Goal: Transaction & Acquisition: Purchase product/service

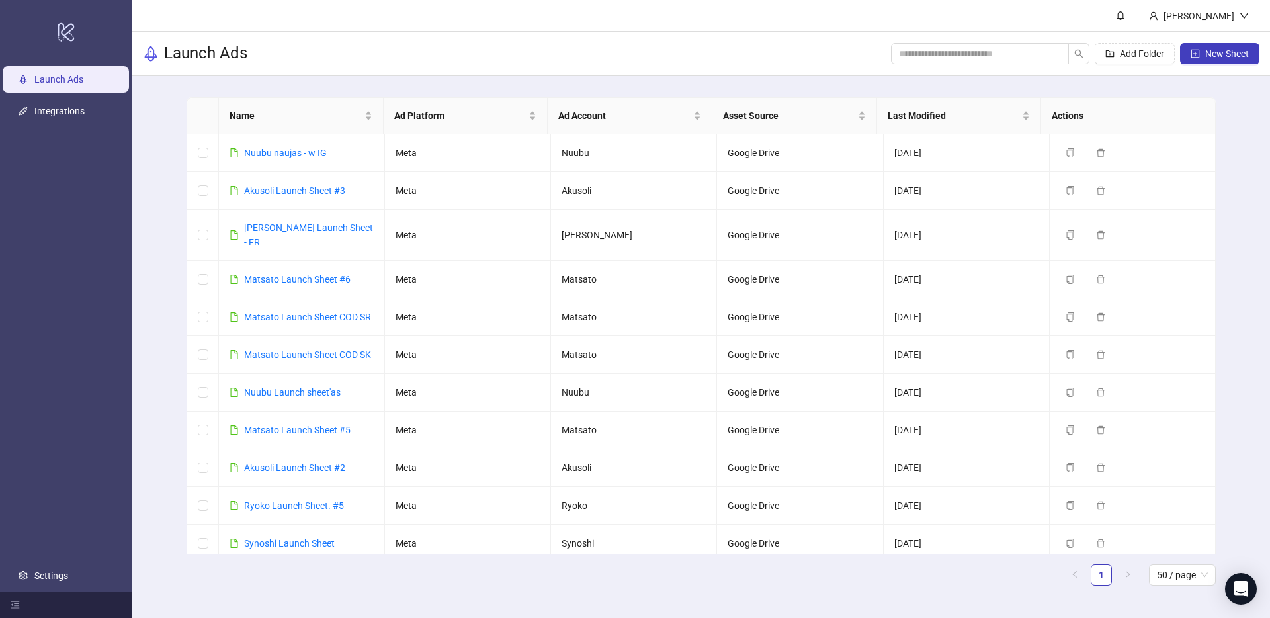
click at [578, 89] on main "Name Ad Platform Ad Account Asset Source Last Modified Actions Nuubu naujas - w…" at bounding box center [701, 346] width 1050 height 541
click at [61, 570] on link "Settings" at bounding box center [51, 575] width 34 height 11
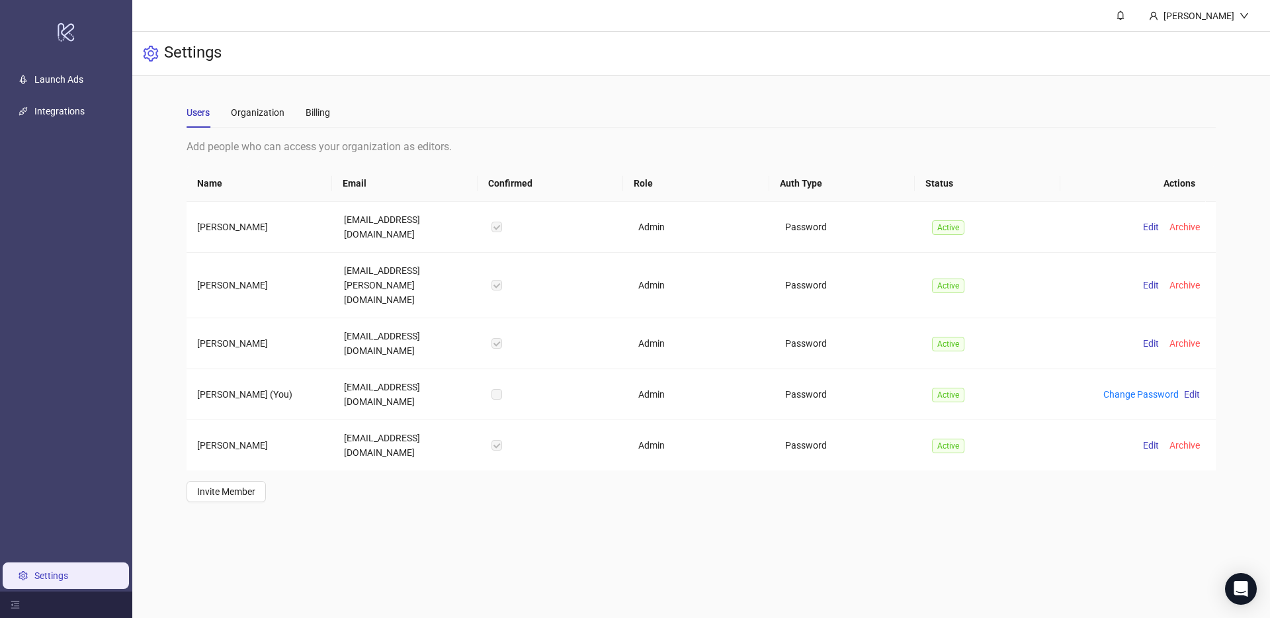
click at [532, 139] on div "Add people who can access your organization as editors." at bounding box center [700, 146] width 1029 height 17
click at [302, 112] on div "Users Organization Billing" at bounding box center [257, 112] width 143 height 30
click at [319, 113] on div "Billing" at bounding box center [317, 112] width 24 height 15
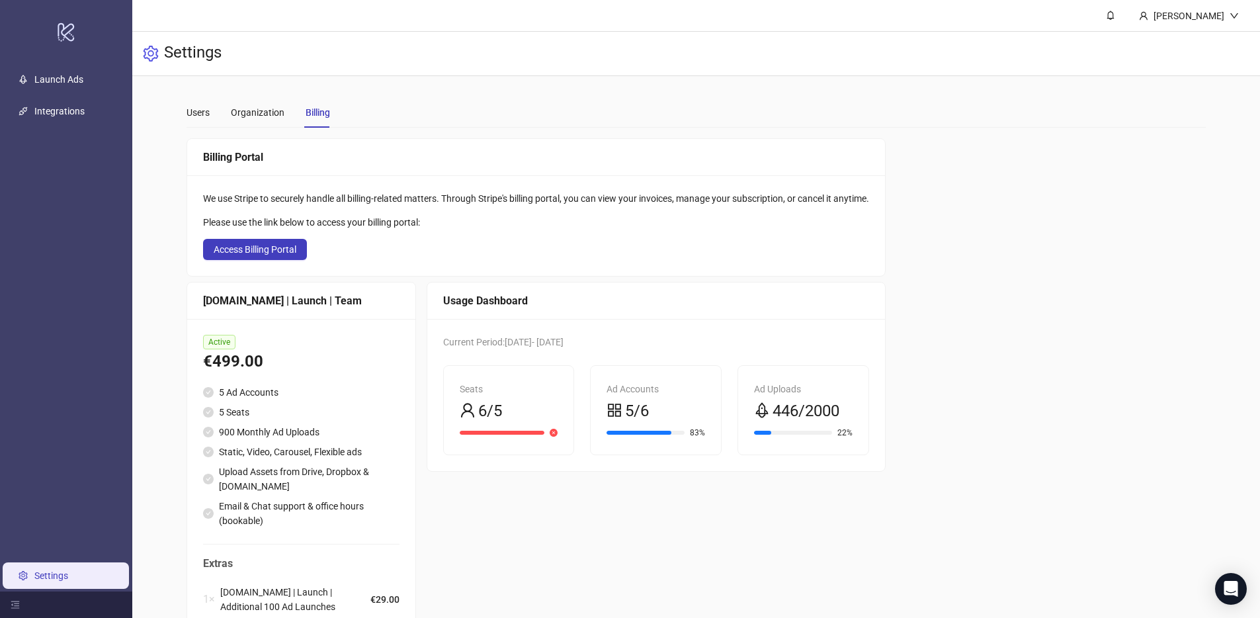
click at [937, 291] on div "Billing Portal We use Stripe to securely handle all billing-related matters. Th…" at bounding box center [696, 414] width 1020 height 553
drag, startPoint x: 780, startPoint y: 409, endPoint x: 801, endPoint y: 415, distance: 21.8
click at [801, 415] on span "446/2000" at bounding box center [805, 411] width 67 height 25
drag, startPoint x: 812, startPoint y: 412, endPoint x: 860, endPoint y: 417, distance: 47.8
click at [860, 417] on div "Ad Uploads 446/2000 22%" at bounding box center [803, 410] width 130 height 89
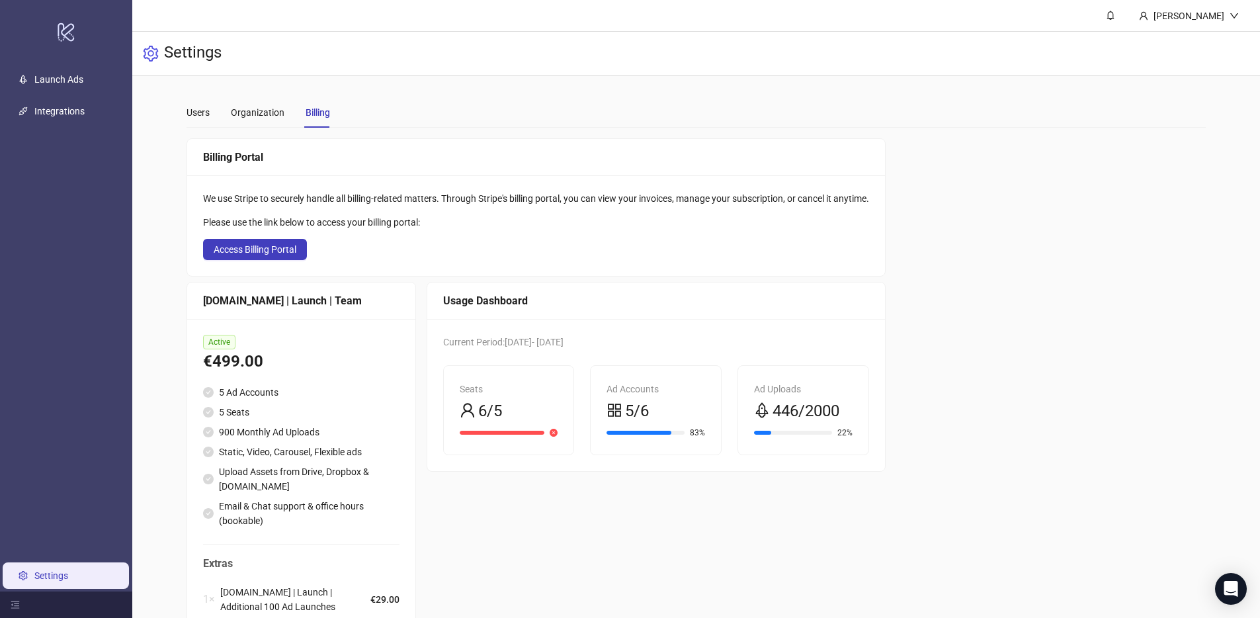
click at [1055, 387] on div "Billing Portal We use Stripe to securely handle all billing-related matters. Th…" at bounding box center [696, 414] width 1020 height 553
click at [1041, 374] on div "Billing Portal We use Stripe to securely handle all billing-related matters. Th…" at bounding box center [696, 414] width 1020 height 553
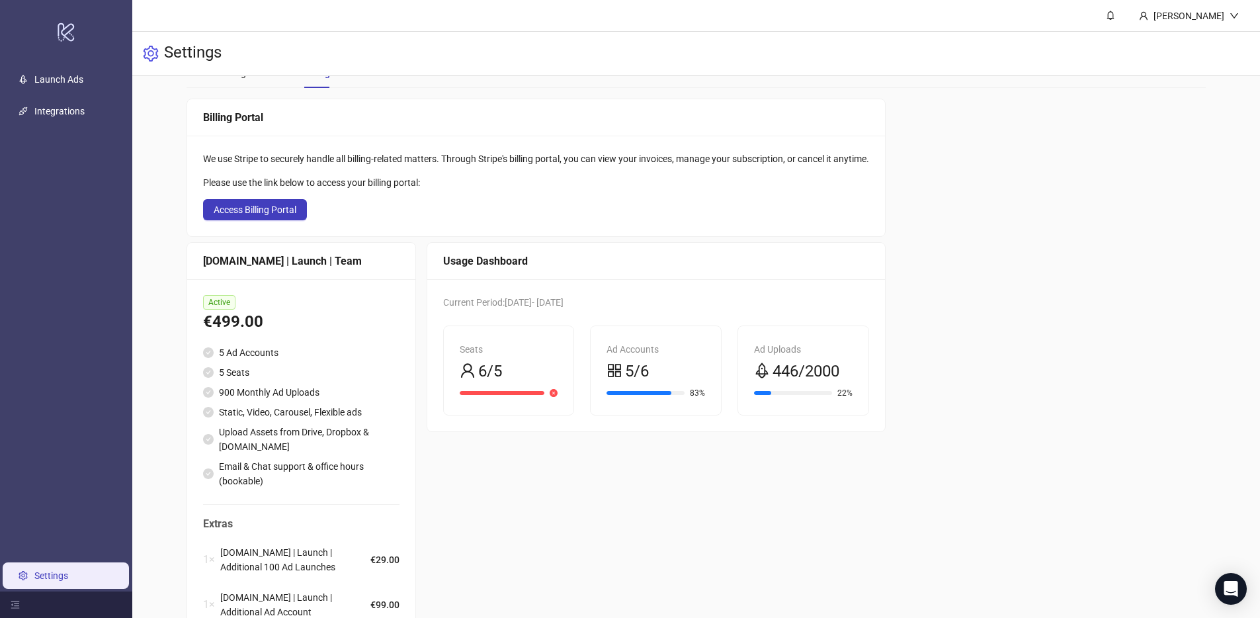
scroll to position [102, 0]
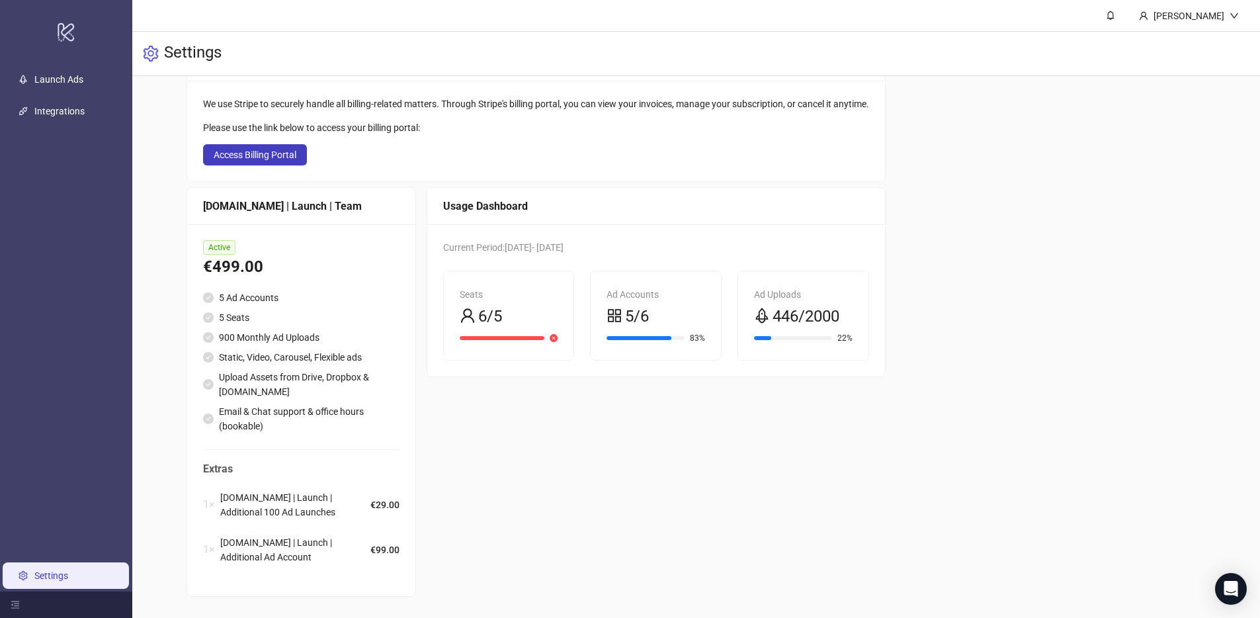
click at [592, 486] on div "Usage Dashboard Current Period: 2025-08-16 - 2025-09-16 Seats 6/5 Ad Accounts 5…" at bounding box center [656, 391] width 459 height 409
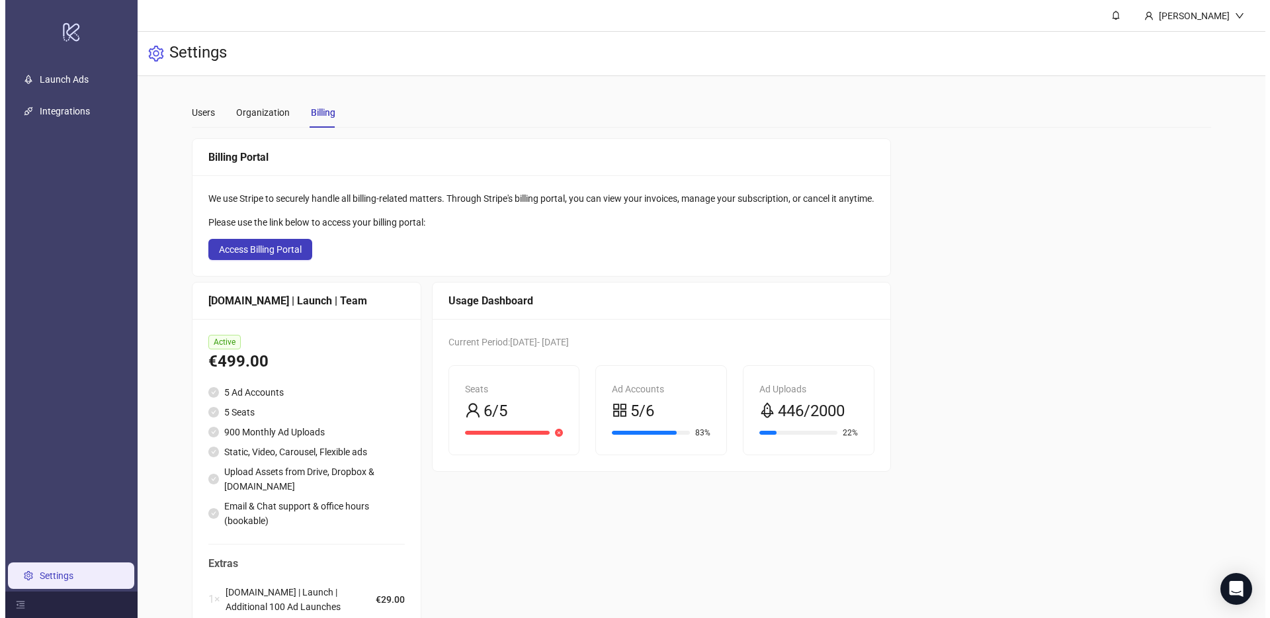
scroll to position [0, 0]
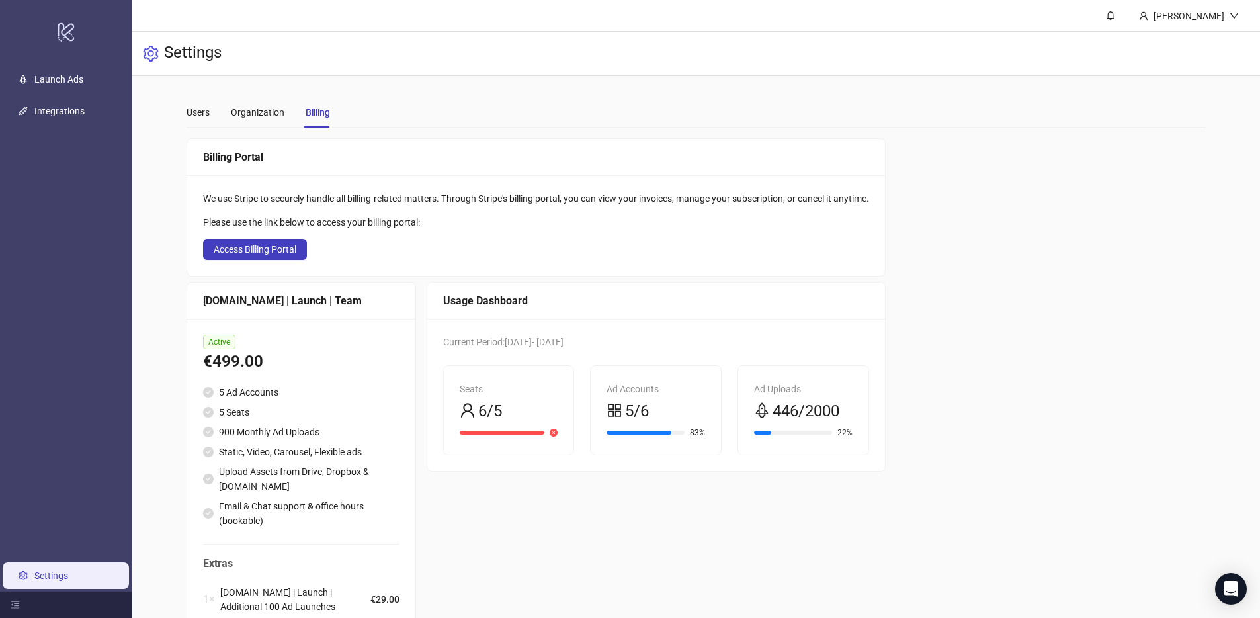
click at [938, 367] on div "Billing Portal We use Stripe to securely handle all billing-related matters. Th…" at bounding box center [696, 414] width 1020 height 553
click at [1002, 213] on div "Billing Portal We use Stripe to securely handle all billing-related matters. Th…" at bounding box center [696, 414] width 1020 height 553
click at [72, 83] on link "Launch Ads" at bounding box center [58, 79] width 49 height 11
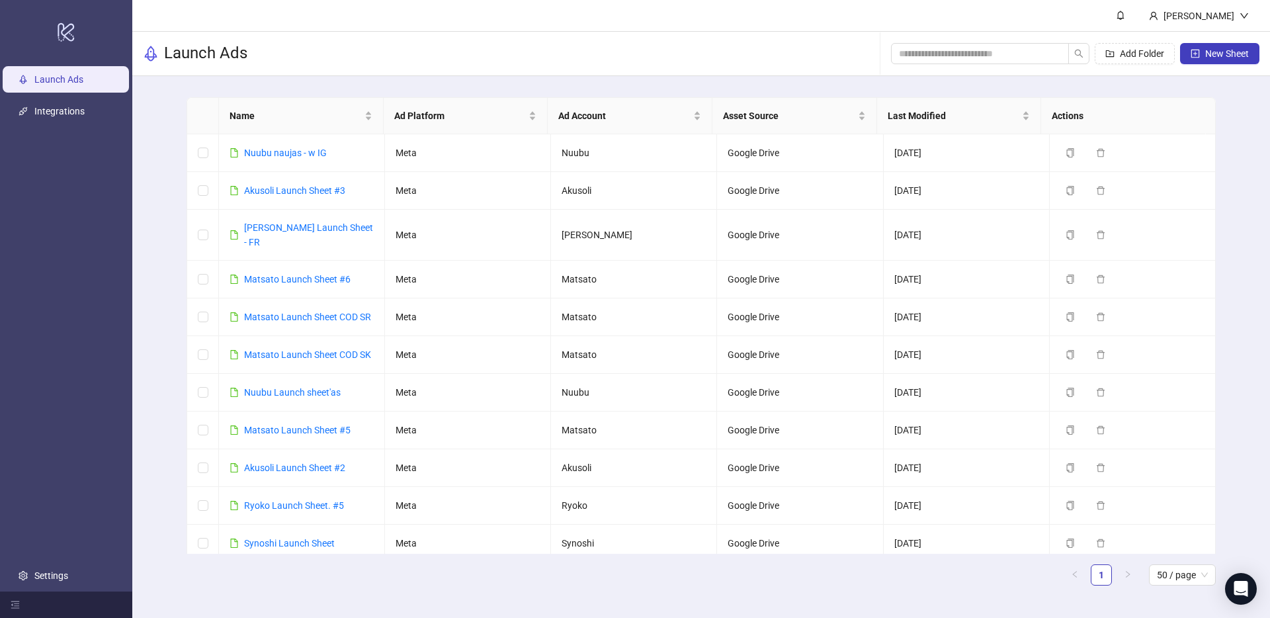
click at [265, 91] on main "Name Ad Platform Ad Account Asset Source Last Modified Actions Nuubu naujas - w…" at bounding box center [701, 346] width 1050 height 541
click at [292, 349] on link "Matsato Launch Sheet COD SK" at bounding box center [307, 354] width 127 height 11
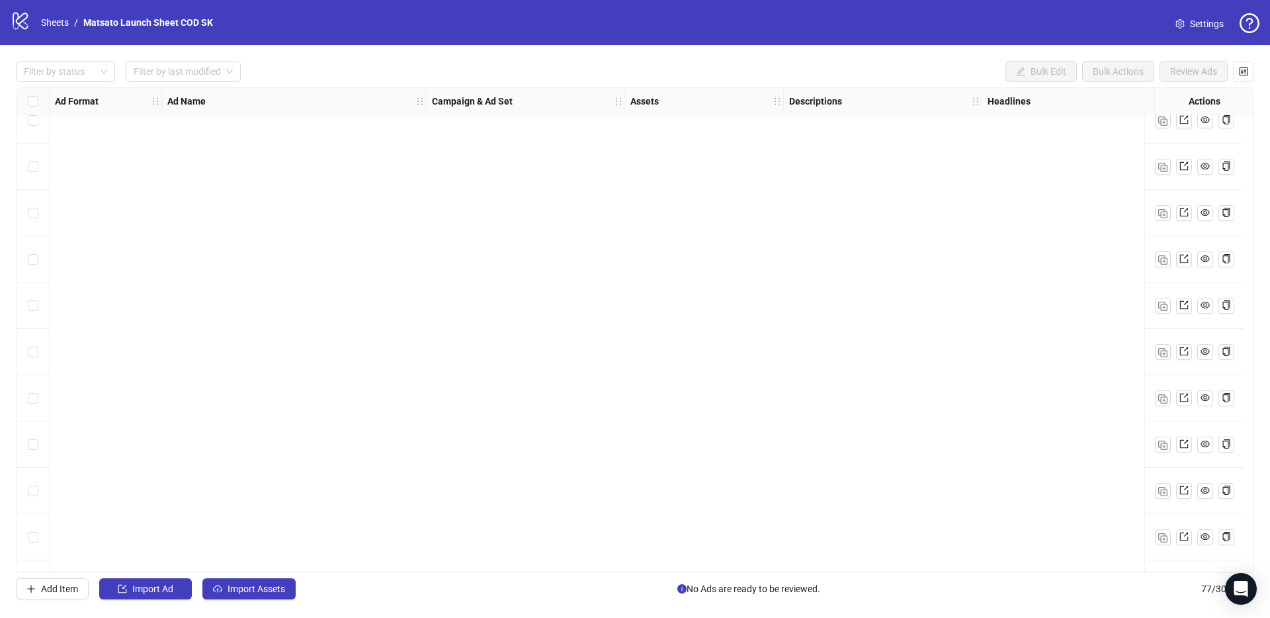
scroll to position [3112, 0]
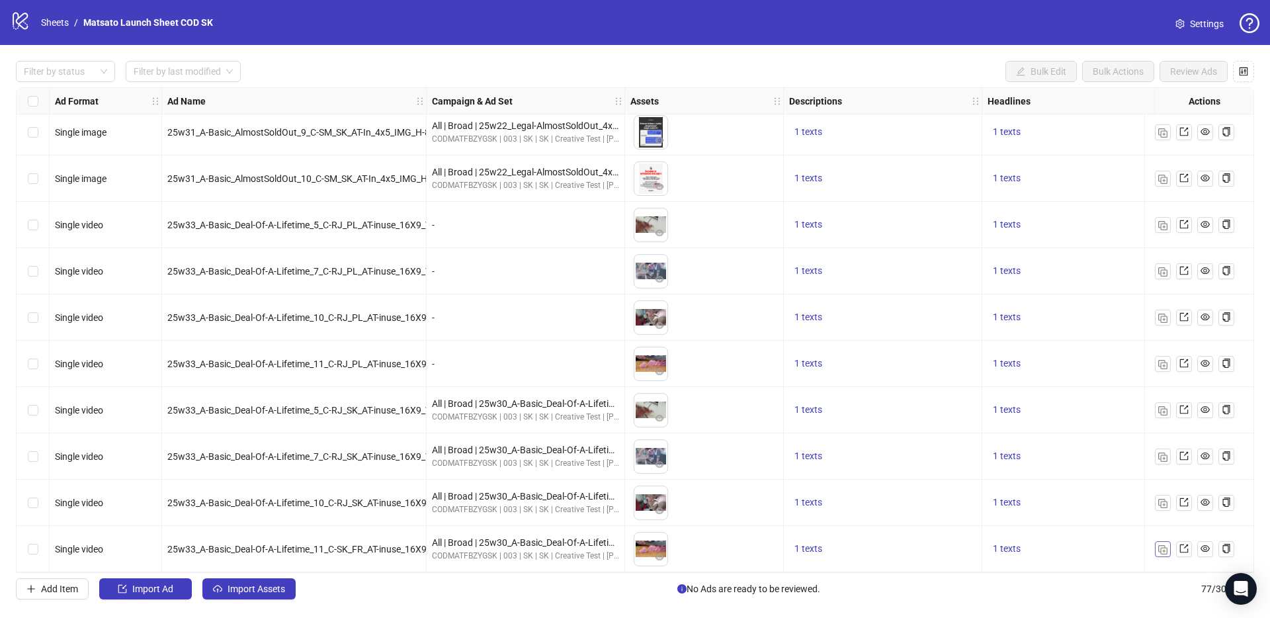
click at [1162, 545] on img "button" at bounding box center [1162, 549] width 9 height 9
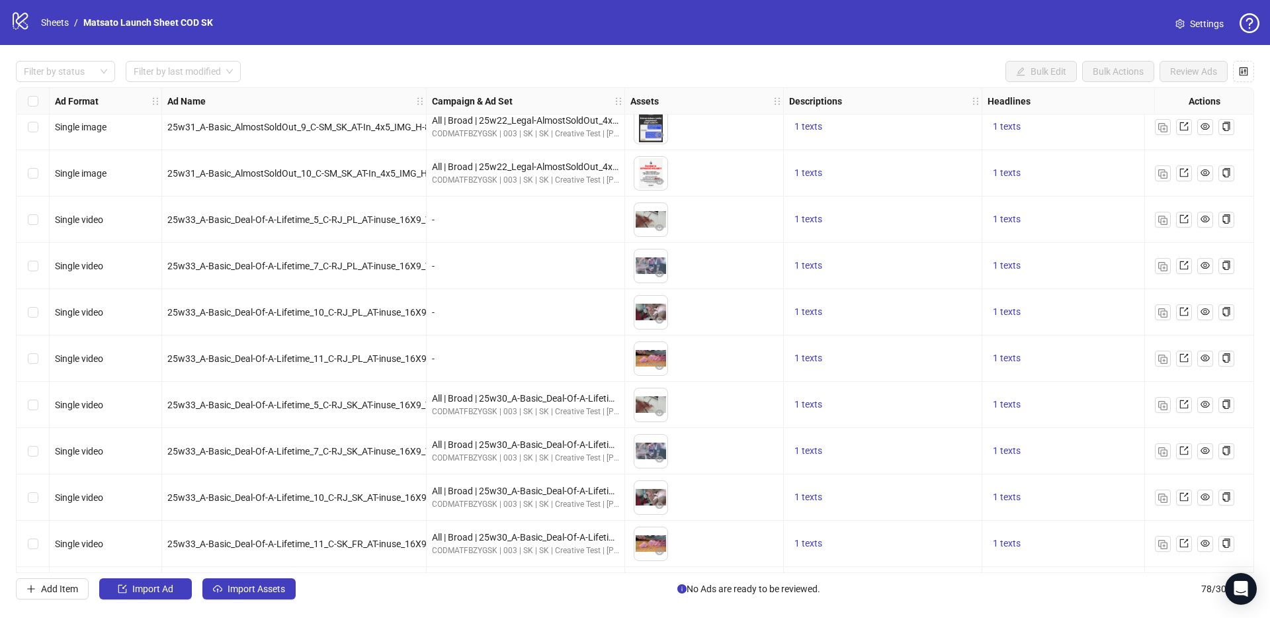
scroll to position [3158, 0]
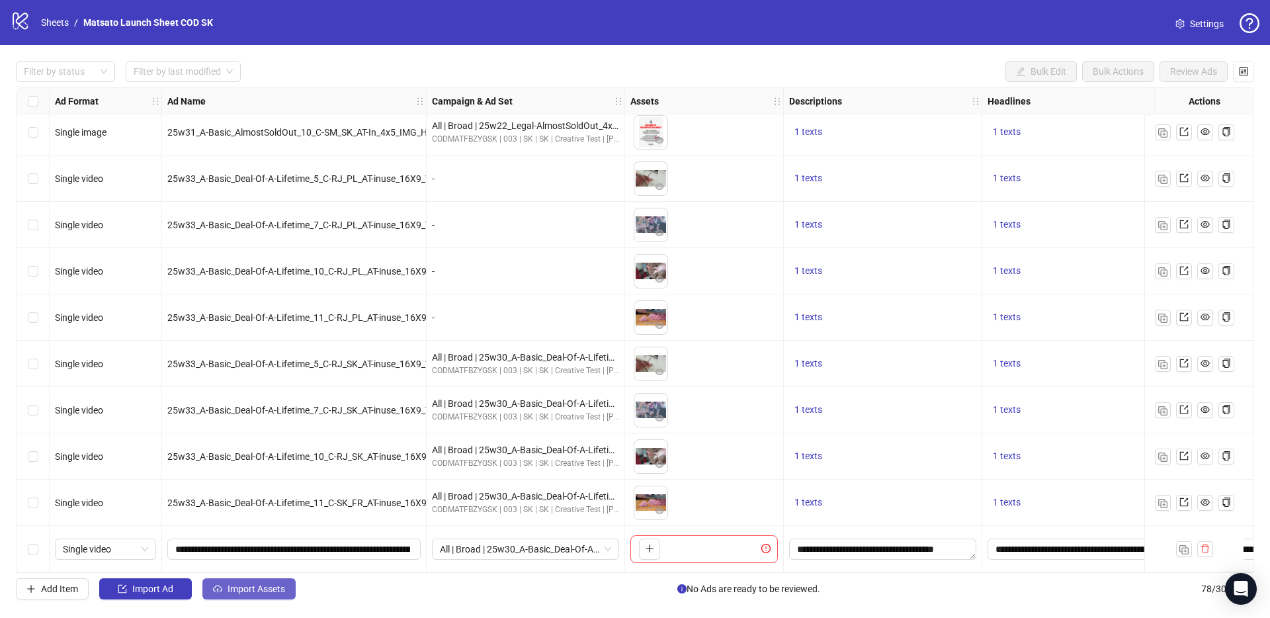
click at [261, 591] on span "Import Assets" at bounding box center [256, 588] width 58 height 11
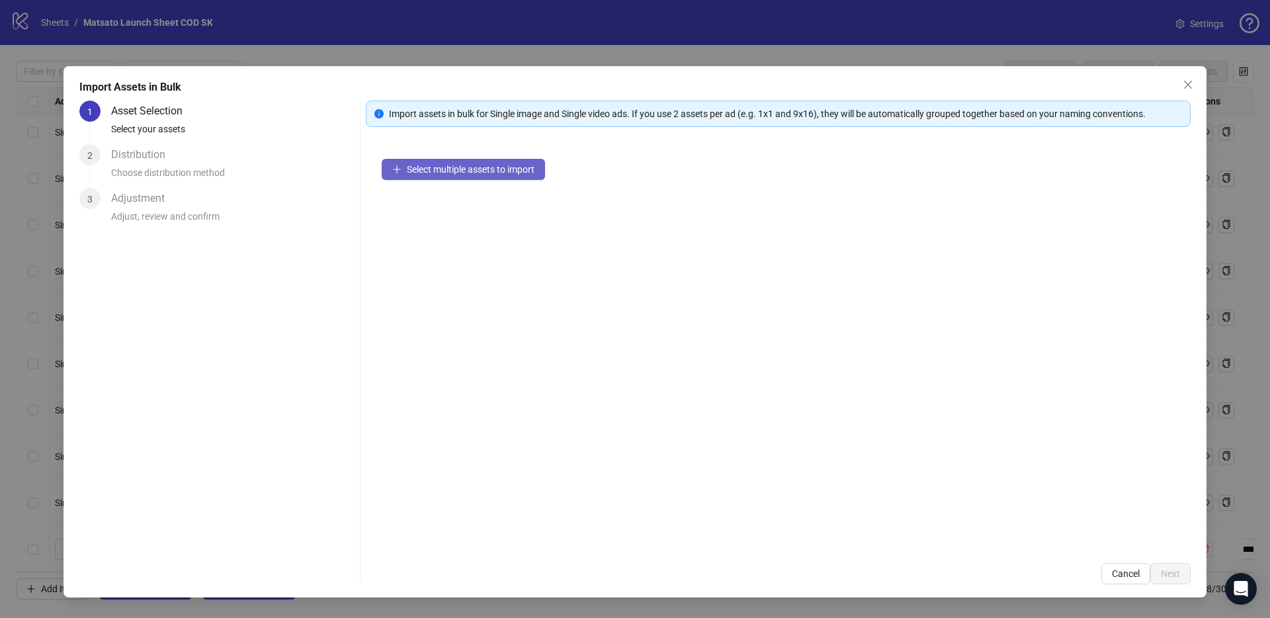
click at [458, 159] on button "Select multiple assets to import" at bounding box center [463, 169] width 163 height 21
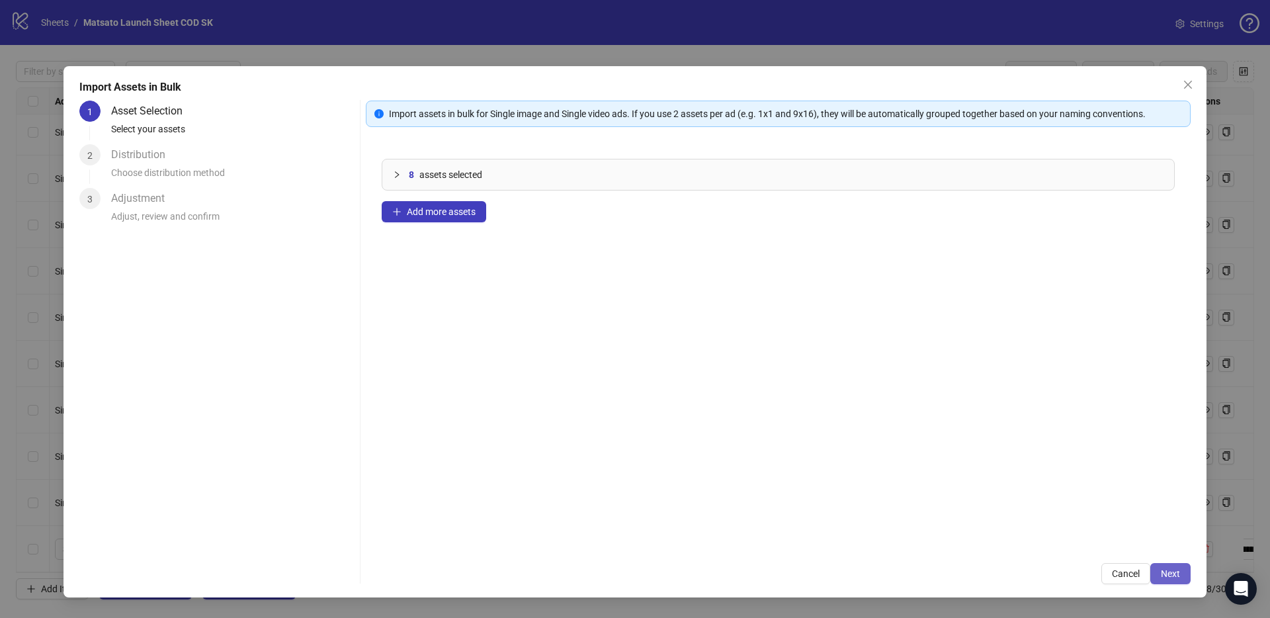
click at [1176, 573] on span "Next" at bounding box center [1169, 573] width 19 height 11
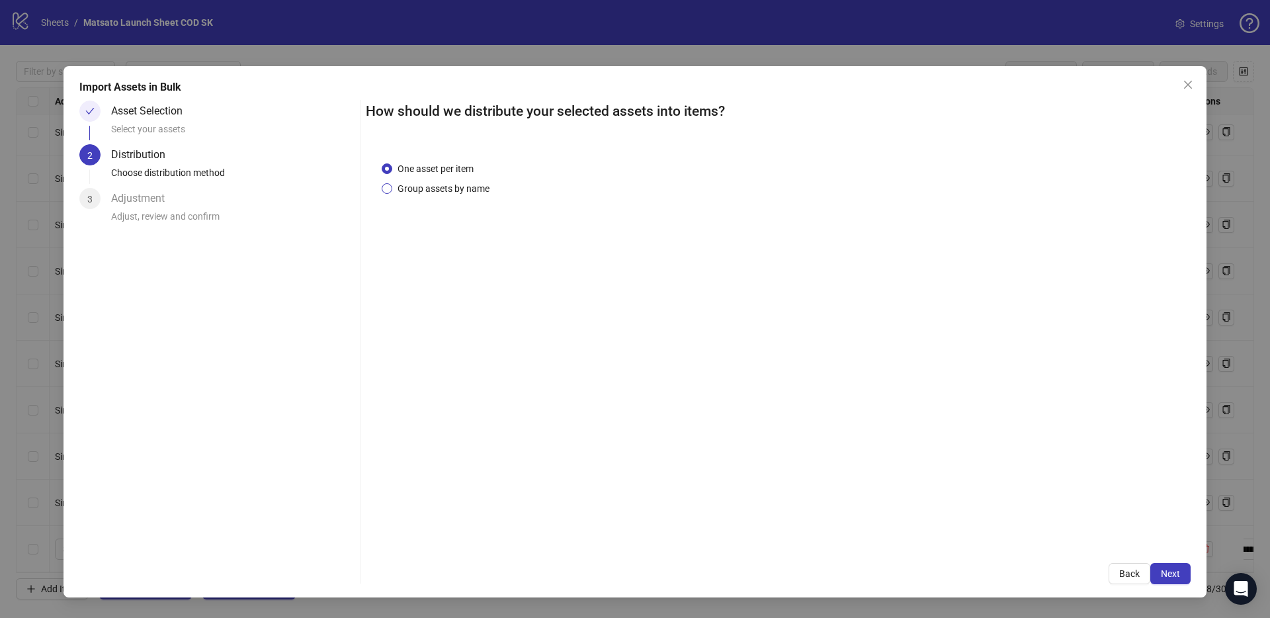
click at [449, 186] on span "Group assets by name" at bounding box center [443, 188] width 102 height 15
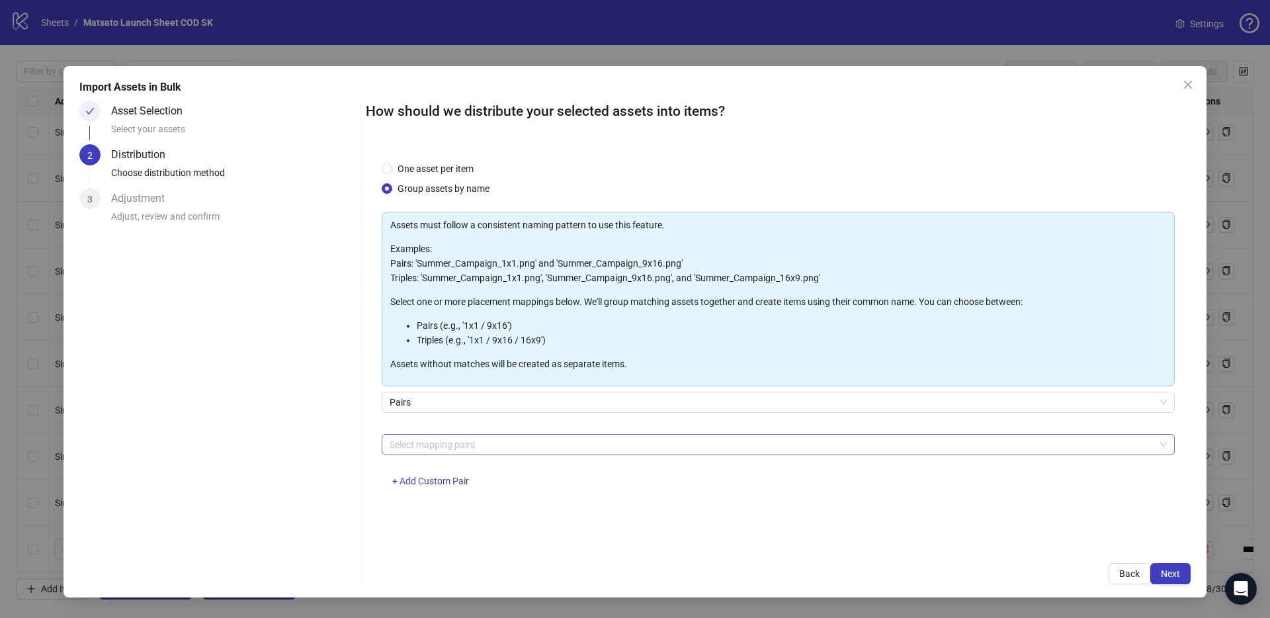
click at [483, 444] on div at bounding box center [771, 444] width 774 height 19
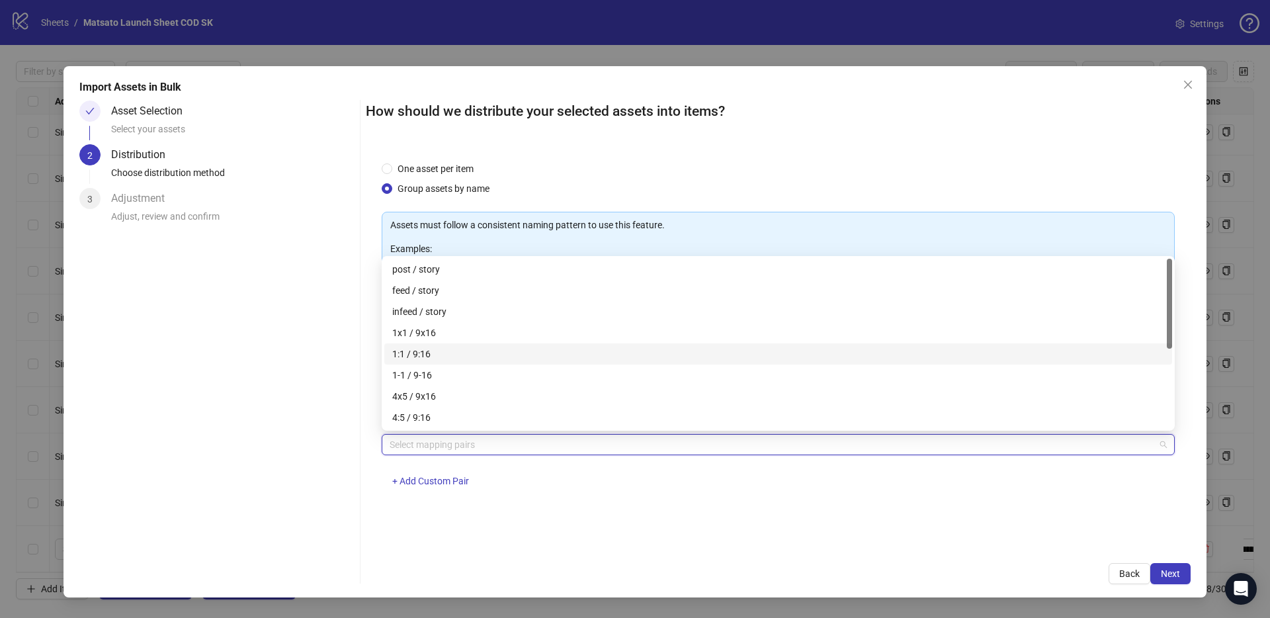
click at [423, 339] on div "1x1 / 9x16" at bounding box center [778, 332] width 772 height 15
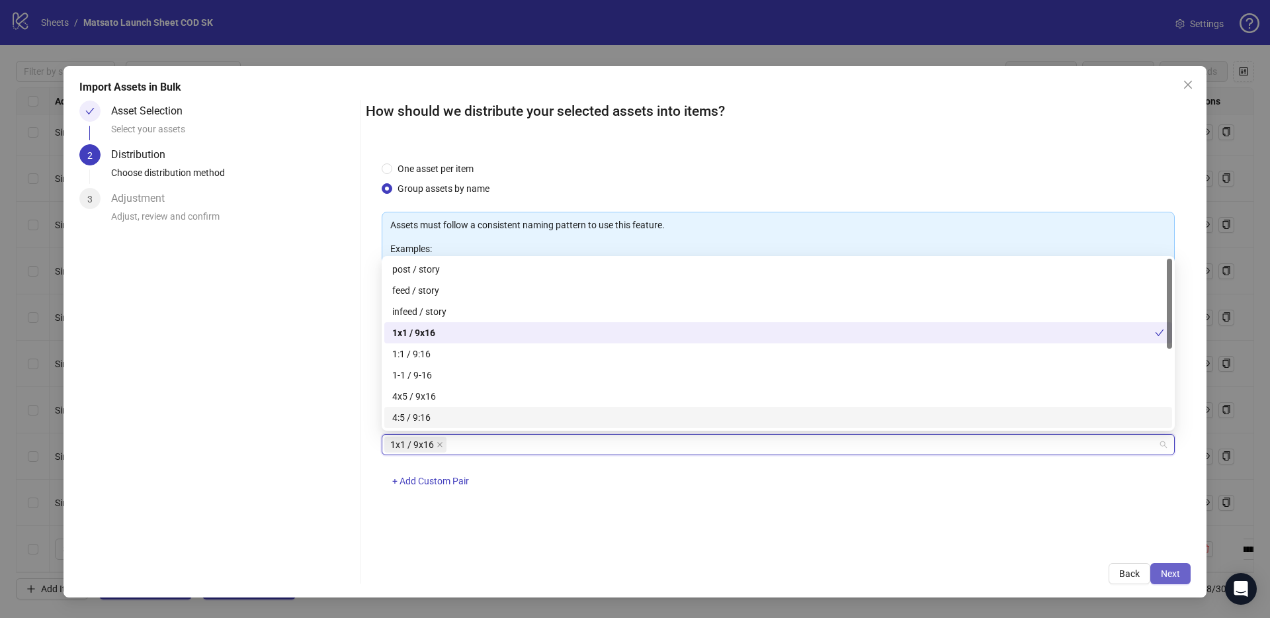
click at [1178, 570] on span "Next" at bounding box center [1169, 573] width 19 height 11
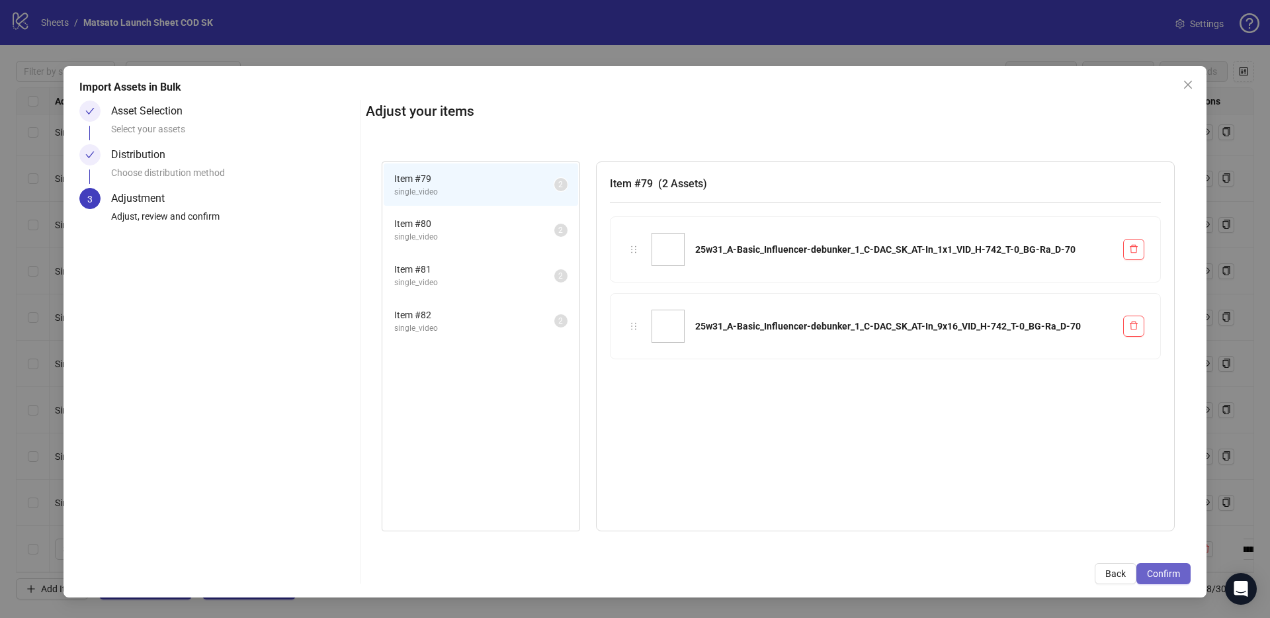
click at [1176, 575] on span "Confirm" at bounding box center [1163, 573] width 33 height 11
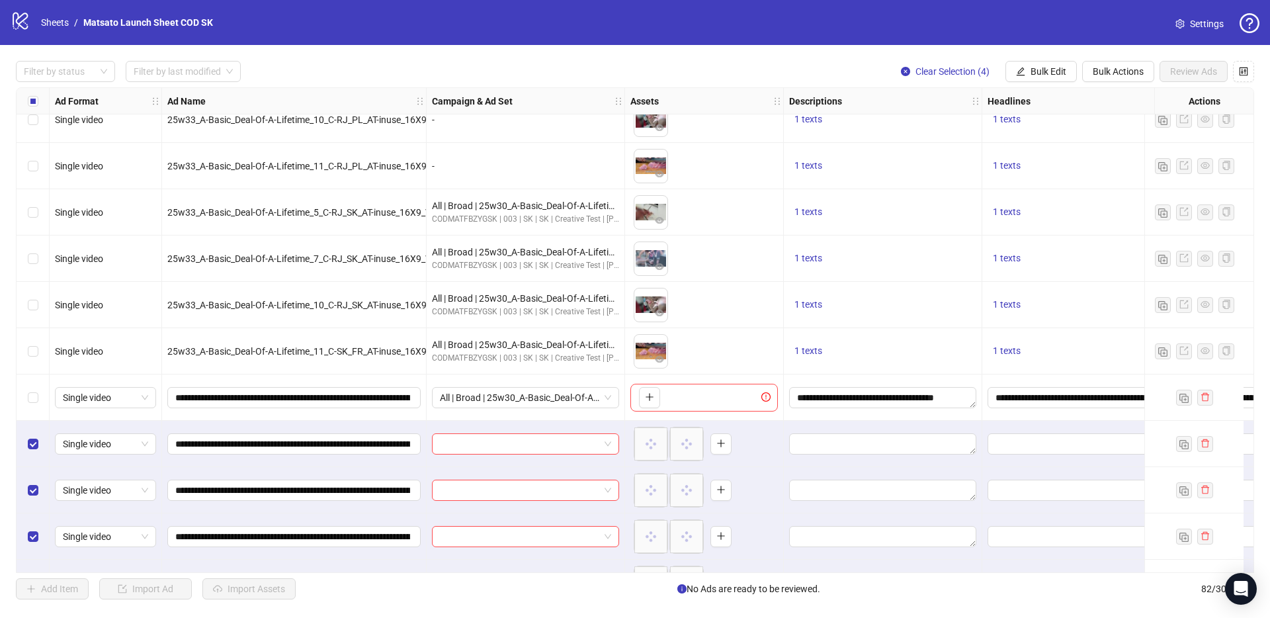
scroll to position [3343, 0]
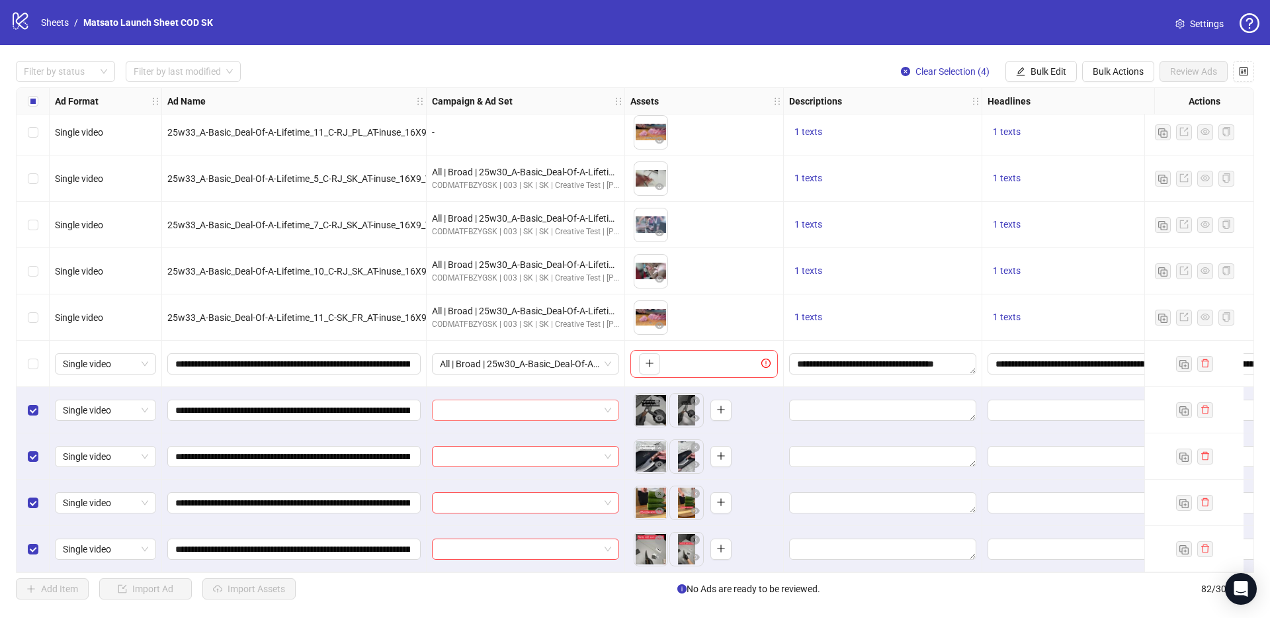
click at [561, 407] on input "search" at bounding box center [519, 410] width 159 height 20
paste input "**********"
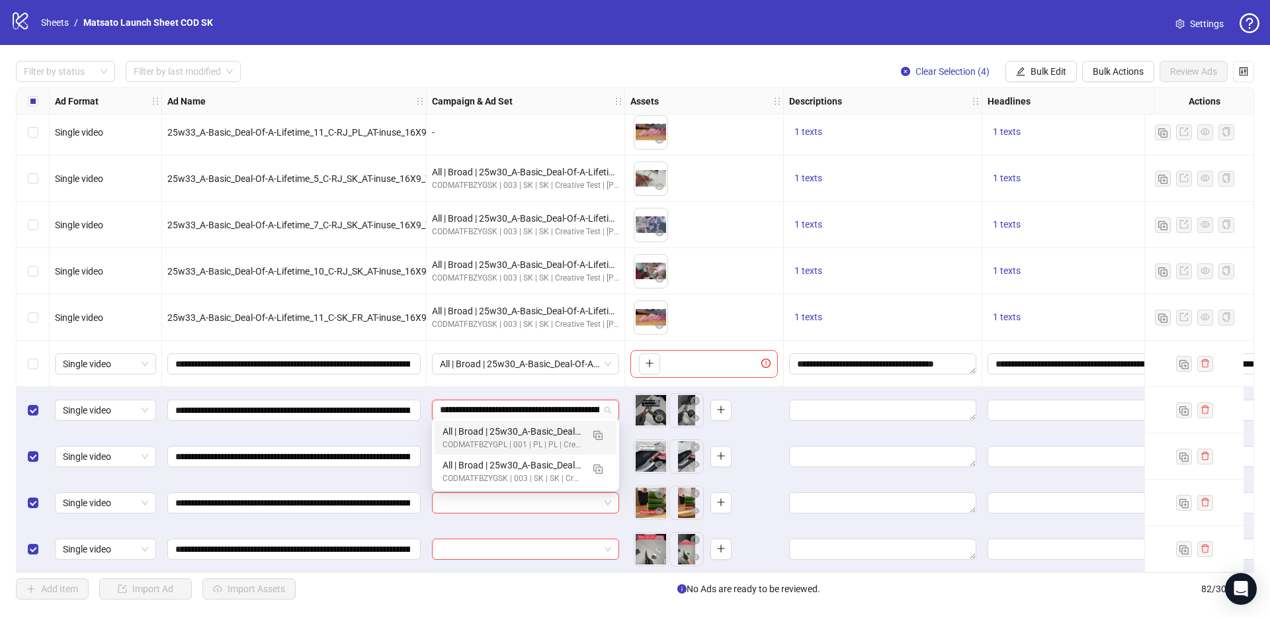
scroll to position [0, 80]
click at [595, 470] on img "button" at bounding box center [597, 468] width 9 height 9
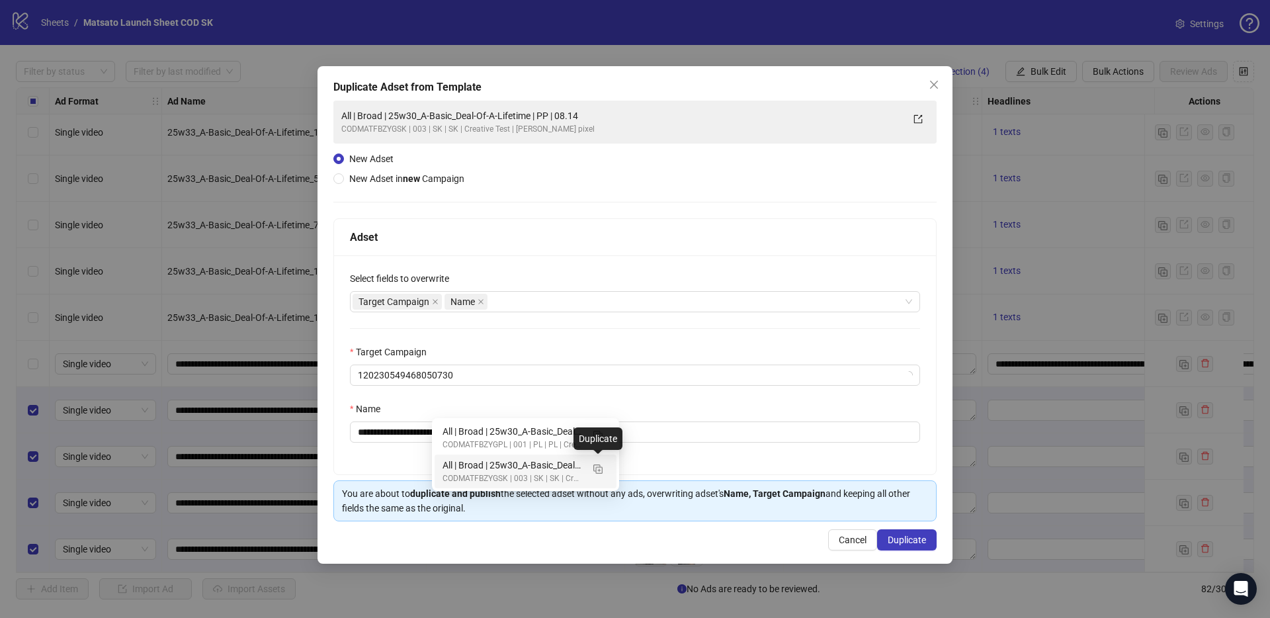
type input "**********"
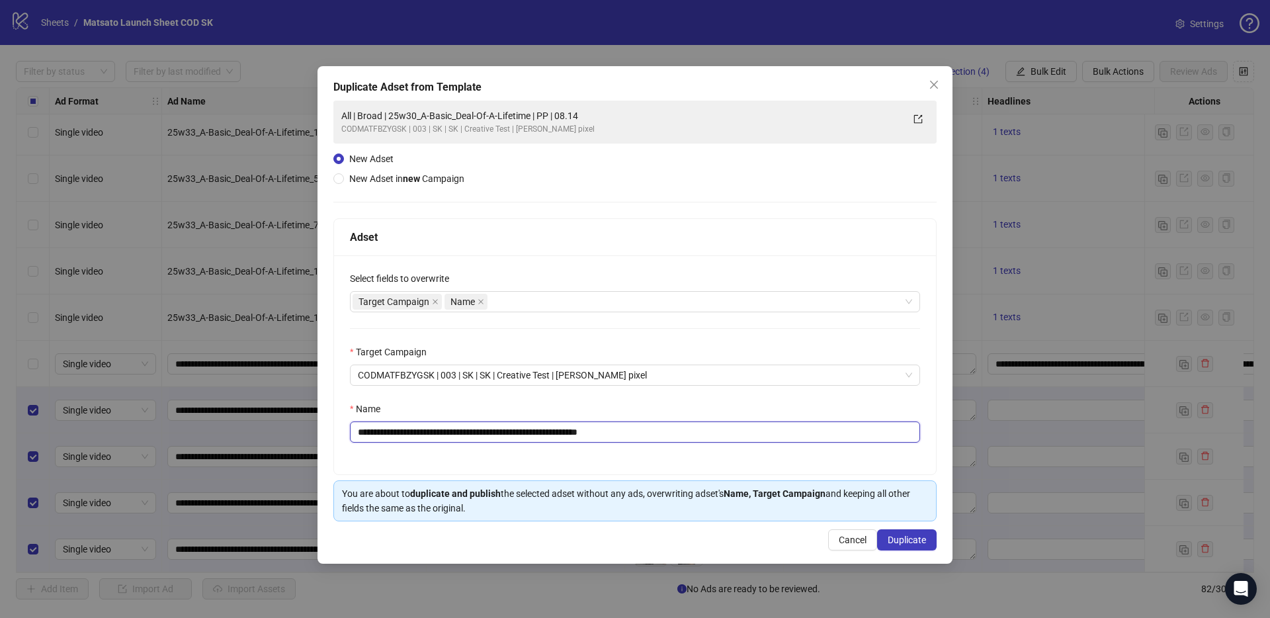
drag, startPoint x: 407, startPoint y: 432, endPoint x: 547, endPoint y: 437, distance: 140.3
click at [547, 437] on input "**********" at bounding box center [635, 431] width 570 height 21
paste input "*"
type input "**********"
click at [538, 461] on div "**********" at bounding box center [635, 364] width 602 height 219
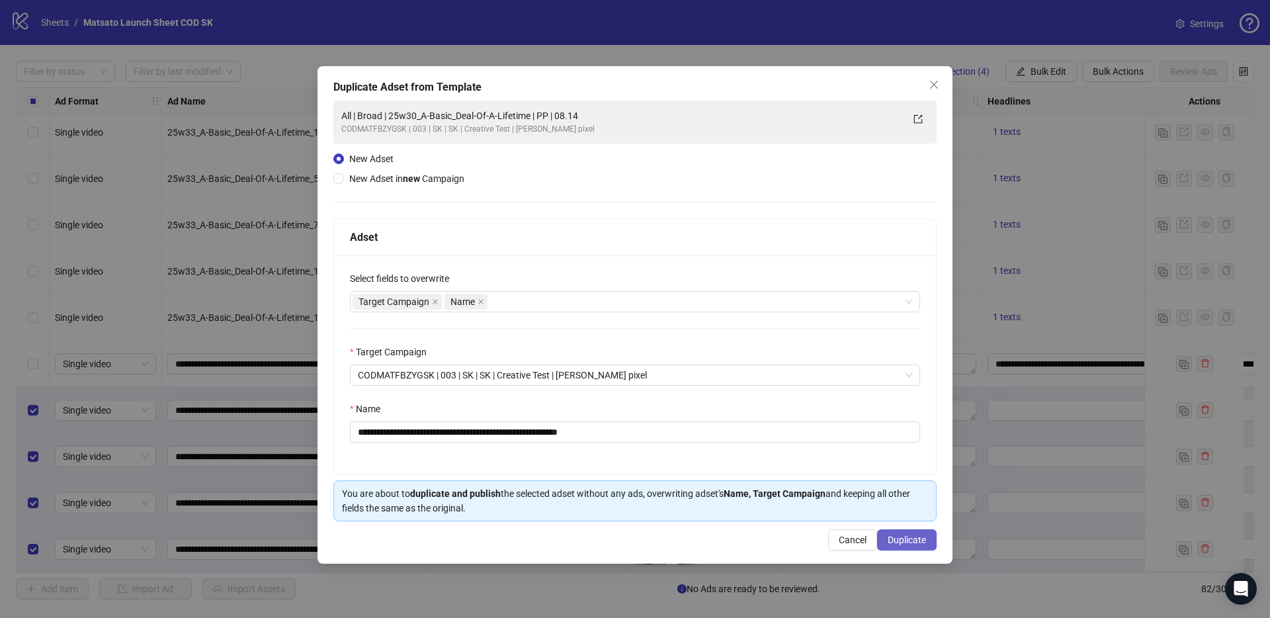
click at [916, 542] on span "Duplicate" at bounding box center [906, 539] width 38 height 11
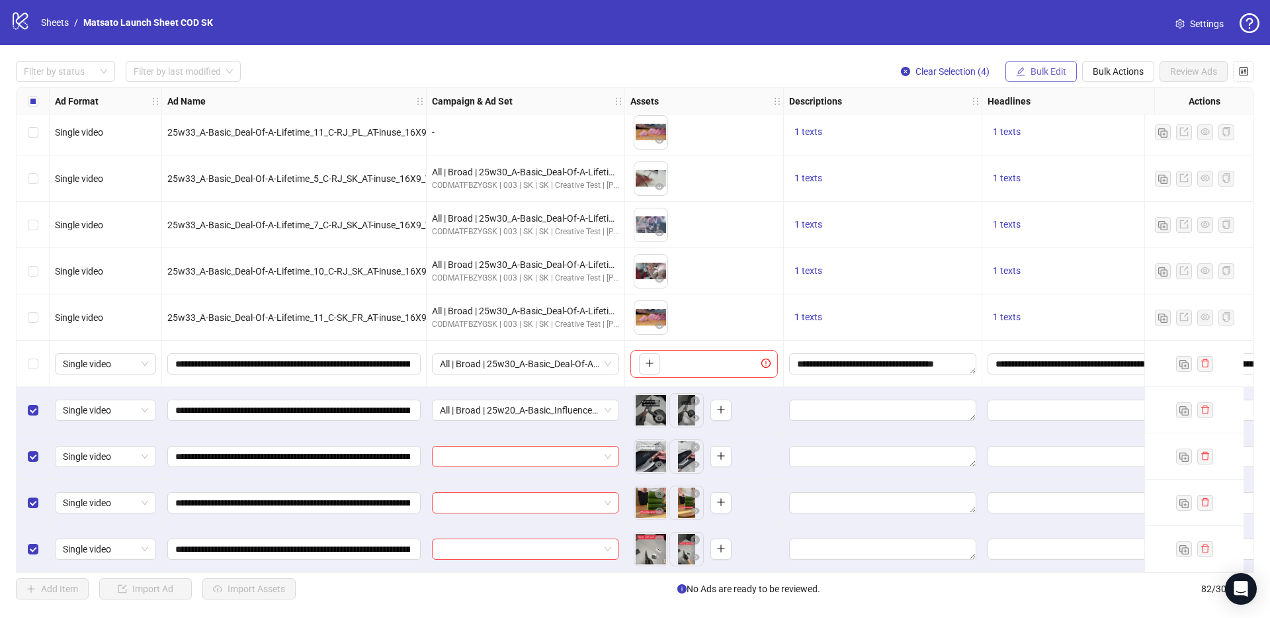
click at [1048, 71] on span "Bulk Edit" at bounding box center [1048, 71] width 36 height 11
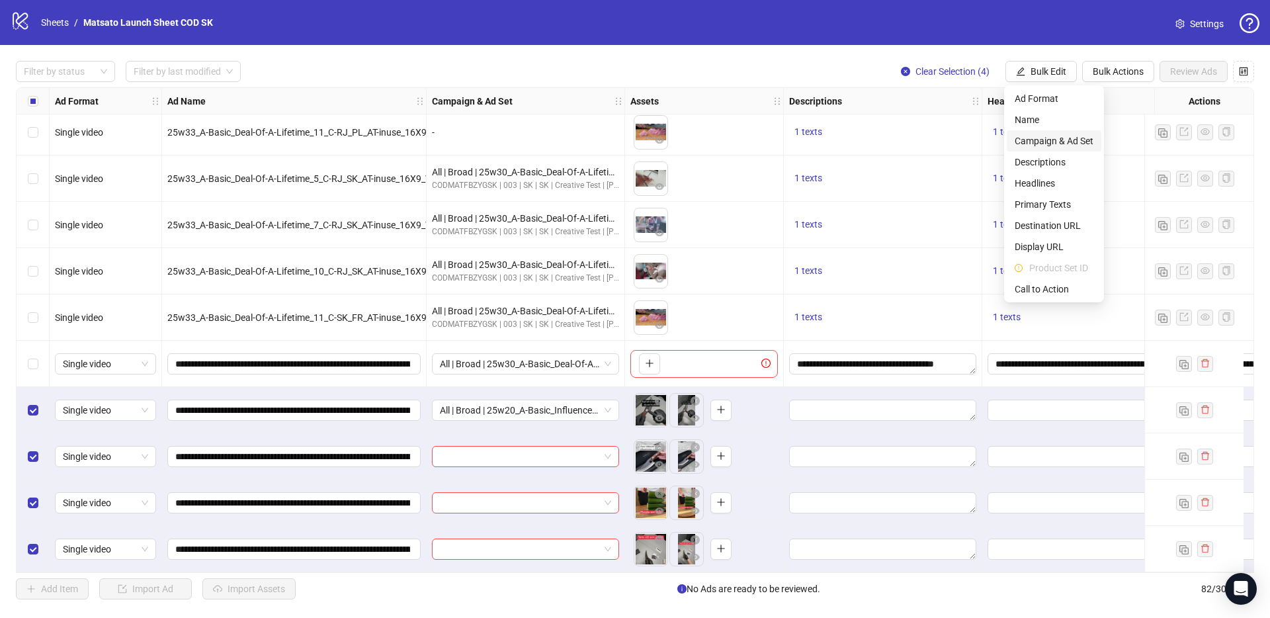
click at [1055, 135] on span "Campaign & Ad Set" at bounding box center [1053, 141] width 79 height 15
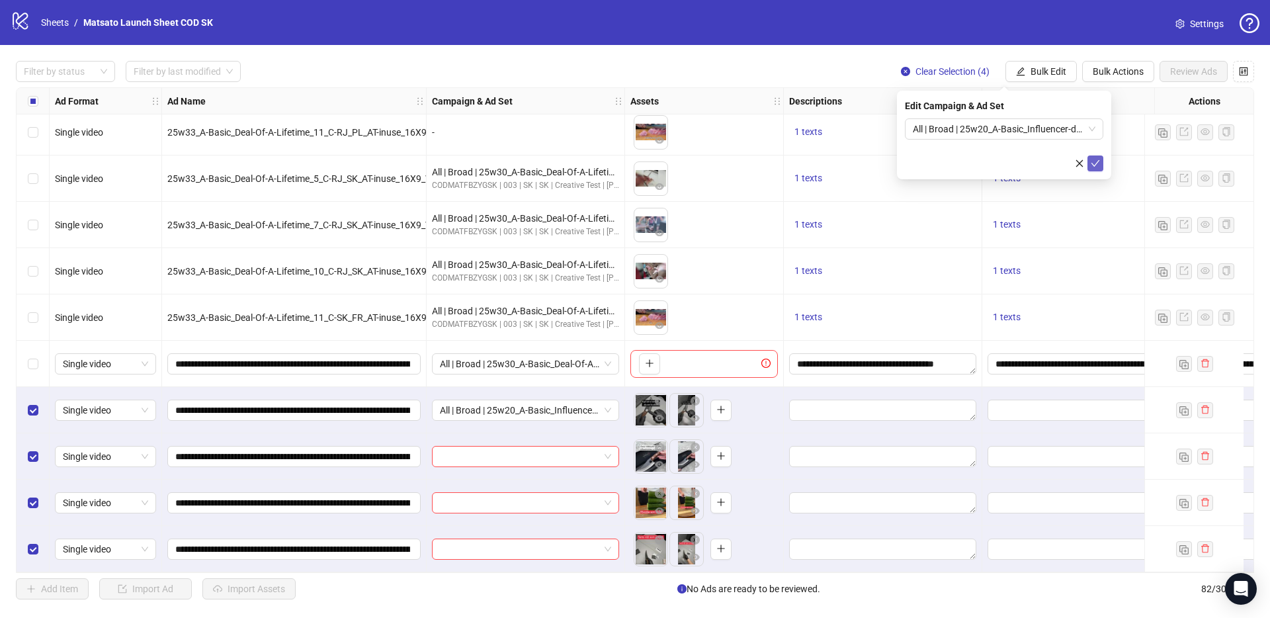
click at [1096, 164] on icon "check" at bounding box center [1094, 163] width 9 height 9
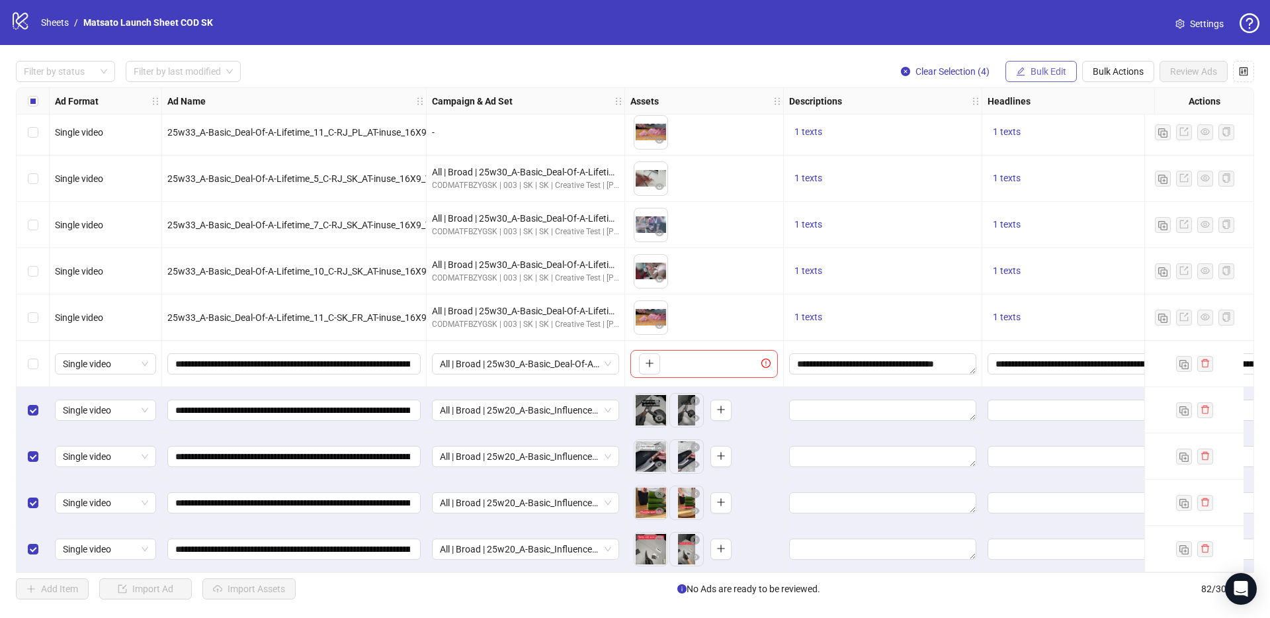
click at [1038, 78] on button "Bulk Edit" at bounding box center [1040, 71] width 71 height 21
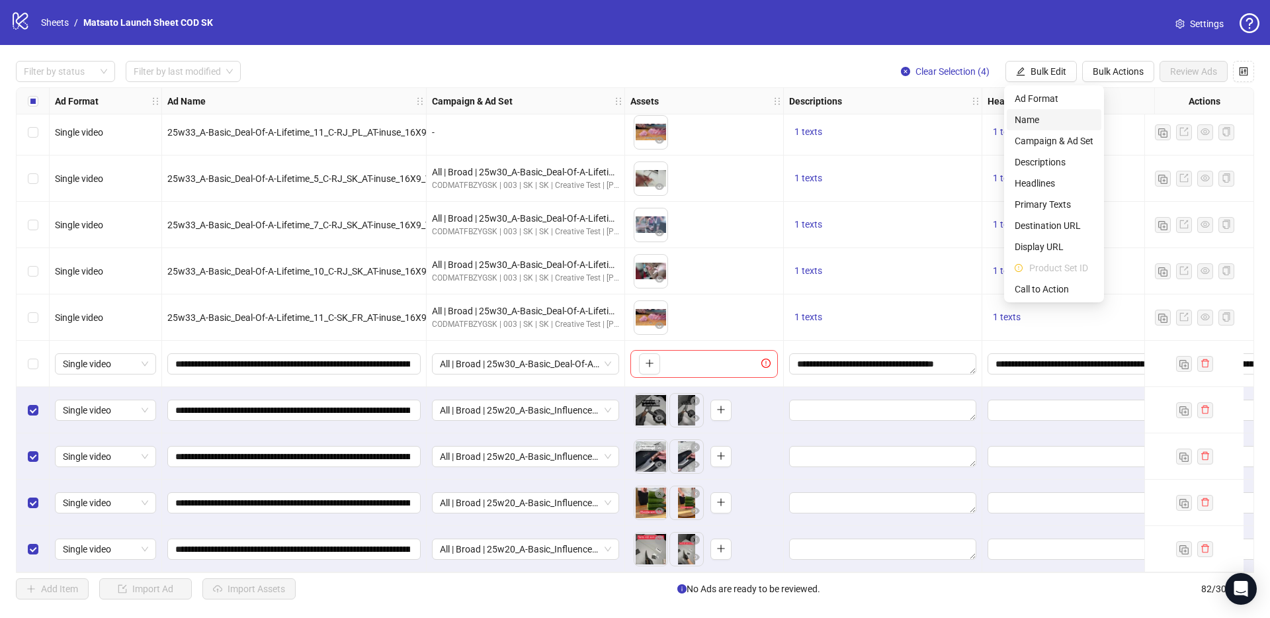
click at [1056, 122] on span "Name" at bounding box center [1053, 119] width 79 height 15
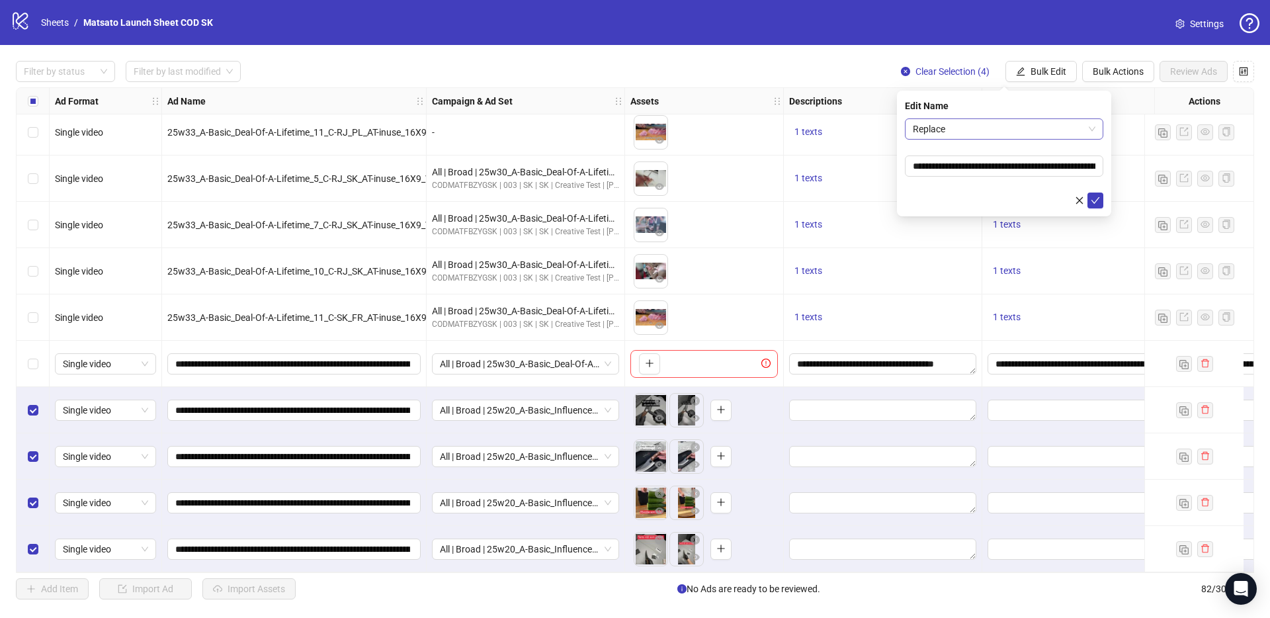
click at [1015, 132] on span "Replace" at bounding box center [1004, 129] width 183 height 20
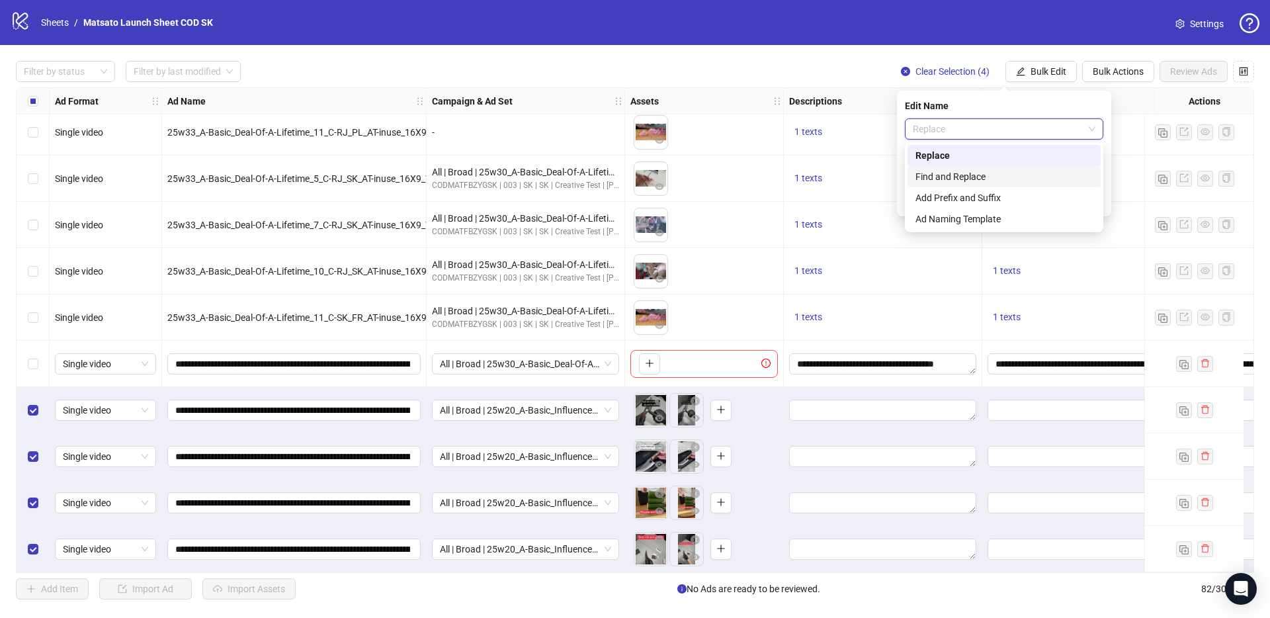
click at [979, 170] on div "Find and Replace" at bounding box center [1003, 176] width 177 height 15
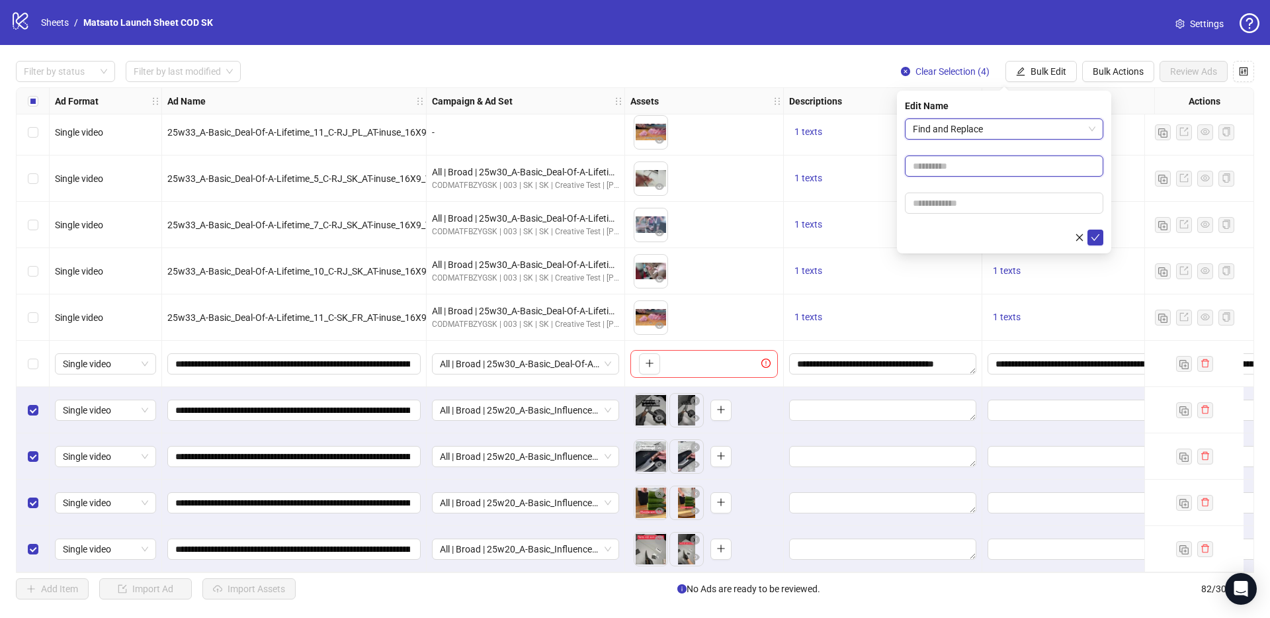
click at [984, 169] on input "text" at bounding box center [1004, 165] width 198 height 21
type input "**"
click at [975, 205] on input "text" at bounding box center [1004, 202] width 198 height 21
type input "*****"
click at [1096, 239] on icon "check" at bounding box center [1094, 237] width 9 height 9
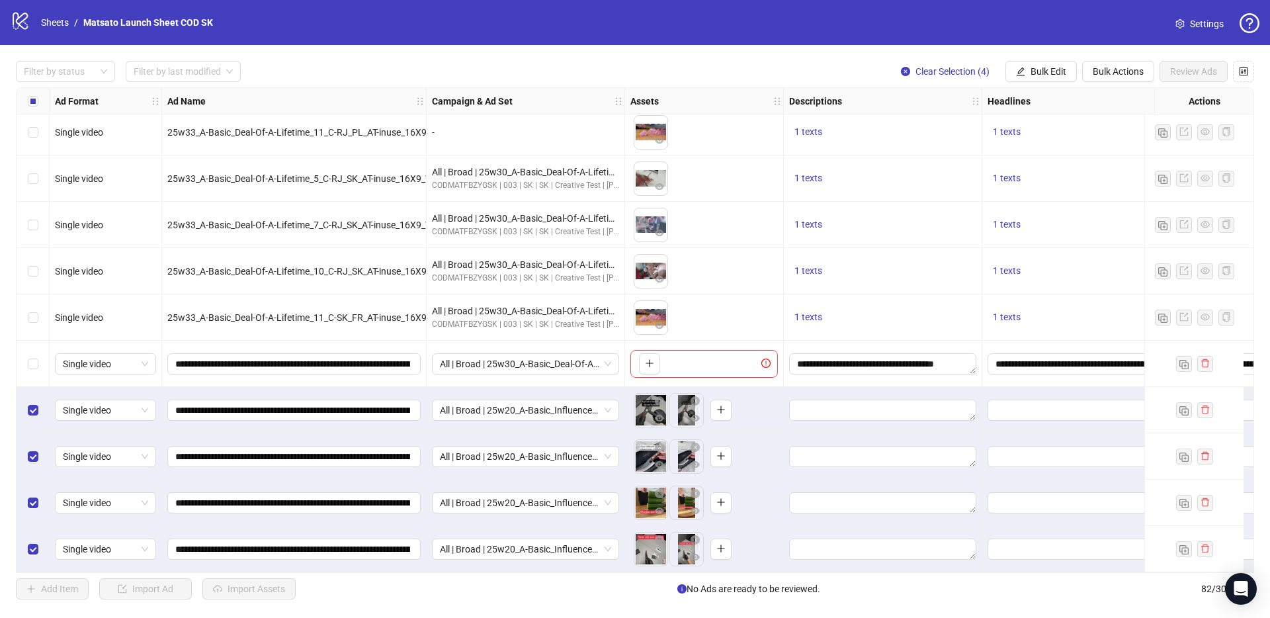
click at [781, 60] on div "Filter by status Filter by last modified Clear Selection (4) Bulk Edit Bulk Act…" at bounding box center [635, 330] width 1270 height 570
click at [920, 73] on span "Clear Selection (4)" at bounding box center [952, 71] width 74 height 11
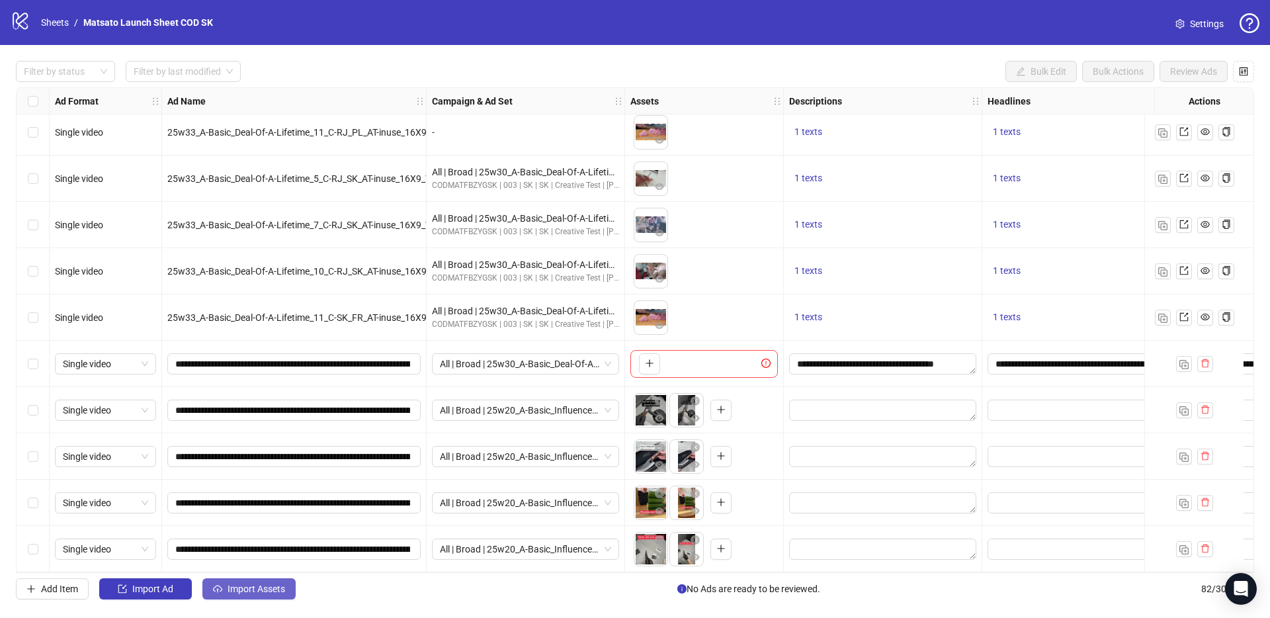
click at [270, 593] on span "Import Assets" at bounding box center [256, 588] width 58 height 11
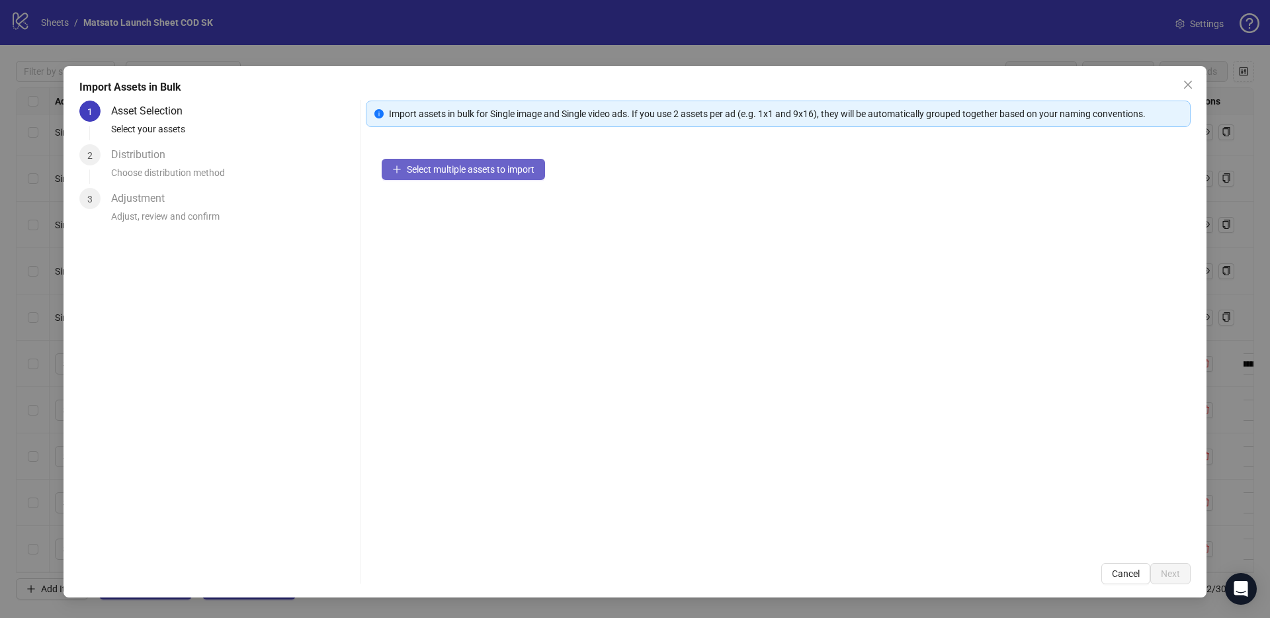
click at [467, 167] on span "Select multiple assets to import" at bounding box center [471, 169] width 128 height 11
click at [483, 164] on span "Select multiple assets to import" at bounding box center [471, 169] width 128 height 11
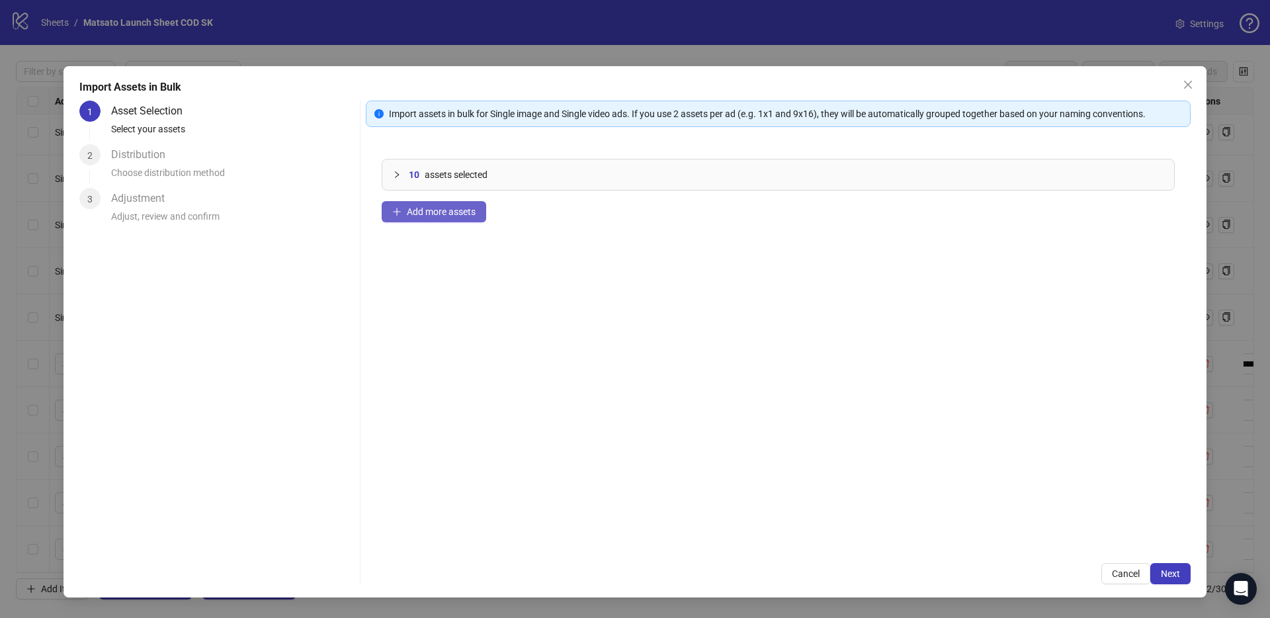
click at [446, 210] on span "Add more assets" at bounding box center [441, 211] width 69 height 11
click at [1174, 571] on span "Next" at bounding box center [1169, 573] width 19 height 11
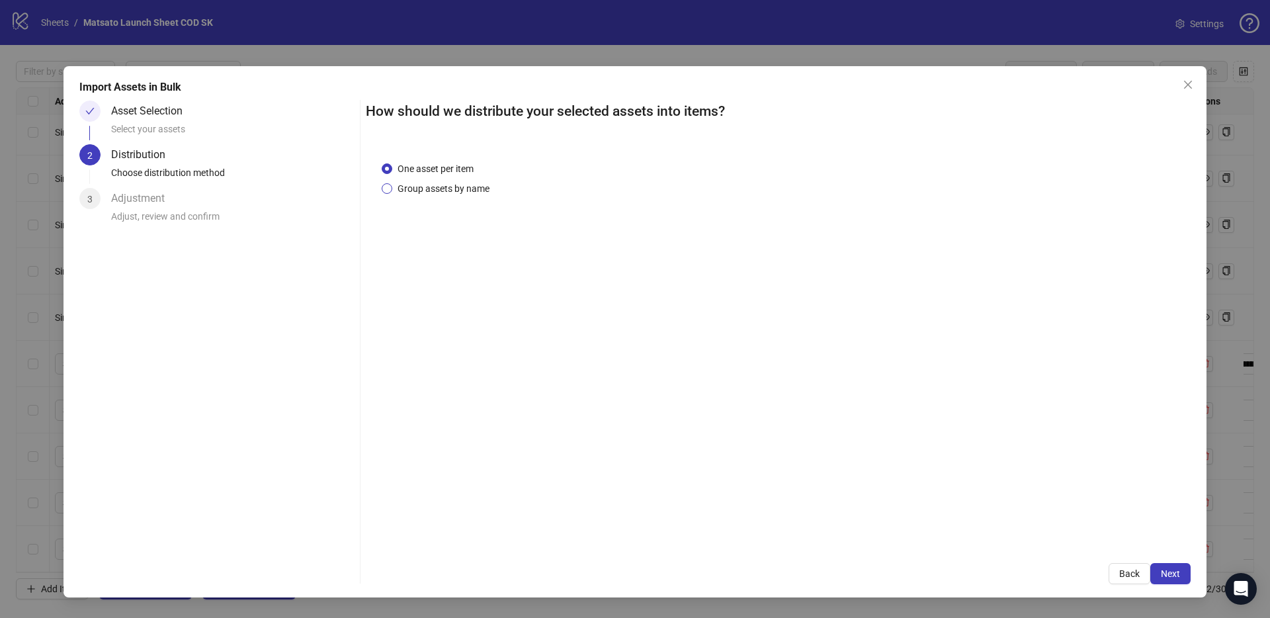
click at [445, 192] on span "Group assets by name" at bounding box center [443, 188] width 102 height 15
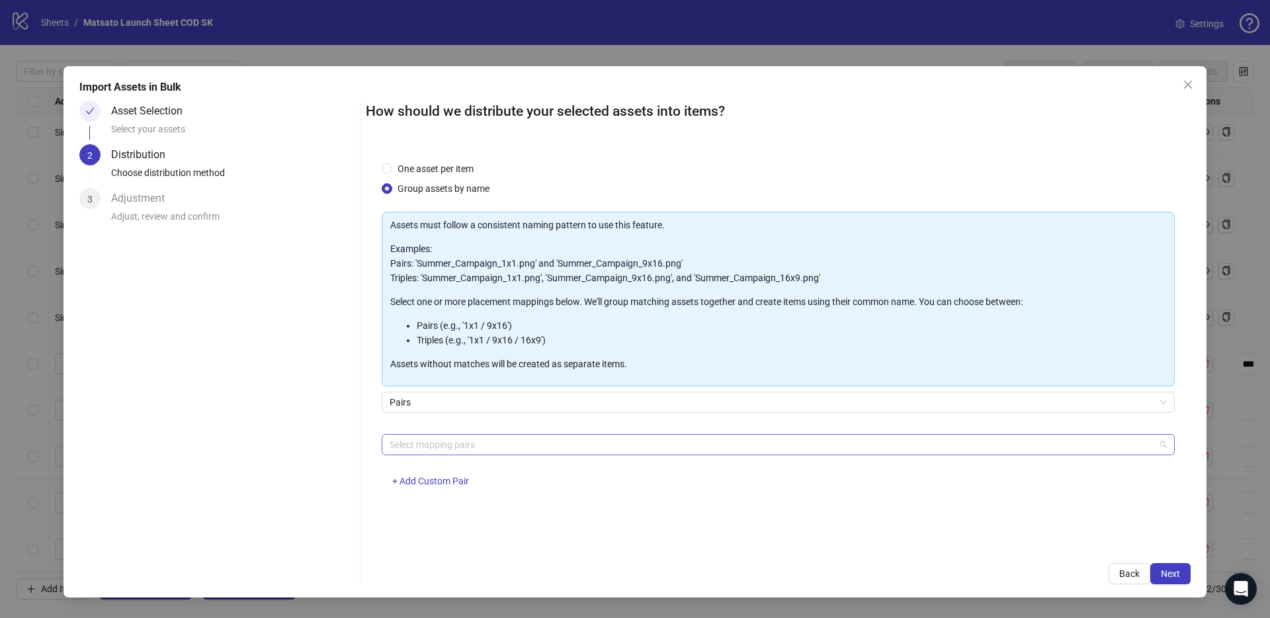
click at [436, 437] on div at bounding box center [771, 444] width 774 height 19
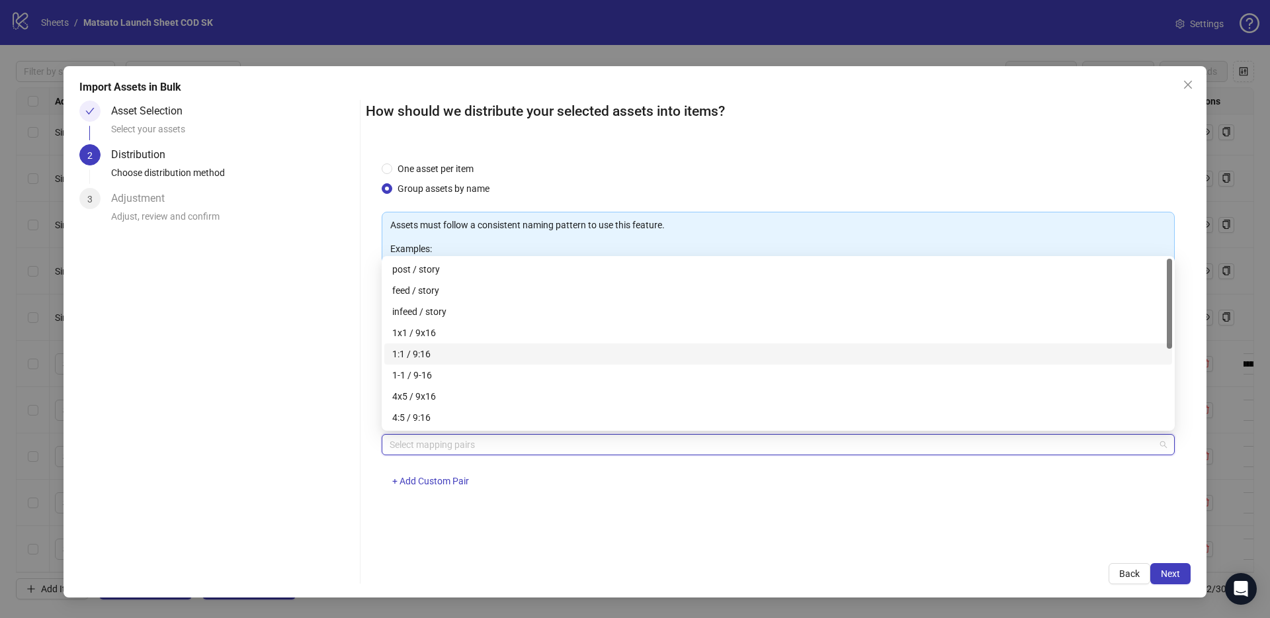
click at [420, 338] on div "1x1 / 9x16" at bounding box center [778, 332] width 772 height 15
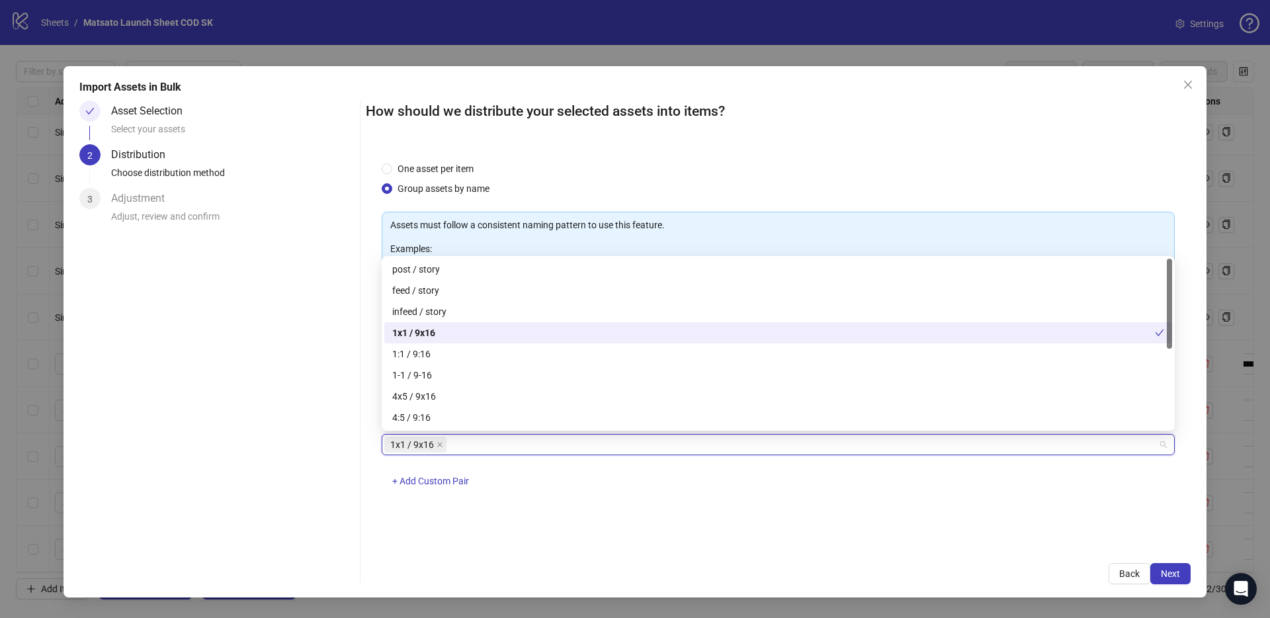
click at [420, 338] on div "1x1 / 9x16" at bounding box center [773, 332] width 762 height 15
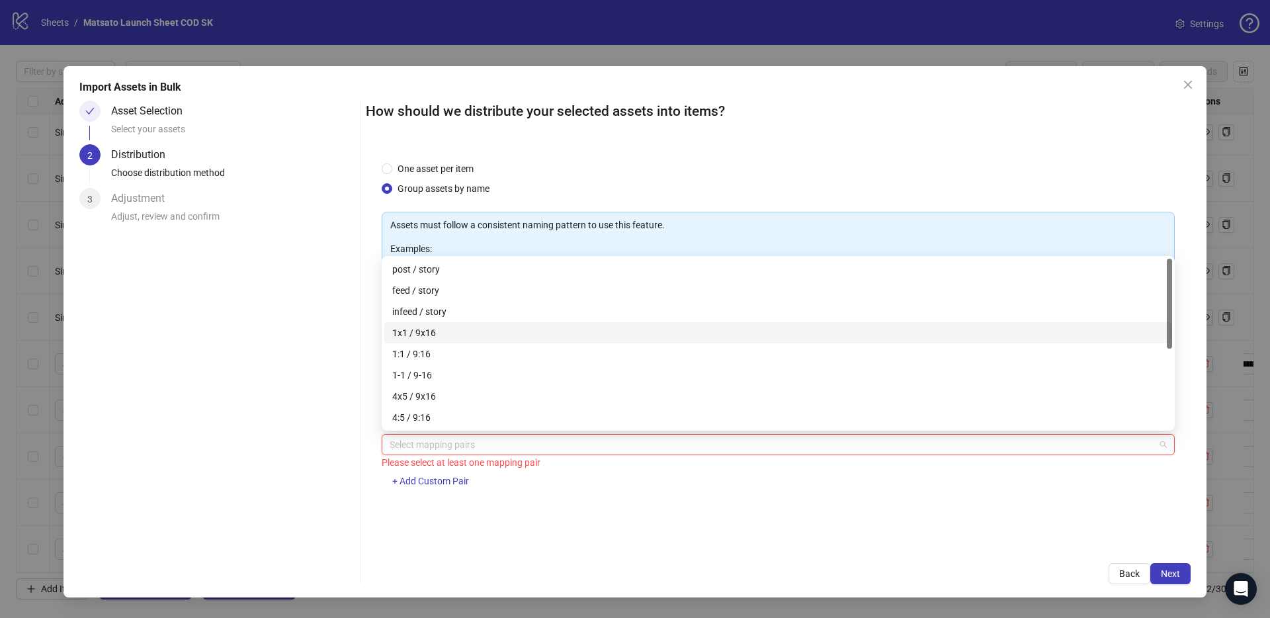
click at [420, 337] on div "1x1 / 9x16" at bounding box center [778, 332] width 772 height 15
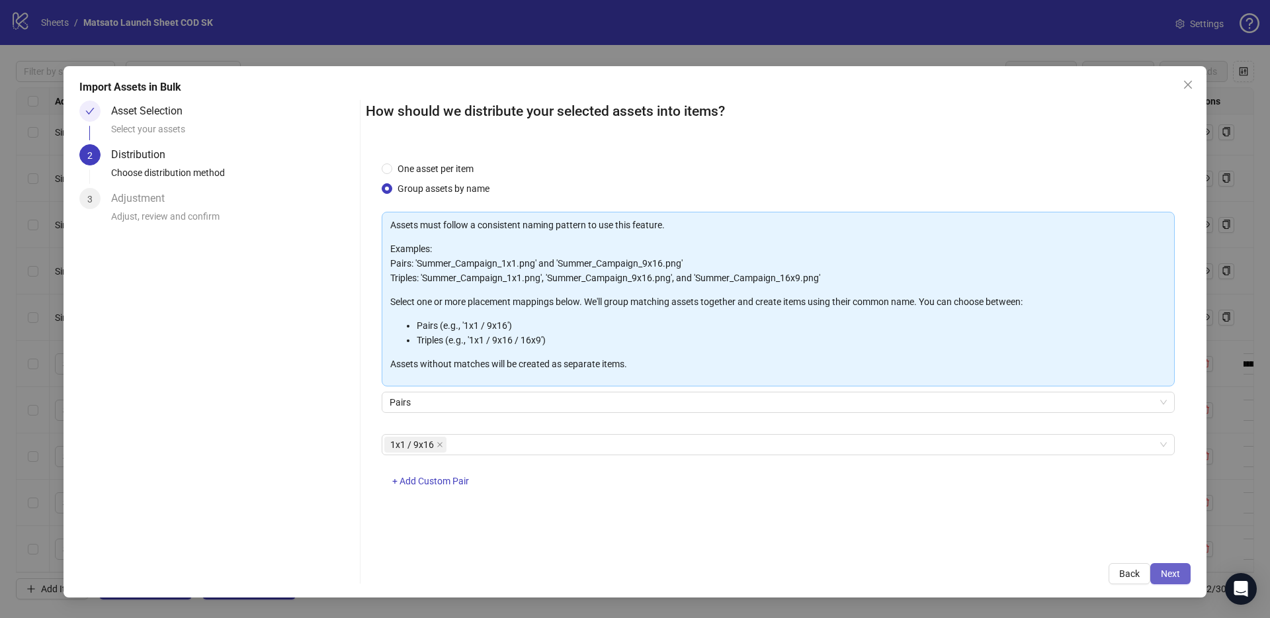
click at [1161, 575] on span "Next" at bounding box center [1169, 573] width 19 height 11
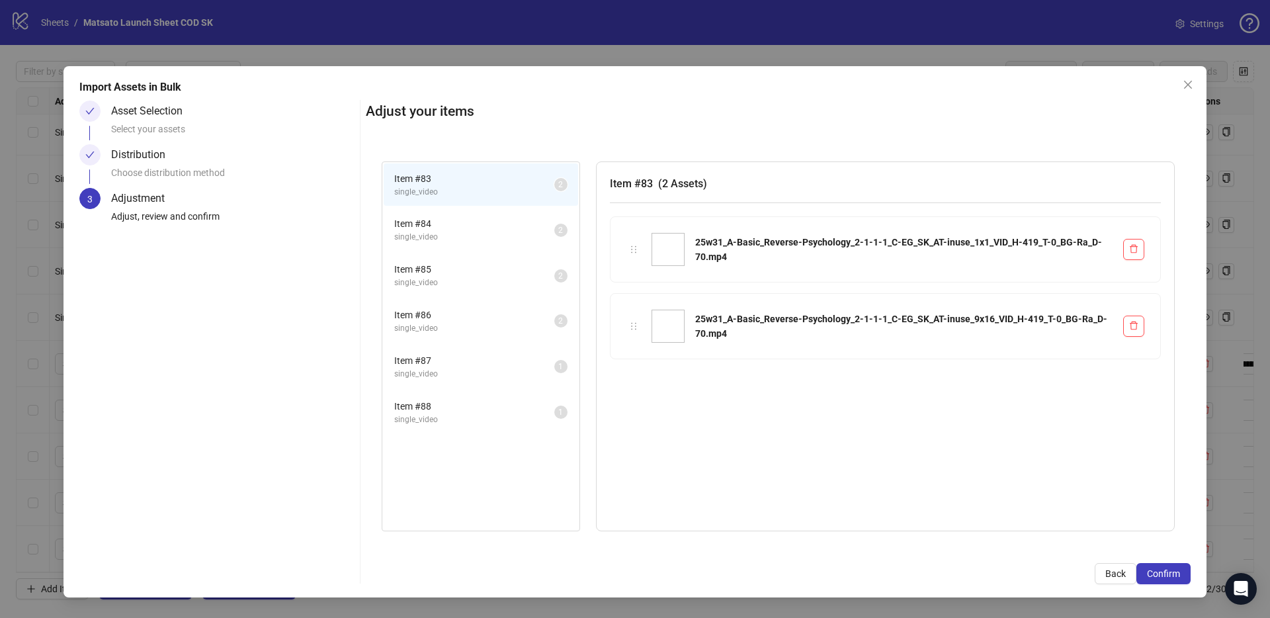
click at [442, 230] on span "Item # 84" at bounding box center [474, 223] width 160 height 15
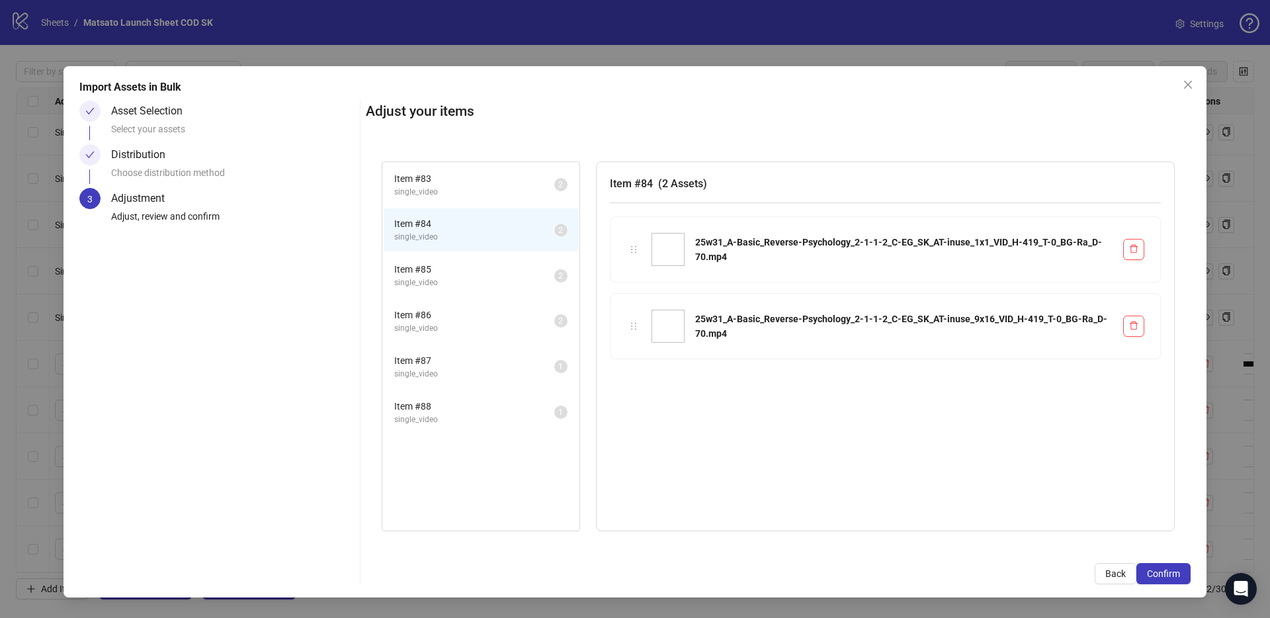
click at [453, 261] on li "Item # 85 single_video 2" at bounding box center [481, 275] width 194 height 43
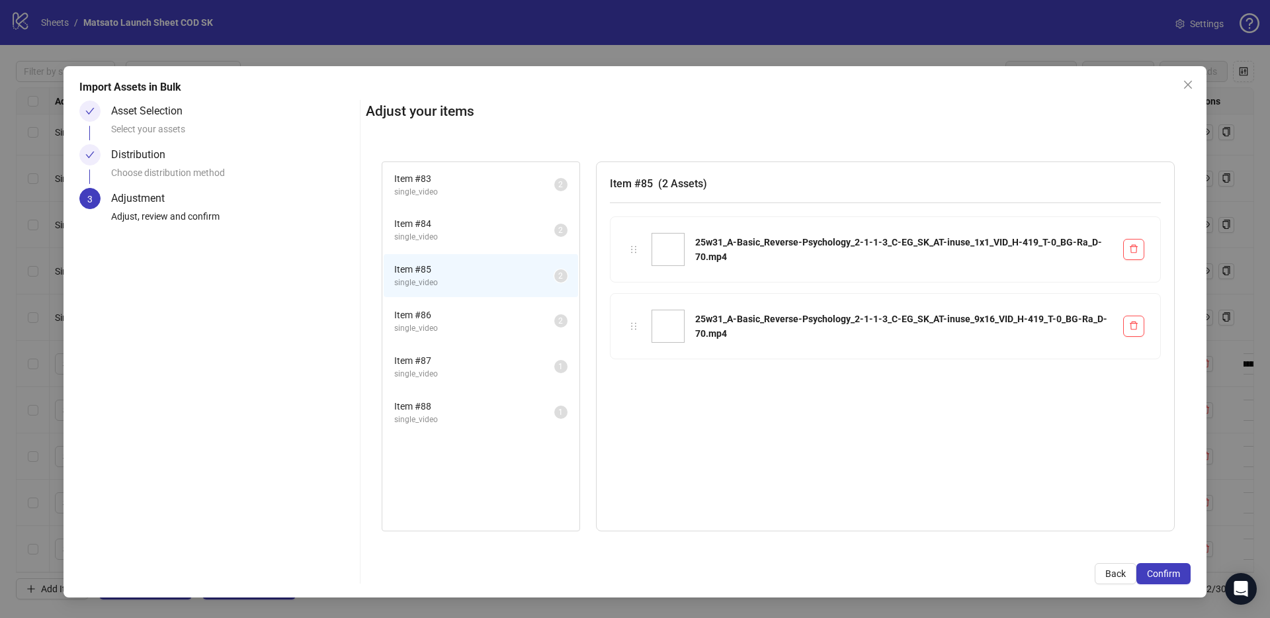
click at [444, 317] on span "Item # 86" at bounding box center [474, 314] width 160 height 15
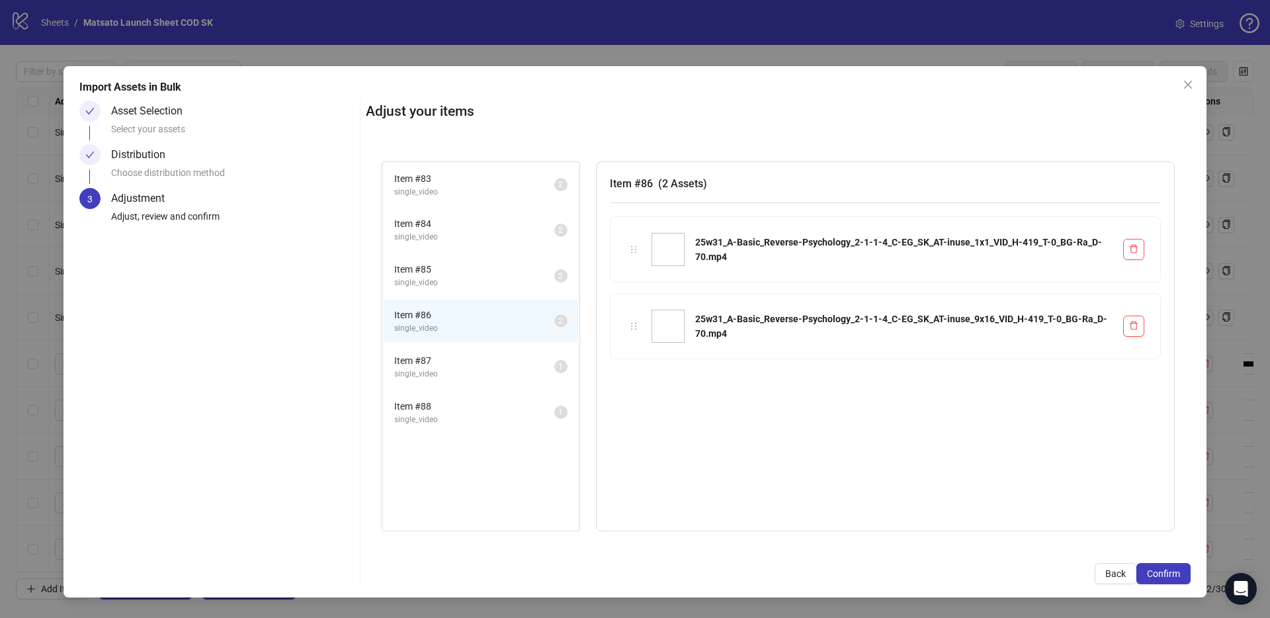
click at [447, 354] on span "Item # 87" at bounding box center [474, 360] width 160 height 15
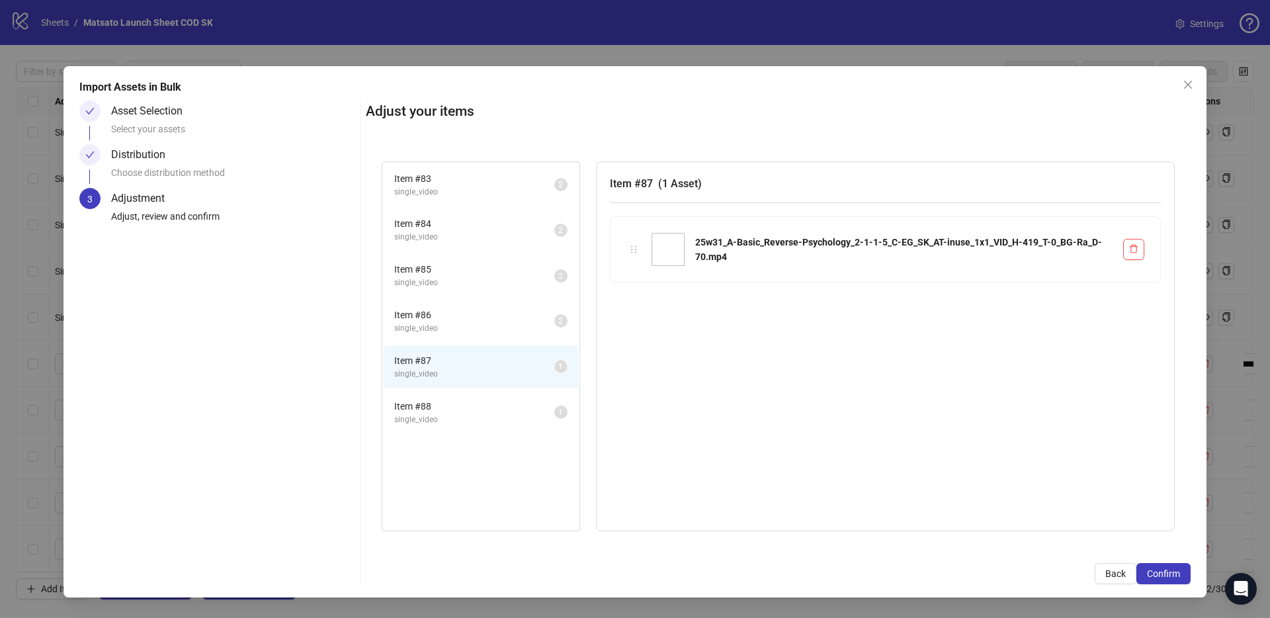
click at [445, 391] on li "Item # 88 single_video 1" at bounding box center [481, 412] width 194 height 43
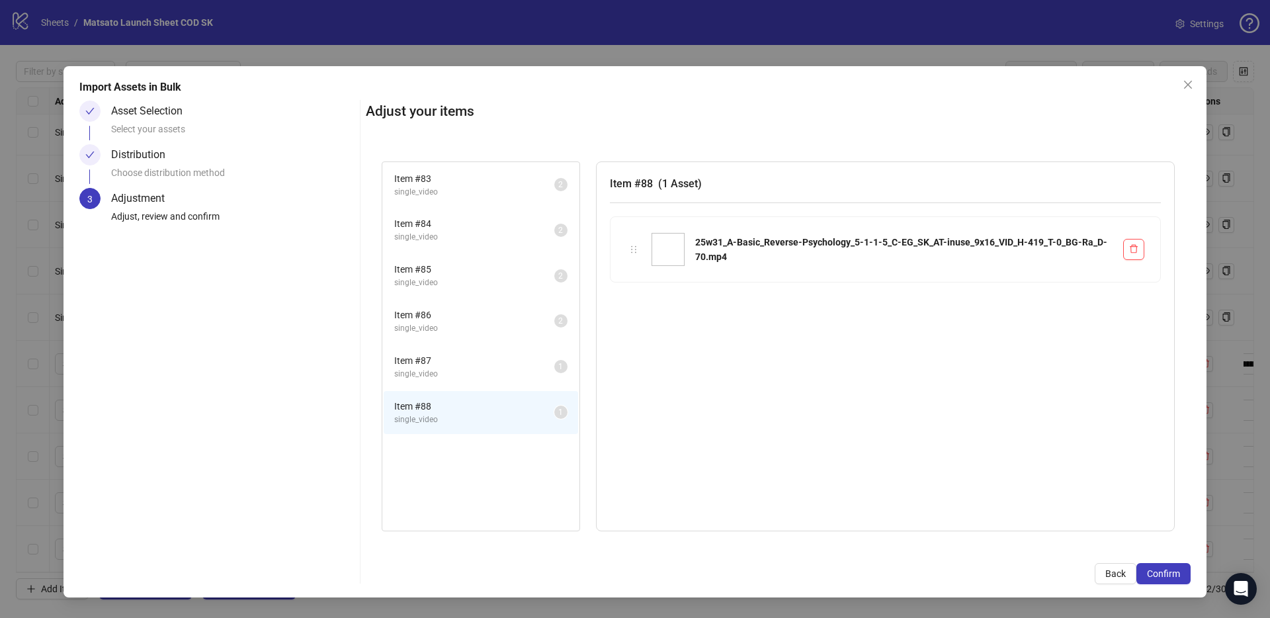
click at [456, 364] on span "Item # 87" at bounding box center [474, 360] width 160 height 15
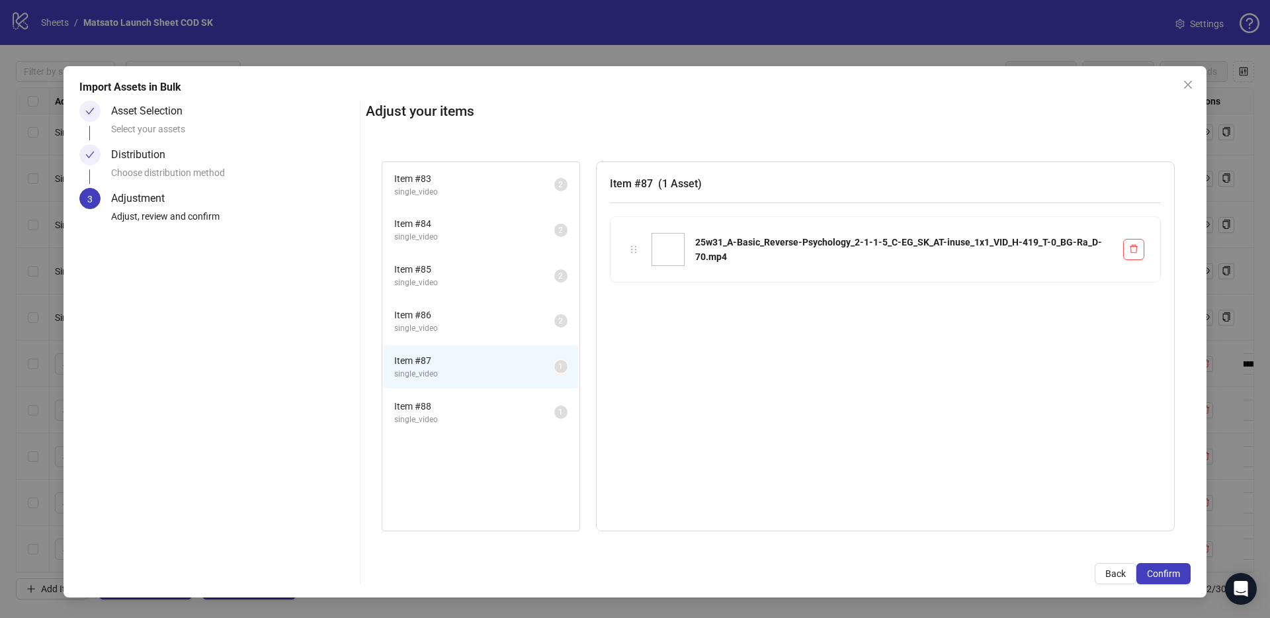
click at [458, 413] on span "single_video" at bounding box center [474, 419] width 160 height 13
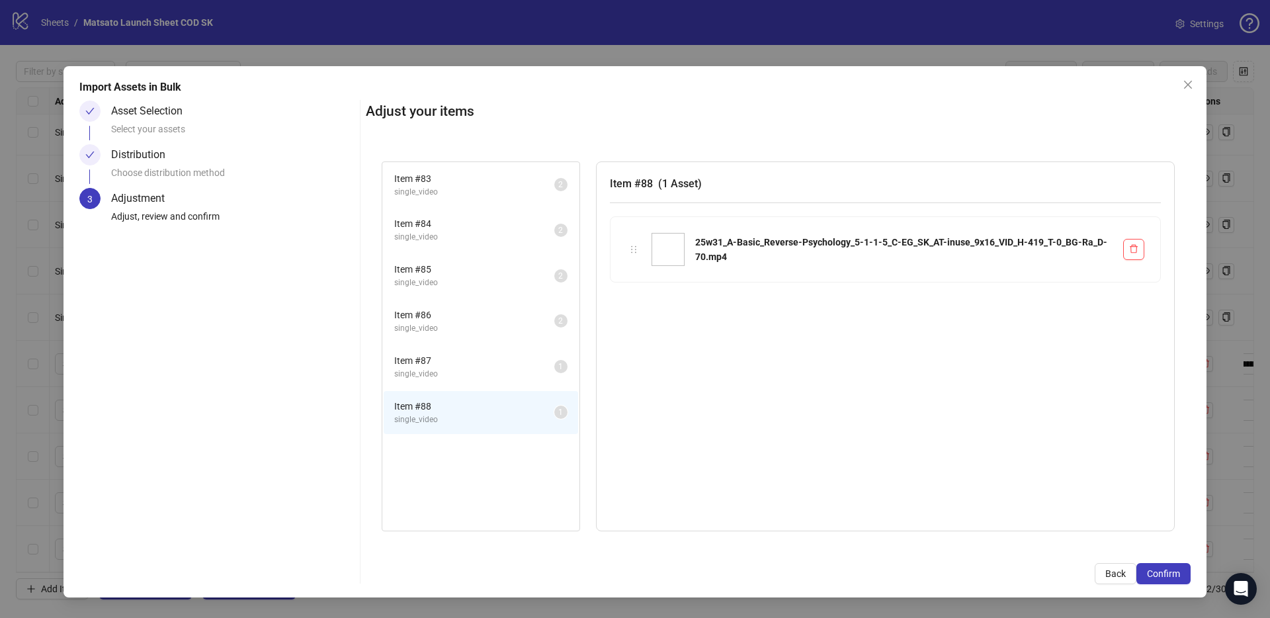
click at [454, 333] on span "single_video" at bounding box center [474, 328] width 160 height 13
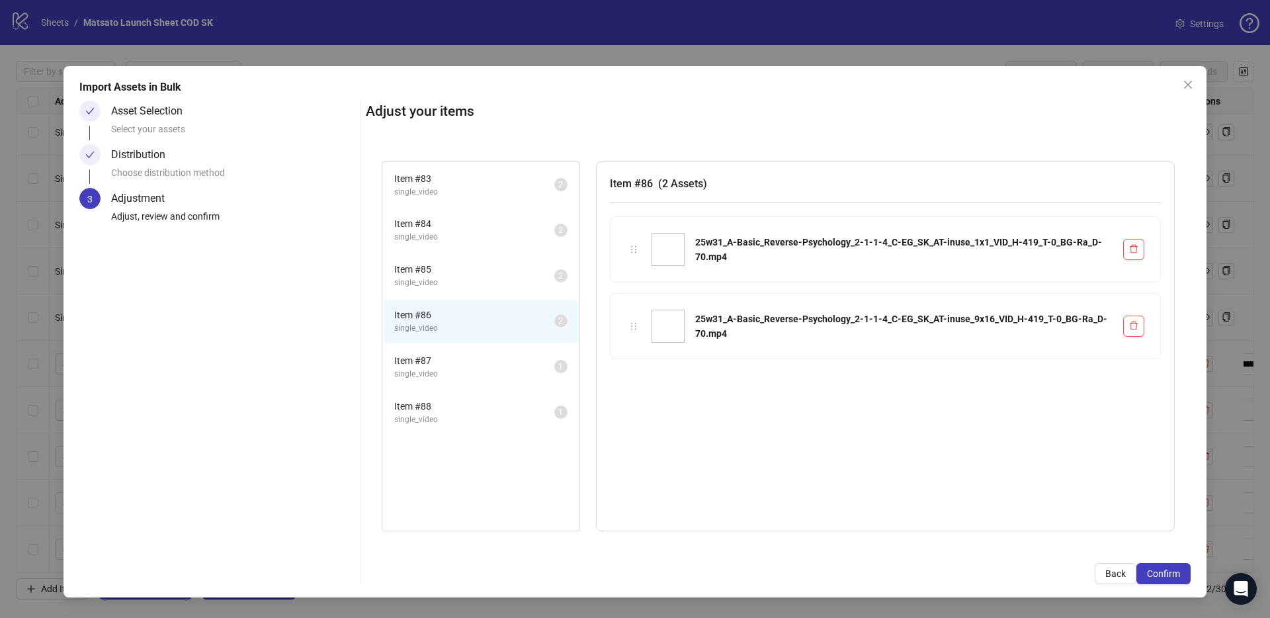
click at [459, 378] on span "single_video" at bounding box center [474, 374] width 160 height 13
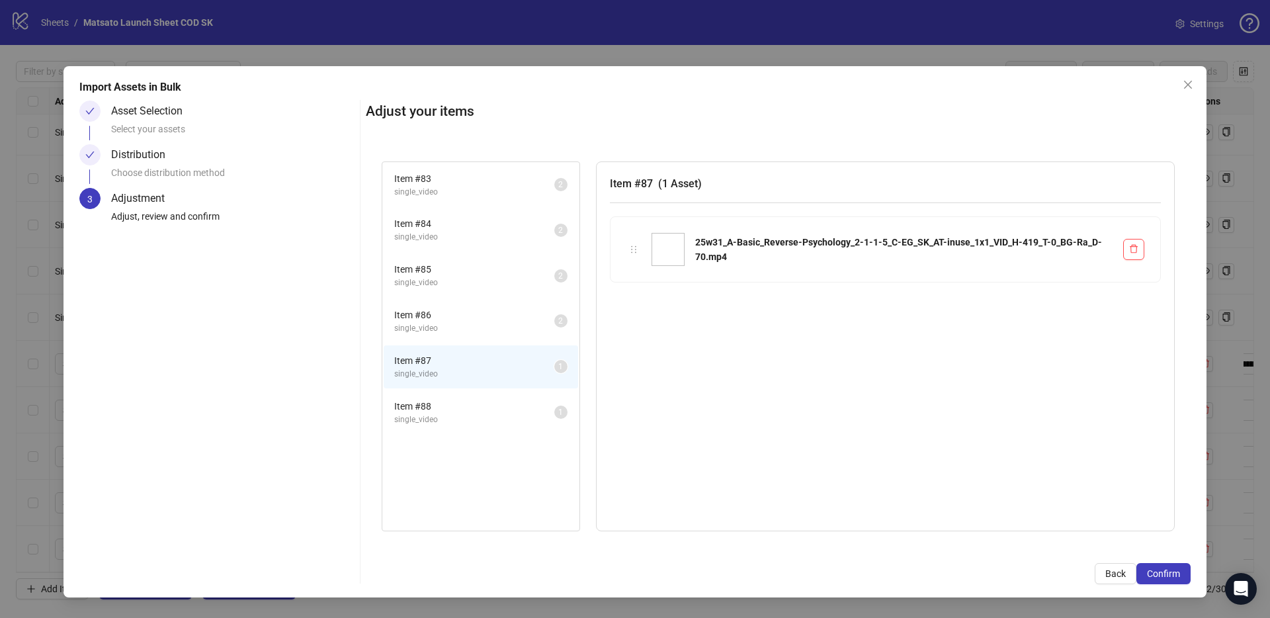
click at [462, 415] on span "single_video" at bounding box center [474, 419] width 160 height 13
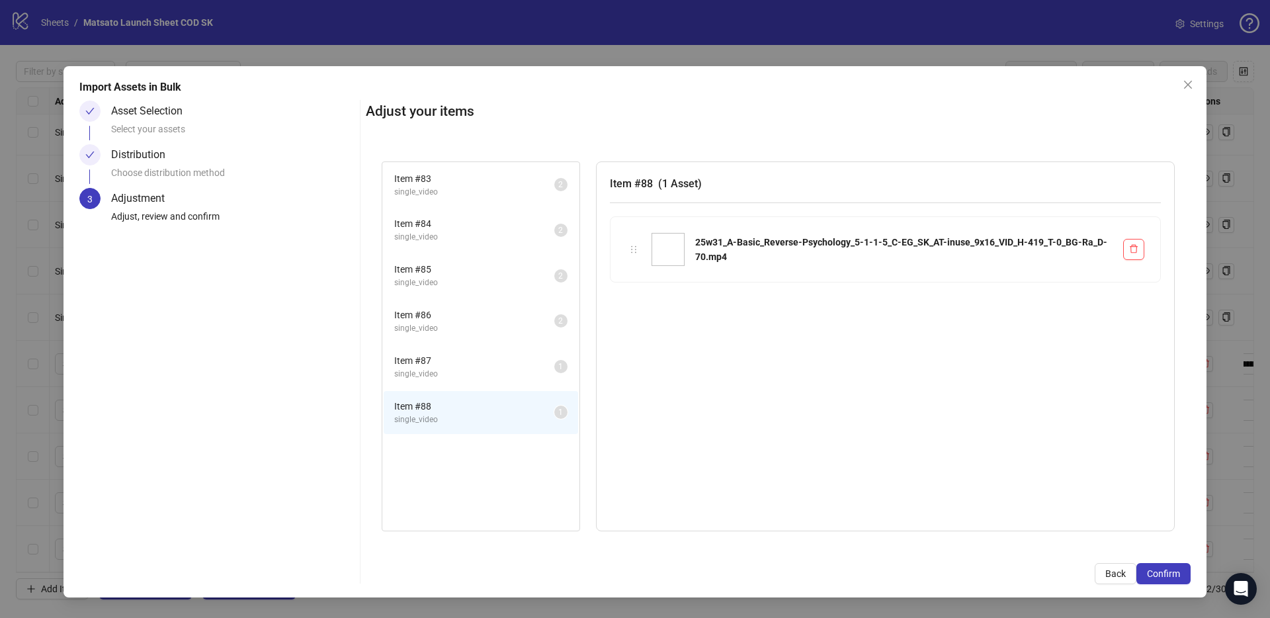
click at [455, 349] on li "Item # 87 single_video 1" at bounding box center [481, 366] width 194 height 43
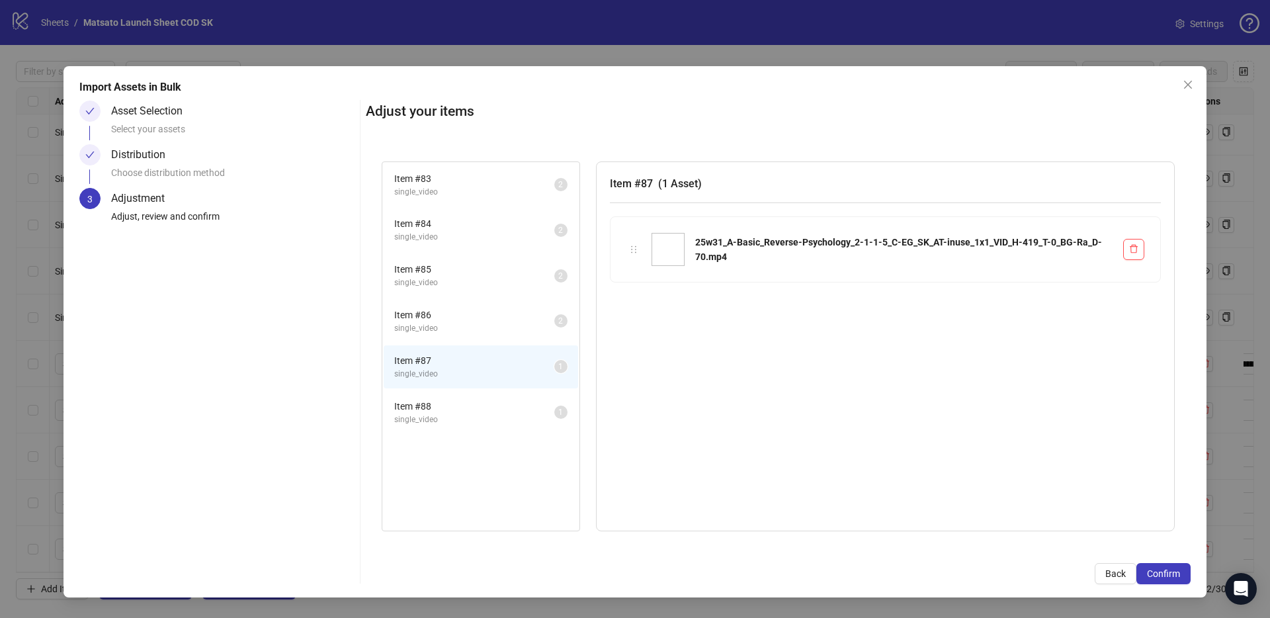
click at [454, 315] on span "Item # 86" at bounding box center [474, 314] width 160 height 15
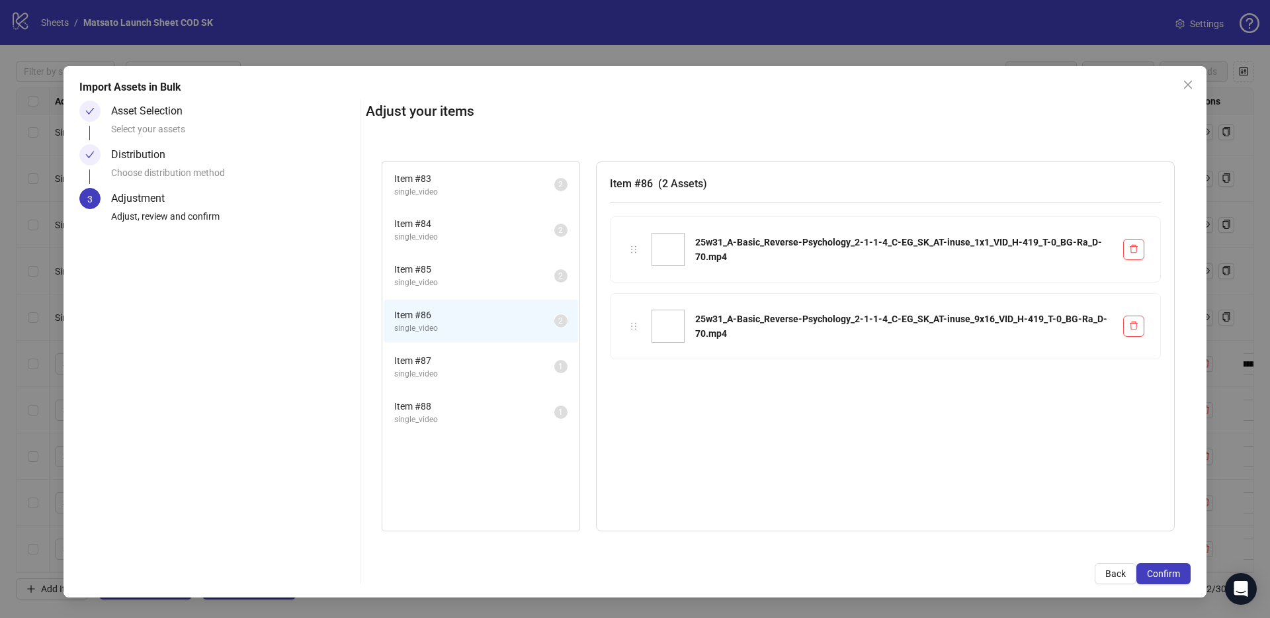
click at [451, 269] on span "Item # 85" at bounding box center [474, 269] width 160 height 15
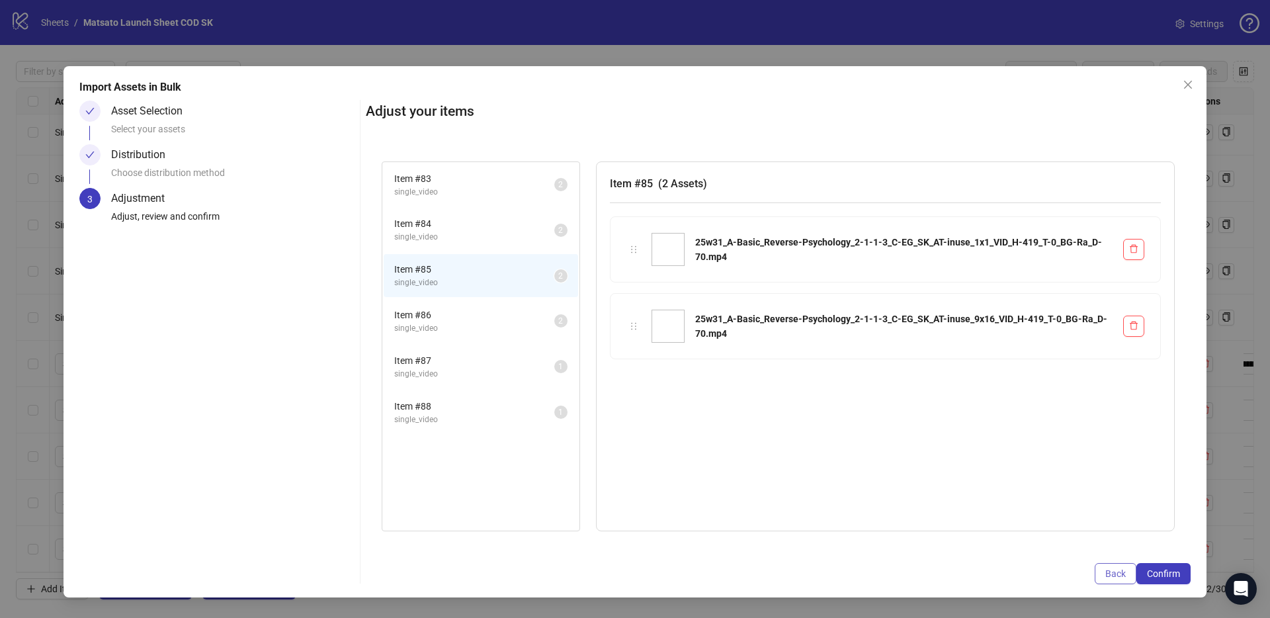
click at [1123, 577] on span "Back" at bounding box center [1115, 573] width 20 height 11
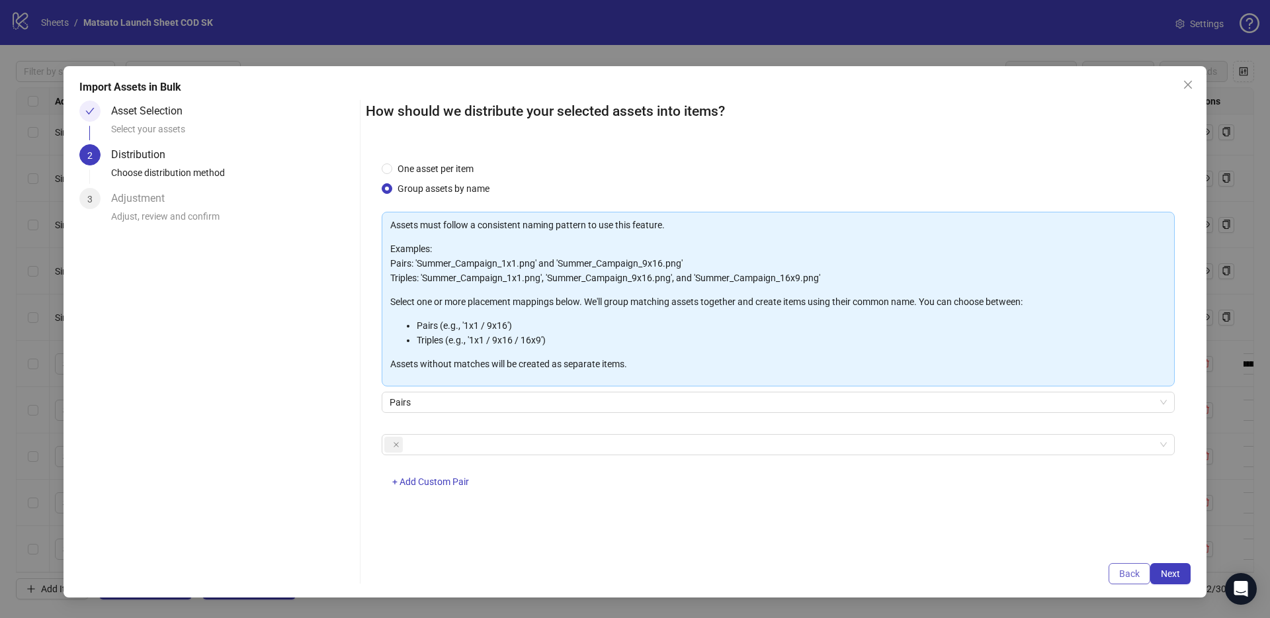
click at [1121, 573] on span "Back" at bounding box center [1129, 573] width 20 height 11
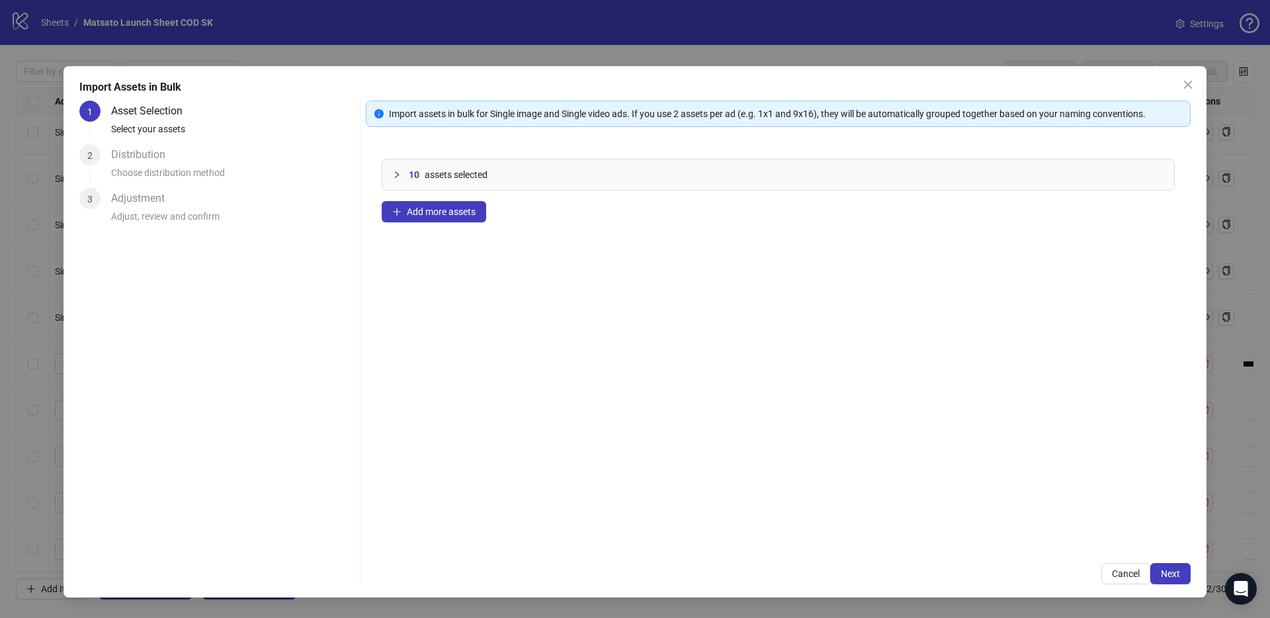
click at [1121, 573] on span "Cancel" at bounding box center [1126, 573] width 28 height 11
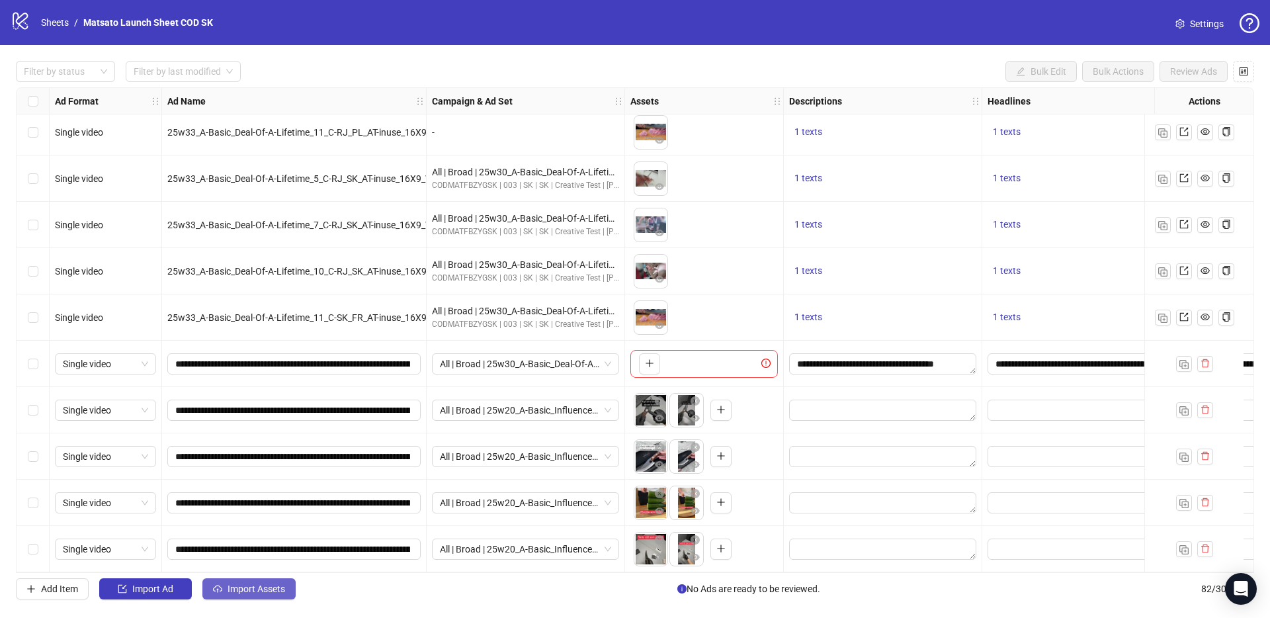
click at [253, 590] on span "Import Assets" at bounding box center [256, 588] width 58 height 11
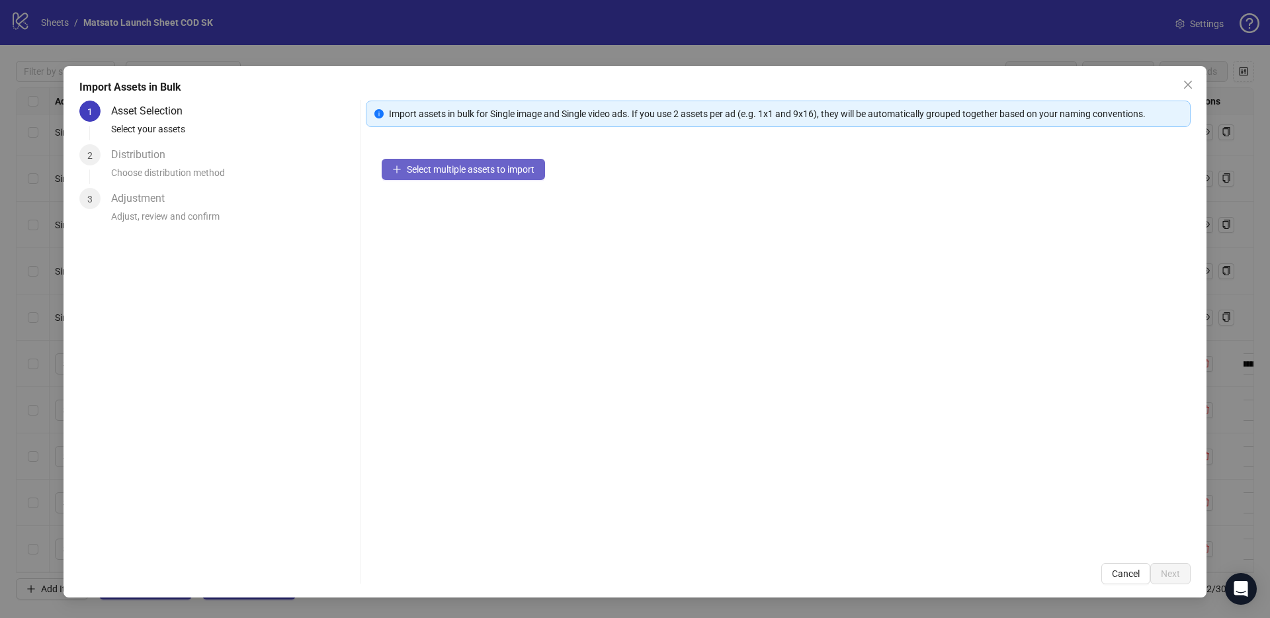
click at [479, 177] on button "Select multiple assets to import" at bounding box center [463, 169] width 163 height 21
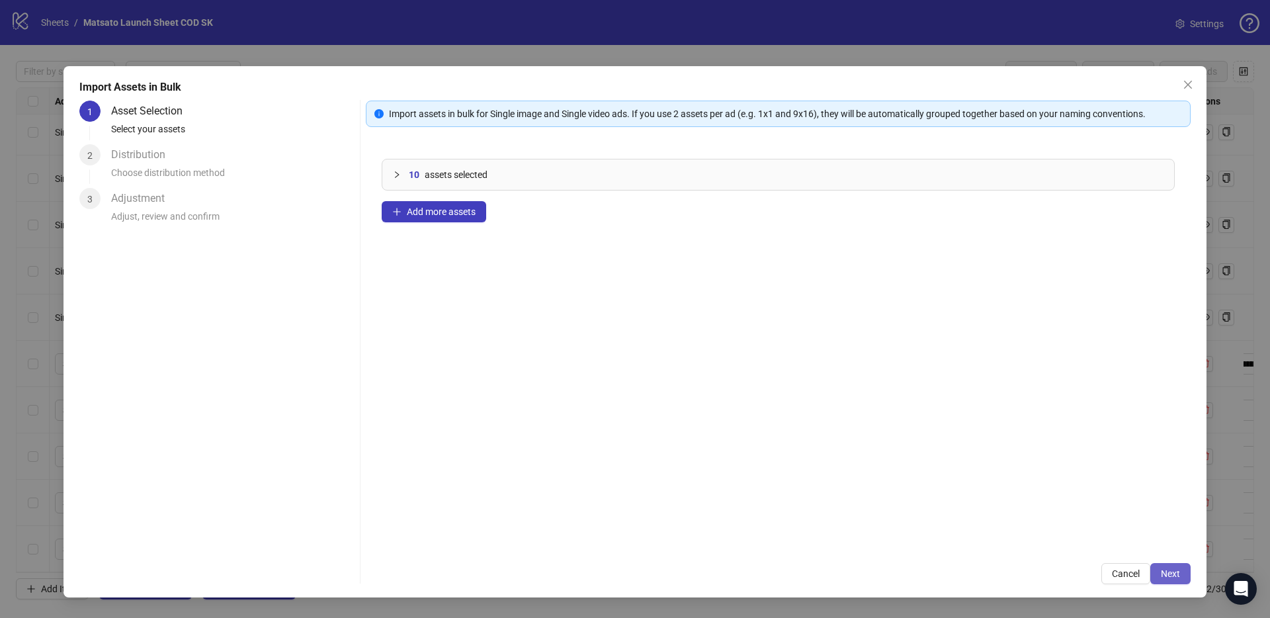
click at [1180, 571] on button "Next" at bounding box center [1170, 573] width 40 height 21
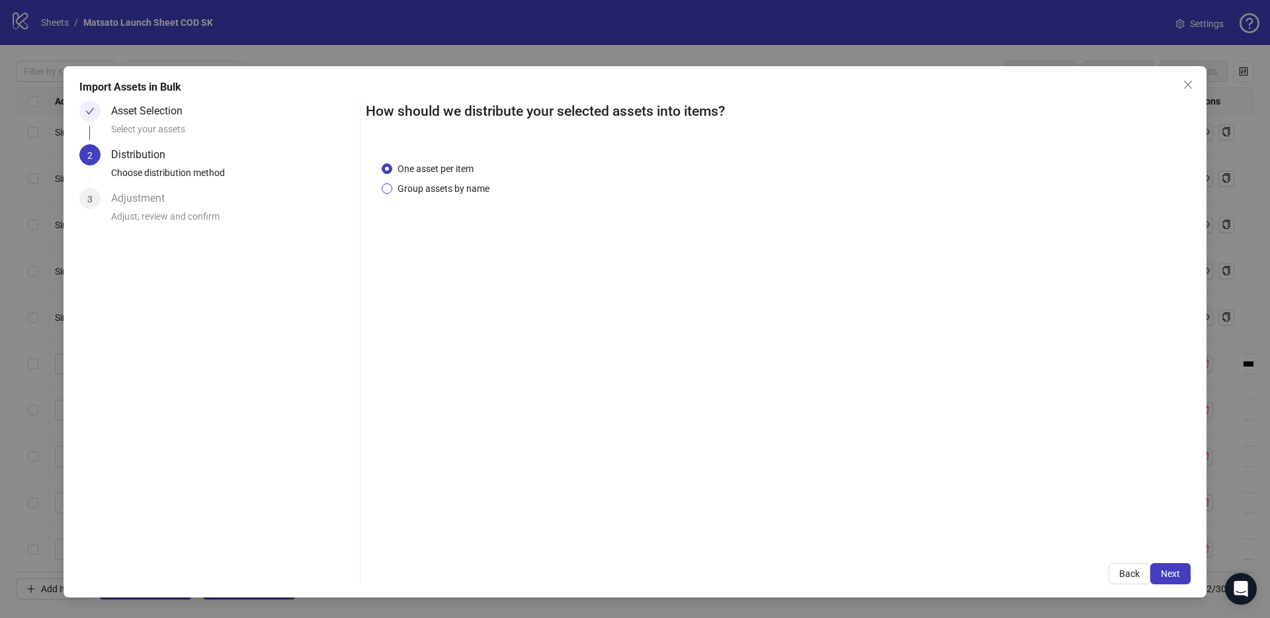
click at [450, 187] on span "Group assets by name" at bounding box center [443, 188] width 102 height 15
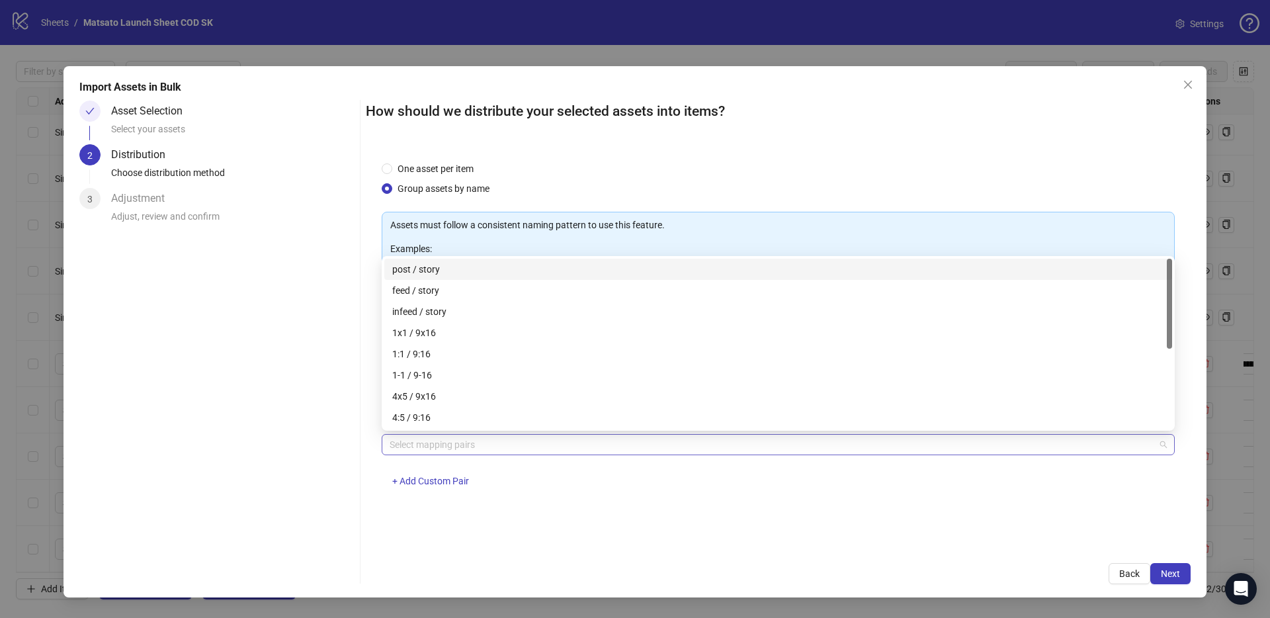
click at [479, 448] on div at bounding box center [771, 444] width 774 height 19
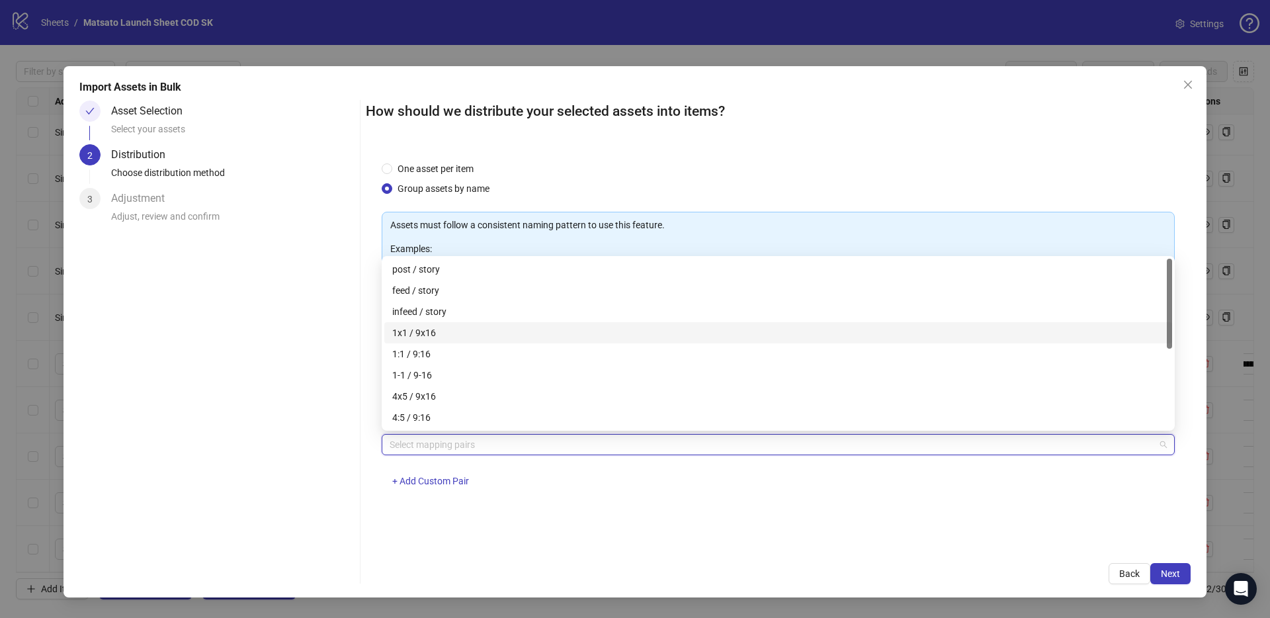
click at [425, 330] on div "1x1 / 9x16" at bounding box center [778, 332] width 772 height 15
click at [1155, 575] on button "Next" at bounding box center [1170, 573] width 40 height 21
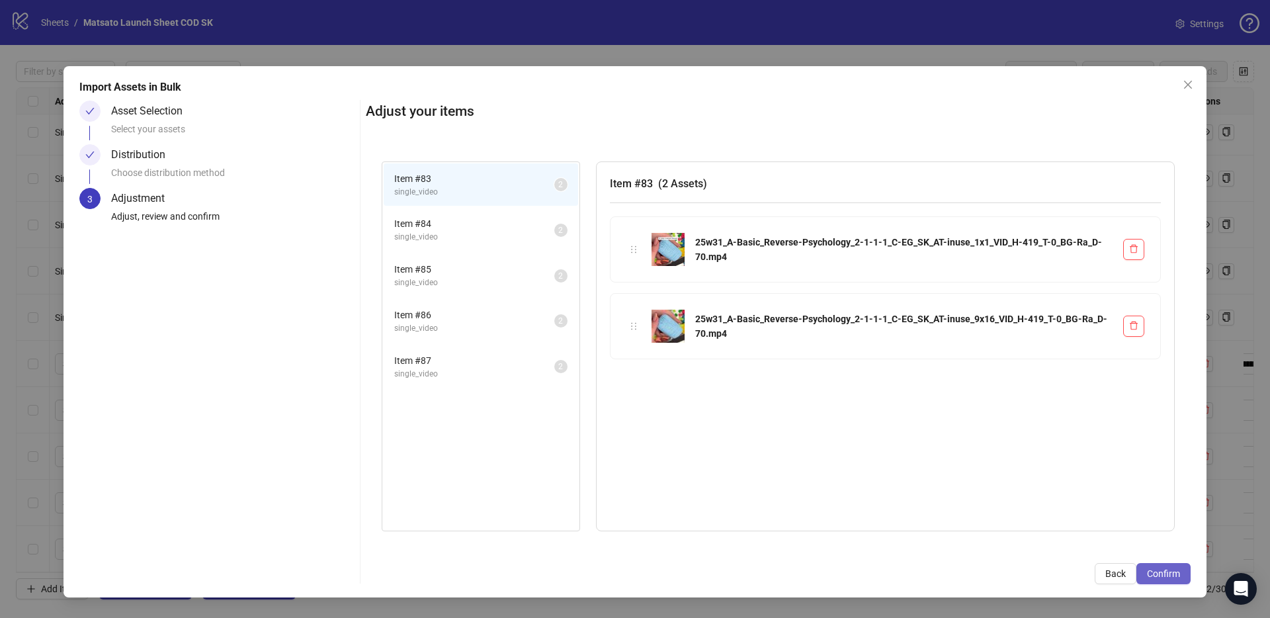
click at [1157, 575] on span "Confirm" at bounding box center [1163, 573] width 33 height 11
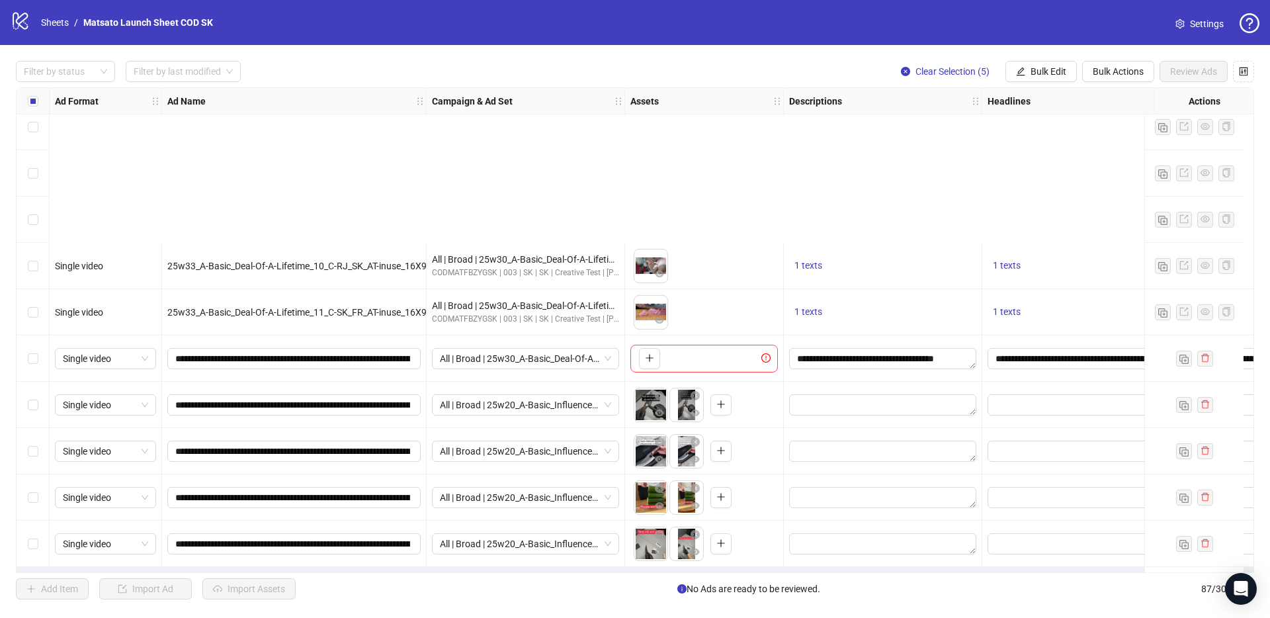
scroll to position [3575, 0]
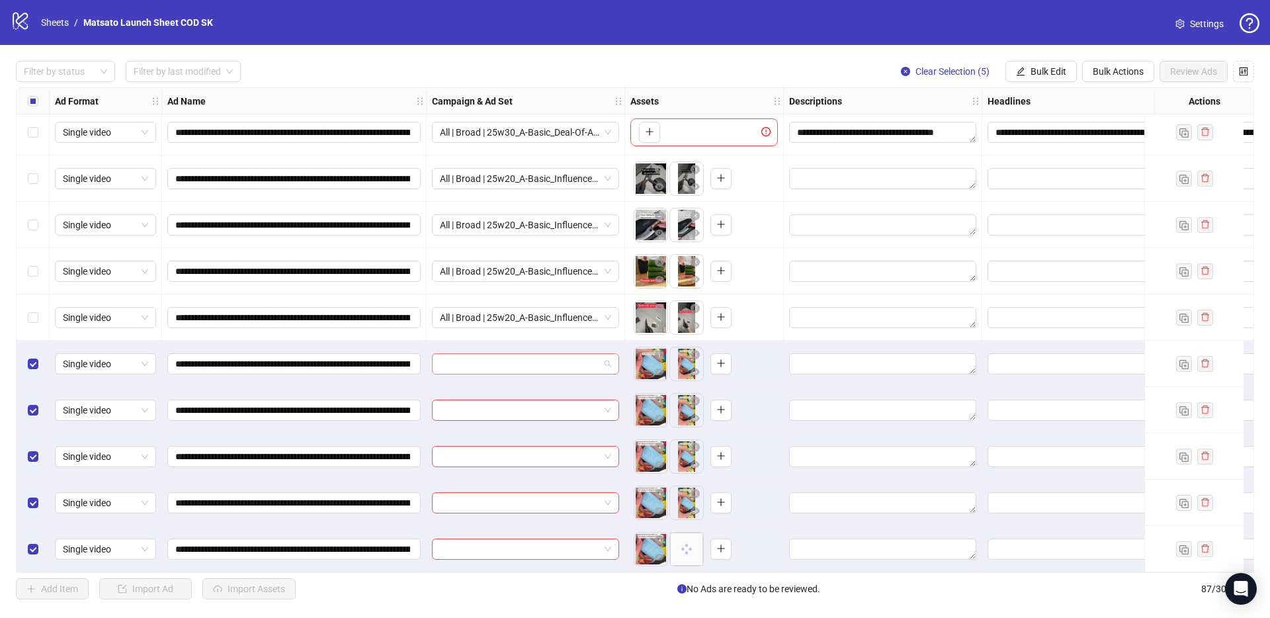
click at [608, 359] on span at bounding box center [525, 364] width 171 height 20
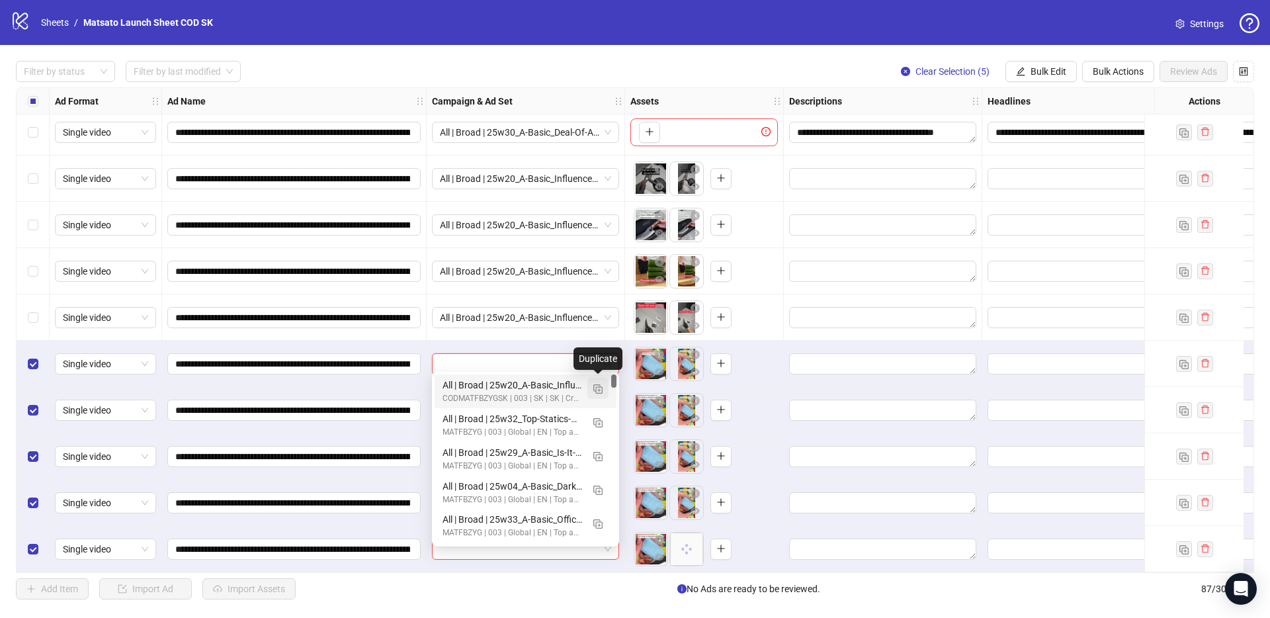
click at [597, 388] on img "button" at bounding box center [597, 388] width 9 height 9
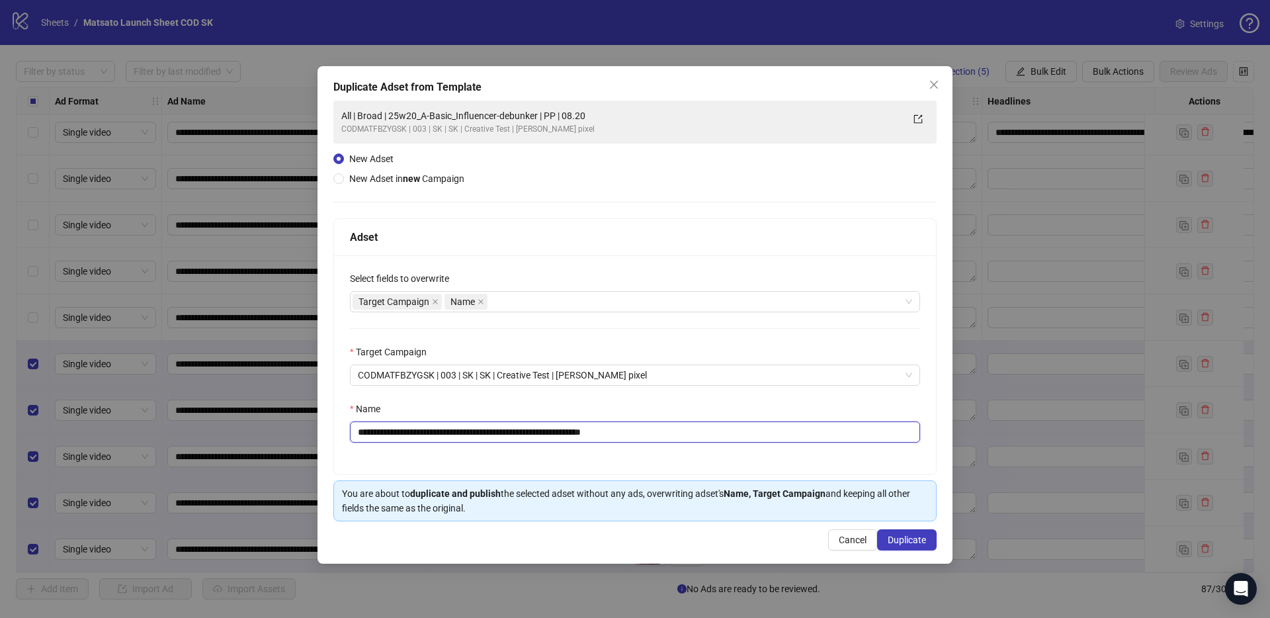
drag, startPoint x: 604, startPoint y: 429, endPoint x: 740, endPoint y: 448, distance: 136.9
click at [737, 449] on div "**********" at bounding box center [635, 364] width 602 height 219
drag, startPoint x: 555, startPoint y: 430, endPoint x: 405, endPoint y: 435, distance: 150.2
click at [405, 435] on input "**********" at bounding box center [635, 431] width 570 height 21
paste input "text"
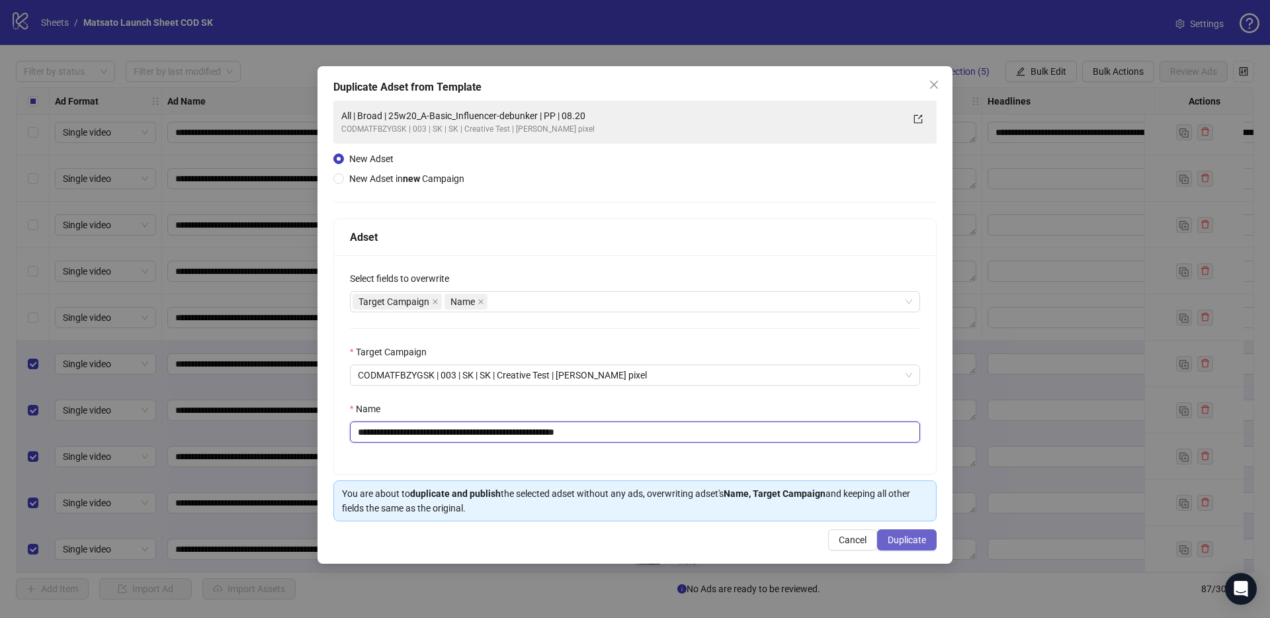
type input "**********"
click at [906, 536] on span "Duplicate" at bounding box center [906, 539] width 38 height 11
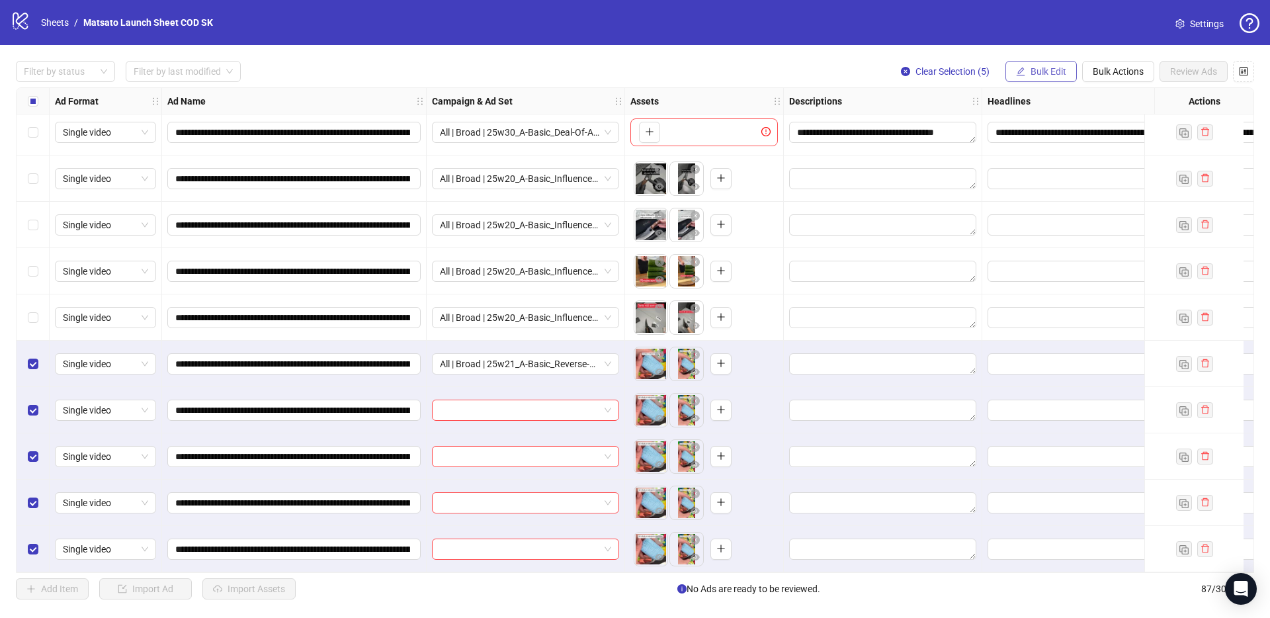
click at [1044, 69] on span "Bulk Edit" at bounding box center [1048, 71] width 36 height 11
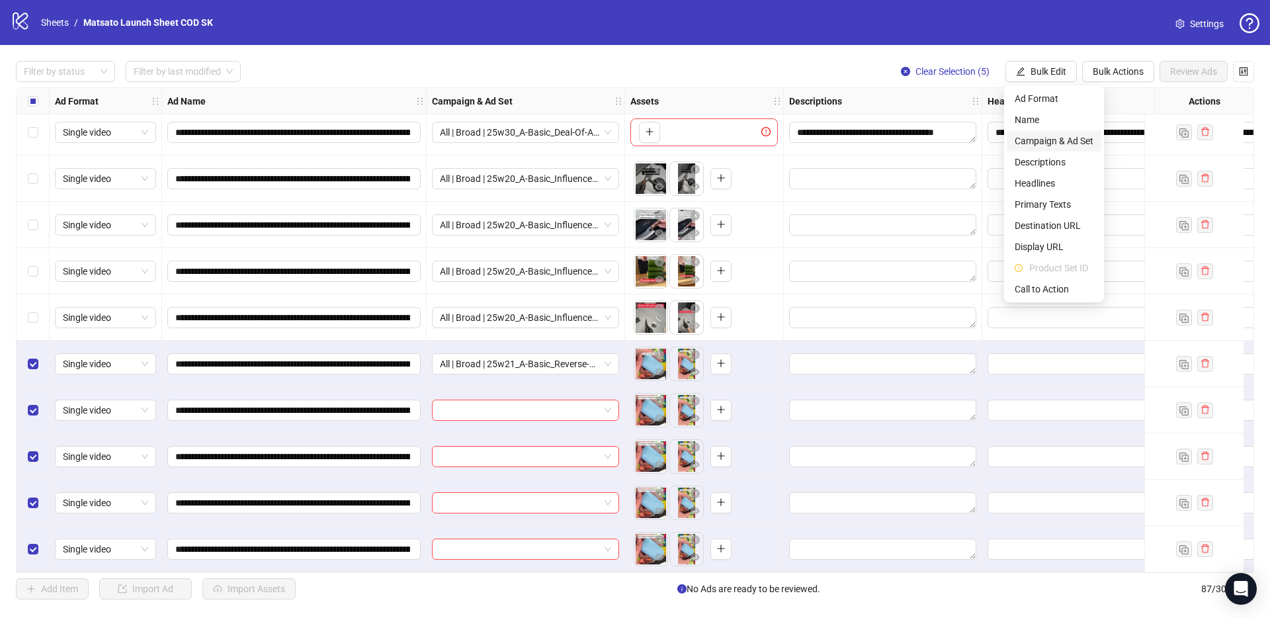
click at [1055, 143] on span "Campaign & Ad Set" at bounding box center [1053, 141] width 79 height 15
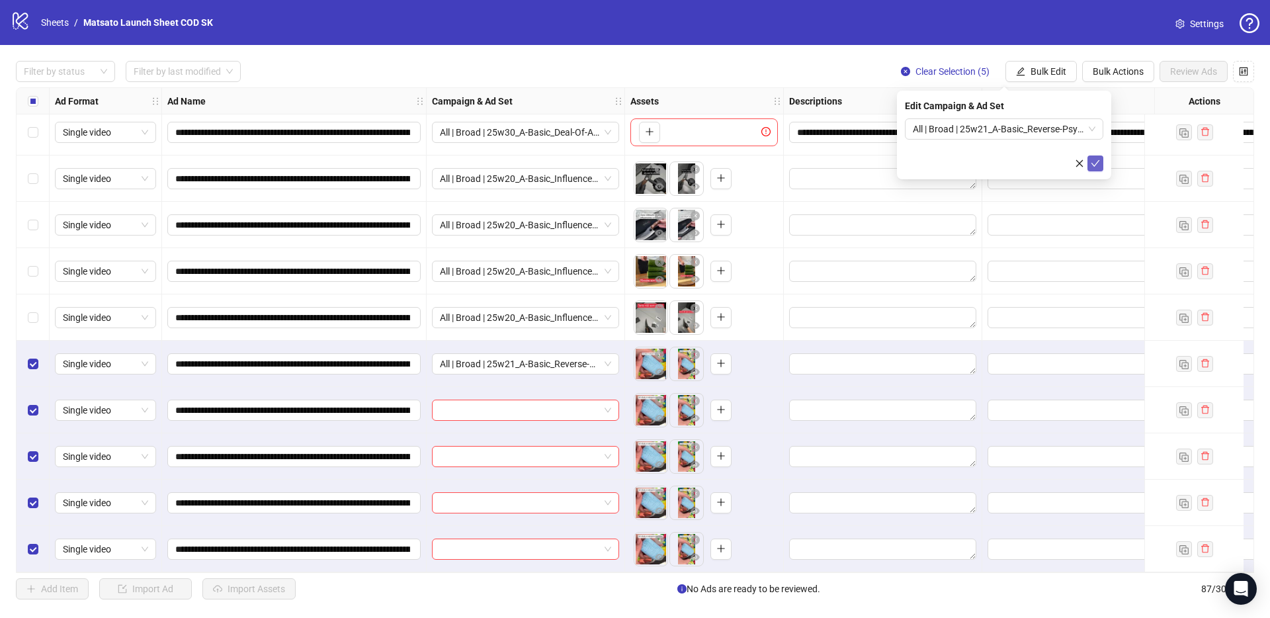
click at [1096, 167] on icon "check" at bounding box center [1094, 163] width 9 height 9
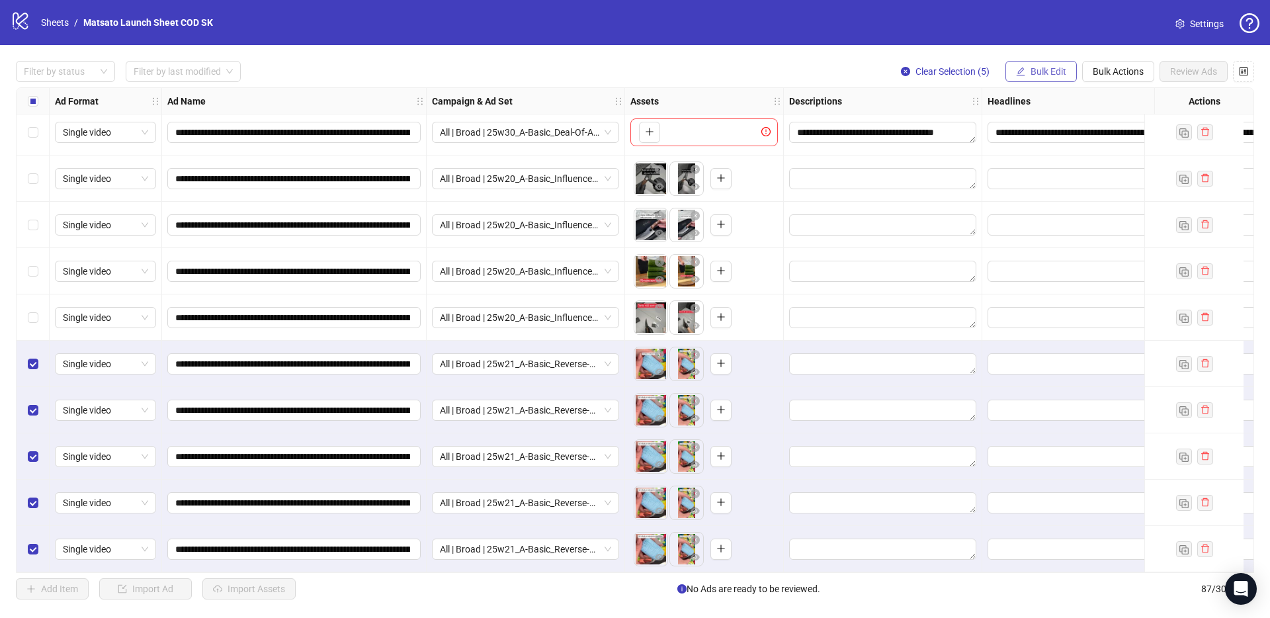
click at [1026, 73] on button "Bulk Edit" at bounding box center [1040, 71] width 71 height 21
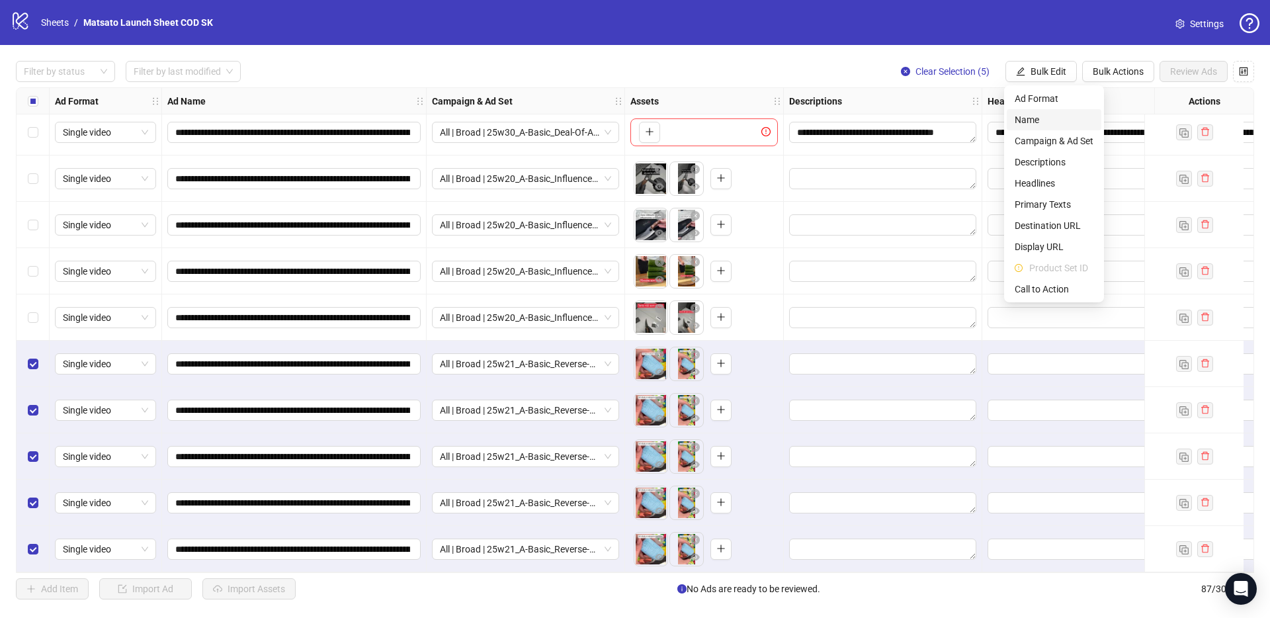
click at [1024, 120] on span "Name" at bounding box center [1053, 119] width 79 height 15
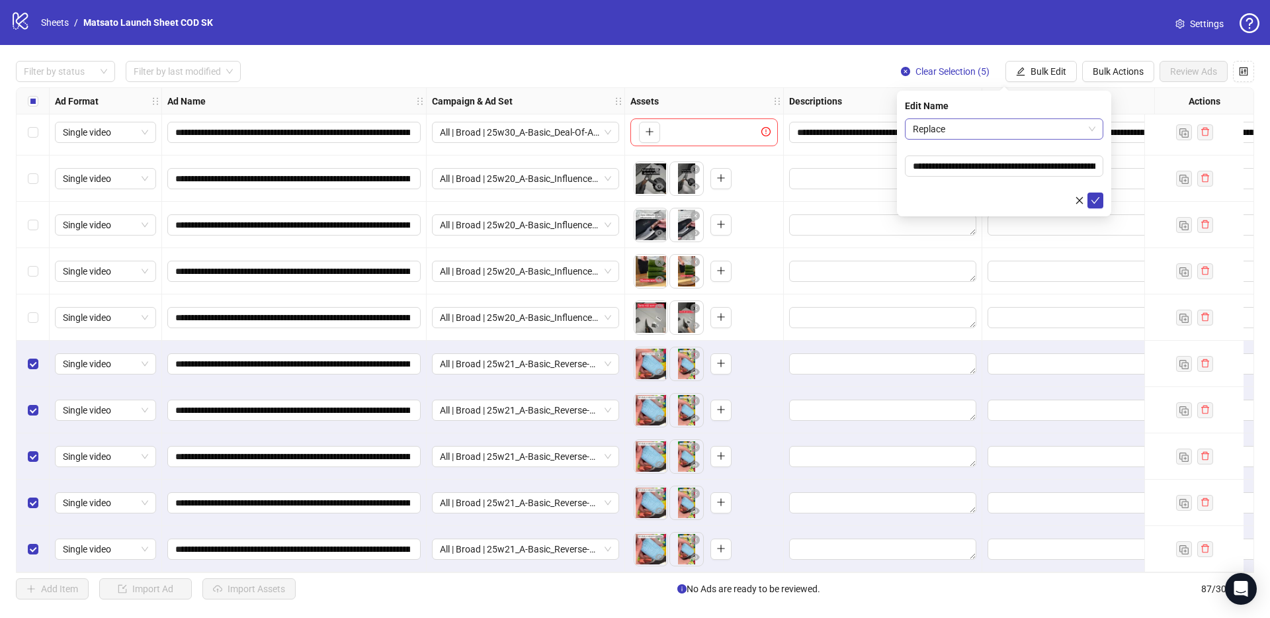
click at [1010, 126] on span "Replace" at bounding box center [1004, 129] width 183 height 20
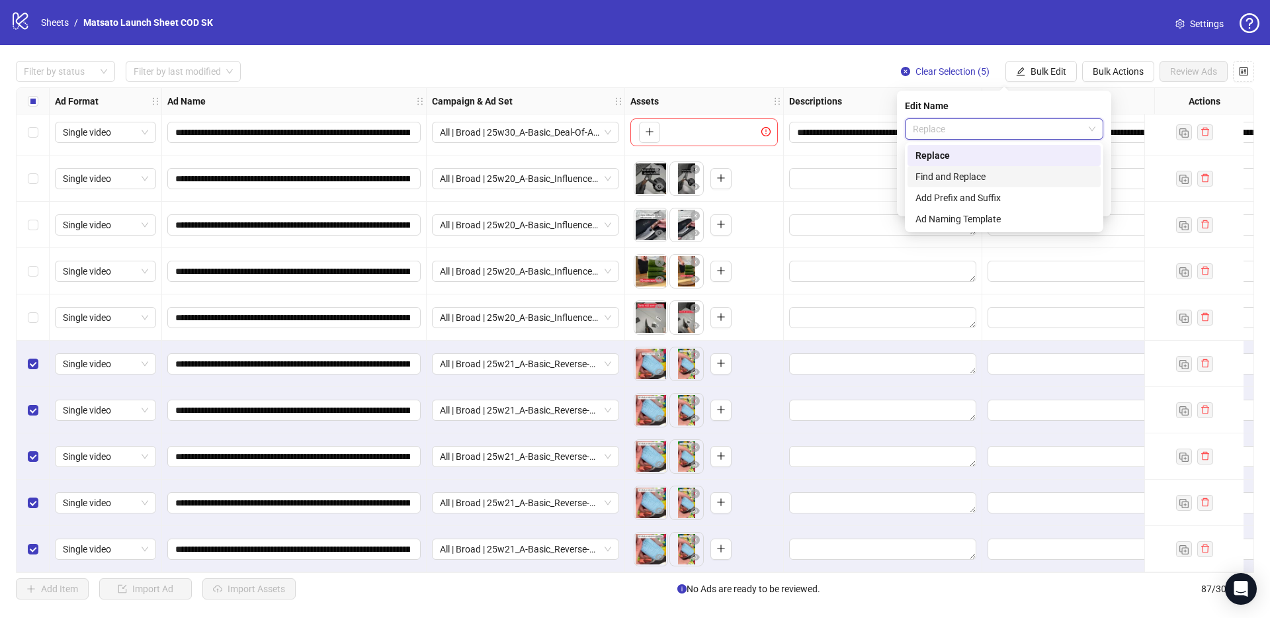
click at [985, 173] on div "Find and Replace" at bounding box center [1003, 176] width 177 height 15
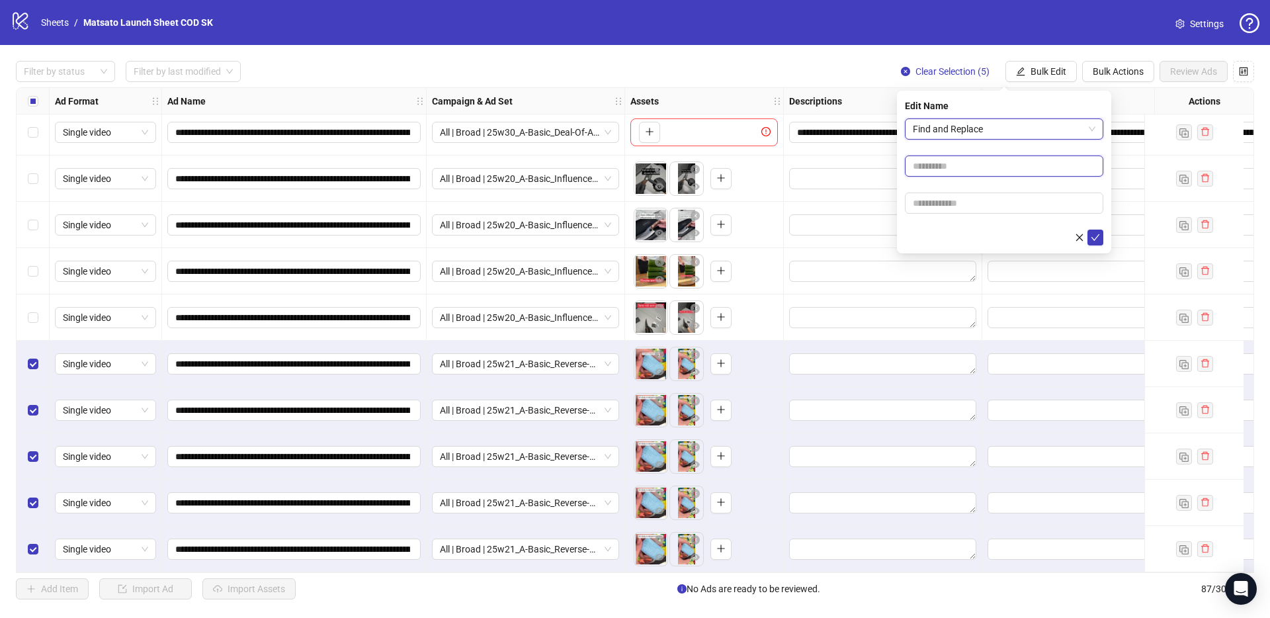
click at [971, 170] on input "text" at bounding box center [1004, 165] width 198 height 21
type input "**"
click at [987, 206] on input "text" at bounding box center [1004, 202] width 198 height 21
type input "*****"
click at [1090, 237] on icon "check" at bounding box center [1094, 237] width 9 height 9
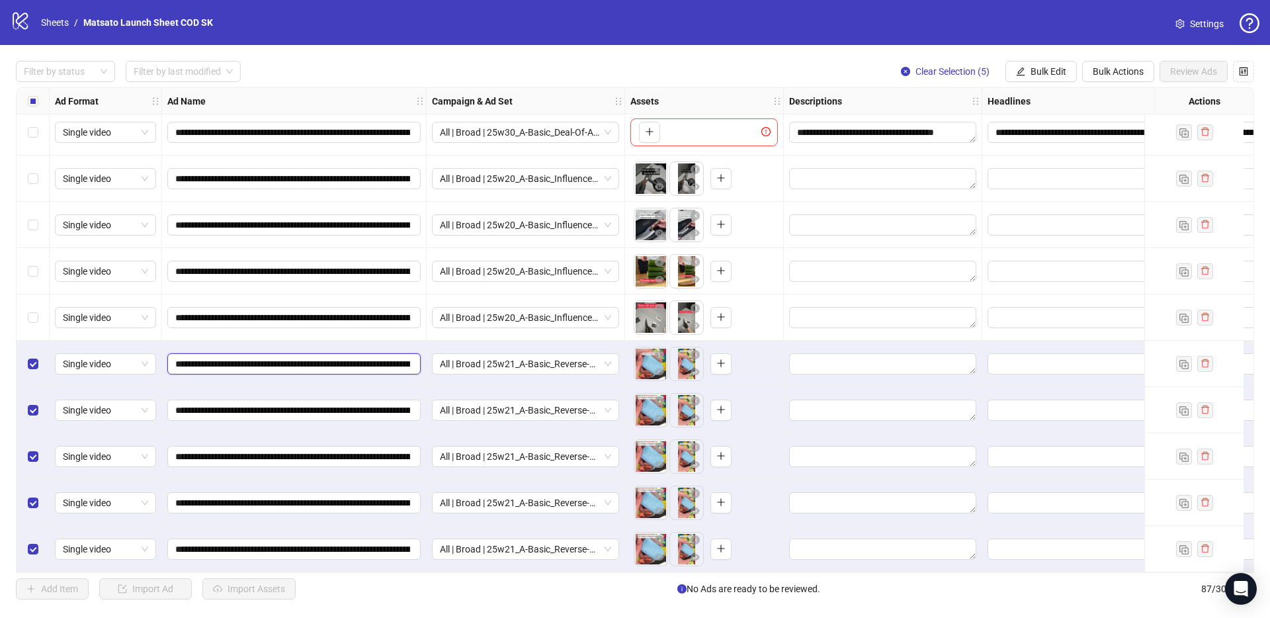
click at [397, 359] on input "**********" at bounding box center [292, 363] width 235 height 15
click at [836, 54] on div "Filter by status Filter by last modified Clear Selection (5) Bulk Edit Bulk Act…" at bounding box center [635, 330] width 1270 height 570
click at [926, 75] on span "Clear Selection (5)" at bounding box center [952, 71] width 74 height 11
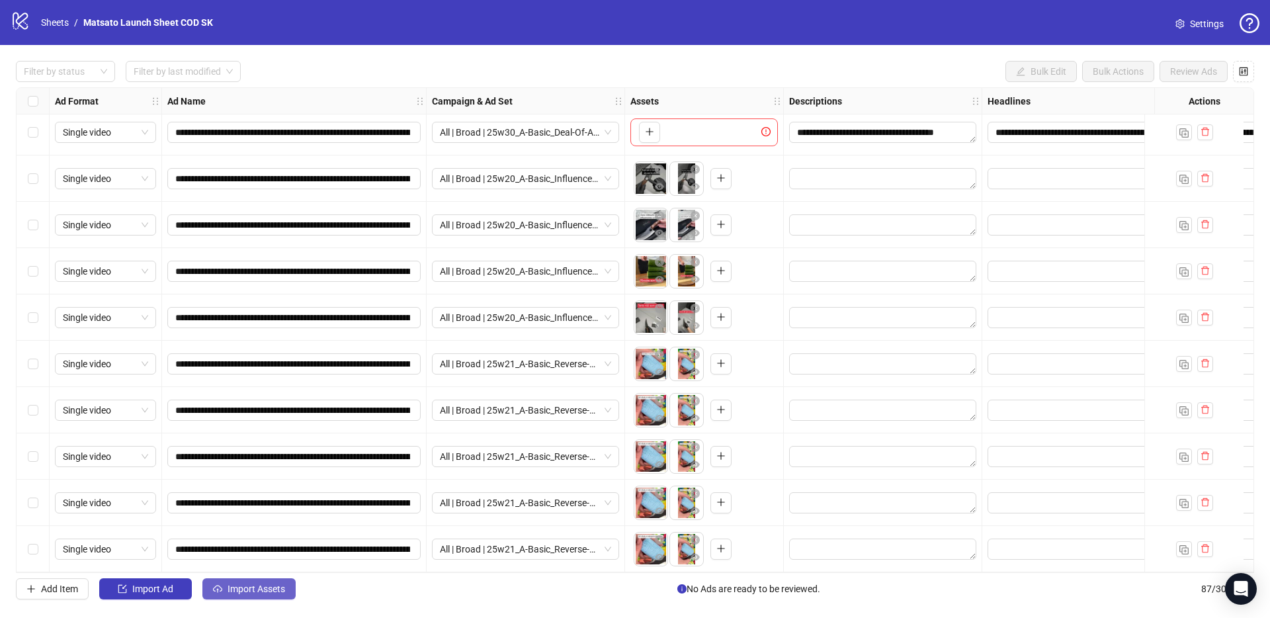
click at [280, 581] on button "Import Assets" at bounding box center [248, 588] width 93 height 21
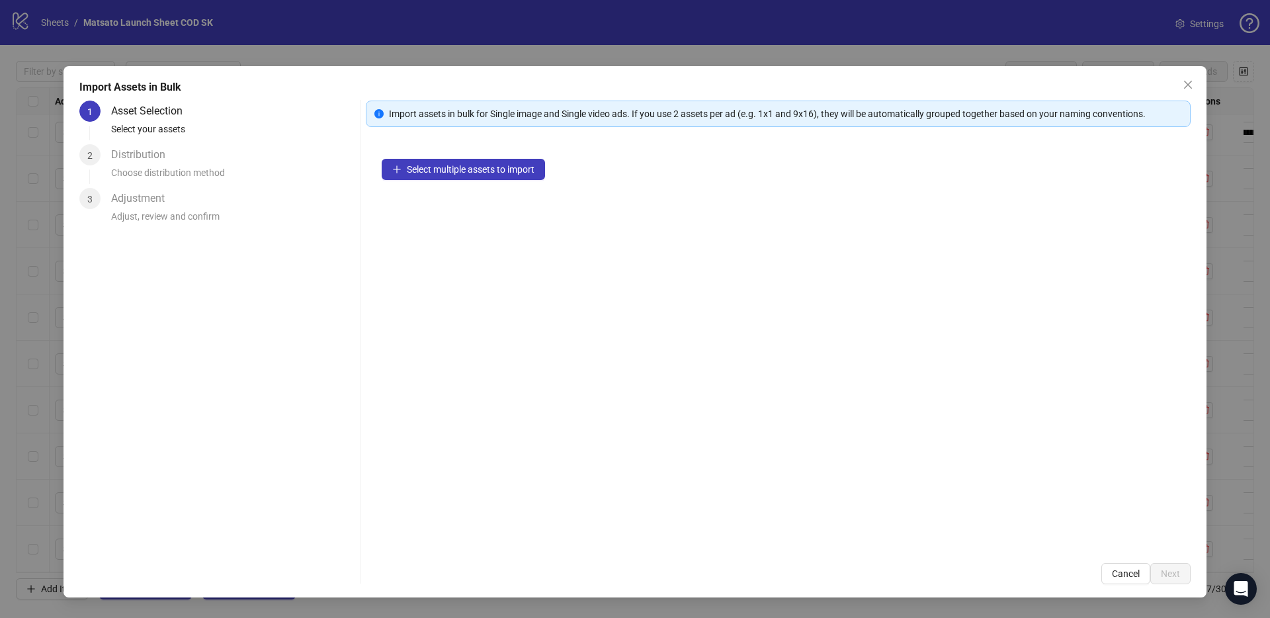
click at [455, 188] on div "Select multiple assets to import" at bounding box center [778, 345] width 825 height 404
click at [460, 177] on button "Select multiple assets to import" at bounding box center [463, 169] width 163 height 21
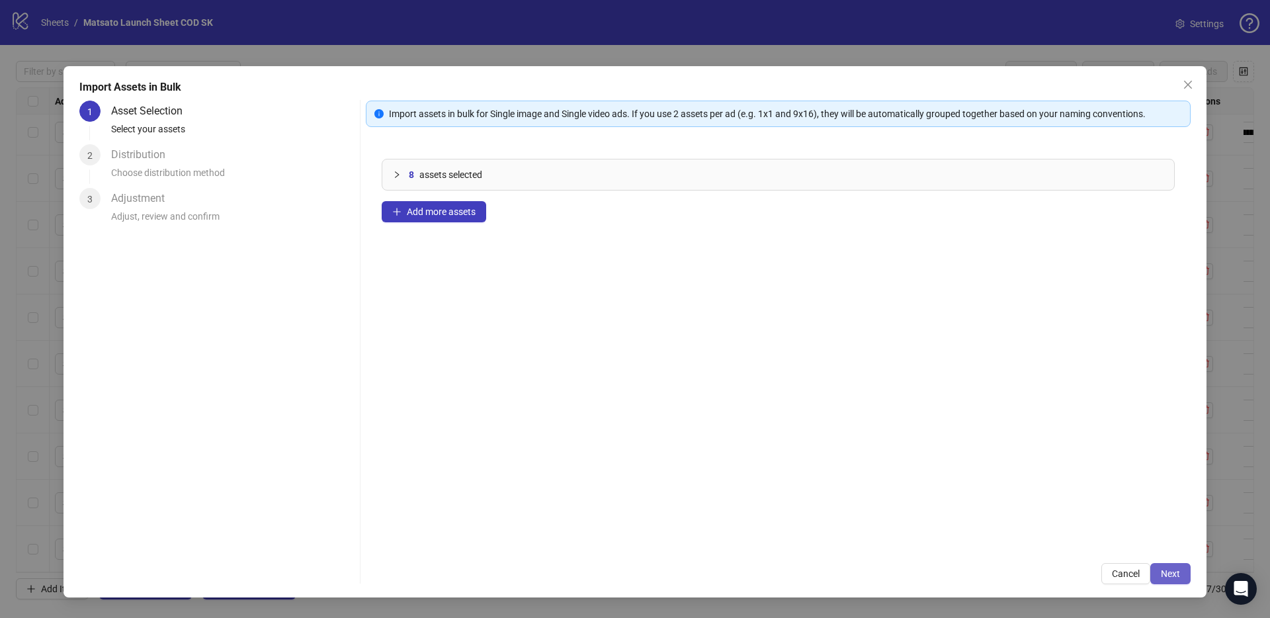
click at [1175, 575] on span "Next" at bounding box center [1169, 573] width 19 height 11
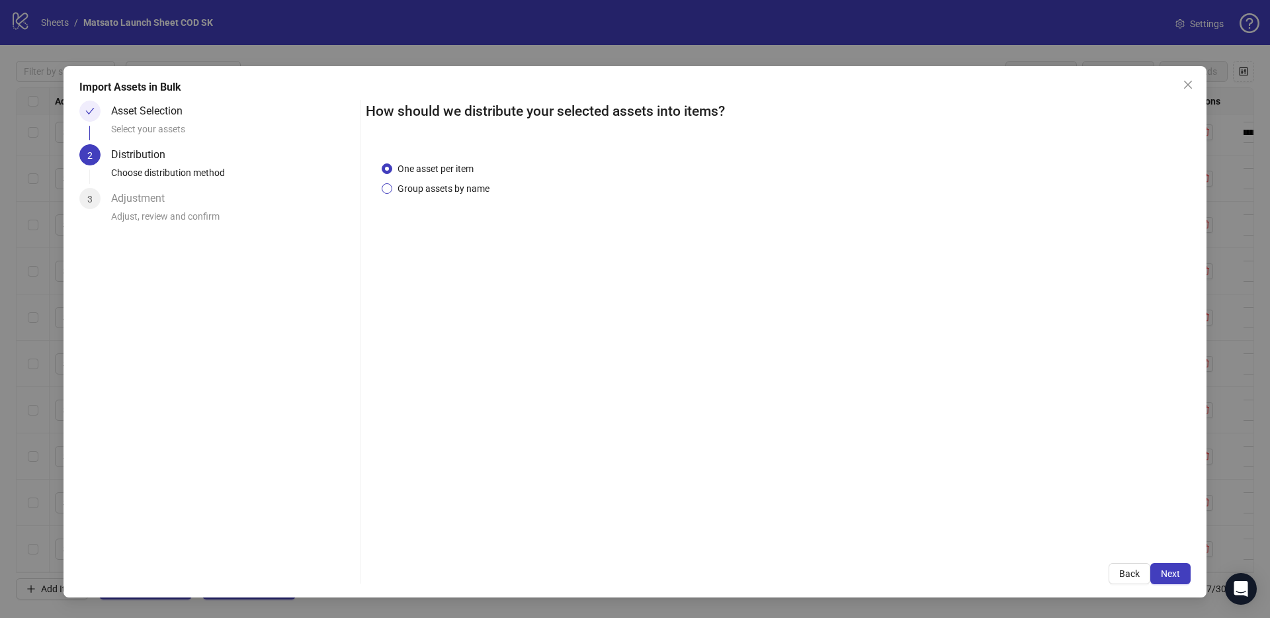
click at [440, 191] on span "Group assets by name" at bounding box center [443, 188] width 102 height 15
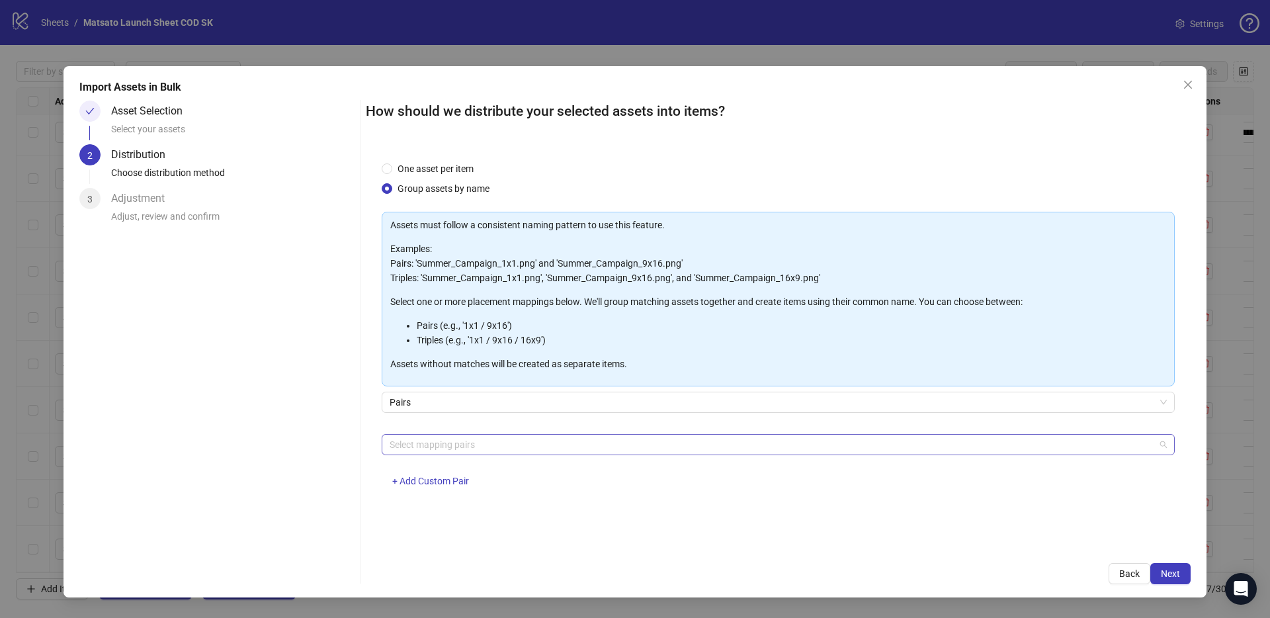
click at [489, 444] on div at bounding box center [771, 444] width 774 height 19
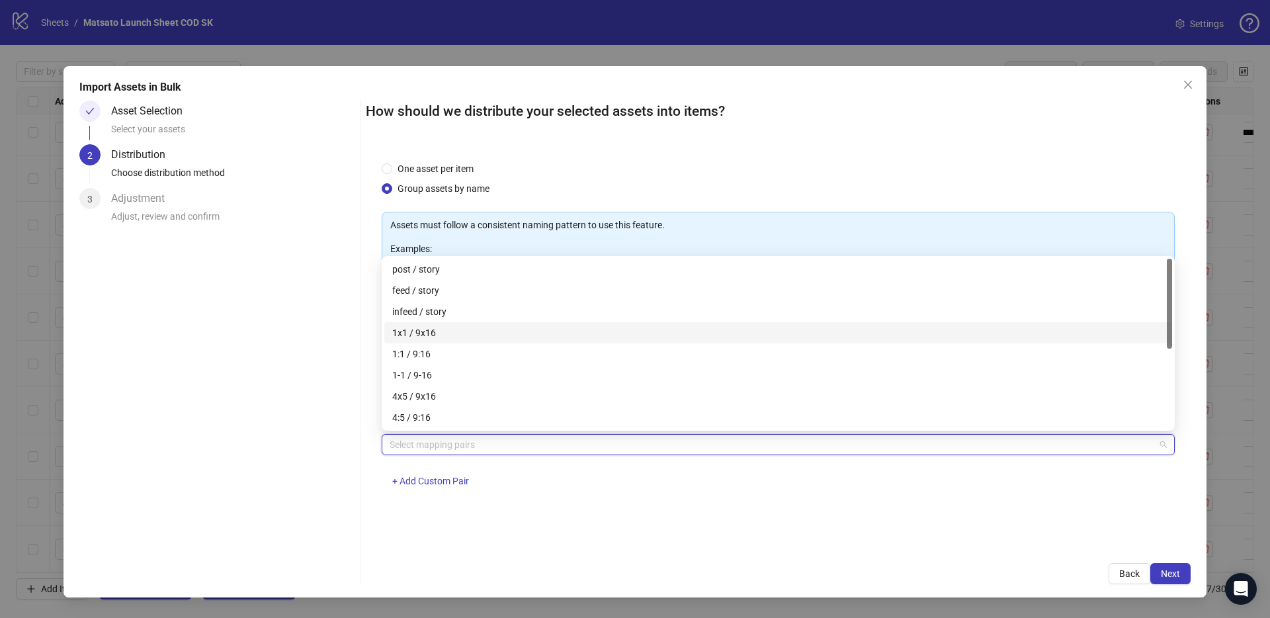
click at [442, 334] on div "1x1 / 9x16" at bounding box center [778, 332] width 772 height 15
click at [1178, 574] on span "Next" at bounding box center [1169, 573] width 19 height 11
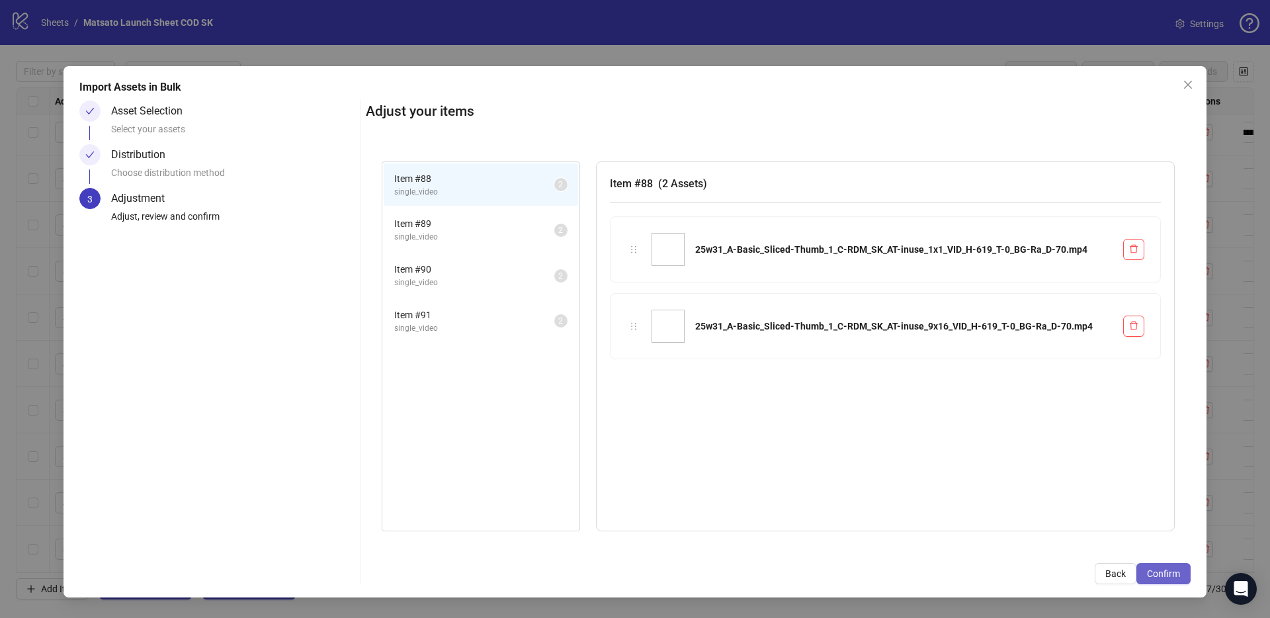
click at [1170, 578] on span "Confirm" at bounding box center [1163, 573] width 33 height 11
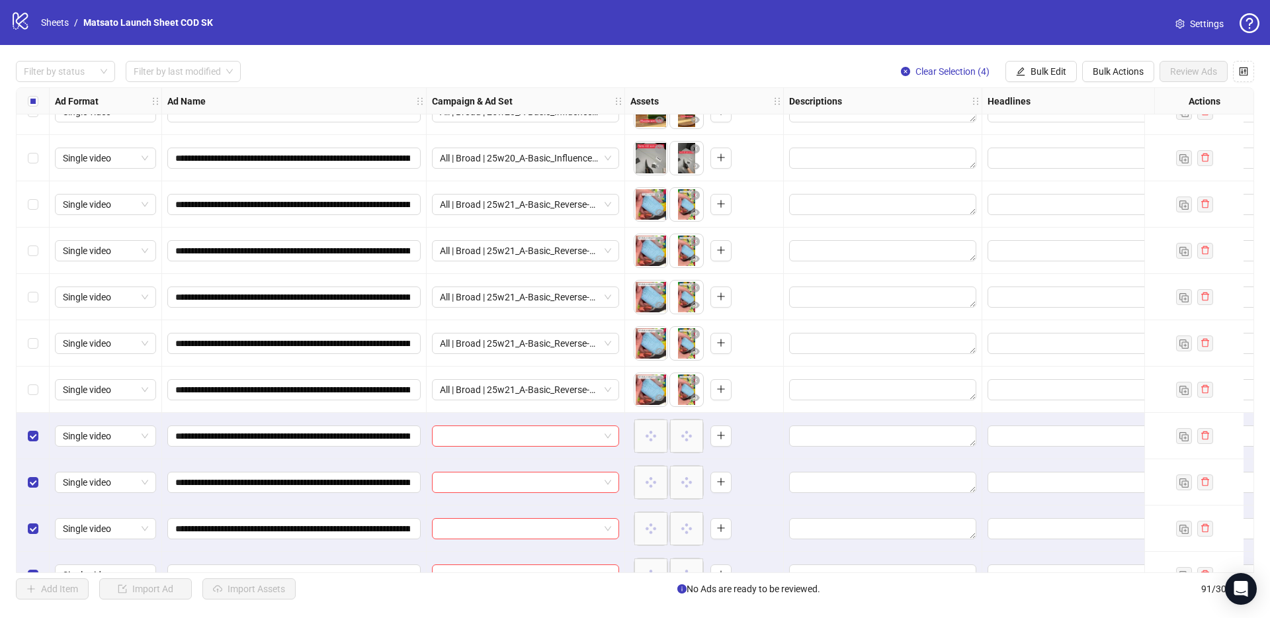
scroll to position [3760, 0]
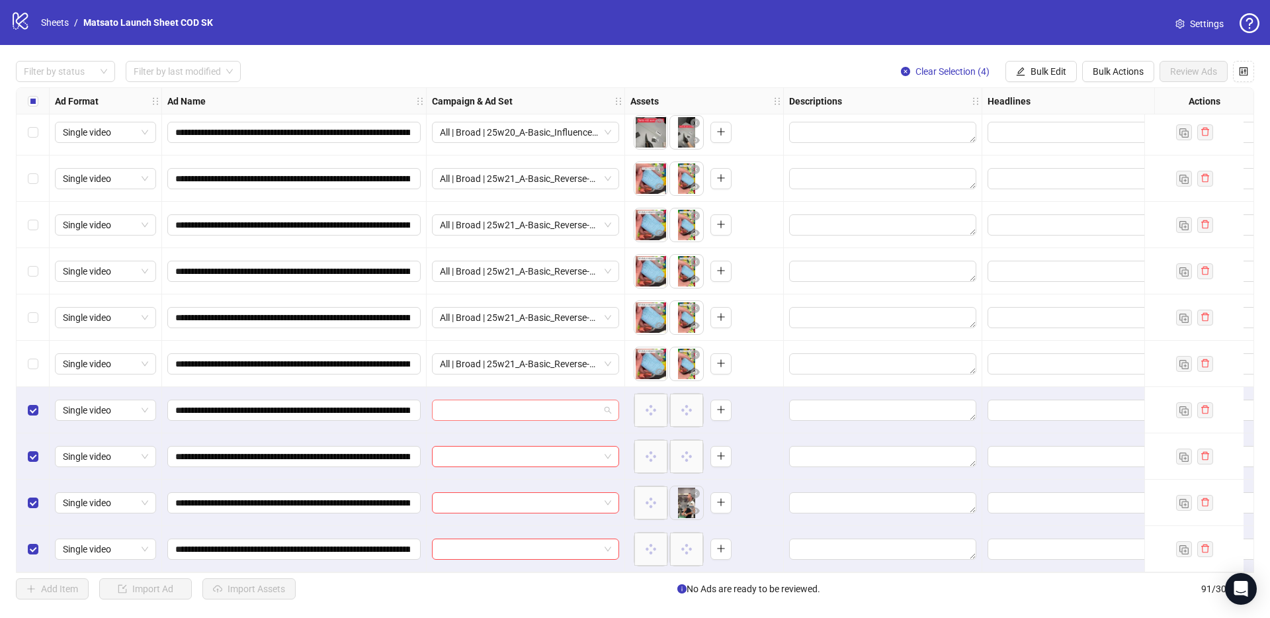
click at [606, 403] on span at bounding box center [525, 410] width 171 height 20
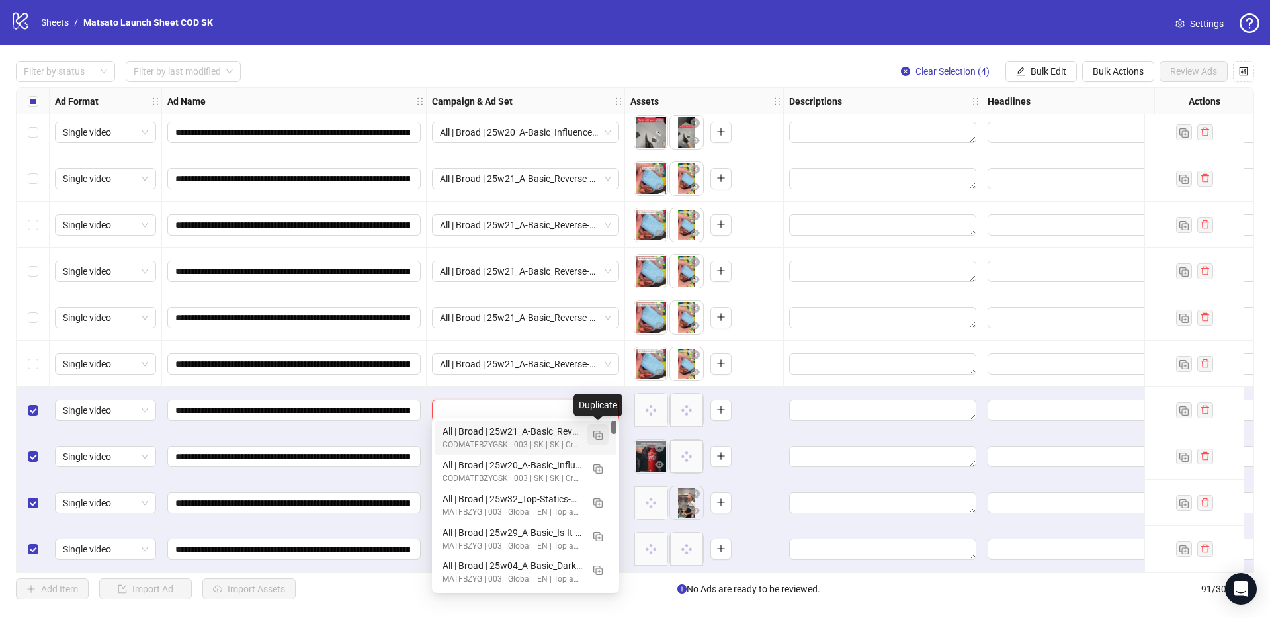
click at [598, 439] on img "button" at bounding box center [597, 434] width 9 height 9
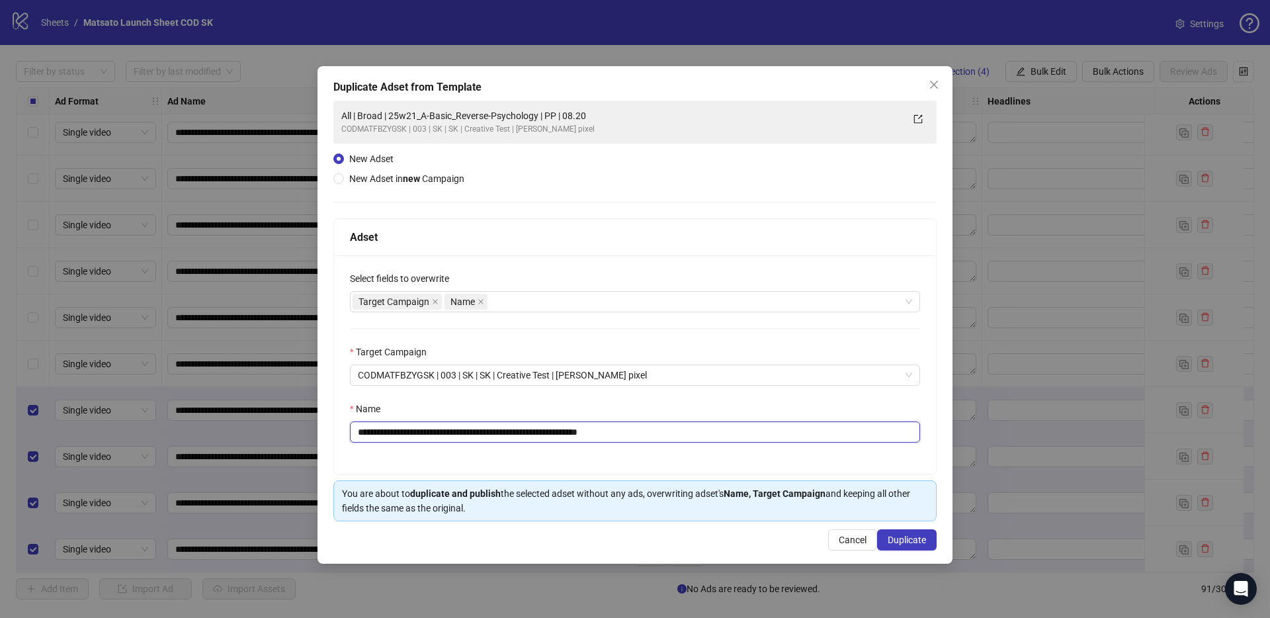
drag, startPoint x: 604, startPoint y: 432, endPoint x: 790, endPoint y: 450, distance: 186.7
click at [780, 452] on div "**********" at bounding box center [635, 364] width 602 height 219
drag, startPoint x: 556, startPoint y: 433, endPoint x: 407, endPoint y: 432, distance: 148.8
click at [407, 432] on input "**********" at bounding box center [635, 431] width 570 height 21
paste input "text"
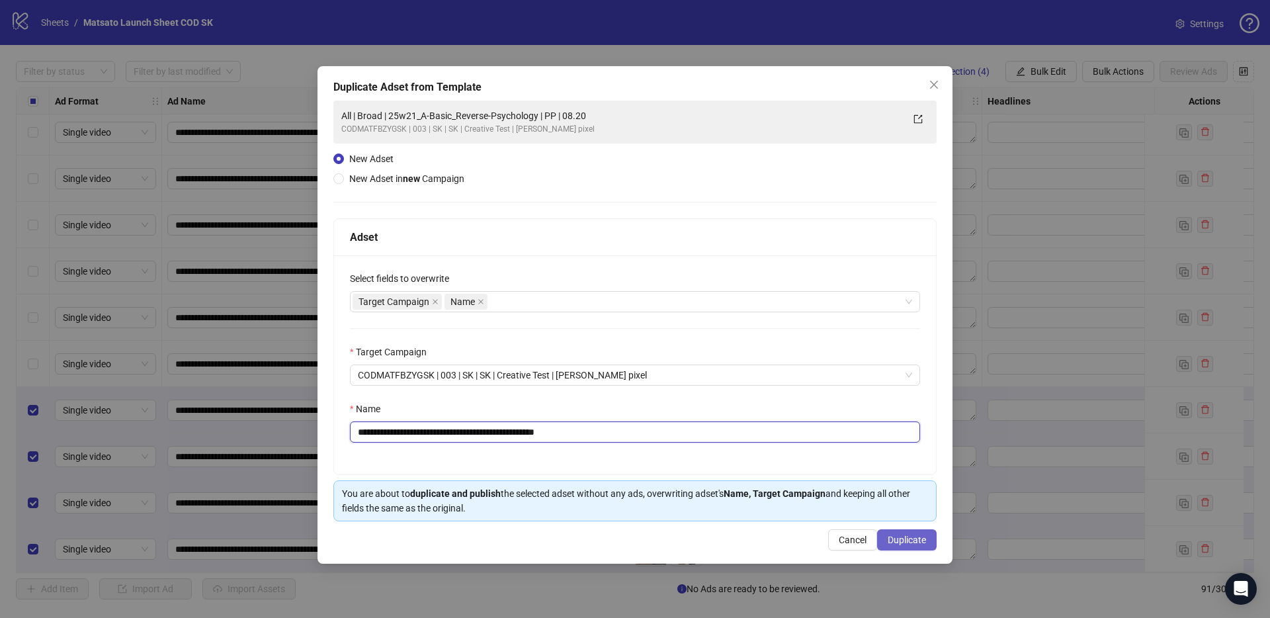
type input "**********"
click at [917, 547] on button "Duplicate" at bounding box center [907, 539] width 60 height 21
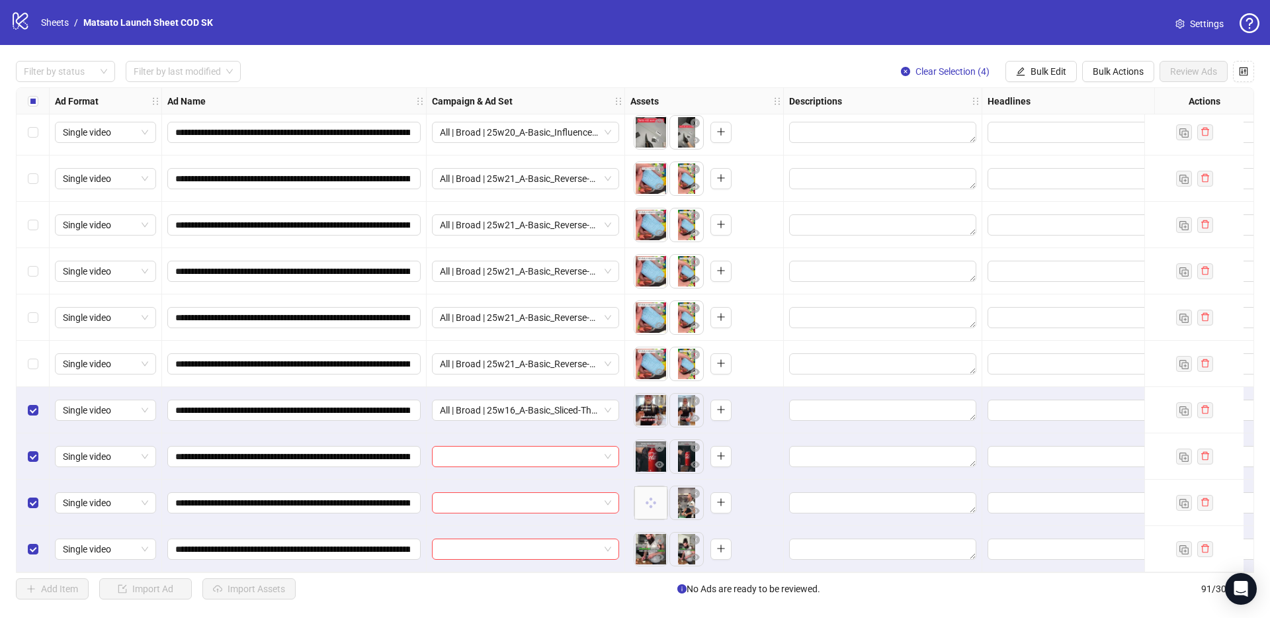
click at [1054, 71] on span "Bulk Edit" at bounding box center [1048, 71] width 36 height 11
click at [1042, 122] on span "Name" at bounding box center [1053, 119] width 79 height 15
drag, startPoint x: 987, startPoint y: 126, endPoint x: 991, endPoint y: 135, distance: 10.1
click at [987, 126] on span "Replace" at bounding box center [1004, 129] width 183 height 20
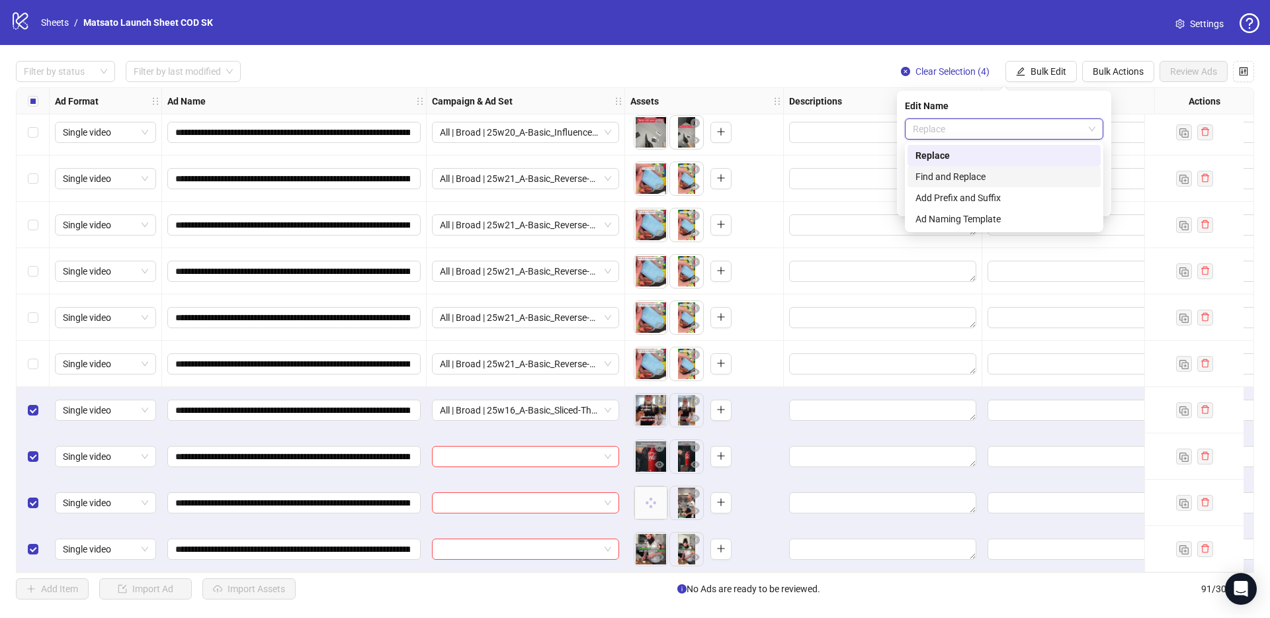
click at [975, 175] on div "Find and Replace" at bounding box center [1003, 176] width 177 height 15
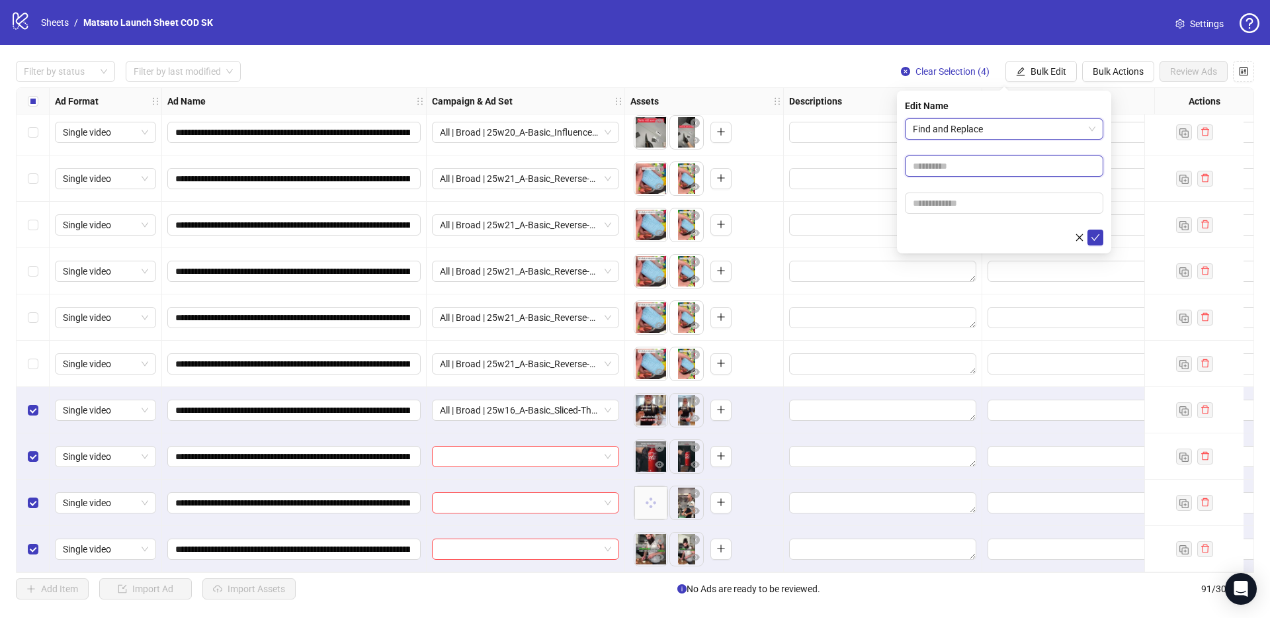
click at [985, 161] on input "text" at bounding box center [1004, 165] width 198 height 21
type input "**"
click at [973, 202] on input "text" at bounding box center [1004, 202] width 198 height 21
type input "*****"
click at [1096, 236] on icon "check" at bounding box center [1095, 237] width 9 height 7
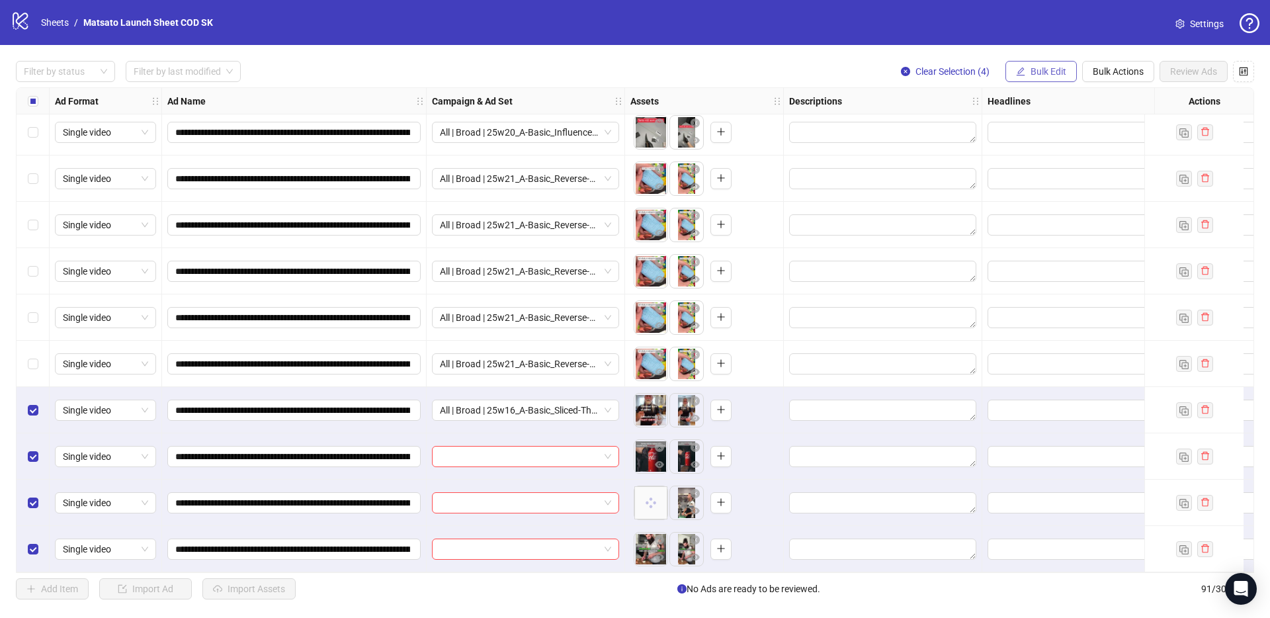
click at [1040, 76] on span "Bulk Edit" at bounding box center [1048, 71] width 36 height 11
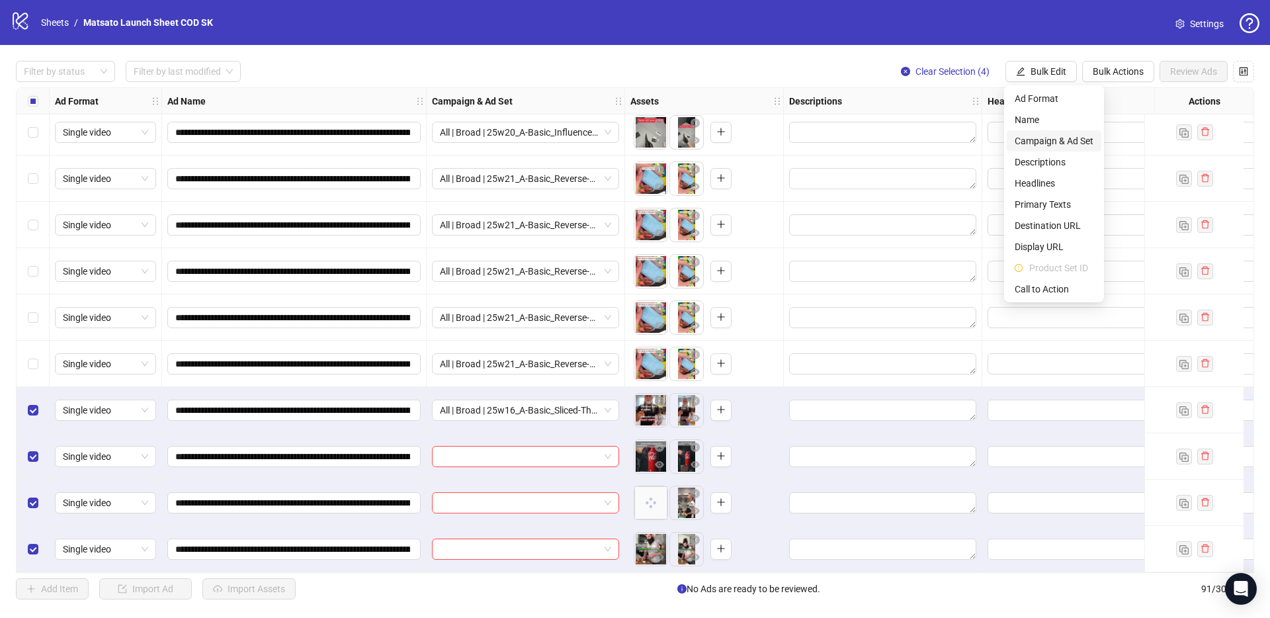
click at [1060, 145] on span "Campaign & Ad Set" at bounding box center [1053, 141] width 79 height 15
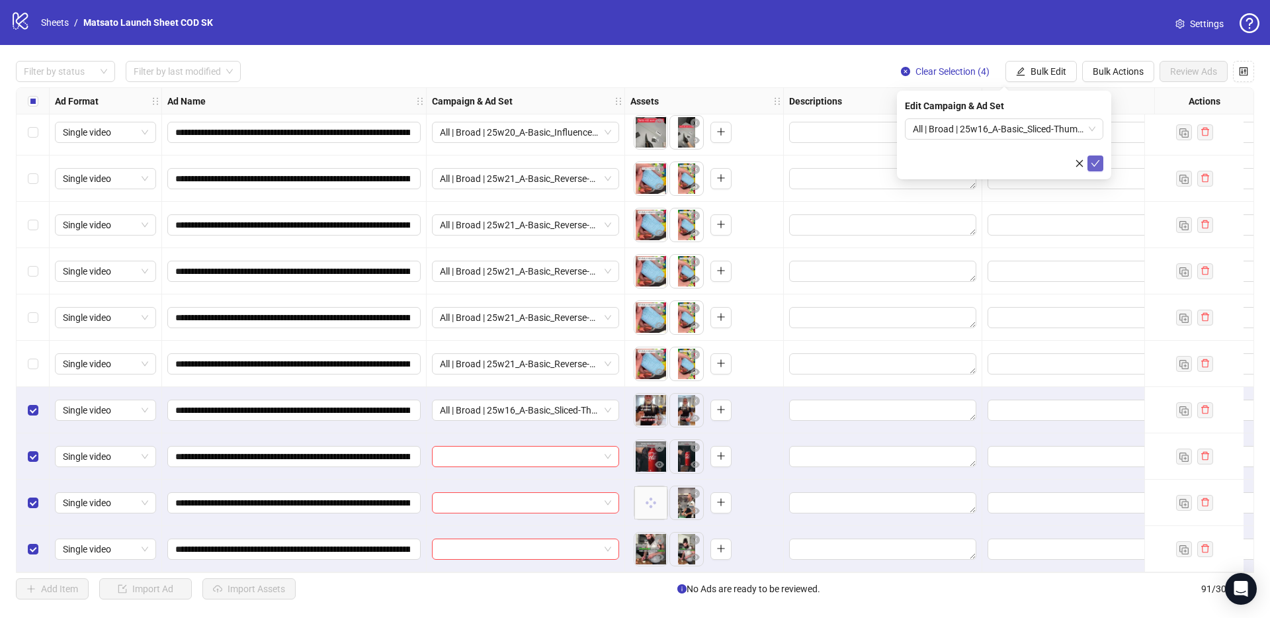
click at [1095, 167] on icon "check" at bounding box center [1094, 163] width 9 height 9
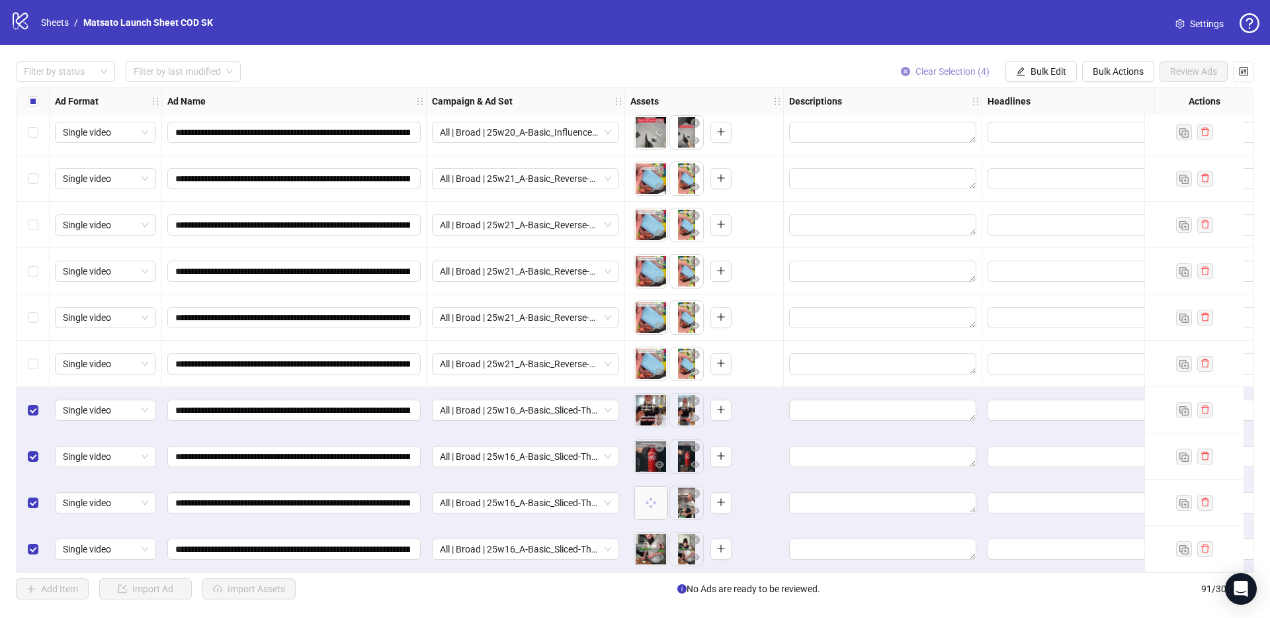
click at [953, 75] on span "Clear Selection (4)" at bounding box center [952, 71] width 74 height 11
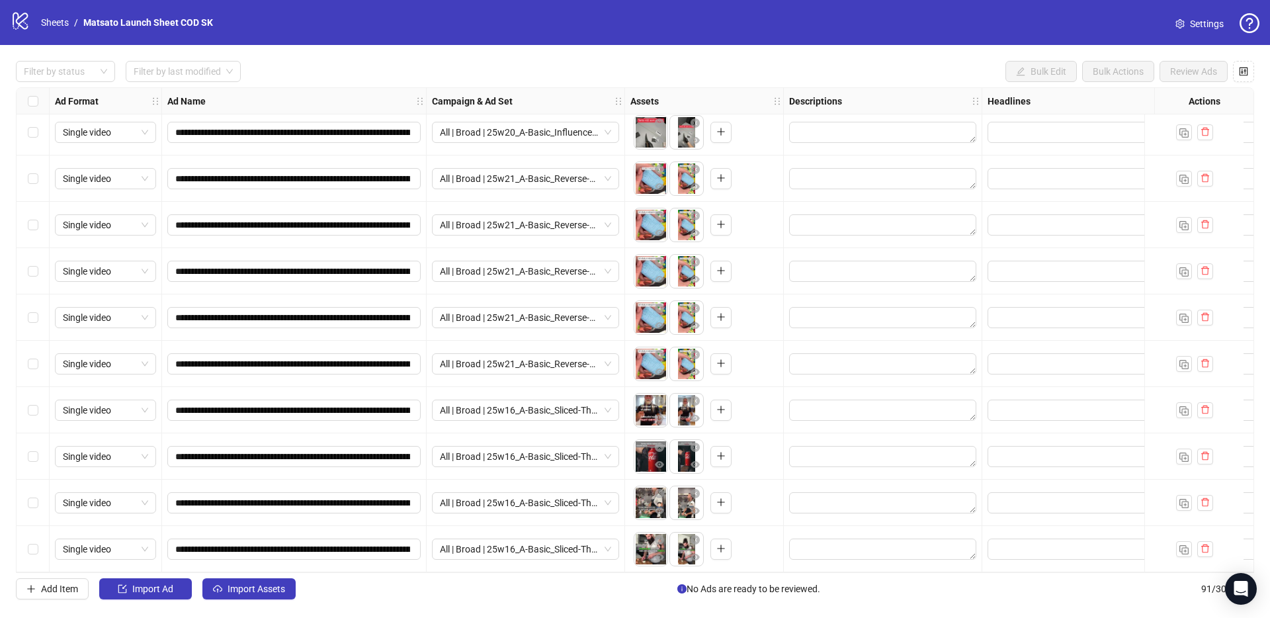
click at [729, 61] on div "Filter by status Filter by last modified Bulk Edit Bulk Actions Review Ads" at bounding box center [635, 71] width 1238 height 21
click at [924, 60] on div "**********" at bounding box center [635, 330] width 1270 height 570
click at [645, 70] on div "Filter by status Filter by last modified Bulk Edit Bulk Actions Review Ads" at bounding box center [635, 71] width 1238 height 21
click at [660, 71] on div "Filter by status Filter by last modified Bulk Edit Bulk Actions Review Ads" at bounding box center [635, 71] width 1238 height 21
click at [270, 590] on span "Import Assets" at bounding box center [256, 588] width 58 height 11
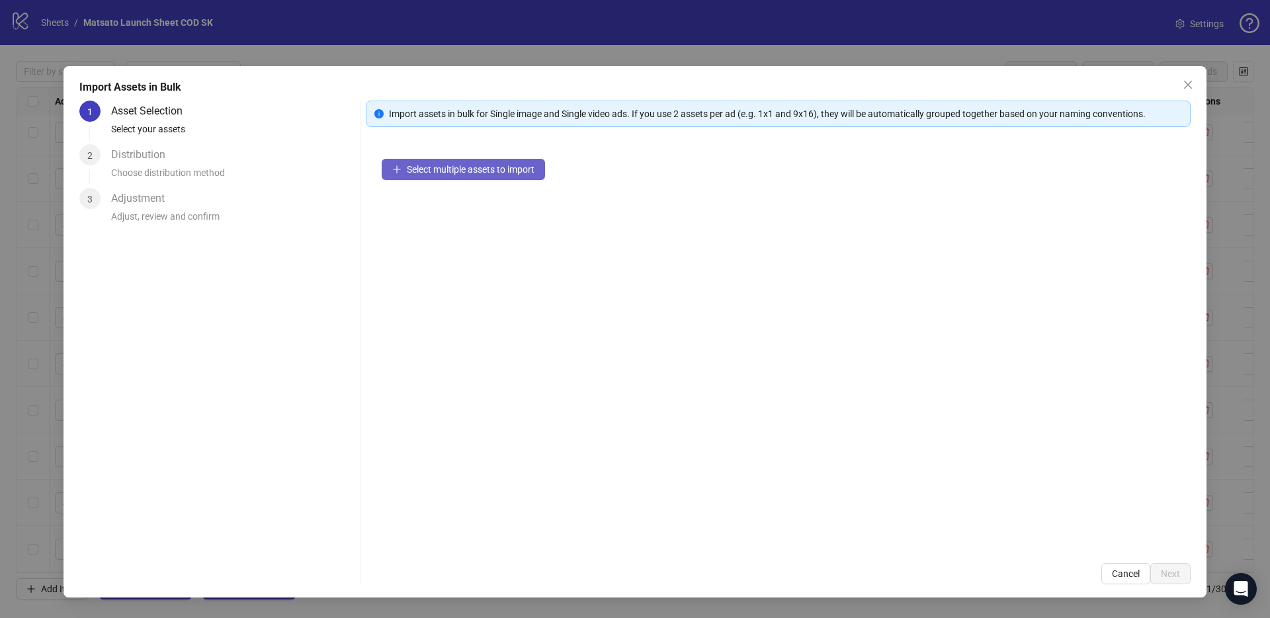
click at [510, 171] on span "Select multiple assets to import" at bounding box center [471, 169] width 128 height 11
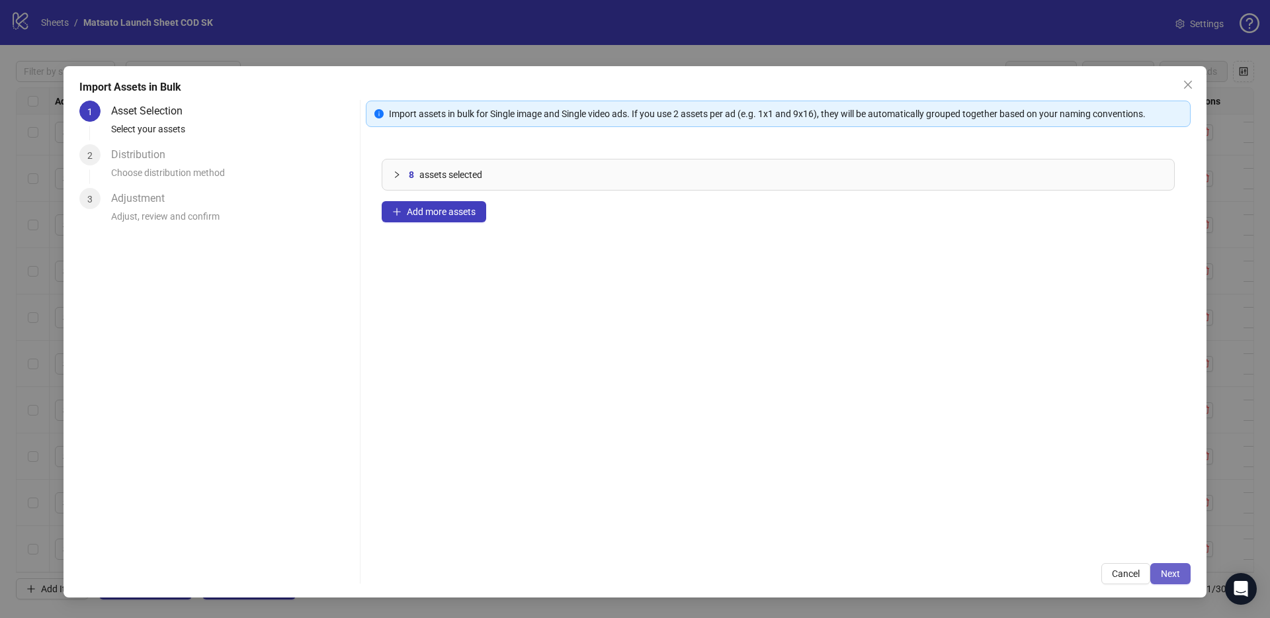
click at [1180, 577] on button "Next" at bounding box center [1170, 573] width 40 height 21
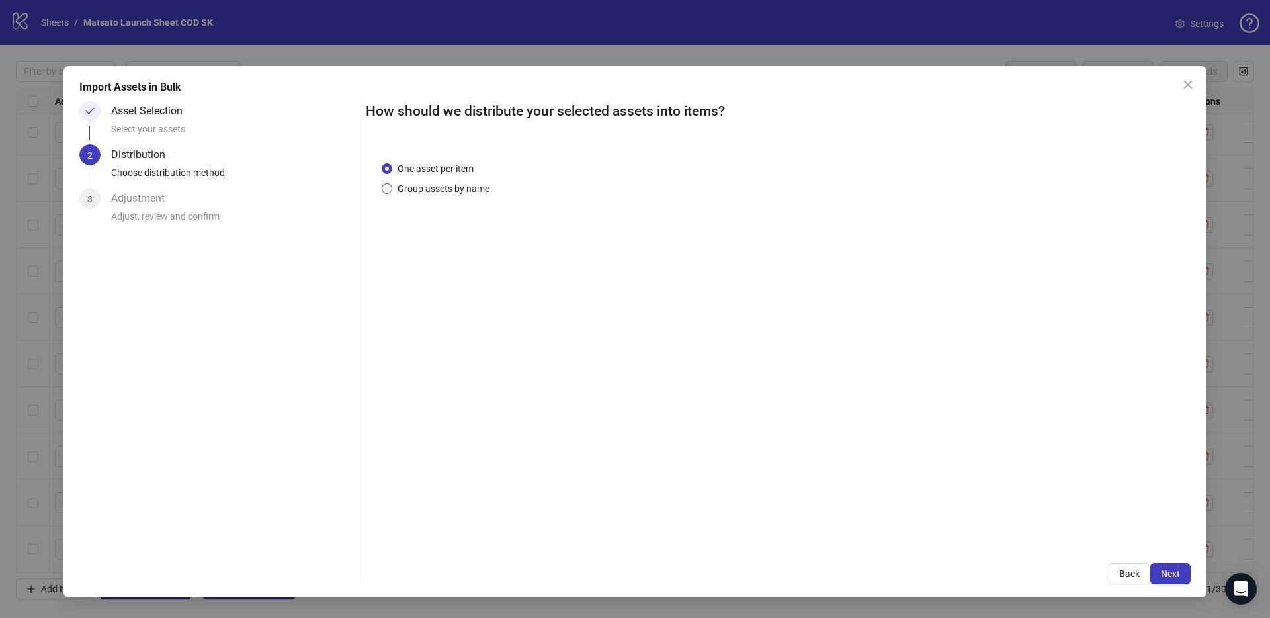
click at [470, 192] on span "Group assets by name" at bounding box center [443, 188] width 102 height 15
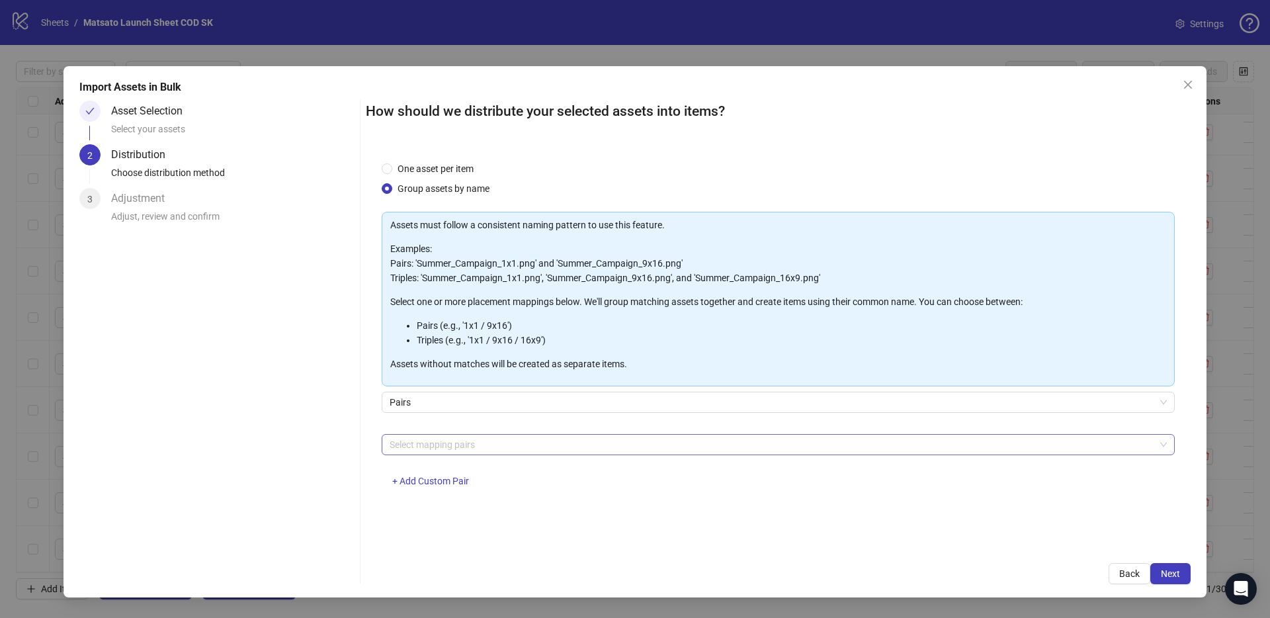
click at [446, 447] on div at bounding box center [771, 444] width 774 height 19
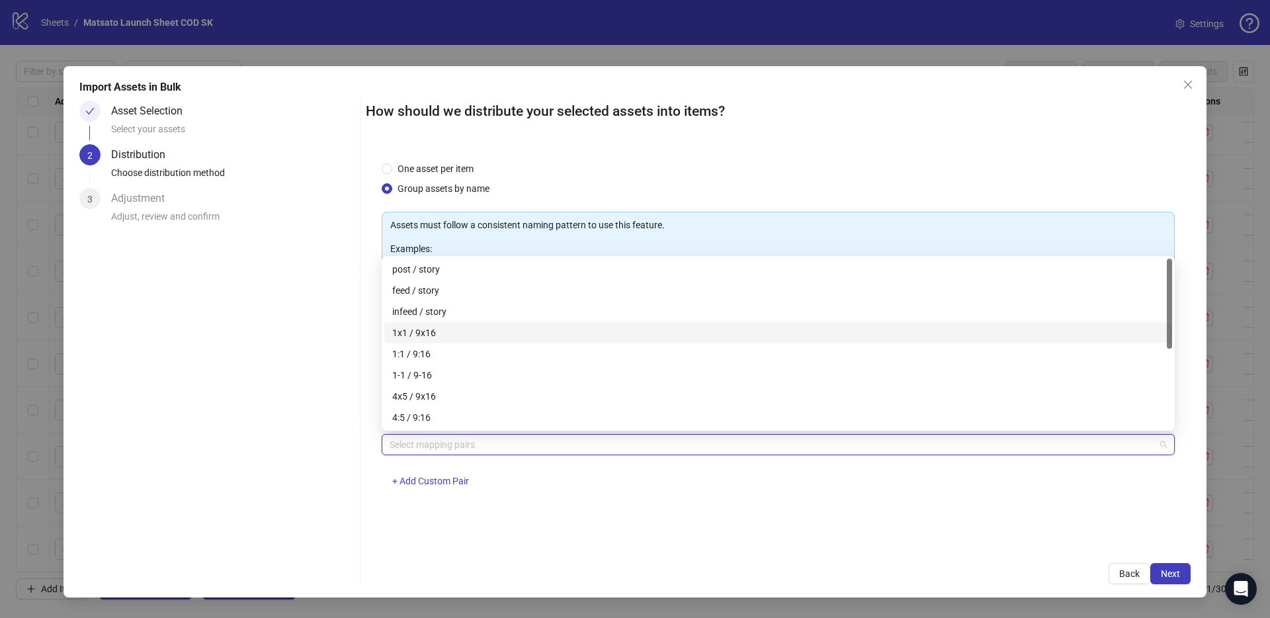
click at [430, 331] on div "1x1 / 9x16" at bounding box center [778, 332] width 772 height 15
click at [1180, 574] on button "Next" at bounding box center [1170, 573] width 40 height 21
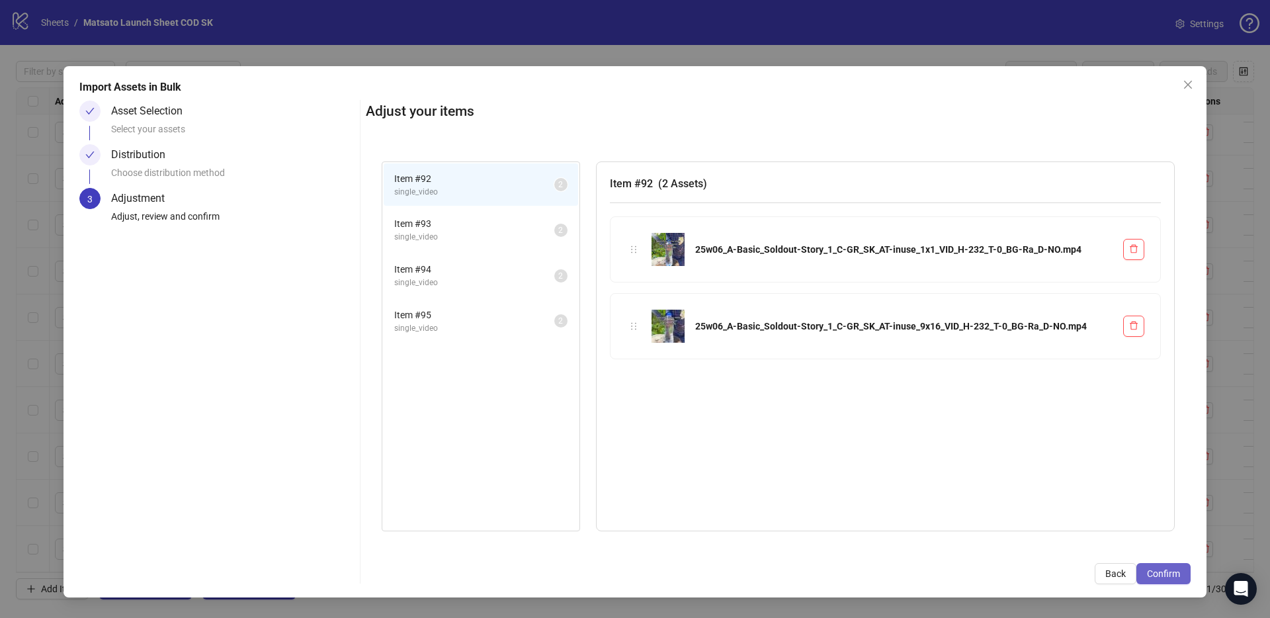
click at [1174, 581] on button "Confirm" at bounding box center [1163, 573] width 54 height 21
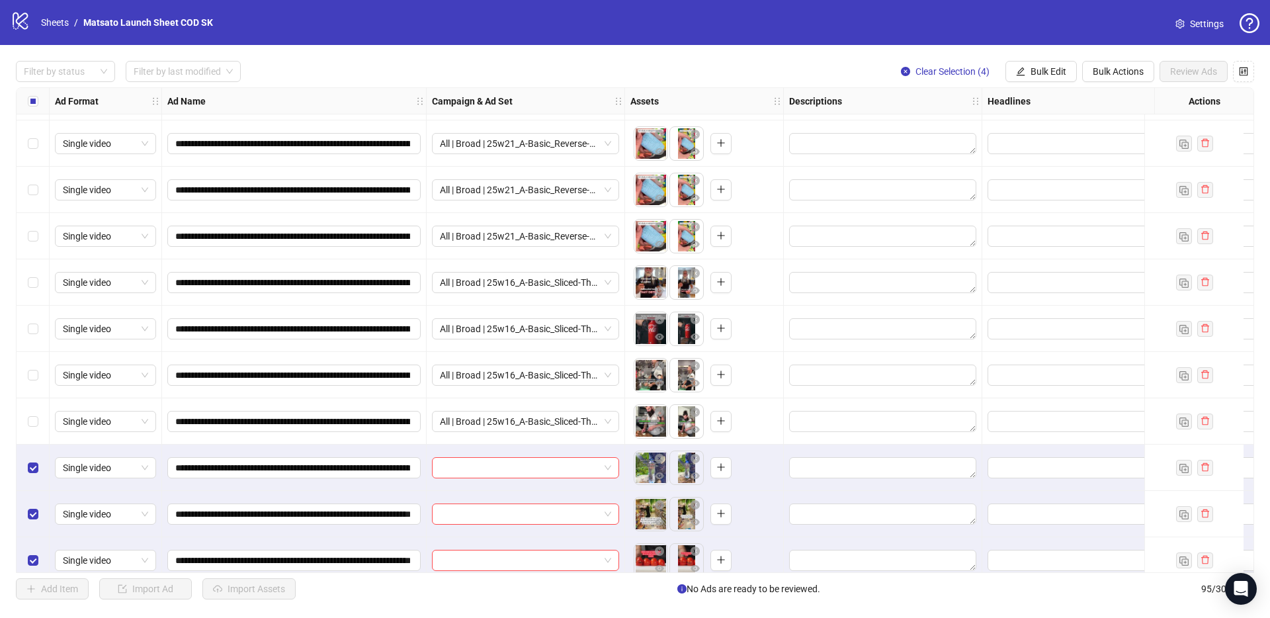
scroll to position [3945, 0]
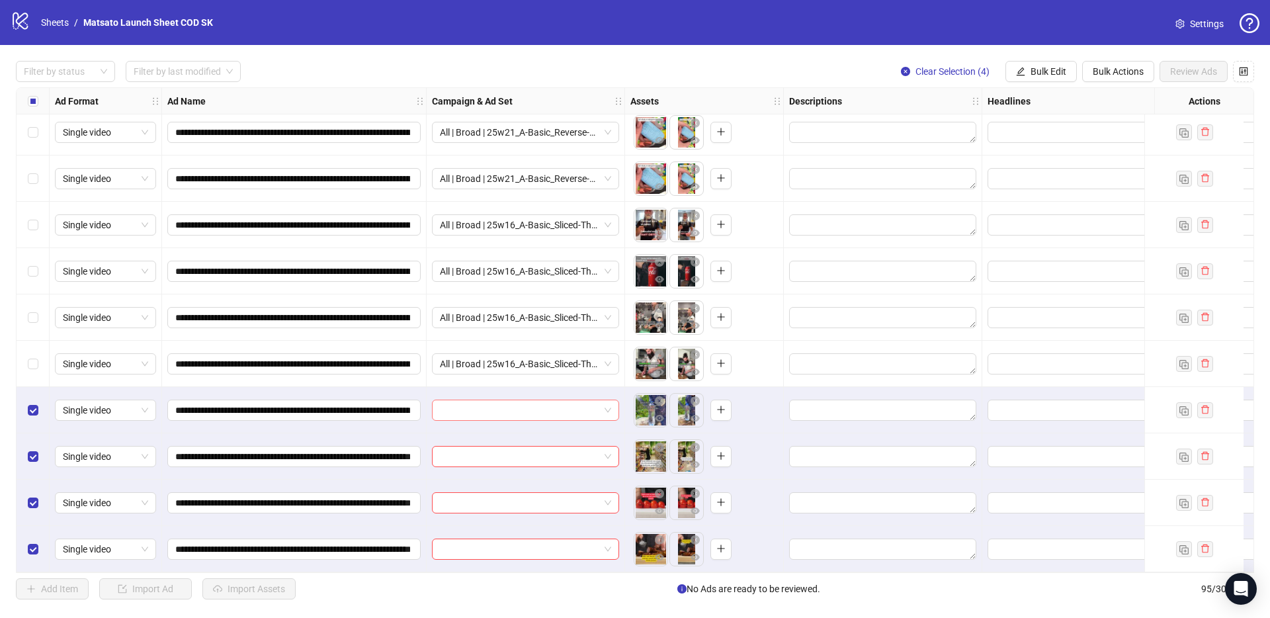
click at [610, 401] on span at bounding box center [525, 410] width 171 height 20
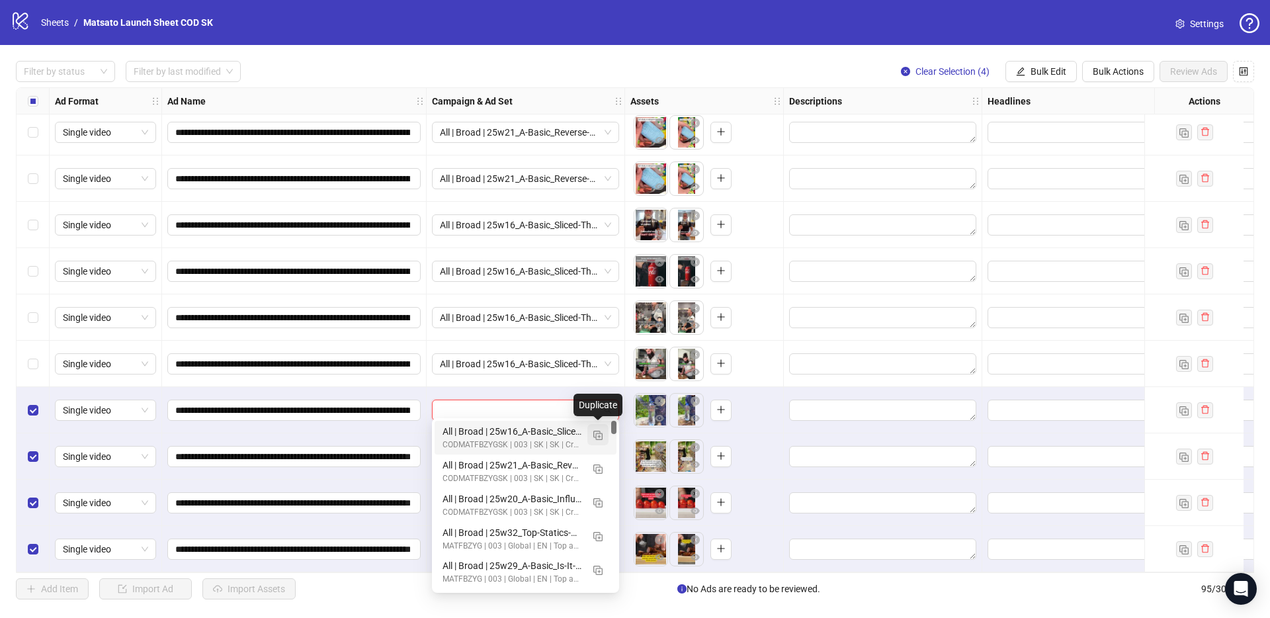
click at [598, 439] on img "button" at bounding box center [597, 434] width 9 height 9
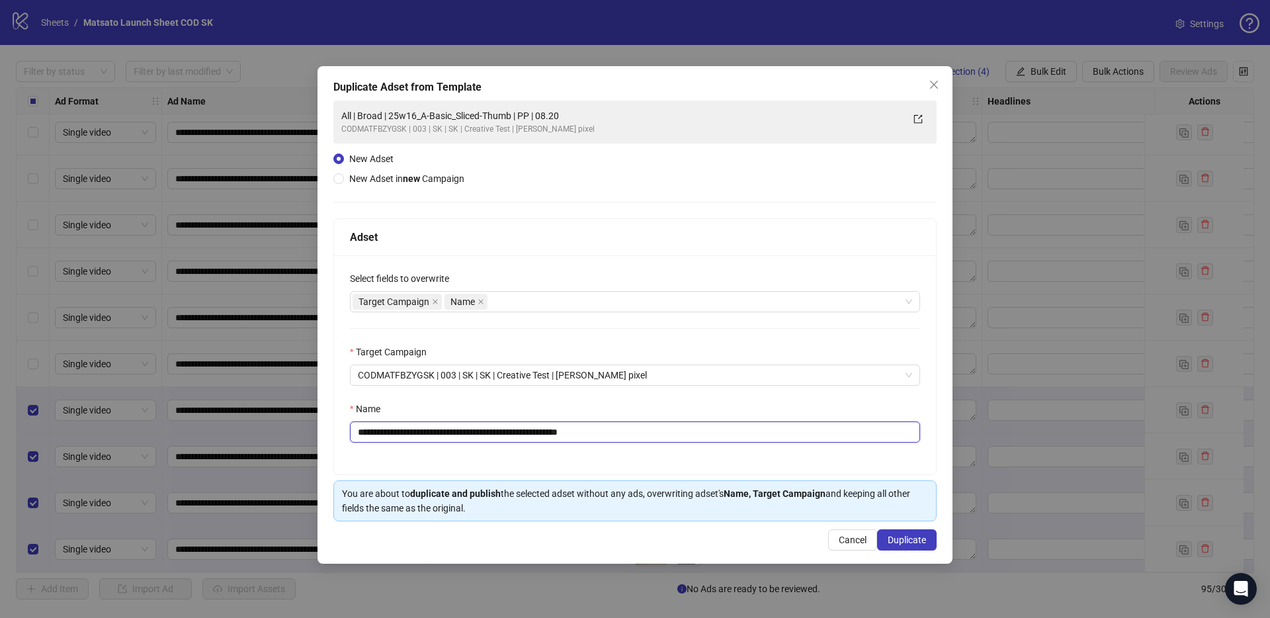
drag, startPoint x: 577, startPoint y: 431, endPoint x: 721, endPoint y: 454, distance: 145.2
click at [720, 454] on div "**********" at bounding box center [635, 364] width 602 height 219
drag, startPoint x: 529, startPoint y: 432, endPoint x: 408, endPoint y: 431, distance: 121.0
click at [408, 431] on input "**********" at bounding box center [635, 431] width 570 height 21
paste input "*"
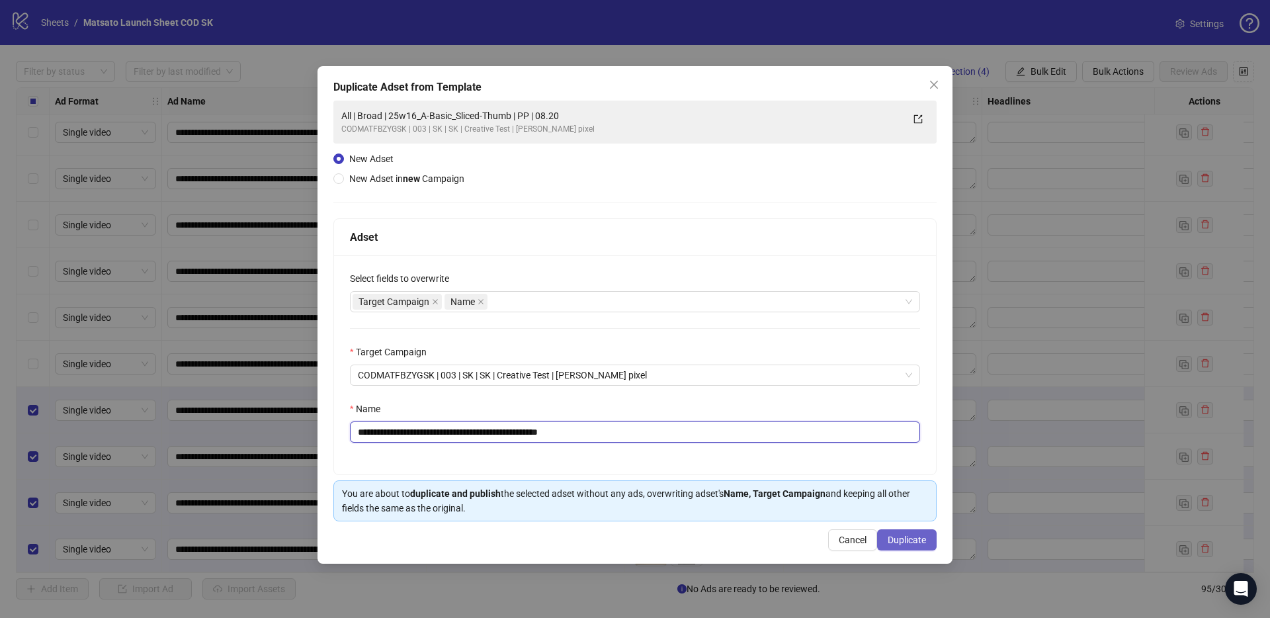
type input "**********"
click at [911, 538] on span "Duplicate" at bounding box center [906, 539] width 38 height 11
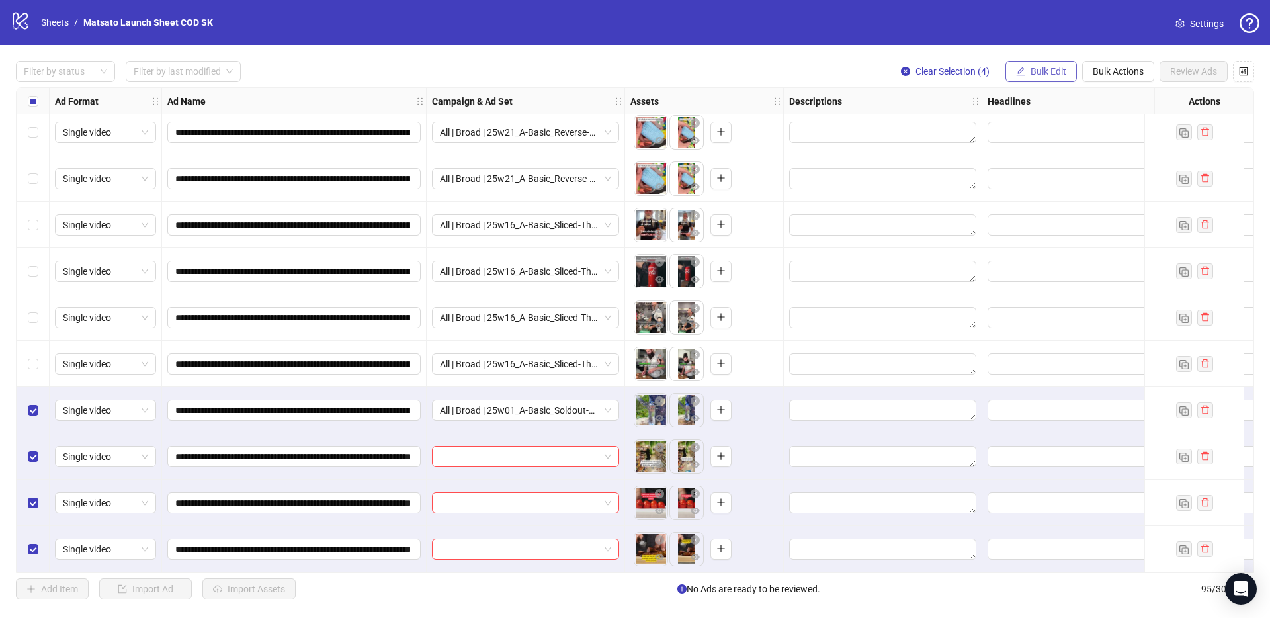
click at [1056, 69] on span "Bulk Edit" at bounding box center [1048, 71] width 36 height 11
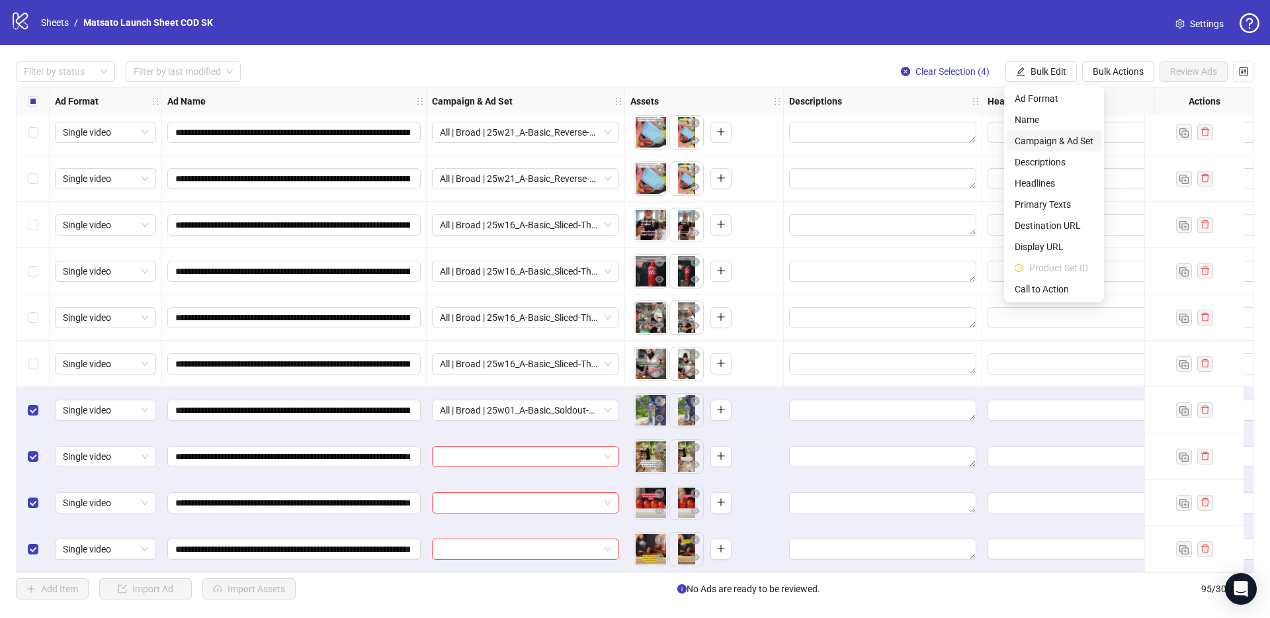
click at [1065, 143] on span "Campaign & Ad Set" at bounding box center [1053, 141] width 79 height 15
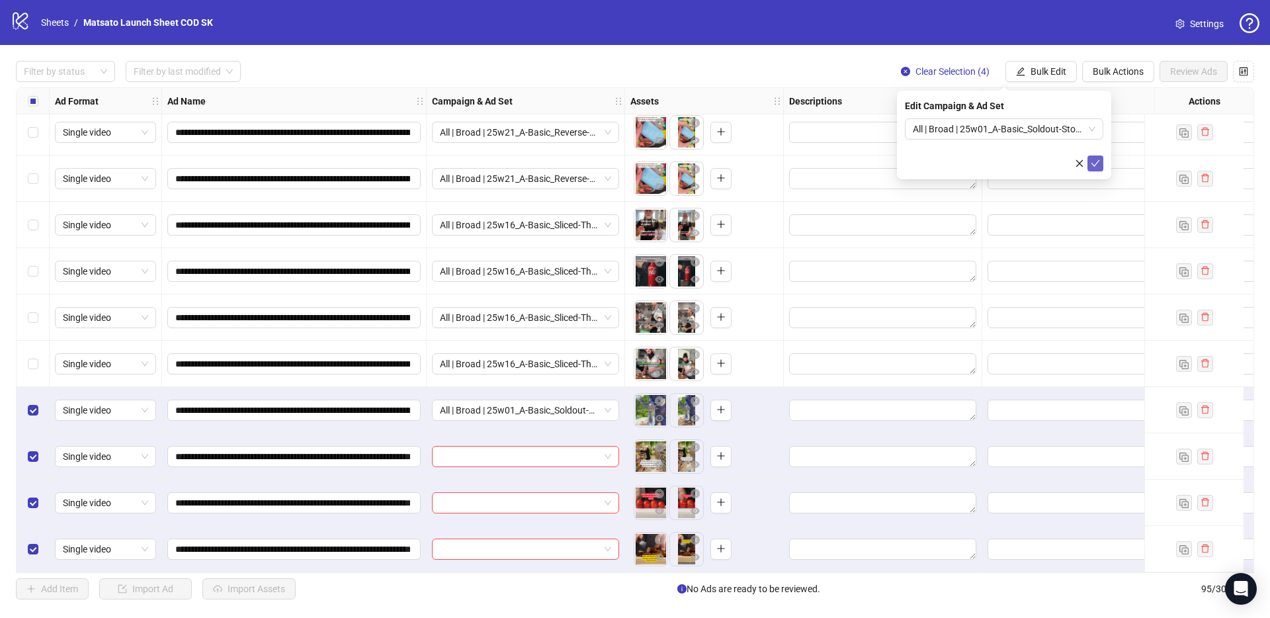
click at [1097, 166] on icon "check" at bounding box center [1094, 163] width 9 height 9
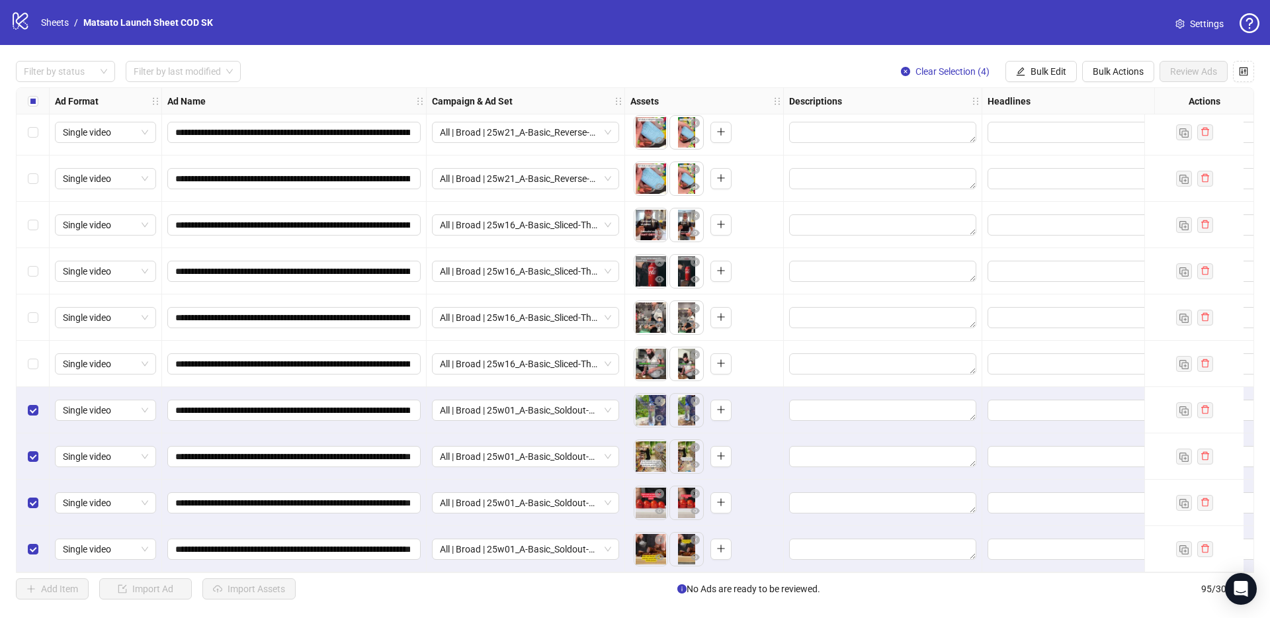
click at [822, 63] on div "Filter by status Filter by last modified Clear Selection (4) Bulk Edit Bulk Act…" at bounding box center [635, 71] width 1238 height 21
click at [1037, 76] on span "Bulk Edit" at bounding box center [1048, 71] width 36 height 11
click at [1036, 121] on span "Name" at bounding box center [1053, 119] width 79 height 15
click at [990, 129] on span "Replace" at bounding box center [1004, 129] width 183 height 20
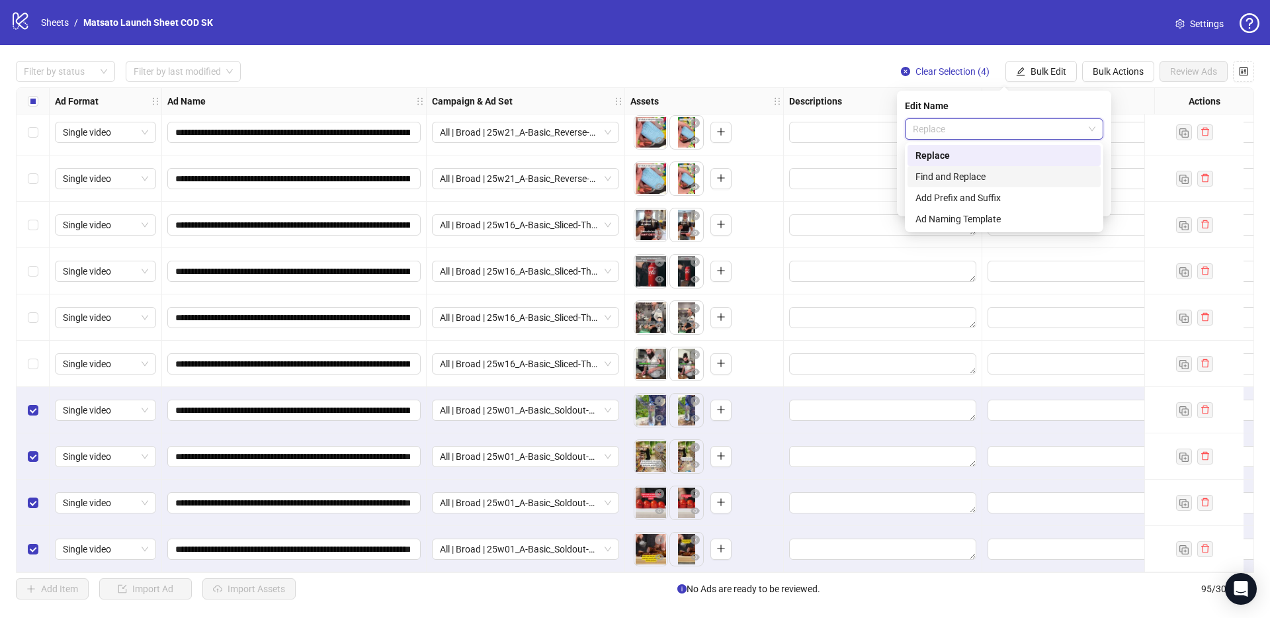
click at [980, 176] on div "Find and Replace" at bounding box center [1003, 176] width 177 height 15
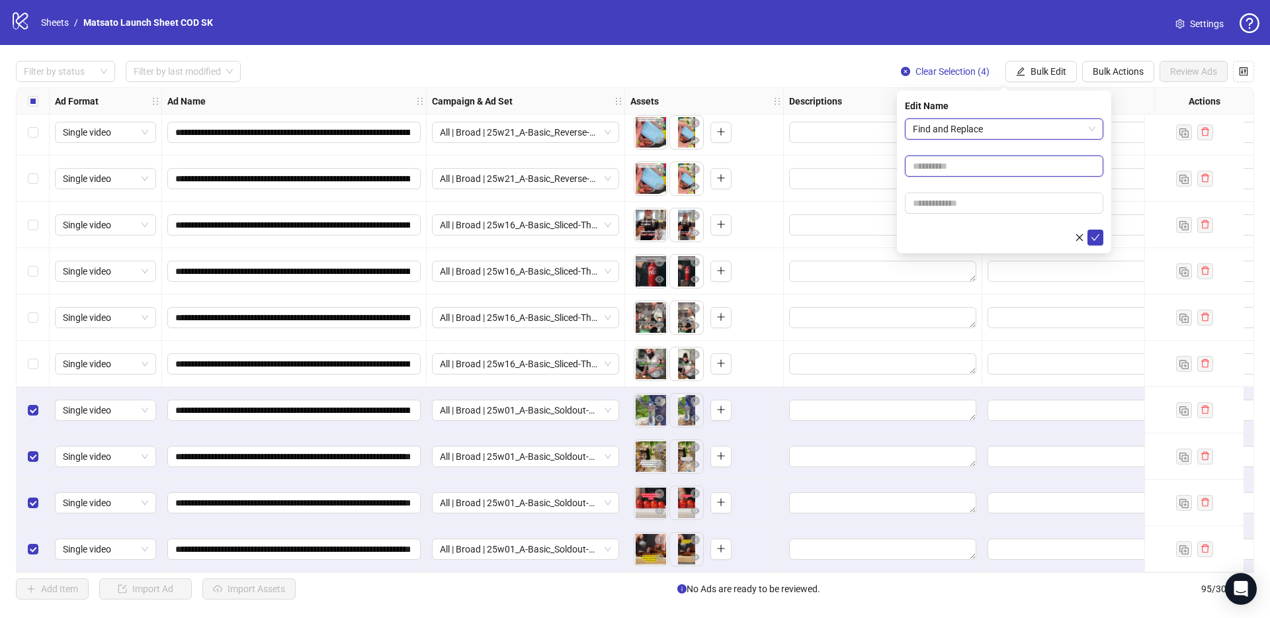
click at [954, 167] on input "text" at bounding box center [1004, 165] width 198 height 21
type input "**"
click at [963, 202] on input "text" at bounding box center [1004, 202] width 198 height 21
type input "*****"
click at [1093, 240] on icon "check" at bounding box center [1094, 237] width 9 height 9
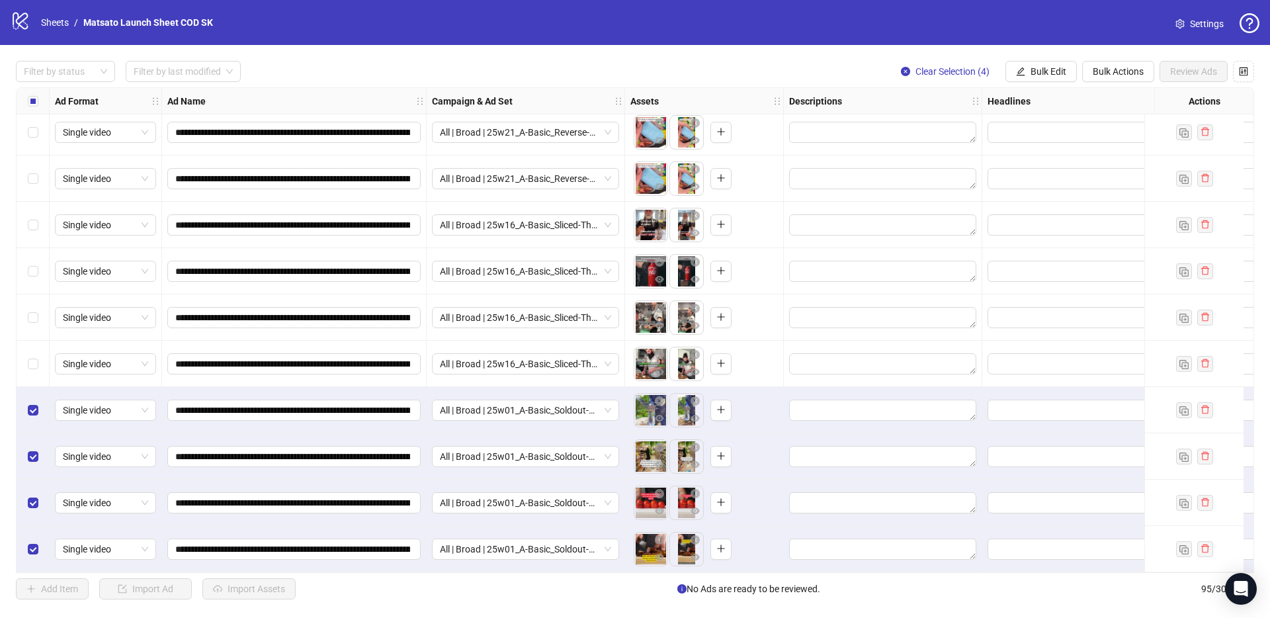
click at [825, 76] on div "Filter by status Filter by last modified Clear Selection (4) Bulk Edit Bulk Act…" at bounding box center [635, 71] width 1238 height 21
click at [697, 62] on div "Filter by status Filter by last modified Clear Selection (4) Bulk Edit Bulk Act…" at bounding box center [635, 71] width 1238 height 21
click at [932, 70] on span "Clear Selection (4)" at bounding box center [952, 71] width 74 height 11
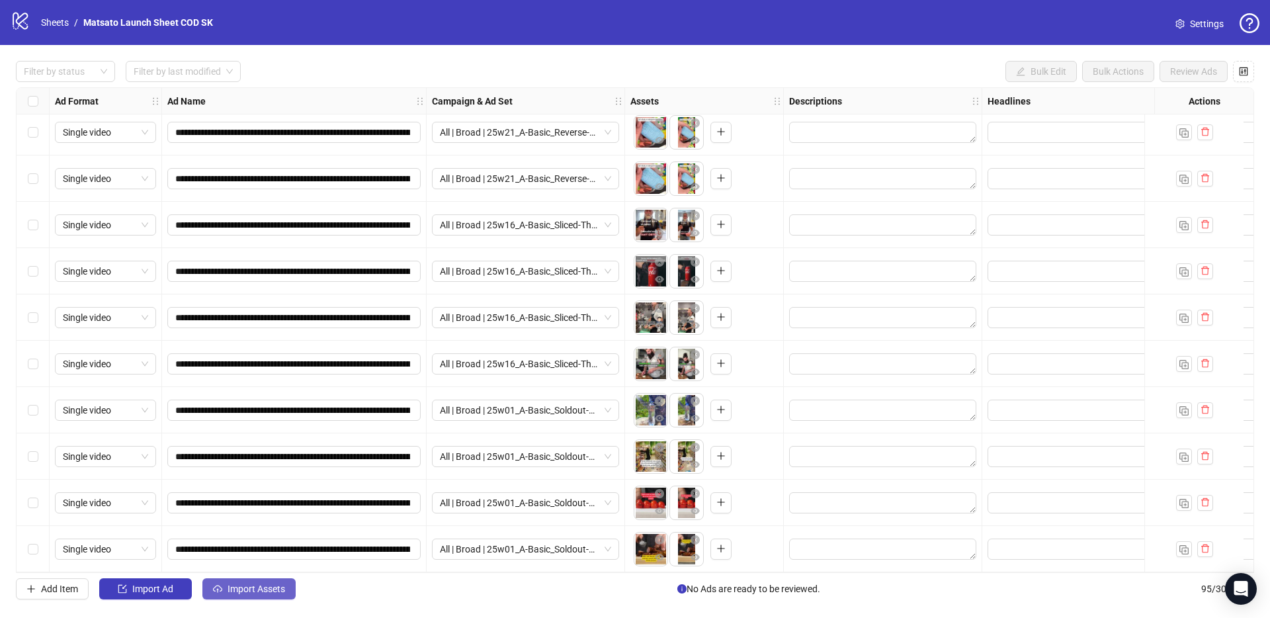
click at [265, 592] on span "Import Assets" at bounding box center [256, 588] width 58 height 11
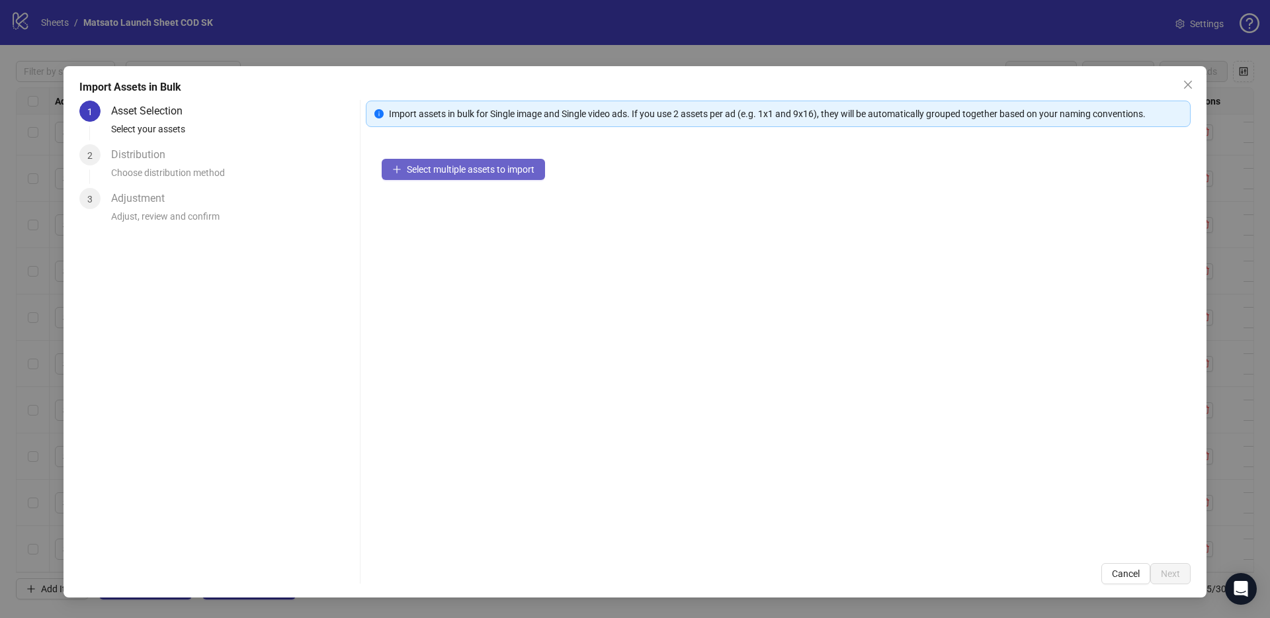
click at [490, 173] on span "Select multiple assets to import" at bounding box center [471, 169] width 128 height 11
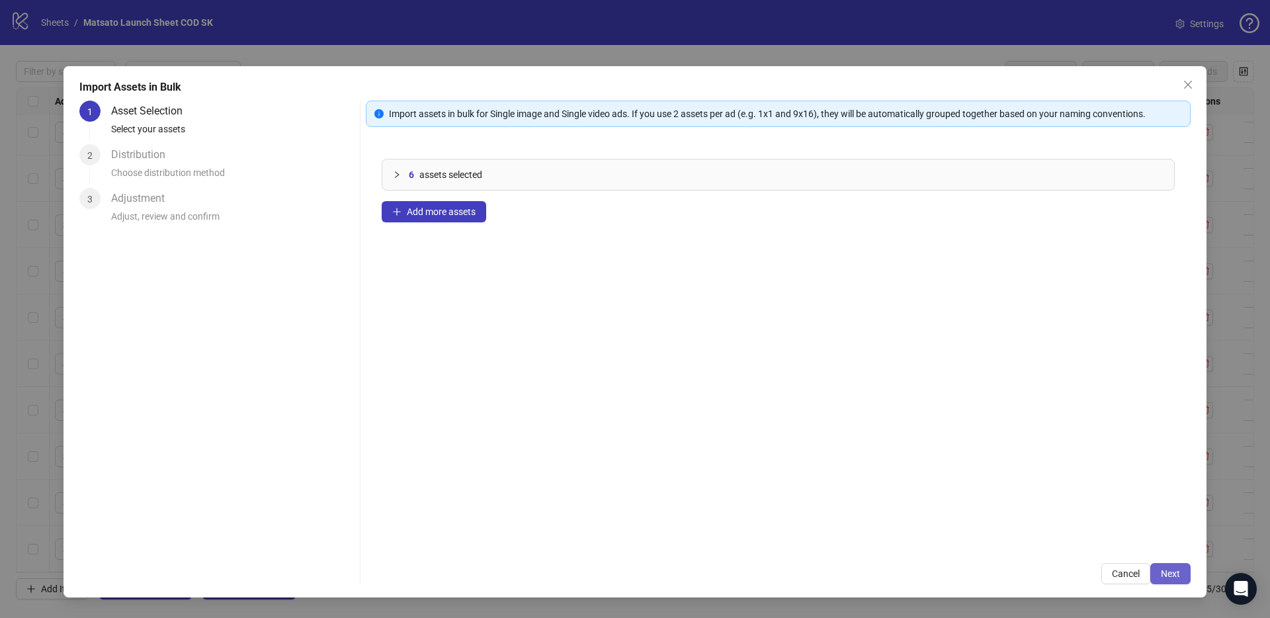
click at [1172, 571] on span "Next" at bounding box center [1169, 573] width 19 height 11
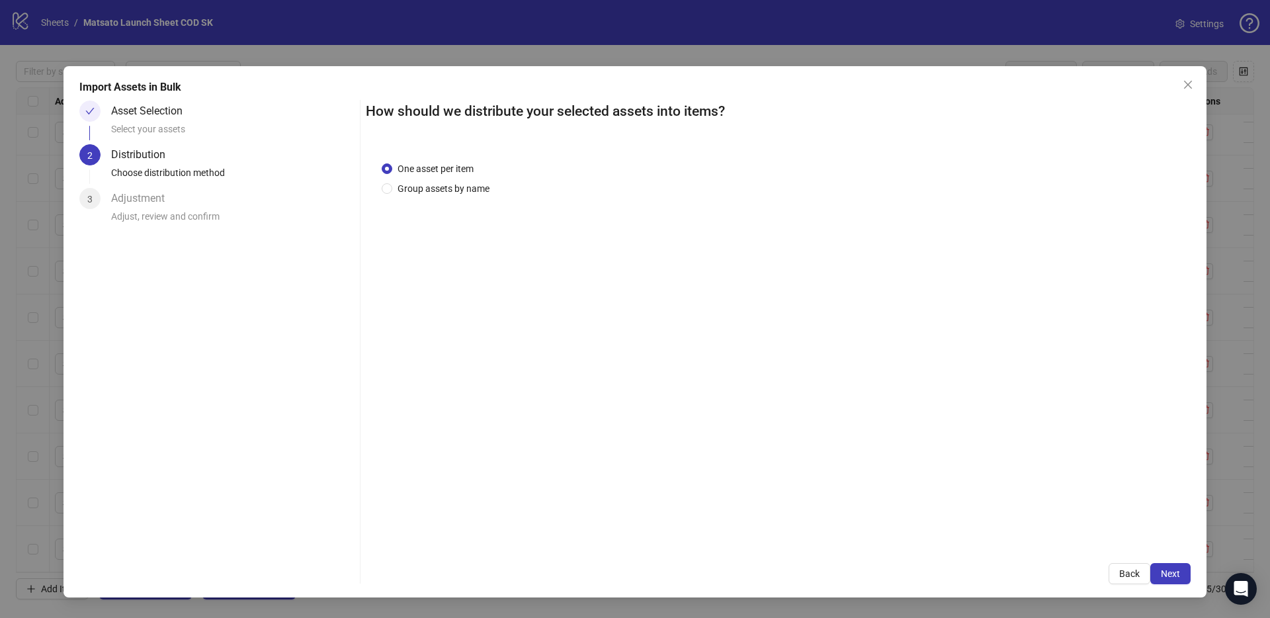
drag, startPoint x: 435, startPoint y: 186, endPoint x: 454, endPoint y: 202, distance: 24.8
click at [435, 186] on span "Group assets by name" at bounding box center [443, 188] width 102 height 15
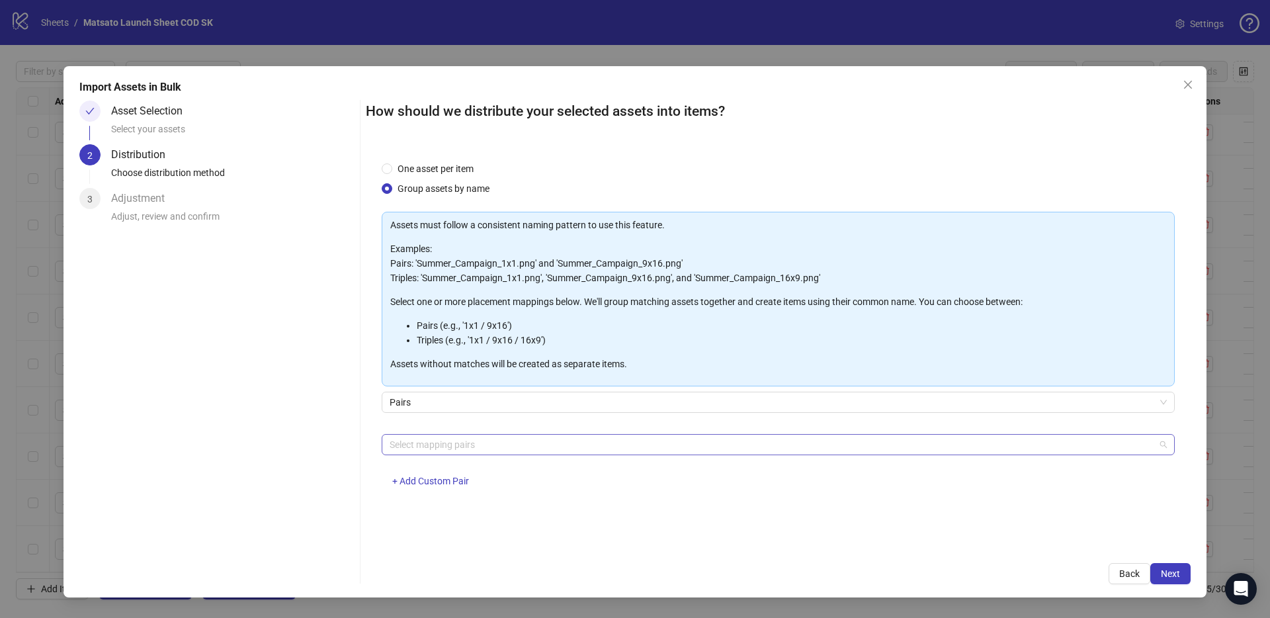
click at [436, 446] on div at bounding box center [771, 444] width 774 height 19
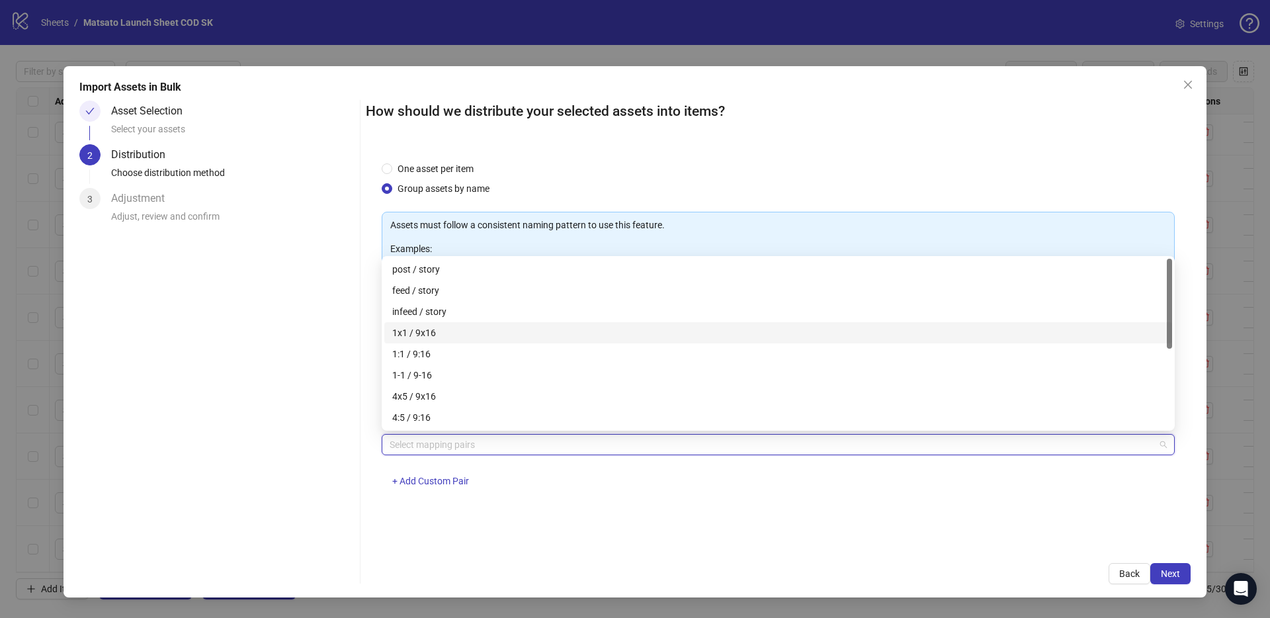
click at [423, 335] on div "1x1 / 9x16" at bounding box center [778, 332] width 772 height 15
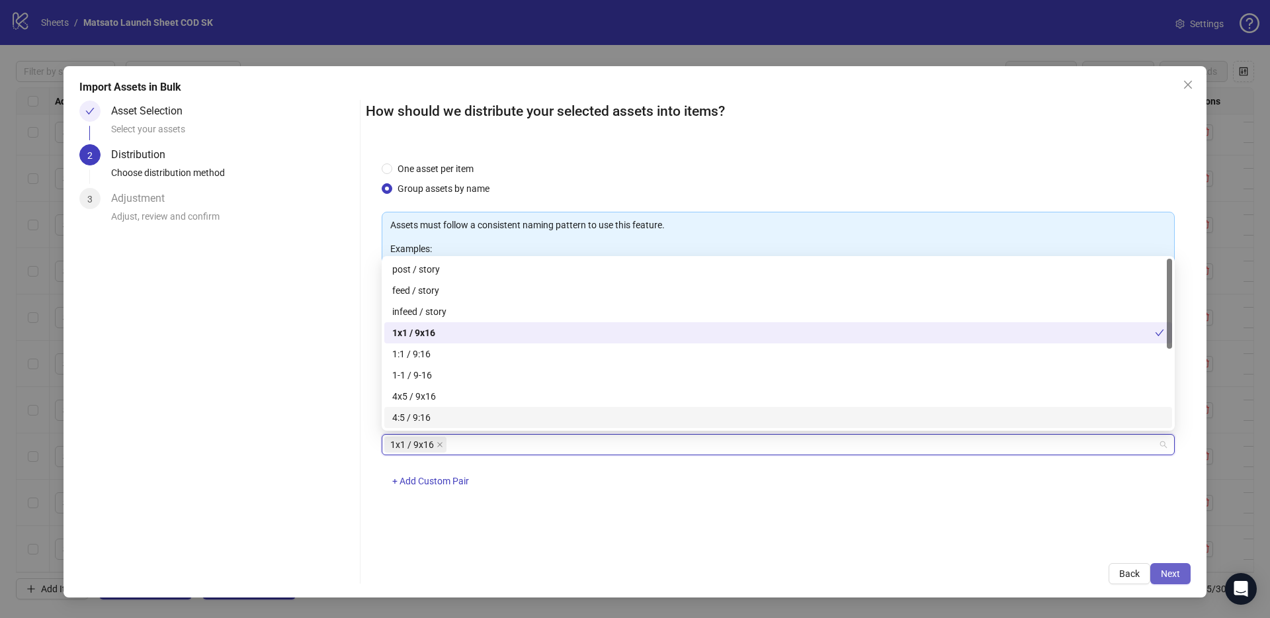
click at [1179, 568] on span "Next" at bounding box center [1169, 573] width 19 height 11
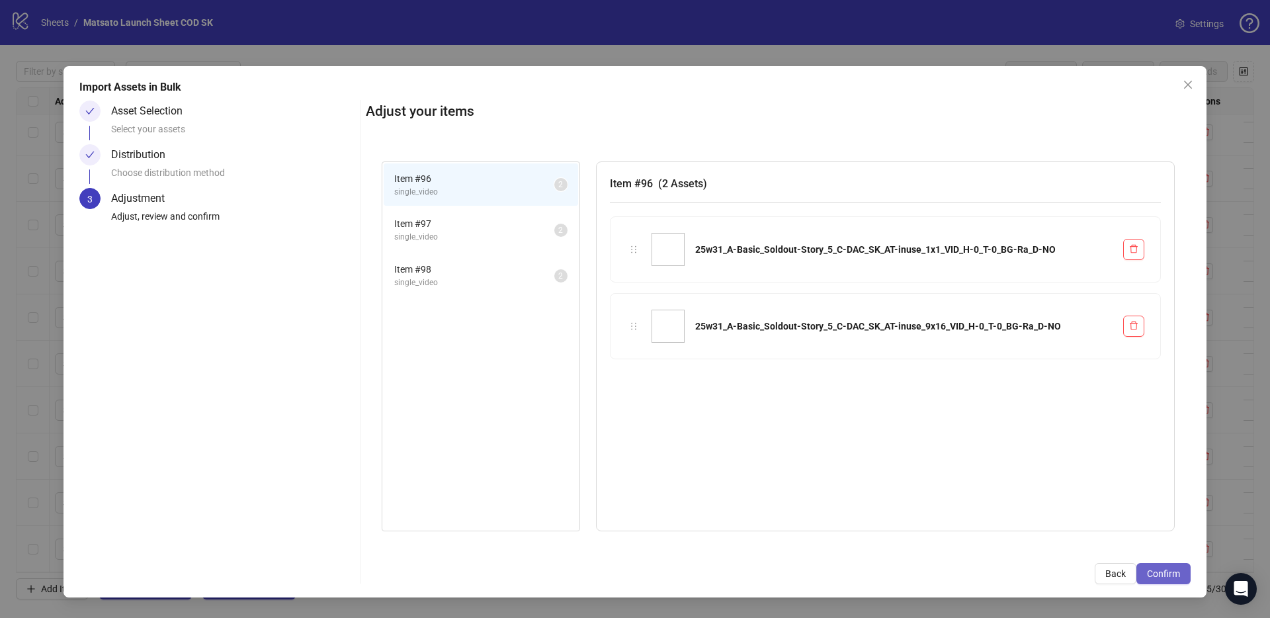
click at [1176, 573] on span "Confirm" at bounding box center [1163, 573] width 33 height 11
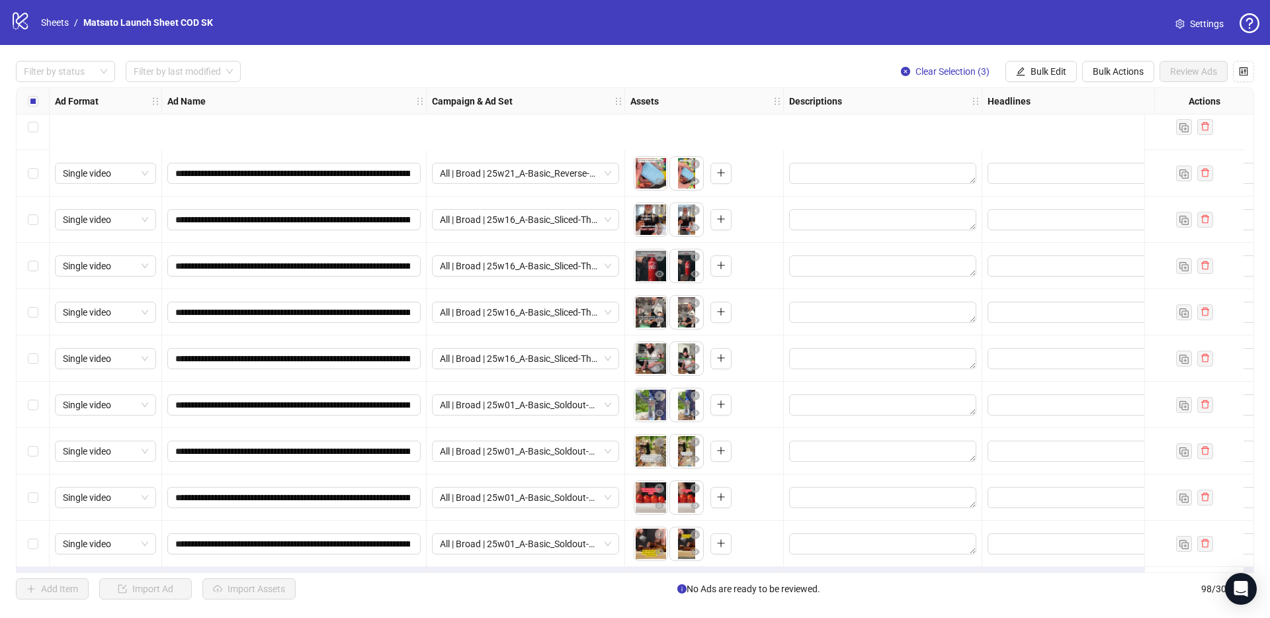
scroll to position [4084, 0]
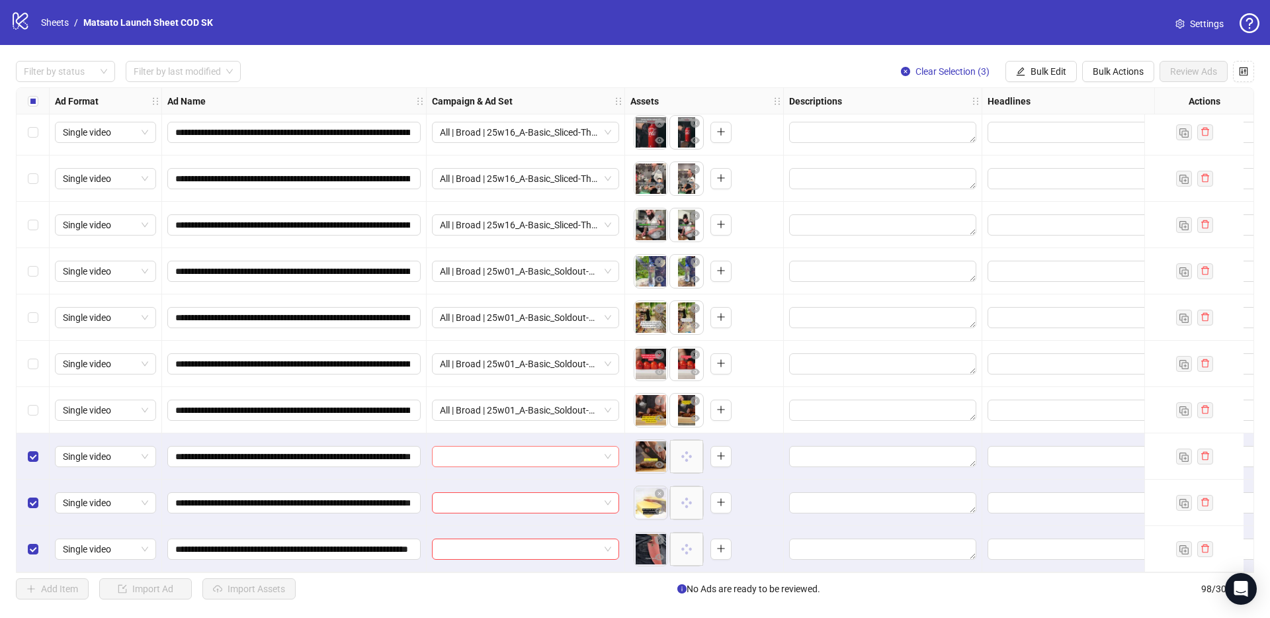
click at [609, 449] on span at bounding box center [525, 456] width 171 height 20
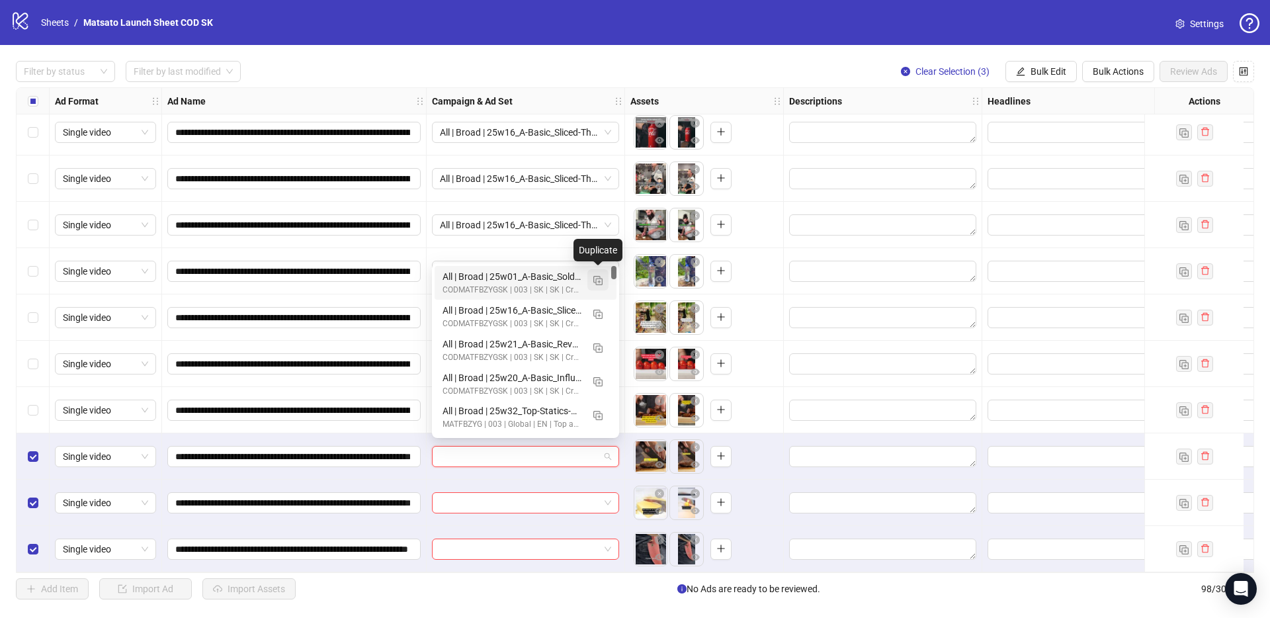
click at [600, 282] on img "button" at bounding box center [597, 280] width 9 height 9
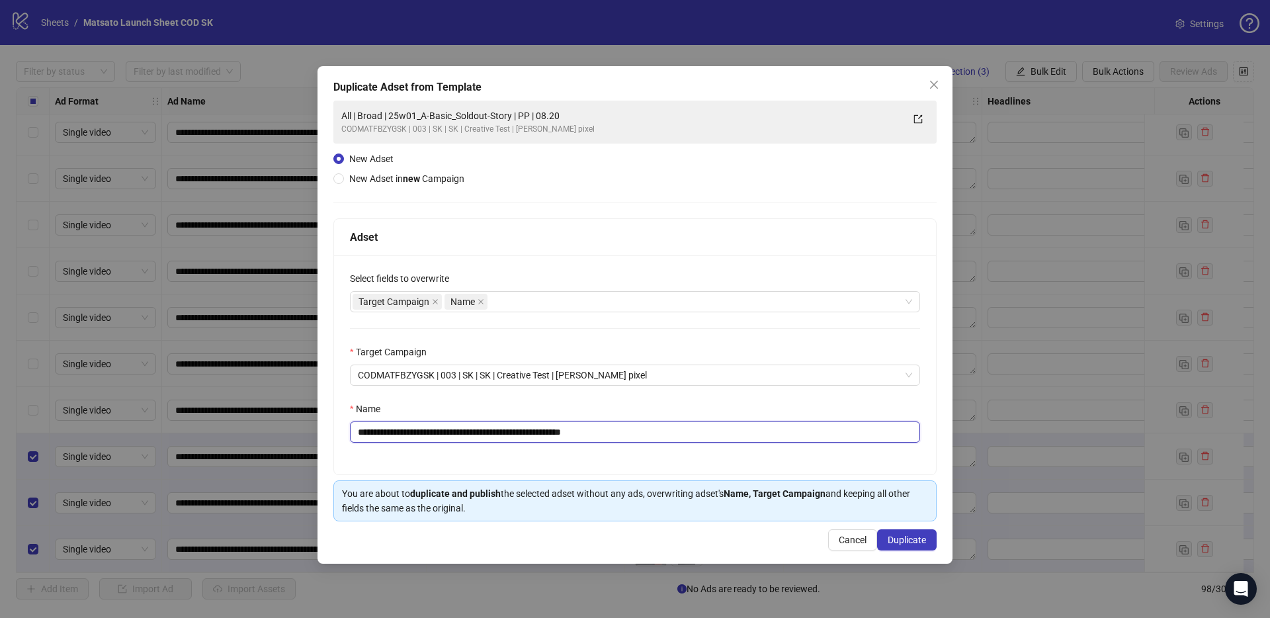
drag, startPoint x: 581, startPoint y: 431, endPoint x: 691, endPoint y: 446, distance: 110.8
click at [691, 446] on div "**********" at bounding box center [635, 364] width 602 height 219
type input "**********"
click at [913, 536] on span "Duplicate" at bounding box center [906, 539] width 38 height 11
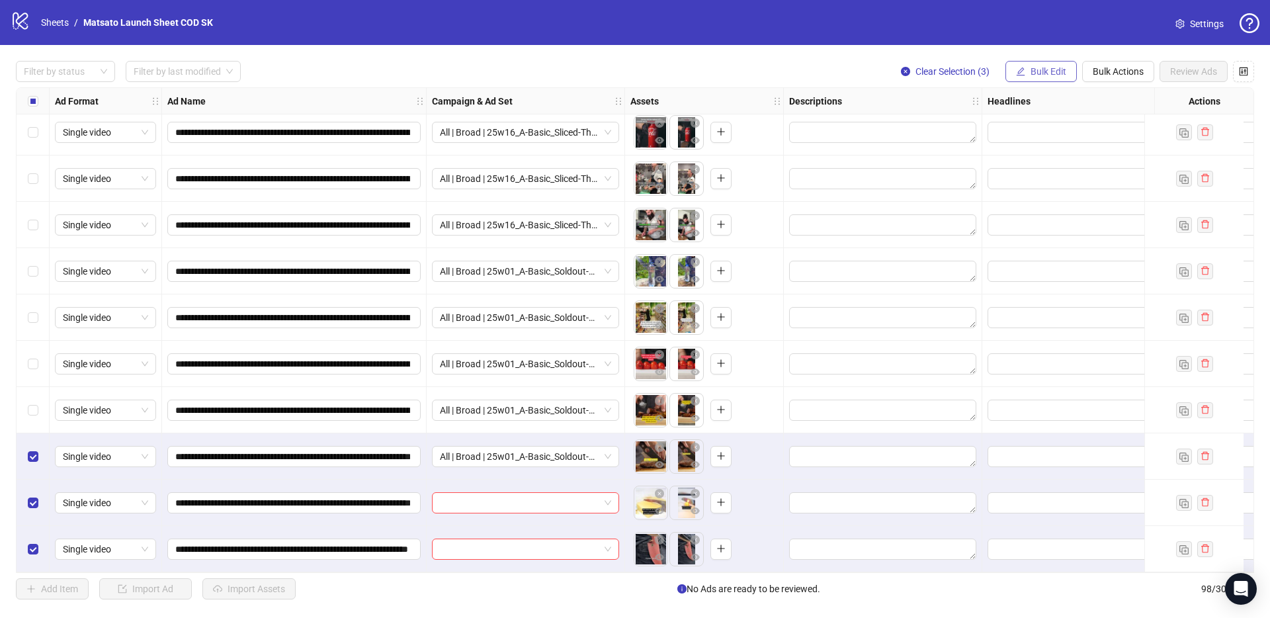
click at [1051, 73] on span "Bulk Edit" at bounding box center [1048, 71] width 36 height 11
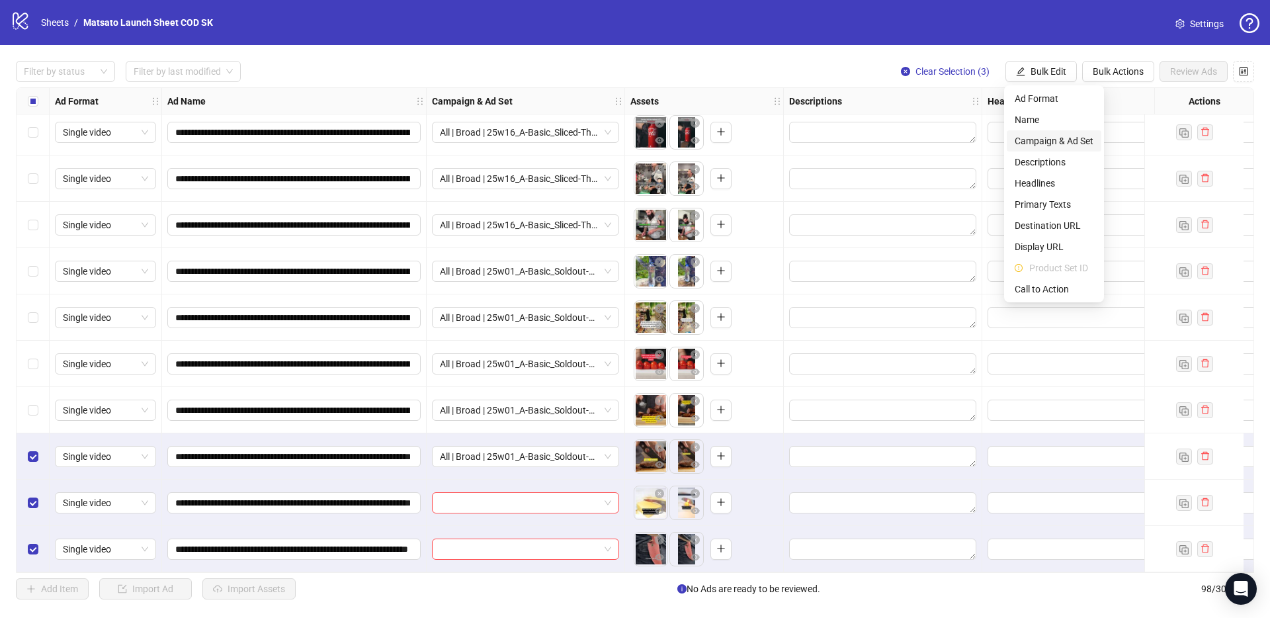
click at [1057, 139] on span "Campaign & Ad Set" at bounding box center [1053, 141] width 79 height 15
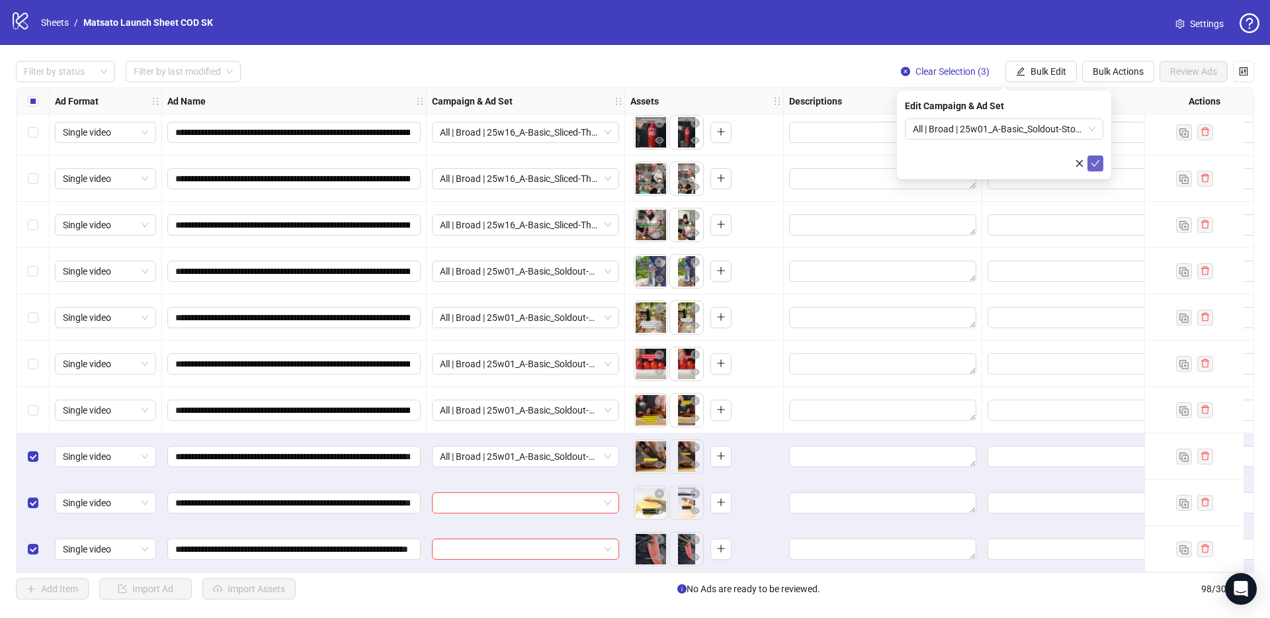
click at [1092, 163] on icon "check" at bounding box center [1094, 163] width 9 height 9
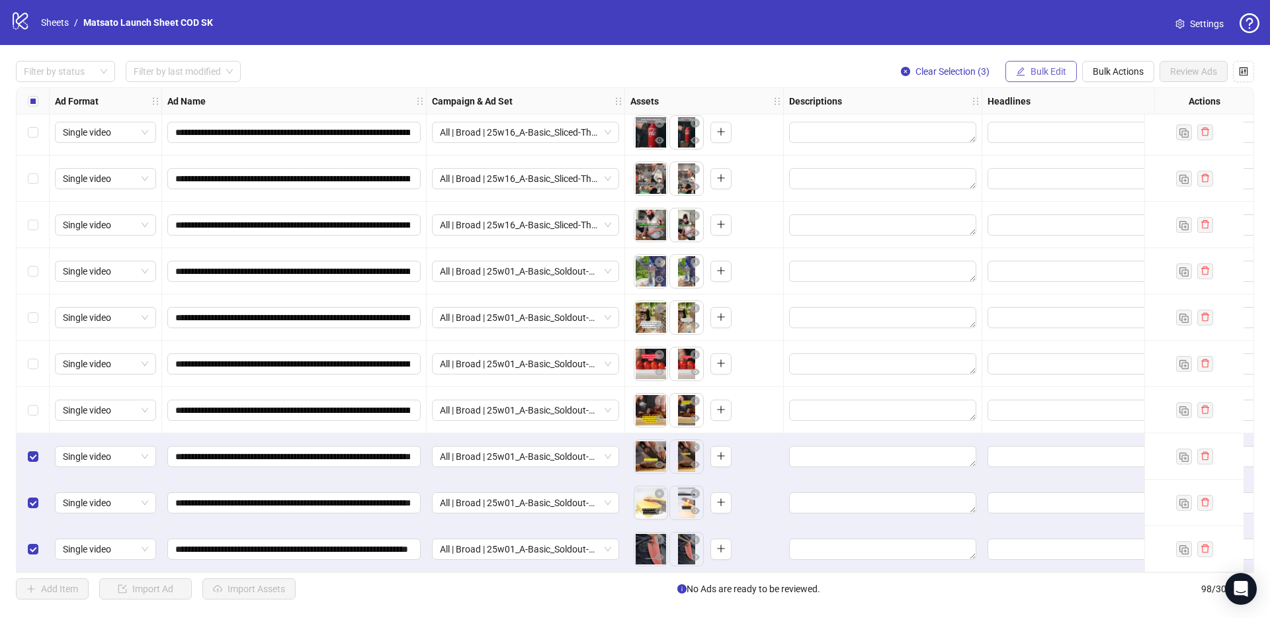
click at [1045, 69] on span "Bulk Edit" at bounding box center [1048, 71] width 36 height 11
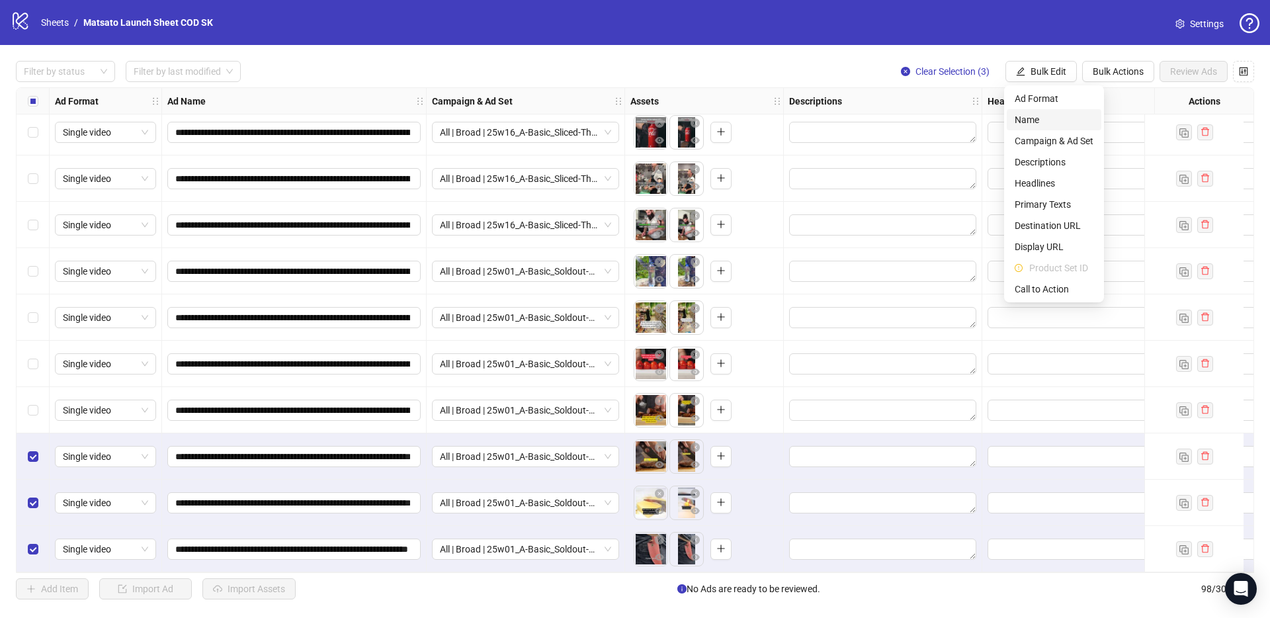
click at [1045, 114] on span "Name" at bounding box center [1053, 119] width 79 height 15
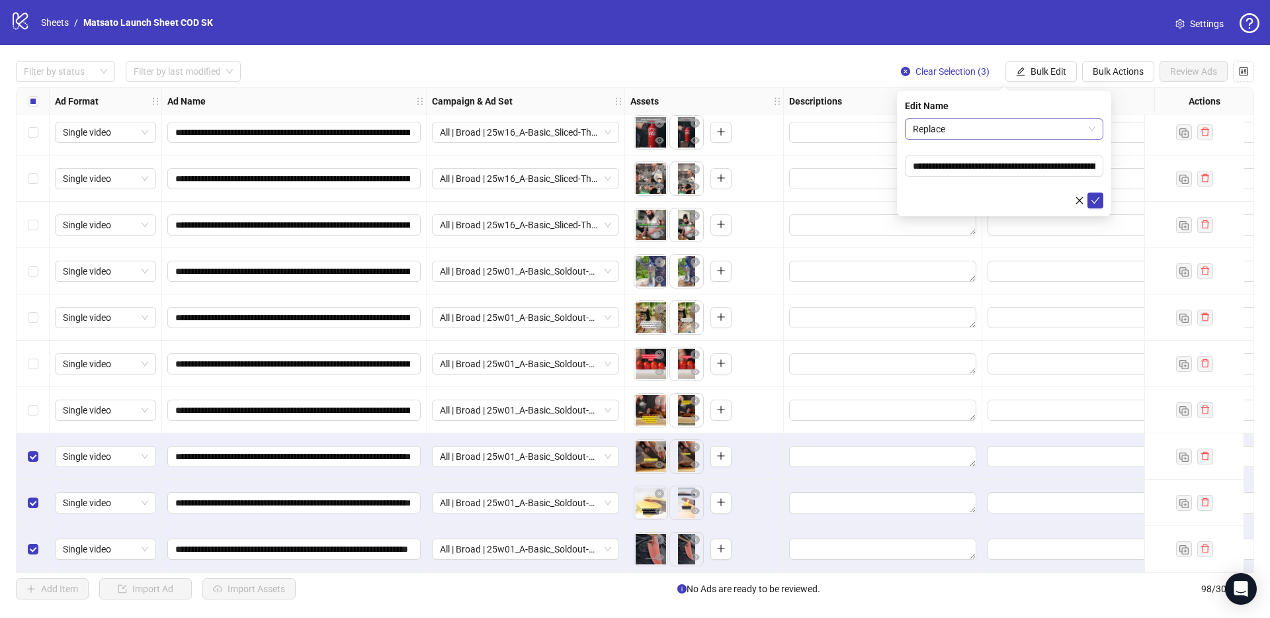
click at [1024, 134] on span "Replace" at bounding box center [1004, 129] width 183 height 20
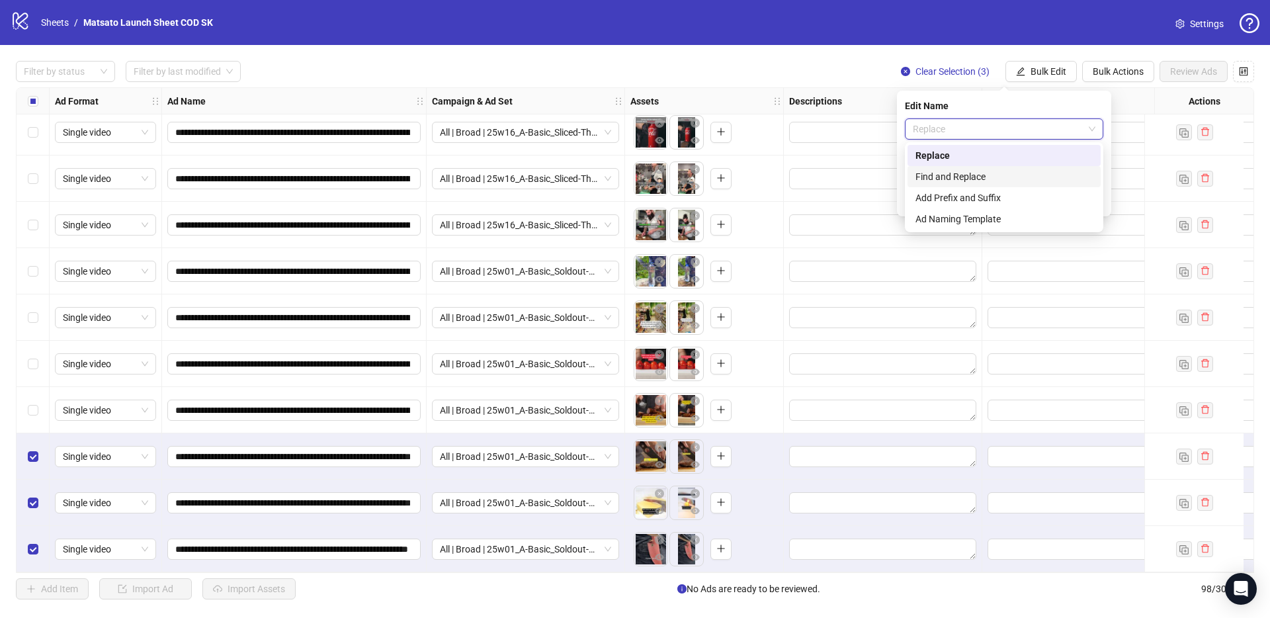
click at [1024, 171] on div "Find and Replace" at bounding box center [1003, 176] width 177 height 15
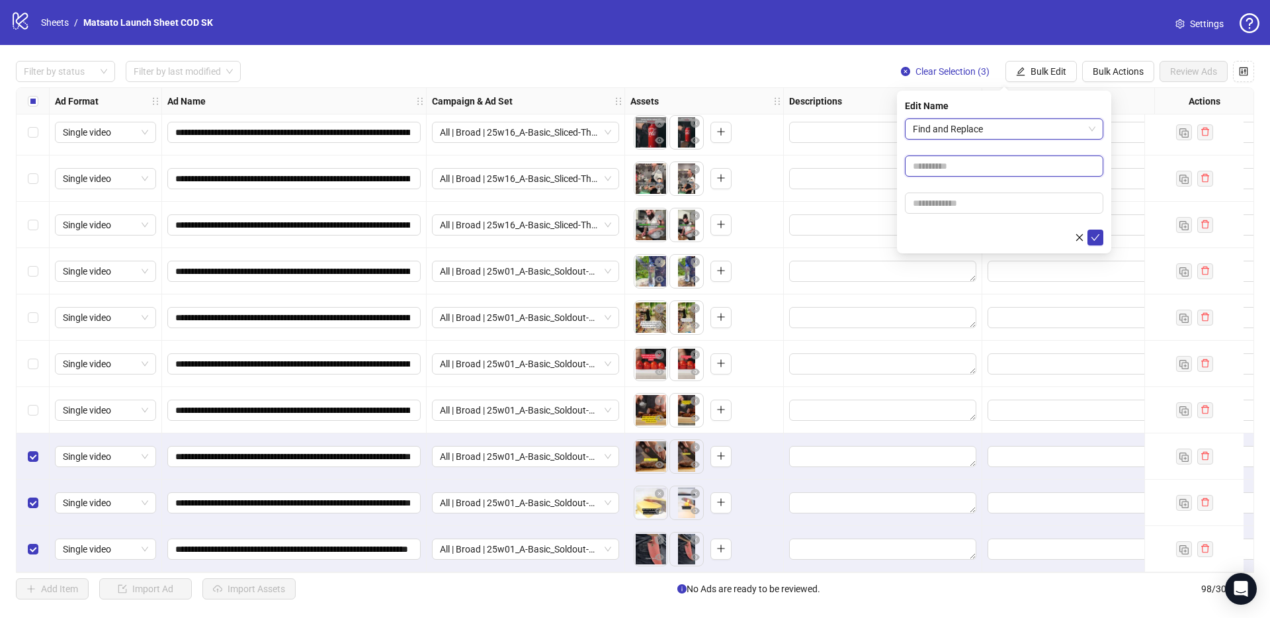
click at [992, 167] on input "text" at bounding box center [1004, 165] width 198 height 21
type input "**"
click at [985, 201] on input "text" at bounding box center [1004, 202] width 198 height 21
type input "*****"
click at [1097, 241] on span "submit" at bounding box center [1094, 237] width 9 height 11
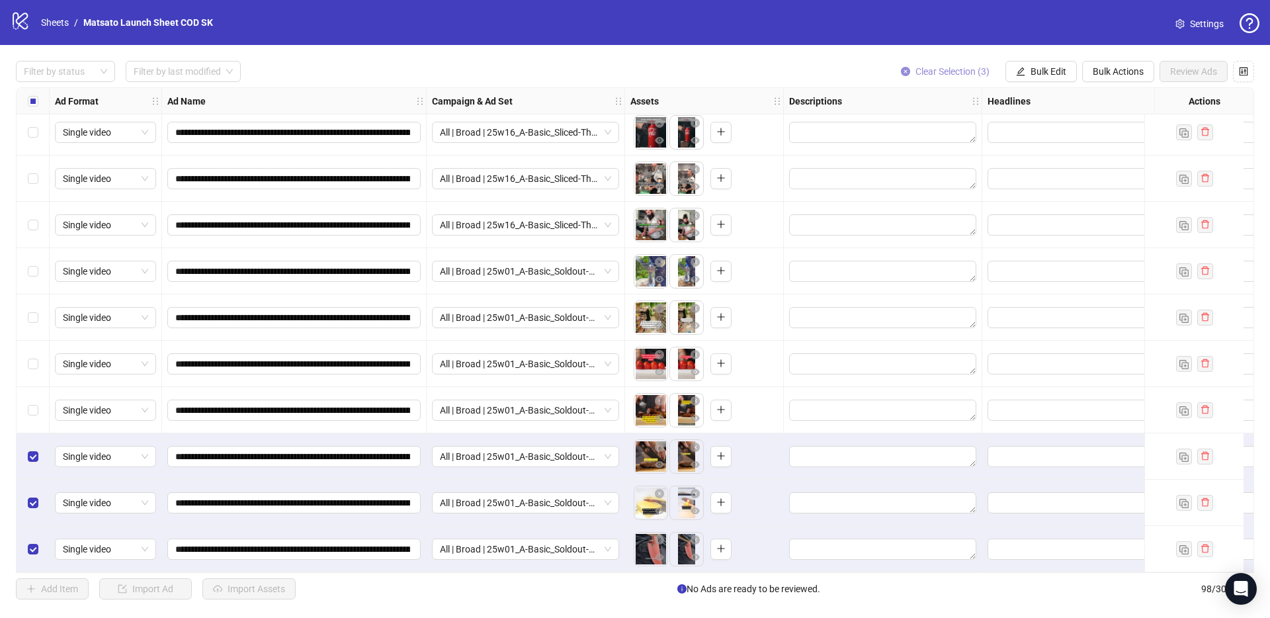
click at [939, 65] on button "Clear Selection (3)" at bounding box center [945, 71] width 110 height 21
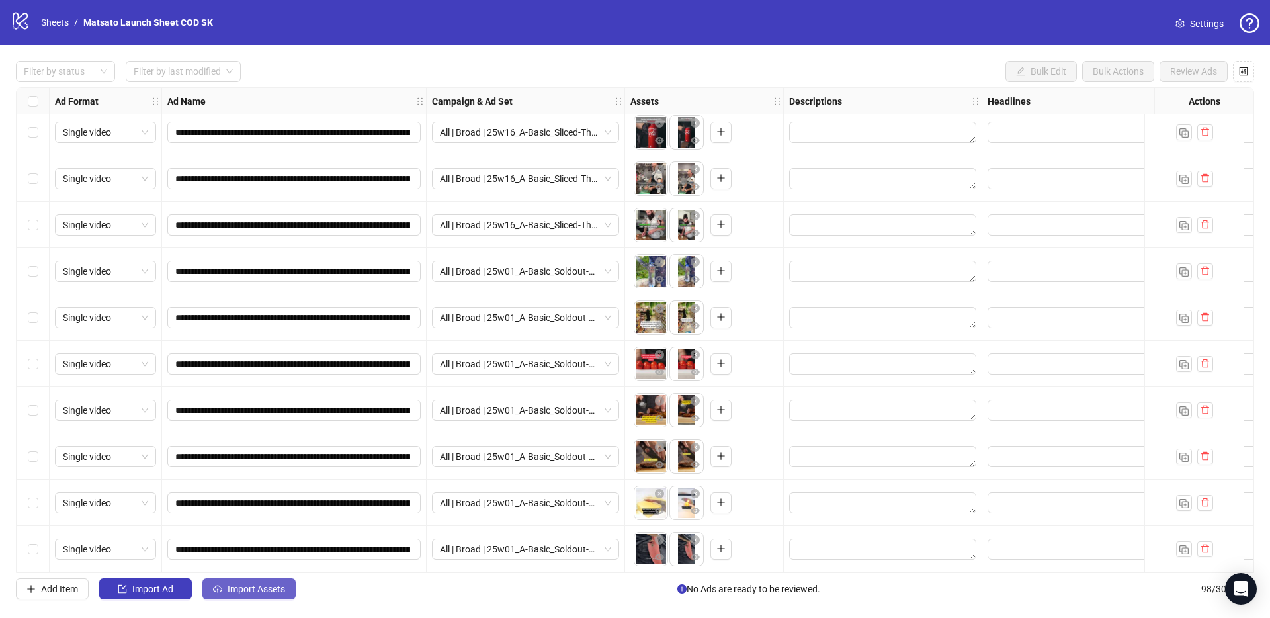
click at [239, 583] on span "Import Assets" at bounding box center [256, 588] width 58 height 11
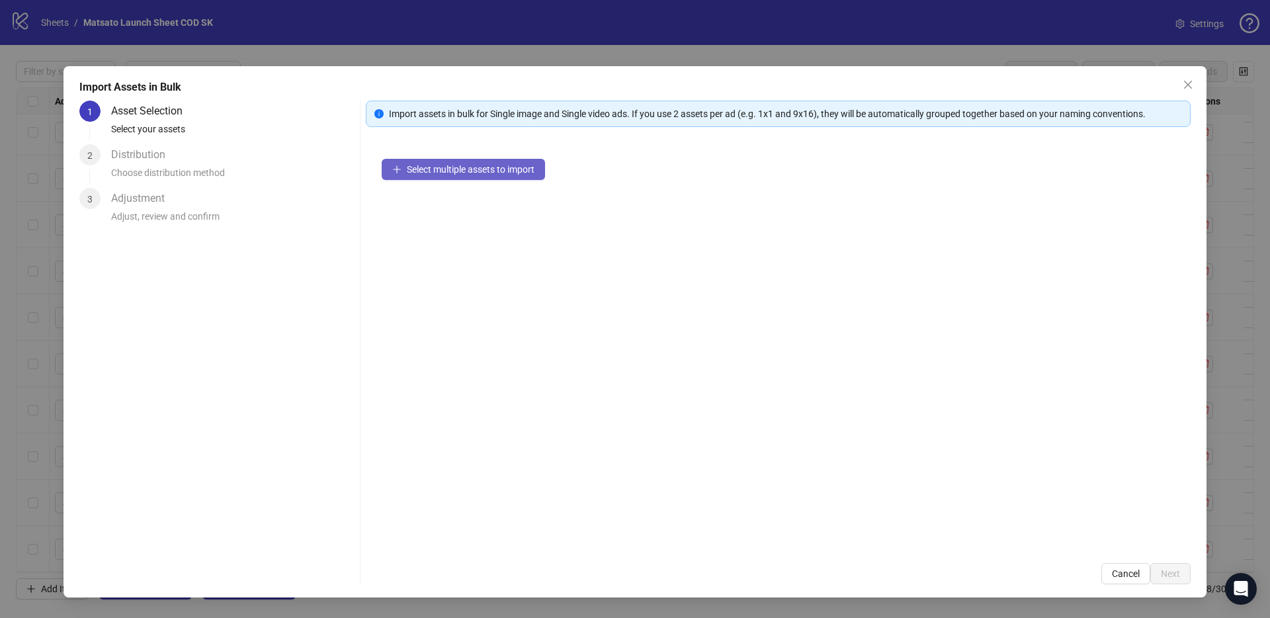
click at [459, 159] on button "Select multiple assets to import" at bounding box center [463, 169] width 163 height 21
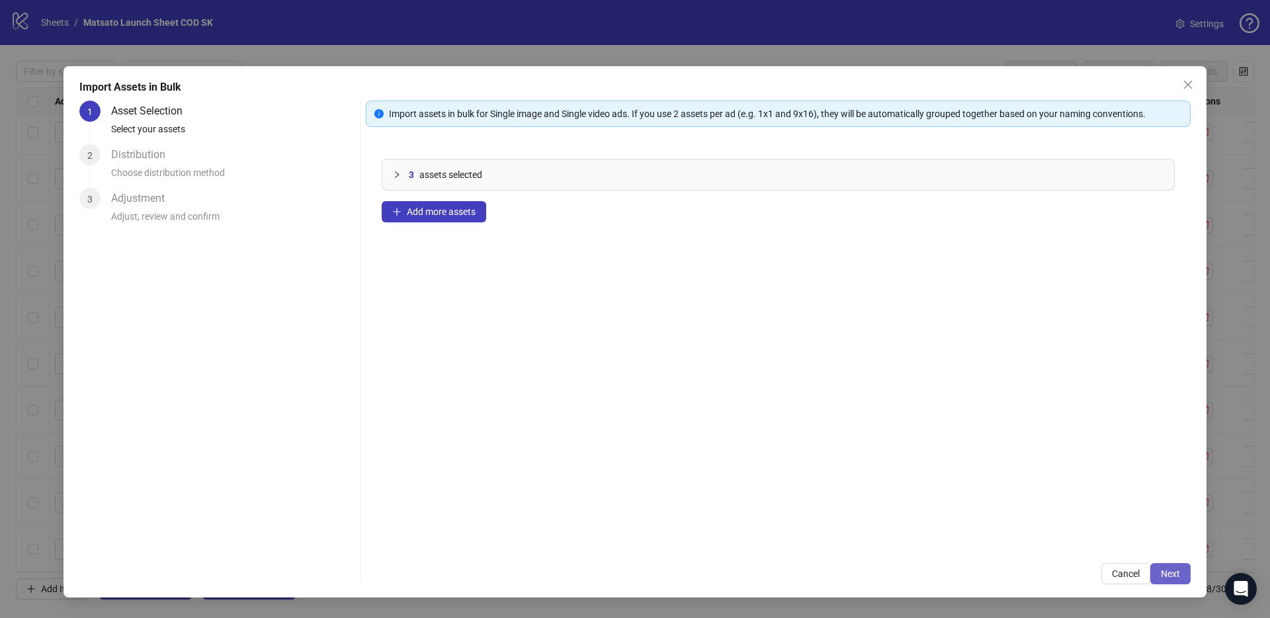
click at [1180, 576] on button "Next" at bounding box center [1170, 573] width 40 height 21
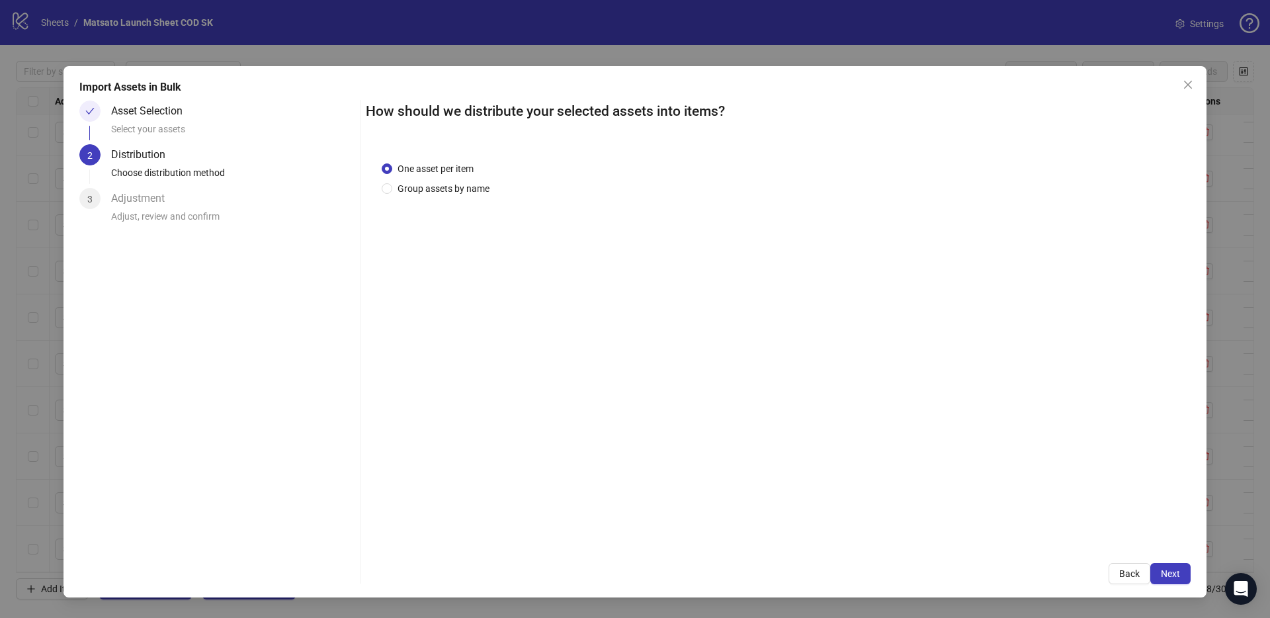
click at [1180, 576] on button "Next" at bounding box center [1170, 573] width 40 height 21
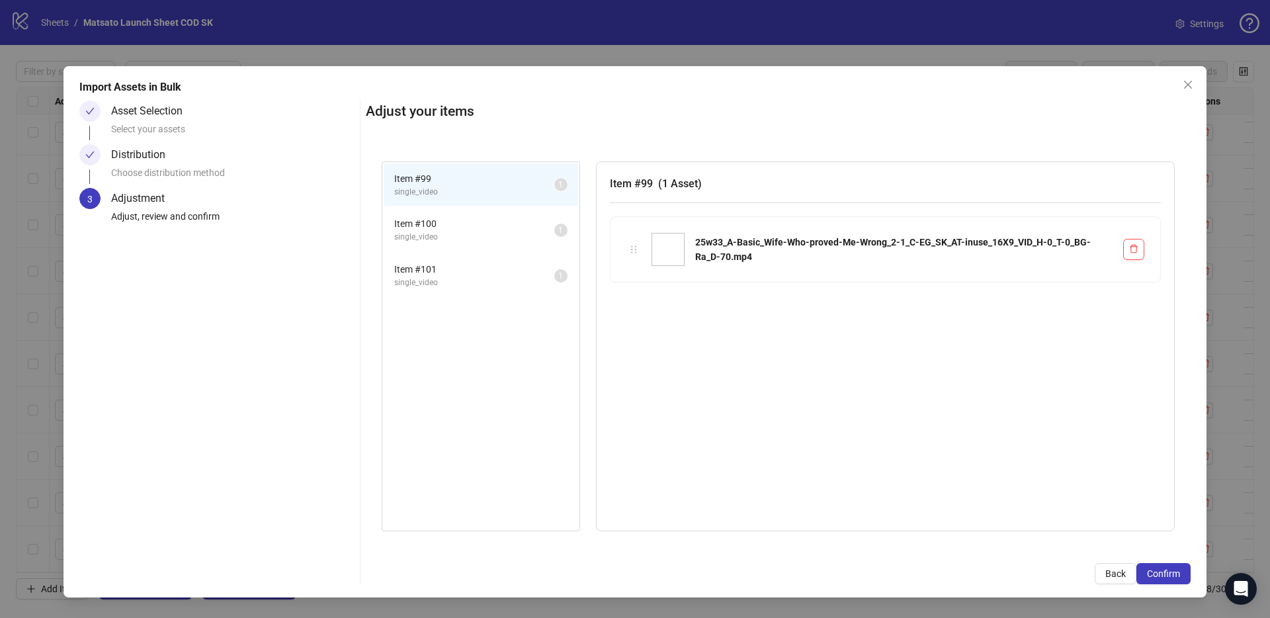
click at [1180, 576] on button "Confirm" at bounding box center [1163, 573] width 54 height 21
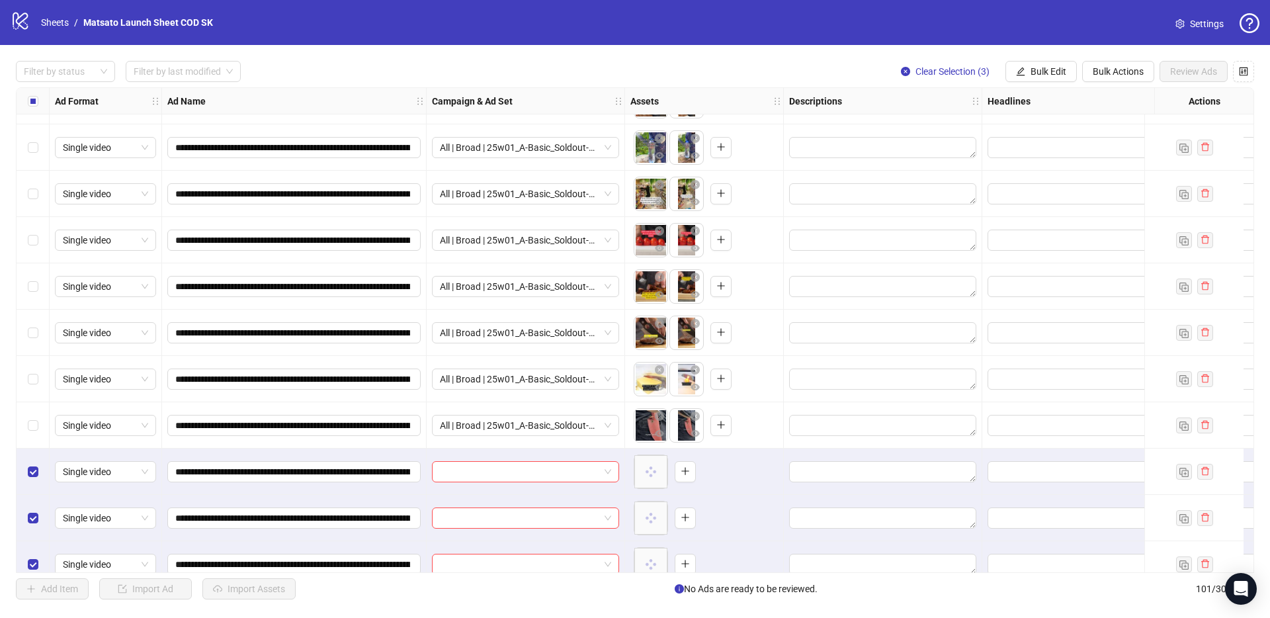
scroll to position [4223, 0]
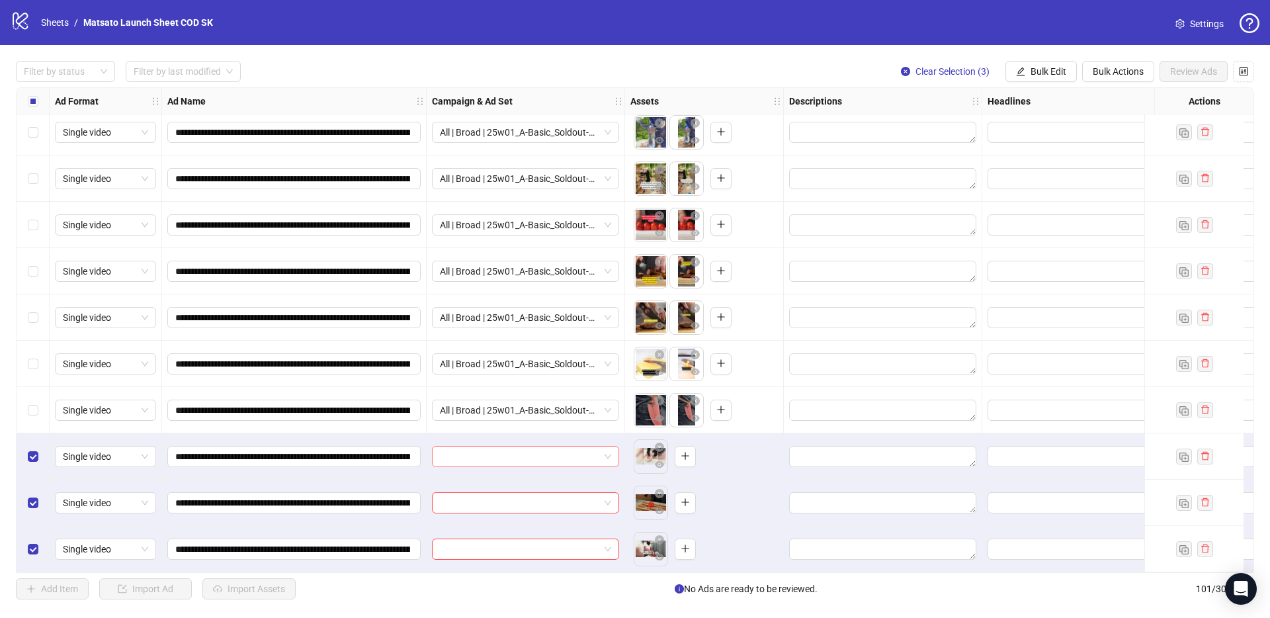
click at [608, 450] on span at bounding box center [525, 456] width 171 height 20
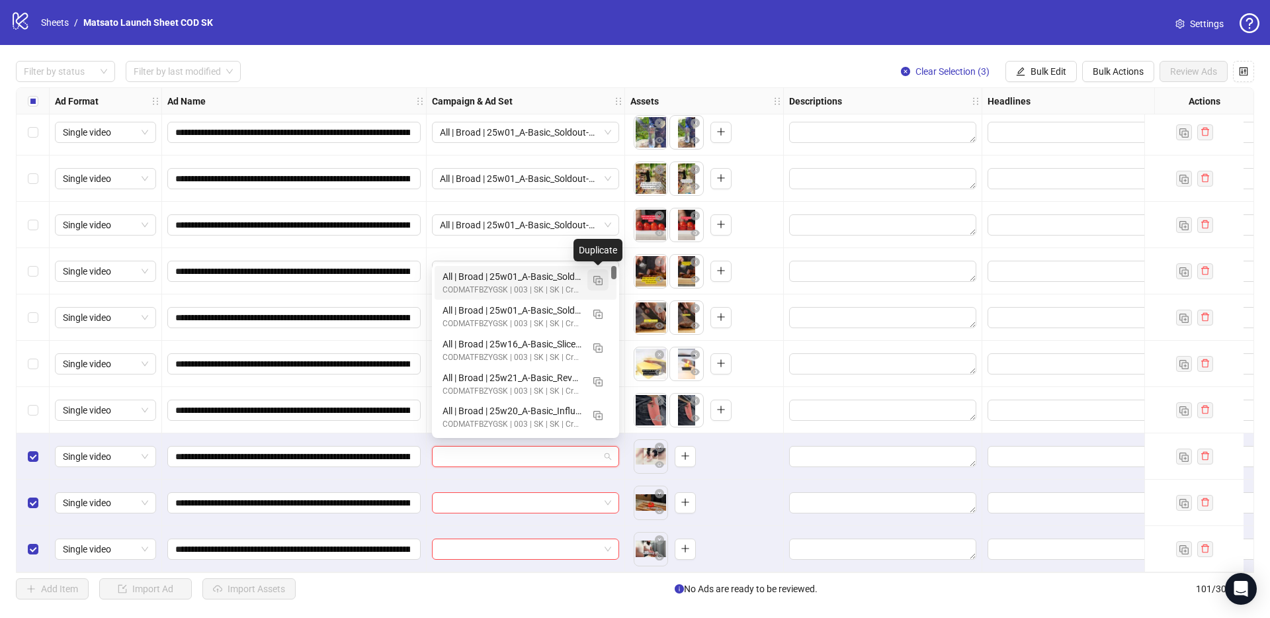
click at [600, 278] on img "button" at bounding box center [597, 280] width 9 height 9
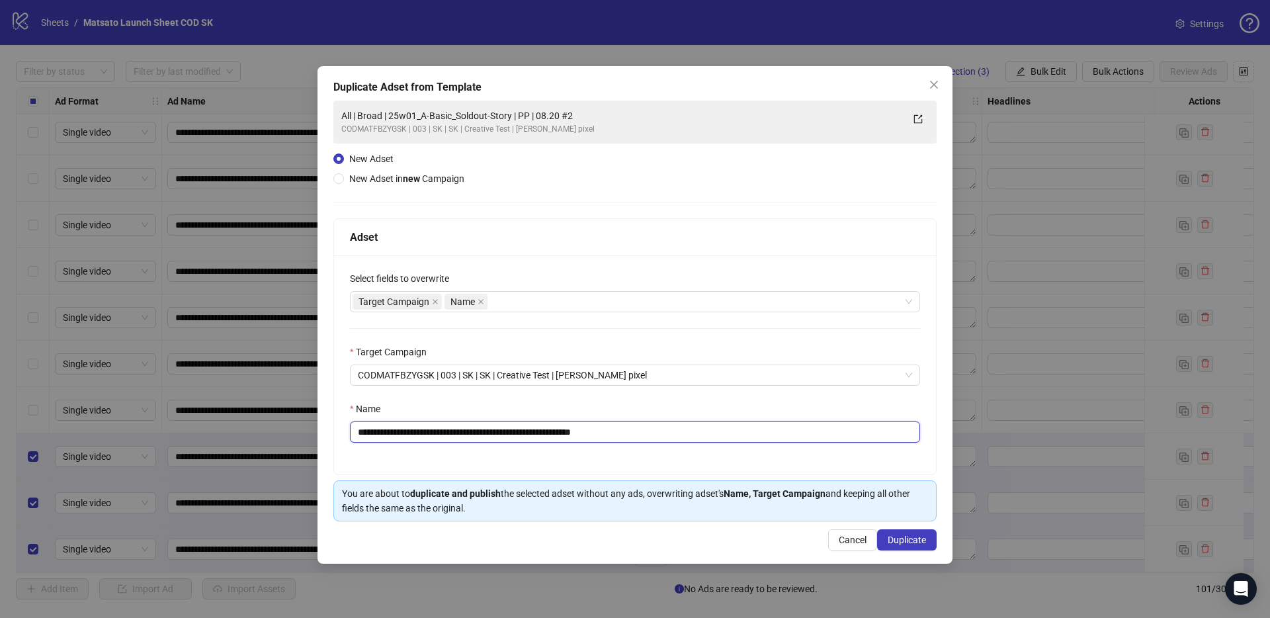
drag, startPoint x: 583, startPoint y: 434, endPoint x: 731, endPoint y: 460, distance: 149.7
click at [706, 458] on div "**********" at bounding box center [635, 364] width 602 height 219
drag, startPoint x: 528, startPoint y: 434, endPoint x: 406, endPoint y: 428, distance: 122.5
click at [406, 428] on input "**********" at bounding box center [635, 431] width 570 height 21
paste input "text"
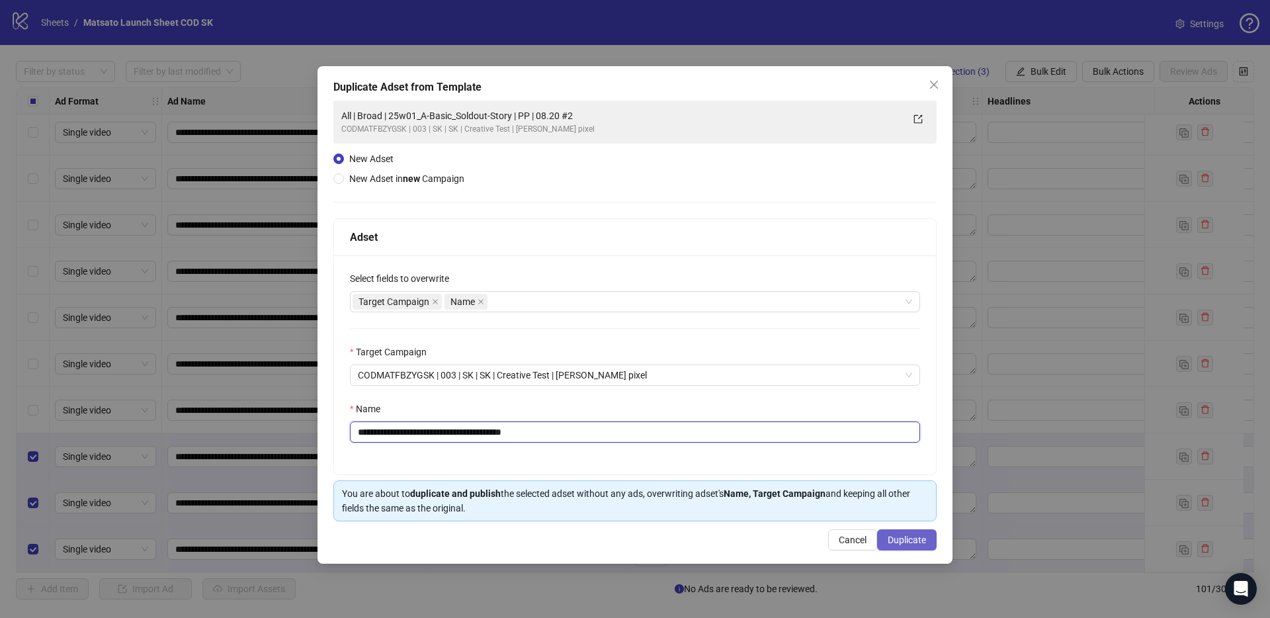
type input "**********"
click at [916, 540] on span "Duplicate" at bounding box center [906, 539] width 38 height 11
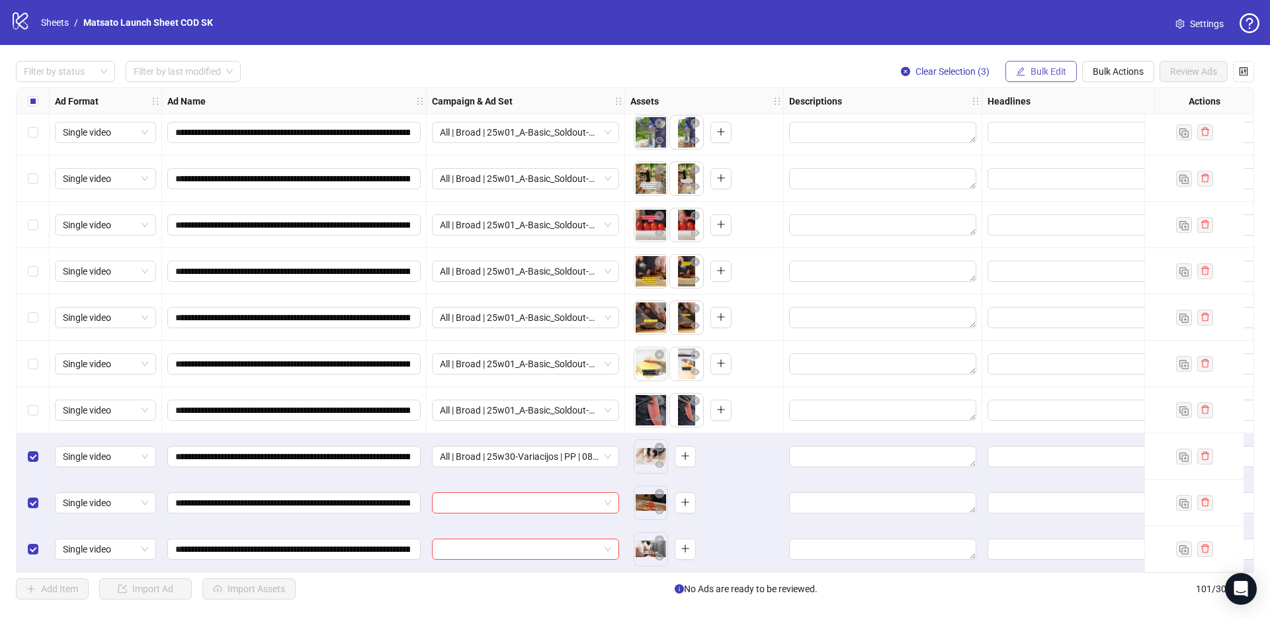
click at [1040, 73] on span "Bulk Edit" at bounding box center [1048, 71] width 36 height 11
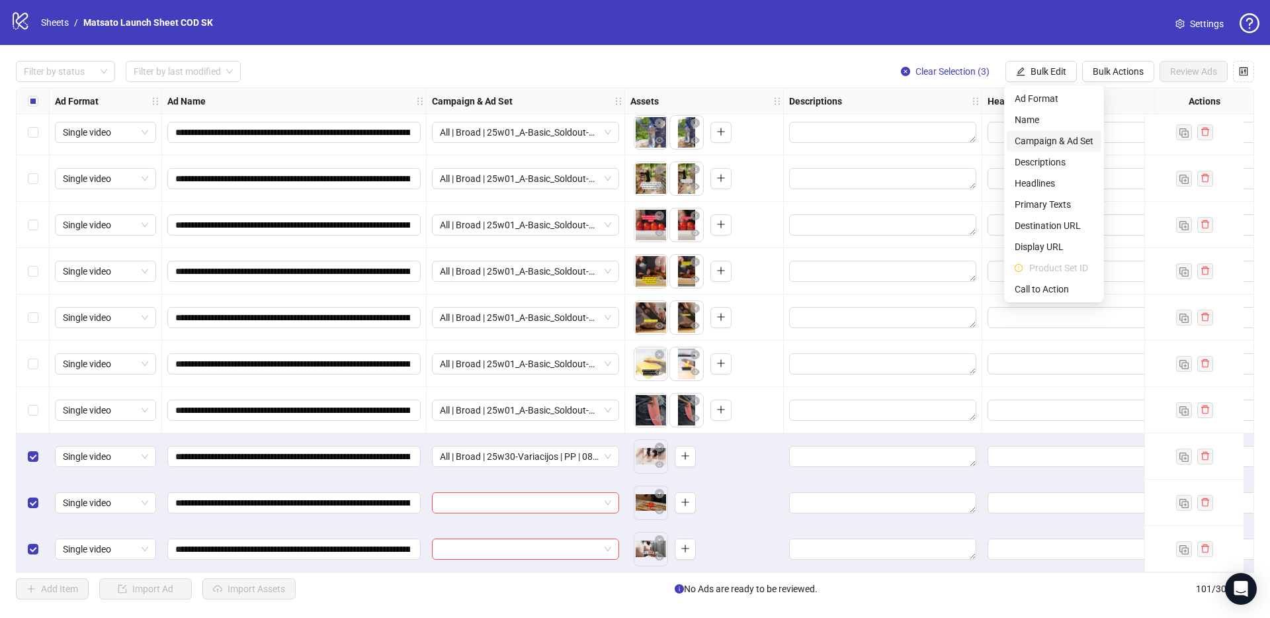
click at [1051, 142] on span "Campaign & Ad Set" at bounding box center [1053, 141] width 79 height 15
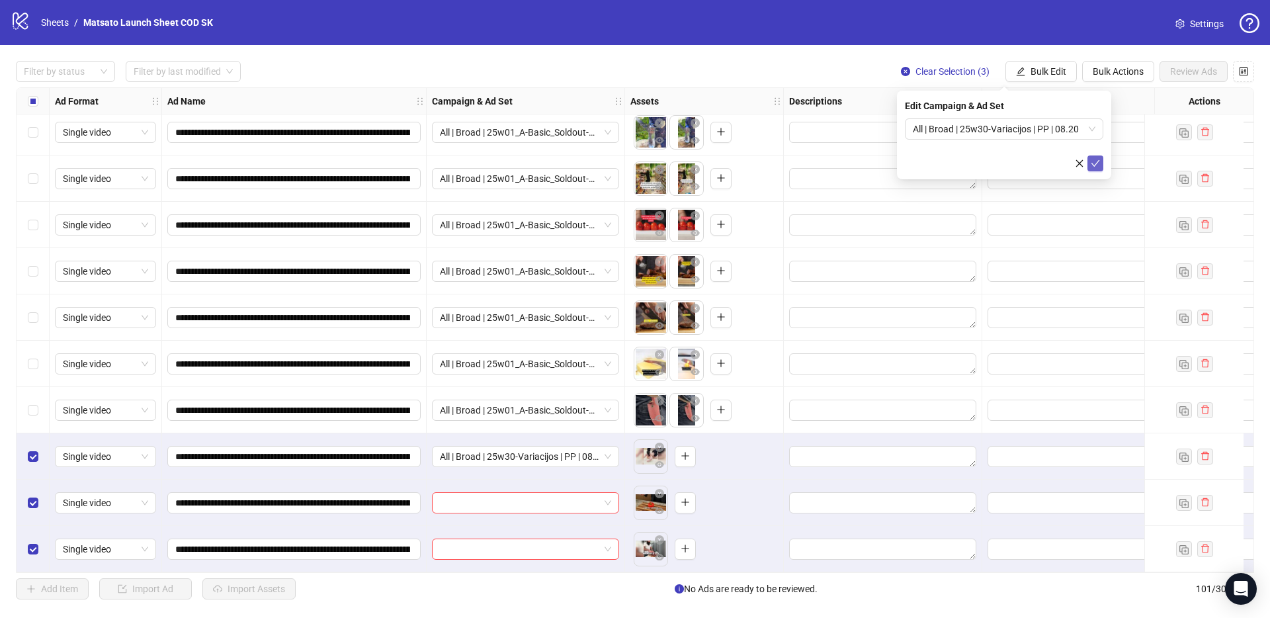
click at [1096, 165] on icon "check" at bounding box center [1094, 163] width 9 height 9
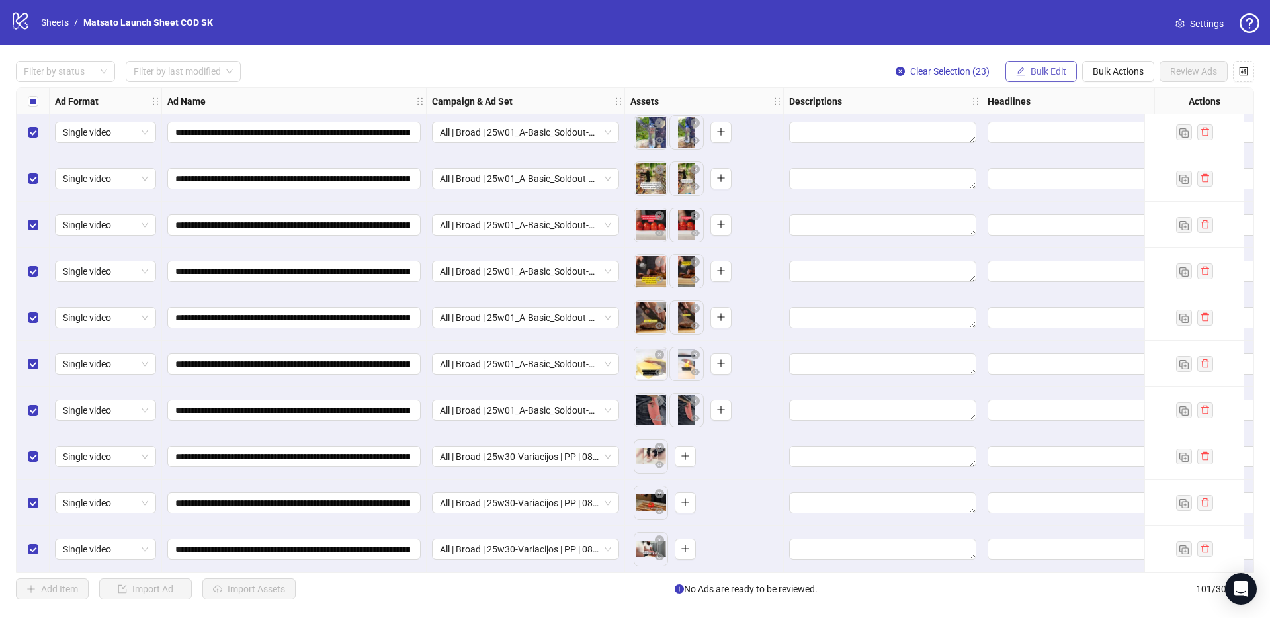
click at [1038, 64] on button "Bulk Edit" at bounding box center [1040, 71] width 71 height 21
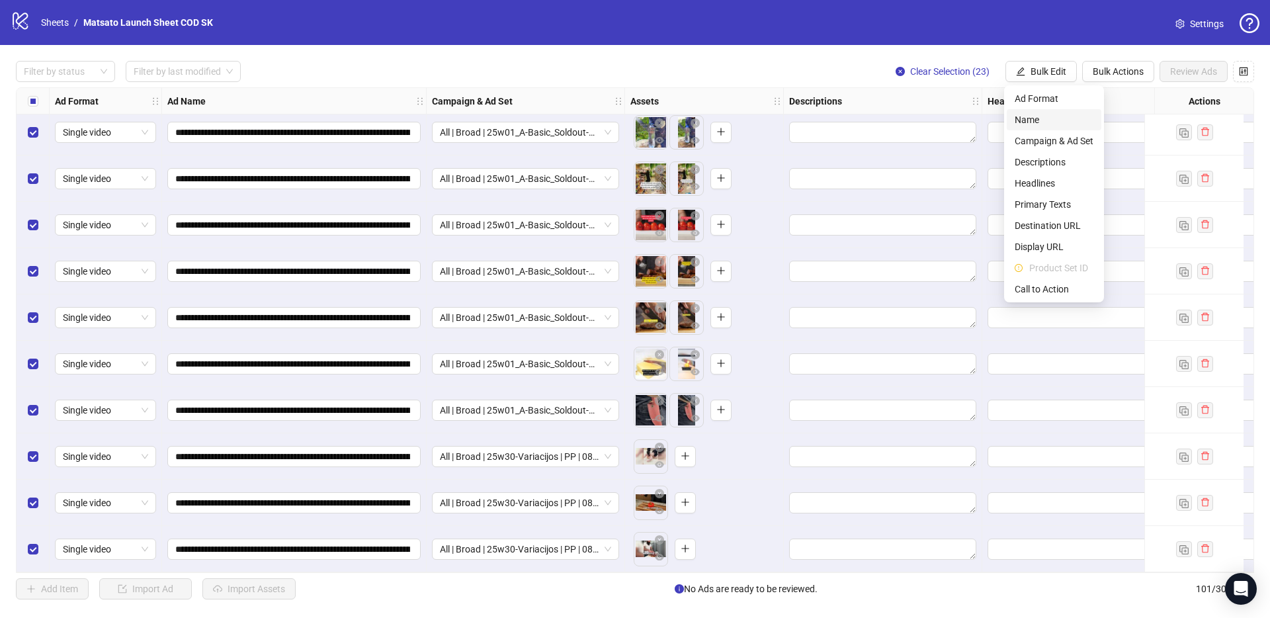
click at [1055, 119] on span "Name" at bounding box center [1053, 119] width 79 height 15
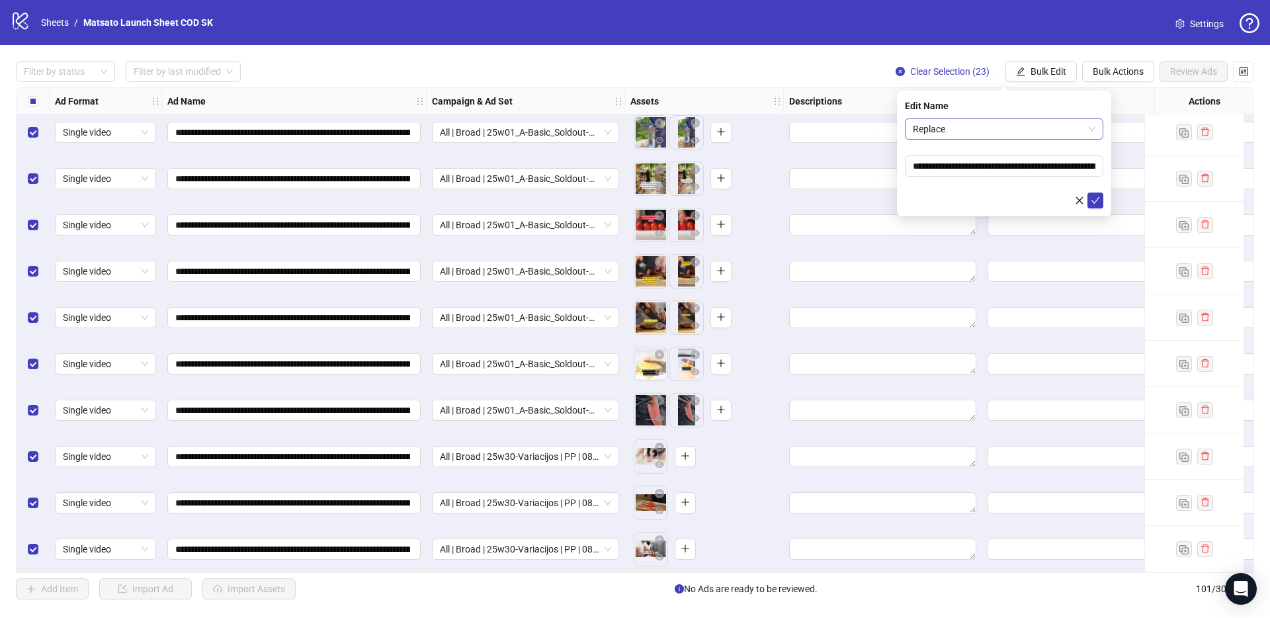
click at [1014, 132] on span "Replace" at bounding box center [1004, 129] width 183 height 20
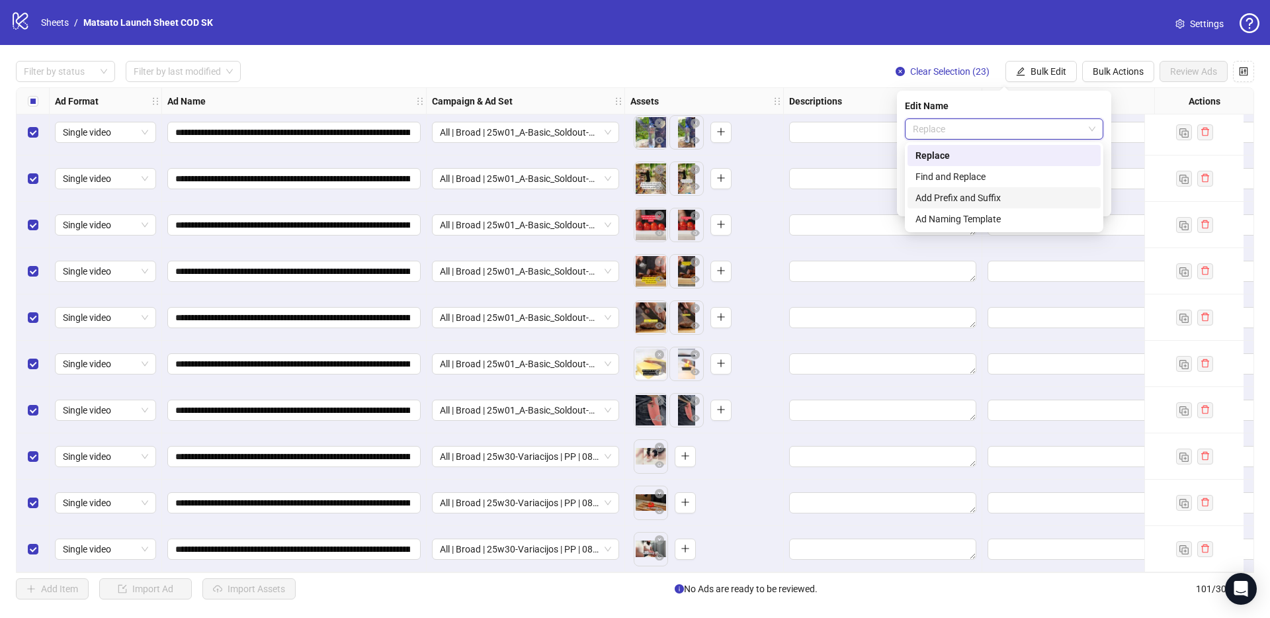
click at [1000, 196] on div "Add Prefix and Suffix" at bounding box center [1003, 197] width 177 height 15
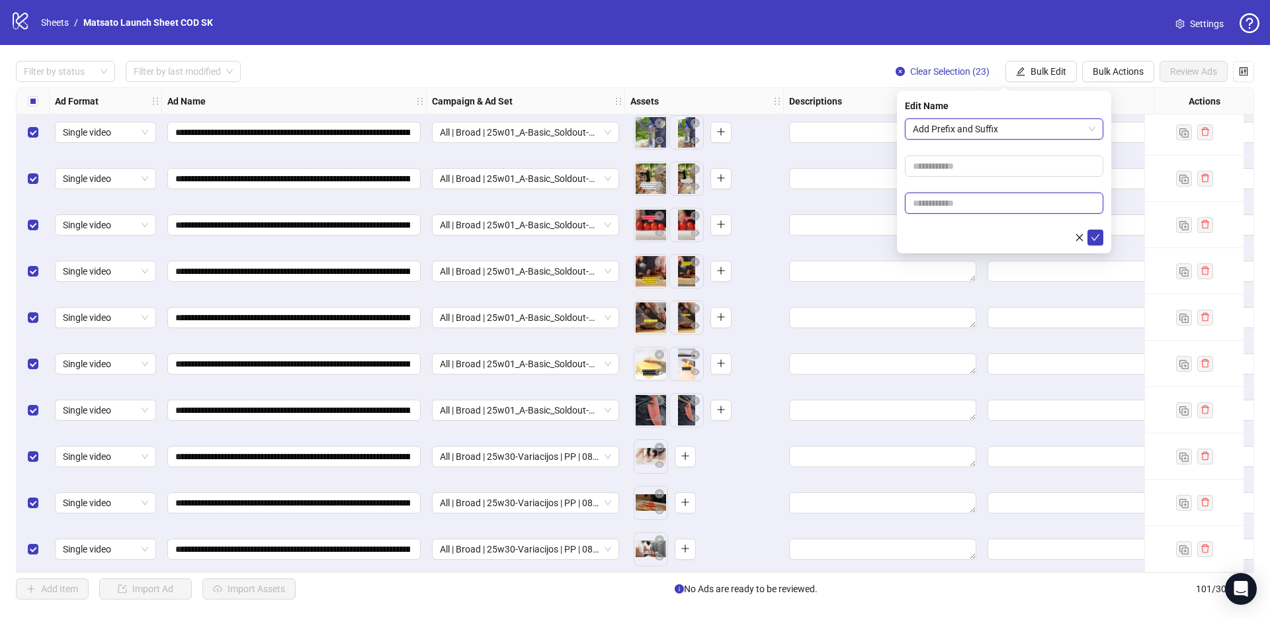
click at [977, 206] on input "text" at bounding box center [1004, 202] width 198 height 21
type input "**********"
click at [1095, 237] on icon "check" at bounding box center [1095, 237] width 9 height 7
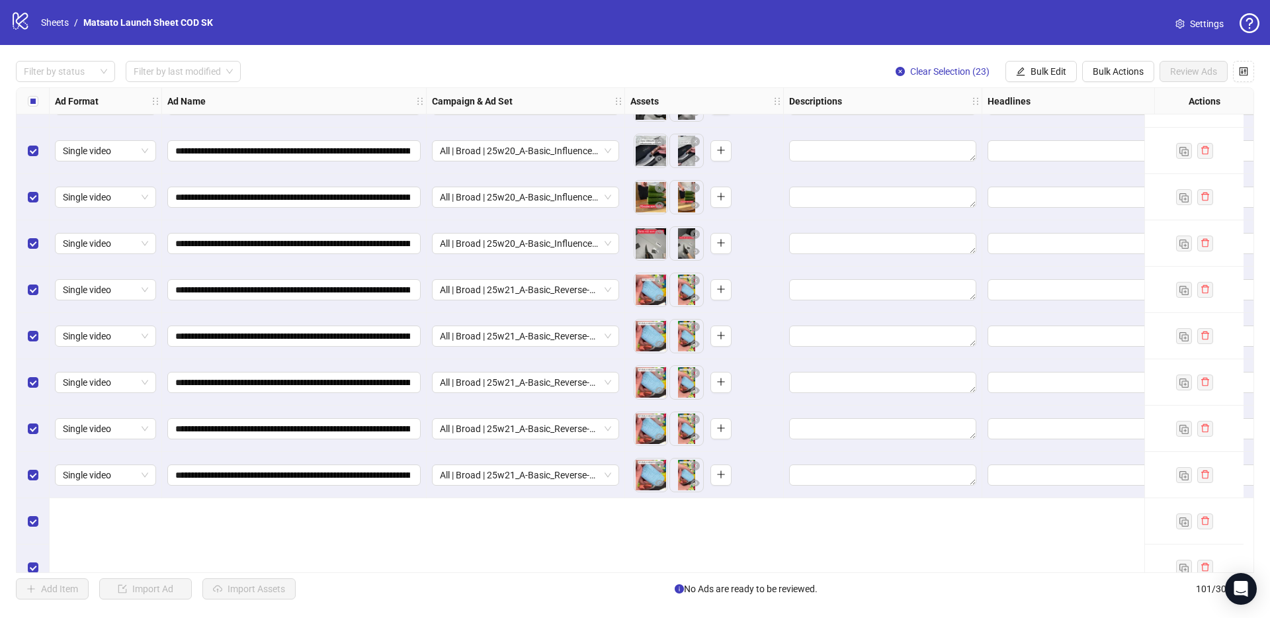
scroll to position [3343, 0]
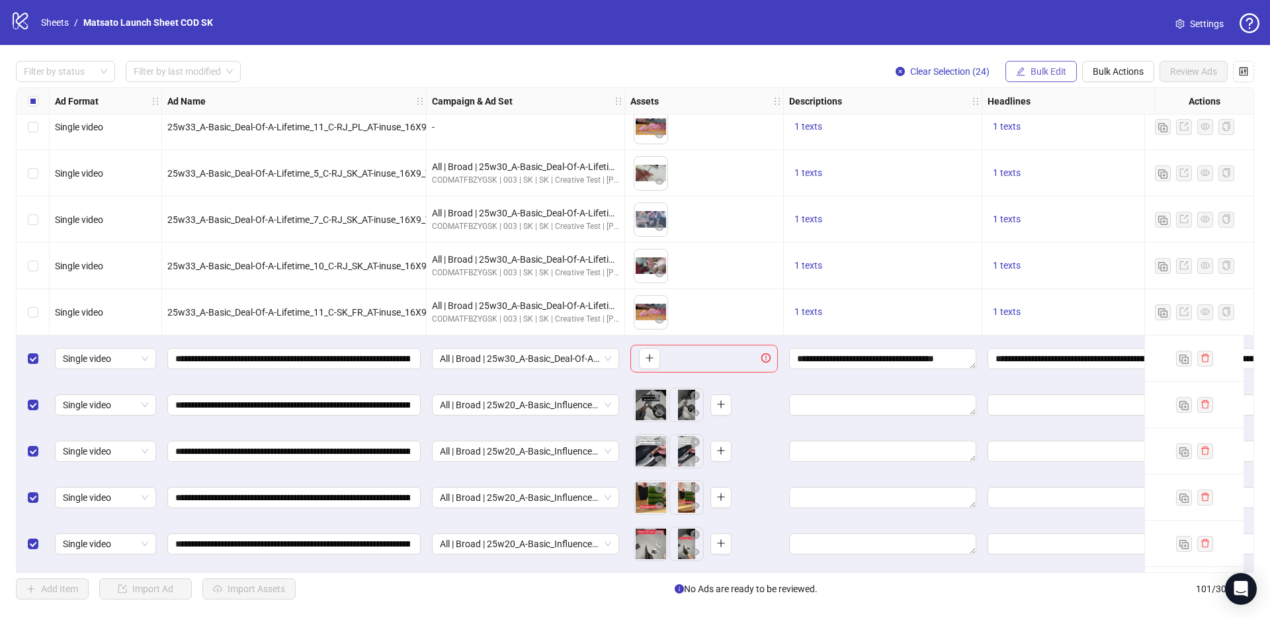
click at [1040, 69] on span "Bulk Edit" at bounding box center [1048, 71] width 36 height 11
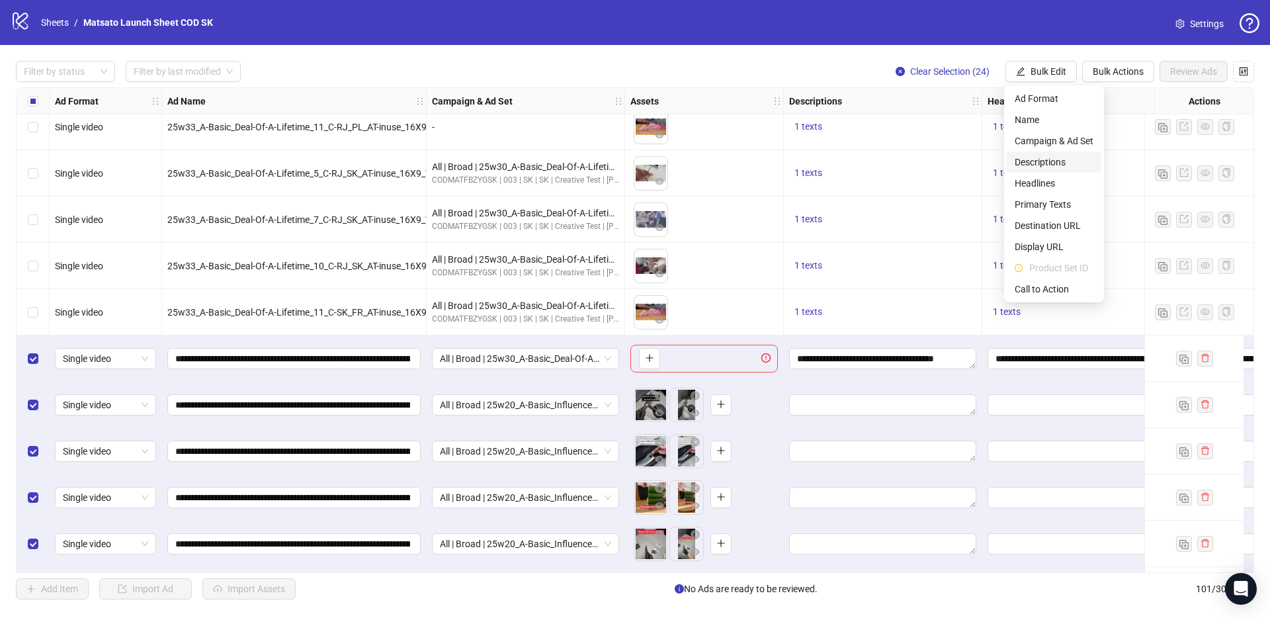
click at [1049, 156] on span "Descriptions" at bounding box center [1053, 162] width 79 height 15
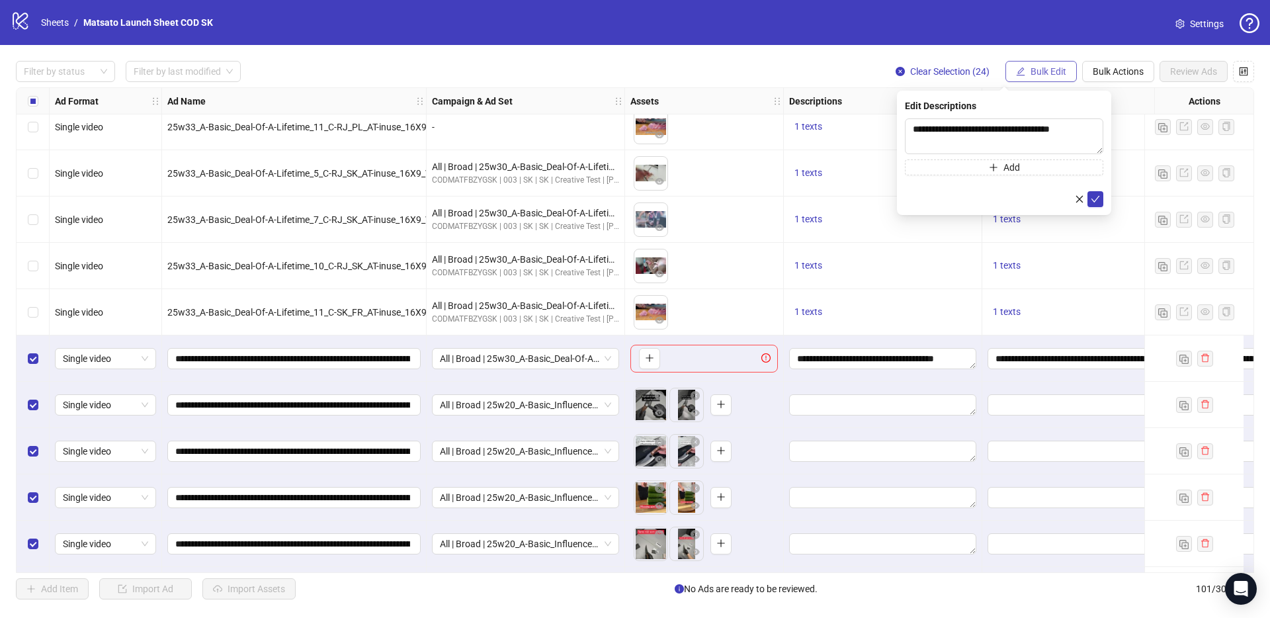
click at [1046, 79] on button "Bulk Edit" at bounding box center [1040, 71] width 71 height 21
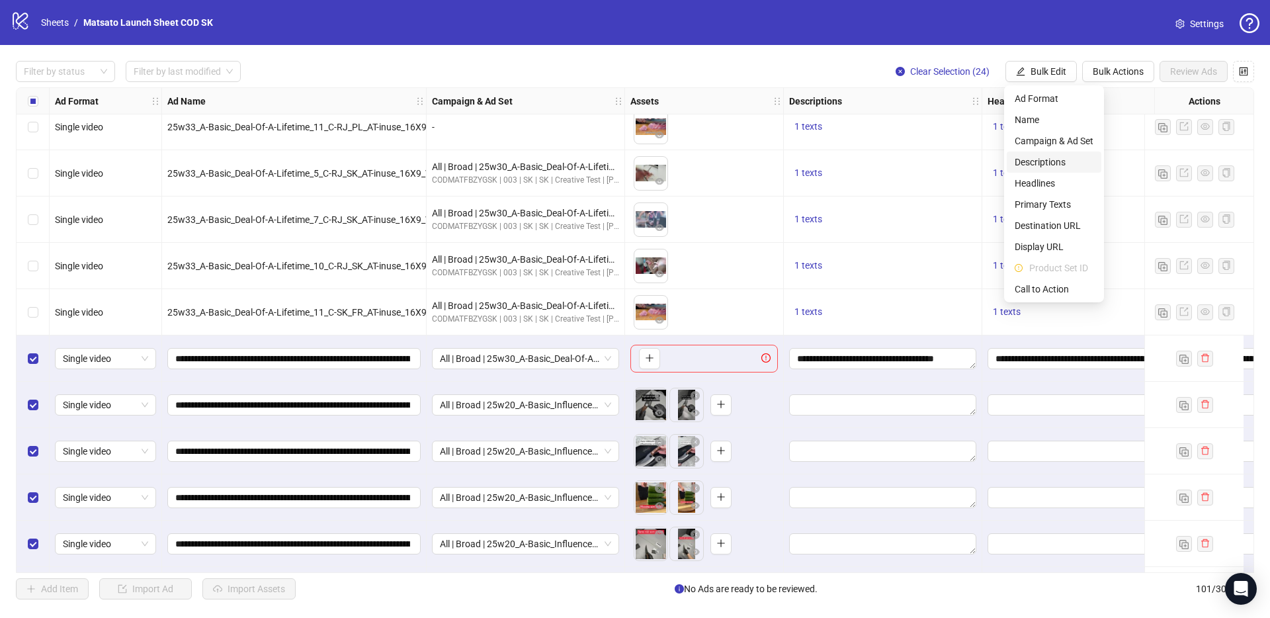
click at [1055, 163] on span "Descriptions" at bounding box center [1053, 162] width 79 height 15
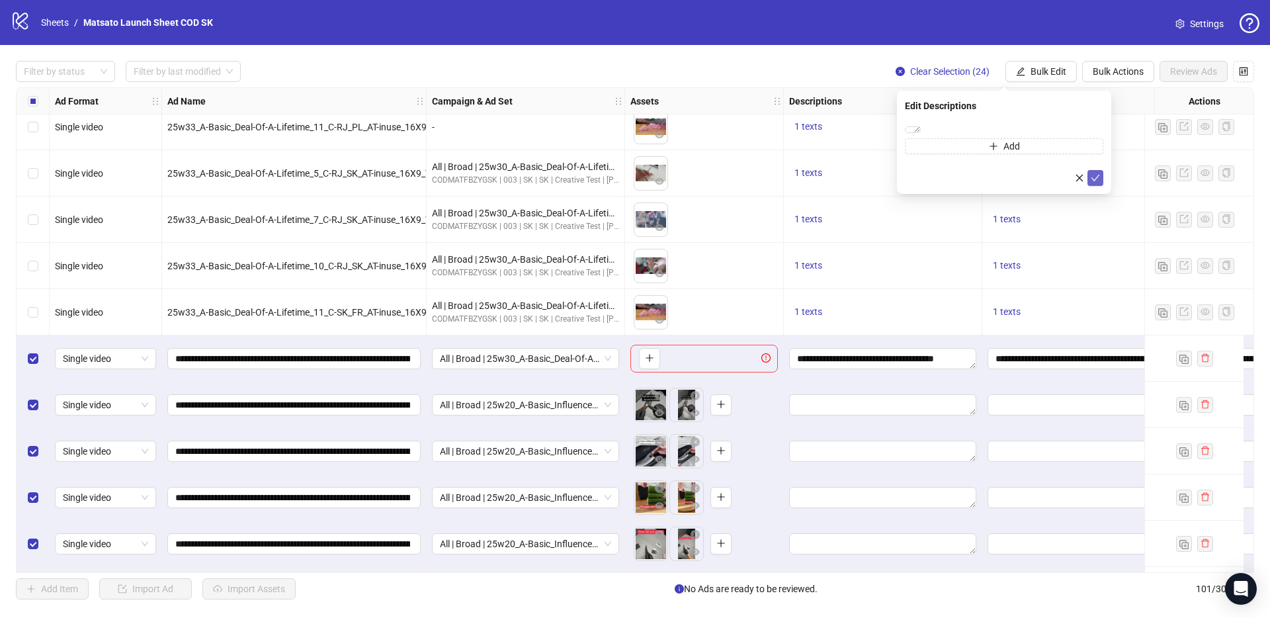
click at [1093, 181] on icon "check" at bounding box center [1095, 178] width 9 height 7
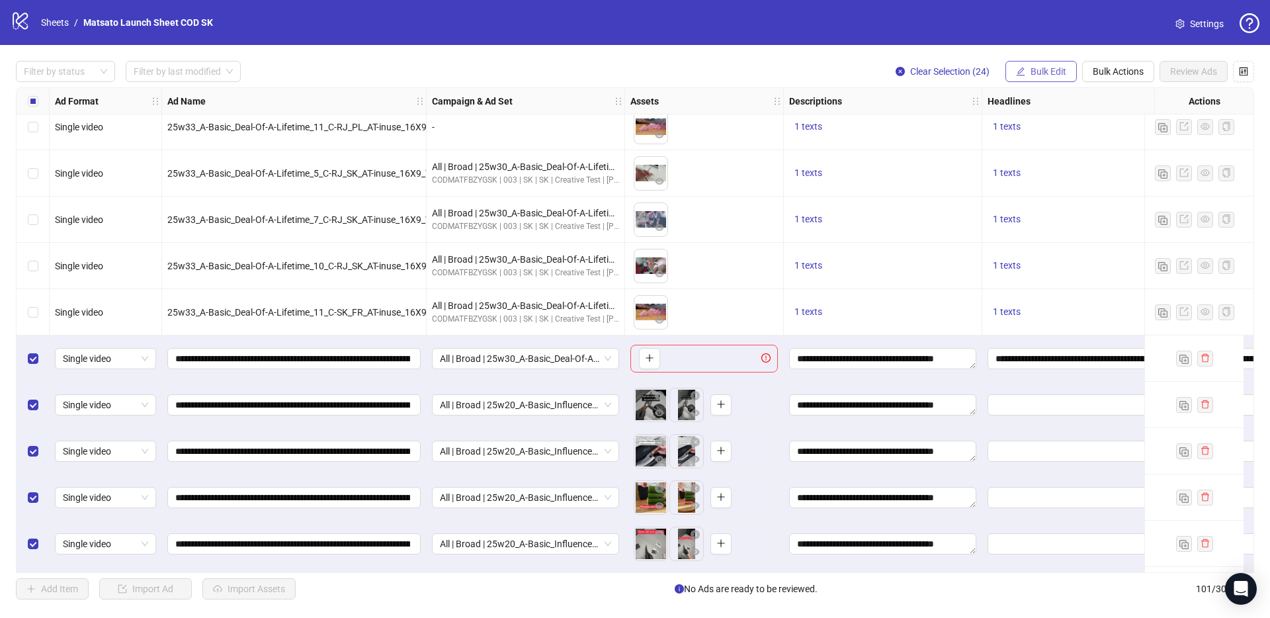
click at [1045, 79] on button "Bulk Edit" at bounding box center [1040, 71] width 71 height 21
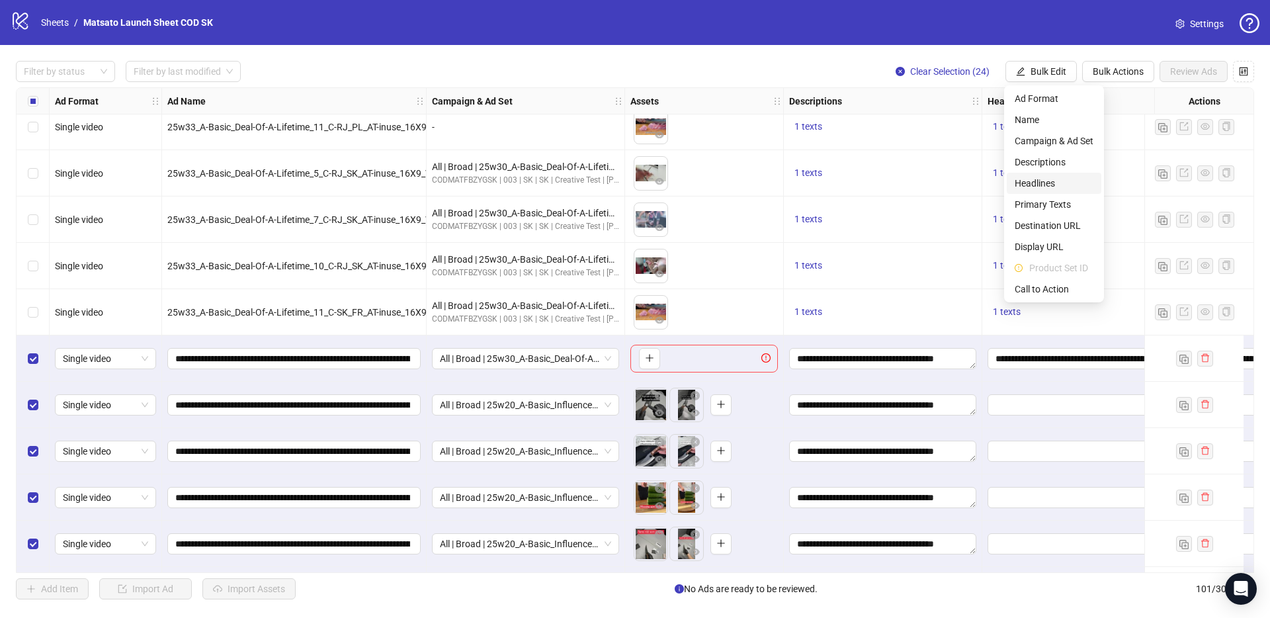
click at [1057, 184] on span "Headlines" at bounding box center [1053, 183] width 79 height 15
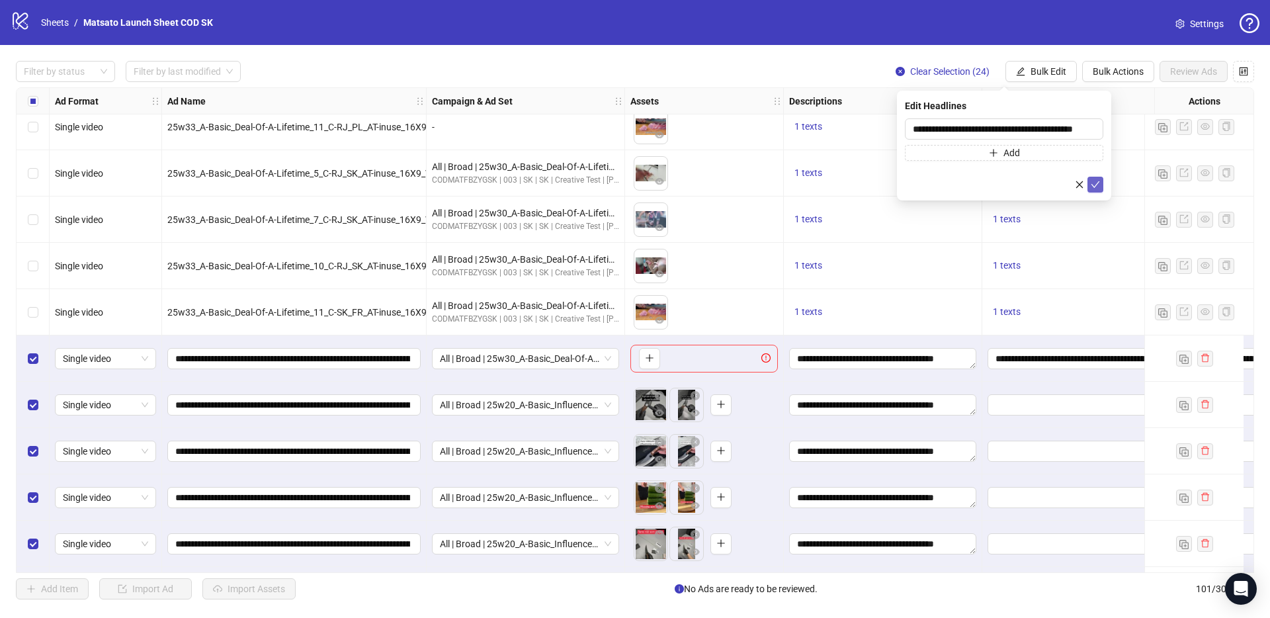
click at [1092, 184] on icon "check" at bounding box center [1095, 184] width 9 height 7
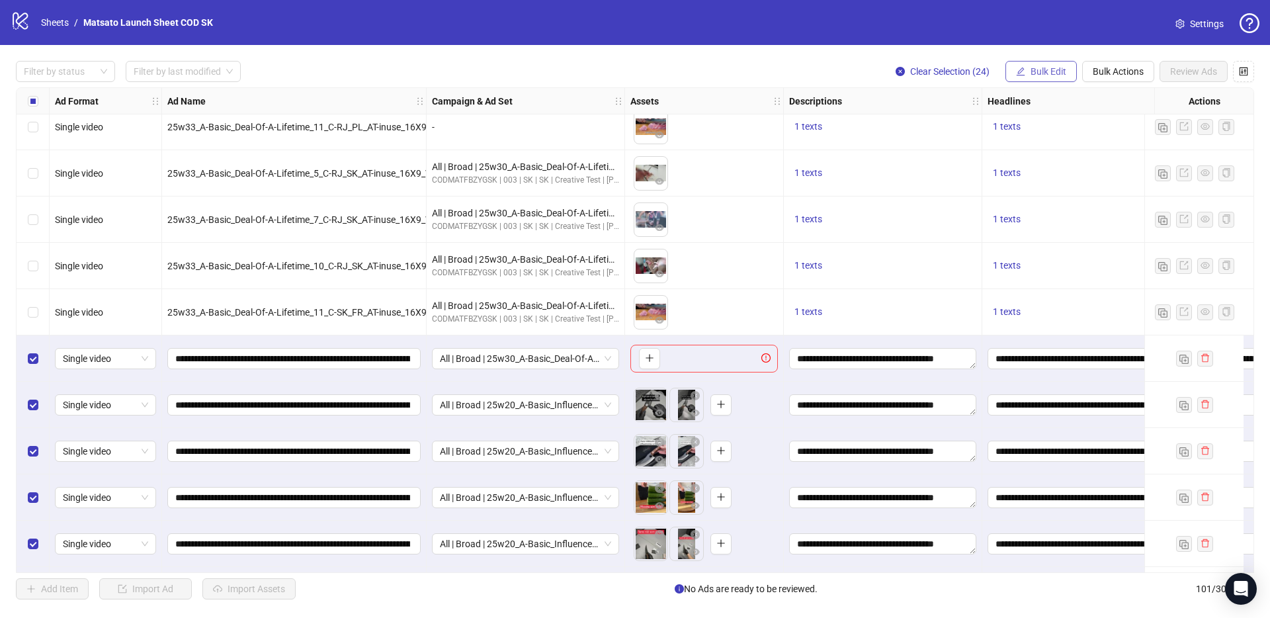
click at [1032, 76] on span "Bulk Edit" at bounding box center [1048, 71] width 36 height 11
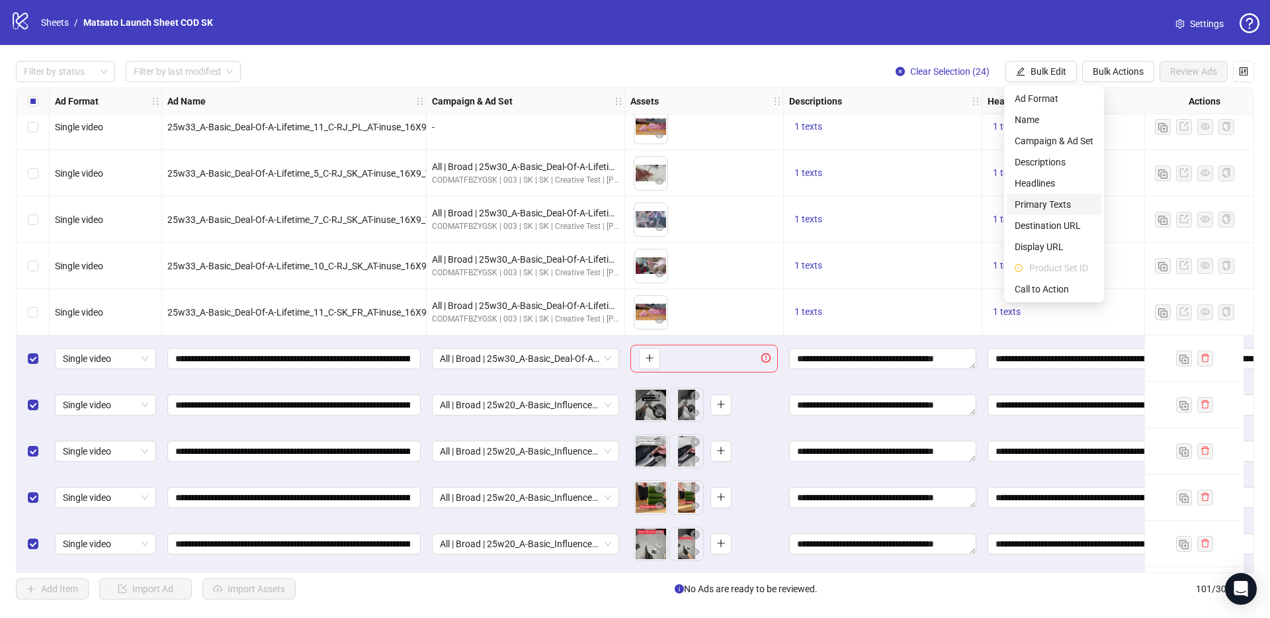
click at [1051, 202] on span "Primary Texts" at bounding box center [1053, 204] width 79 height 15
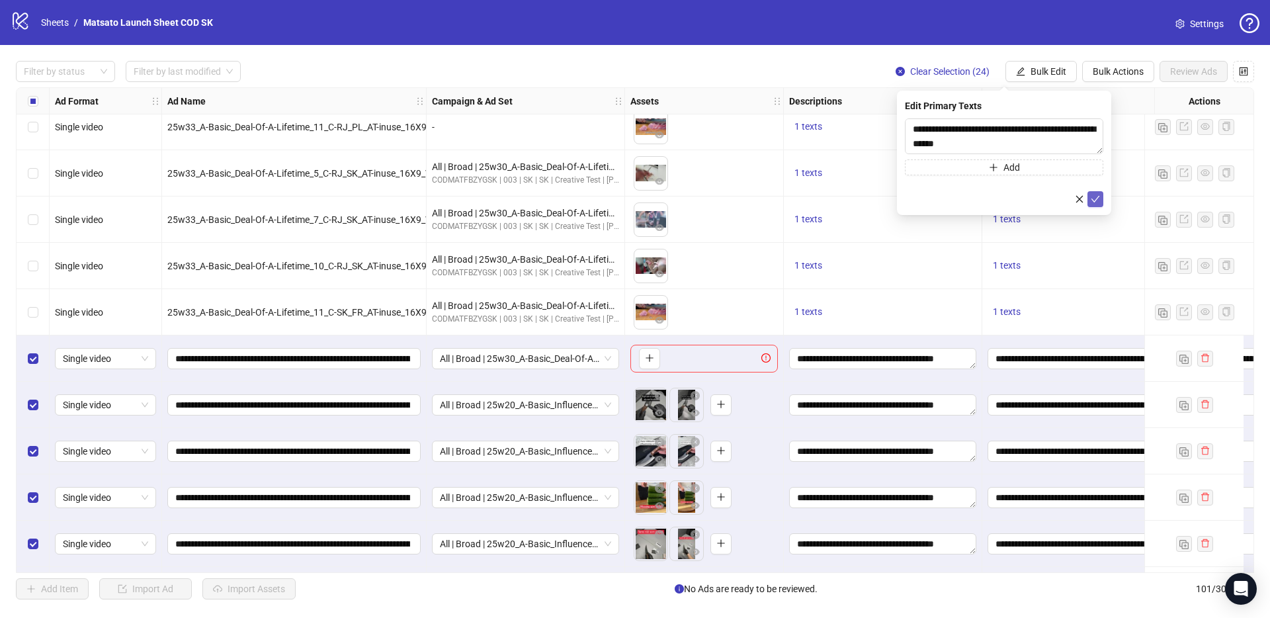
click at [1096, 202] on icon "check" at bounding box center [1094, 198] width 9 height 9
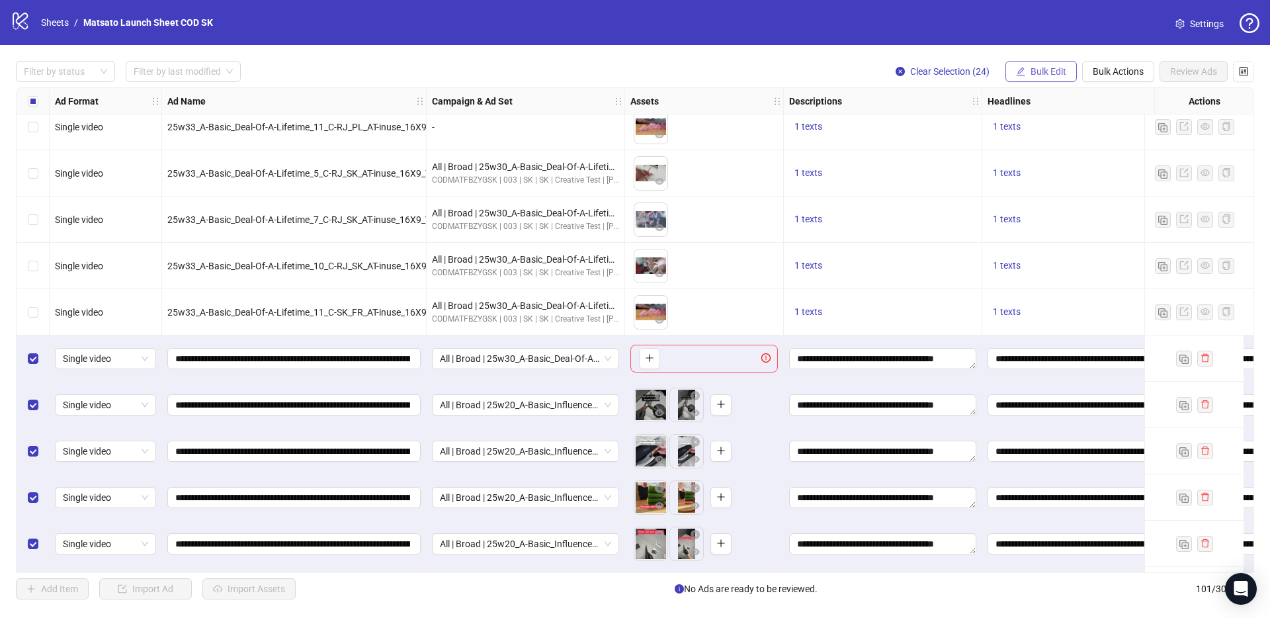
click at [1047, 73] on span "Bulk Edit" at bounding box center [1048, 71] width 36 height 11
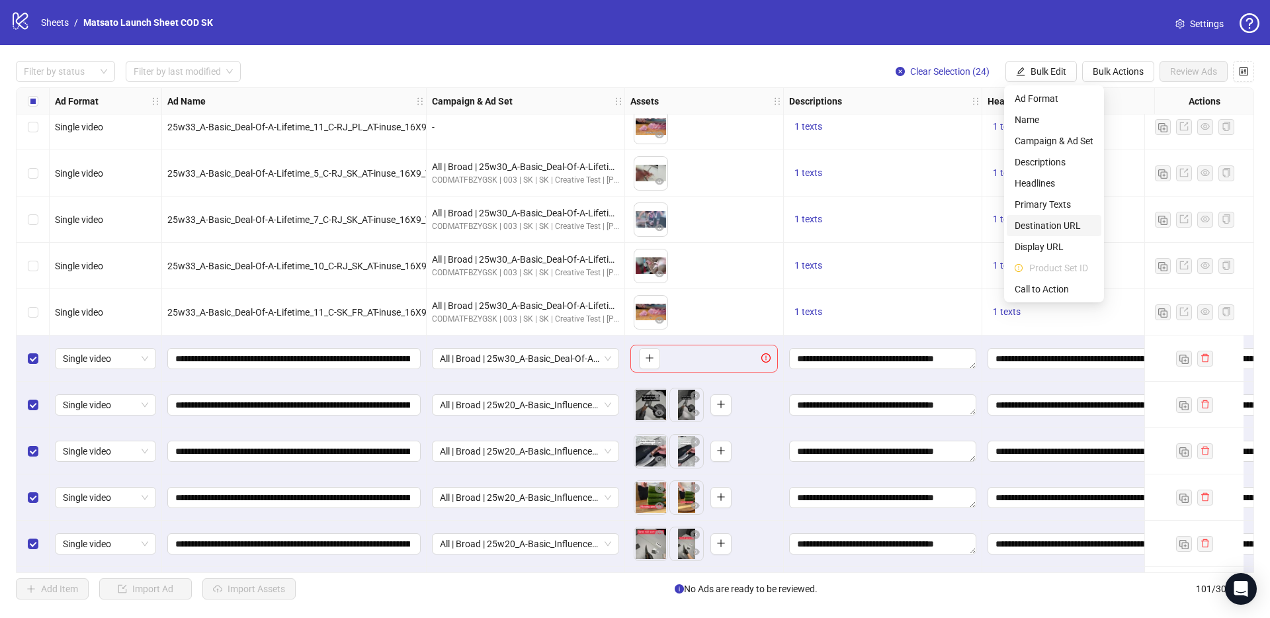
click at [1054, 217] on li "Destination URL" at bounding box center [1053, 225] width 95 height 21
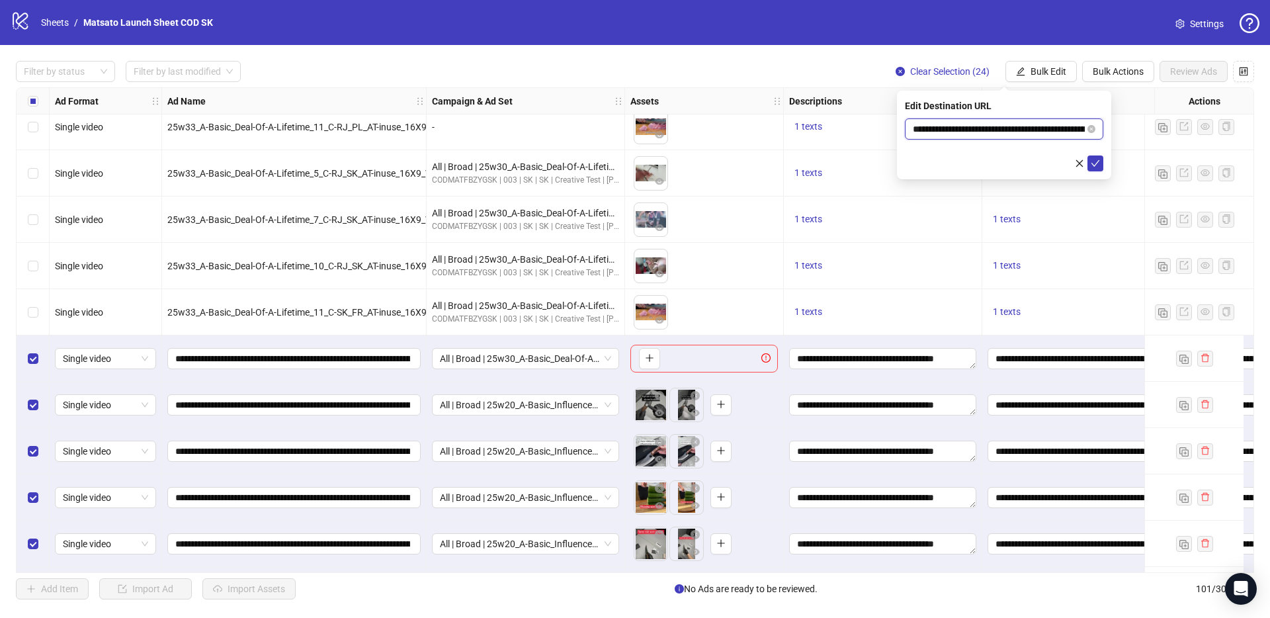
click at [1033, 133] on input "**********" at bounding box center [999, 129] width 172 height 15
click at [1096, 167] on span "submit" at bounding box center [1094, 163] width 9 height 11
click at [1041, 75] on span "Bulk Edit" at bounding box center [1048, 71] width 36 height 11
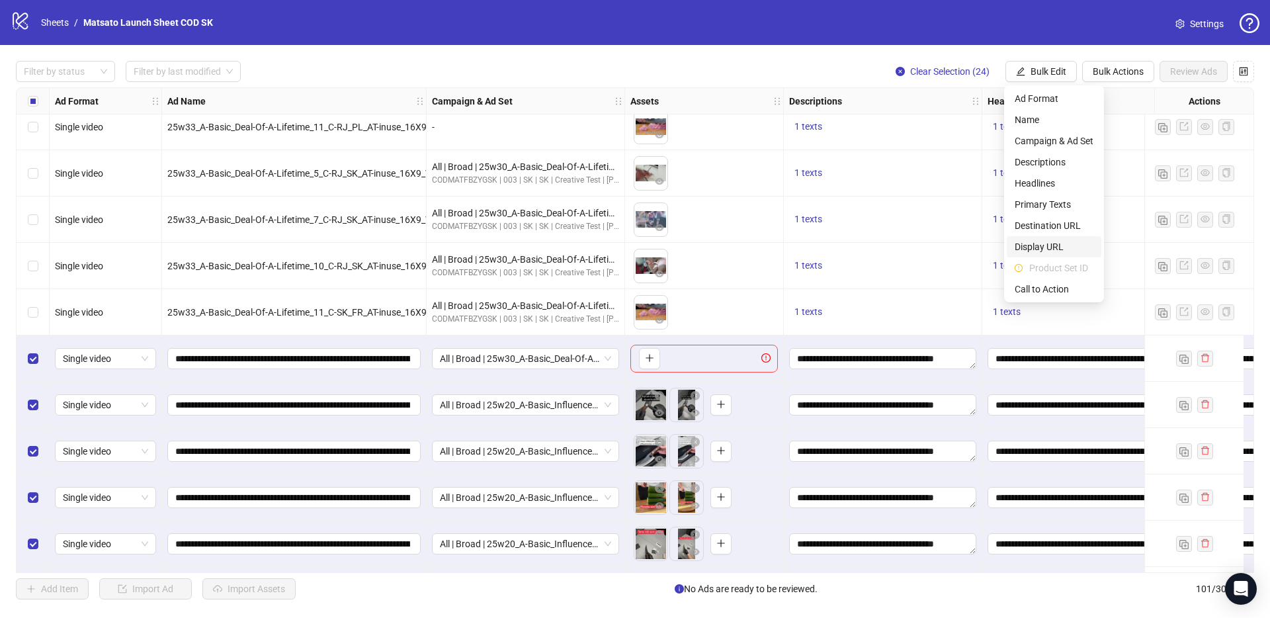
click at [1049, 243] on span "Display URL" at bounding box center [1053, 246] width 79 height 15
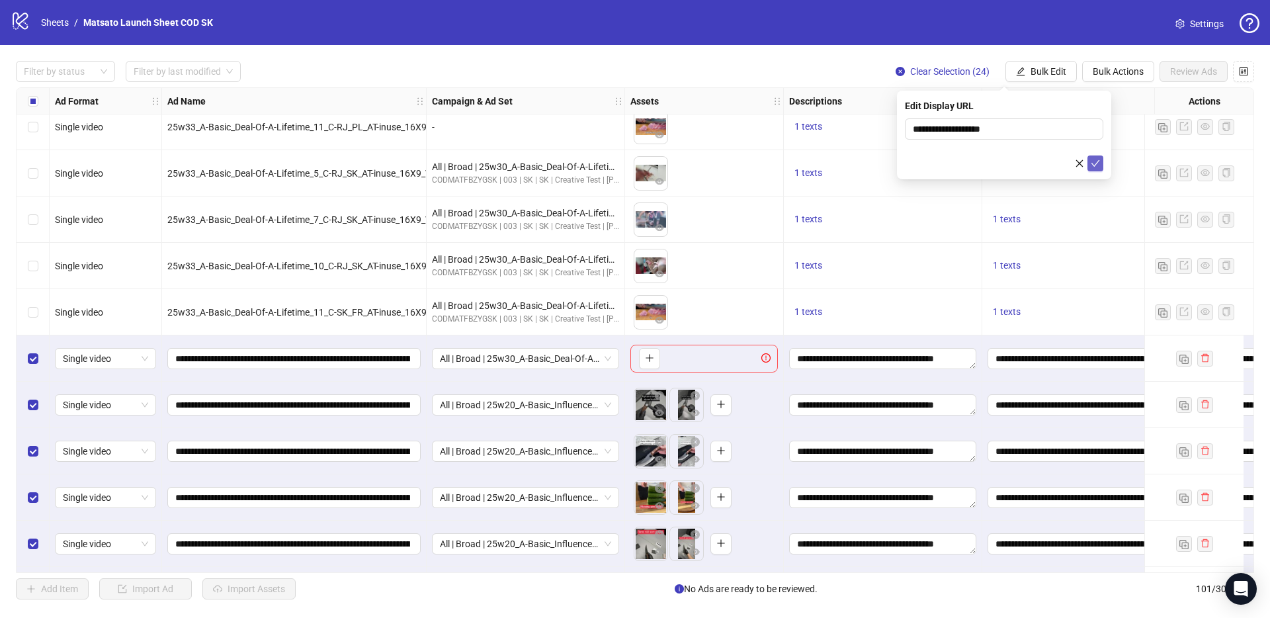
click at [1094, 167] on icon "check" at bounding box center [1094, 163] width 9 height 9
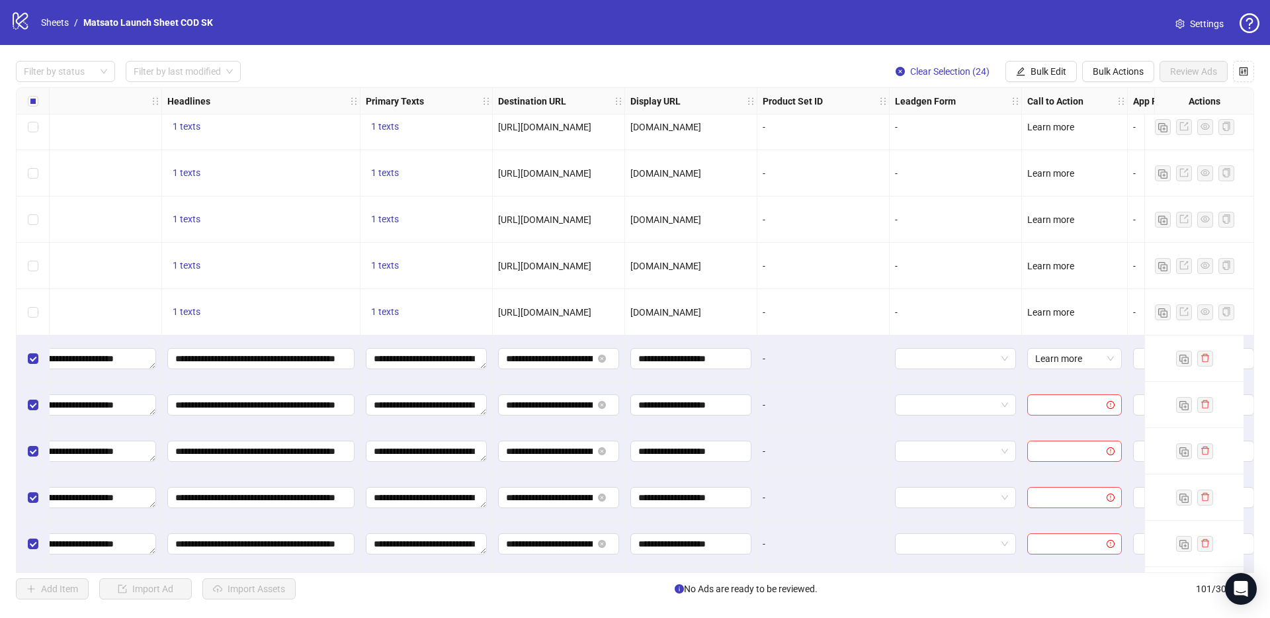
scroll to position [3343, 936]
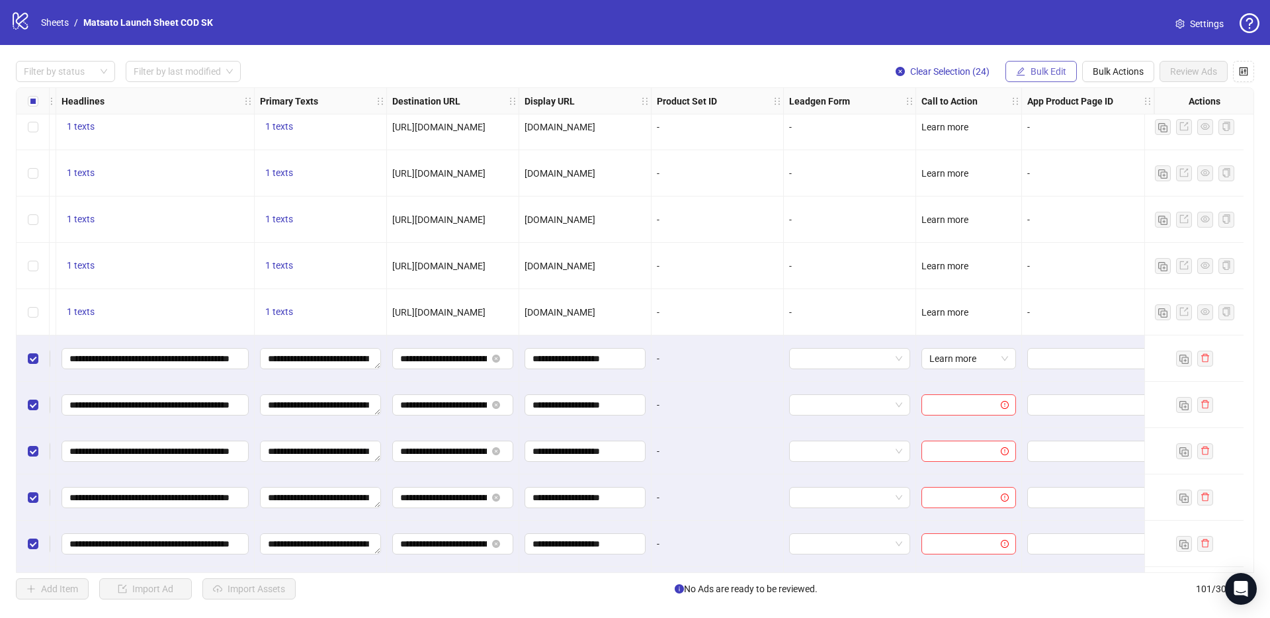
click at [1026, 74] on button "Bulk Edit" at bounding box center [1040, 71] width 71 height 21
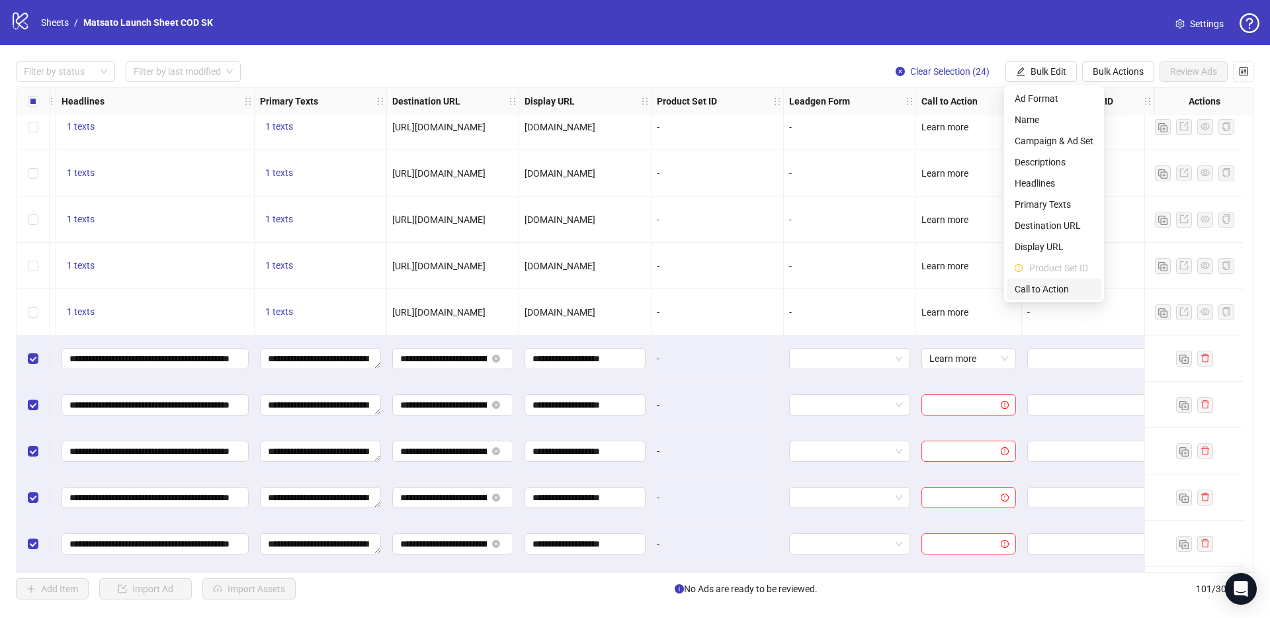
click at [1045, 286] on span "Call to Action" at bounding box center [1053, 289] width 79 height 15
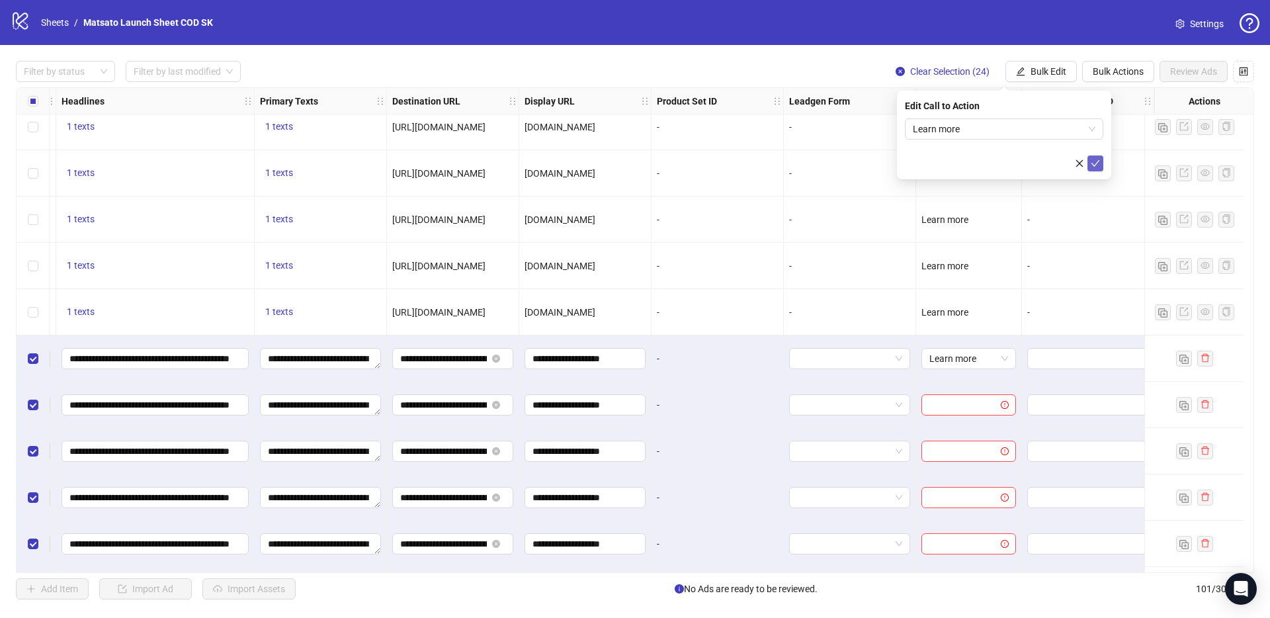
click at [1096, 160] on icon "check" at bounding box center [1094, 163] width 9 height 9
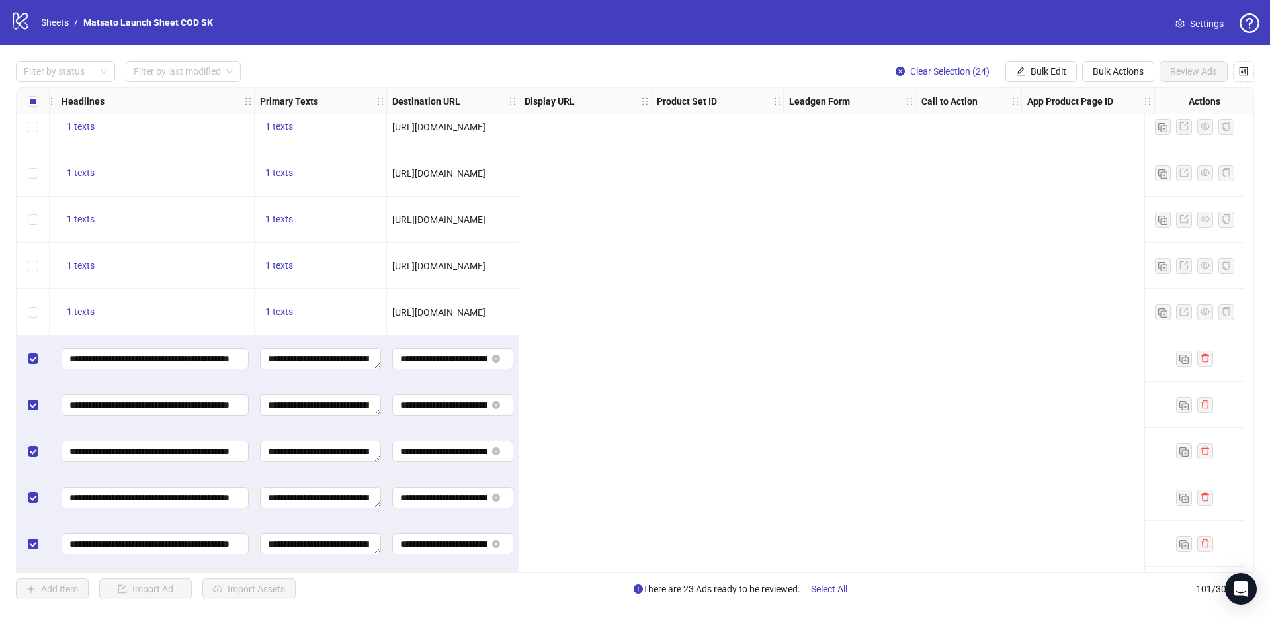
scroll to position [3343, 0]
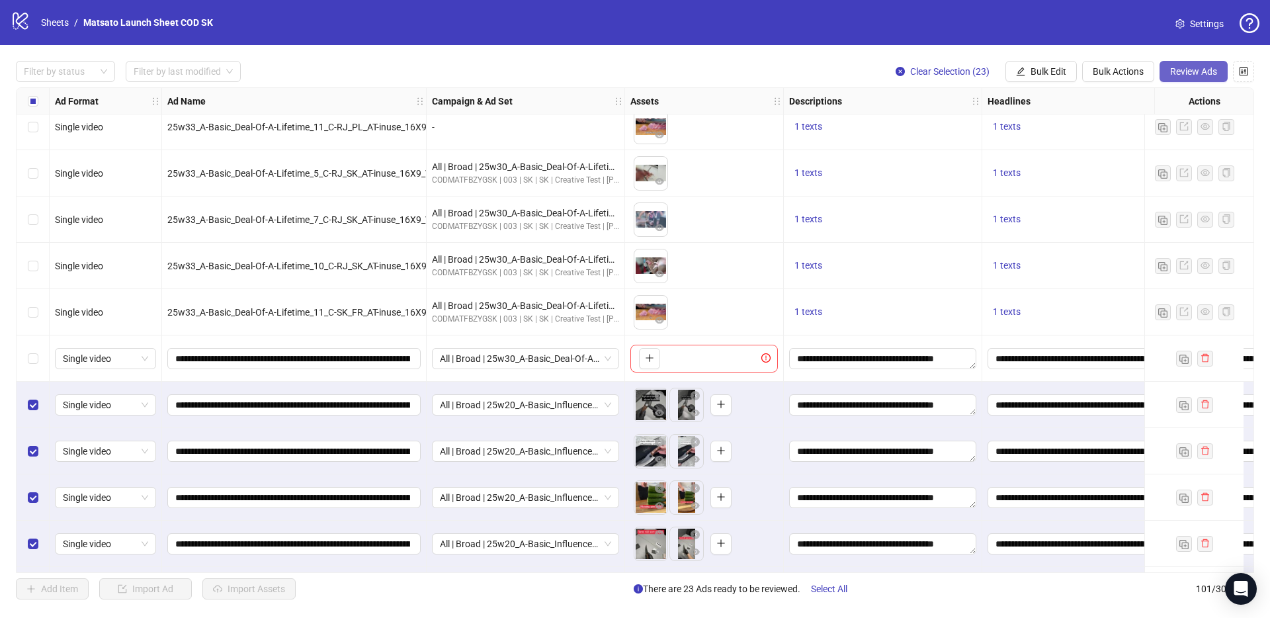
click at [1183, 72] on span "Review Ads" at bounding box center [1193, 71] width 47 height 11
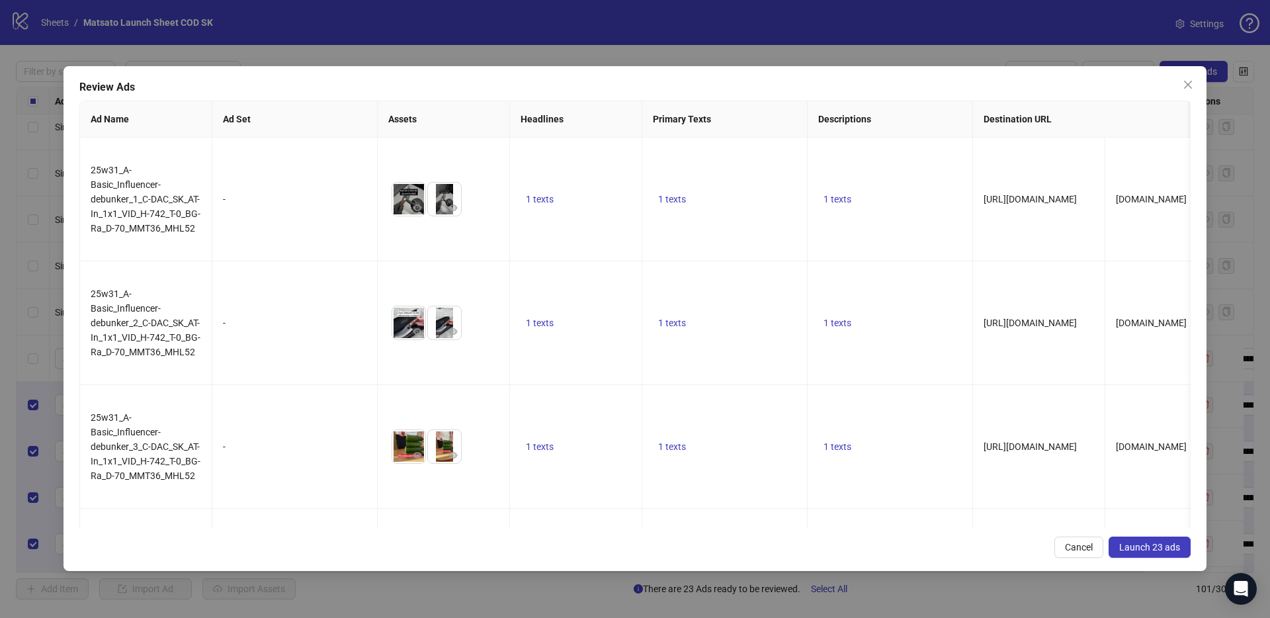
click at [1164, 548] on span "Launch 23 ads" at bounding box center [1149, 547] width 61 height 11
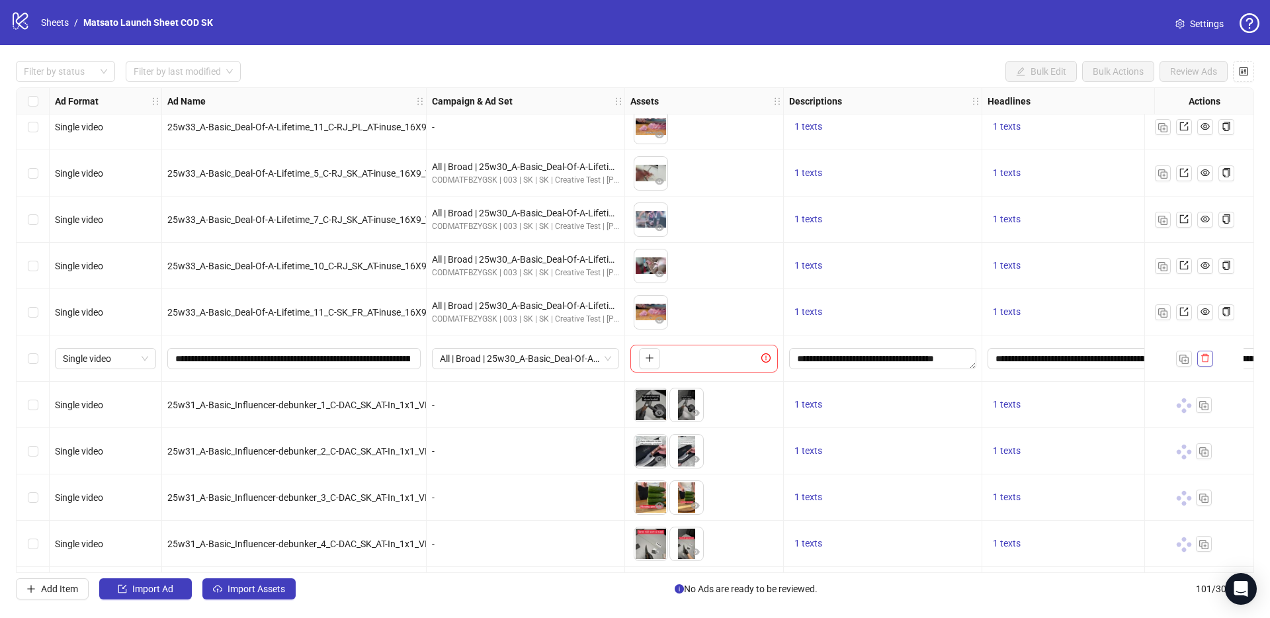
click at [1206, 356] on icon "delete" at bounding box center [1204, 357] width 9 height 9
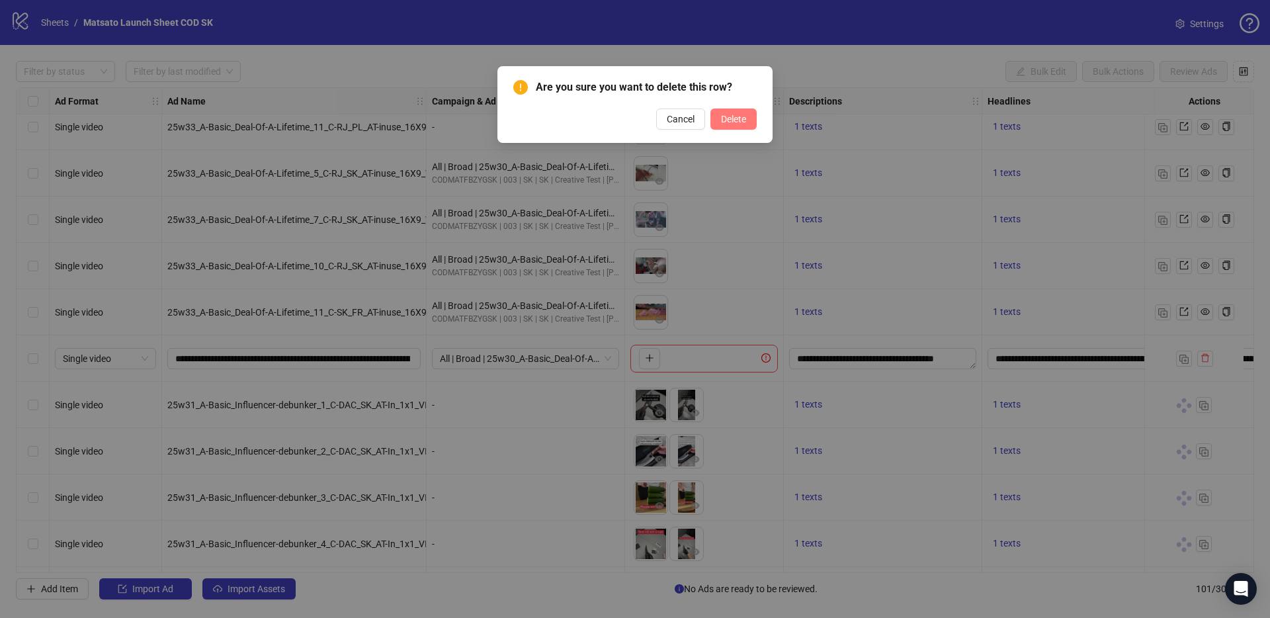
click at [738, 114] on span "Delete" at bounding box center [733, 119] width 25 height 11
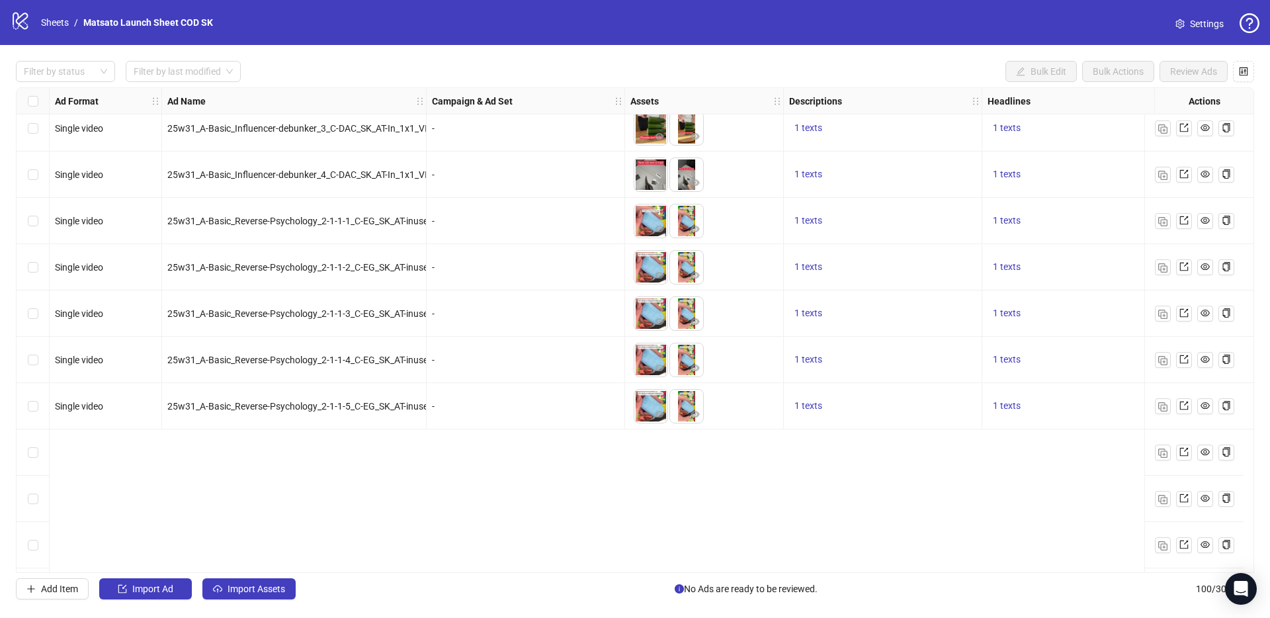
scroll to position [3333, 0]
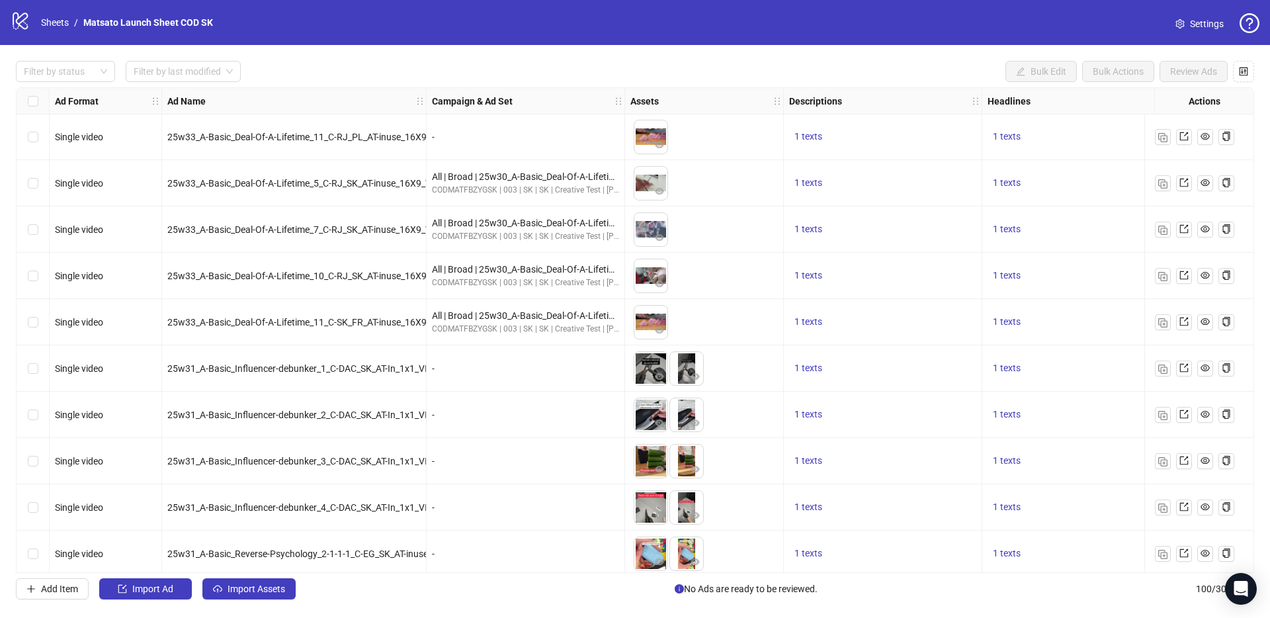
click at [580, 60] on div "Filter by status Filter by last modified Bulk Edit Bulk Actions Review Ads Ad F…" at bounding box center [635, 330] width 1270 height 570
click at [58, 21] on link "Sheets" at bounding box center [54, 22] width 33 height 15
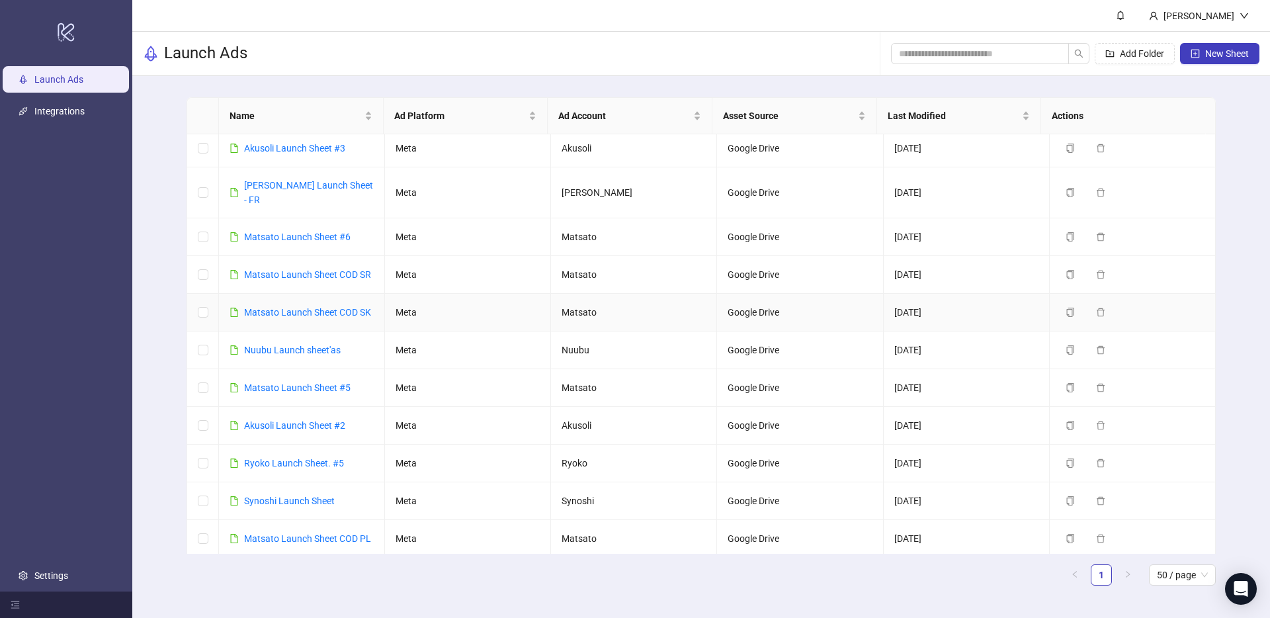
scroll to position [143, 0]
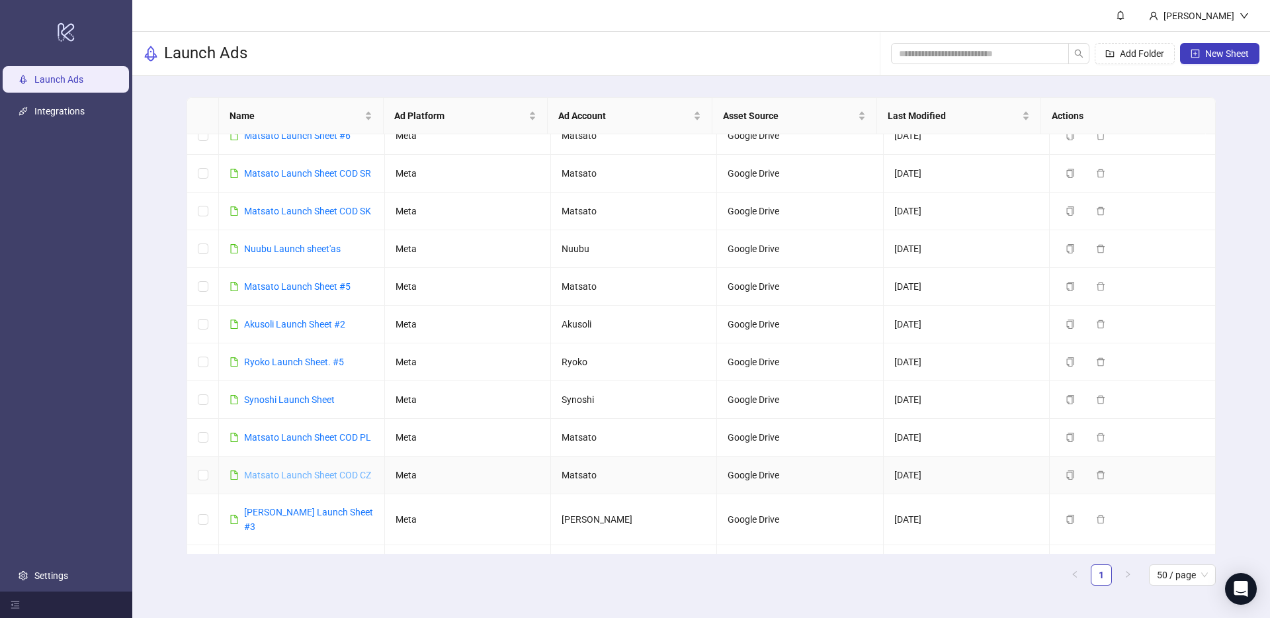
click at [325, 469] on link "Matsato Launch Sheet COD CZ" at bounding box center [307, 474] width 127 height 11
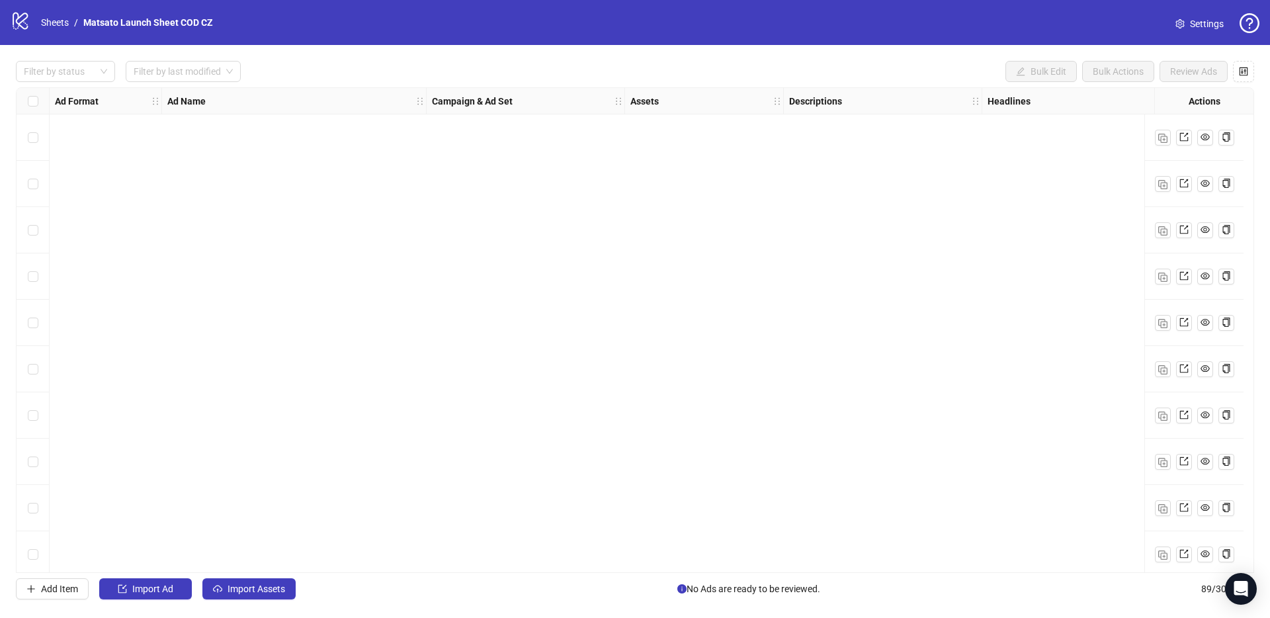
scroll to position [3667, 0]
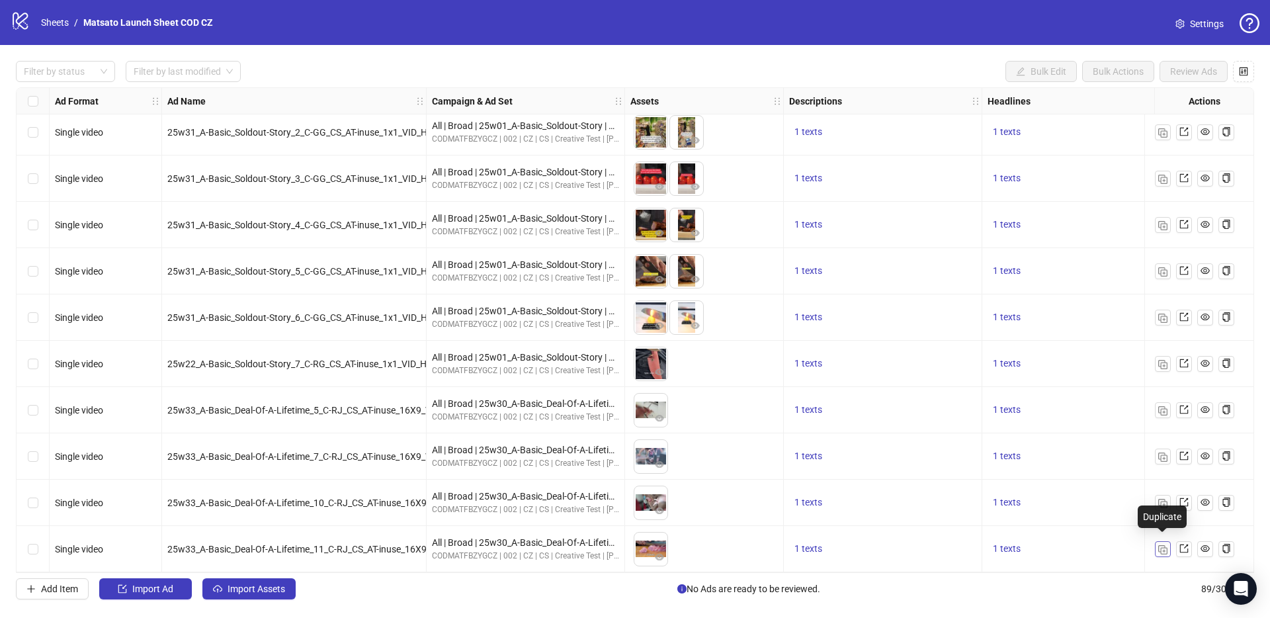
click at [1165, 549] on button "button" at bounding box center [1163, 549] width 16 height 16
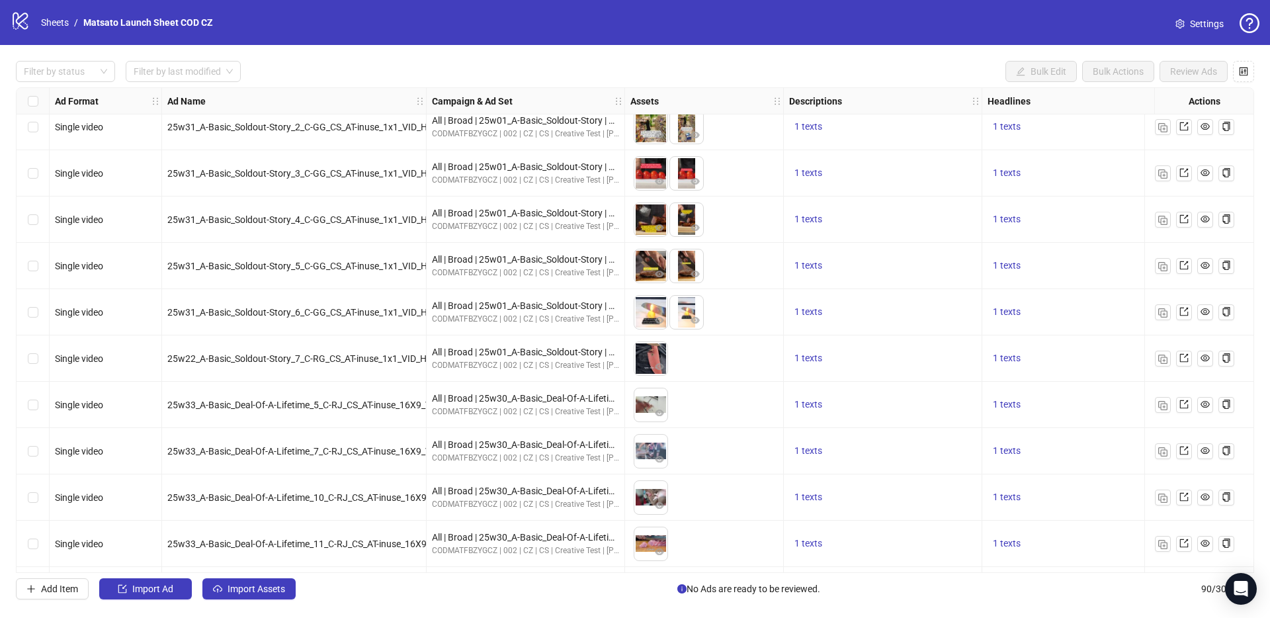
scroll to position [3714, 0]
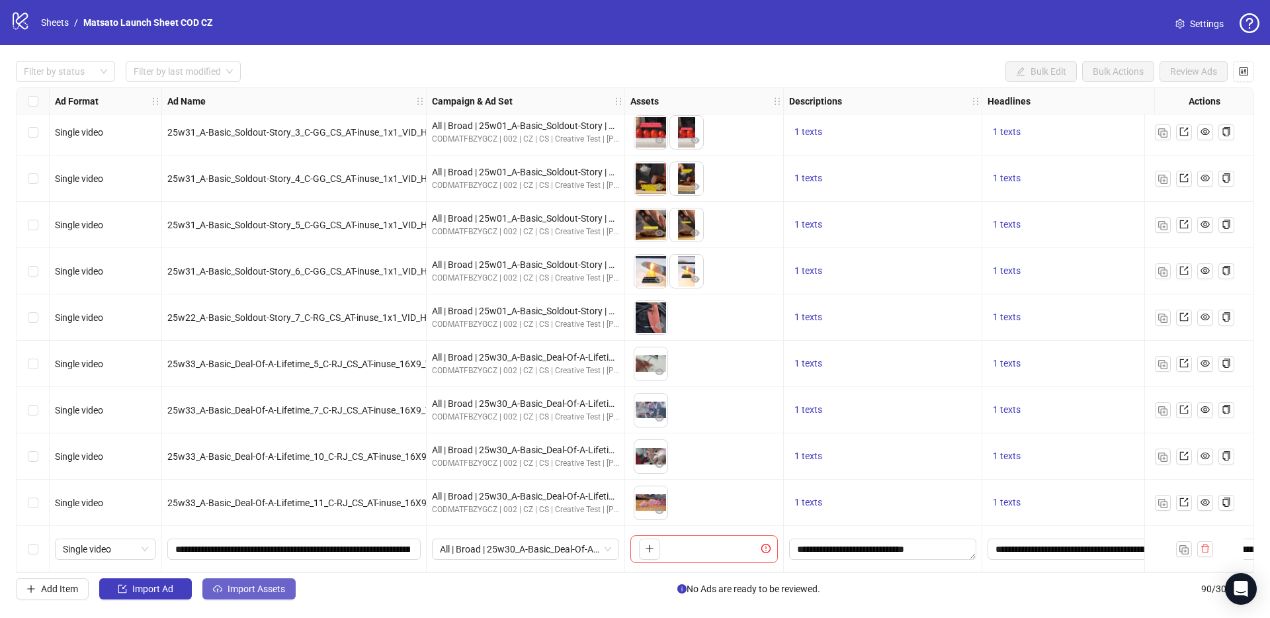
click at [278, 584] on span "Import Assets" at bounding box center [256, 588] width 58 height 11
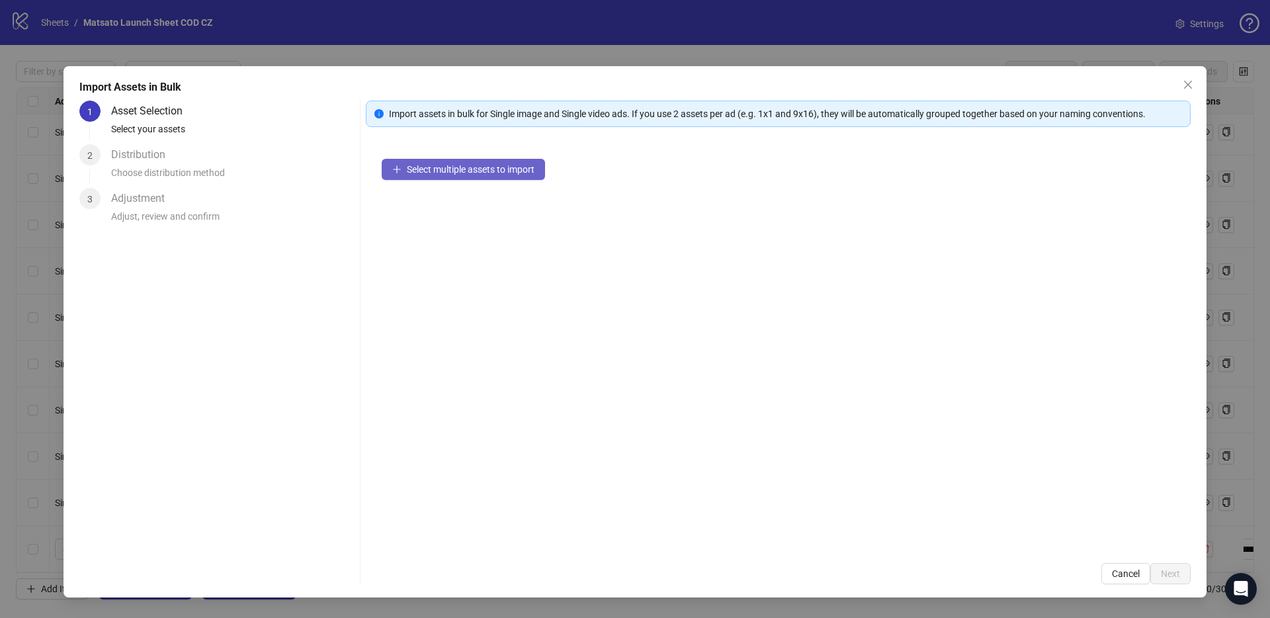
click at [445, 159] on button "Select multiple assets to import" at bounding box center [463, 169] width 163 height 21
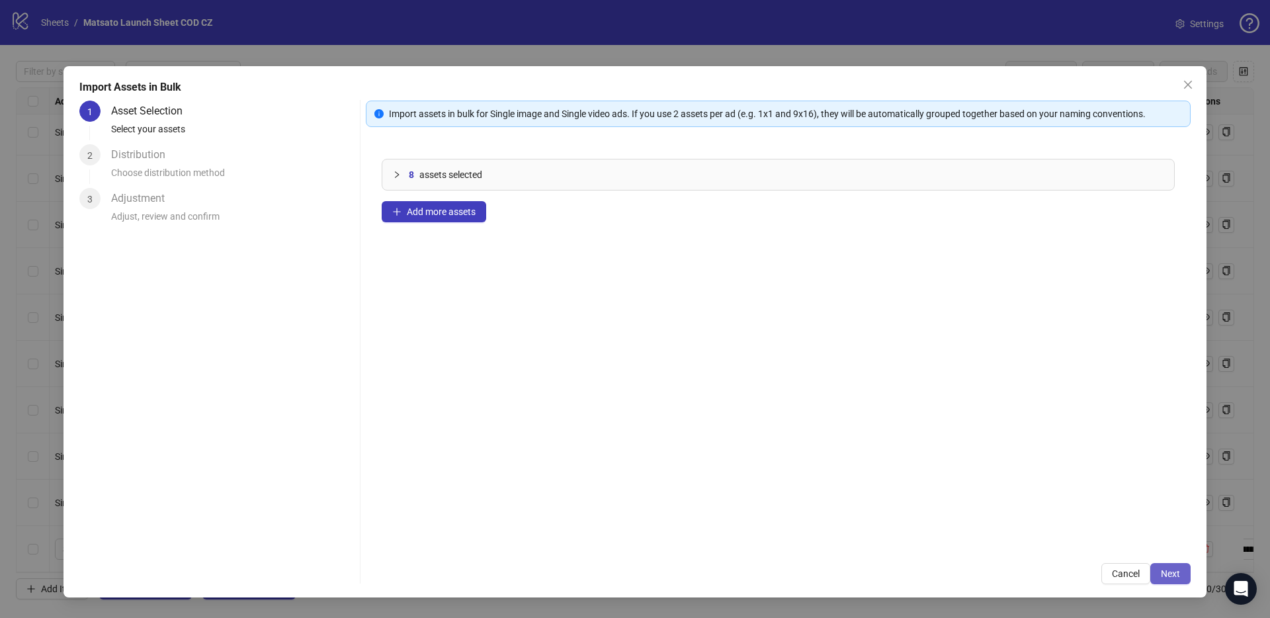
click at [1174, 575] on span "Next" at bounding box center [1169, 573] width 19 height 11
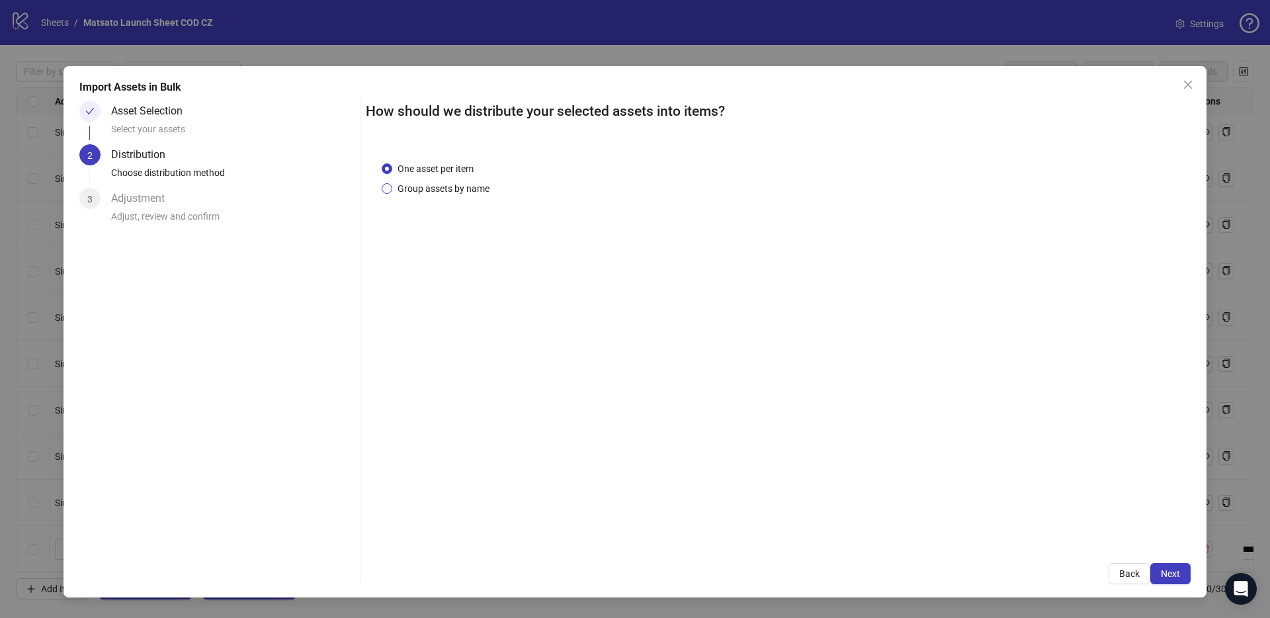
click at [466, 192] on span "Group assets by name" at bounding box center [443, 188] width 102 height 15
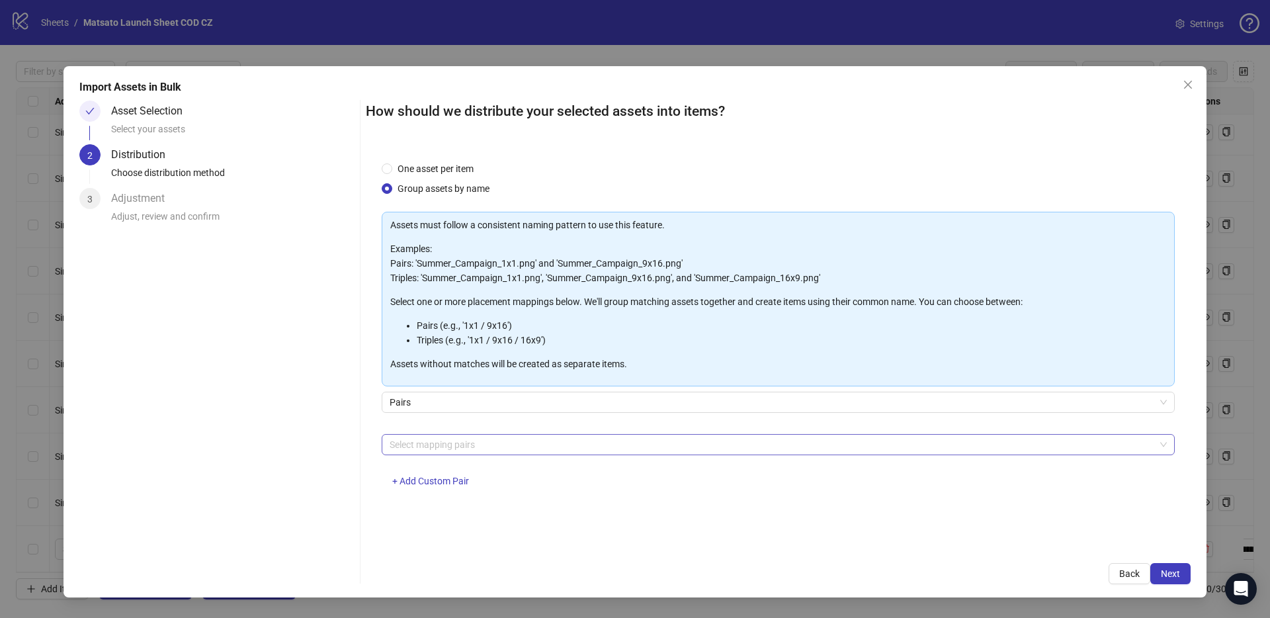
click at [485, 441] on div at bounding box center [771, 444] width 774 height 19
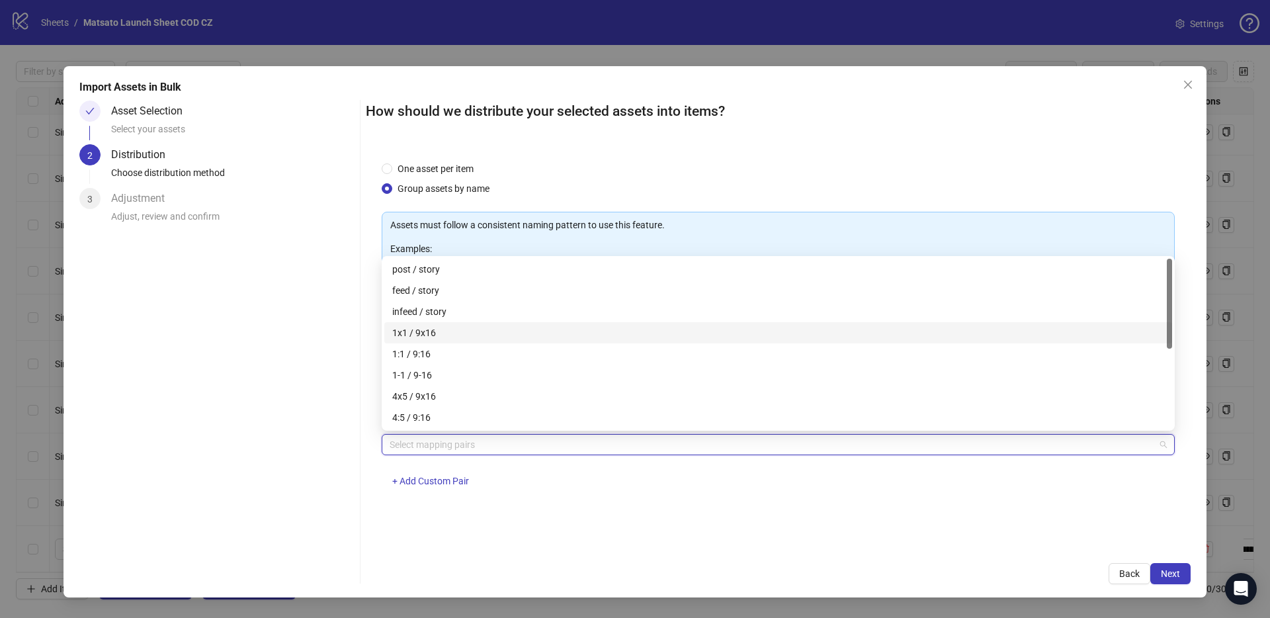
click at [445, 334] on div "1x1 / 9x16" at bounding box center [778, 332] width 772 height 15
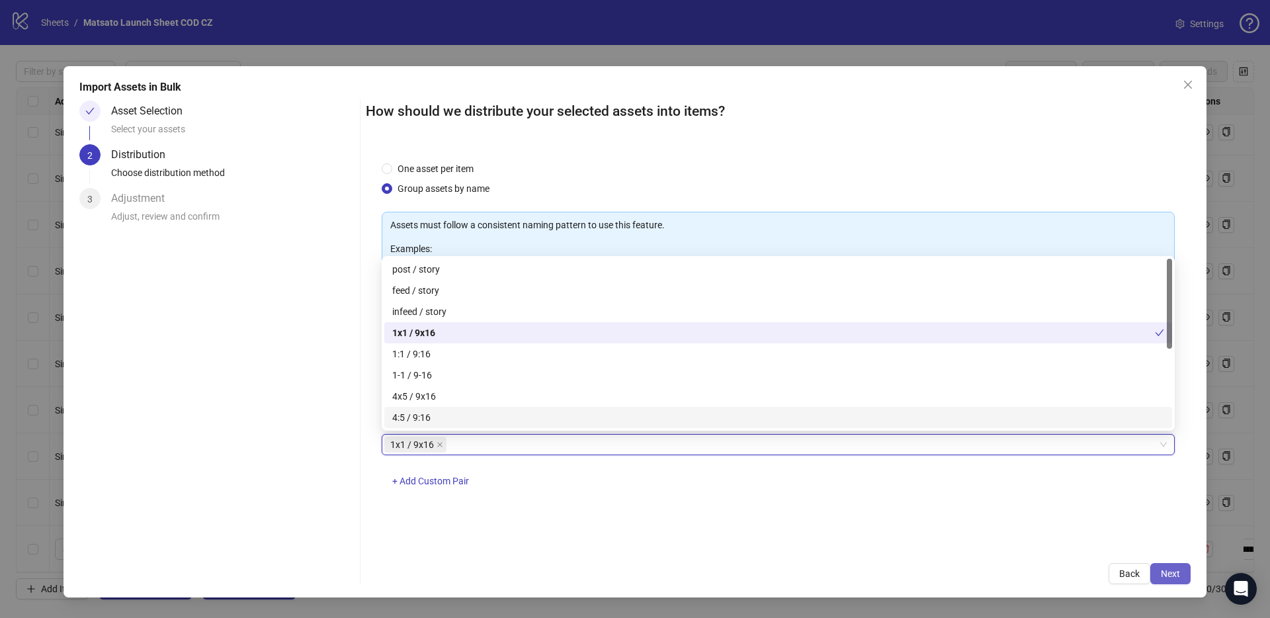
click at [1175, 575] on span "Next" at bounding box center [1169, 573] width 19 height 11
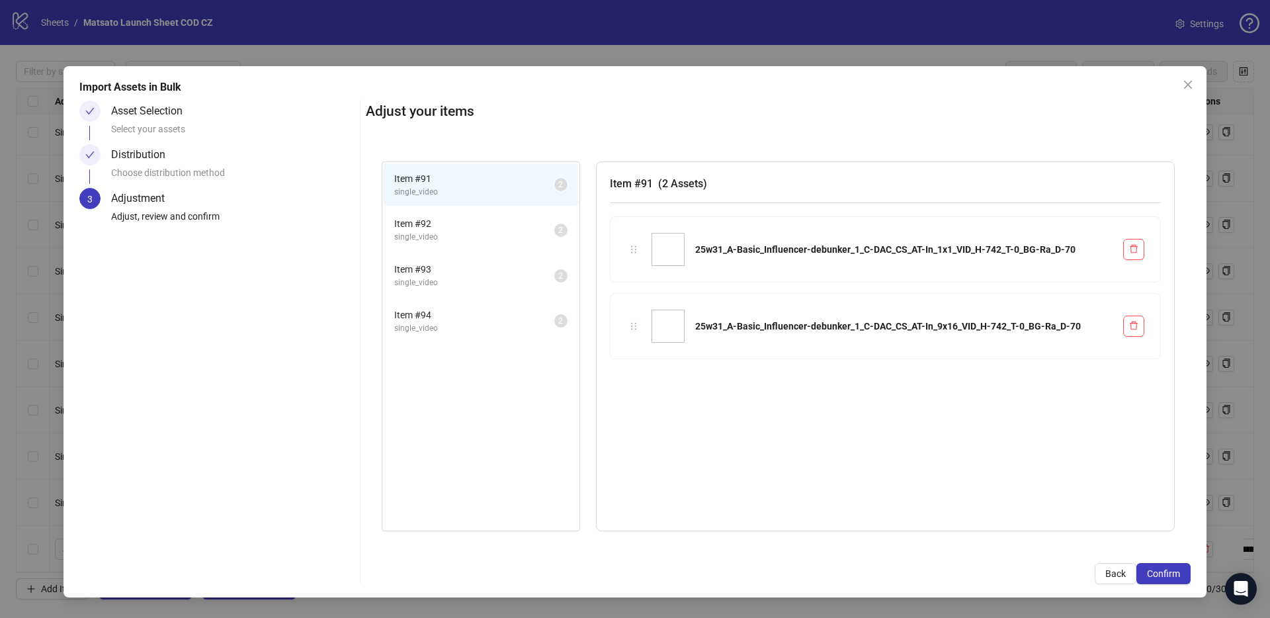
click at [1175, 575] on span "Confirm" at bounding box center [1163, 573] width 33 height 11
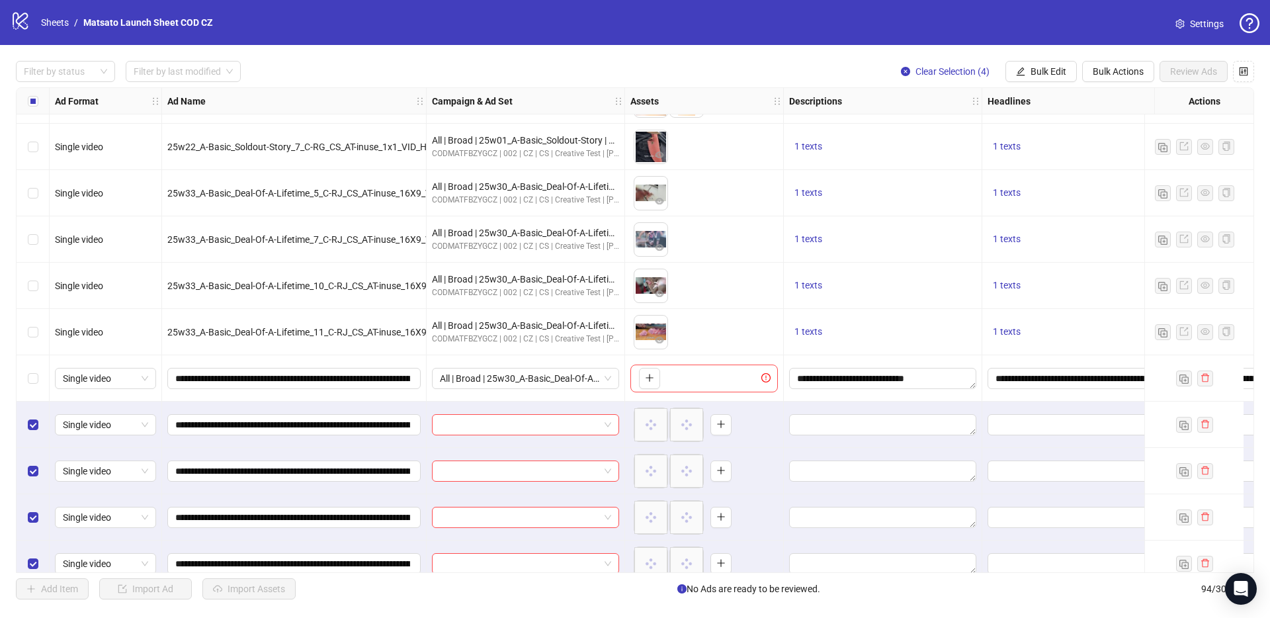
scroll to position [3899, 0]
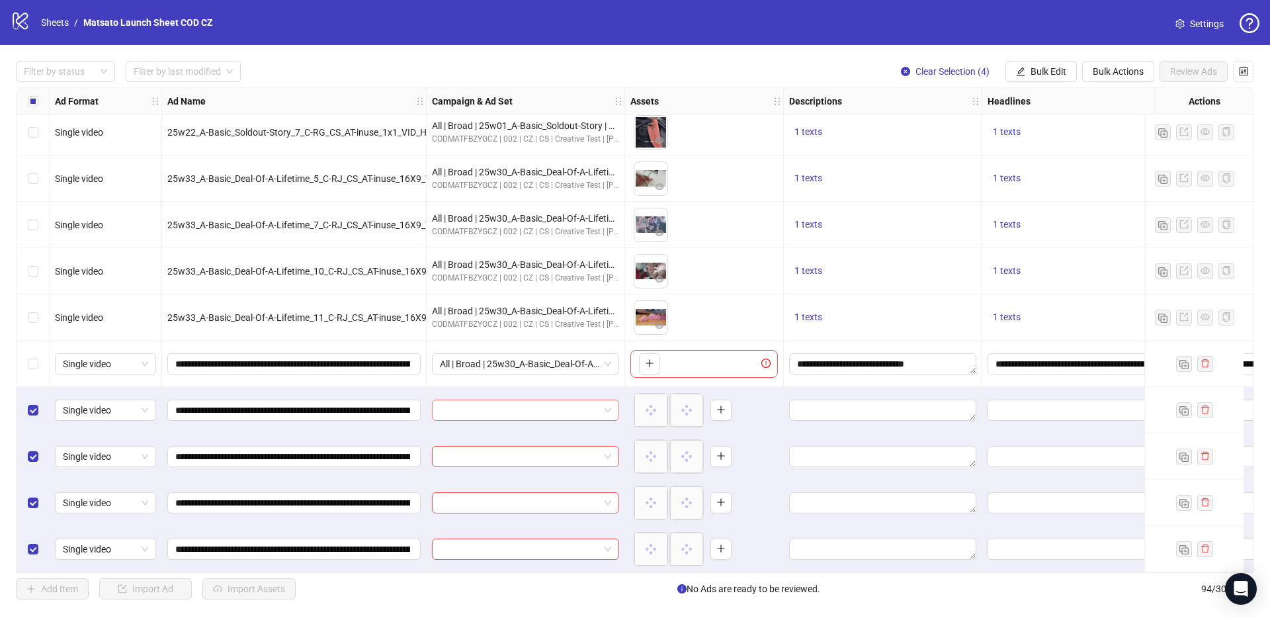
click at [488, 400] on input "search" at bounding box center [519, 410] width 159 height 20
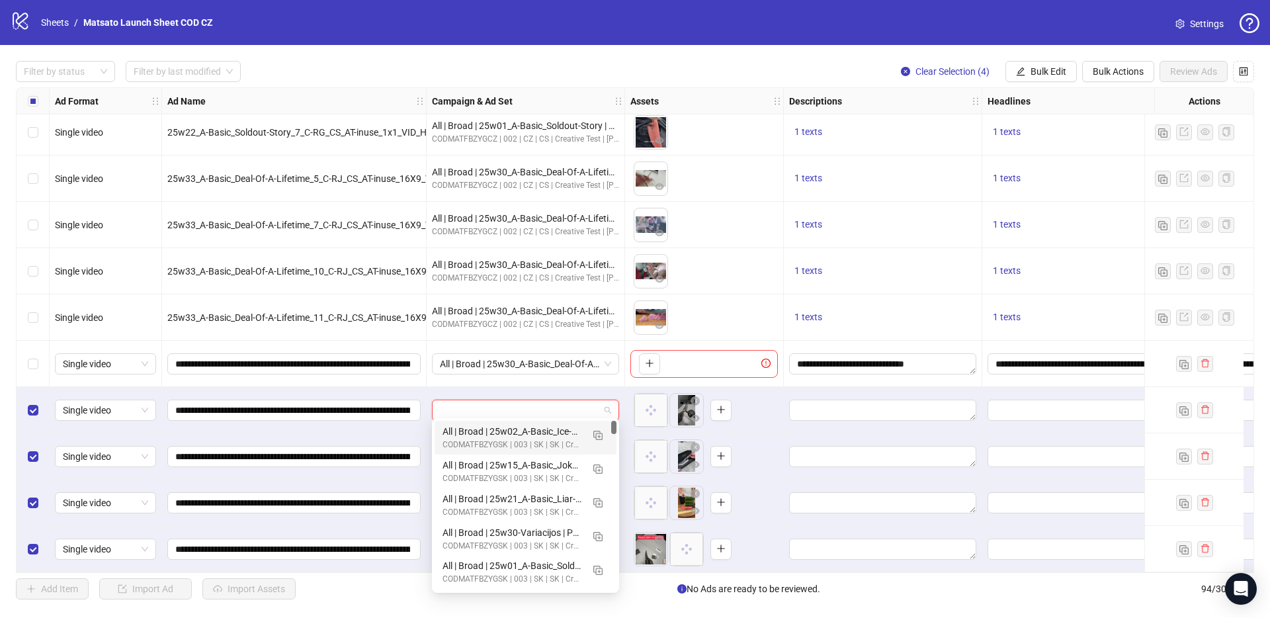
paste input "**********"
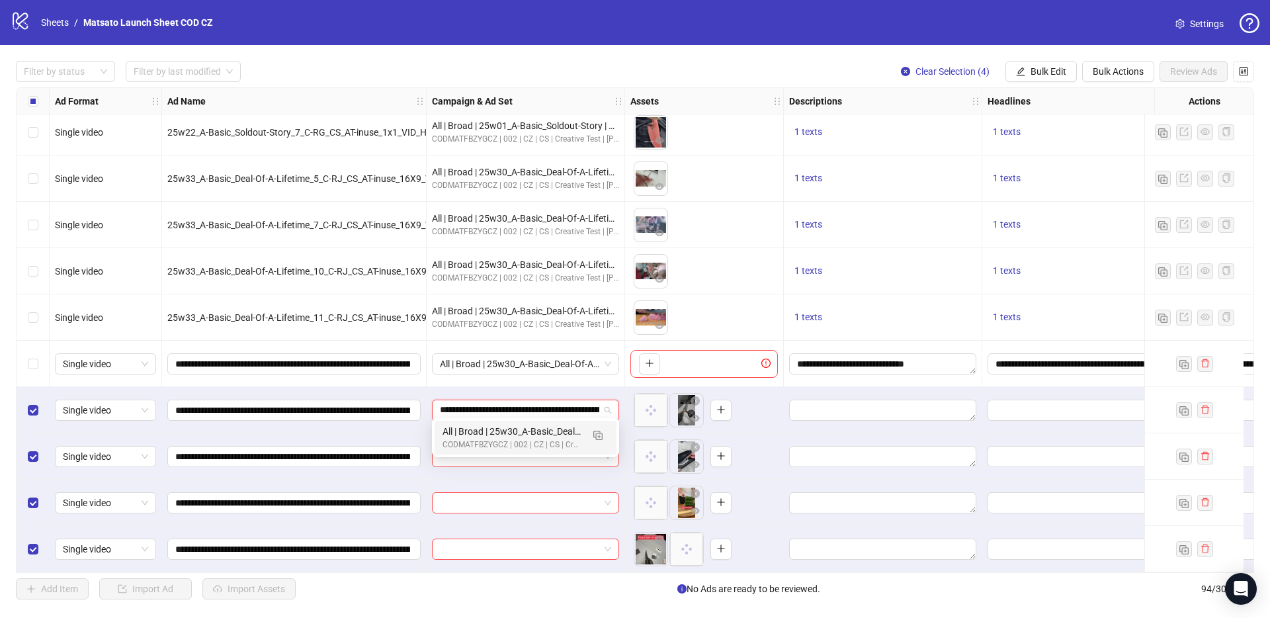
scroll to position [0, 80]
click at [598, 440] on button "button" at bounding box center [597, 434] width 21 height 21
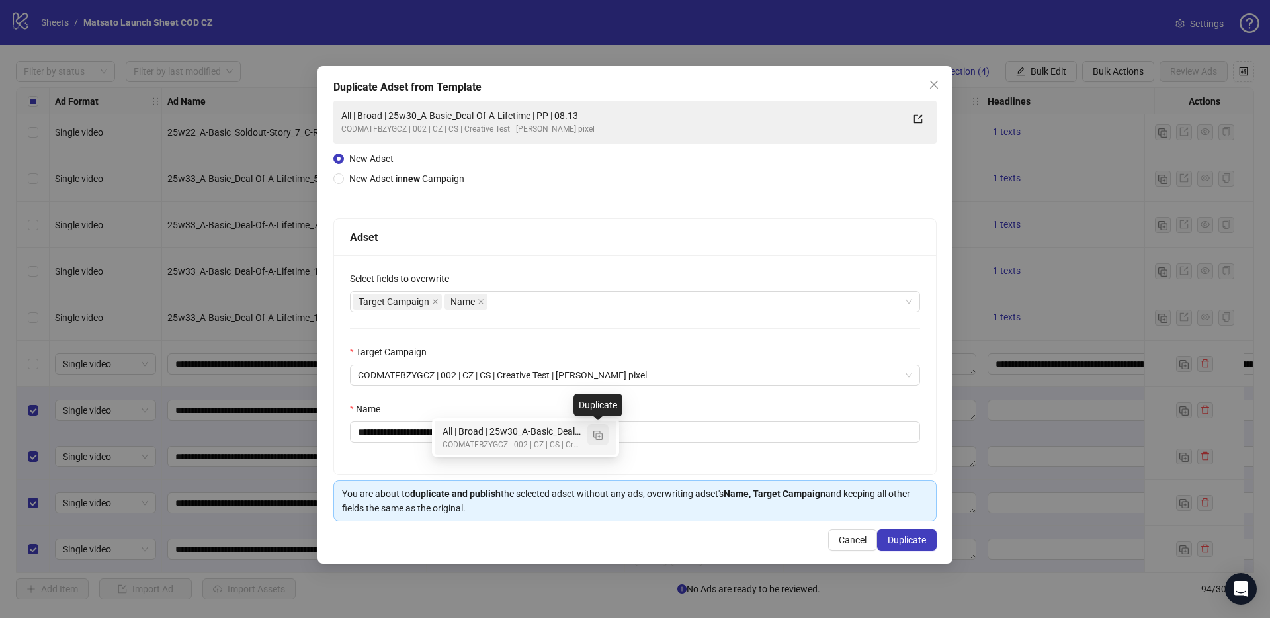
type input "**********"
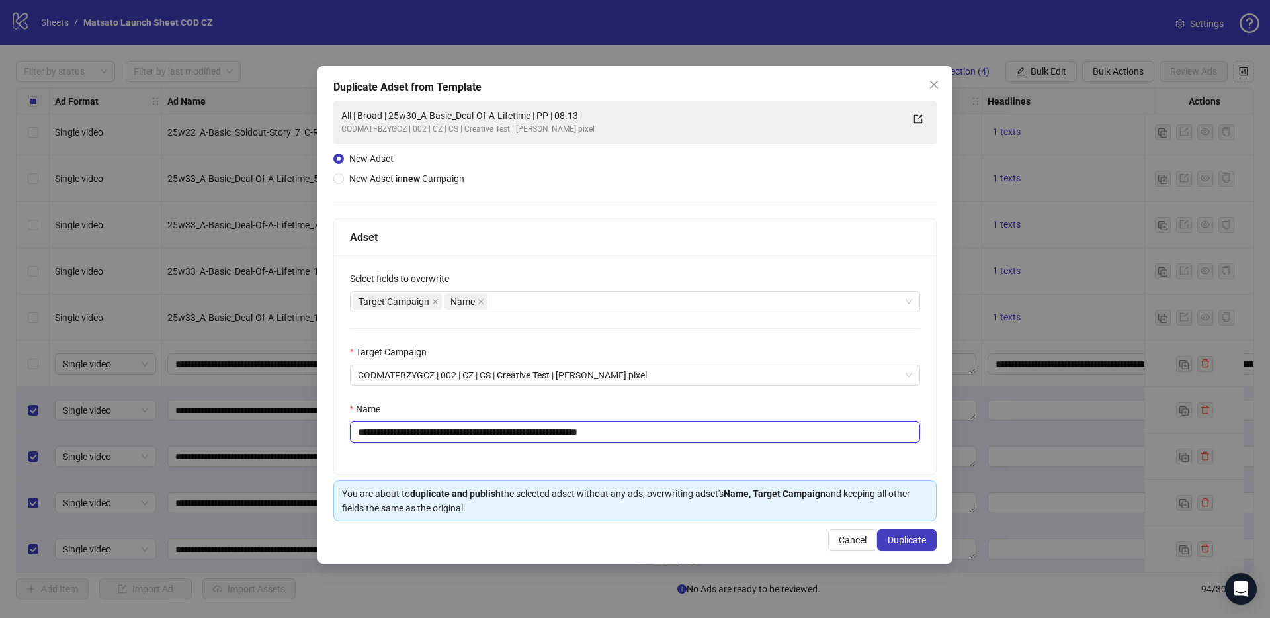
drag, startPoint x: 587, startPoint y: 434, endPoint x: 715, endPoint y: 449, distance: 128.5
click at [715, 449] on div "**********" at bounding box center [635, 364] width 602 height 219
drag, startPoint x: 542, startPoint y: 432, endPoint x: 408, endPoint y: 432, distance: 134.2
click at [408, 432] on input "**********" at bounding box center [635, 431] width 570 height 21
paste input "*"
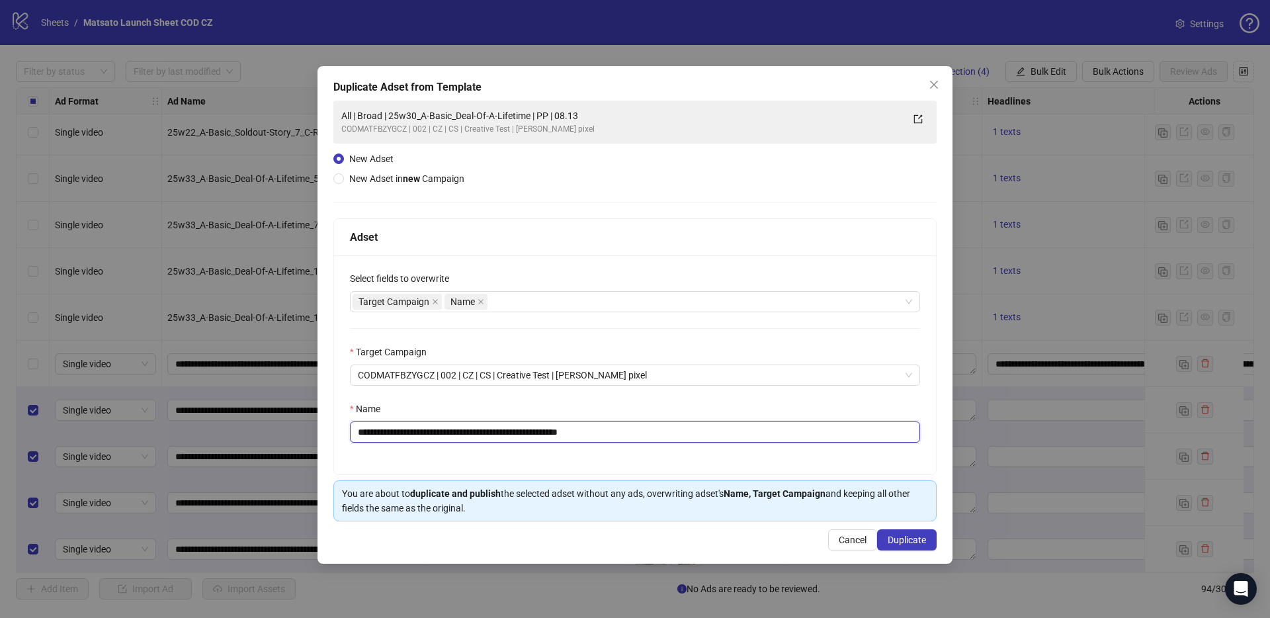
type input "**********"
click at [902, 544] on span "Duplicate" at bounding box center [906, 539] width 38 height 11
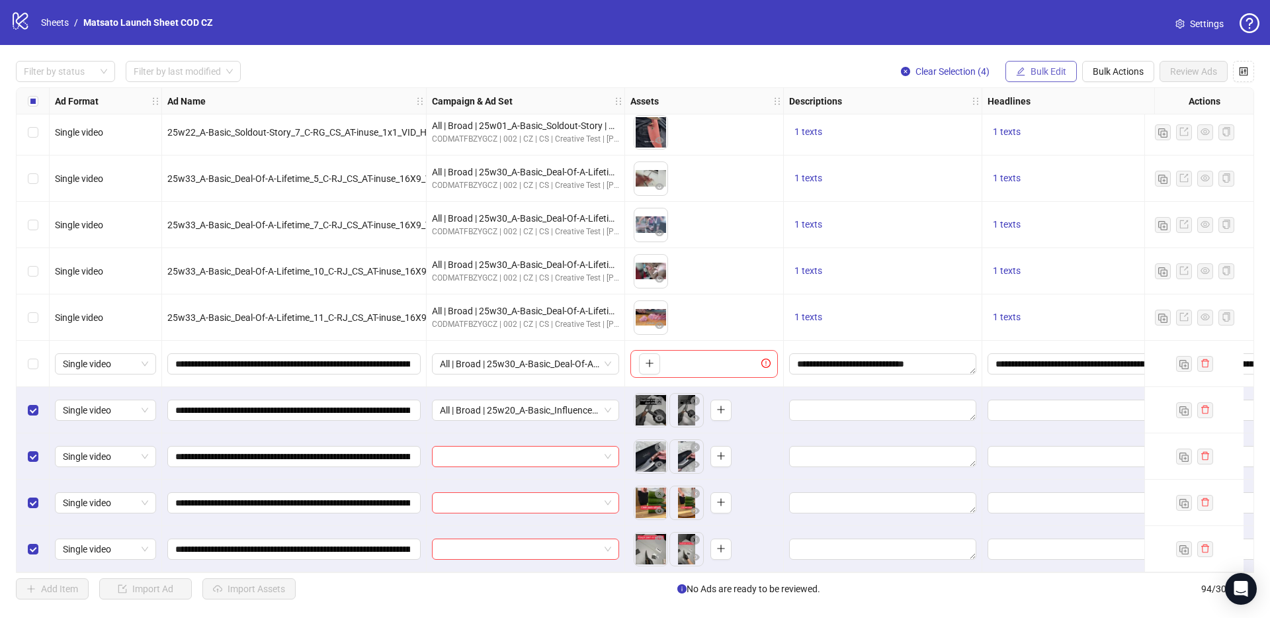
click at [1052, 67] on span "Bulk Edit" at bounding box center [1048, 71] width 36 height 11
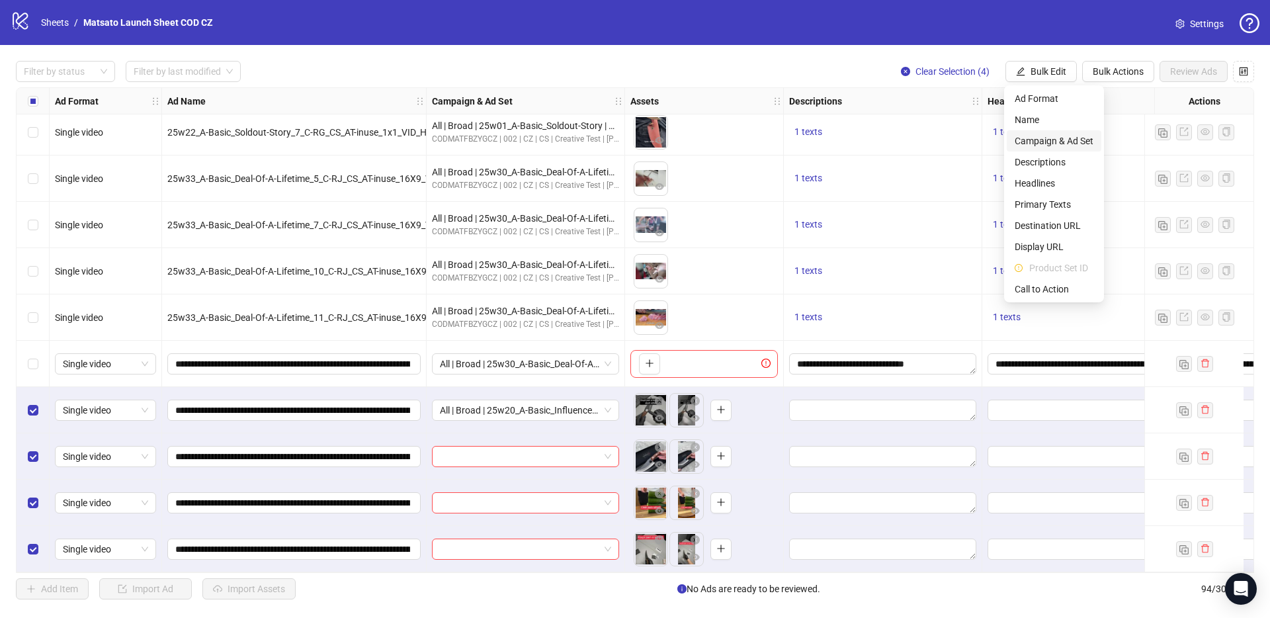
click at [1059, 135] on span "Campaign & Ad Set" at bounding box center [1053, 141] width 79 height 15
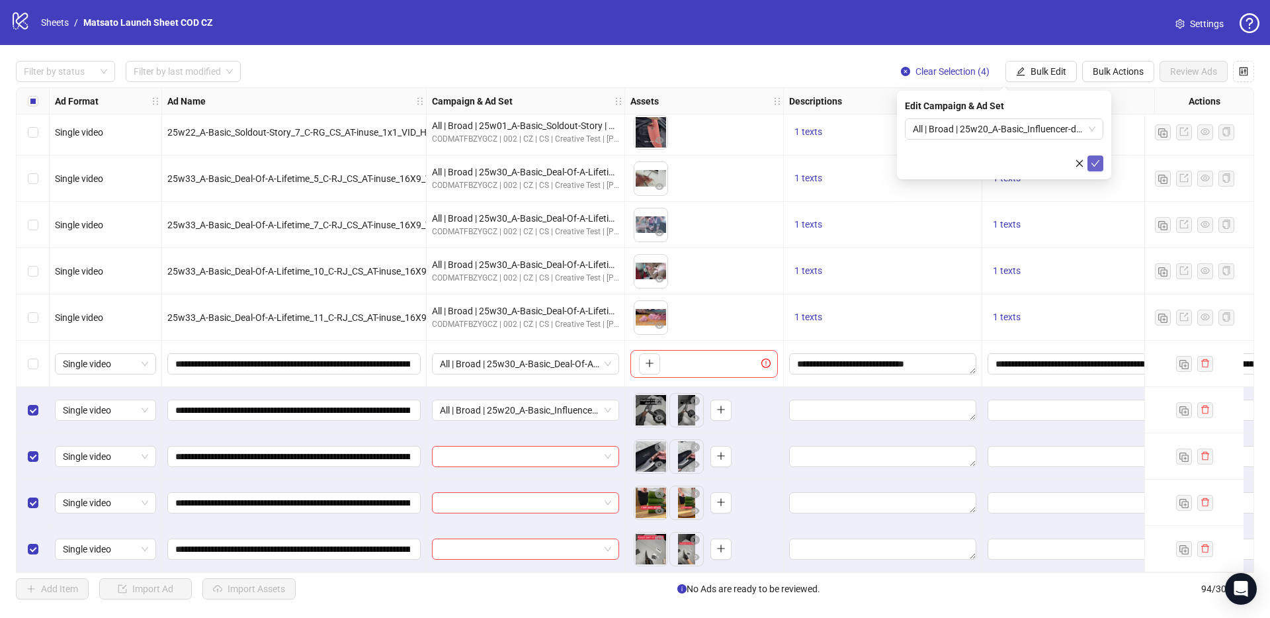
click at [1096, 164] on icon "check" at bounding box center [1094, 163] width 9 height 9
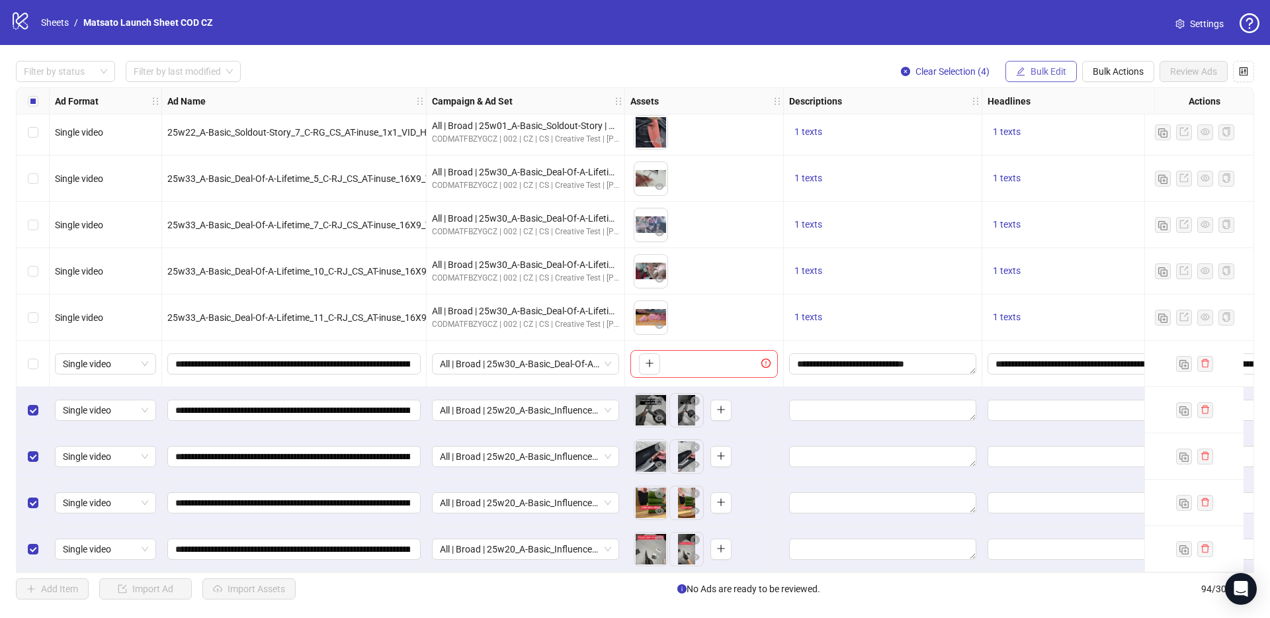
click at [1056, 79] on button "Bulk Edit" at bounding box center [1040, 71] width 71 height 21
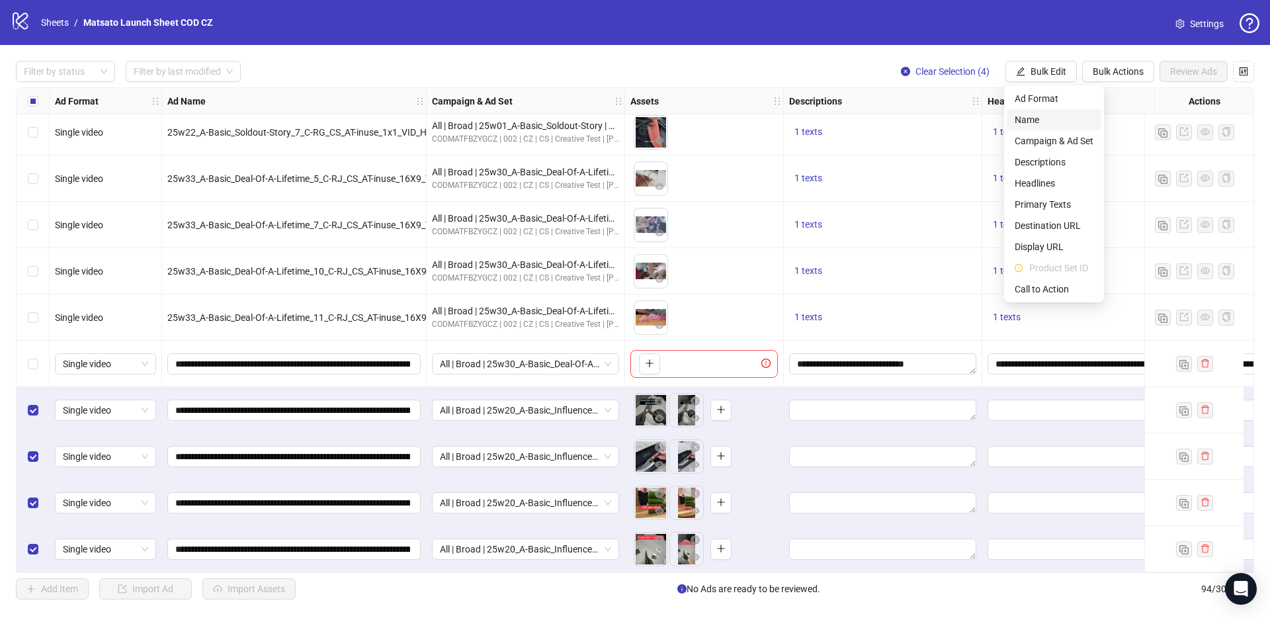
click at [1055, 120] on span "Name" at bounding box center [1053, 119] width 79 height 15
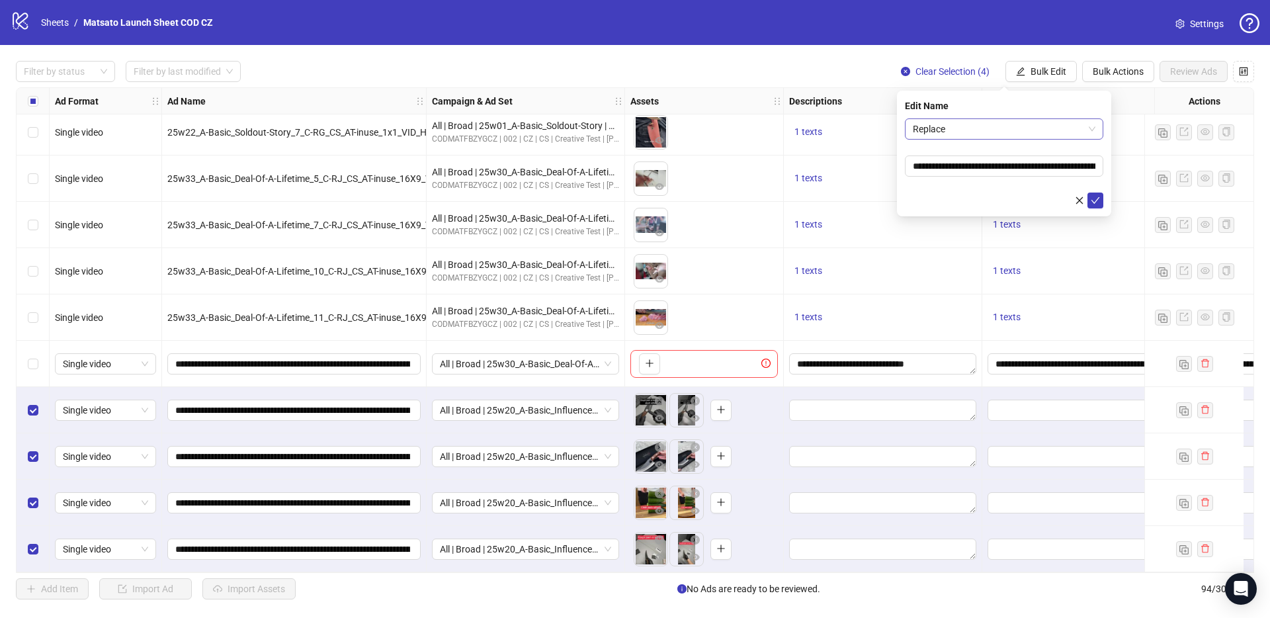
click at [1010, 136] on span "Replace" at bounding box center [1004, 129] width 183 height 20
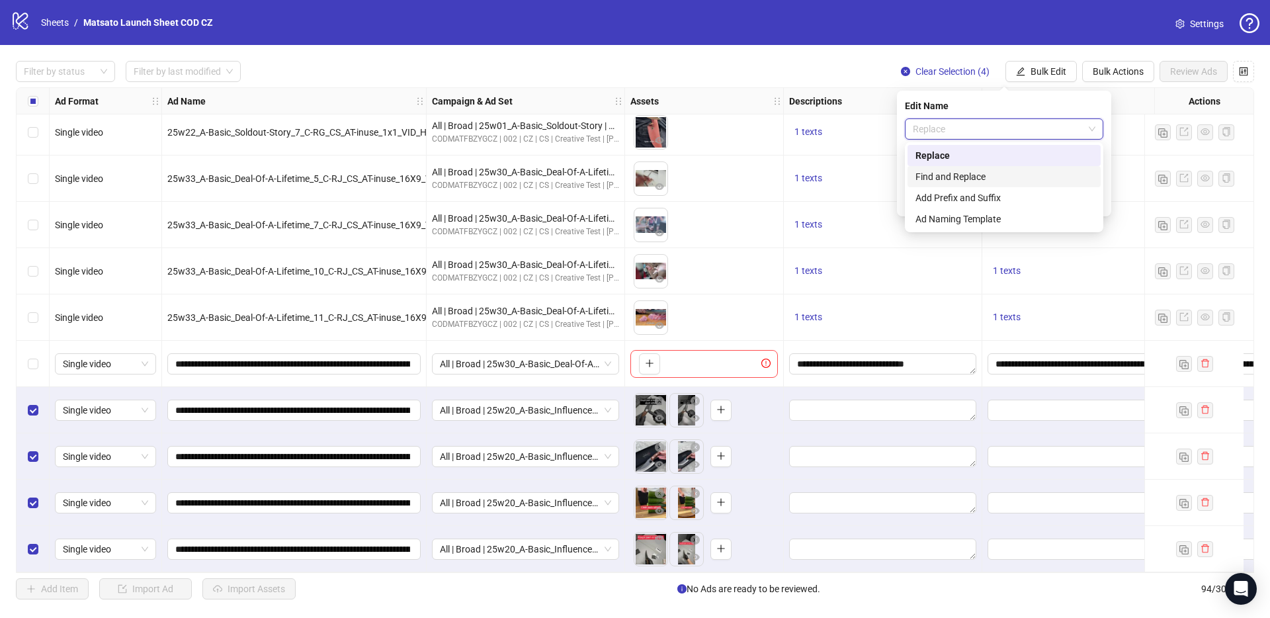
click at [1007, 179] on div "Find and Replace" at bounding box center [1003, 176] width 177 height 15
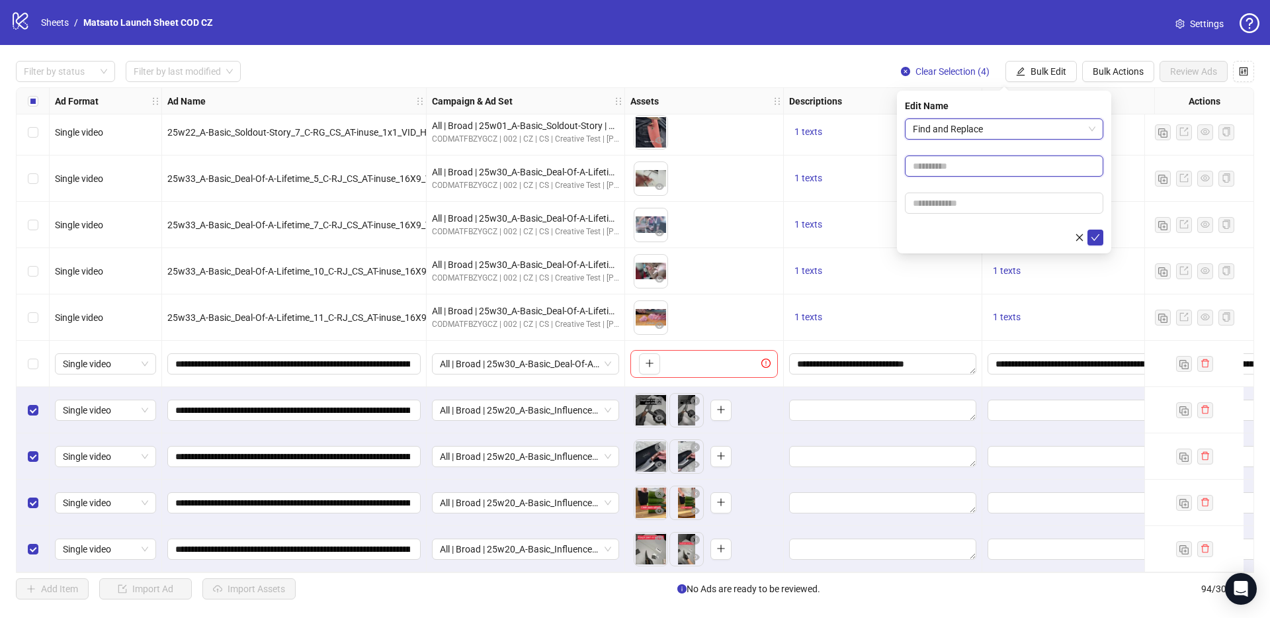
click at [991, 169] on input "text" at bounding box center [1004, 165] width 198 height 21
type input "**"
click at [995, 199] on input "text" at bounding box center [1004, 202] width 198 height 21
type input "*****"
click at [1098, 241] on icon "check" at bounding box center [1094, 237] width 9 height 9
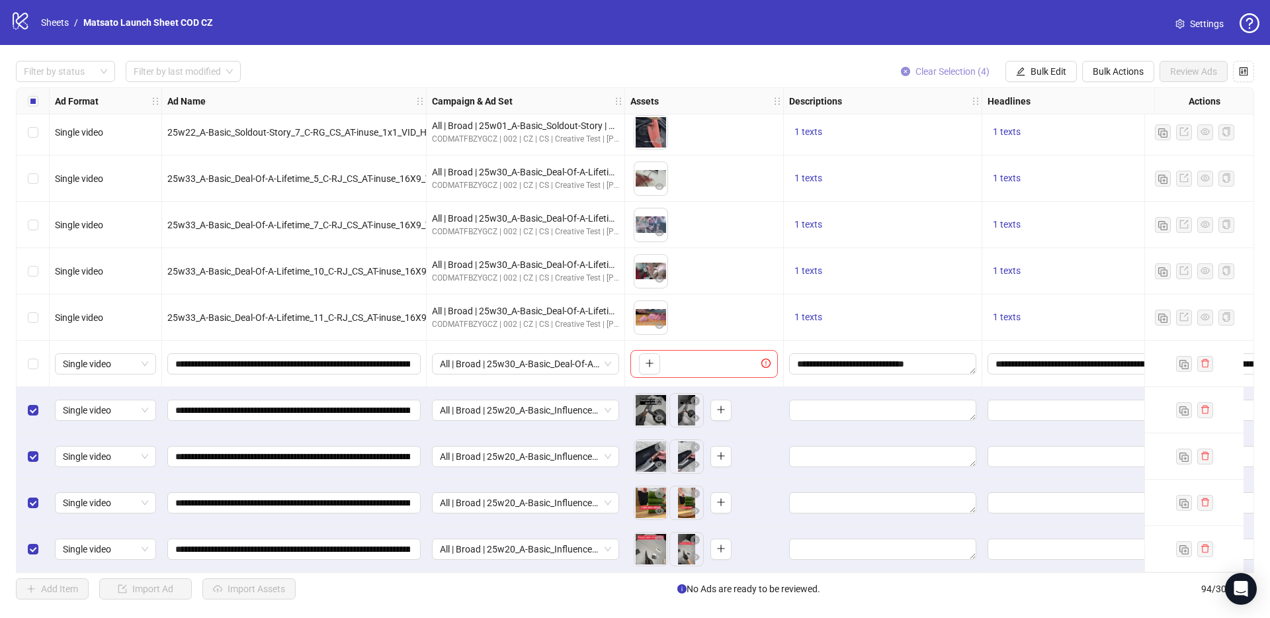
click at [940, 69] on span "Clear Selection (4)" at bounding box center [952, 71] width 74 height 11
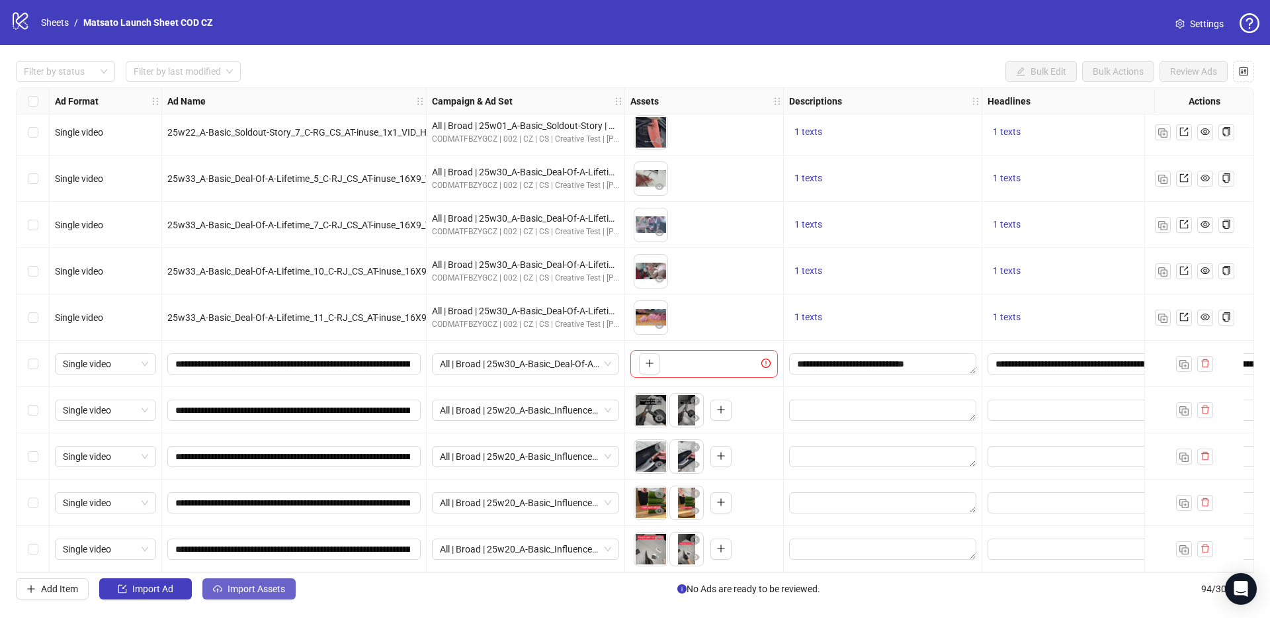
click at [271, 587] on span "Import Assets" at bounding box center [256, 588] width 58 height 11
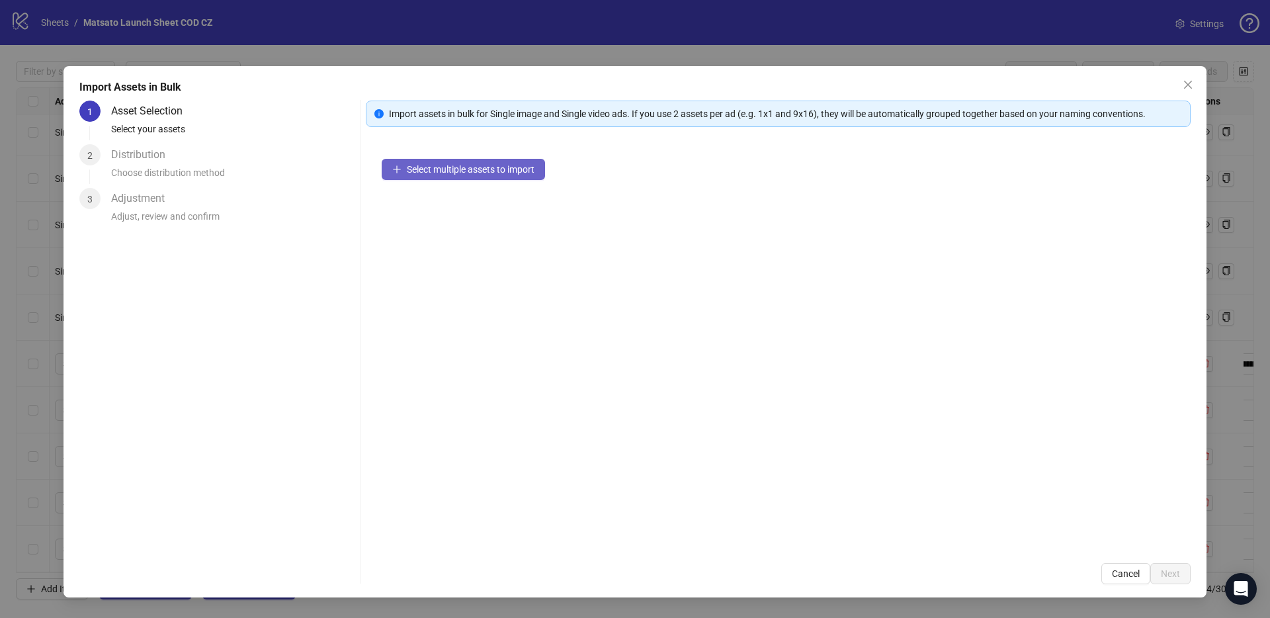
click at [521, 163] on button "Select multiple assets to import" at bounding box center [463, 169] width 163 height 21
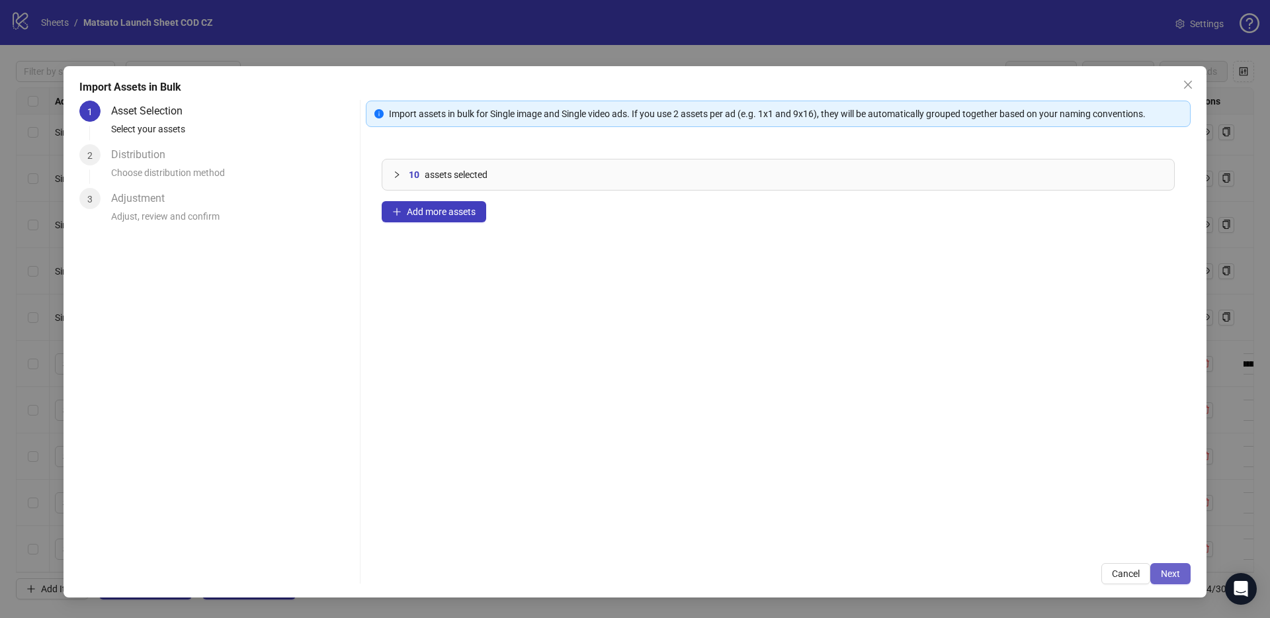
click at [1172, 575] on span "Next" at bounding box center [1169, 573] width 19 height 11
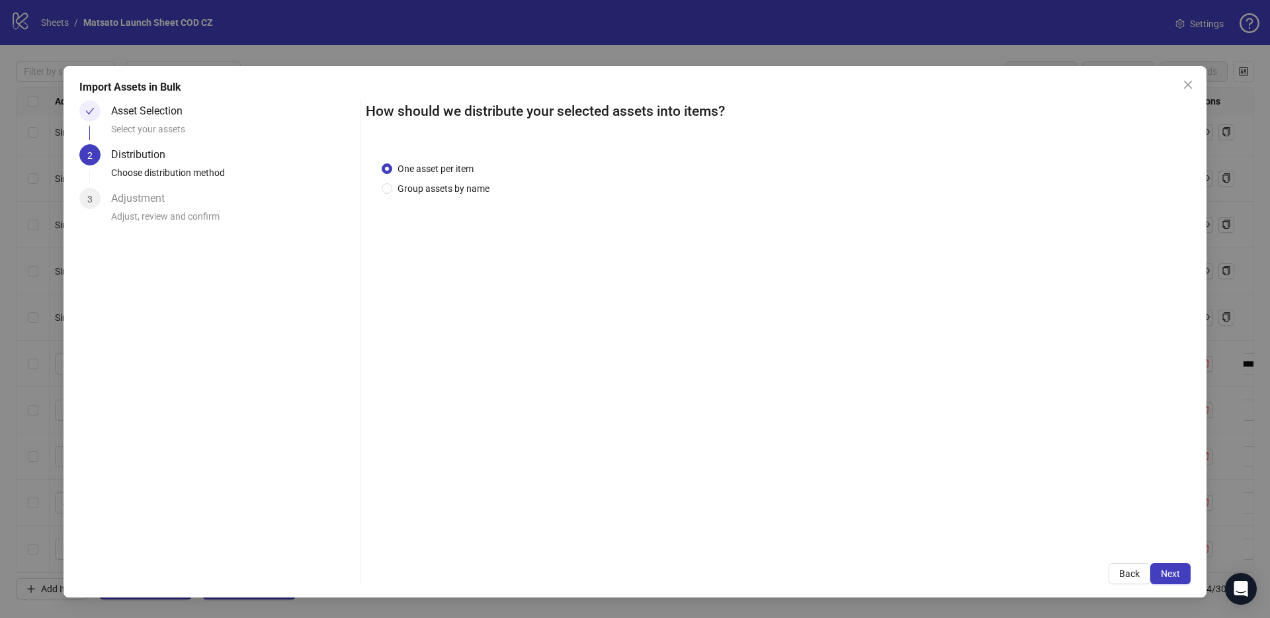
click at [446, 179] on div "One asset per item Group assets by name" at bounding box center [438, 178] width 113 height 34
click at [451, 192] on span "Group assets by name" at bounding box center [443, 188] width 102 height 15
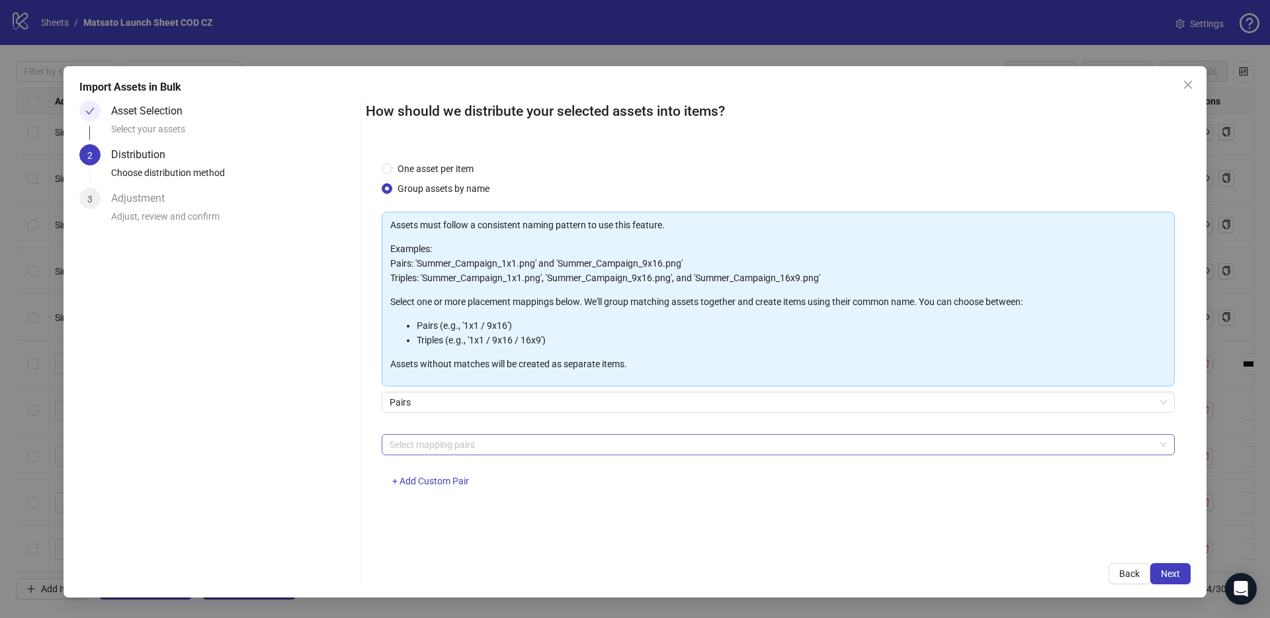
click at [490, 444] on div at bounding box center [771, 444] width 774 height 19
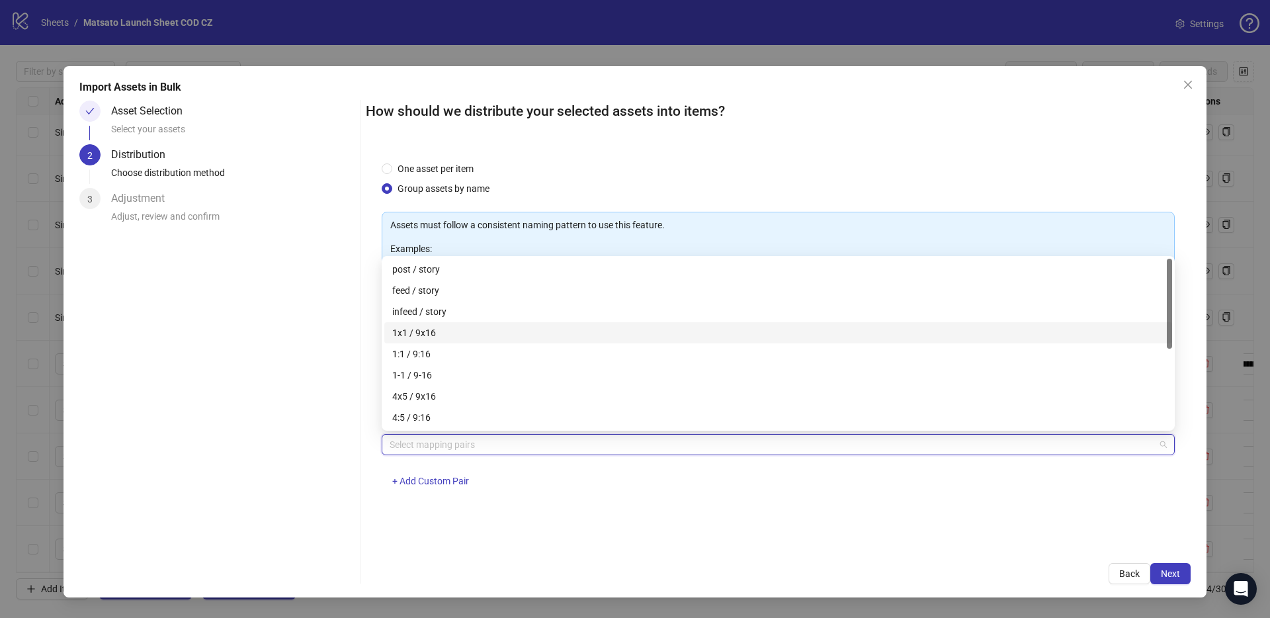
click at [432, 329] on div "1x1 / 9x16" at bounding box center [778, 332] width 772 height 15
click at [1168, 574] on span "Next" at bounding box center [1169, 573] width 19 height 11
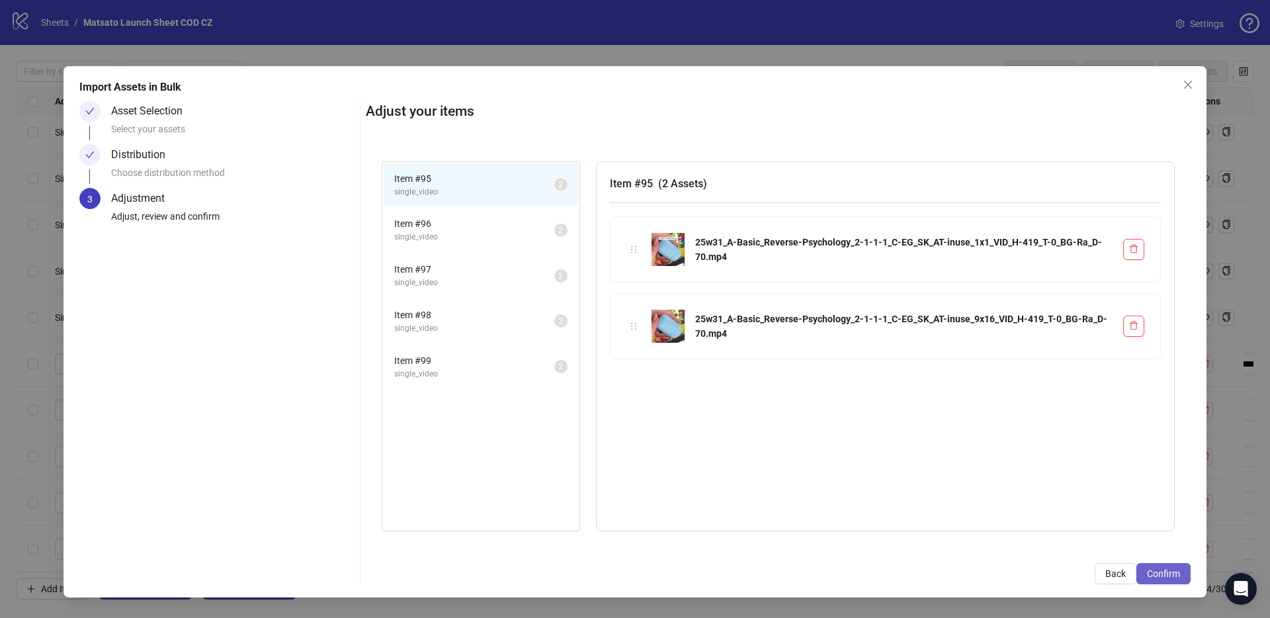
click at [1178, 571] on span "Confirm" at bounding box center [1163, 573] width 33 height 11
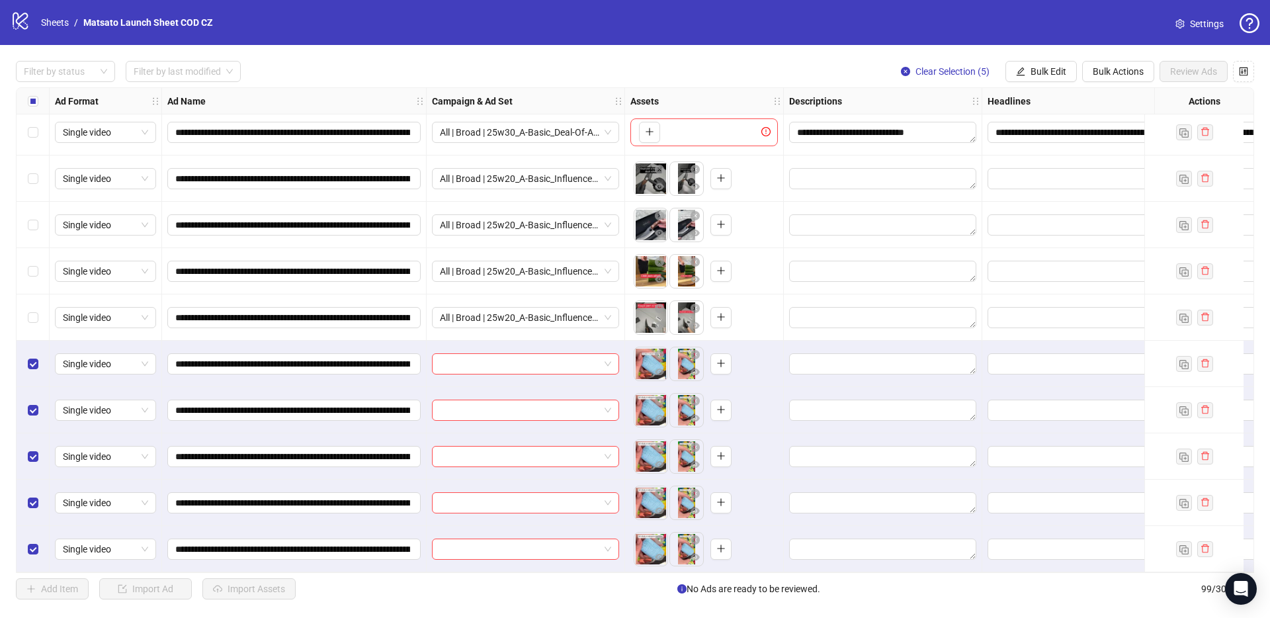
scroll to position [4130, 0]
click at [606, 357] on span at bounding box center [525, 364] width 171 height 20
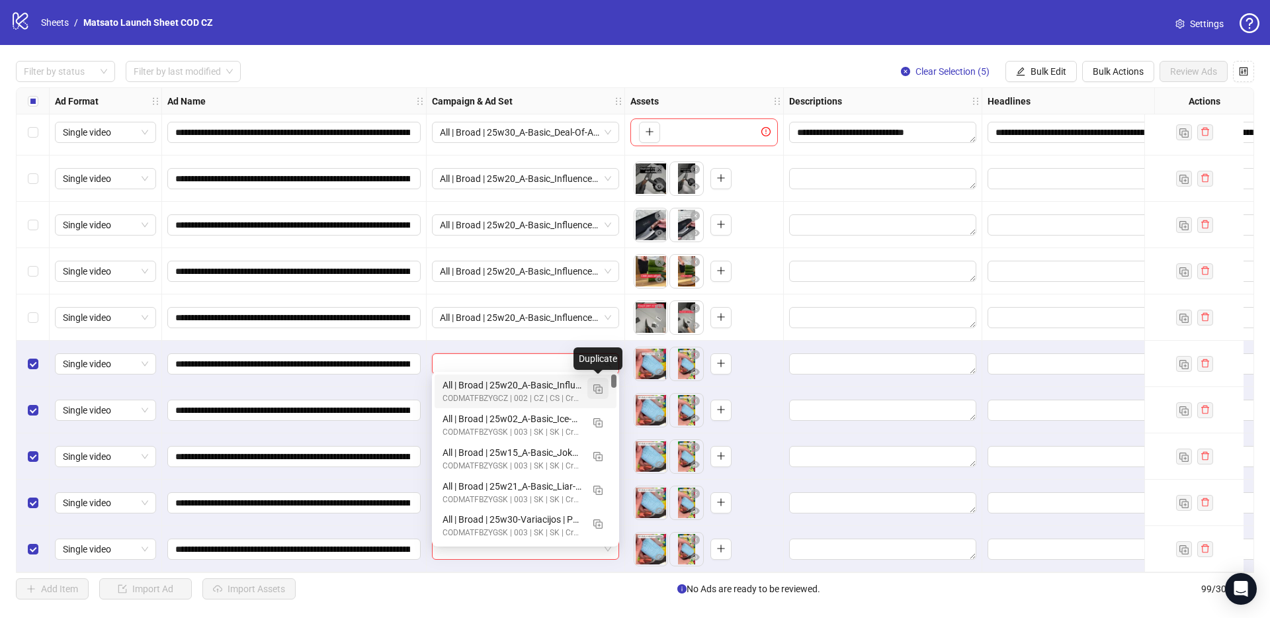
click at [602, 391] on img "button" at bounding box center [597, 388] width 9 height 9
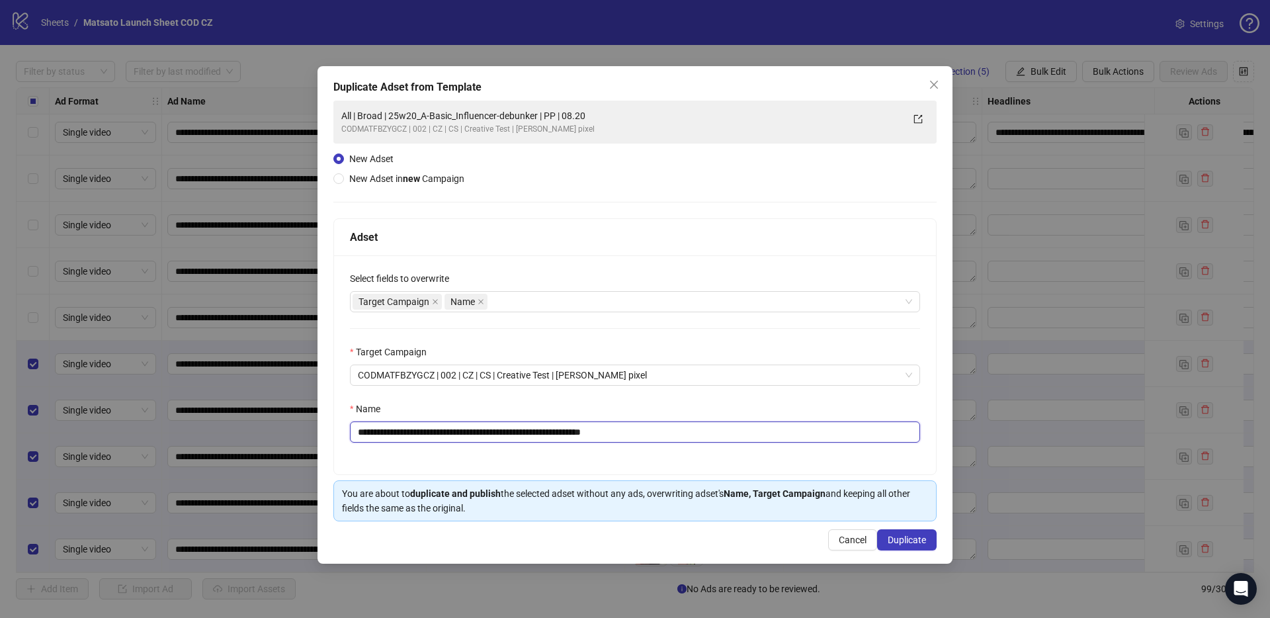
drag, startPoint x: 603, startPoint y: 430, endPoint x: 690, endPoint y: 434, distance: 87.4
click at [691, 435] on input "**********" at bounding box center [635, 431] width 570 height 21
drag, startPoint x: 554, startPoint y: 434, endPoint x: 405, endPoint y: 432, distance: 148.8
click at [405, 432] on input "**********" at bounding box center [635, 431] width 570 height 21
paste input "text"
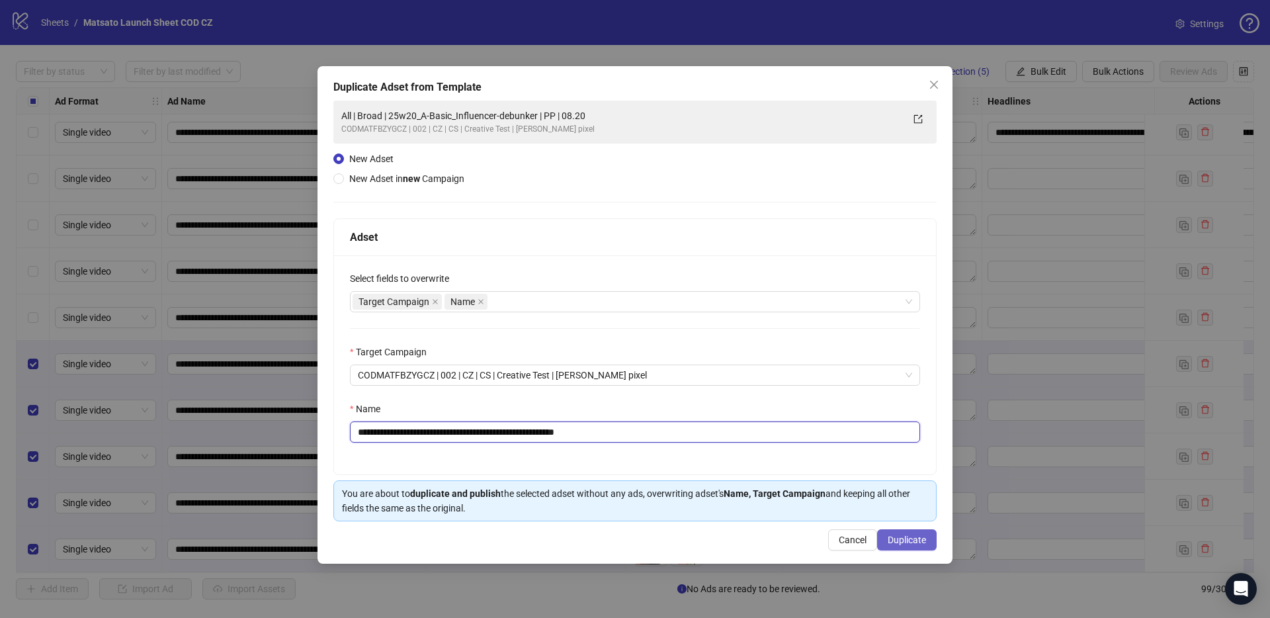
type input "**********"
click at [914, 542] on span "Duplicate" at bounding box center [906, 539] width 38 height 11
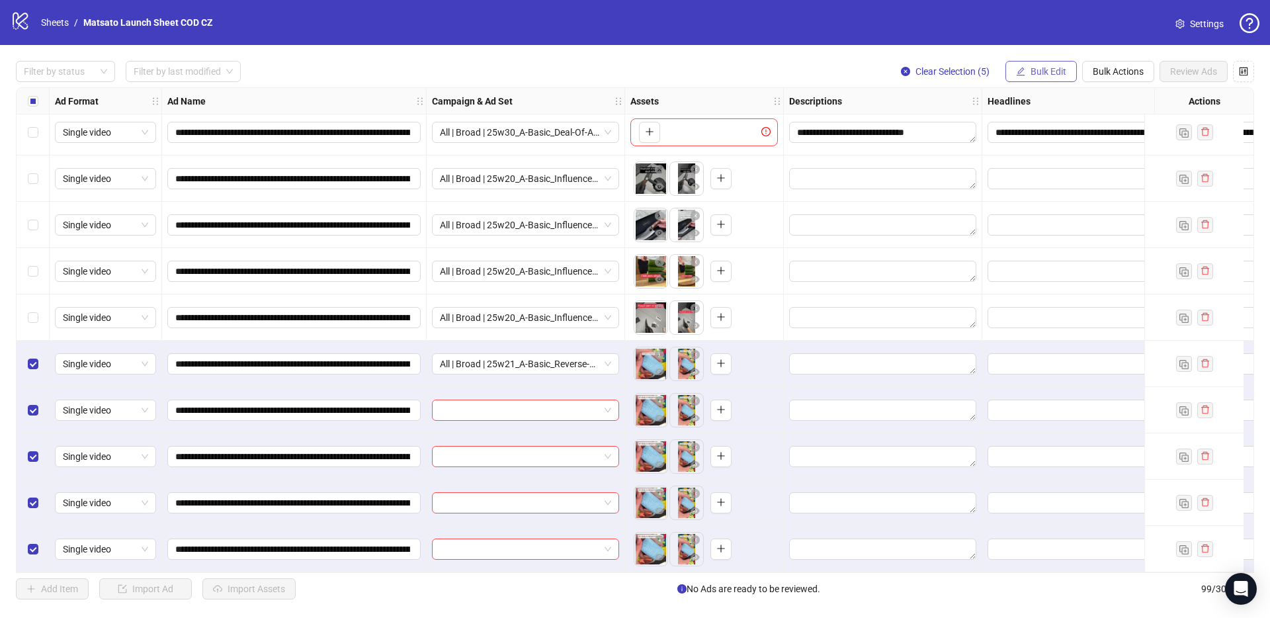
click at [1044, 75] on span "Bulk Edit" at bounding box center [1048, 71] width 36 height 11
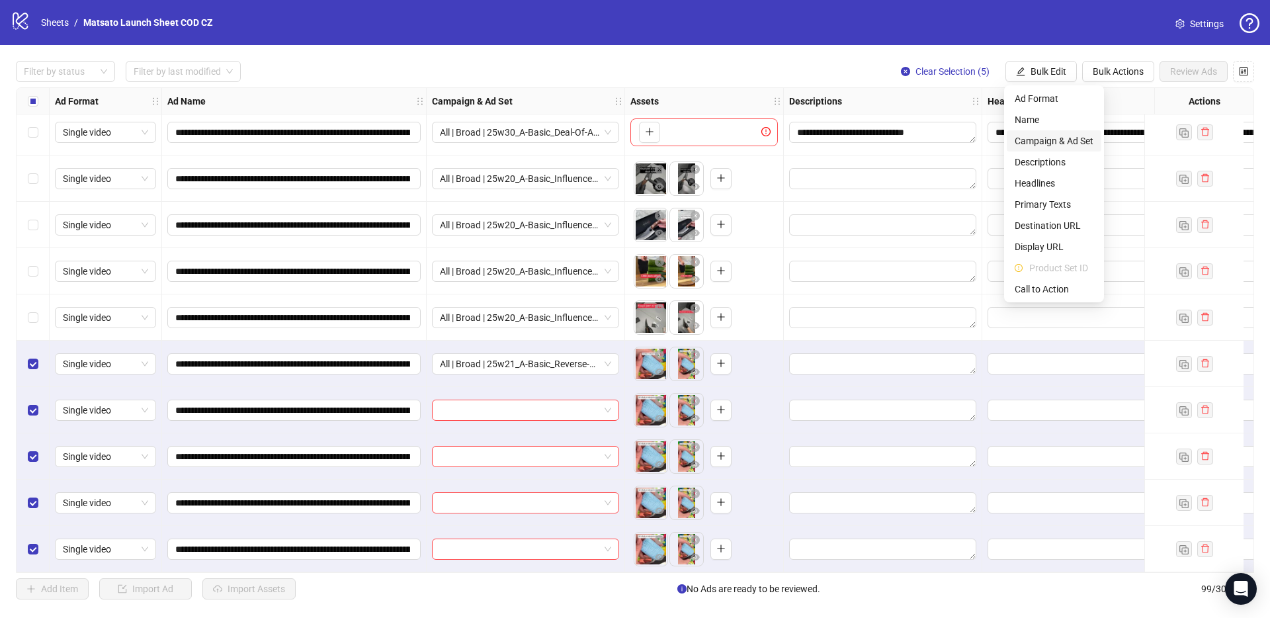
click at [1061, 142] on span "Campaign & Ad Set" at bounding box center [1053, 141] width 79 height 15
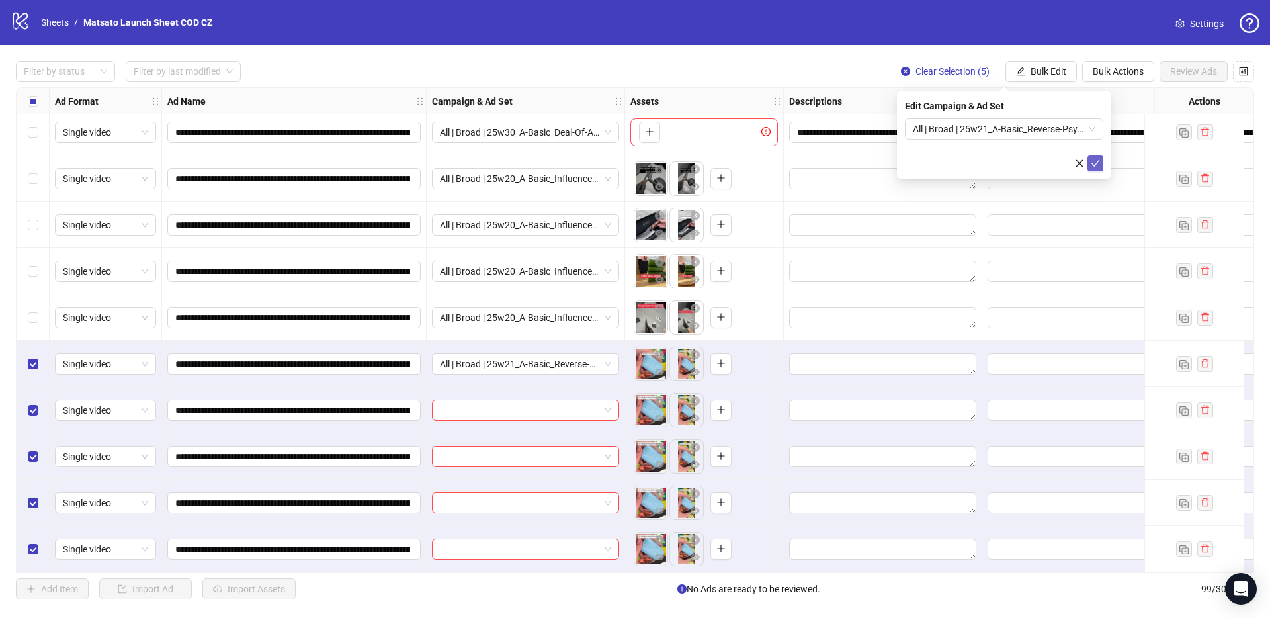
click at [1093, 162] on icon "check" at bounding box center [1094, 163] width 9 height 9
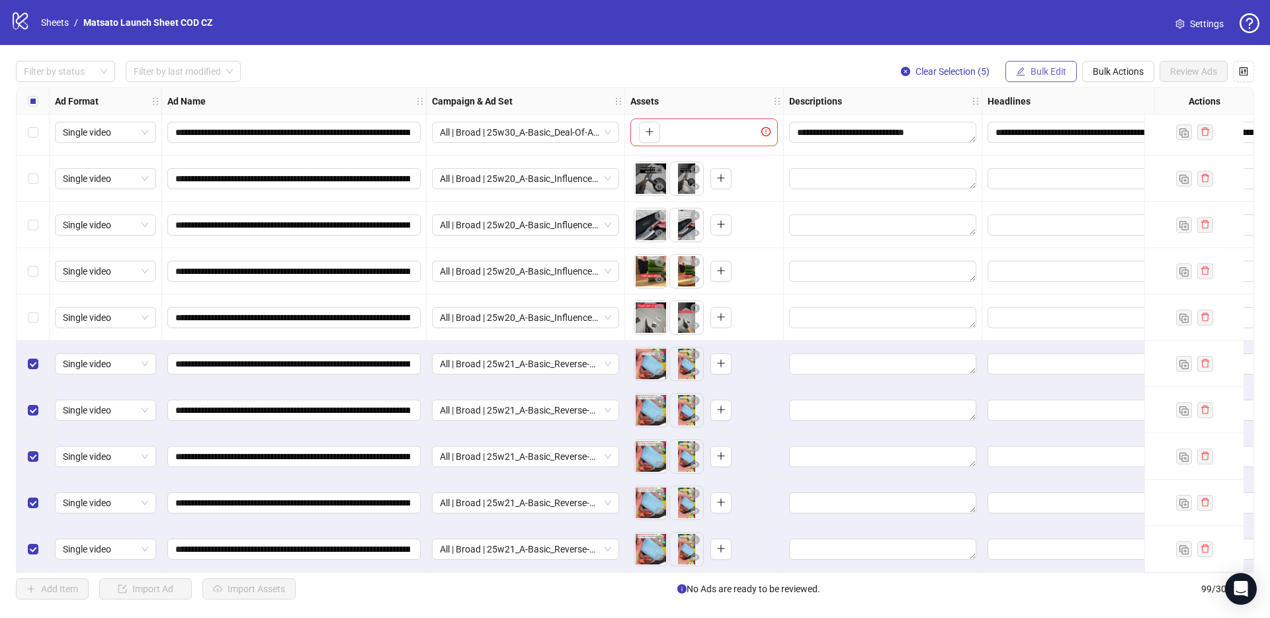
click at [1045, 75] on span "Bulk Edit" at bounding box center [1048, 71] width 36 height 11
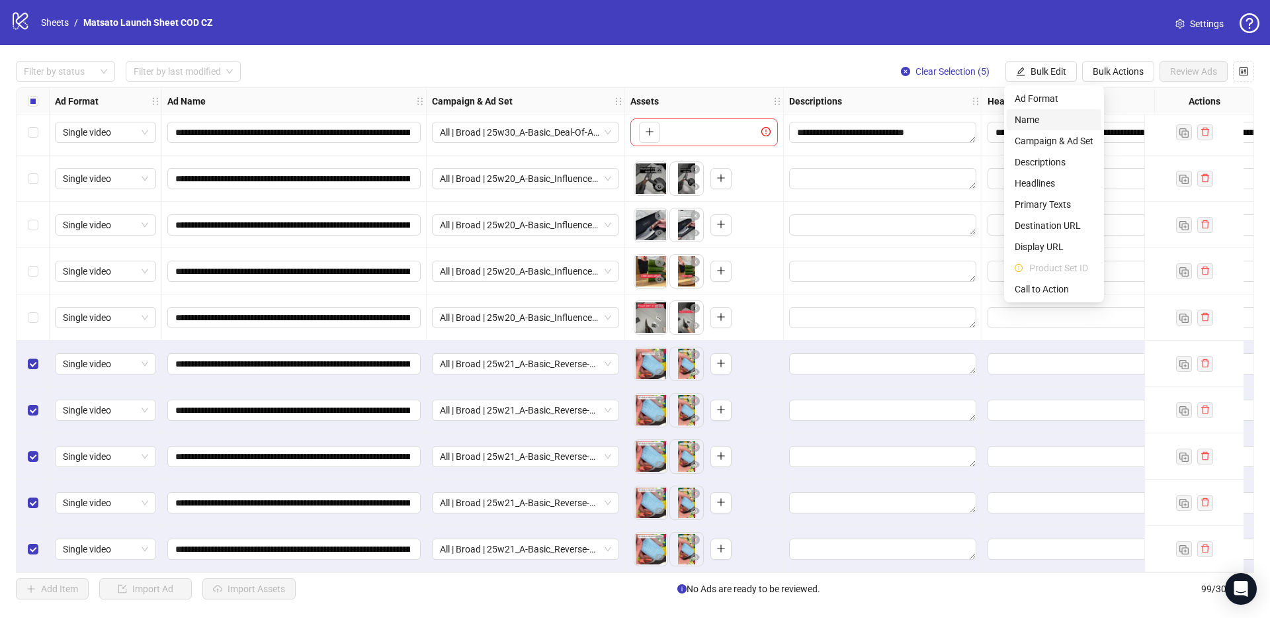
click at [1049, 114] on span "Name" at bounding box center [1053, 119] width 79 height 15
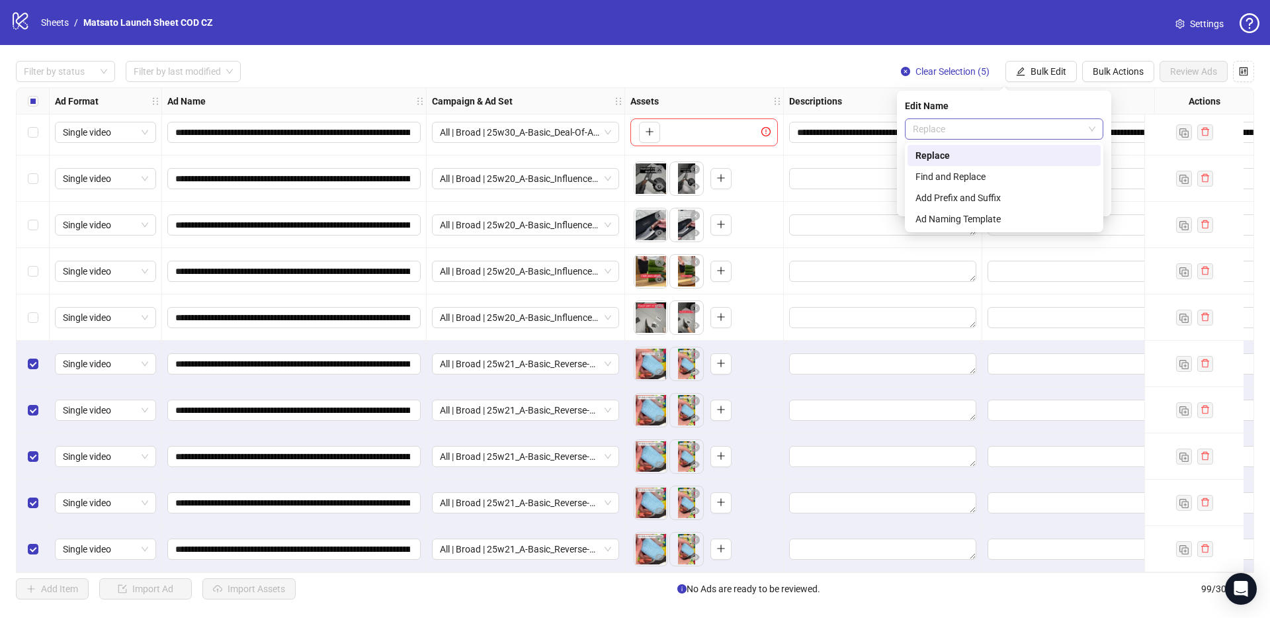
click at [975, 133] on span "Replace" at bounding box center [1004, 129] width 183 height 20
click at [947, 175] on div "Find and Replace" at bounding box center [1003, 176] width 177 height 15
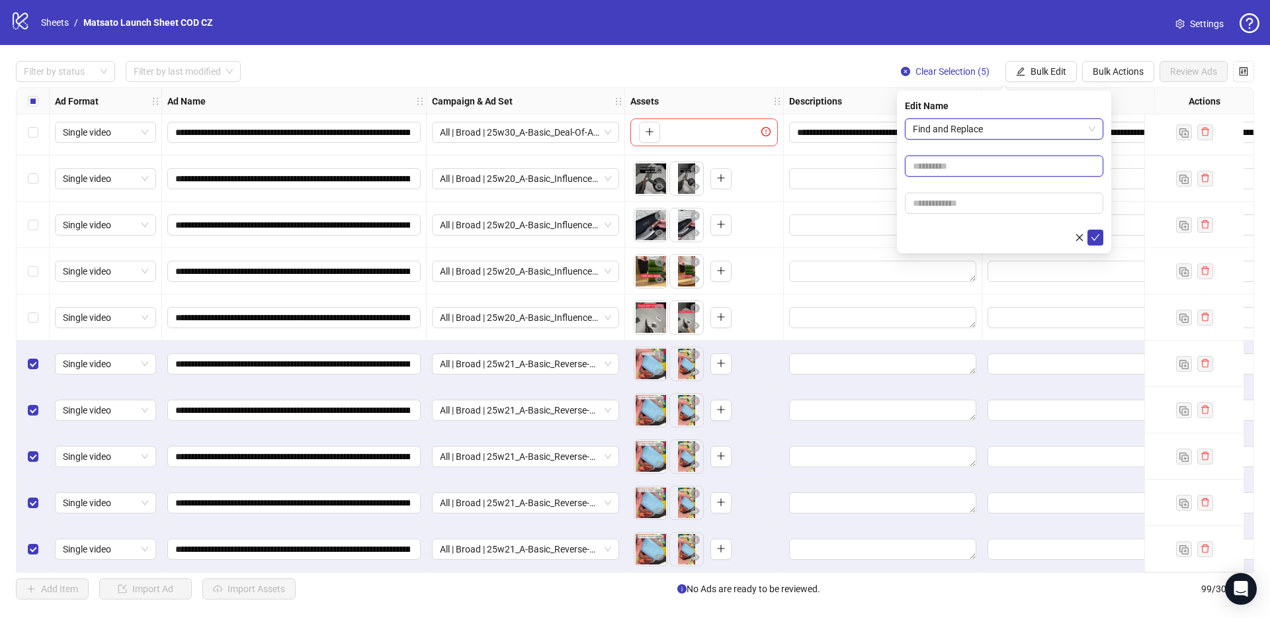
click at [967, 169] on input "text" at bounding box center [1004, 165] width 198 height 21
type input "**"
click at [978, 199] on input "text" at bounding box center [1004, 202] width 198 height 21
type input "*****"
click at [1096, 233] on icon "check" at bounding box center [1094, 237] width 9 height 9
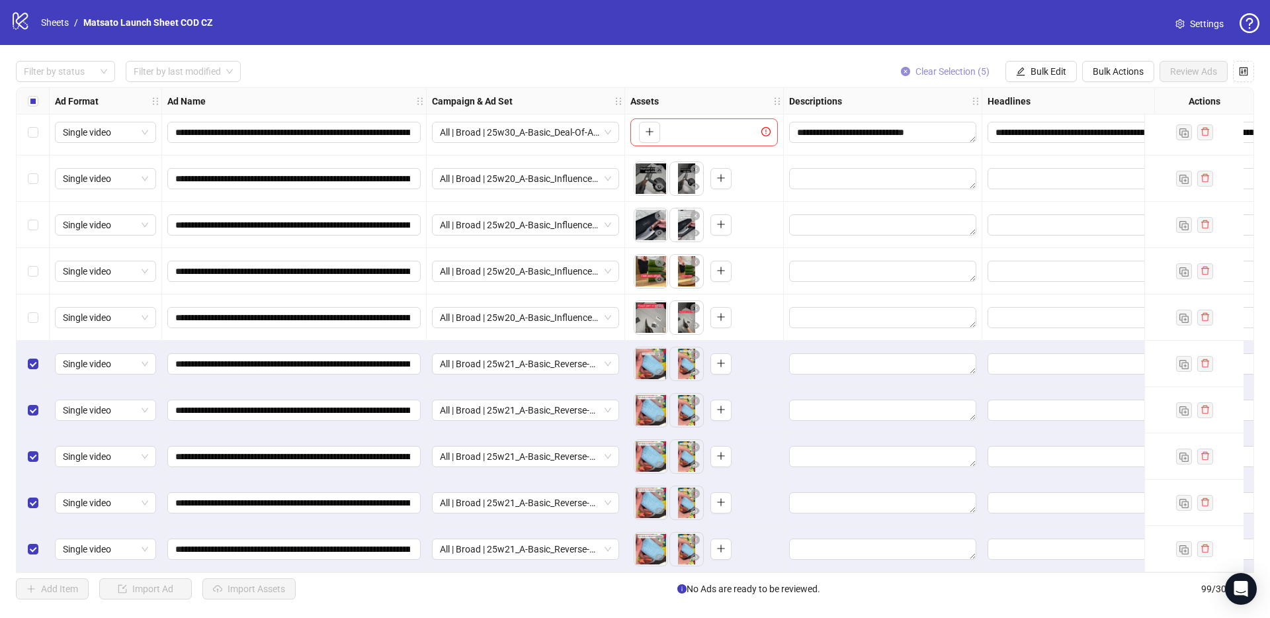
click at [936, 72] on span "Clear Selection (5)" at bounding box center [952, 71] width 74 height 11
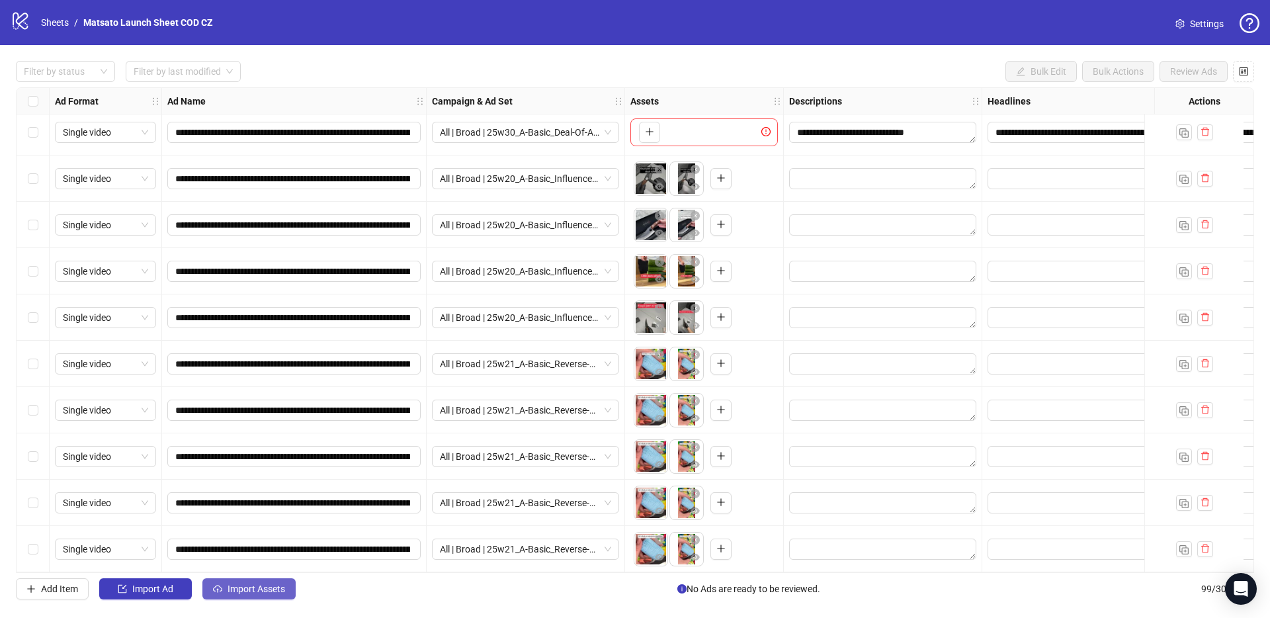
click at [276, 583] on span "Import Assets" at bounding box center [256, 588] width 58 height 11
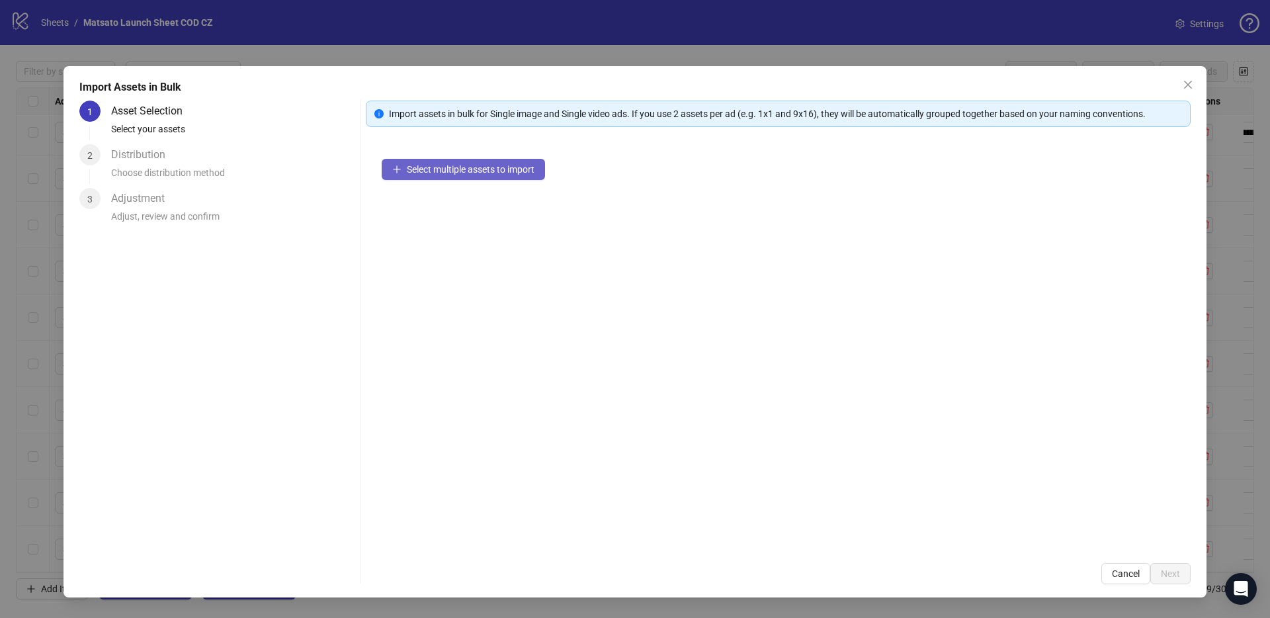
click at [460, 171] on span "Select multiple assets to import" at bounding box center [471, 169] width 128 height 11
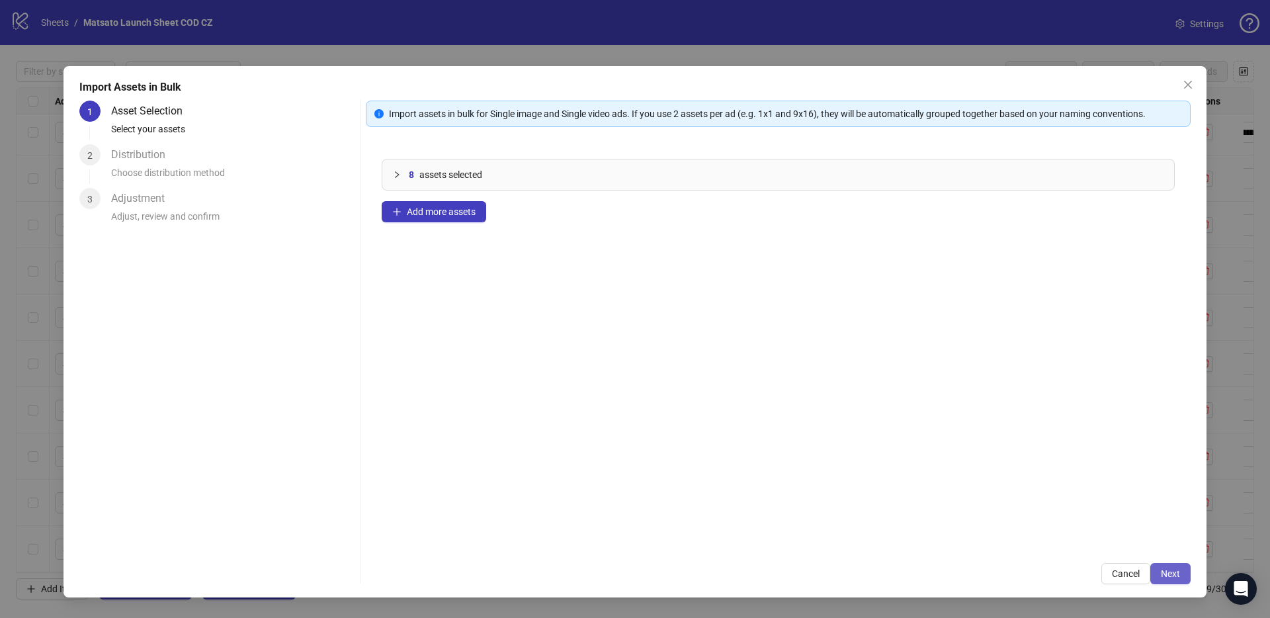
click at [1167, 569] on span "Next" at bounding box center [1169, 573] width 19 height 11
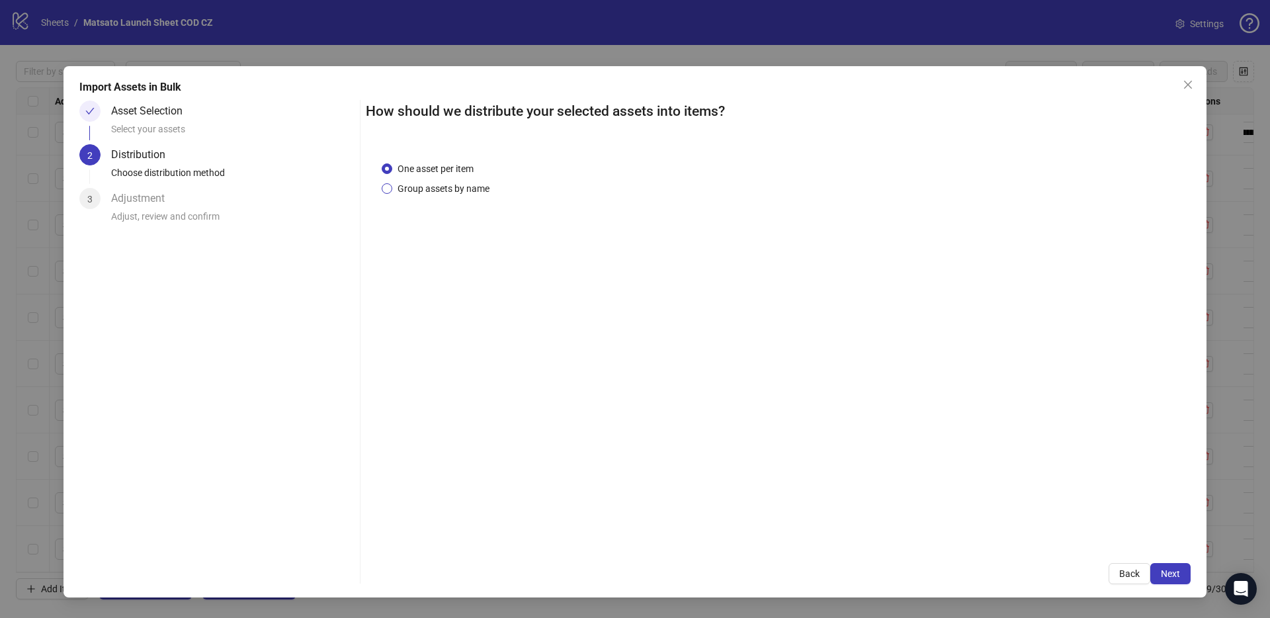
click at [421, 188] on span "Group assets by name" at bounding box center [443, 188] width 102 height 15
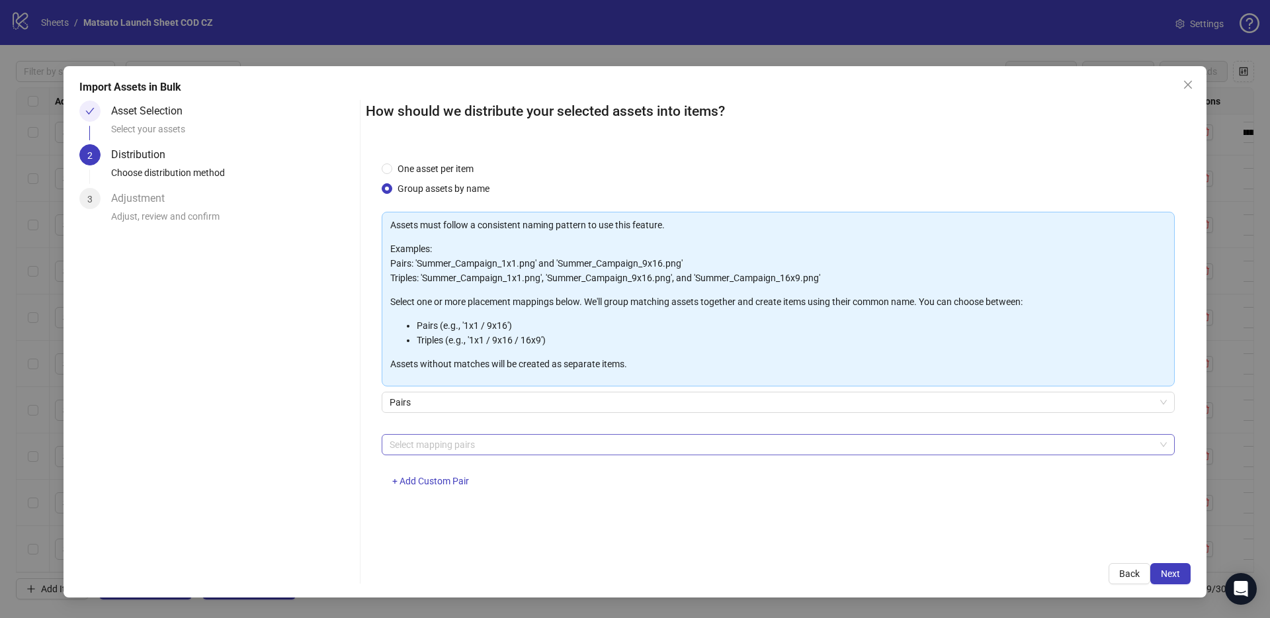
click at [475, 449] on div at bounding box center [771, 444] width 774 height 19
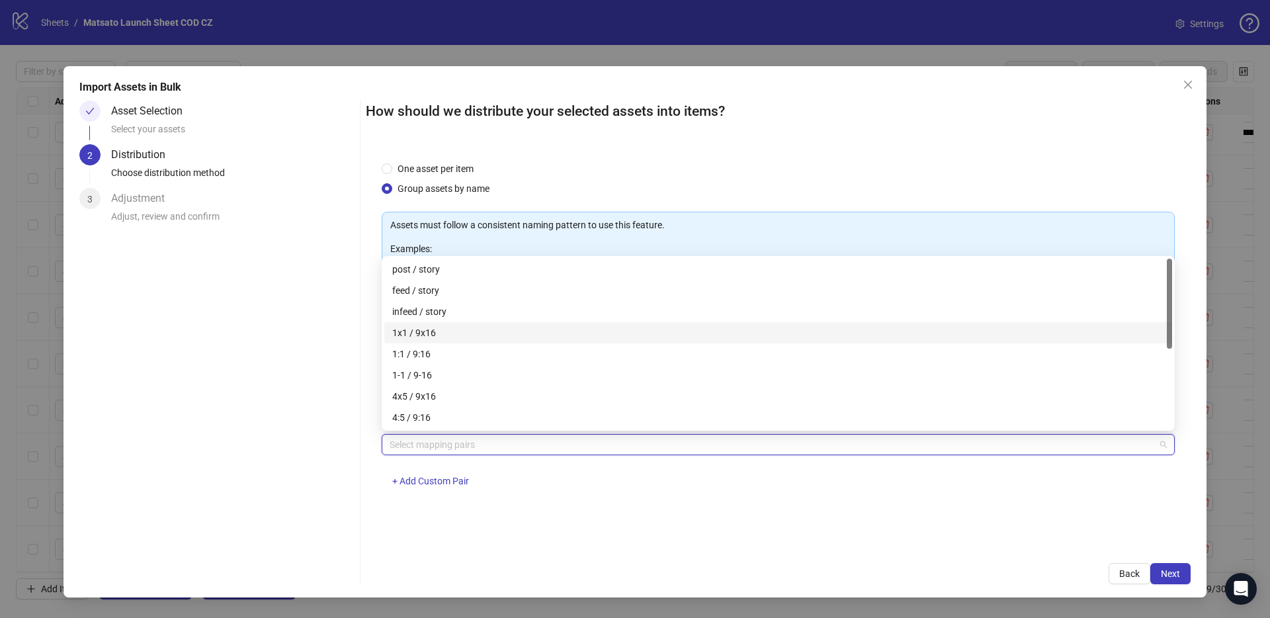
click at [438, 331] on div "1x1 / 9x16" at bounding box center [778, 332] width 772 height 15
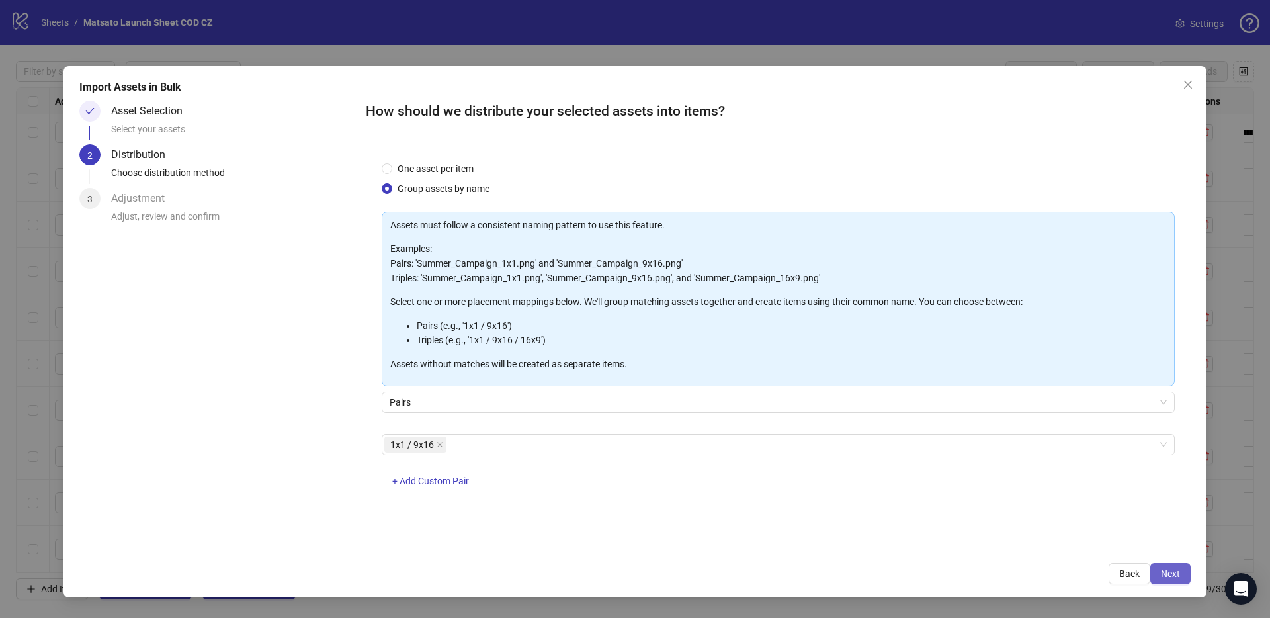
click at [1177, 569] on span "Next" at bounding box center [1169, 573] width 19 height 11
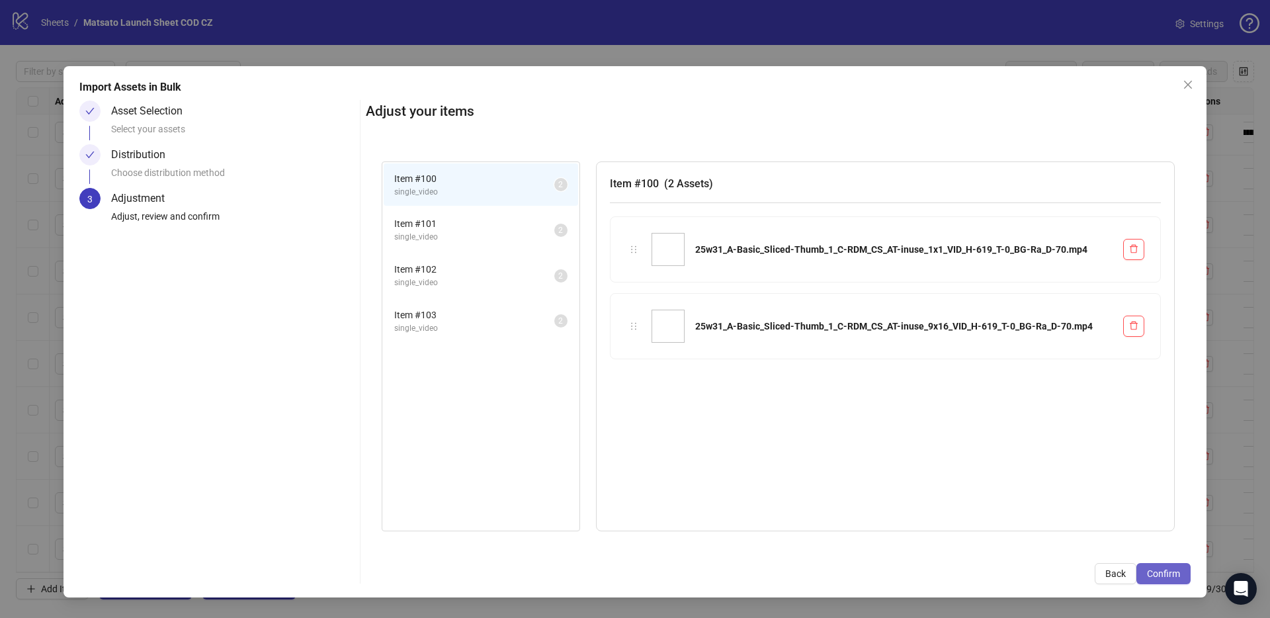
click at [1171, 571] on span "Confirm" at bounding box center [1163, 573] width 33 height 11
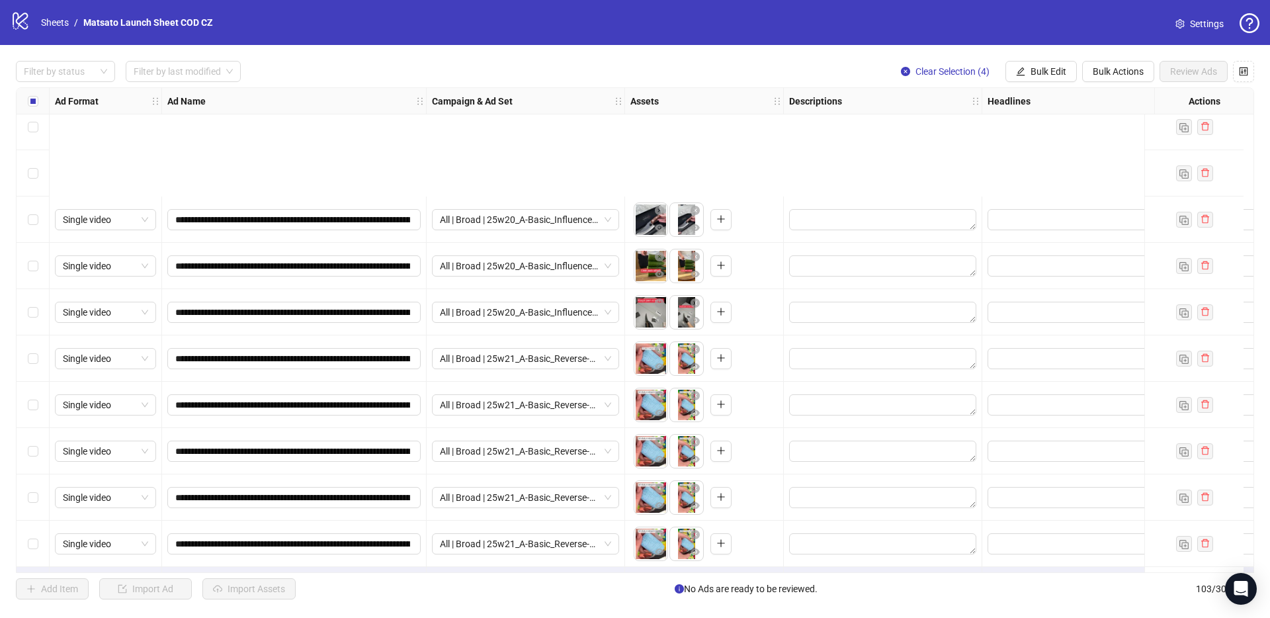
scroll to position [4315, 0]
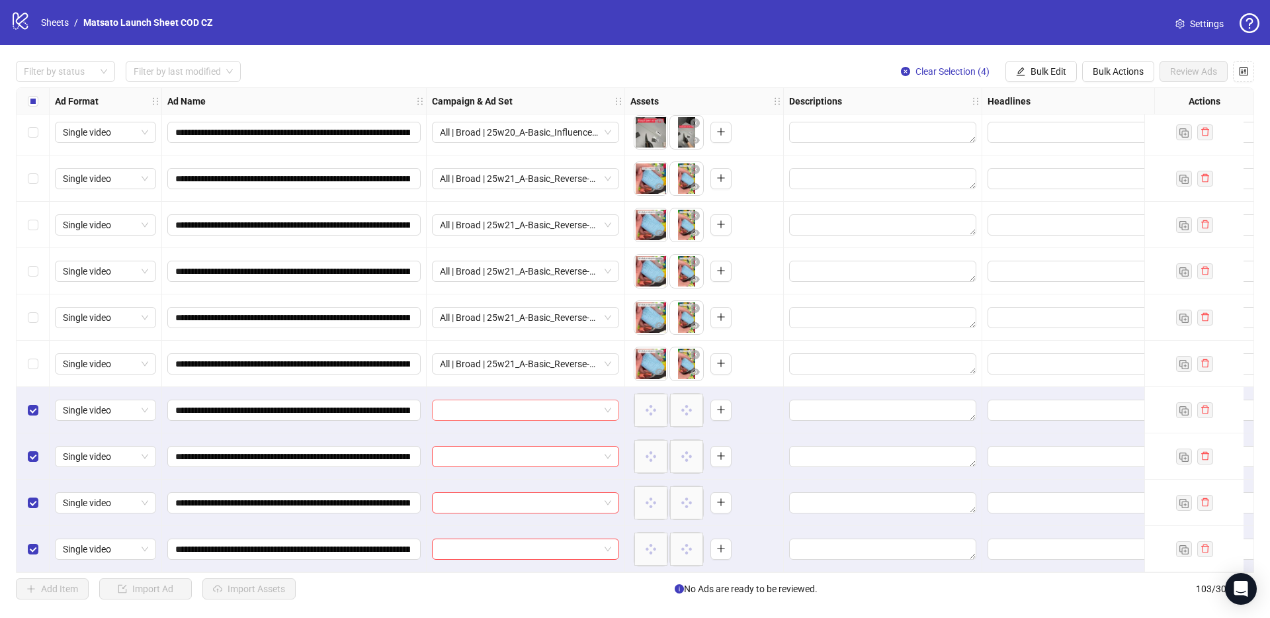
click at [605, 400] on span at bounding box center [525, 410] width 171 height 20
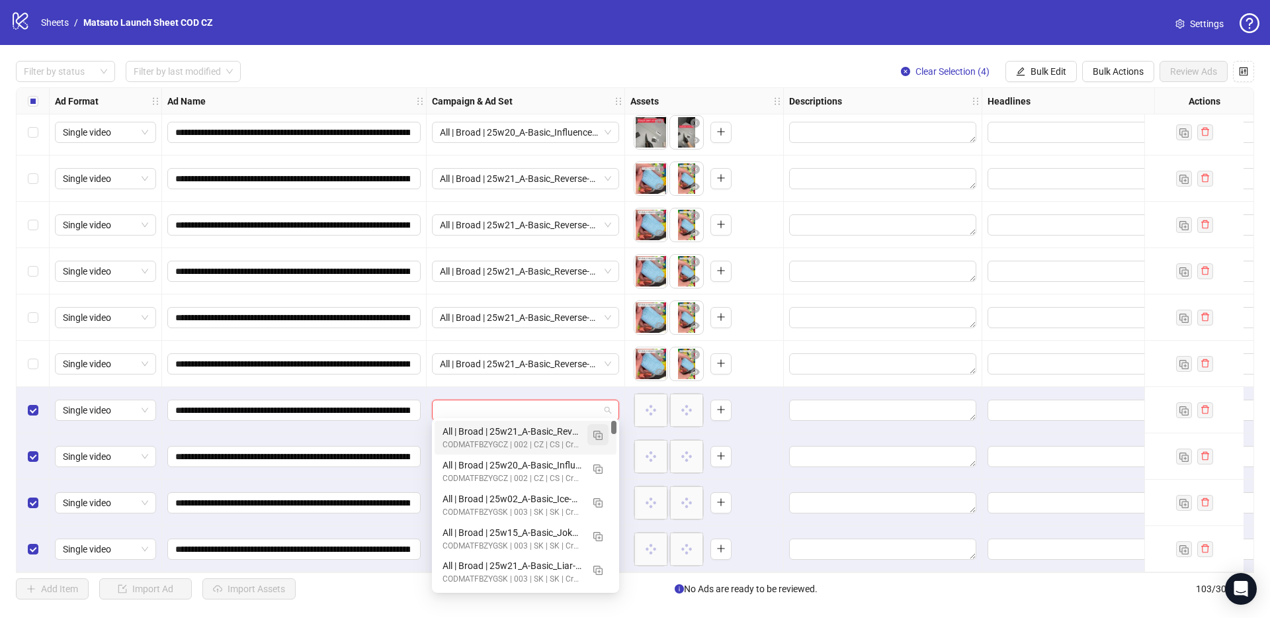
click at [600, 435] on img "button" at bounding box center [597, 434] width 9 height 9
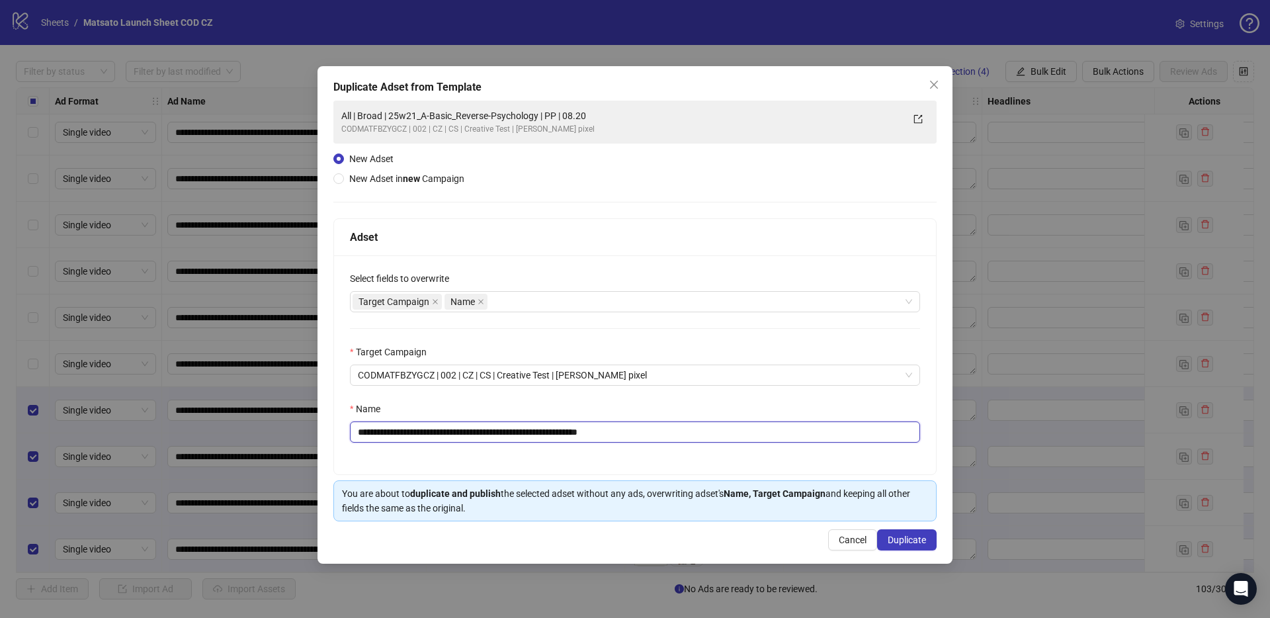
drag, startPoint x: 604, startPoint y: 430, endPoint x: 692, endPoint y: 438, distance: 88.3
click at [692, 438] on input "**********" at bounding box center [635, 431] width 570 height 21
drag, startPoint x: 557, startPoint y: 433, endPoint x: 407, endPoint y: 436, distance: 149.5
click at [407, 436] on input "**********" at bounding box center [635, 431] width 570 height 21
paste input "text"
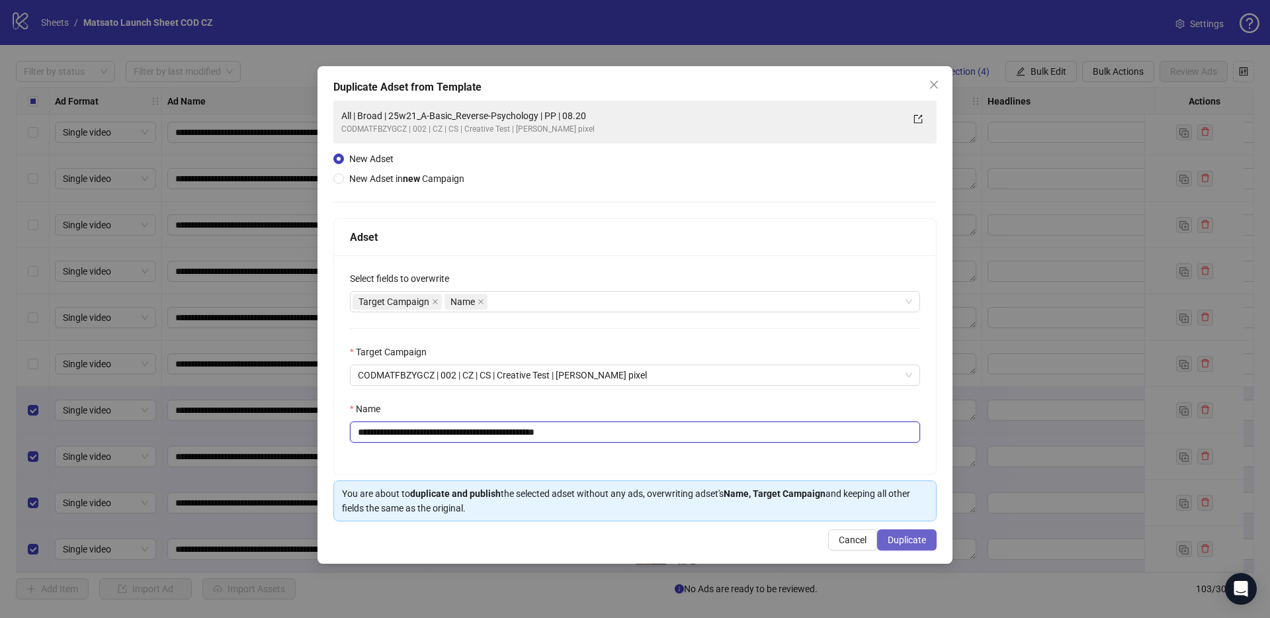
type input "**********"
click at [918, 545] on span "Duplicate" at bounding box center [906, 539] width 38 height 11
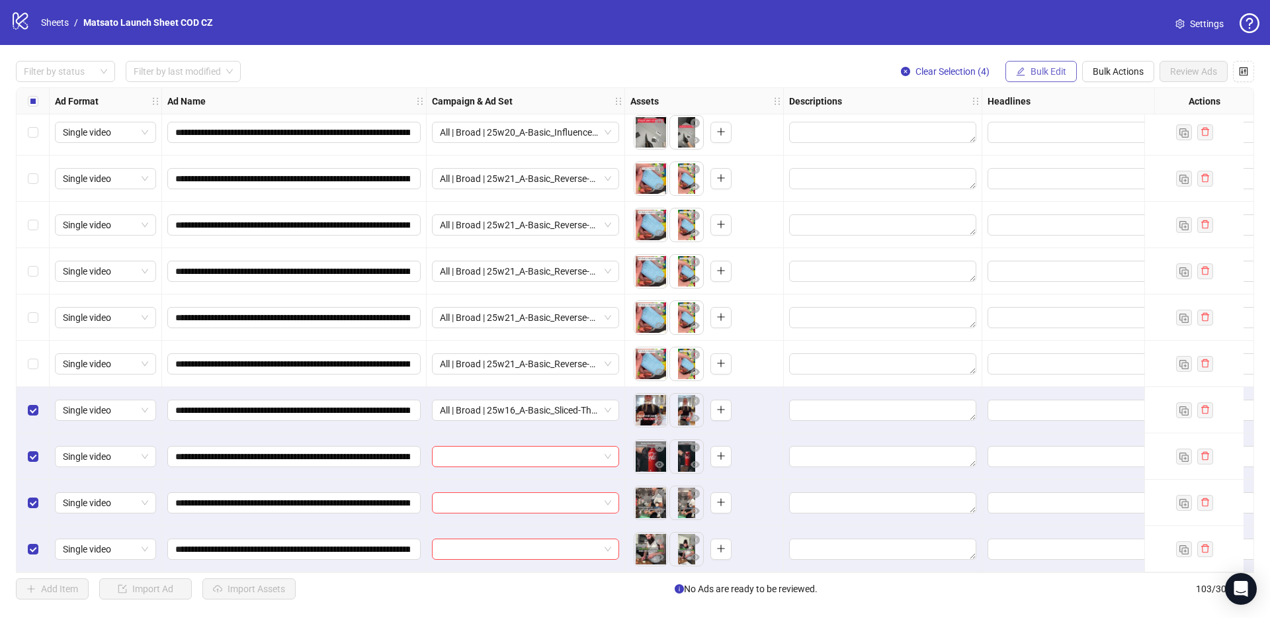
click at [1053, 78] on button "Bulk Edit" at bounding box center [1040, 71] width 71 height 21
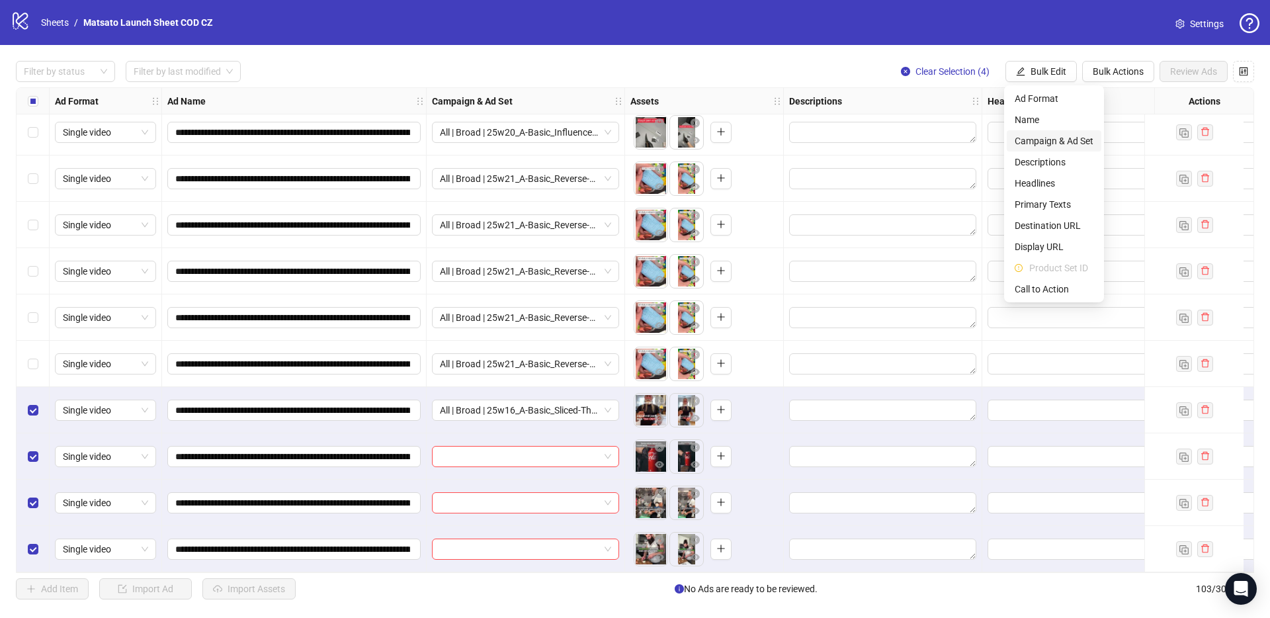
click at [1063, 140] on span "Campaign & Ad Set" at bounding box center [1053, 141] width 79 height 15
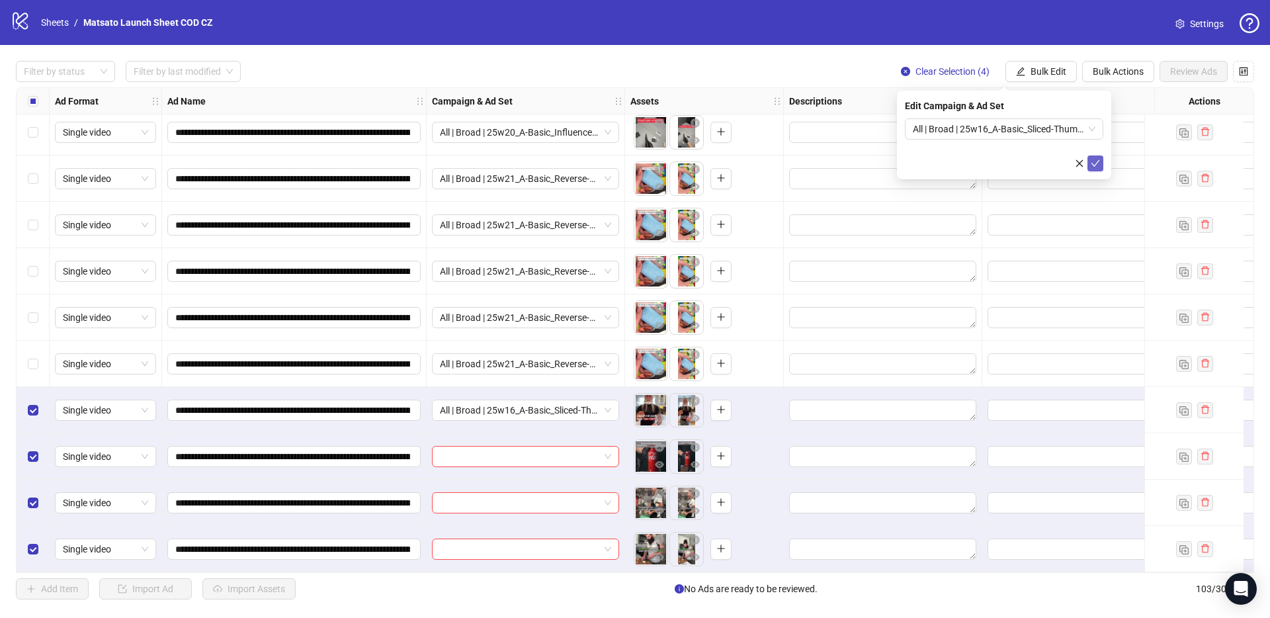
click at [1096, 161] on icon "check" at bounding box center [1094, 163] width 9 height 9
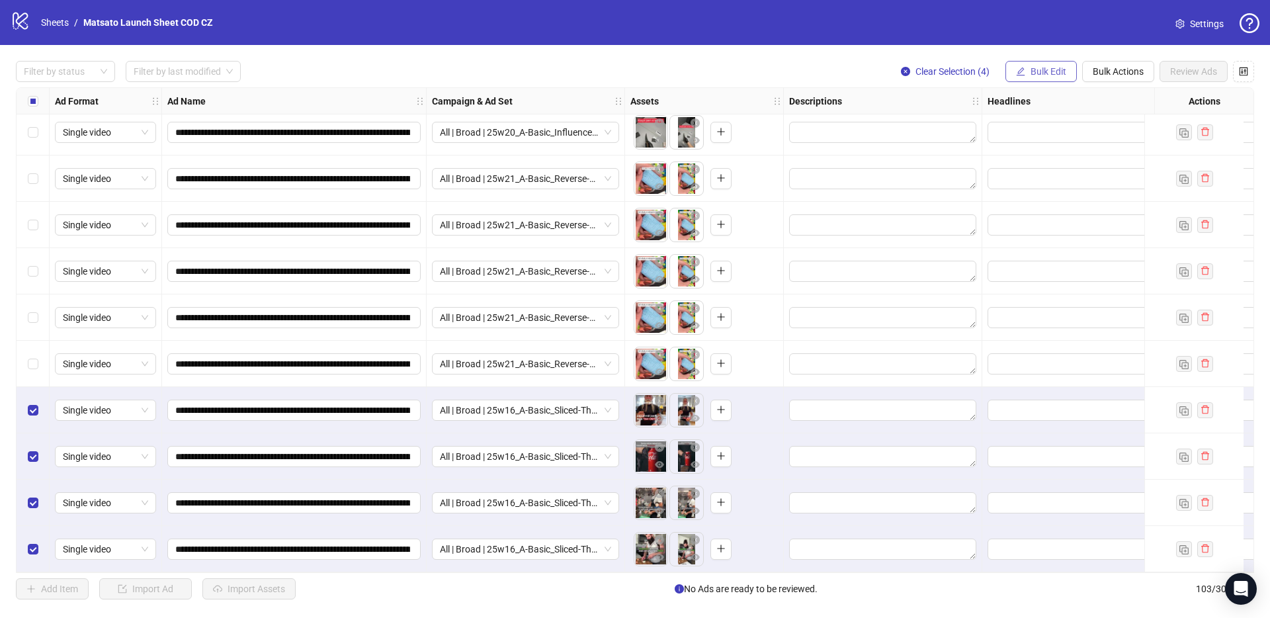
click at [1041, 78] on button "Bulk Edit" at bounding box center [1040, 71] width 71 height 21
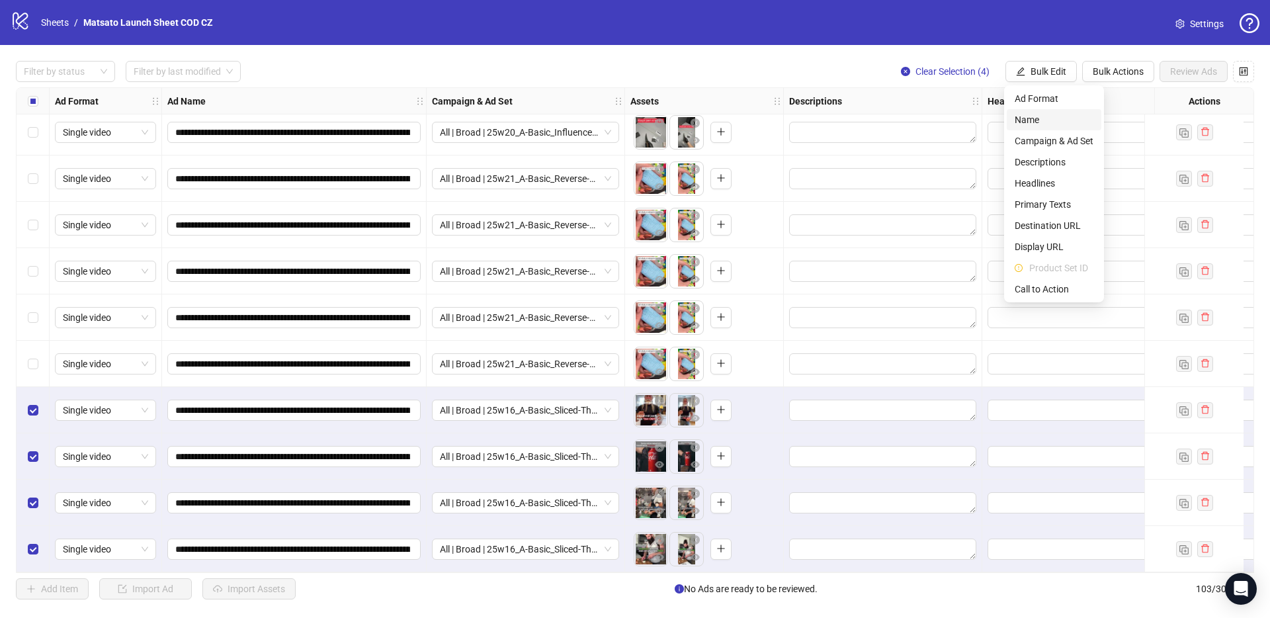
click at [1048, 118] on span "Name" at bounding box center [1053, 119] width 79 height 15
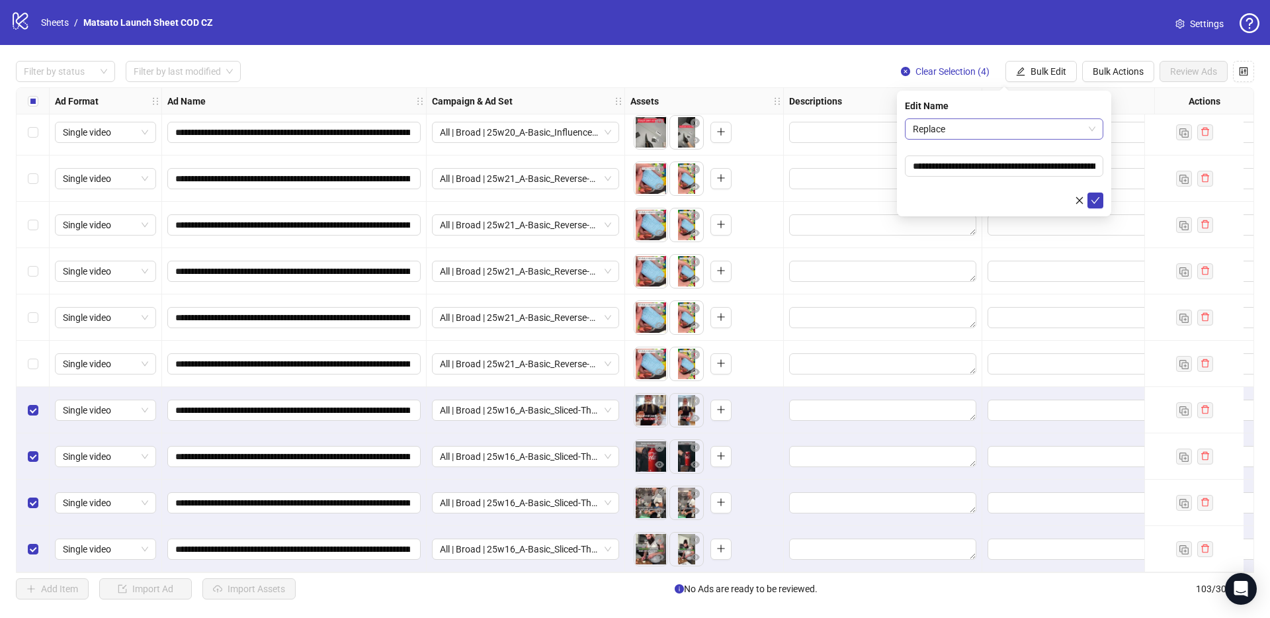
click at [1027, 126] on span "Replace" at bounding box center [1004, 129] width 183 height 20
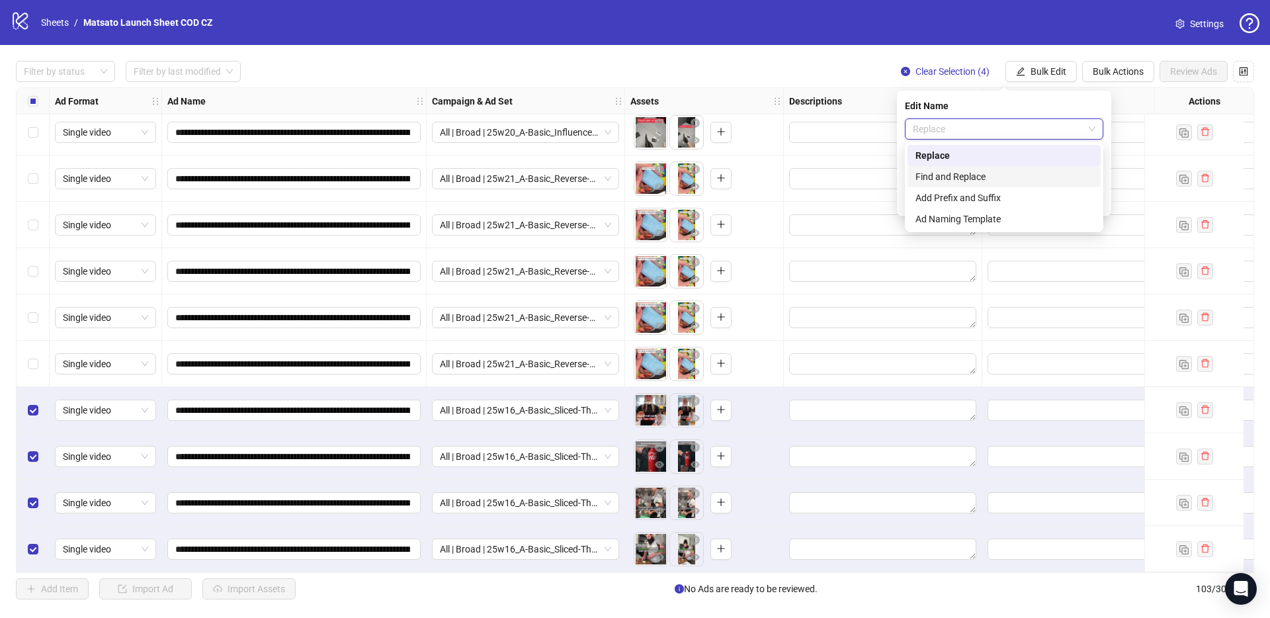
click at [997, 178] on div "Find and Replace" at bounding box center [1003, 176] width 177 height 15
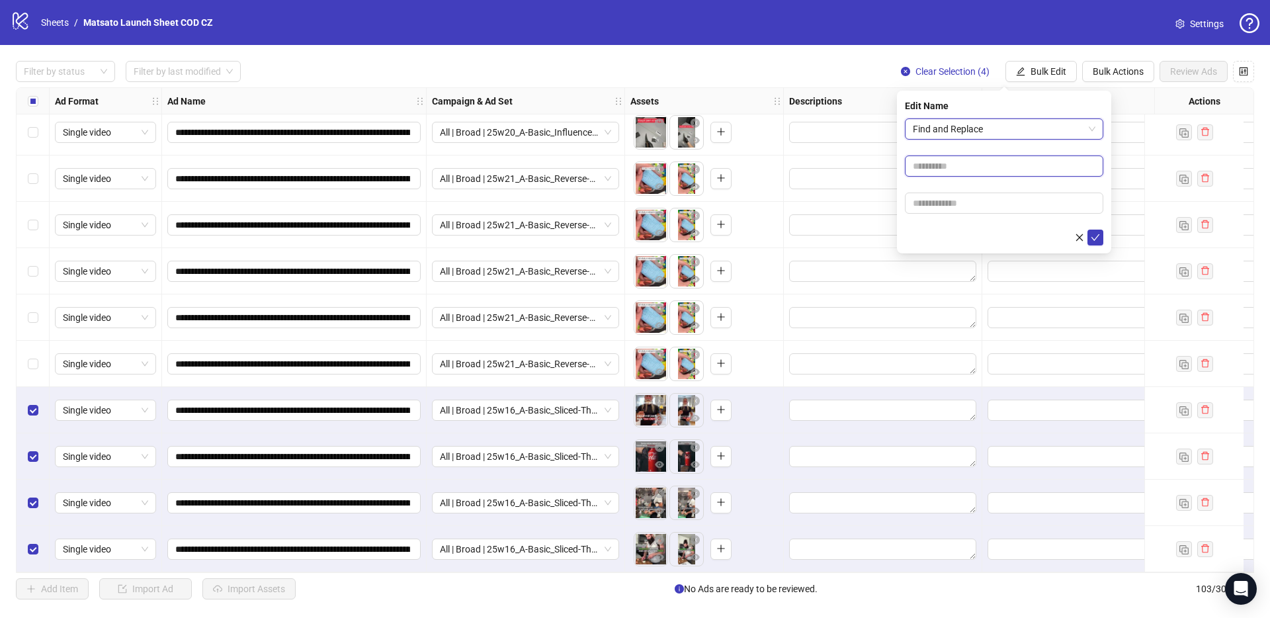
click at [966, 173] on input "text" at bounding box center [1004, 165] width 198 height 21
type input "**"
click at [978, 199] on input "text" at bounding box center [1004, 202] width 198 height 21
type input "*****"
click at [1095, 238] on icon "check" at bounding box center [1094, 237] width 9 height 9
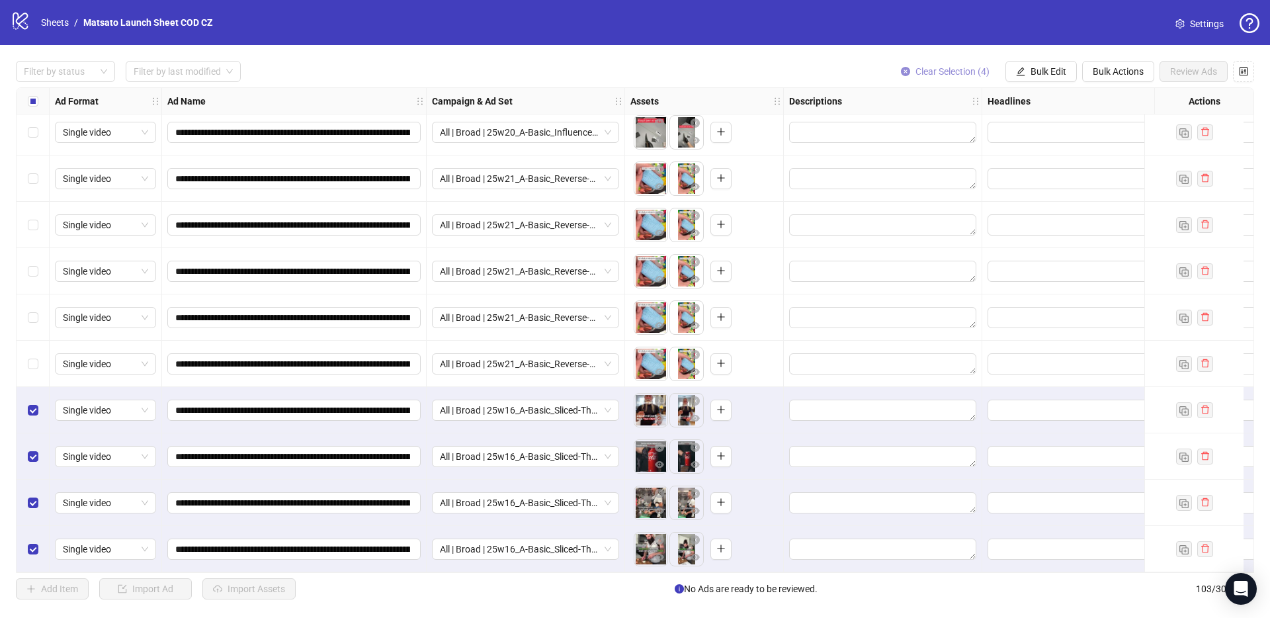
click at [952, 74] on span "Clear Selection (4)" at bounding box center [952, 71] width 74 height 11
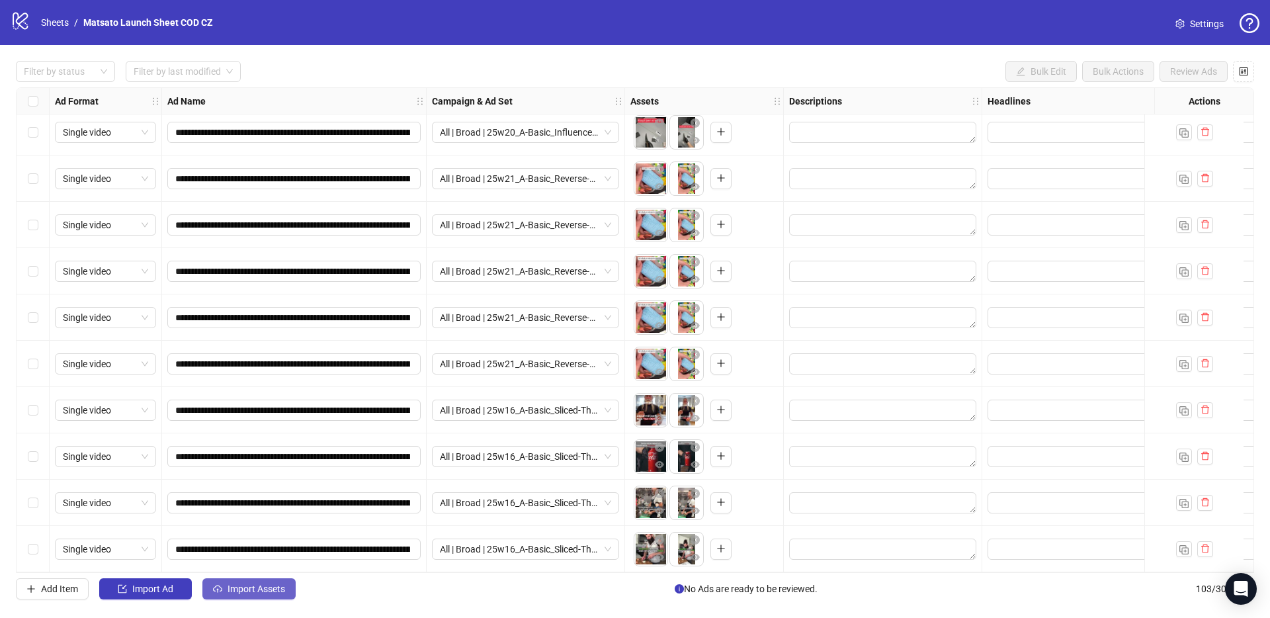
click at [288, 582] on button "Import Assets" at bounding box center [248, 588] width 93 height 21
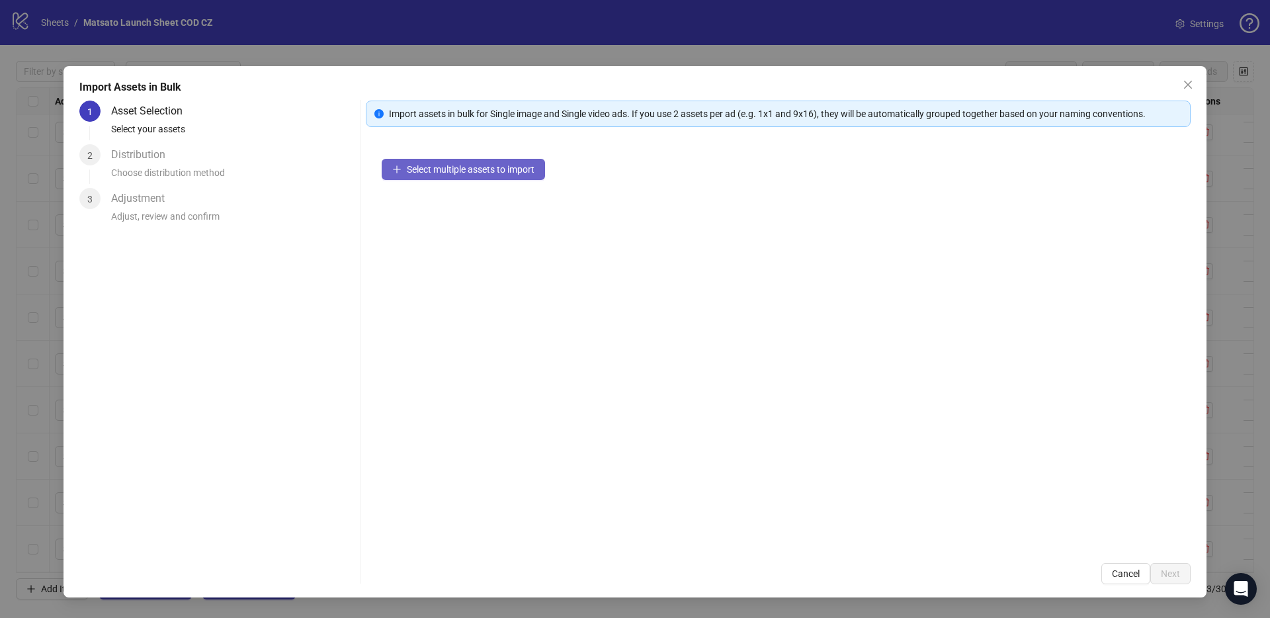
click at [493, 171] on span "Select multiple assets to import" at bounding box center [471, 169] width 128 height 11
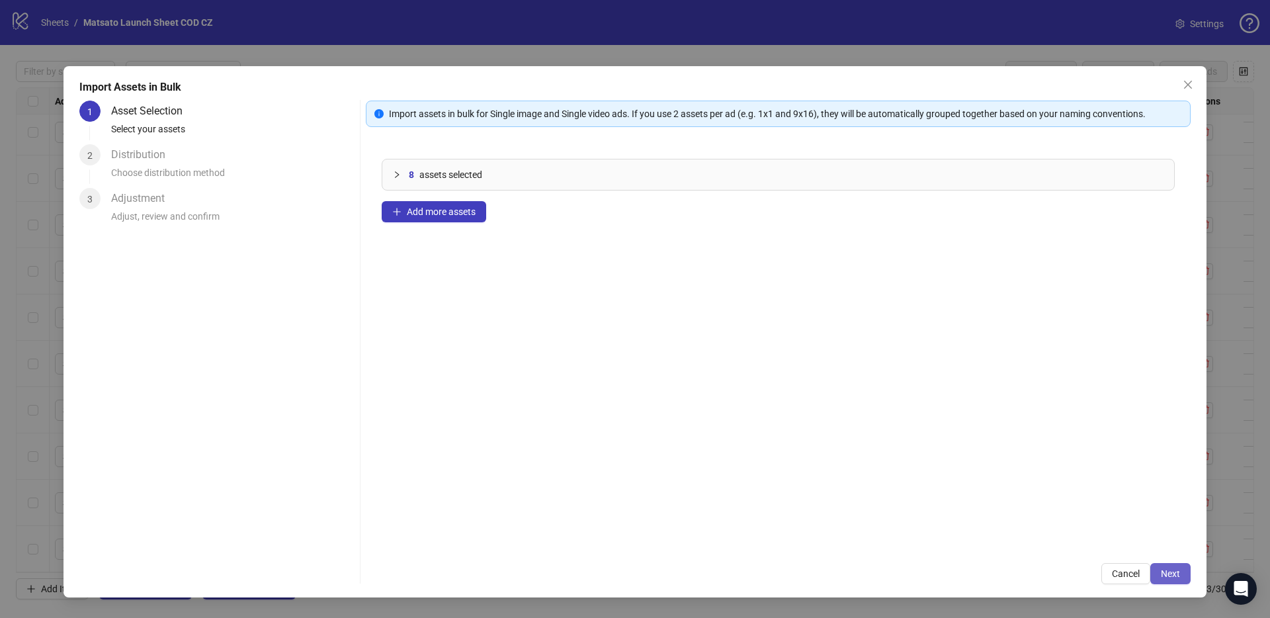
click at [1159, 567] on button "Next" at bounding box center [1170, 573] width 40 height 21
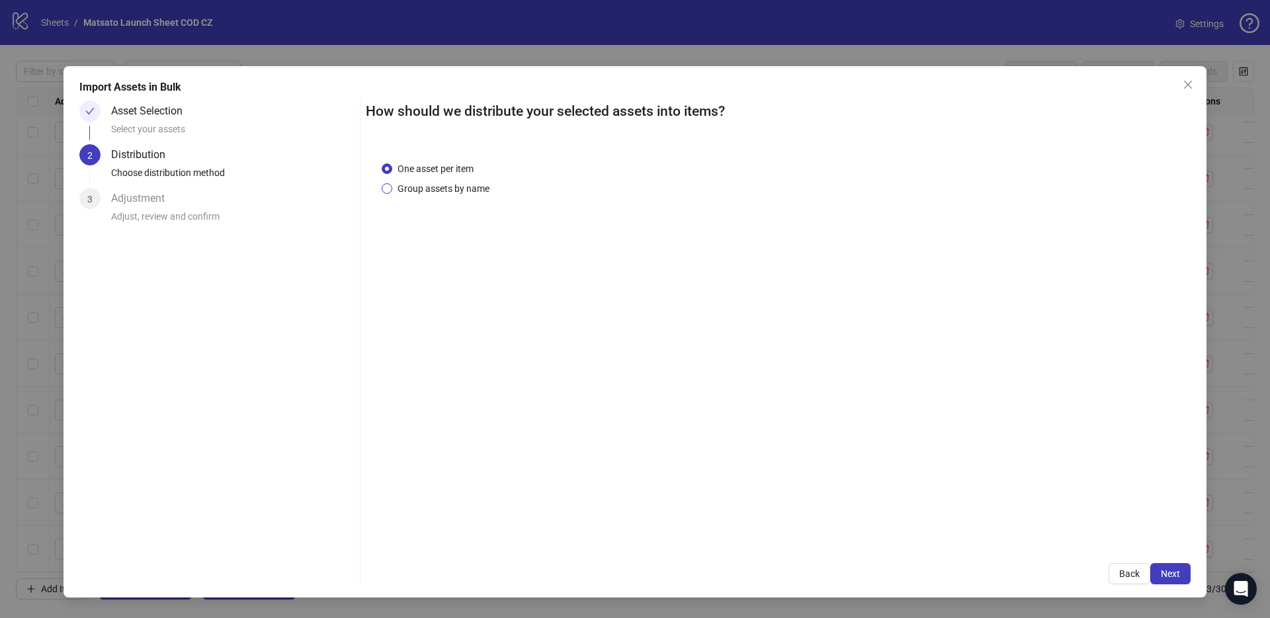
click at [439, 184] on span "Group assets by name" at bounding box center [443, 188] width 102 height 15
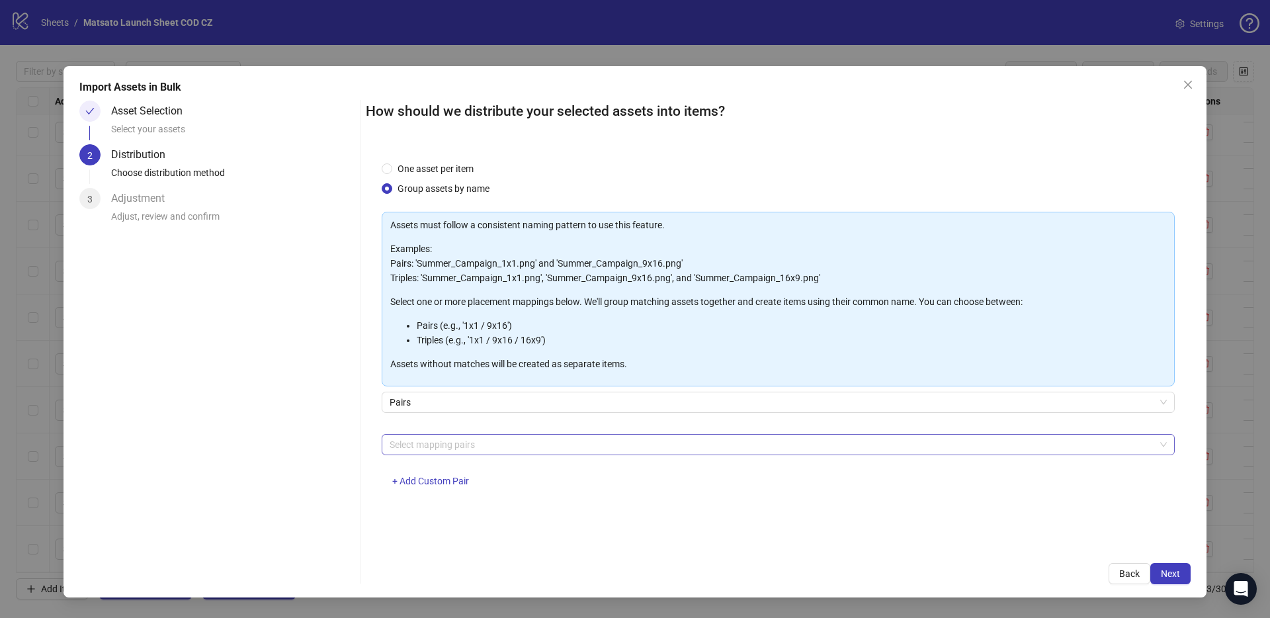
click at [508, 438] on div at bounding box center [771, 444] width 774 height 19
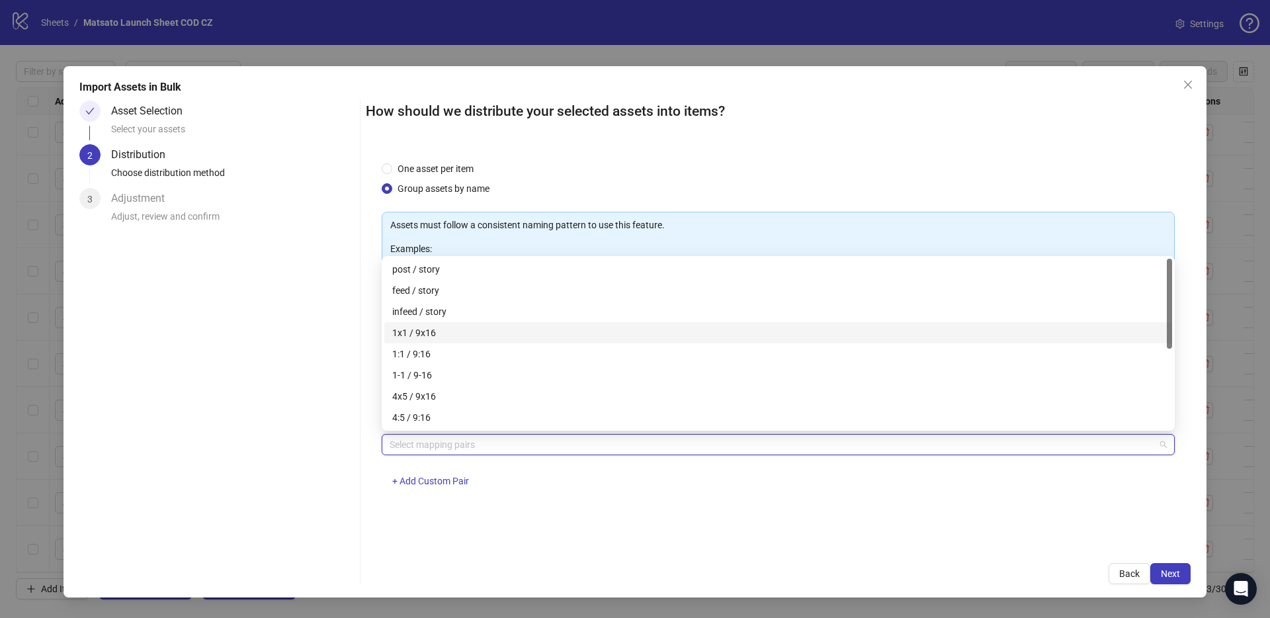
drag, startPoint x: 447, startPoint y: 329, endPoint x: 474, endPoint y: 339, distance: 29.1
click at [447, 328] on div "1x1 / 9x16" at bounding box center [778, 332] width 772 height 15
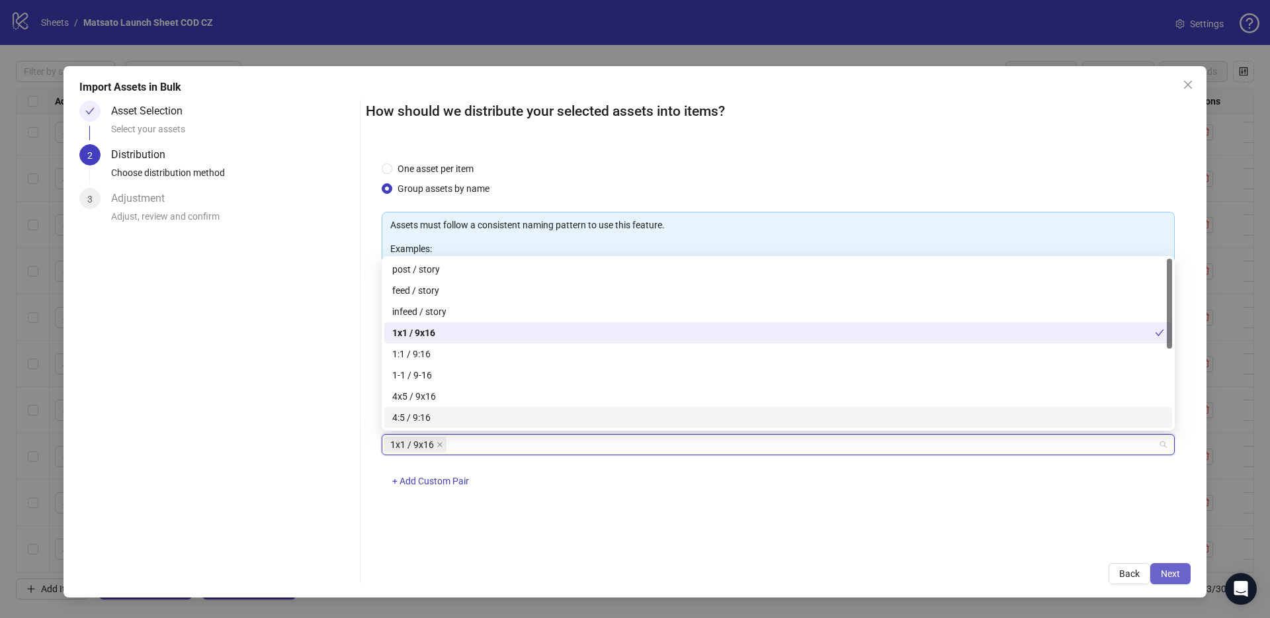
click at [1172, 569] on span "Next" at bounding box center [1169, 573] width 19 height 11
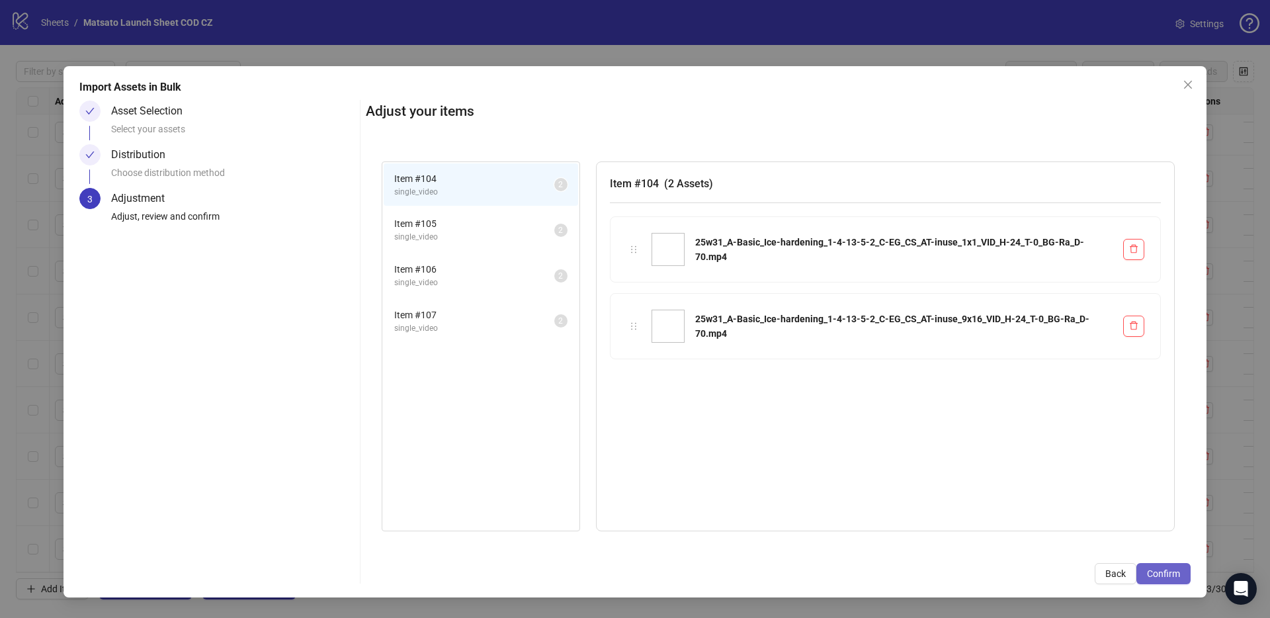
click at [1171, 569] on span "Confirm" at bounding box center [1163, 573] width 33 height 11
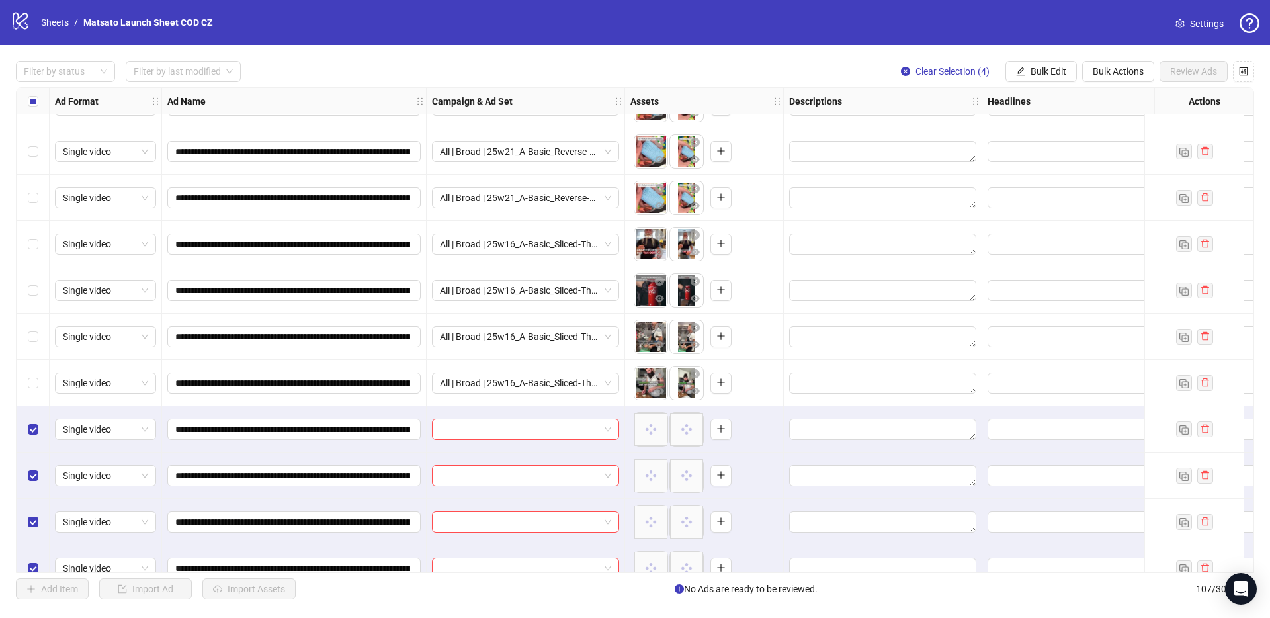
scroll to position [4500, 0]
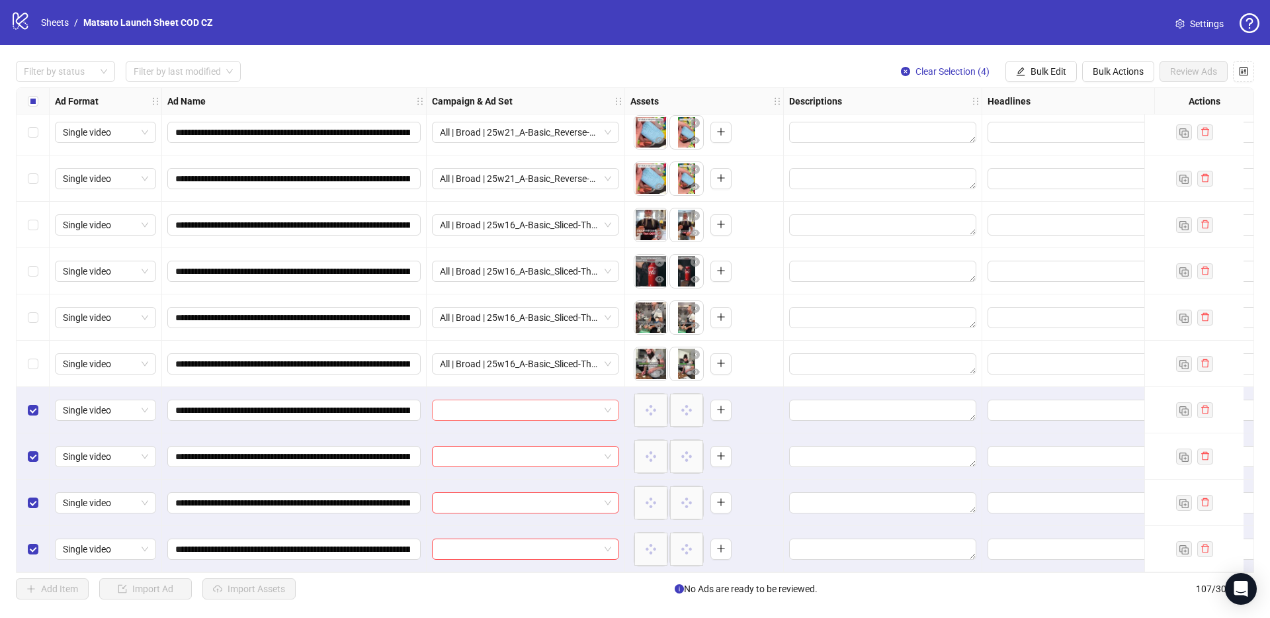
click at [607, 402] on span at bounding box center [525, 410] width 171 height 20
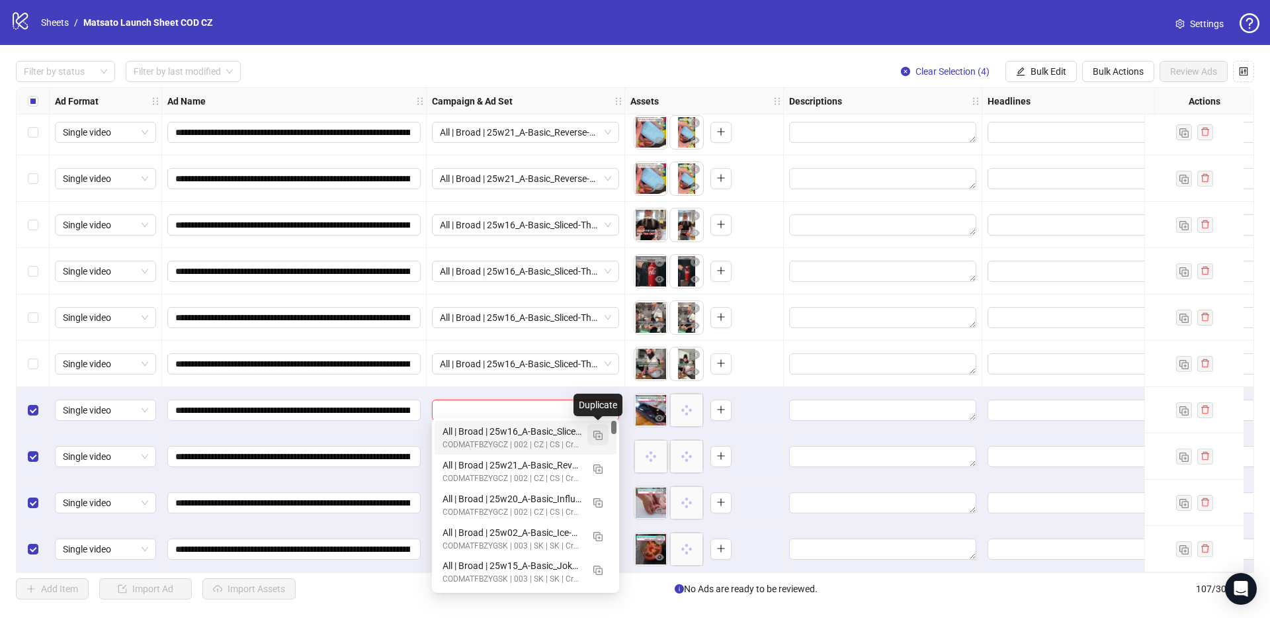
click at [596, 439] on img "button" at bounding box center [597, 434] width 9 height 9
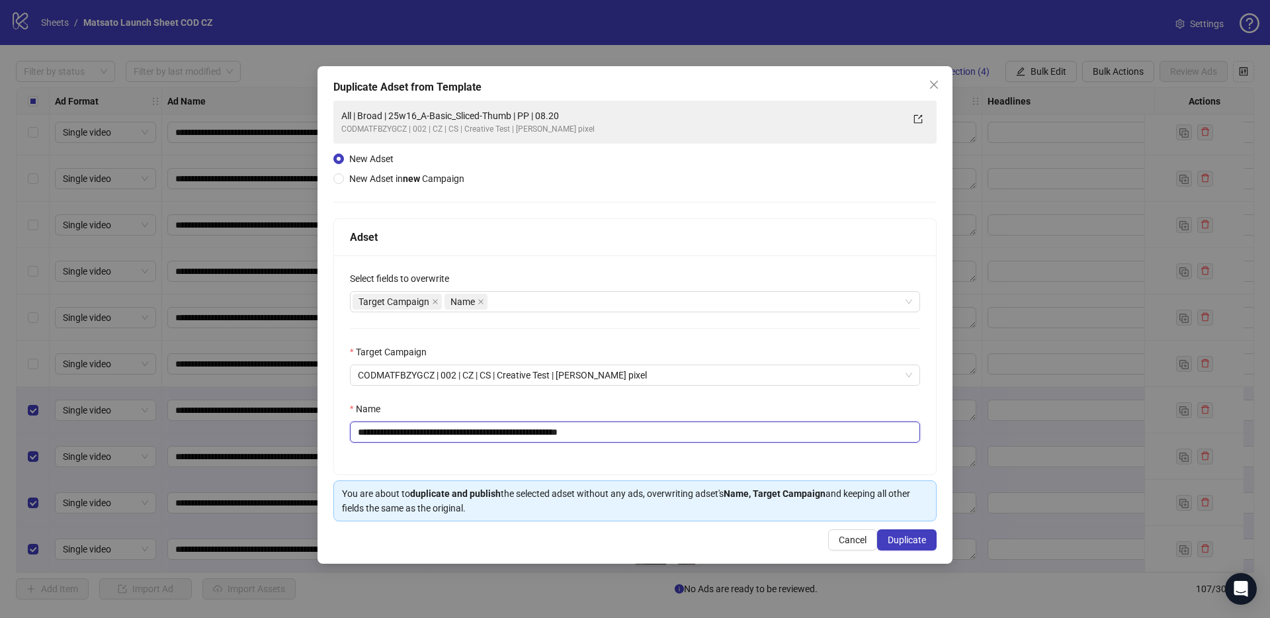
drag, startPoint x: 579, startPoint y: 432, endPoint x: 701, endPoint y: 440, distance: 122.6
click at [698, 442] on input "**********" at bounding box center [635, 431] width 570 height 21
drag, startPoint x: 529, startPoint y: 432, endPoint x: 406, endPoint y: 431, distance: 123.0
click at [406, 431] on input "**********" at bounding box center [635, 431] width 570 height 21
paste input "*"
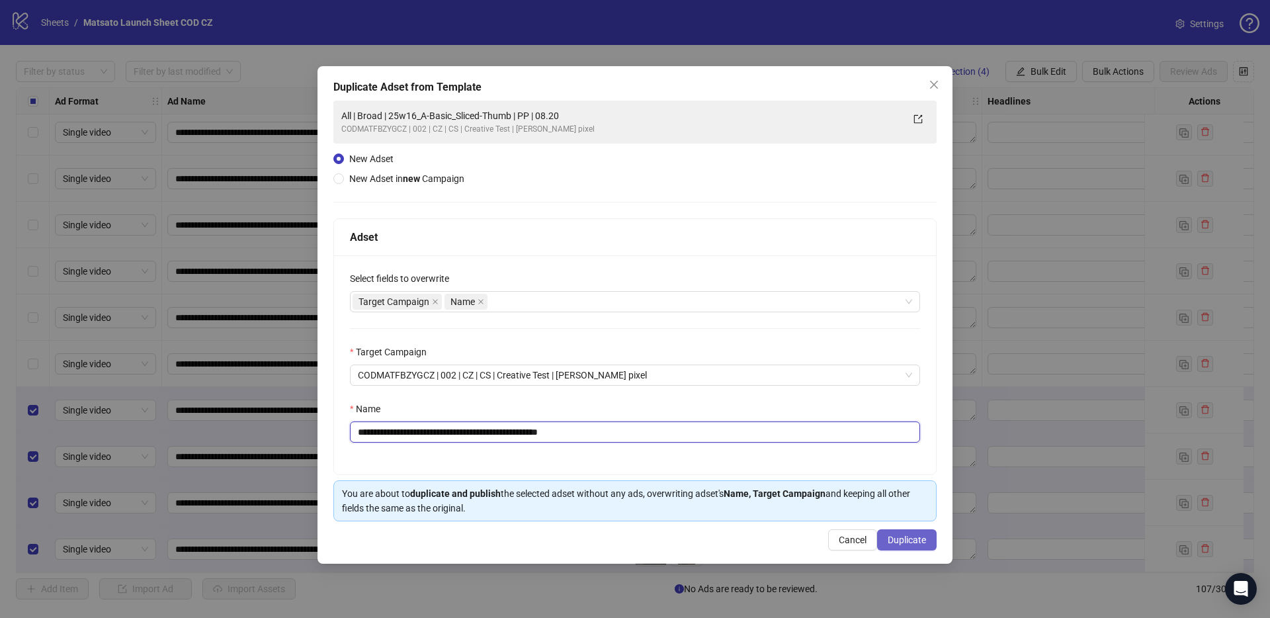
type input "**********"
click at [919, 544] on span "Duplicate" at bounding box center [906, 539] width 38 height 11
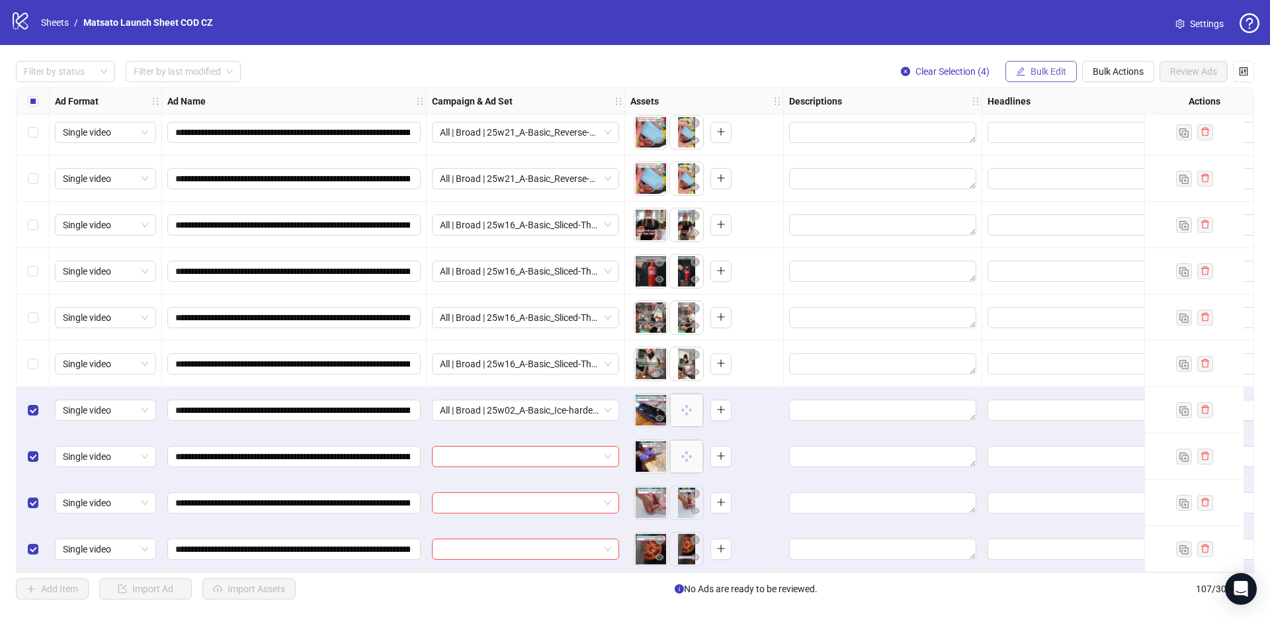
click at [1022, 73] on icon "edit" at bounding box center [1020, 71] width 9 height 9
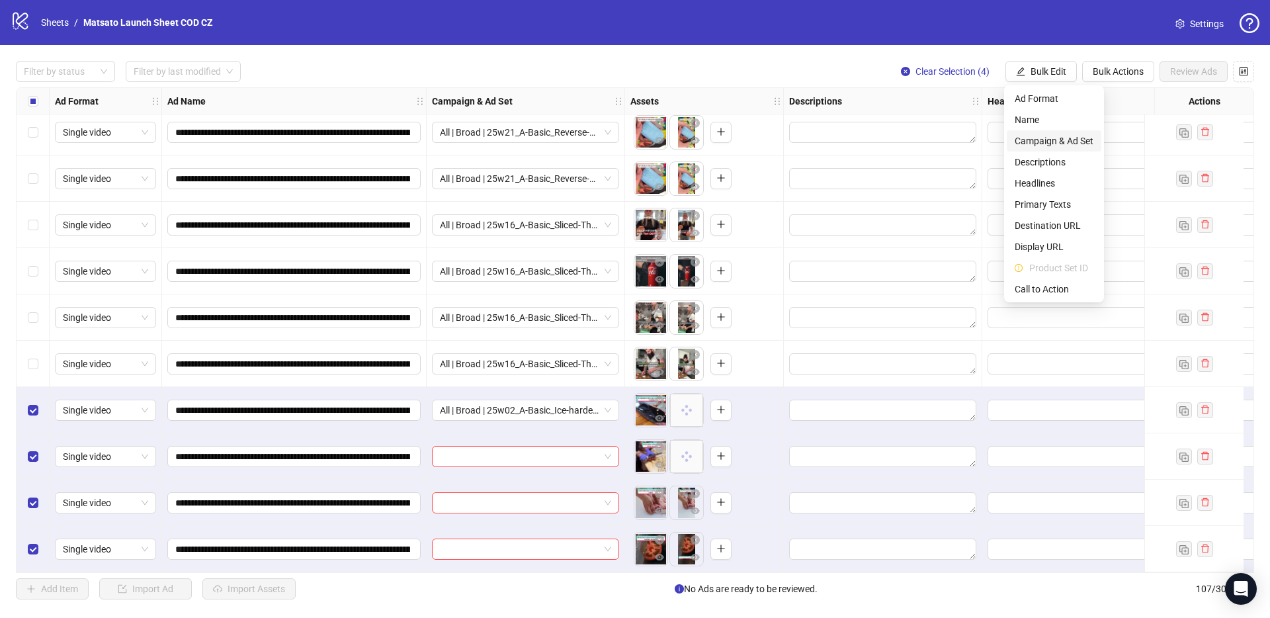
click at [1064, 144] on span "Campaign & Ad Set" at bounding box center [1053, 141] width 79 height 15
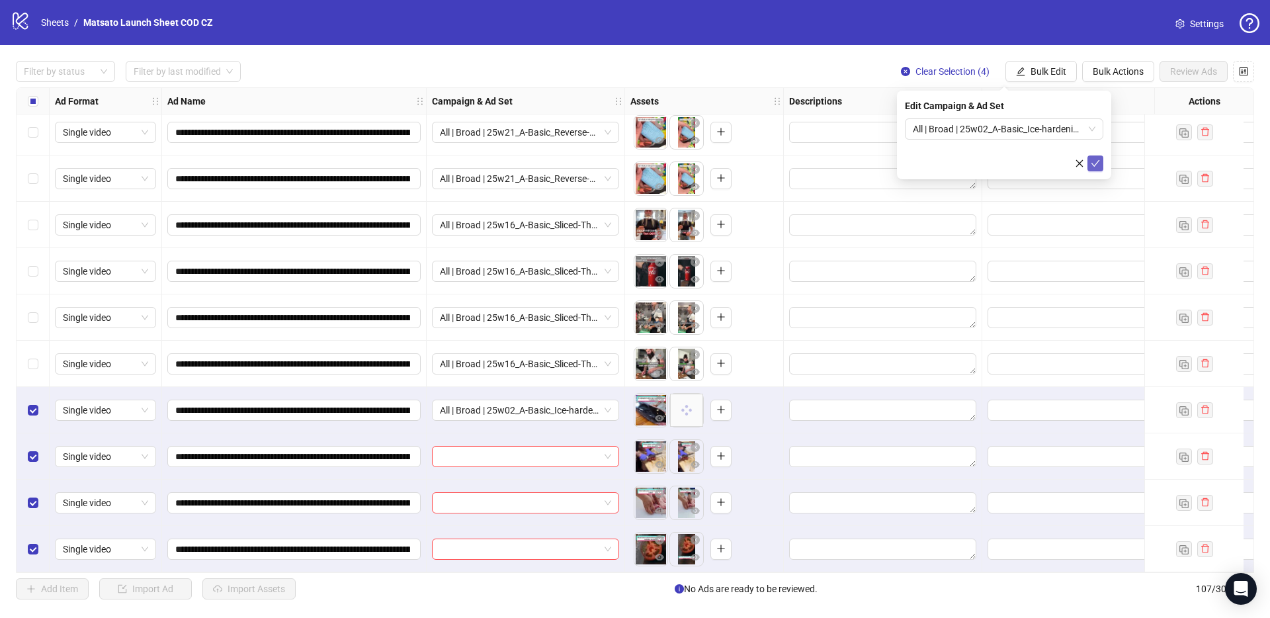
click at [1094, 167] on icon "check" at bounding box center [1094, 163] width 9 height 9
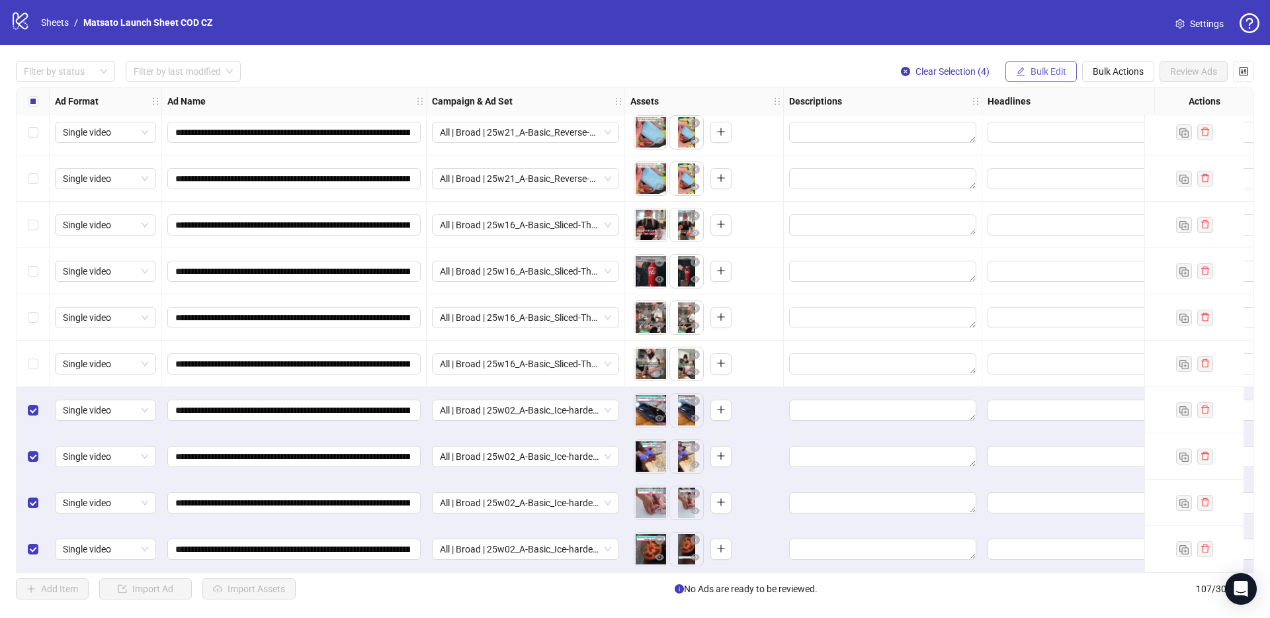
click at [1030, 77] on button "Bulk Edit" at bounding box center [1040, 71] width 71 height 21
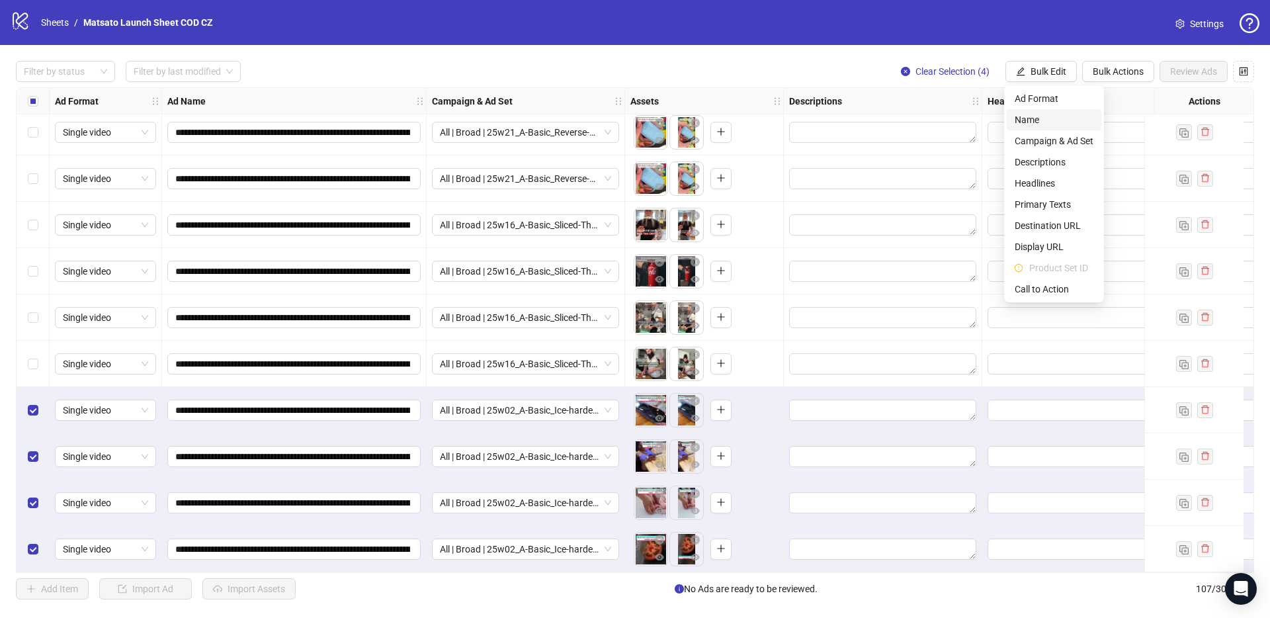
click at [1048, 114] on span "Name" at bounding box center [1053, 119] width 79 height 15
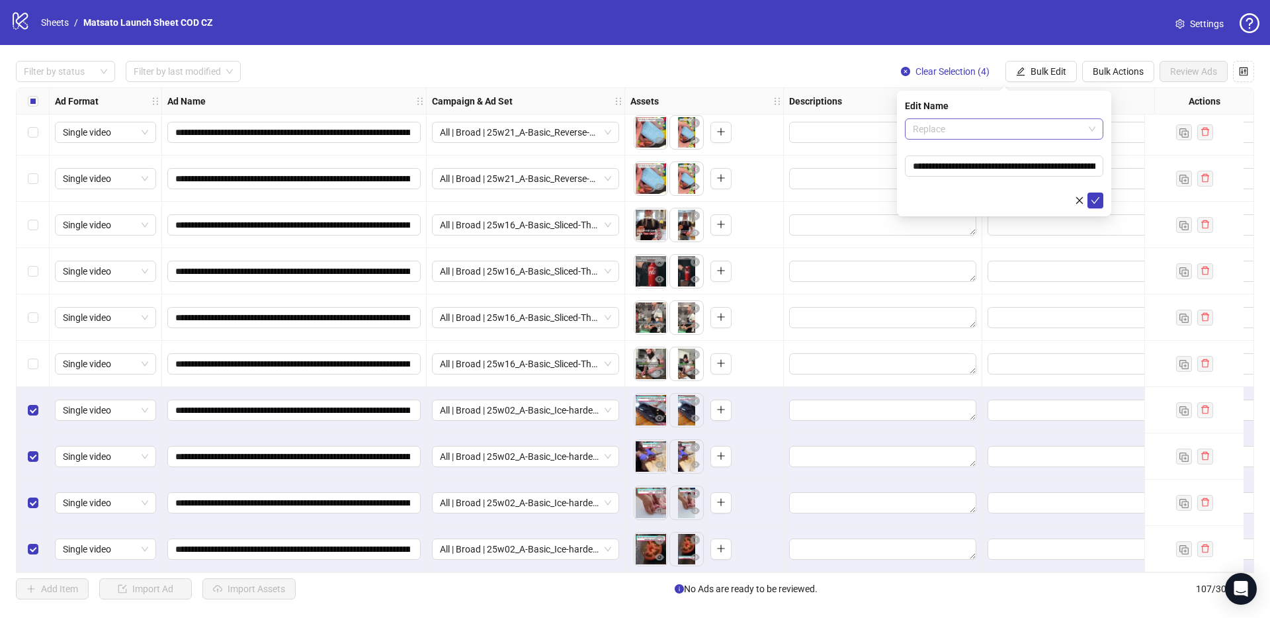
click at [984, 127] on span "Replace" at bounding box center [1004, 129] width 183 height 20
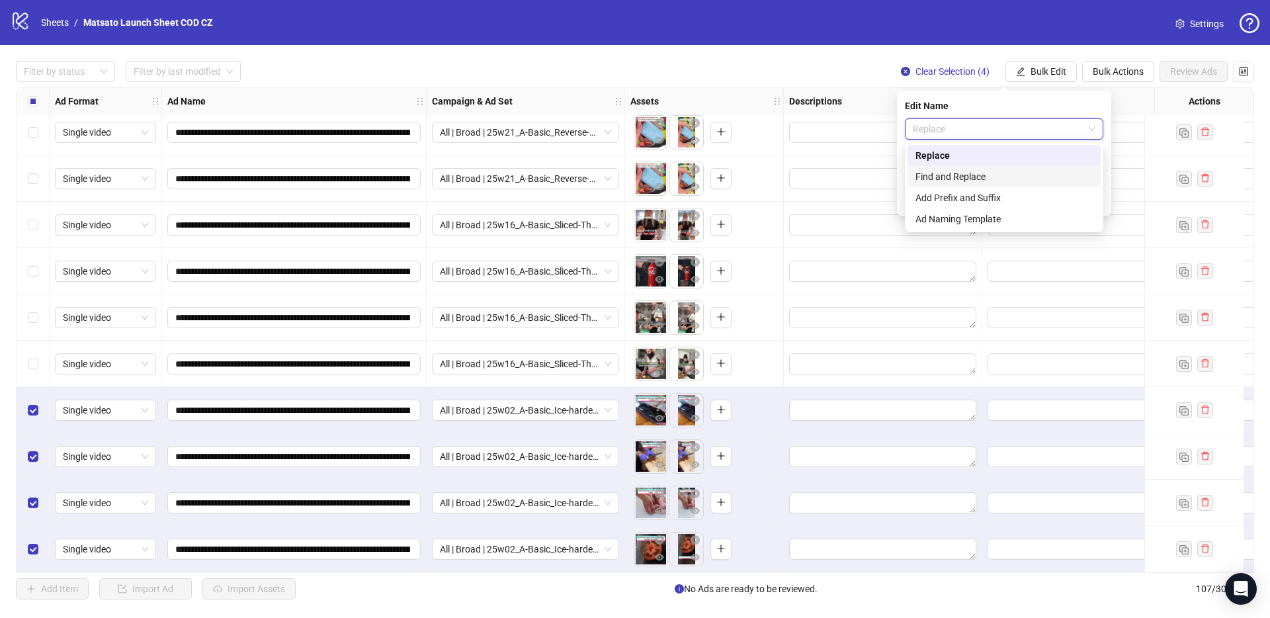
click at [986, 176] on div "Find and Replace" at bounding box center [1003, 176] width 177 height 15
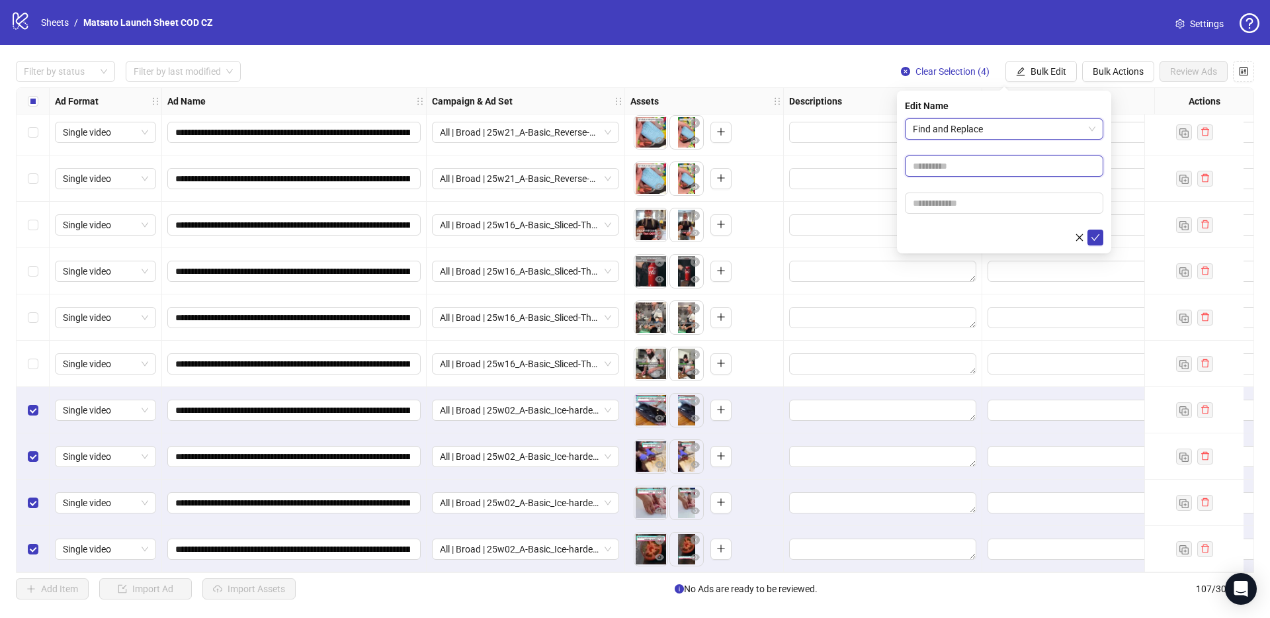
click at [984, 173] on input "text" at bounding box center [1004, 165] width 198 height 21
type input "**"
click at [986, 204] on input "text" at bounding box center [1004, 202] width 198 height 21
type input "*****"
click at [1096, 239] on icon "check" at bounding box center [1094, 237] width 9 height 9
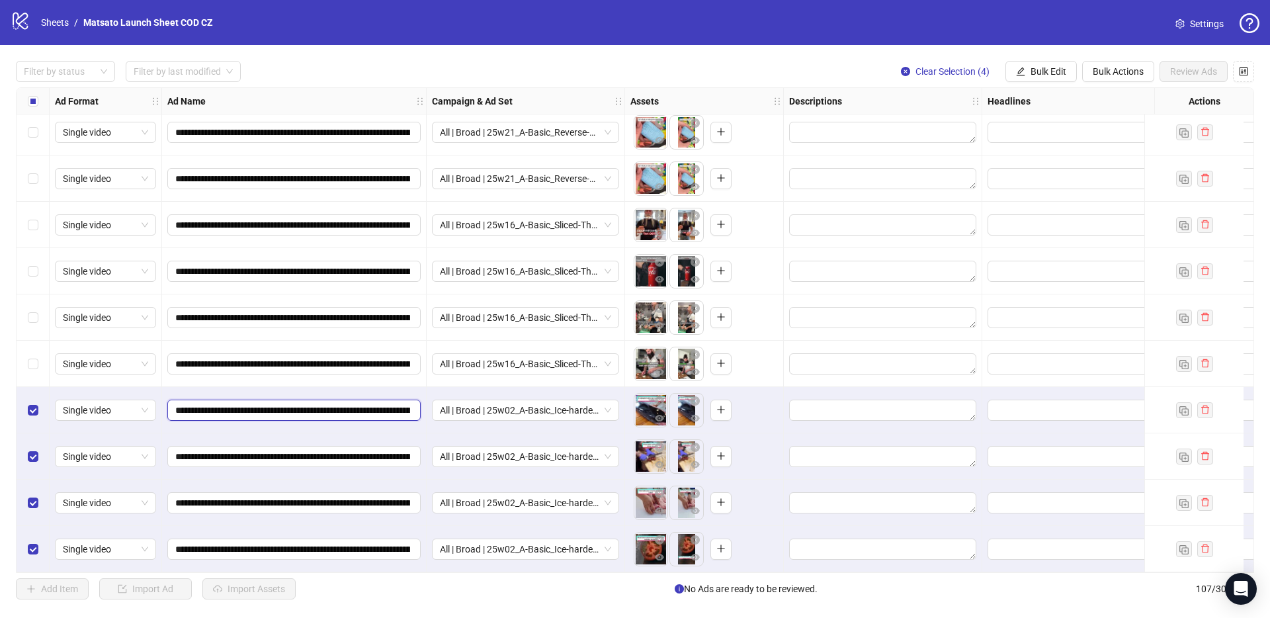
click at [395, 407] on input "**********" at bounding box center [292, 410] width 235 height 15
click at [838, 61] on div "Filter by status Filter by last modified Clear Selection (4) Bulk Edit Bulk Act…" at bounding box center [635, 71] width 1238 height 21
click at [933, 67] on span "Clear Selection (4)" at bounding box center [952, 71] width 74 height 11
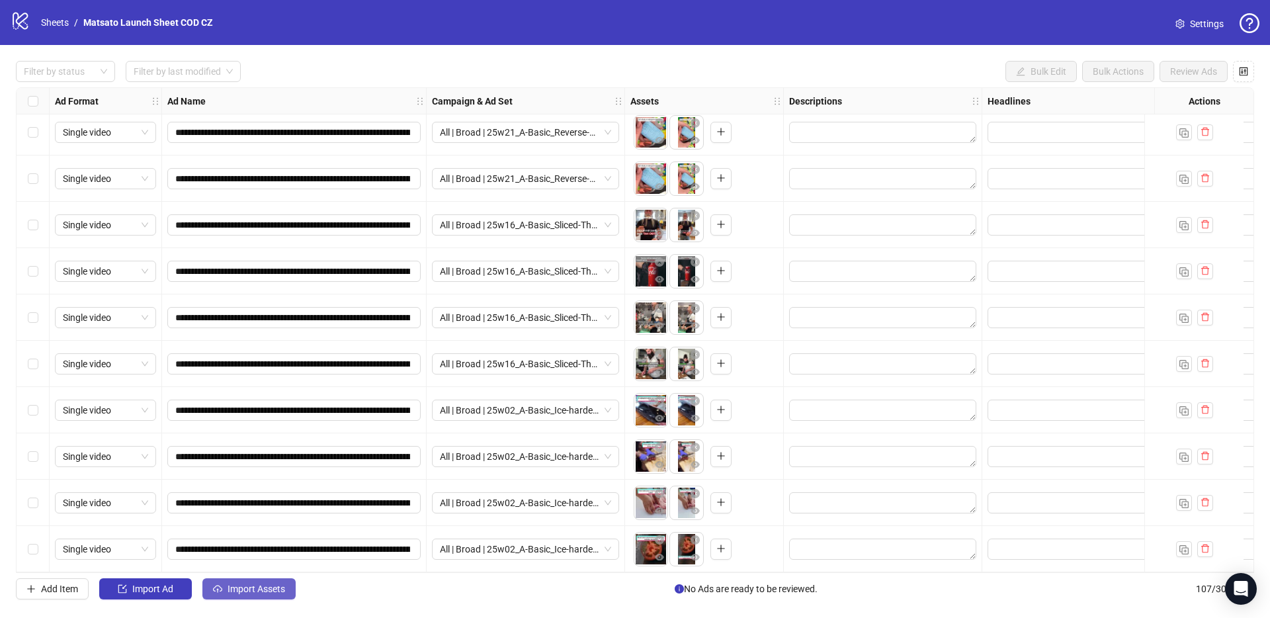
click at [278, 581] on button "Import Assets" at bounding box center [248, 588] width 93 height 21
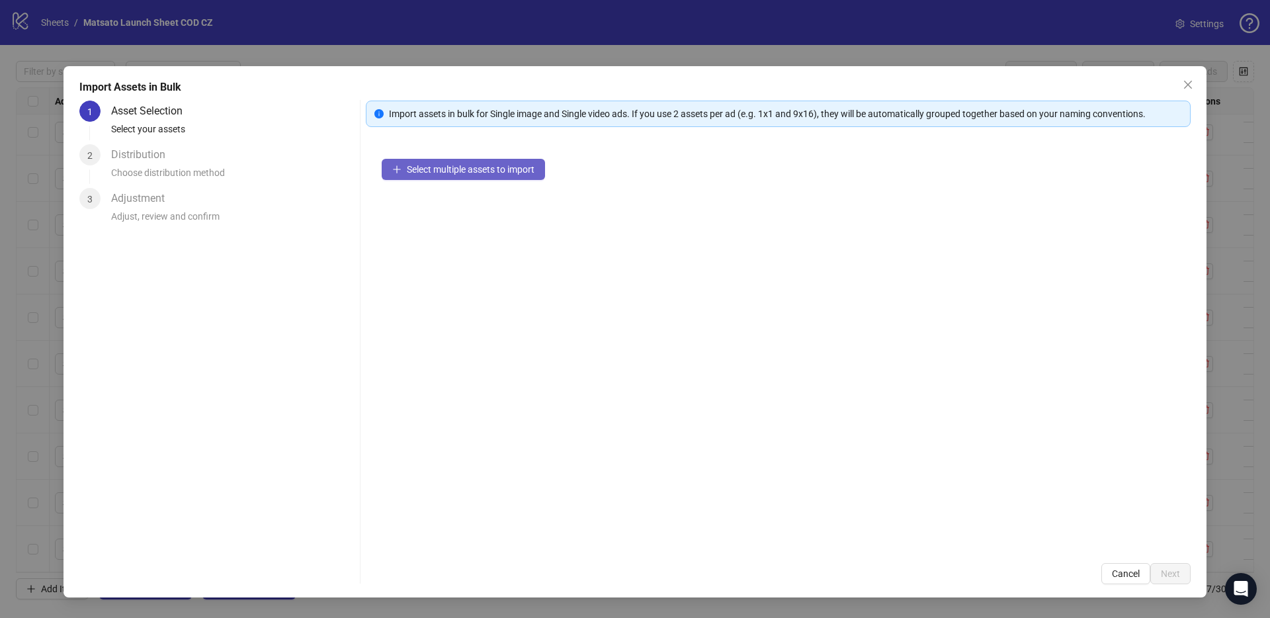
click at [469, 171] on span "Select multiple assets to import" at bounding box center [471, 169] width 128 height 11
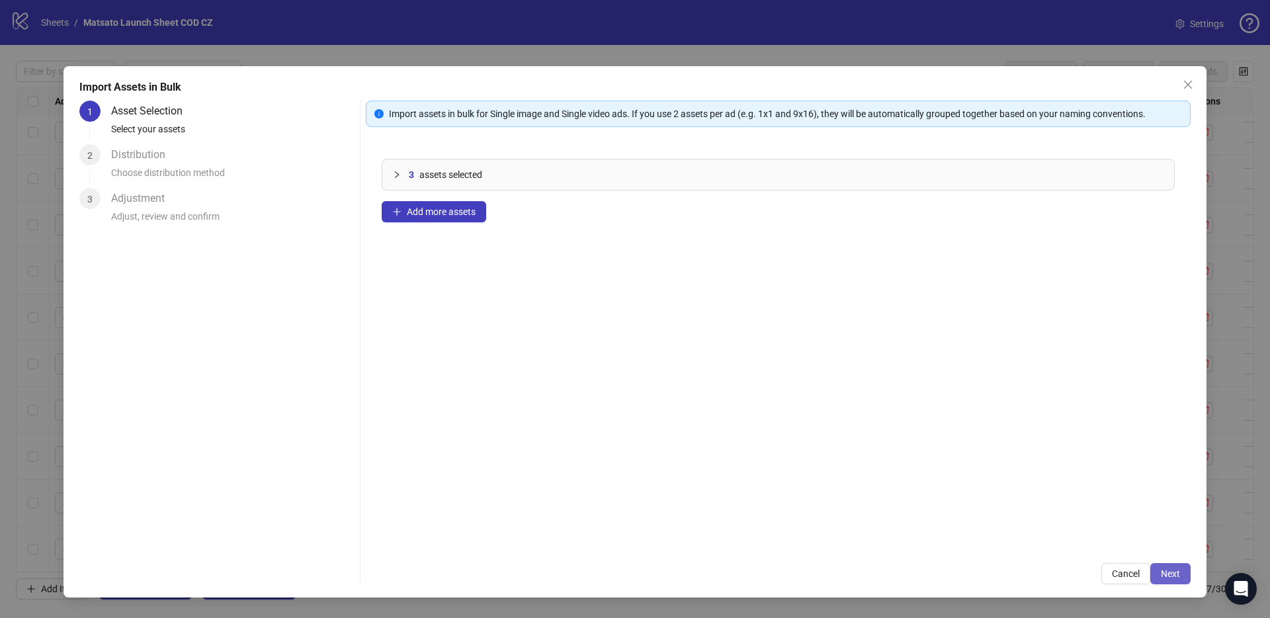
click at [1176, 579] on button "Next" at bounding box center [1170, 573] width 40 height 21
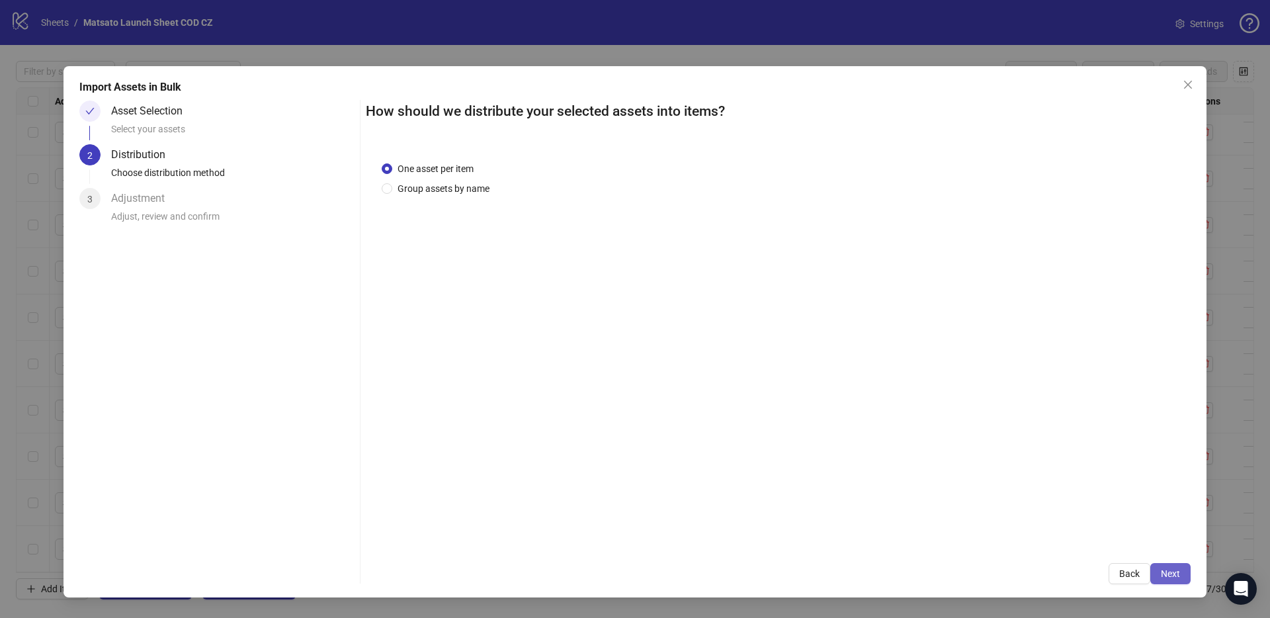
click at [1175, 579] on button "Next" at bounding box center [1170, 573] width 40 height 21
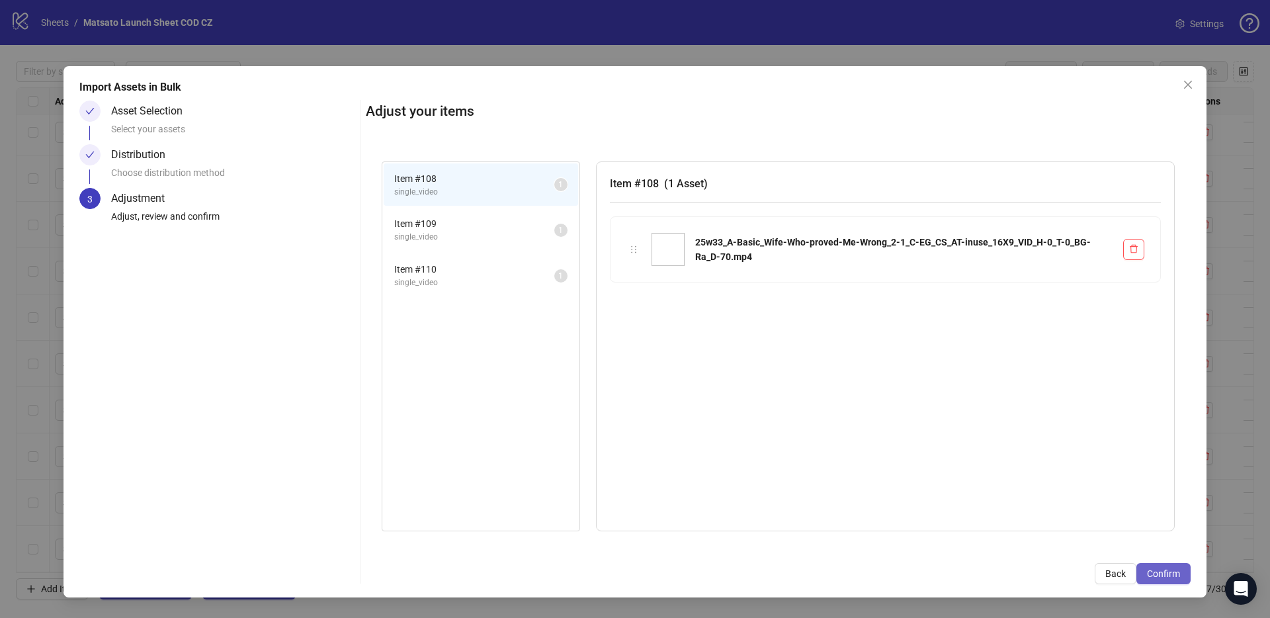
click at [1172, 576] on span "Confirm" at bounding box center [1163, 573] width 33 height 11
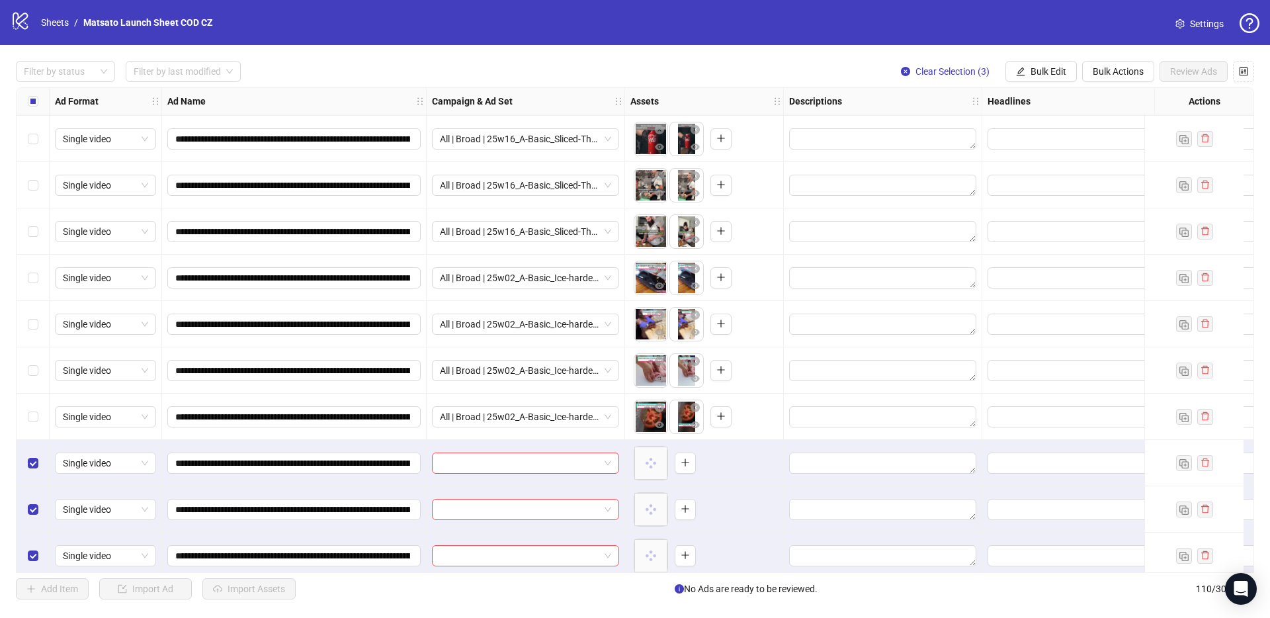
scroll to position [4639, 0]
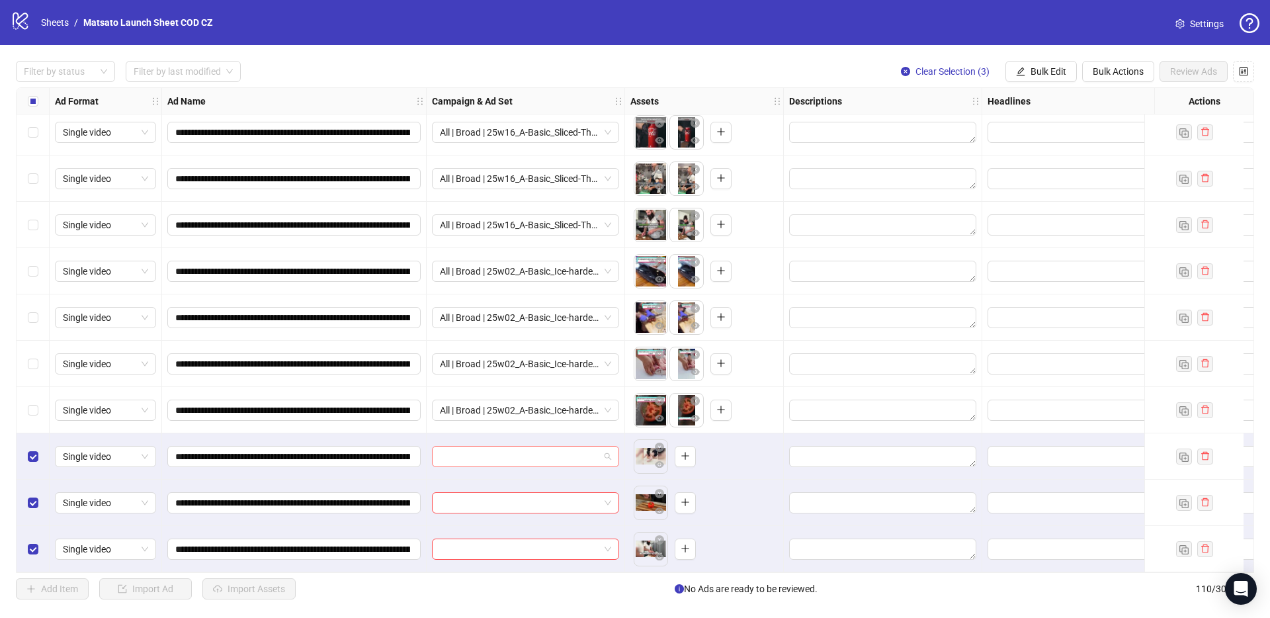
drag, startPoint x: 606, startPoint y: 449, endPoint x: 612, endPoint y: 456, distance: 8.9
click at [606, 450] on span at bounding box center [525, 456] width 171 height 20
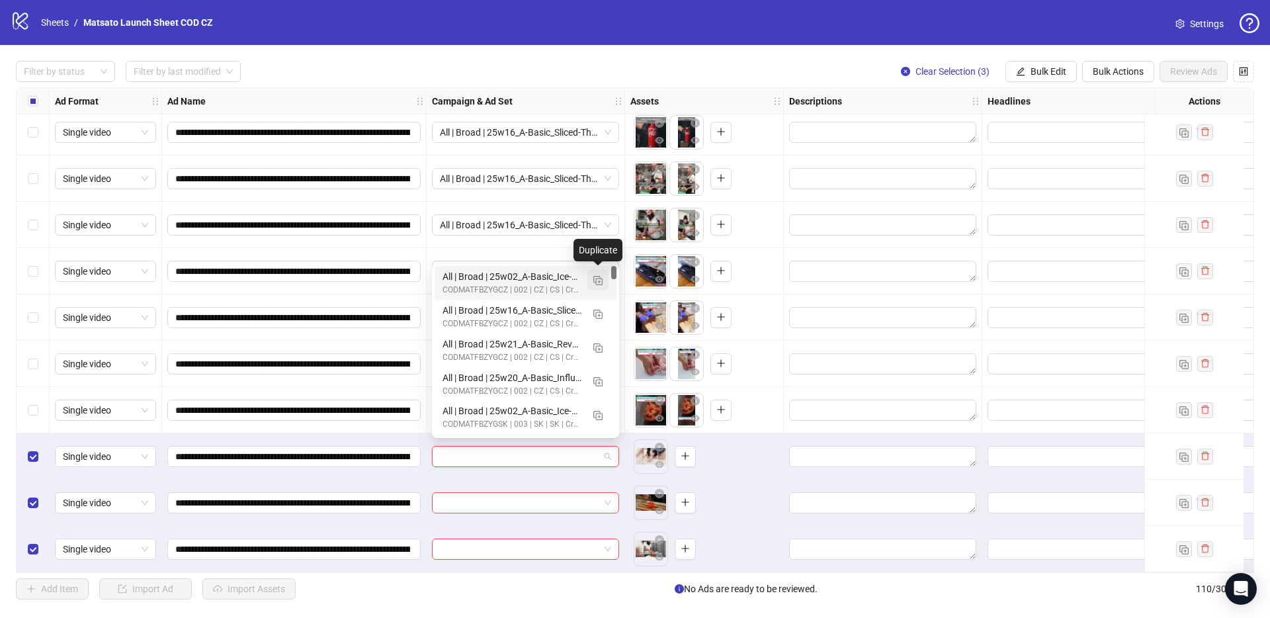
click at [601, 282] on img "button" at bounding box center [597, 280] width 9 height 9
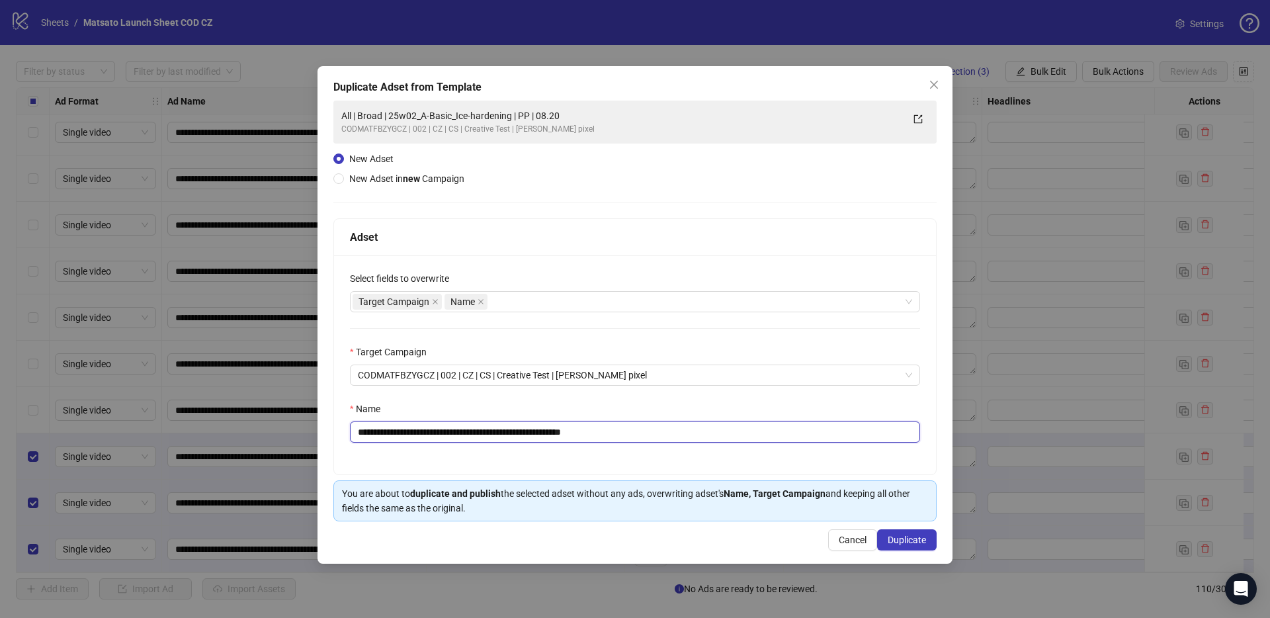
drag, startPoint x: 576, startPoint y: 434, endPoint x: 706, endPoint y: 452, distance: 131.6
click at [702, 452] on div "**********" at bounding box center [635, 364] width 602 height 219
drag, startPoint x: 530, startPoint y: 434, endPoint x: 408, endPoint y: 428, distance: 121.9
click at [408, 428] on input "**********" at bounding box center [635, 431] width 570 height 21
paste input "text"
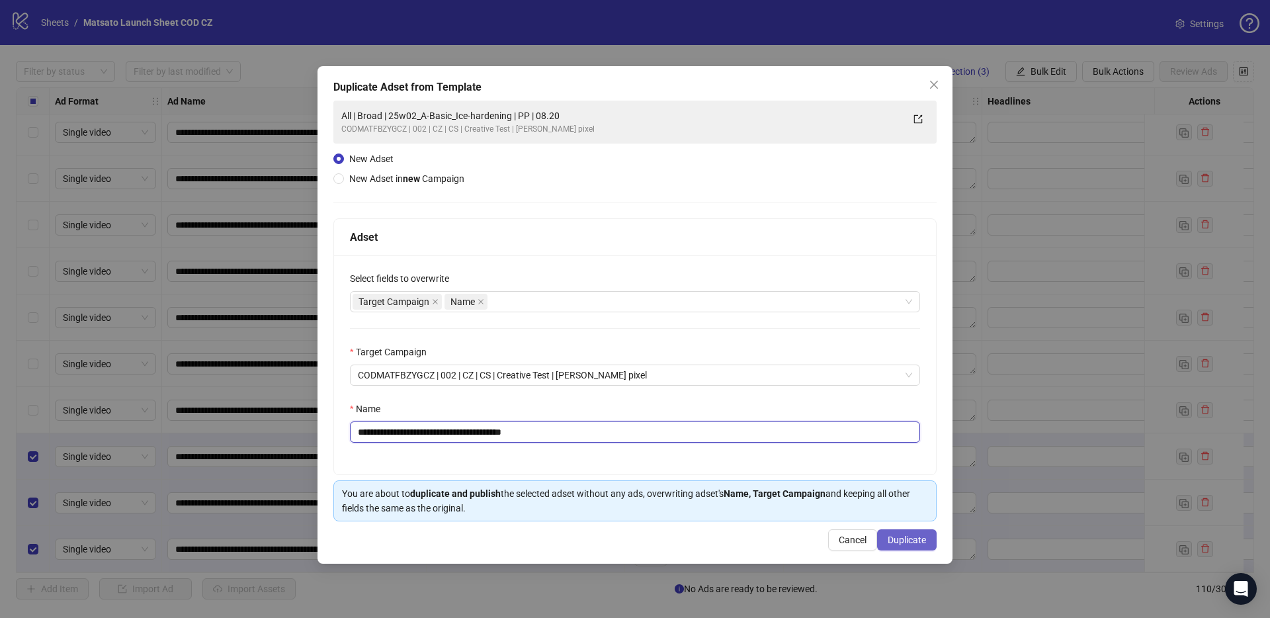
type input "**********"
click at [914, 544] on span "Duplicate" at bounding box center [906, 539] width 38 height 11
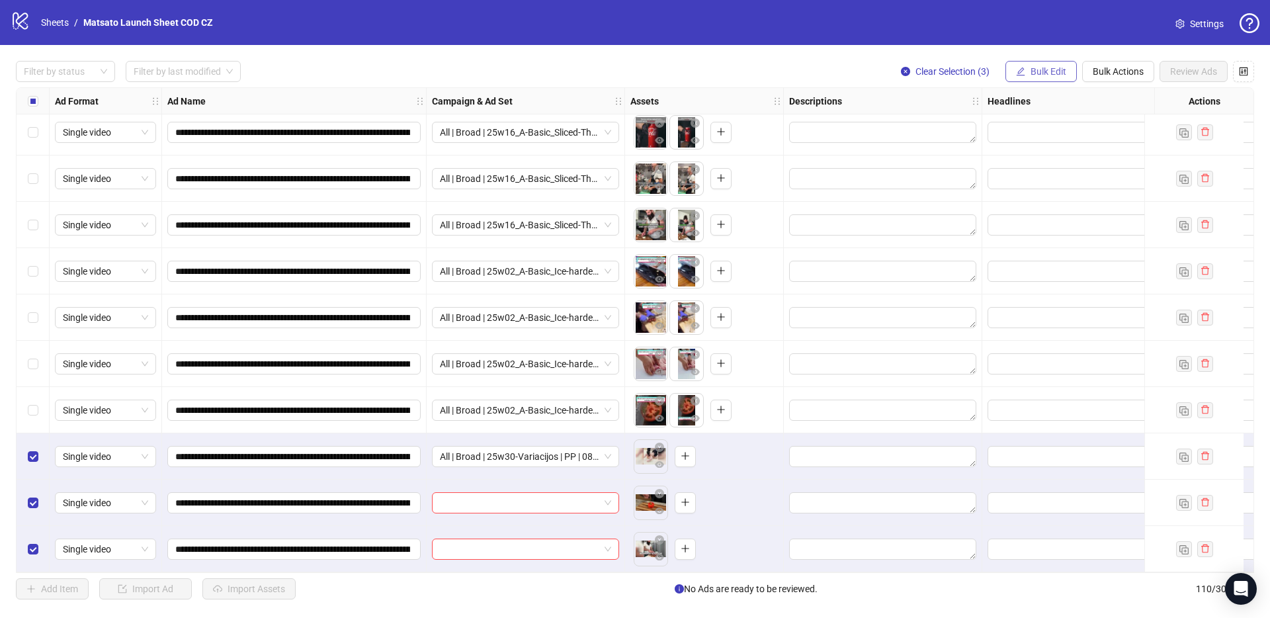
click at [1050, 84] on div "**********" at bounding box center [635, 330] width 1270 height 570
click at [1050, 78] on button "Bulk Edit" at bounding box center [1040, 71] width 71 height 21
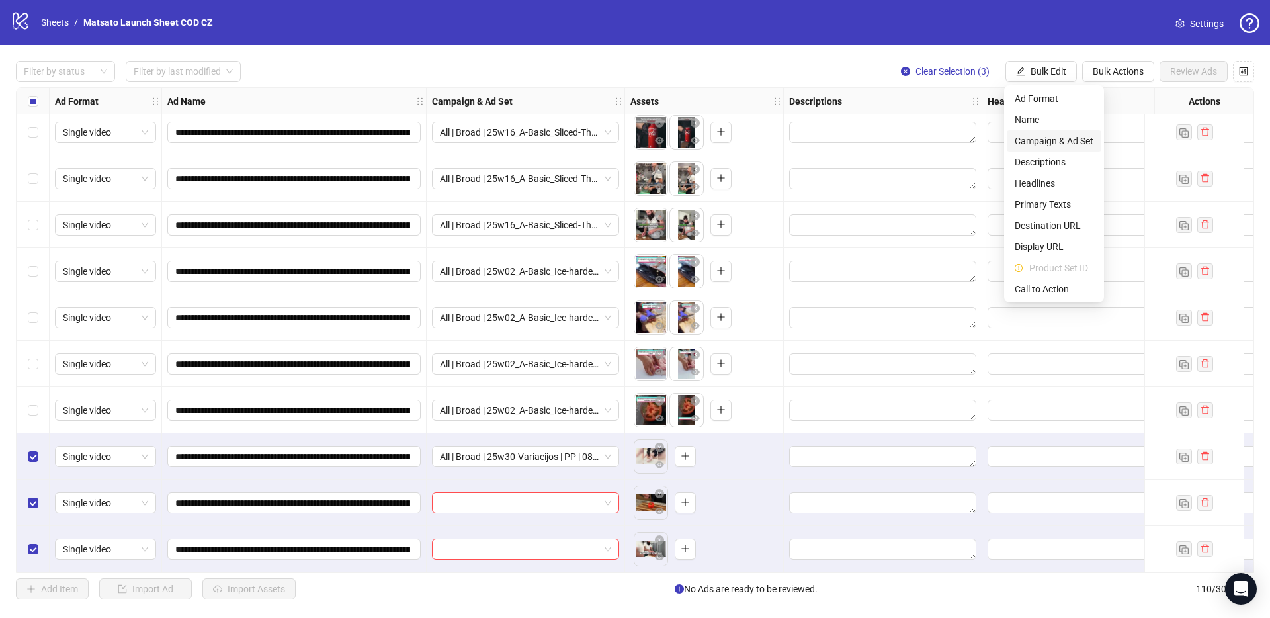
click at [1057, 134] on span "Campaign & Ad Set" at bounding box center [1053, 141] width 79 height 15
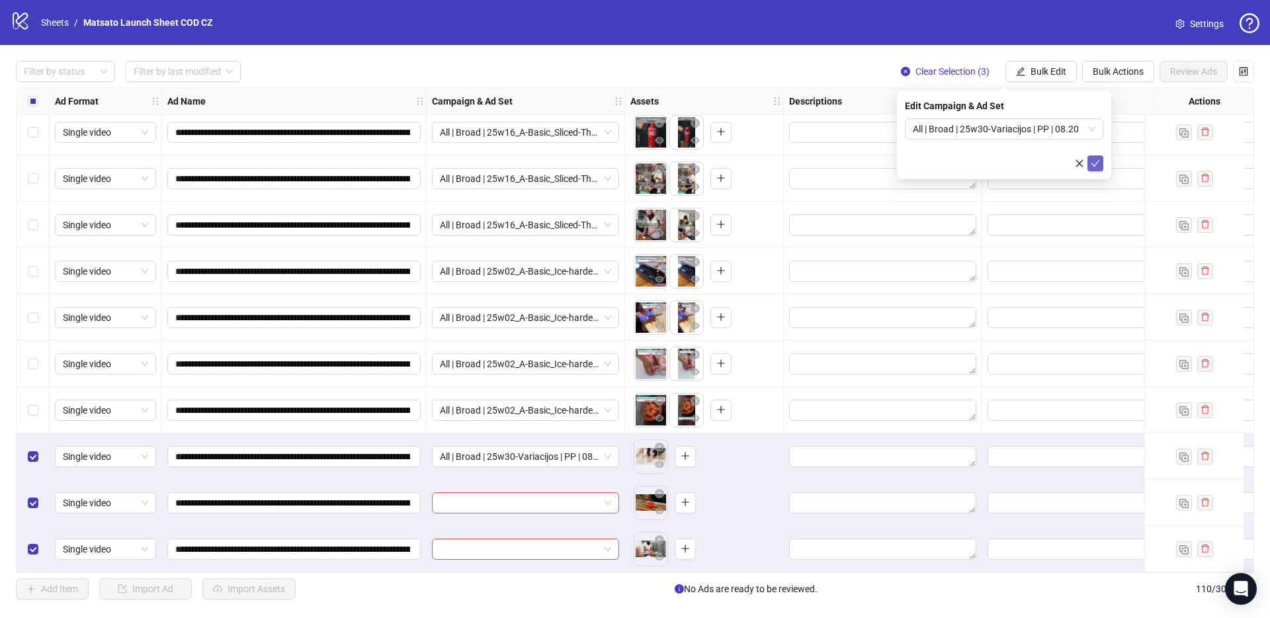
click at [1092, 163] on icon "check" at bounding box center [1094, 163] width 9 height 9
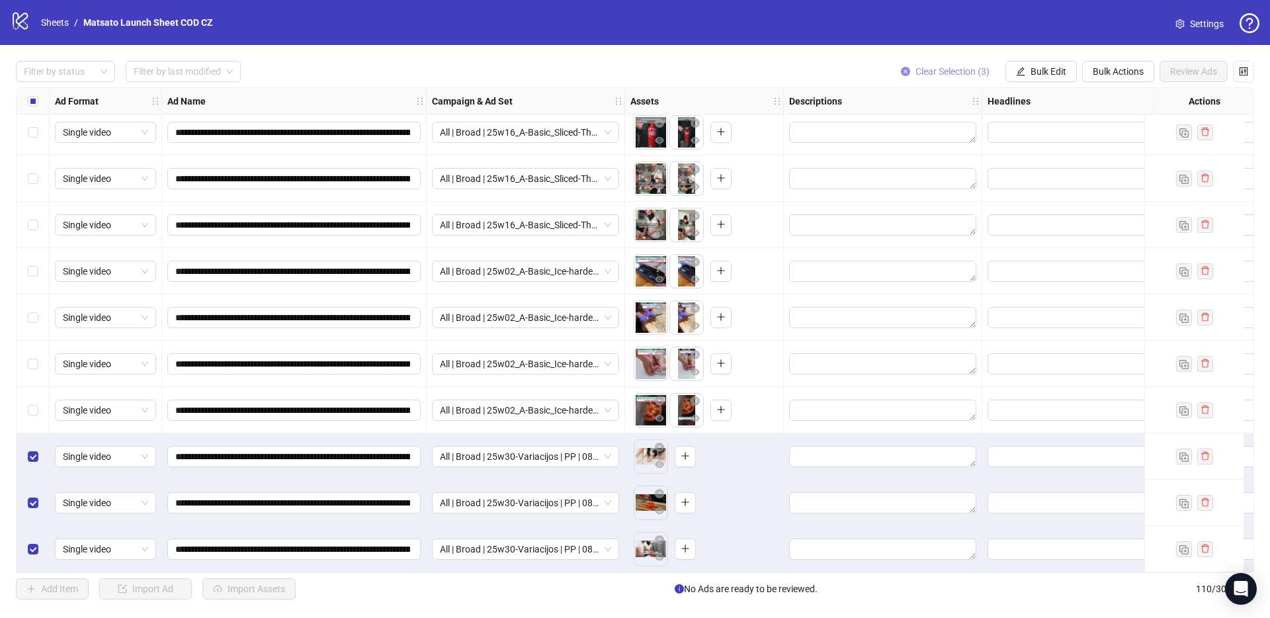
click at [952, 73] on span "Clear Selection (3)" at bounding box center [952, 71] width 74 height 11
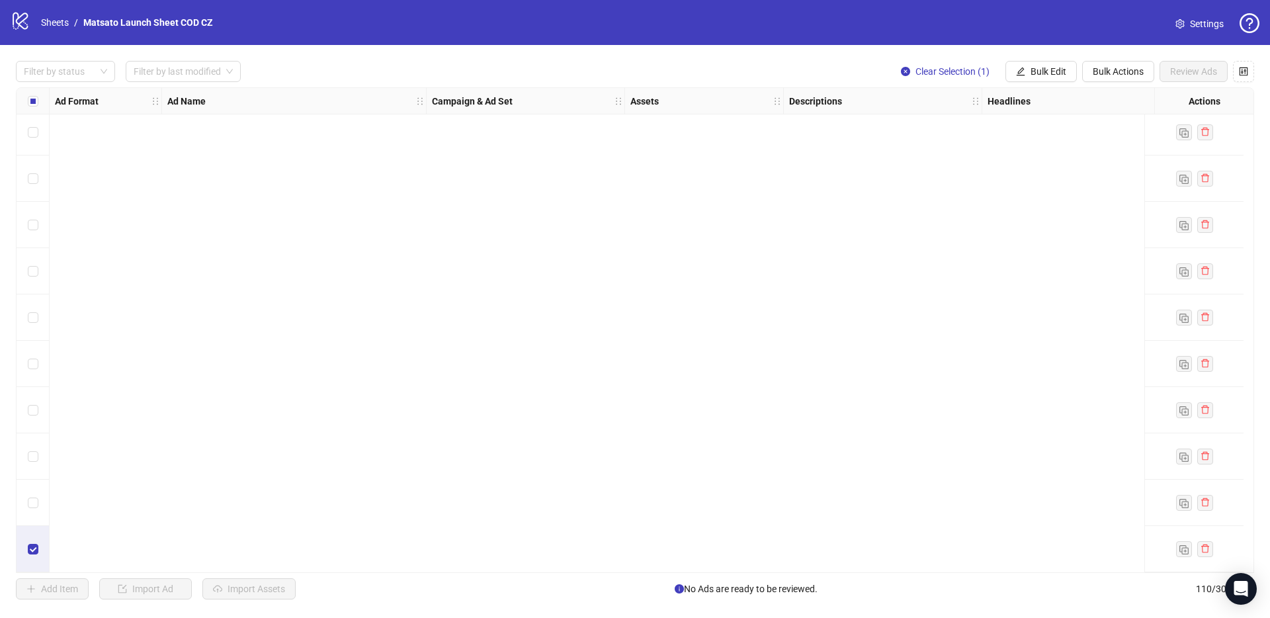
scroll to position [3813, 0]
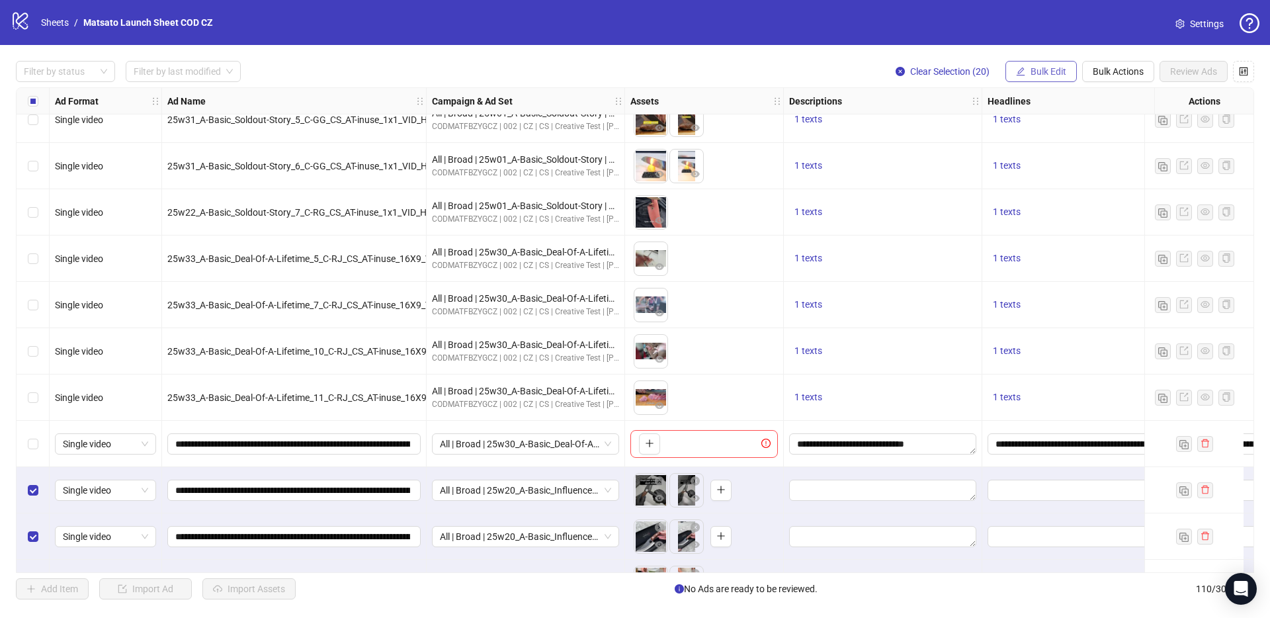
click at [1041, 68] on span "Bulk Edit" at bounding box center [1048, 71] width 36 height 11
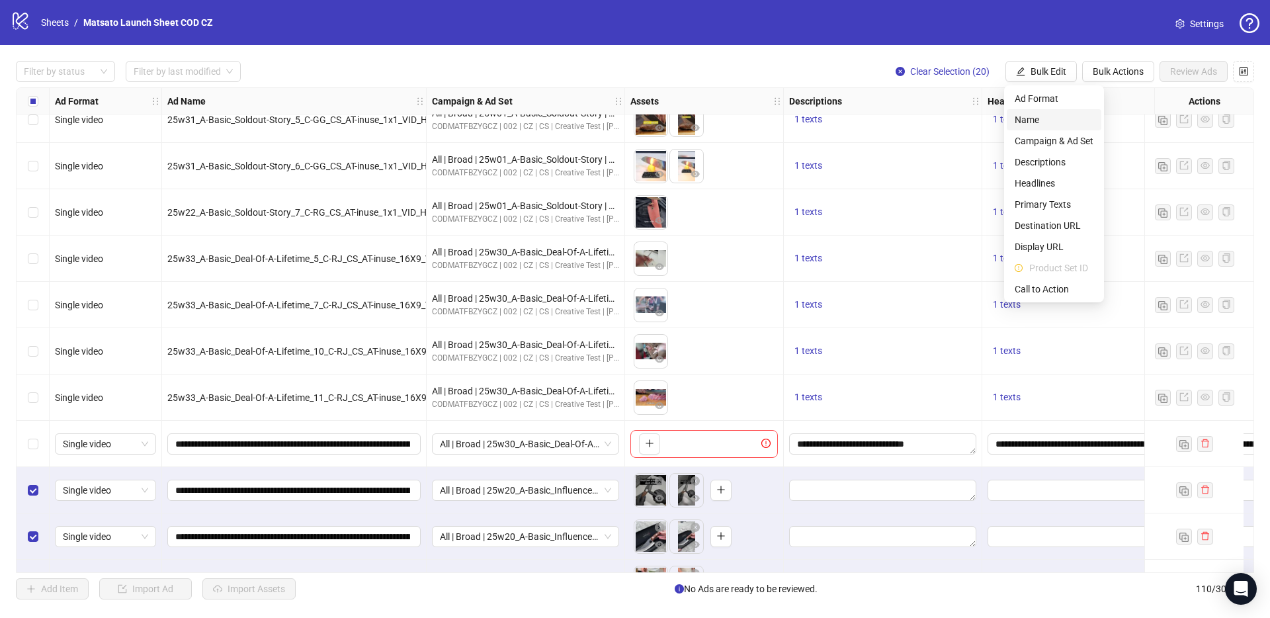
click at [1062, 123] on span "Name" at bounding box center [1053, 119] width 79 height 15
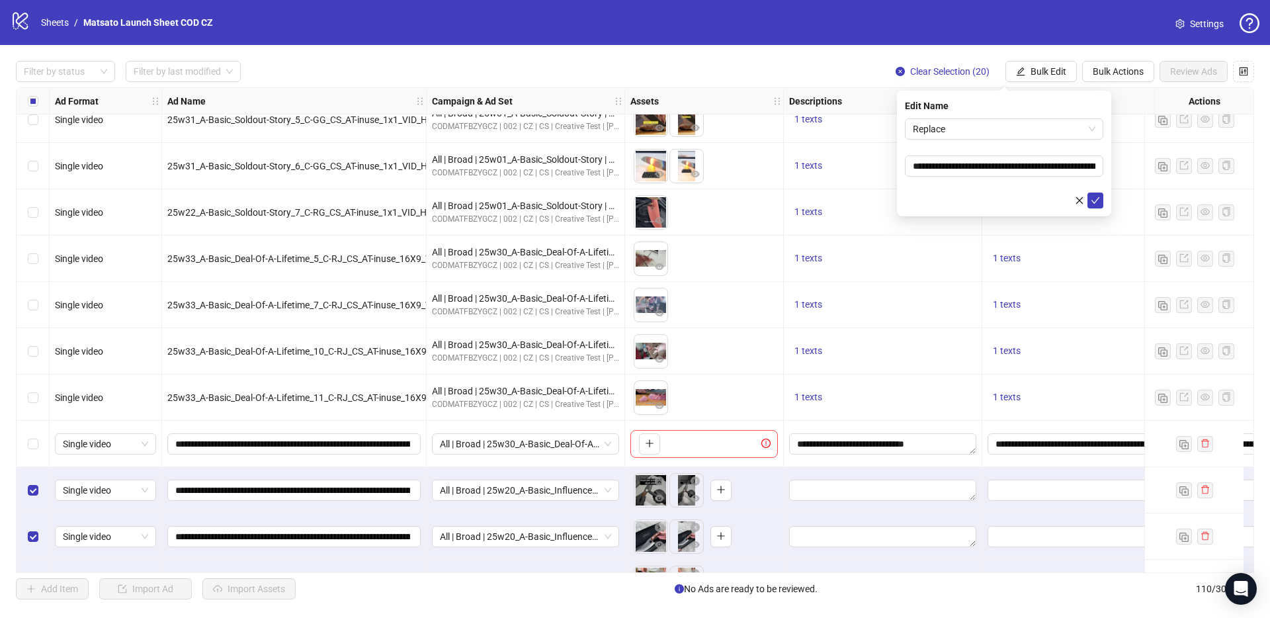
click at [990, 142] on form "**********" at bounding box center [1004, 163] width 198 height 90
click at [985, 129] on span "Replace" at bounding box center [1004, 129] width 183 height 20
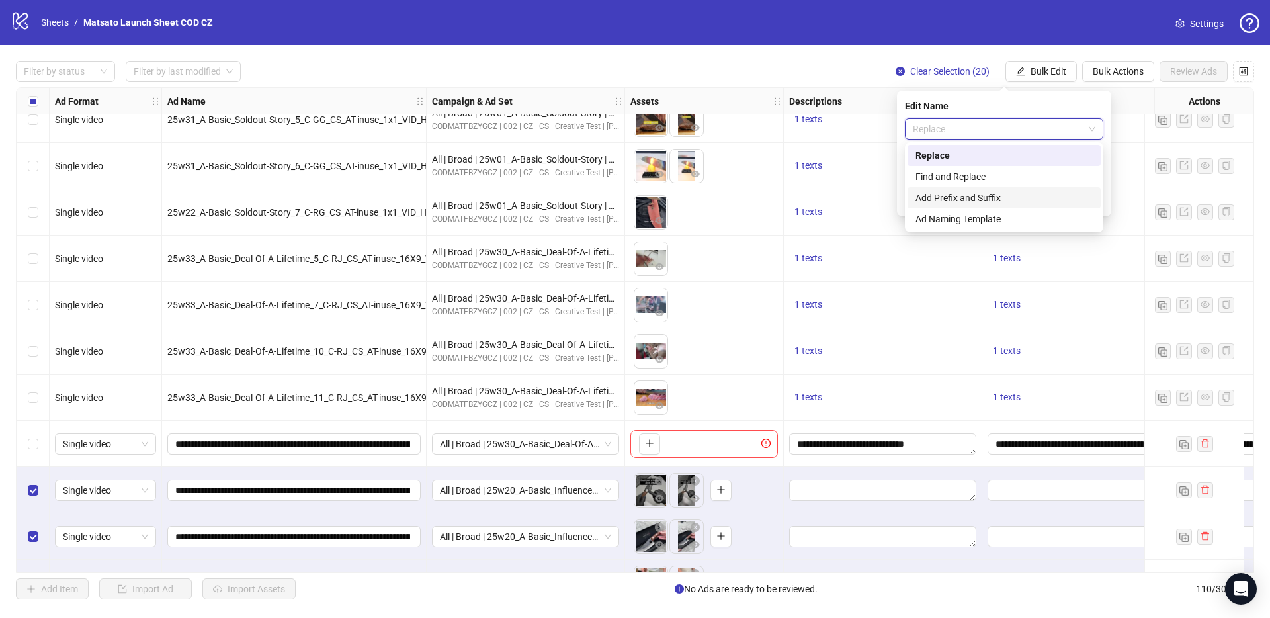
click at [989, 200] on div "Add Prefix and Suffix" at bounding box center [1003, 197] width 177 height 15
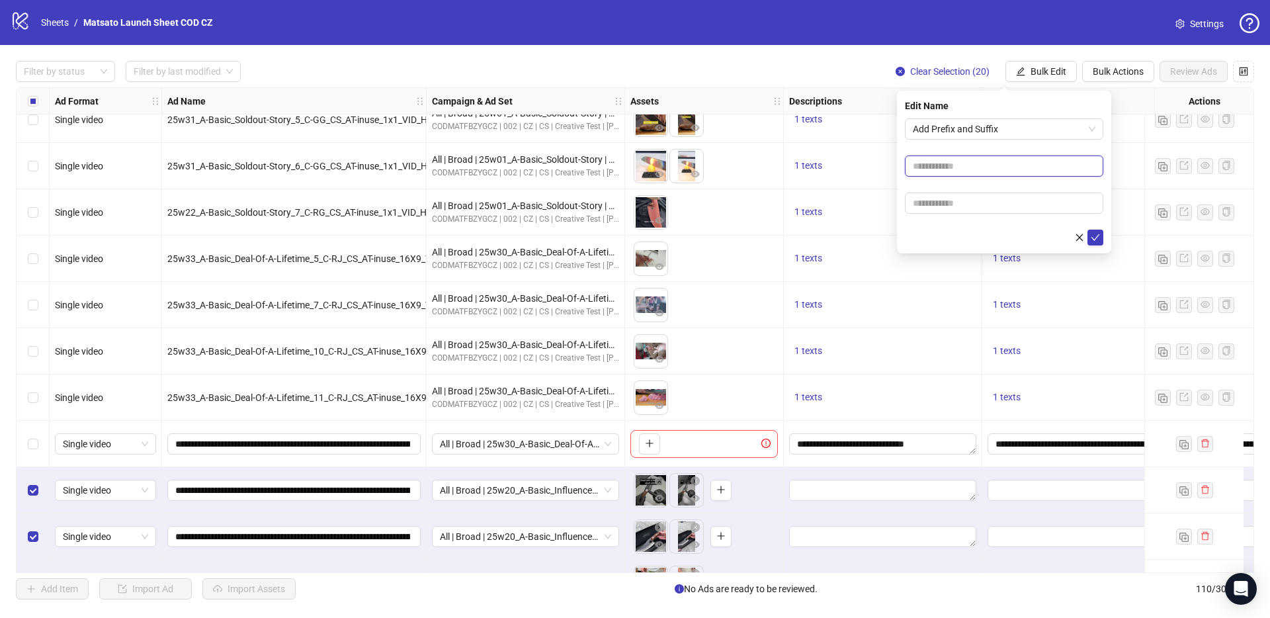
click at [972, 165] on input "text" at bounding box center [1004, 165] width 198 height 21
click at [969, 202] on input "text" at bounding box center [1004, 202] width 198 height 21
click at [961, 208] on input "text" at bounding box center [1004, 202] width 198 height 21
type input "**********"
click at [1096, 239] on icon "check" at bounding box center [1094, 237] width 9 height 9
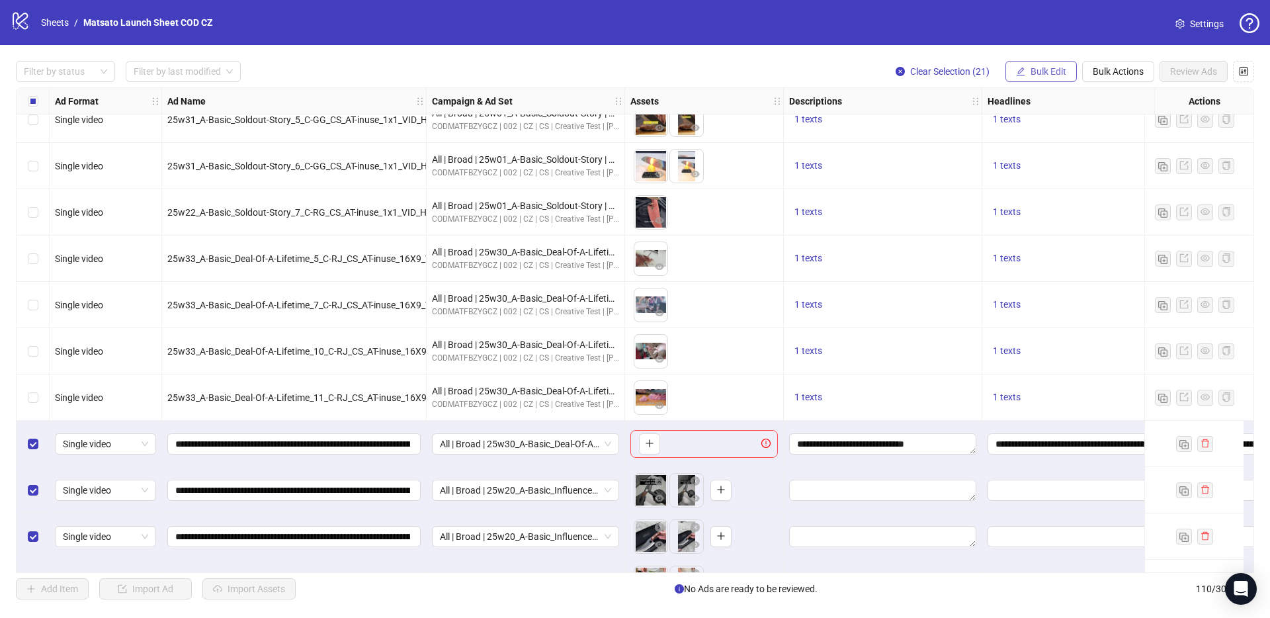
click at [1044, 81] on button "Bulk Edit" at bounding box center [1040, 71] width 71 height 21
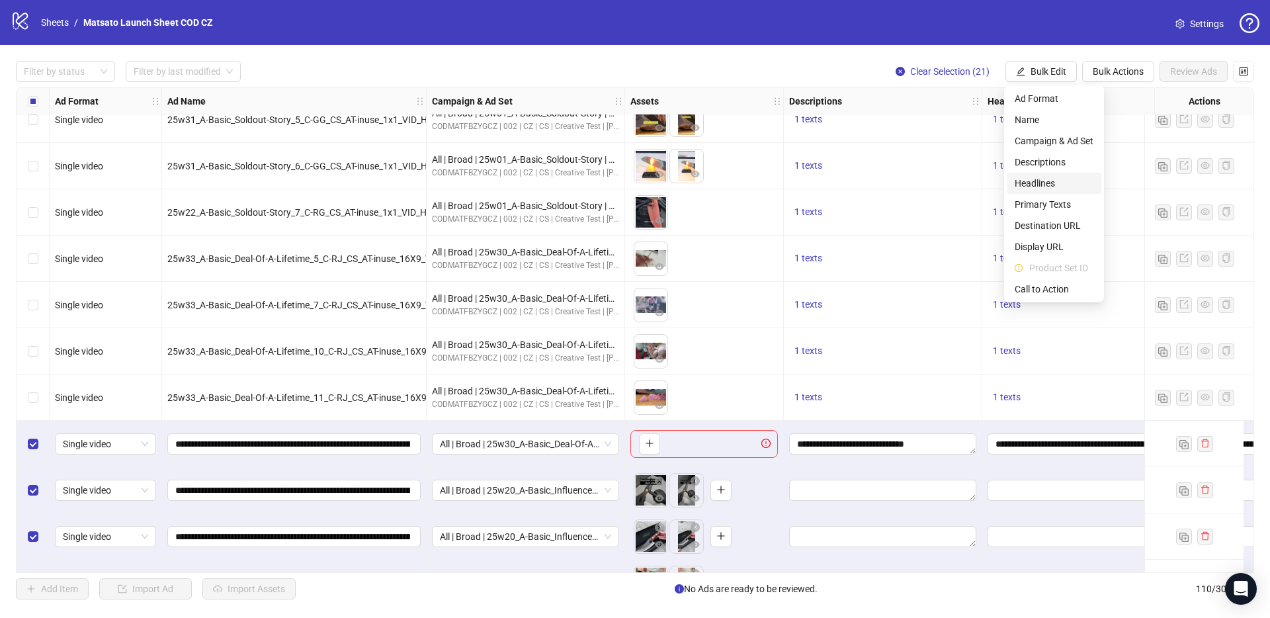
click at [1061, 192] on li "Headlines" at bounding box center [1053, 183] width 95 height 21
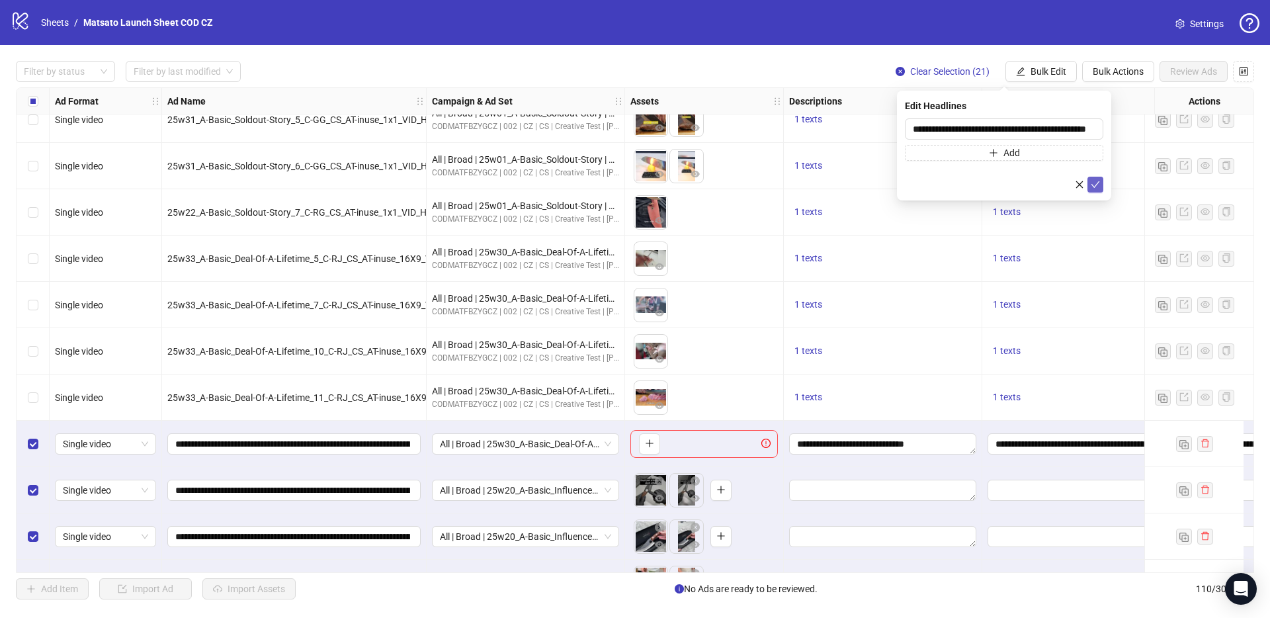
click at [1093, 181] on icon "check" at bounding box center [1094, 184] width 9 height 9
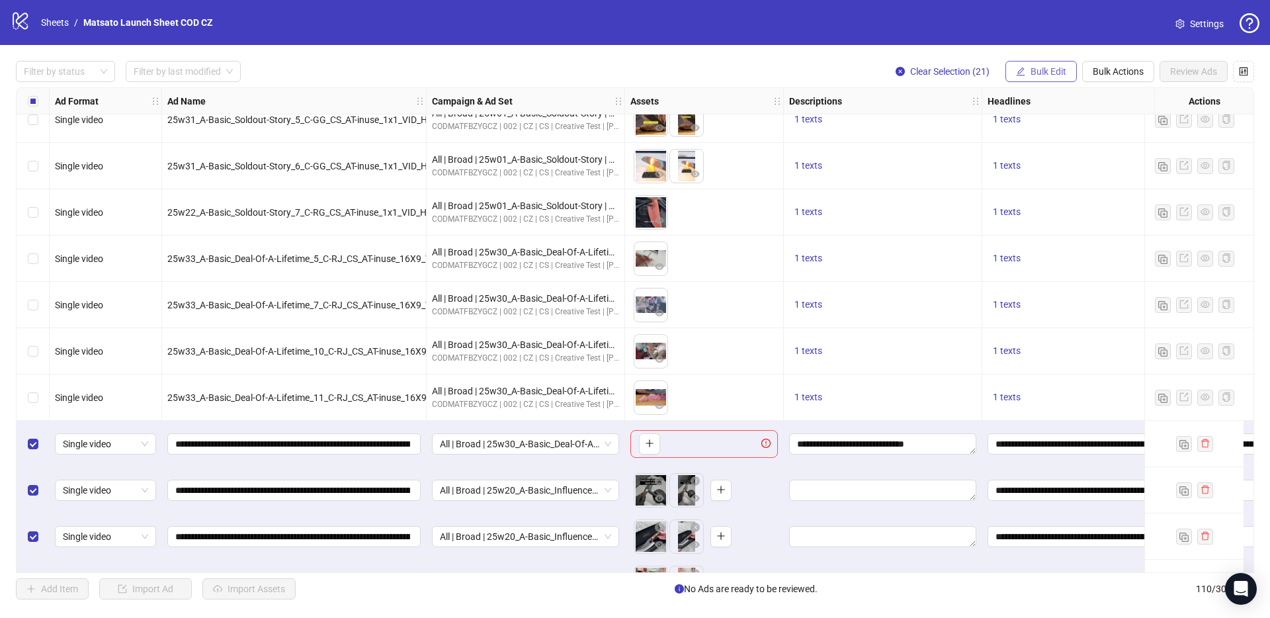
click at [1052, 73] on span "Bulk Edit" at bounding box center [1048, 71] width 36 height 11
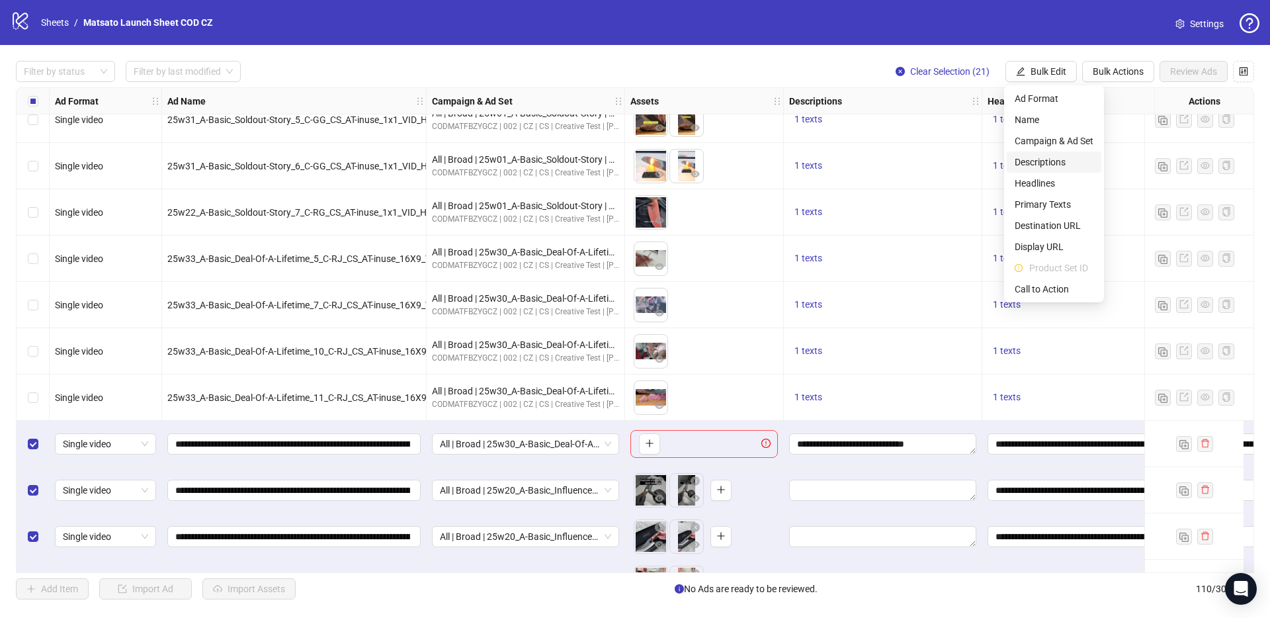
click at [1055, 164] on span "Descriptions" at bounding box center [1053, 162] width 79 height 15
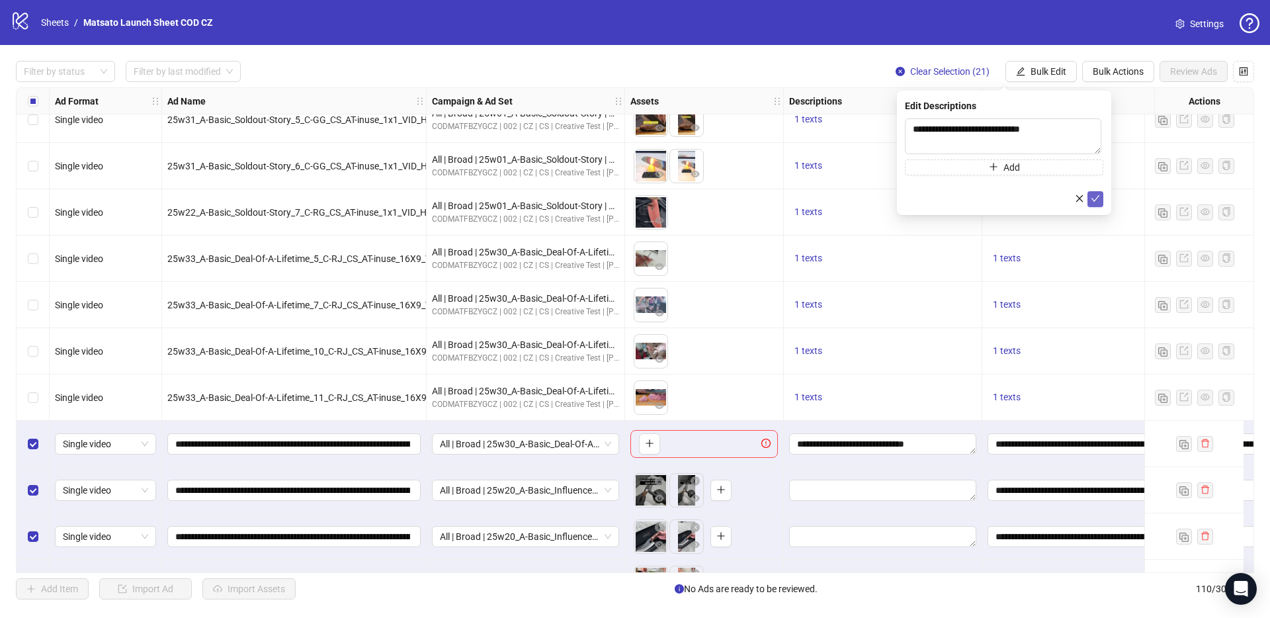
click at [1096, 196] on icon "check" at bounding box center [1094, 198] width 9 height 9
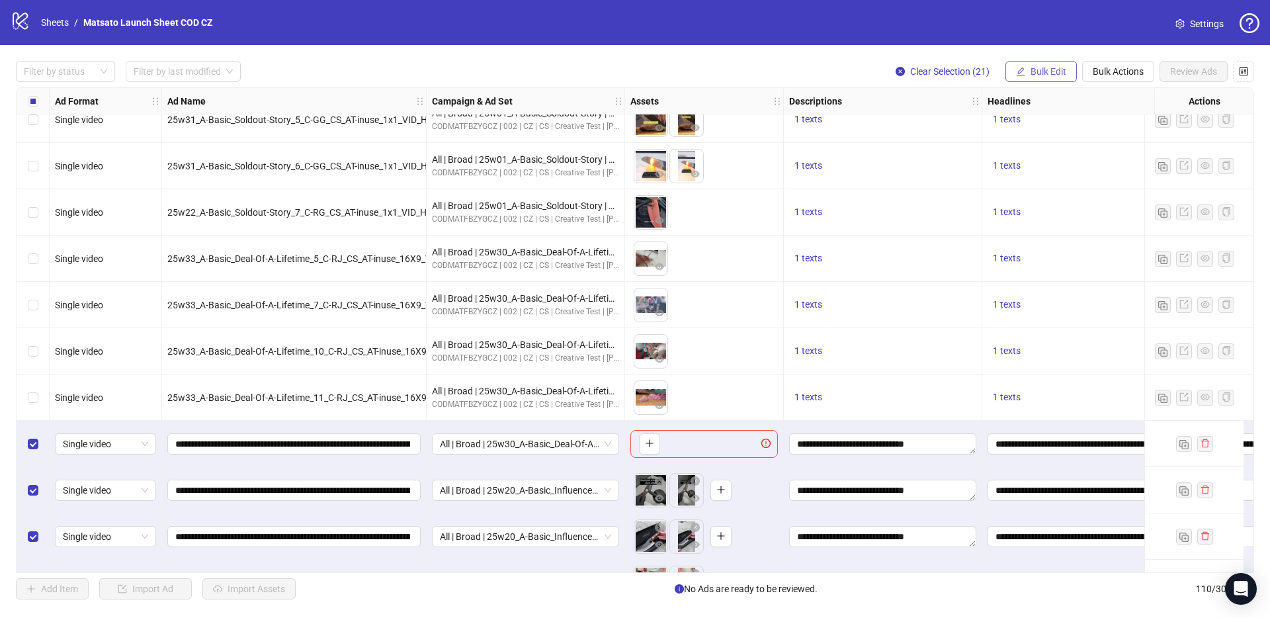
click at [1055, 70] on span "Bulk Edit" at bounding box center [1048, 71] width 36 height 11
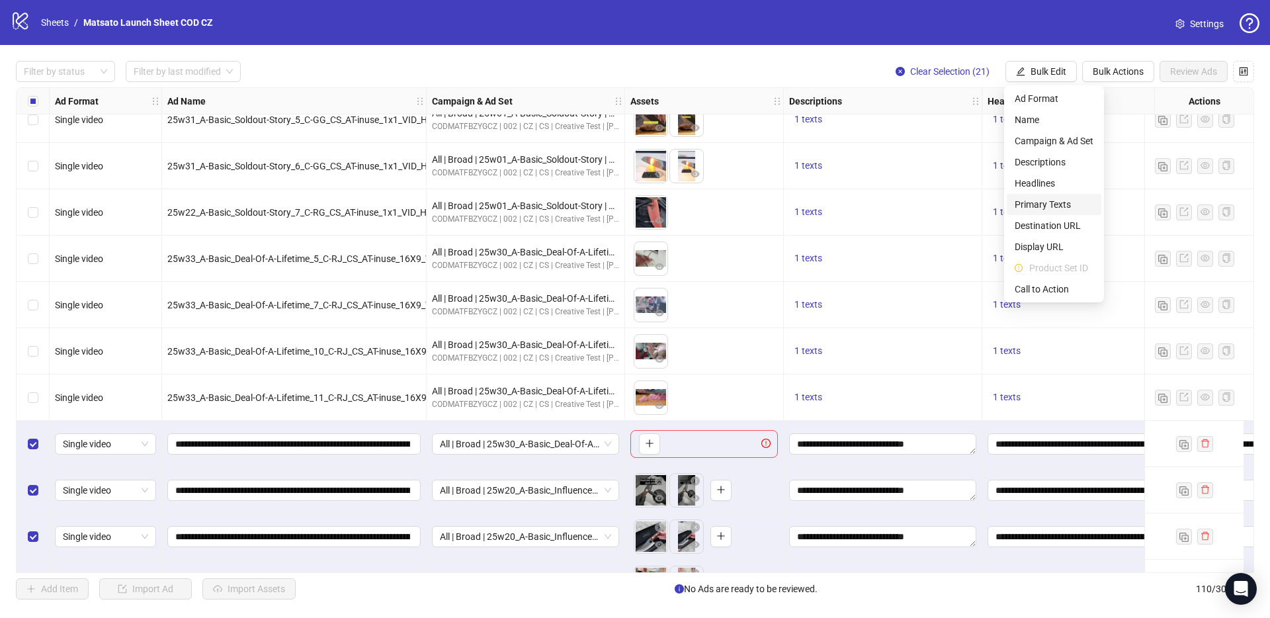
click at [1063, 206] on span "Primary Texts" at bounding box center [1053, 204] width 79 height 15
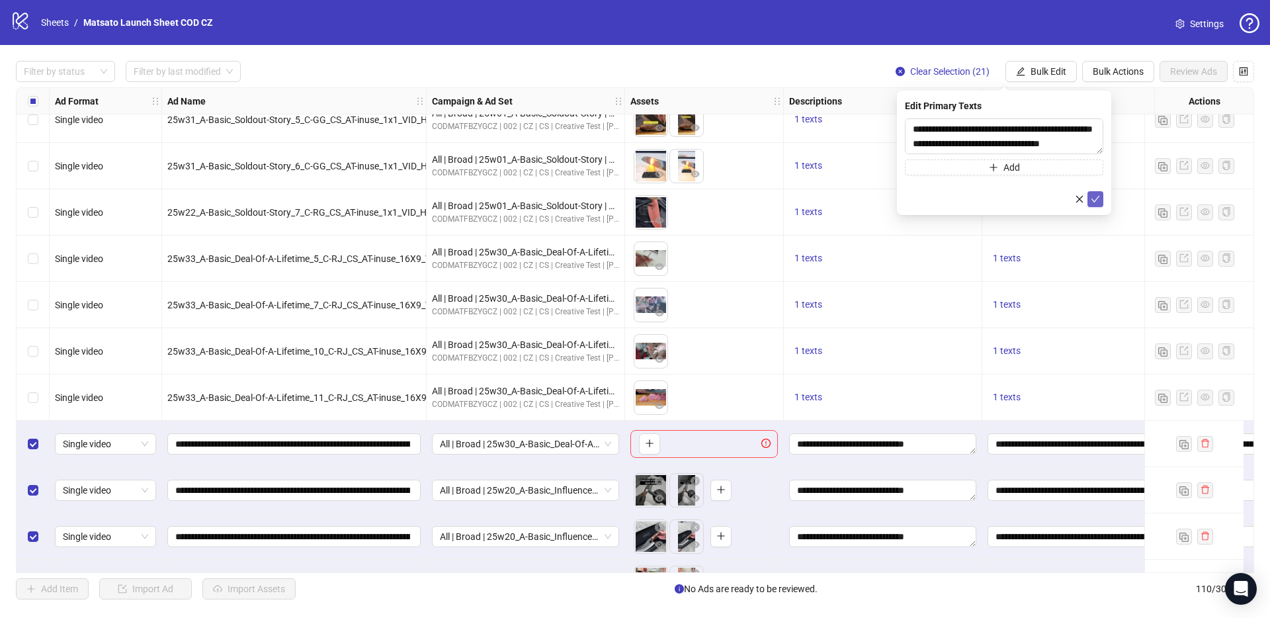
click at [1092, 196] on icon "check" at bounding box center [1094, 198] width 9 height 9
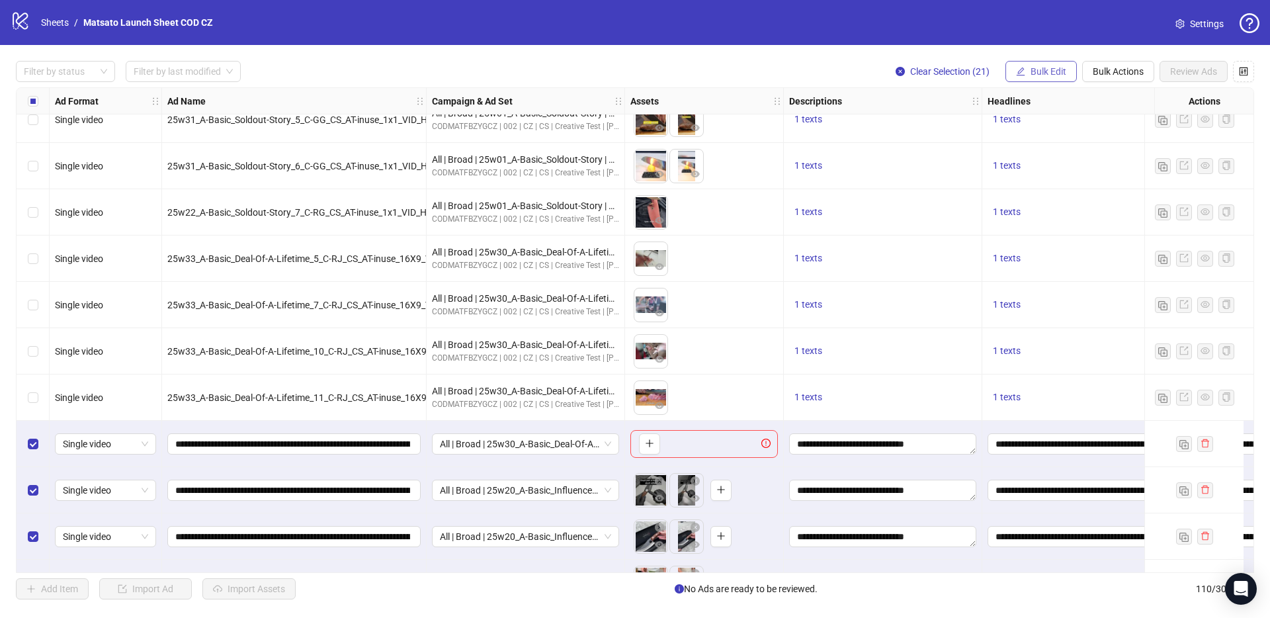
click at [1047, 69] on span "Bulk Edit" at bounding box center [1048, 71] width 36 height 11
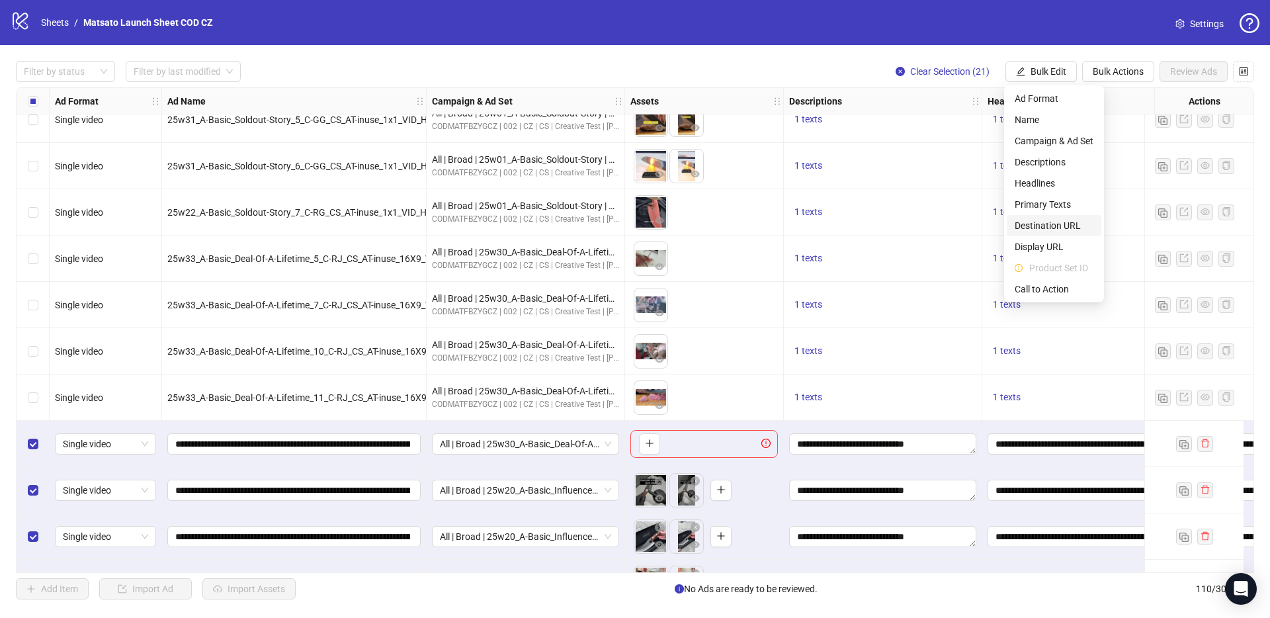
click at [1046, 231] on span "Destination URL" at bounding box center [1053, 225] width 79 height 15
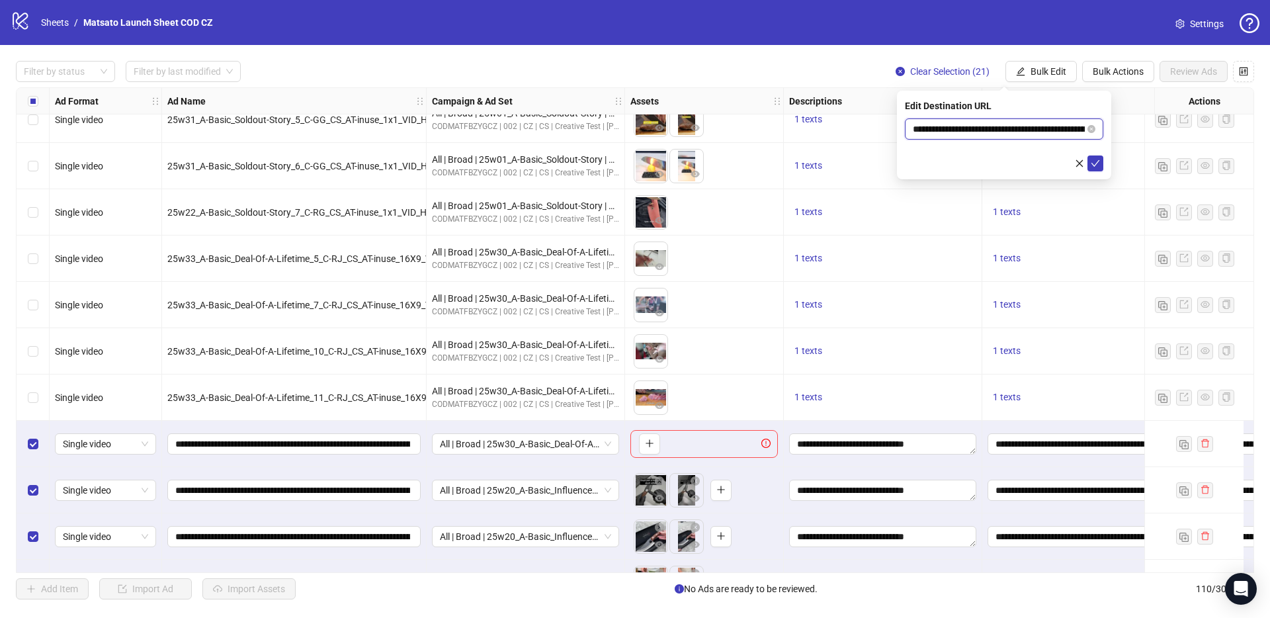
click at [1048, 126] on input "**********" at bounding box center [999, 129] width 172 height 15
click at [1096, 162] on icon "check" at bounding box center [1095, 163] width 9 height 7
click at [1042, 67] on span "Bulk Edit" at bounding box center [1048, 71] width 36 height 11
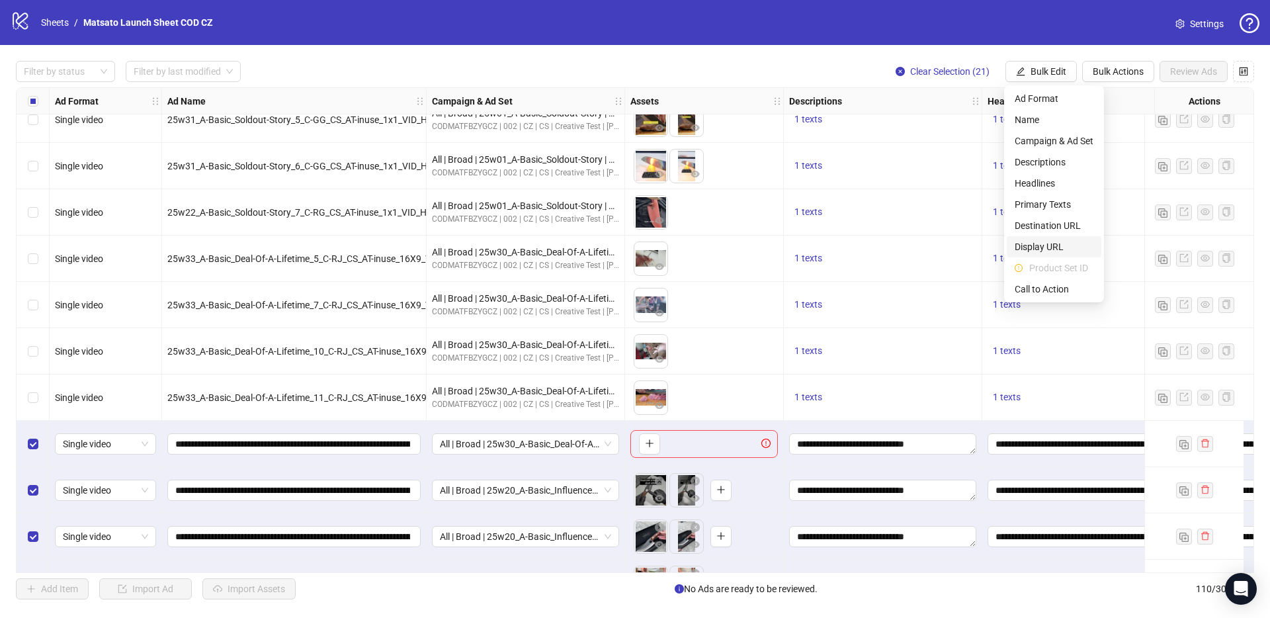
click at [1055, 244] on span "Display URL" at bounding box center [1053, 246] width 79 height 15
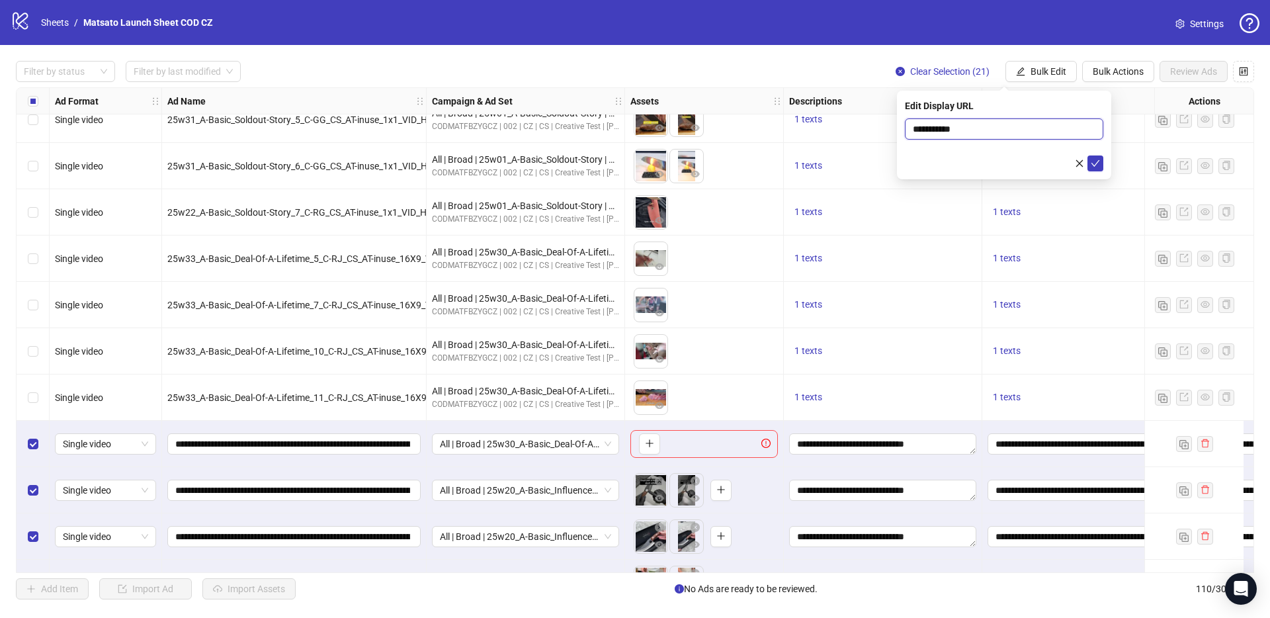
click at [961, 129] on input "**********" at bounding box center [1004, 128] width 198 height 21
click at [995, 128] on input "text" at bounding box center [1004, 128] width 198 height 21
type input "**********"
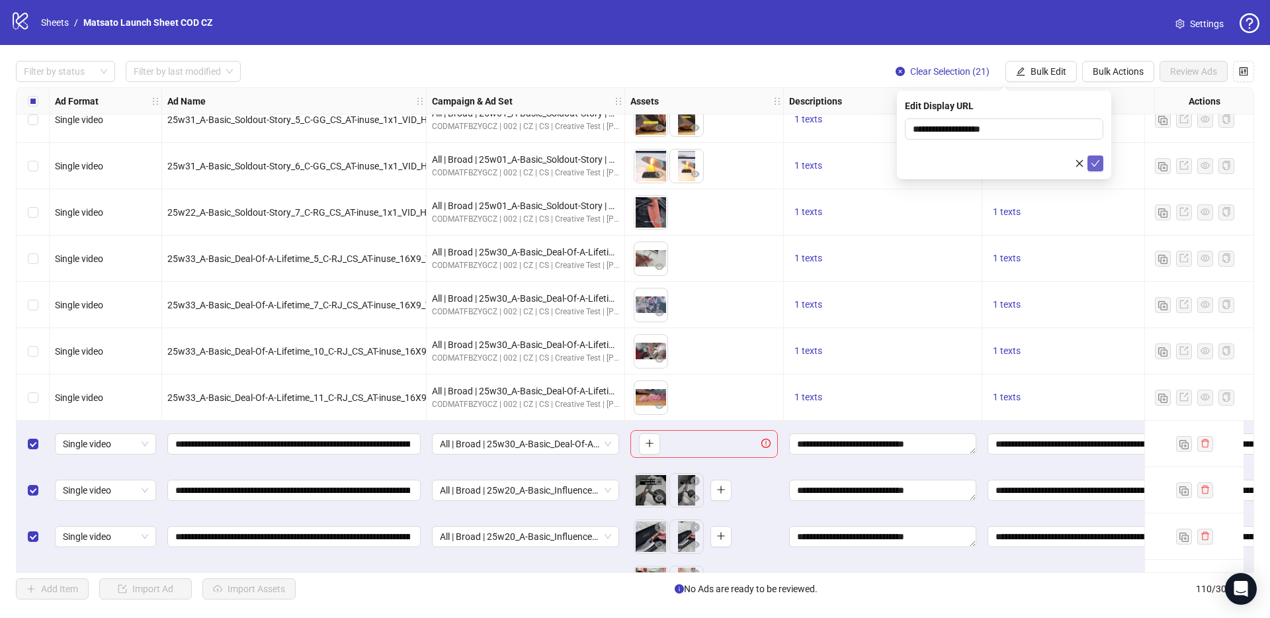
click at [1097, 160] on icon "check" at bounding box center [1094, 163] width 9 height 9
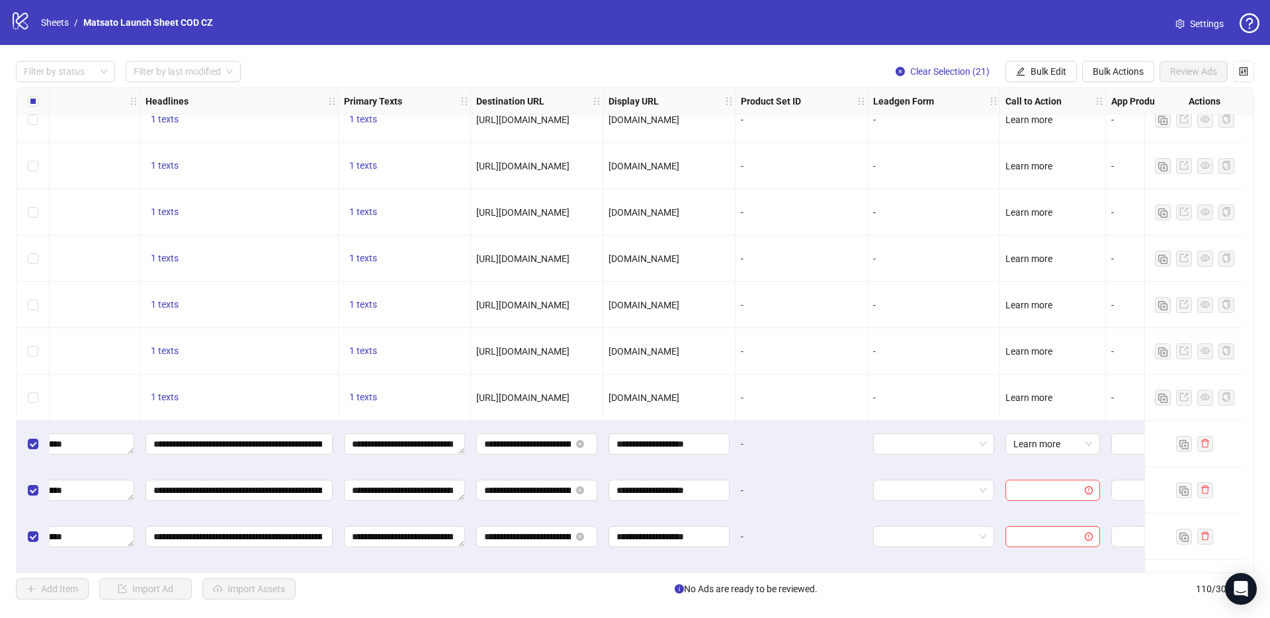
scroll to position [3813, 936]
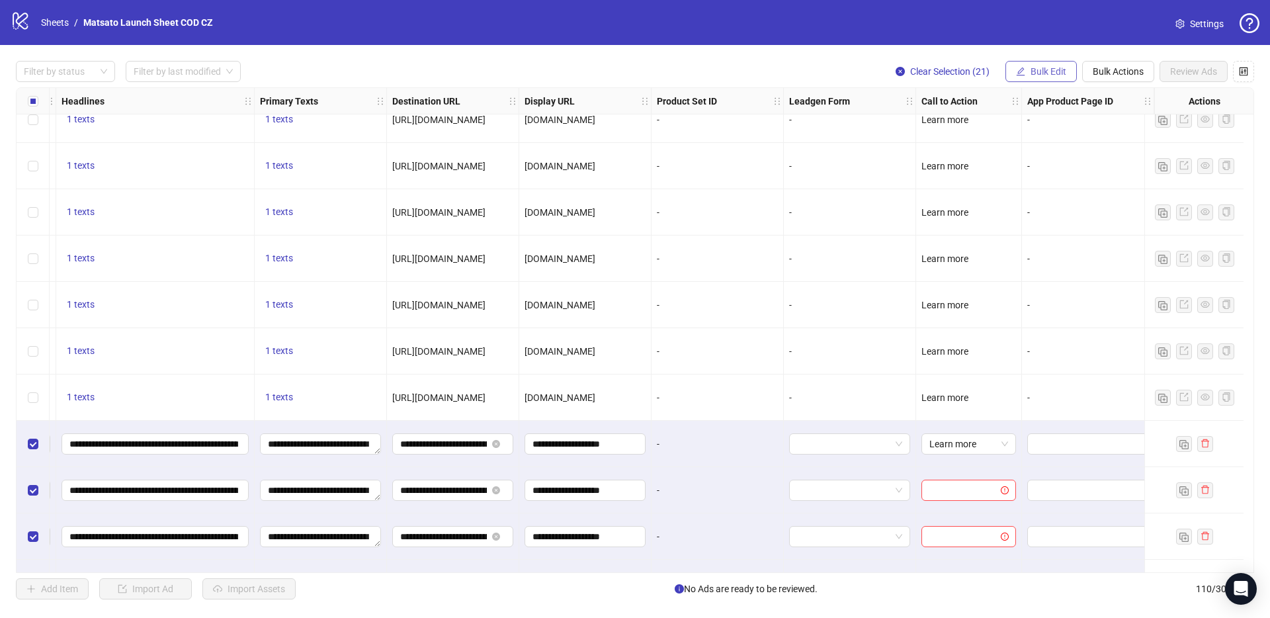
click at [1057, 65] on button "Bulk Edit" at bounding box center [1040, 71] width 71 height 21
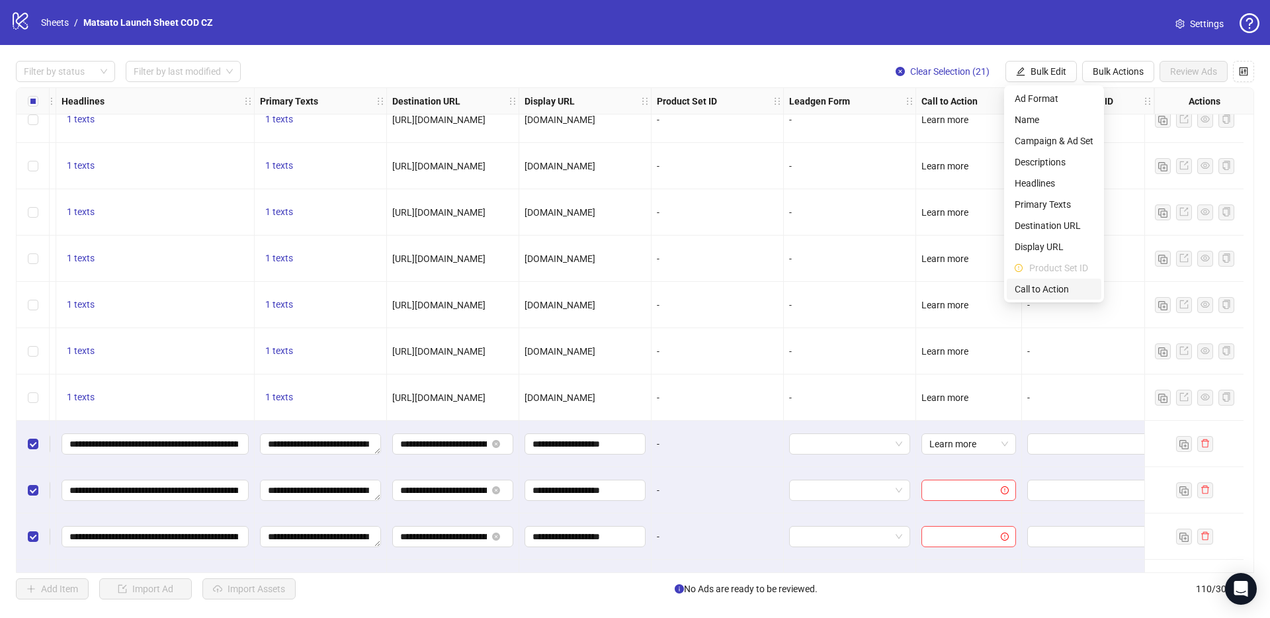
click at [1061, 282] on span "Call to Action" at bounding box center [1053, 289] width 79 height 15
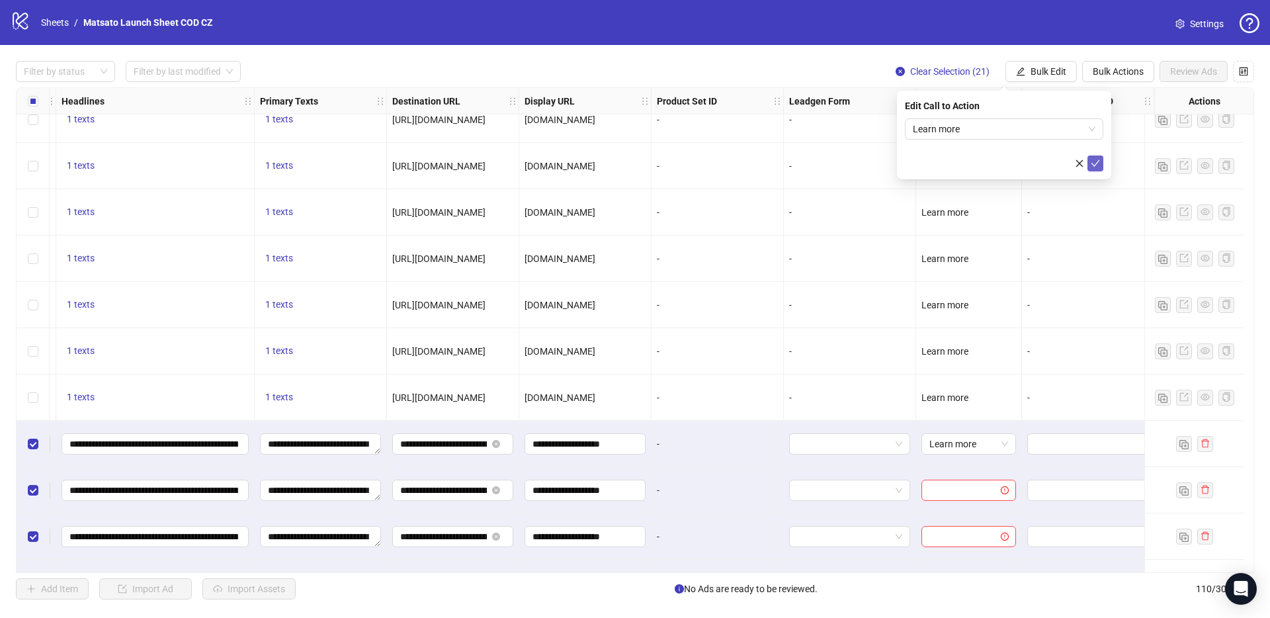
click at [1095, 161] on icon "check" at bounding box center [1094, 163] width 9 height 9
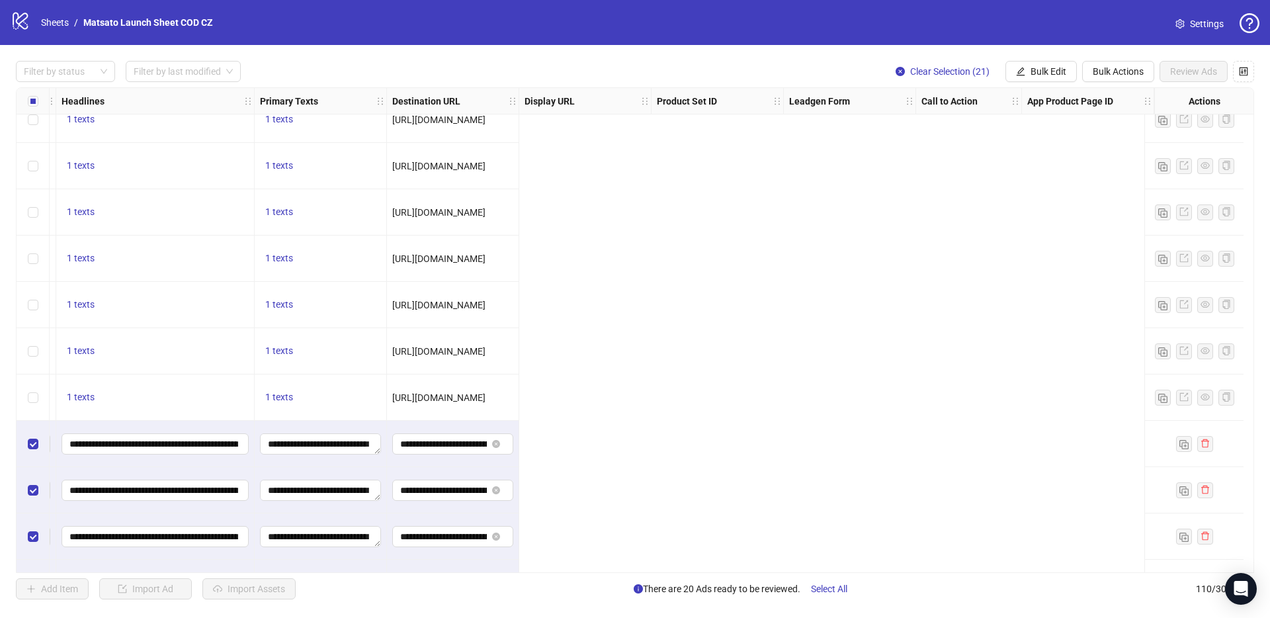
scroll to position [3813, 0]
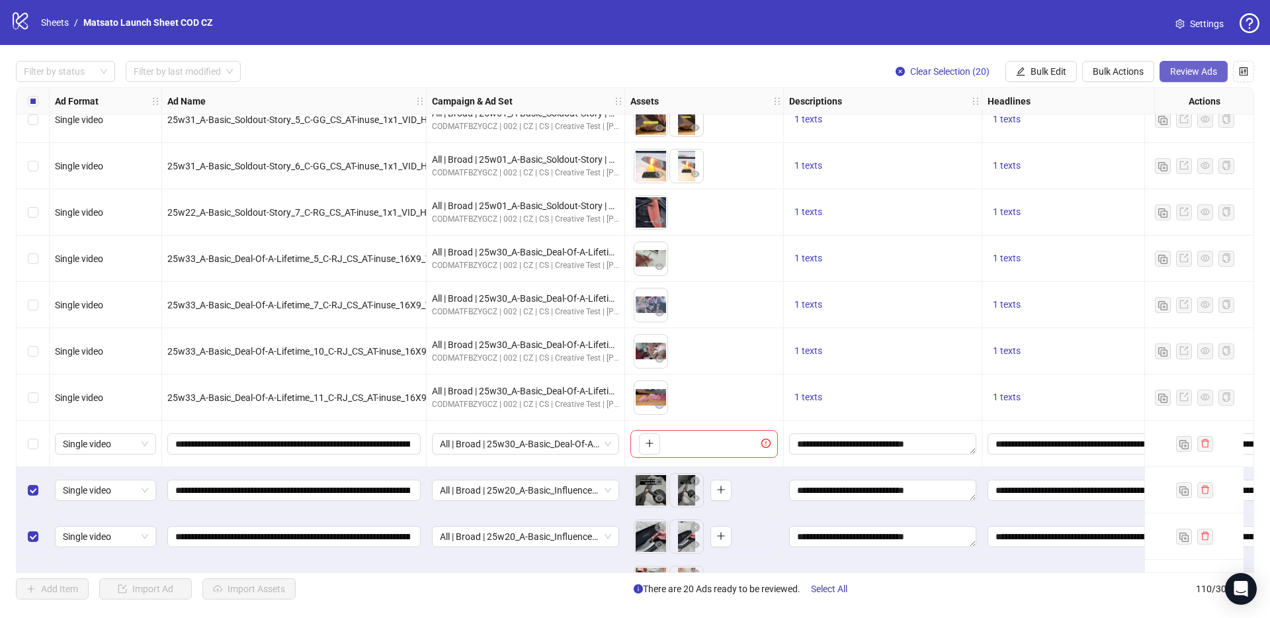
click at [1183, 69] on span "Review Ads" at bounding box center [1193, 71] width 47 height 11
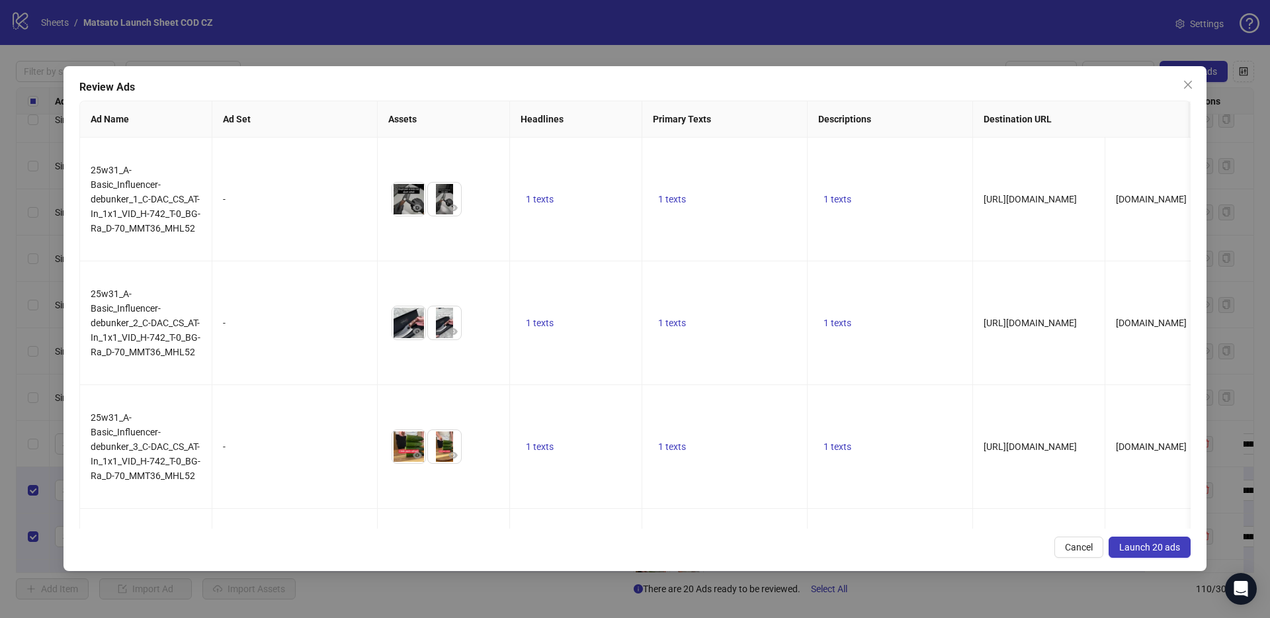
click at [1166, 553] on button "Launch 20 ads" at bounding box center [1149, 546] width 82 height 21
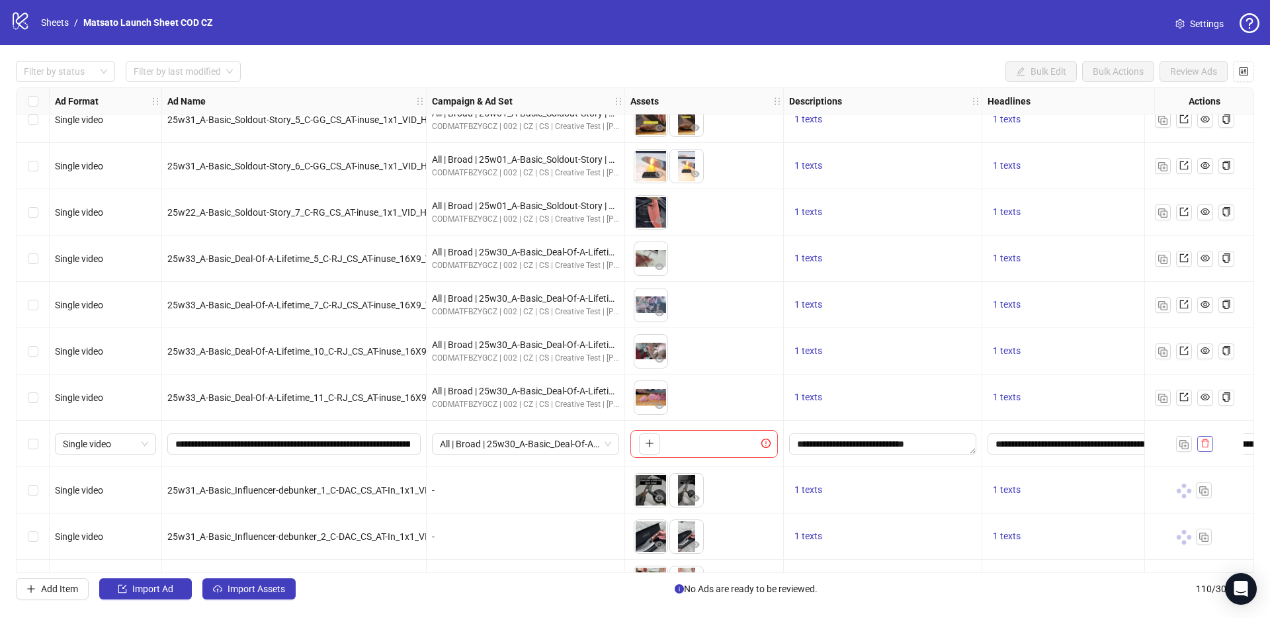
click at [1205, 444] on icon "delete" at bounding box center [1204, 442] width 9 height 9
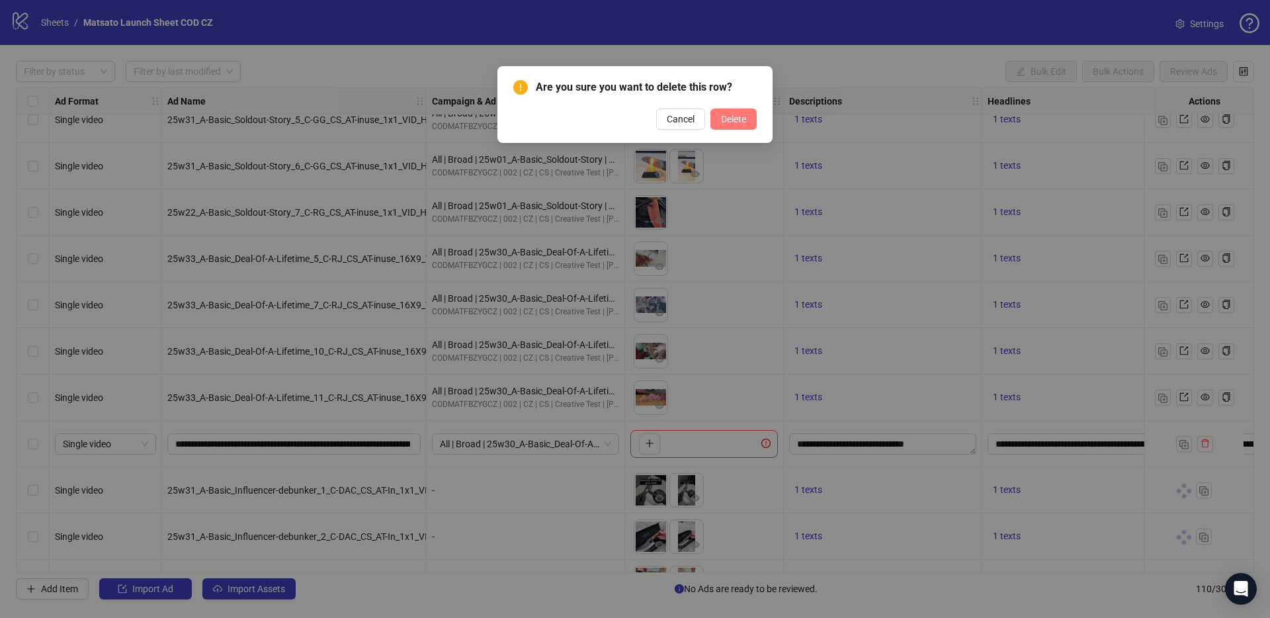
click at [734, 110] on button "Delete" at bounding box center [733, 118] width 46 height 21
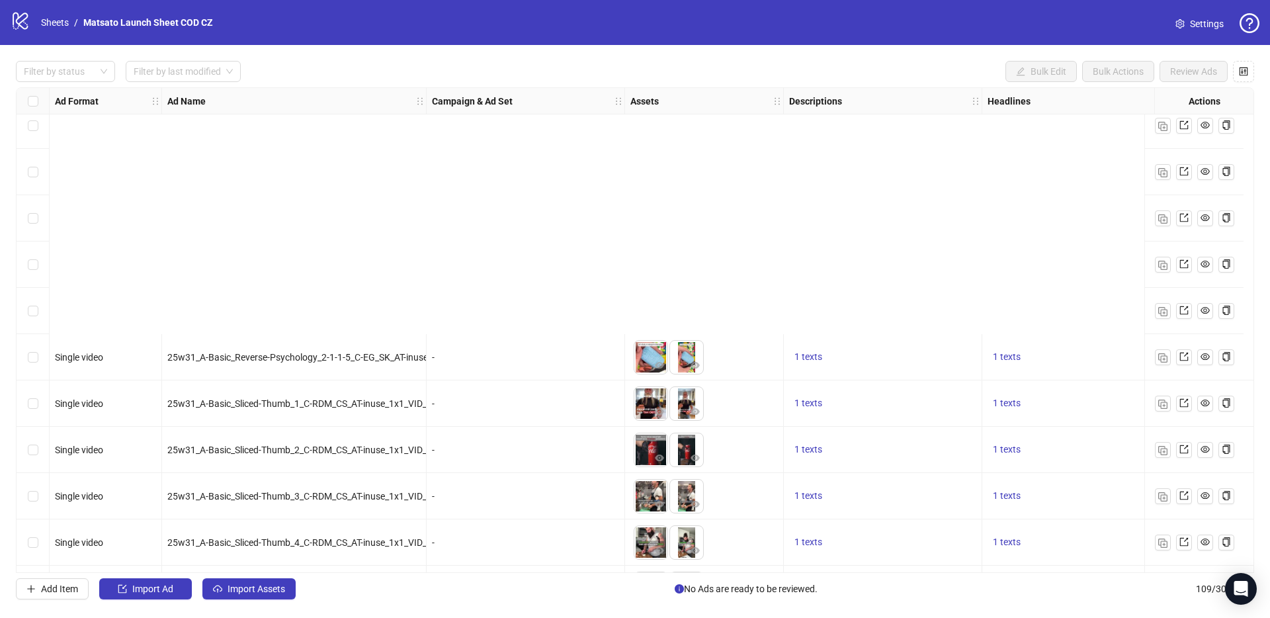
scroll to position [4593, 0]
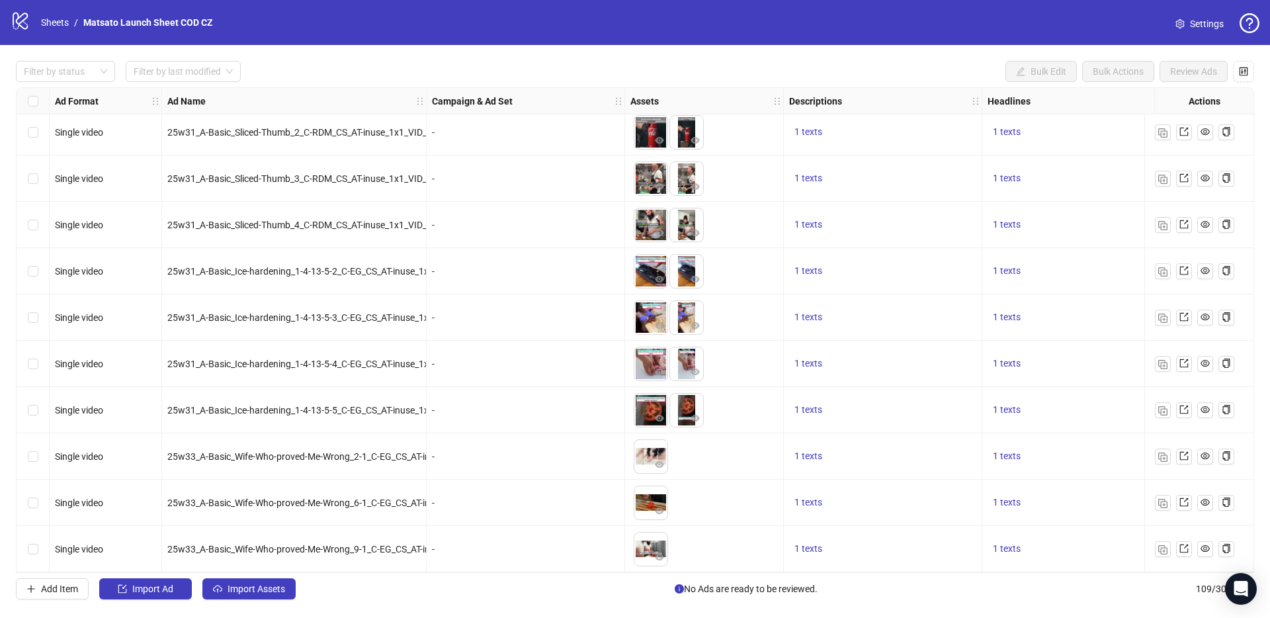
click at [491, 68] on div "Filter by status Filter by last modified Bulk Edit Bulk Actions Review Ads" at bounding box center [635, 71] width 1238 height 21
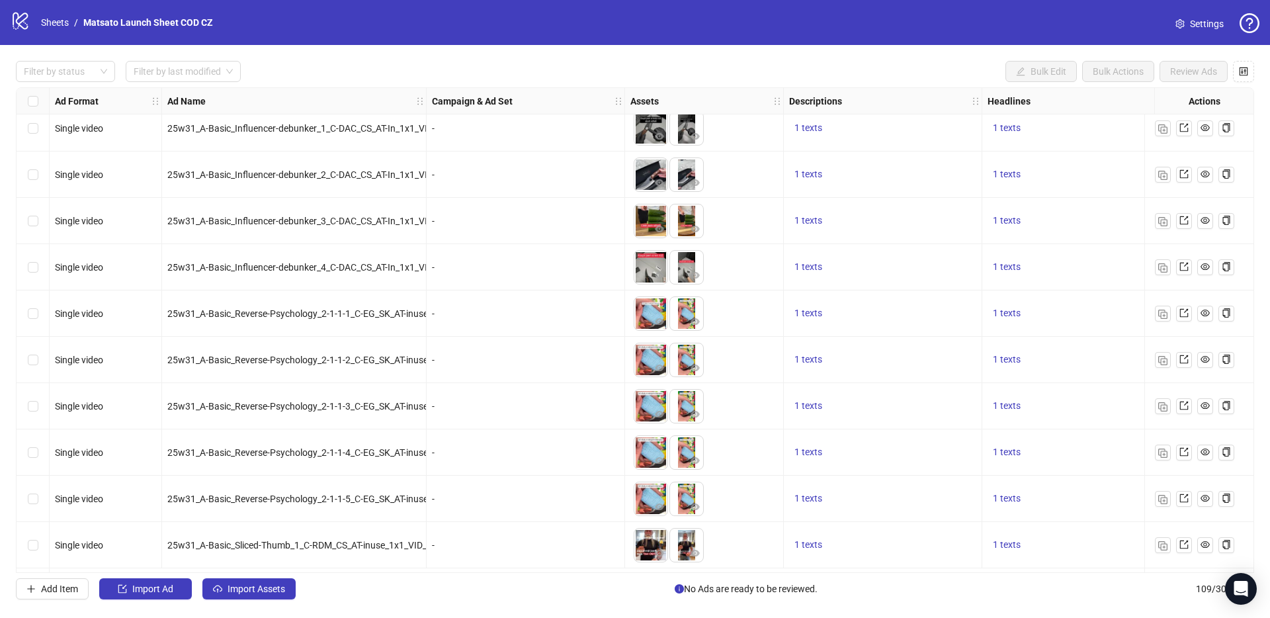
scroll to position [4010, 0]
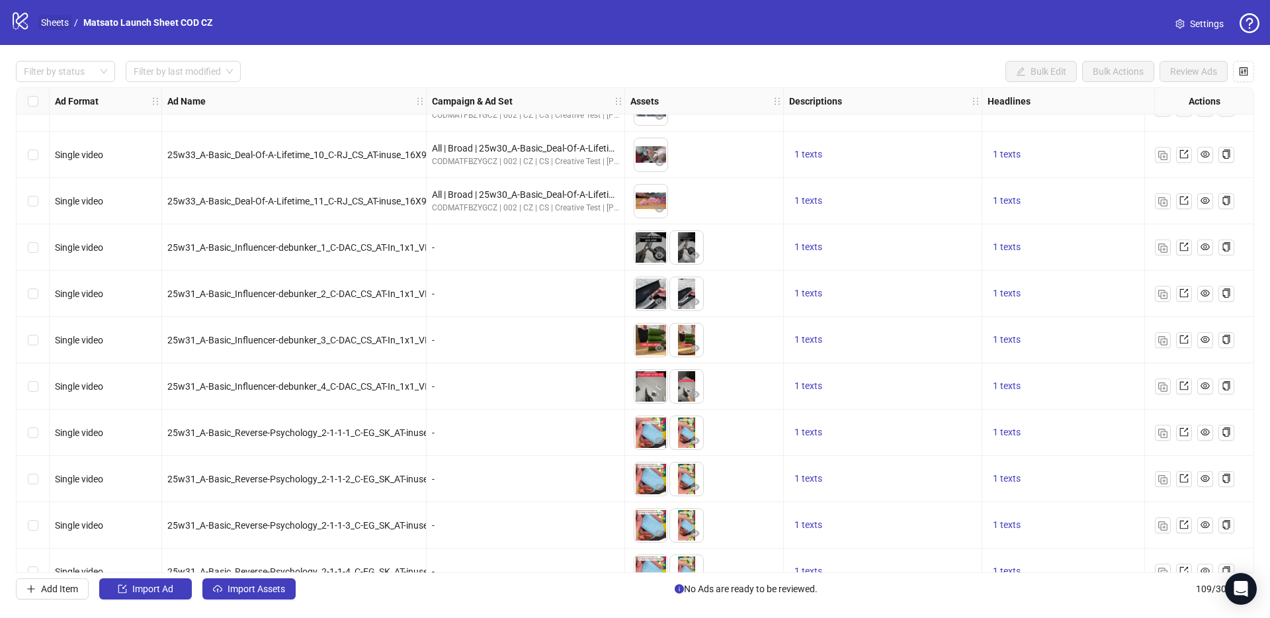
click at [59, 22] on link "Sheets" at bounding box center [54, 22] width 33 height 15
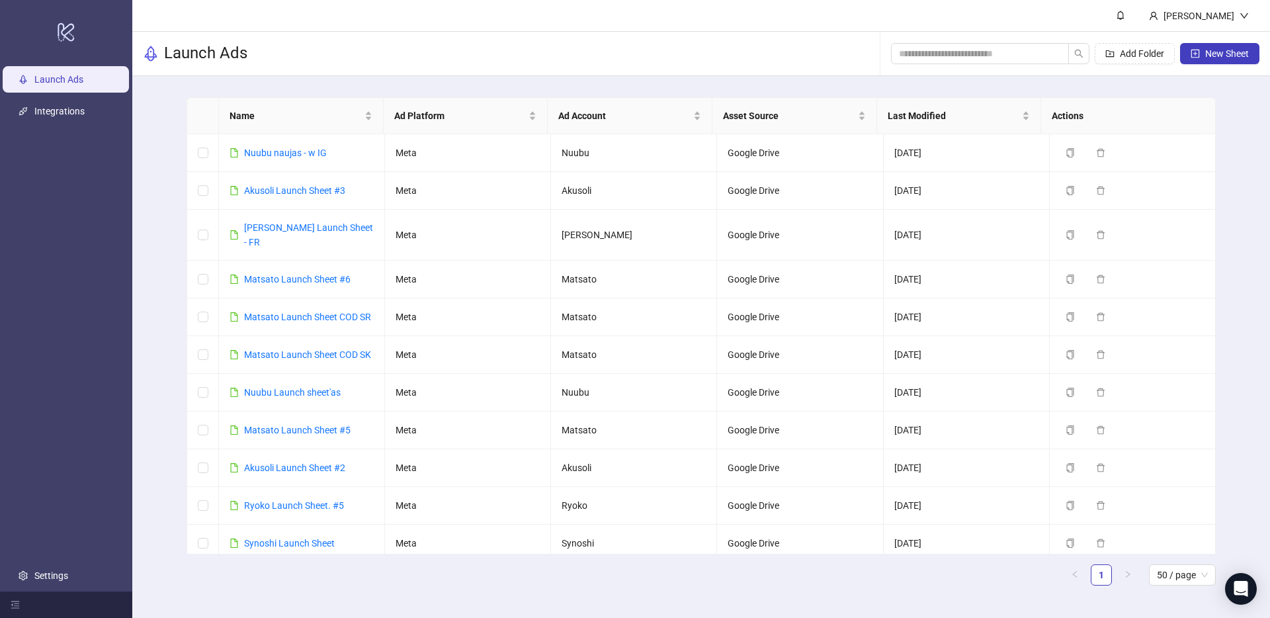
click at [83, 79] on link "Launch Ads" at bounding box center [58, 79] width 49 height 11
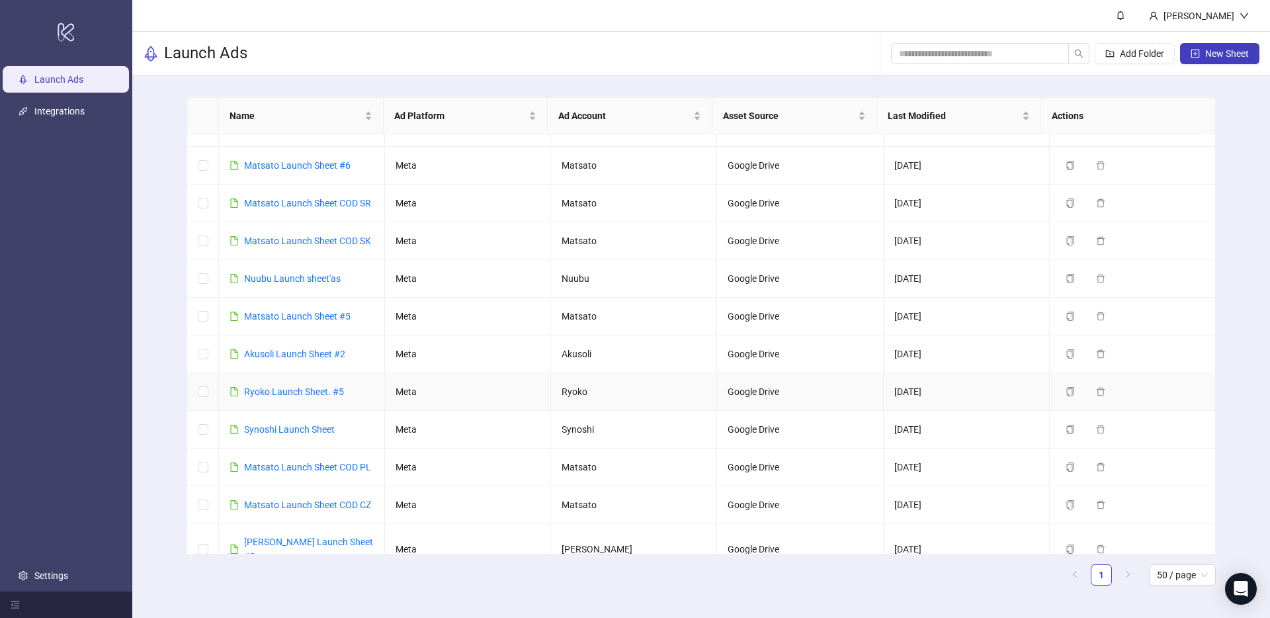
scroll to position [114, 0]
click at [321, 462] on link "Matsato Launch Sheet COD PL" at bounding box center [307, 467] width 127 height 11
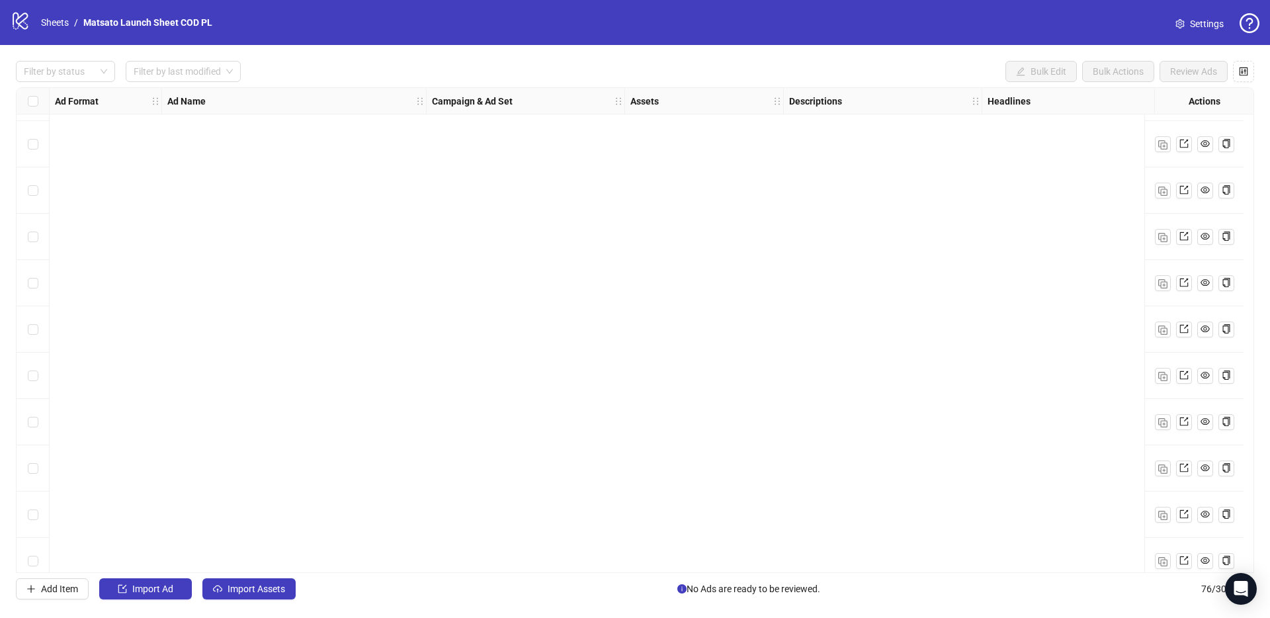
scroll to position [3066, 0]
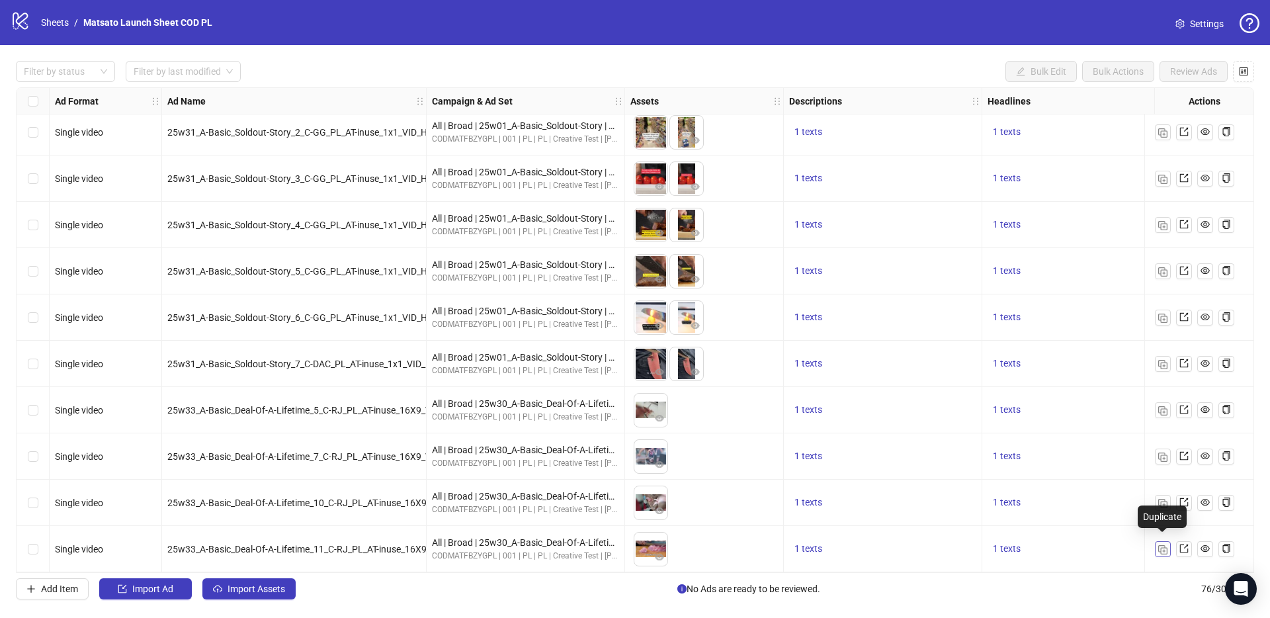
click at [1158, 545] on img "button" at bounding box center [1162, 549] width 9 height 9
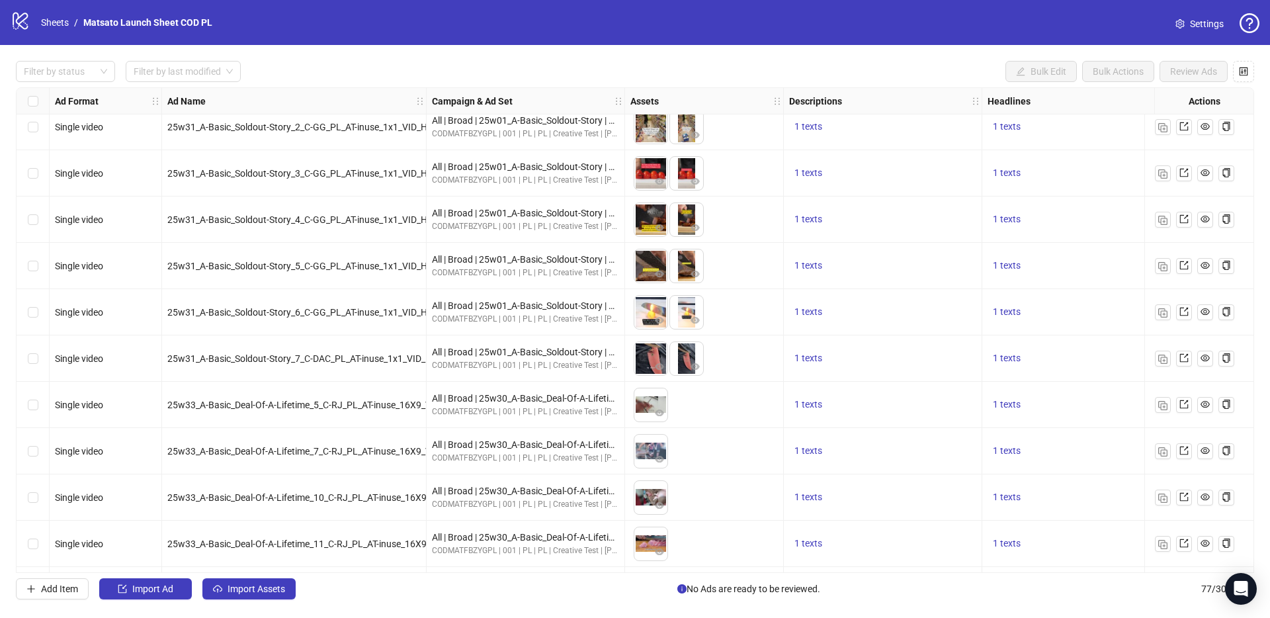
scroll to position [3112, 0]
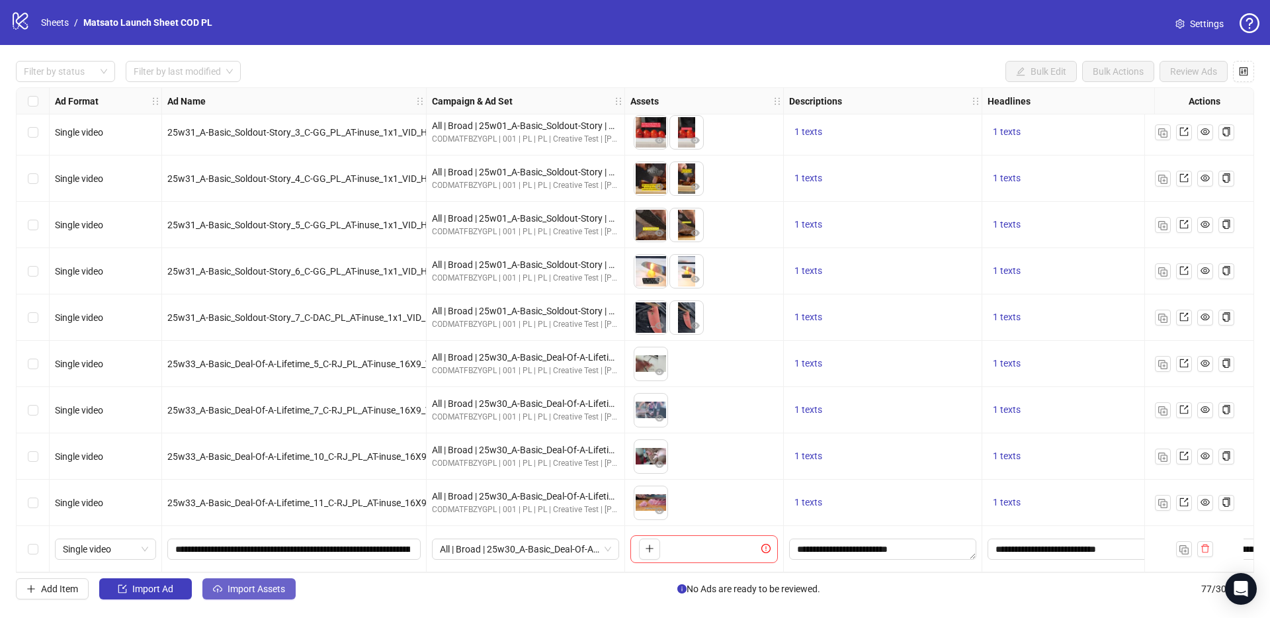
click at [265, 590] on span "Import Assets" at bounding box center [256, 588] width 58 height 11
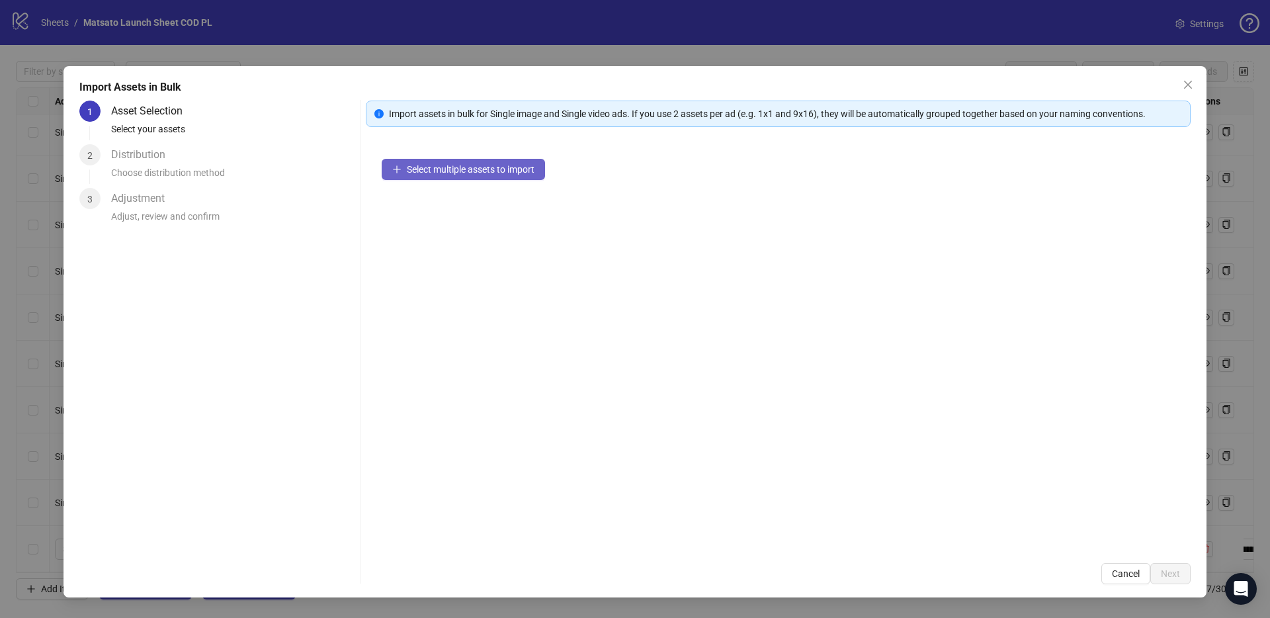
click at [468, 179] on button "Select multiple assets to import" at bounding box center [463, 169] width 163 height 21
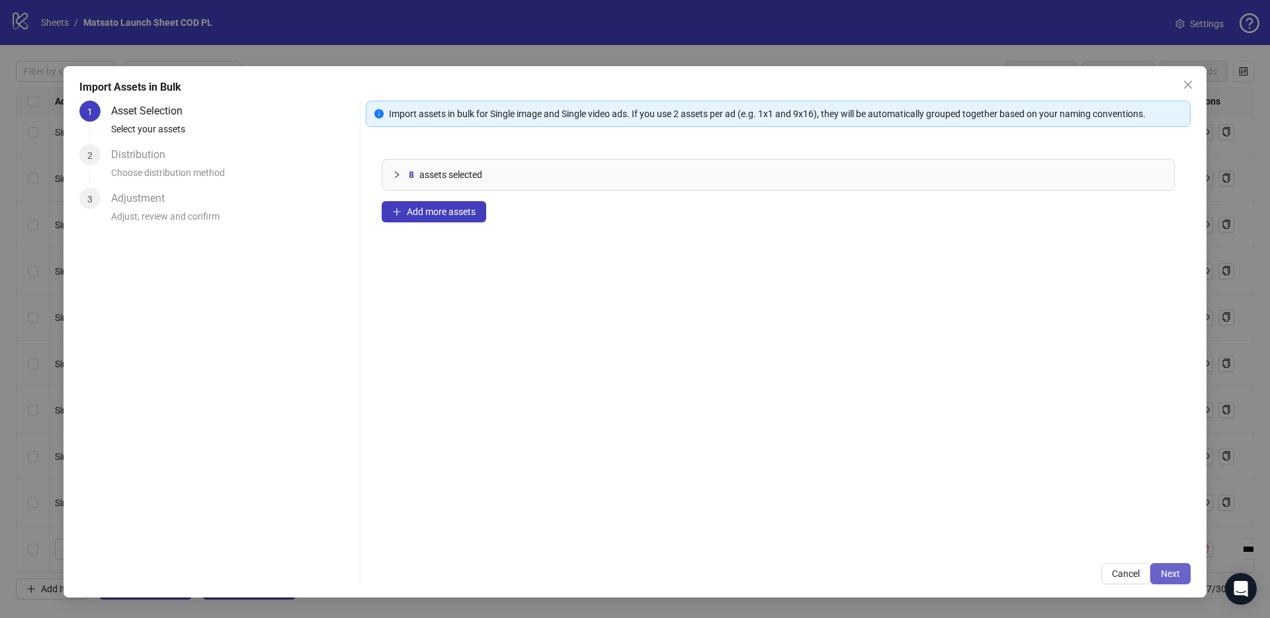
click at [1171, 575] on span "Next" at bounding box center [1169, 573] width 19 height 11
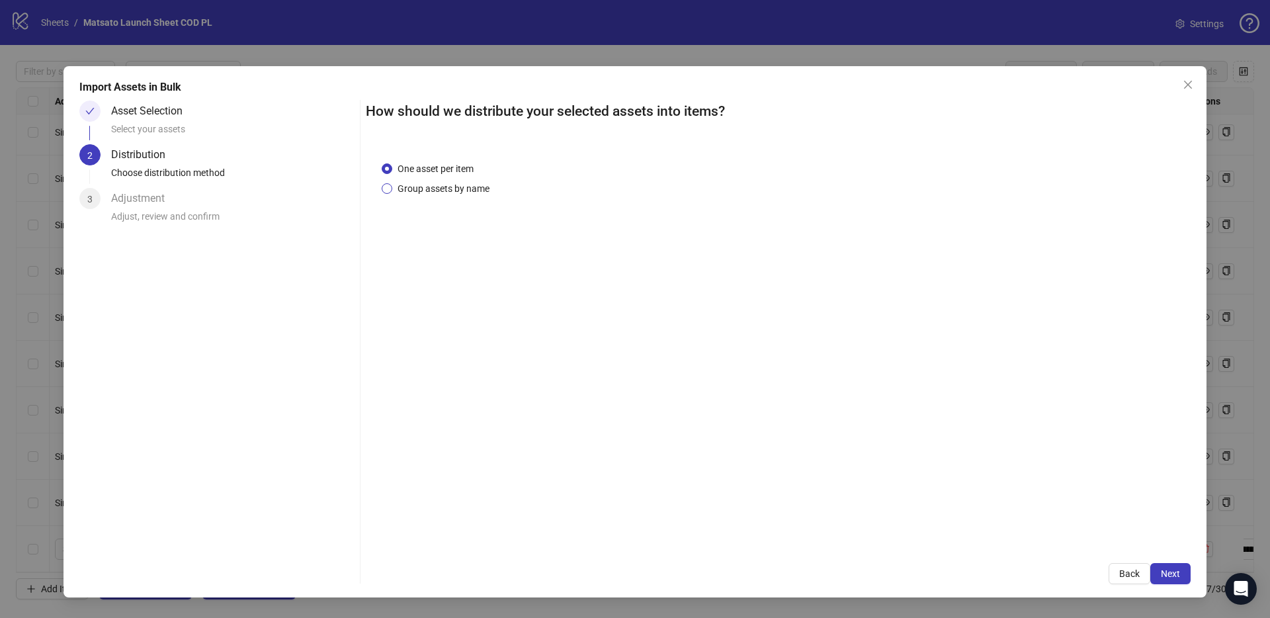
click at [422, 183] on span "Group assets by name" at bounding box center [443, 188] width 102 height 15
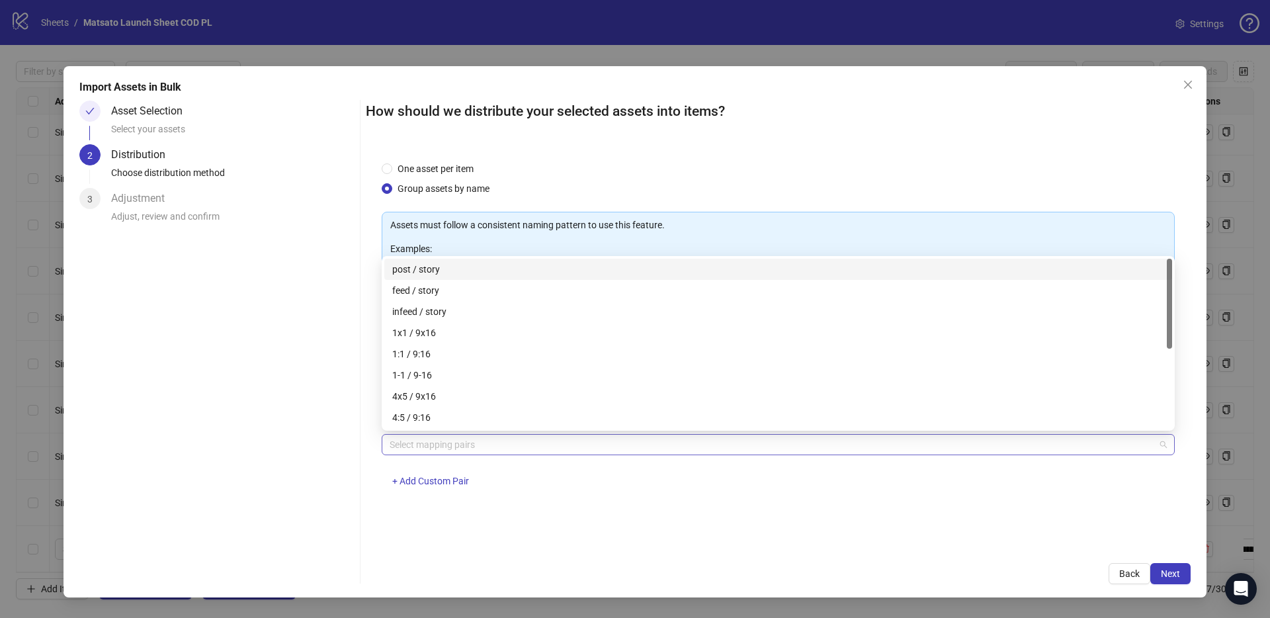
click at [472, 447] on div at bounding box center [771, 444] width 774 height 19
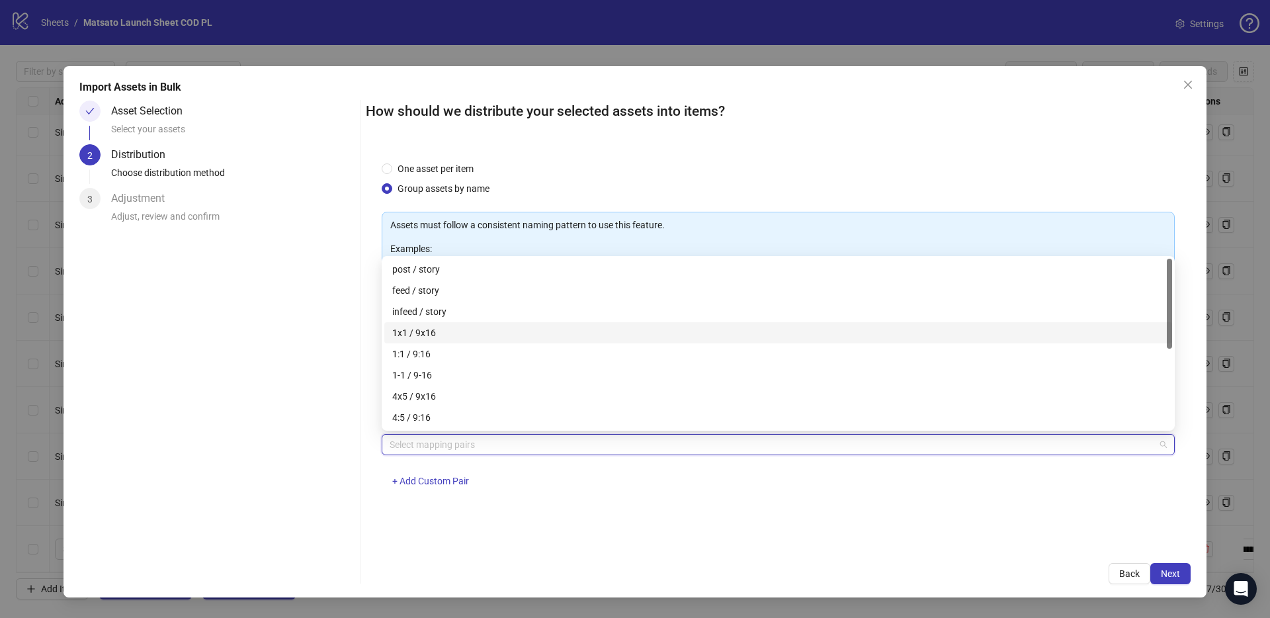
click at [423, 331] on div "1x1 / 9x16" at bounding box center [778, 332] width 772 height 15
click at [1180, 570] on button "Next" at bounding box center [1170, 573] width 40 height 21
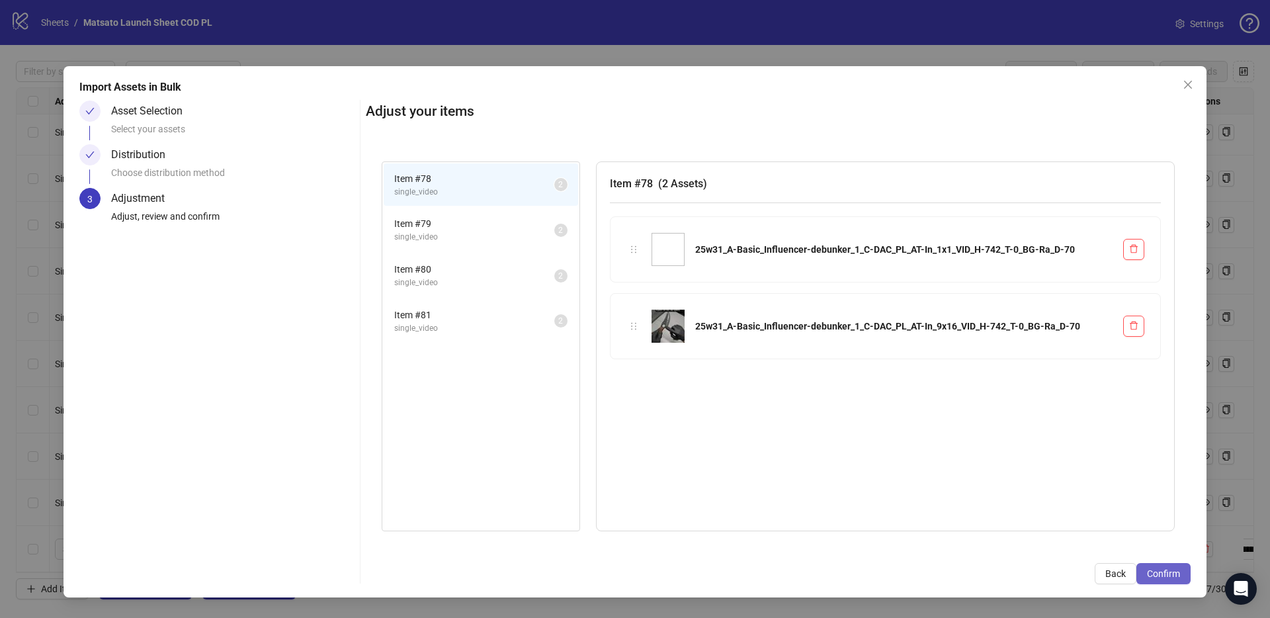
click at [1178, 571] on span "Confirm" at bounding box center [1163, 573] width 33 height 11
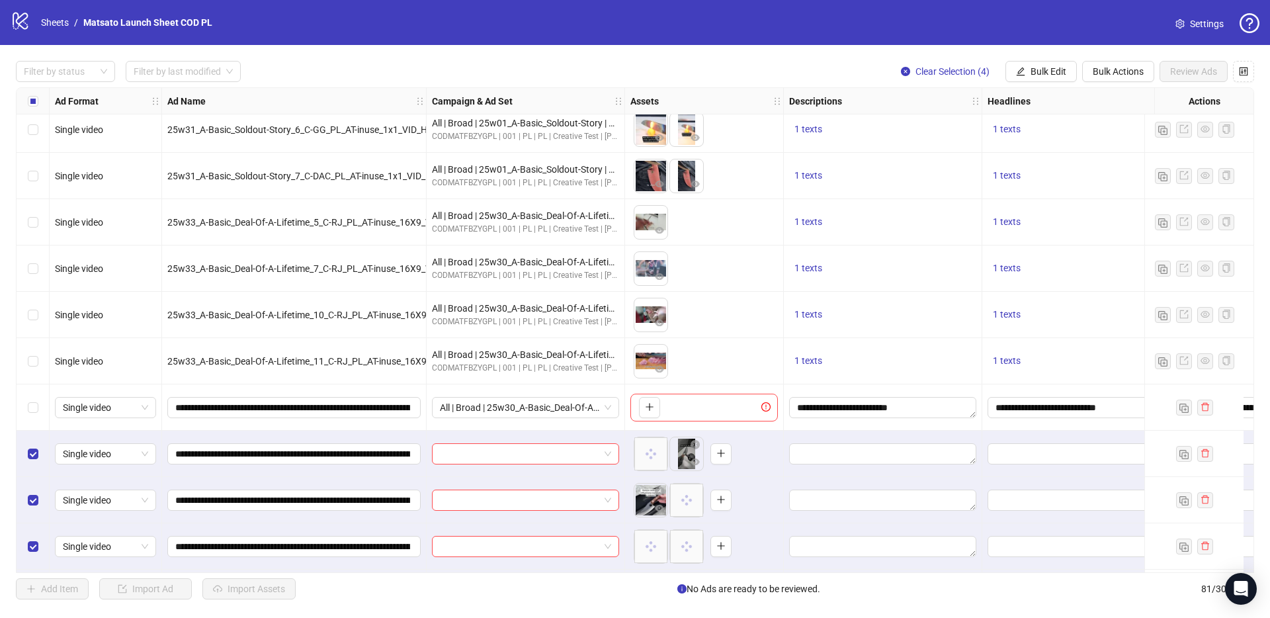
scroll to position [3297, 0]
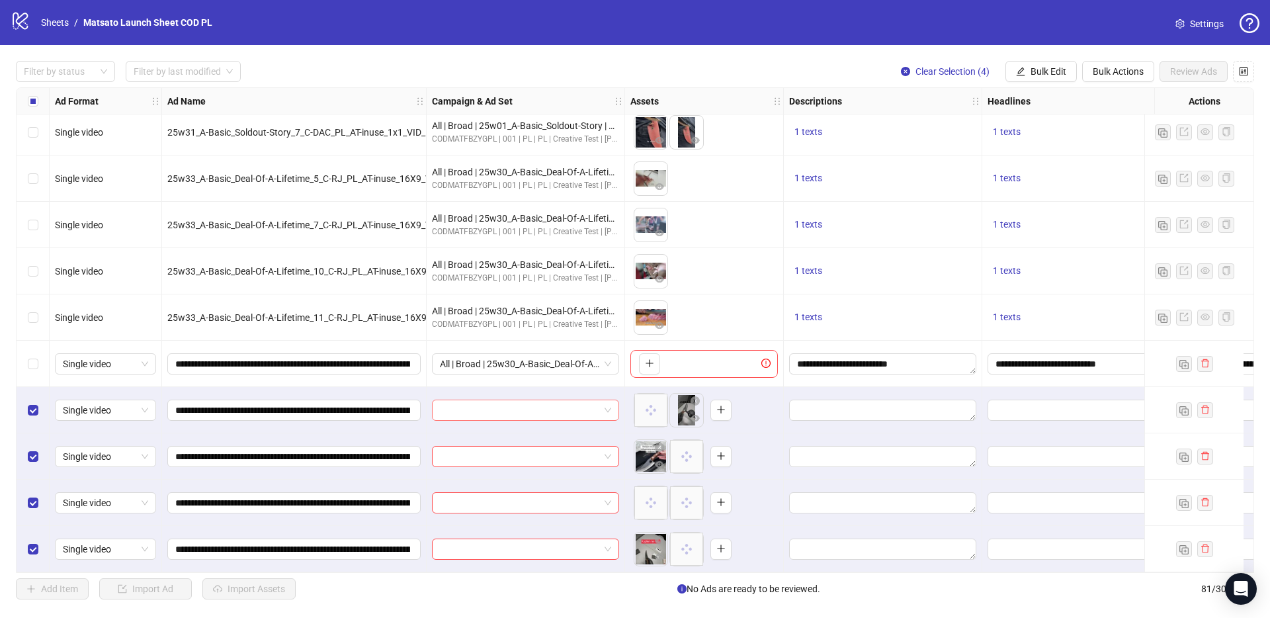
click at [606, 405] on span at bounding box center [525, 410] width 171 height 20
click at [549, 405] on input "search" at bounding box center [519, 410] width 159 height 20
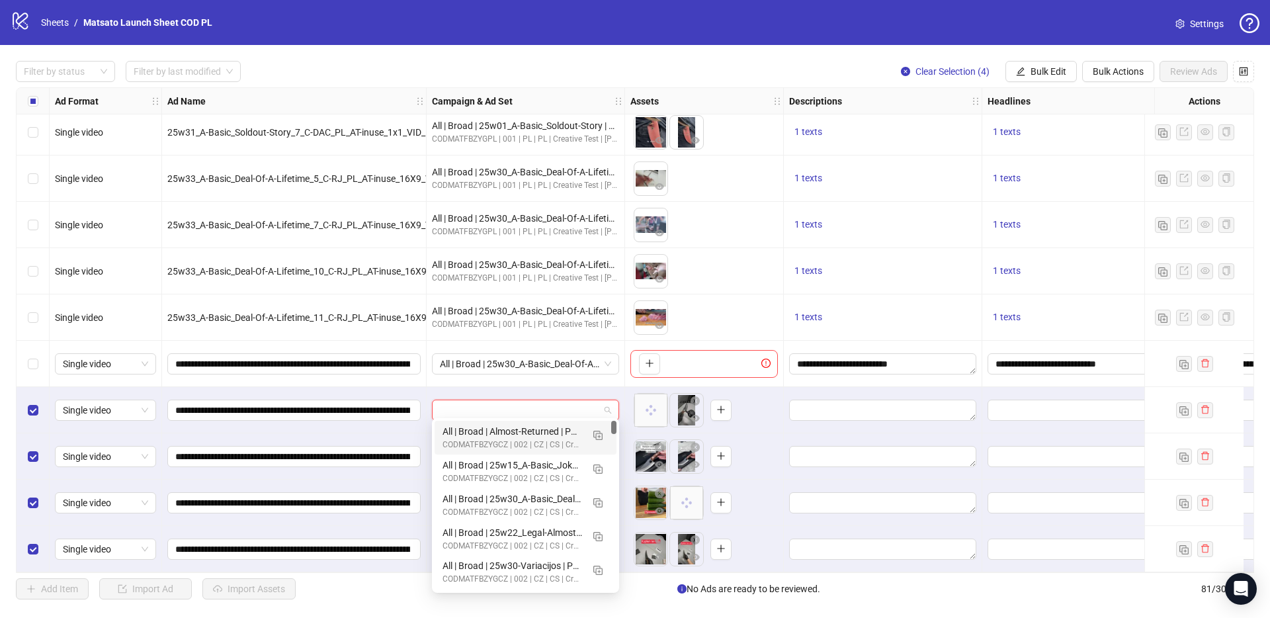
paste input "**********"
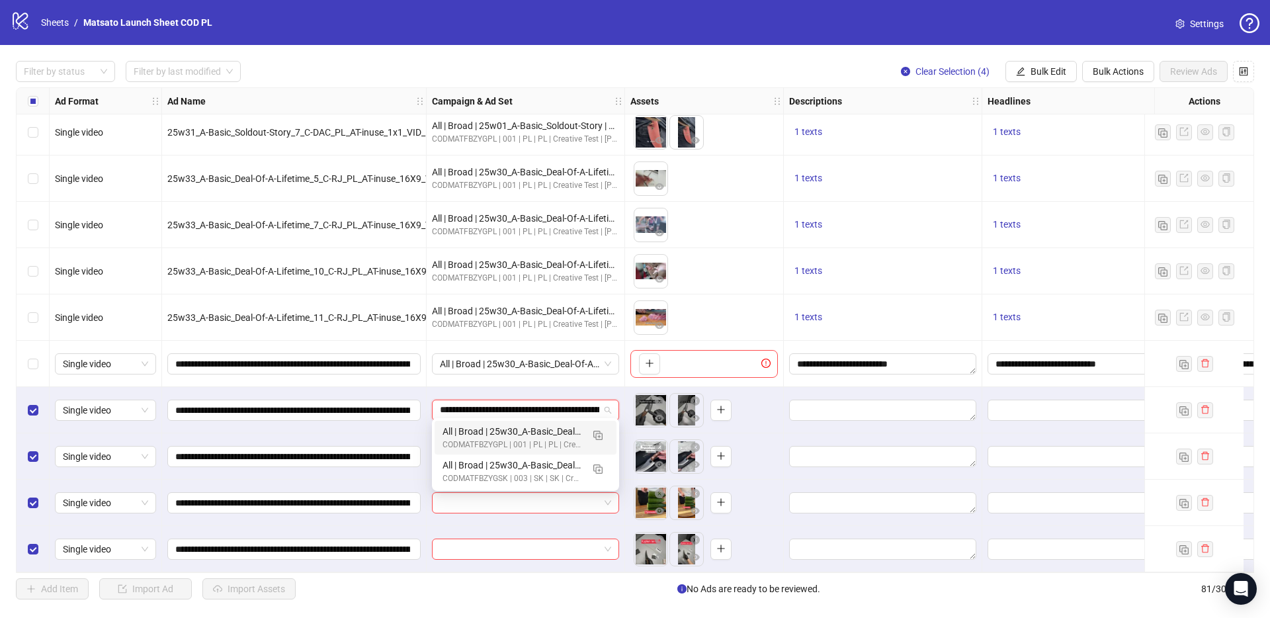
scroll to position [0, 80]
click at [598, 439] on img "button" at bounding box center [597, 434] width 9 height 9
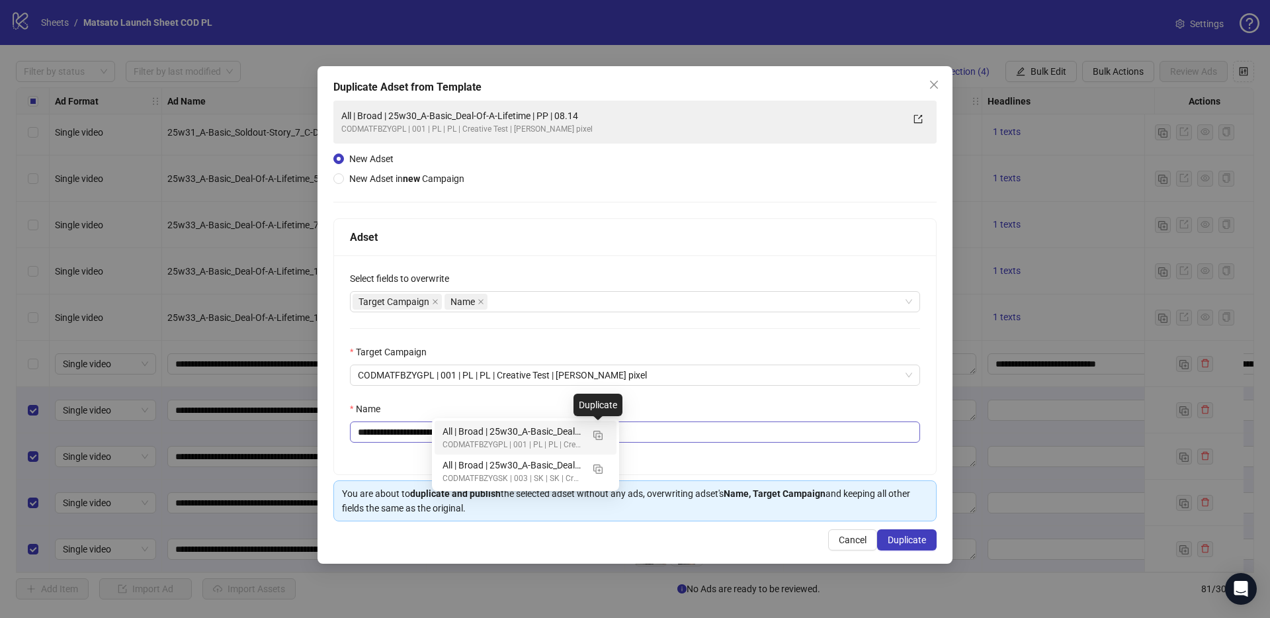
type input "**********"
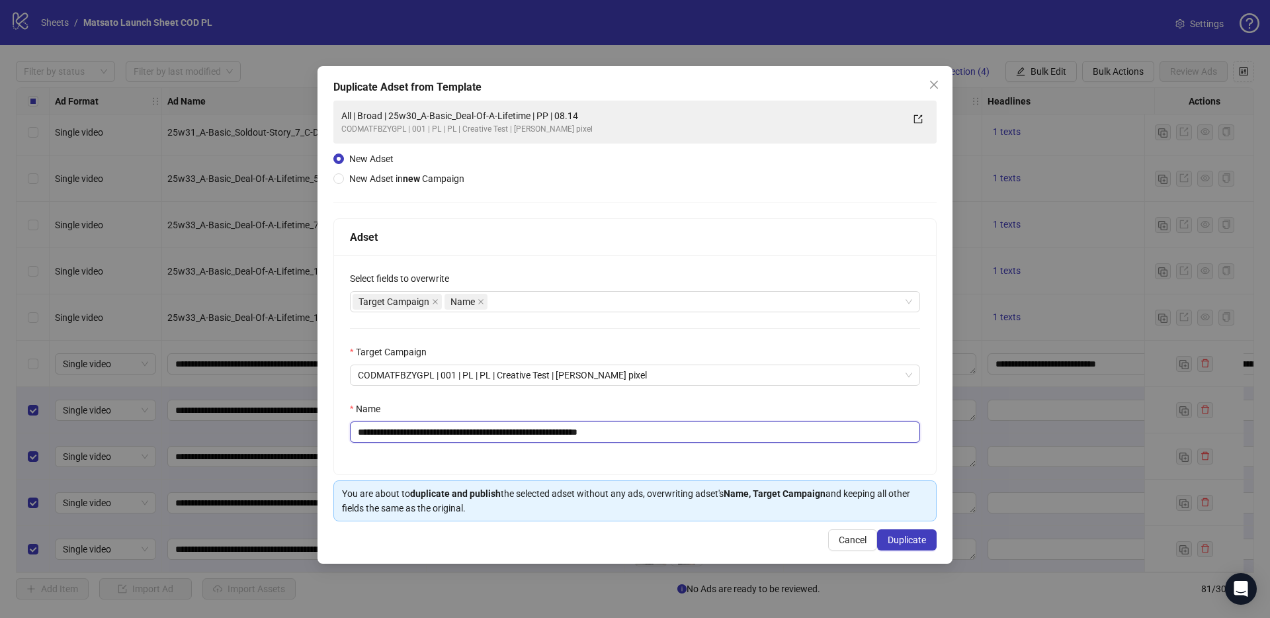
drag, startPoint x: 589, startPoint y: 431, endPoint x: 717, endPoint y: 450, distance: 130.4
click at [717, 450] on div "**********" at bounding box center [635, 364] width 602 height 219
drag, startPoint x: 547, startPoint y: 432, endPoint x: 408, endPoint y: 430, distance: 138.9
click at [408, 430] on input "**********" at bounding box center [635, 431] width 570 height 21
paste input "*"
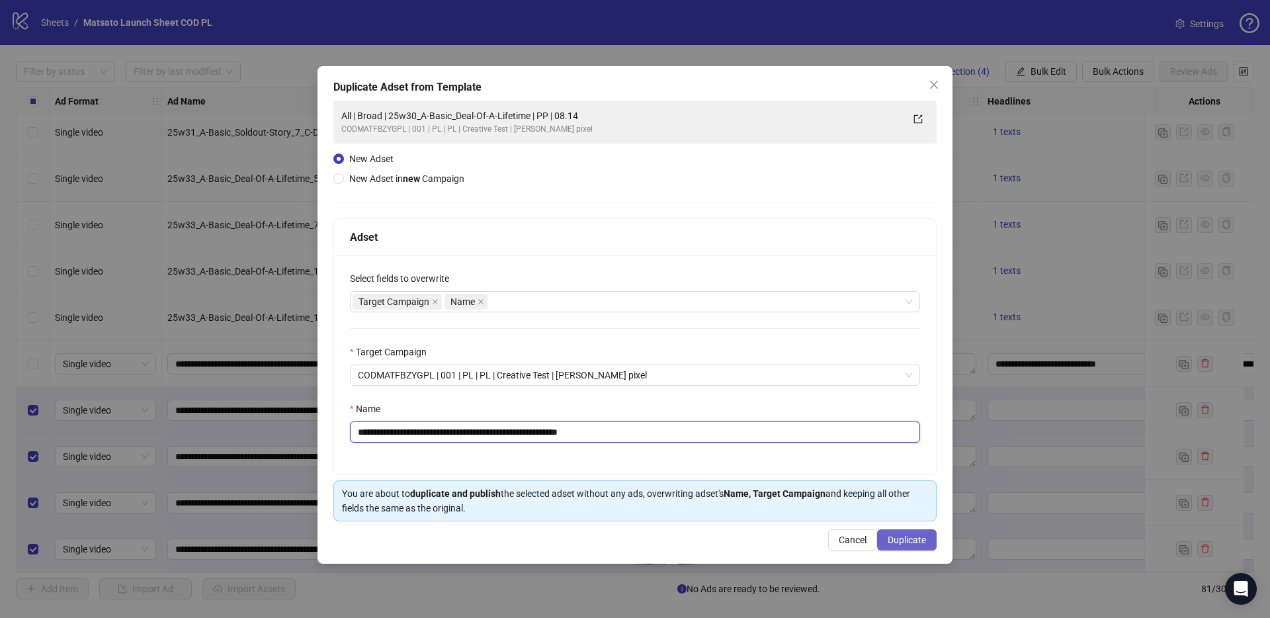
type input "**********"
click at [921, 543] on span "Duplicate" at bounding box center [906, 539] width 38 height 11
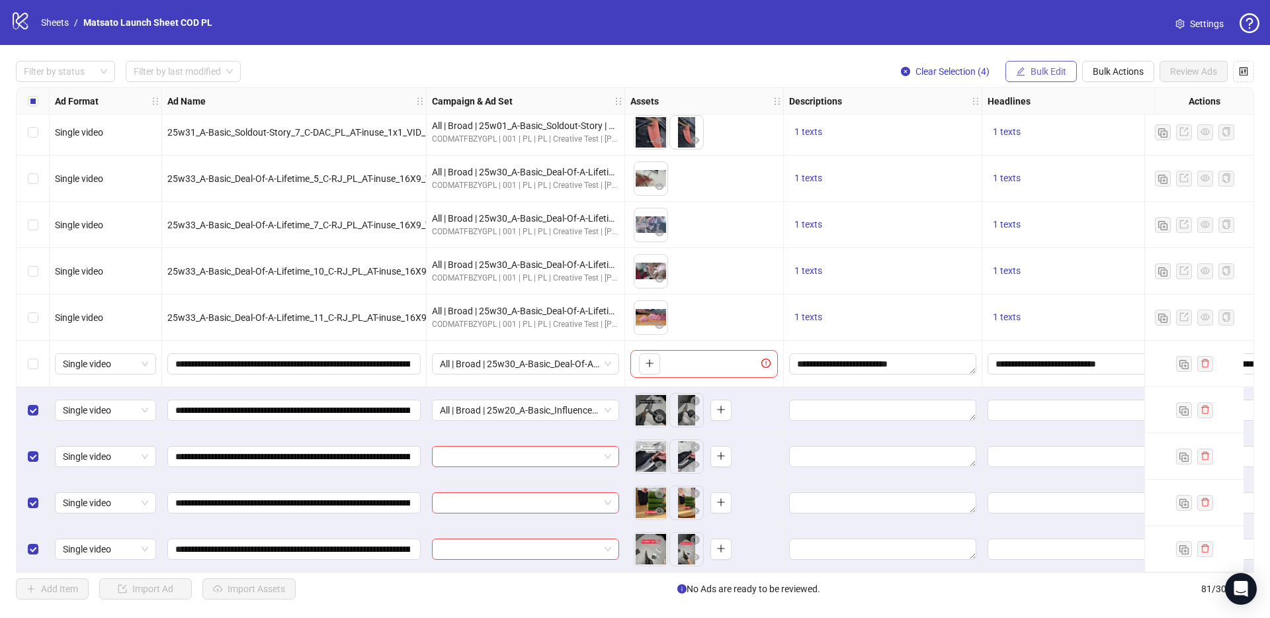
click at [1055, 75] on span "Bulk Edit" at bounding box center [1048, 71] width 36 height 11
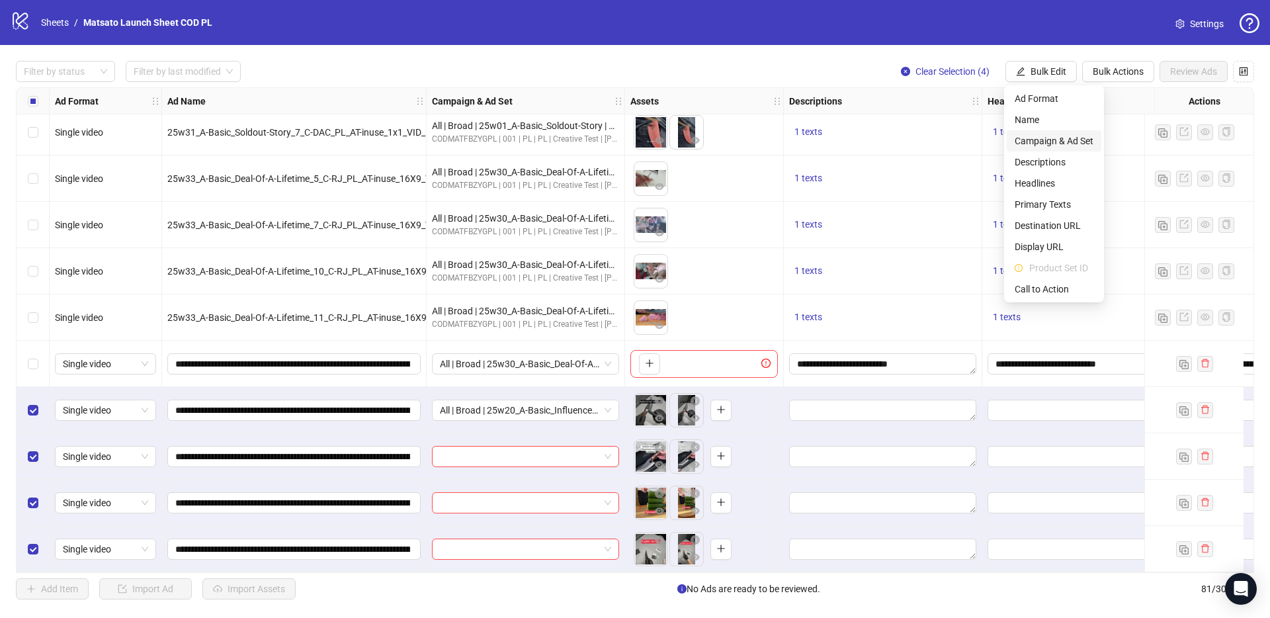
click at [1064, 142] on span "Campaign & Ad Set" at bounding box center [1053, 141] width 79 height 15
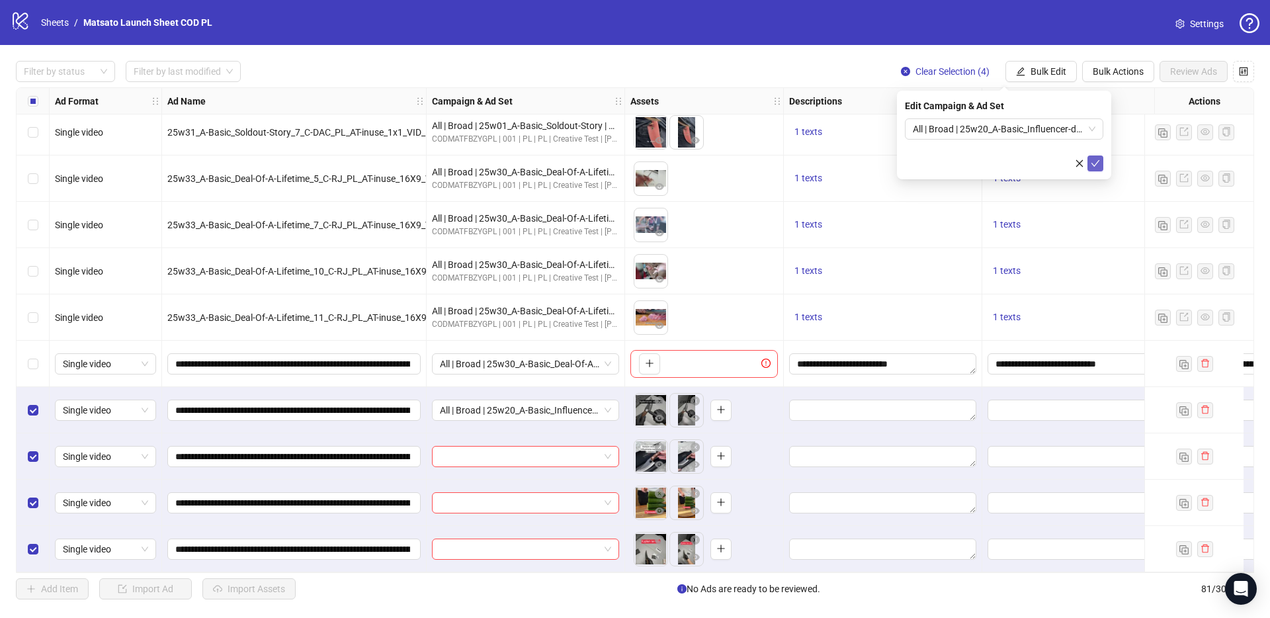
click at [1101, 163] on button "submit" at bounding box center [1095, 163] width 16 height 16
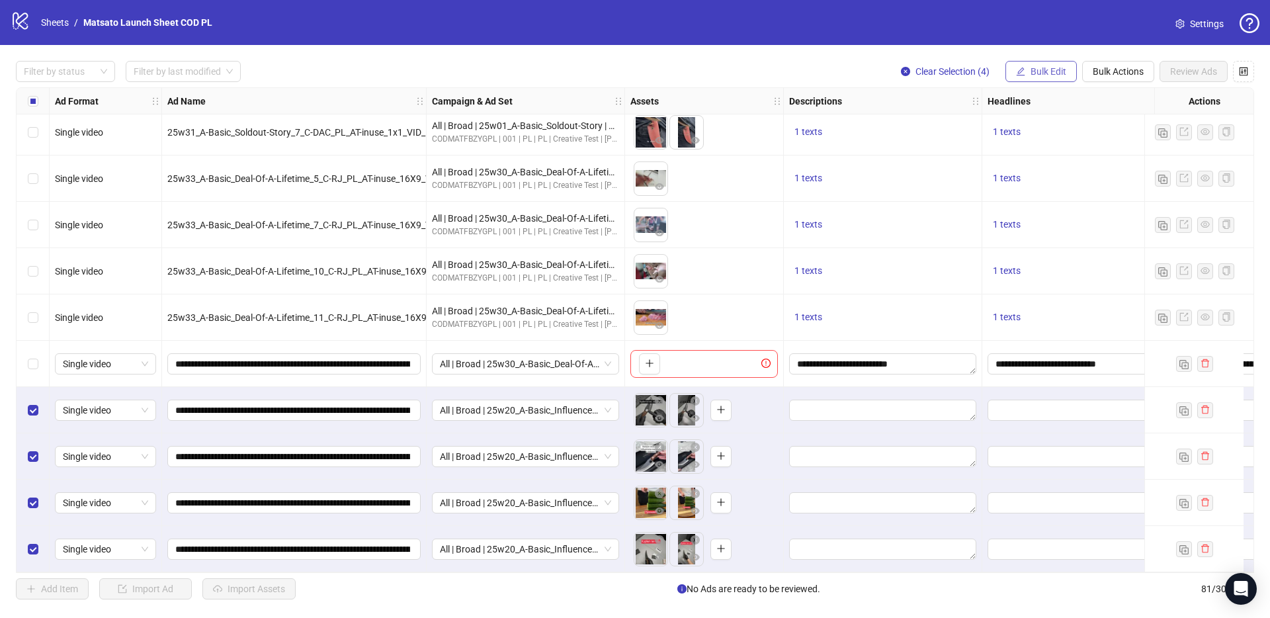
click at [1030, 75] on span "Bulk Edit" at bounding box center [1048, 71] width 36 height 11
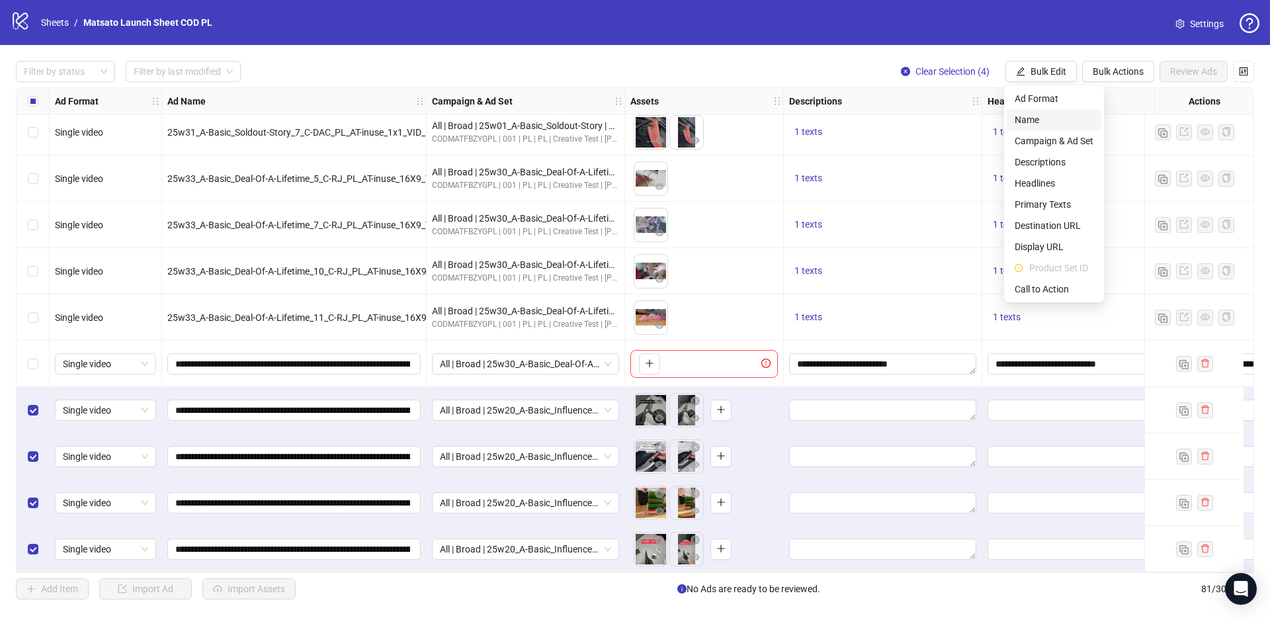
click at [1049, 119] on span "Name" at bounding box center [1053, 119] width 79 height 15
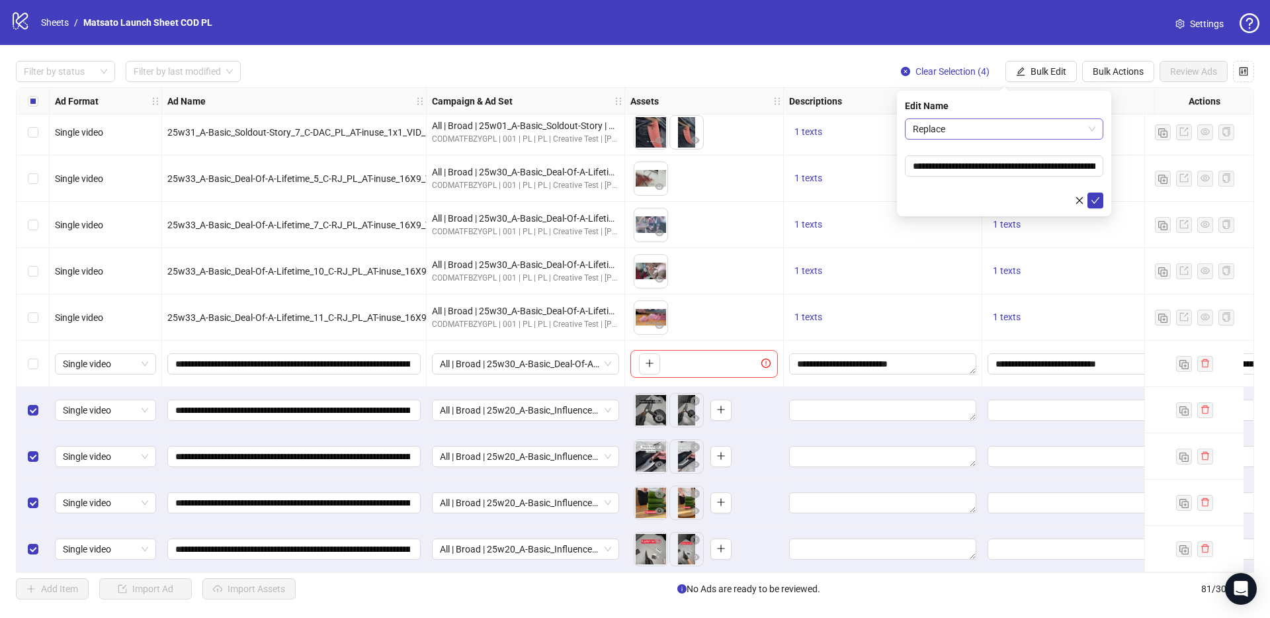
click at [1032, 137] on span "Replace" at bounding box center [1004, 129] width 183 height 20
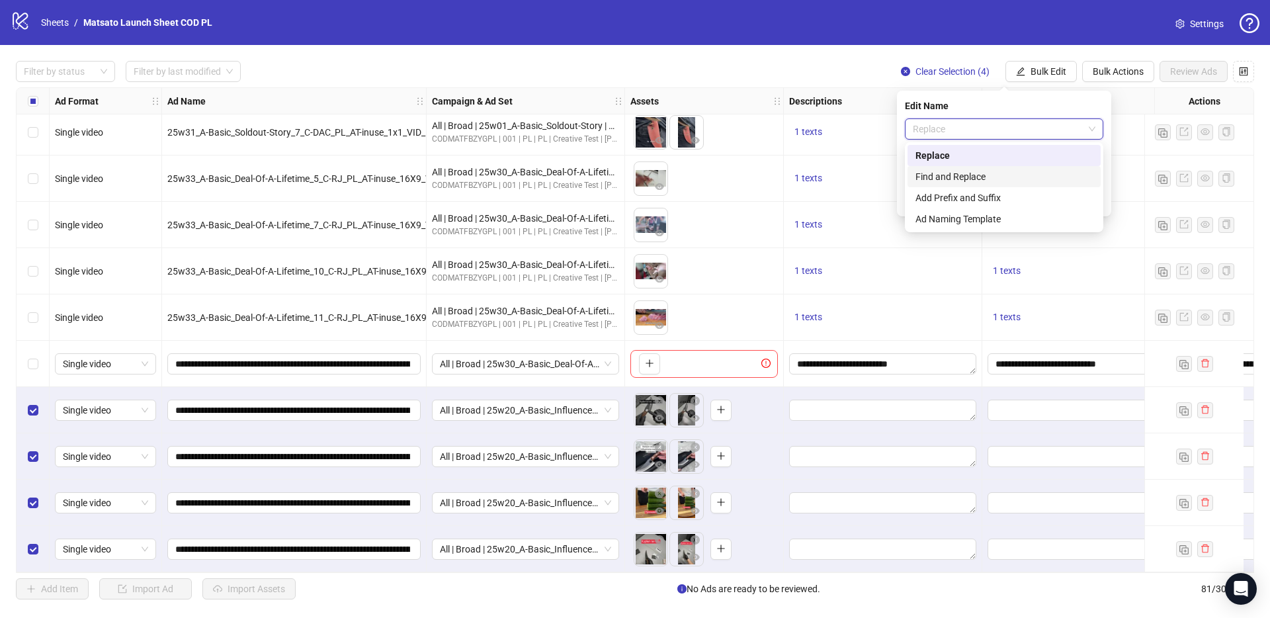
click at [998, 170] on div "Find and Replace" at bounding box center [1003, 176] width 177 height 15
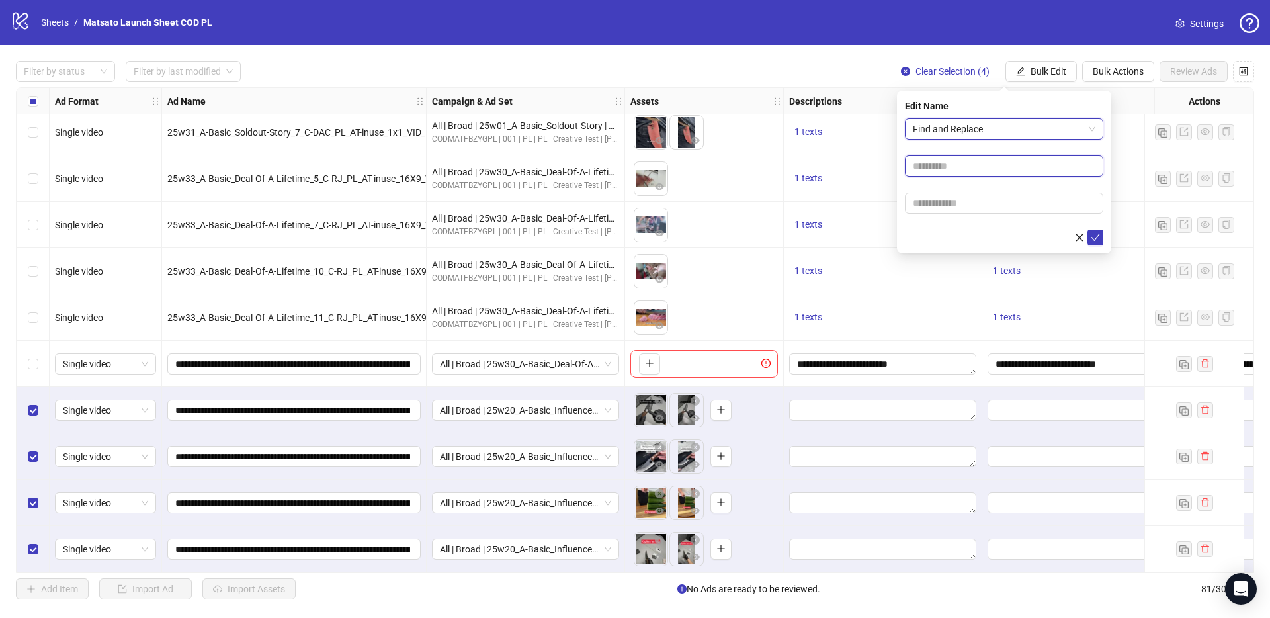
click at [957, 175] on input "text" at bounding box center [1004, 165] width 198 height 21
type input "**"
click at [973, 200] on input "text" at bounding box center [1004, 202] width 198 height 21
type input "*****"
click at [1091, 236] on icon "check" at bounding box center [1094, 237] width 9 height 9
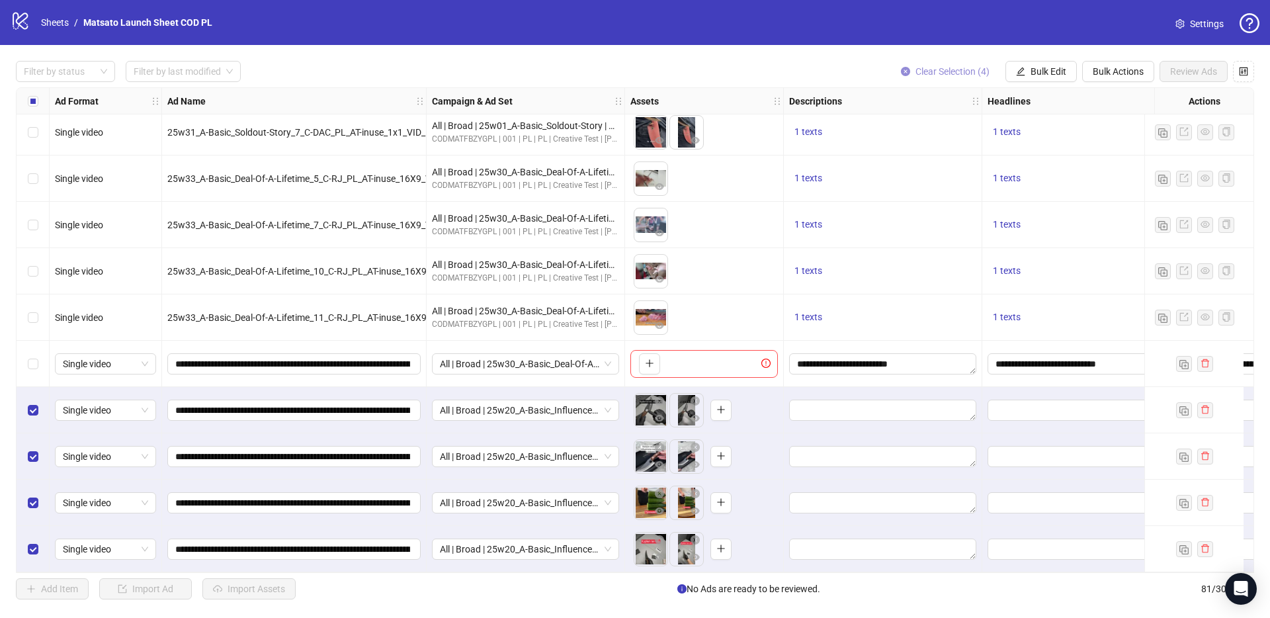
click at [932, 75] on span "Clear Selection (4)" at bounding box center [952, 71] width 74 height 11
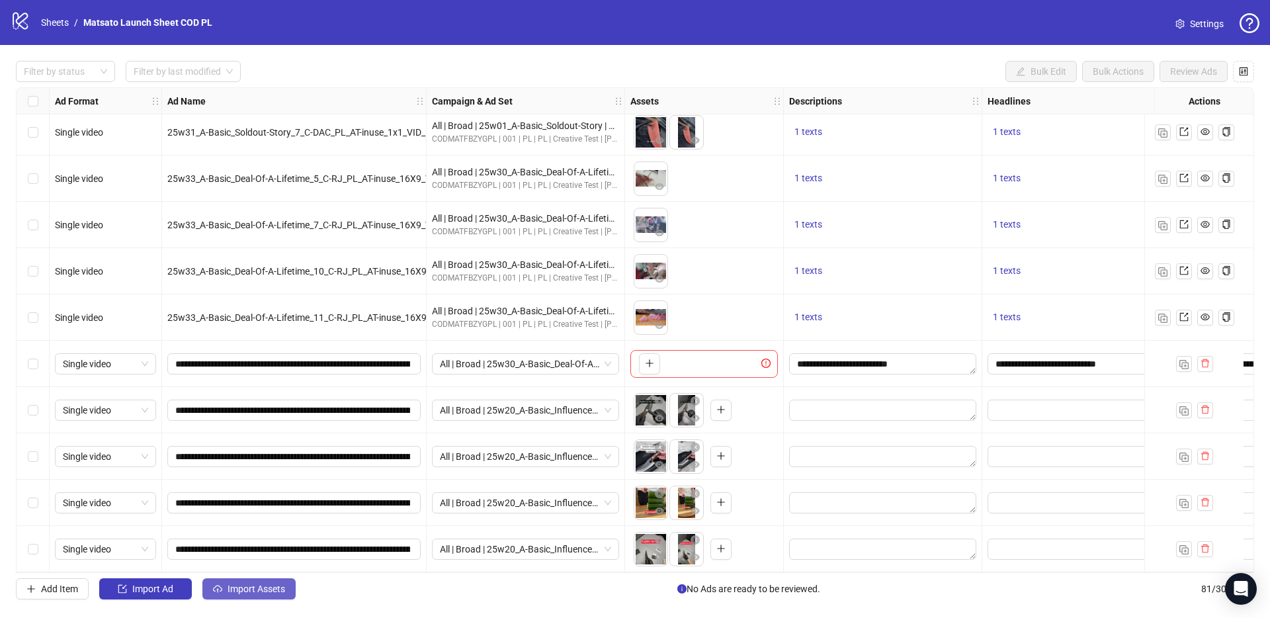
click at [288, 585] on button "Import Assets" at bounding box center [248, 588] width 93 height 21
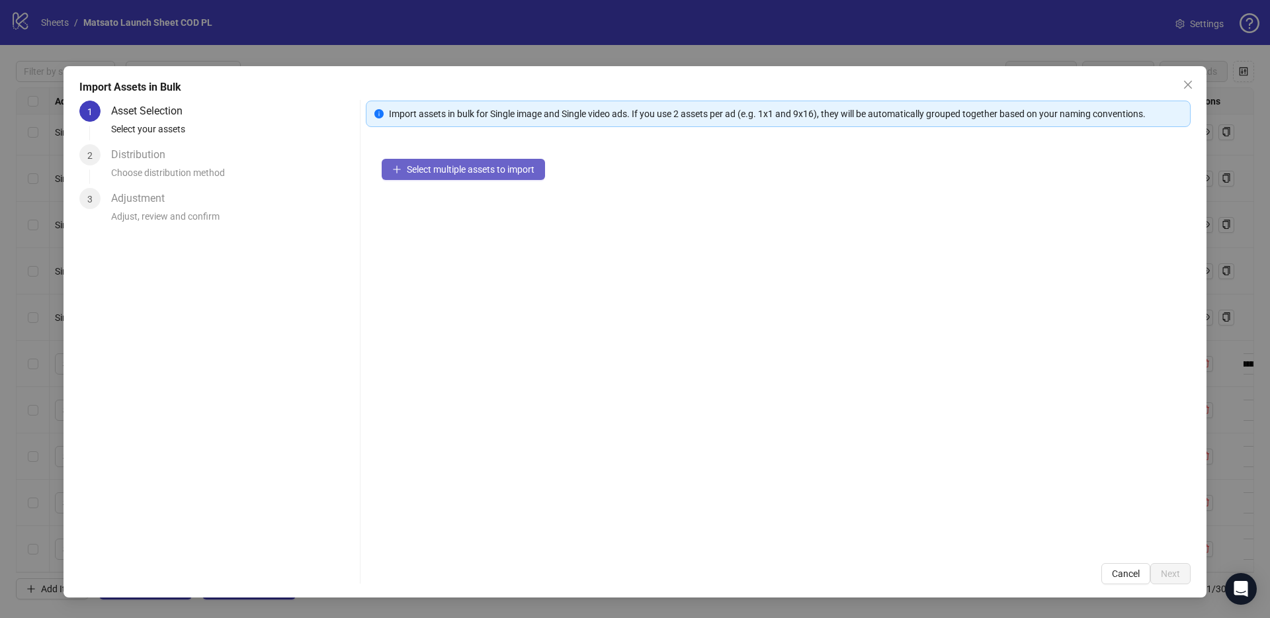
click at [461, 165] on span "Select multiple assets to import" at bounding box center [471, 169] width 128 height 11
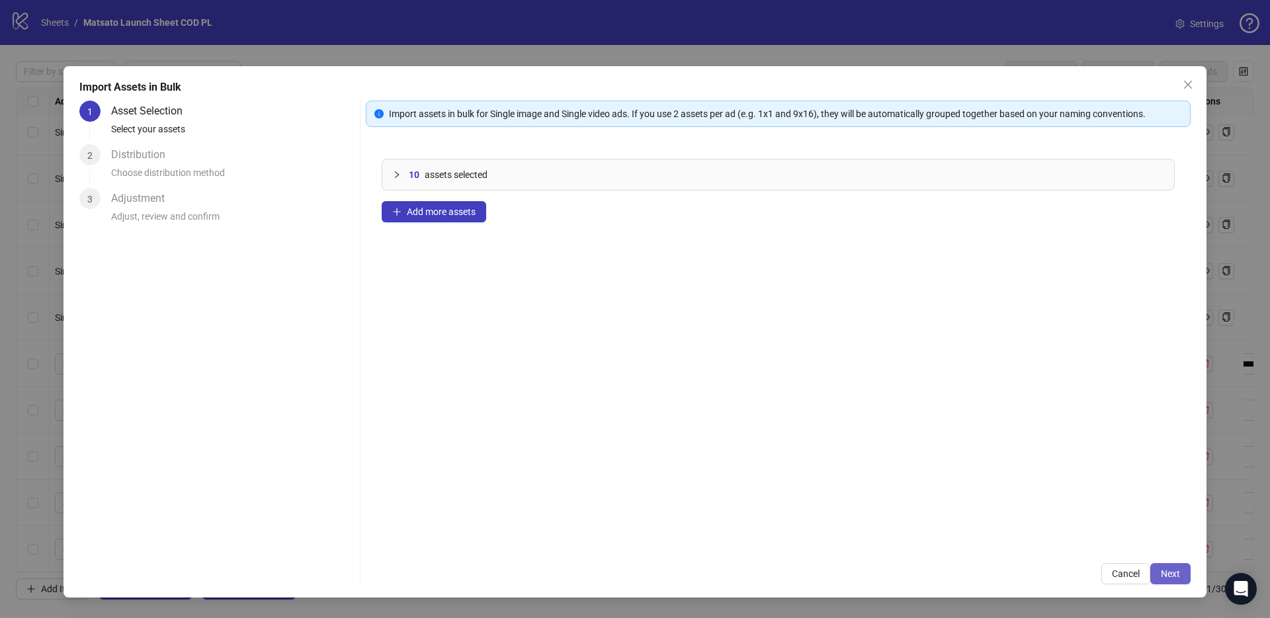
click at [1176, 566] on button "Next" at bounding box center [1170, 573] width 40 height 21
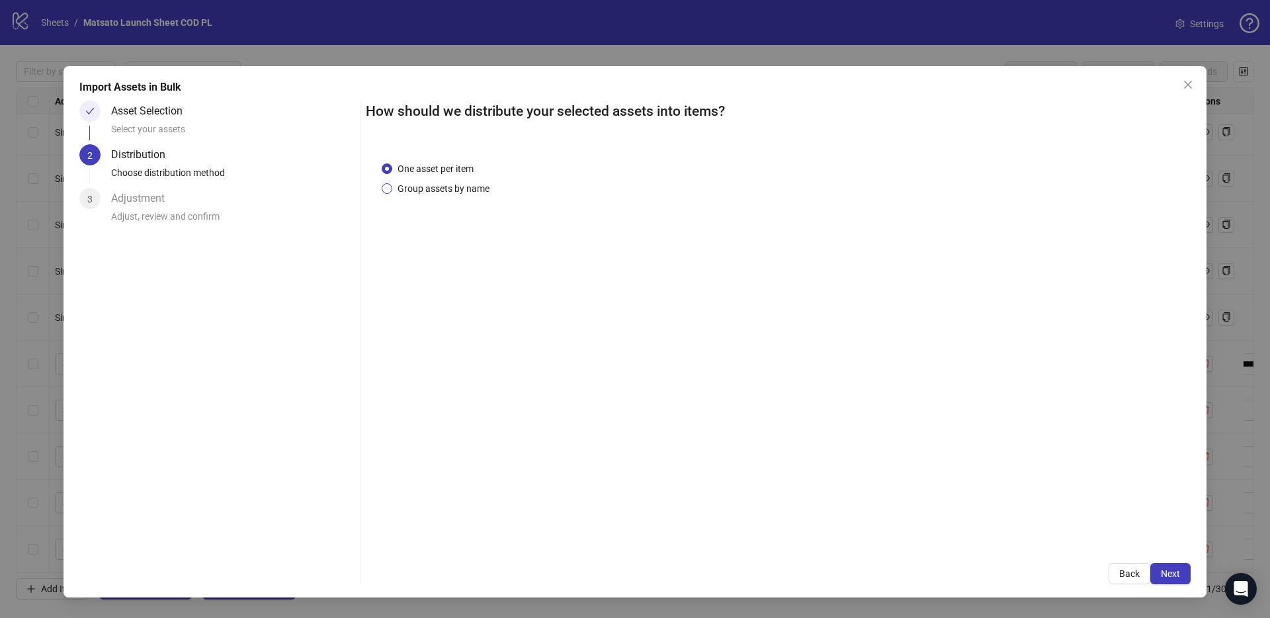
click at [464, 187] on span "Group assets by name" at bounding box center [443, 188] width 102 height 15
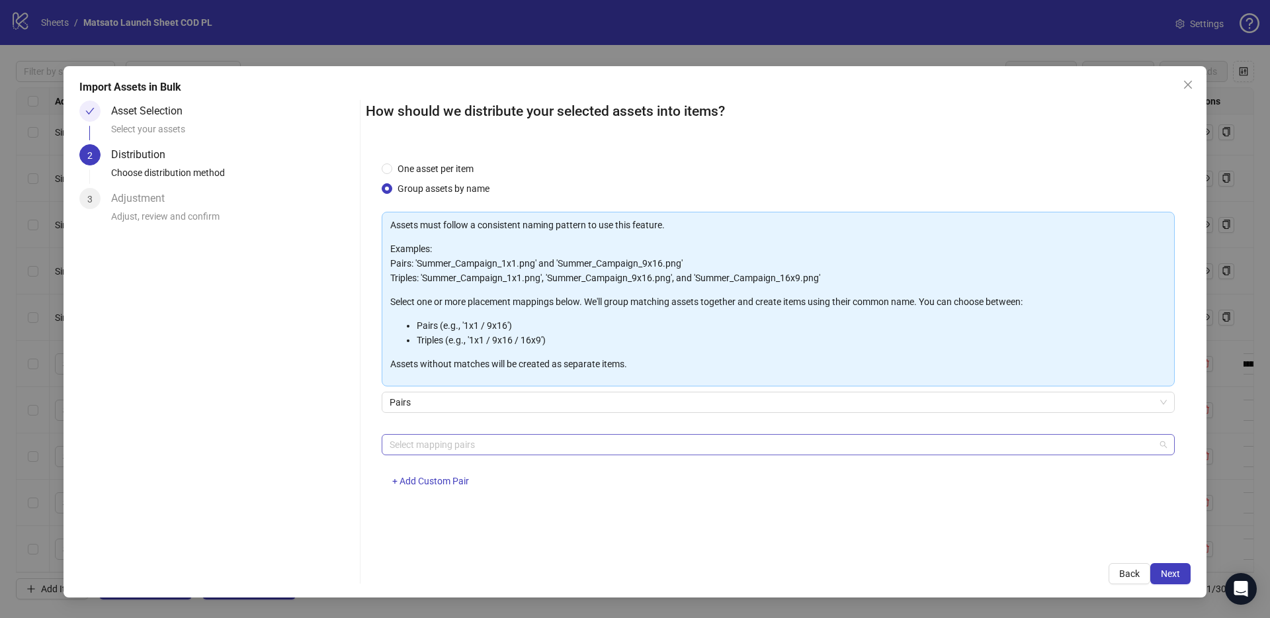
click at [466, 438] on div at bounding box center [771, 444] width 774 height 19
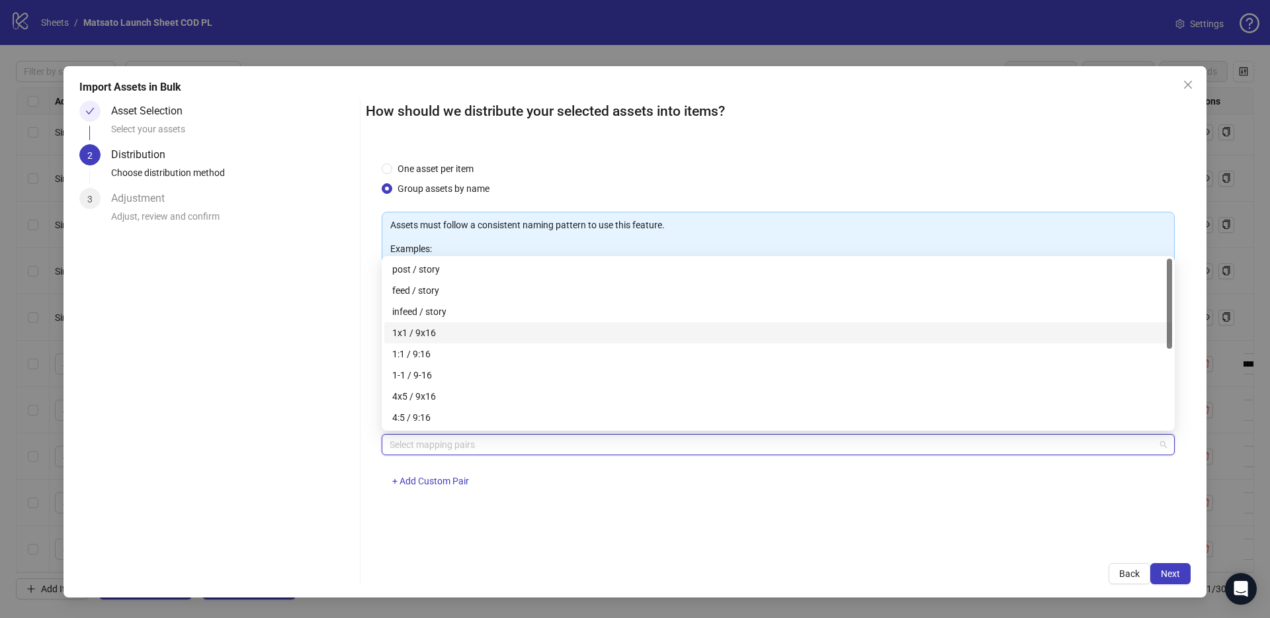
click at [436, 333] on div "1x1 / 9x16" at bounding box center [778, 332] width 772 height 15
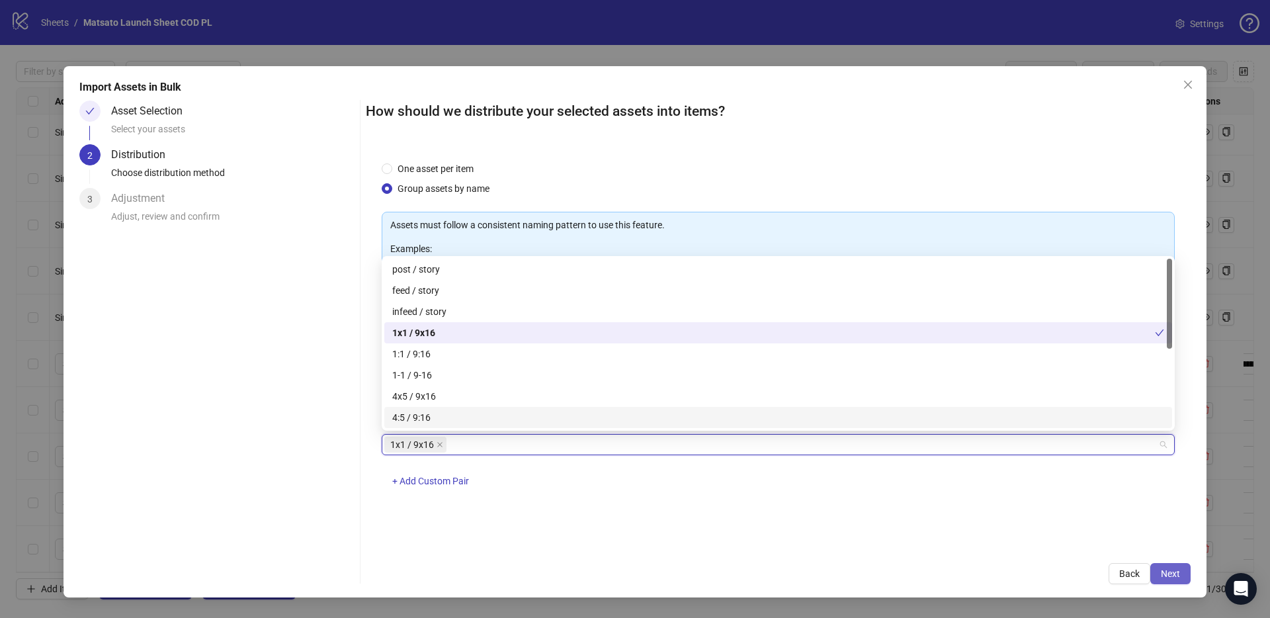
click at [1167, 572] on span "Next" at bounding box center [1169, 573] width 19 height 11
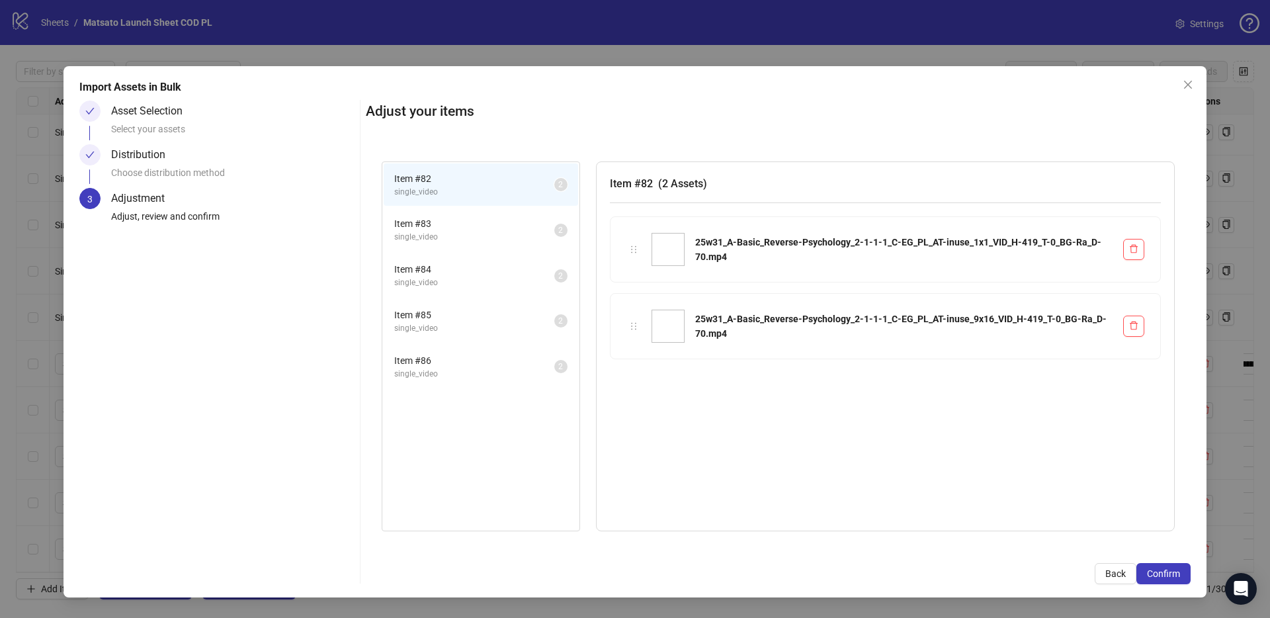
click at [1167, 572] on span "Confirm" at bounding box center [1163, 573] width 33 height 11
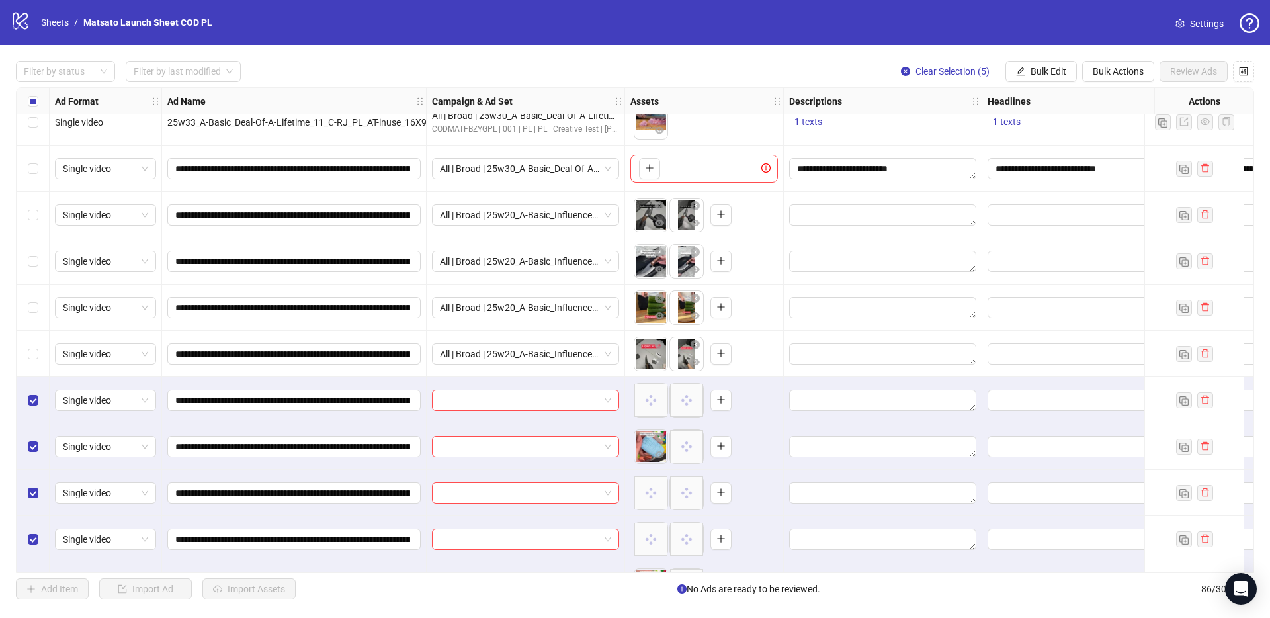
scroll to position [3528, 0]
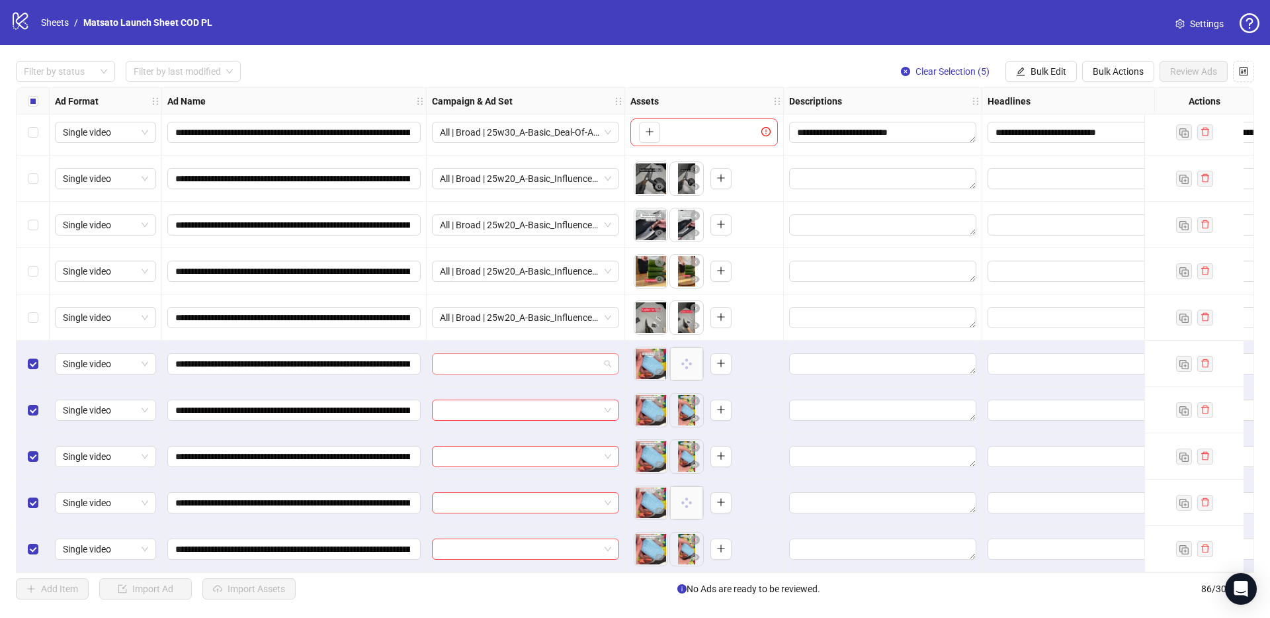
click at [610, 356] on span at bounding box center [525, 364] width 171 height 20
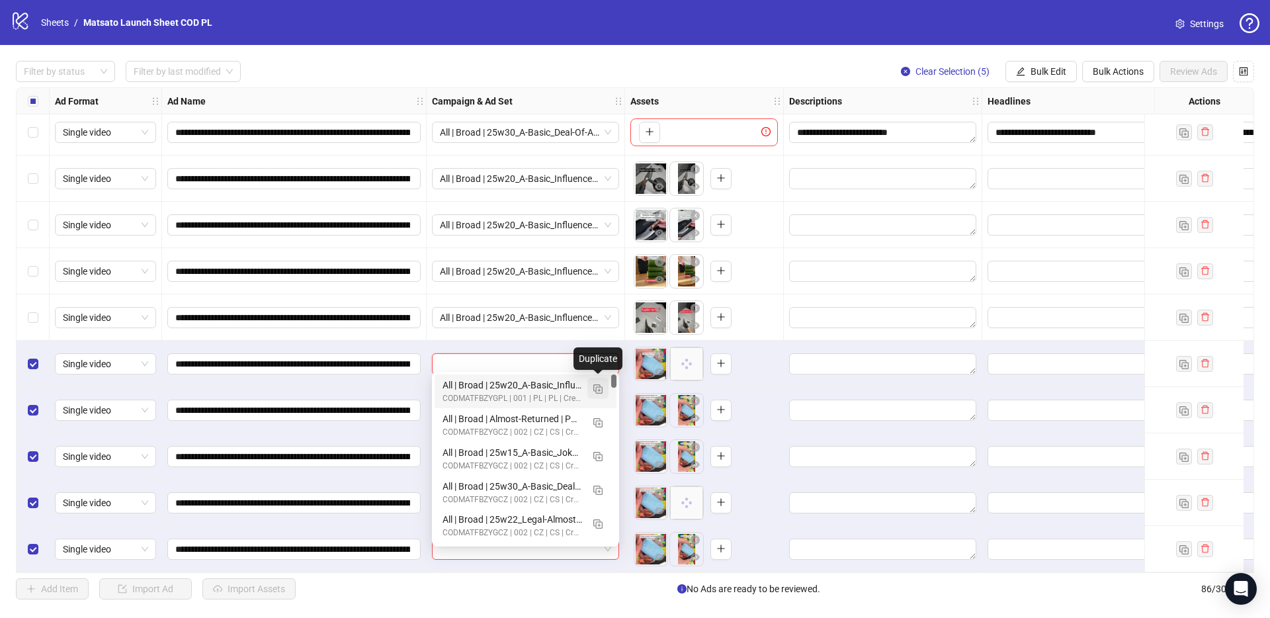
click at [604, 392] on button "button" at bounding box center [597, 388] width 21 height 21
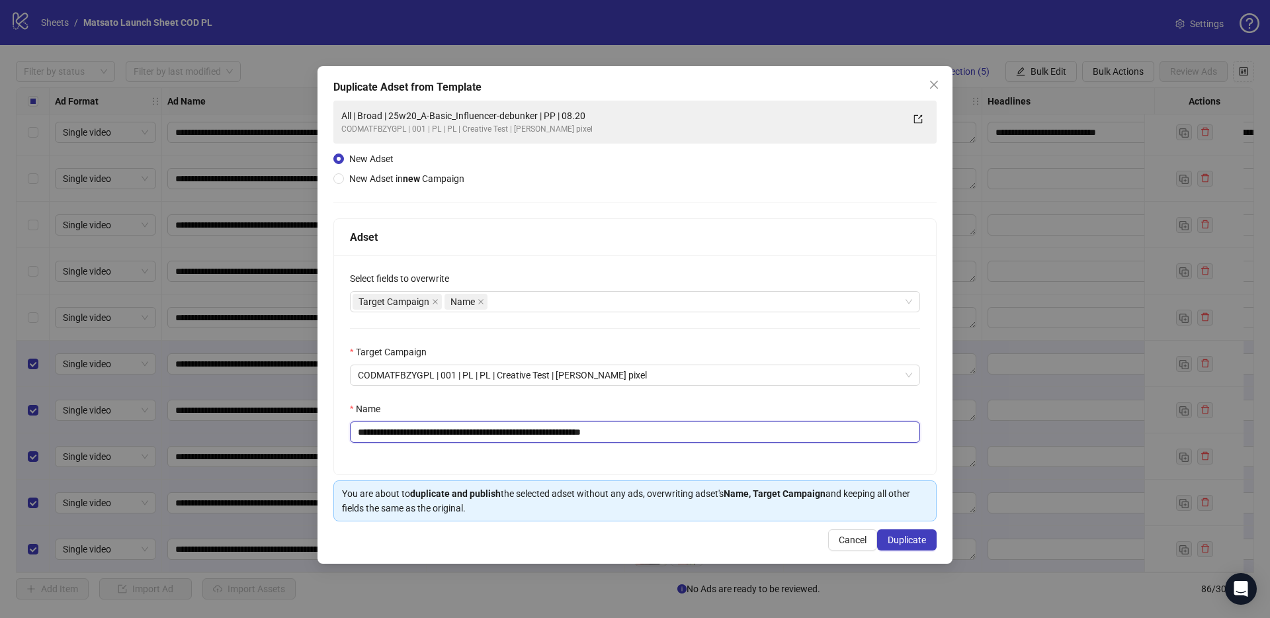
drag, startPoint x: 604, startPoint y: 432, endPoint x: 683, endPoint y: 451, distance: 81.6
click at [683, 451] on div "**********" at bounding box center [635, 364] width 602 height 219
drag, startPoint x: 555, startPoint y: 433, endPoint x: 405, endPoint y: 430, distance: 149.5
click at [405, 430] on input "**********" at bounding box center [635, 431] width 570 height 21
paste input "text"
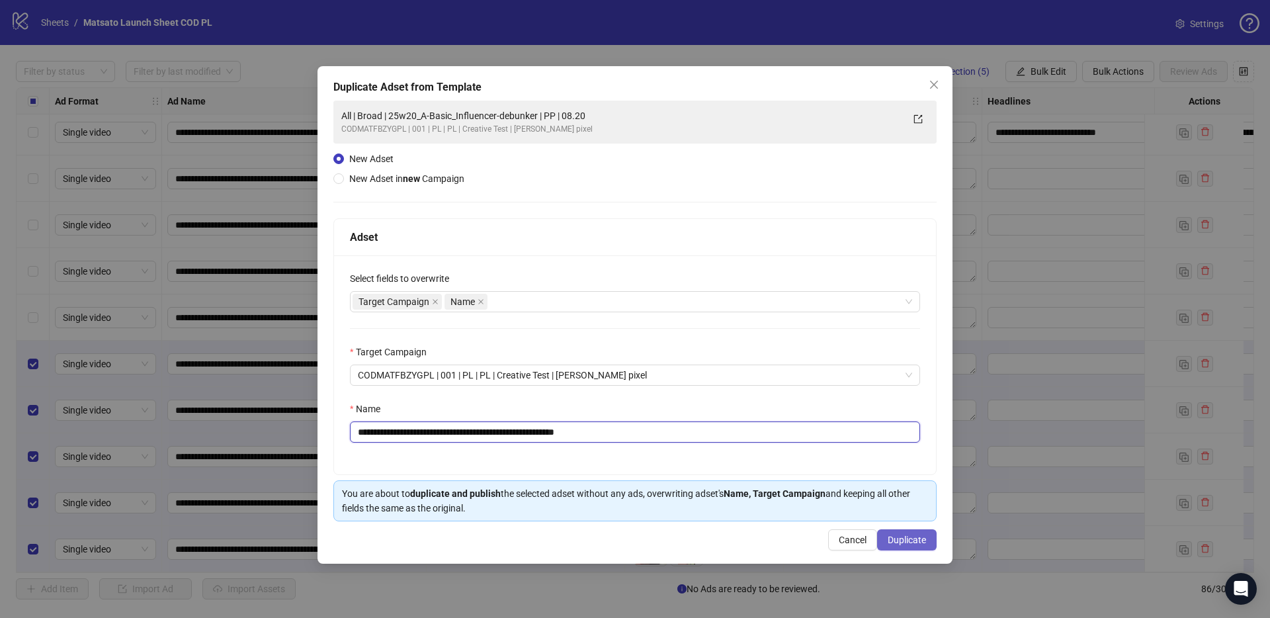
type input "**********"
click at [913, 543] on span "Duplicate" at bounding box center [906, 539] width 38 height 11
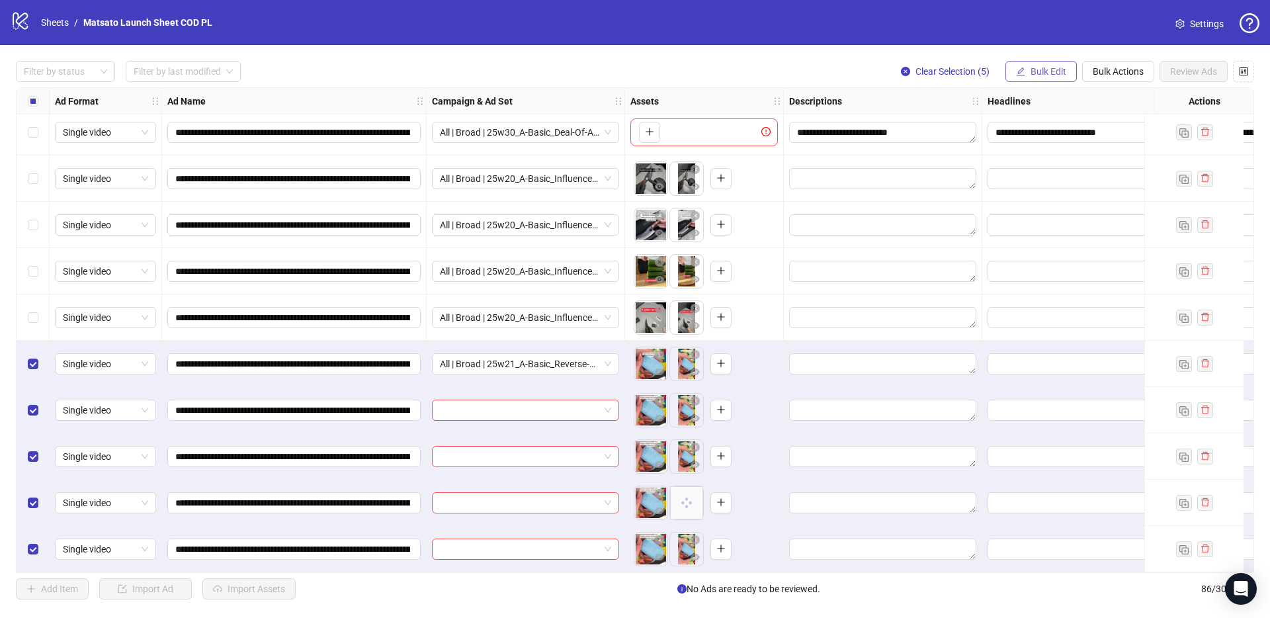
click at [1040, 74] on span "Bulk Edit" at bounding box center [1048, 71] width 36 height 11
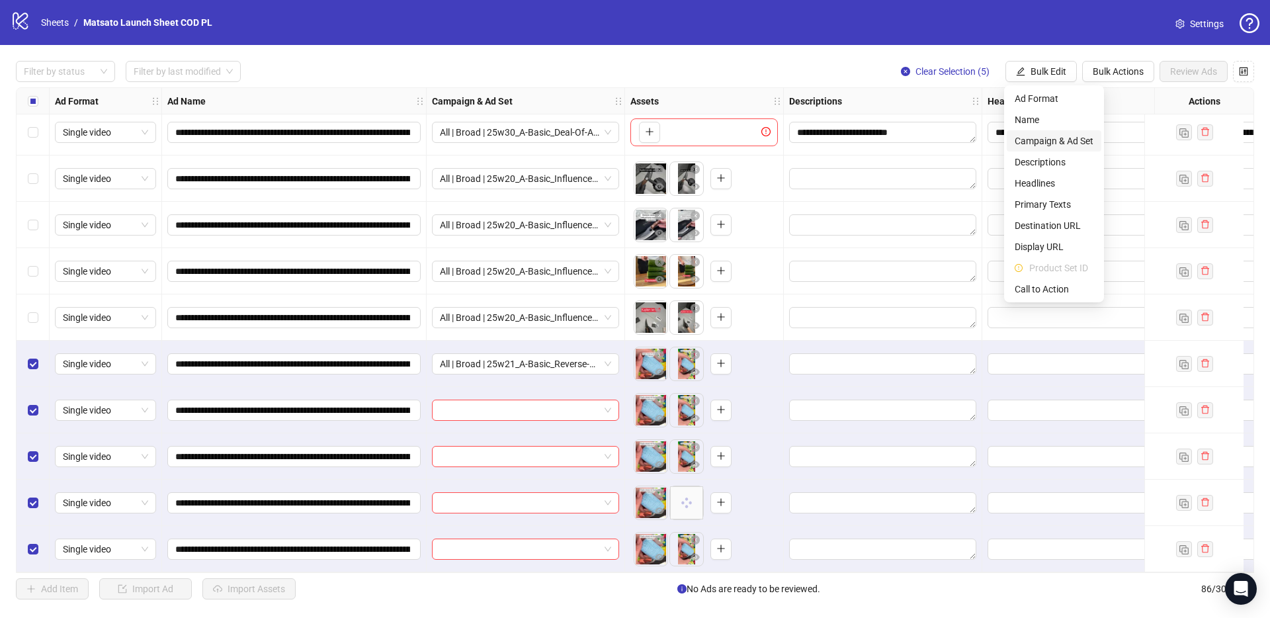
click at [1062, 141] on span "Campaign & Ad Set" at bounding box center [1053, 141] width 79 height 15
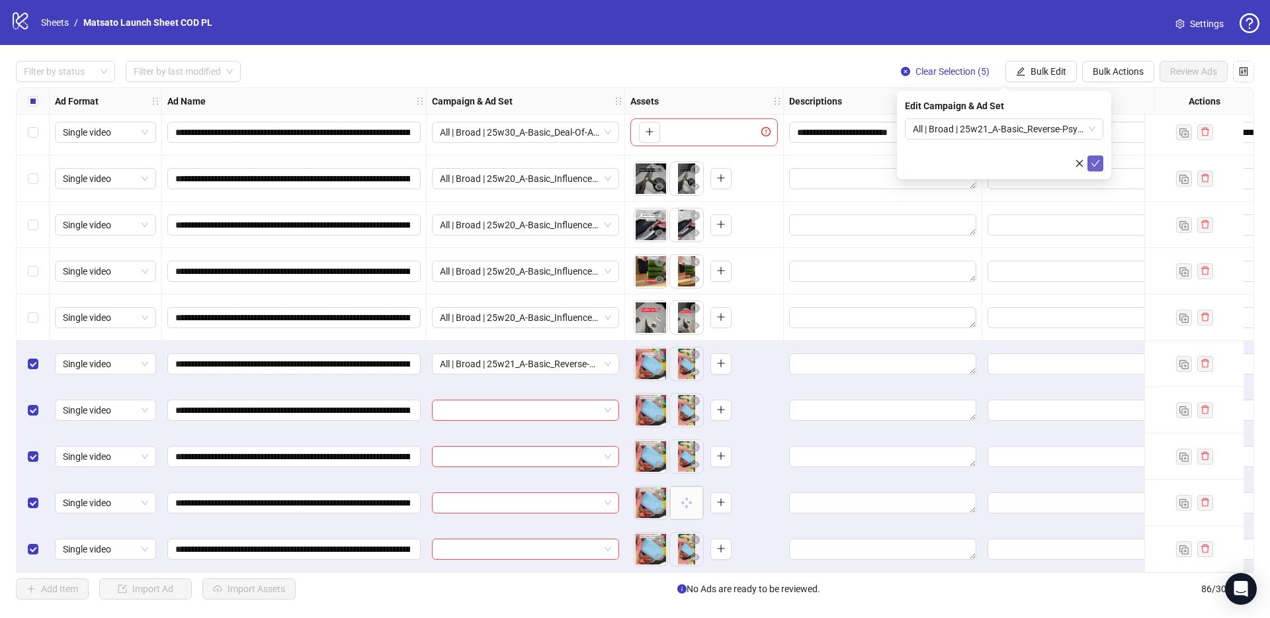
click at [1096, 163] on icon "check" at bounding box center [1095, 163] width 9 height 7
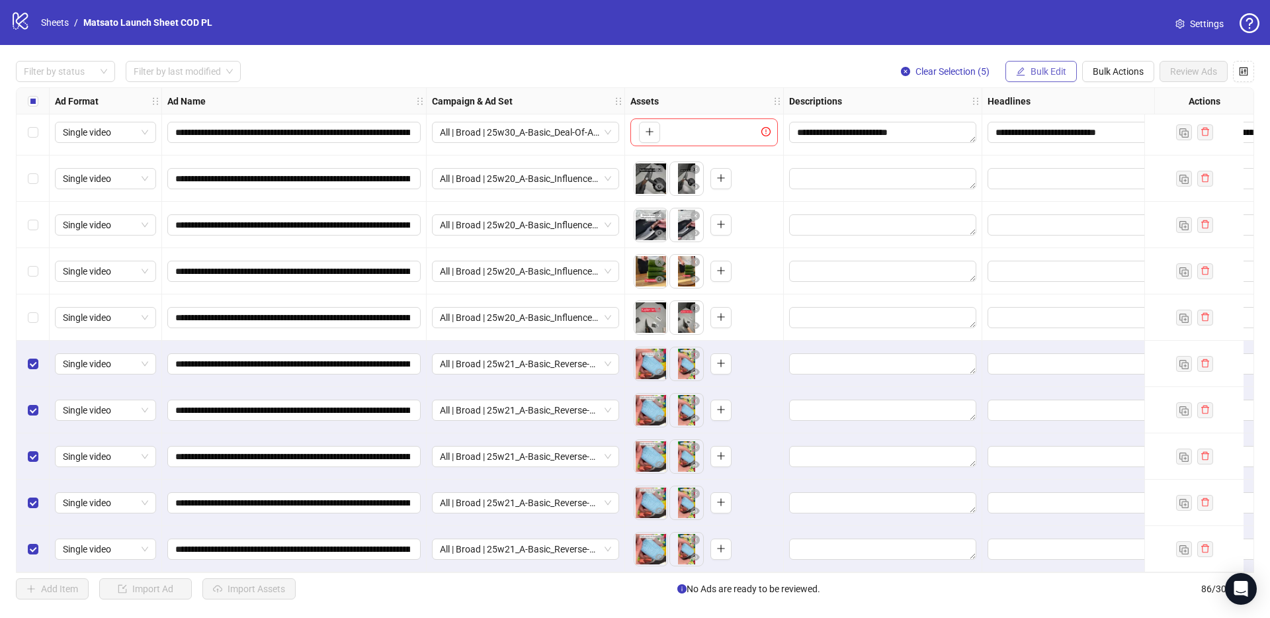
click at [1031, 73] on span "Bulk Edit" at bounding box center [1048, 71] width 36 height 11
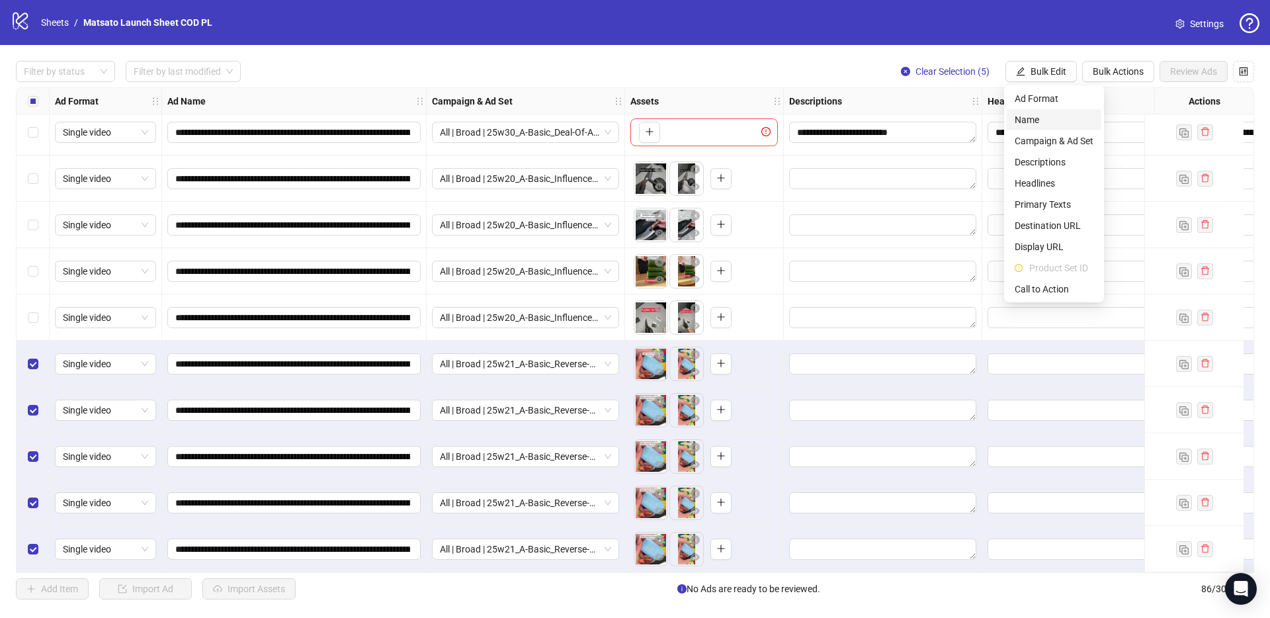
click at [1036, 123] on span "Name" at bounding box center [1053, 119] width 79 height 15
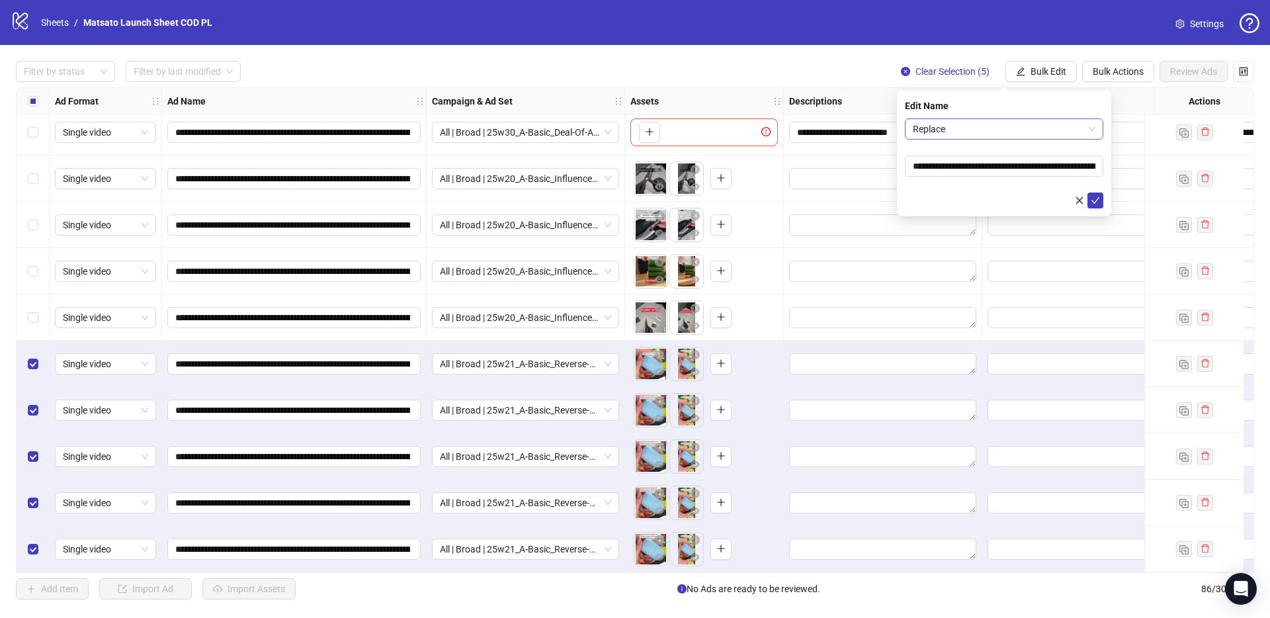
click at [993, 132] on span "Replace" at bounding box center [1004, 129] width 183 height 20
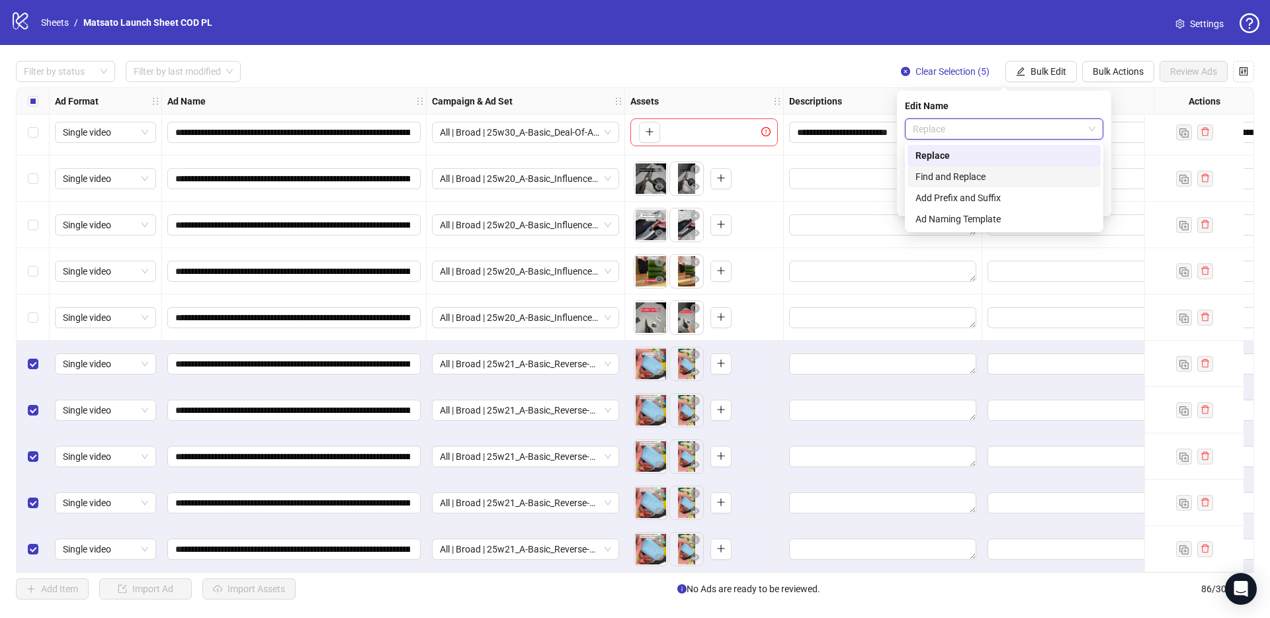
click at [994, 174] on div "Find and Replace" at bounding box center [1003, 176] width 177 height 15
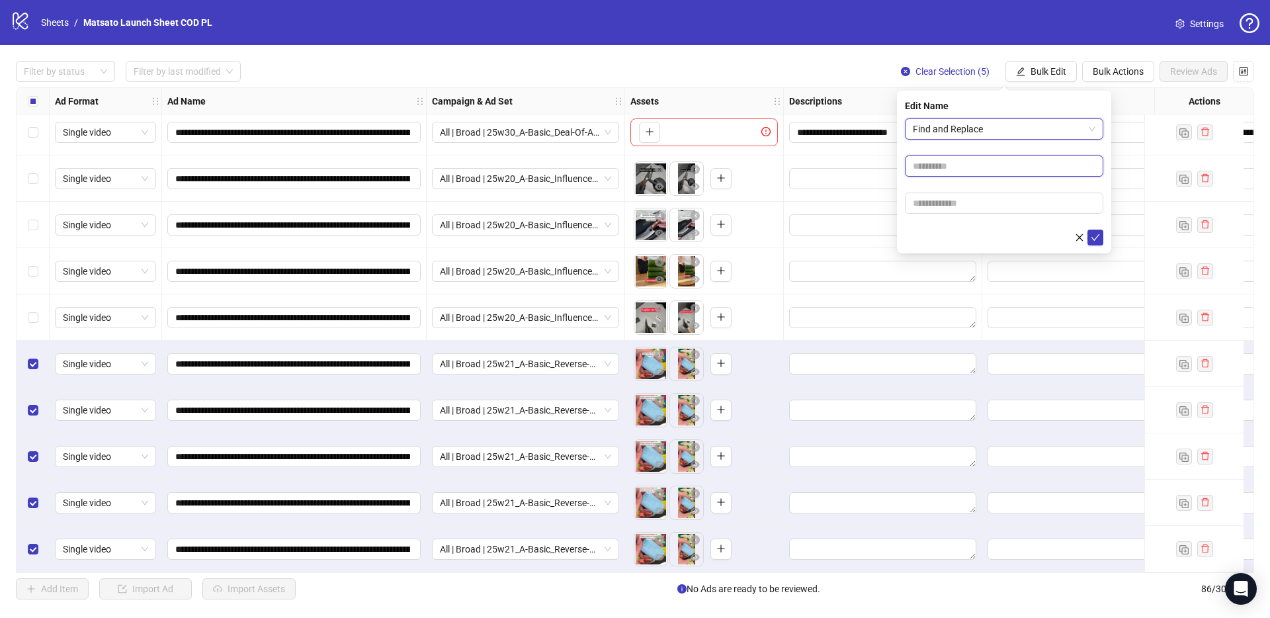
click at [981, 166] on input "text" at bounding box center [1004, 165] width 198 height 21
type input "**"
drag, startPoint x: 985, startPoint y: 202, endPoint x: 1007, endPoint y: 214, distance: 24.9
click at [985, 202] on input "text" at bounding box center [1004, 202] width 198 height 21
type input "*****"
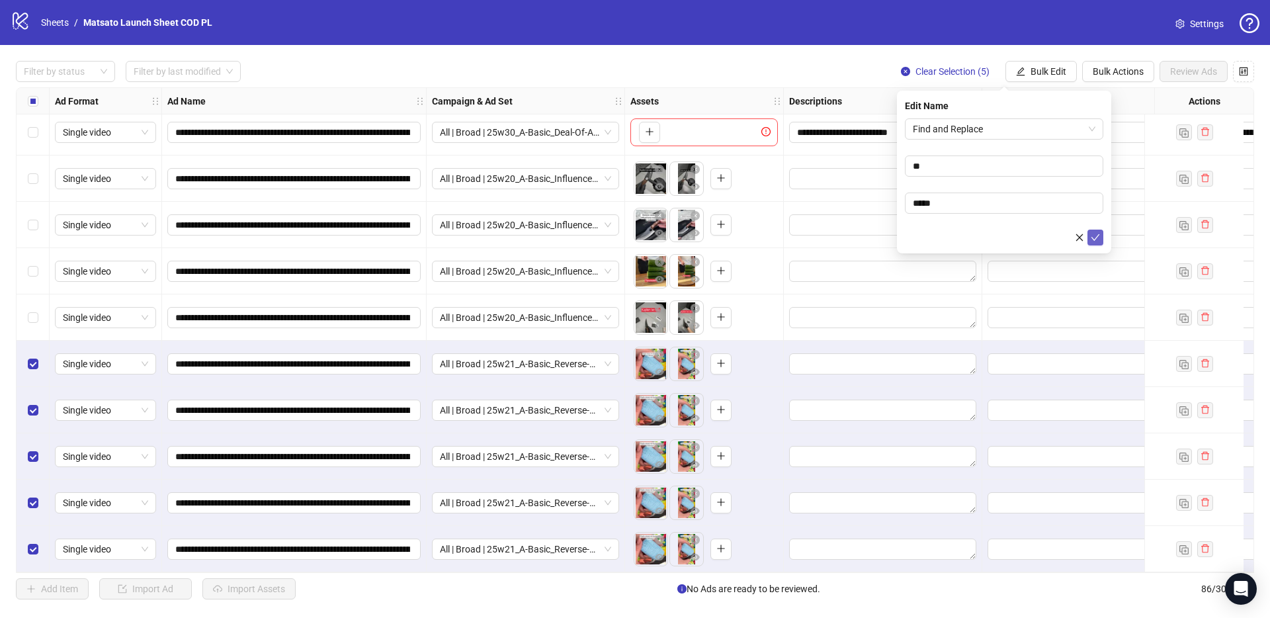
click at [1094, 237] on icon "check" at bounding box center [1094, 237] width 9 height 9
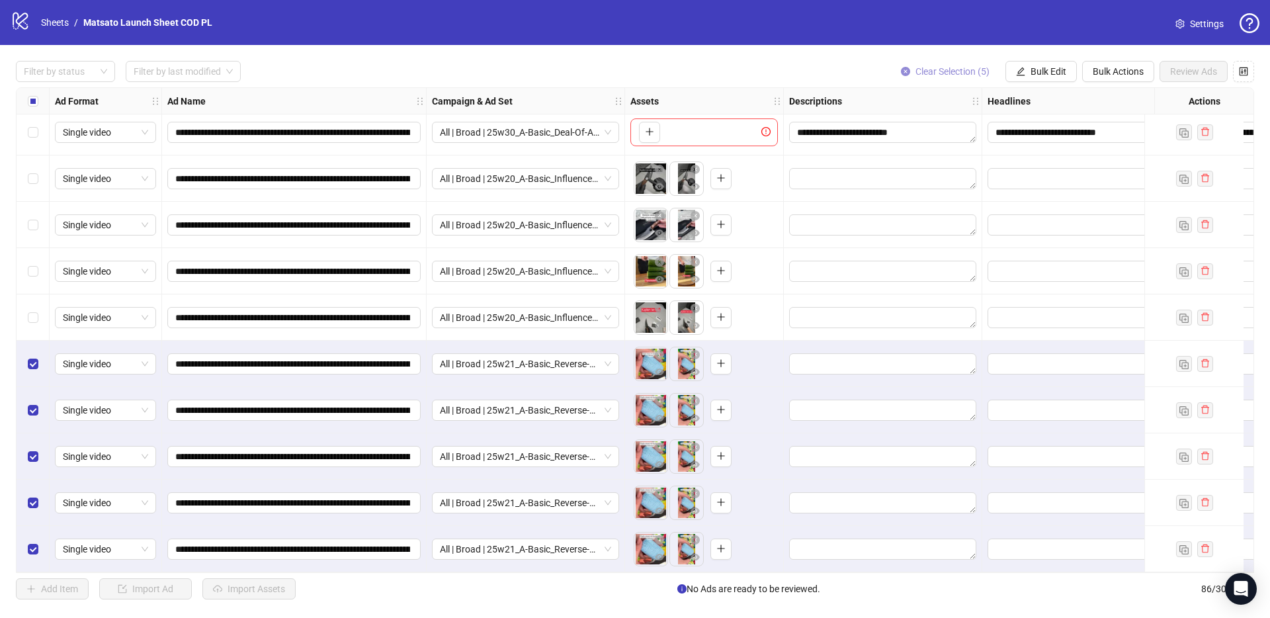
click at [917, 74] on span "Clear Selection (5)" at bounding box center [952, 71] width 74 height 11
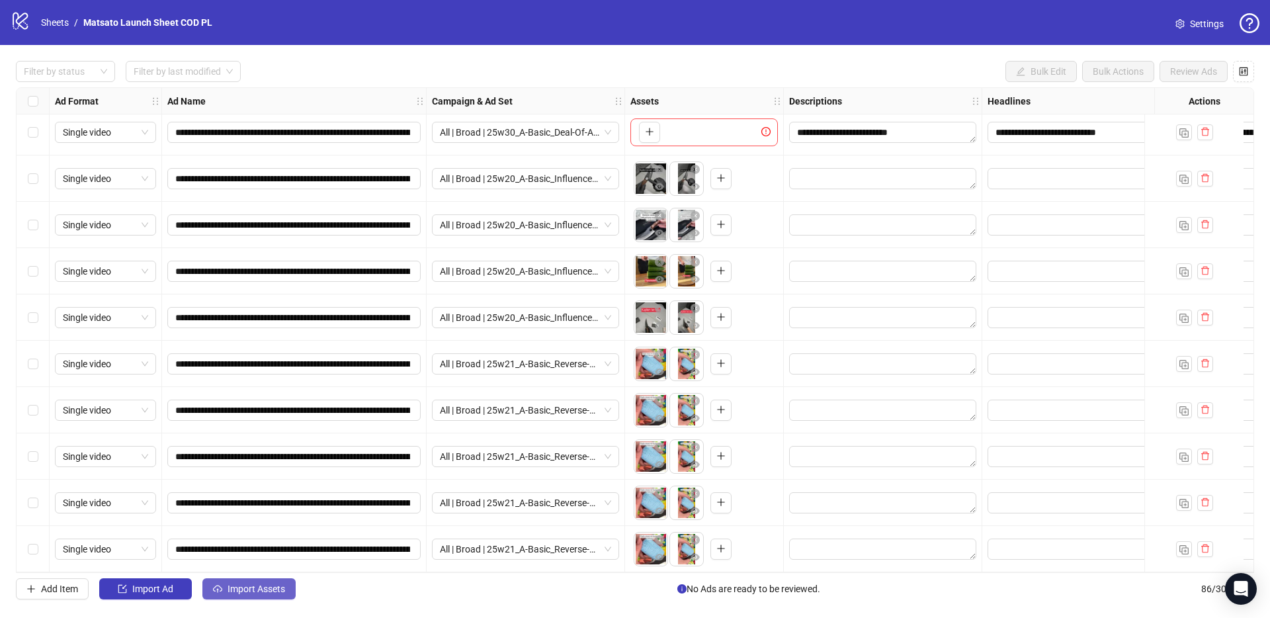
click at [283, 585] on span "Import Assets" at bounding box center [256, 588] width 58 height 11
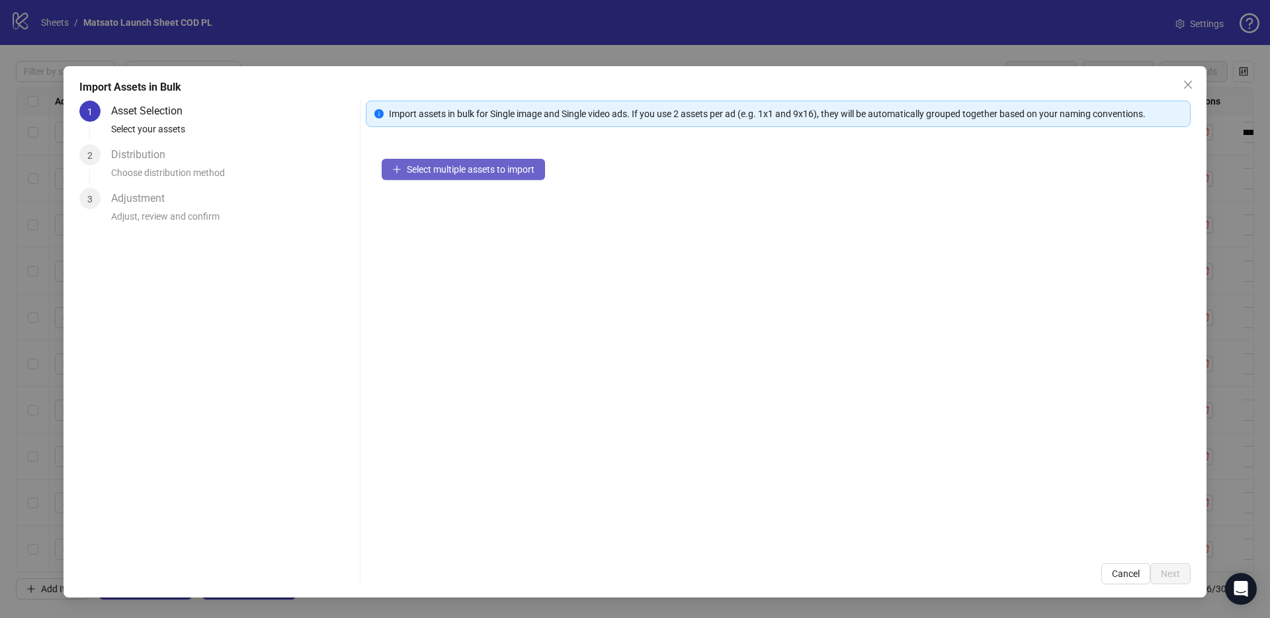
click at [490, 177] on button "Select multiple assets to import" at bounding box center [463, 169] width 163 height 21
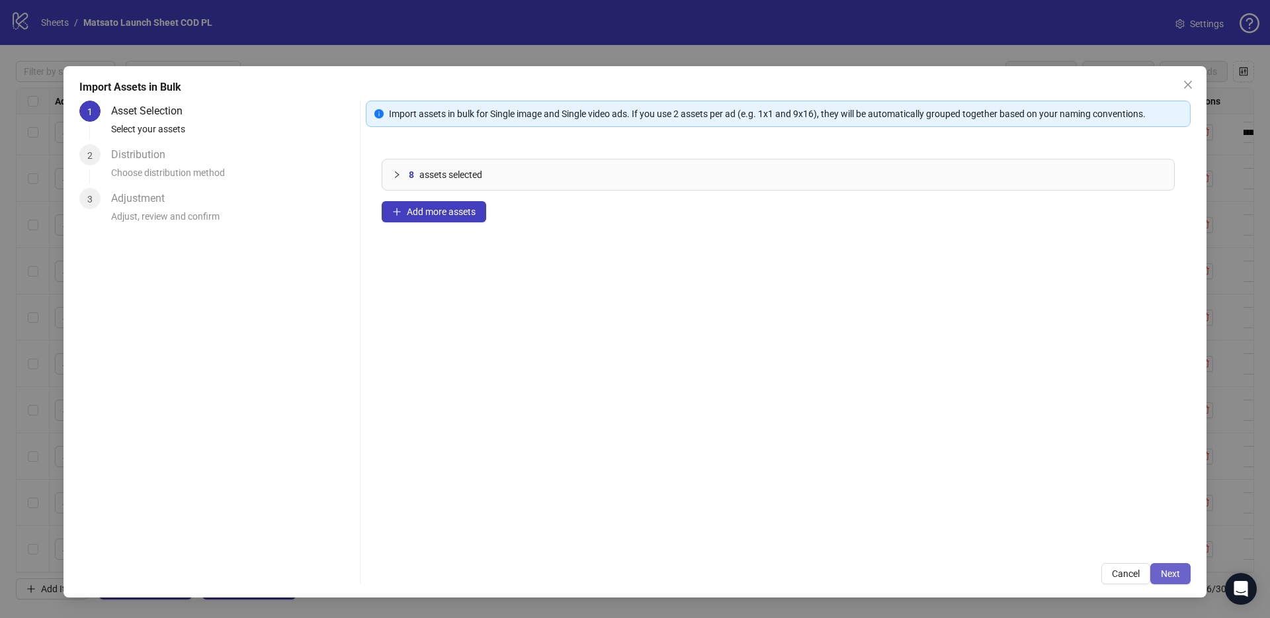
click at [1170, 568] on span "Next" at bounding box center [1169, 573] width 19 height 11
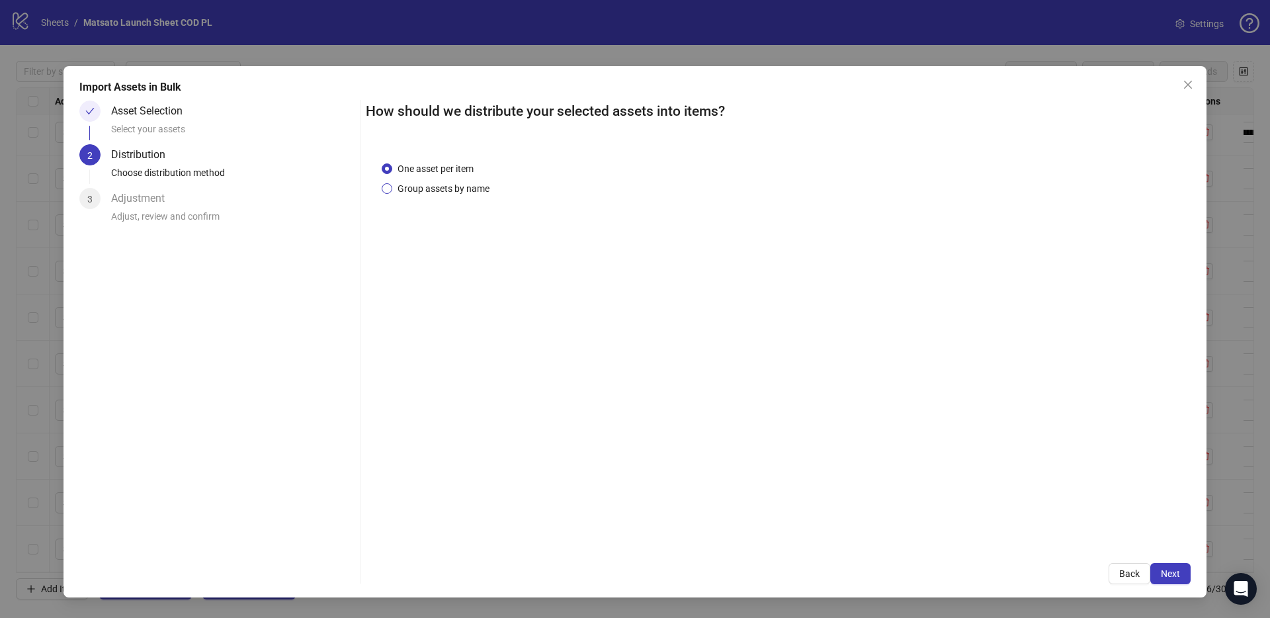
click at [475, 184] on span "Group assets by name" at bounding box center [443, 188] width 102 height 15
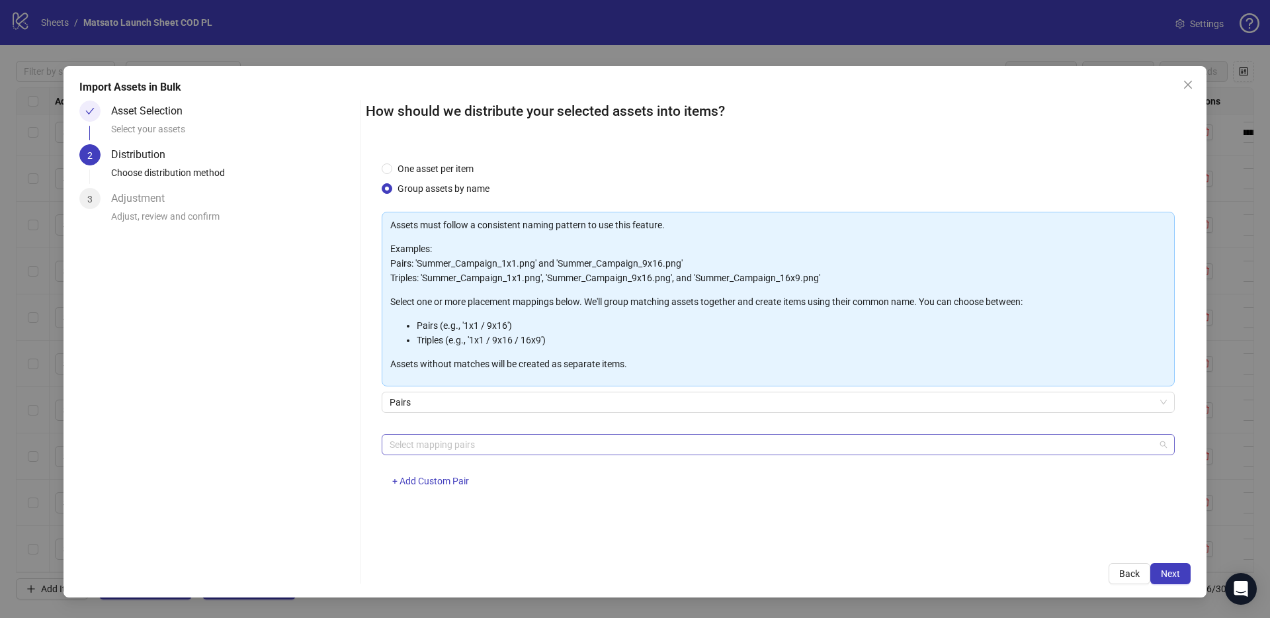
click at [471, 438] on div at bounding box center [771, 444] width 774 height 19
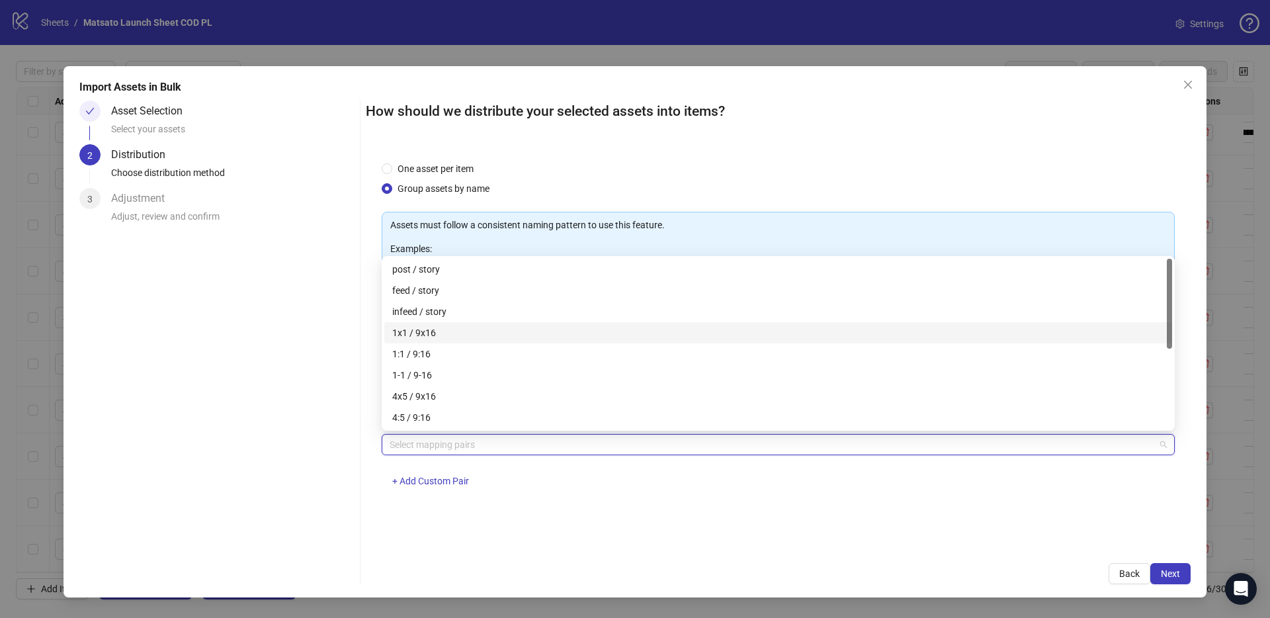
click at [434, 330] on div "1x1 / 9x16" at bounding box center [778, 332] width 772 height 15
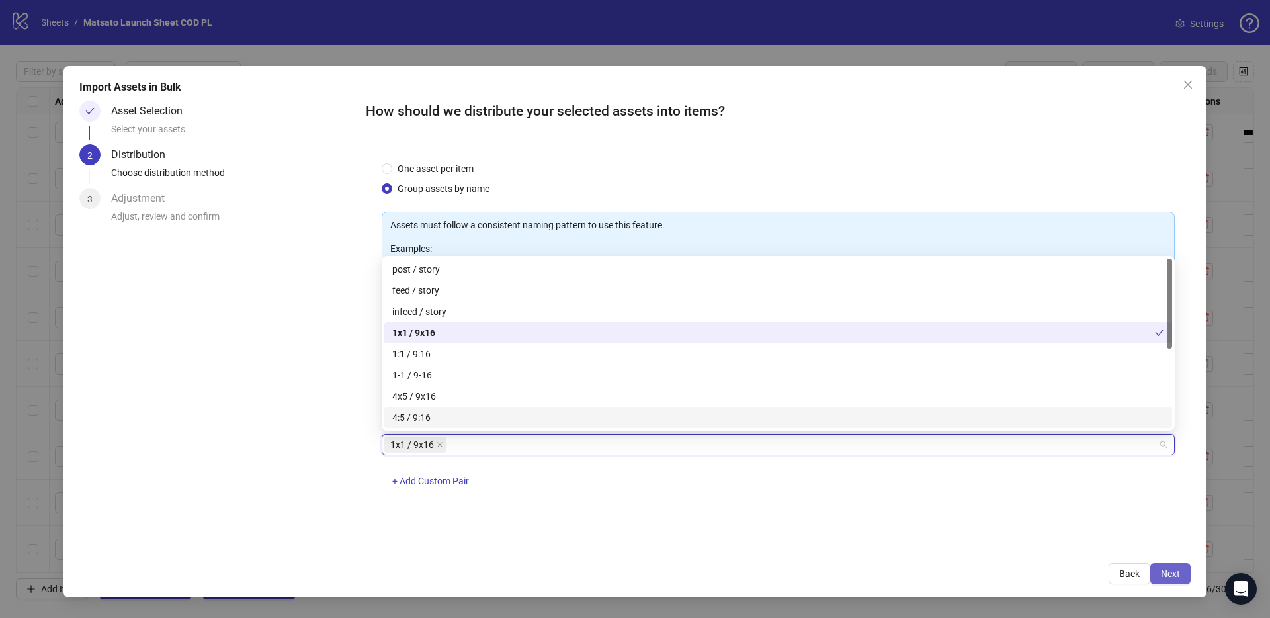
click at [1171, 571] on span "Next" at bounding box center [1169, 573] width 19 height 11
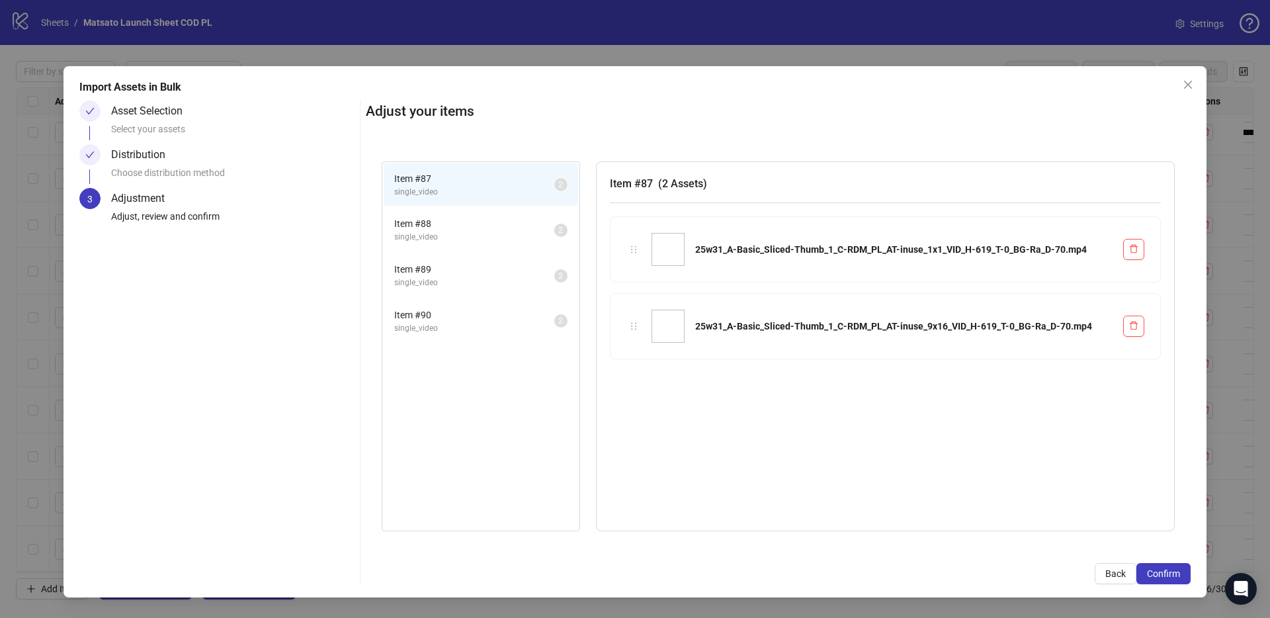
click at [1171, 571] on span "Confirm" at bounding box center [1163, 573] width 33 height 11
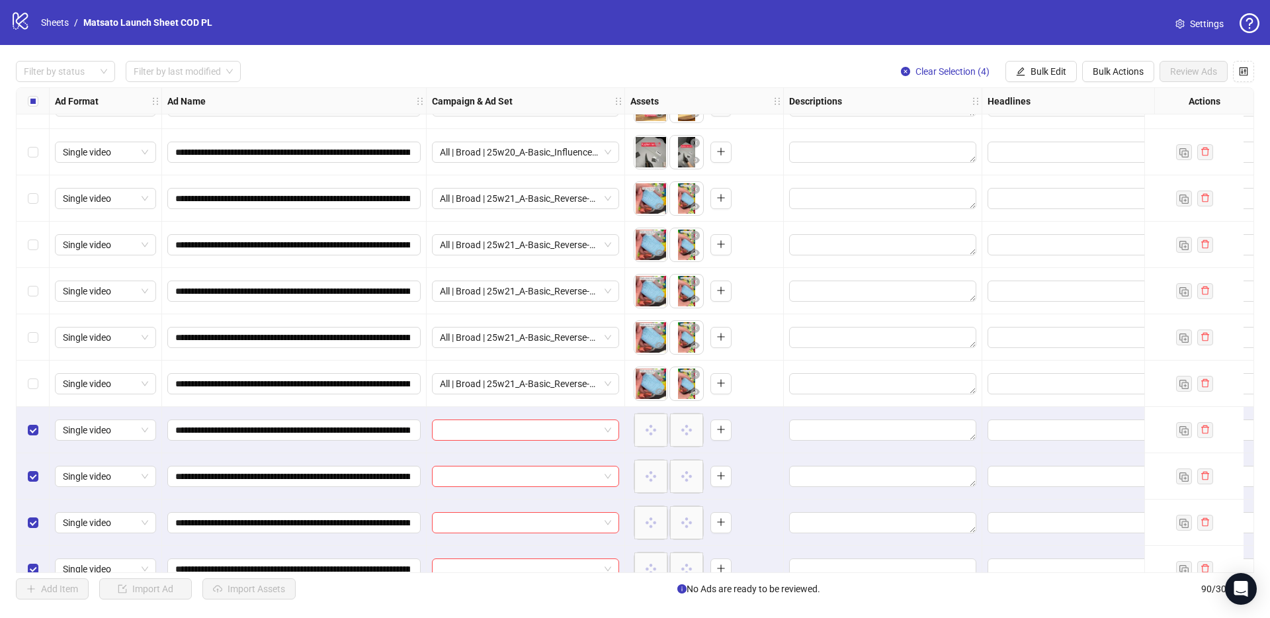
scroll to position [3714, 0]
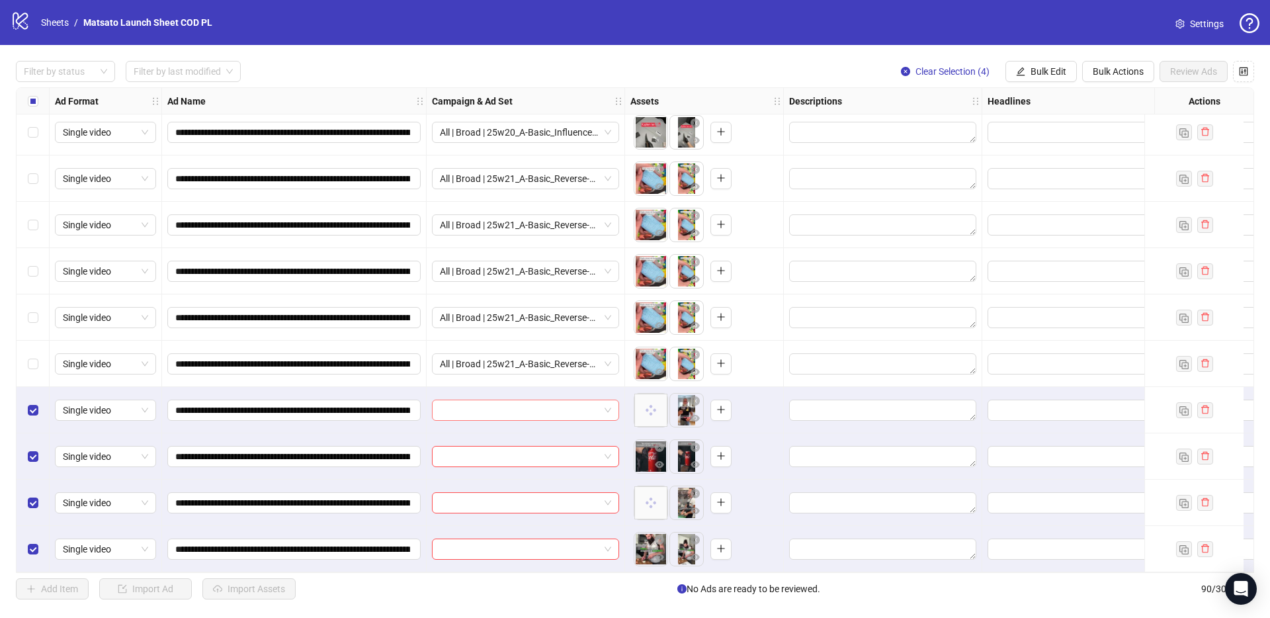
click at [606, 406] on span at bounding box center [525, 410] width 171 height 20
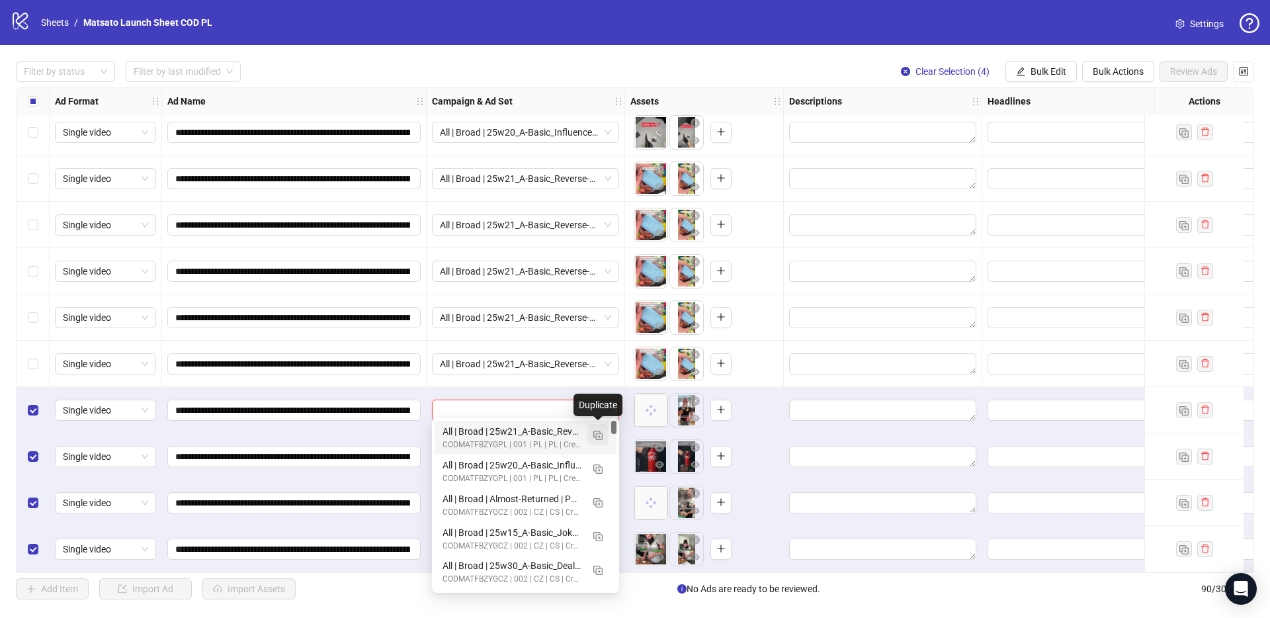
click at [601, 432] on img "button" at bounding box center [597, 434] width 9 height 9
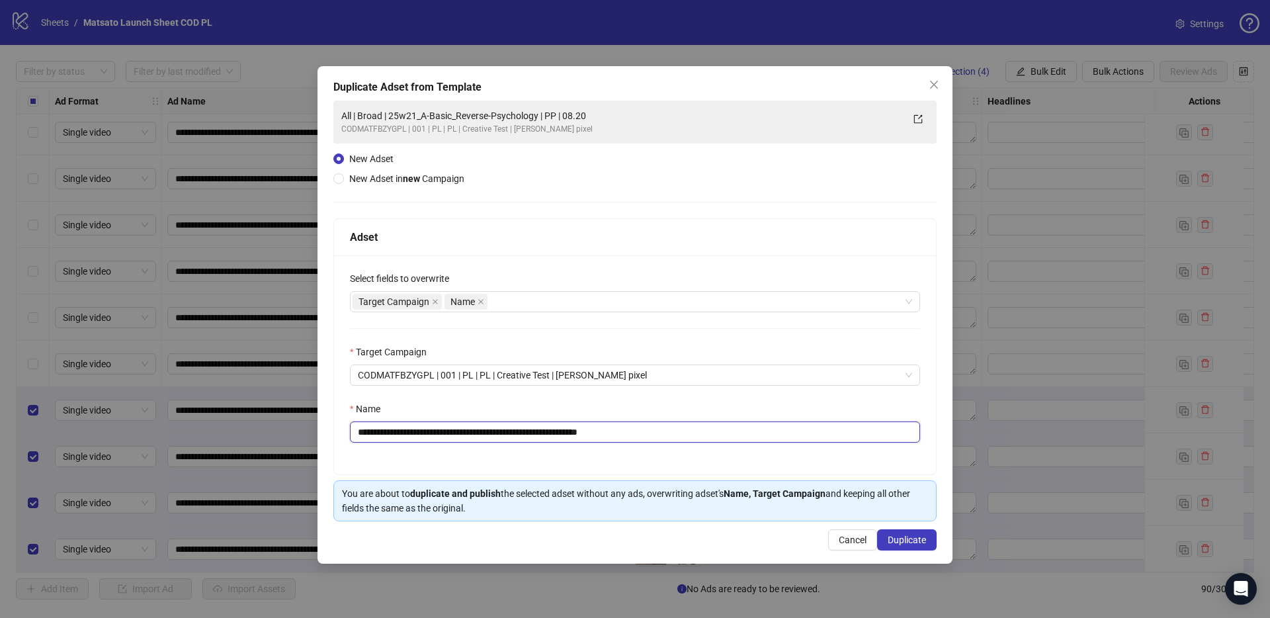
drag, startPoint x: 613, startPoint y: 433, endPoint x: 716, endPoint y: 452, distance: 104.8
click at [713, 452] on div "**********" at bounding box center [635, 364] width 602 height 219
drag, startPoint x: 556, startPoint y: 430, endPoint x: 407, endPoint y: 434, distance: 148.8
click at [407, 434] on input "**********" at bounding box center [635, 431] width 570 height 21
paste input "text"
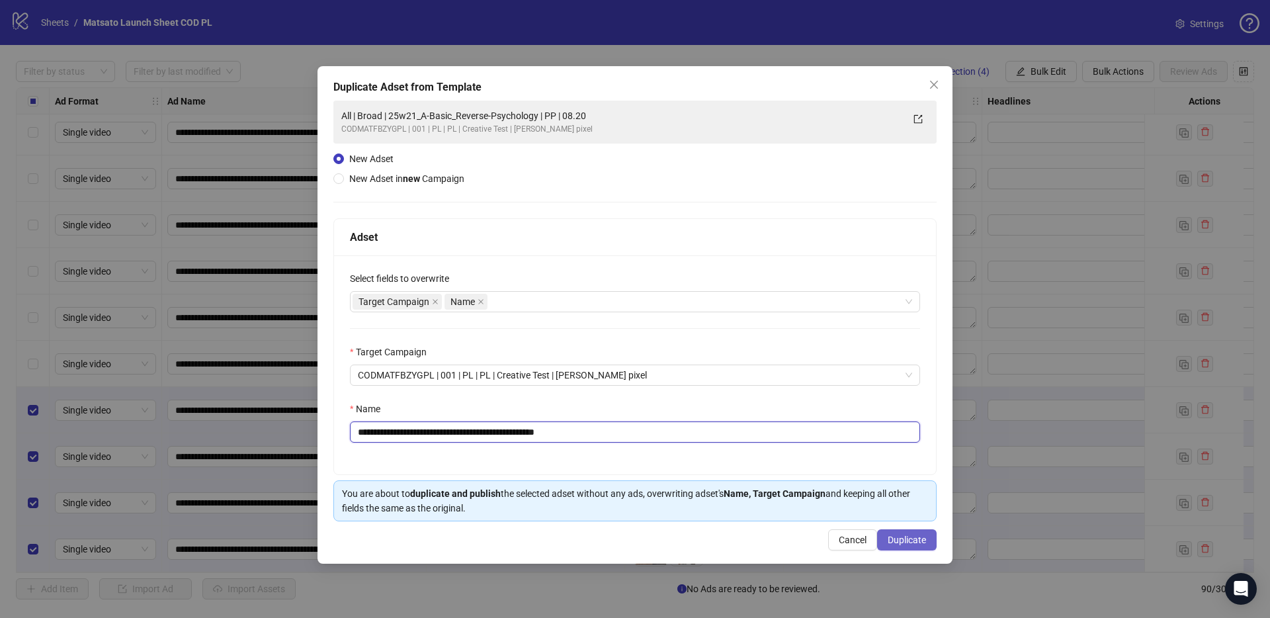
type input "**********"
click at [907, 543] on span "Duplicate" at bounding box center [906, 539] width 38 height 11
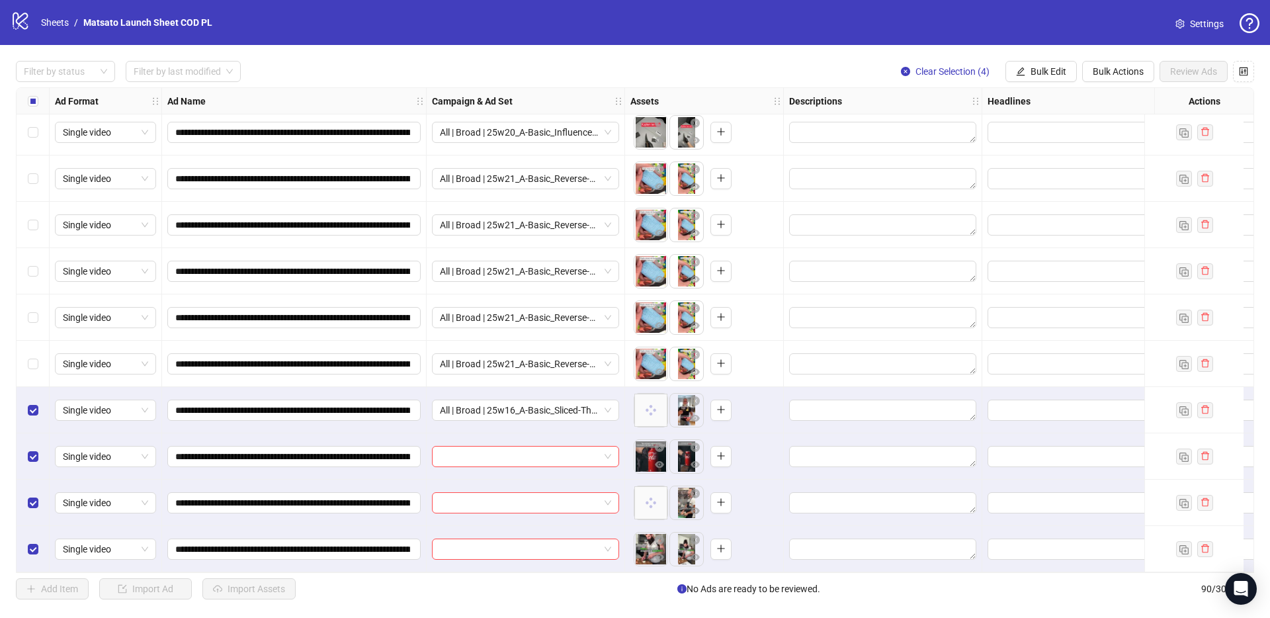
drag, startPoint x: 1023, startPoint y: 77, endPoint x: 1031, endPoint y: 87, distance: 12.7
click at [1023, 77] on button "Bulk Edit" at bounding box center [1040, 71] width 71 height 21
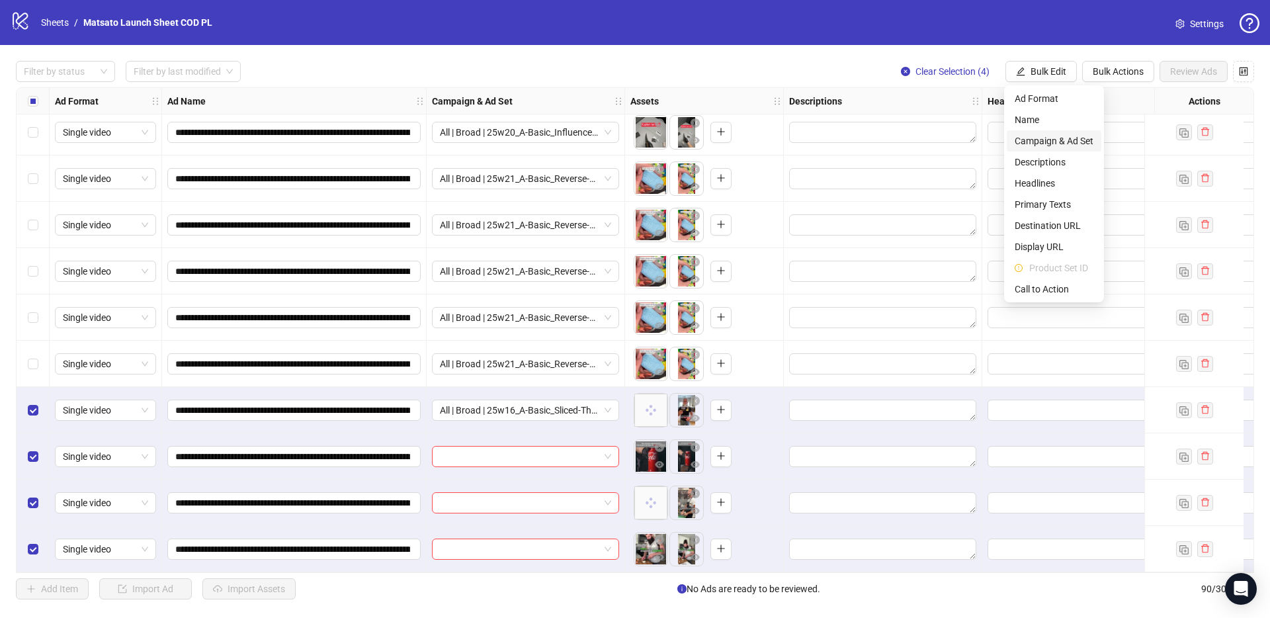
click at [1036, 143] on span "Campaign & Ad Set" at bounding box center [1053, 141] width 79 height 15
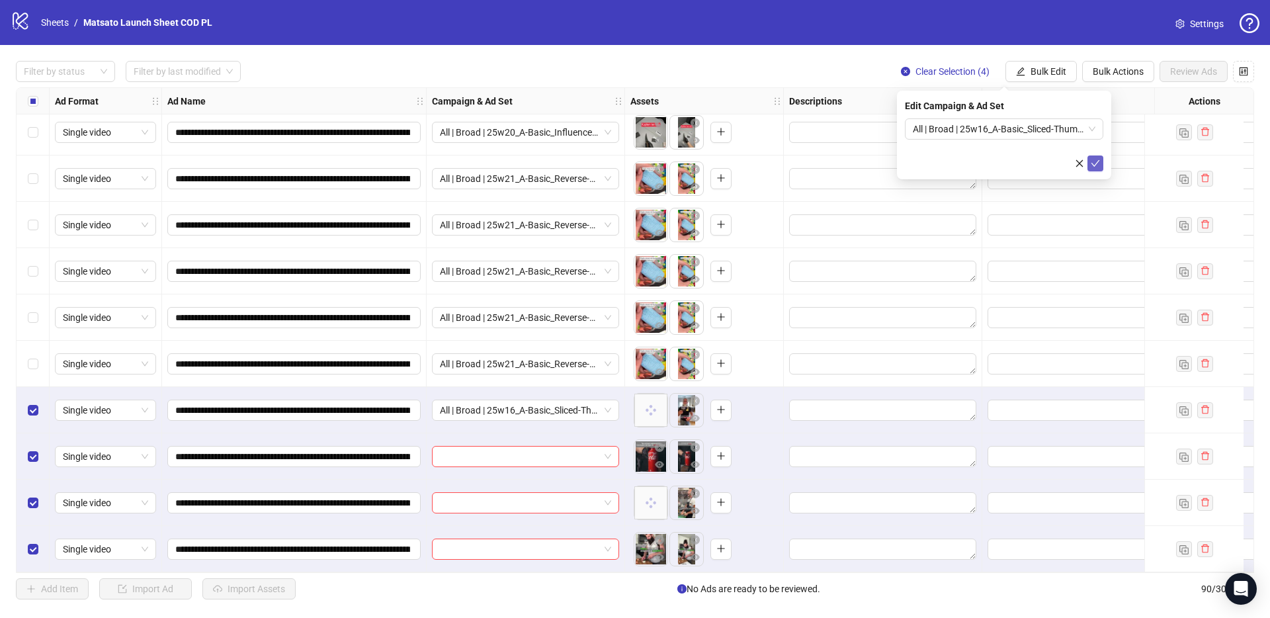
click at [1094, 163] on icon "check" at bounding box center [1094, 163] width 9 height 9
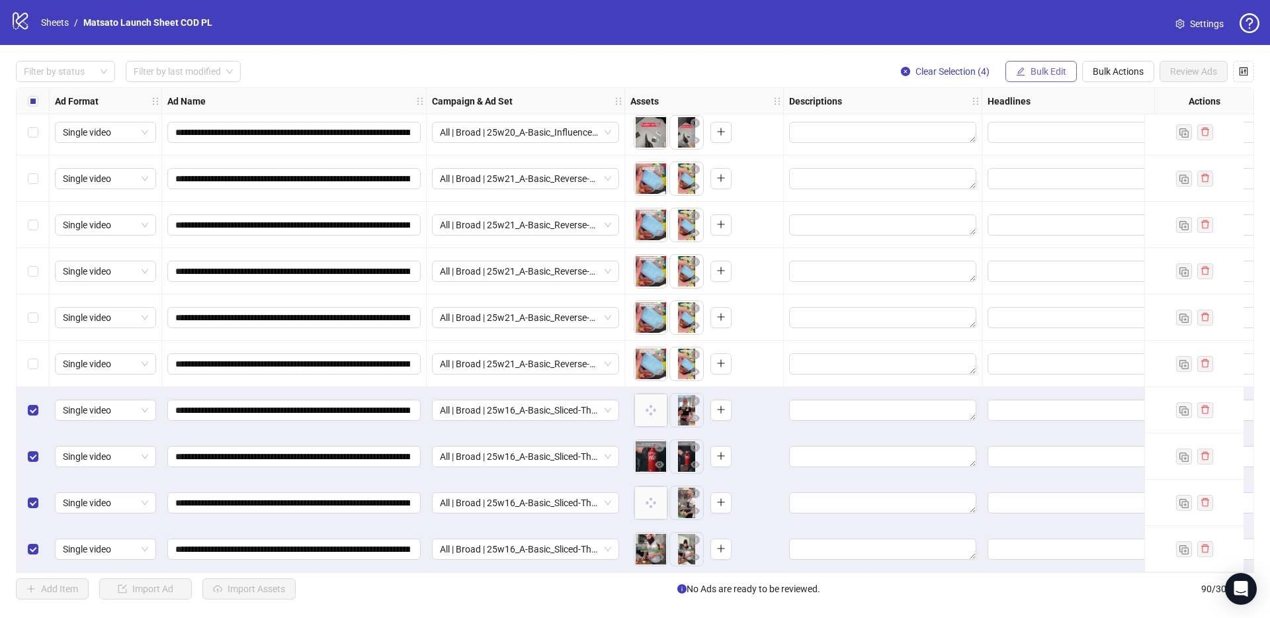
click at [1043, 71] on span "Bulk Edit" at bounding box center [1048, 71] width 36 height 11
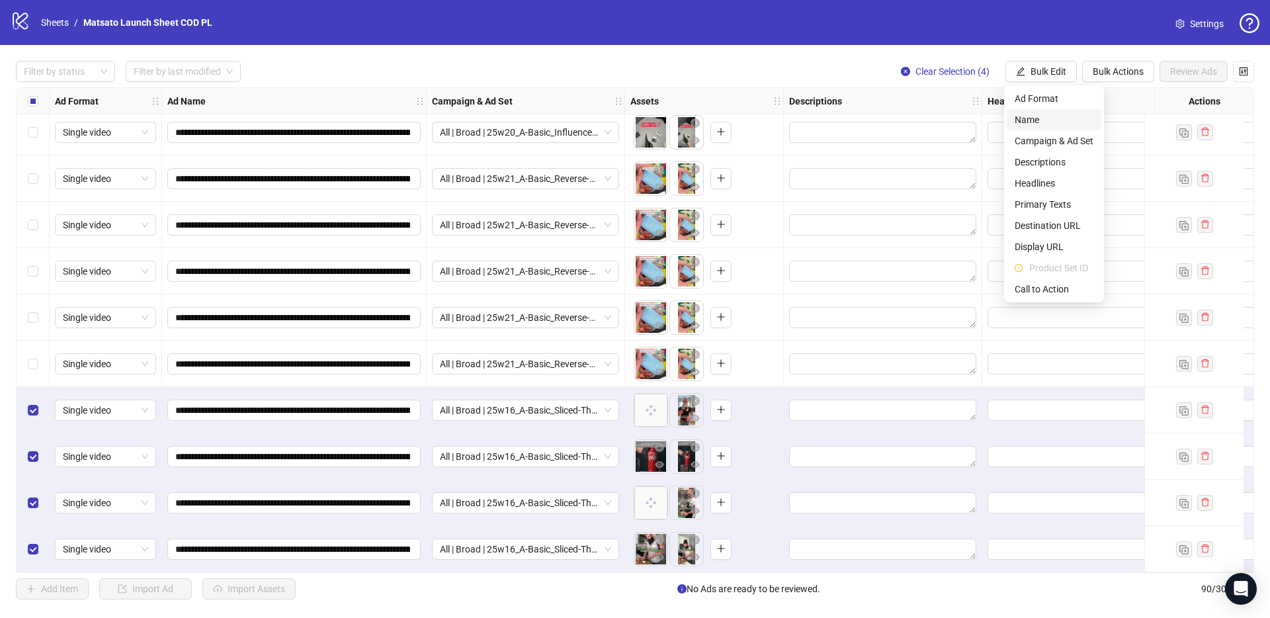
click at [1049, 119] on span "Name" at bounding box center [1053, 119] width 79 height 15
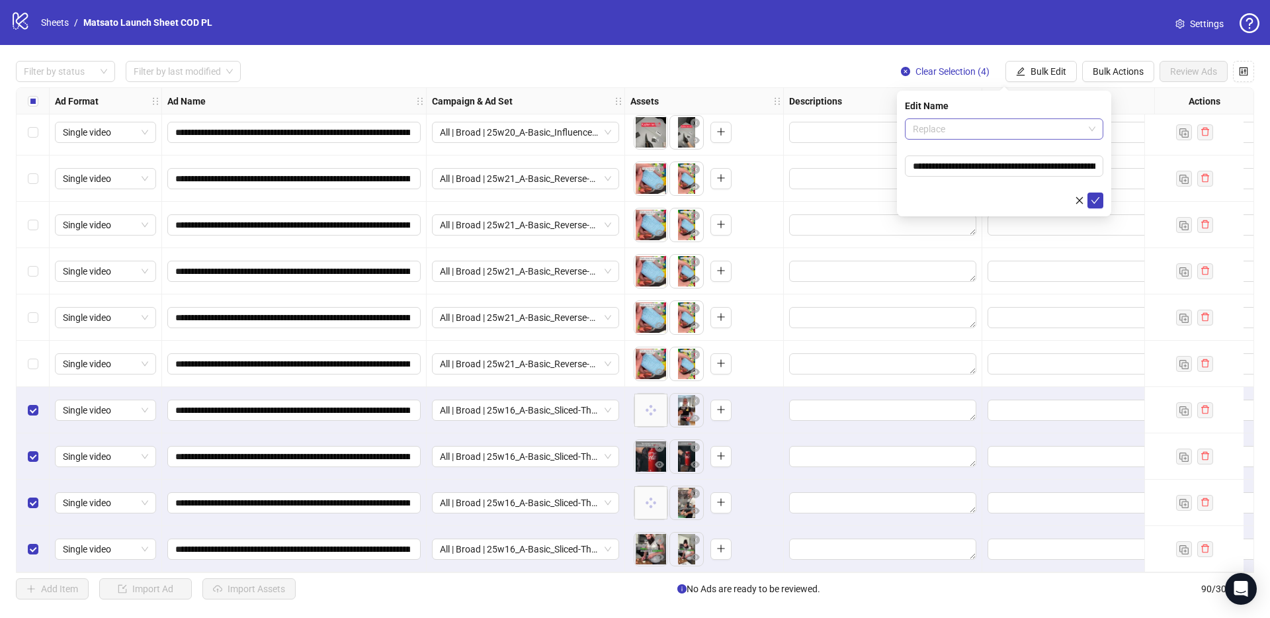
click at [1019, 127] on span "Replace" at bounding box center [1004, 129] width 183 height 20
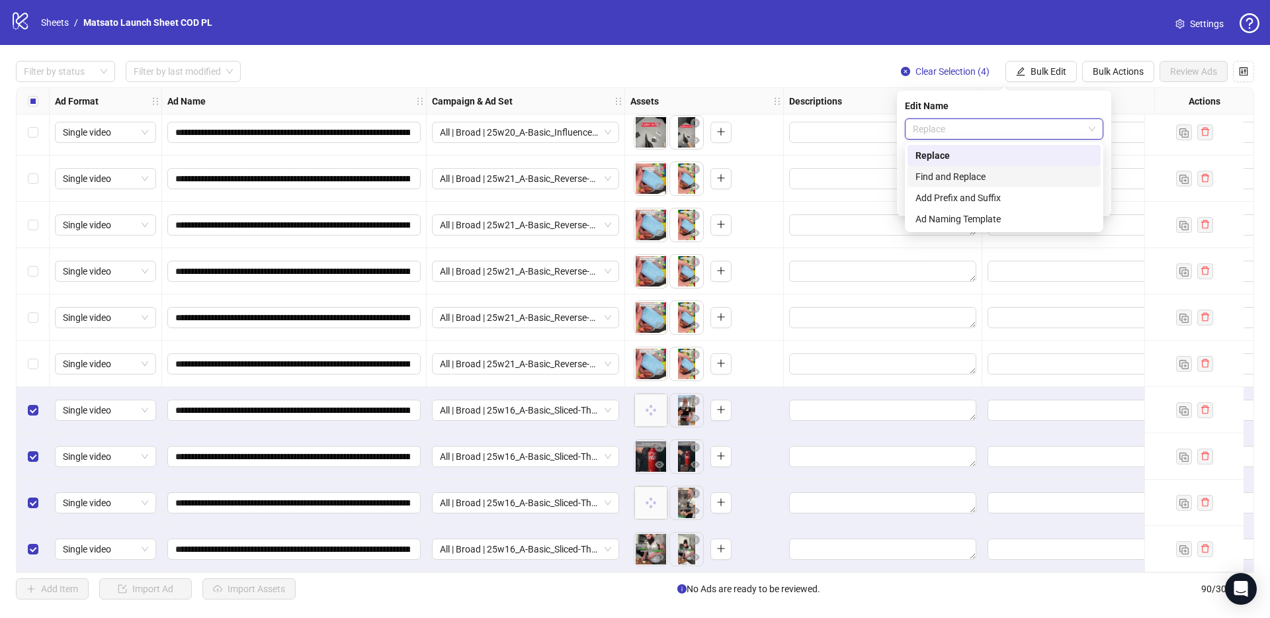
click at [995, 179] on div "Find and Replace" at bounding box center [1003, 176] width 177 height 15
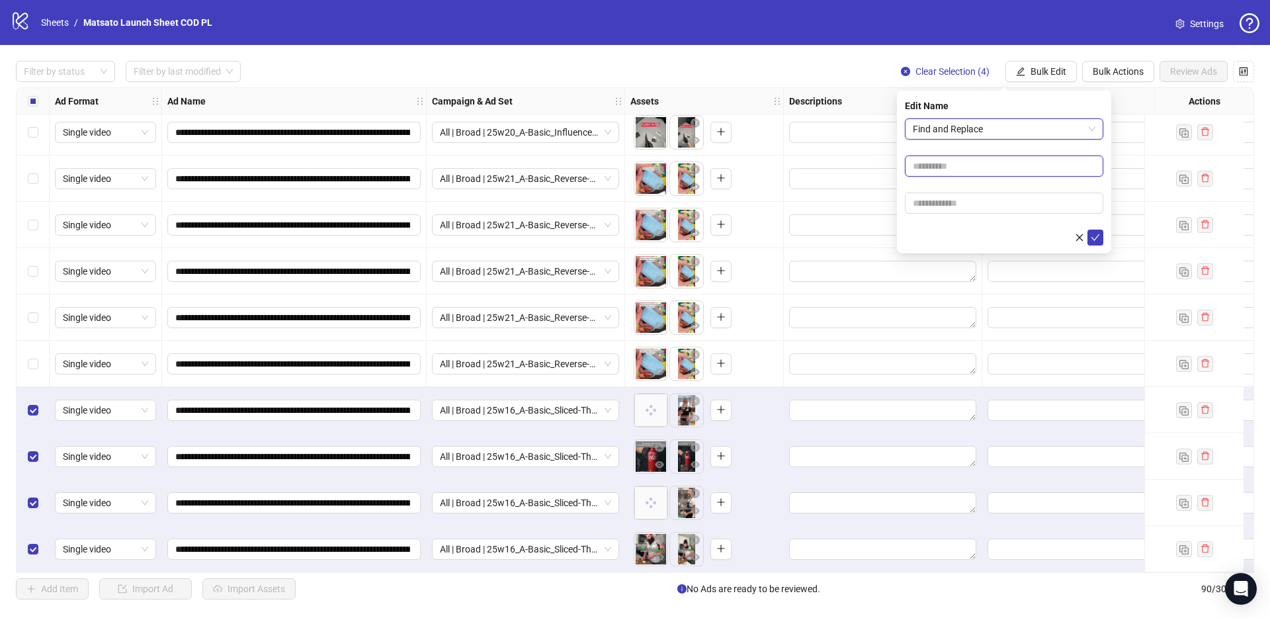
click at [948, 161] on input "text" at bounding box center [1004, 165] width 198 height 21
type input "**"
click at [969, 197] on input "text" at bounding box center [1004, 202] width 198 height 21
type input "*****"
click at [1098, 237] on icon "check" at bounding box center [1094, 237] width 9 height 9
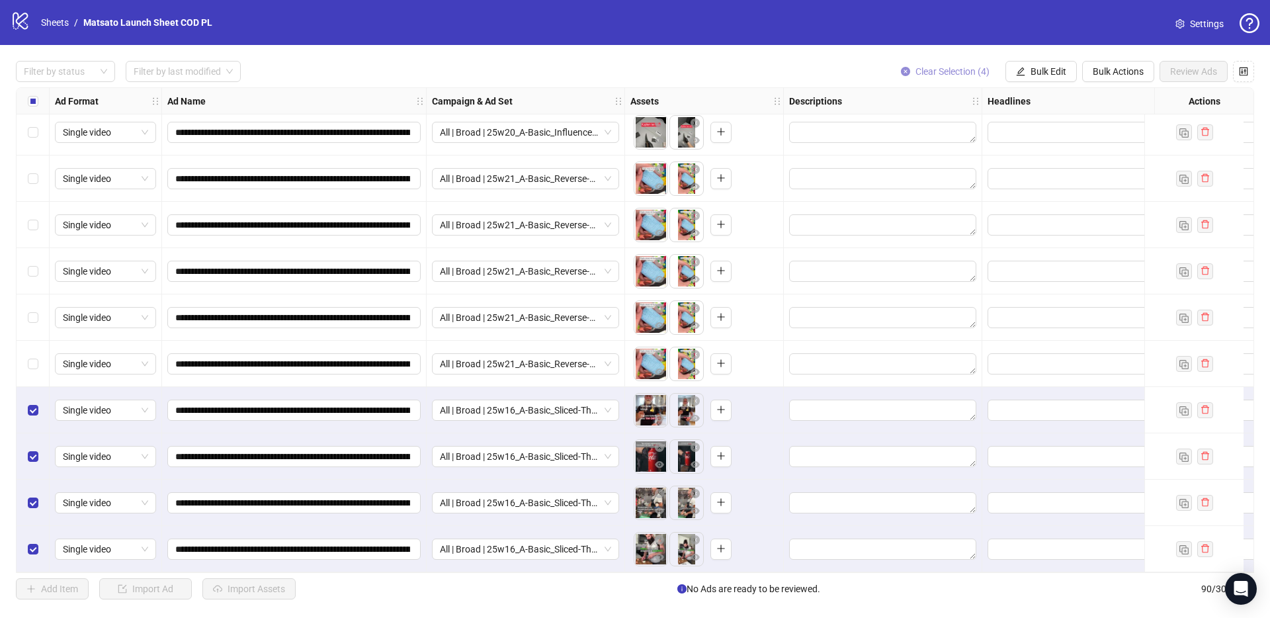
click at [946, 75] on span "Clear Selection (4)" at bounding box center [952, 71] width 74 height 11
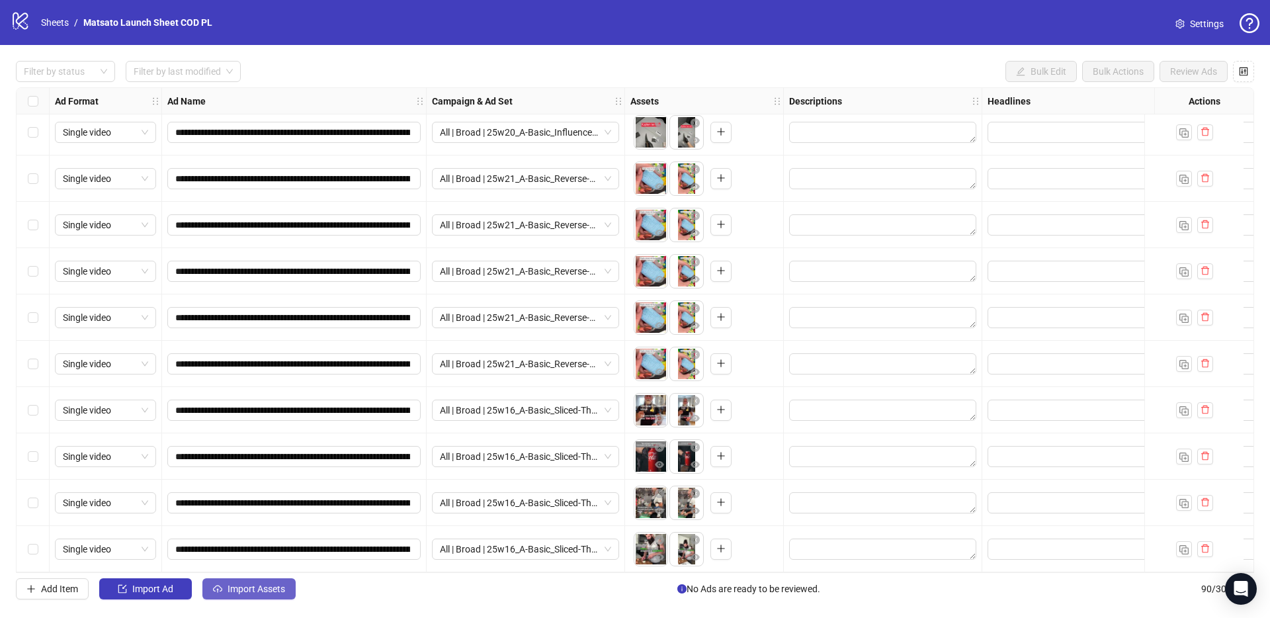
click at [261, 590] on span "Import Assets" at bounding box center [256, 588] width 58 height 11
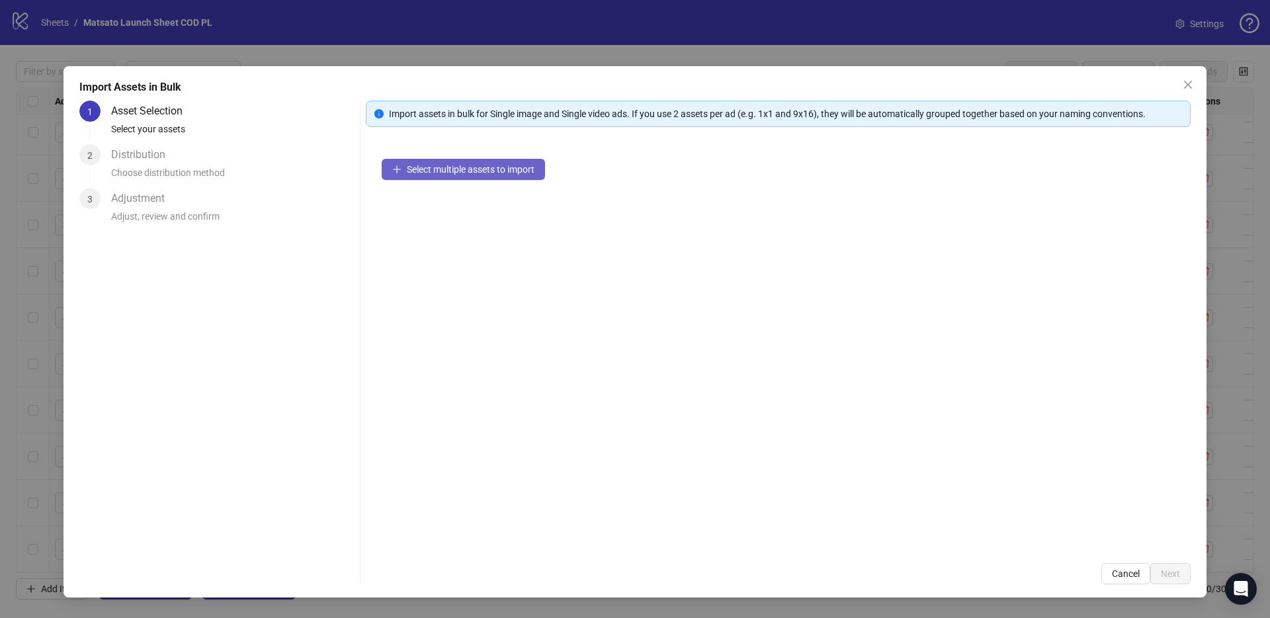
click at [481, 167] on span "Select multiple assets to import" at bounding box center [471, 169] width 128 height 11
click at [1185, 80] on icon "close" at bounding box center [1187, 84] width 11 height 11
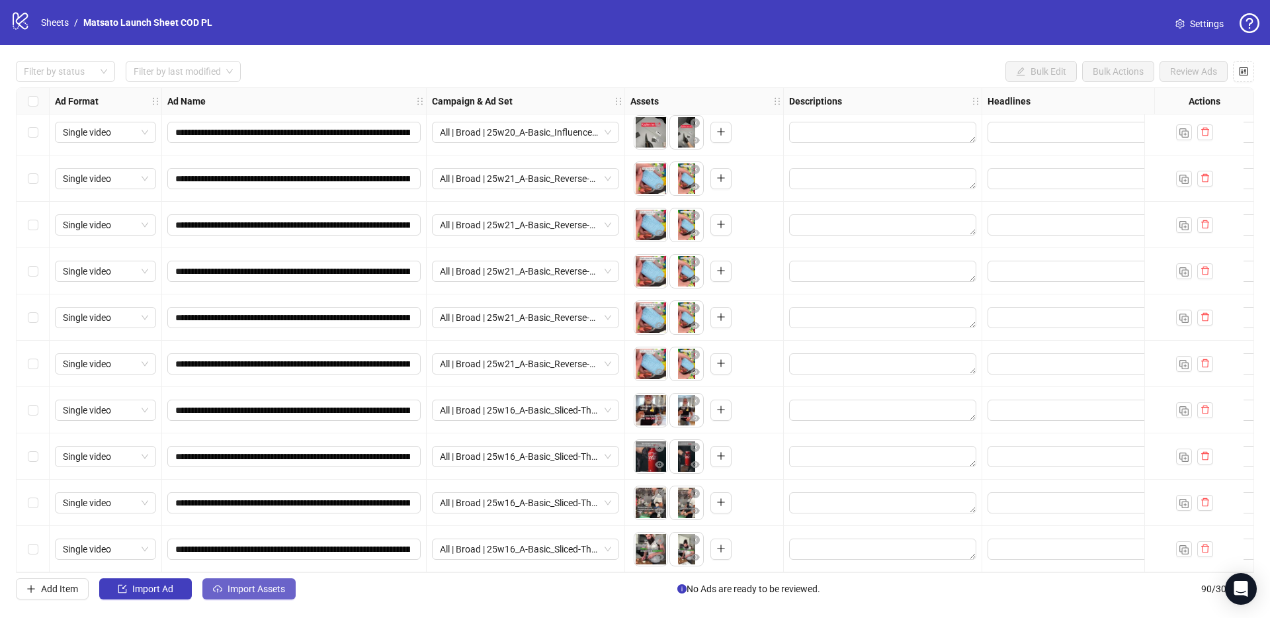
click at [237, 596] on button "Import Assets" at bounding box center [248, 588] width 93 height 21
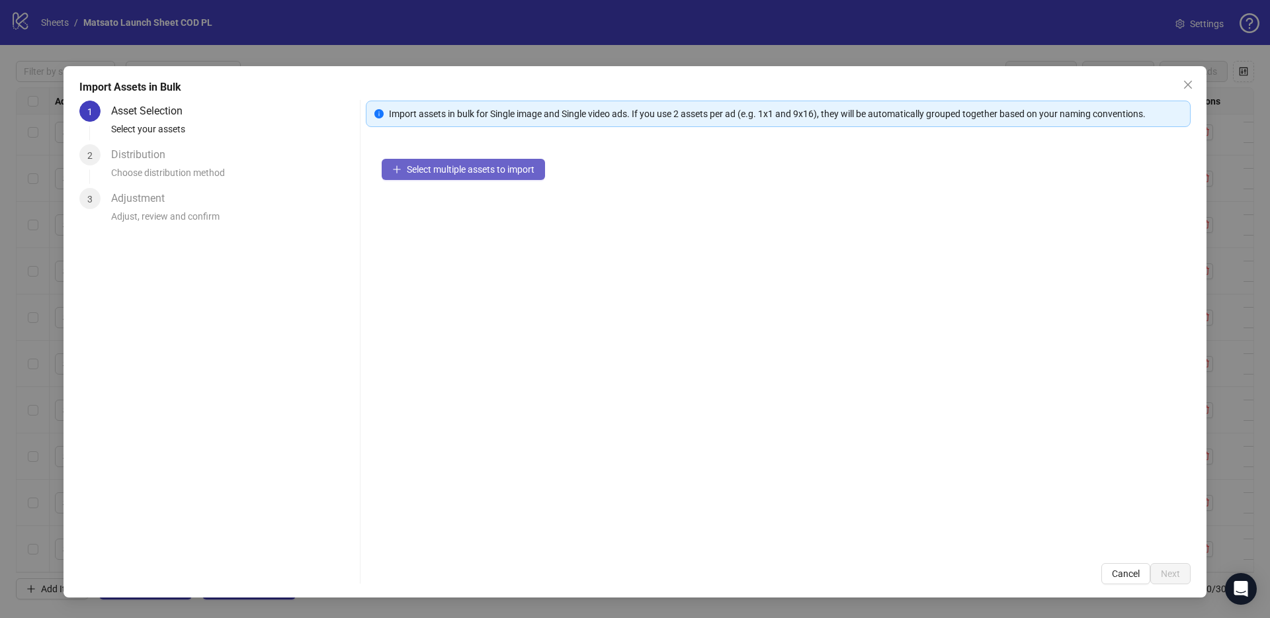
click at [469, 170] on span "Select multiple assets to import" at bounding box center [471, 169] width 128 height 11
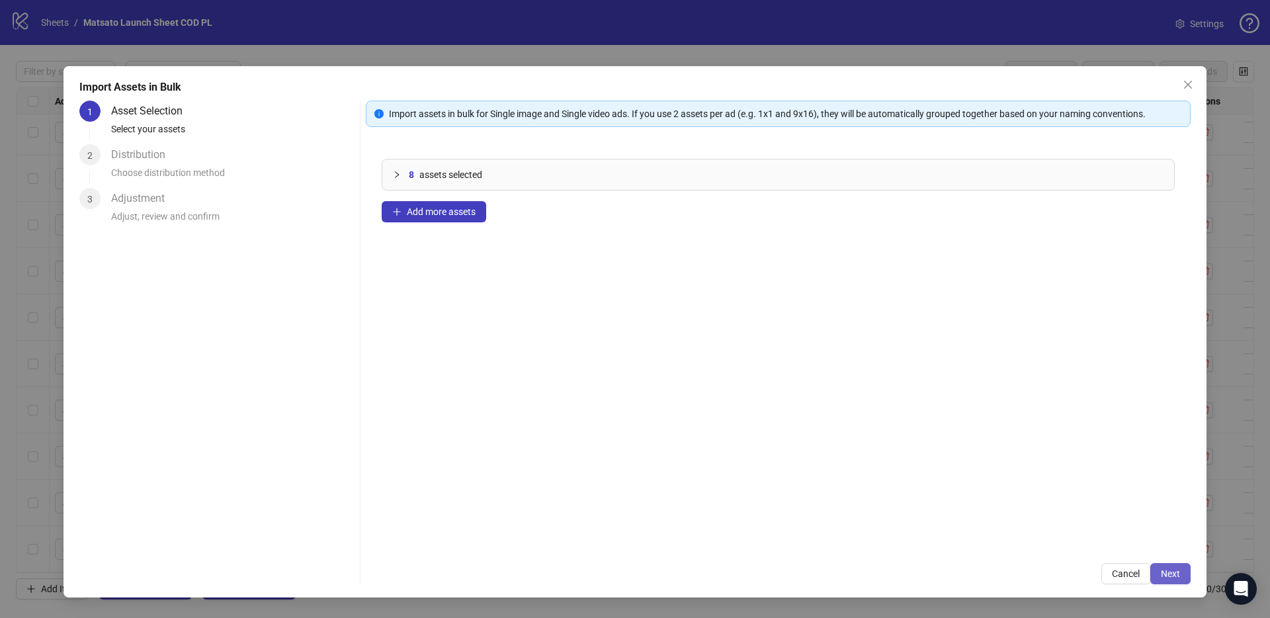
click at [1161, 568] on span "Next" at bounding box center [1169, 573] width 19 height 11
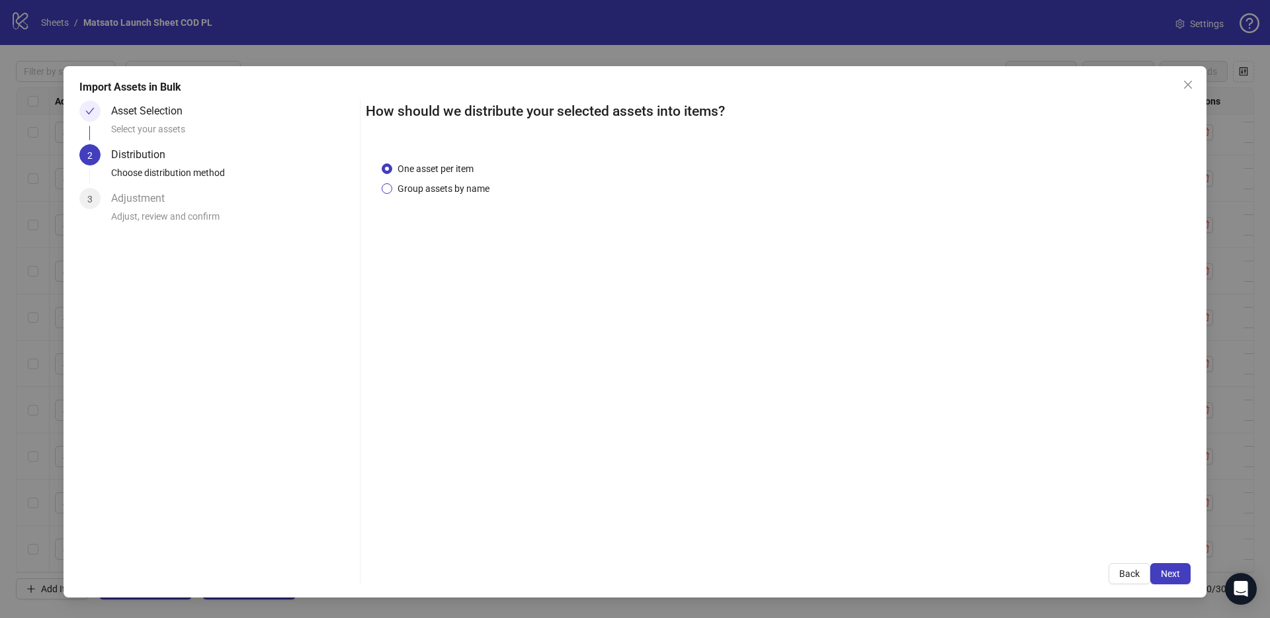
click at [468, 188] on span "Group assets by name" at bounding box center [443, 188] width 102 height 15
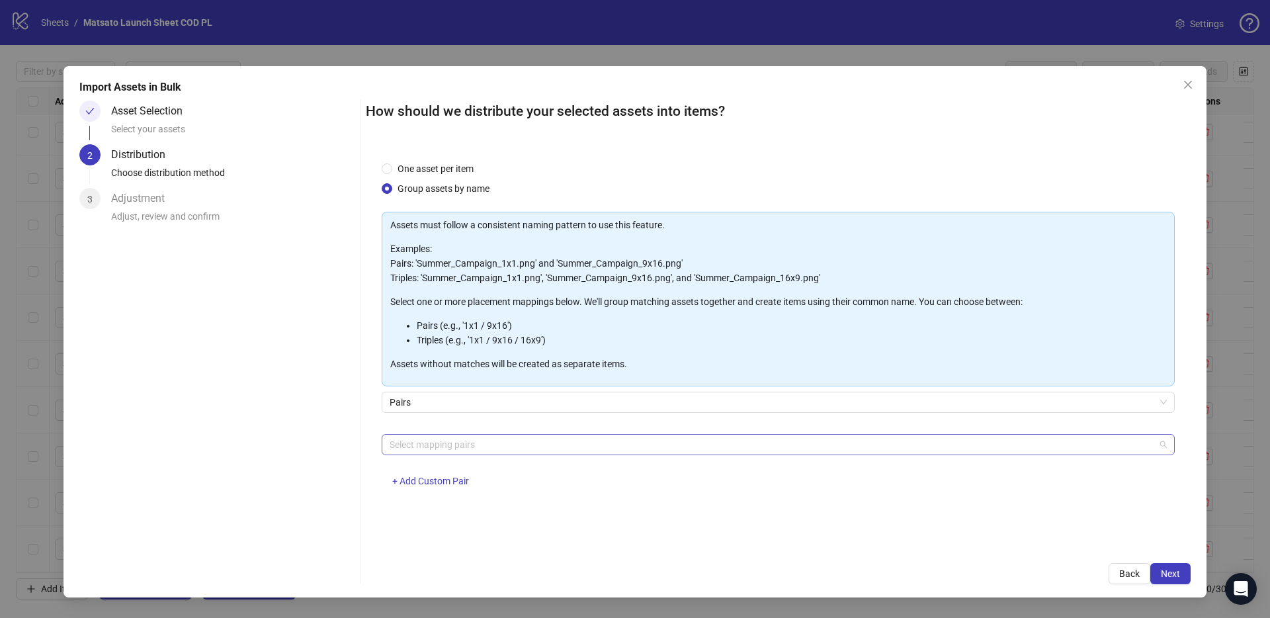
click at [471, 438] on div at bounding box center [771, 444] width 774 height 19
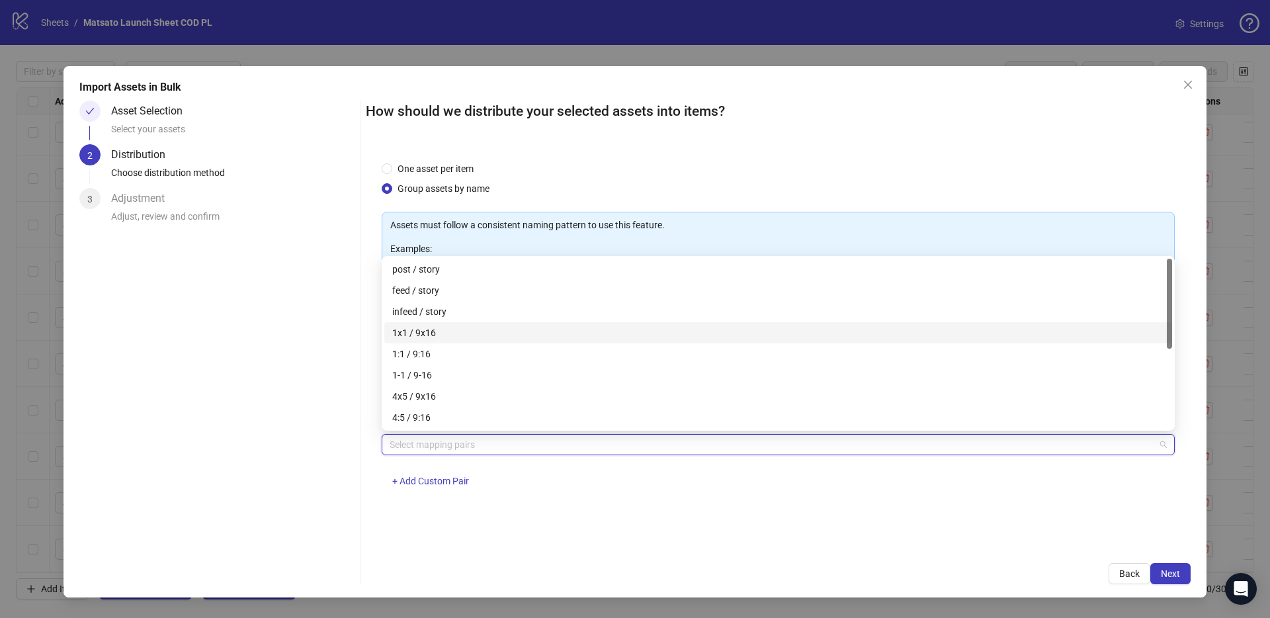
click at [434, 329] on div "1x1 / 9x16" at bounding box center [778, 332] width 772 height 15
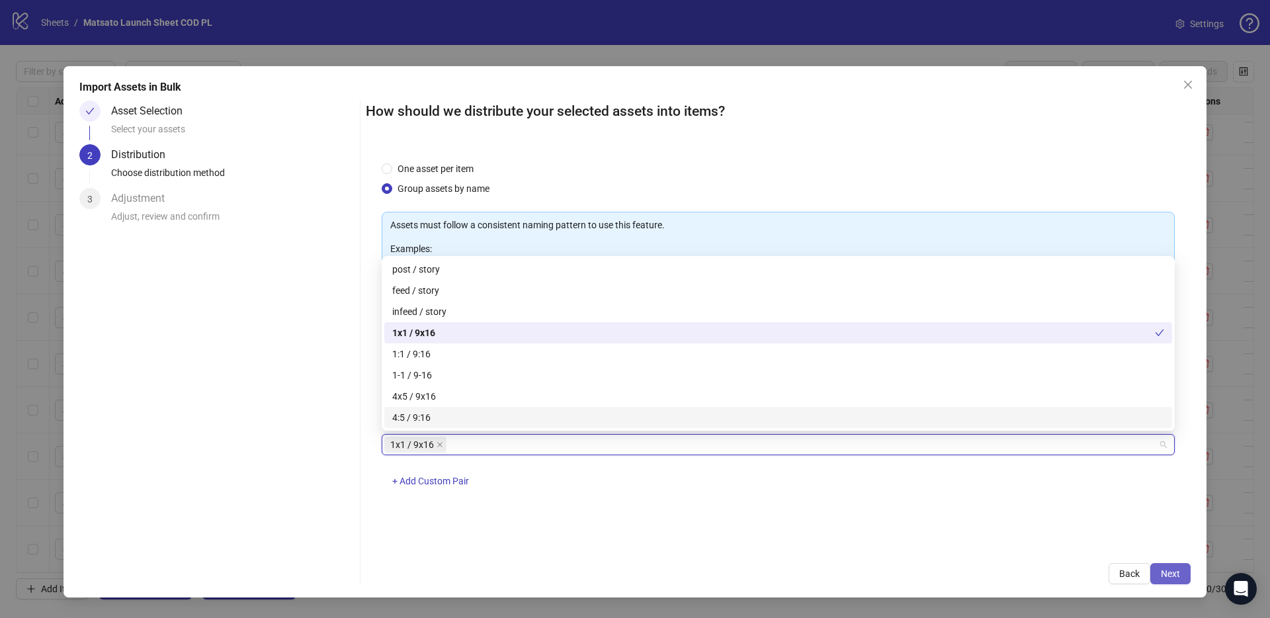
click at [1174, 576] on span "Next" at bounding box center [1169, 573] width 19 height 11
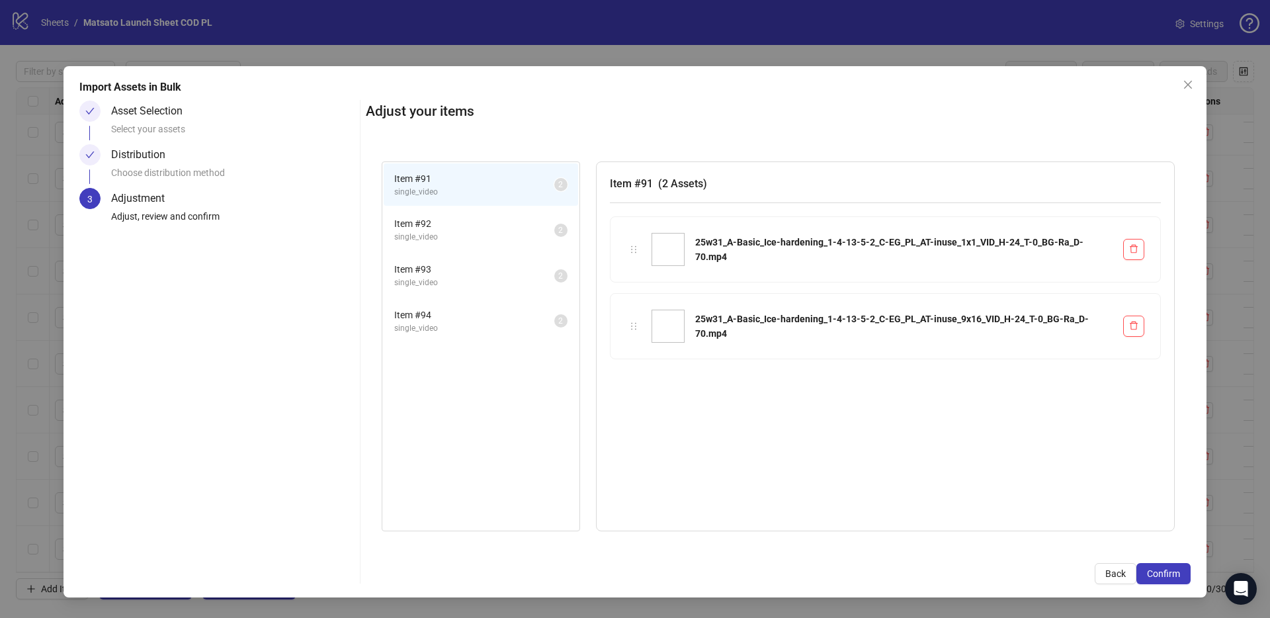
click at [1173, 575] on span "Confirm" at bounding box center [1163, 573] width 33 height 11
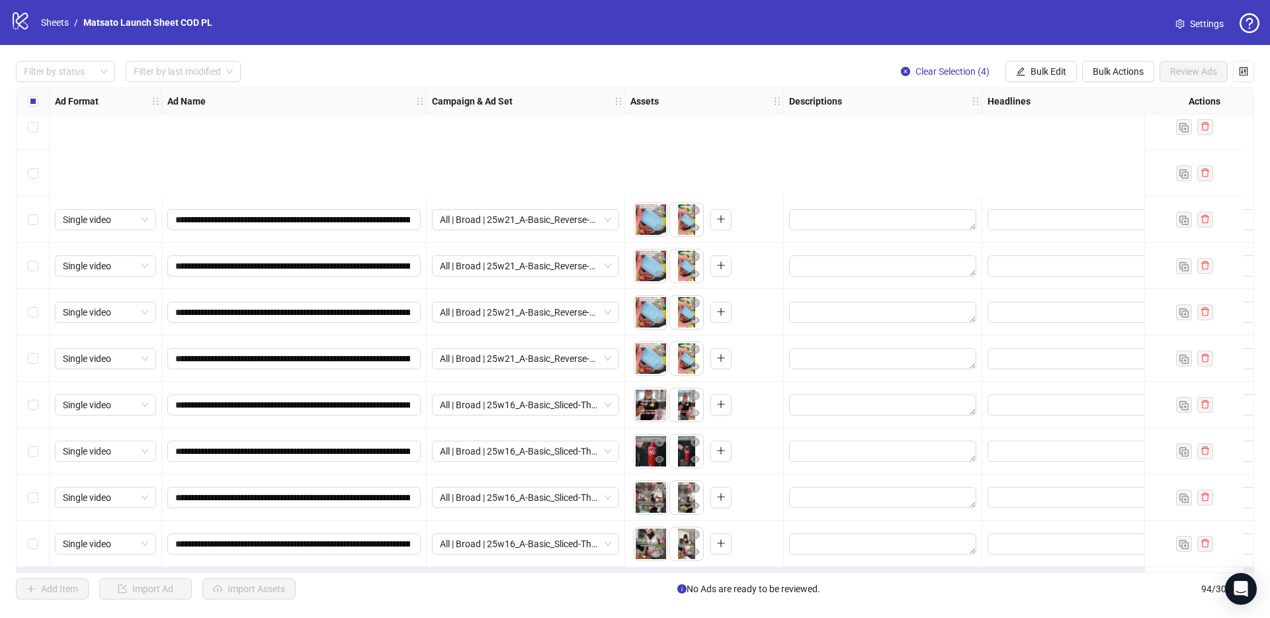
scroll to position [3899, 0]
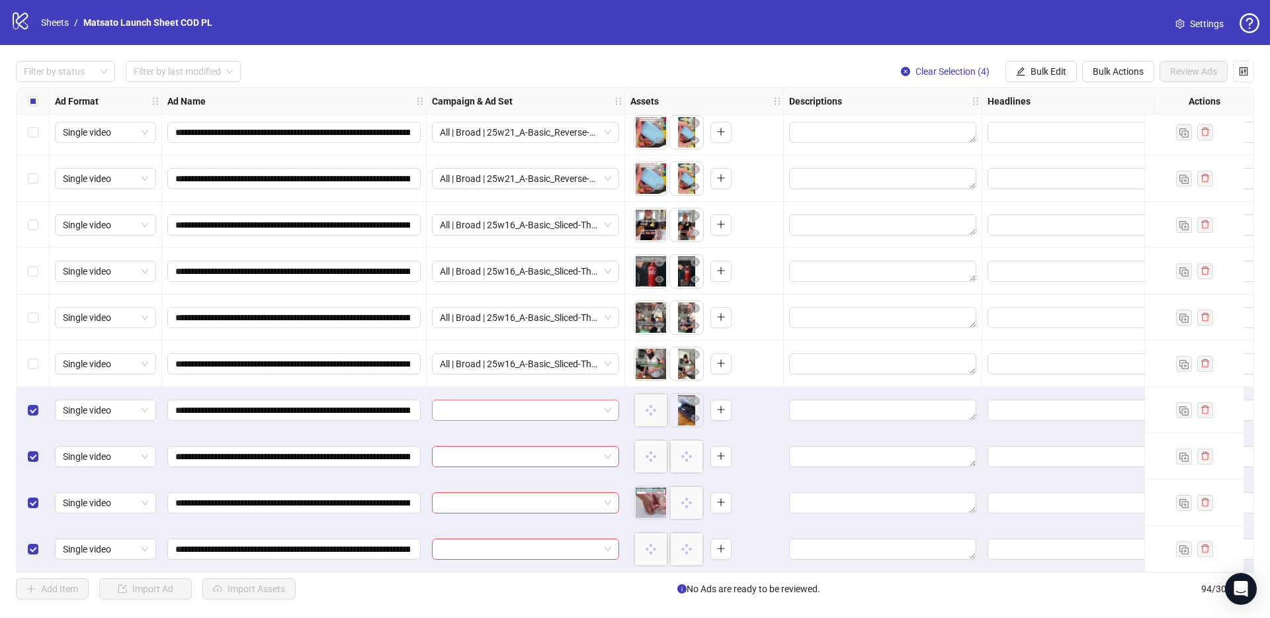
click at [606, 402] on span at bounding box center [525, 410] width 171 height 20
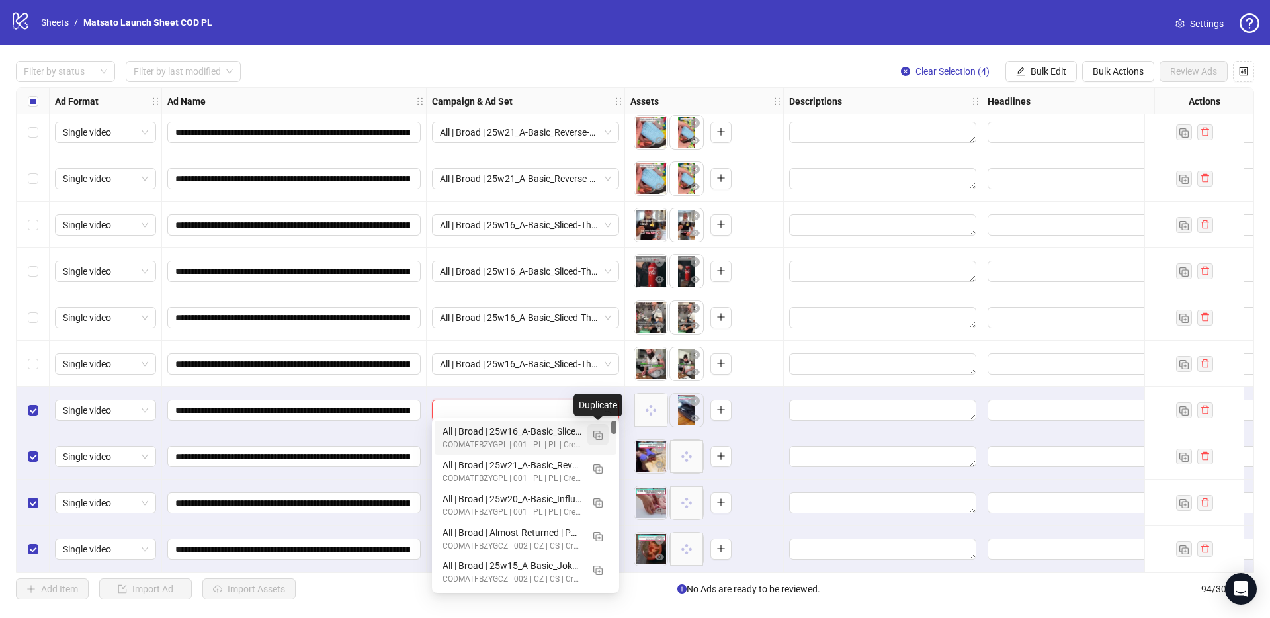
click at [598, 435] on img "button" at bounding box center [597, 434] width 9 height 9
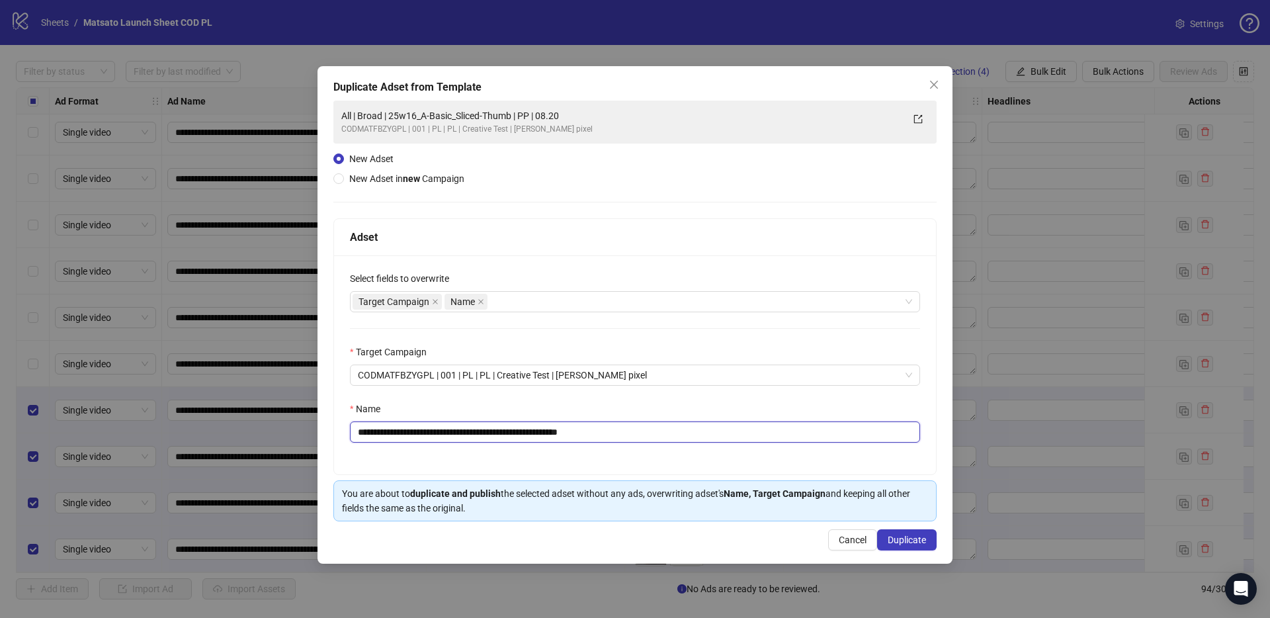
drag, startPoint x: 579, startPoint y: 430, endPoint x: 721, endPoint y: 444, distance: 142.9
click at [703, 442] on input "**********" at bounding box center [635, 431] width 570 height 21
drag, startPoint x: 530, startPoint y: 432, endPoint x: 408, endPoint y: 430, distance: 121.7
click at [408, 430] on input "**********" at bounding box center [635, 431] width 570 height 21
paste input "*"
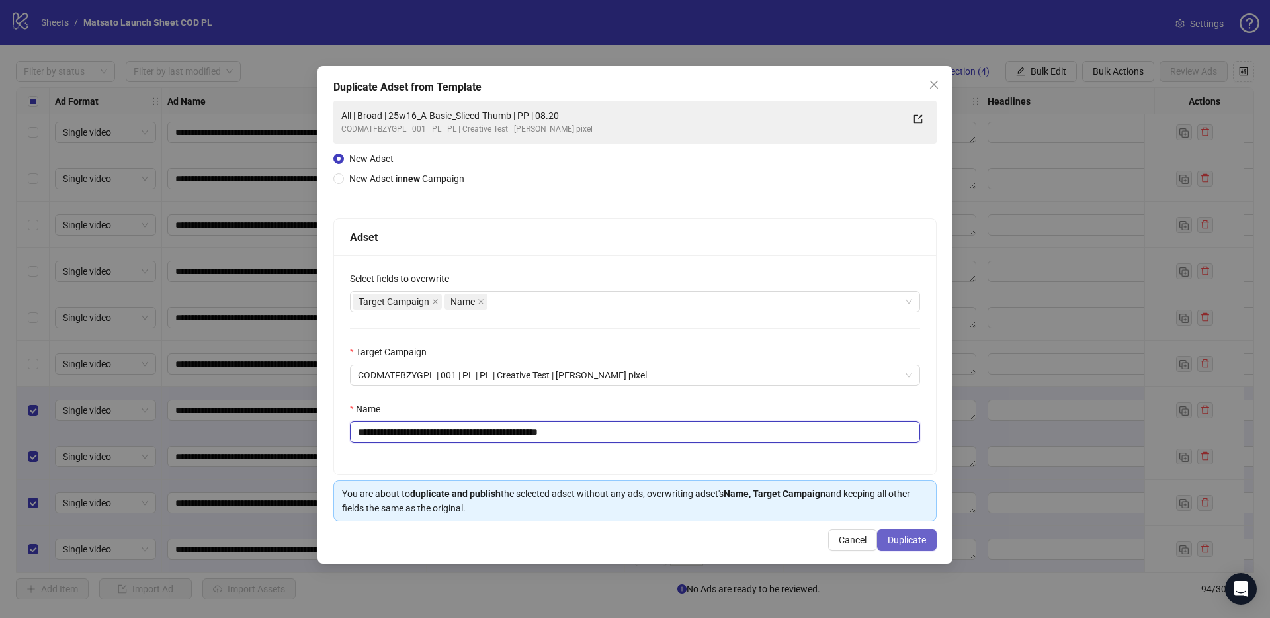
type input "**********"
click at [914, 541] on span "Duplicate" at bounding box center [906, 539] width 38 height 11
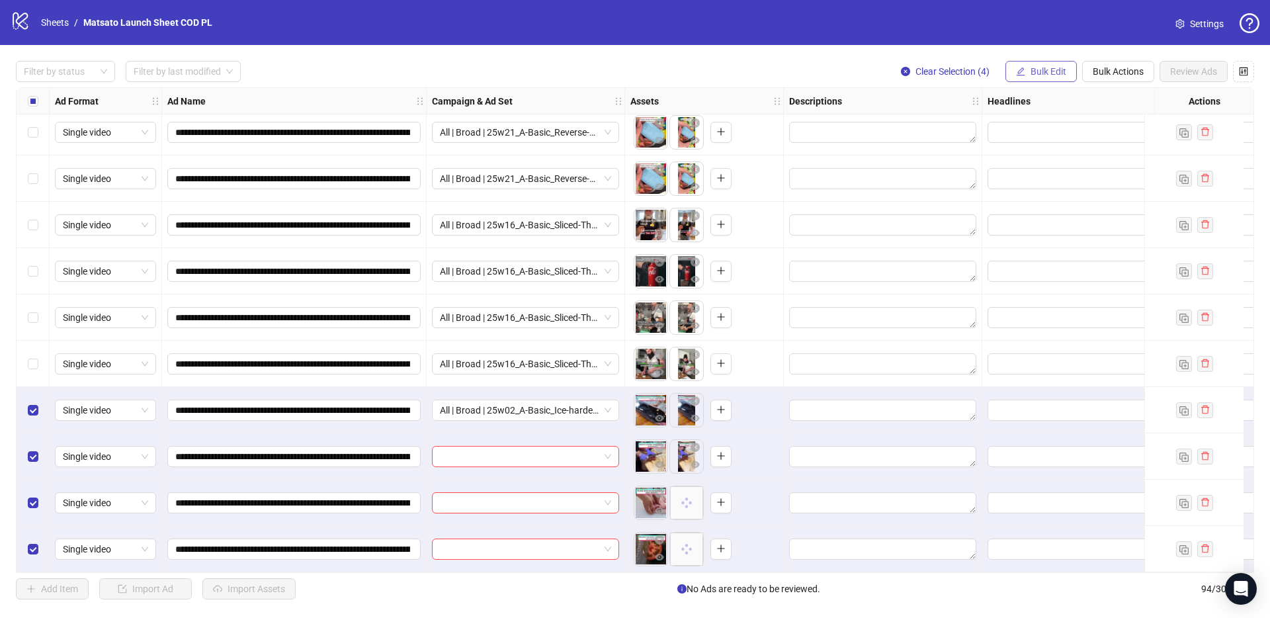
click at [1051, 69] on span "Bulk Edit" at bounding box center [1048, 71] width 36 height 11
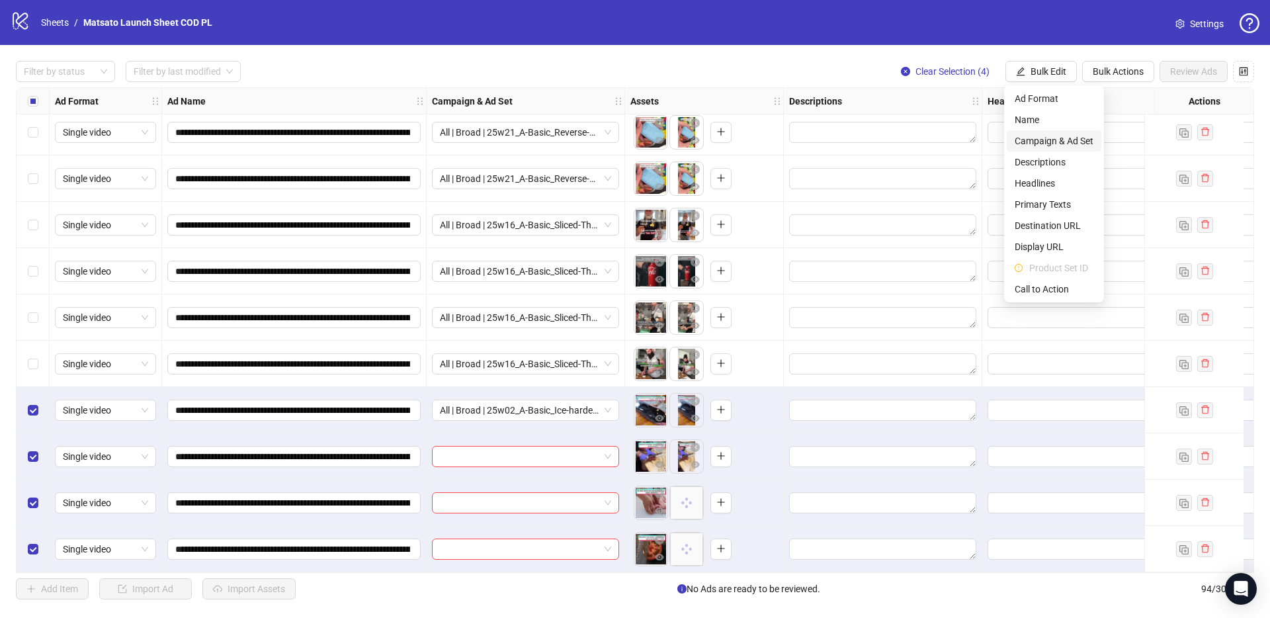
click at [1061, 141] on span "Campaign & Ad Set" at bounding box center [1053, 141] width 79 height 15
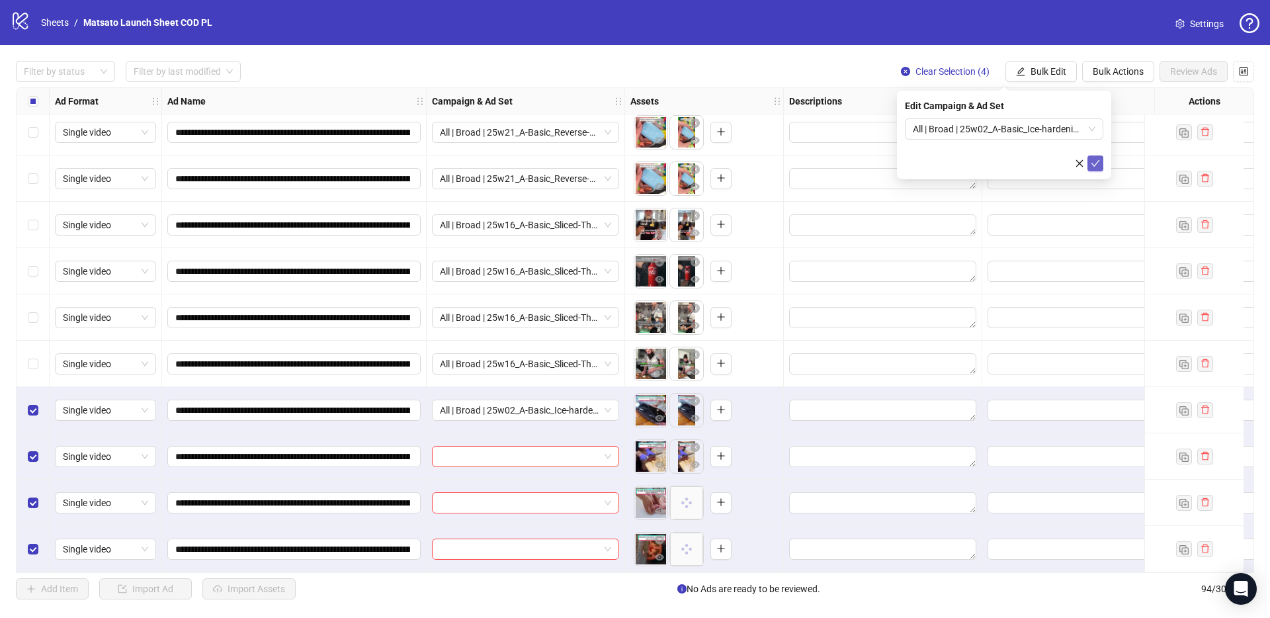
click at [1095, 159] on icon "check" at bounding box center [1094, 163] width 9 height 9
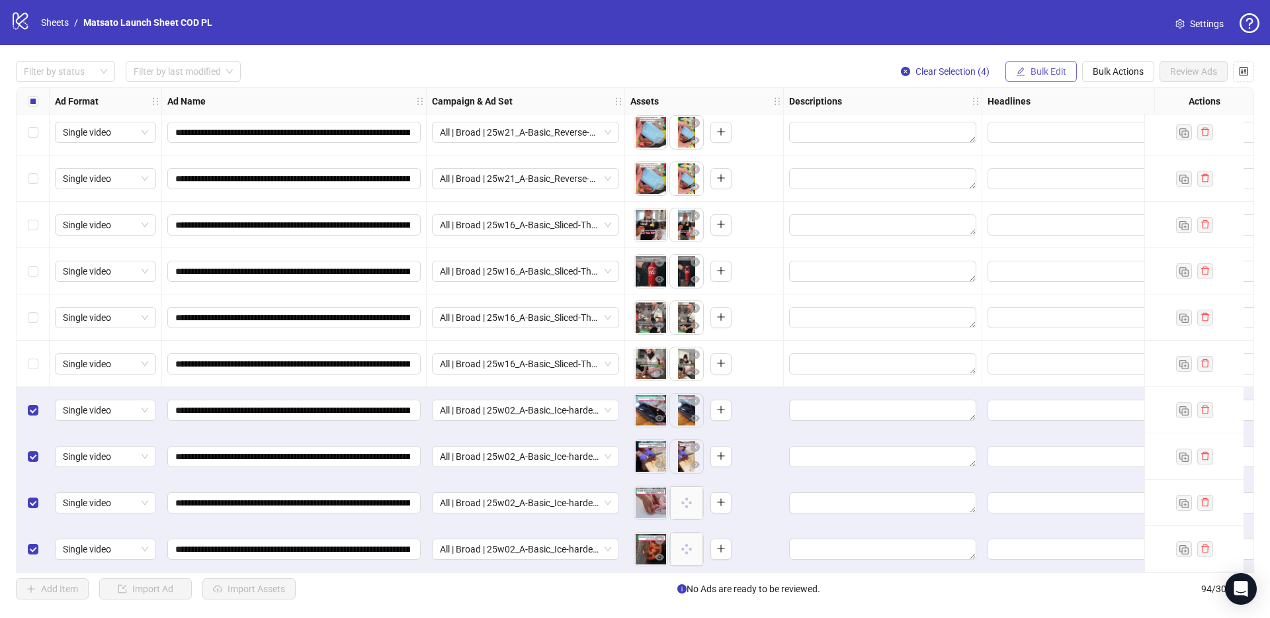
click at [1030, 69] on span "Bulk Edit" at bounding box center [1048, 71] width 36 height 11
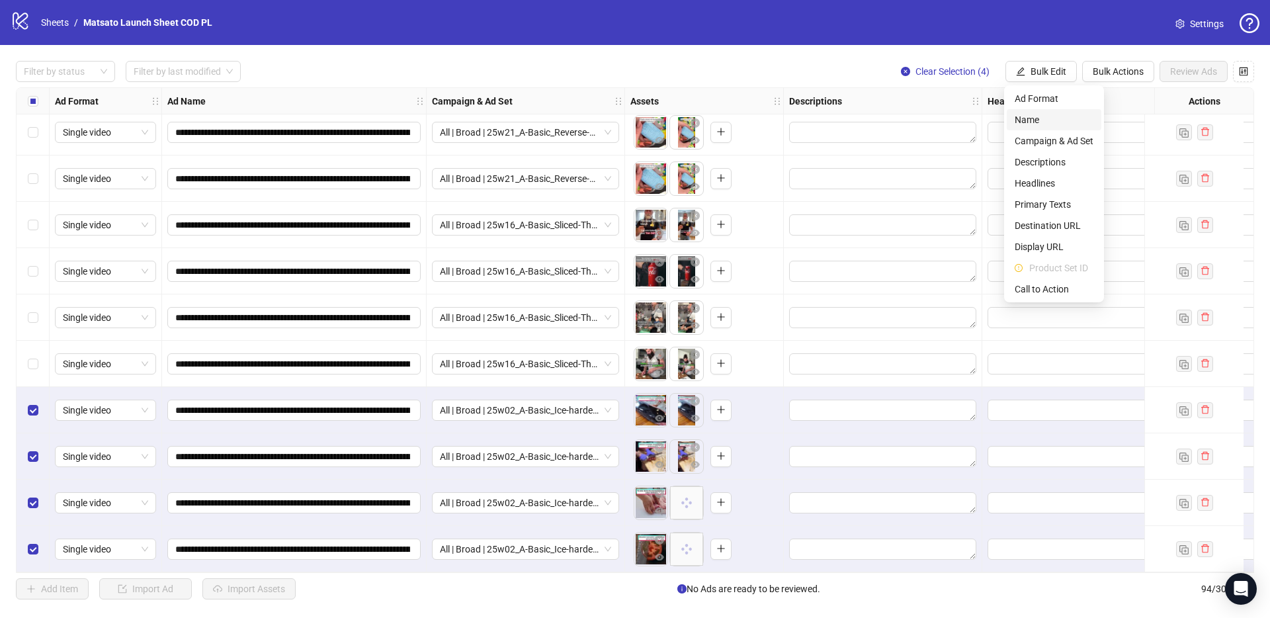
click at [1045, 125] on span "Name" at bounding box center [1053, 119] width 79 height 15
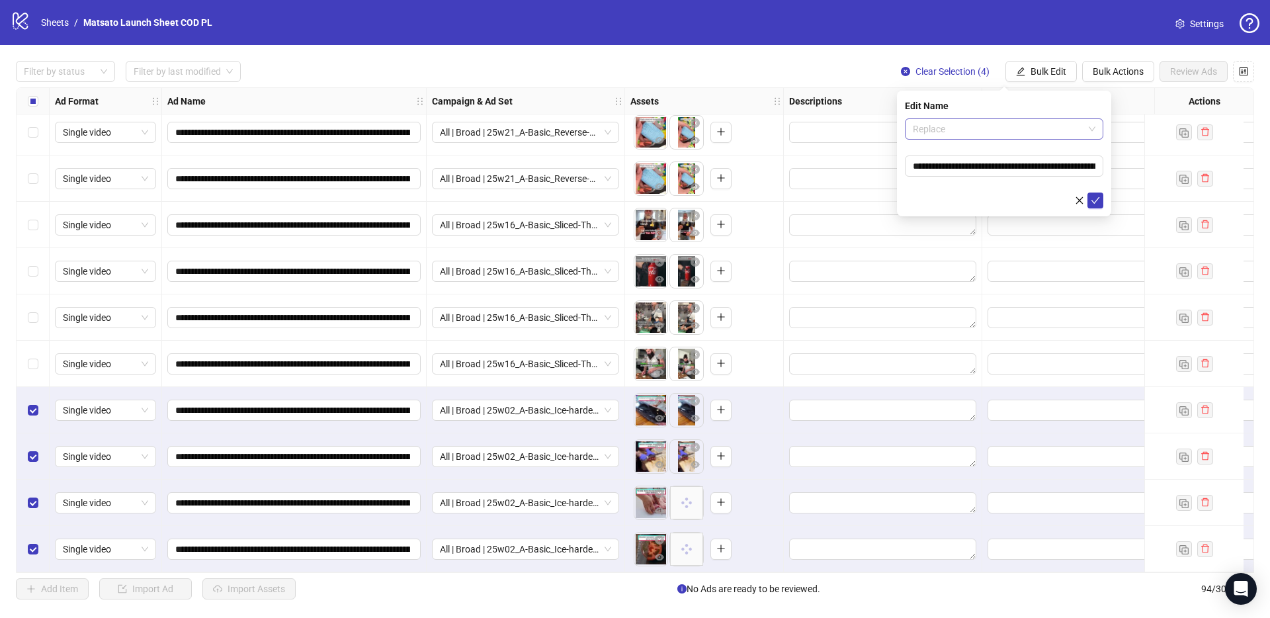
click at [1012, 136] on span "Replace" at bounding box center [1004, 129] width 183 height 20
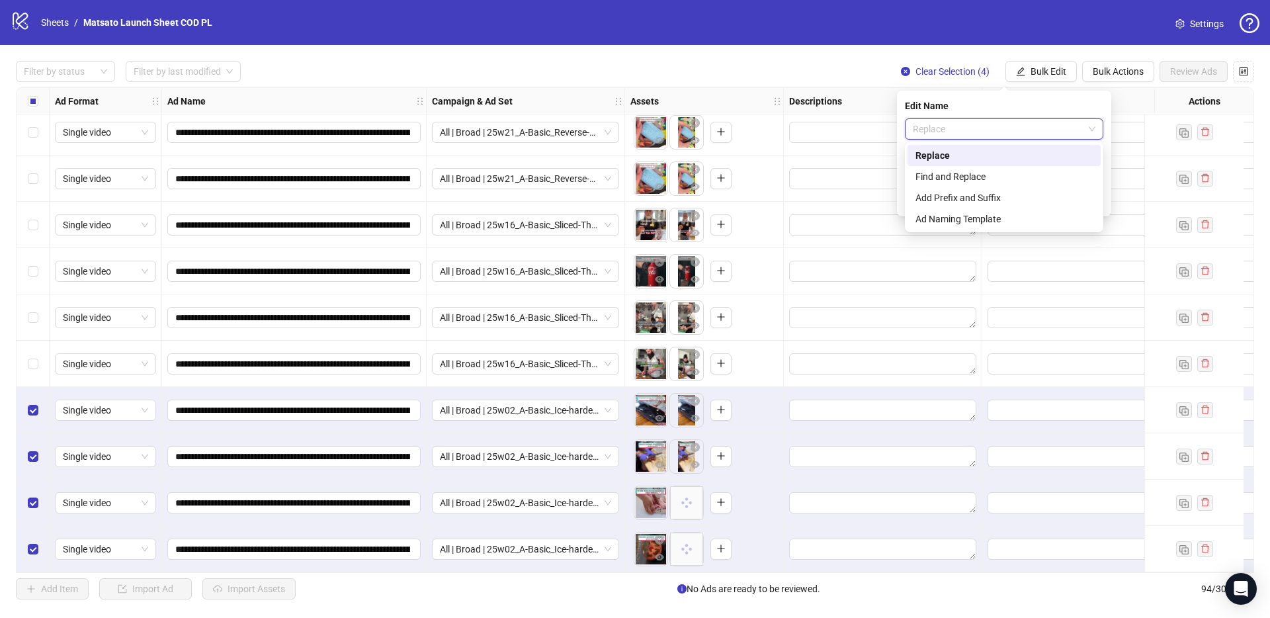
click at [999, 169] on div "Find and Replace" at bounding box center [1003, 176] width 193 height 21
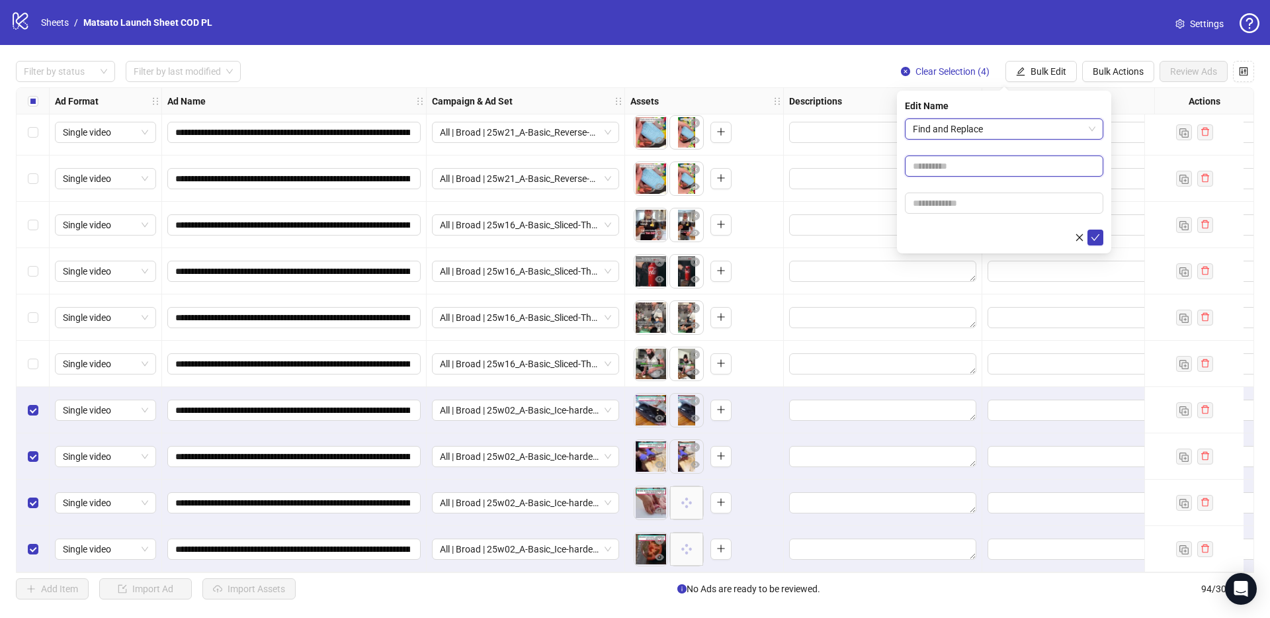
click at [991, 165] on input "text" at bounding box center [1004, 165] width 198 height 21
type input "**"
click at [981, 207] on input "text" at bounding box center [1004, 202] width 198 height 21
type input "*****"
click at [1096, 233] on icon "check" at bounding box center [1094, 237] width 9 height 9
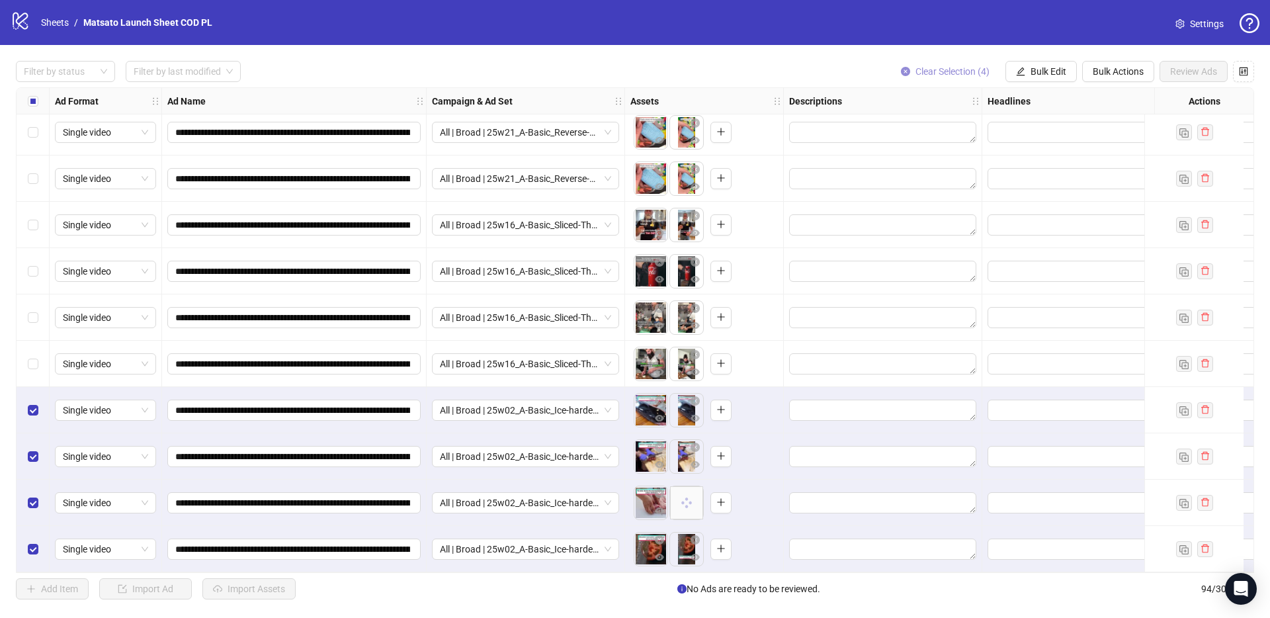
click at [951, 67] on span "Clear Selection (4)" at bounding box center [952, 71] width 74 height 11
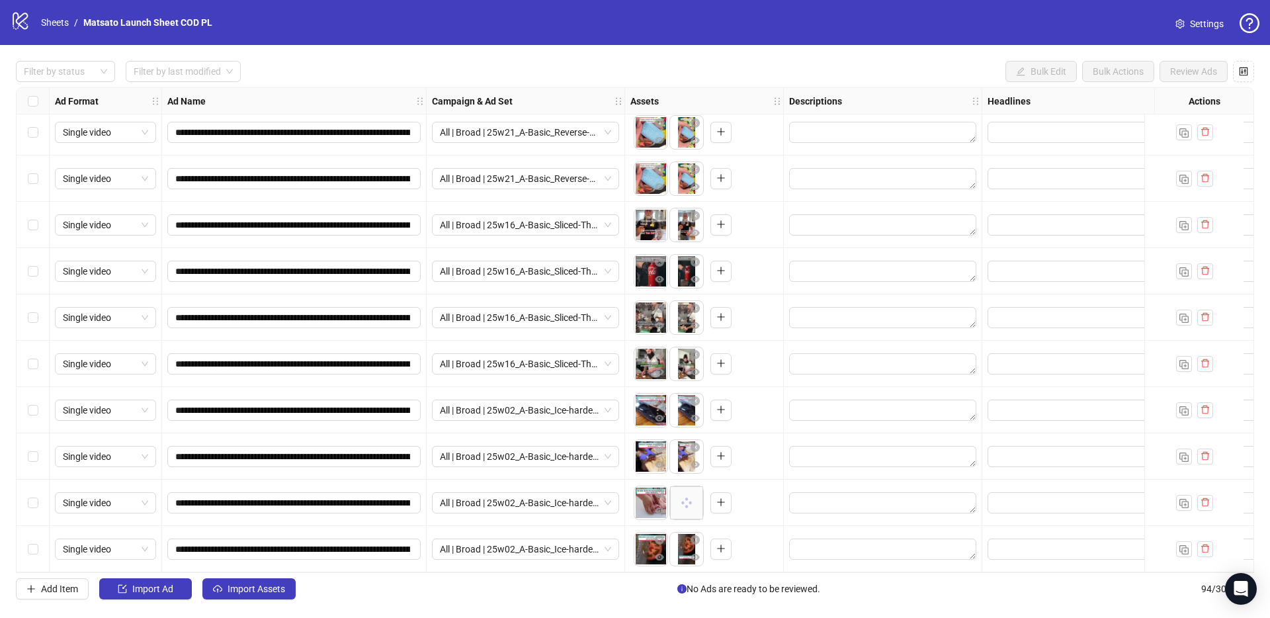
click at [228, 599] on div "**********" at bounding box center [635, 330] width 1270 height 570
click at [231, 596] on button "Import Assets" at bounding box center [248, 588] width 93 height 21
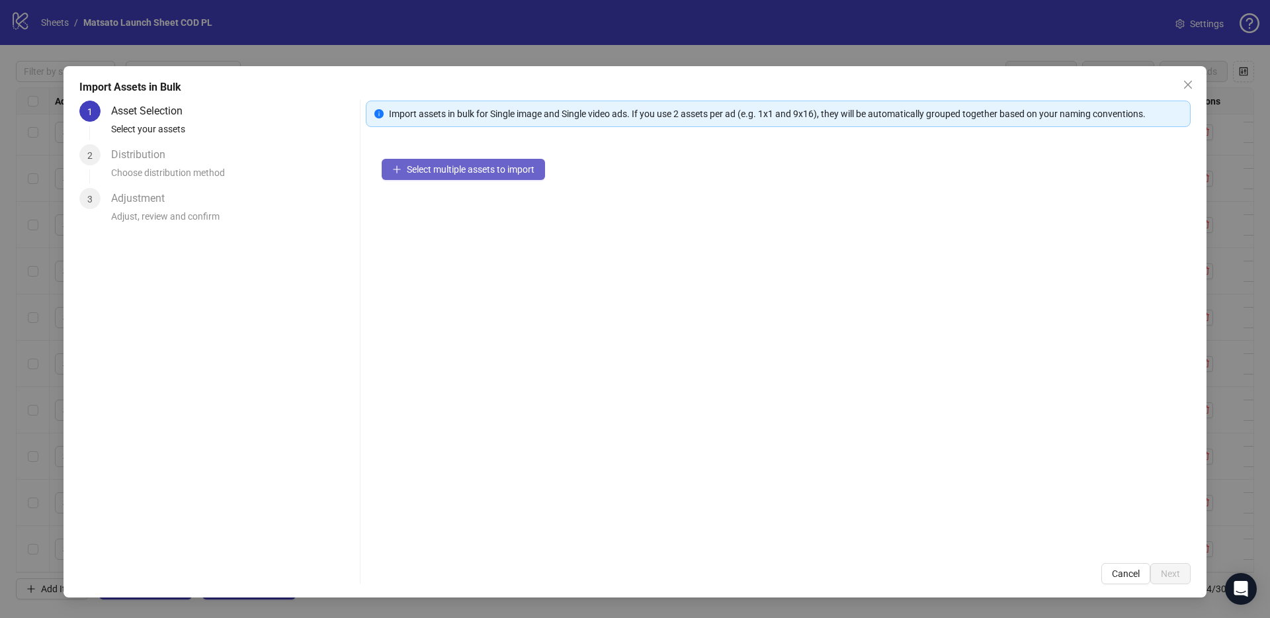
click at [477, 166] on span "Select multiple assets to import" at bounding box center [471, 169] width 128 height 11
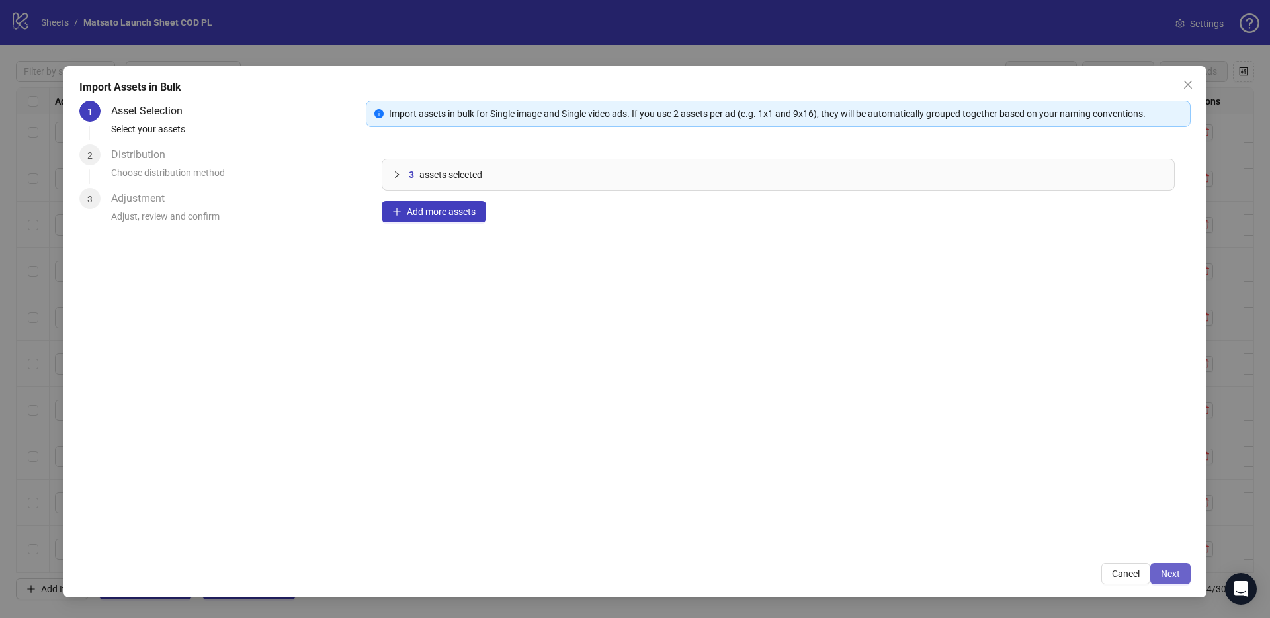
click at [1172, 573] on span "Next" at bounding box center [1169, 573] width 19 height 11
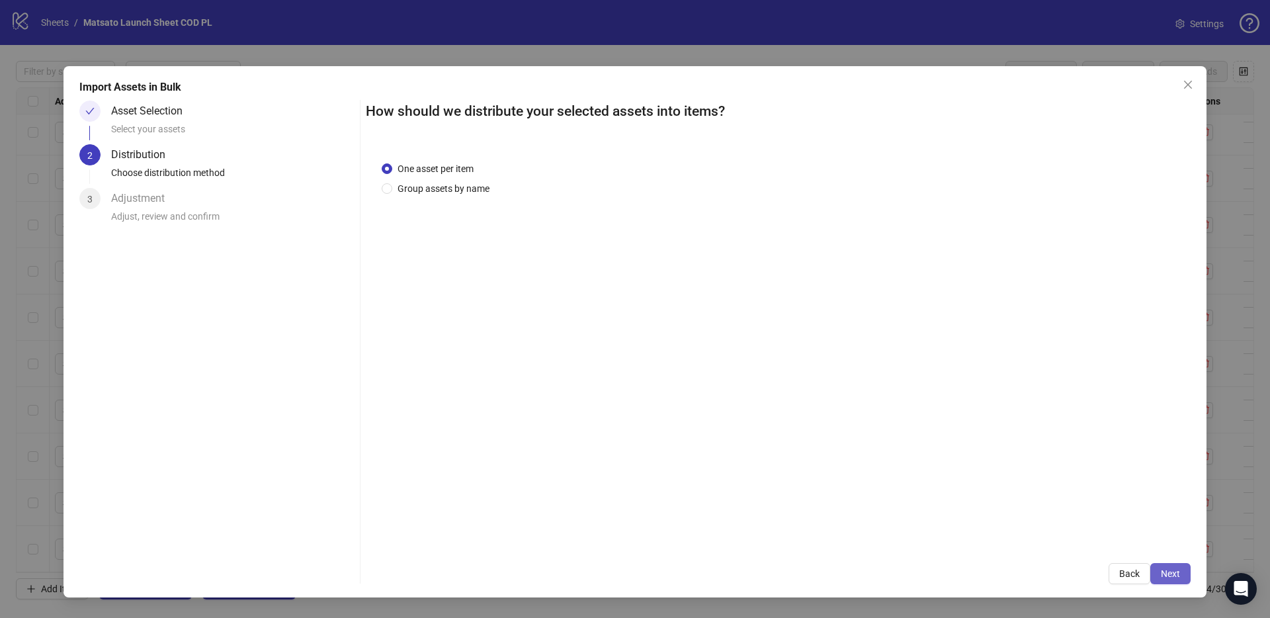
click at [1174, 573] on span "Next" at bounding box center [1169, 573] width 19 height 11
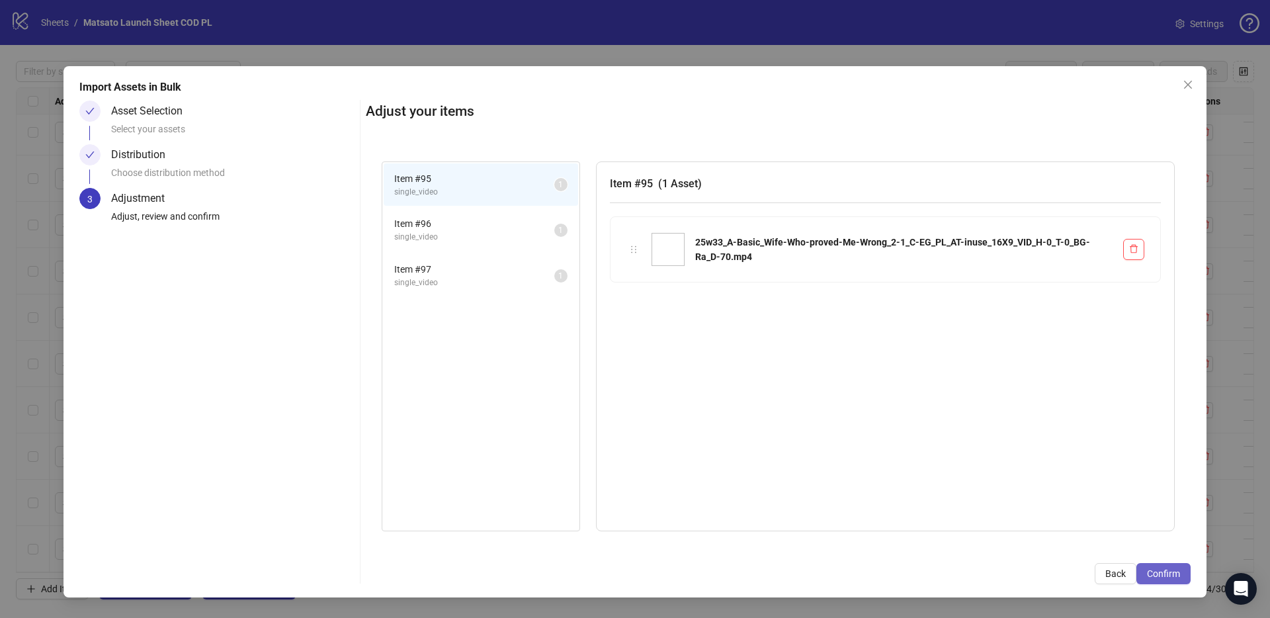
click at [1174, 571] on span "Confirm" at bounding box center [1163, 573] width 33 height 11
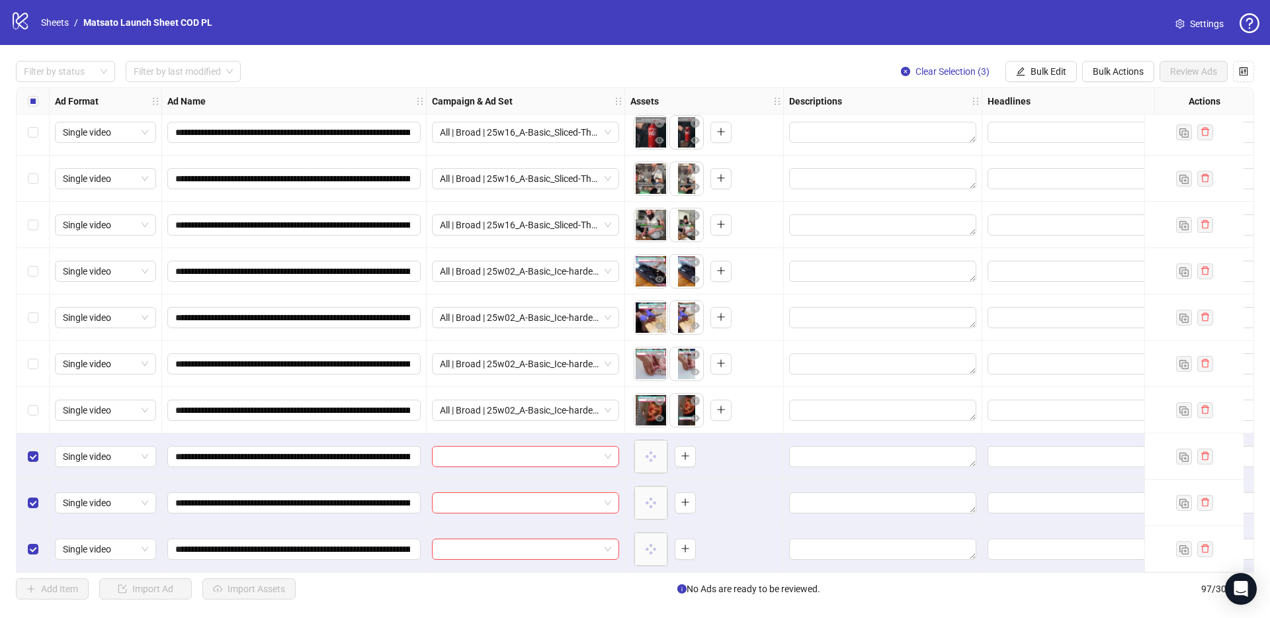
scroll to position [4038, 0]
click at [611, 455] on div at bounding box center [525, 456] width 187 height 21
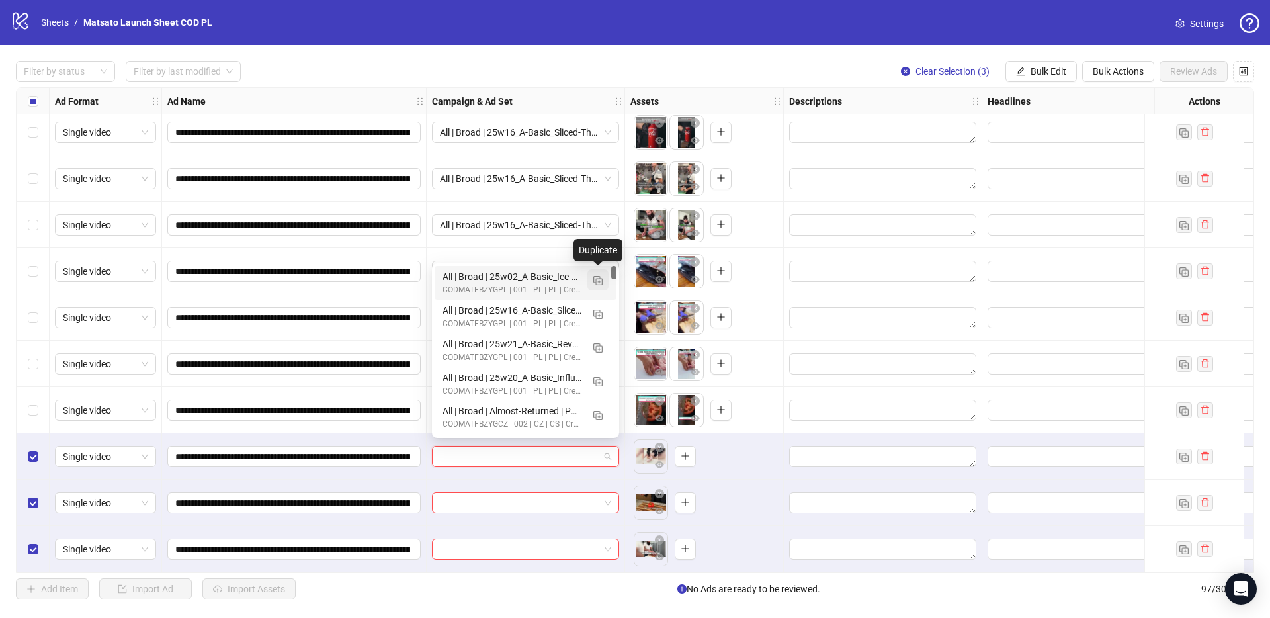
click at [601, 278] on img "button" at bounding box center [597, 280] width 9 height 9
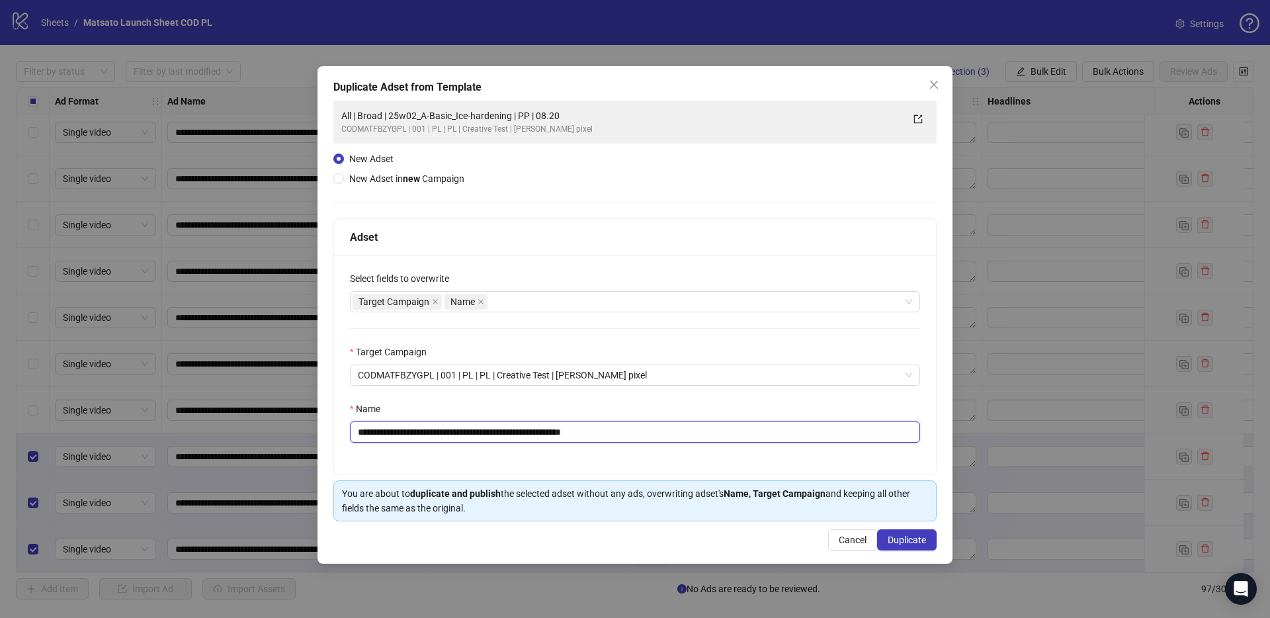
drag, startPoint x: 578, startPoint y: 431, endPoint x: 707, endPoint y: 455, distance: 131.1
click at [705, 455] on div "**********" at bounding box center [635, 364] width 602 height 219
drag, startPoint x: 529, startPoint y: 434, endPoint x: 407, endPoint y: 432, distance: 121.7
click at [407, 432] on input "**********" at bounding box center [635, 431] width 570 height 21
paste input "text"
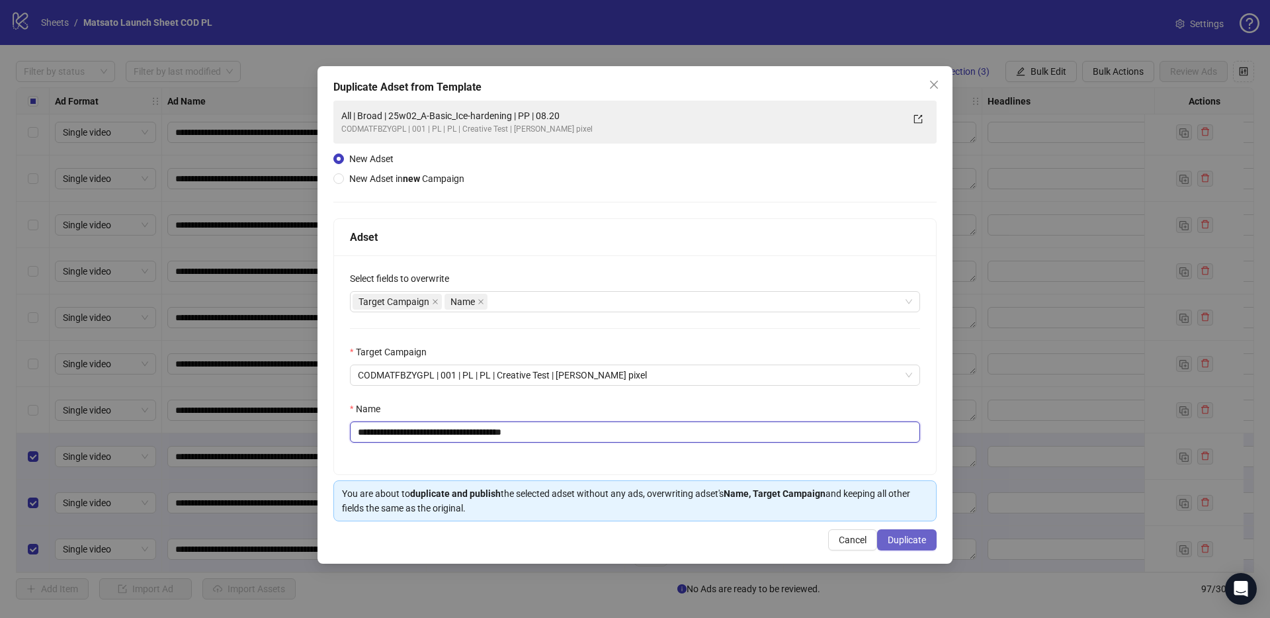
type input "**********"
click at [915, 540] on span "Duplicate" at bounding box center [906, 539] width 38 height 11
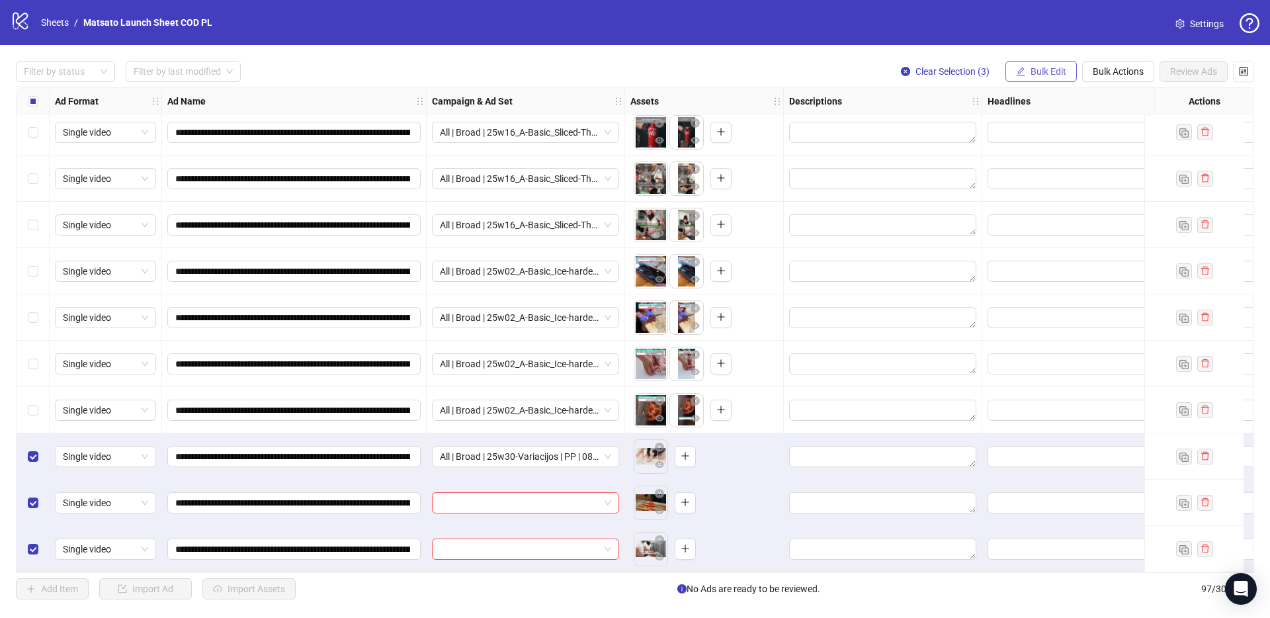
click at [1060, 71] on span "Bulk Edit" at bounding box center [1048, 71] width 36 height 11
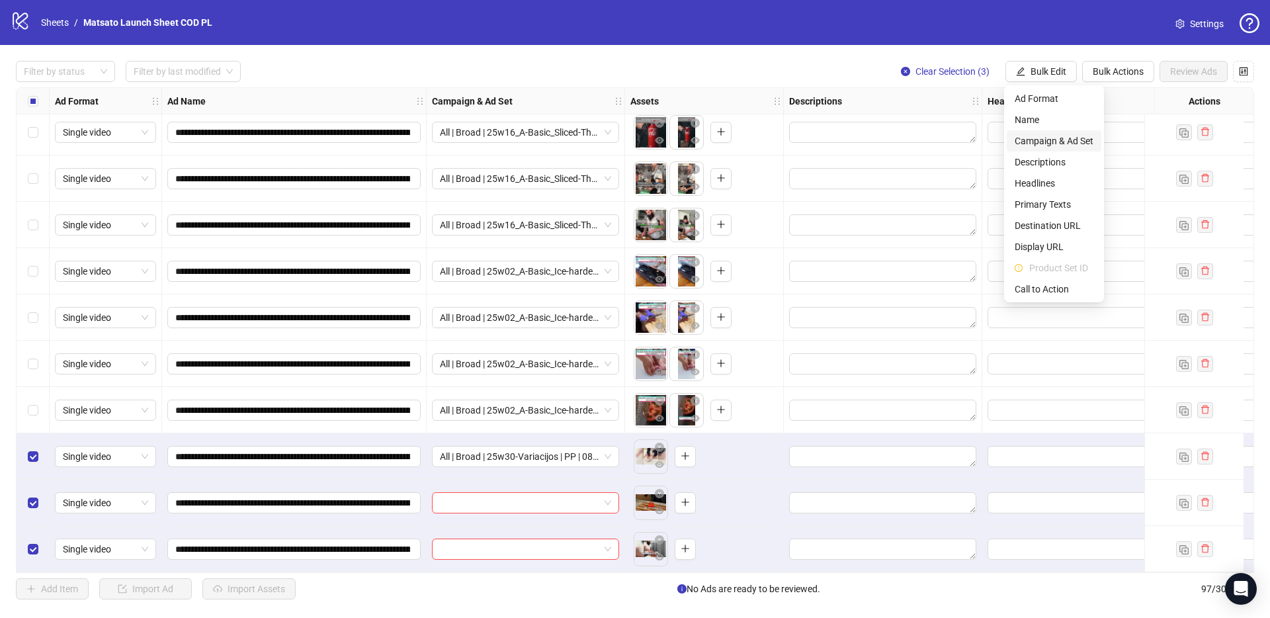
click at [1058, 142] on span "Campaign & Ad Set" at bounding box center [1053, 141] width 79 height 15
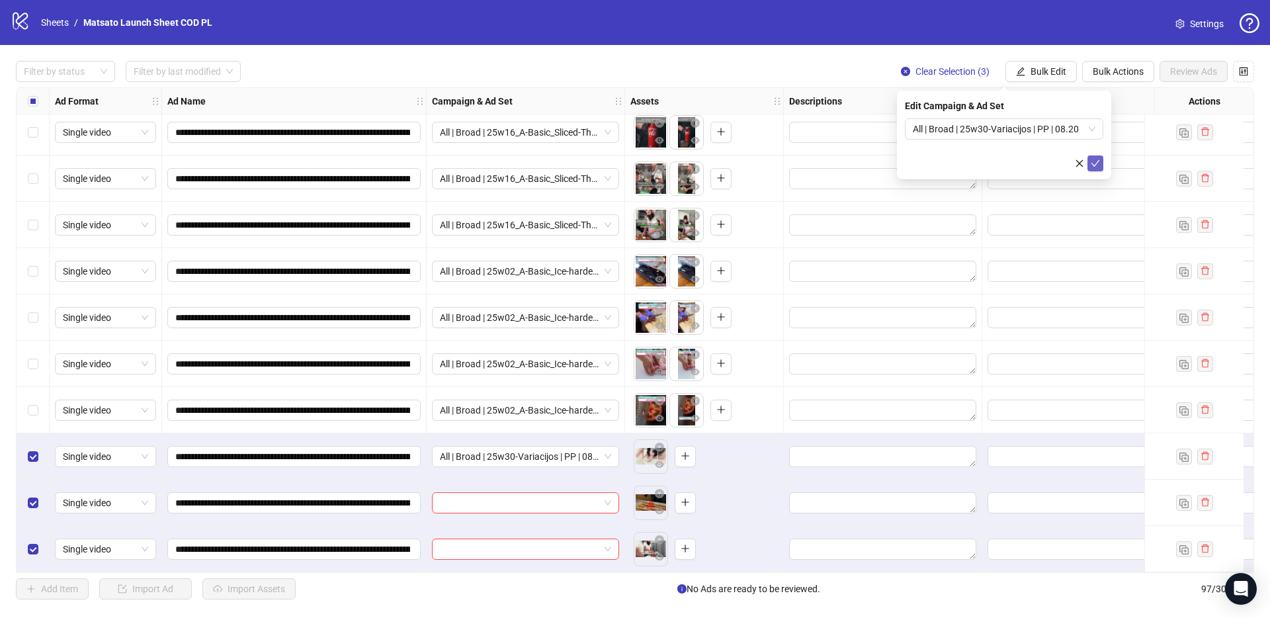
click at [1101, 165] on button "submit" at bounding box center [1095, 163] width 16 height 16
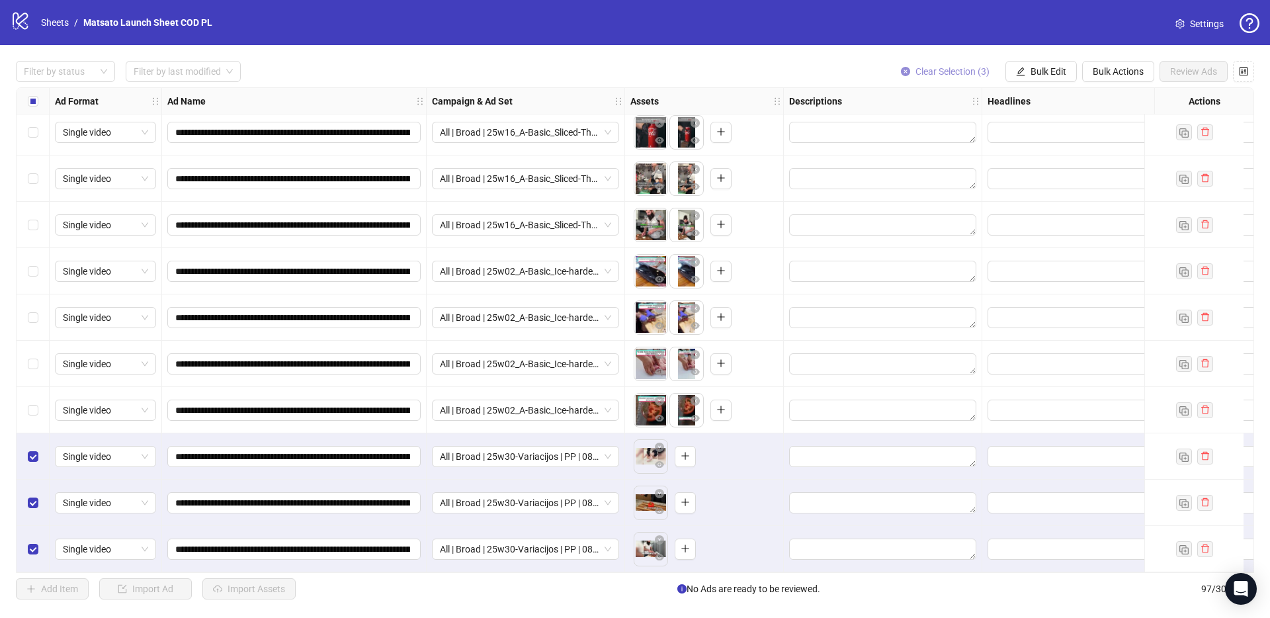
click at [920, 72] on span "Clear Selection (3)" at bounding box center [952, 71] width 74 height 11
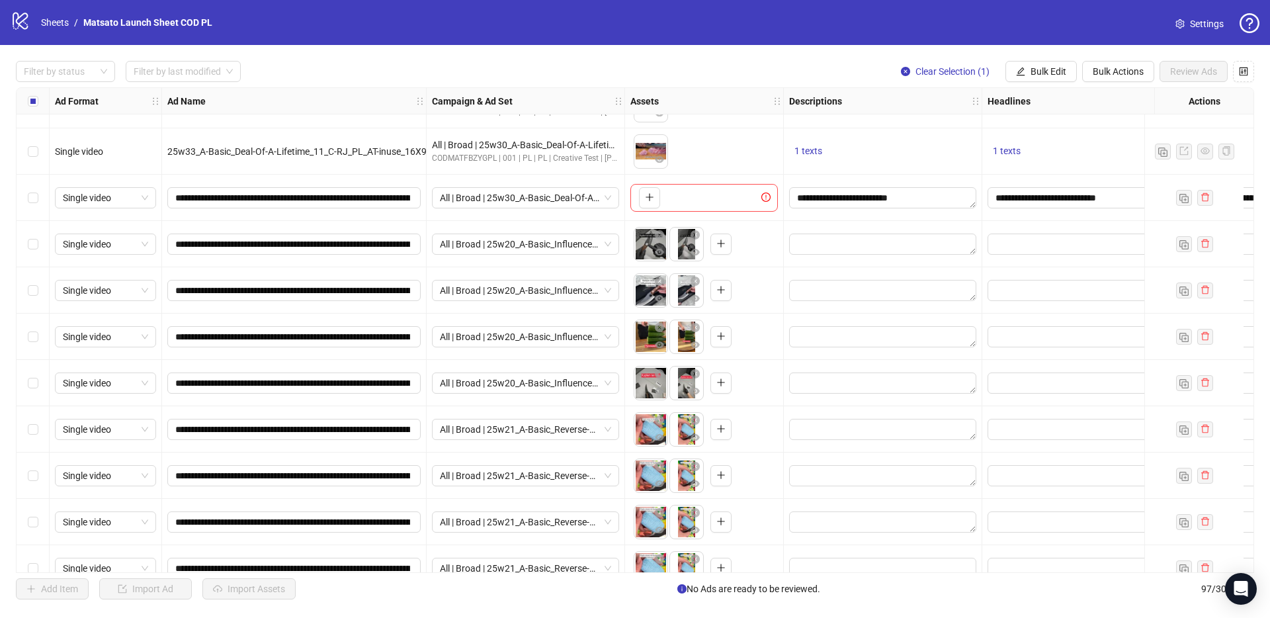
scroll to position [3457, 0]
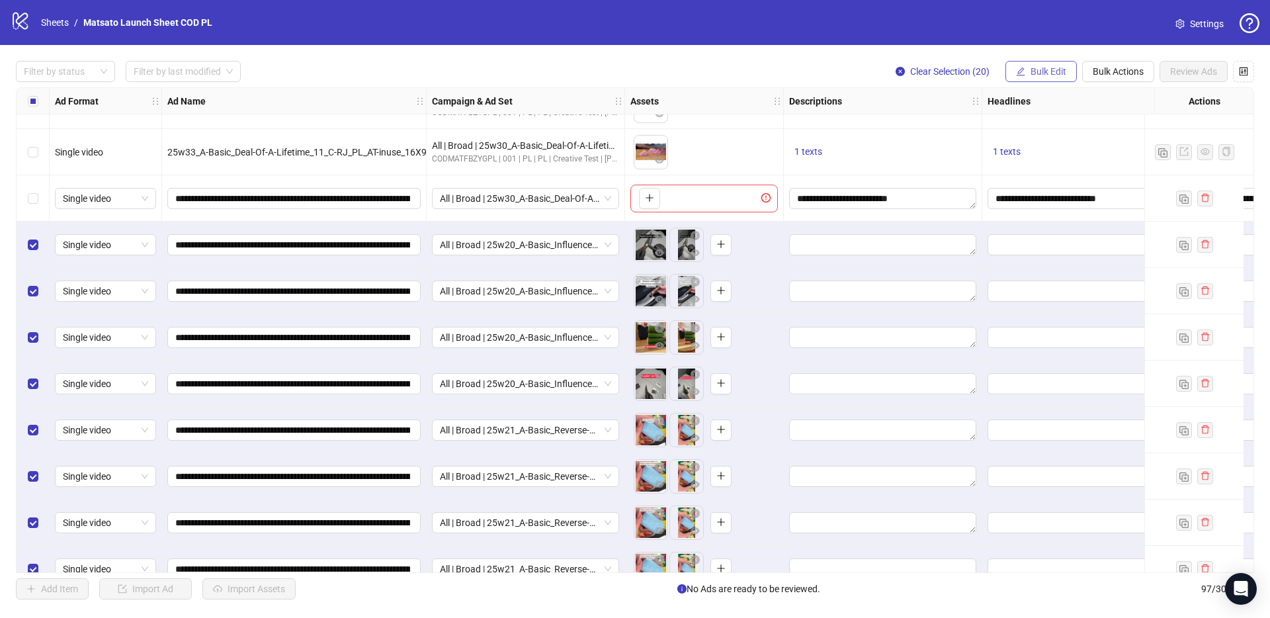
click at [1045, 72] on span "Bulk Edit" at bounding box center [1048, 71] width 36 height 11
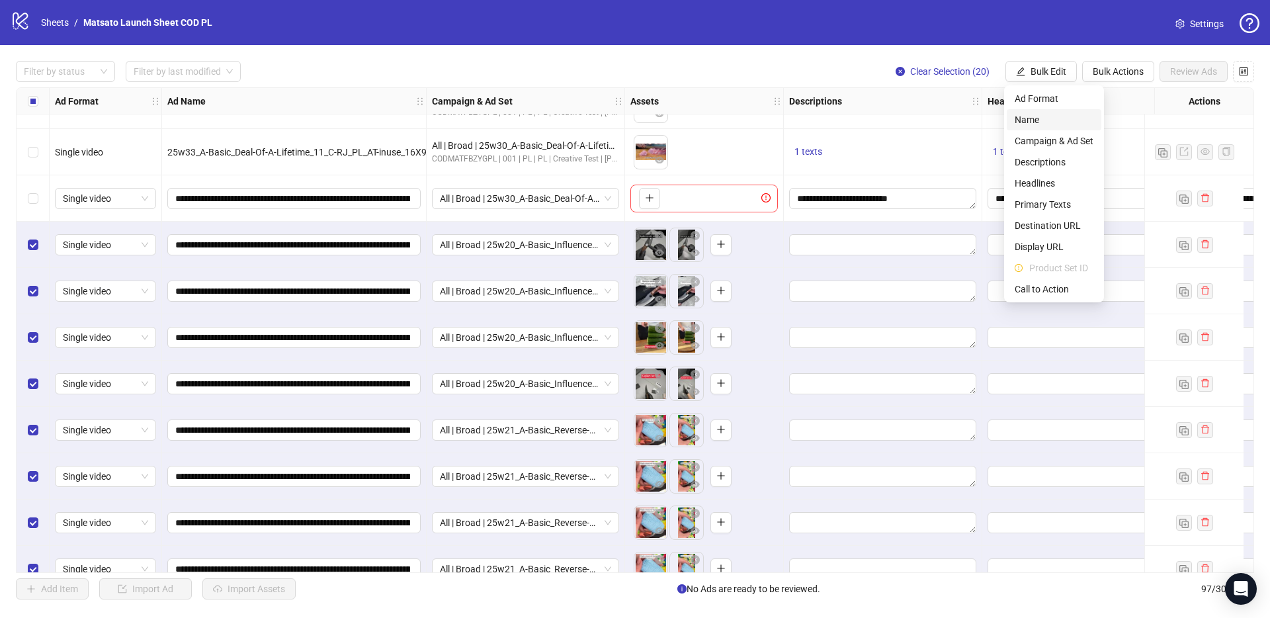
click at [1049, 120] on span "Name" at bounding box center [1053, 119] width 79 height 15
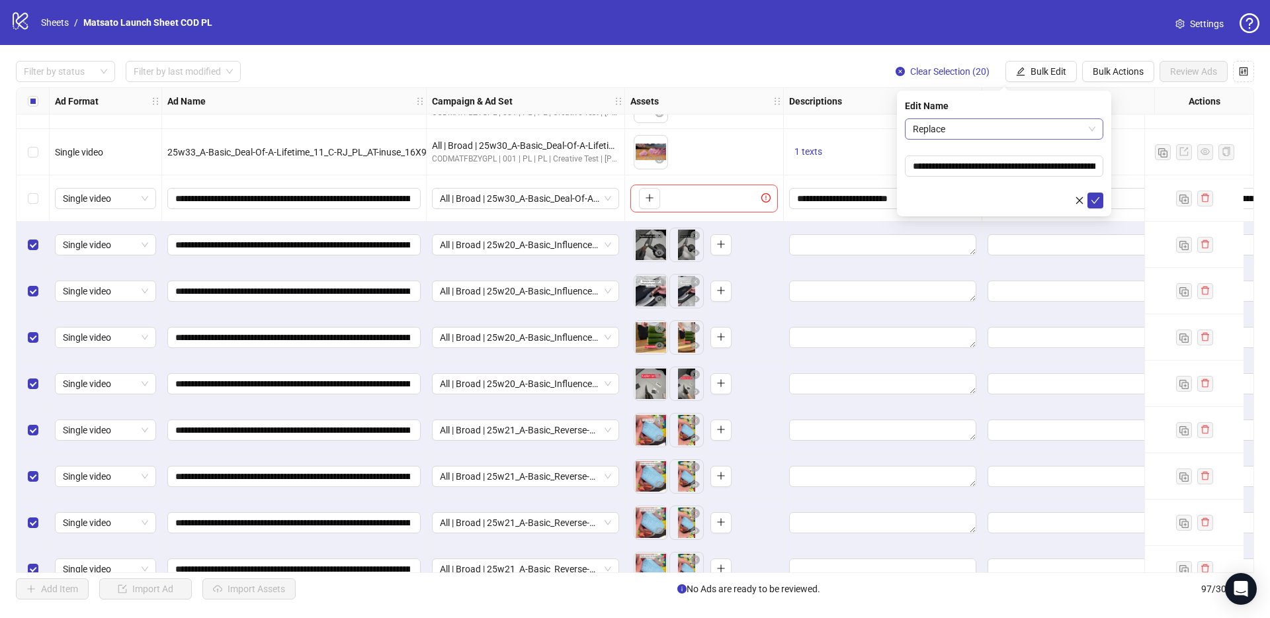
click at [994, 134] on span "Replace" at bounding box center [1004, 129] width 183 height 20
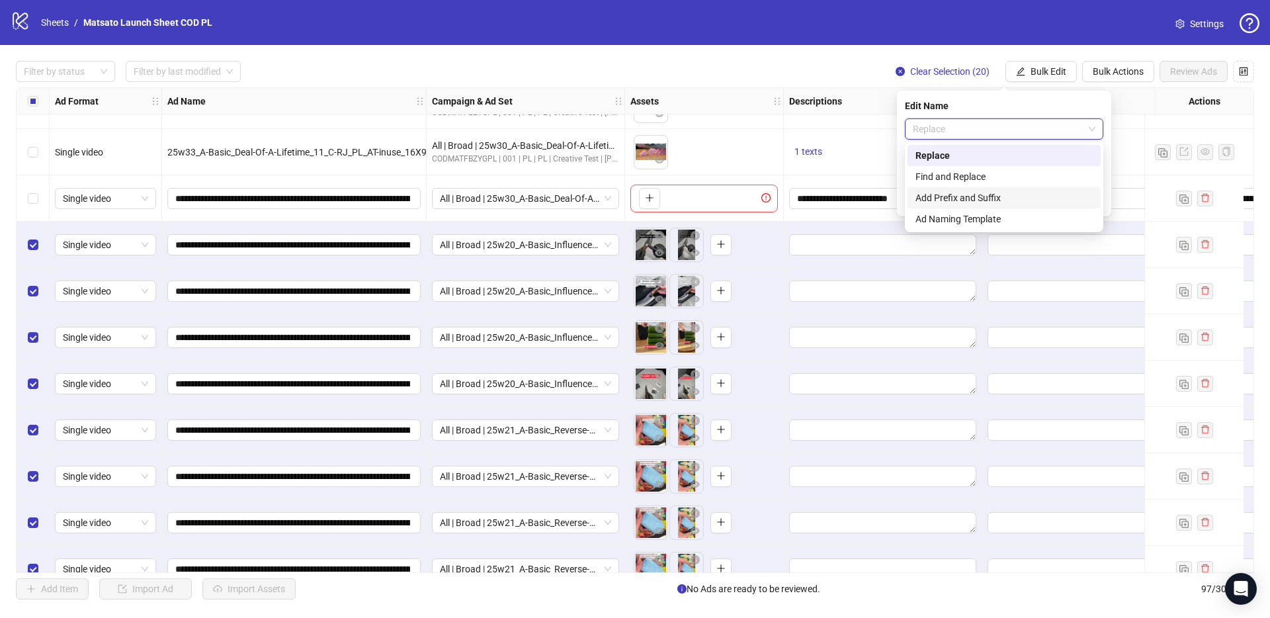
click at [986, 199] on div "Add Prefix and Suffix" at bounding box center [1003, 197] width 177 height 15
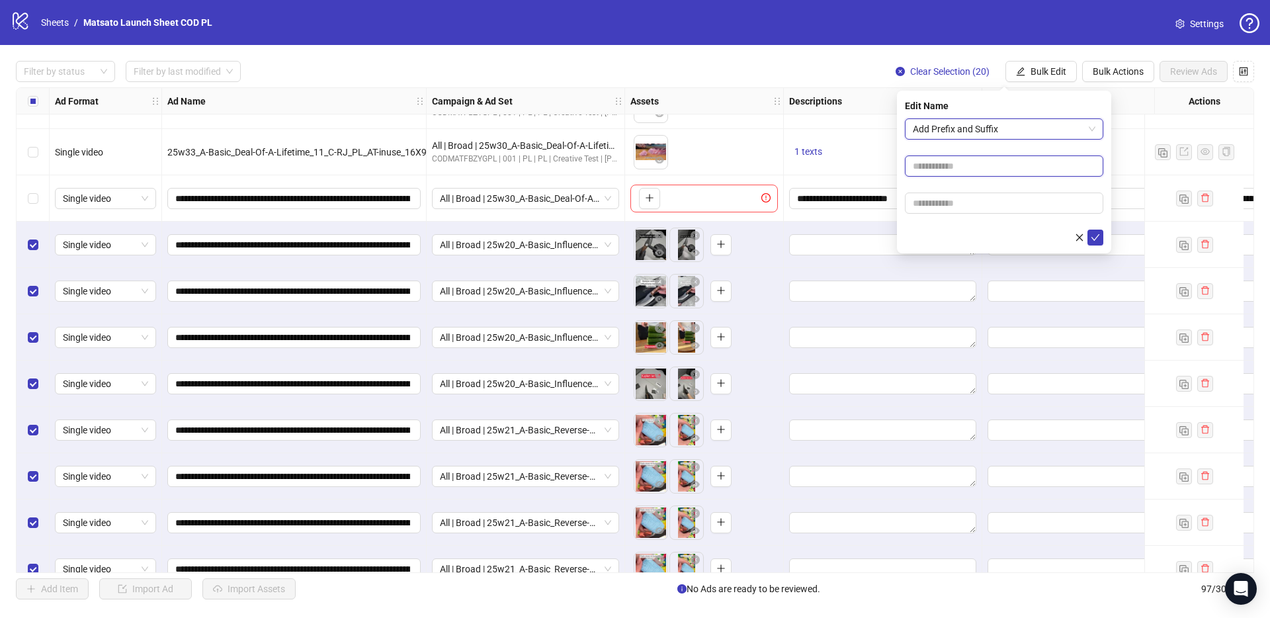
click at [1016, 167] on input "text" at bounding box center [1004, 165] width 198 height 21
click at [952, 199] on input "text" at bounding box center [1004, 202] width 198 height 21
type input "**********"
click at [1098, 237] on icon "check" at bounding box center [1094, 237] width 9 height 9
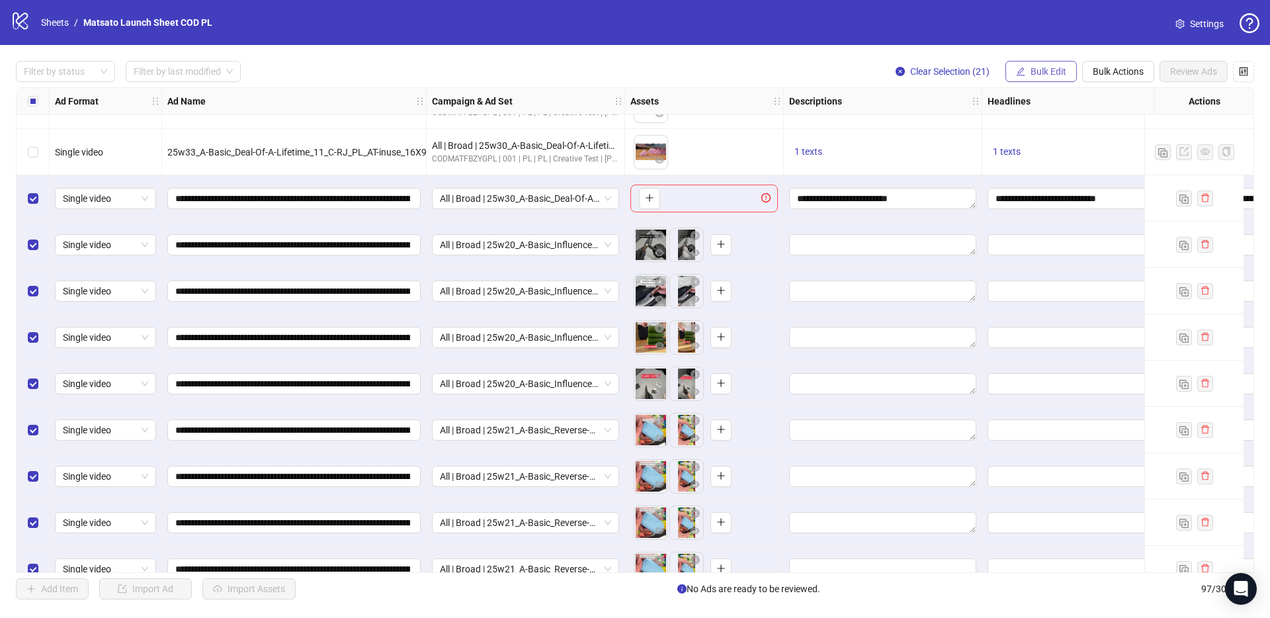
click at [1055, 72] on span "Bulk Edit" at bounding box center [1048, 71] width 36 height 11
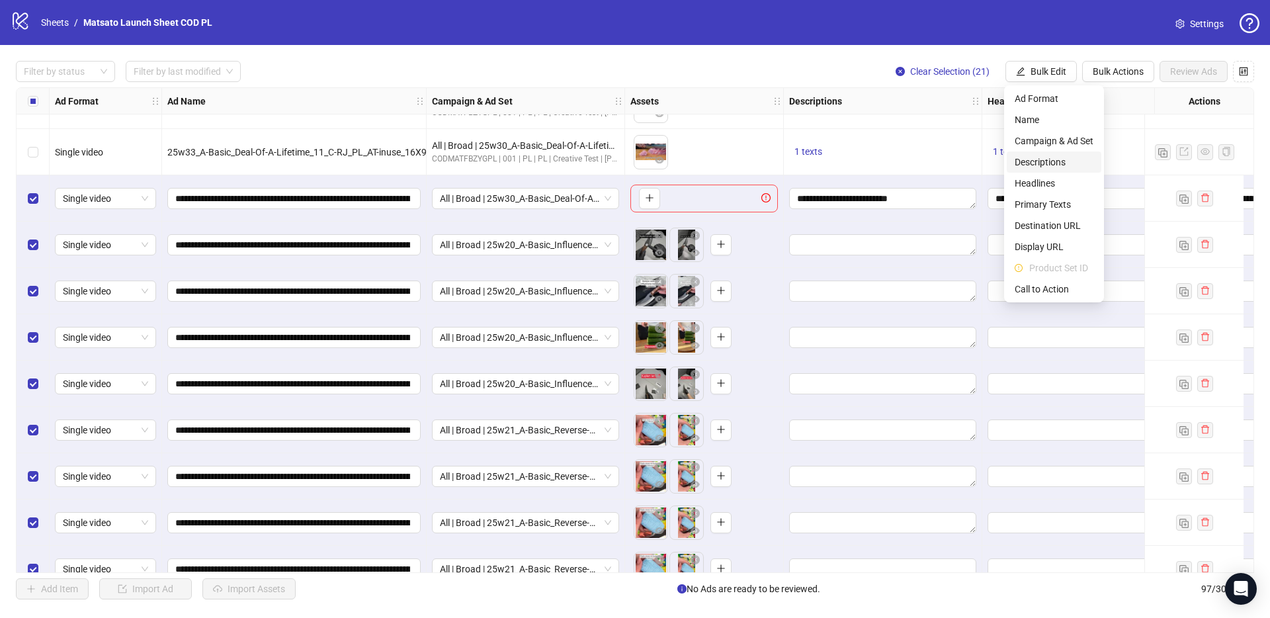
click at [1057, 159] on span "Descriptions" at bounding box center [1053, 162] width 79 height 15
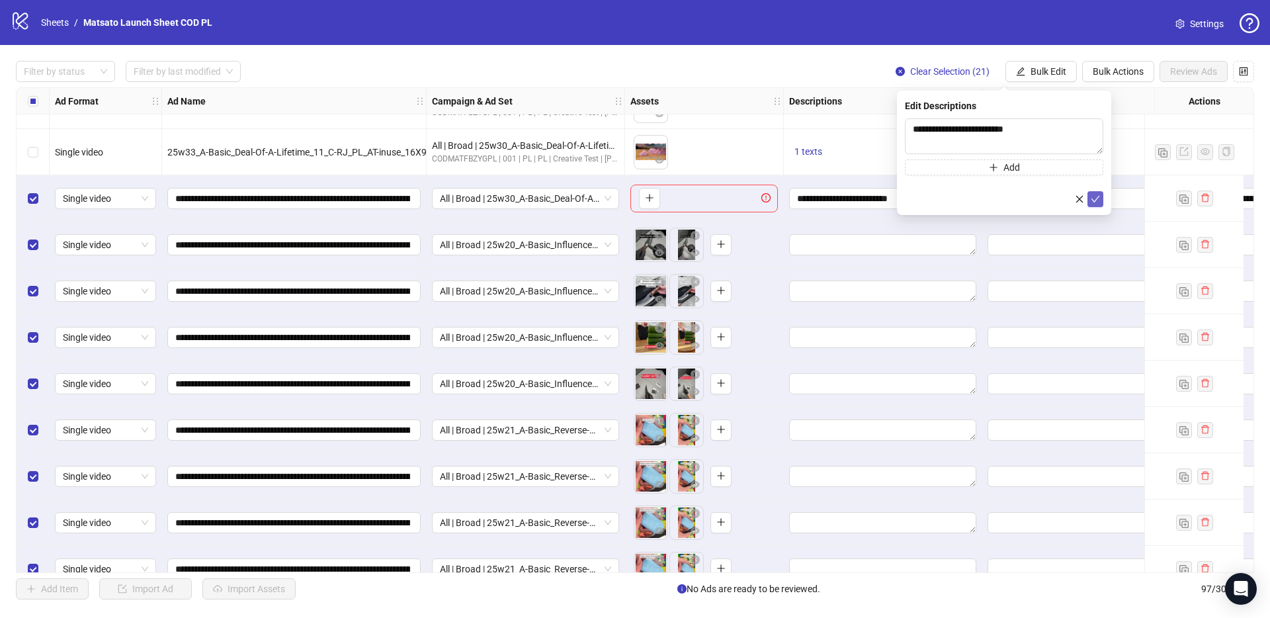
click at [1100, 200] on button "submit" at bounding box center [1095, 199] width 16 height 16
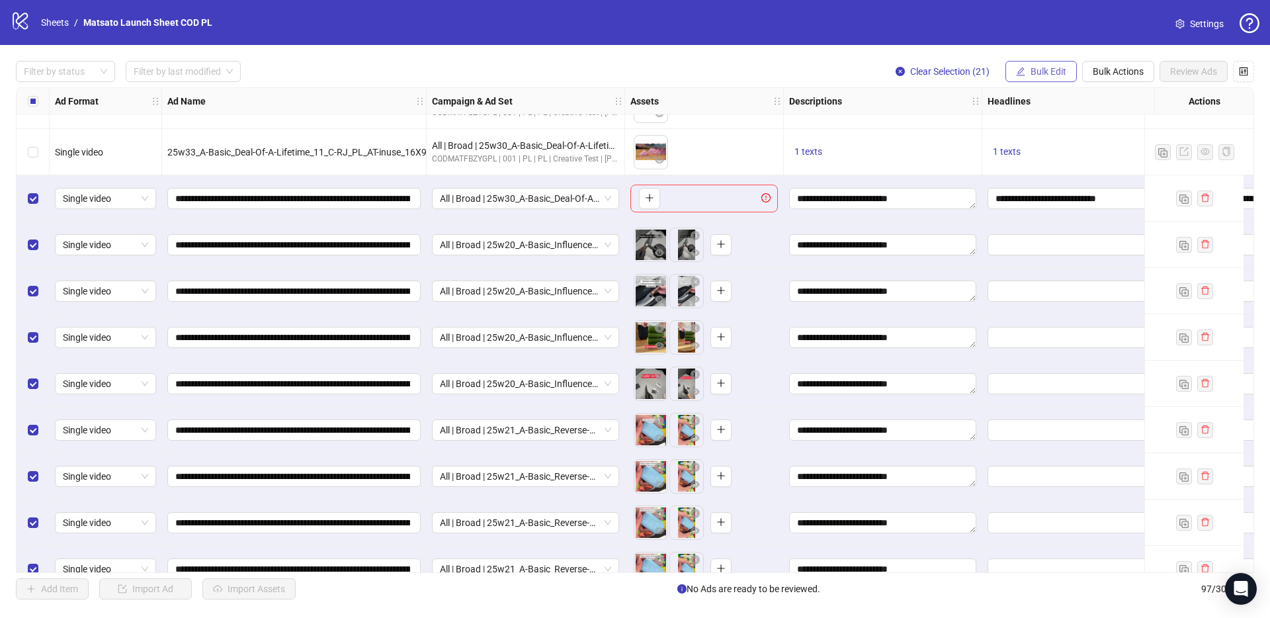
click at [1044, 73] on span "Bulk Edit" at bounding box center [1048, 71] width 36 height 11
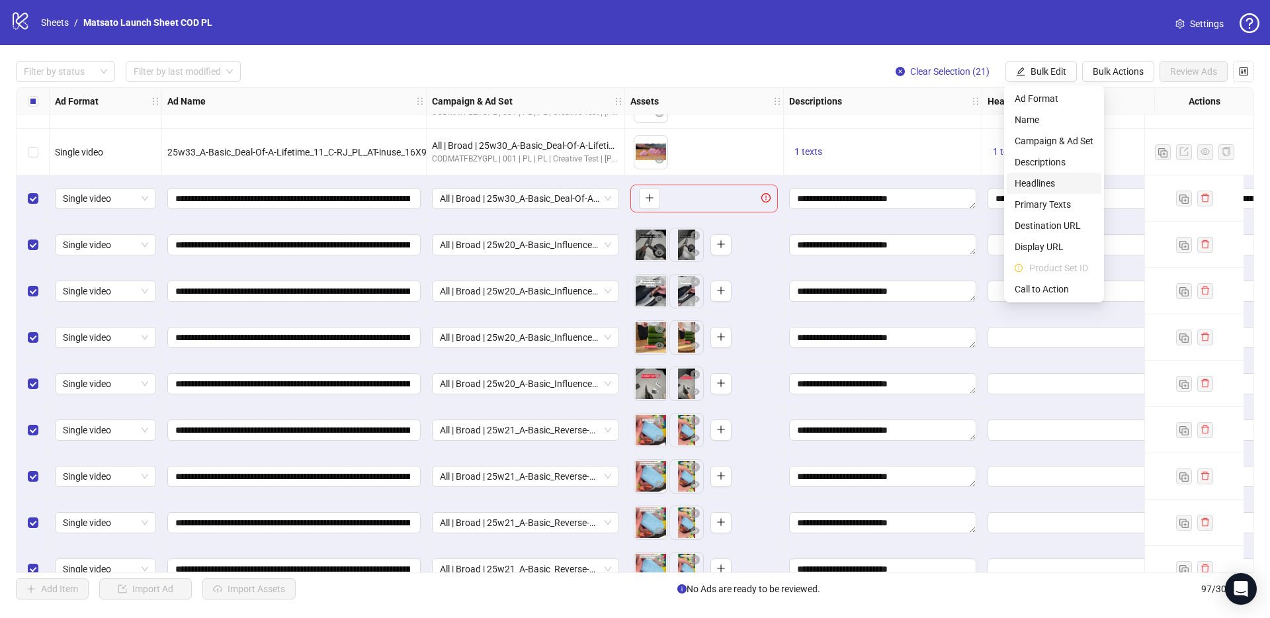
click at [1055, 188] on span "Headlines" at bounding box center [1053, 183] width 79 height 15
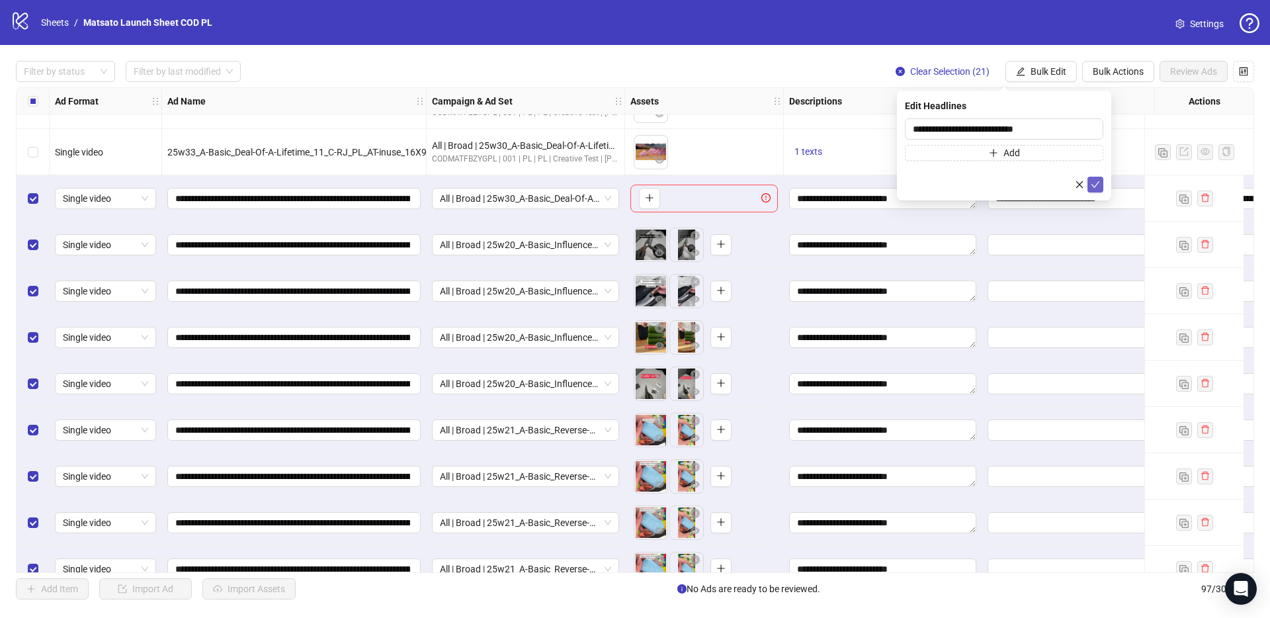
click at [1095, 184] on icon "check" at bounding box center [1095, 184] width 9 height 7
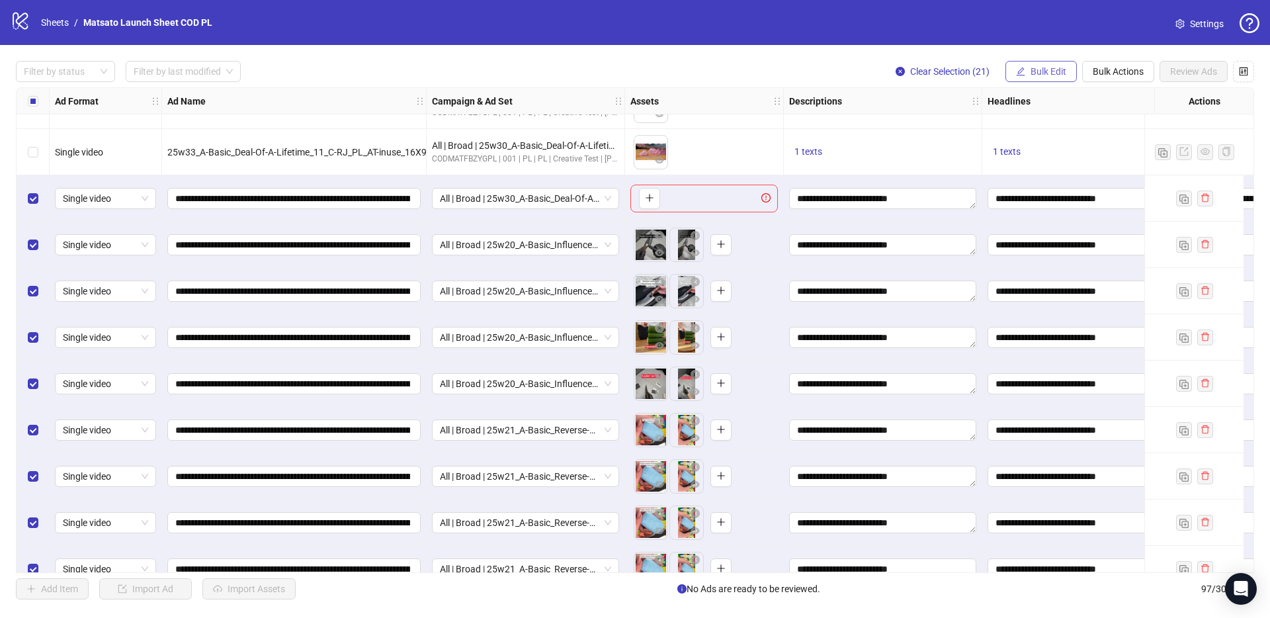
click at [1055, 71] on span "Bulk Edit" at bounding box center [1048, 71] width 36 height 11
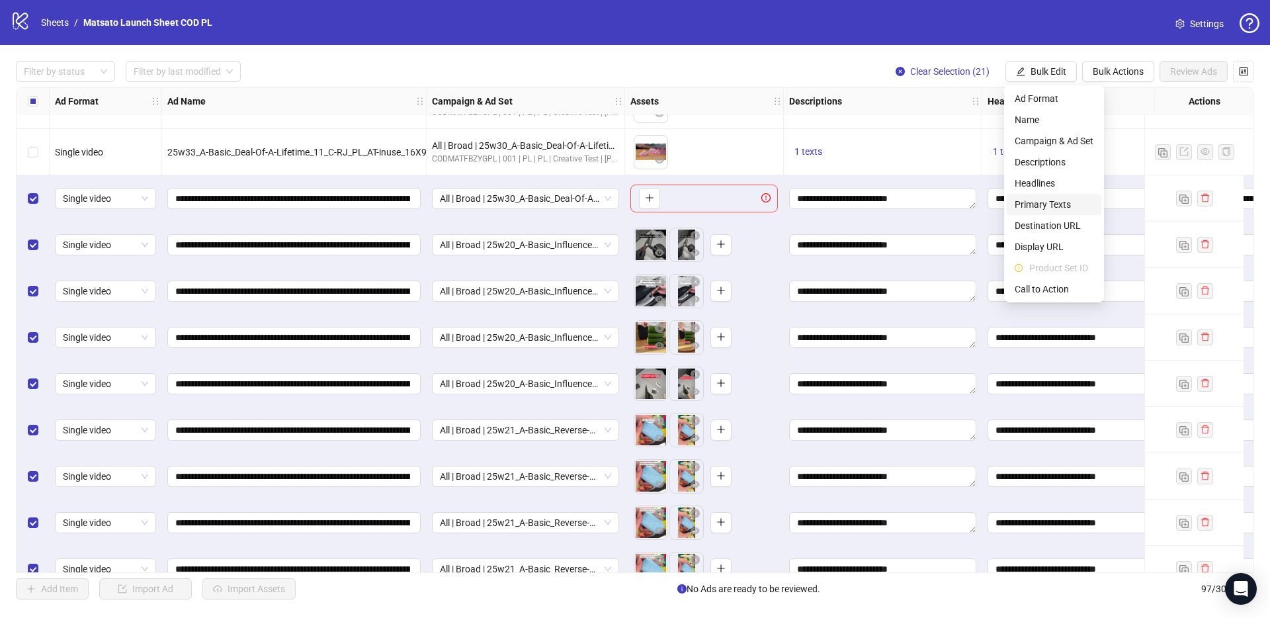
click at [1059, 203] on span "Primary Texts" at bounding box center [1053, 204] width 79 height 15
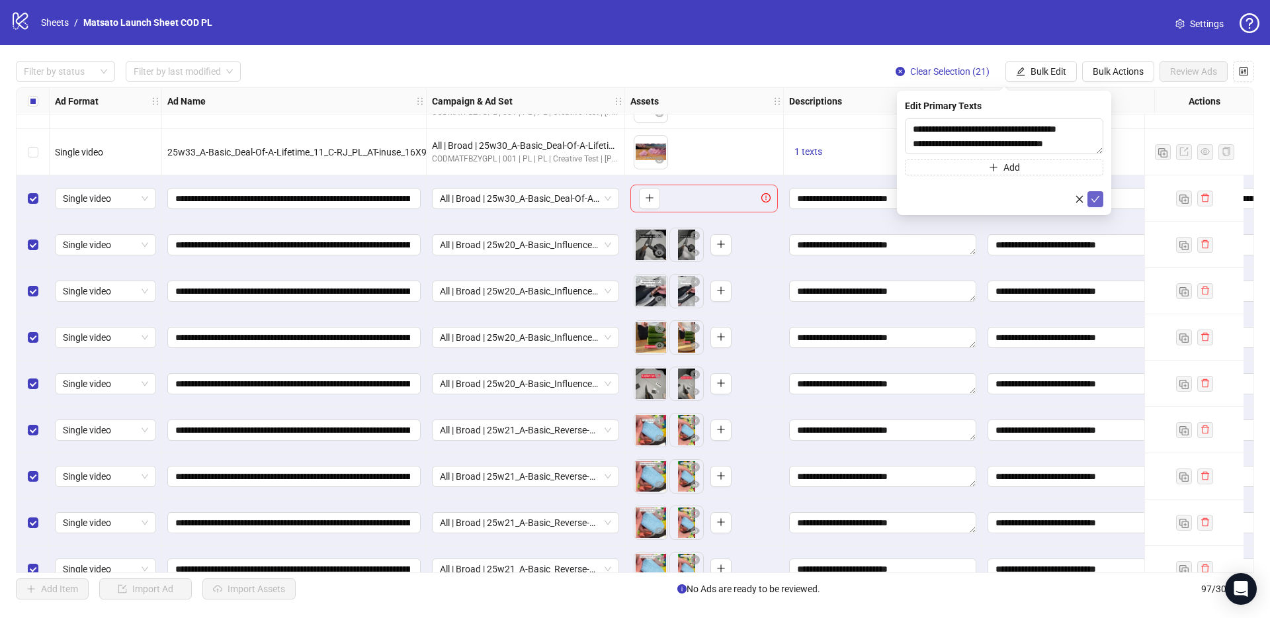
click at [1092, 198] on icon "check" at bounding box center [1094, 198] width 9 height 9
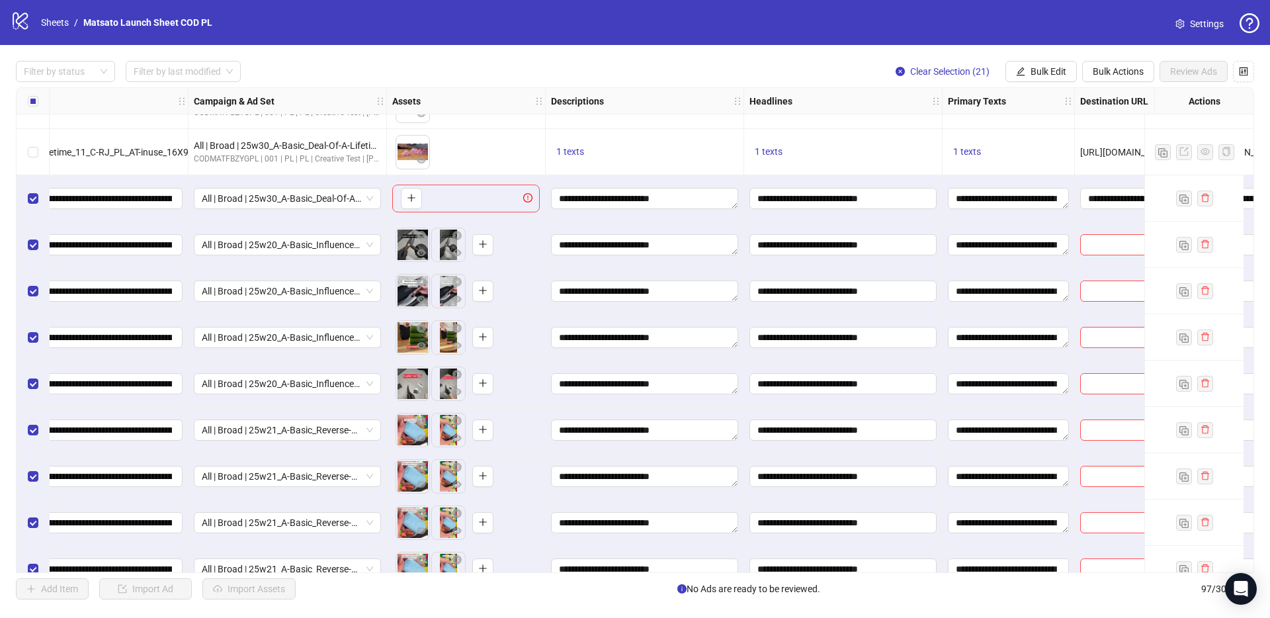
scroll to position [3457, 397]
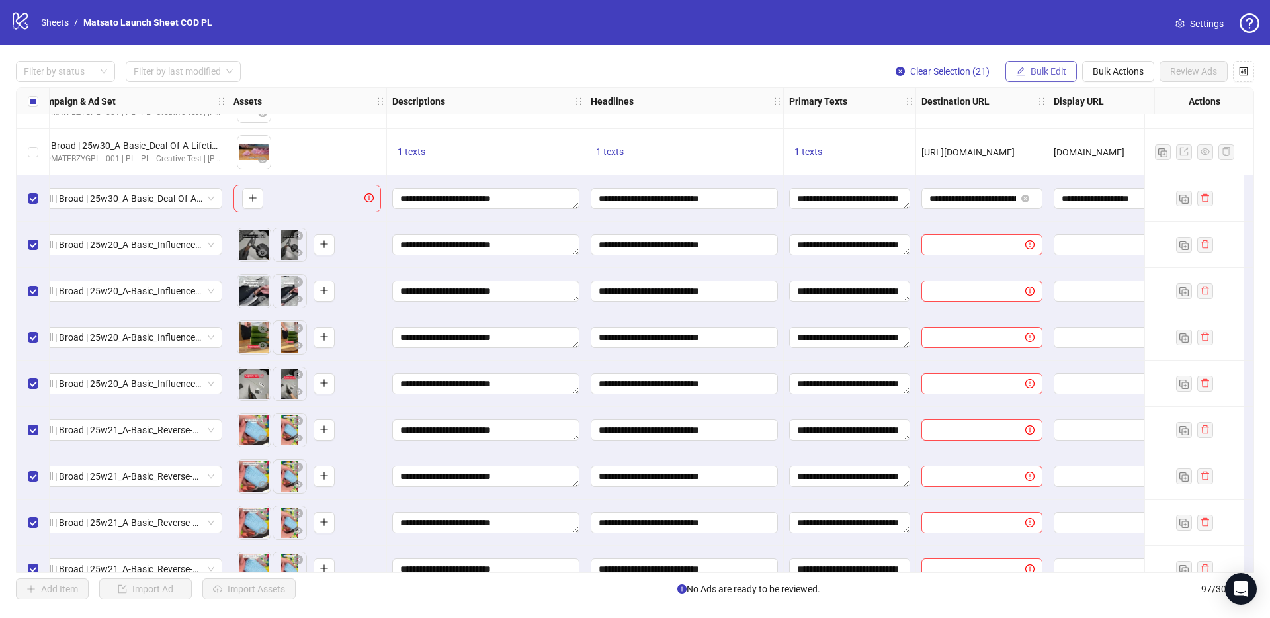
click at [1044, 74] on span "Bulk Edit" at bounding box center [1048, 71] width 36 height 11
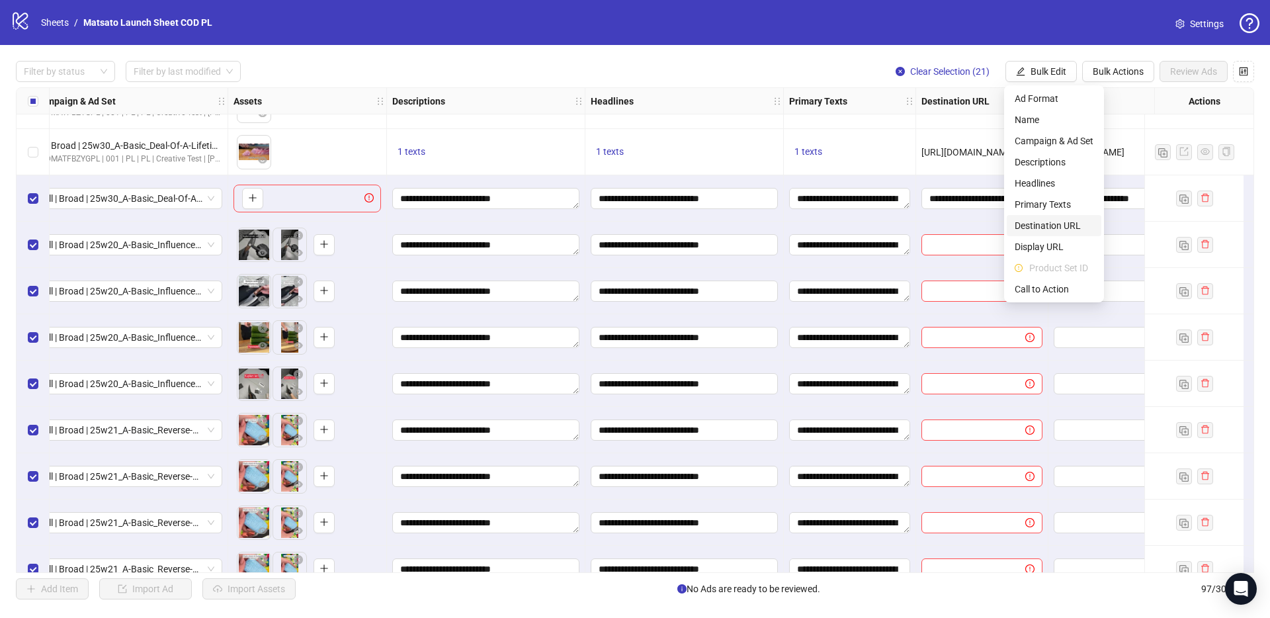
click at [1059, 225] on span "Destination URL" at bounding box center [1053, 225] width 79 height 15
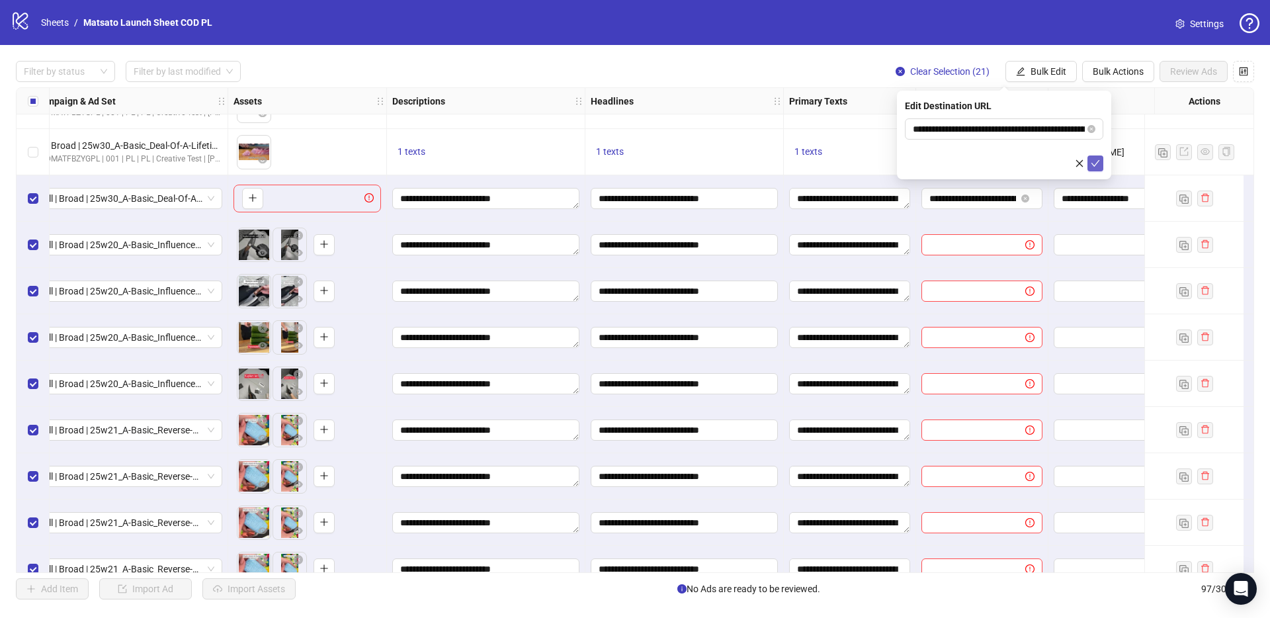
click at [1094, 165] on icon "check" at bounding box center [1095, 163] width 9 height 7
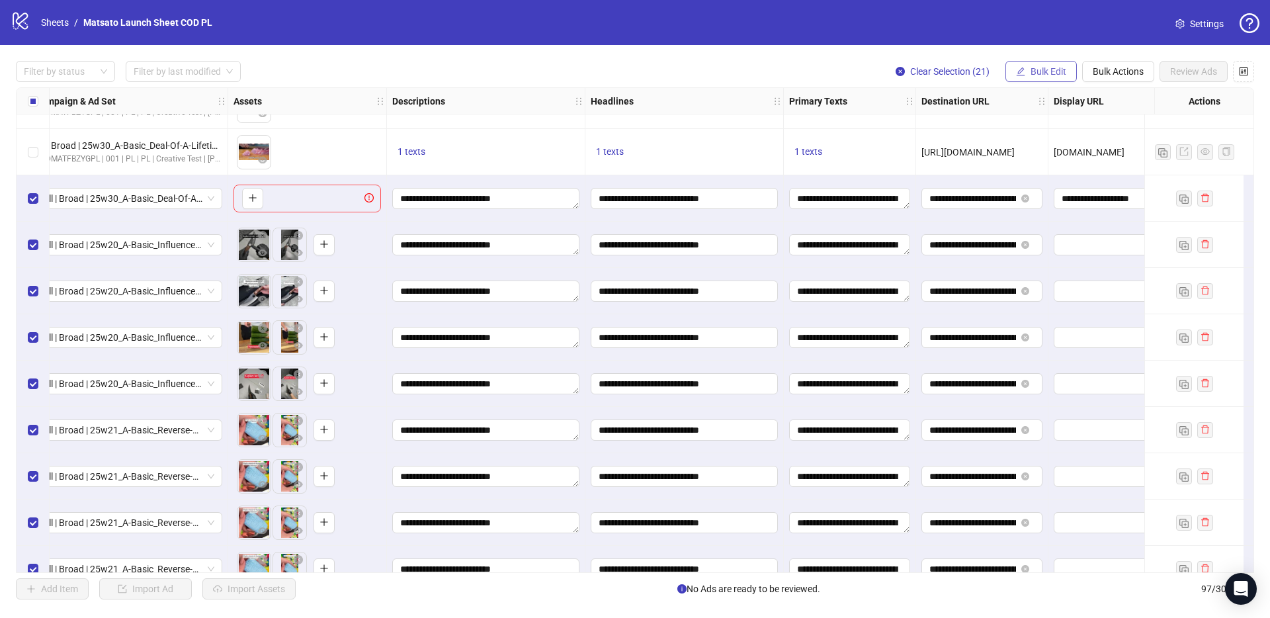
click at [1049, 70] on span "Bulk Edit" at bounding box center [1048, 71] width 36 height 11
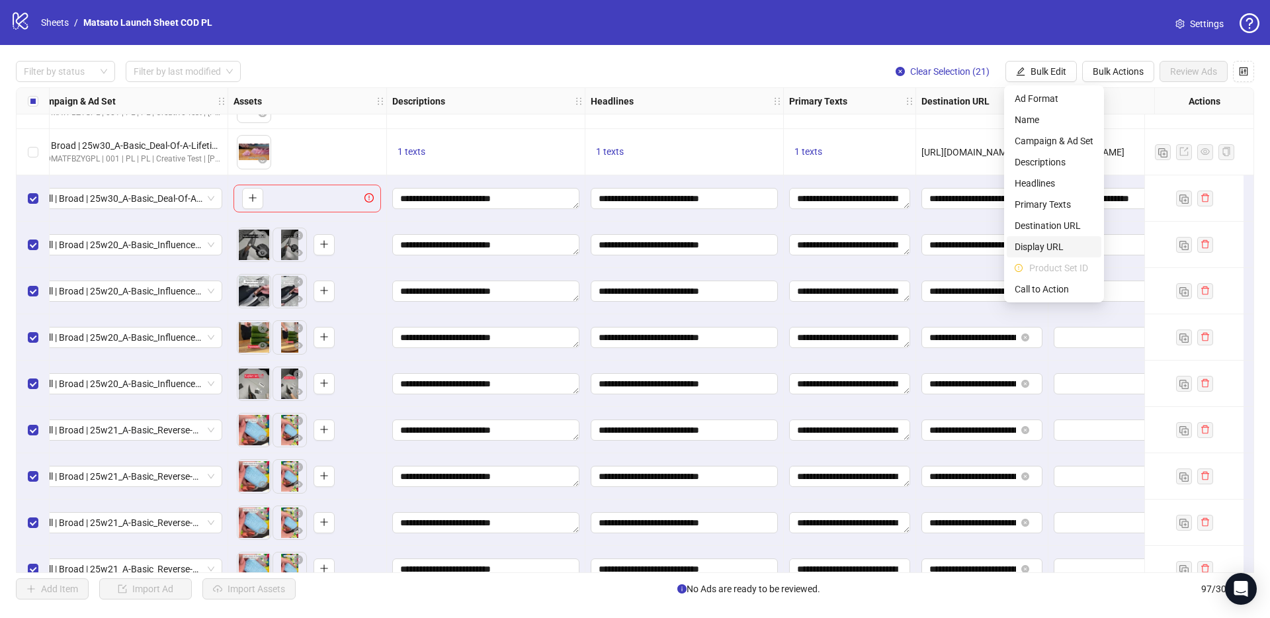
click at [1061, 245] on span "Display URL" at bounding box center [1053, 246] width 79 height 15
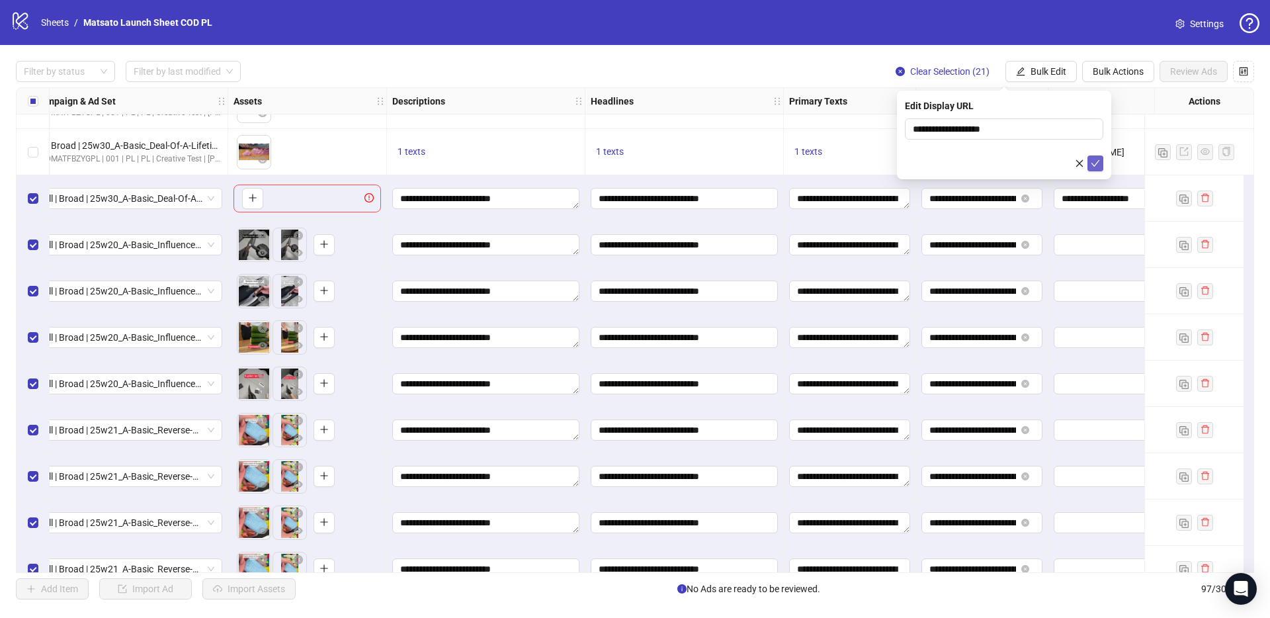
click at [1097, 162] on icon "check" at bounding box center [1095, 163] width 9 height 7
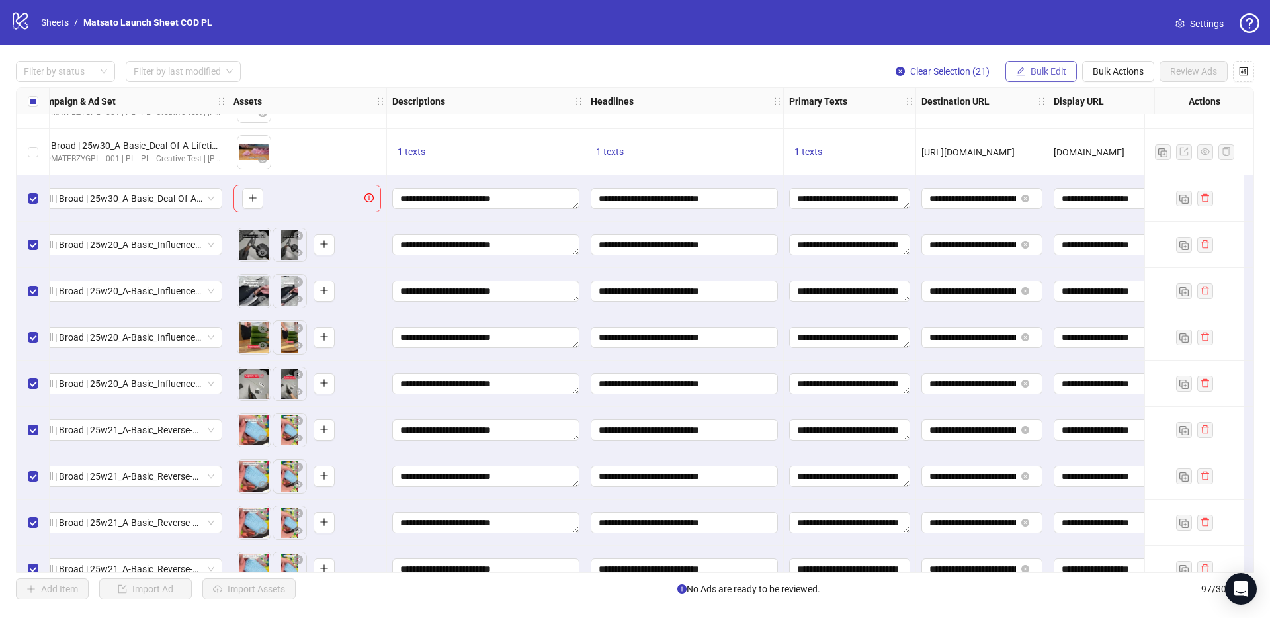
click at [1059, 69] on span "Bulk Edit" at bounding box center [1048, 71] width 36 height 11
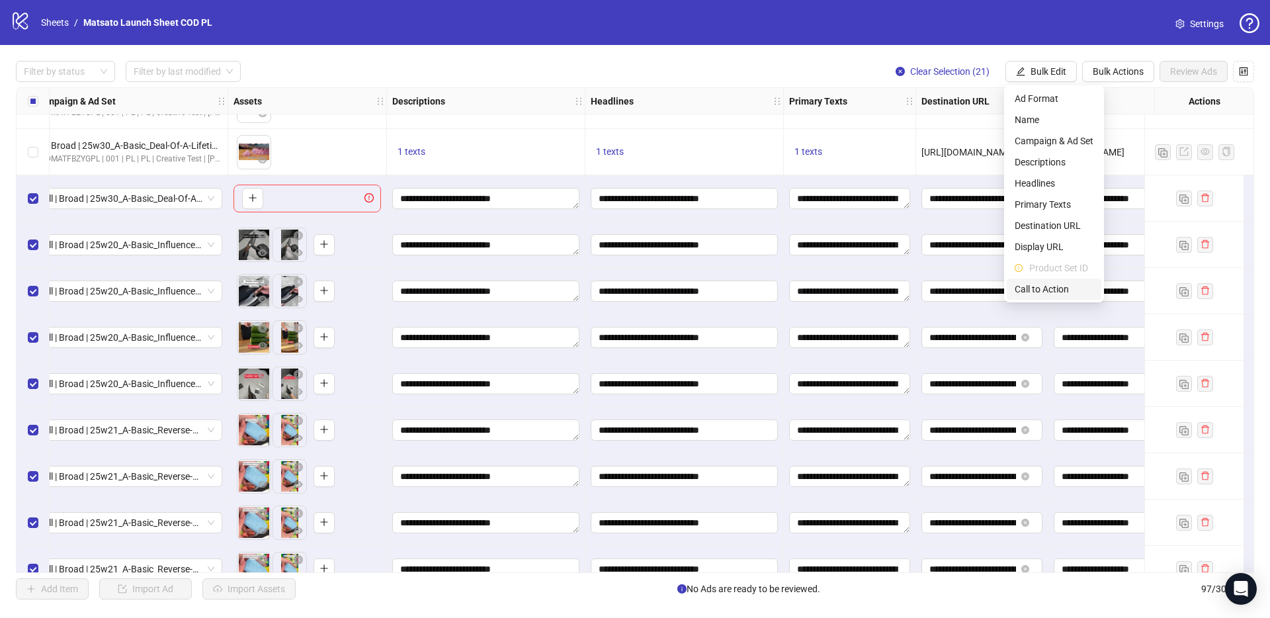
click at [1059, 286] on span "Call to Action" at bounding box center [1053, 289] width 79 height 15
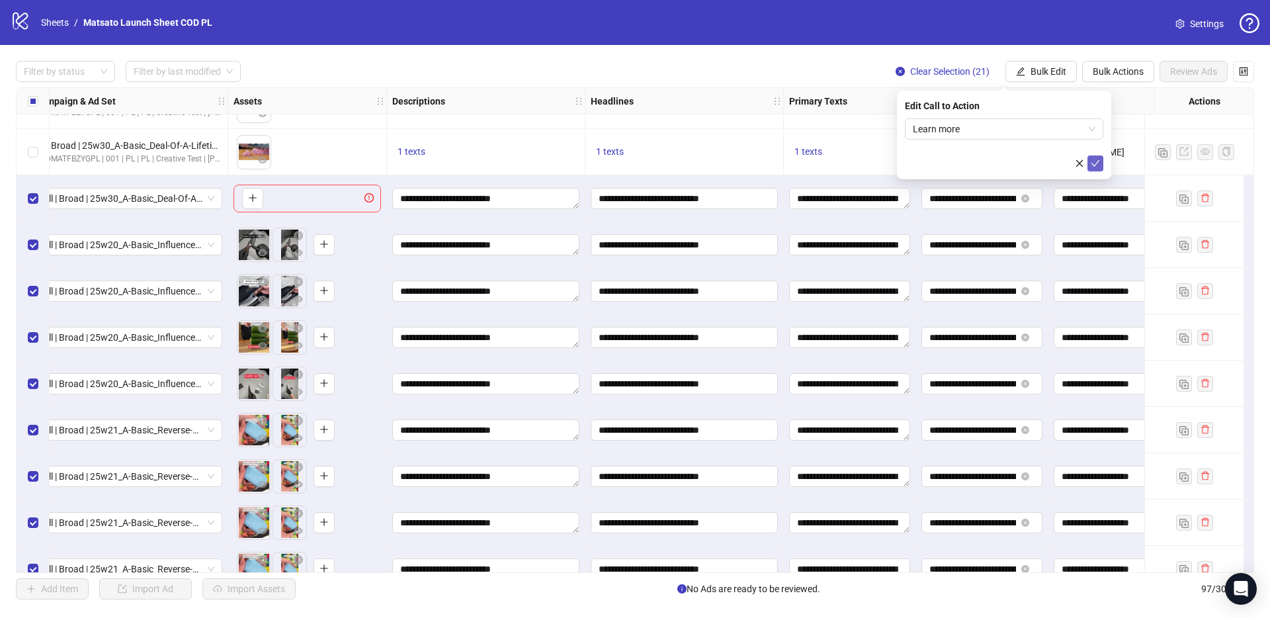
click at [1094, 165] on icon "check" at bounding box center [1094, 163] width 9 height 9
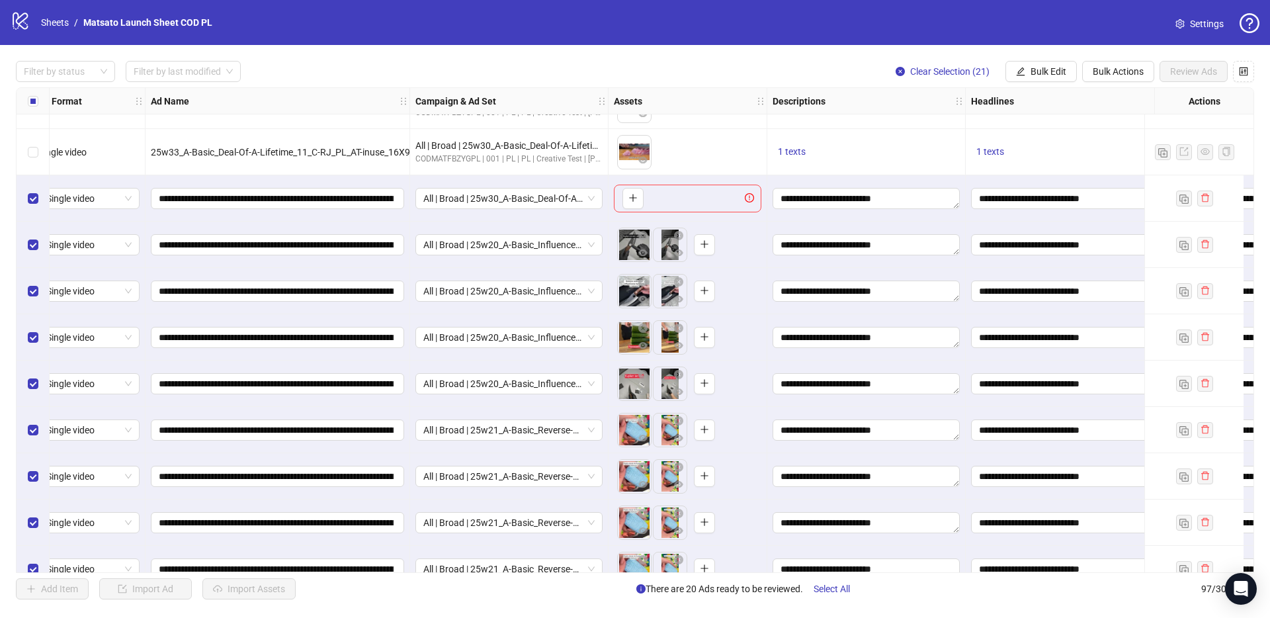
scroll to position [3457, 0]
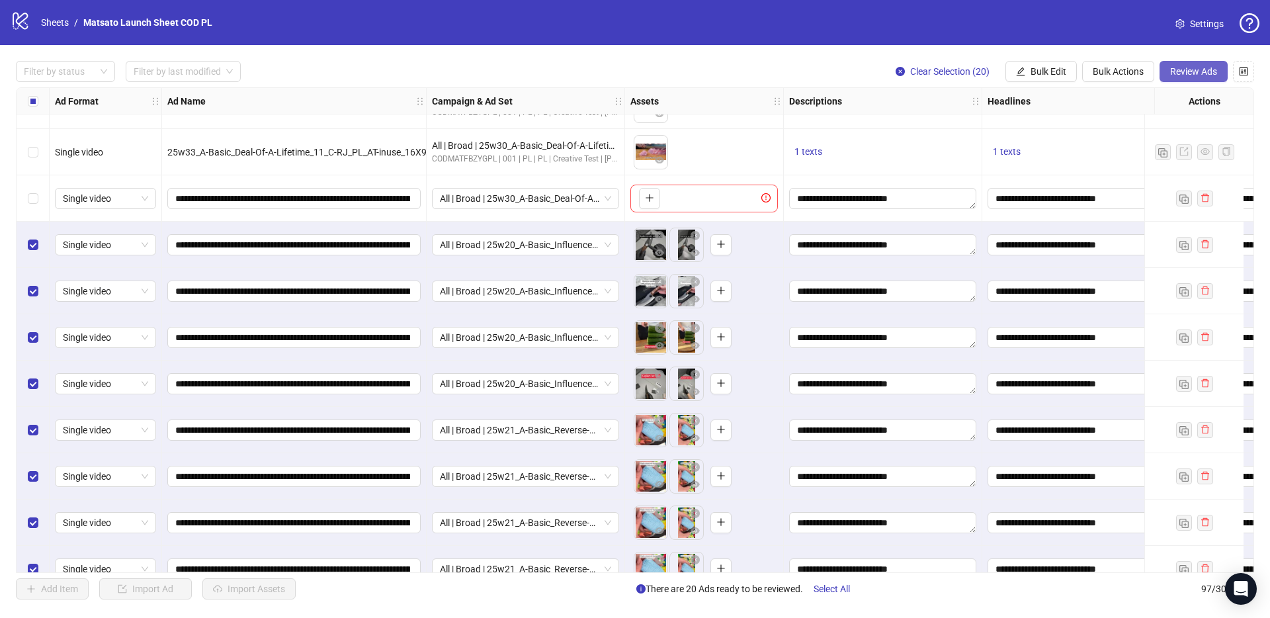
click at [1198, 76] on span "Review Ads" at bounding box center [1193, 71] width 47 height 11
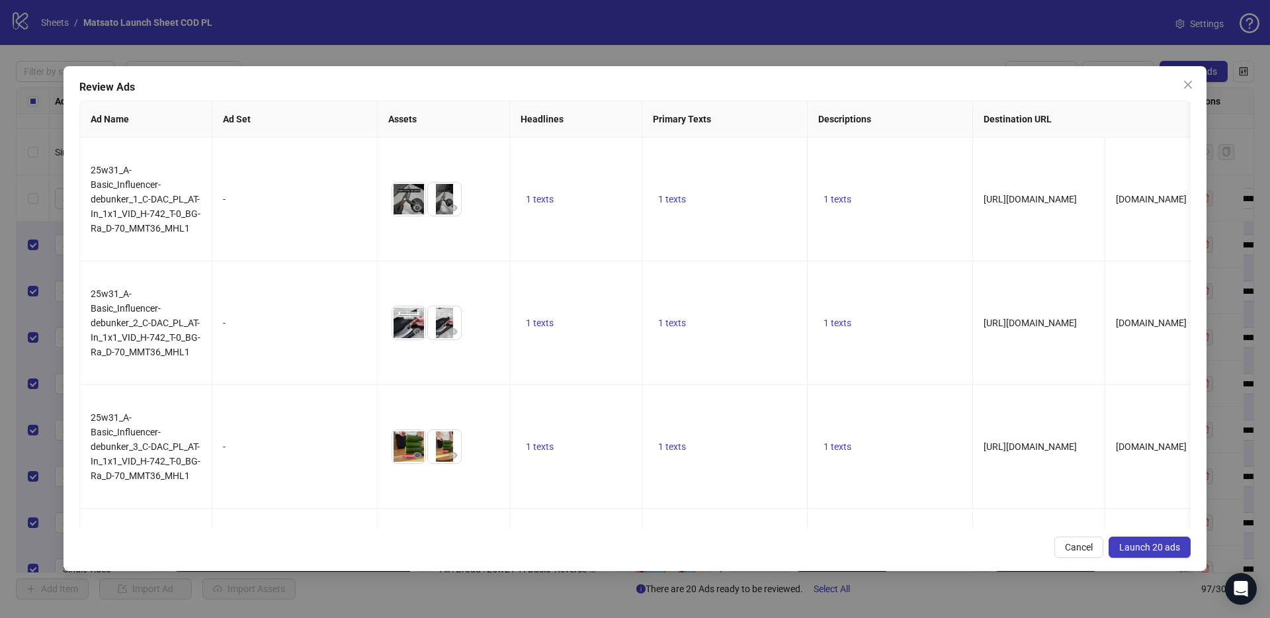
click at [1143, 539] on button "Launch 20 ads" at bounding box center [1149, 546] width 82 height 21
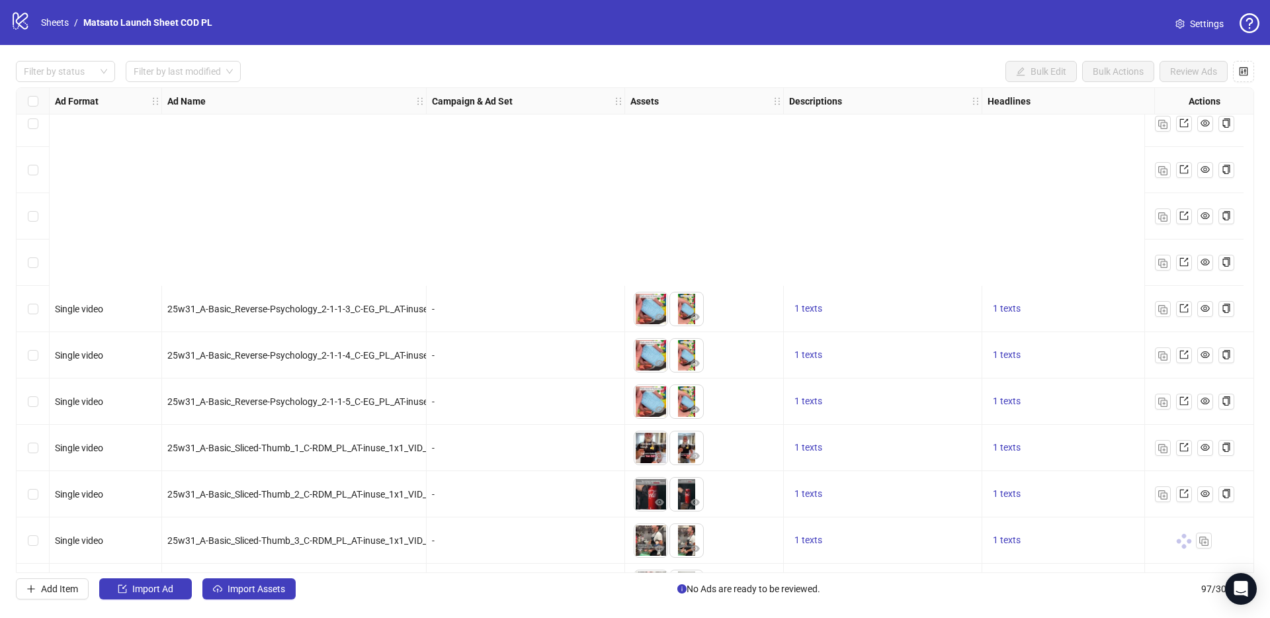
scroll to position [4038, 0]
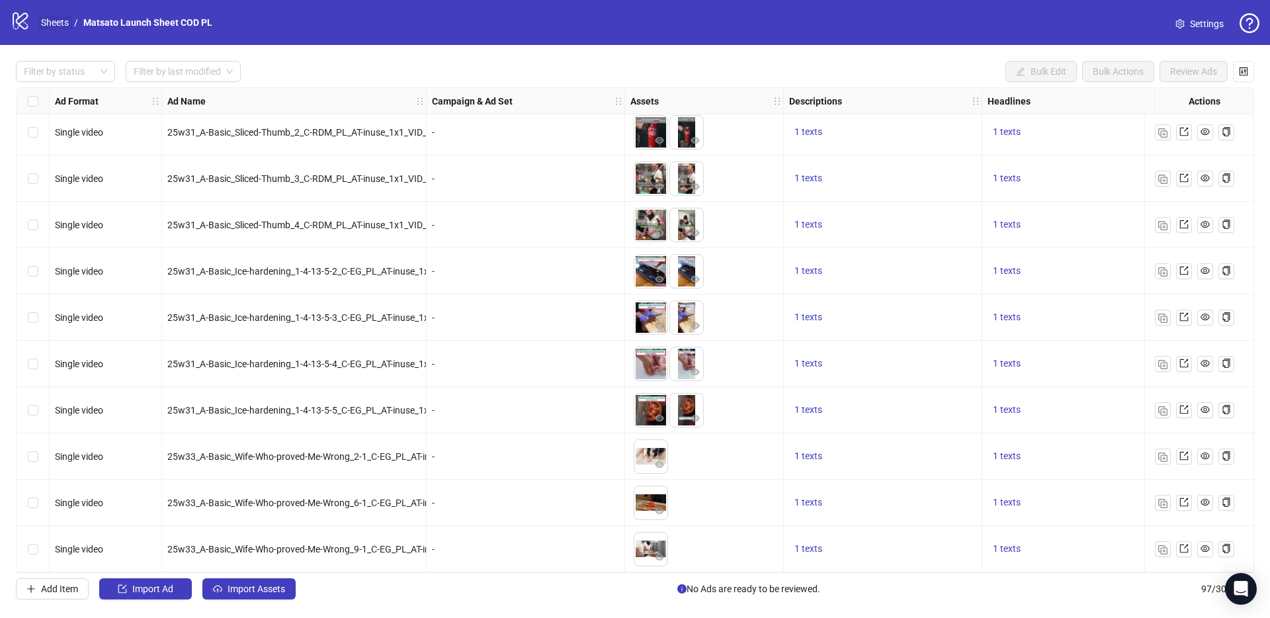
click at [60, 23] on link "Sheets" at bounding box center [54, 22] width 33 height 15
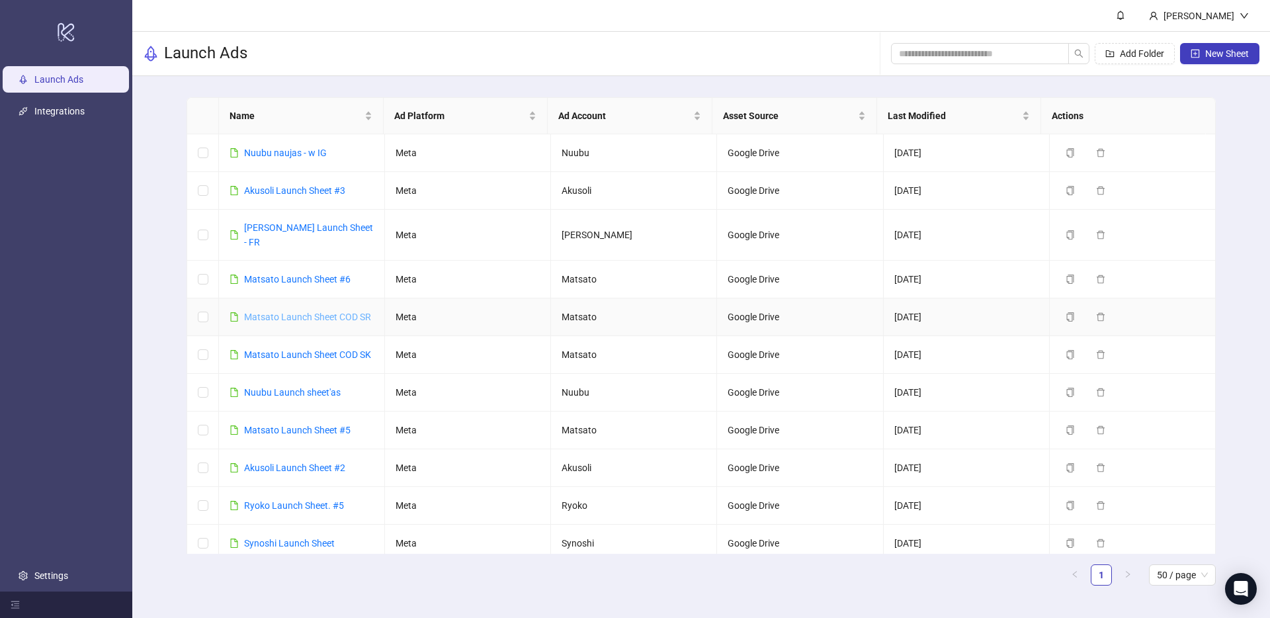
click at [307, 311] on link "Matsato Launch Sheet COD SR" at bounding box center [307, 316] width 127 height 11
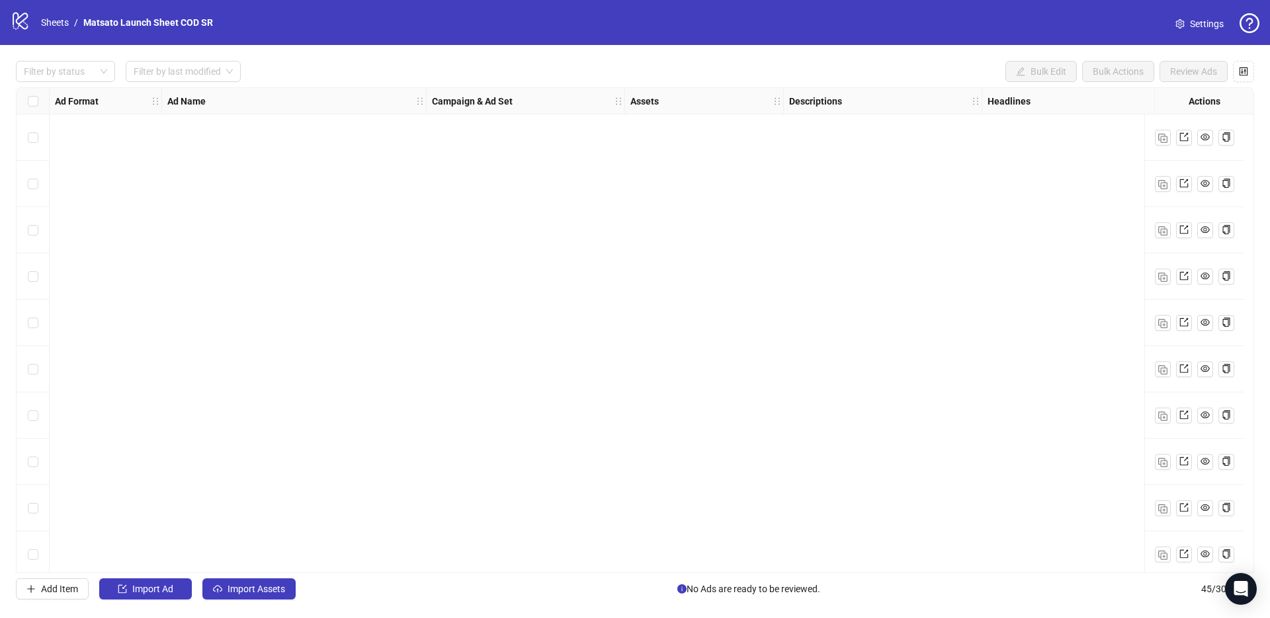
scroll to position [1631, 0]
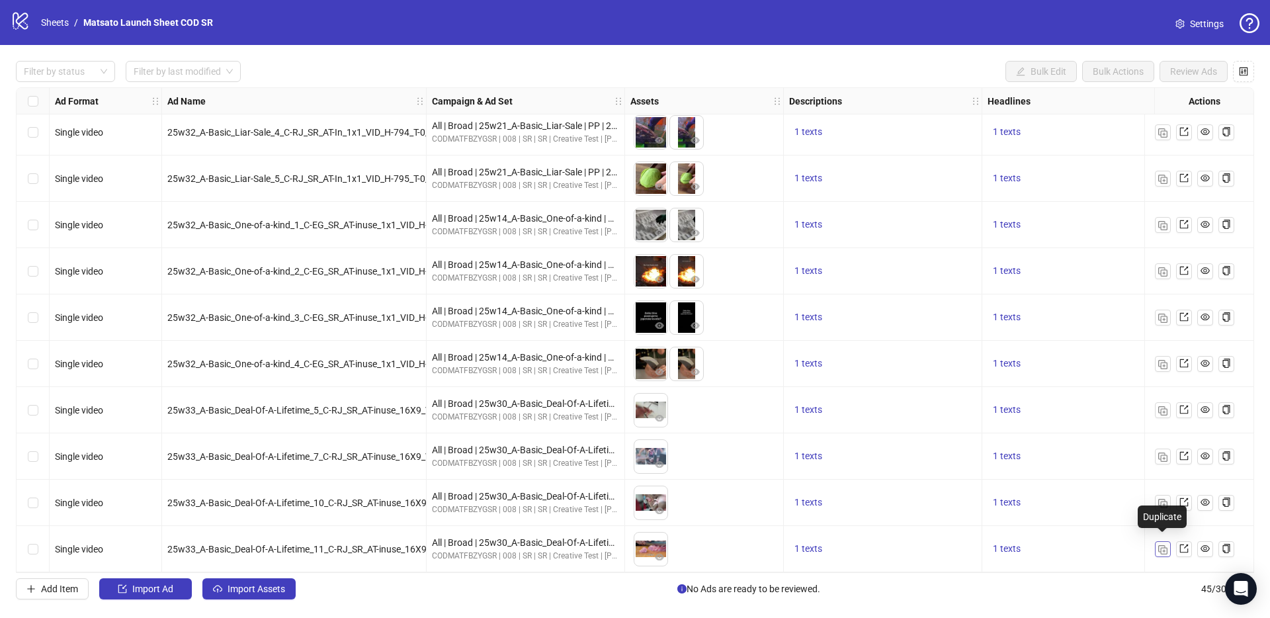
click at [1162, 545] on img "button" at bounding box center [1162, 549] width 9 height 9
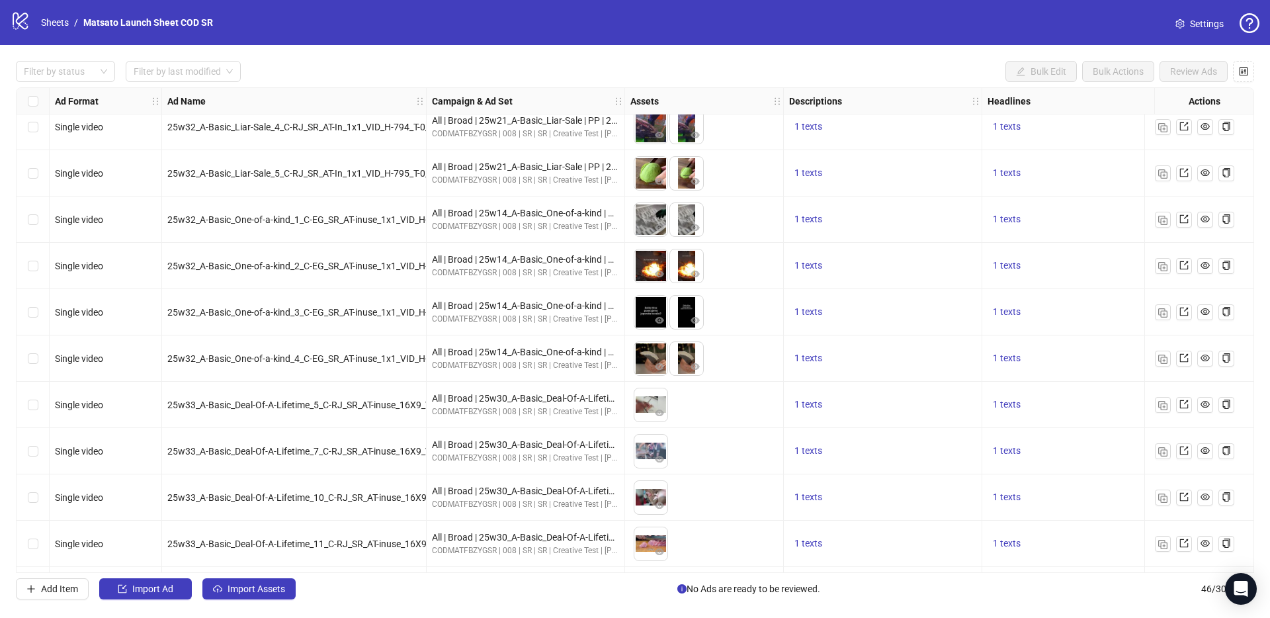
scroll to position [1677, 0]
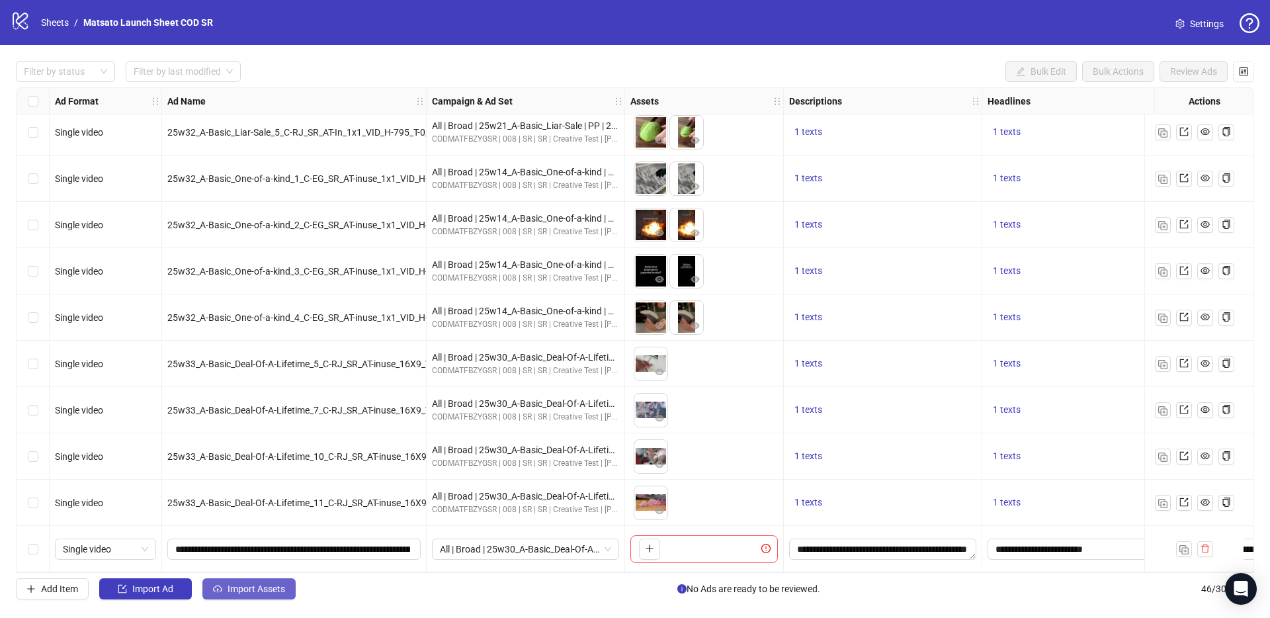
click at [266, 589] on span "Import Assets" at bounding box center [256, 588] width 58 height 11
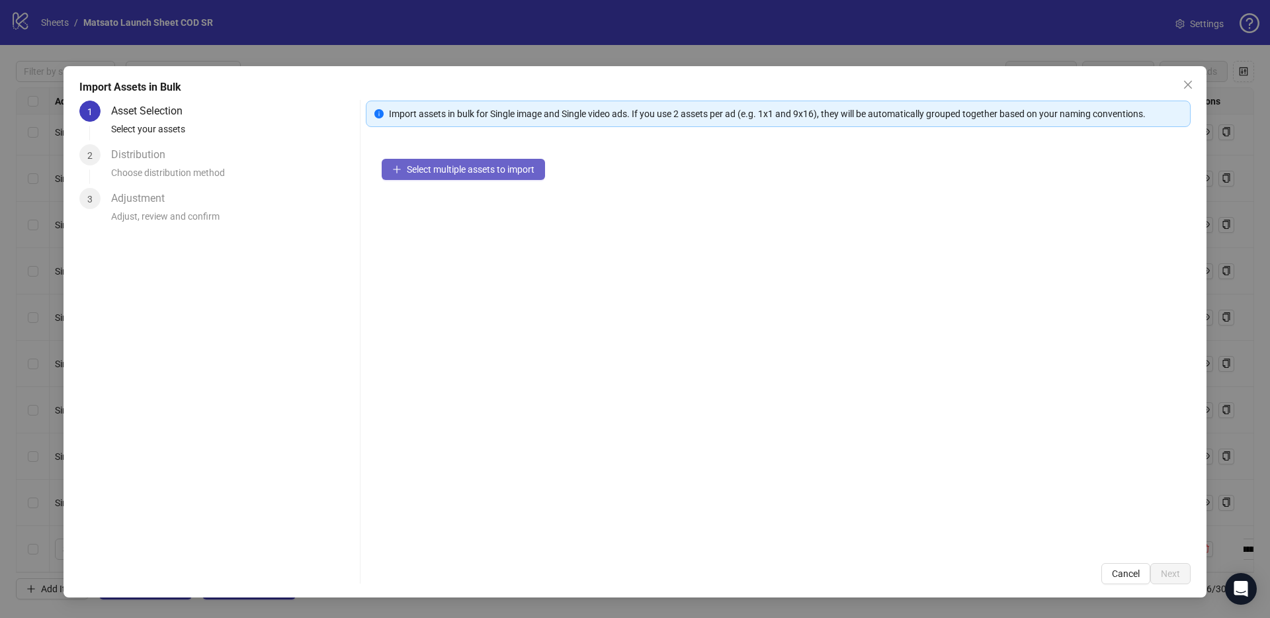
click at [498, 172] on span "Select multiple assets to import" at bounding box center [471, 169] width 128 height 11
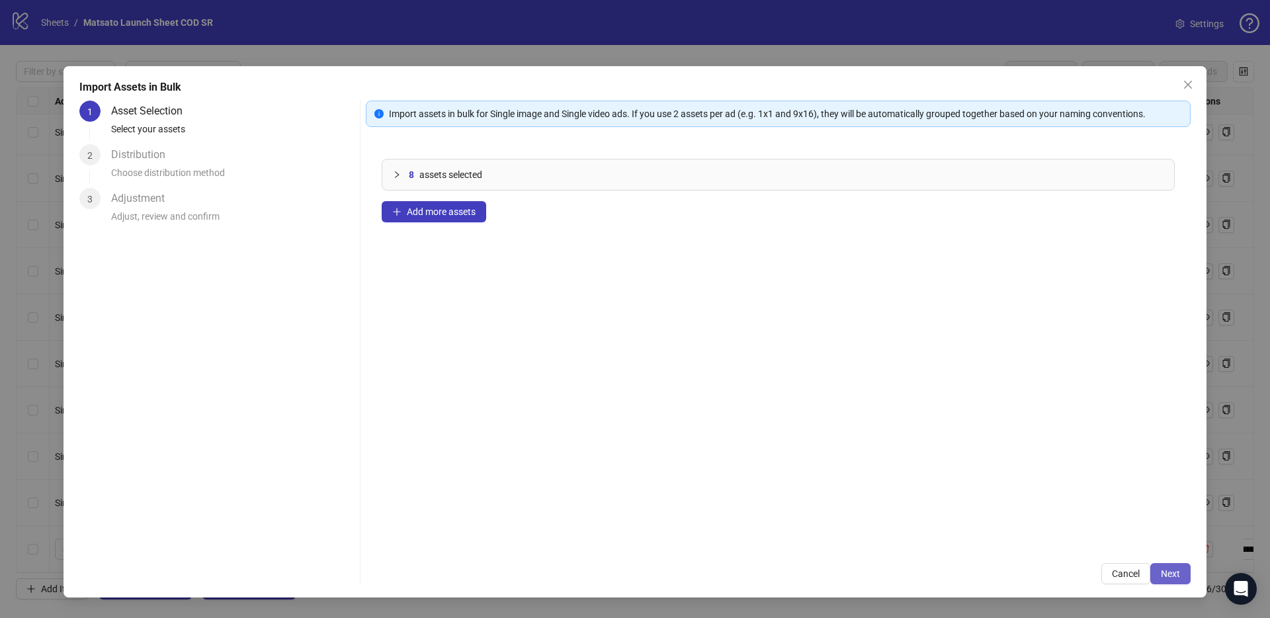
click at [1168, 579] on button "Next" at bounding box center [1170, 573] width 40 height 21
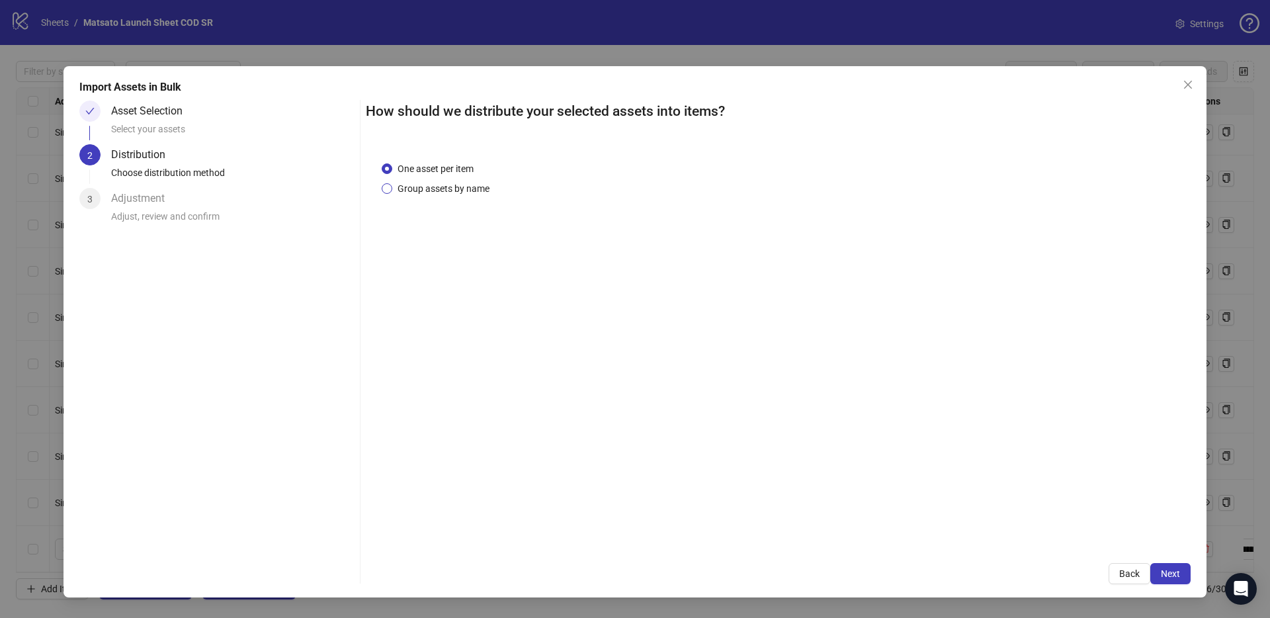
click at [446, 185] on span "Group assets by name" at bounding box center [443, 188] width 102 height 15
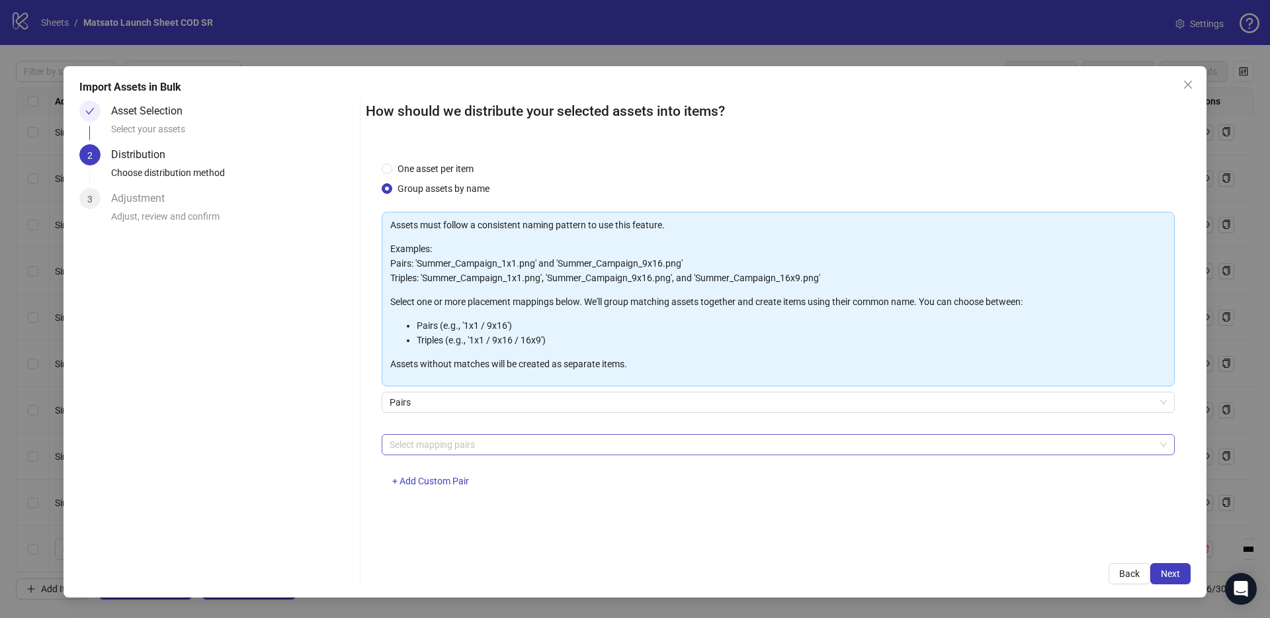
click at [486, 448] on div at bounding box center [771, 444] width 774 height 19
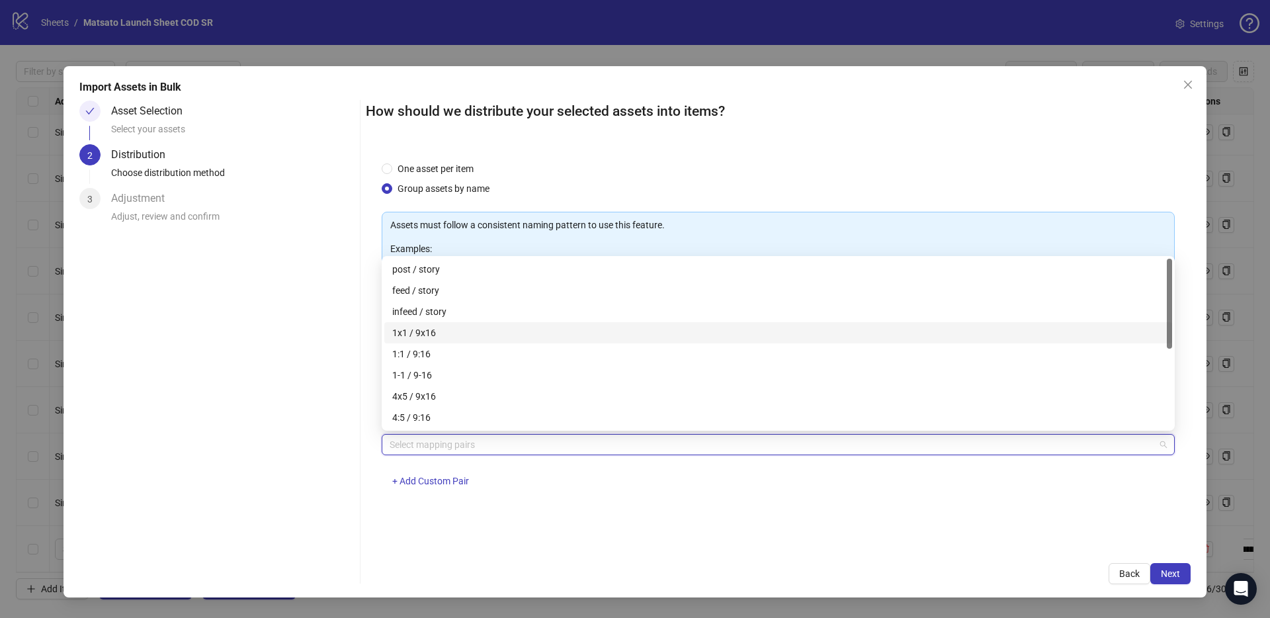
click at [454, 329] on div "1x1 / 9x16" at bounding box center [778, 332] width 772 height 15
click at [1172, 577] on span "Next" at bounding box center [1169, 573] width 19 height 11
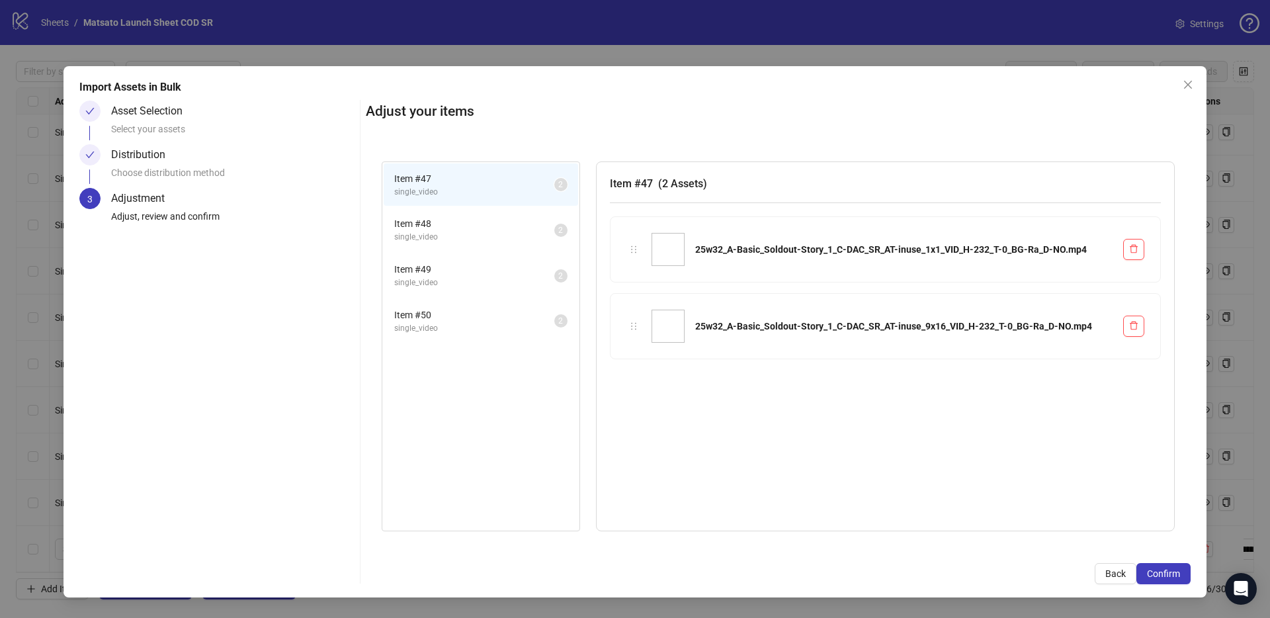
click at [1172, 577] on span "Confirm" at bounding box center [1163, 573] width 33 height 11
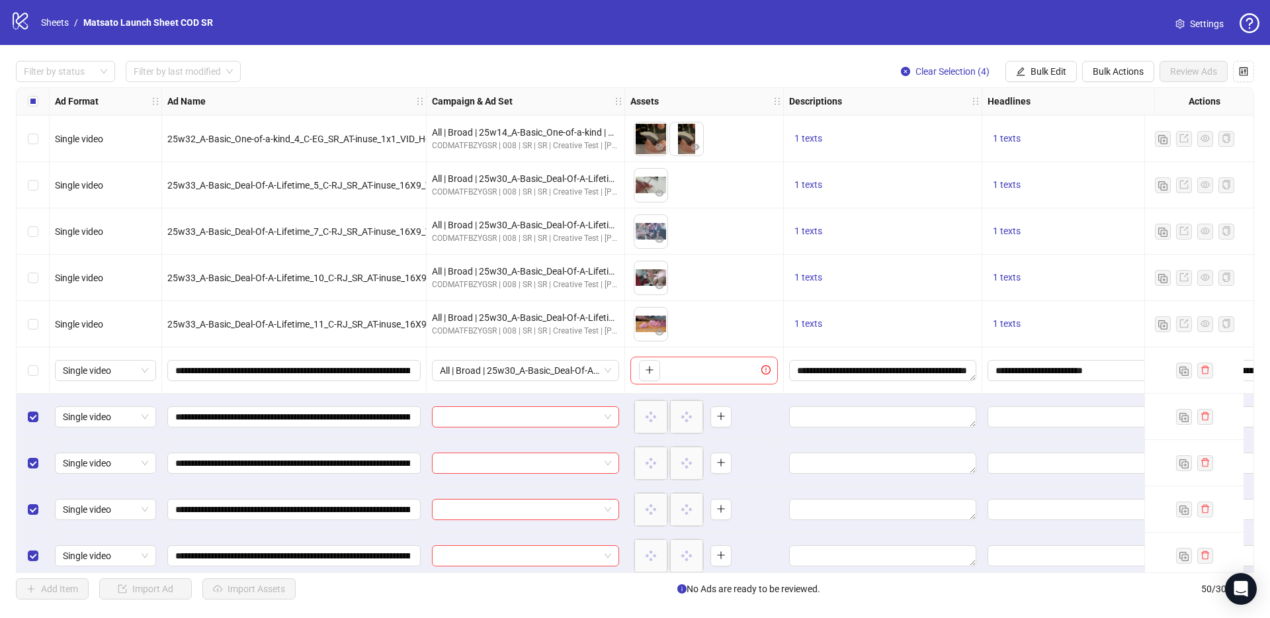
scroll to position [1862, 0]
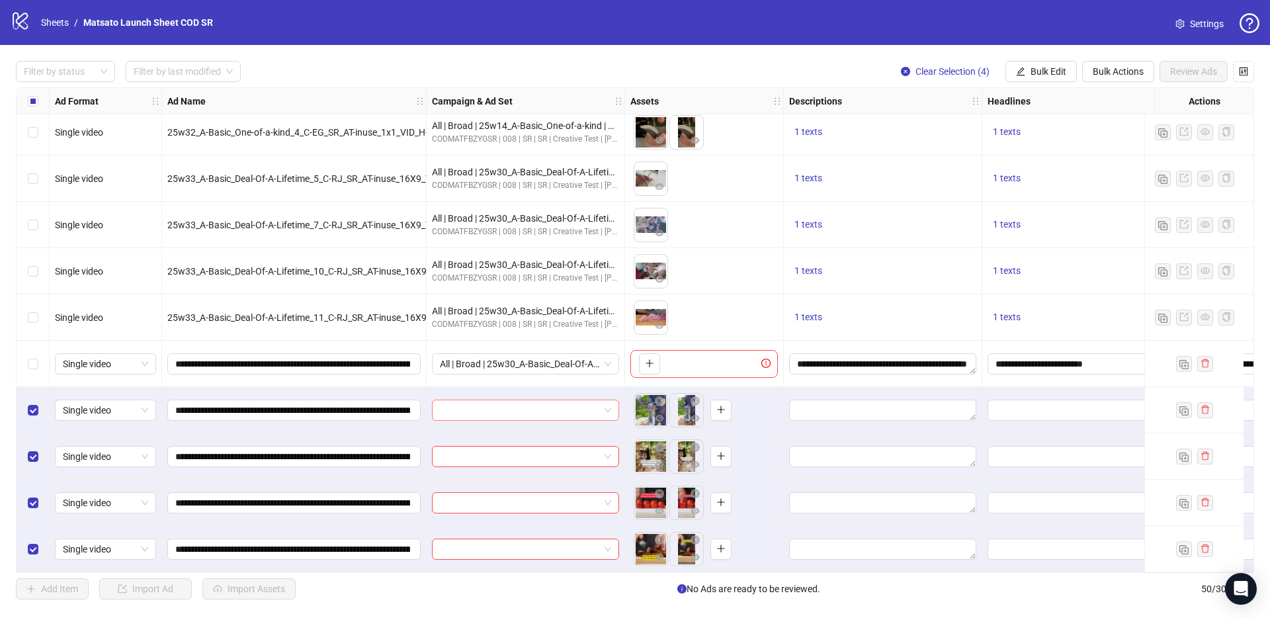
click at [520, 403] on input "search" at bounding box center [519, 410] width 159 height 20
paste input "**********"
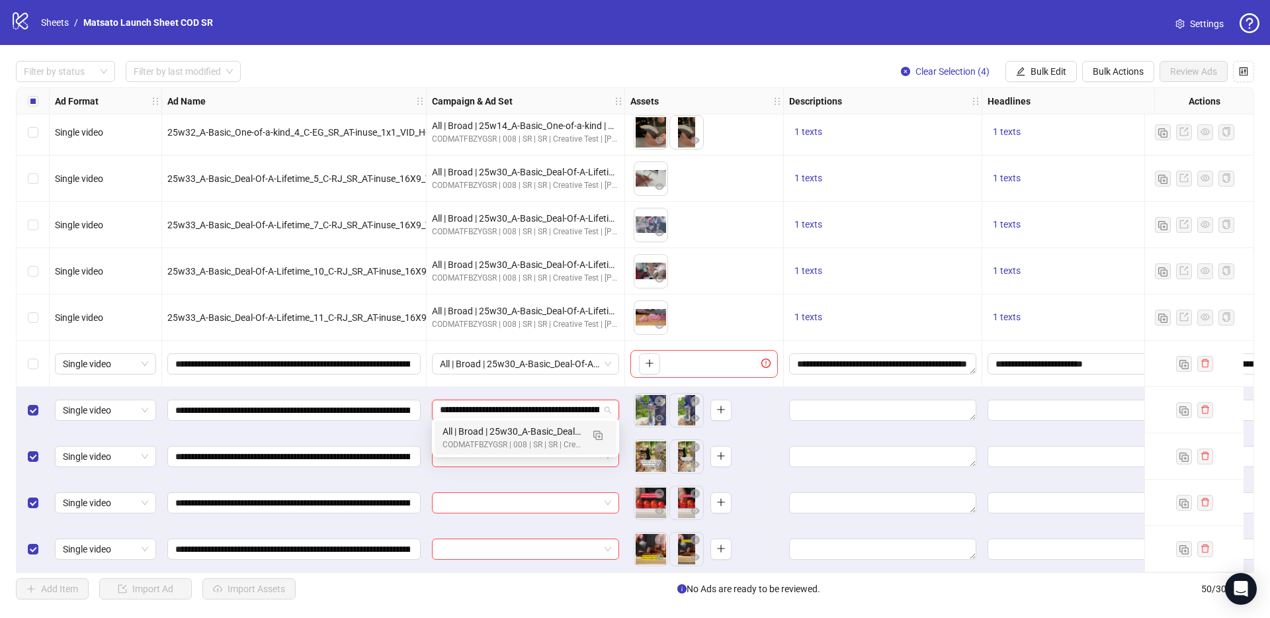
scroll to position [0, 128]
click at [600, 436] on img "button" at bounding box center [597, 434] width 9 height 9
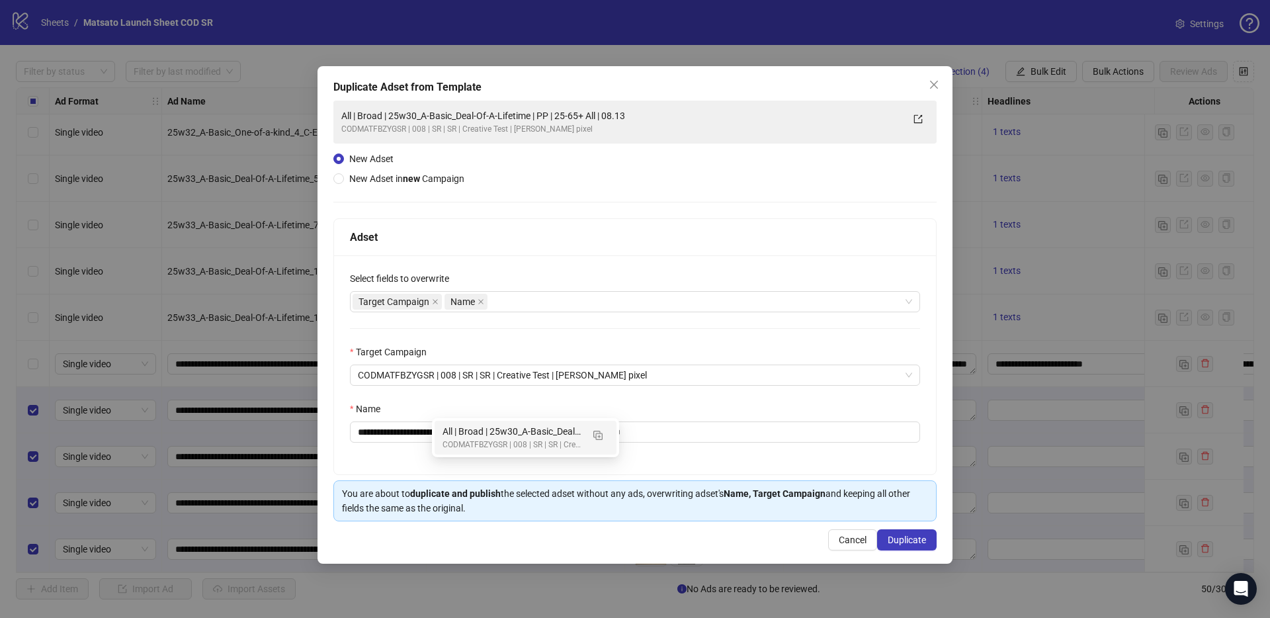
type input "**********"
drag, startPoint x: 637, startPoint y: 433, endPoint x: 765, endPoint y: 446, distance: 128.3
click at [760, 446] on div "**********" at bounding box center [635, 364] width 602 height 219
drag, startPoint x: 548, startPoint y: 432, endPoint x: 408, endPoint y: 430, distance: 140.2
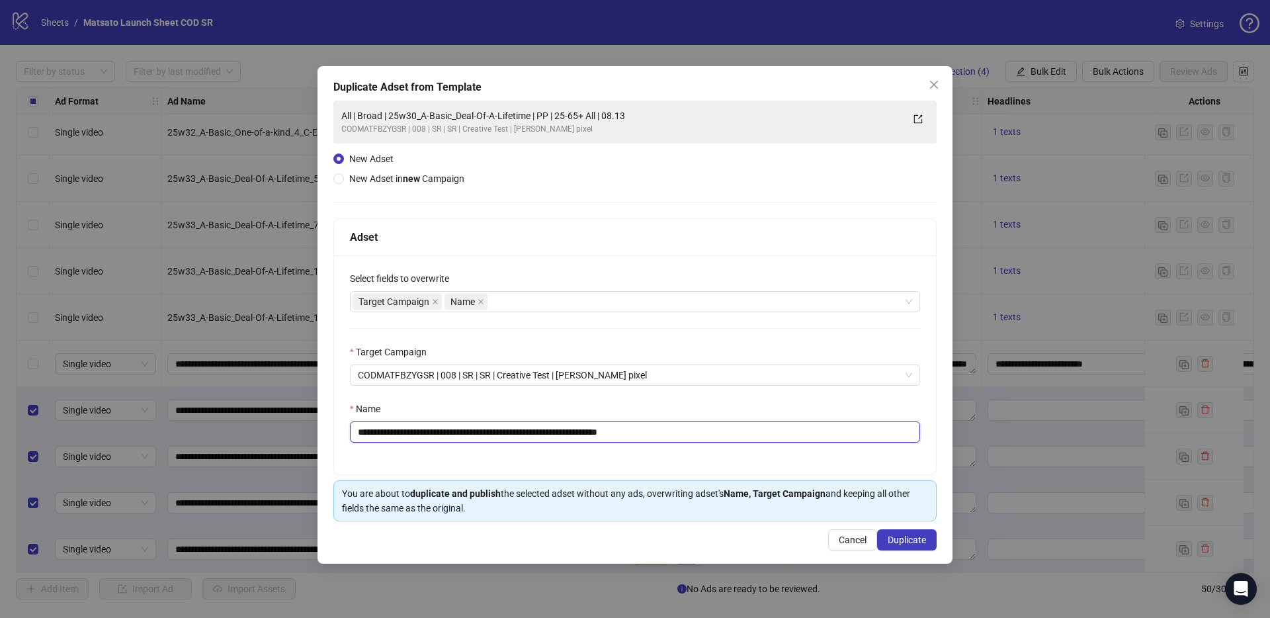
click at [408, 429] on input "**********" at bounding box center [635, 431] width 570 height 21
paste input "text"
type input "**********"
click at [913, 539] on span "Duplicate" at bounding box center [906, 539] width 38 height 11
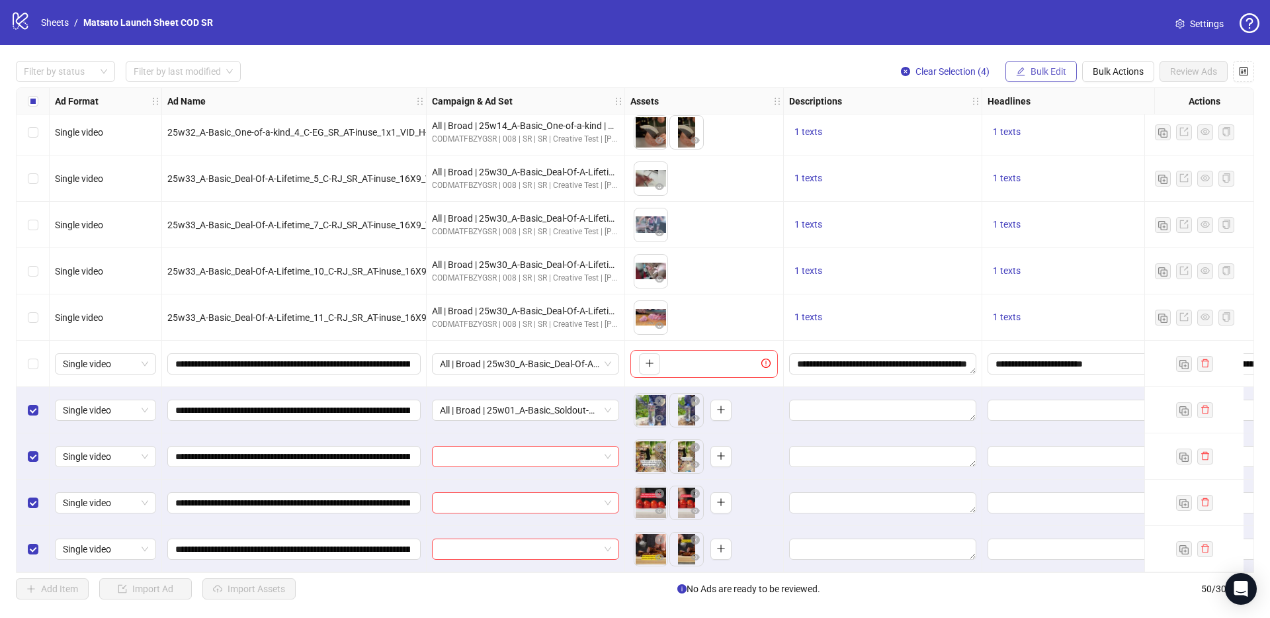
click at [1034, 76] on span "Bulk Edit" at bounding box center [1048, 71] width 36 height 11
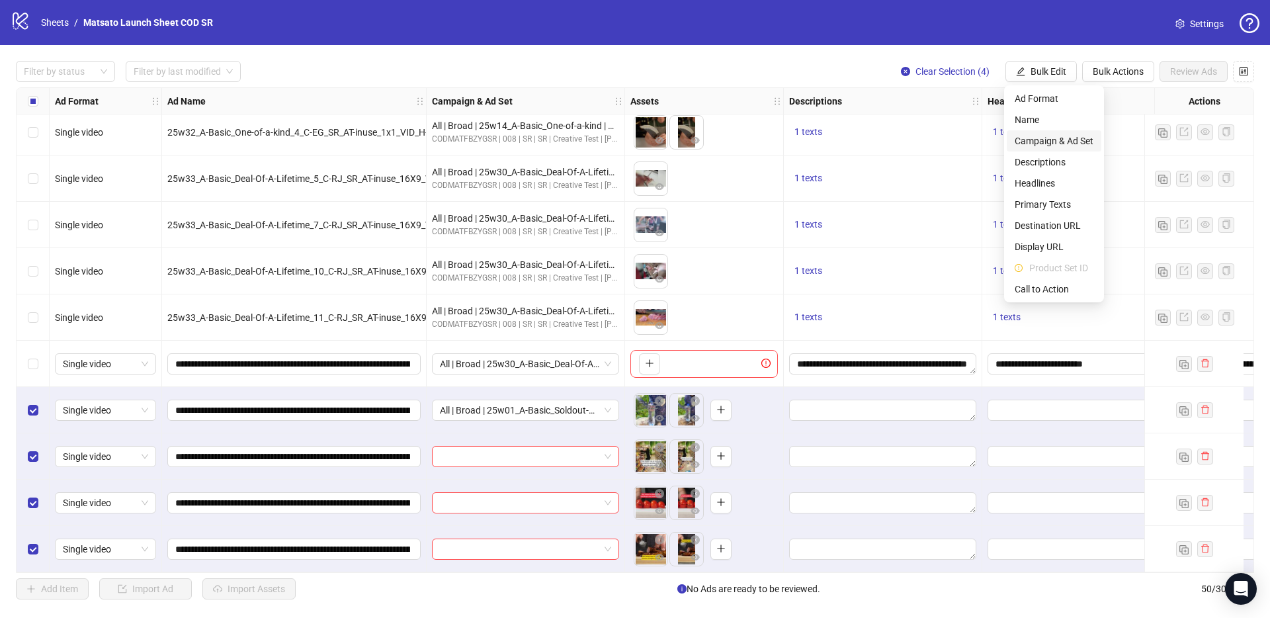
click at [1046, 138] on span "Campaign & Ad Set" at bounding box center [1053, 141] width 79 height 15
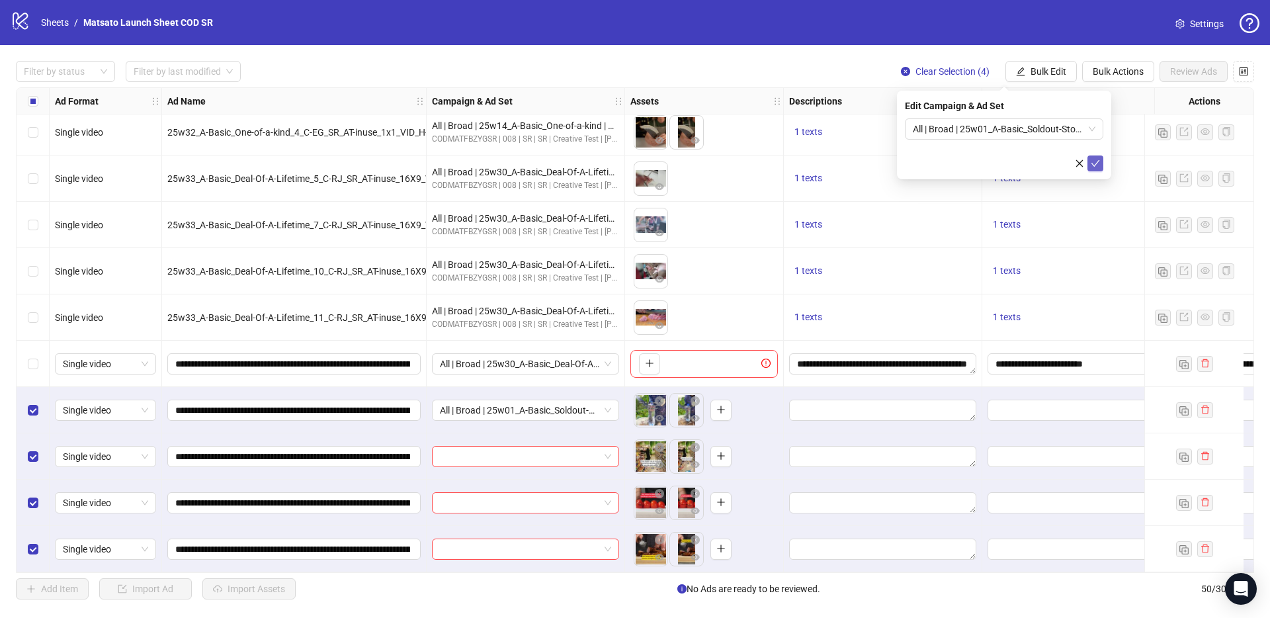
click at [1099, 165] on icon "check" at bounding box center [1094, 163] width 9 height 9
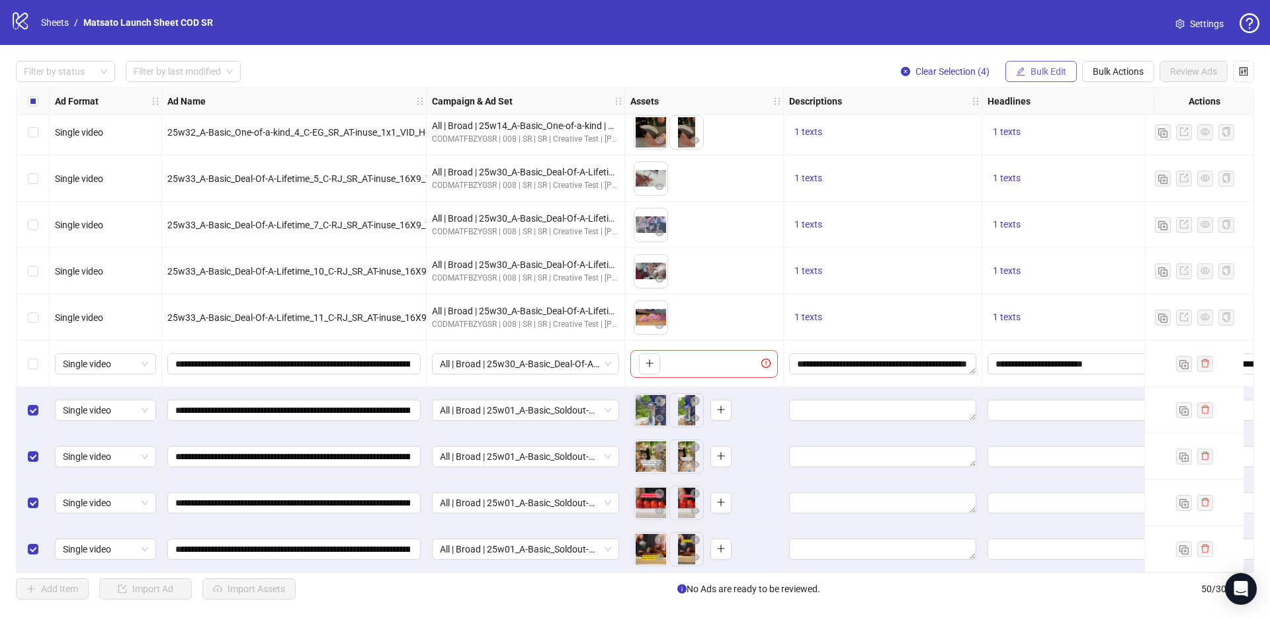
click at [1056, 72] on span "Bulk Edit" at bounding box center [1048, 71] width 36 height 11
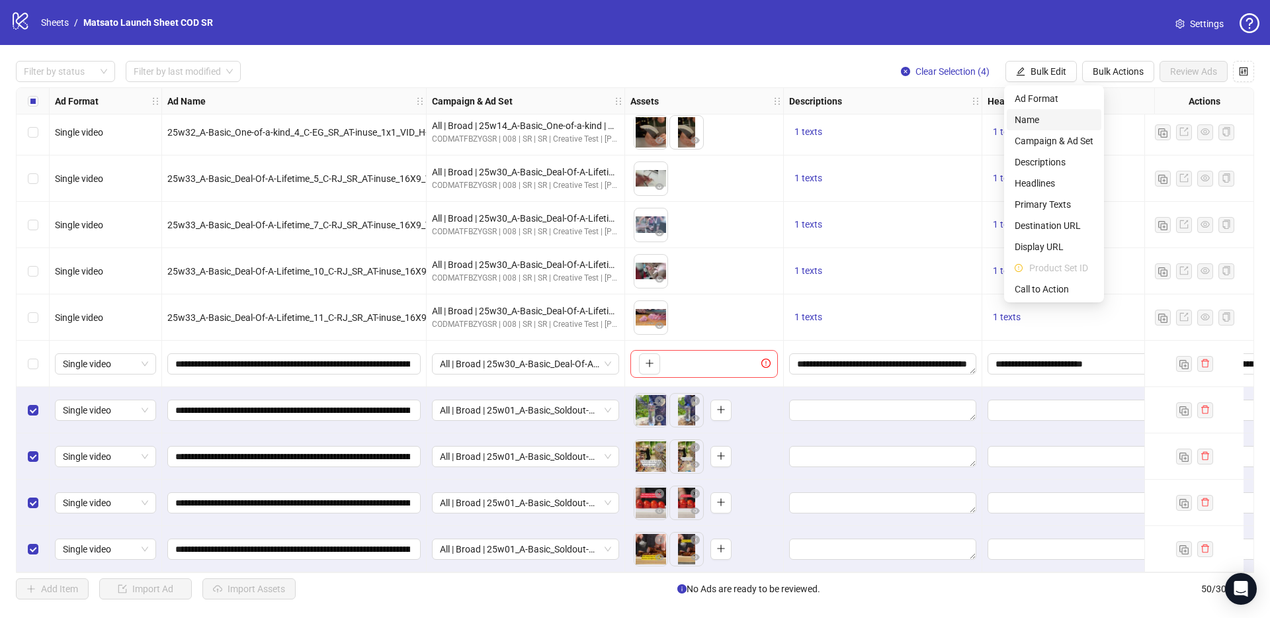
click at [1034, 120] on span "Name" at bounding box center [1053, 119] width 79 height 15
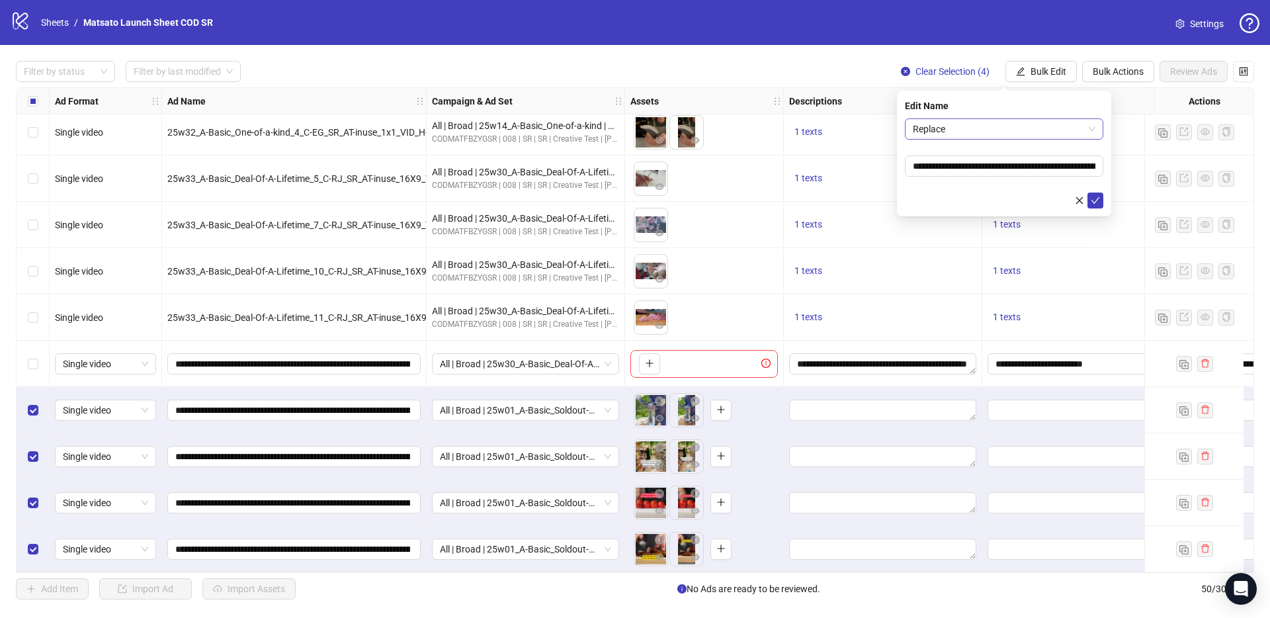
click at [1007, 129] on span "Replace" at bounding box center [1004, 129] width 183 height 20
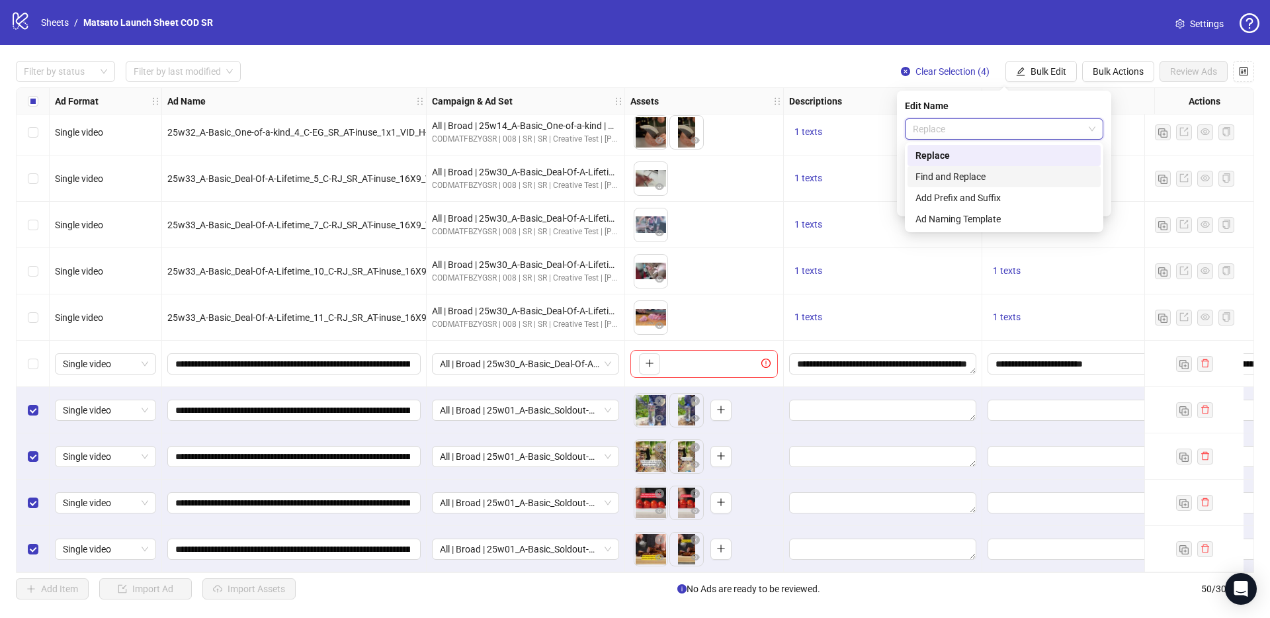
click at [989, 172] on div "Find and Replace" at bounding box center [1003, 176] width 177 height 15
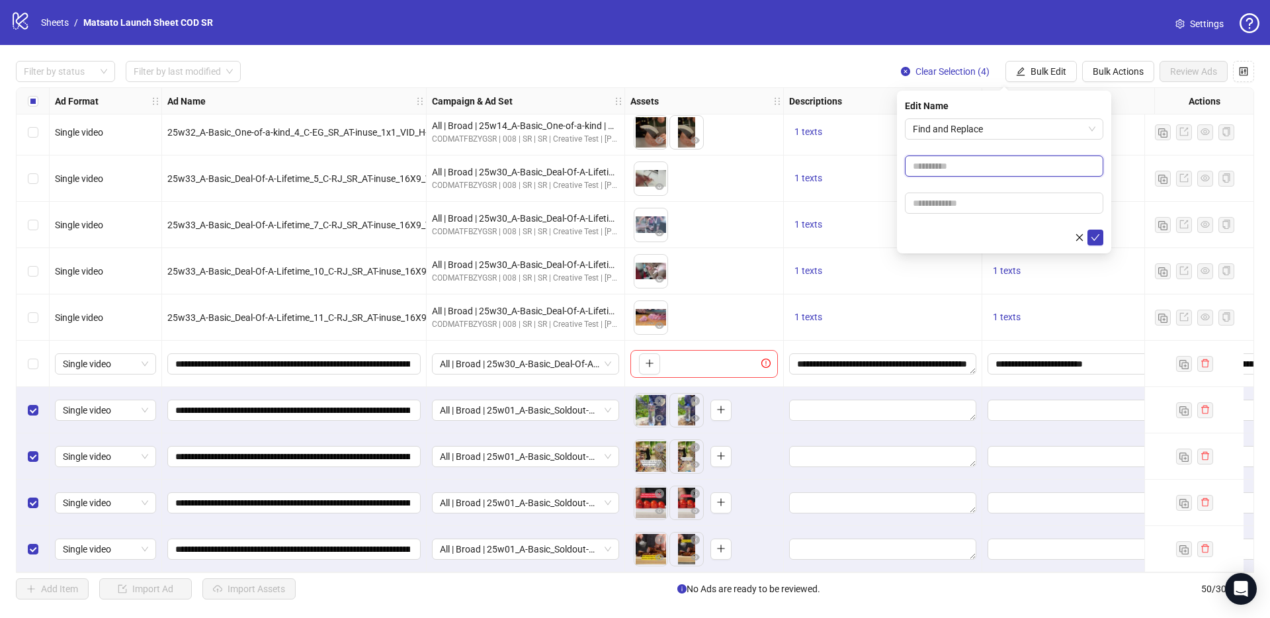
click at [987, 174] on input "text" at bounding box center [1004, 165] width 198 height 21
type input "**"
click at [975, 202] on input "text" at bounding box center [1004, 202] width 198 height 21
type input "*****"
click at [1096, 240] on icon "check" at bounding box center [1094, 237] width 9 height 9
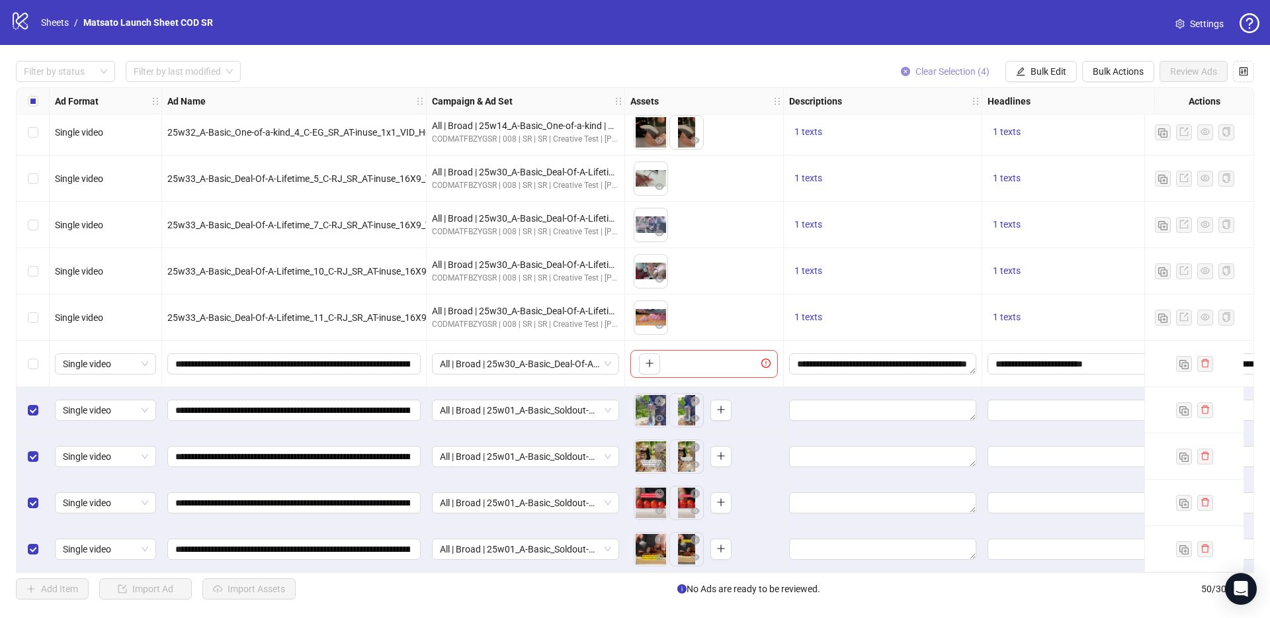
click at [963, 75] on span "Clear Selection (4)" at bounding box center [952, 71] width 74 height 11
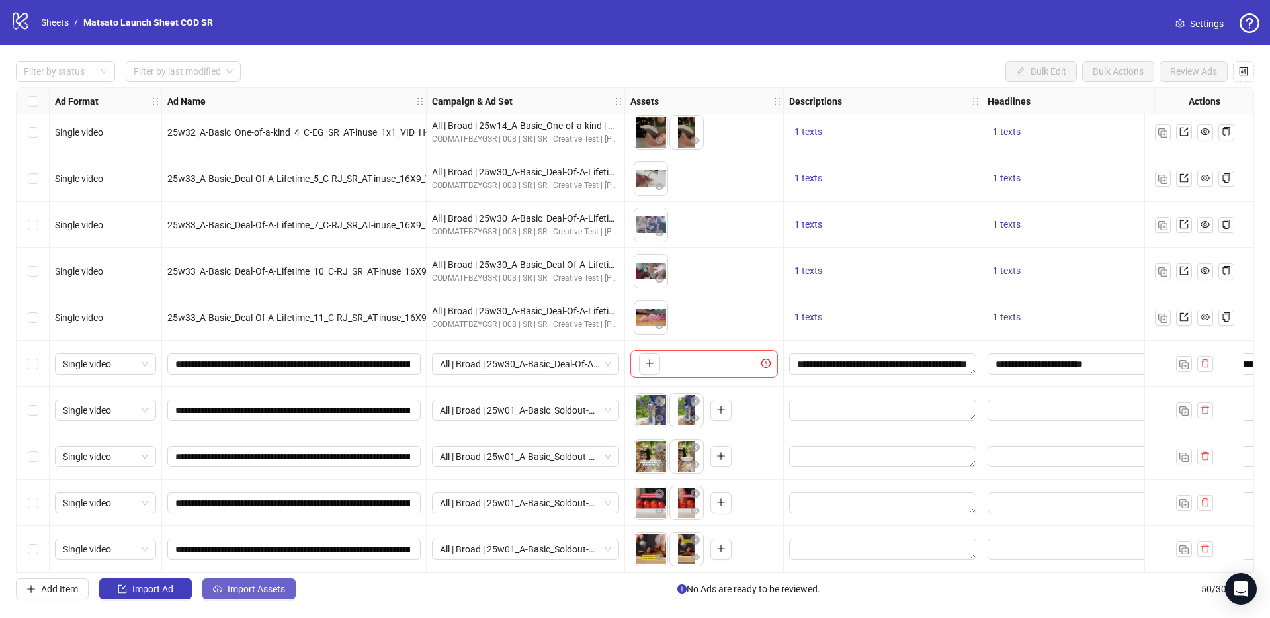
click at [254, 589] on span "Import Assets" at bounding box center [256, 588] width 58 height 11
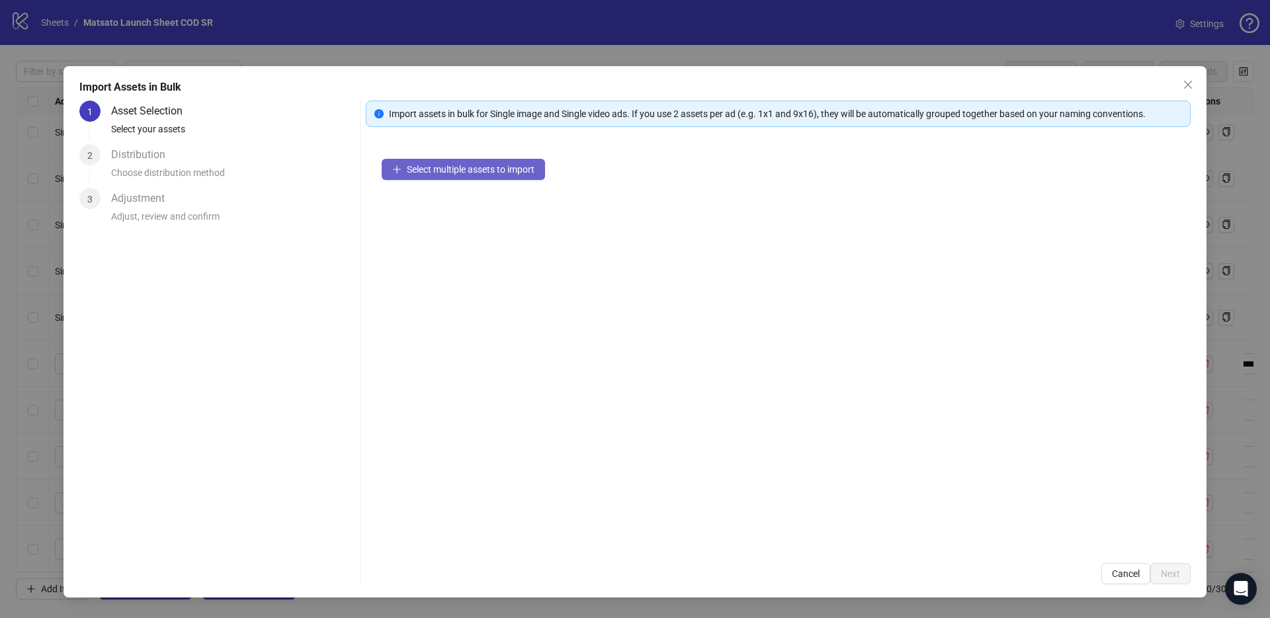
click at [471, 168] on span "Select multiple assets to import" at bounding box center [471, 169] width 128 height 11
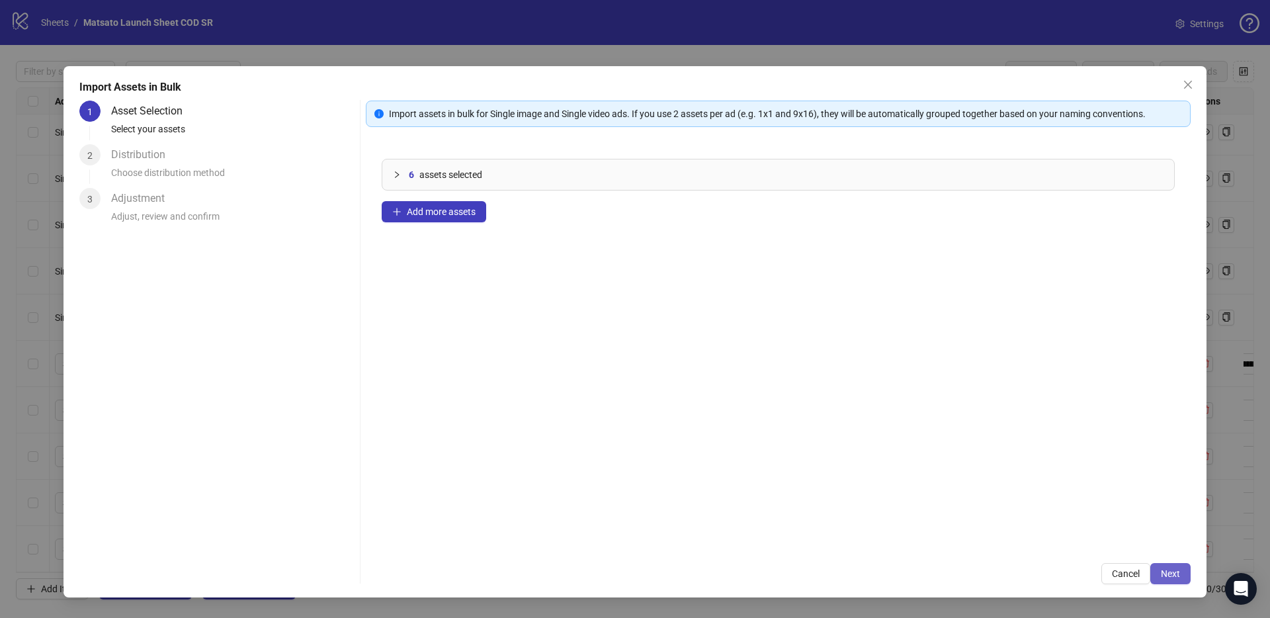
click at [1175, 570] on span "Next" at bounding box center [1169, 573] width 19 height 11
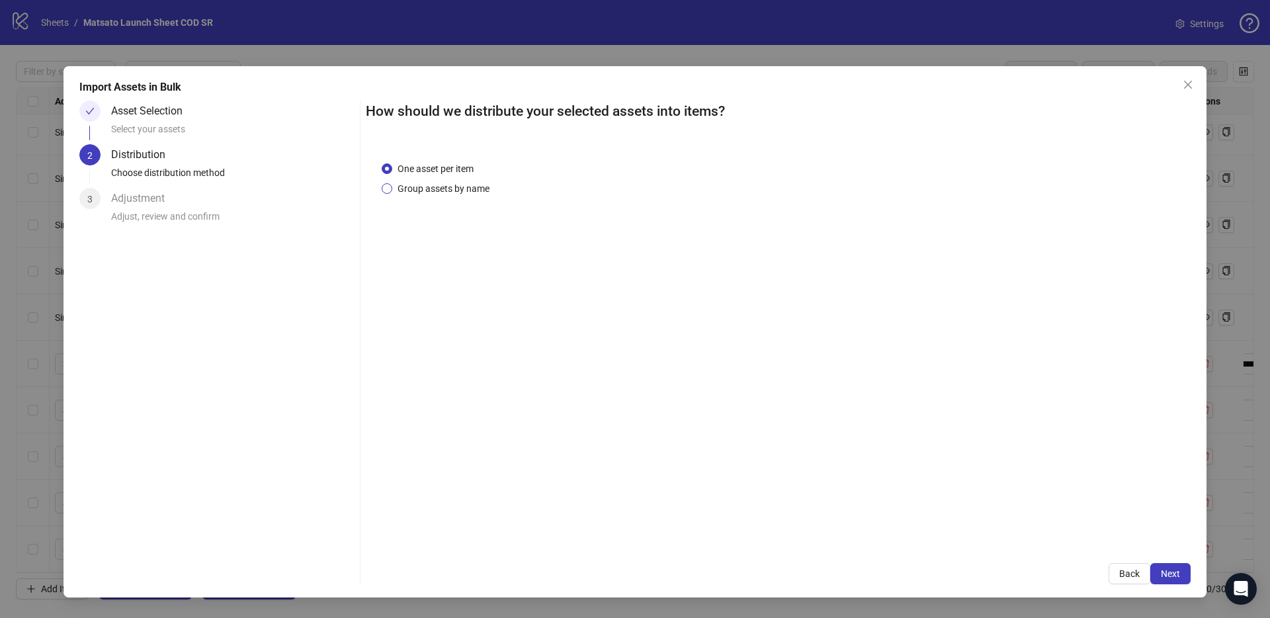
click at [428, 192] on span "Group assets by name" at bounding box center [443, 188] width 102 height 15
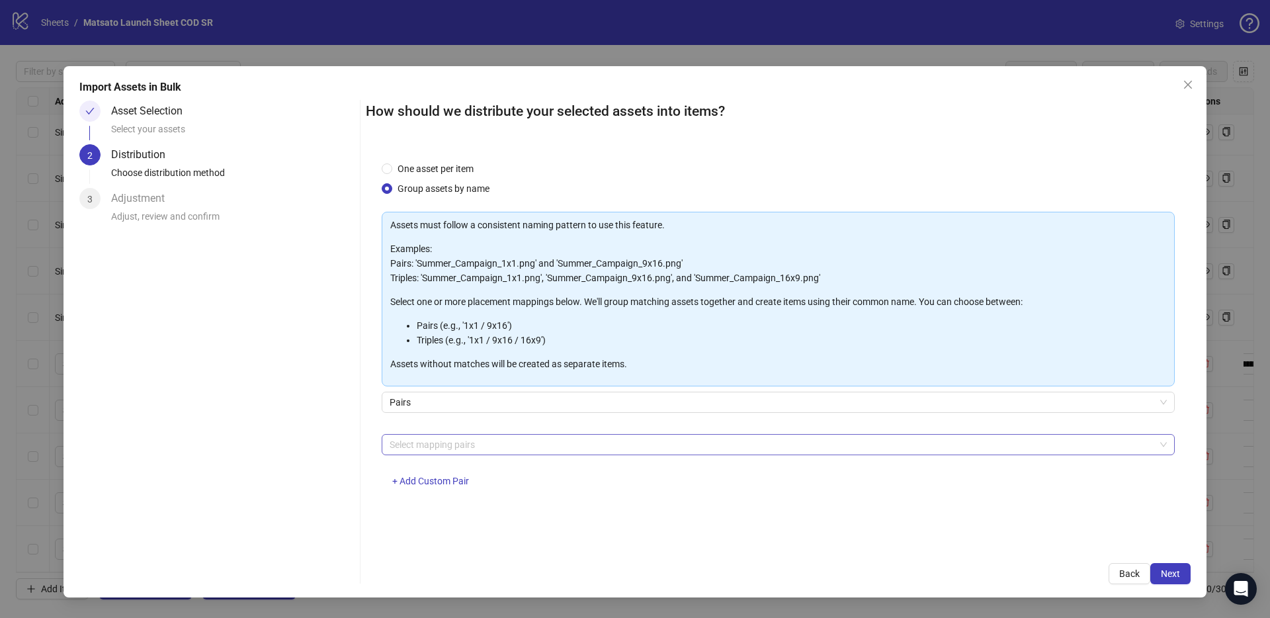
click at [496, 446] on div at bounding box center [771, 444] width 774 height 19
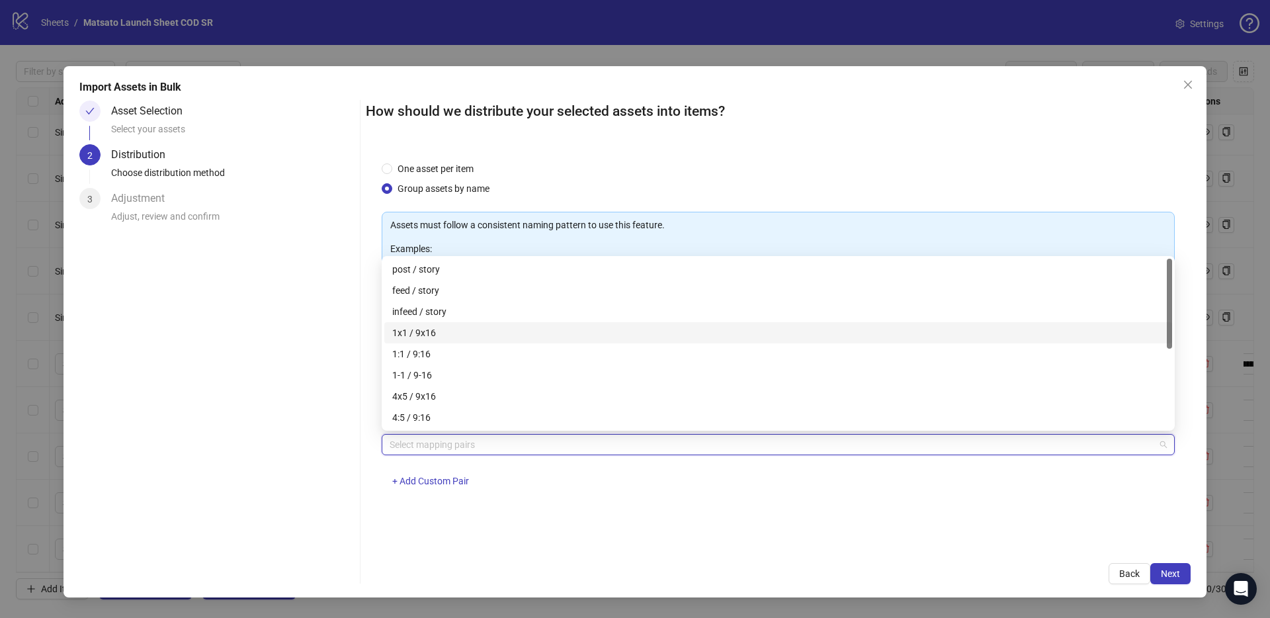
click at [454, 329] on div "1x1 / 9x16" at bounding box center [778, 332] width 772 height 15
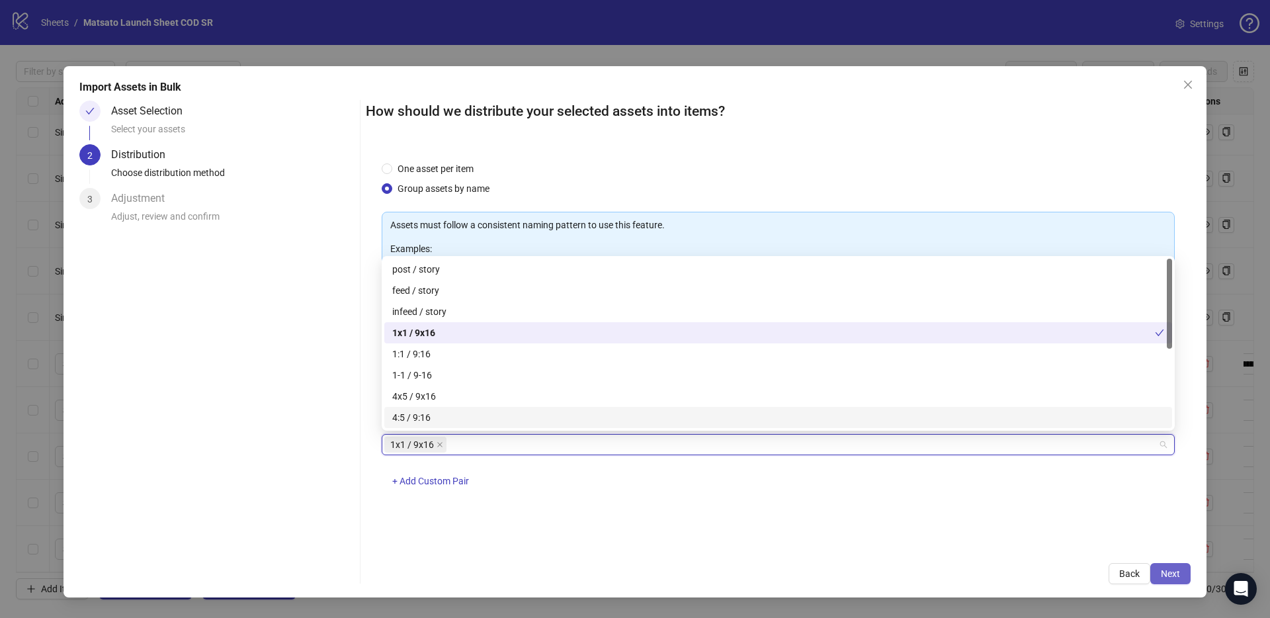
click at [1181, 576] on button "Next" at bounding box center [1170, 573] width 40 height 21
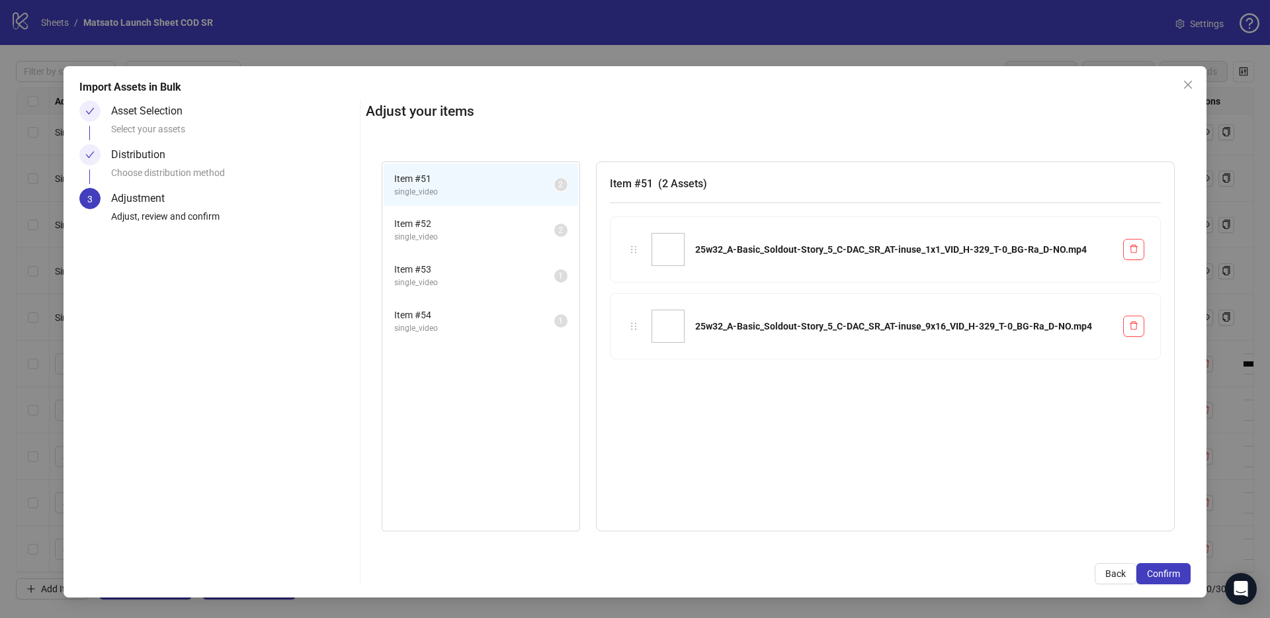
click at [490, 297] on div "Item # 53 single_video 1" at bounding box center [480, 276] width 197 height 46
click at [485, 247] on li "Item # 52 single_video 2" at bounding box center [481, 229] width 194 height 43
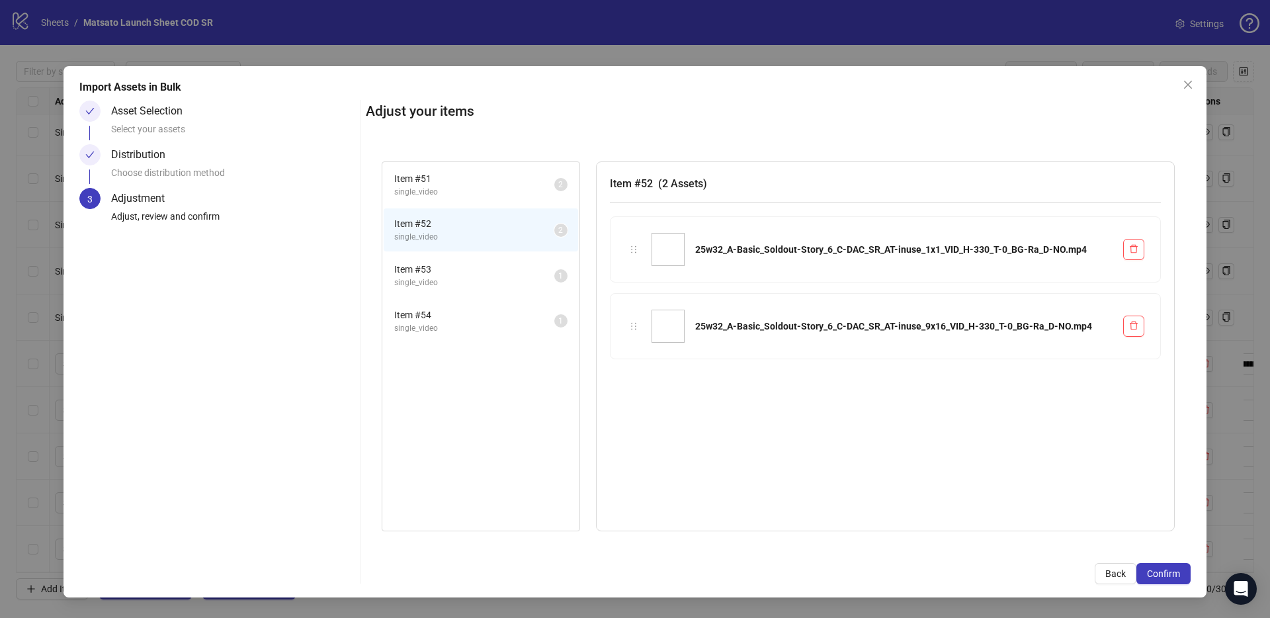
click at [479, 261] on li "Item # 53 single_video 1" at bounding box center [481, 275] width 194 height 43
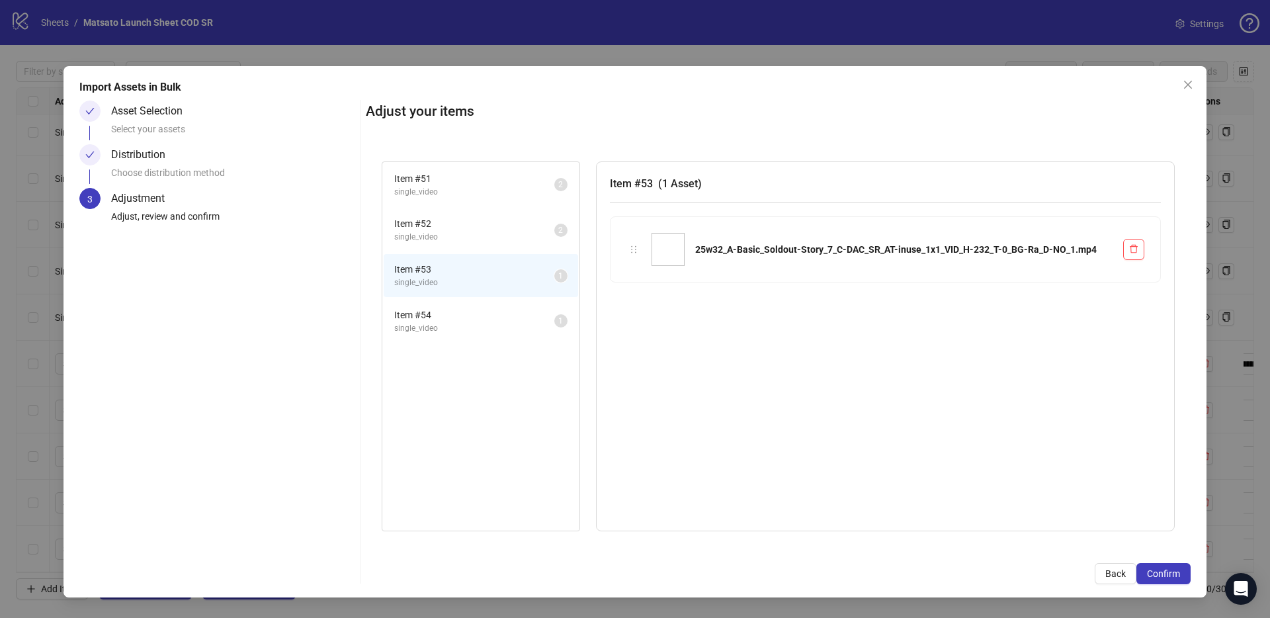
click at [479, 309] on span "Item # 54" at bounding box center [474, 314] width 160 height 15
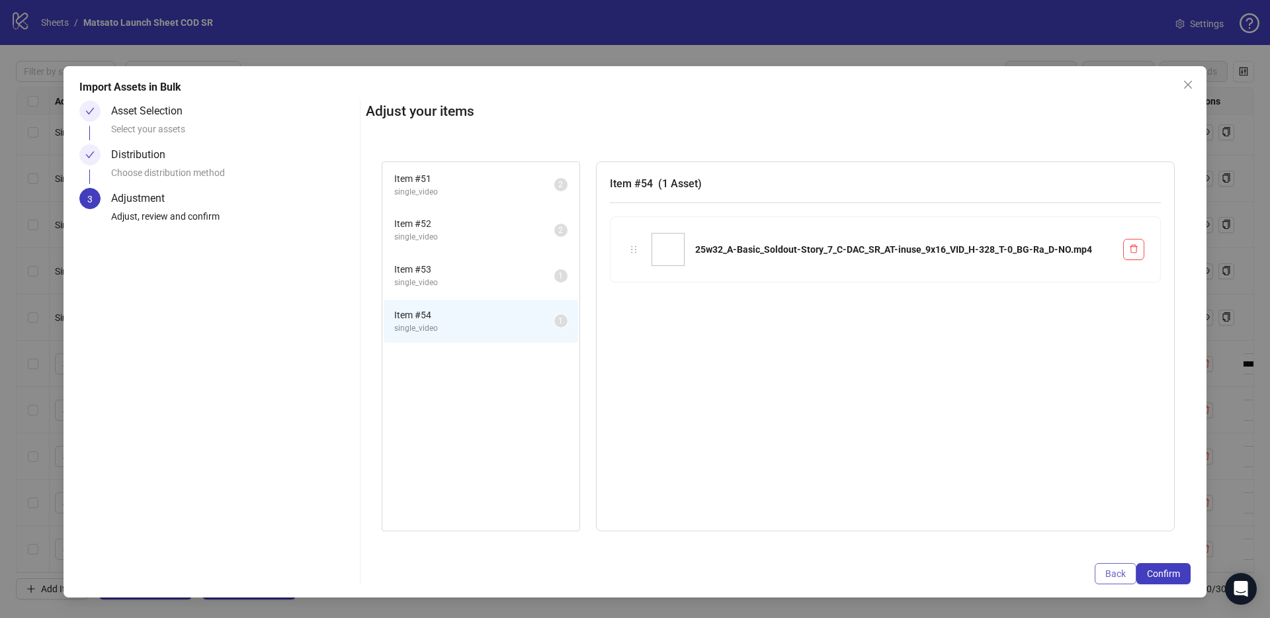
click at [1128, 573] on button "Back" at bounding box center [1115, 573] width 42 height 21
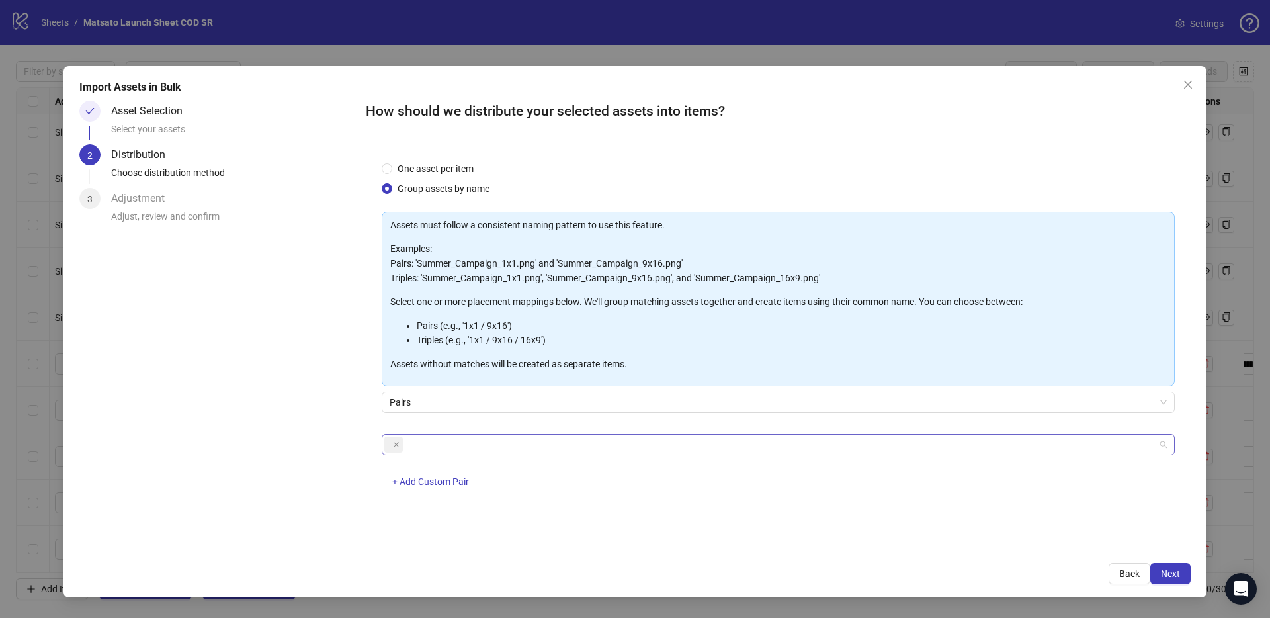
click at [483, 446] on div at bounding box center [771, 444] width 774 height 19
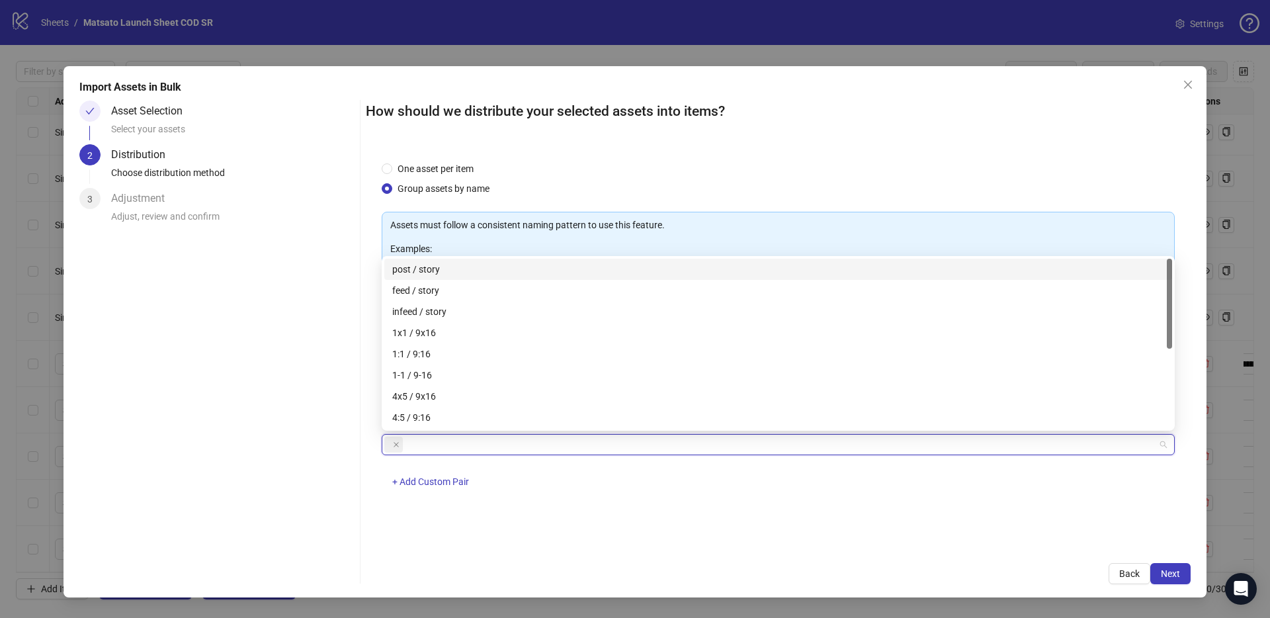
click at [622, 552] on div "How should we distribute your selected assets into items? One asset per item Gr…" at bounding box center [778, 342] width 825 height 483
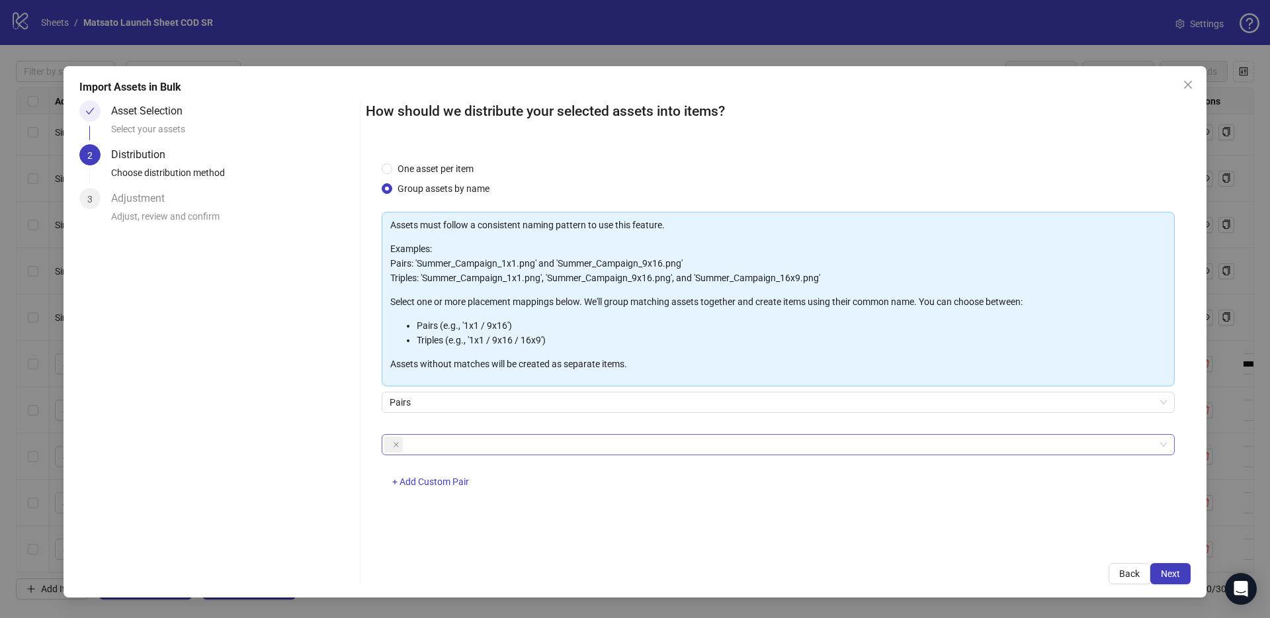
click at [481, 447] on div at bounding box center [771, 444] width 774 height 19
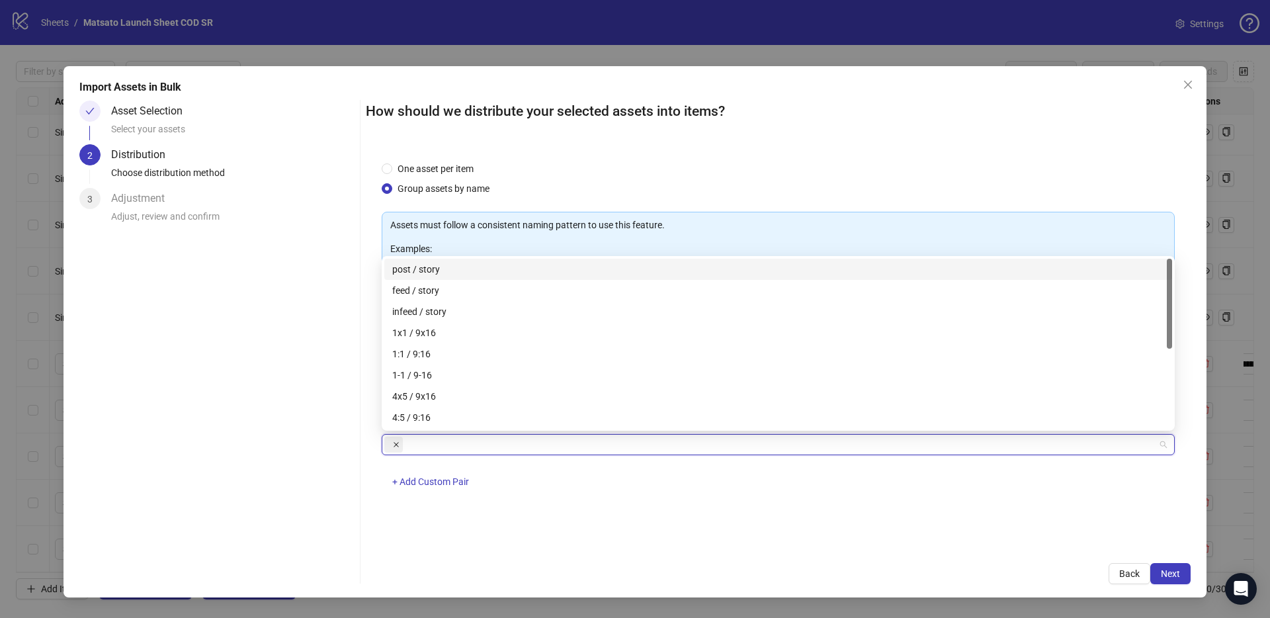
click at [395, 444] on icon "close" at bounding box center [395, 444] width 5 height 5
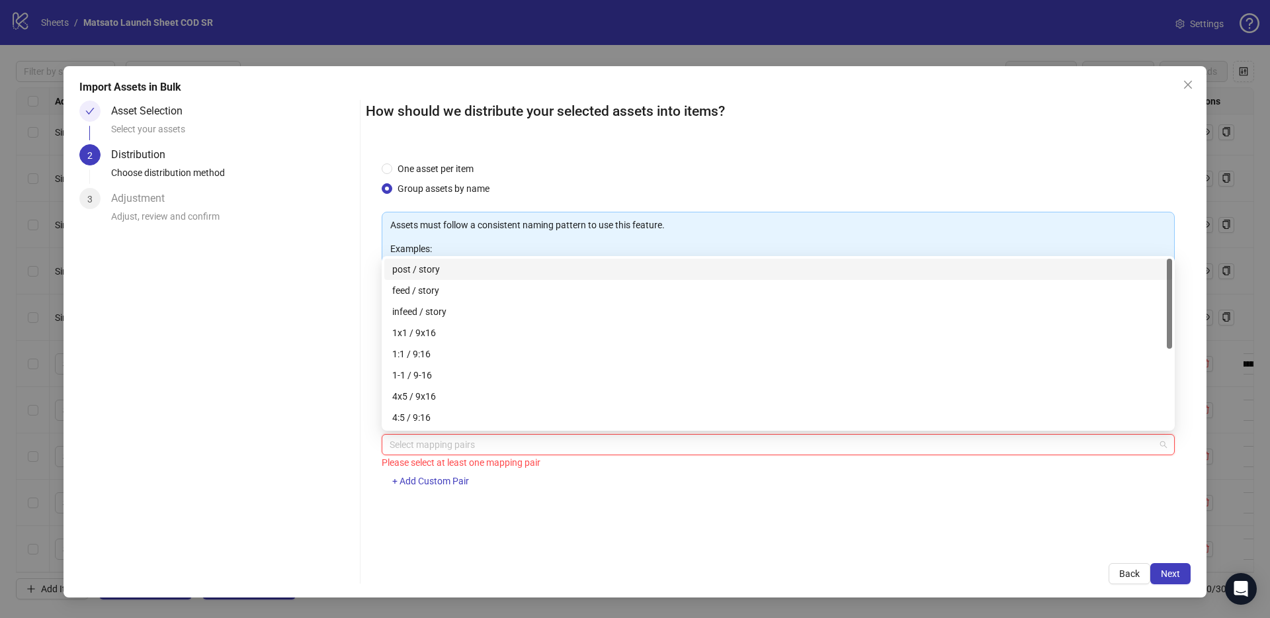
click at [417, 440] on div at bounding box center [771, 444] width 774 height 19
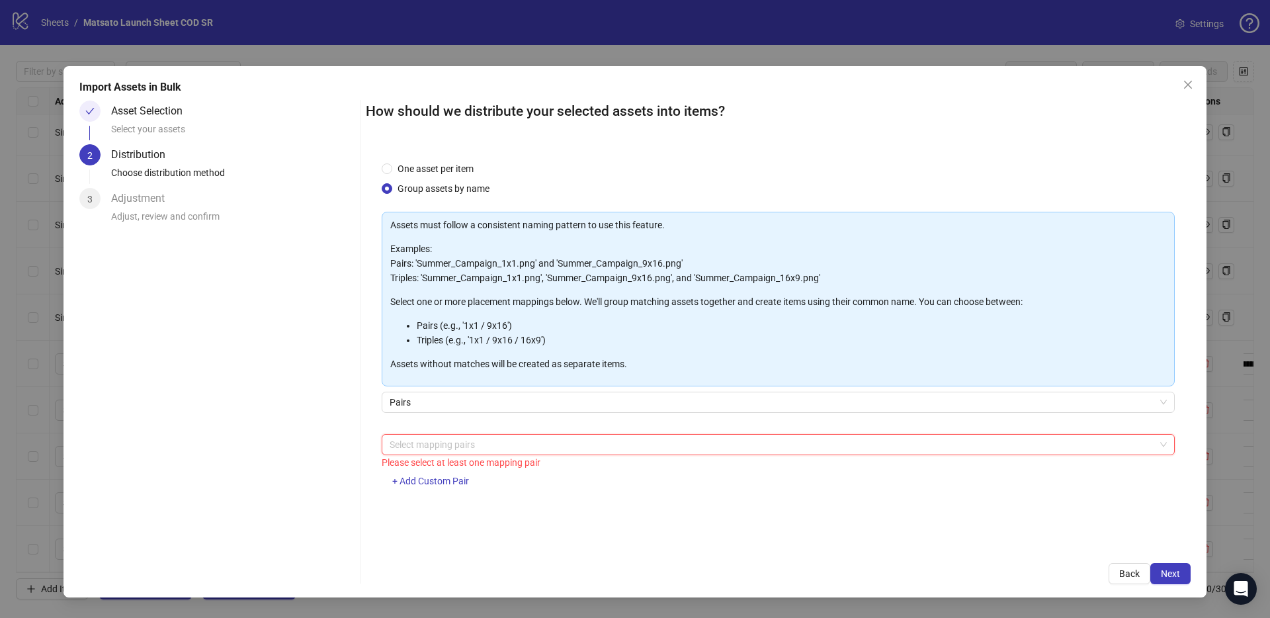
click at [422, 442] on div at bounding box center [771, 444] width 774 height 19
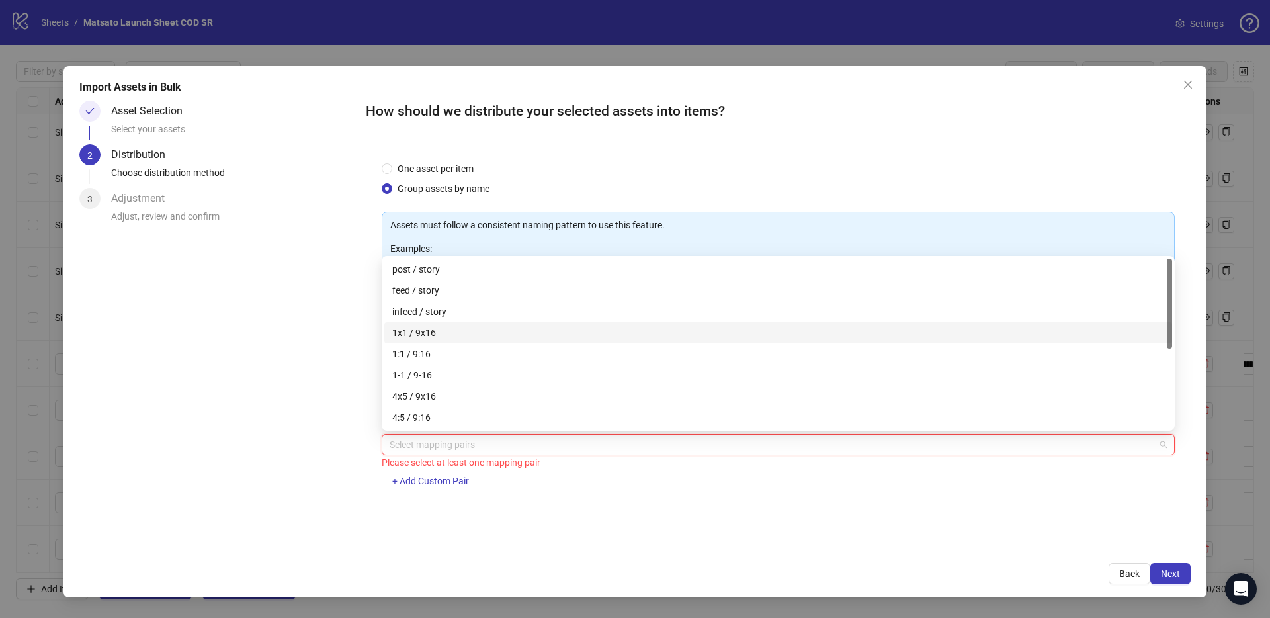
click at [419, 330] on div "1x1 / 9x16" at bounding box center [778, 332] width 772 height 15
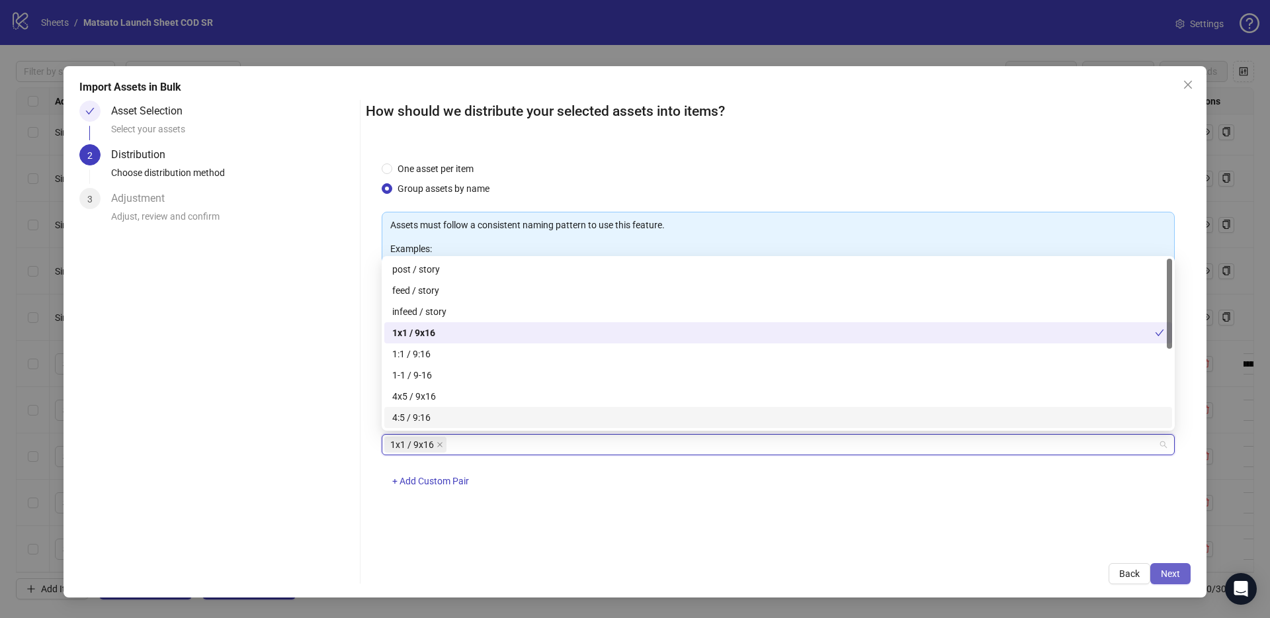
click at [1162, 573] on span "Next" at bounding box center [1169, 573] width 19 height 11
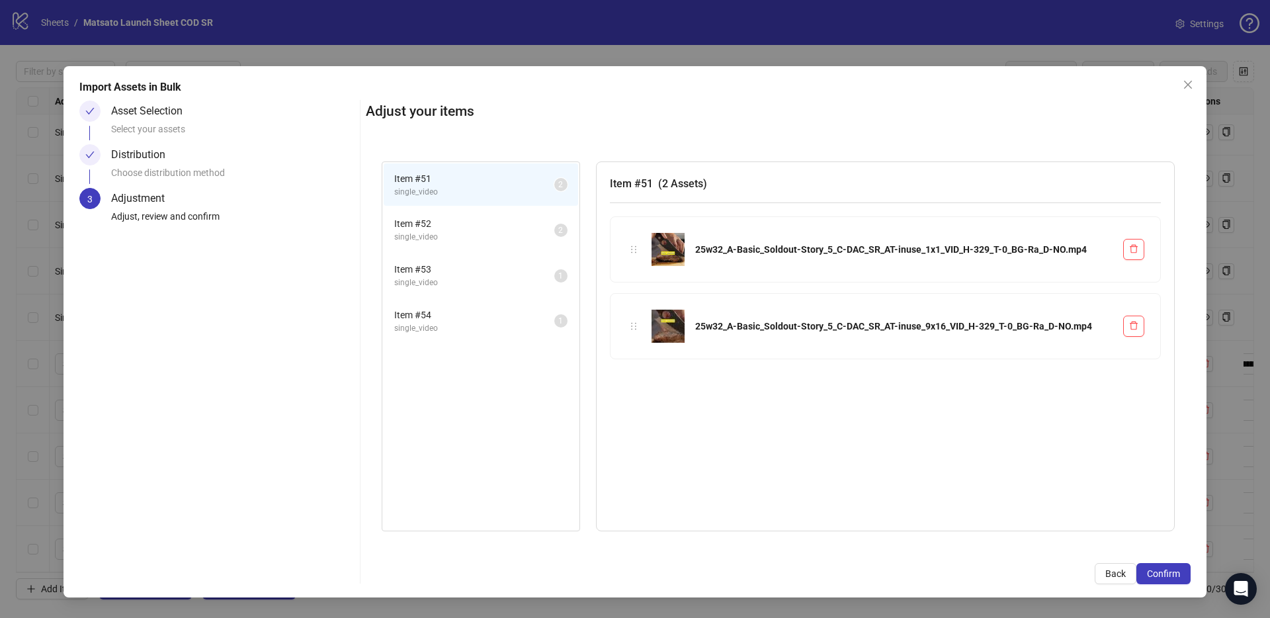
click at [452, 309] on span "Item # 54" at bounding box center [474, 314] width 160 height 15
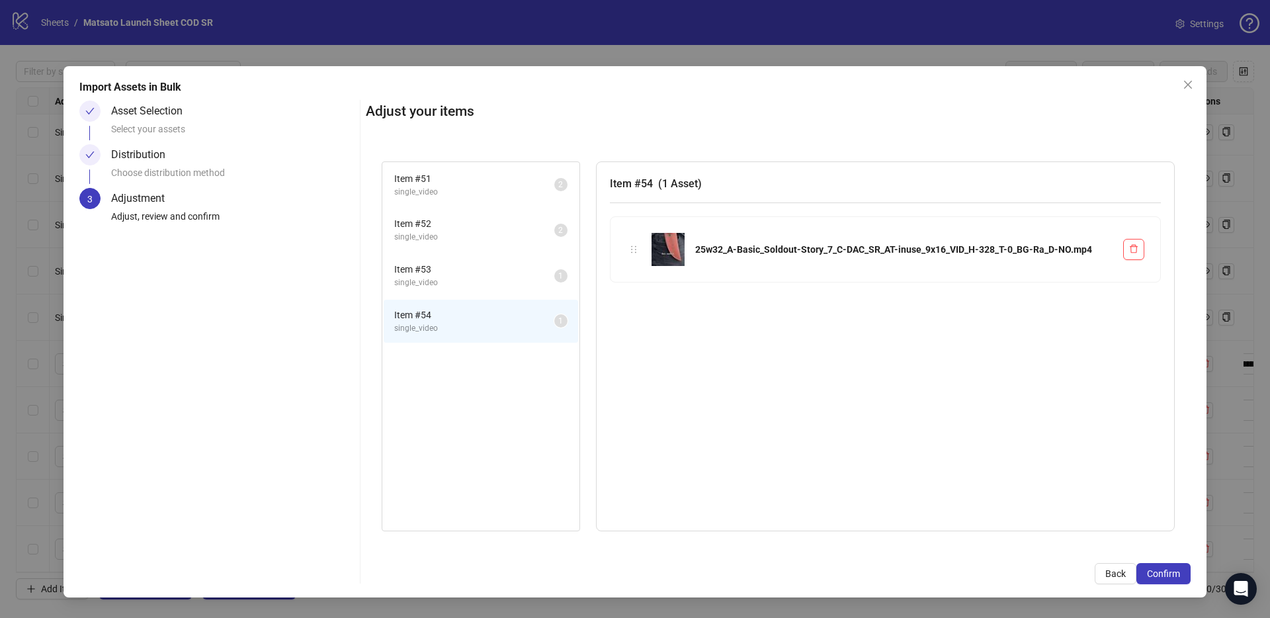
click at [461, 274] on span "Item # 53" at bounding box center [474, 269] width 160 height 15
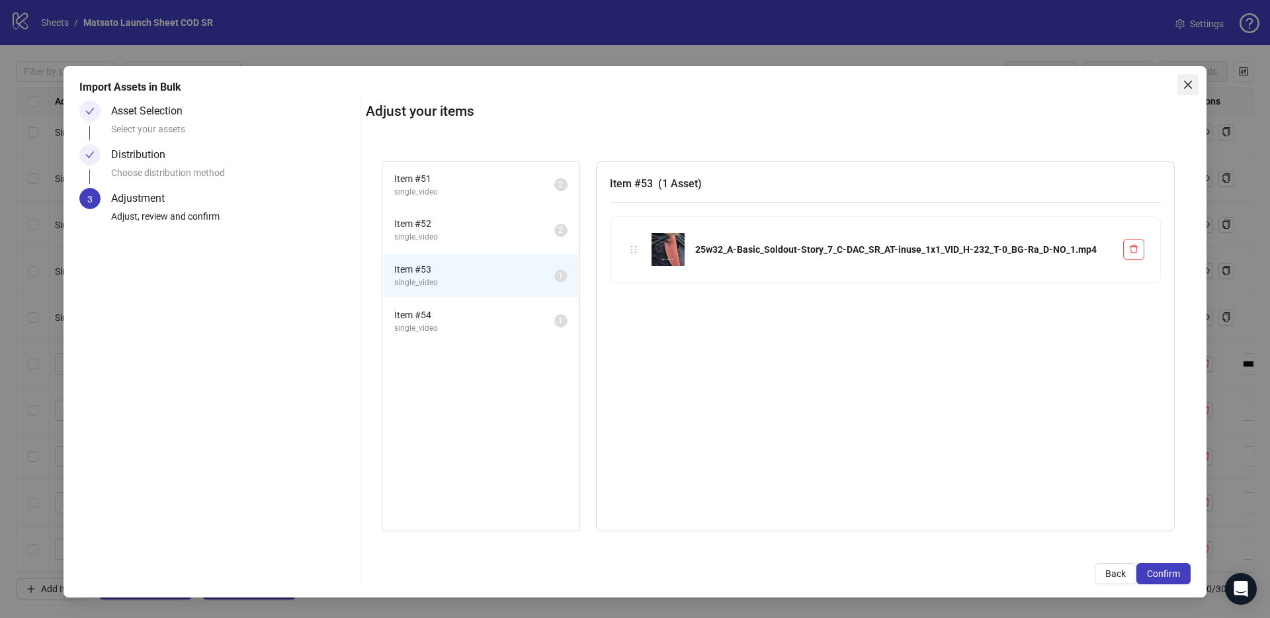
click at [1187, 87] on icon "close" at bounding box center [1187, 84] width 11 height 11
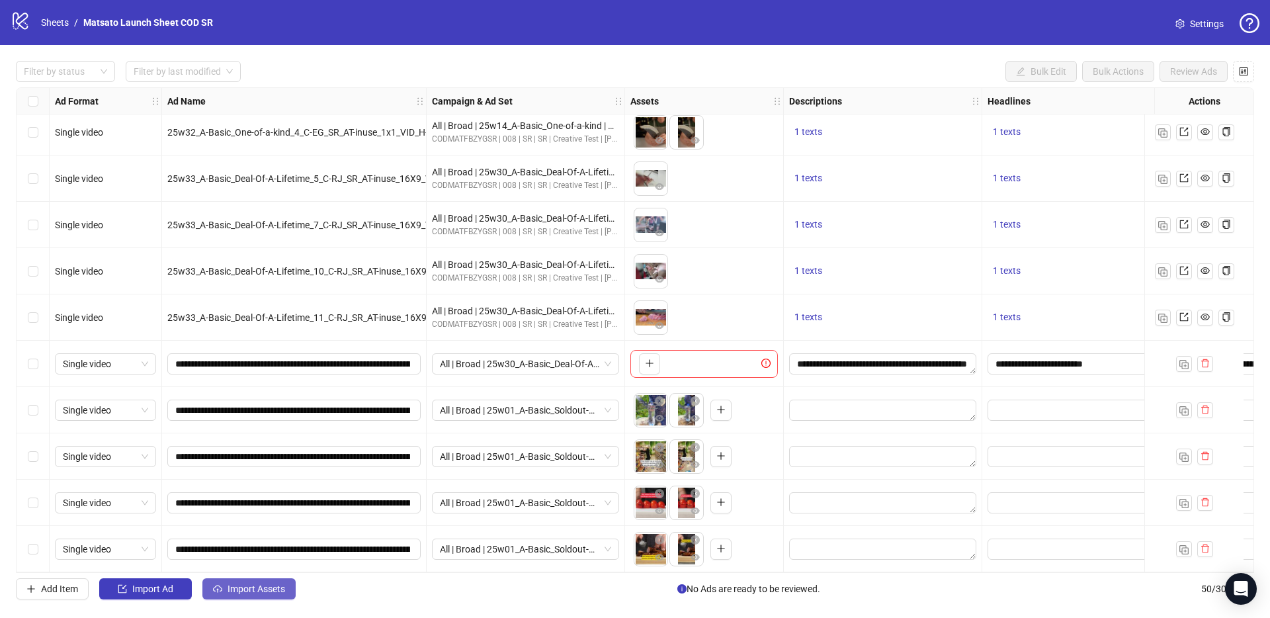
click at [224, 592] on button "Import Assets" at bounding box center [248, 588] width 93 height 21
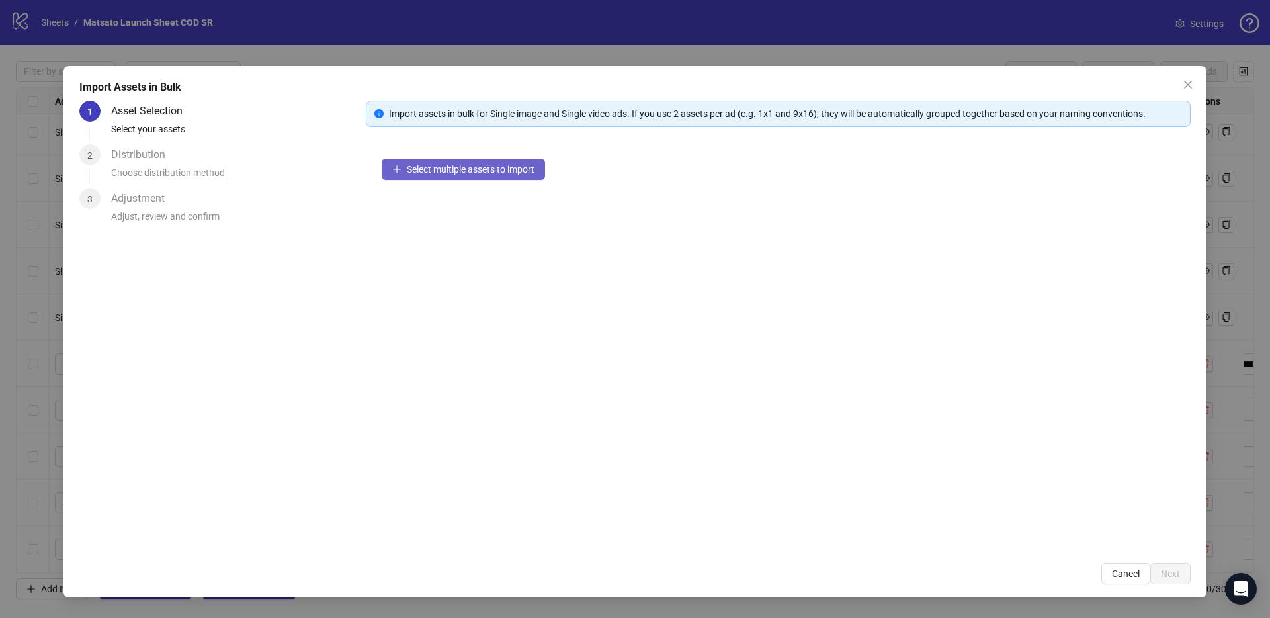
click at [478, 171] on span "Select multiple assets to import" at bounding box center [471, 169] width 128 height 11
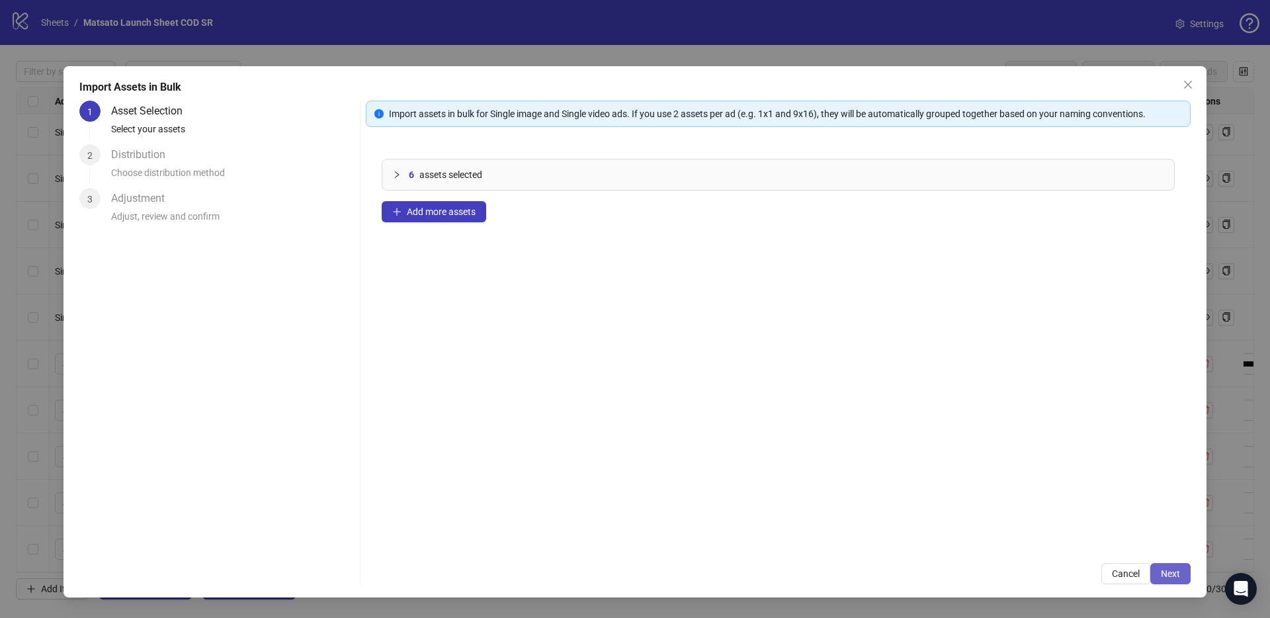
click at [1159, 573] on button "Next" at bounding box center [1170, 573] width 40 height 21
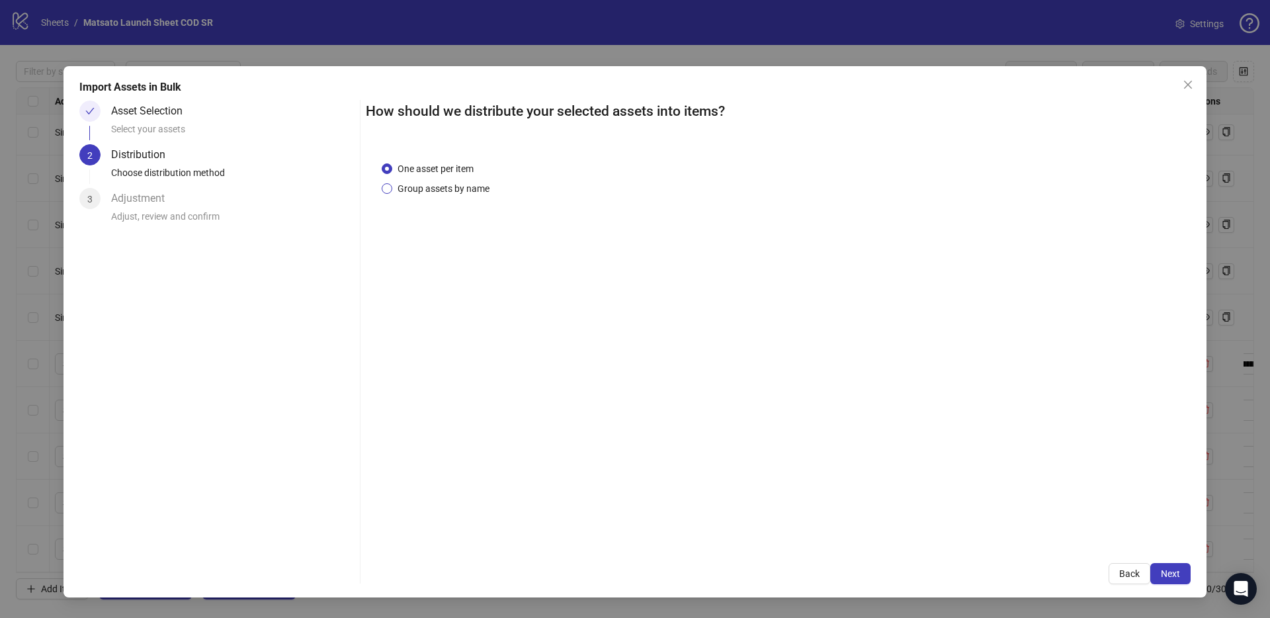
click at [403, 191] on span "Group assets by name" at bounding box center [443, 188] width 102 height 15
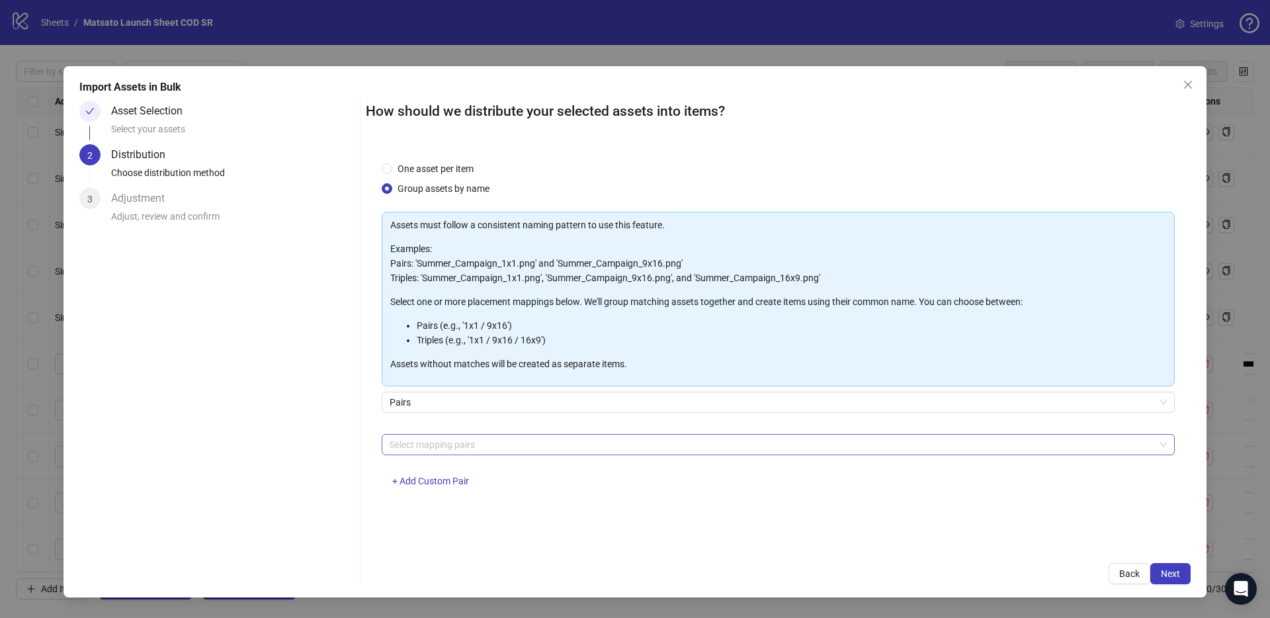
click at [473, 447] on div at bounding box center [771, 444] width 774 height 19
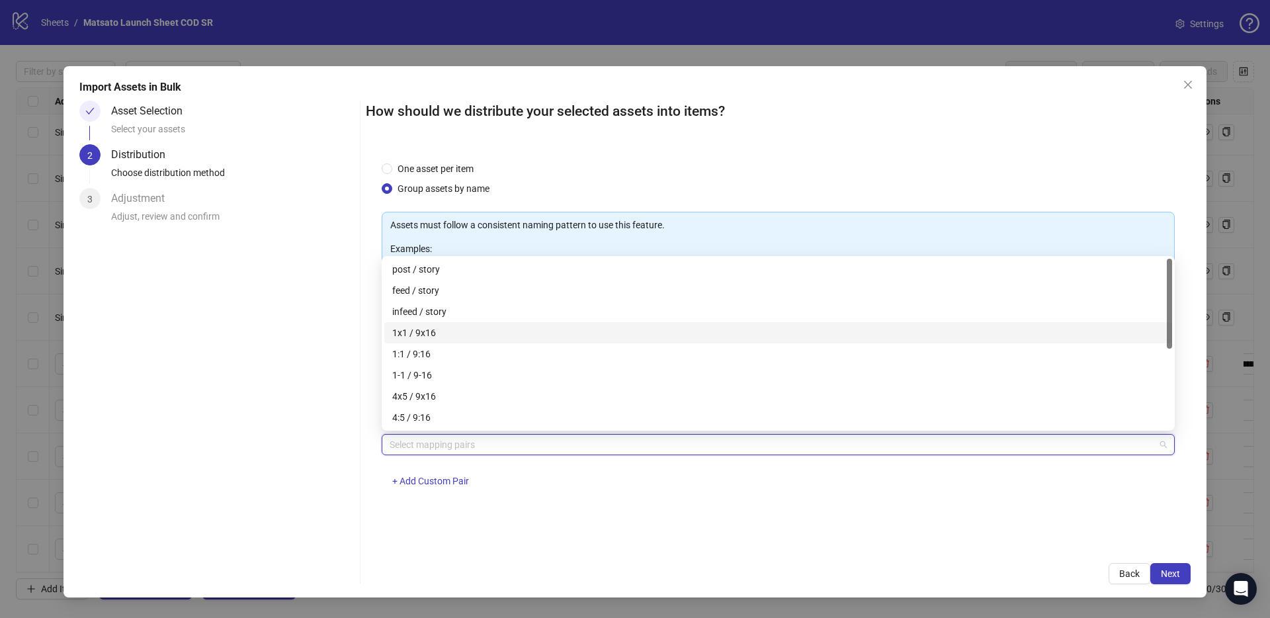
click at [430, 337] on div "1x1 / 9x16" at bounding box center [778, 332] width 772 height 15
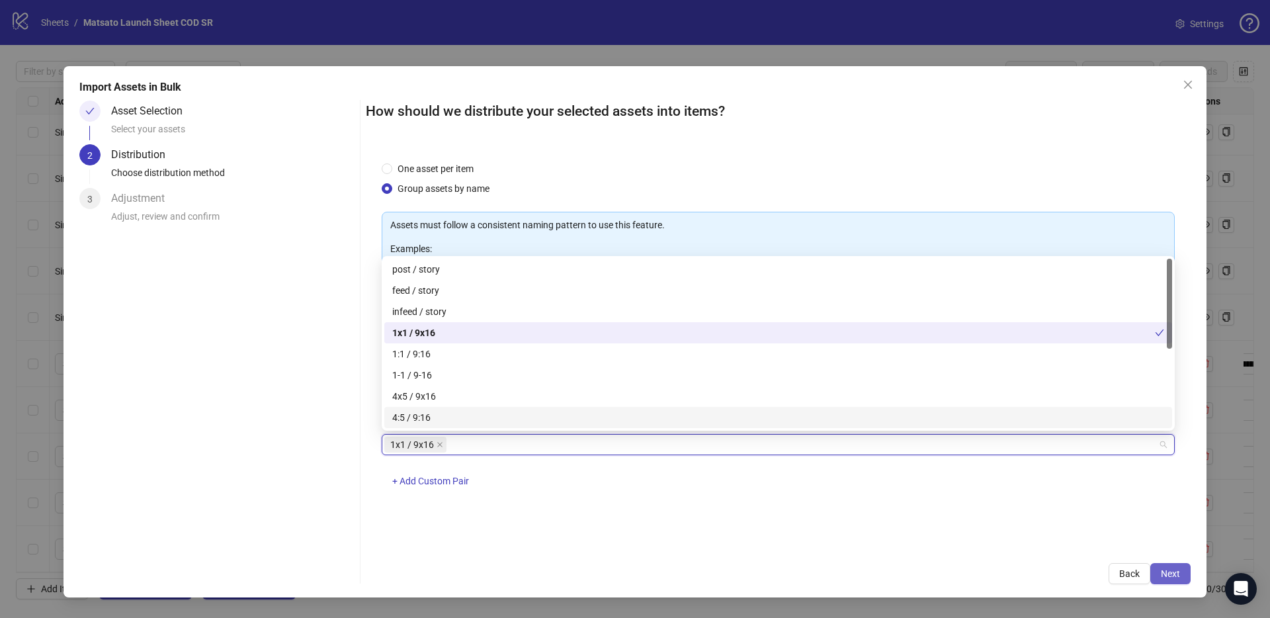
click at [1159, 576] on button "Next" at bounding box center [1170, 573] width 40 height 21
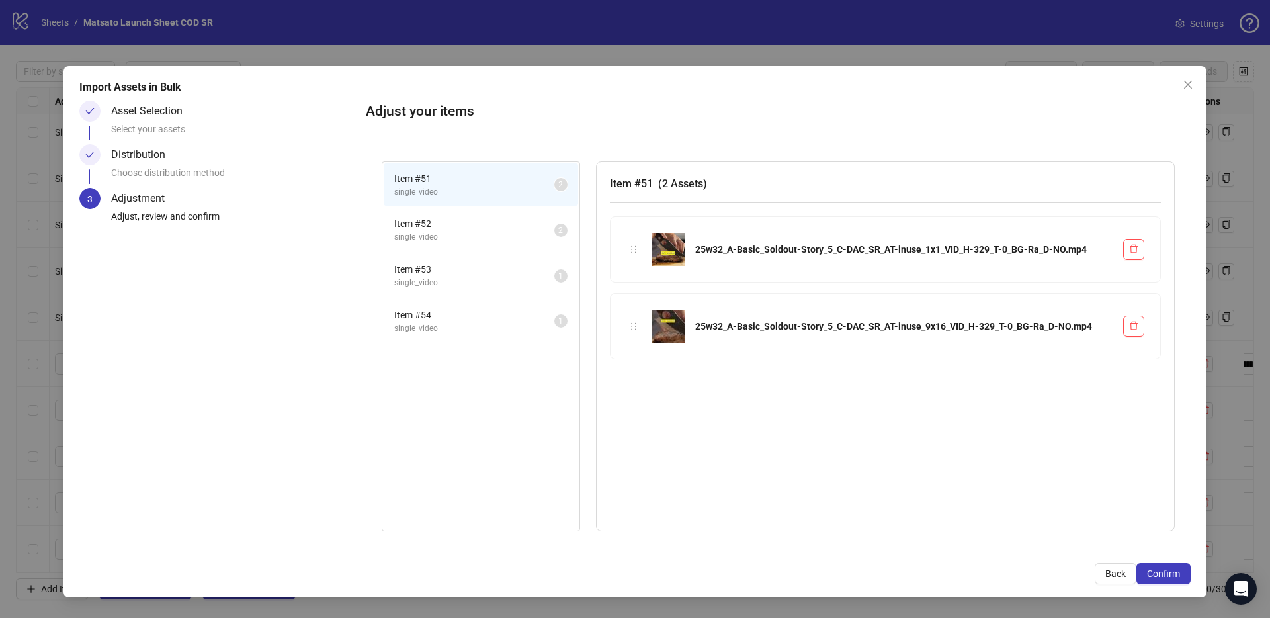
click at [451, 269] on span "Item # 53" at bounding box center [474, 269] width 160 height 15
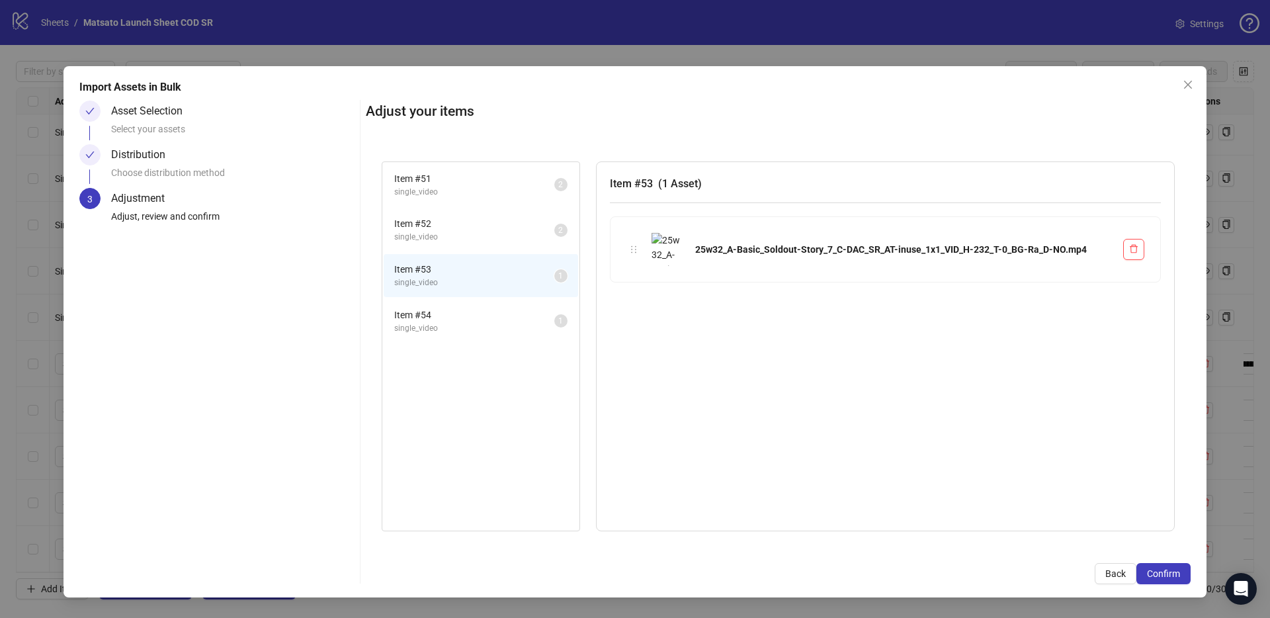
click at [434, 302] on li "Item # 54 single_video 1" at bounding box center [481, 321] width 194 height 43
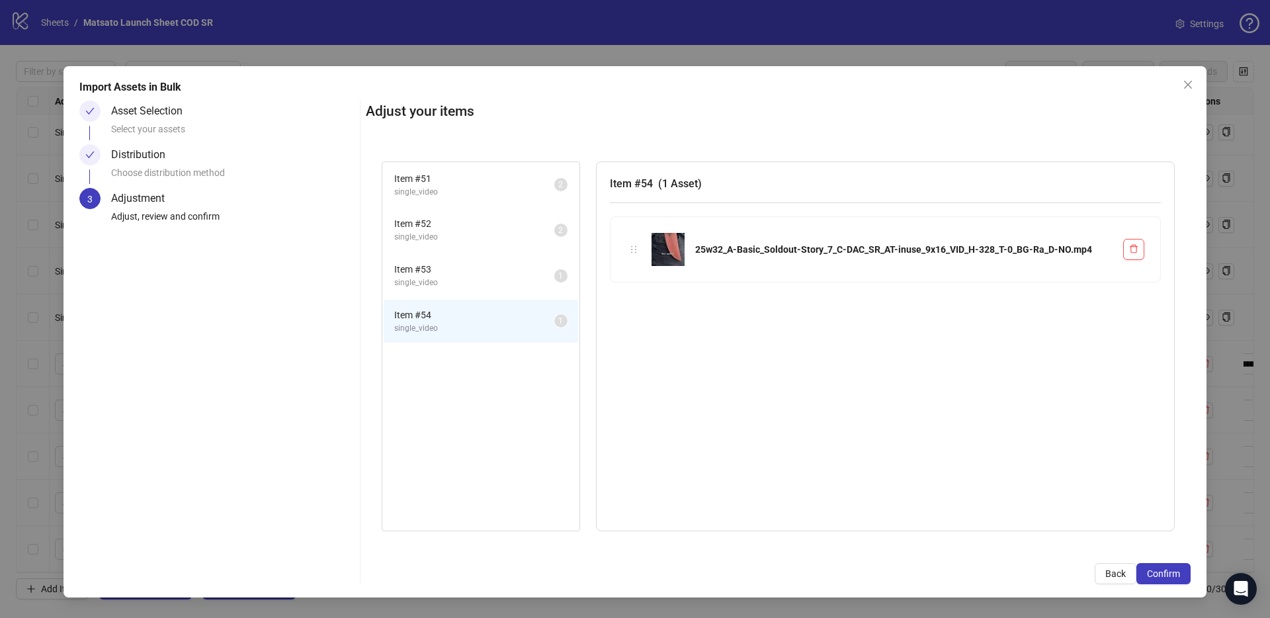
click at [444, 267] on span "Item # 53" at bounding box center [474, 269] width 160 height 15
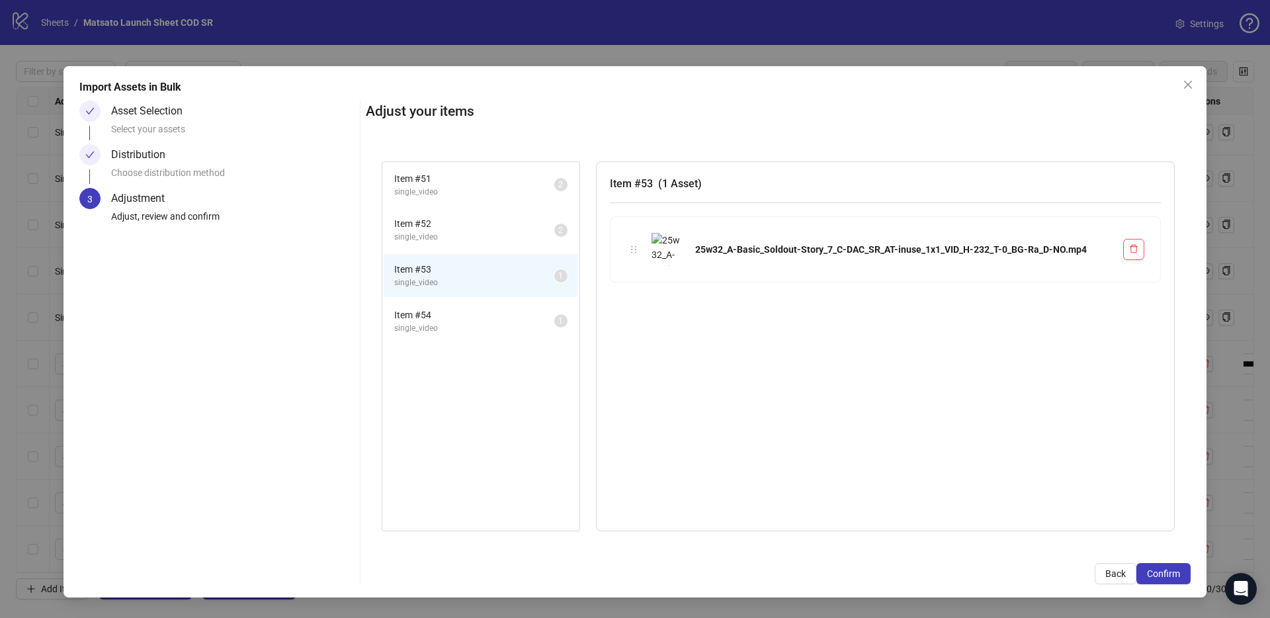
click at [471, 324] on span "single_video" at bounding box center [474, 328] width 160 height 13
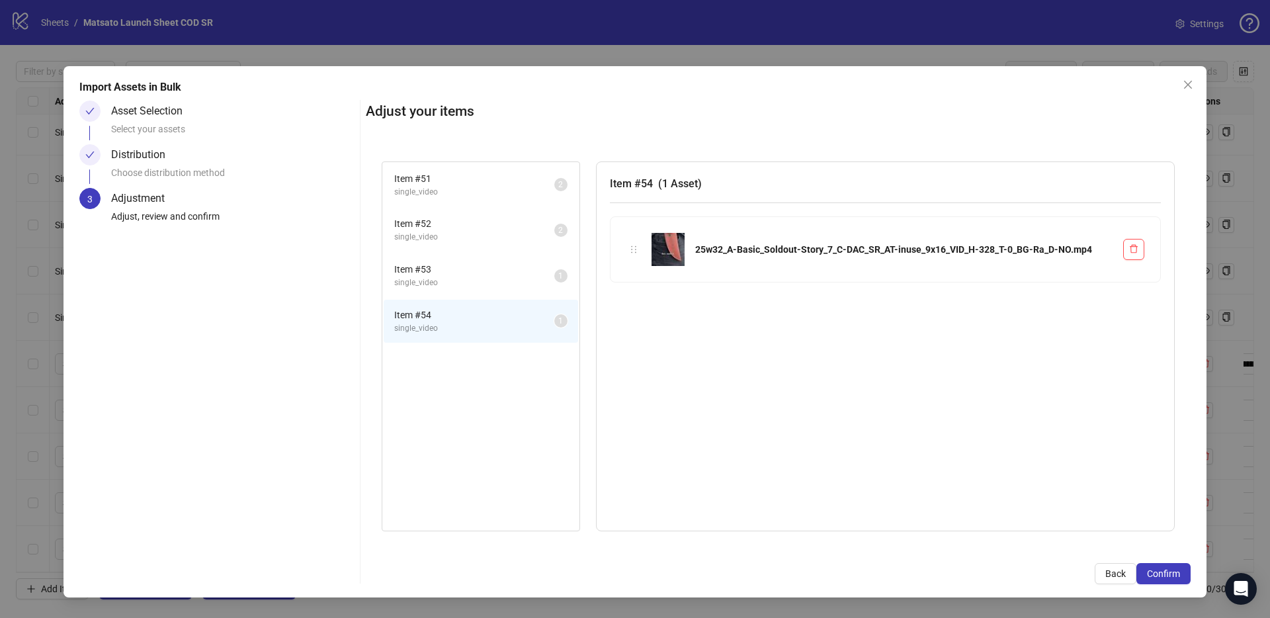
click at [463, 280] on span "single_video" at bounding box center [474, 282] width 160 height 13
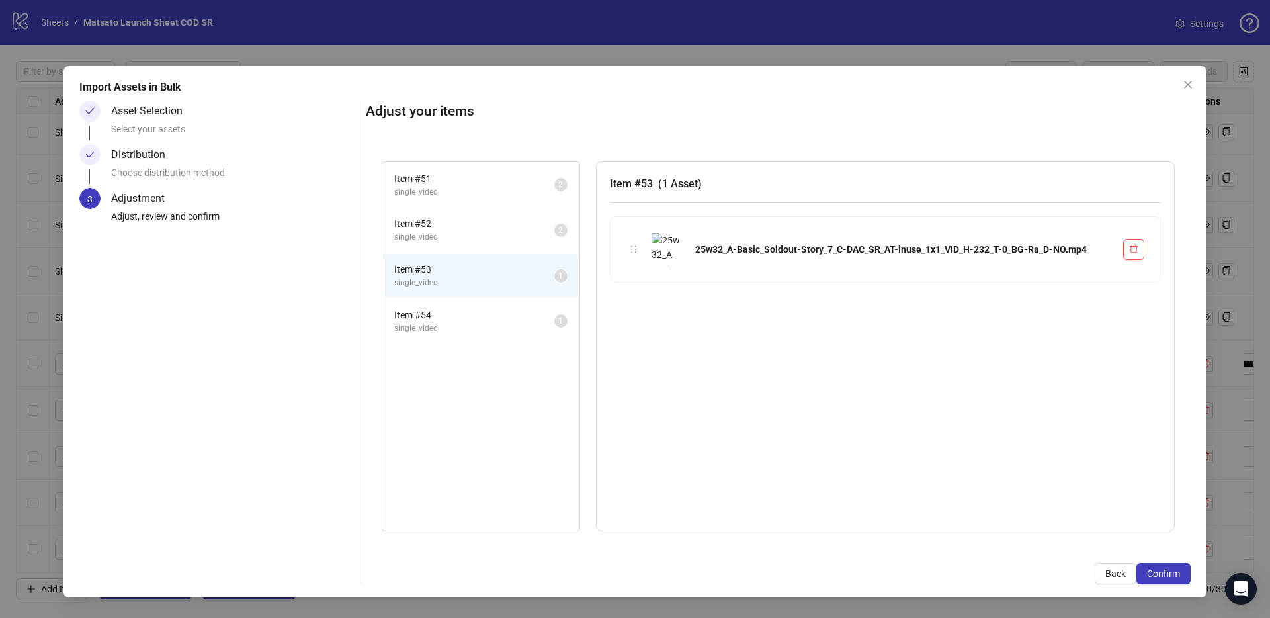
click at [476, 330] on span "single_video" at bounding box center [474, 328] width 160 height 13
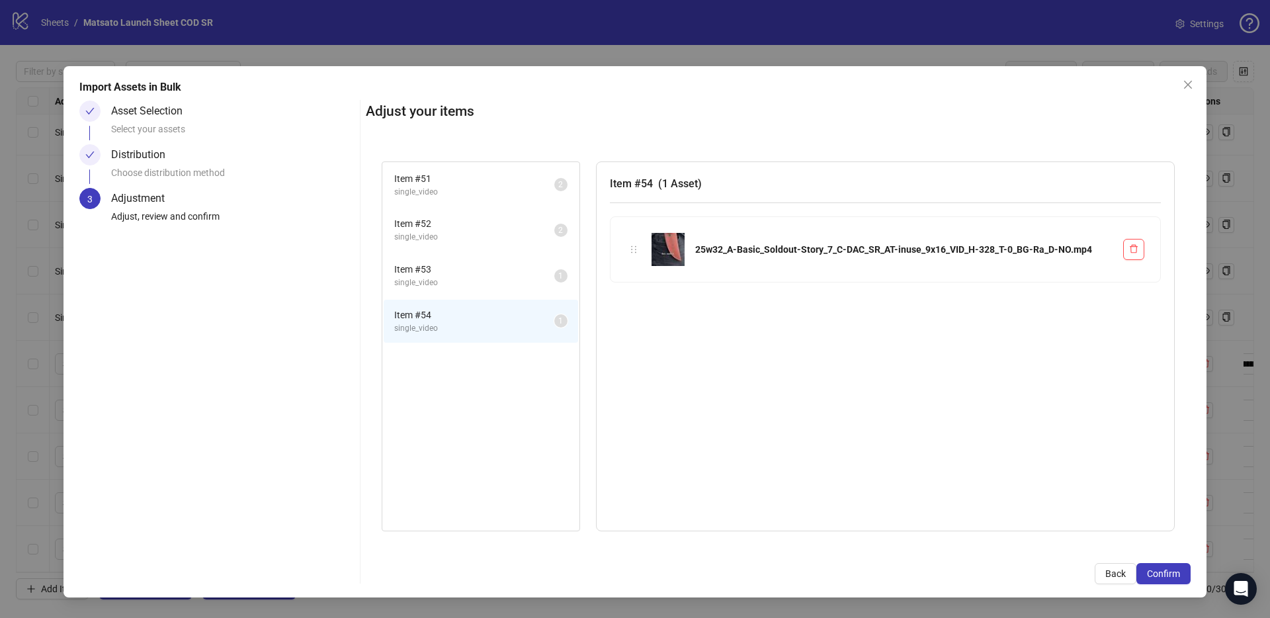
click at [474, 289] on li "Item # 53 single_video 1" at bounding box center [481, 275] width 194 height 43
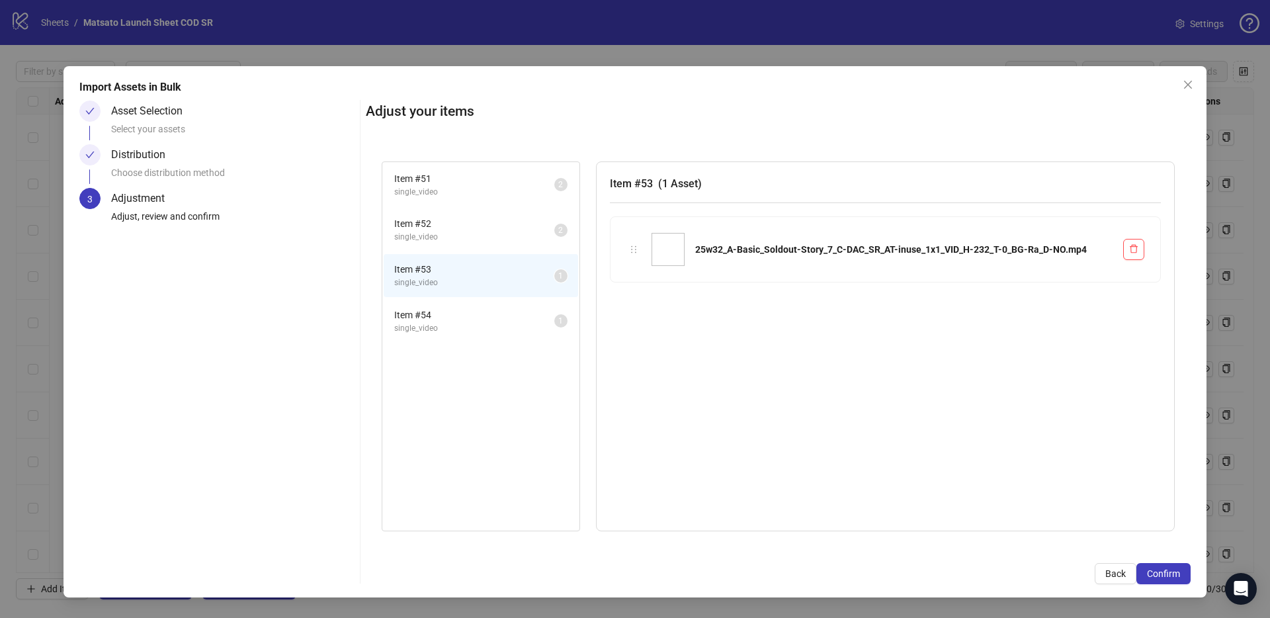
scroll to position [1862, 0]
click at [465, 327] on span "single_video" at bounding box center [474, 328] width 160 height 13
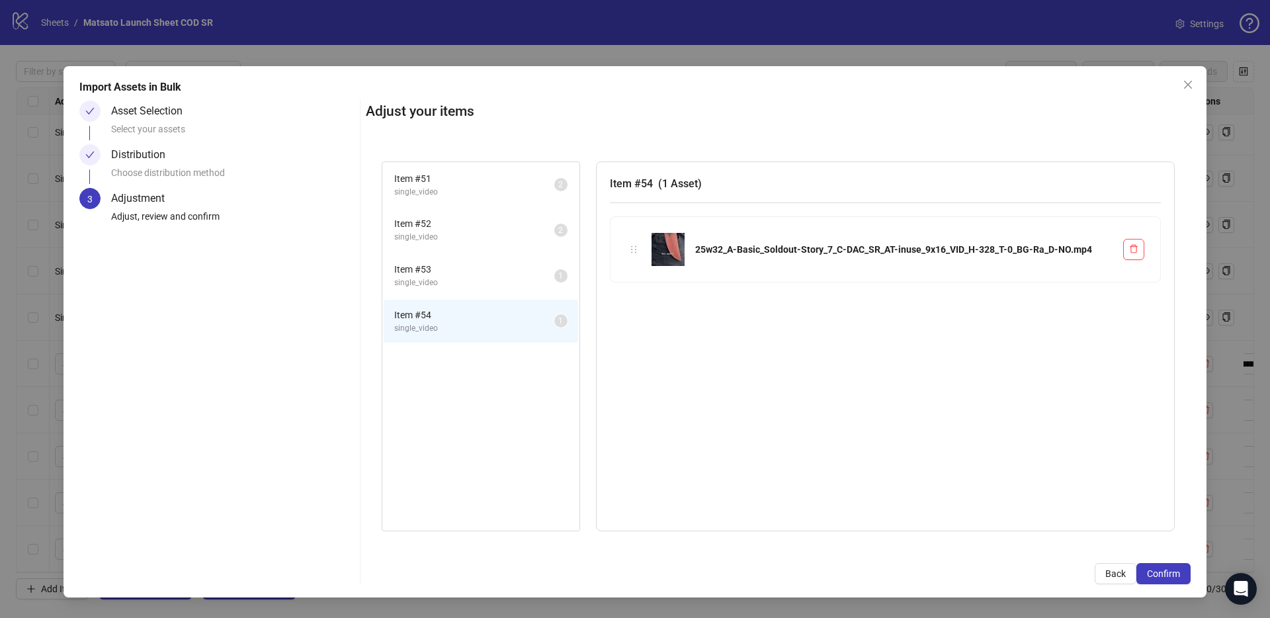
click at [467, 287] on span "single_video" at bounding box center [474, 282] width 160 height 13
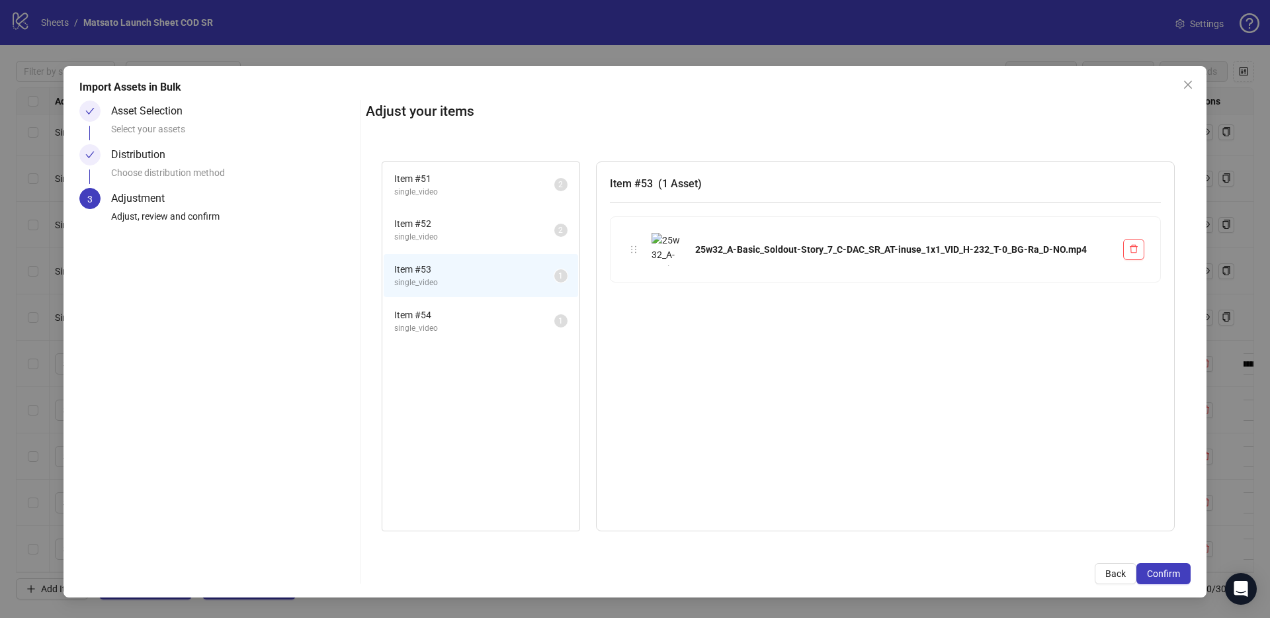
click at [478, 338] on li "Item # 54 single_video 1" at bounding box center [481, 321] width 194 height 43
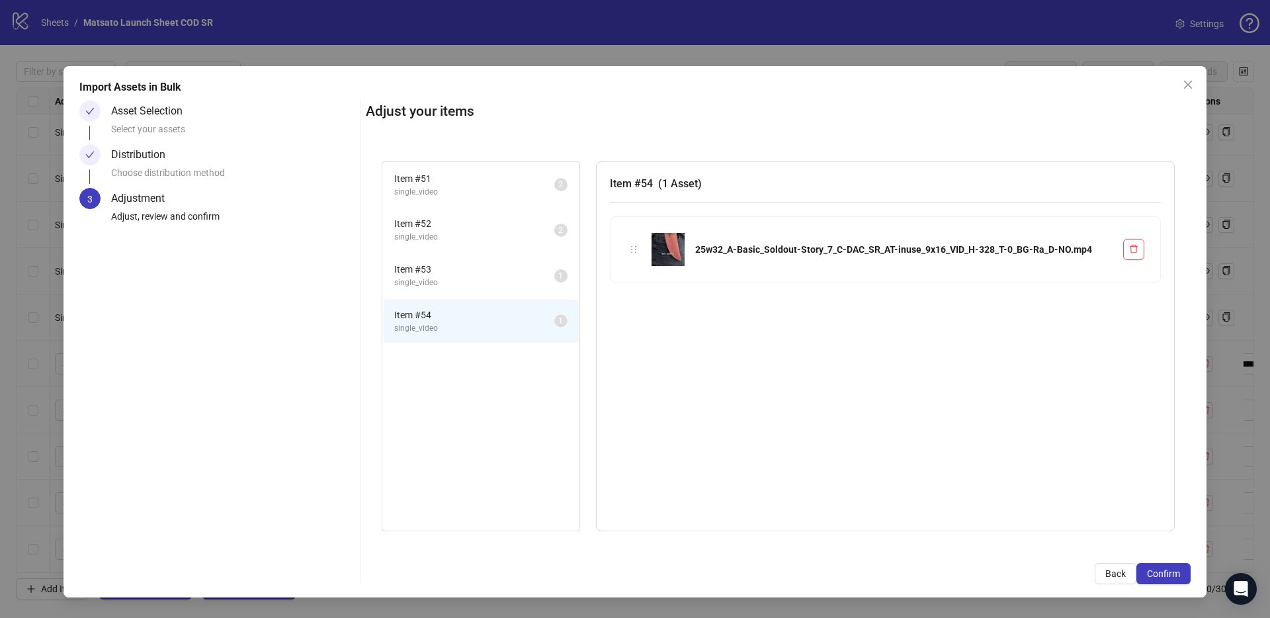
click at [481, 303] on li "Item # 54 single_video 1" at bounding box center [481, 321] width 194 height 43
click at [458, 282] on span "single_video" at bounding box center [474, 282] width 160 height 13
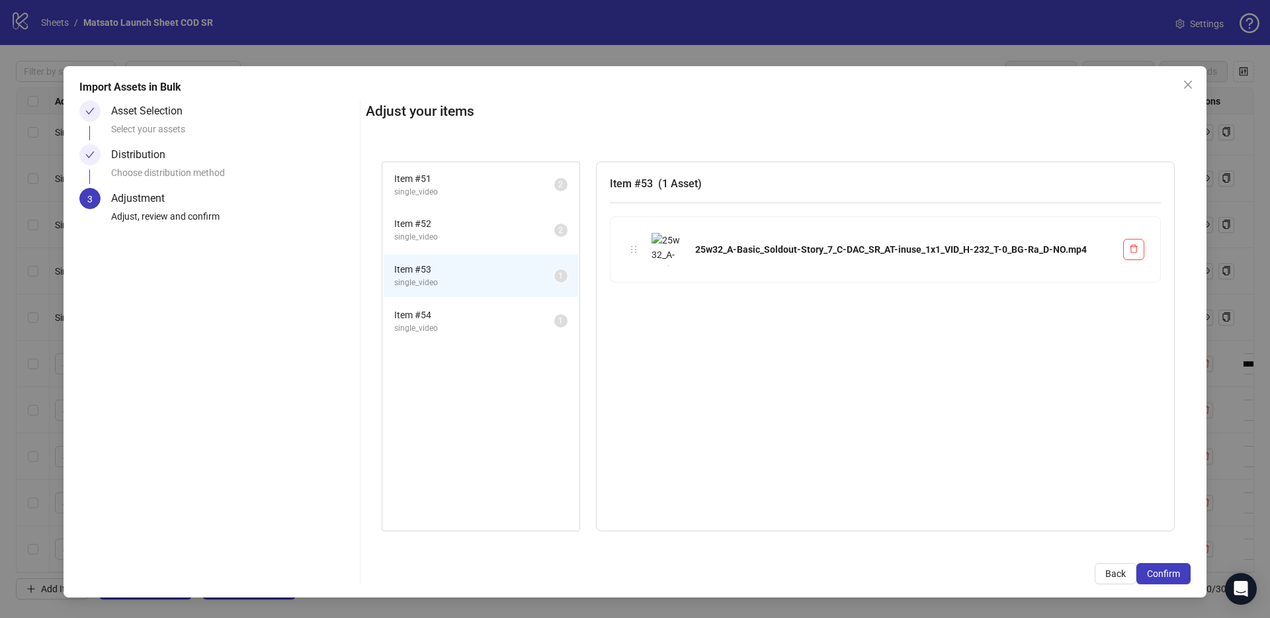
click at [468, 331] on span "single_video" at bounding box center [474, 328] width 160 height 13
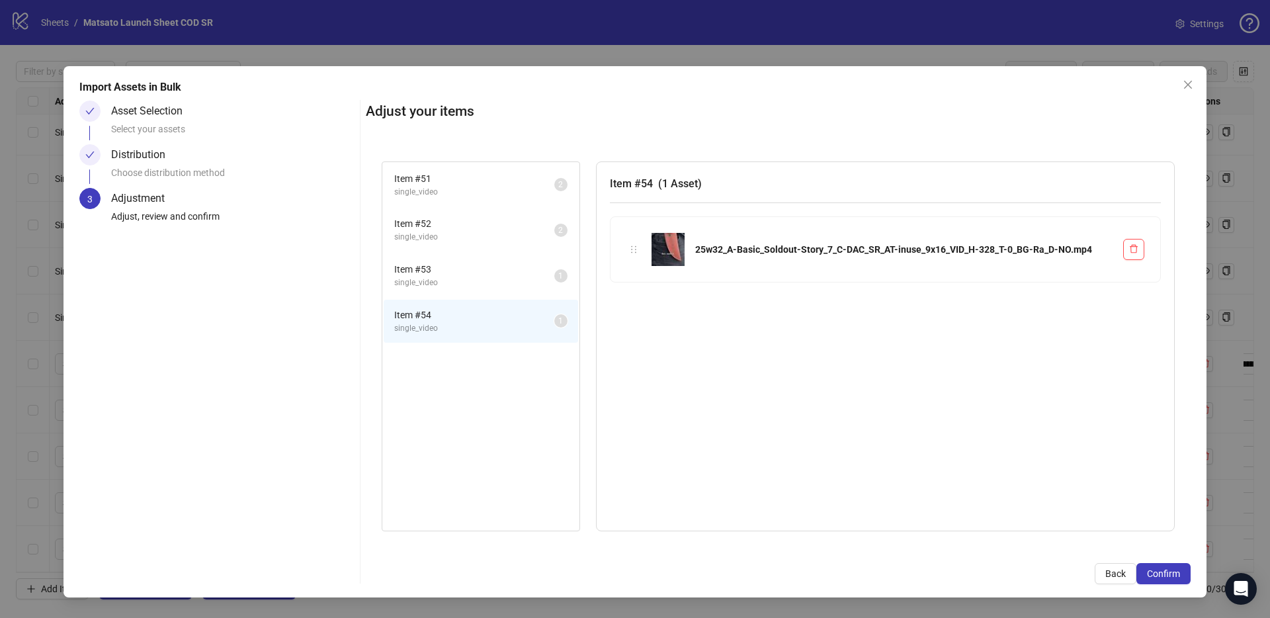
click at [455, 284] on span "single_video" at bounding box center [474, 282] width 160 height 13
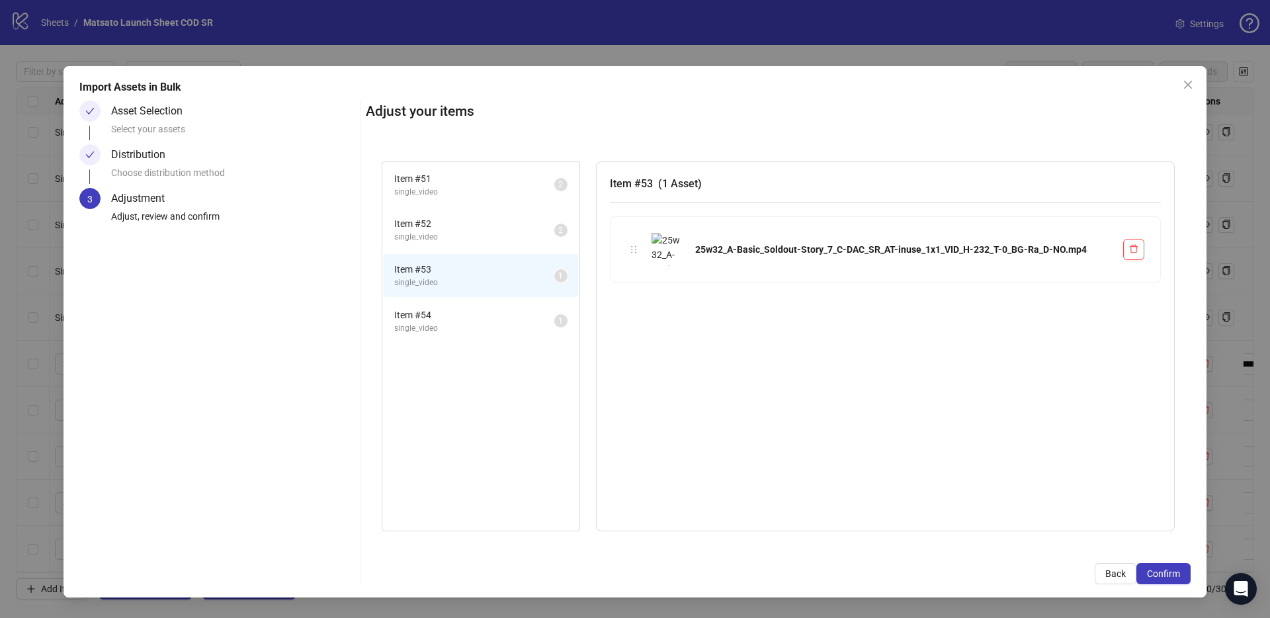
click at [465, 336] on li "Item # 54 single_video 1" at bounding box center [481, 321] width 194 height 43
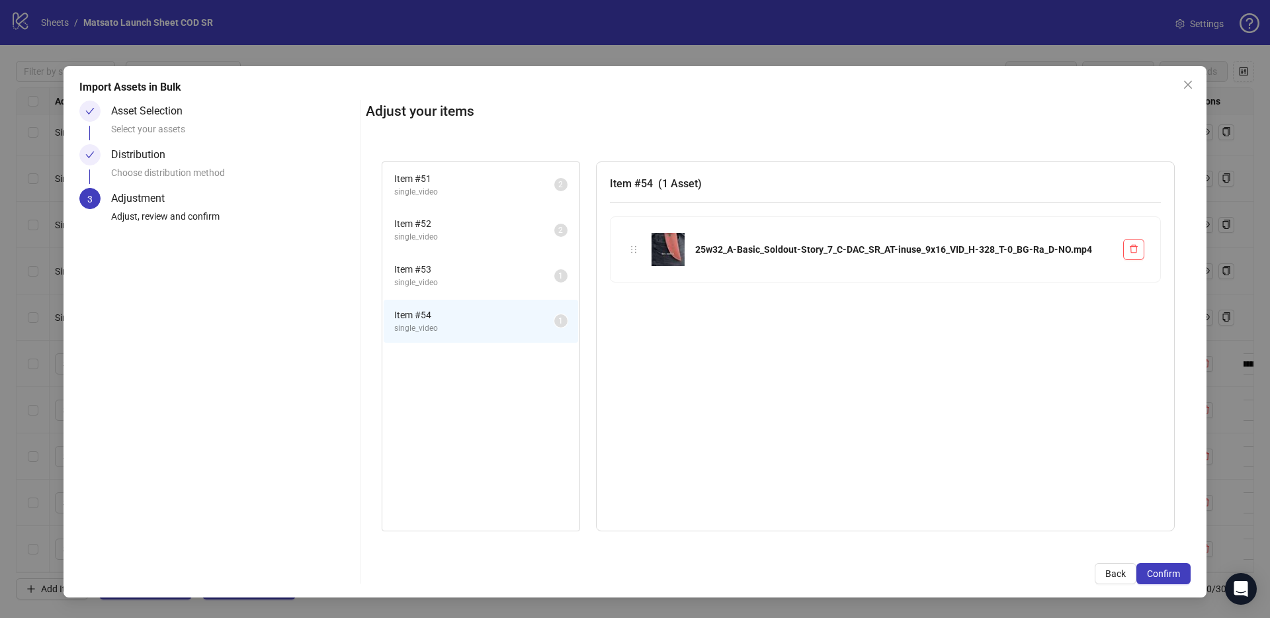
click at [461, 287] on span "single_video" at bounding box center [474, 282] width 160 height 13
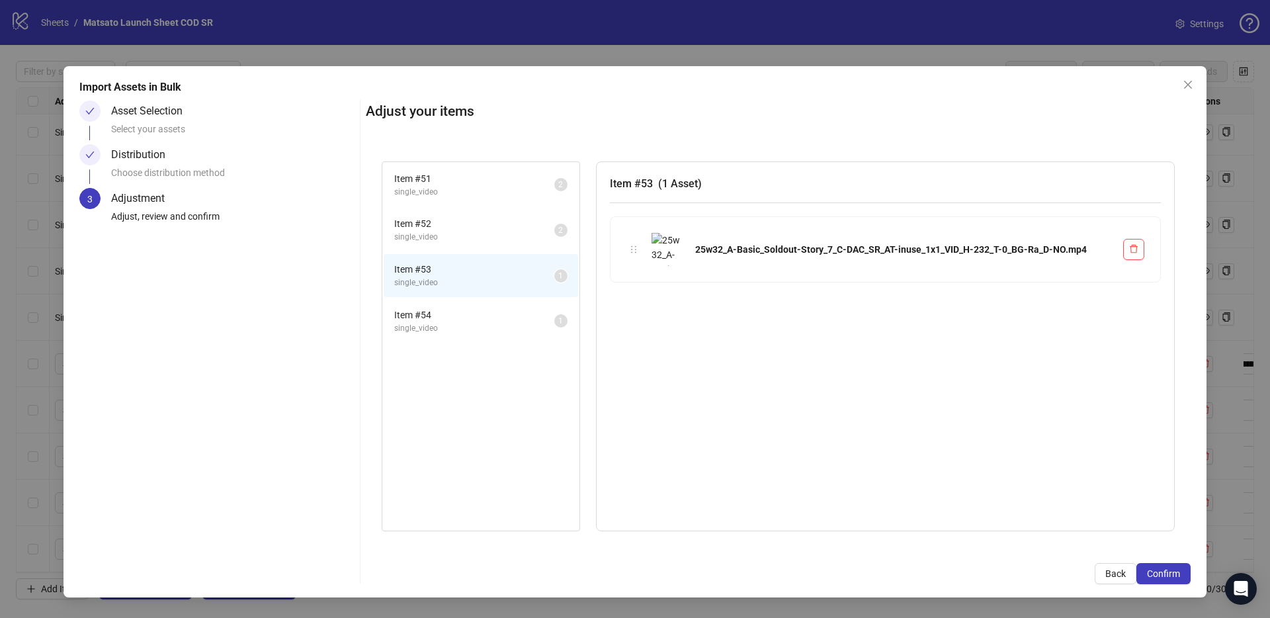
click at [439, 243] on span "single_video" at bounding box center [474, 237] width 160 height 13
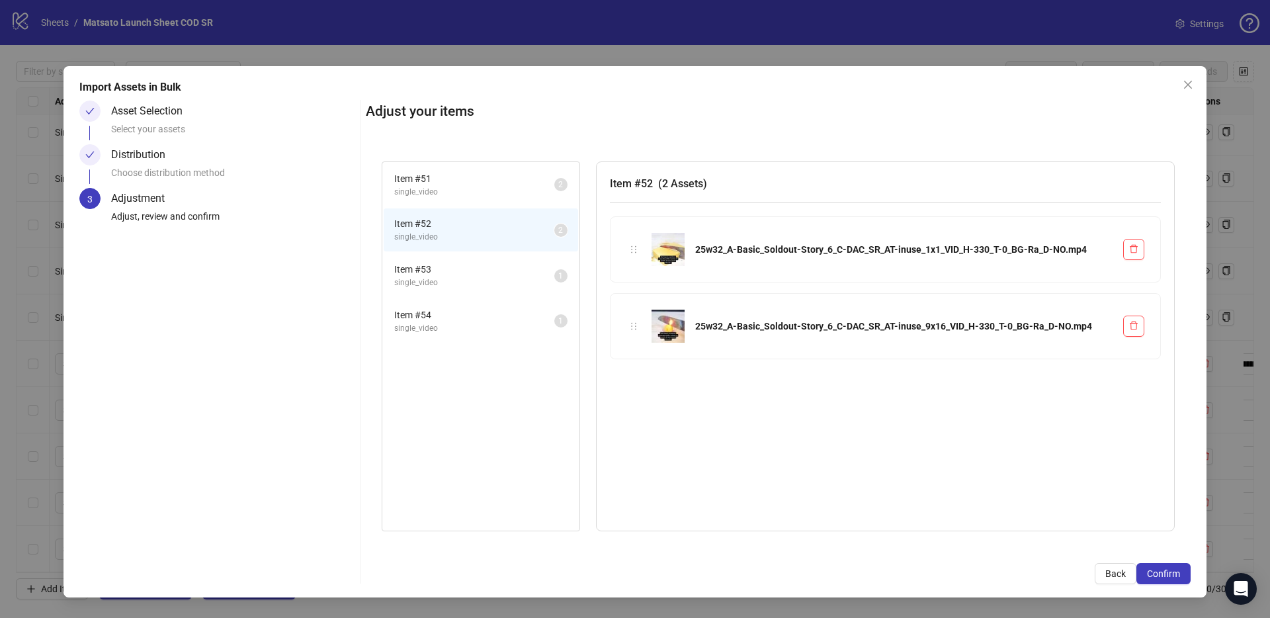
click at [448, 278] on span "single_video" at bounding box center [474, 282] width 160 height 13
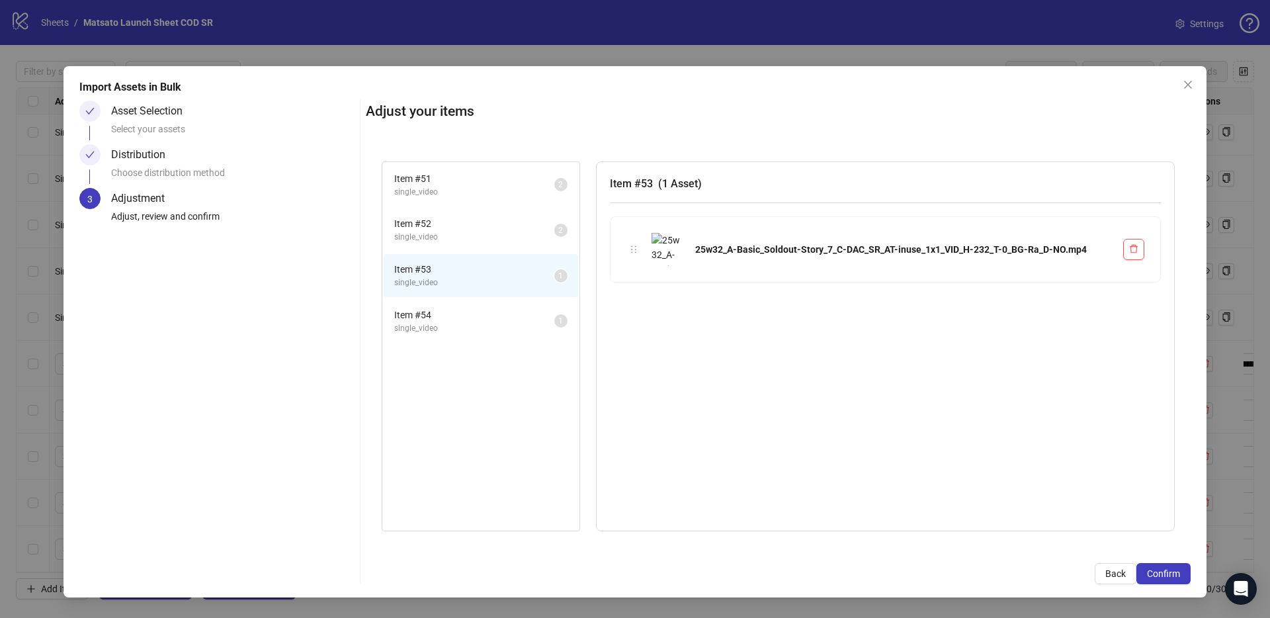
click at [454, 312] on span "Item # 54" at bounding box center [474, 314] width 160 height 15
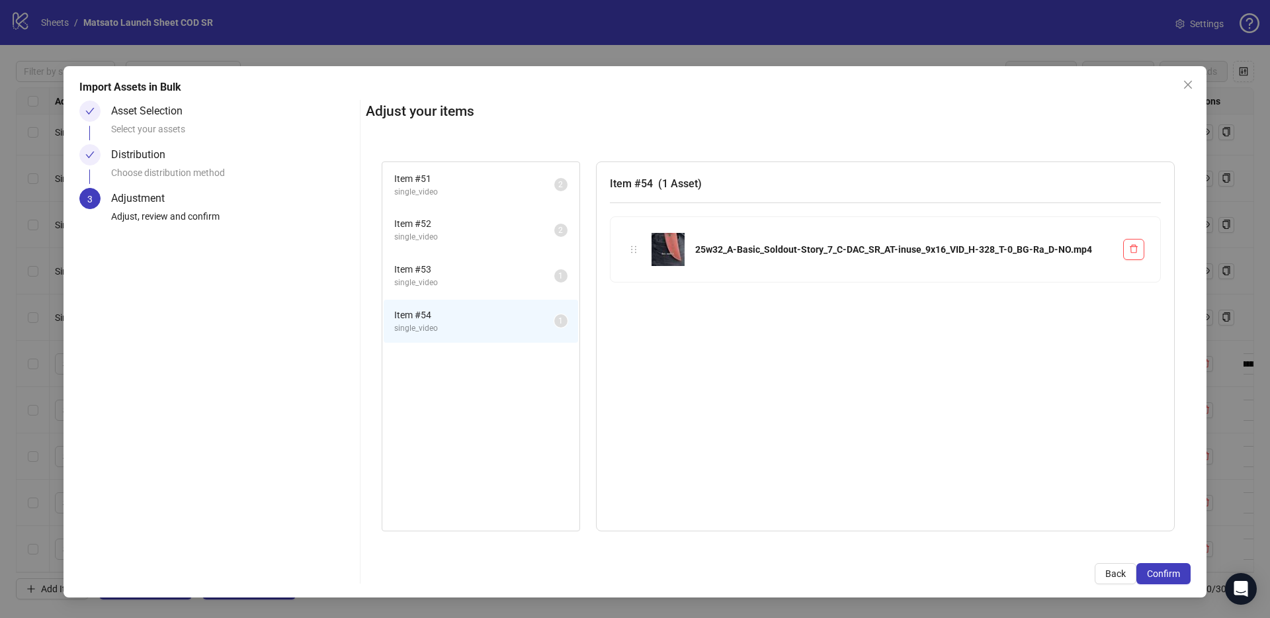
click at [453, 278] on span "single_video" at bounding box center [474, 282] width 160 height 13
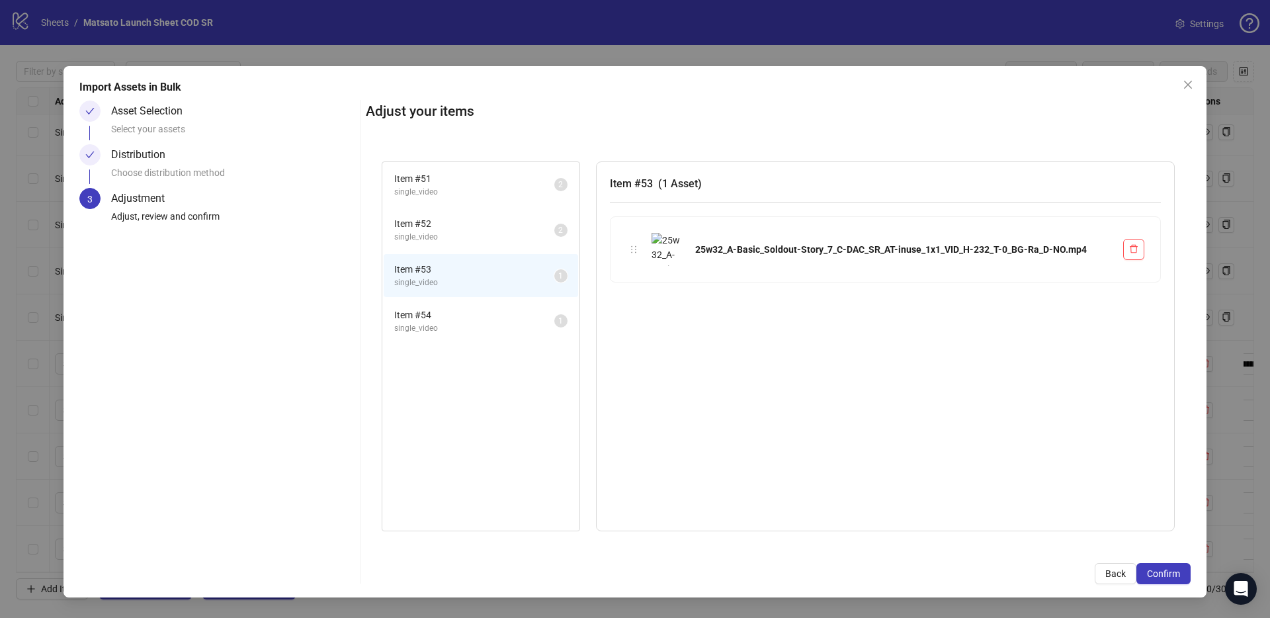
click at [458, 321] on span "Item # 54" at bounding box center [474, 314] width 160 height 15
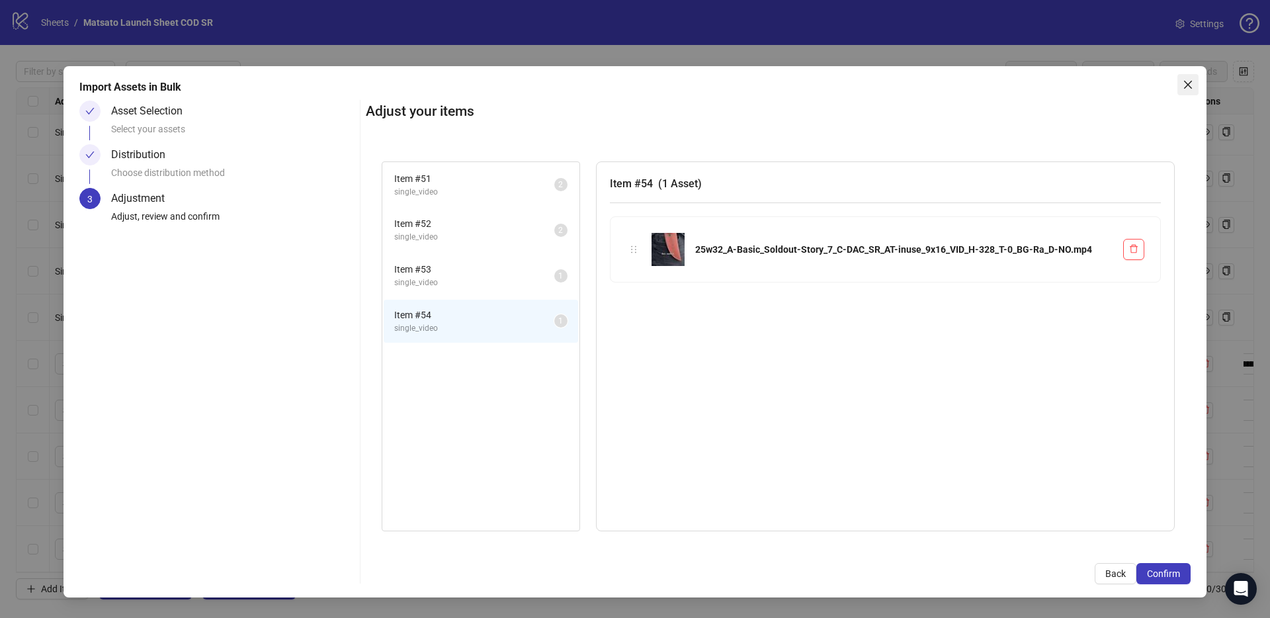
click at [1189, 87] on icon "close" at bounding box center [1187, 84] width 11 height 11
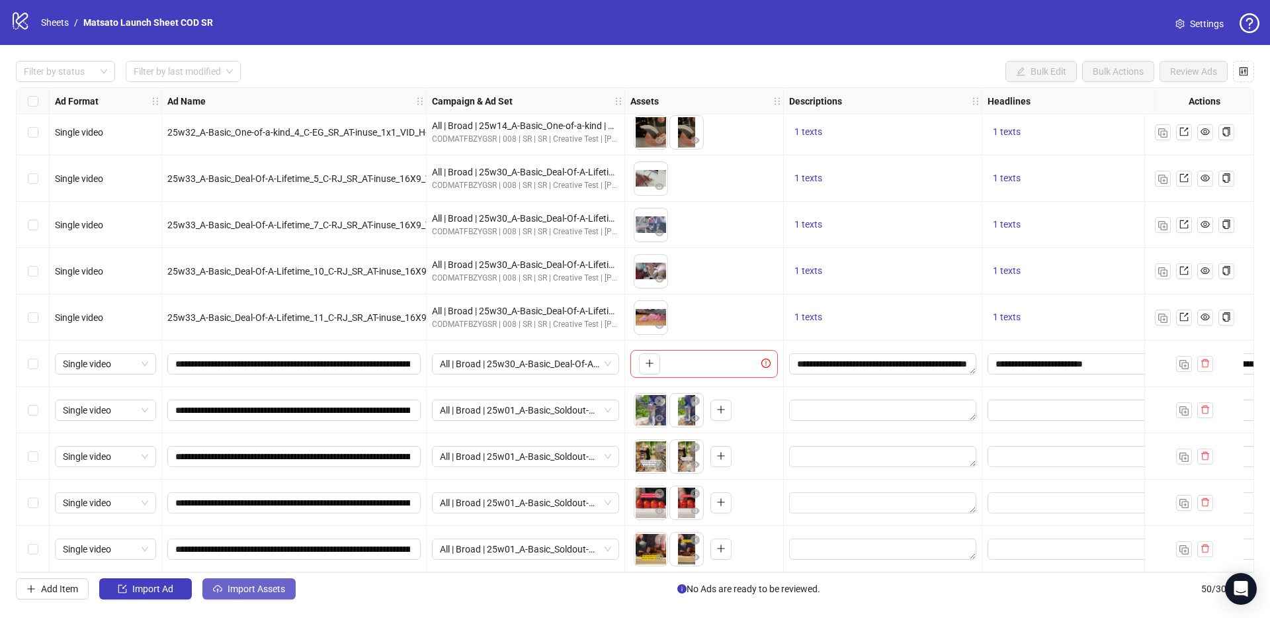
click at [254, 585] on span "Import Assets" at bounding box center [256, 588] width 58 height 11
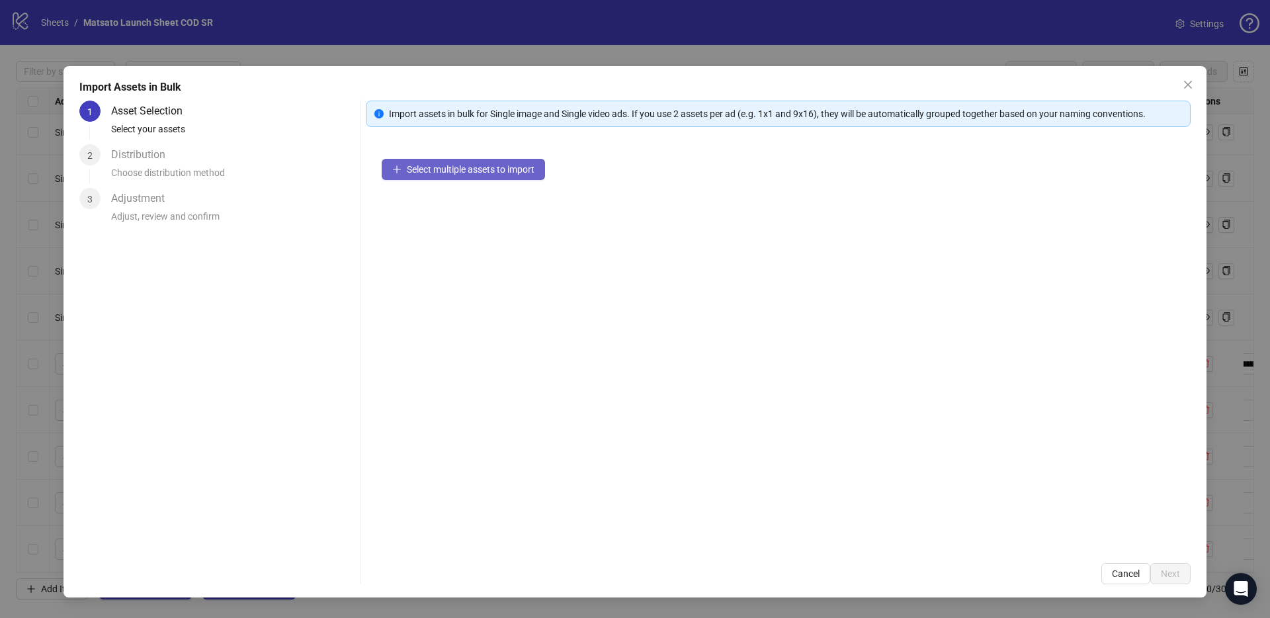
click at [517, 164] on span "Select multiple assets to import" at bounding box center [471, 169] width 128 height 11
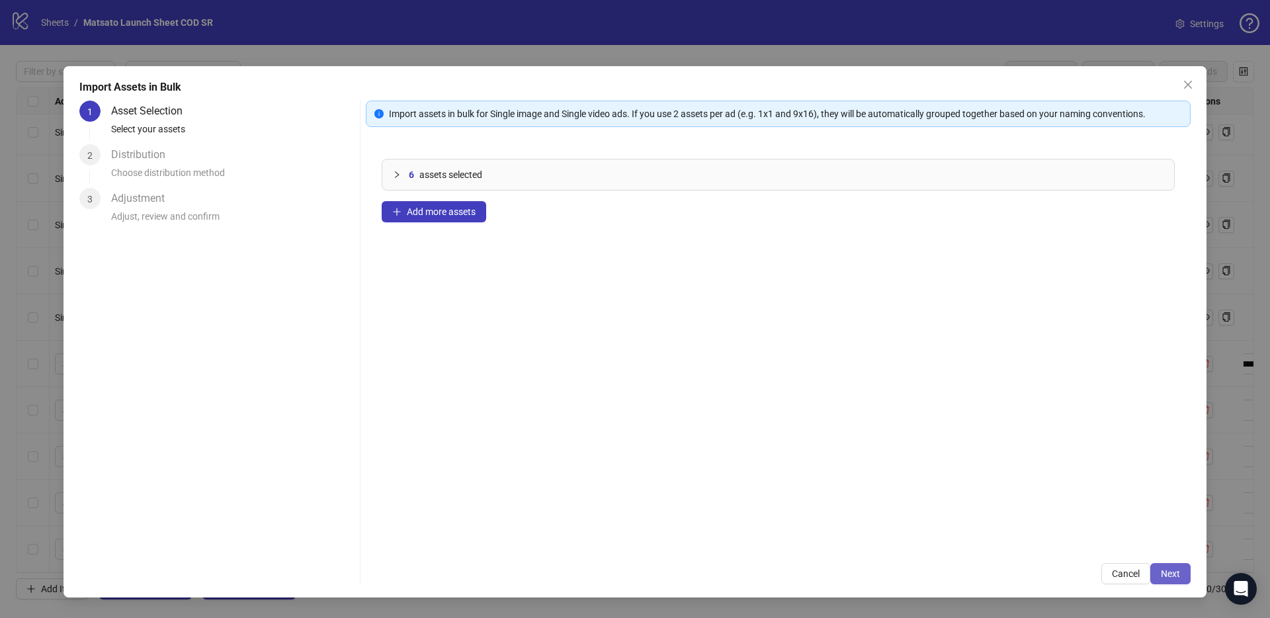
click at [1177, 576] on span "Next" at bounding box center [1169, 573] width 19 height 11
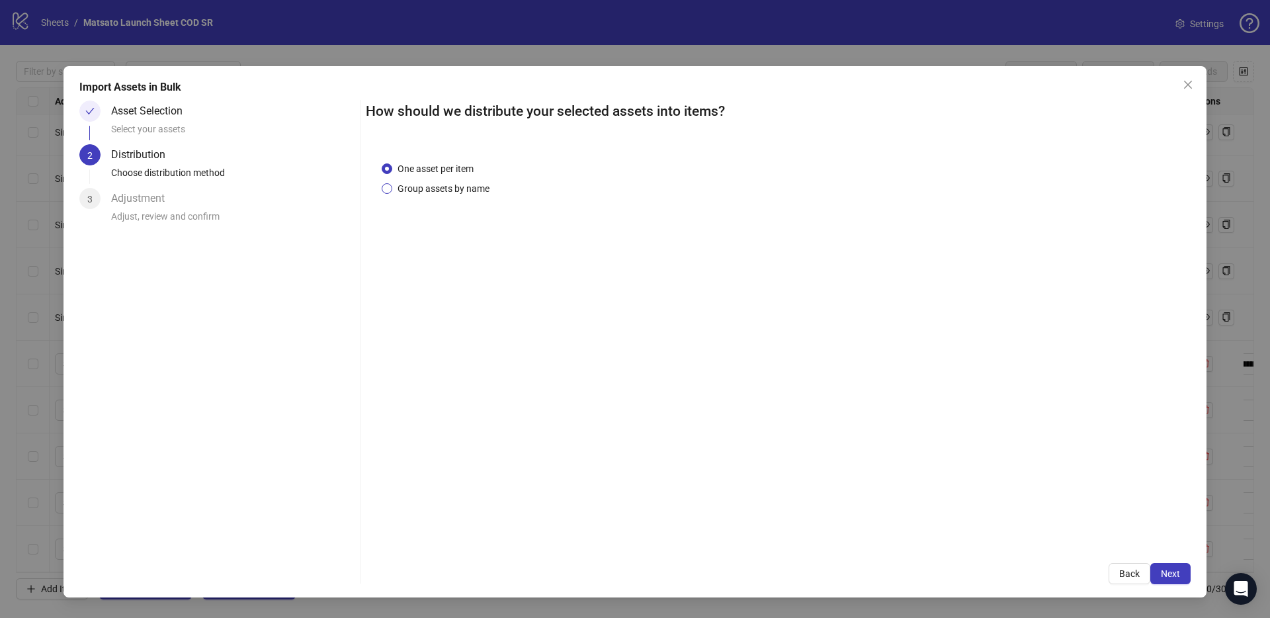
click at [476, 192] on span "Group assets by name" at bounding box center [443, 188] width 102 height 15
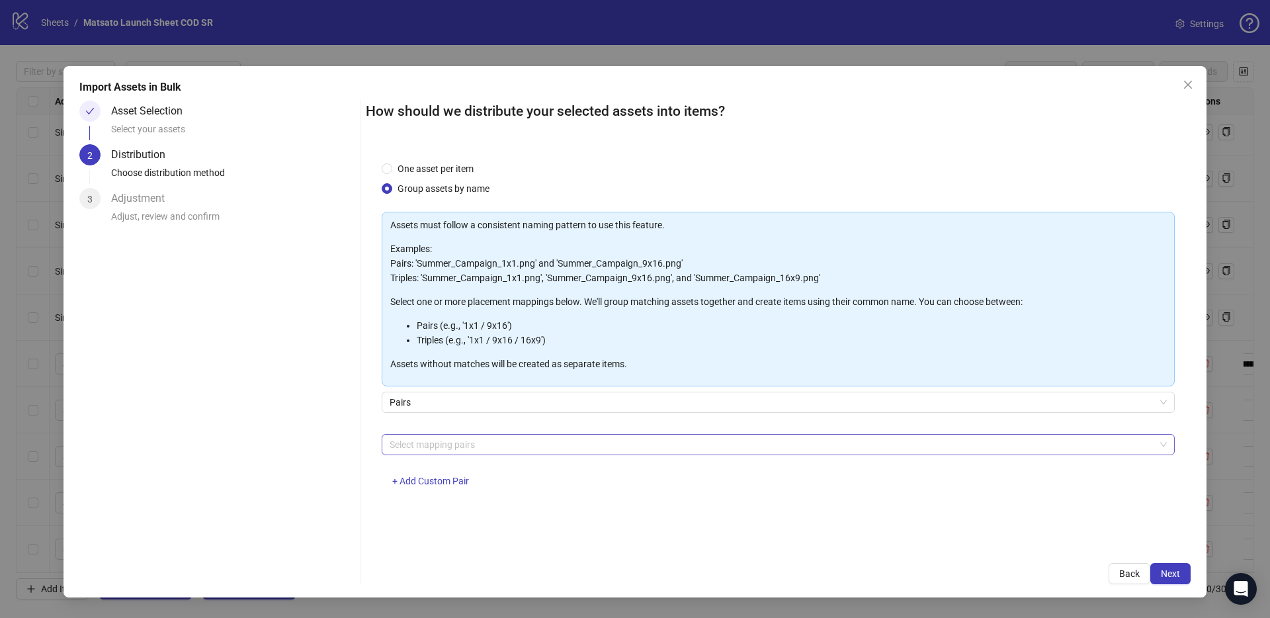
click at [477, 448] on div at bounding box center [771, 444] width 774 height 19
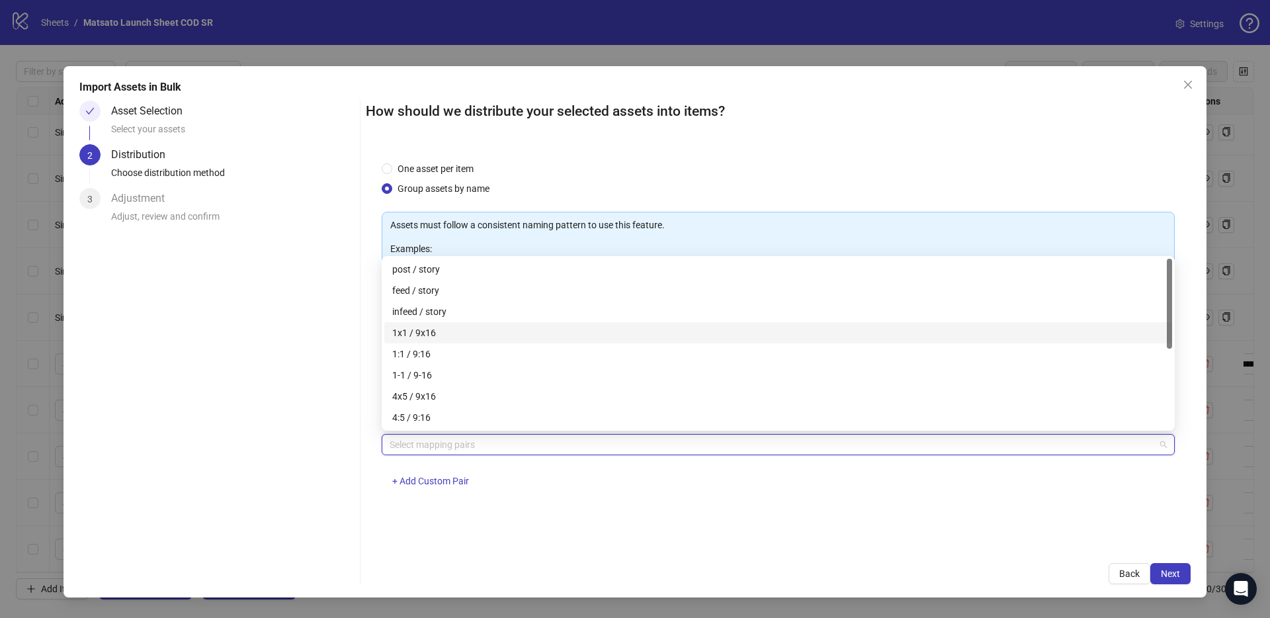
click at [409, 329] on div "1x1 / 9x16" at bounding box center [778, 332] width 772 height 15
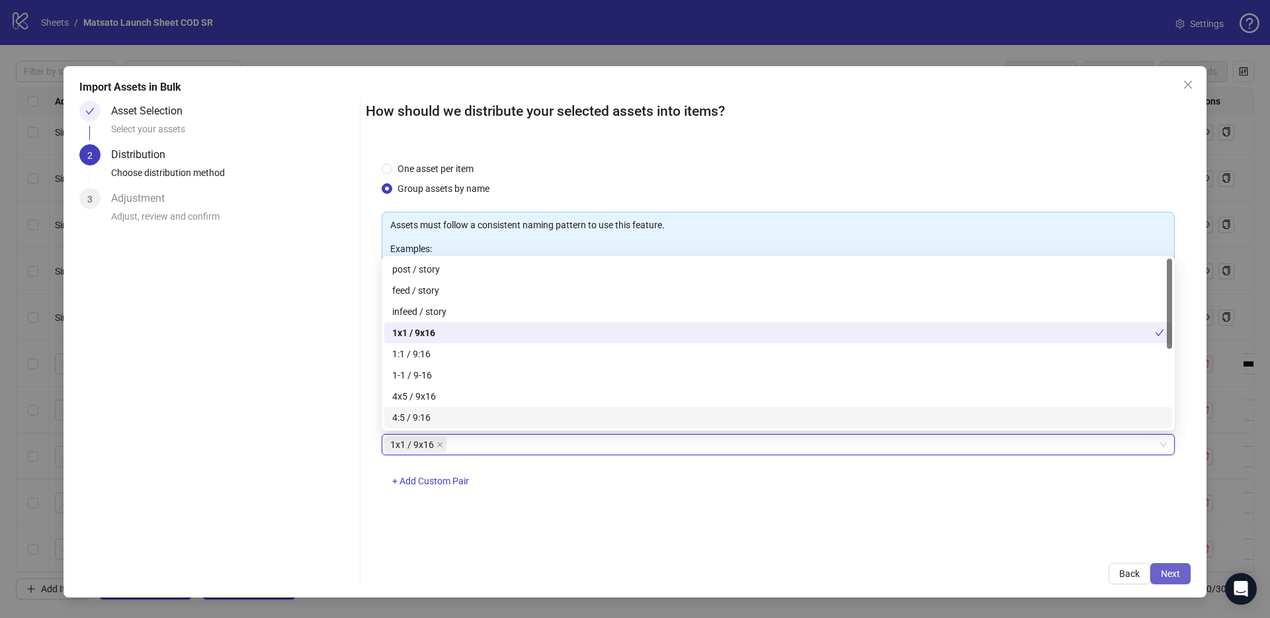
click at [1170, 583] on button "Next" at bounding box center [1170, 573] width 40 height 21
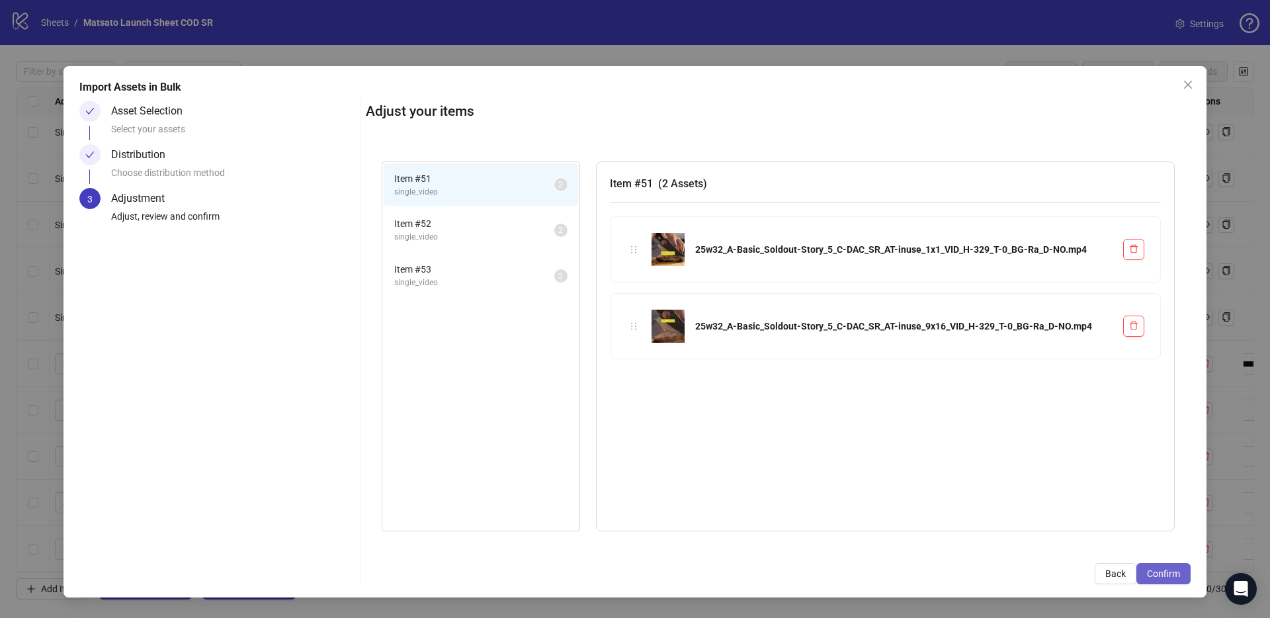
click at [1170, 577] on span "Confirm" at bounding box center [1163, 573] width 33 height 11
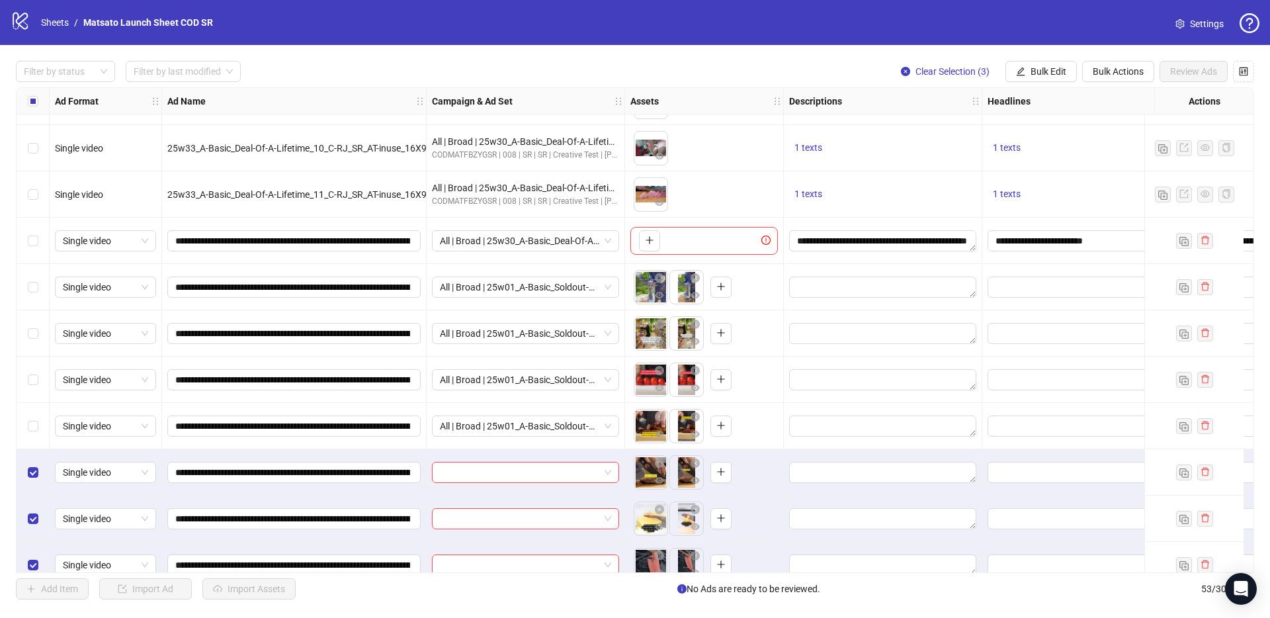
scroll to position [2001, 0]
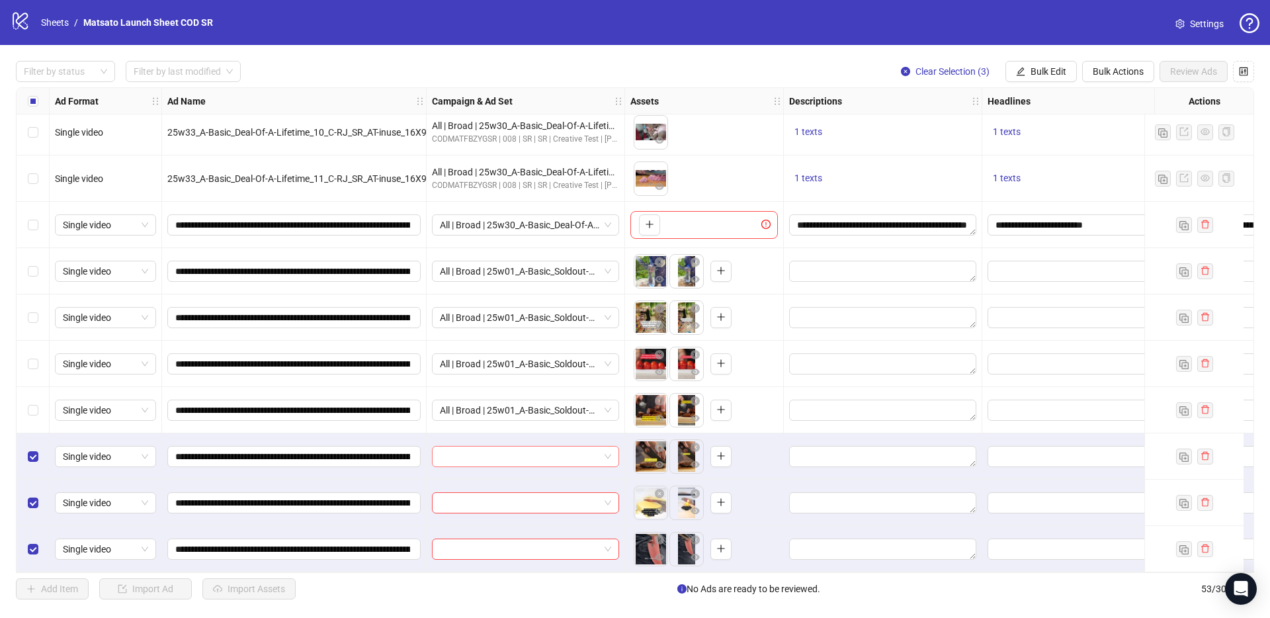
click at [610, 452] on span at bounding box center [525, 456] width 171 height 20
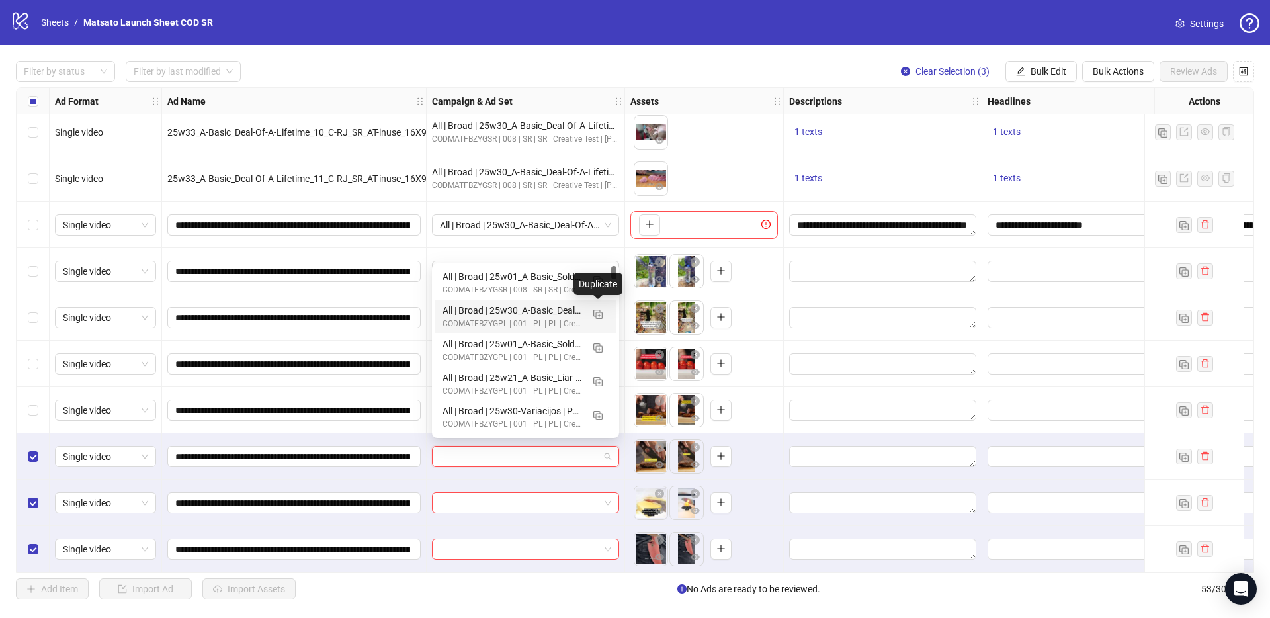
click at [599, 283] on div "Duplicate" at bounding box center [597, 283] width 49 height 22
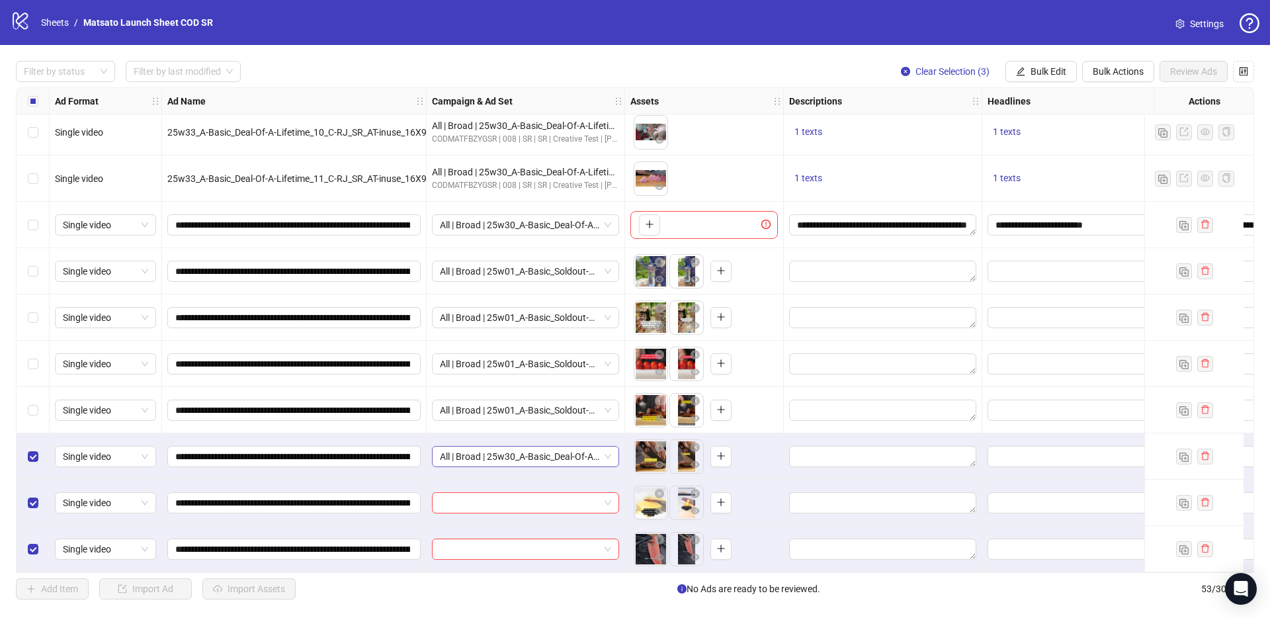
click at [606, 449] on span "All | Broad | 25w30_A-Basic_Deal-Of-A-Lifetime | PP | 08.20" at bounding box center [525, 456] width 171 height 20
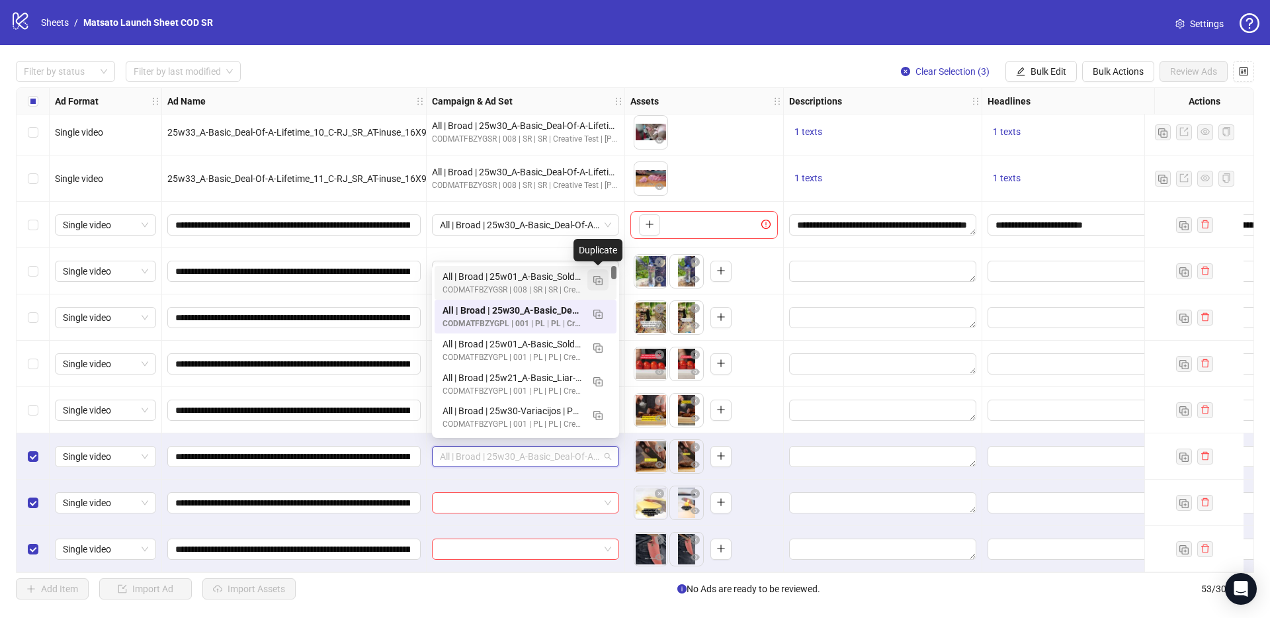
click at [599, 287] on button "button" at bounding box center [597, 279] width 21 height 21
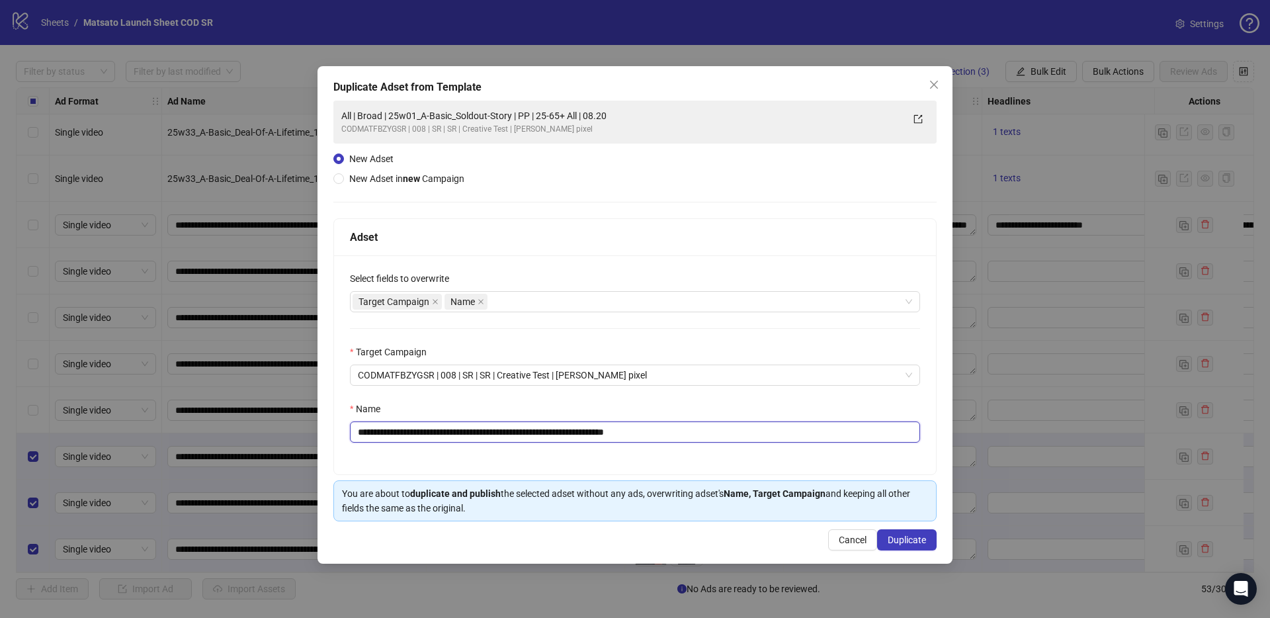
drag, startPoint x: 628, startPoint y: 432, endPoint x: 703, endPoint y: 440, distance: 75.9
click at [703, 440] on input "**********" at bounding box center [635, 431] width 570 height 21
type input "**********"
click at [889, 547] on button "Duplicate" at bounding box center [907, 539] width 60 height 21
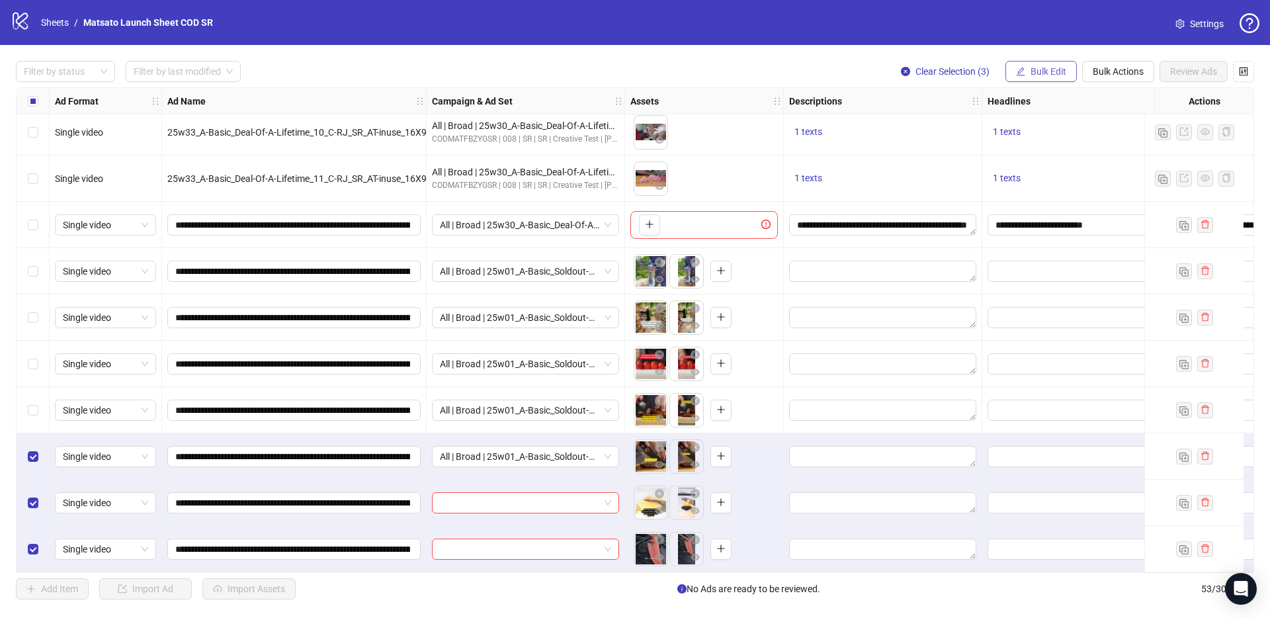
click at [1048, 67] on span "Bulk Edit" at bounding box center [1048, 71] width 36 height 11
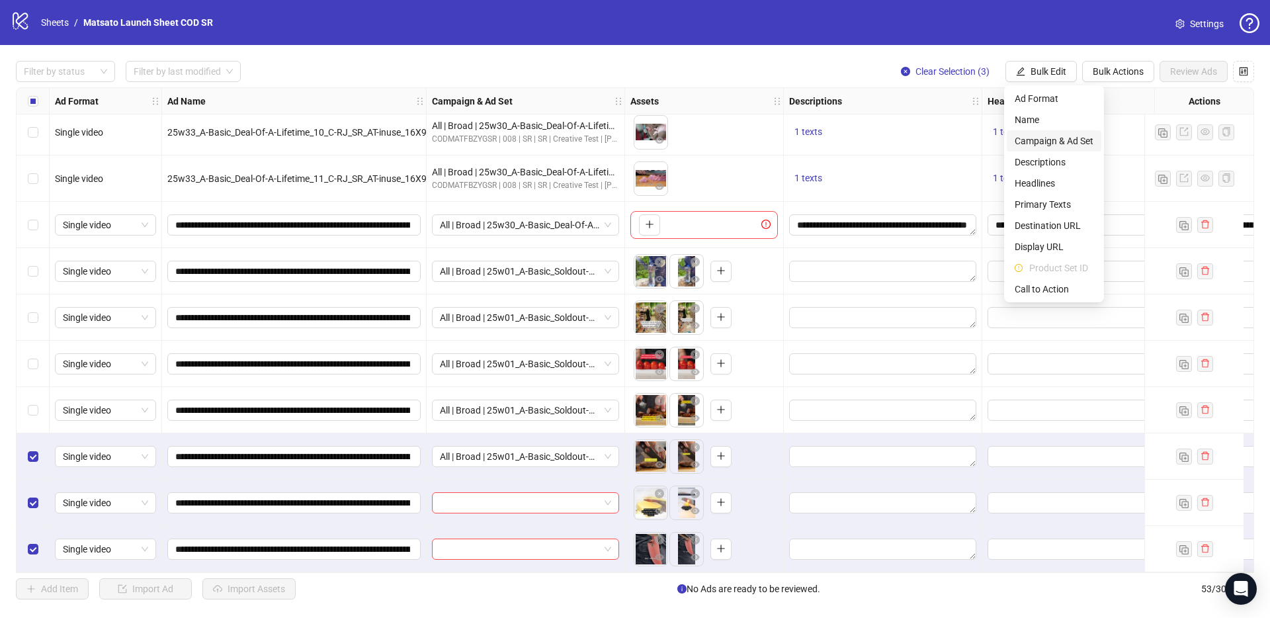
click at [1055, 141] on span "Campaign & Ad Set" at bounding box center [1053, 141] width 79 height 15
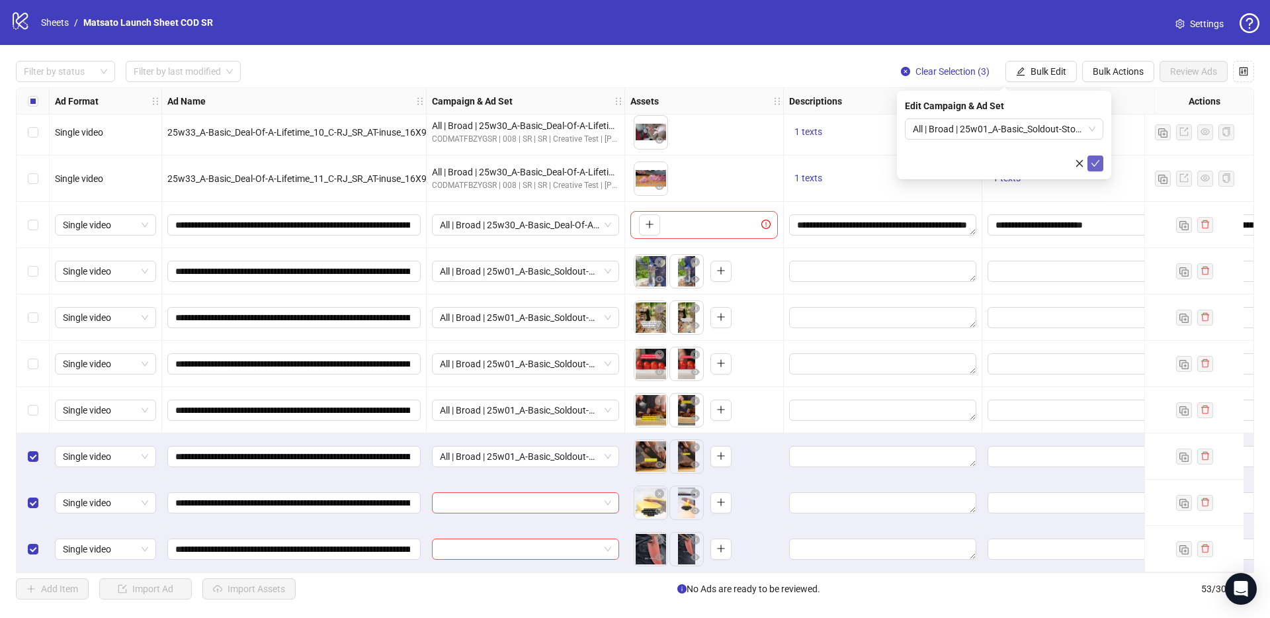
click at [1097, 161] on icon "check" at bounding box center [1094, 163] width 9 height 9
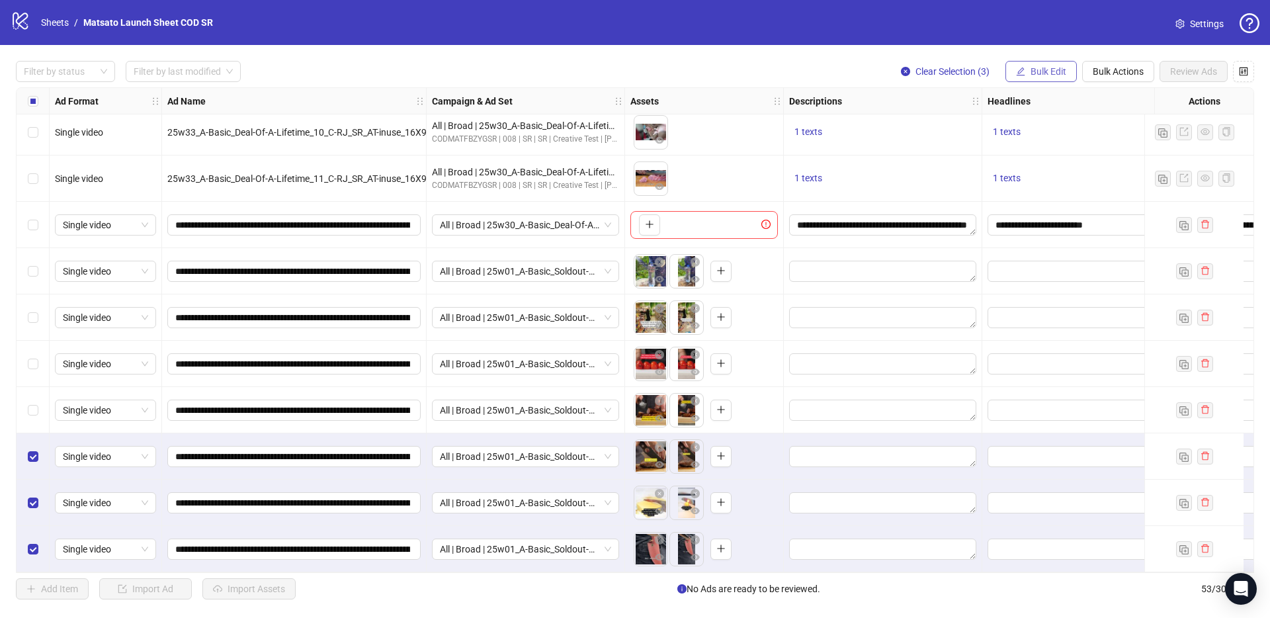
click at [1032, 71] on span "Bulk Edit" at bounding box center [1048, 71] width 36 height 11
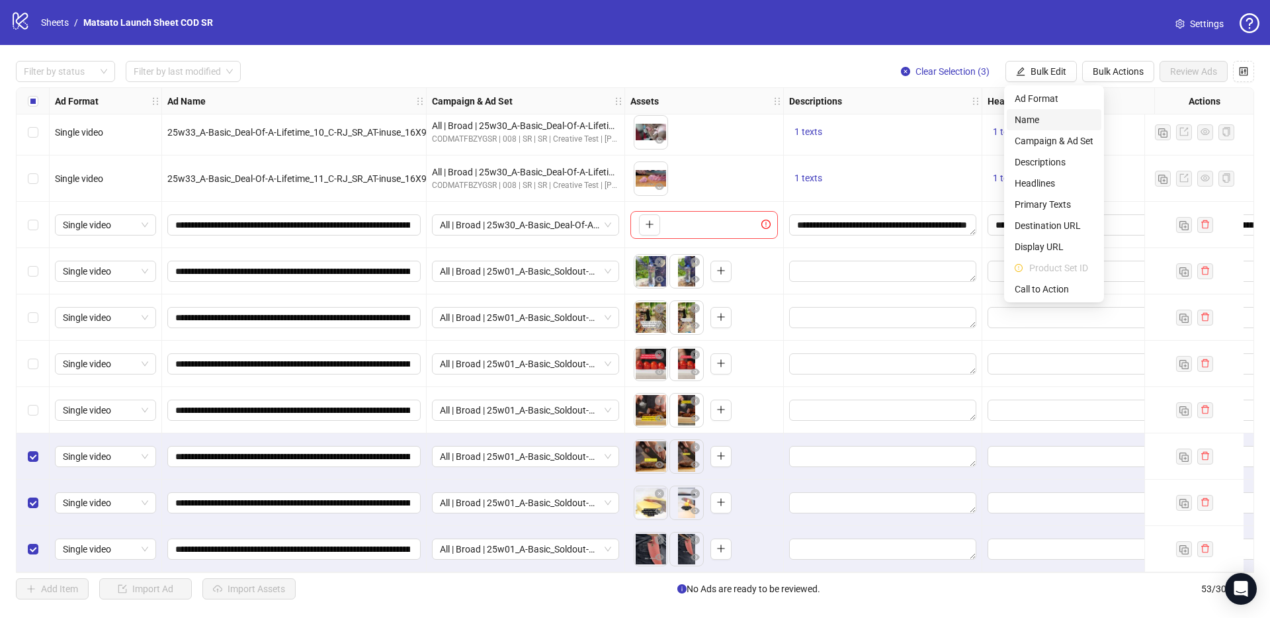
click at [1039, 121] on span "Name" at bounding box center [1053, 119] width 79 height 15
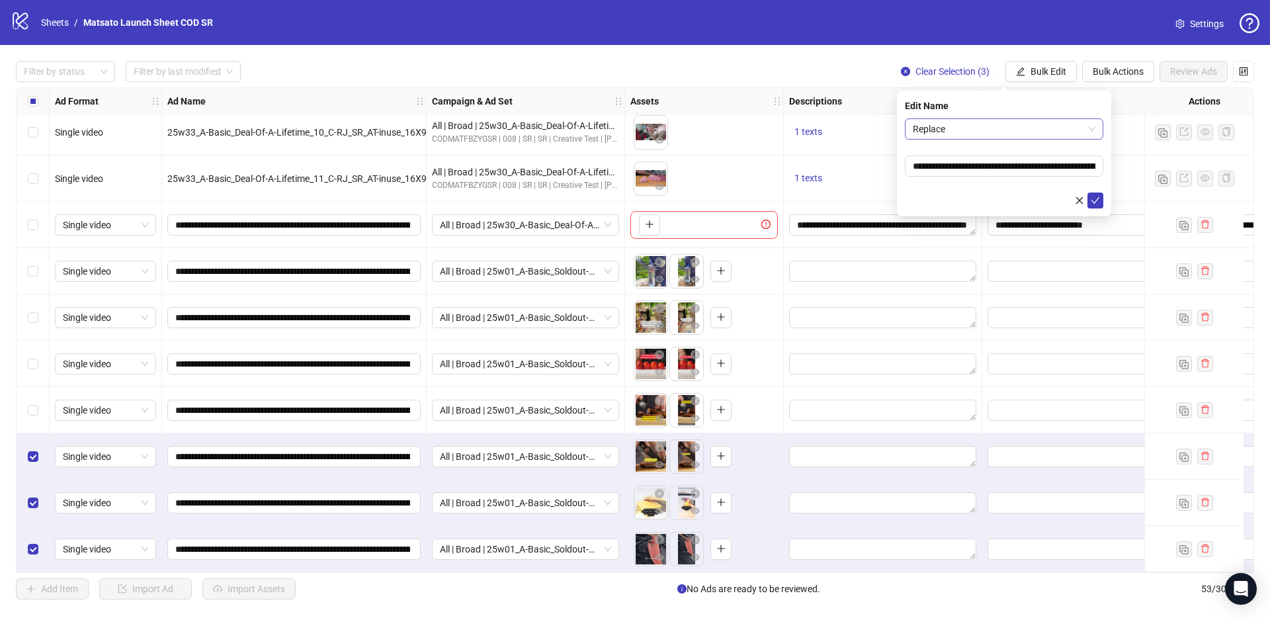
click at [1028, 137] on span "Replace" at bounding box center [1004, 129] width 183 height 20
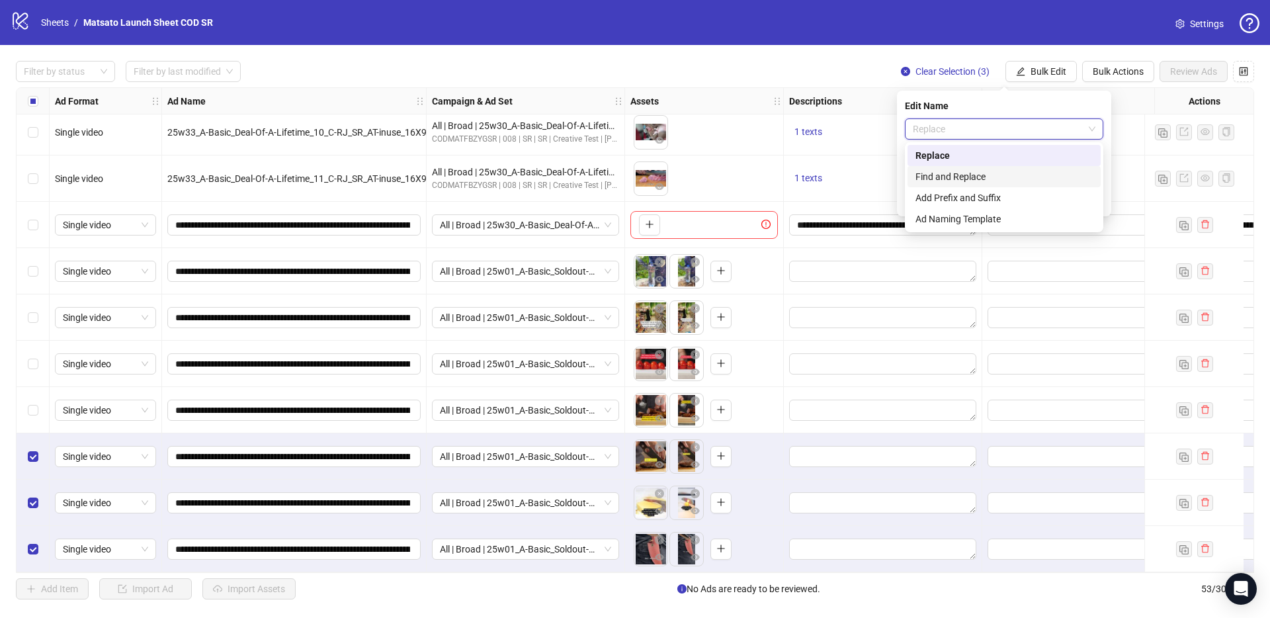
click at [995, 167] on div "Find and Replace" at bounding box center [1003, 176] width 193 height 21
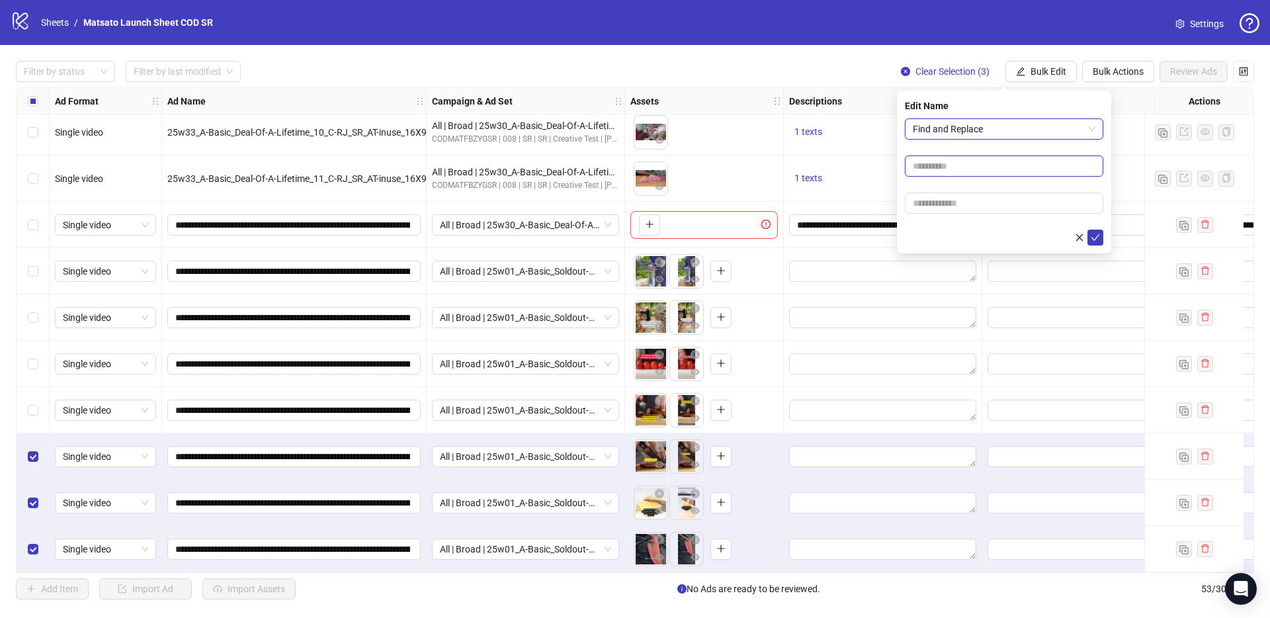
click at [983, 173] on input "text" at bounding box center [1004, 165] width 198 height 21
type input "**"
click at [985, 200] on input "text" at bounding box center [1004, 202] width 198 height 21
type input "*****"
click at [1094, 235] on icon "check" at bounding box center [1094, 237] width 9 height 9
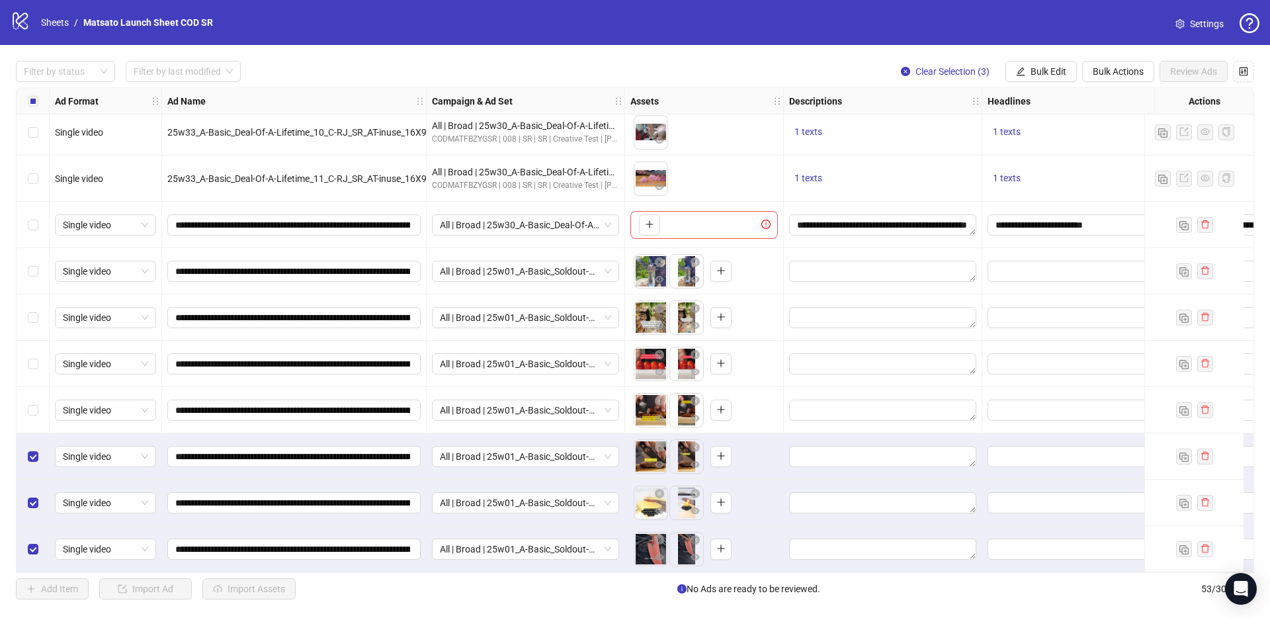
drag, startPoint x: 954, startPoint y: 72, endPoint x: 748, endPoint y: 226, distance: 257.5
click at [954, 72] on span "Clear Selection (3)" at bounding box center [952, 71] width 74 height 11
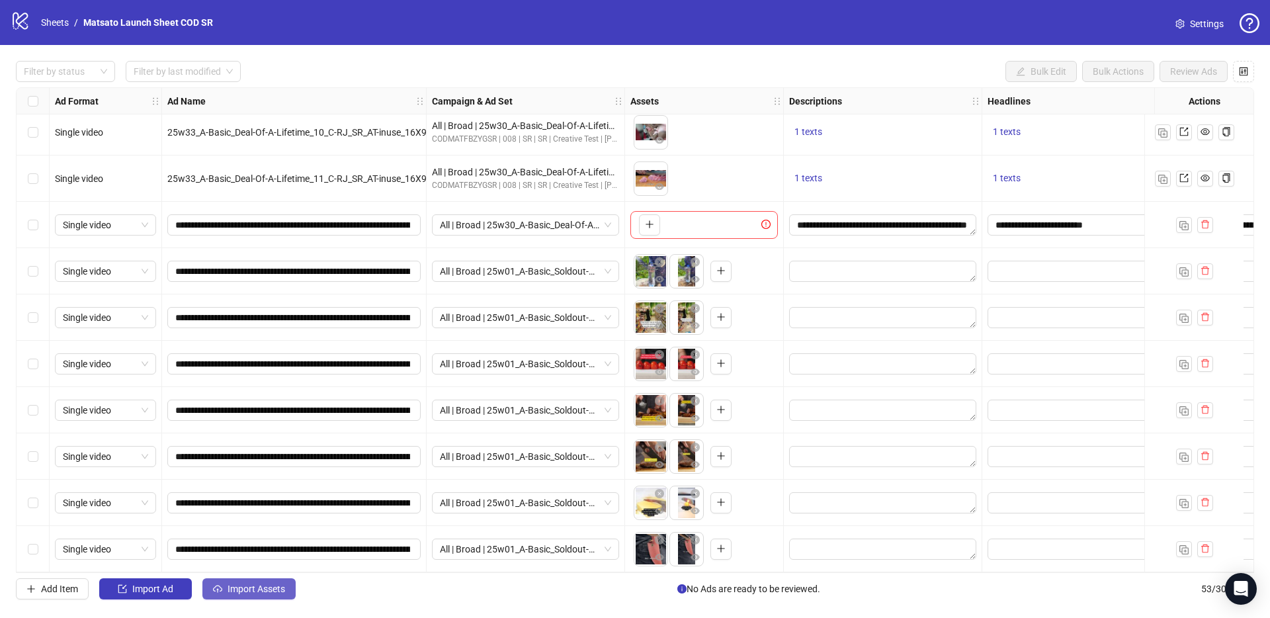
click at [255, 597] on button "Import Assets" at bounding box center [248, 588] width 93 height 21
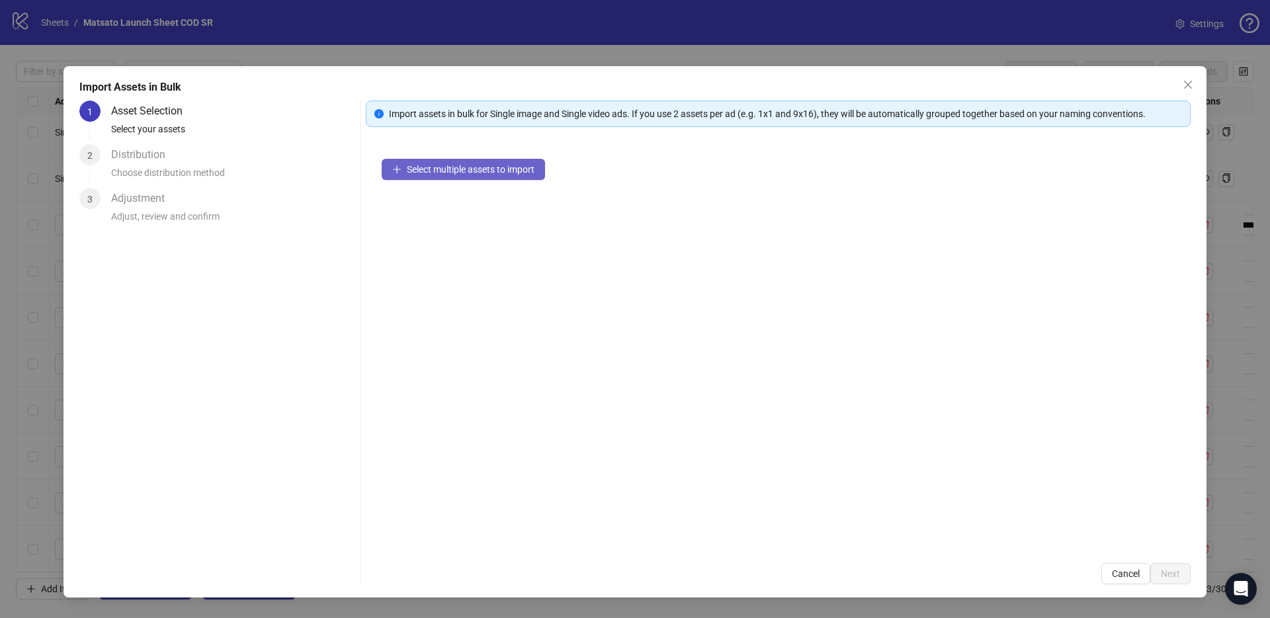
click at [462, 165] on span "Select multiple assets to import" at bounding box center [471, 169] width 128 height 11
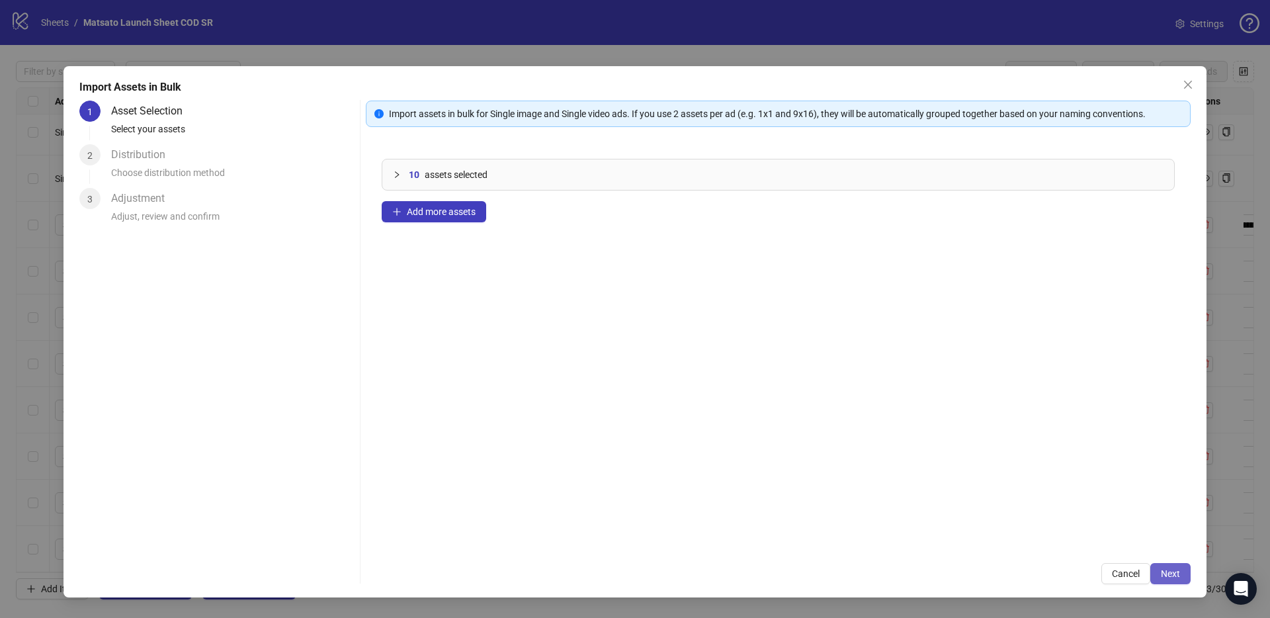
click at [1173, 573] on span "Next" at bounding box center [1169, 573] width 19 height 11
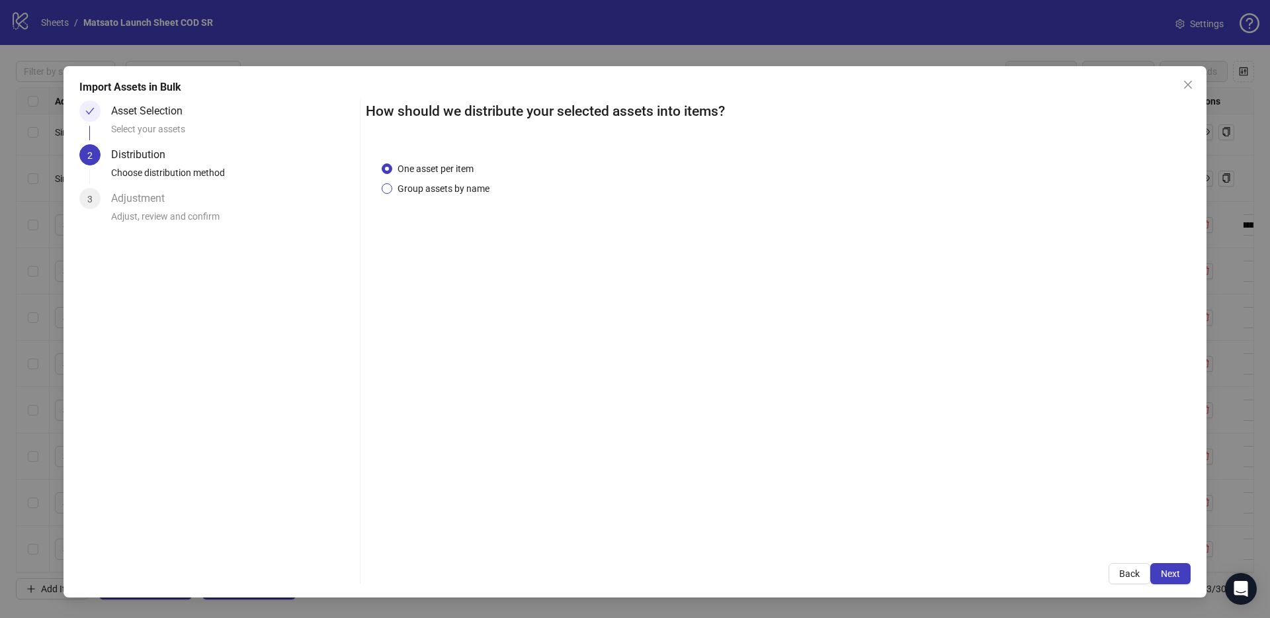
click at [435, 191] on span "Group assets by name" at bounding box center [443, 188] width 102 height 15
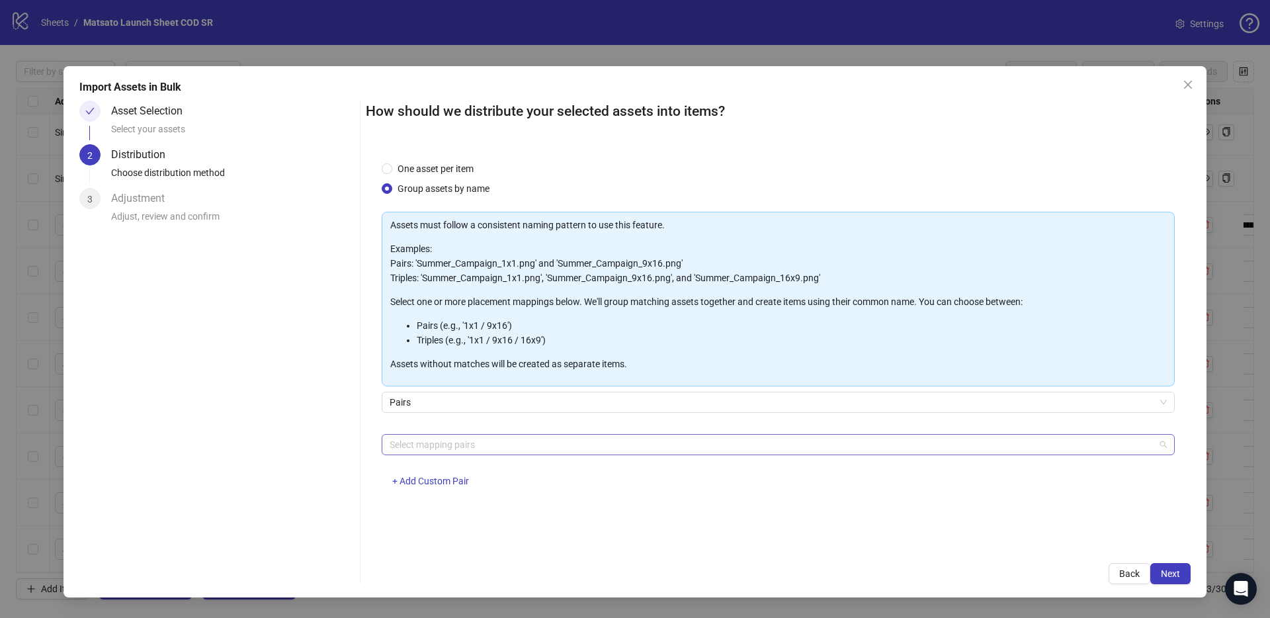
click at [475, 444] on div at bounding box center [771, 444] width 774 height 19
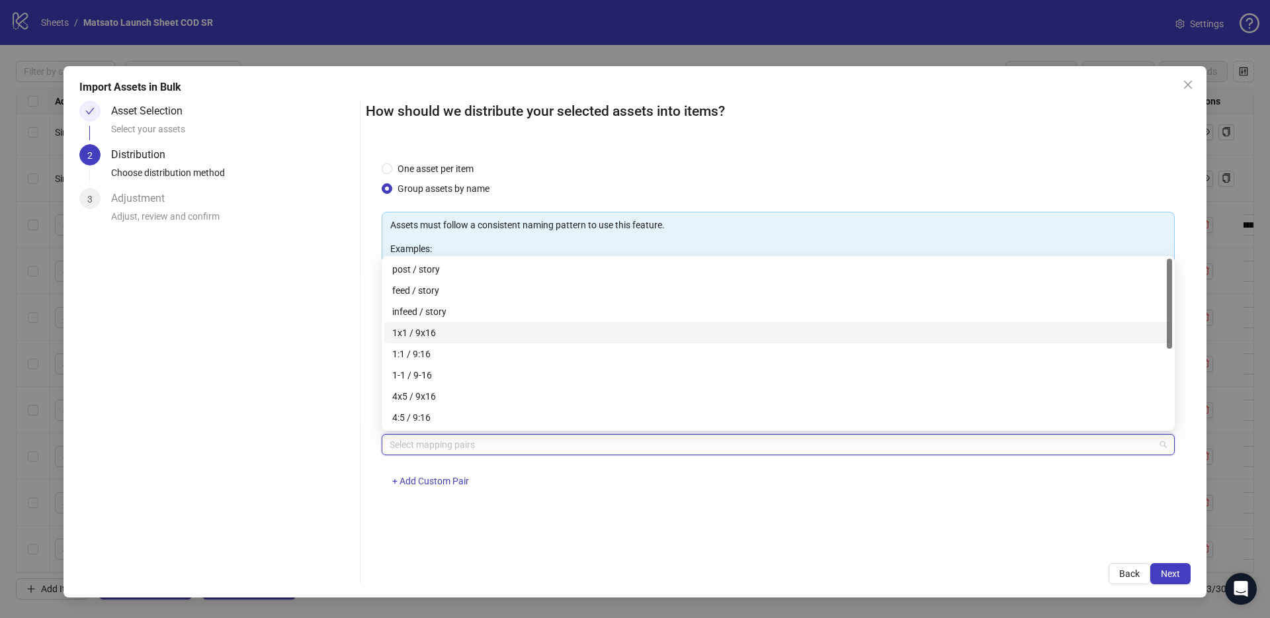
click at [441, 329] on div "1x1 / 9x16" at bounding box center [778, 332] width 772 height 15
click at [1173, 575] on span "Next" at bounding box center [1169, 573] width 19 height 11
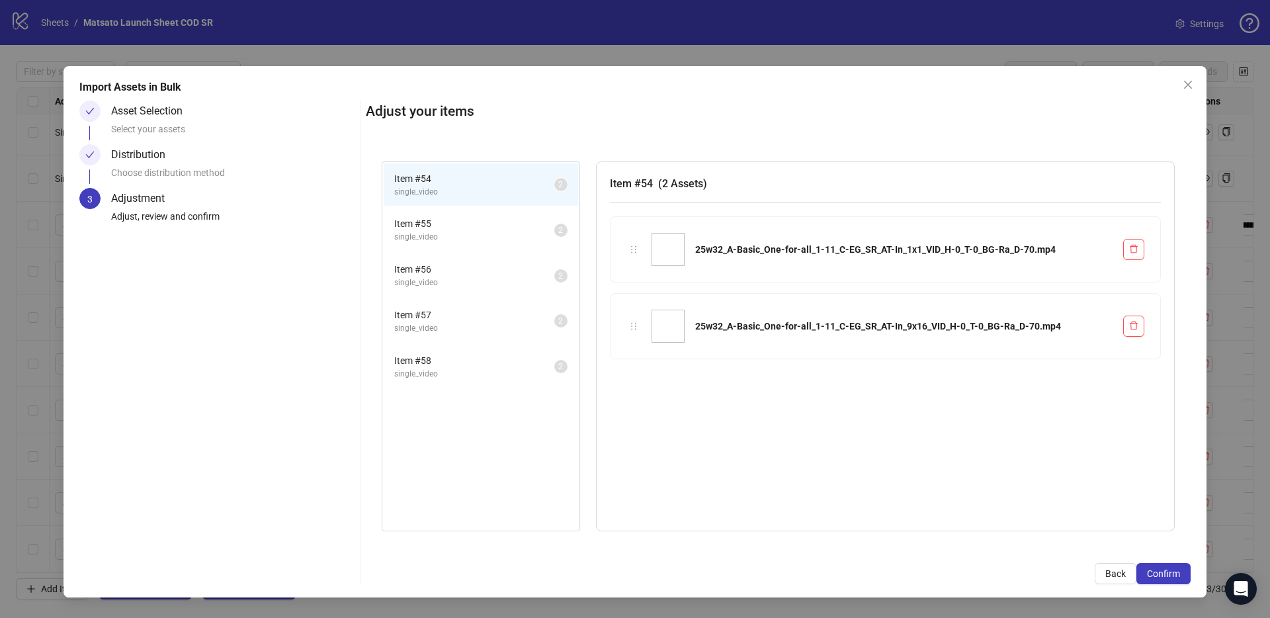
click at [1173, 575] on span "Confirm" at bounding box center [1163, 573] width 33 height 11
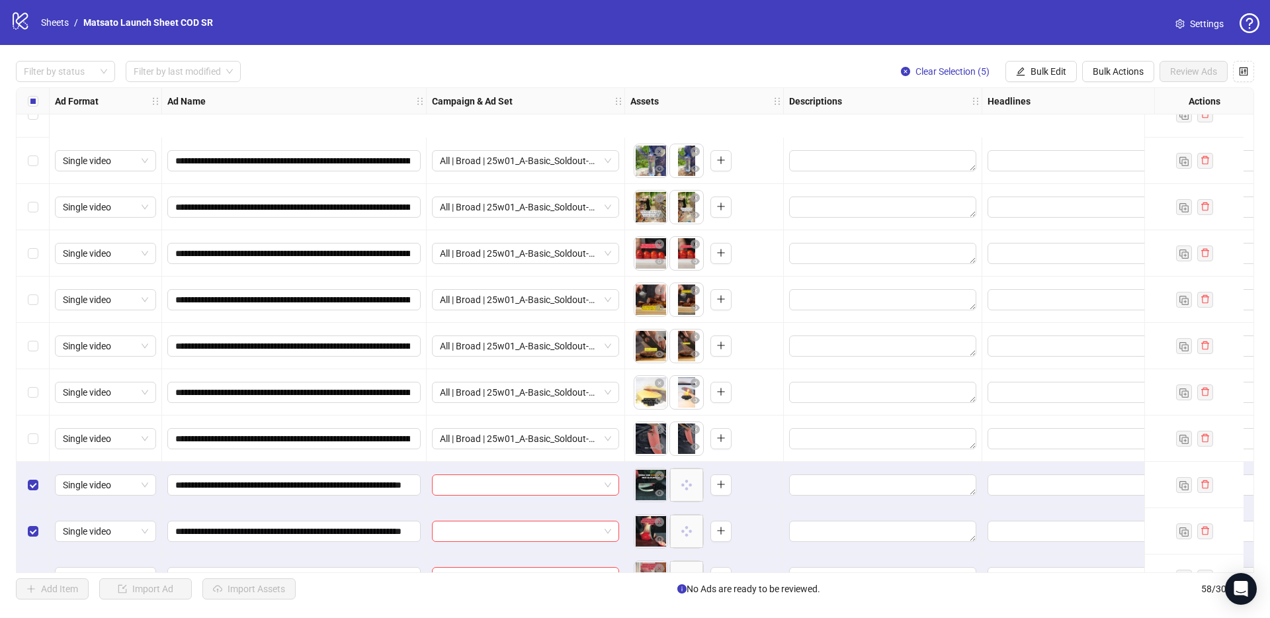
scroll to position [2232, 0]
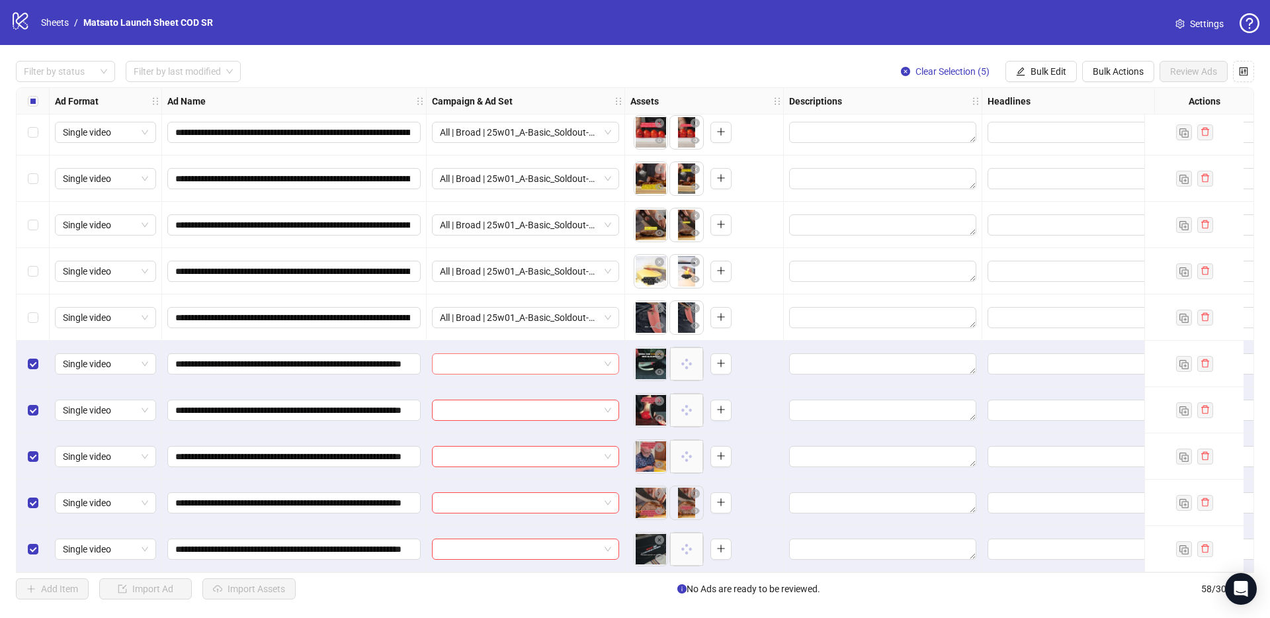
click at [608, 354] on span at bounding box center [525, 364] width 171 height 20
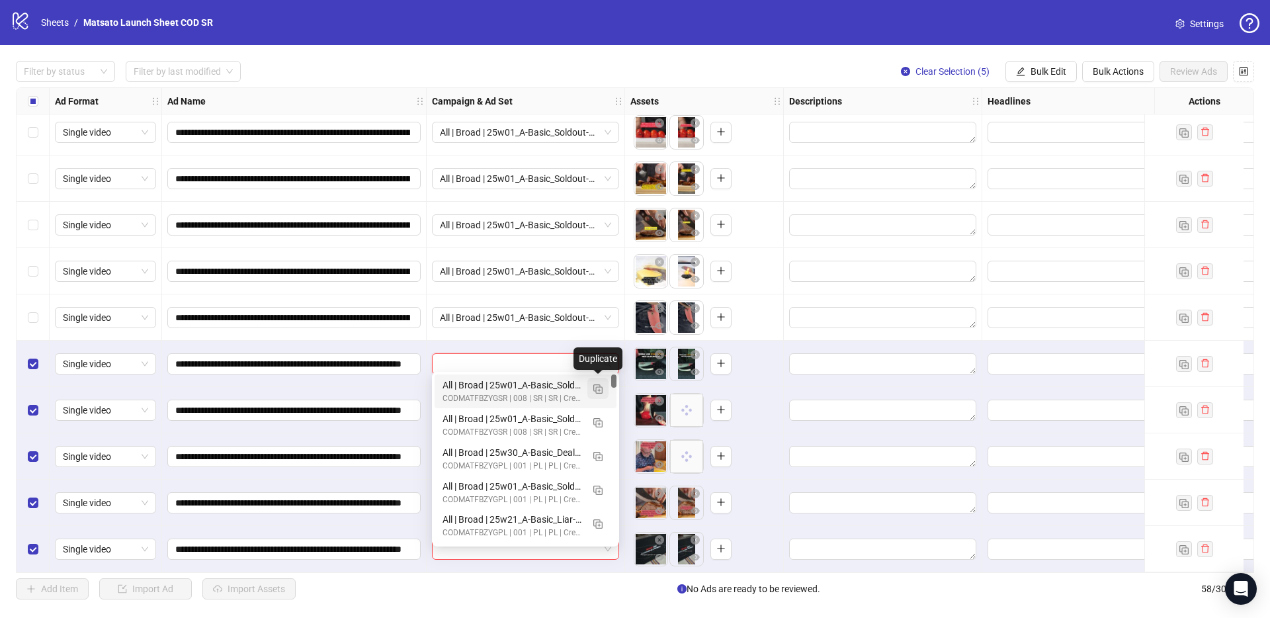
click at [597, 391] on img "button" at bounding box center [597, 388] width 9 height 9
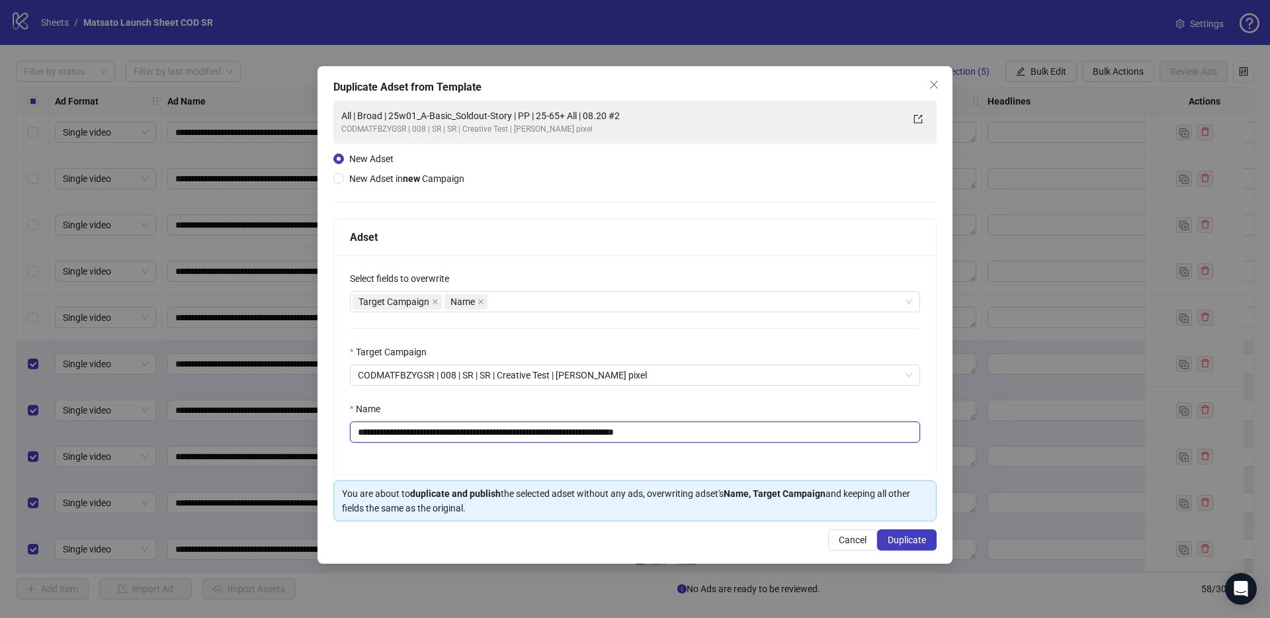
drag, startPoint x: 627, startPoint y: 431, endPoint x: 733, endPoint y: 438, distance: 106.7
click at [733, 438] on input "**********" at bounding box center [635, 431] width 570 height 21
drag, startPoint x: 529, startPoint y: 431, endPoint x: 407, endPoint y: 433, distance: 121.7
click at [407, 433] on input "**********" at bounding box center [635, 431] width 570 height 21
paste input "**********"
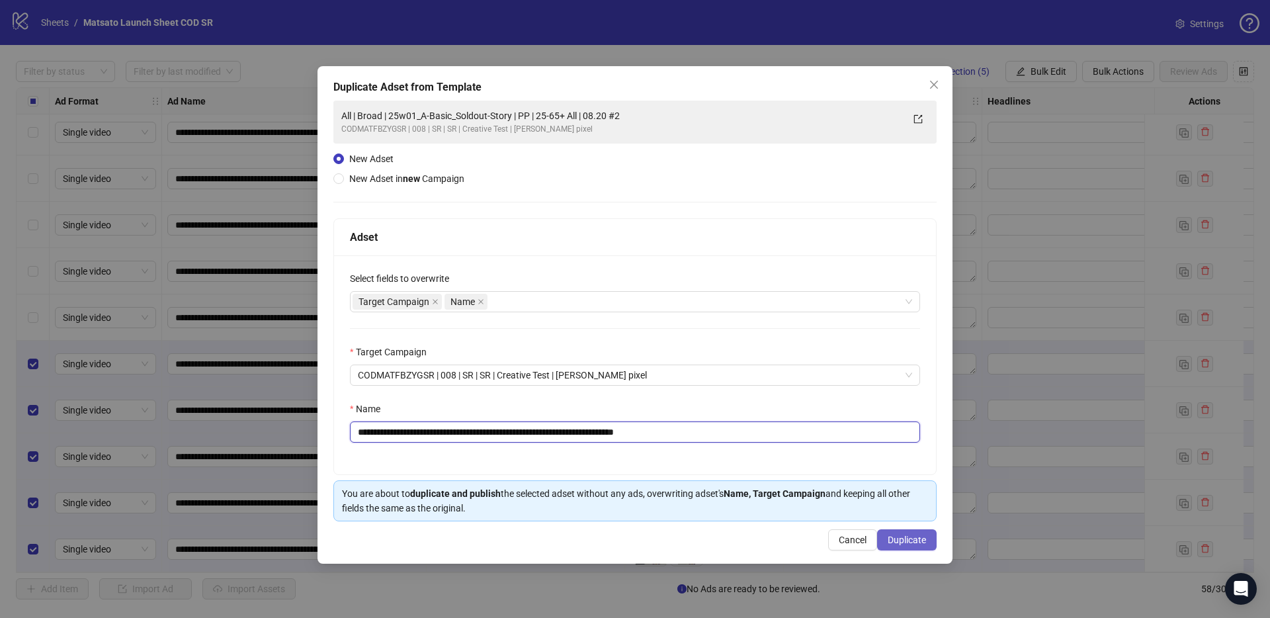
type input "**********"
click at [890, 536] on span "Duplicate" at bounding box center [906, 539] width 38 height 11
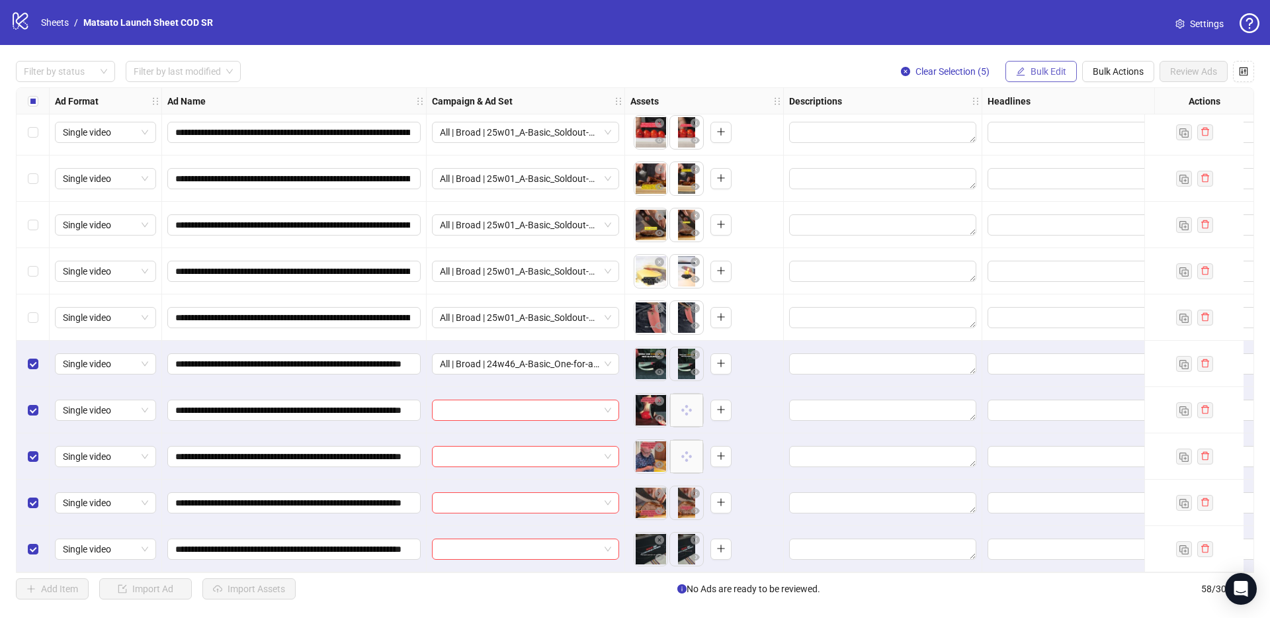
click at [1040, 71] on span "Bulk Edit" at bounding box center [1048, 71] width 36 height 11
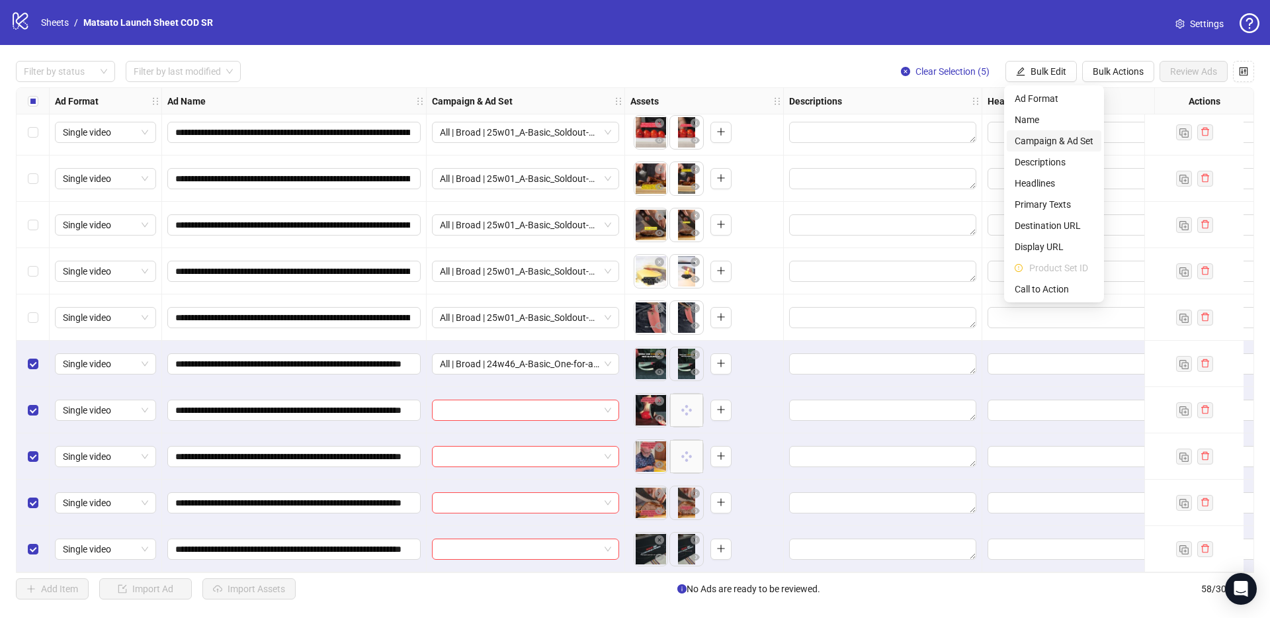
click at [1065, 139] on span "Campaign & Ad Set" at bounding box center [1053, 141] width 79 height 15
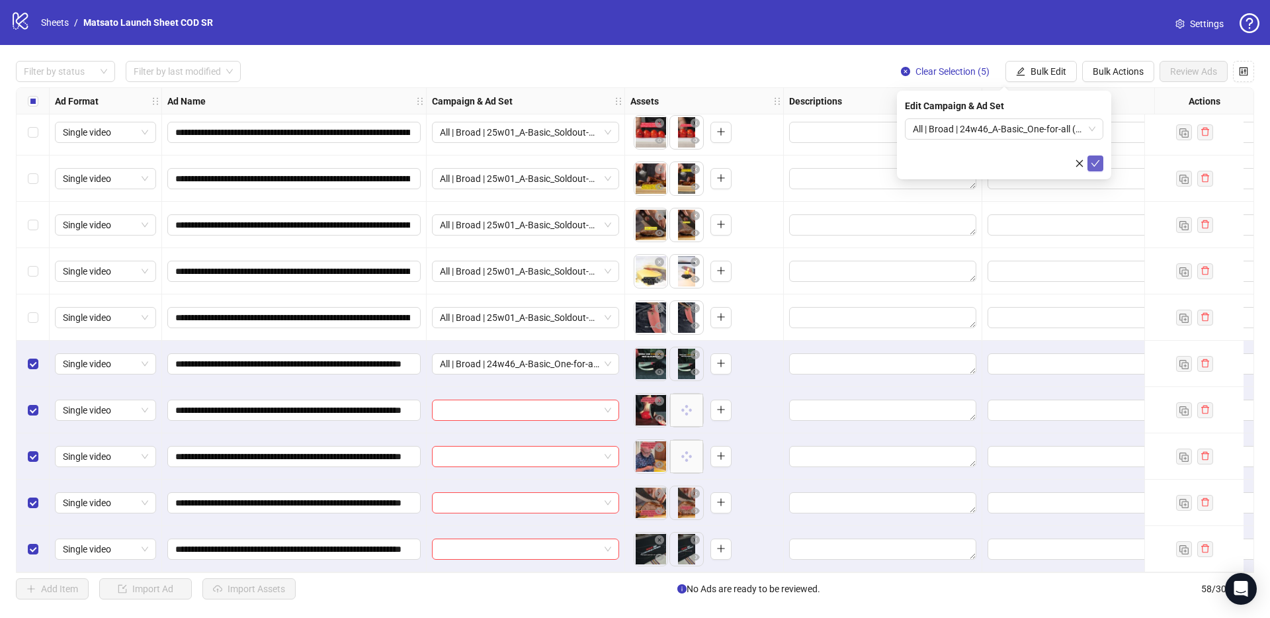
click at [1096, 167] on span "submit" at bounding box center [1094, 163] width 9 height 11
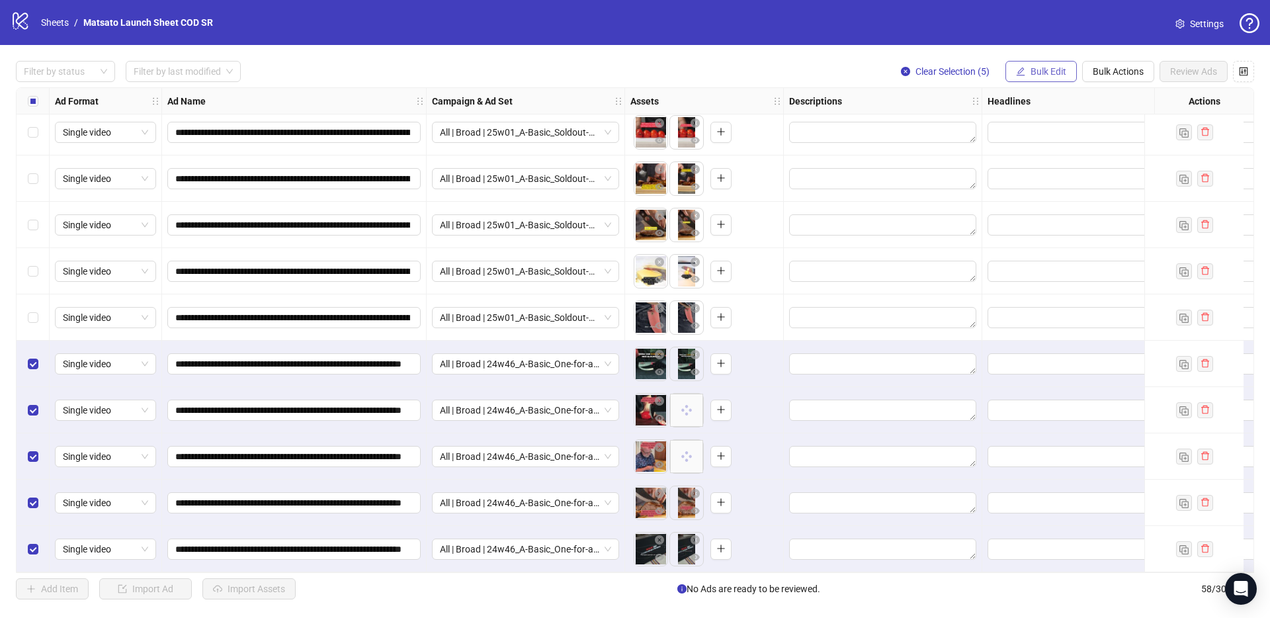
click at [1016, 69] on icon "edit" at bounding box center [1020, 71] width 9 height 9
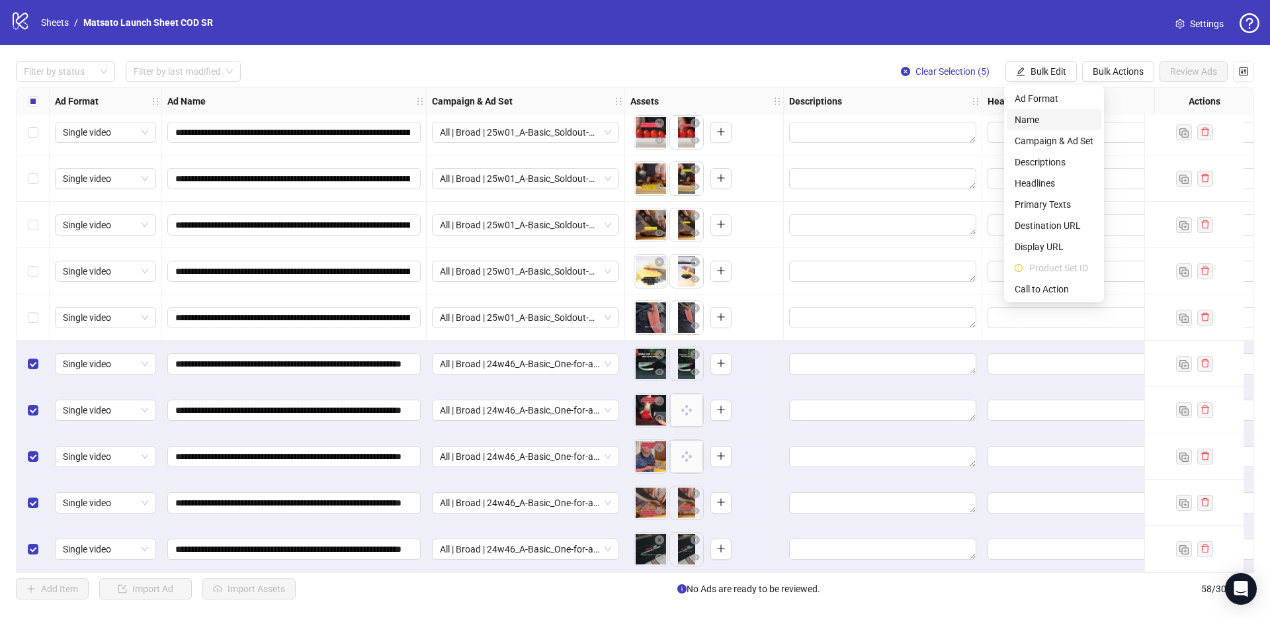
click at [1032, 113] on span "Name" at bounding box center [1053, 119] width 79 height 15
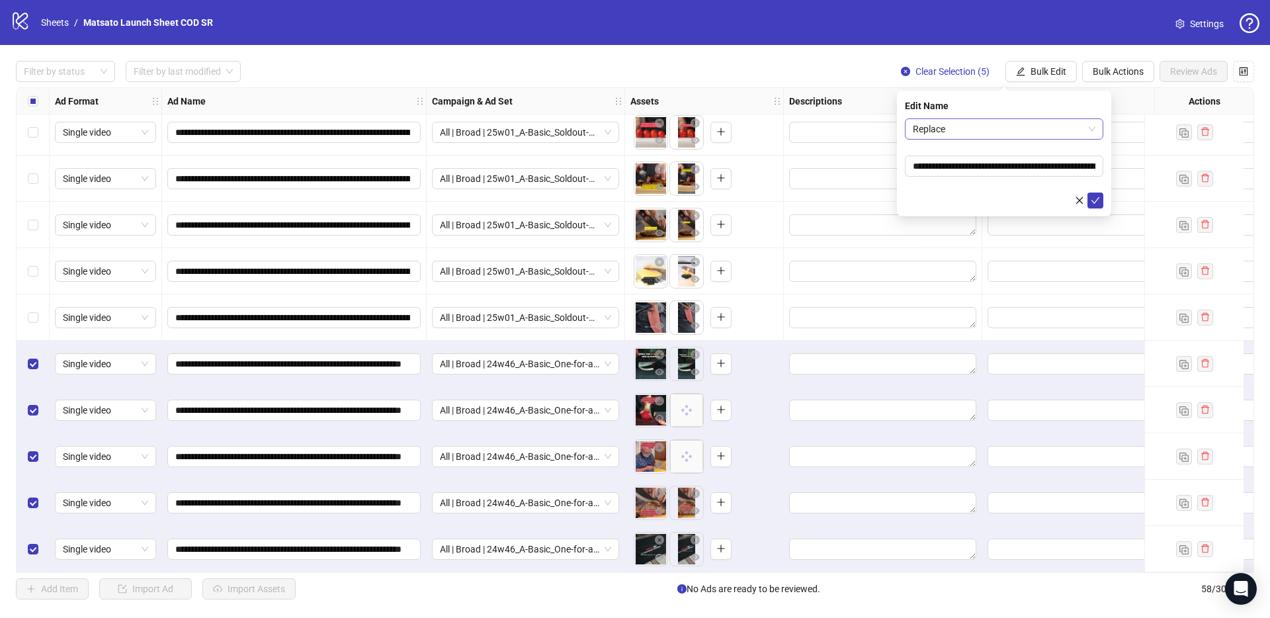
click at [1014, 135] on span "Replace" at bounding box center [1004, 129] width 183 height 20
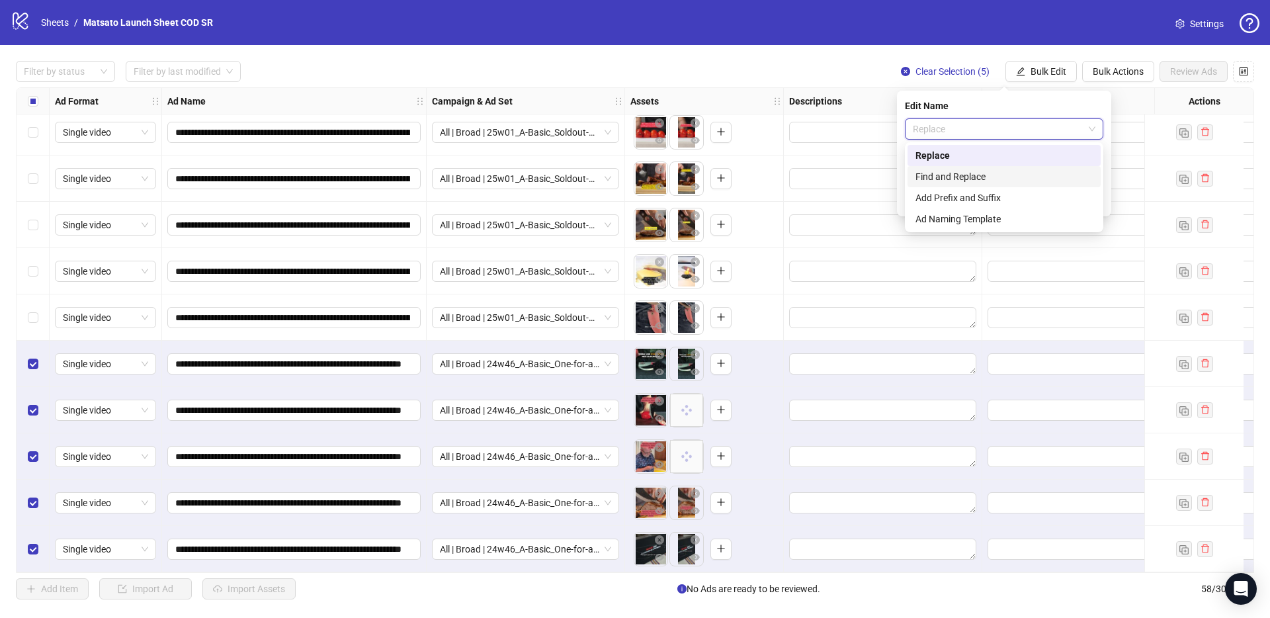
click at [998, 175] on div "Find and Replace" at bounding box center [1003, 176] width 177 height 15
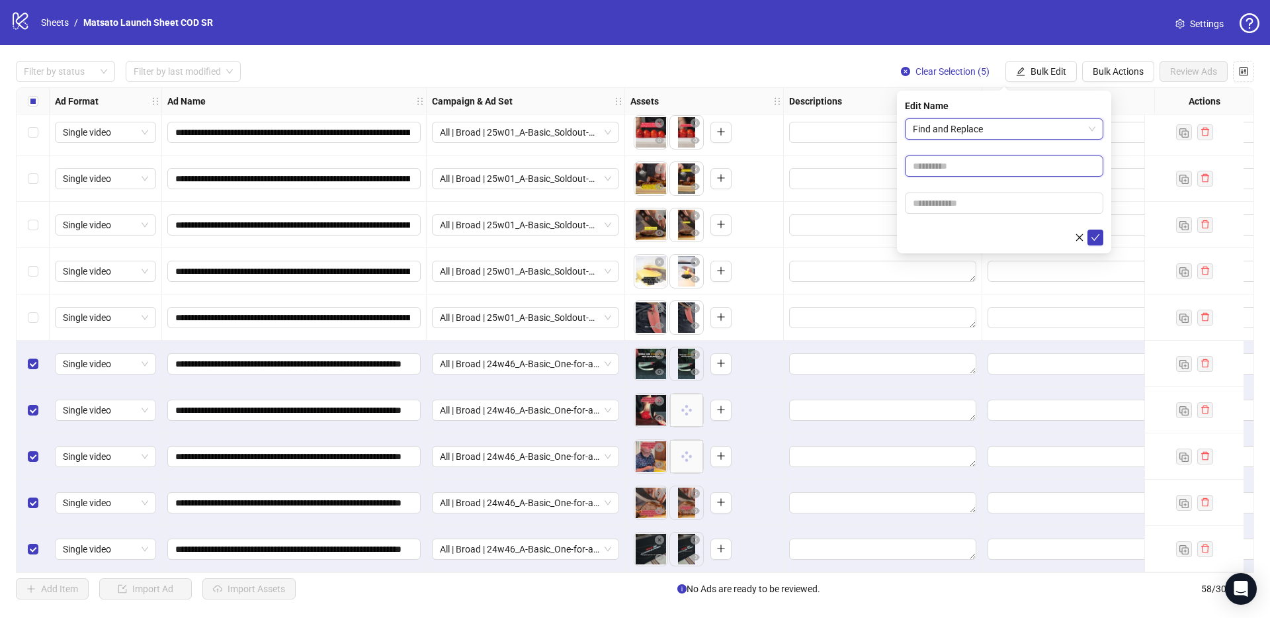
click at [985, 169] on input "text" at bounding box center [1004, 165] width 198 height 21
type input "**"
click at [973, 198] on input "text" at bounding box center [1004, 202] width 198 height 21
type input "*****"
click at [1092, 237] on icon "check" at bounding box center [1095, 237] width 9 height 7
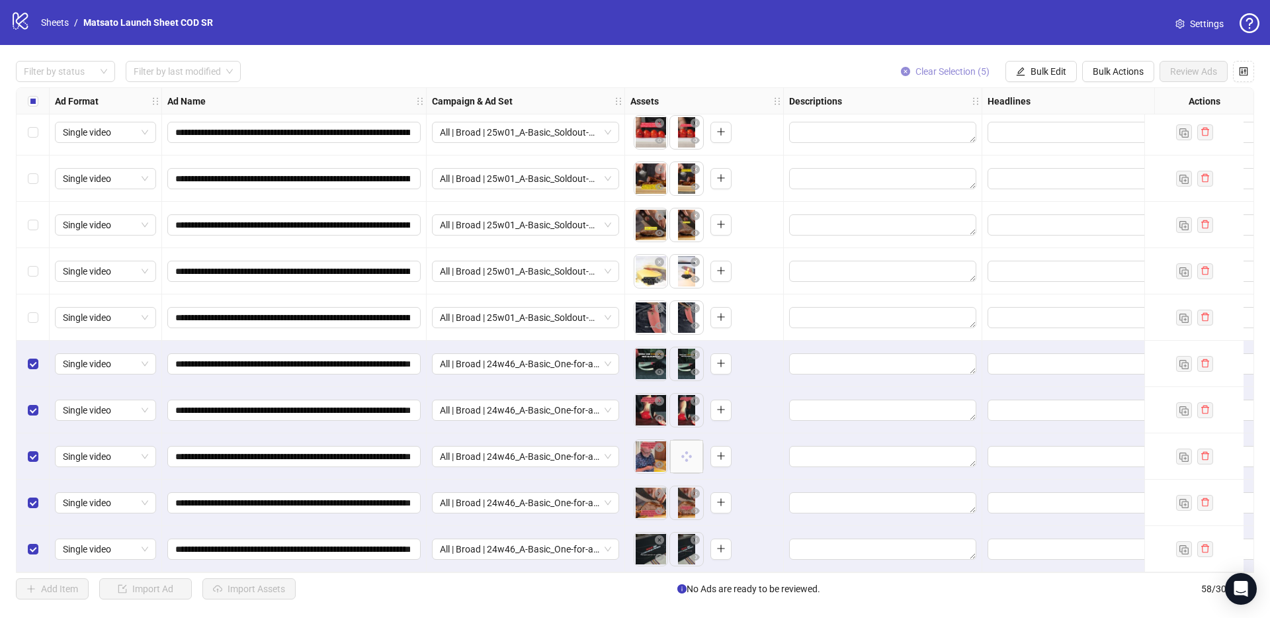
click at [971, 73] on span "Clear Selection (5)" at bounding box center [952, 71] width 74 height 11
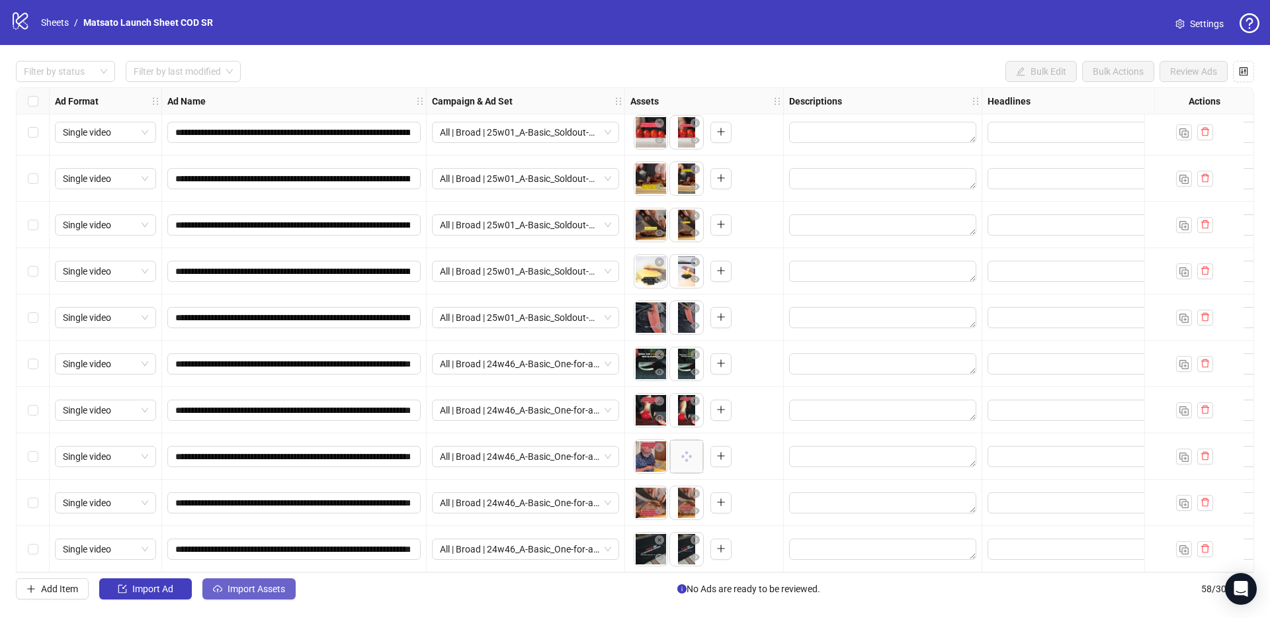
click at [269, 585] on span "Import Assets" at bounding box center [256, 588] width 58 height 11
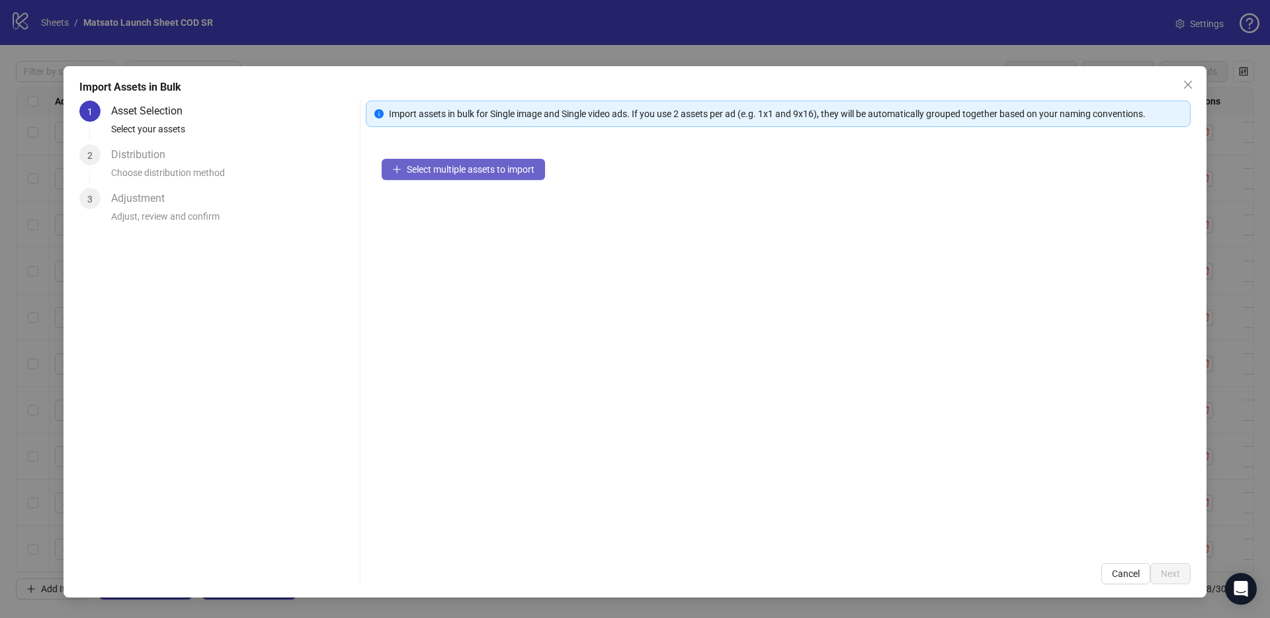
click at [457, 169] on span "Select multiple assets to import" at bounding box center [471, 169] width 128 height 11
drag, startPoint x: 1172, startPoint y: 85, endPoint x: 1180, endPoint y: 85, distance: 8.0
click at [1173, 85] on div "Import Assets in Bulk" at bounding box center [634, 87] width 1111 height 16
click at [1180, 85] on span "Close" at bounding box center [1187, 84] width 21 height 11
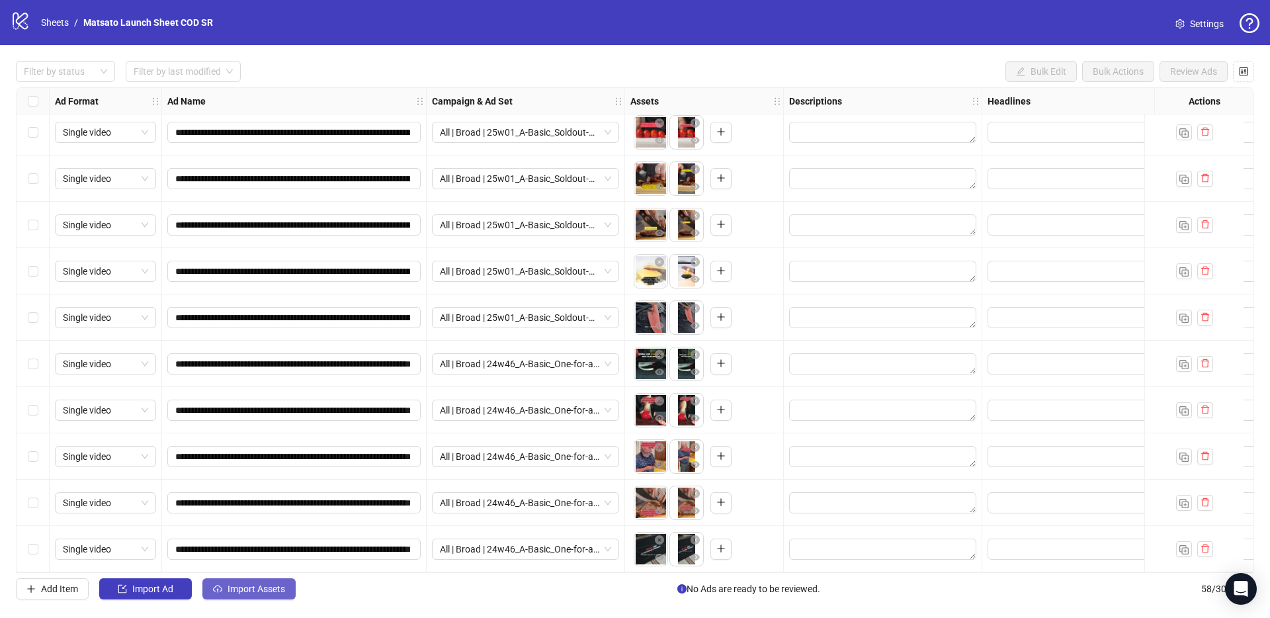
click at [259, 592] on span "Import Assets" at bounding box center [256, 588] width 58 height 11
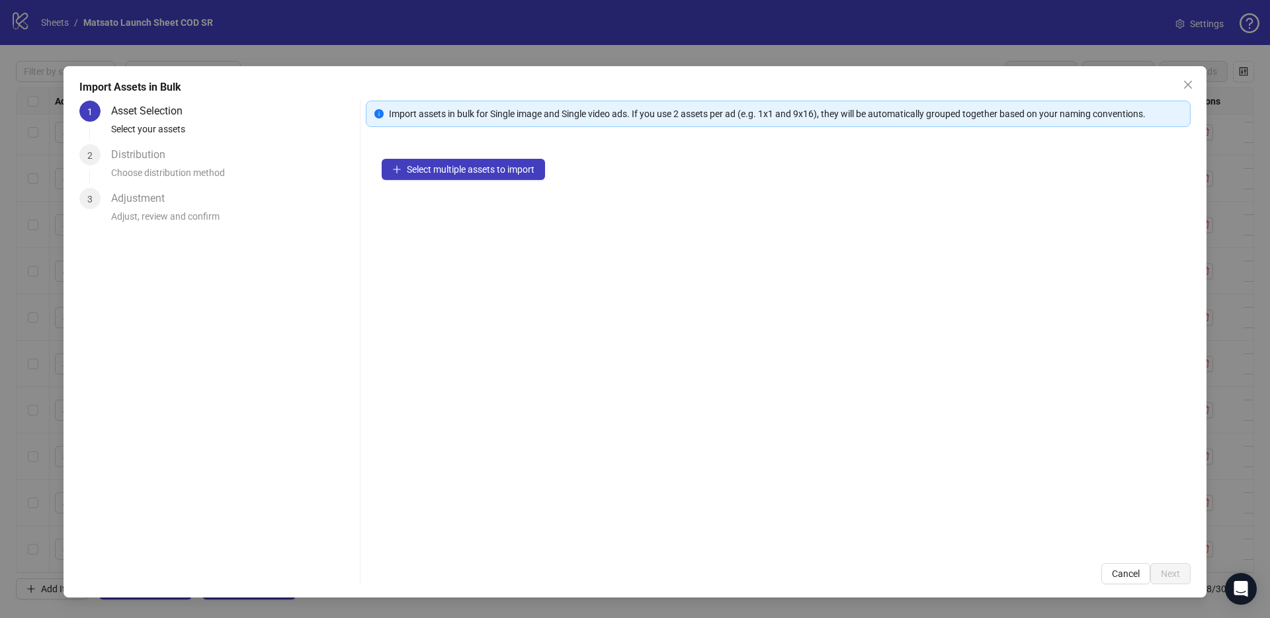
click at [460, 156] on div "Select multiple assets to import" at bounding box center [778, 345] width 825 height 404
click at [459, 173] on span "Select multiple assets to import" at bounding box center [471, 169] width 128 height 11
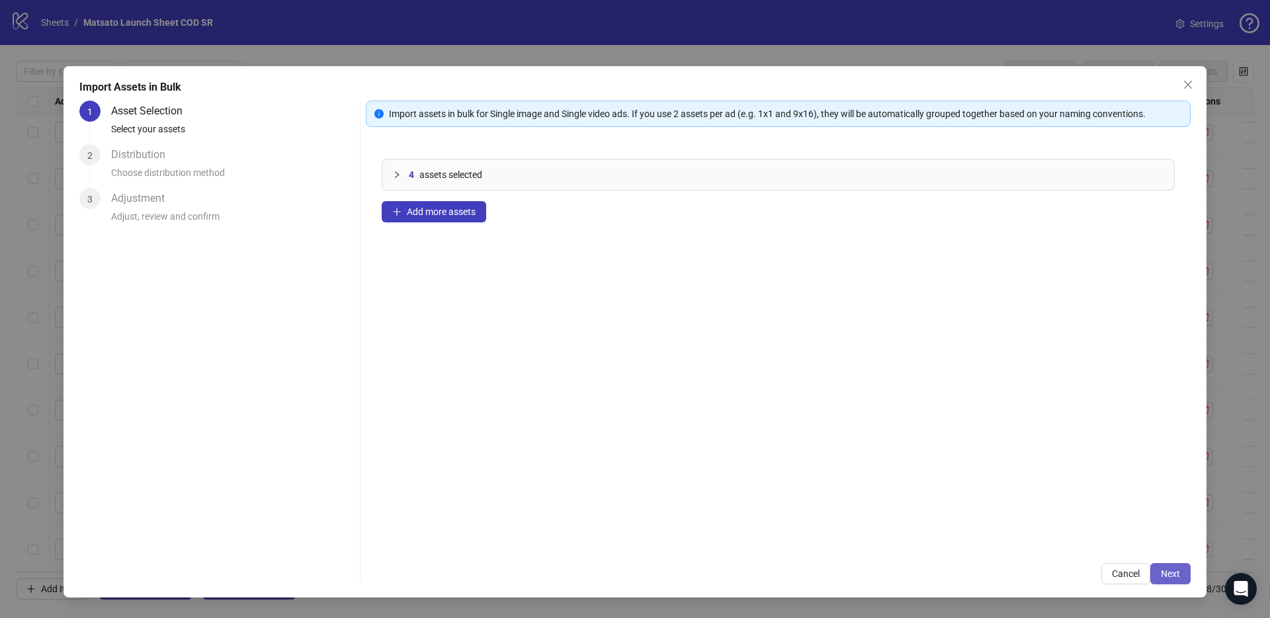
click at [1169, 568] on span "Next" at bounding box center [1169, 573] width 19 height 11
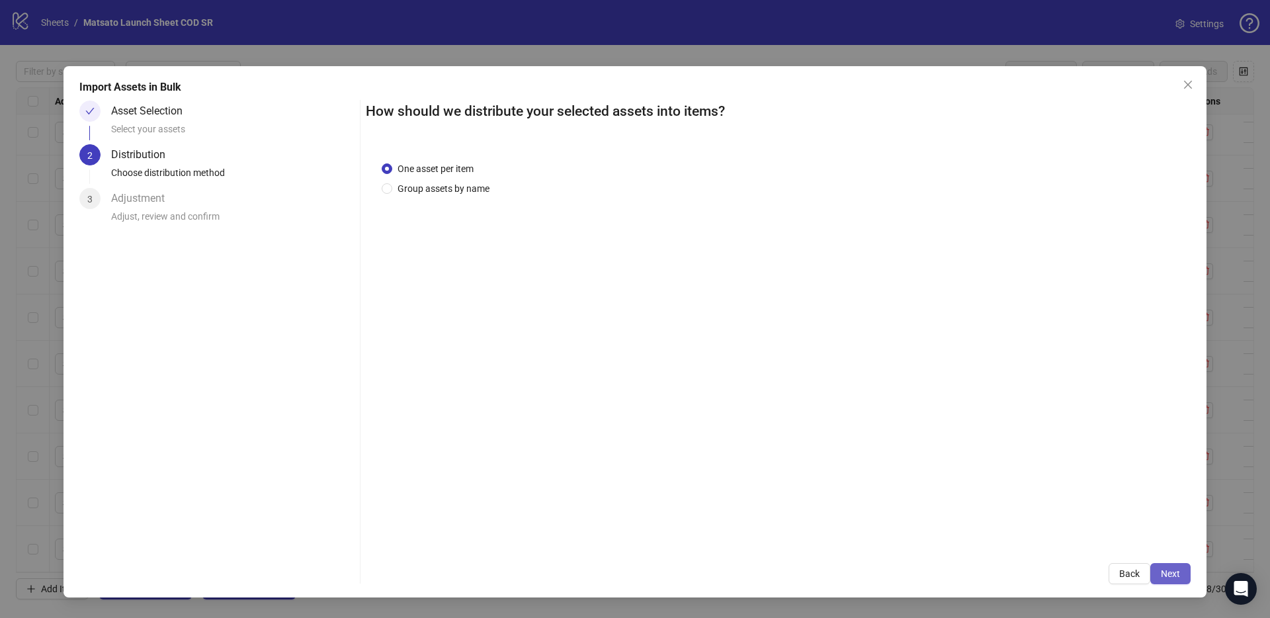
click at [1169, 571] on span "Next" at bounding box center [1169, 573] width 19 height 11
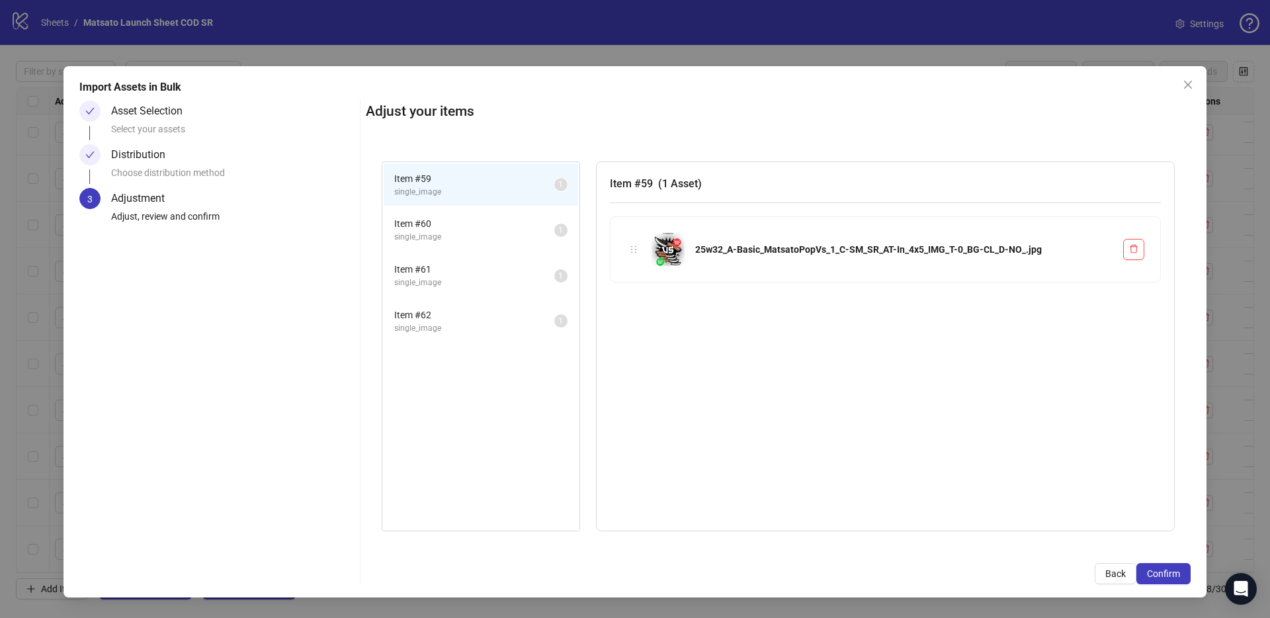
click at [1169, 571] on span "Confirm" at bounding box center [1163, 573] width 33 height 11
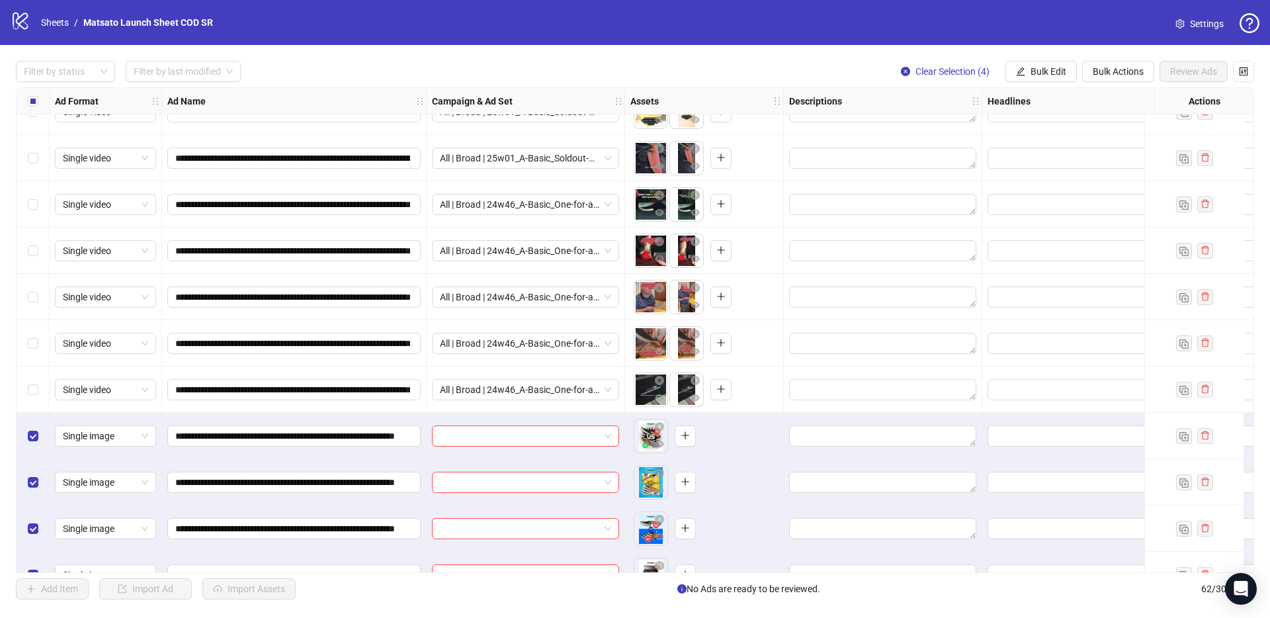
scroll to position [2418, 0]
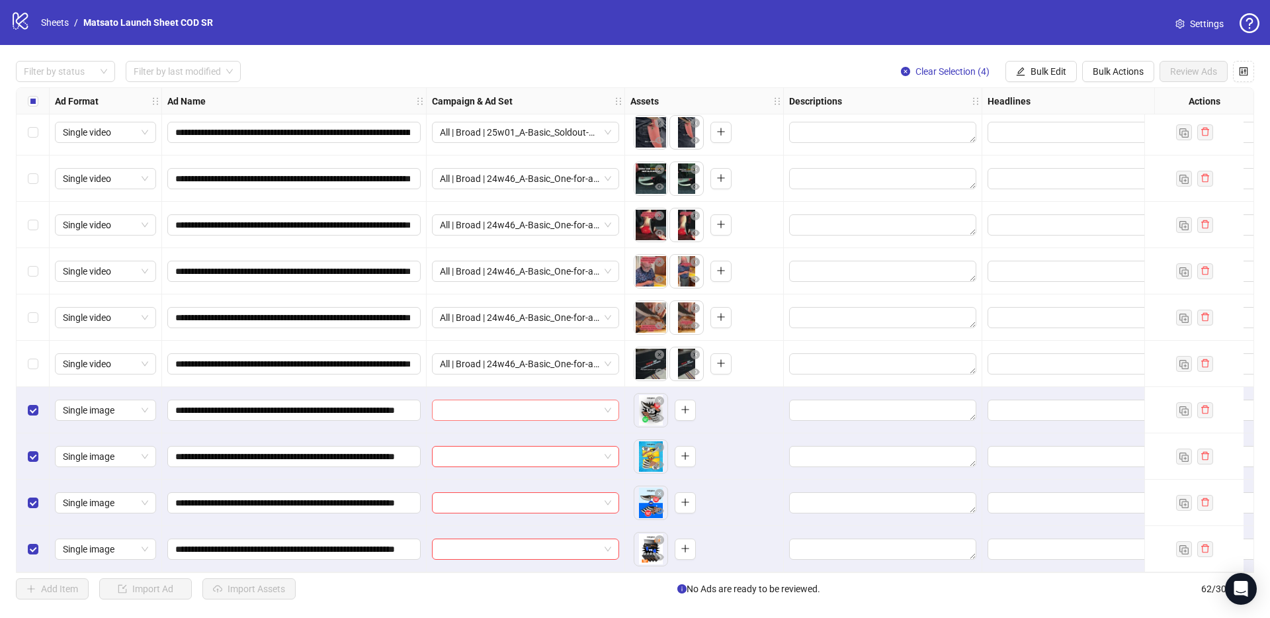
click at [610, 407] on span at bounding box center [525, 410] width 171 height 20
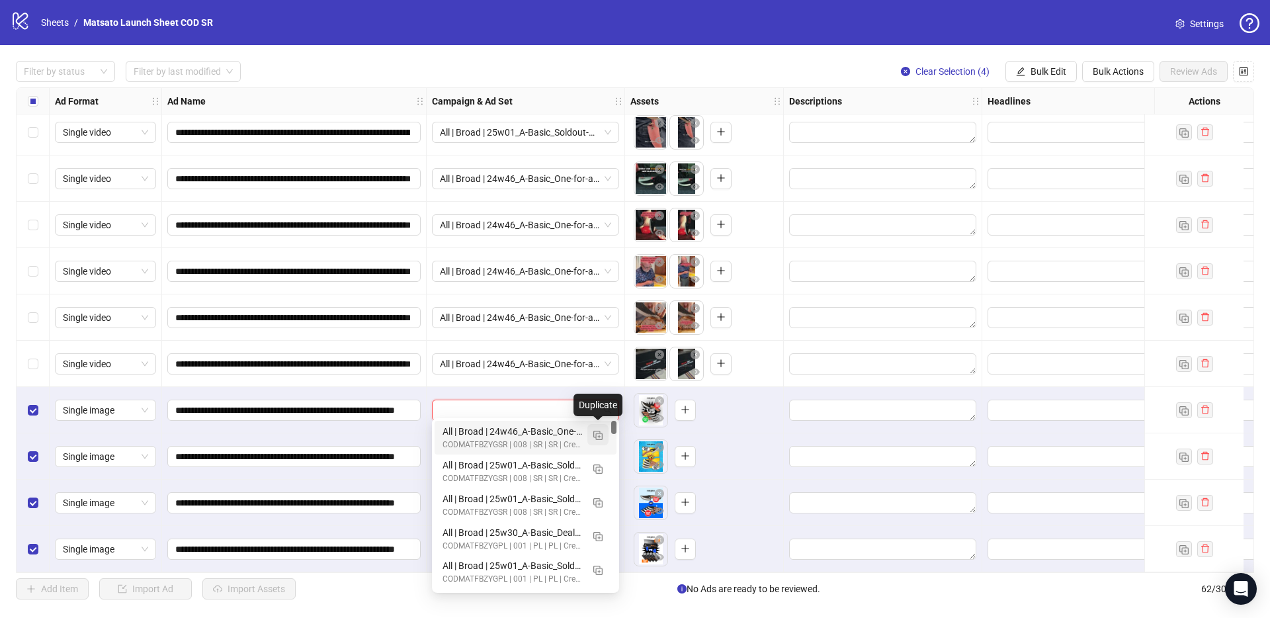
click at [603, 433] on button "button" at bounding box center [597, 434] width 21 height 21
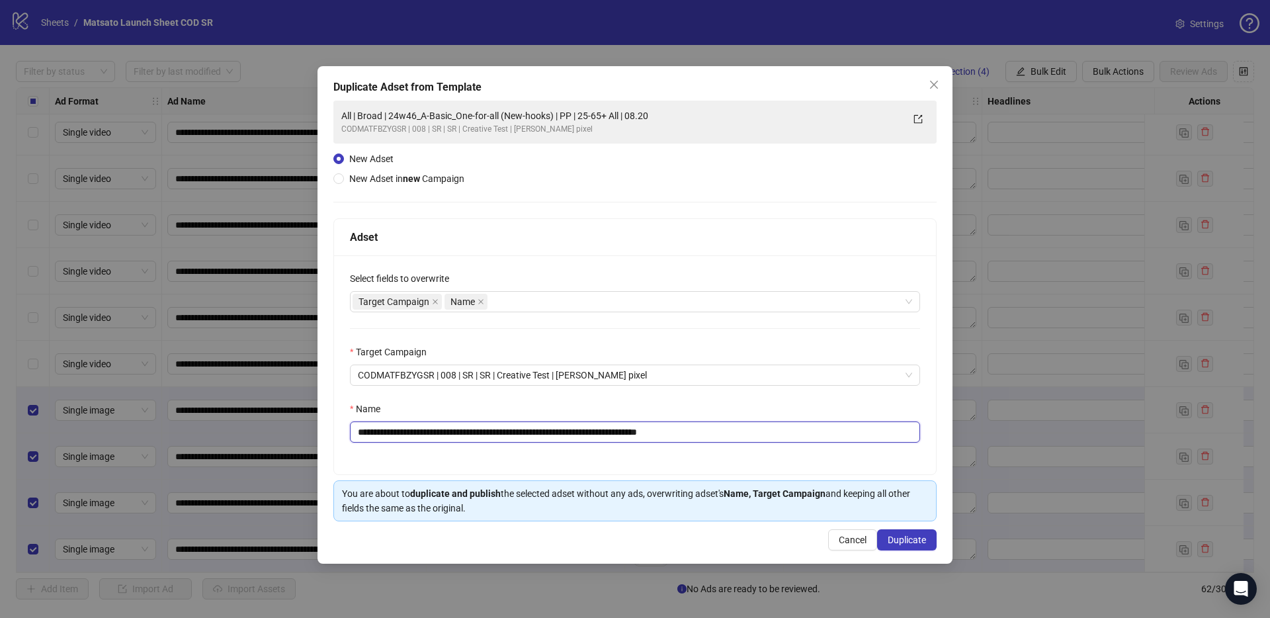
drag, startPoint x: 668, startPoint y: 429, endPoint x: 788, endPoint y: 447, distance: 121.0
click at [786, 448] on div "**********" at bounding box center [635, 364] width 602 height 219
drag, startPoint x: 570, startPoint y: 434, endPoint x: 406, endPoint y: 430, distance: 164.0
click at [406, 430] on input "**********" at bounding box center [635, 431] width 570 height 21
paste input "text"
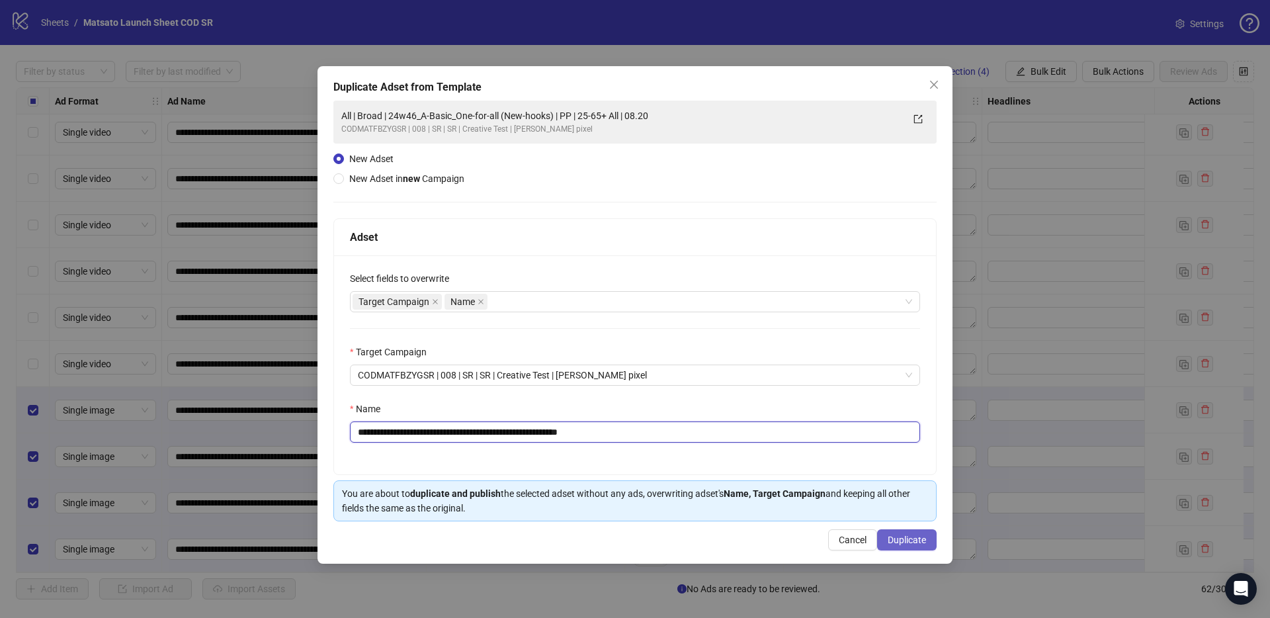
type input "**********"
click at [901, 543] on span "Duplicate" at bounding box center [906, 539] width 38 height 11
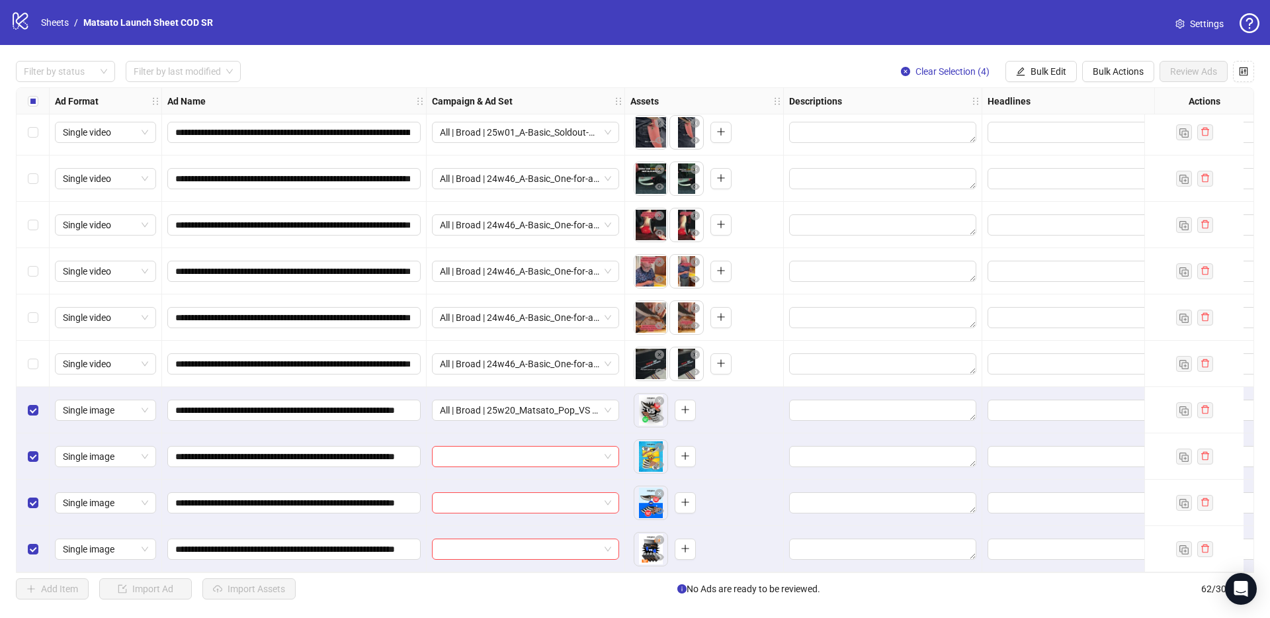
click at [1043, 73] on span "Bulk Edit" at bounding box center [1048, 71] width 36 height 11
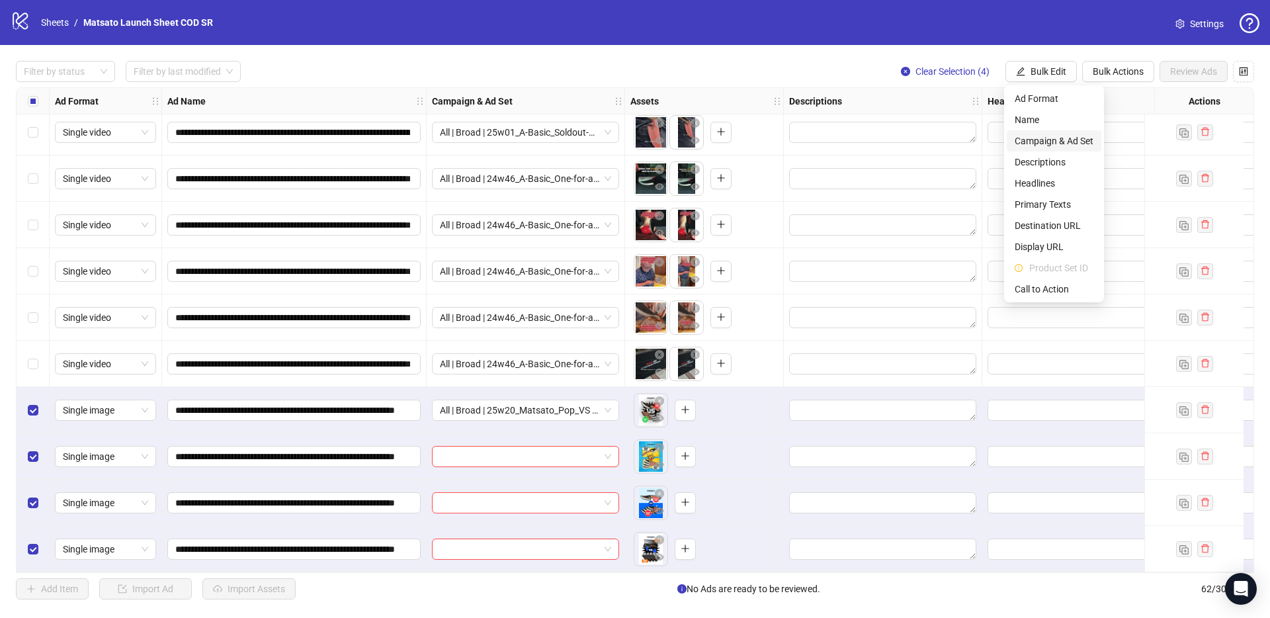
click at [1057, 138] on span "Campaign & Ad Set" at bounding box center [1053, 141] width 79 height 15
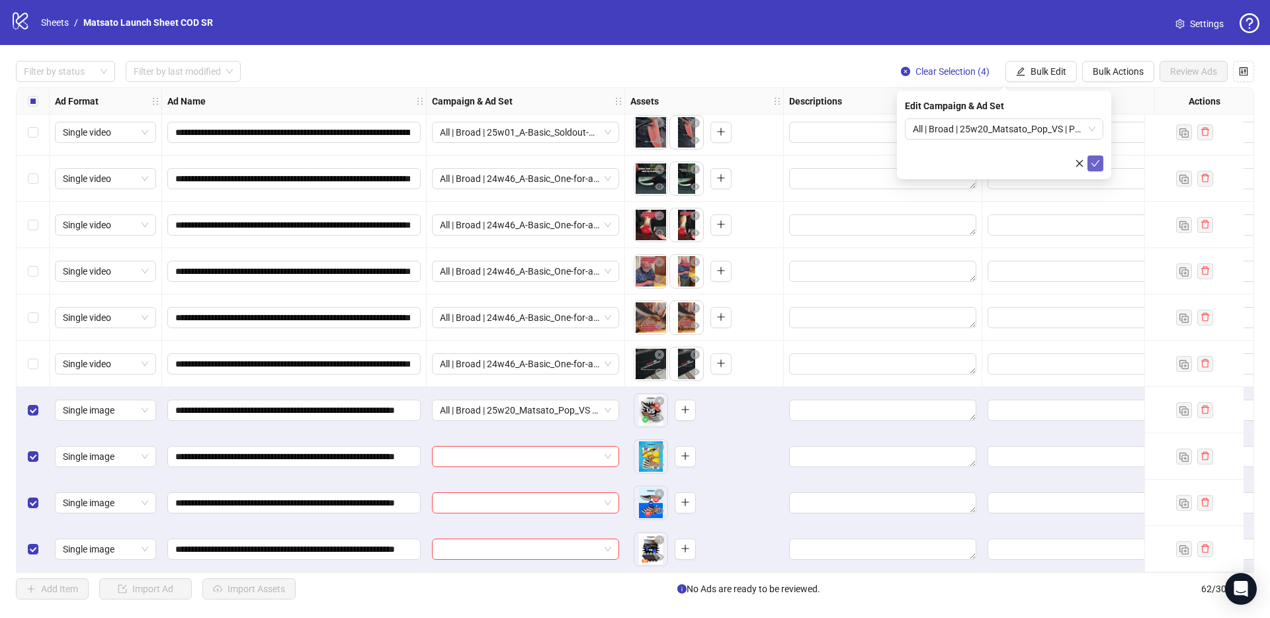
click at [1097, 159] on icon "check" at bounding box center [1094, 163] width 9 height 9
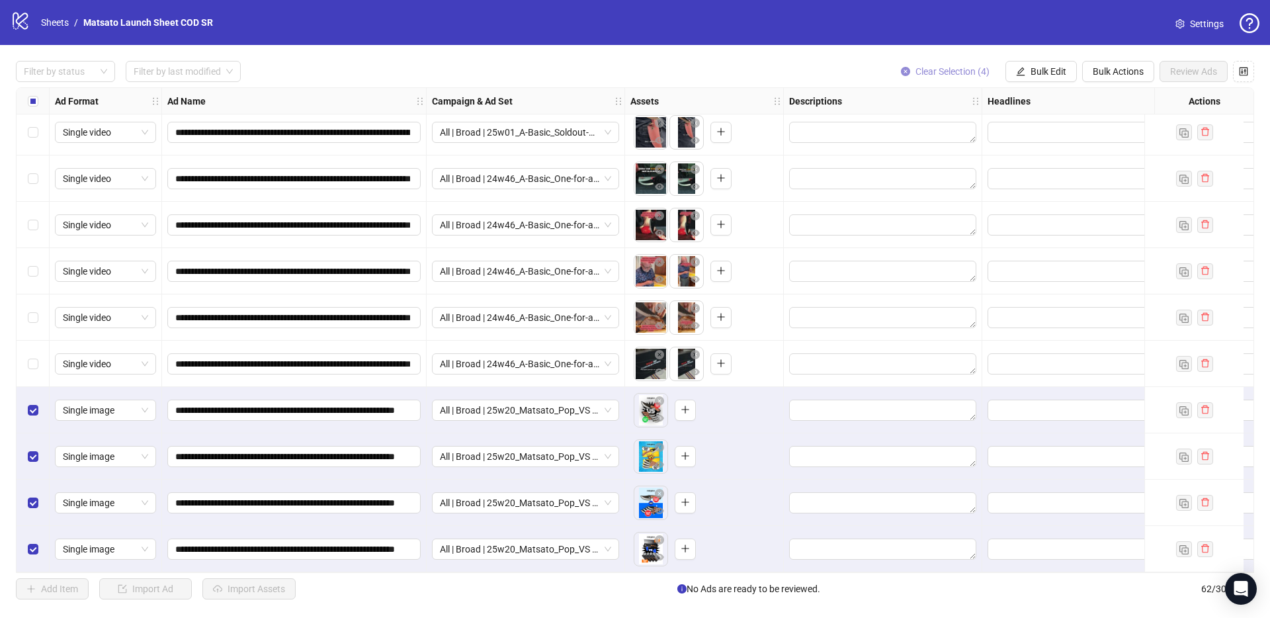
click at [936, 62] on button "Clear Selection (4)" at bounding box center [945, 71] width 110 height 21
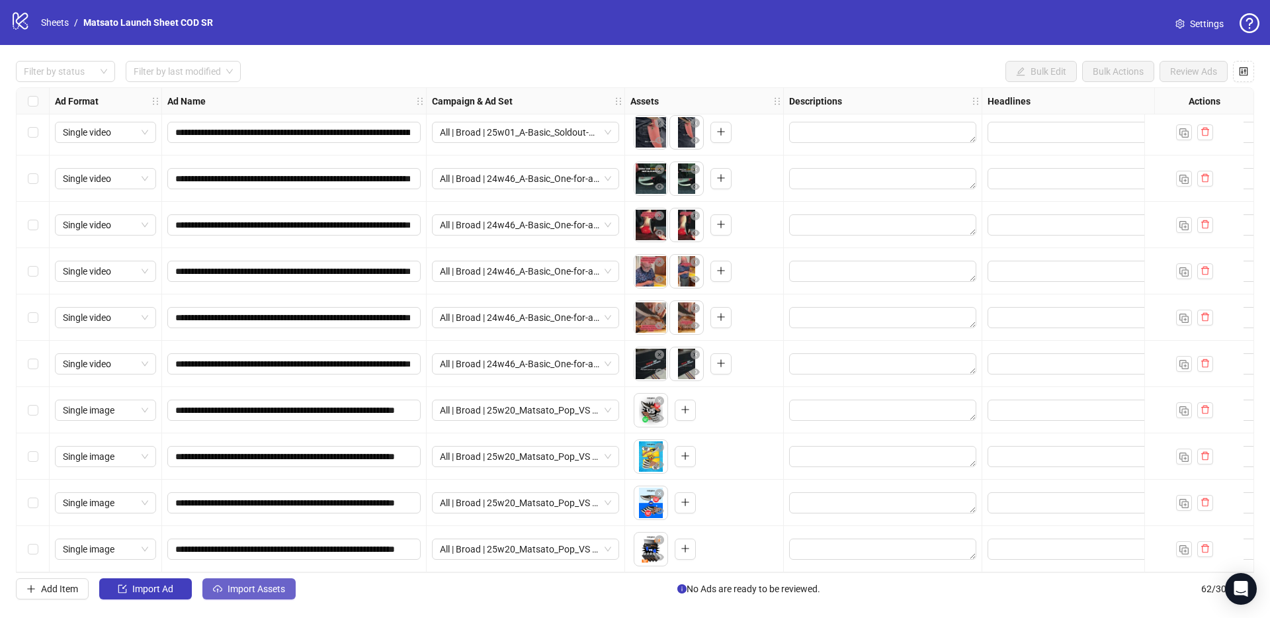
click at [284, 582] on button "Import Assets" at bounding box center [248, 588] width 93 height 21
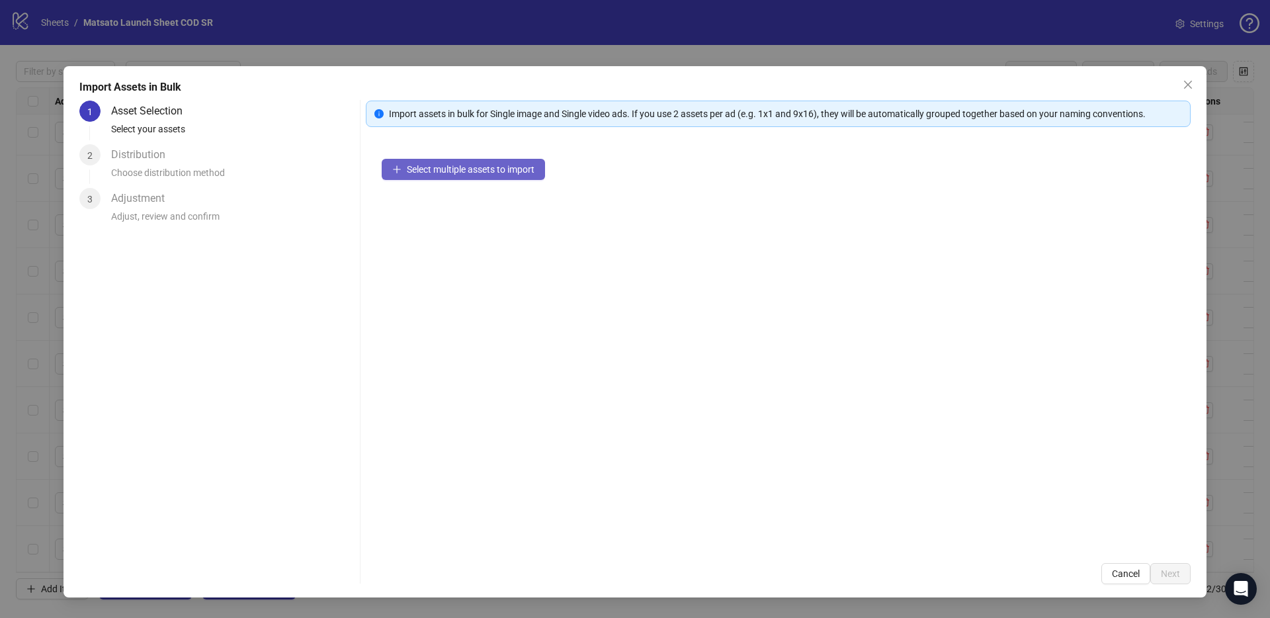
click at [507, 178] on button "Select multiple assets to import" at bounding box center [463, 169] width 163 height 21
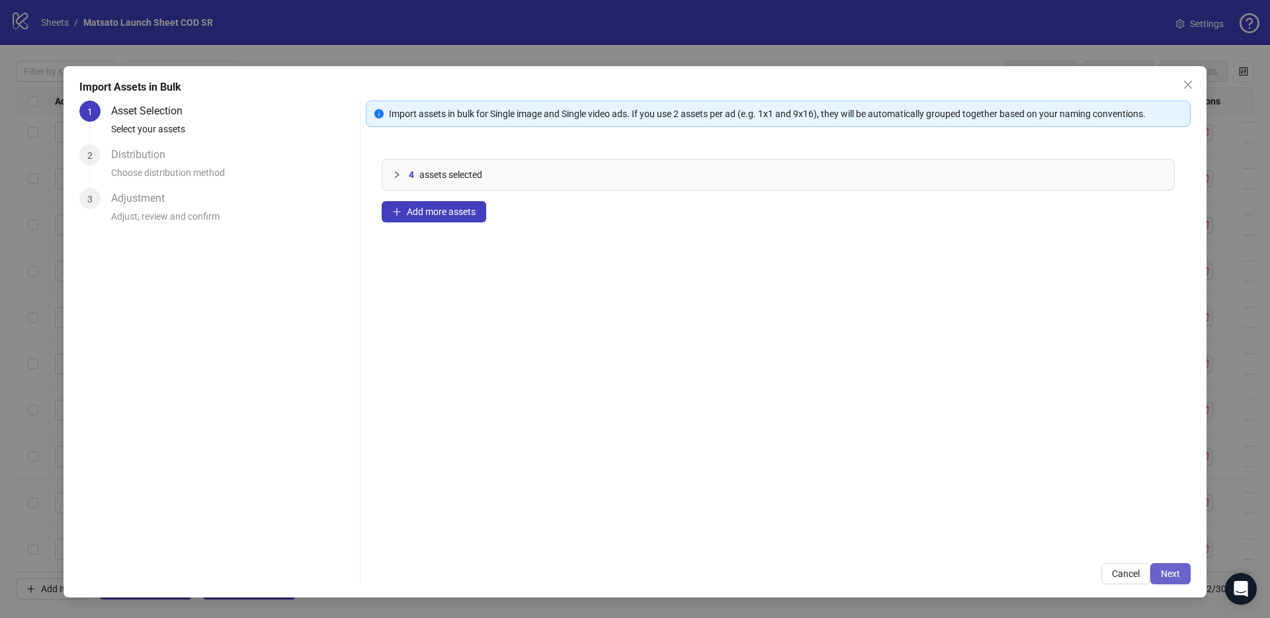
click at [1166, 567] on button "Next" at bounding box center [1170, 573] width 40 height 21
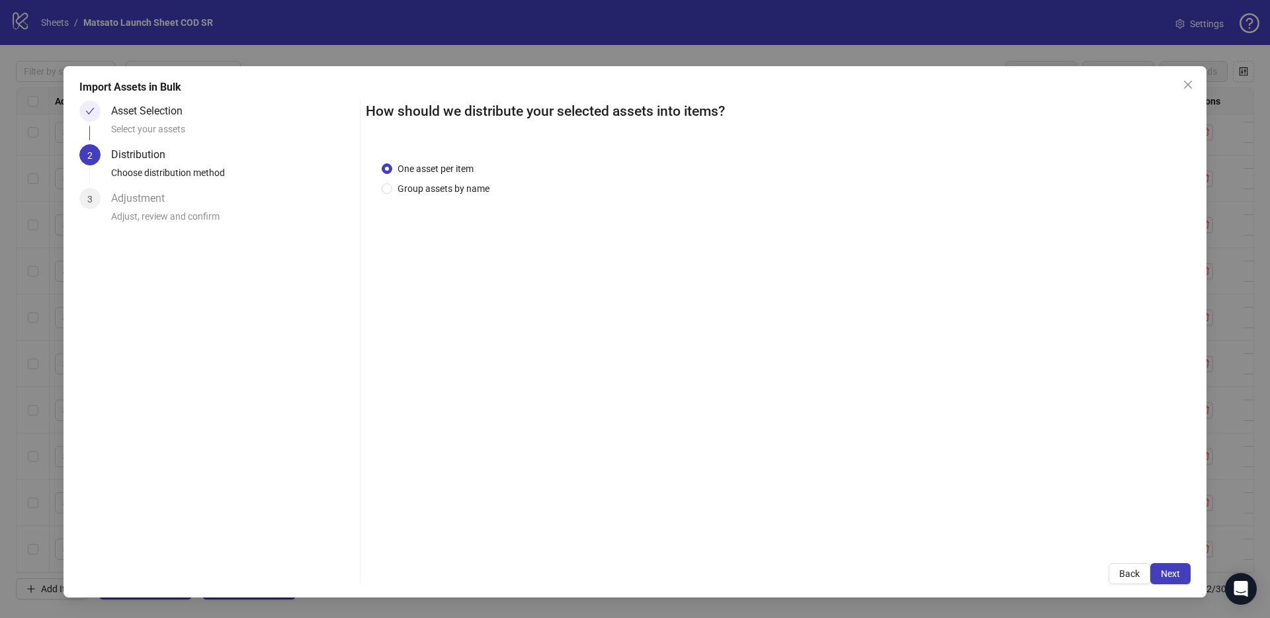
click at [1166, 567] on button "Next" at bounding box center [1170, 573] width 40 height 21
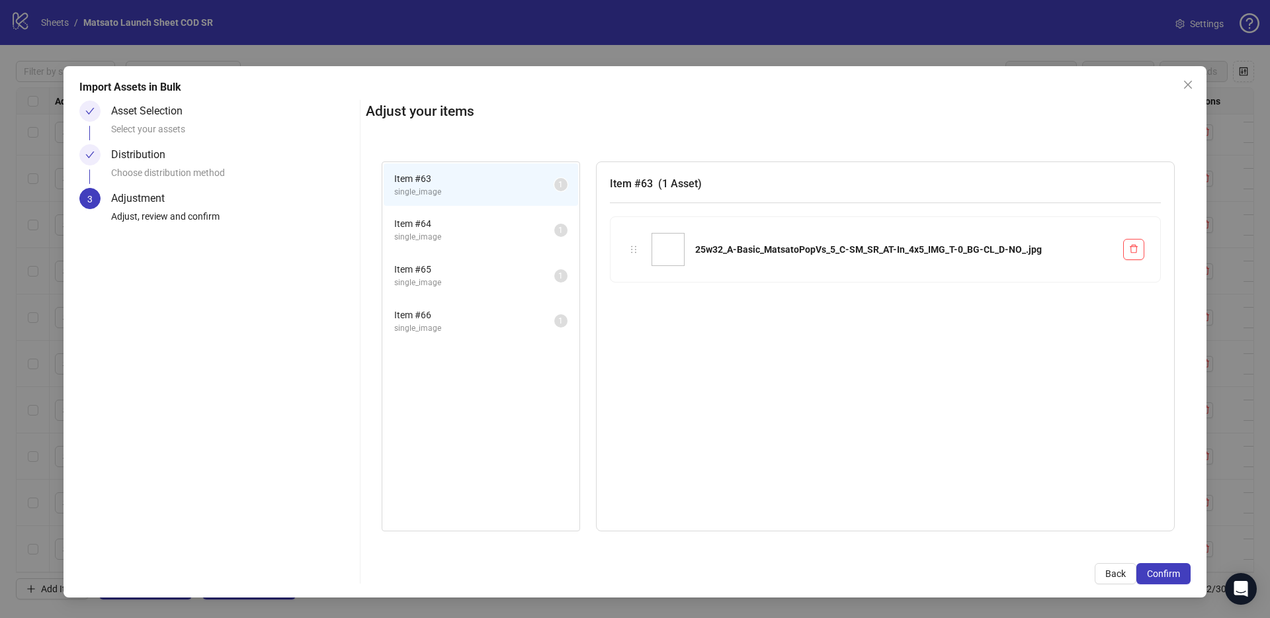
click at [1166, 567] on button "Confirm" at bounding box center [1163, 573] width 54 height 21
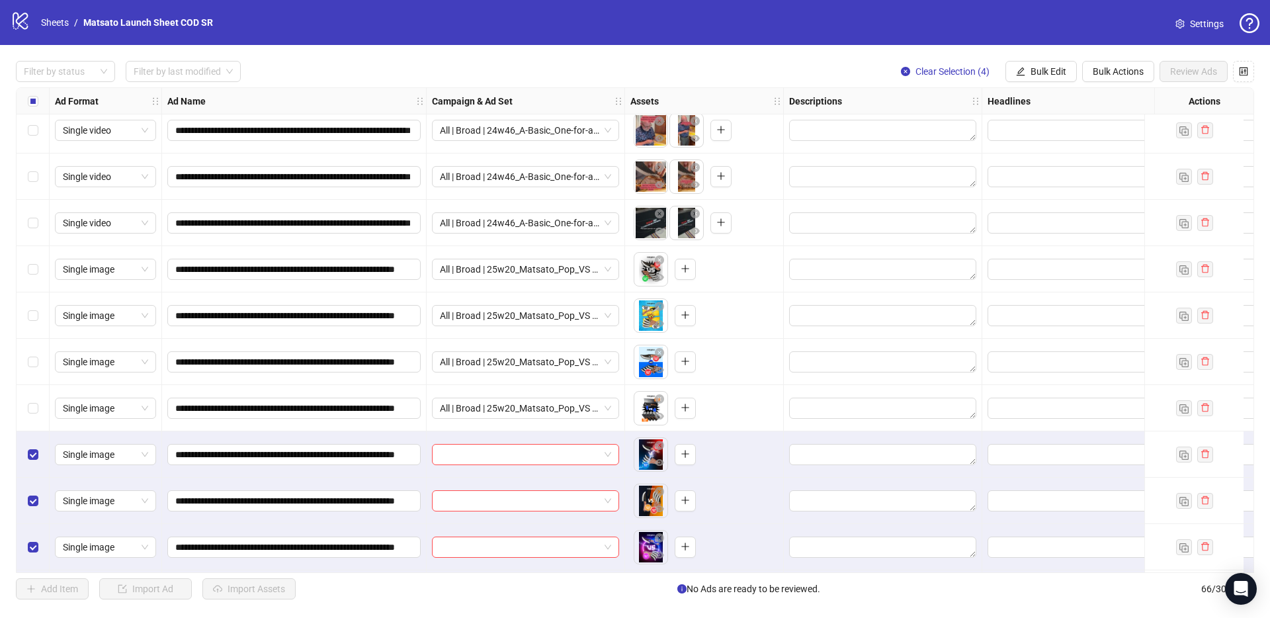
scroll to position [2603, 0]
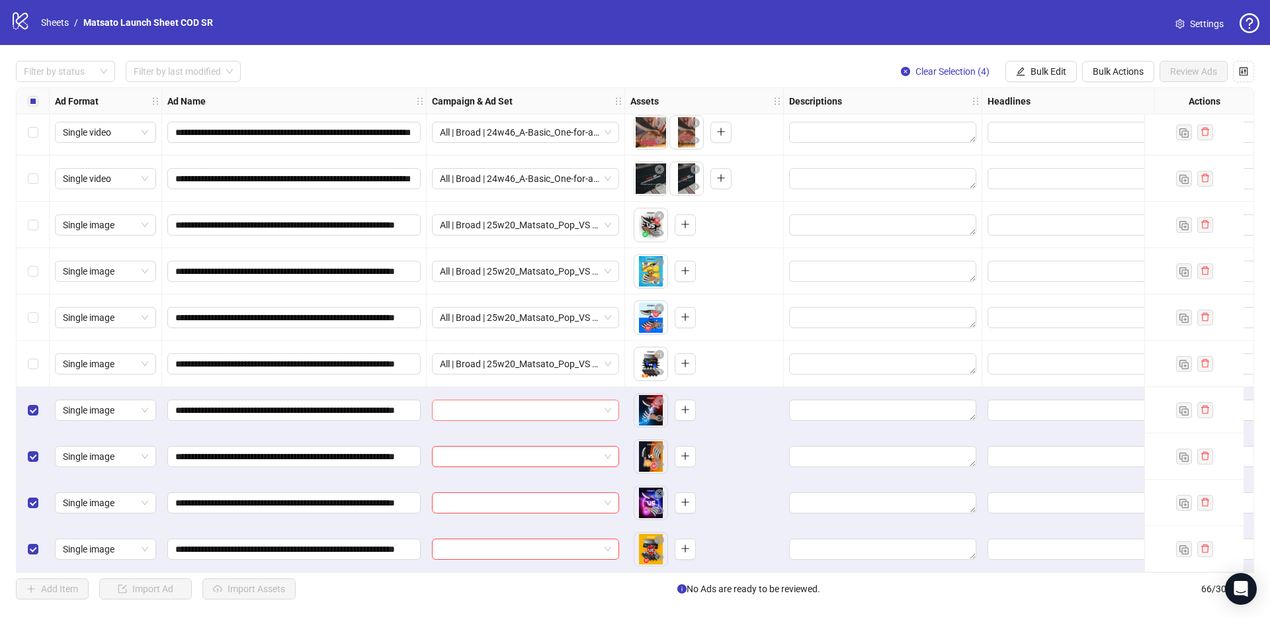
click at [611, 403] on div at bounding box center [525, 409] width 187 height 21
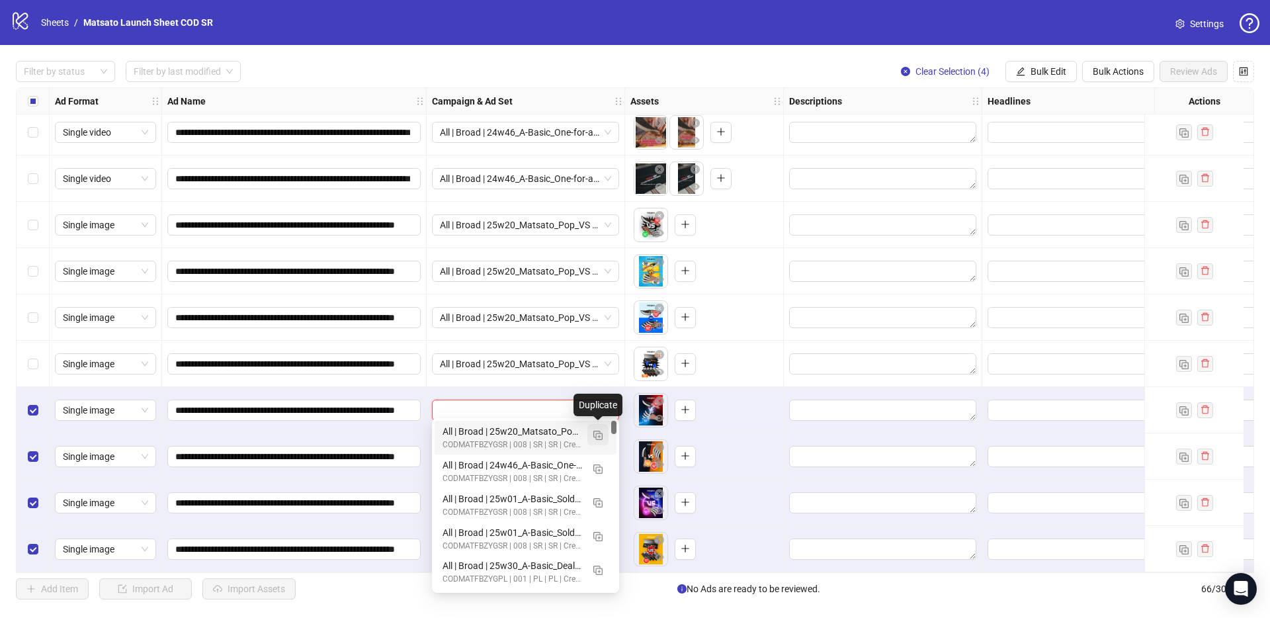
click at [600, 438] on img "button" at bounding box center [597, 434] width 9 height 9
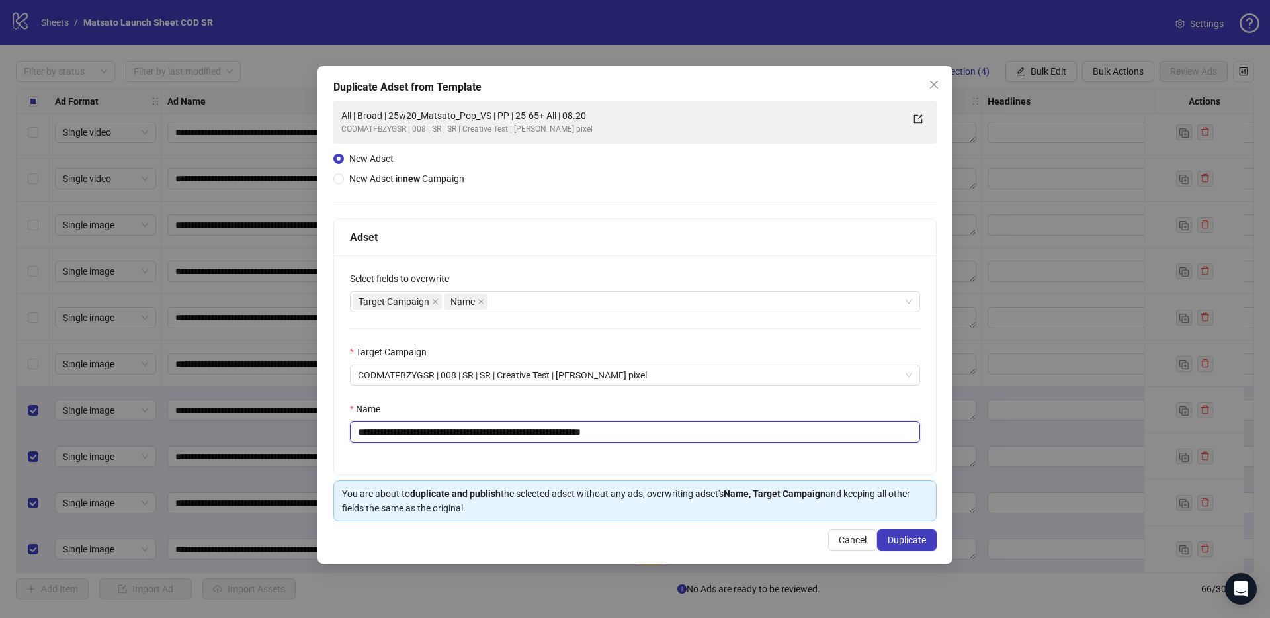
drag, startPoint x: 630, startPoint y: 432, endPoint x: 696, endPoint y: 438, distance: 67.0
click at [696, 438] on input "**********" at bounding box center [635, 431] width 570 height 21
type input "**********"
click at [913, 540] on span "Duplicate" at bounding box center [906, 539] width 38 height 11
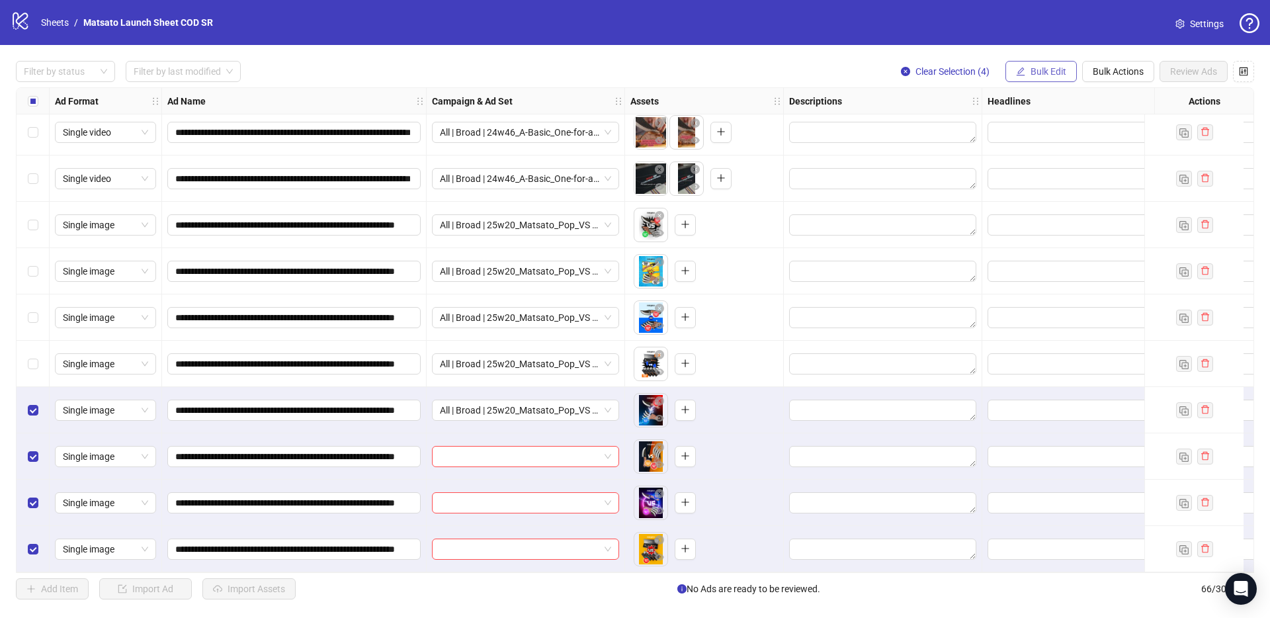
click at [1039, 73] on span "Bulk Edit" at bounding box center [1048, 71] width 36 height 11
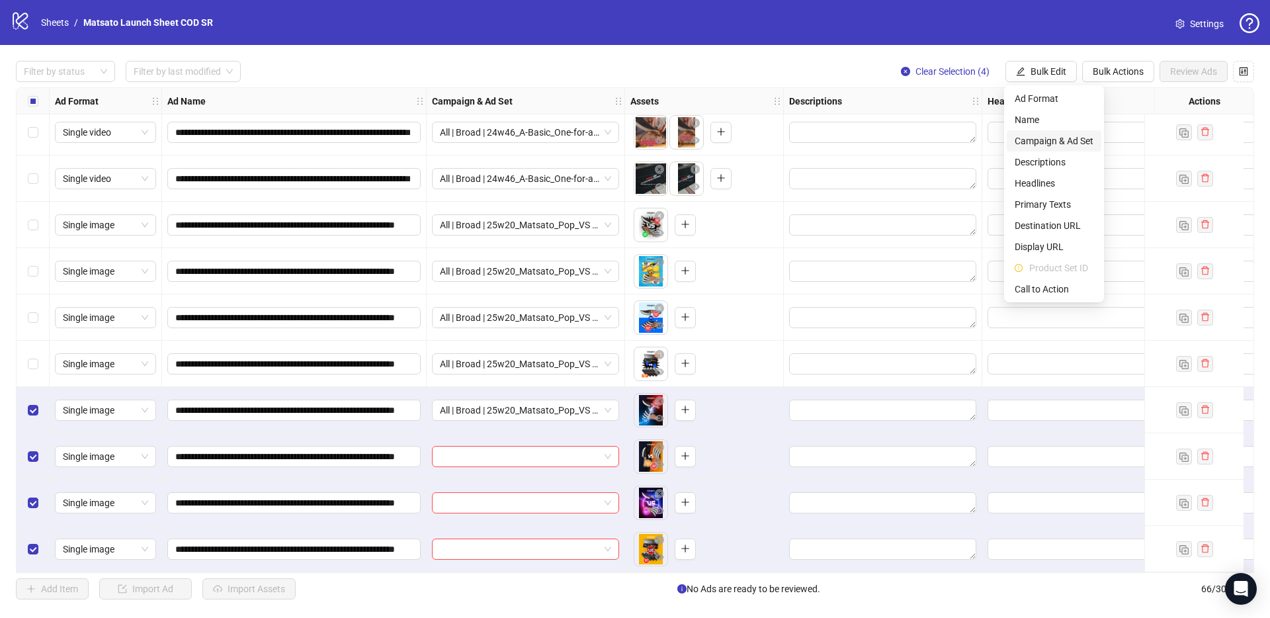
click at [1053, 143] on span "Campaign & Ad Set" at bounding box center [1053, 141] width 79 height 15
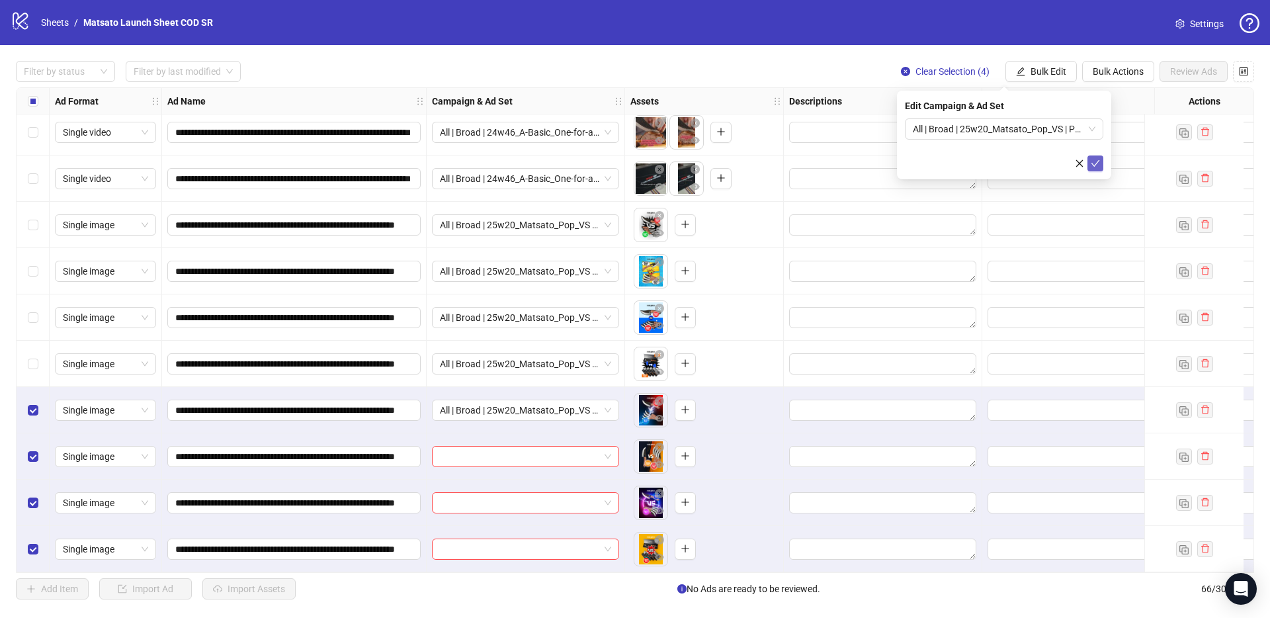
click at [1093, 159] on icon "check" at bounding box center [1094, 163] width 9 height 9
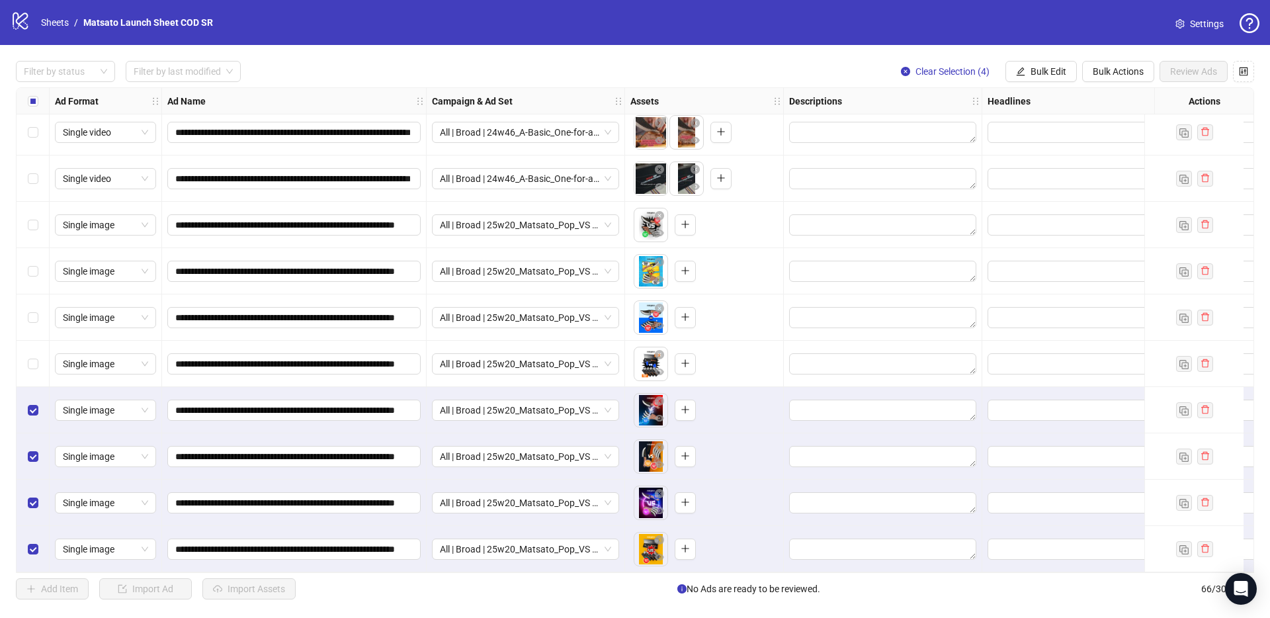
click at [854, 71] on div "Filter by status Filter by last modified Clear Selection (4) Bulk Edit Bulk Act…" at bounding box center [635, 71] width 1238 height 21
click at [967, 66] on span "Clear Selection (4)" at bounding box center [952, 71] width 74 height 11
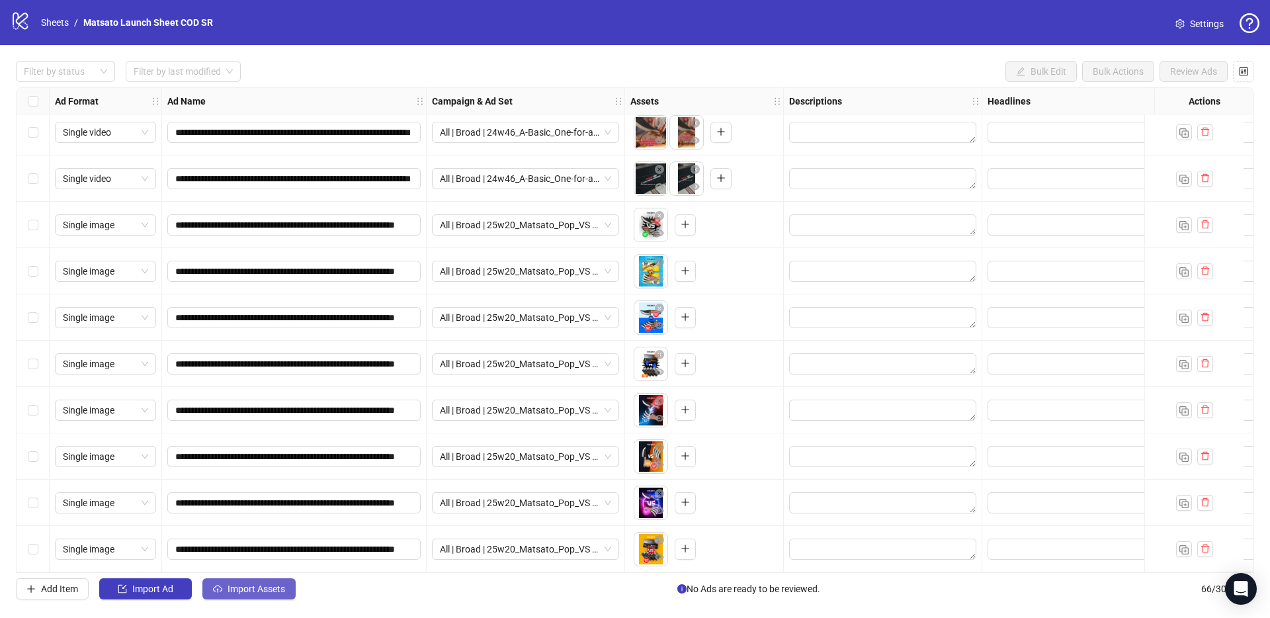
click at [271, 591] on span "Import Assets" at bounding box center [256, 588] width 58 height 11
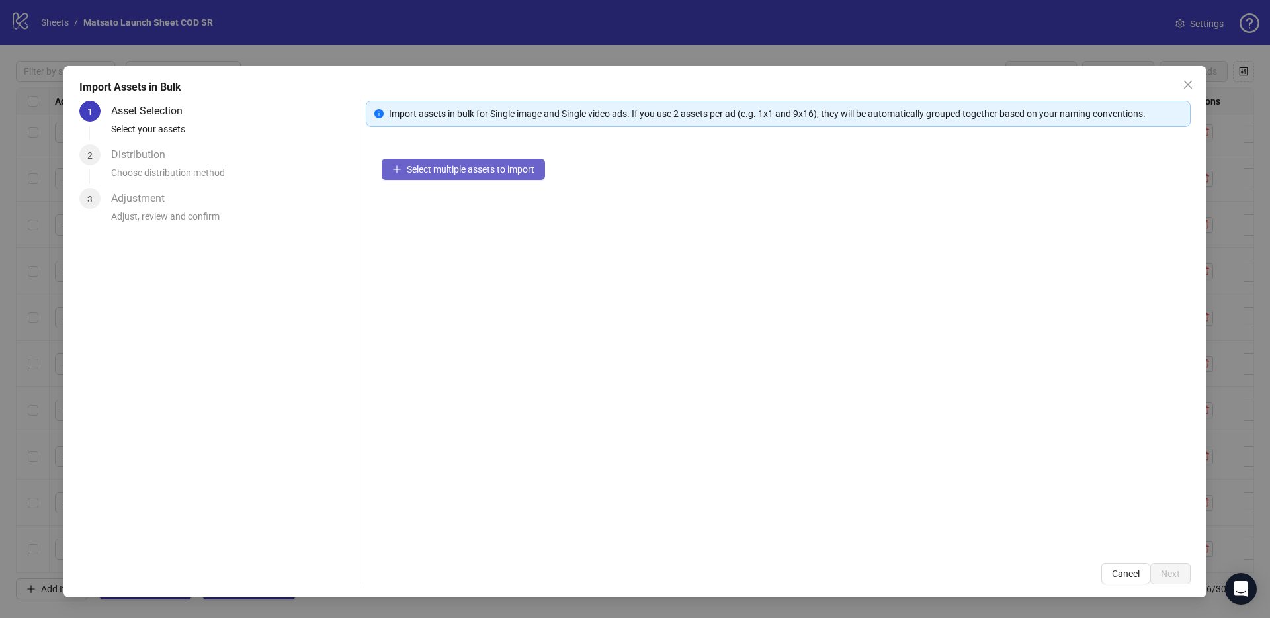
click at [477, 179] on button "Select multiple assets to import" at bounding box center [463, 169] width 163 height 21
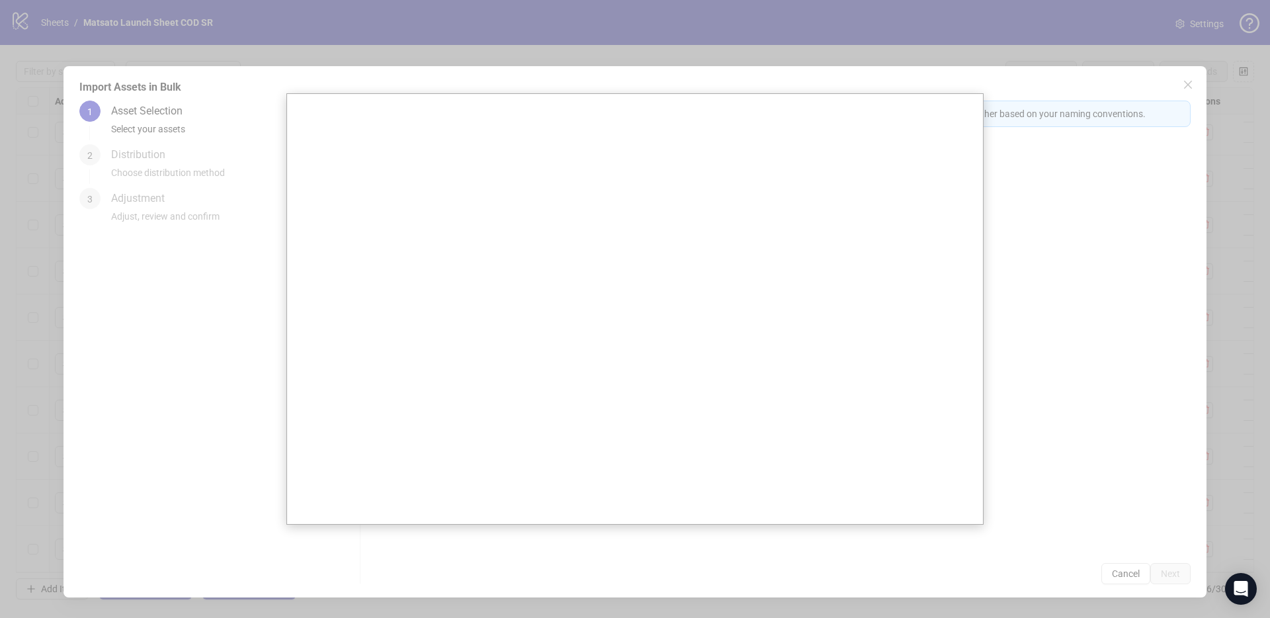
drag, startPoint x: 477, startPoint y: 179, endPoint x: 455, endPoint y: 187, distance: 23.8
click at [455, 186] on iframe at bounding box center [635, 309] width 696 height 430
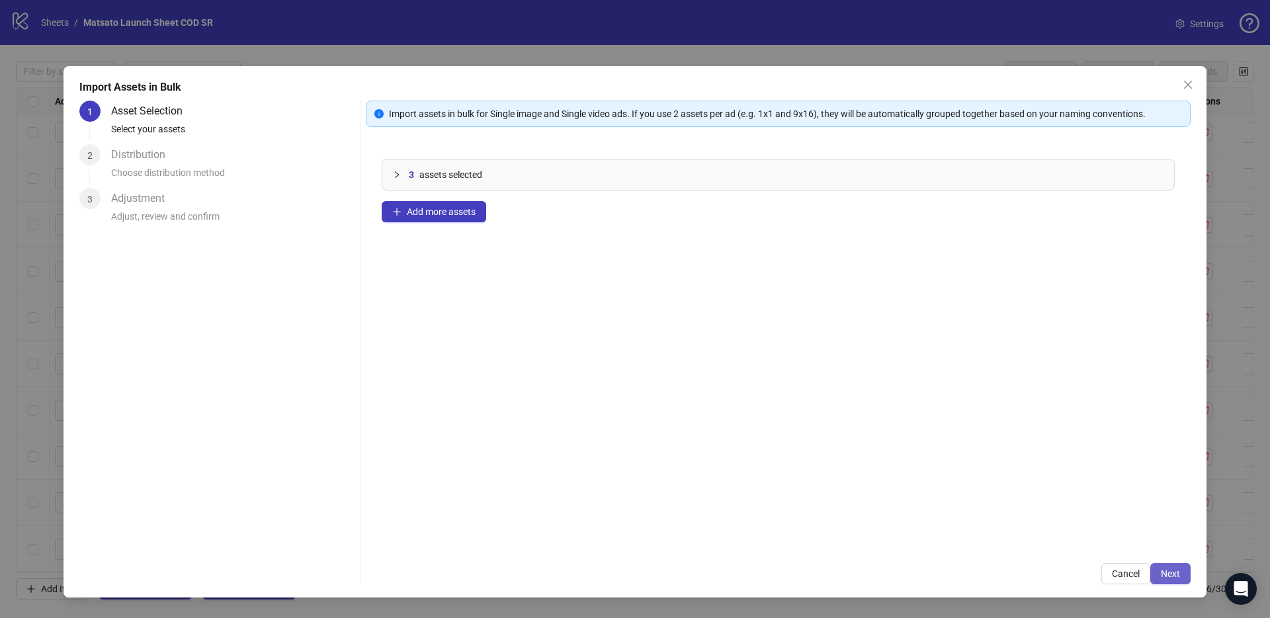
click at [1168, 580] on button "Next" at bounding box center [1170, 573] width 40 height 21
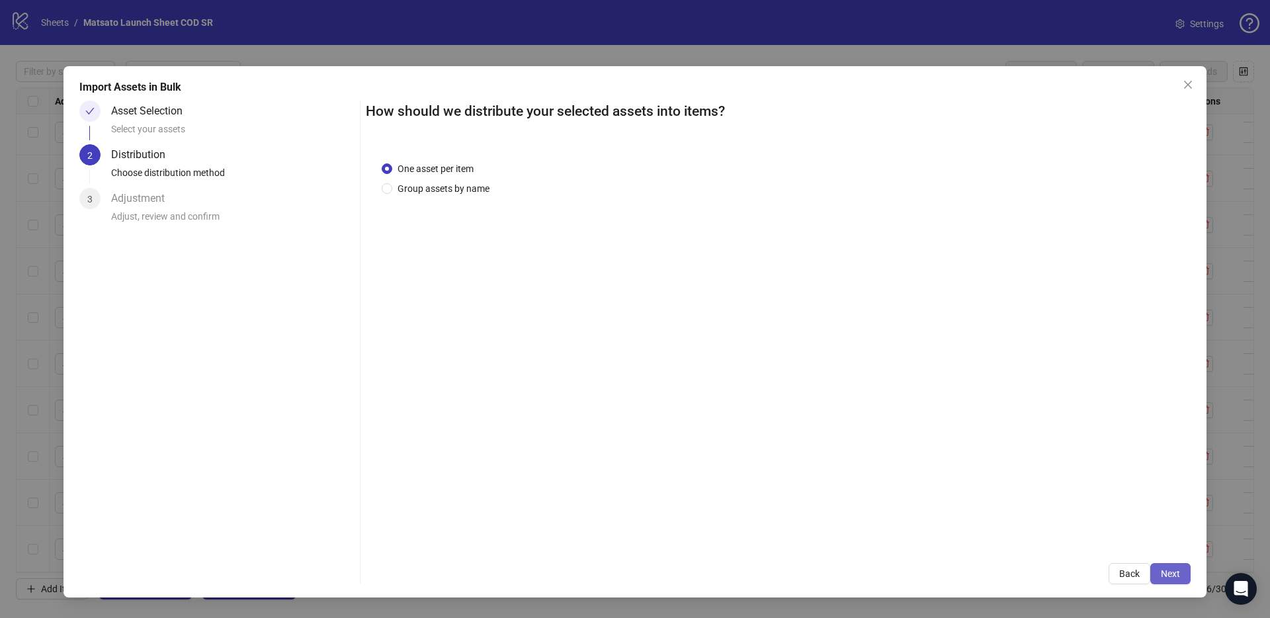
click at [1170, 576] on span "Next" at bounding box center [1169, 573] width 19 height 11
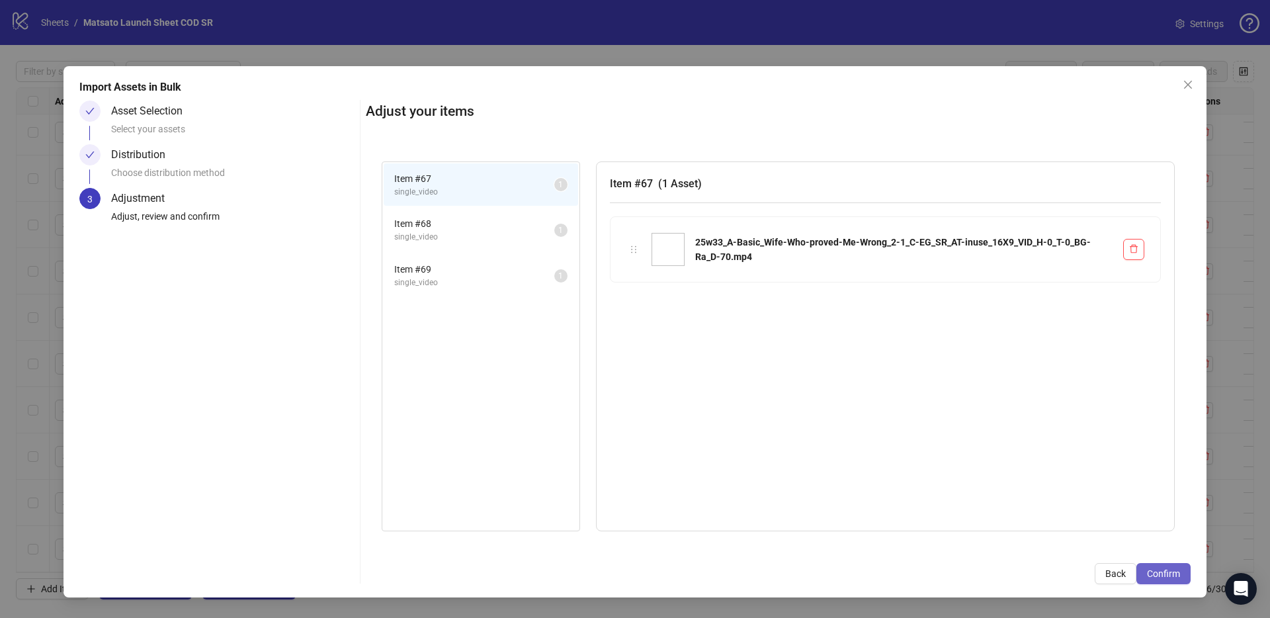
click at [1172, 576] on span "Confirm" at bounding box center [1163, 573] width 33 height 11
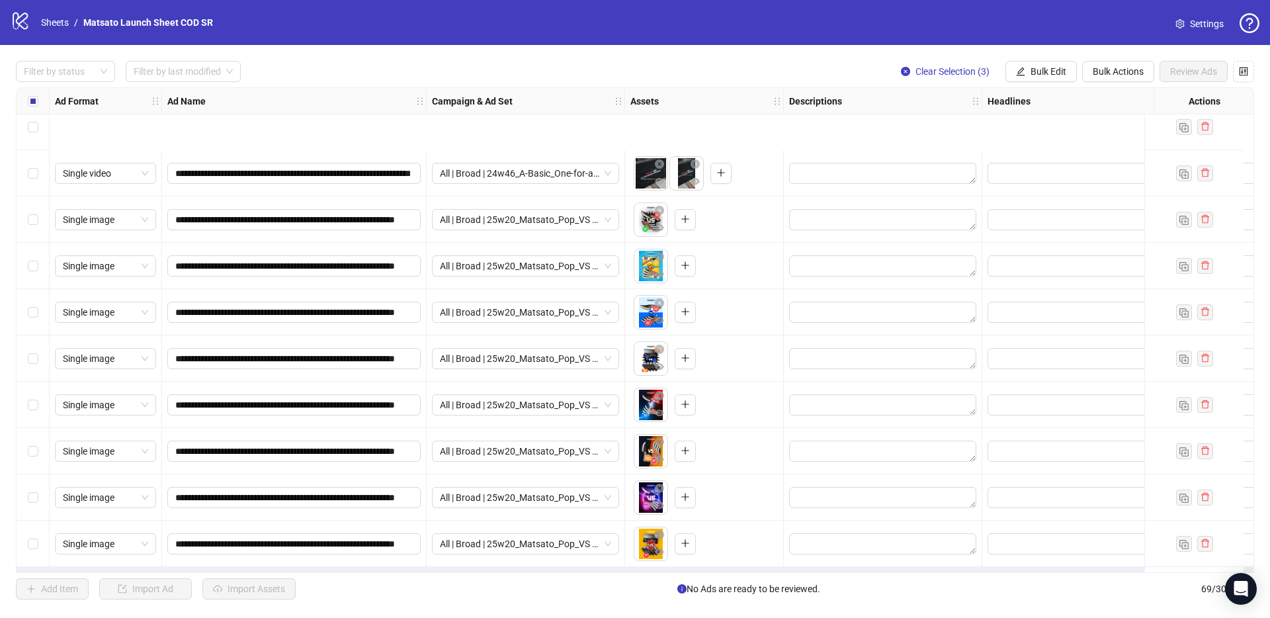
scroll to position [2742, 0]
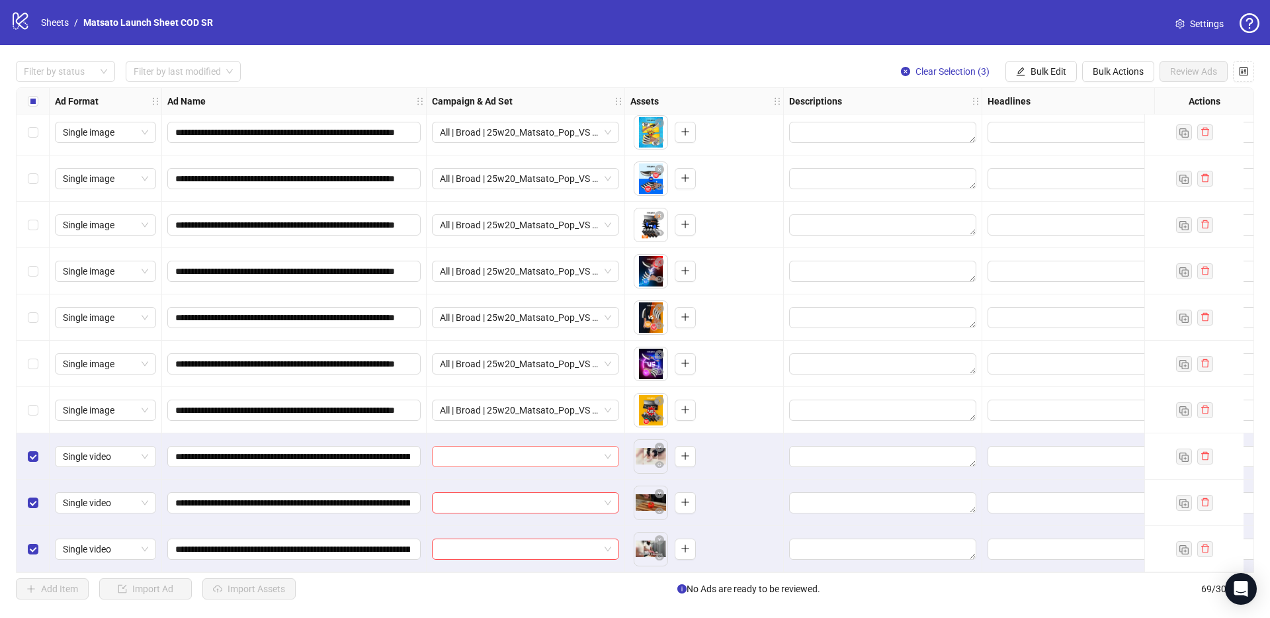
click at [610, 450] on span at bounding box center [525, 456] width 171 height 20
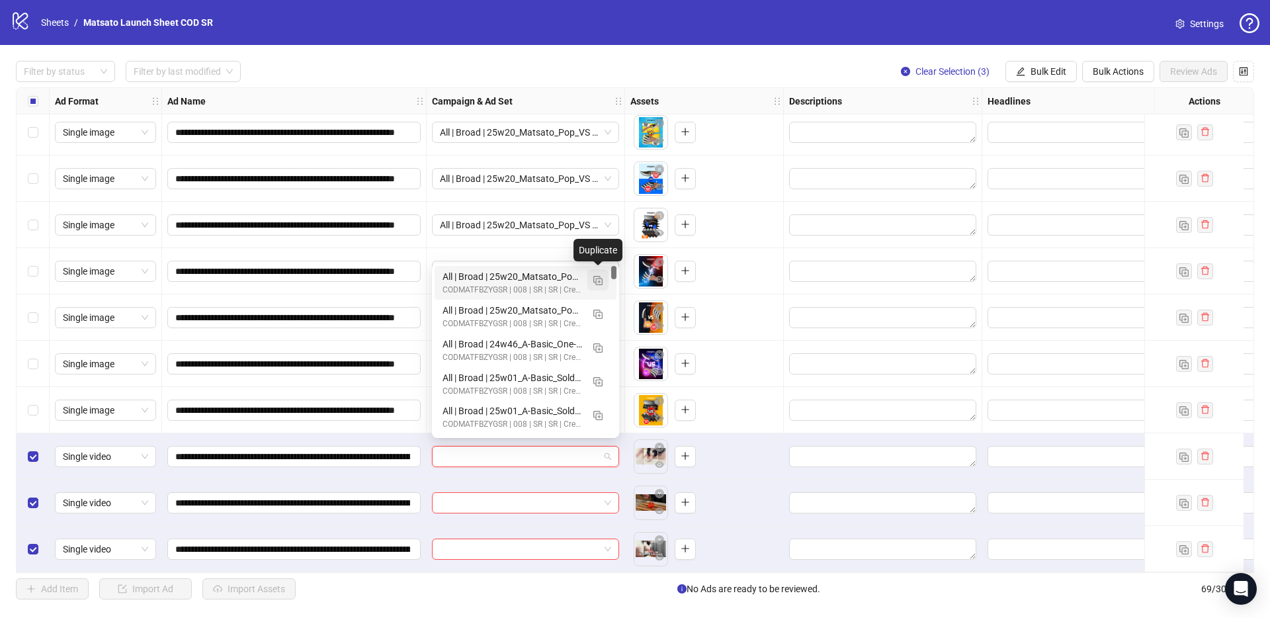
click at [598, 278] on img "button" at bounding box center [597, 280] width 9 height 9
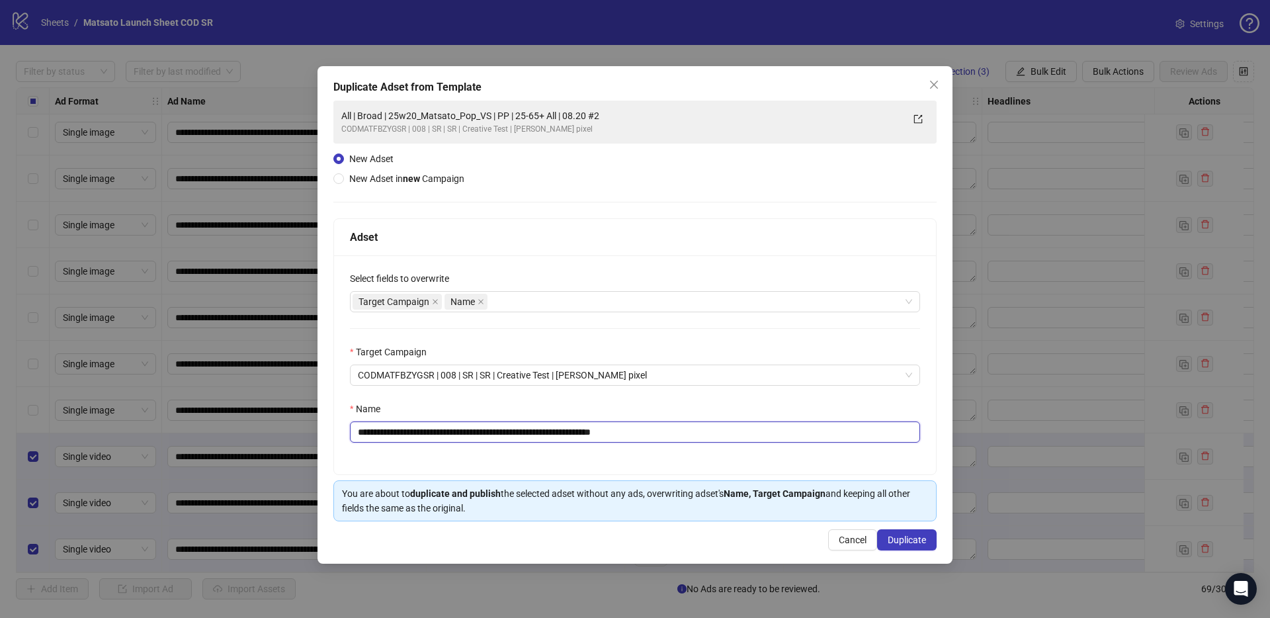
drag, startPoint x: 645, startPoint y: 432, endPoint x: 786, endPoint y: 456, distance: 142.3
click at [766, 451] on div "**********" at bounding box center [635, 364] width 602 height 219
drag, startPoint x: 508, startPoint y: 430, endPoint x: 404, endPoint y: 434, distance: 103.9
click at [408, 432] on input "**********" at bounding box center [635, 431] width 570 height 21
paste input "text"
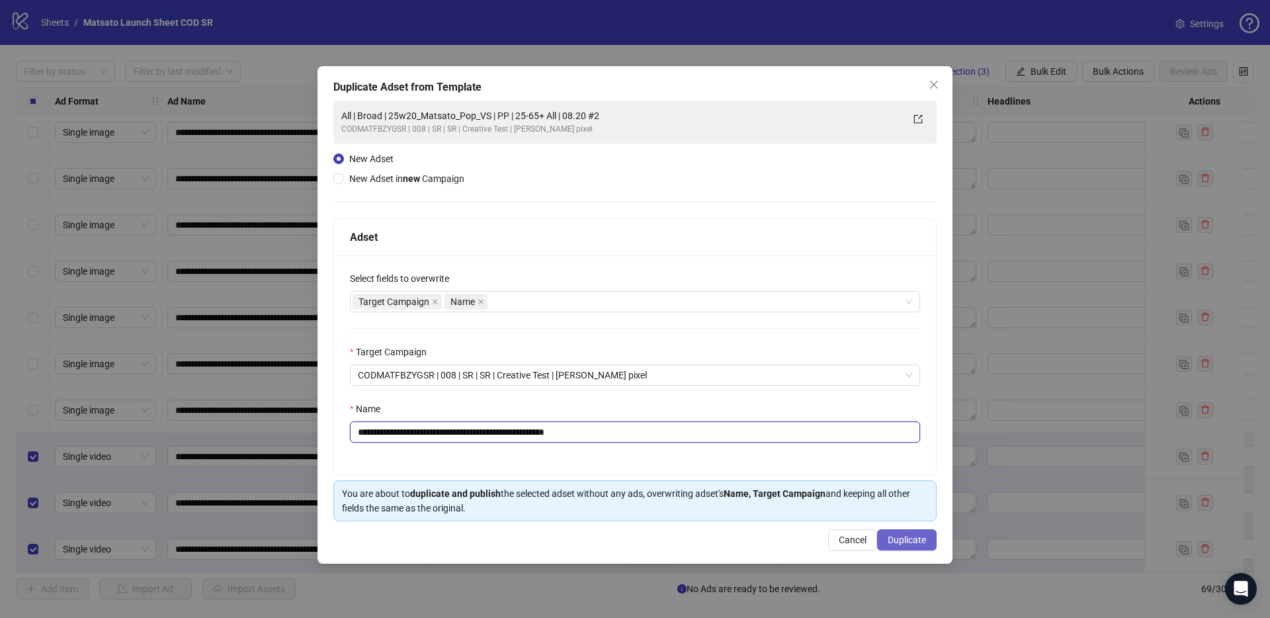
type input "**********"
click at [915, 542] on span "Duplicate" at bounding box center [906, 539] width 38 height 11
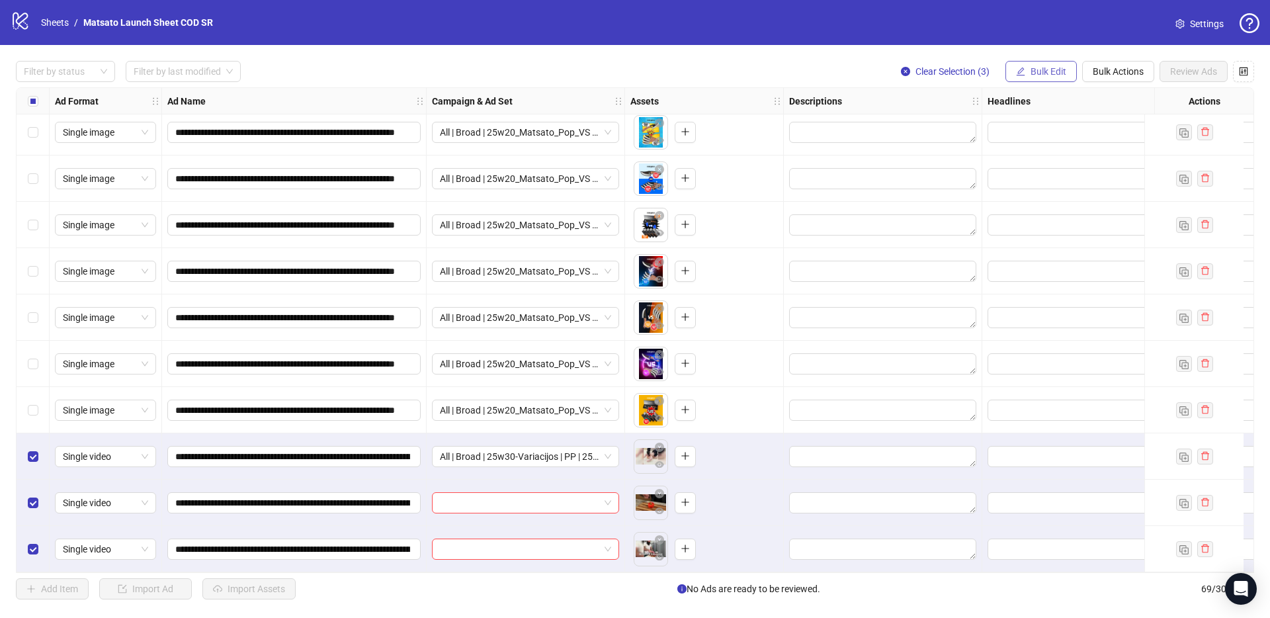
click at [1030, 68] on span "Bulk Edit" at bounding box center [1048, 71] width 36 height 11
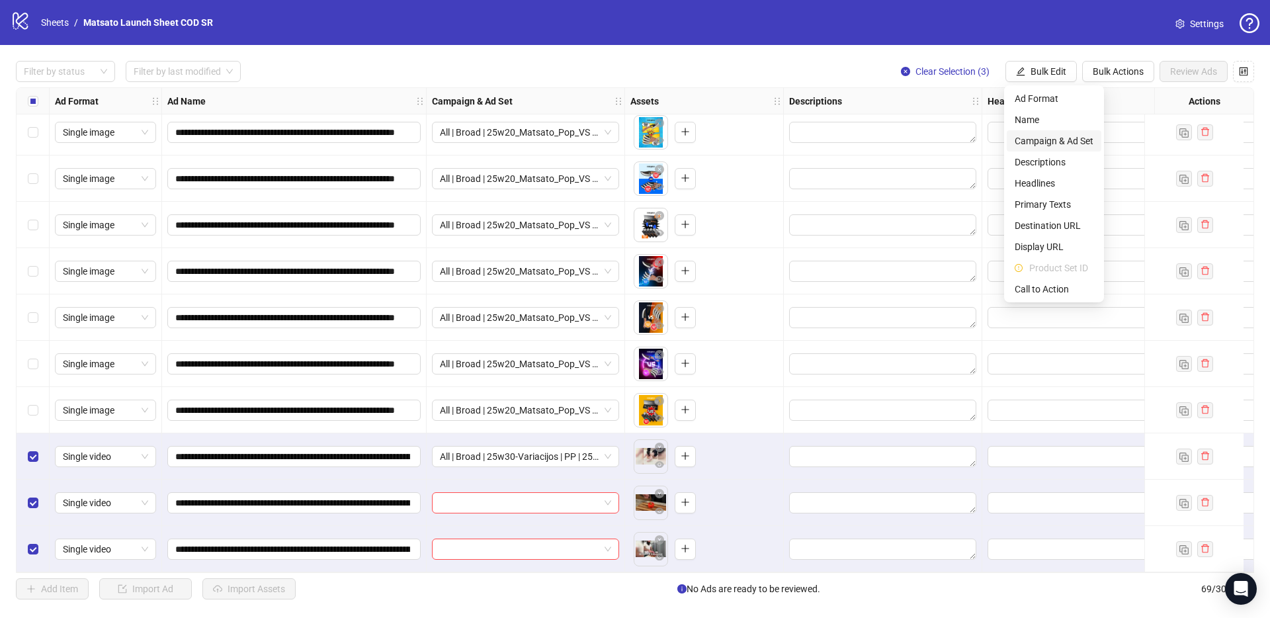
click at [1052, 139] on span "Campaign & Ad Set" at bounding box center [1053, 141] width 79 height 15
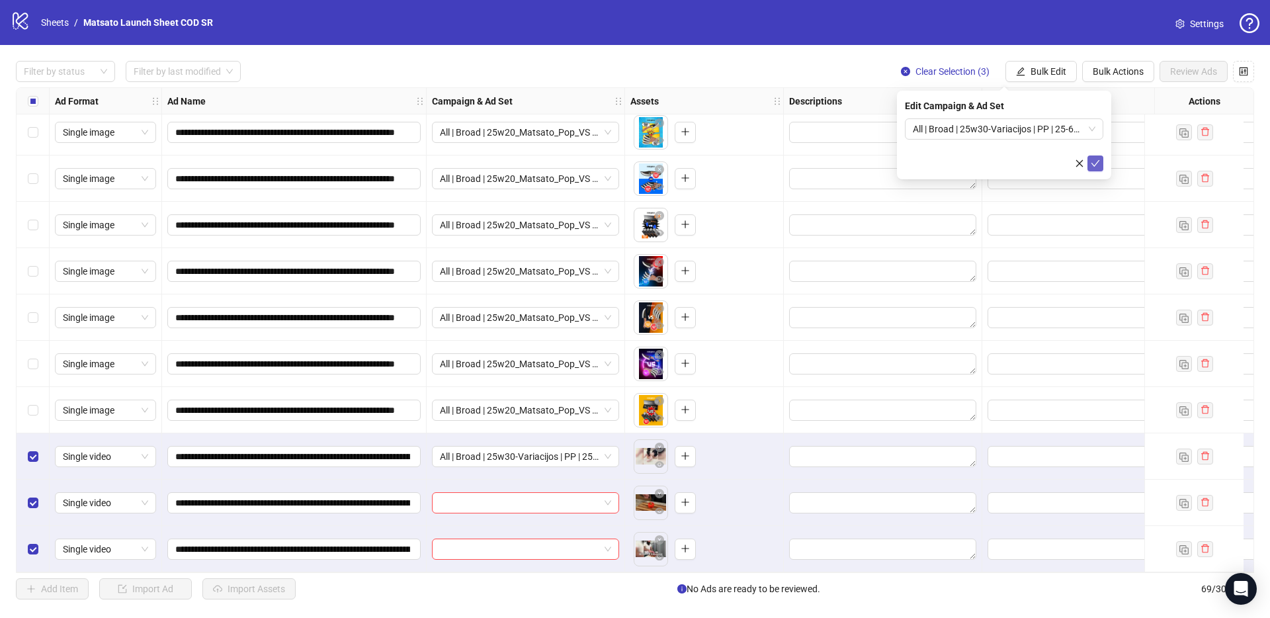
click at [1098, 161] on icon "check" at bounding box center [1094, 163] width 9 height 9
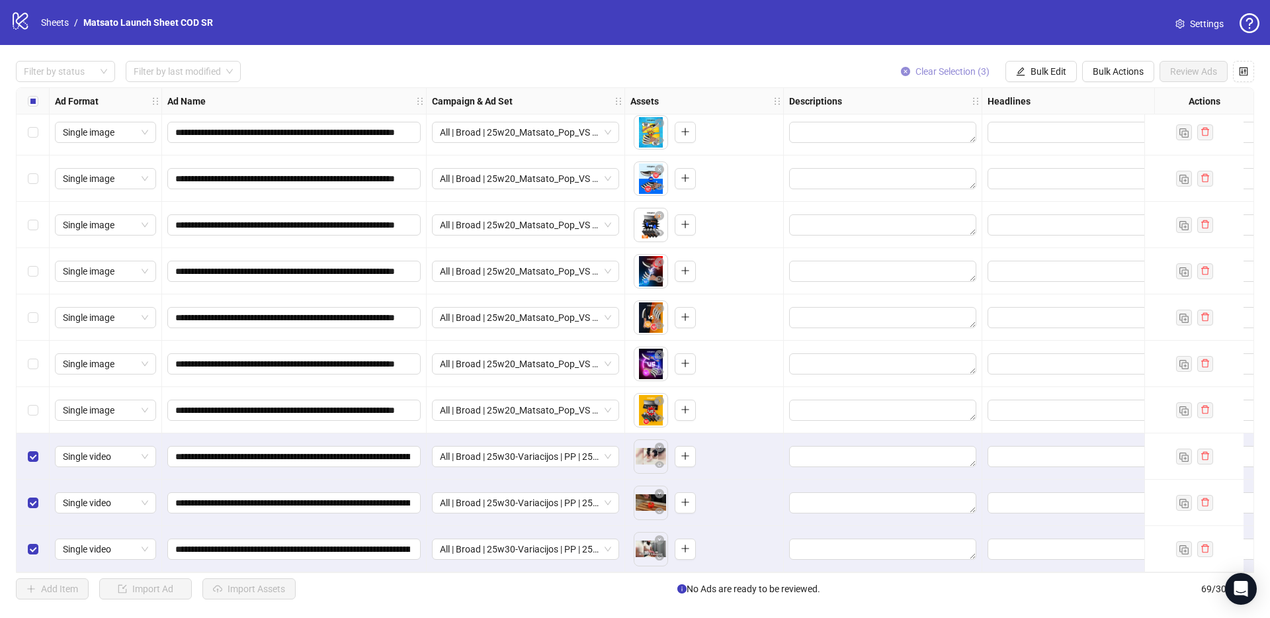
click at [923, 75] on span "Clear Selection (3)" at bounding box center [952, 71] width 74 height 11
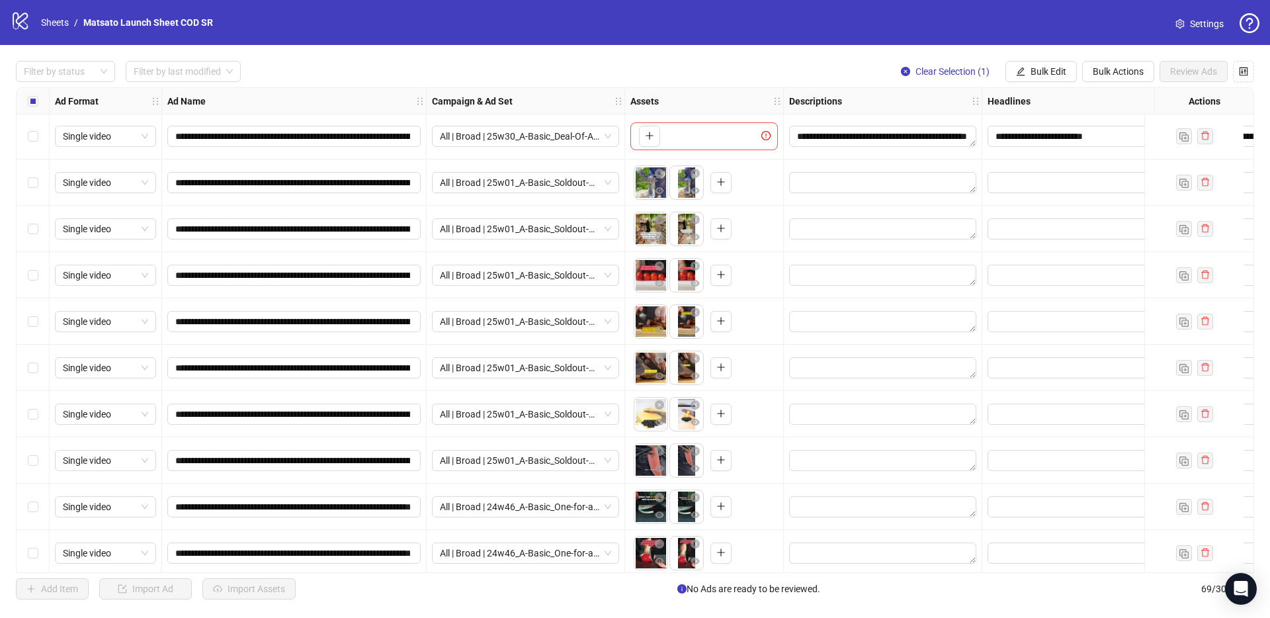
scroll to position [2084, 0]
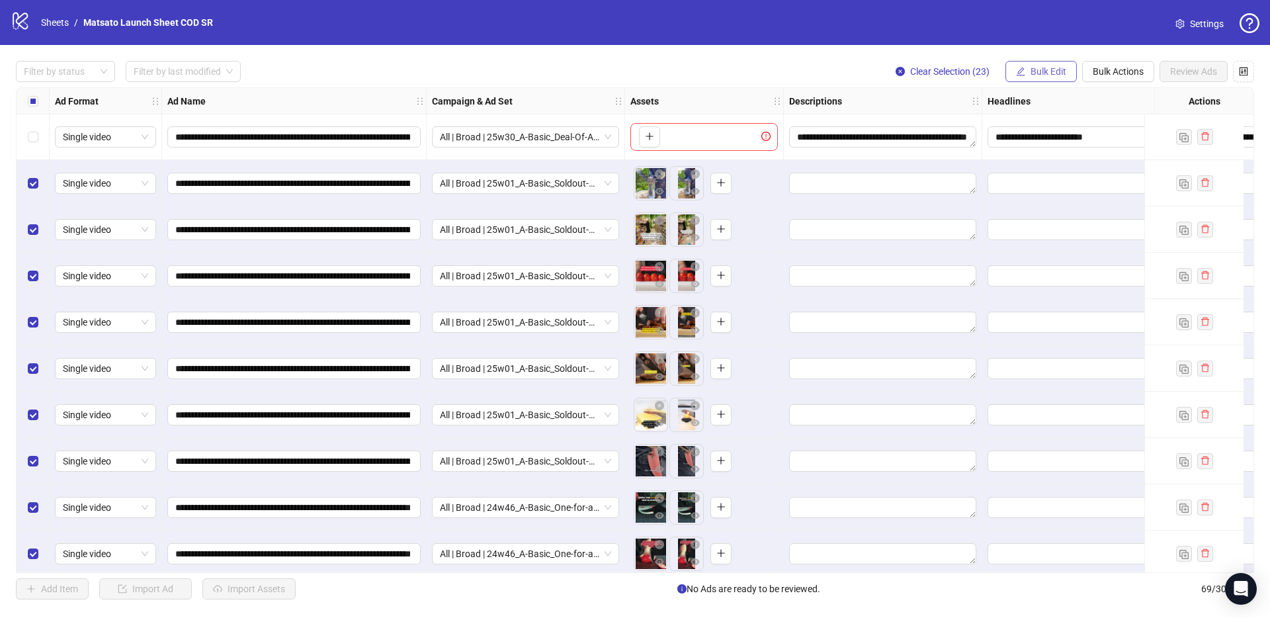
click at [1036, 72] on span "Bulk Edit" at bounding box center [1048, 71] width 36 height 11
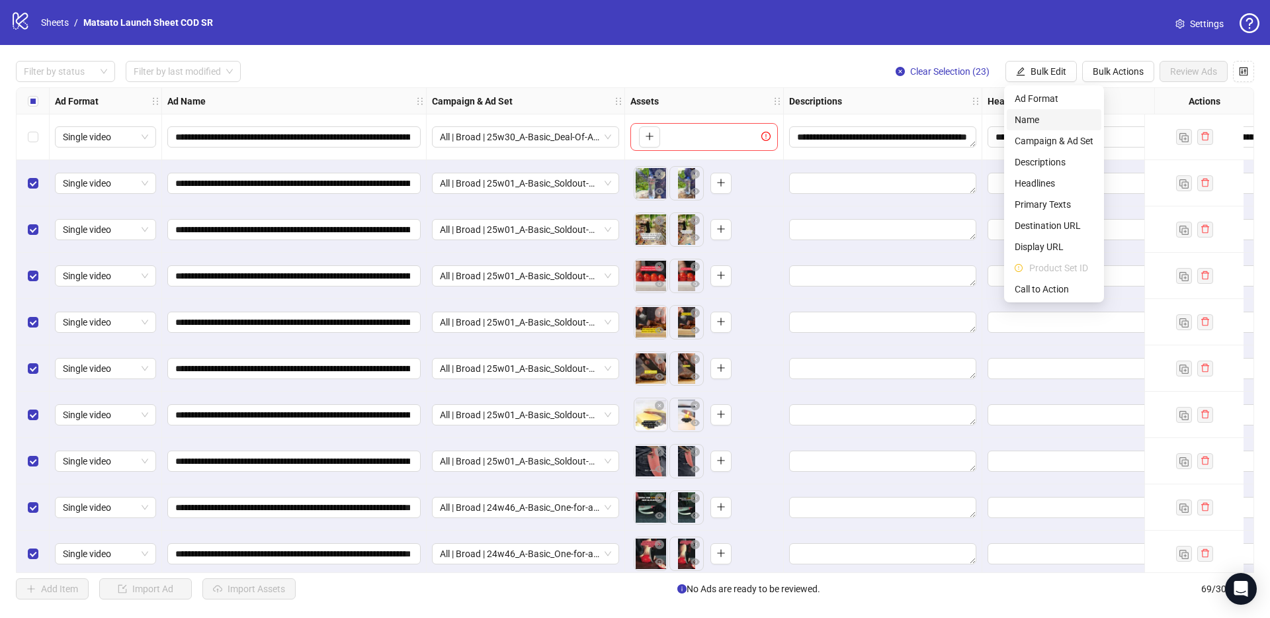
click at [1023, 112] on span "Name" at bounding box center [1053, 119] width 79 height 15
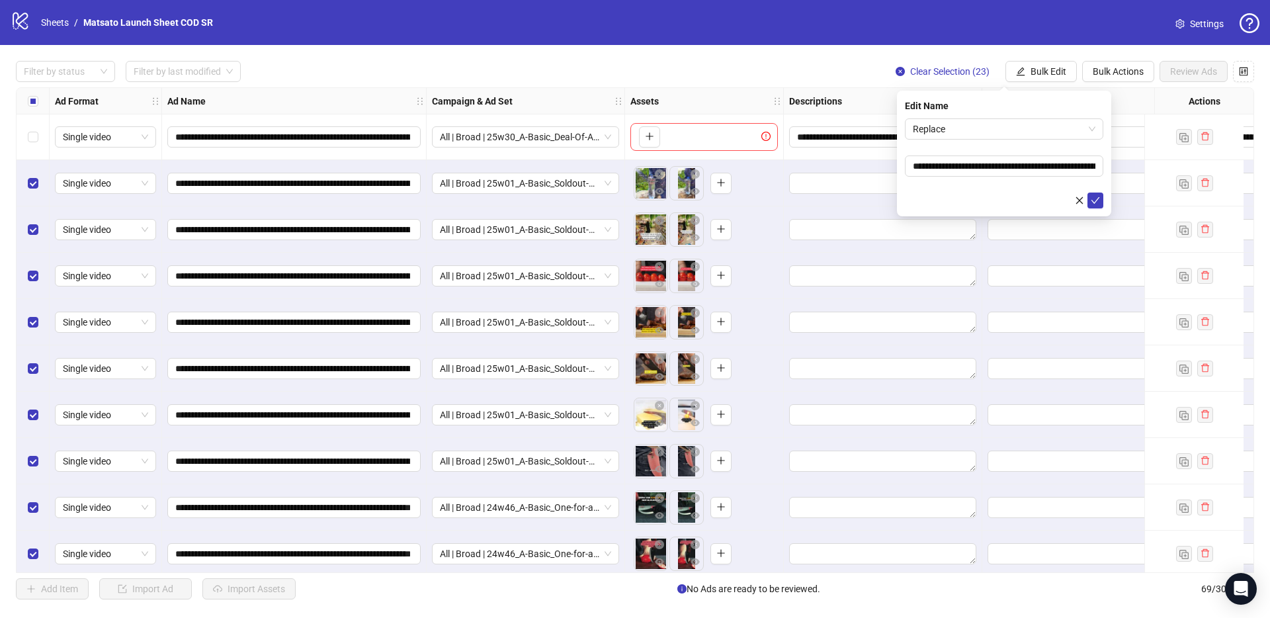
click at [995, 140] on form "**********" at bounding box center [1004, 163] width 198 height 90
click at [984, 130] on span "Replace" at bounding box center [1004, 129] width 183 height 20
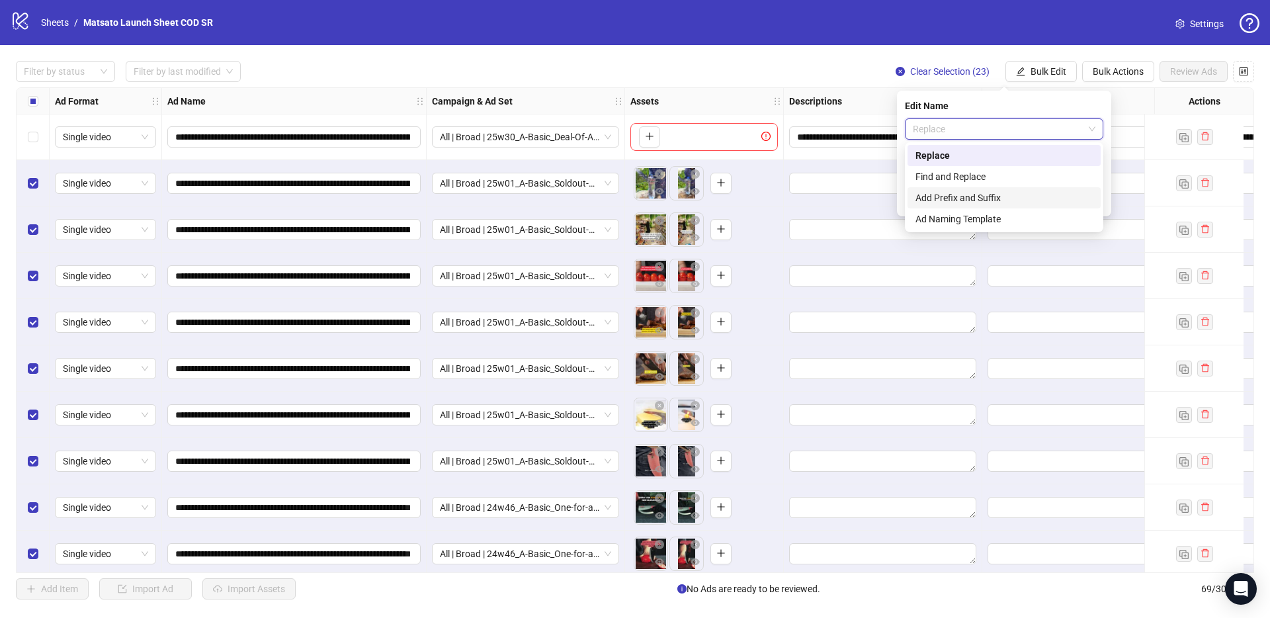
click at [990, 198] on div "Add Prefix and Suffix" at bounding box center [1003, 197] width 177 height 15
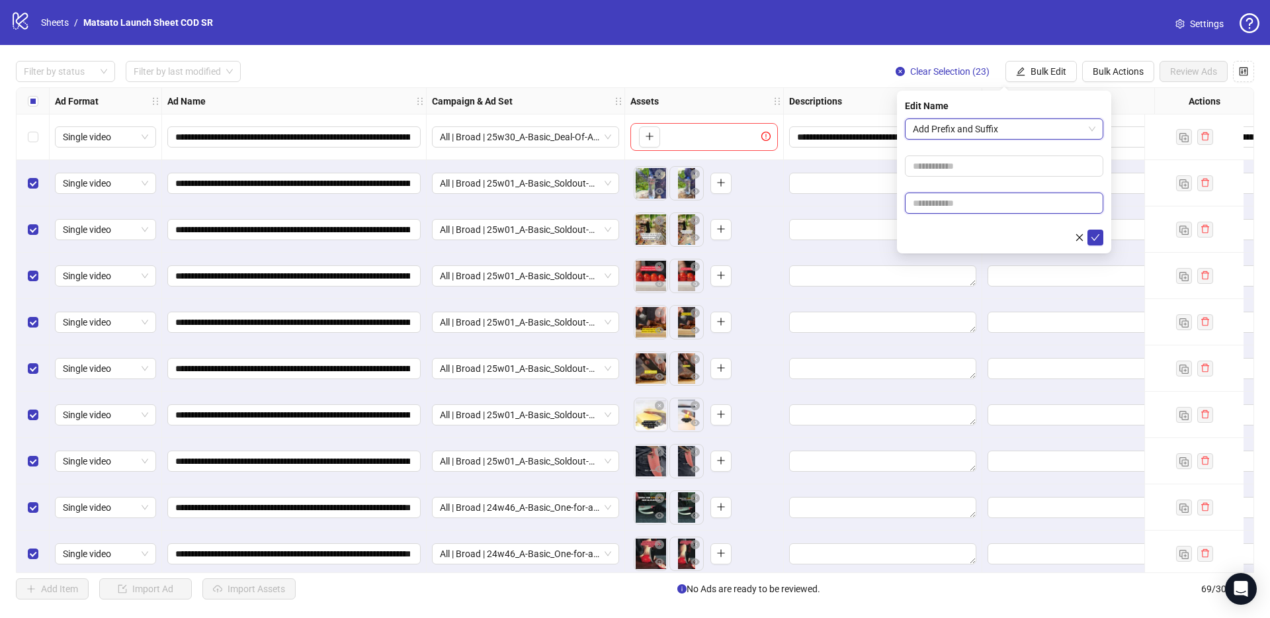
click at [996, 200] on input "text" at bounding box center [1004, 202] width 198 height 21
type input "**********"
click at [1096, 233] on icon "check" at bounding box center [1094, 237] width 9 height 9
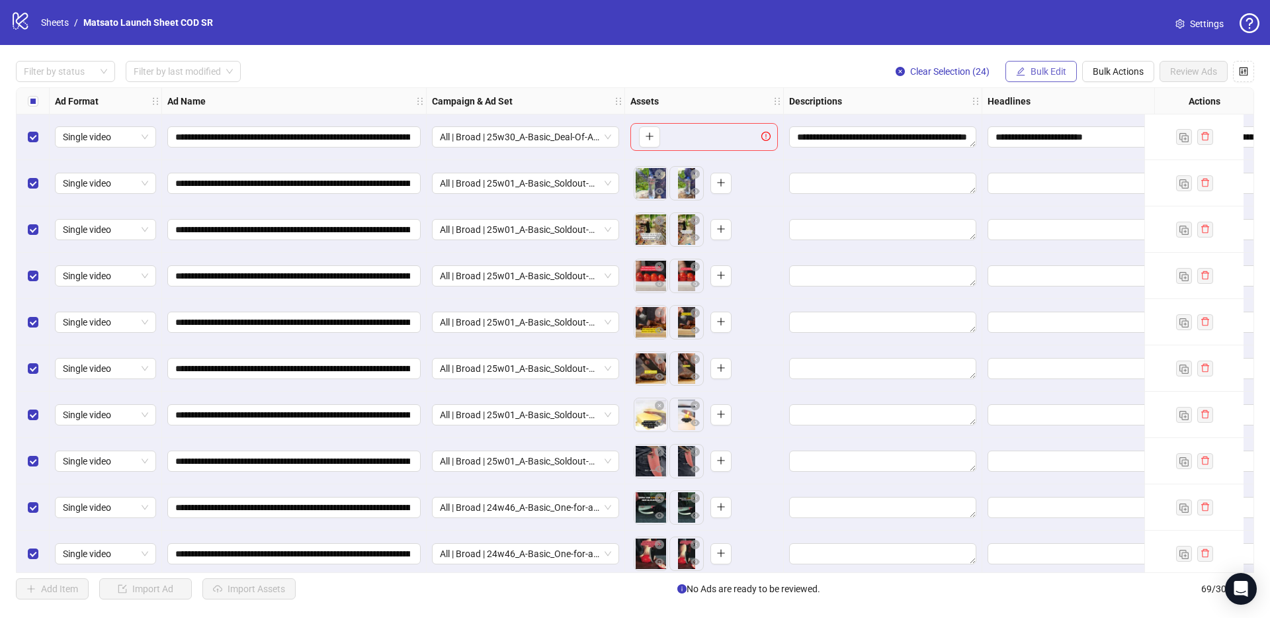
click at [1052, 72] on span "Bulk Edit" at bounding box center [1048, 71] width 36 height 11
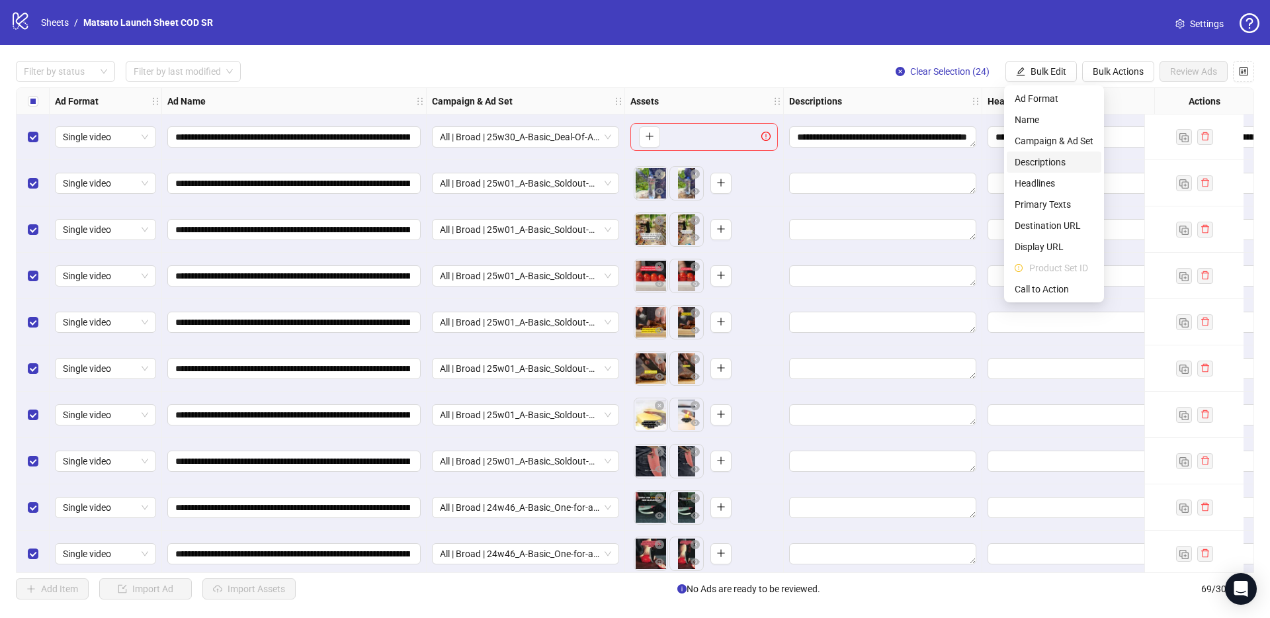
click at [1053, 163] on span "Descriptions" at bounding box center [1053, 162] width 79 height 15
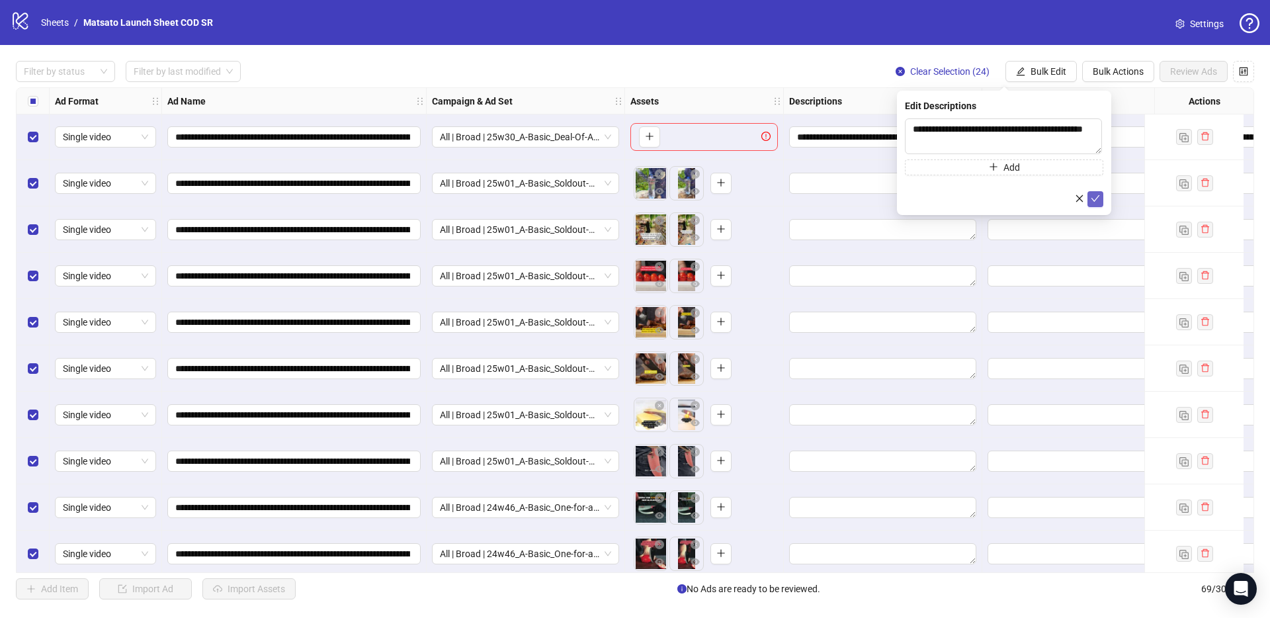
click at [1092, 198] on icon "check" at bounding box center [1094, 198] width 9 height 9
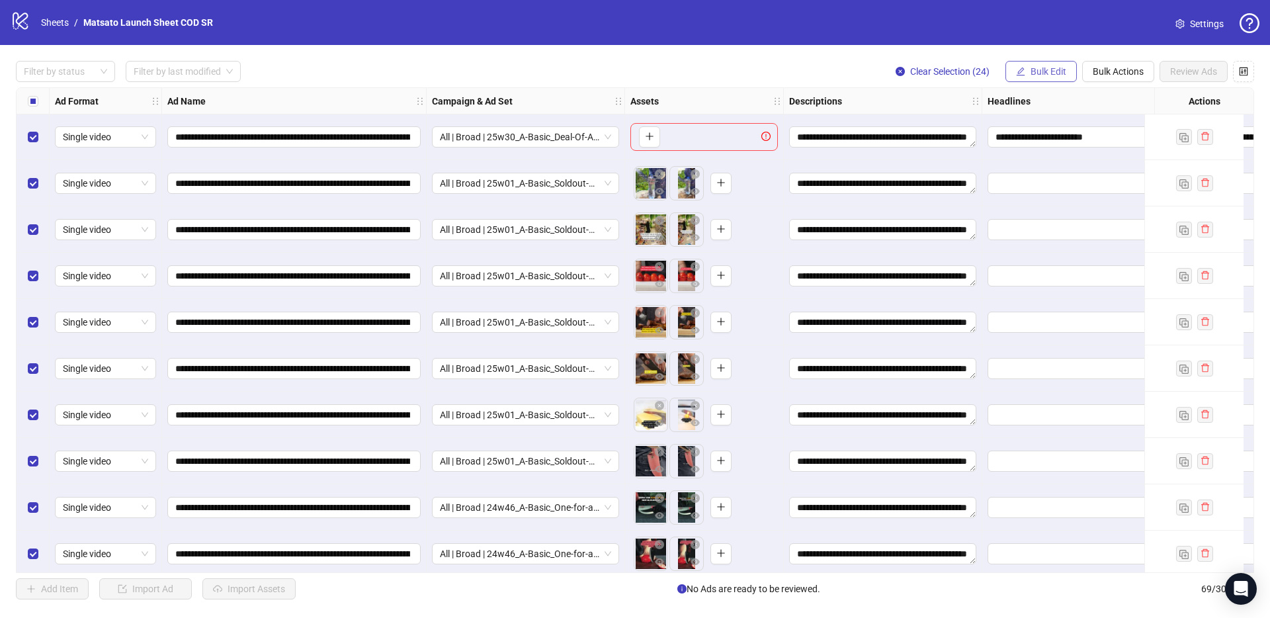
click at [1059, 74] on span "Bulk Edit" at bounding box center [1048, 71] width 36 height 11
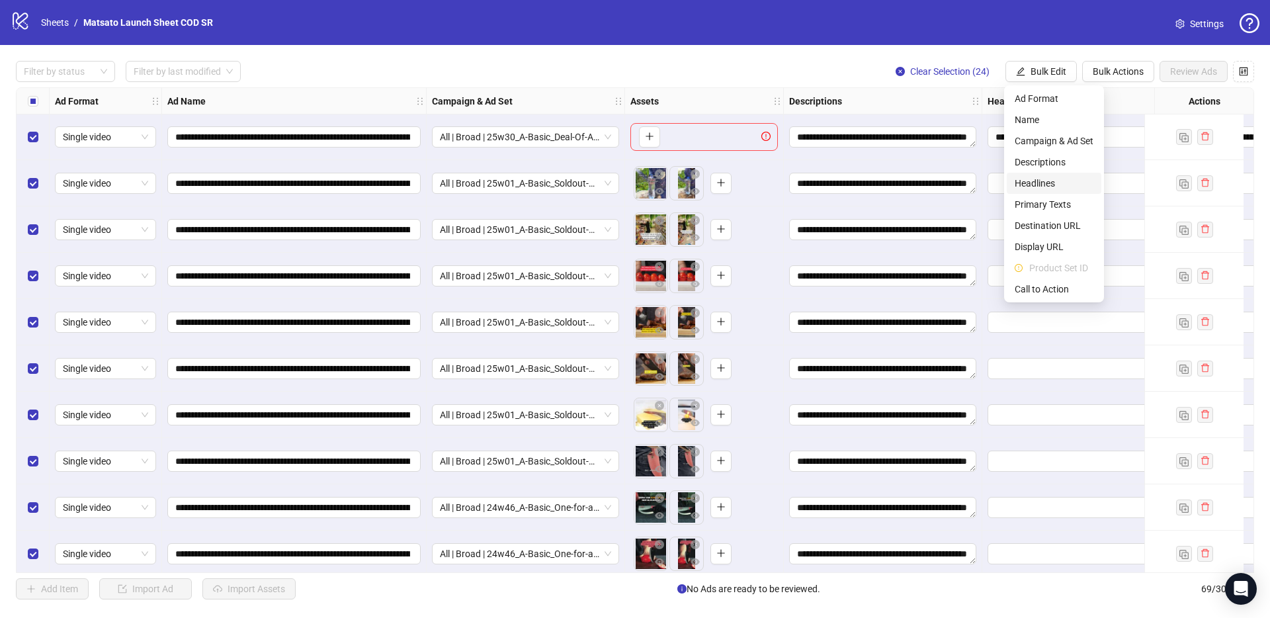
click at [1043, 190] on span "Headlines" at bounding box center [1053, 183] width 79 height 15
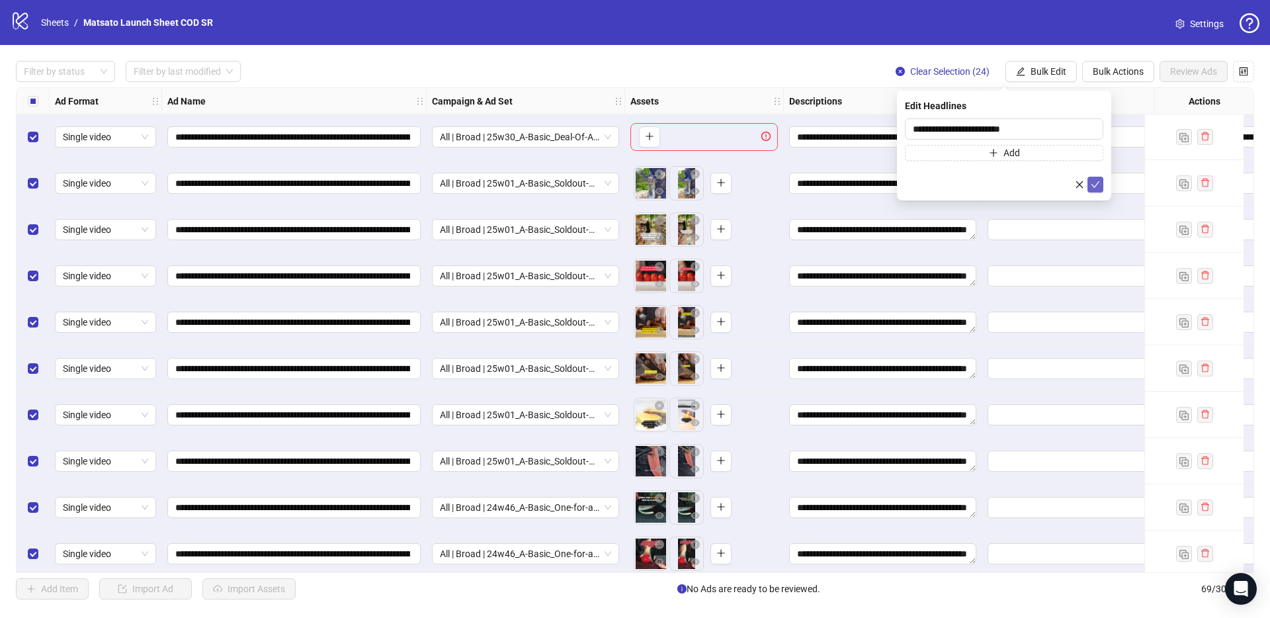
click at [1091, 184] on icon "check" at bounding box center [1094, 184] width 9 height 9
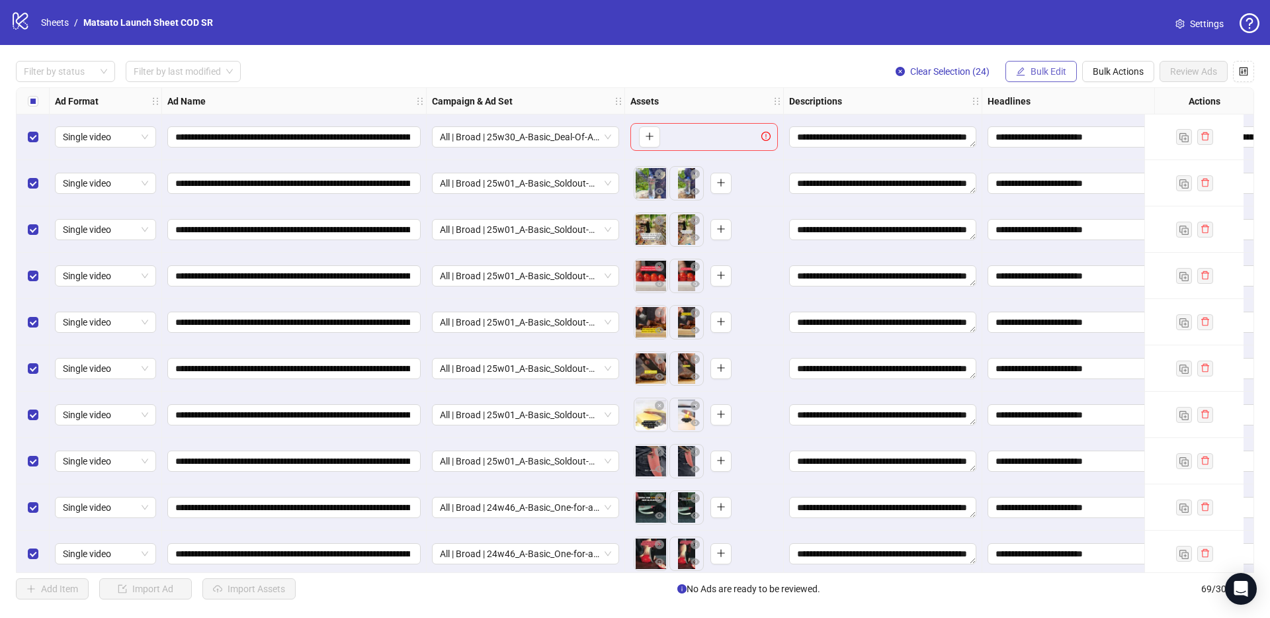
click at [1051, 69] on span "Bulk Edit" at bounding box center [1048, 71] width 36 height 11
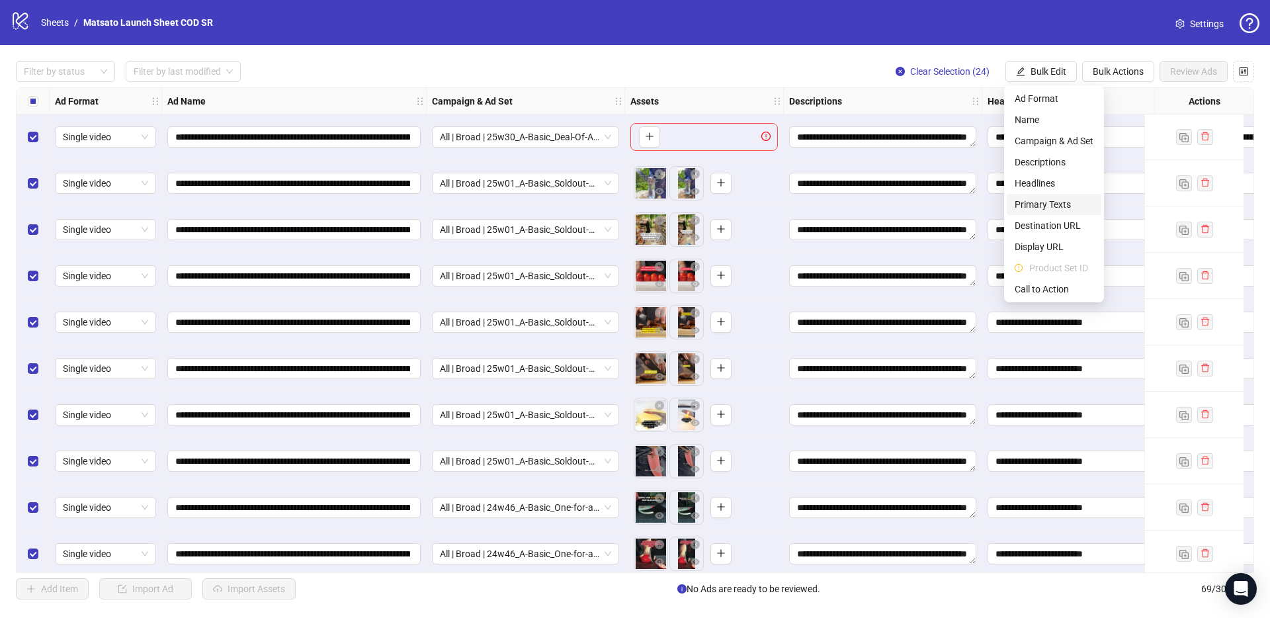
click at [1055, 208] on span "Primary Texts" at bounding box center [1053, 204] width 79 height 15
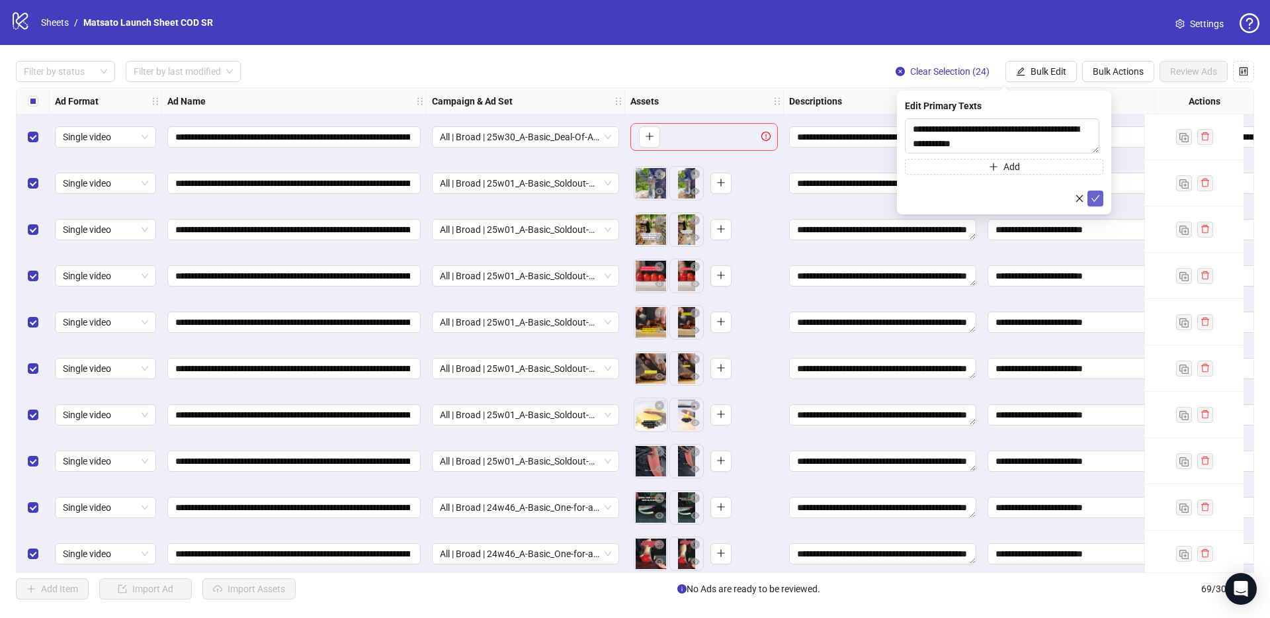
click at [1090, 196] on icon "check" at bounding box center [1094, 198] width 9 height 9
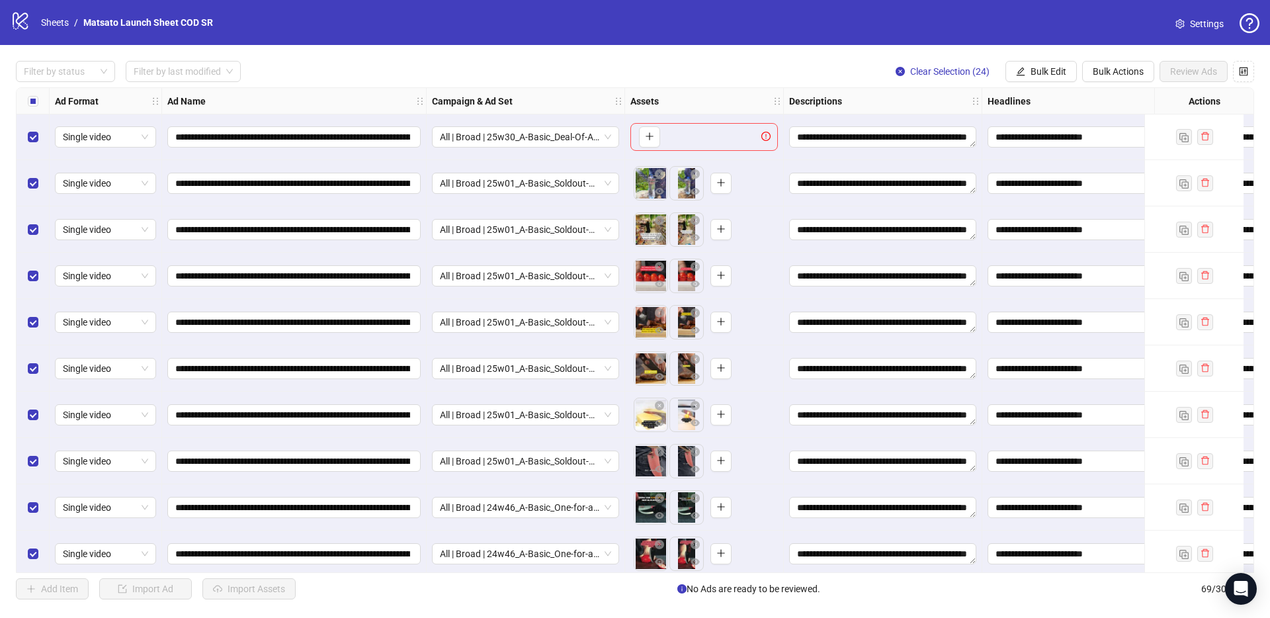
scroll to position [2084, 238]
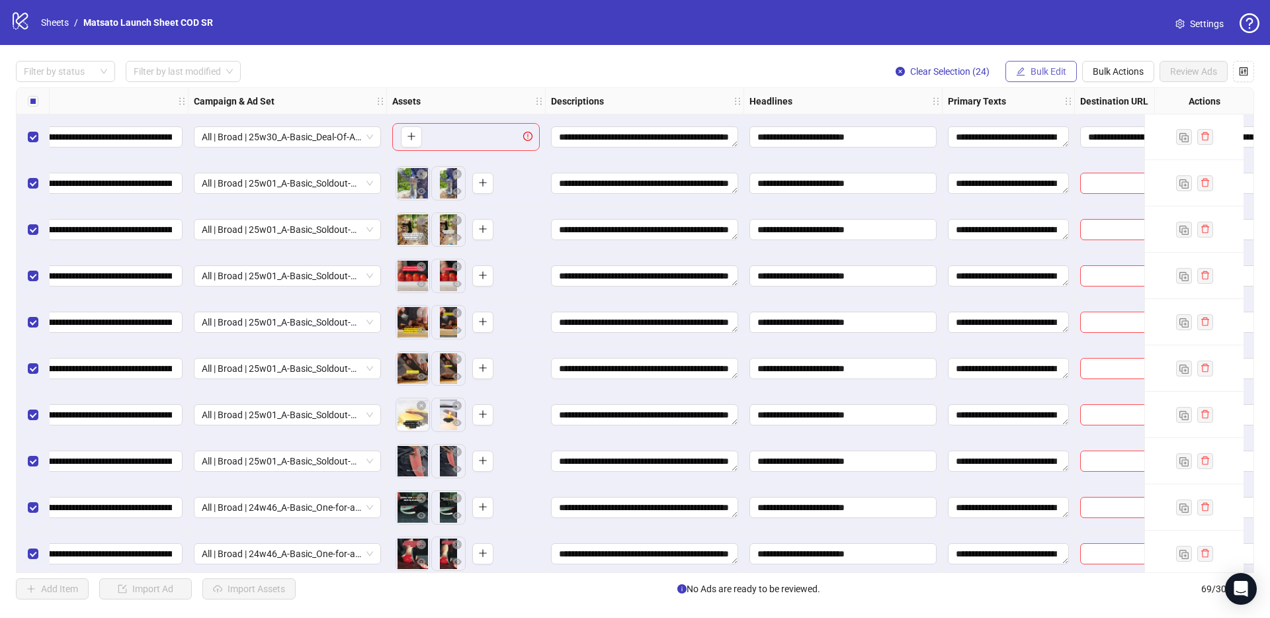
click at [1028, 75] on button "Bulk Edit" at bounding box center [1040, 71] width 71 height 21
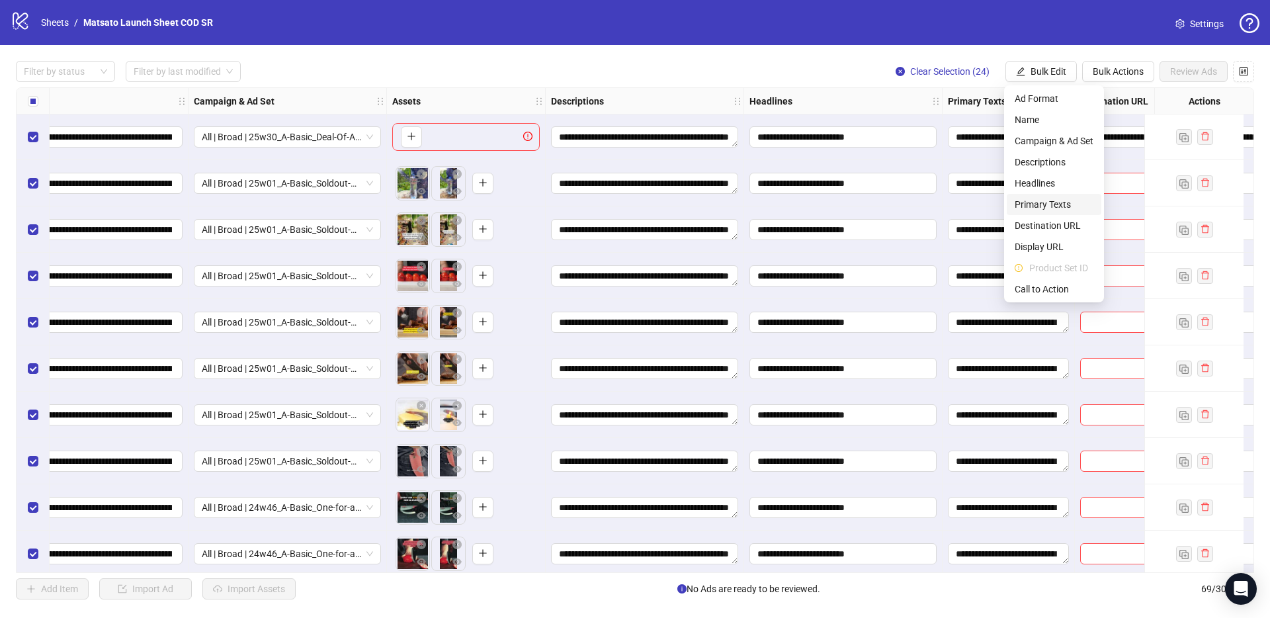
click at [1043, 204] on span "Primary Texts" at bounding box center [1053, 204] width 79 height 15
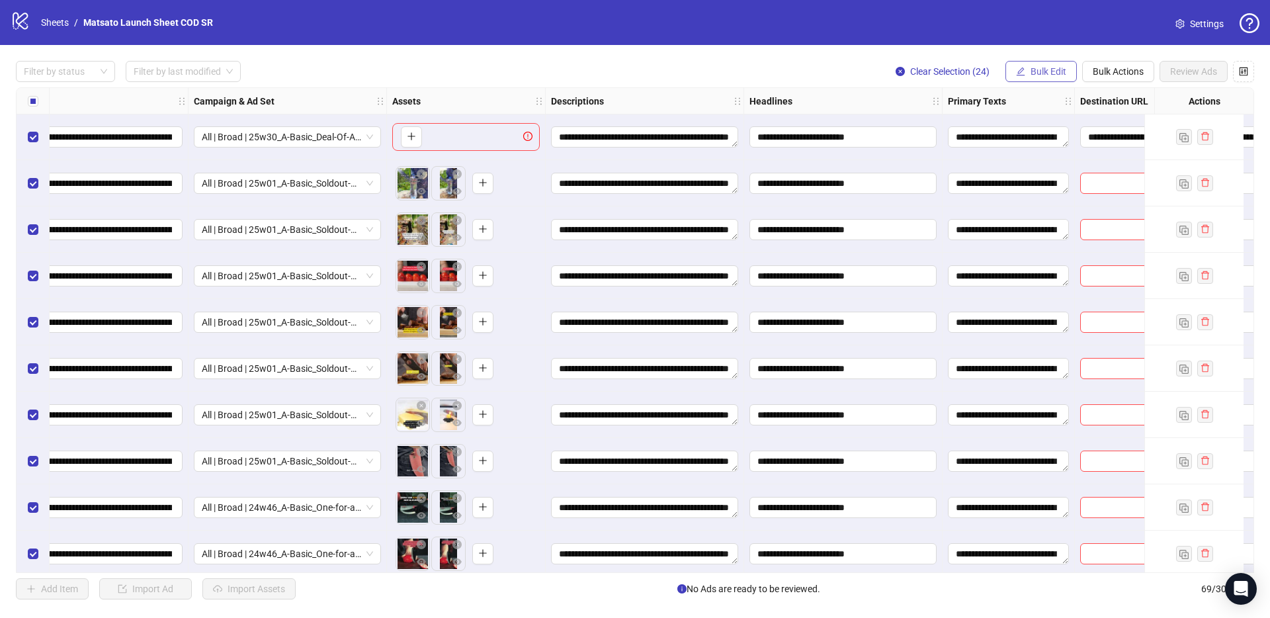
click at [1027, 66] on button "Bulk Edit" at bounding box center [1040, 71] width 71 height 21
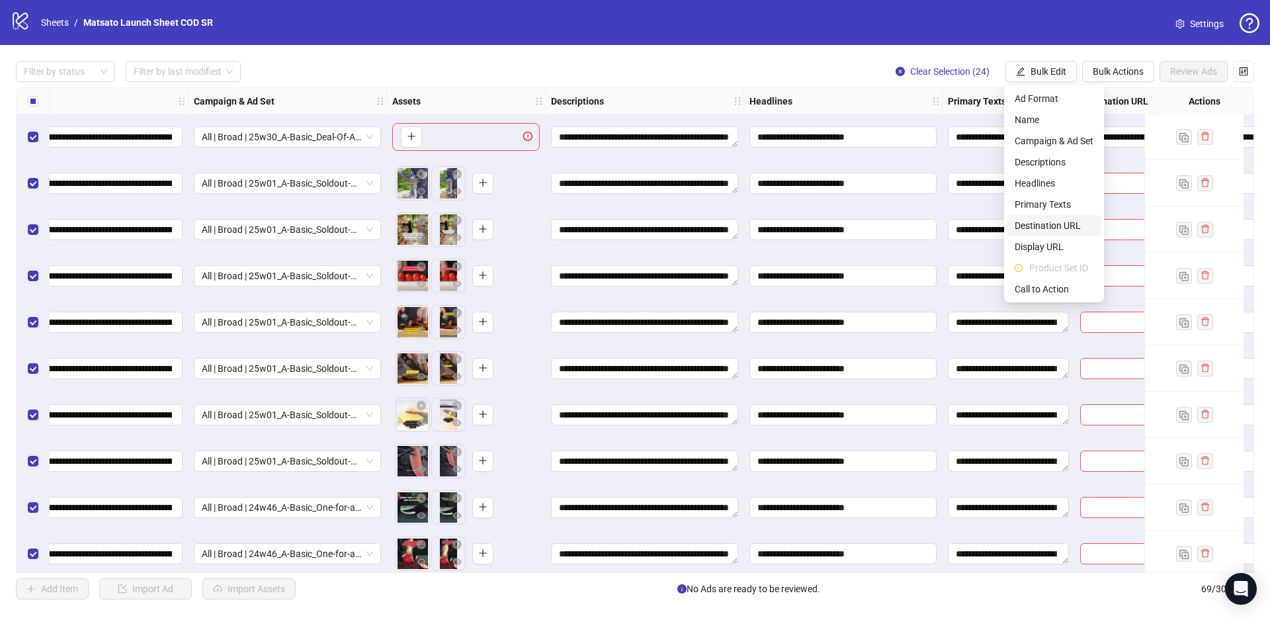
click at [1043, 225] on span "Destination URL" at bounding box center [1053, 225] width 79 height 15
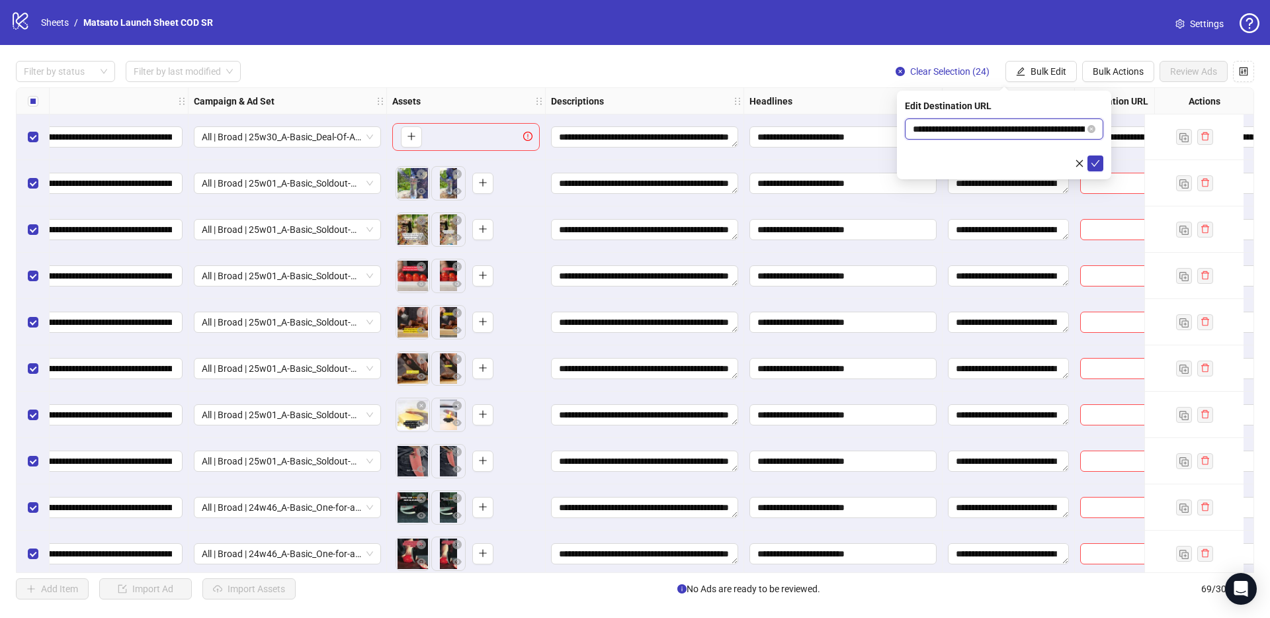
click at [1033, 132] on input "**********" at bounding box center [999, 129] width 172 height 15
click at [1100, 161] on button "submit" at bounding box center [1095, 163] width 16 height 16
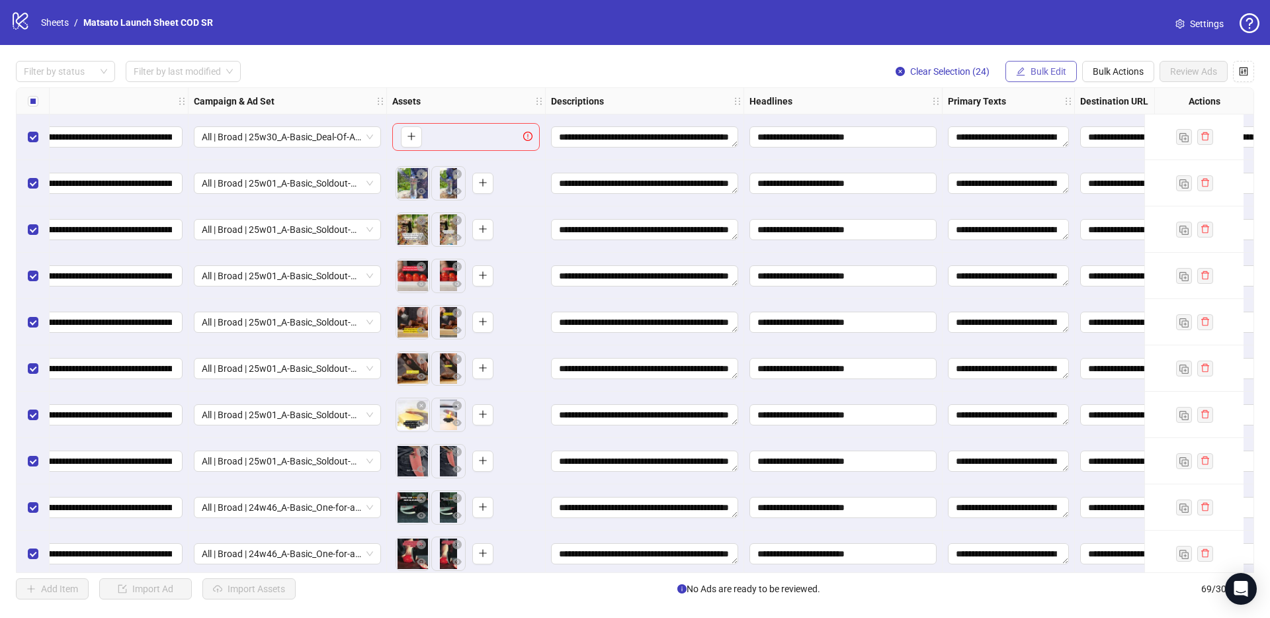
click at [1049, 76] on span "Bulk Edit" at bounding box center [1048, 71] width 36 height 11
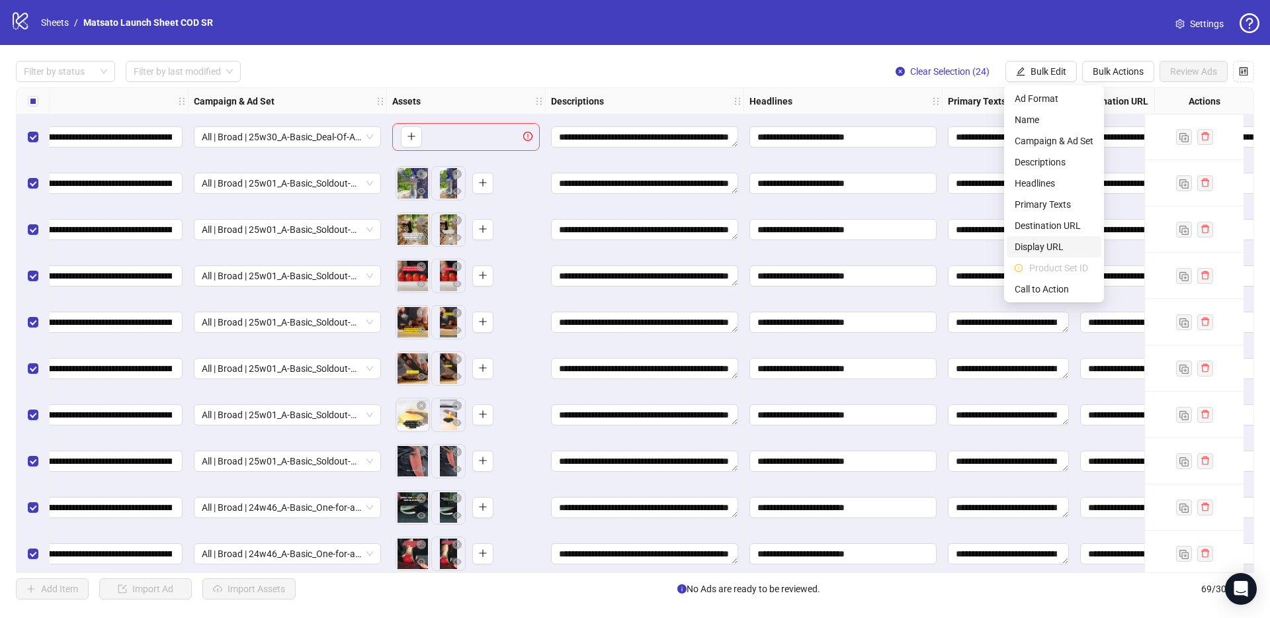
click at [1046, 243] on span "Display URL" at bounding box center [1053, 246] width 79 height 15
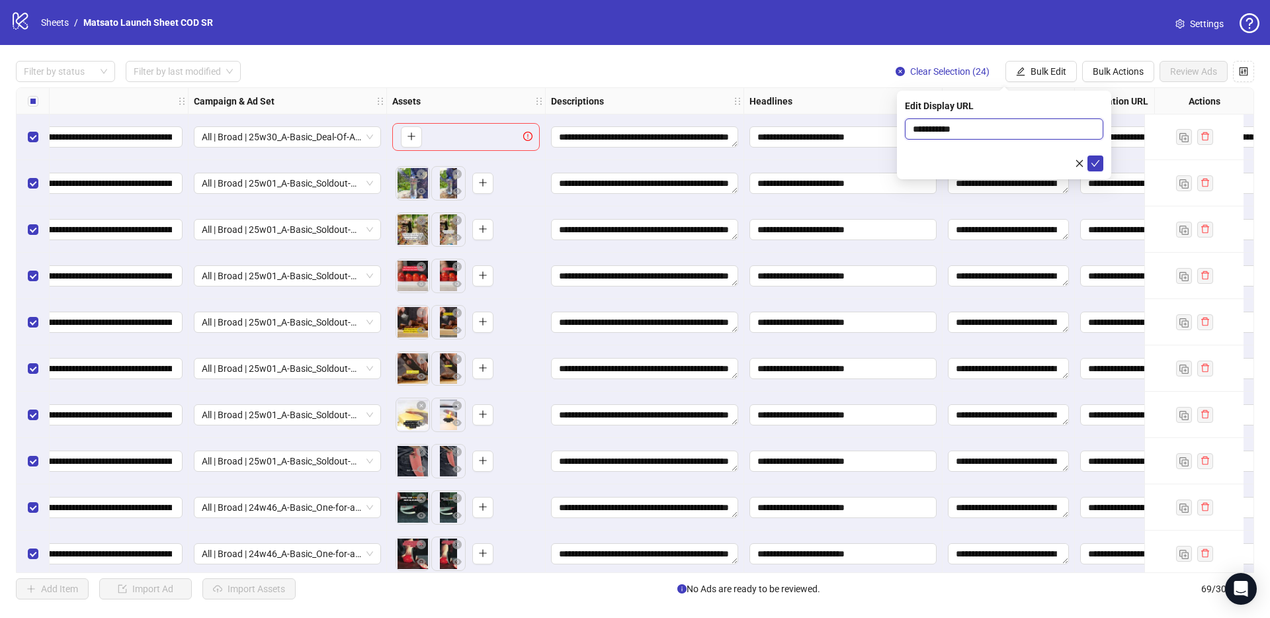
click at [1016, 130] on input "**********" at bounding box center [1004, 128] width 198 height 21
click at [1016, 129] on input "**********" at bounding box center [1004, 128] width 198 height 21
click at [1016, 129] on input "text" at bounding box center [1004, 128] width 198 height 21
type input "**********"
click at [1095, 161] on icon "check" at bounding box center [1094, 163] width 9 height 9
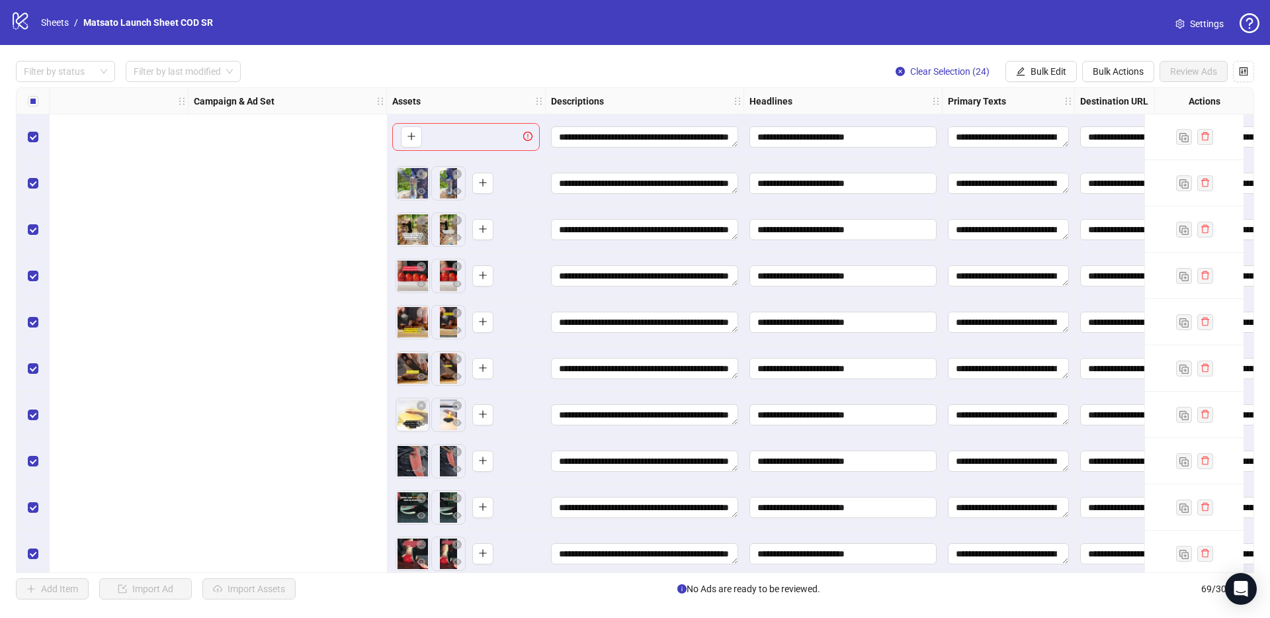
scroll to position [2084, 836]
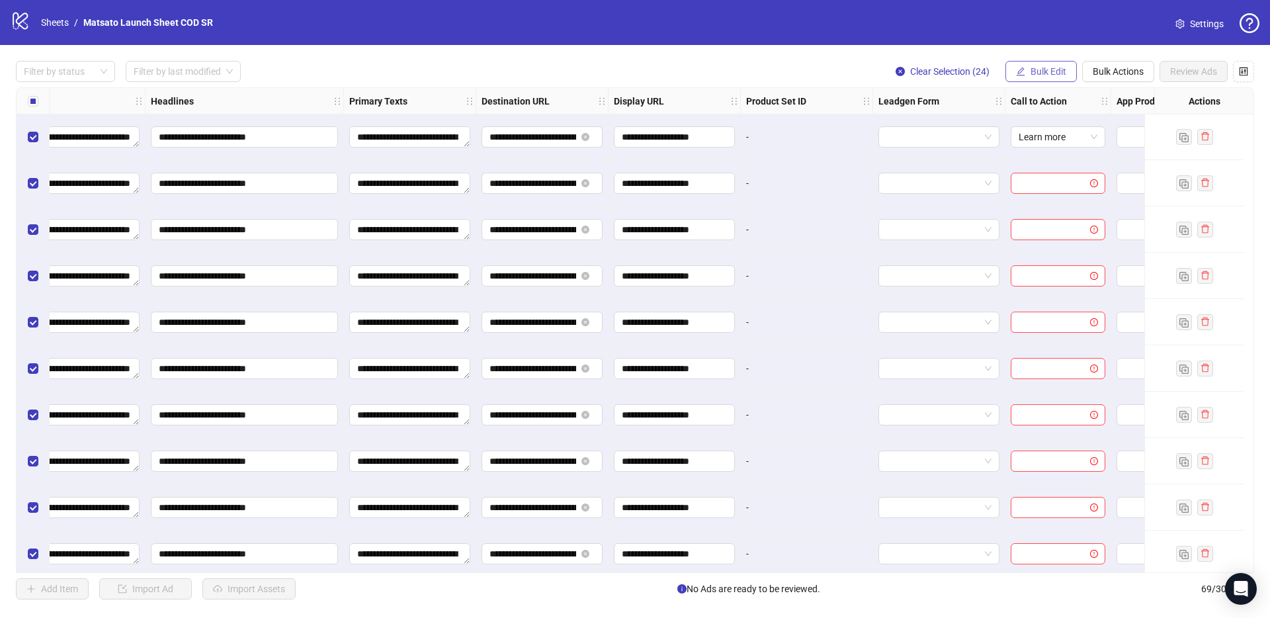
drag, startPoint x: 1040, startPoint y: 73, endPoint x: 1044, endPoint y: 81, distance: 8.9
click at [1040, 73] on span "Bulk Edit" at bounding box center [1048, 71] width 36 height 11
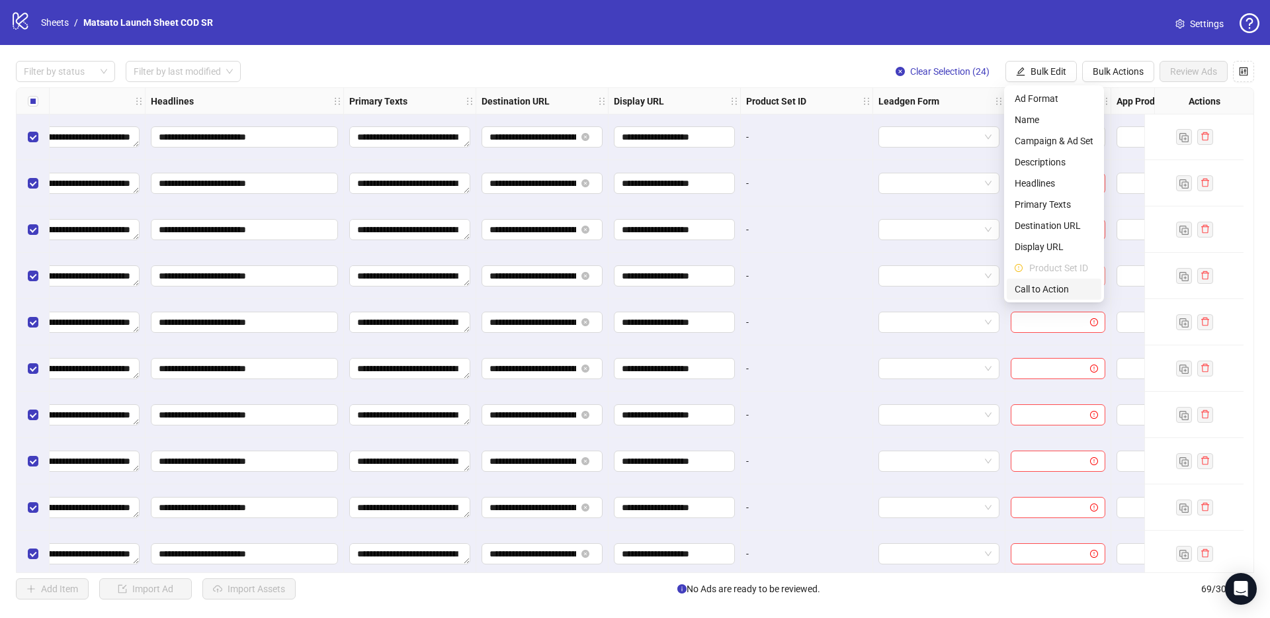
click at [1042, 287] on span "Call to Action" at bounding box center [1053, 289] width 79 height 15
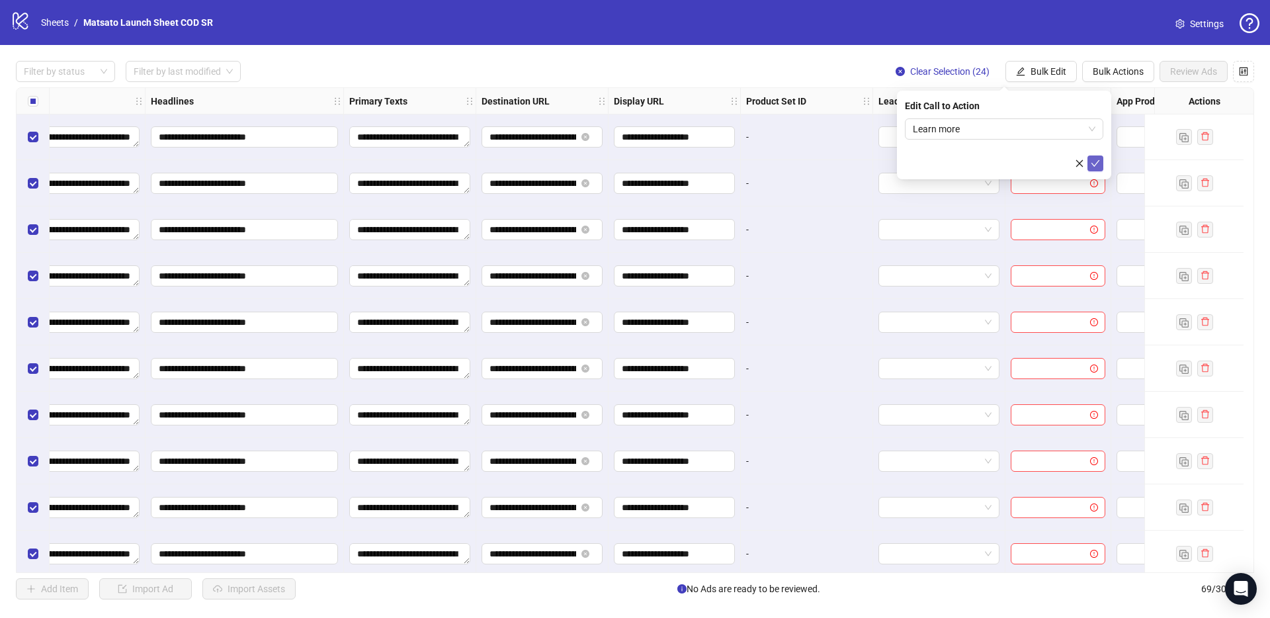
click at [1094, 165] on icon "check" at bounding box center [1094, 163] width 9 height 9
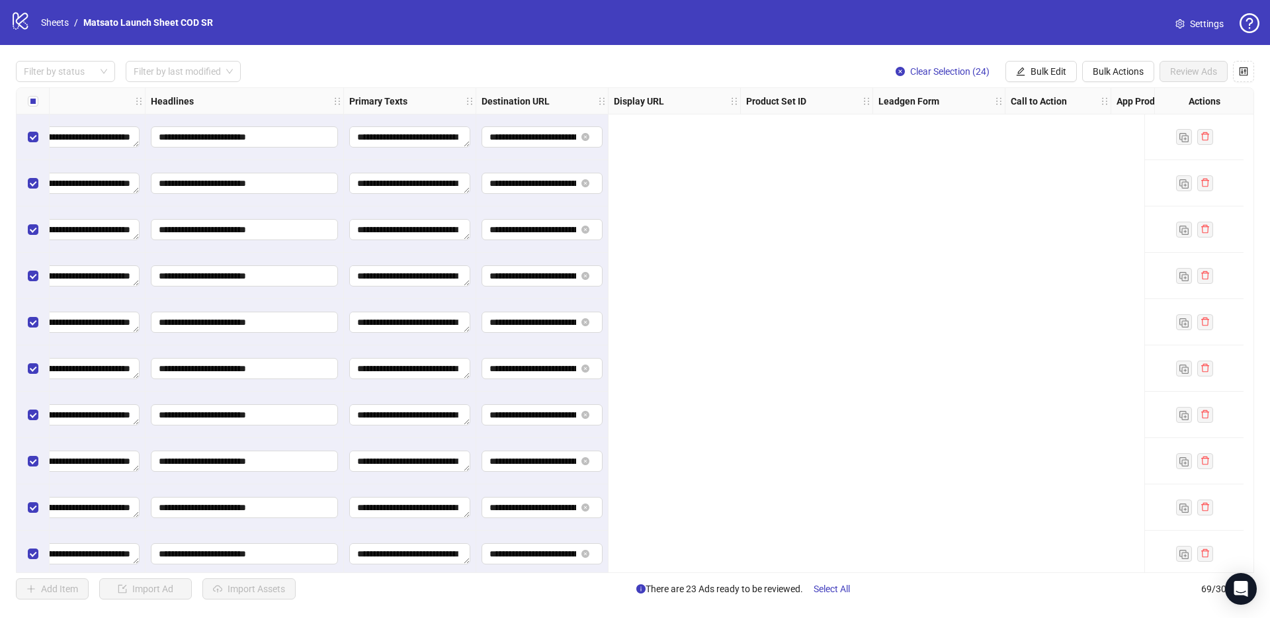
scroll to position [2084, 0]
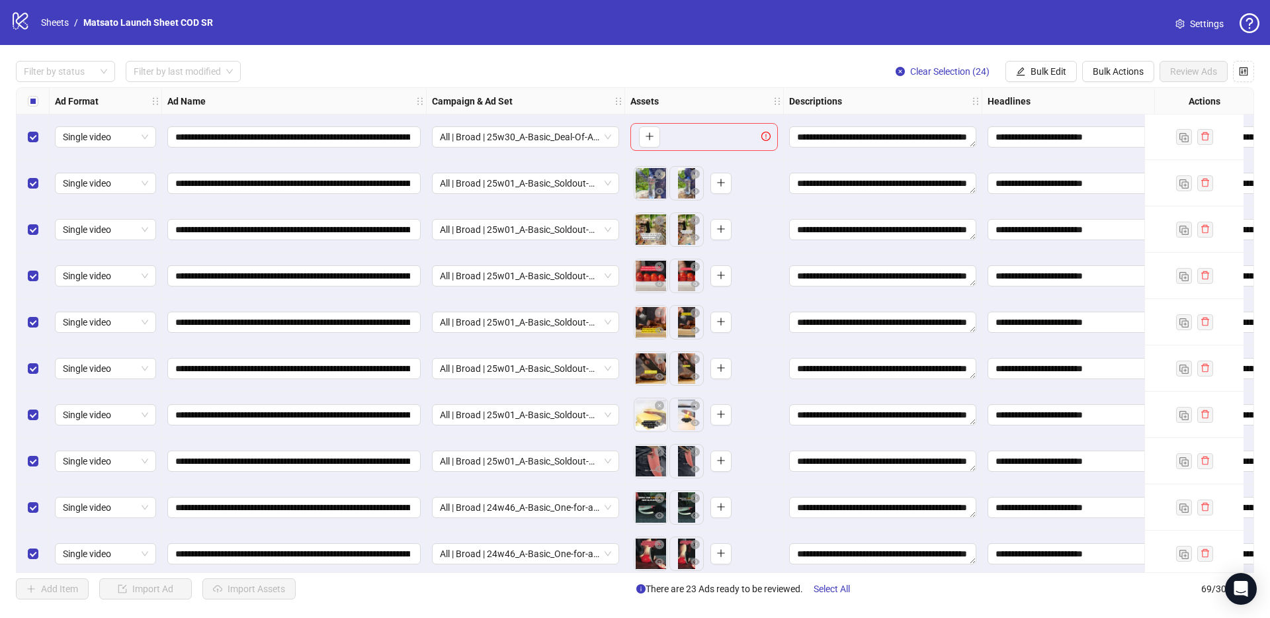
click at [801, 56] on div "Filter by status Filter by last modified Clear Selection (24) Bulk Edit Bulk Ac…" at bounding box center [635, 330] width 1270 height 570
click at [805, 61] on div "Filter by status Filter by last modified Clear Selection (24) Bulk Edit Bulk Ac…" at bounding box center [635, 71] width 1238 height 21
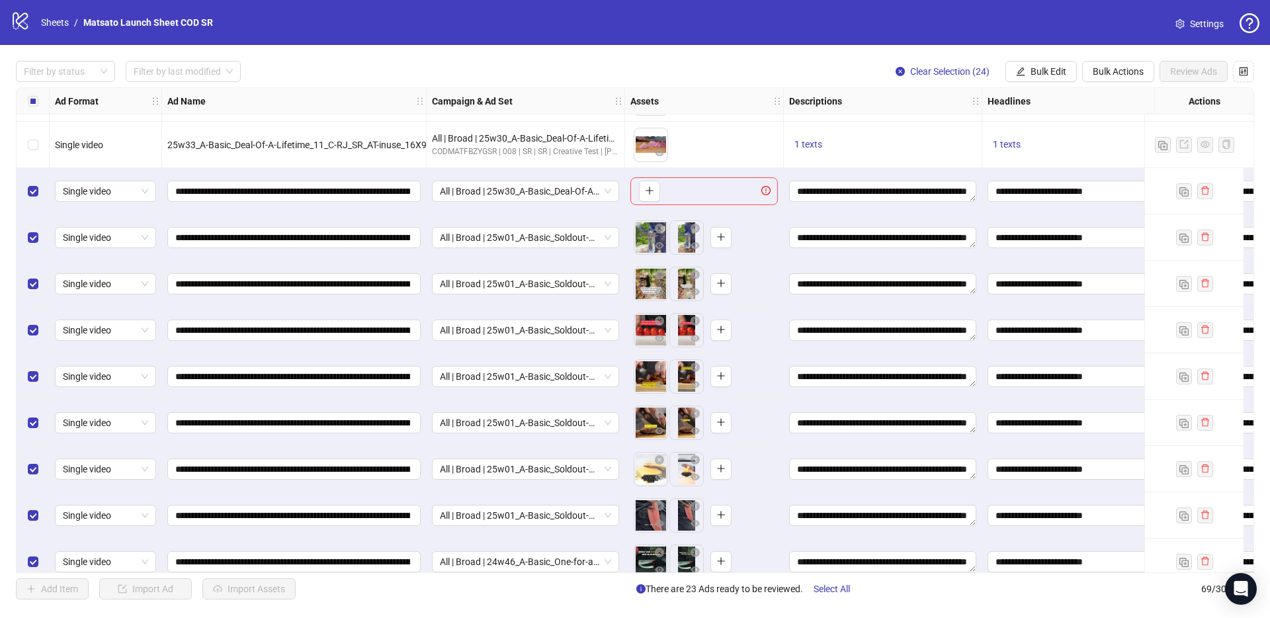
scroll to position [2011, 0]
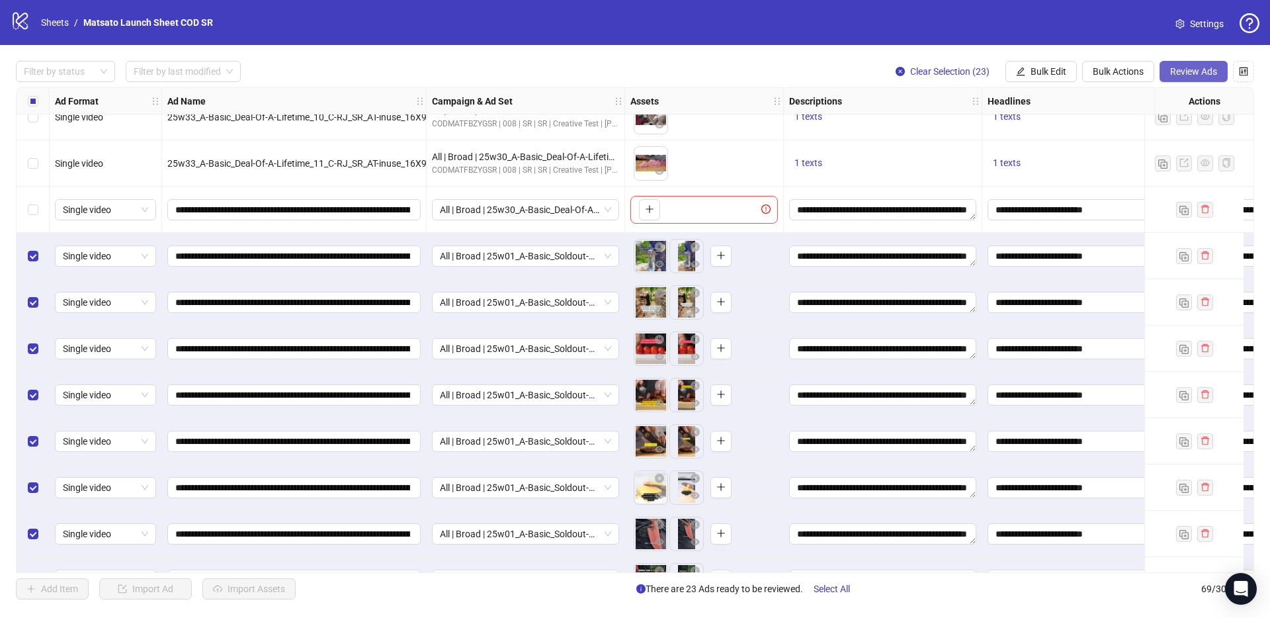
click at [1193, 79] on button "Review Ads" at bounding box center [1193, 71] width 68 height 21
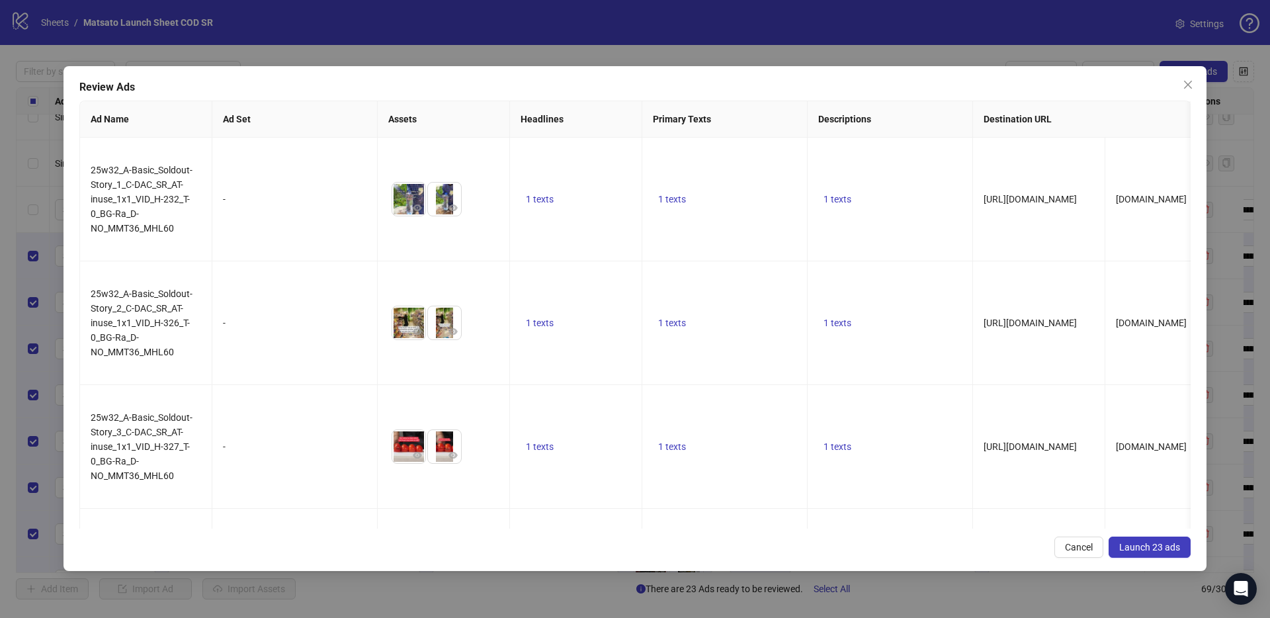
click at [1166, 549] on span "Launch 23 ads" at bounding box center [1149, 547] width 61 height 11
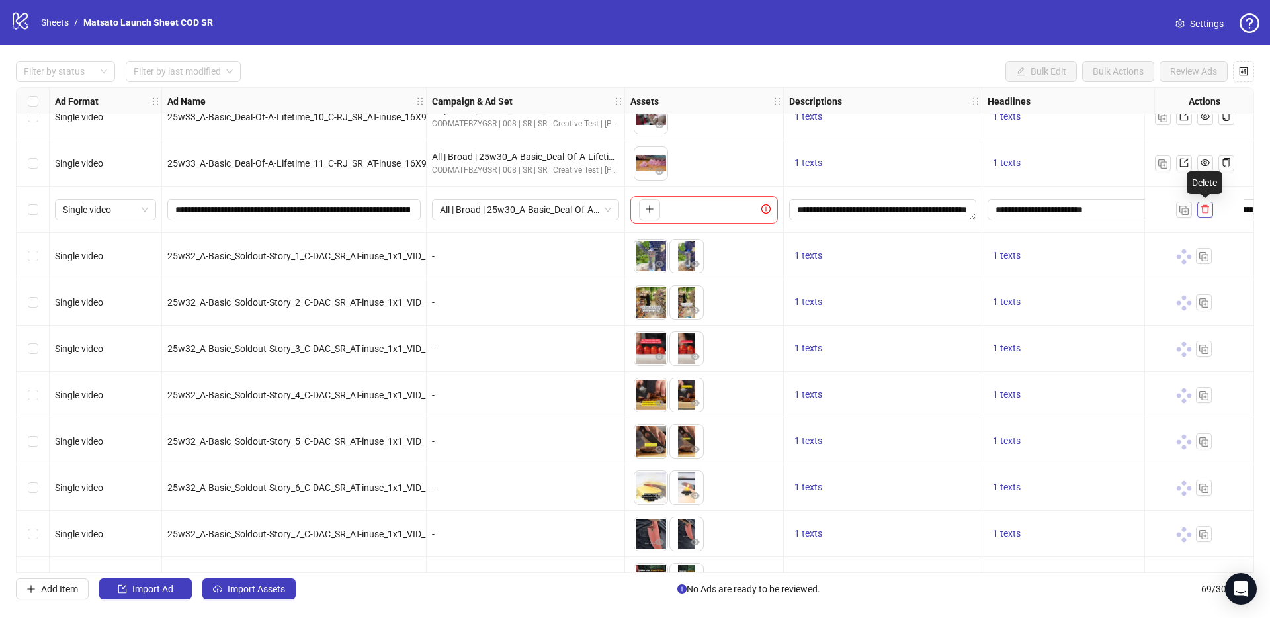
click at [1203, 209] on icon "delete" at bounding box center [1204, 208] width 9 height 9
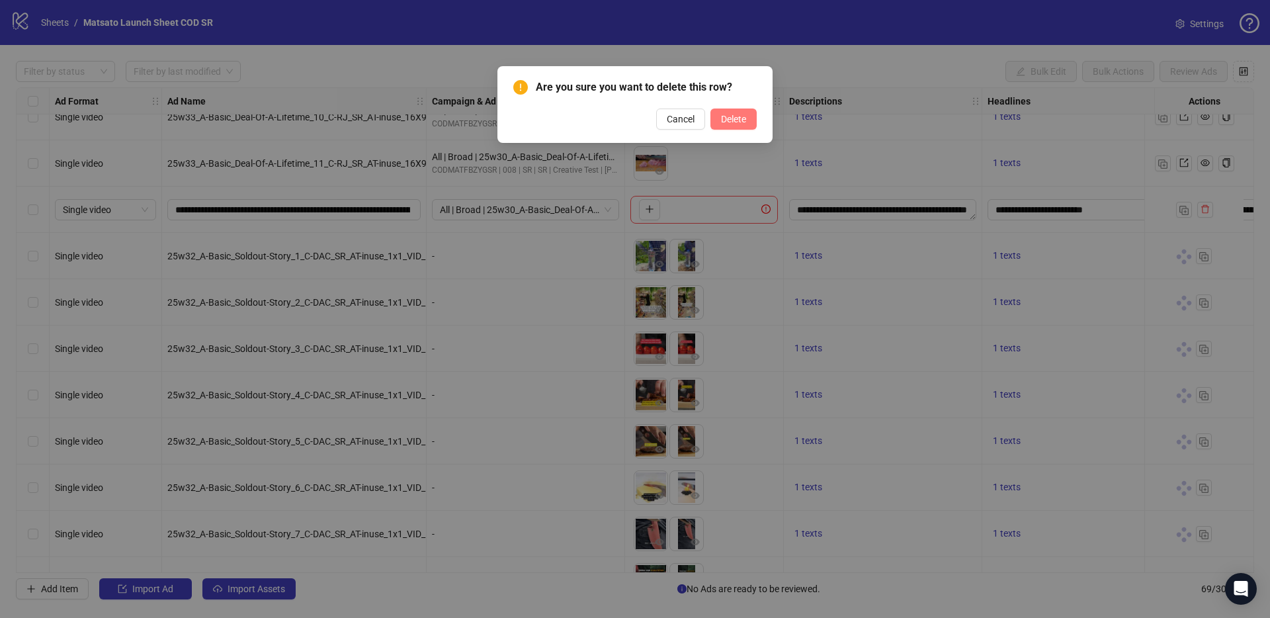
click at [730, 118] on span "Delete" at bounding box center [733, 119] width 25 height 11
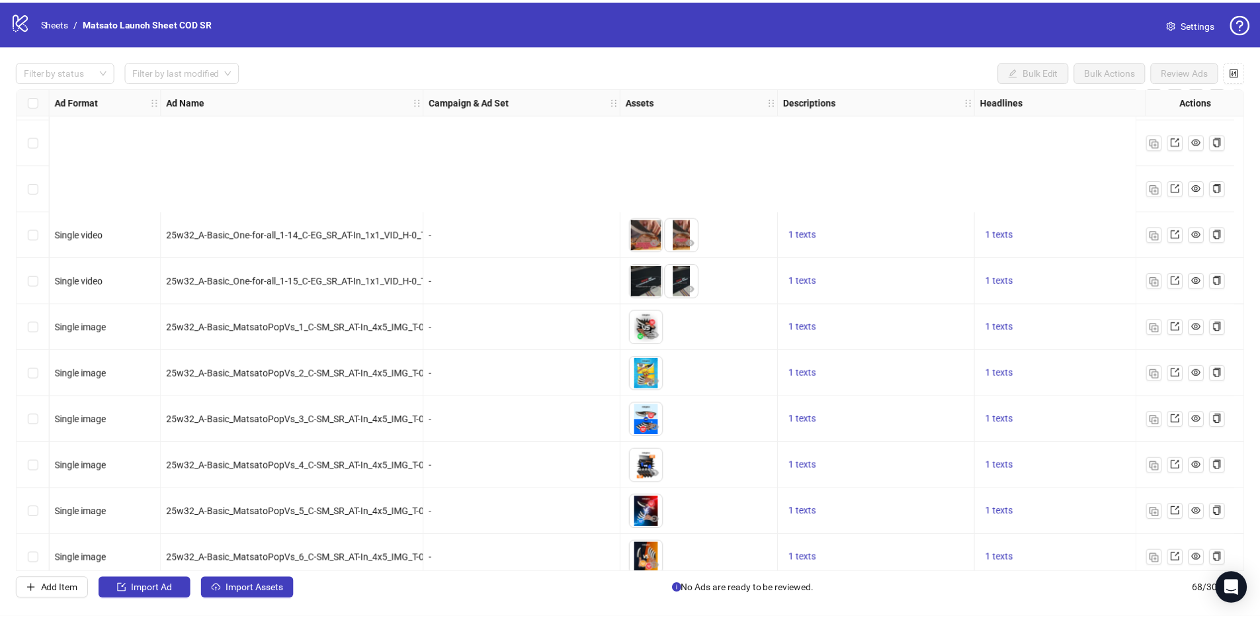
scroll to position [2695, 0]
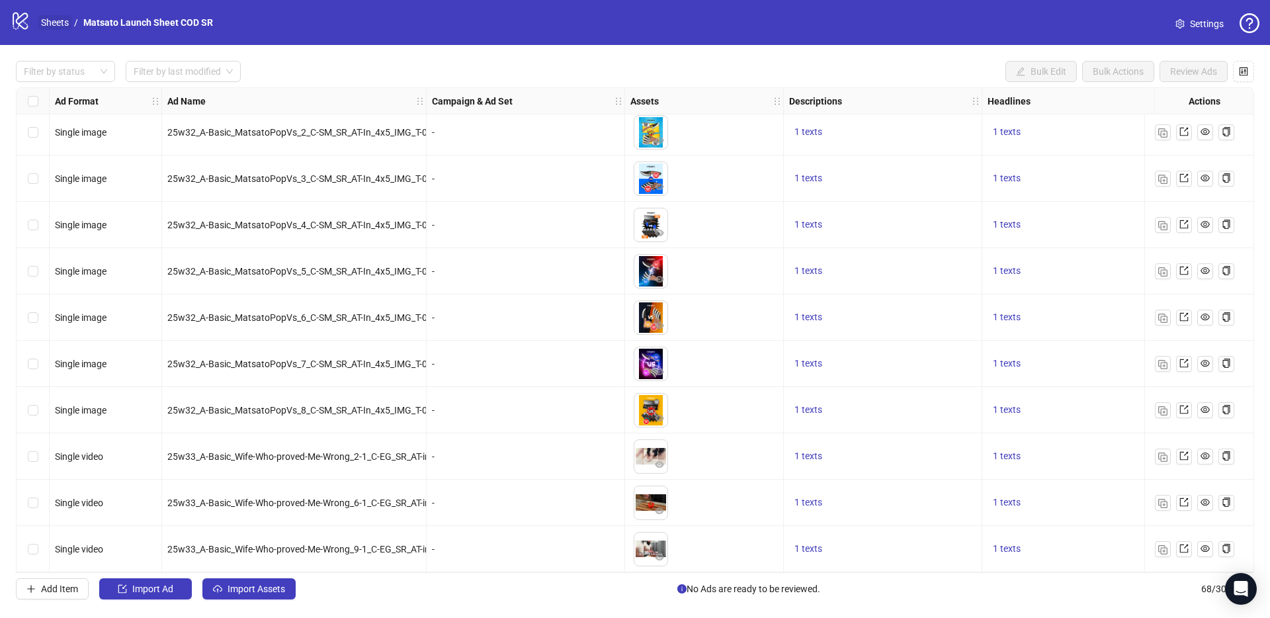
click at [40, 24] on link "Sheets" at bounding box center [54, 22] width 33 height 15
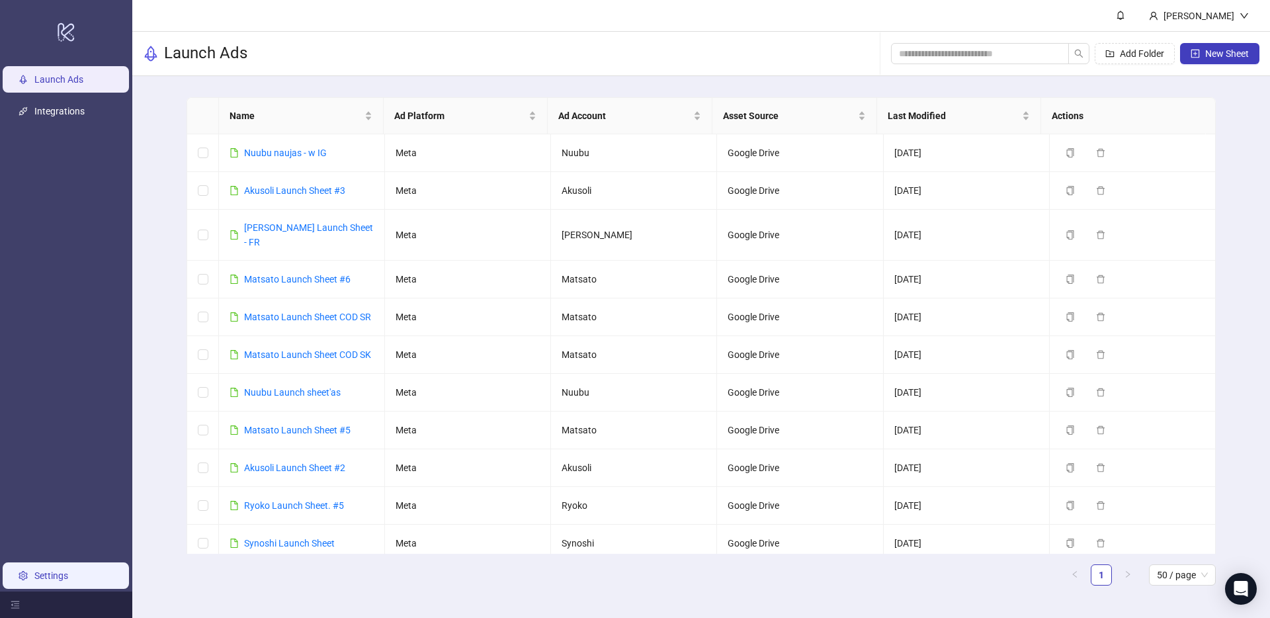
click at [56, 581] on link "Settings" at bounding box center [51, 575] width 34 height 11
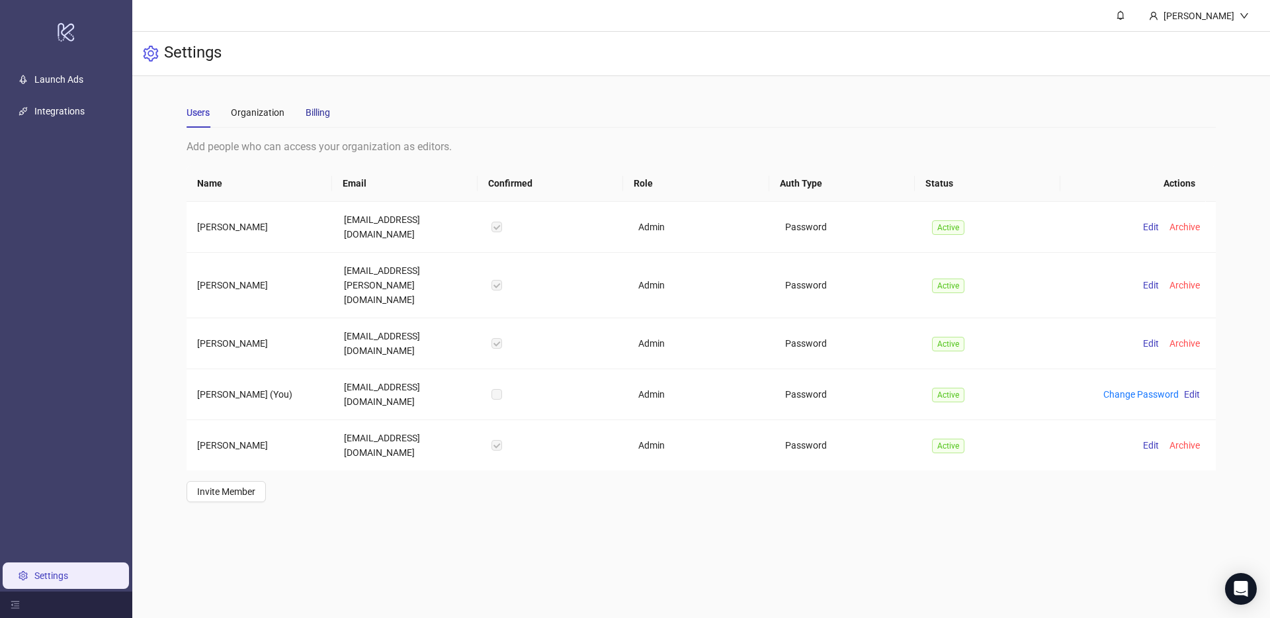
click at [319, 110] on div "Billing" at bounding box center [317, 112] width 24 height 15
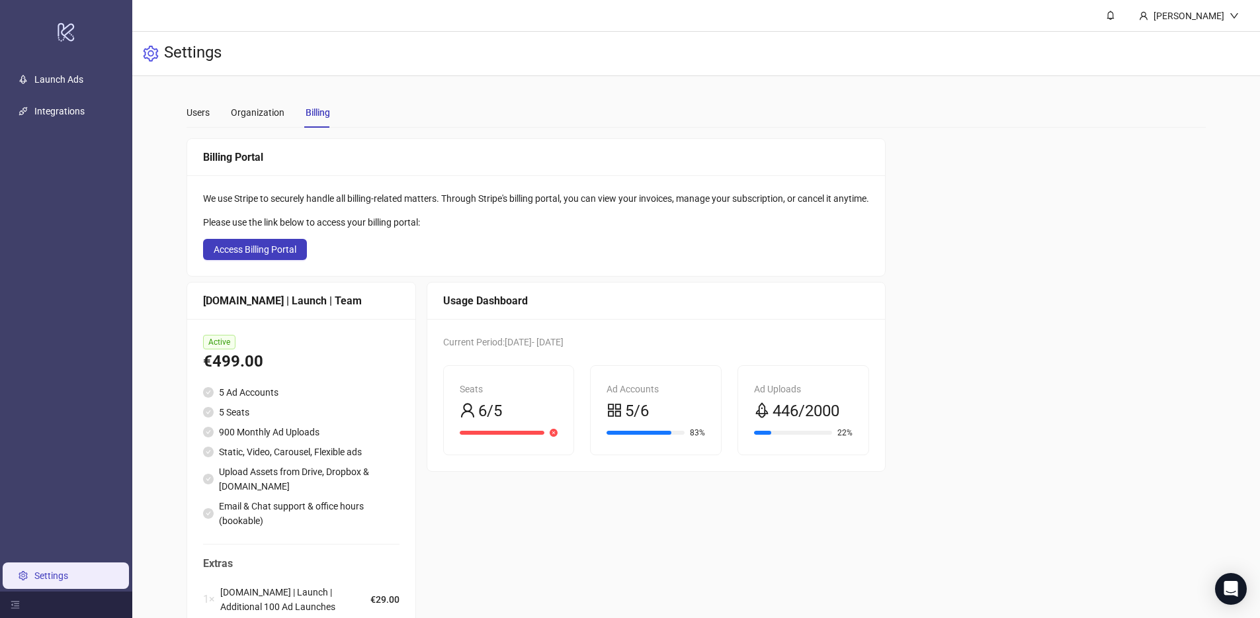
click at [1125, 301] on div "Billing Portal We use Stripe to securely handle all billing-related matters. Th…" at bounding box center [696, 414] width 1020 height 553
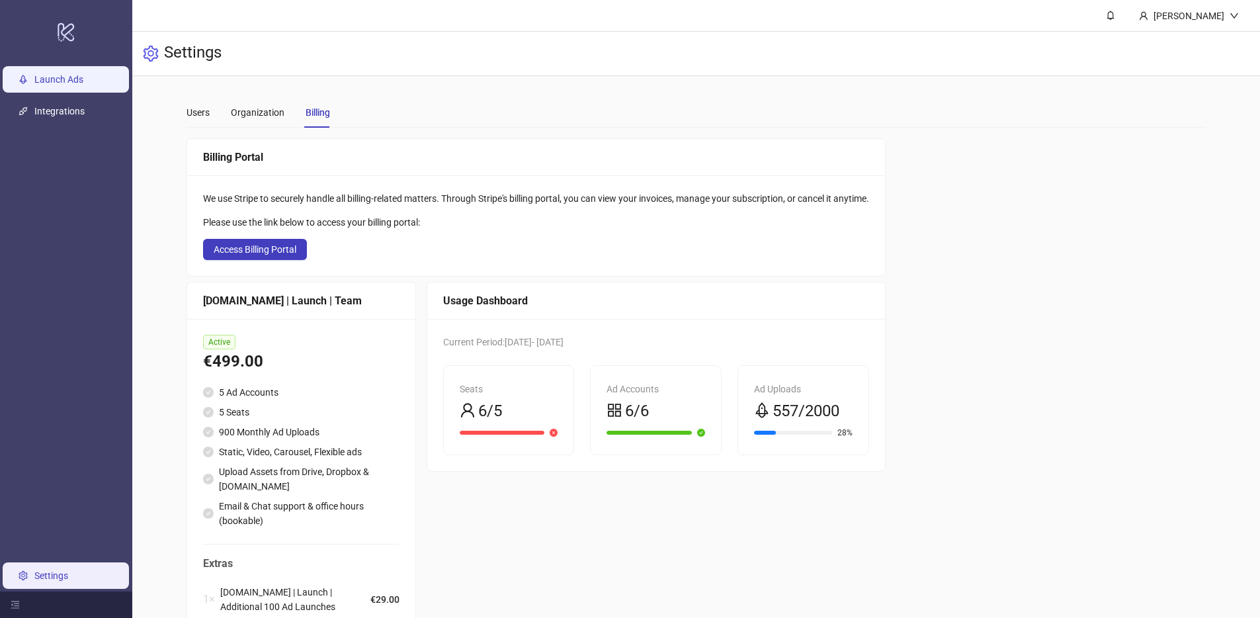
click at [83, 75] on link "Launch Ads" at bounding box center [58, 79] width 49 height 11
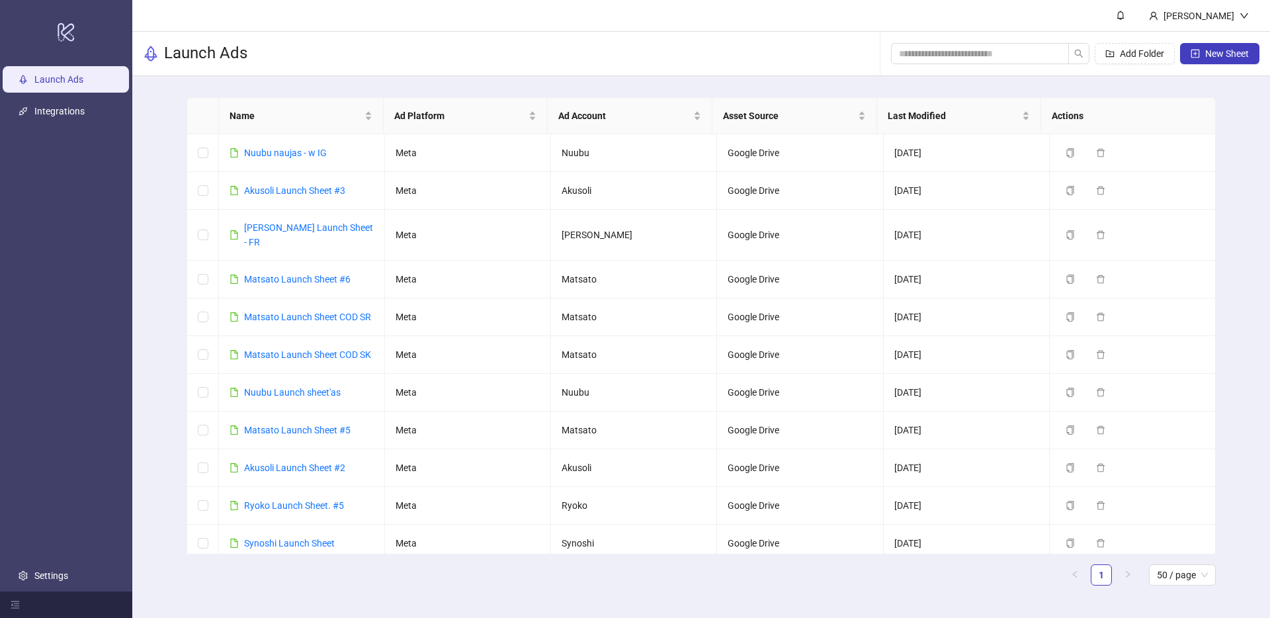
click at [1231, 335] on div "Name Ad Platform Ad Account Asset Source Last Modified Actions Nuubu naujas - w…" at bounding box center [700, 346] width 1137 height 541
click at [1236, 342] on div "Name Ad Platform Ad Account Asset Source Last Modified Actions Nuubu naujas - w…" at bounding box center [700, 346] width 1137 height 541
click at [442, 583] on ul "1 50 / page" at bounding box center [700, 574] width 1029 height 21
click at [732, 573] on ul "1 50 / page" at bounding box center [700, 574] width 1029 height 21
click at [319, 274] on link "Matsato Launch Sheet #6" at bounding box center [297, 279] width 106 height 11
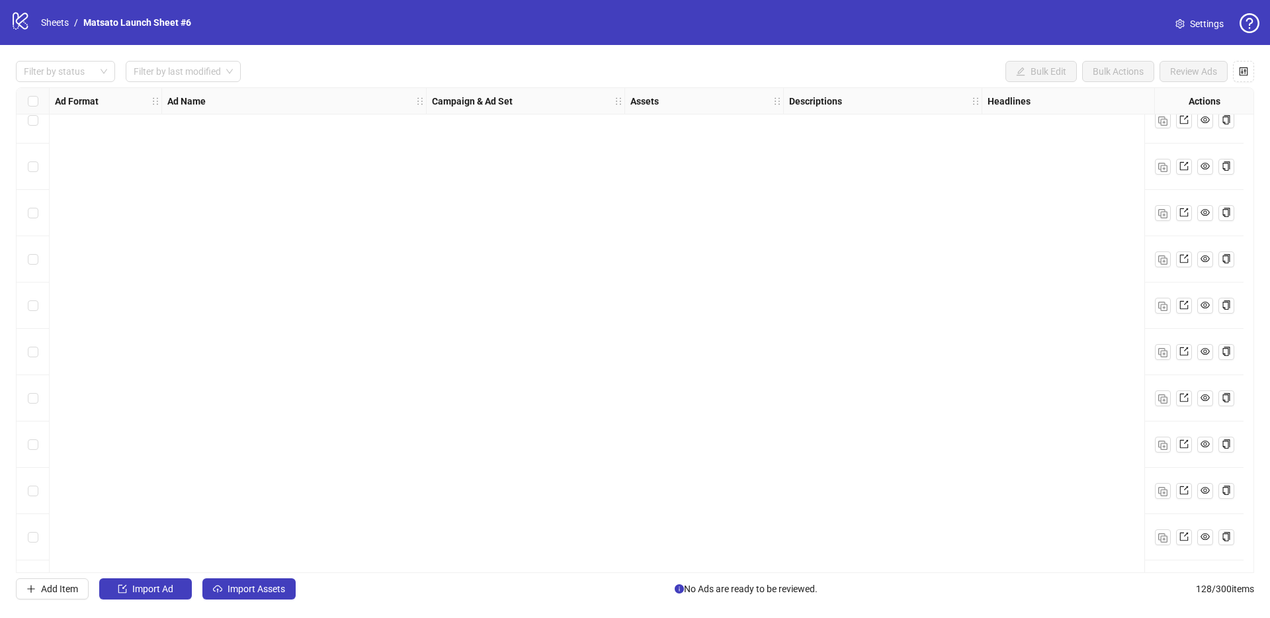
scroll to position [5473, 0]
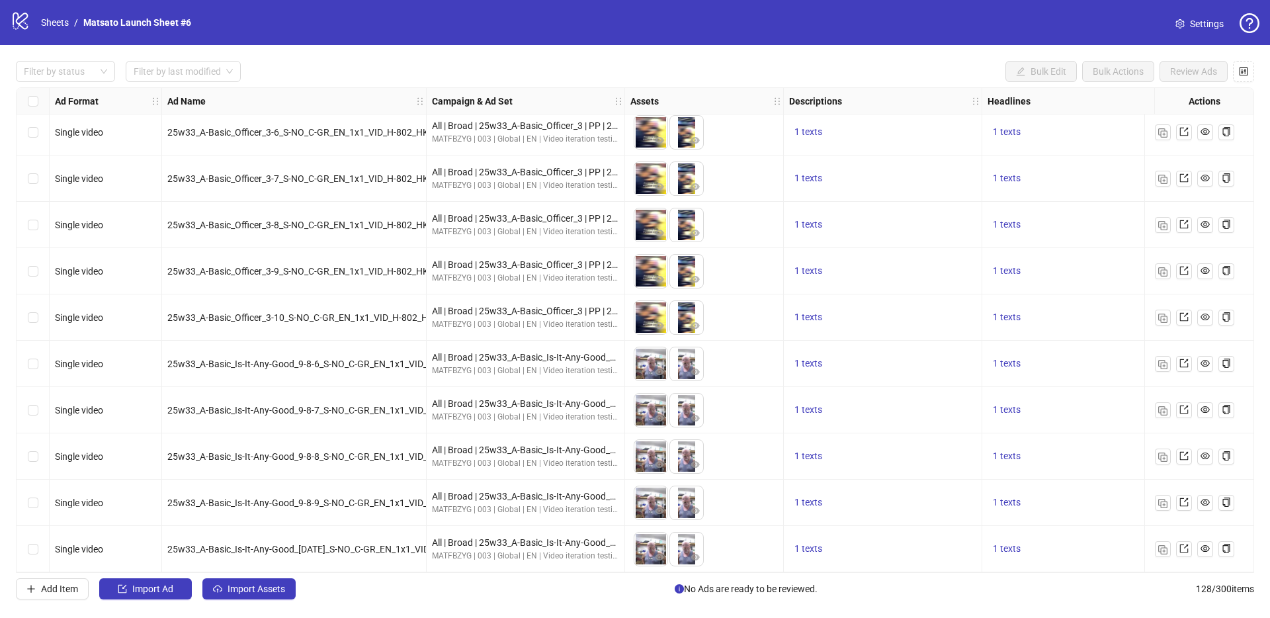
drag, startPoint x: 382, startPoint y: 582, endPoint x: 409, endPoint y: 575, distance: 28.1
click at [382, 581] on div "Add Item Import Ad Import Assets No Ads are ready to be reviewed. 128 / 300 ite…" at bounding box center [635, 588] width 1238 height 21
click at [1165, 547] on img "button" at bounding box center [1162, 549] width 9 height 9
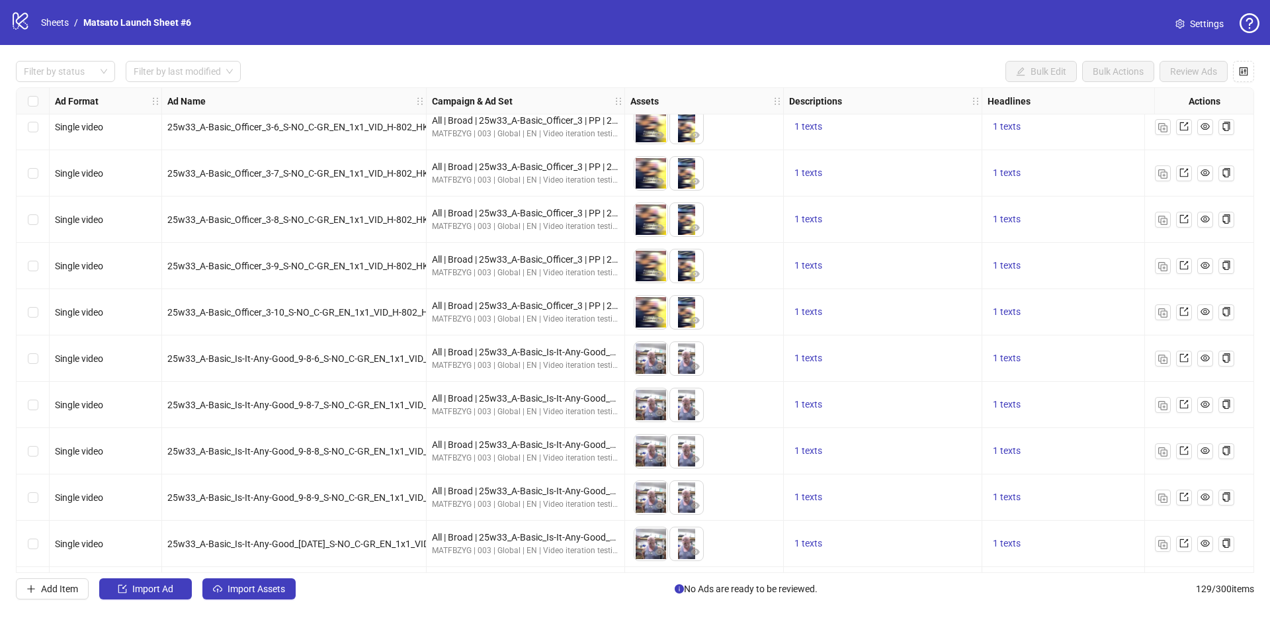
scroll to position [5519, 0]
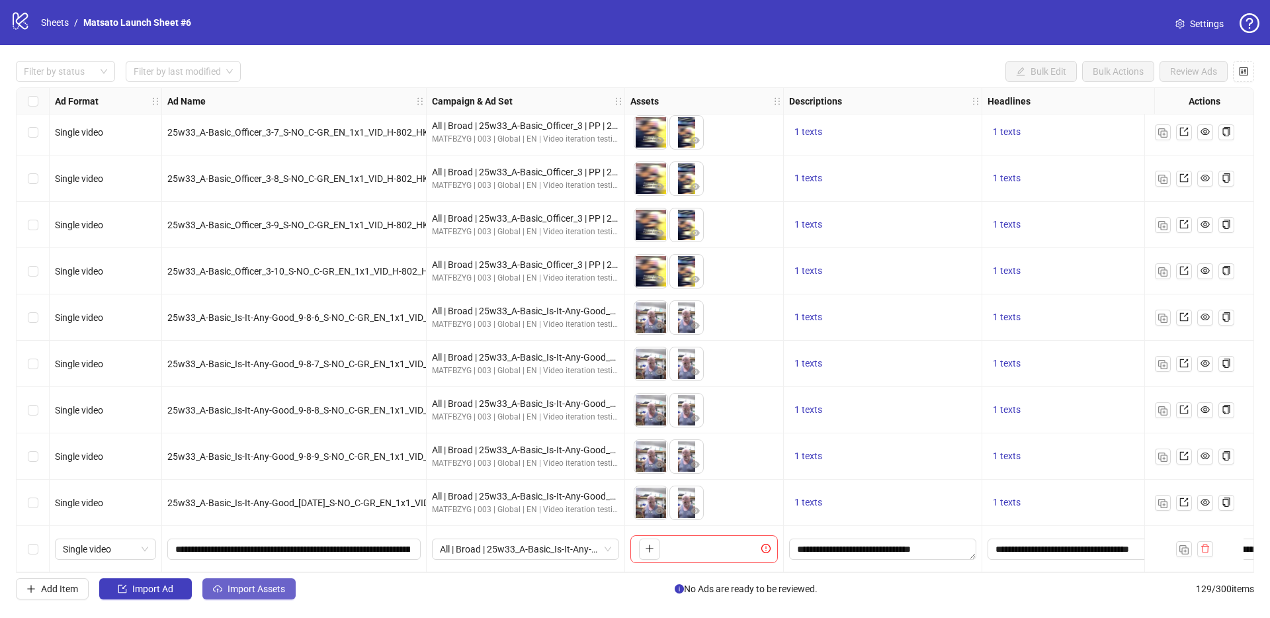
click at [274, 588] on span "Import Assets" at bounding box center [256, 588] width 58 height 11
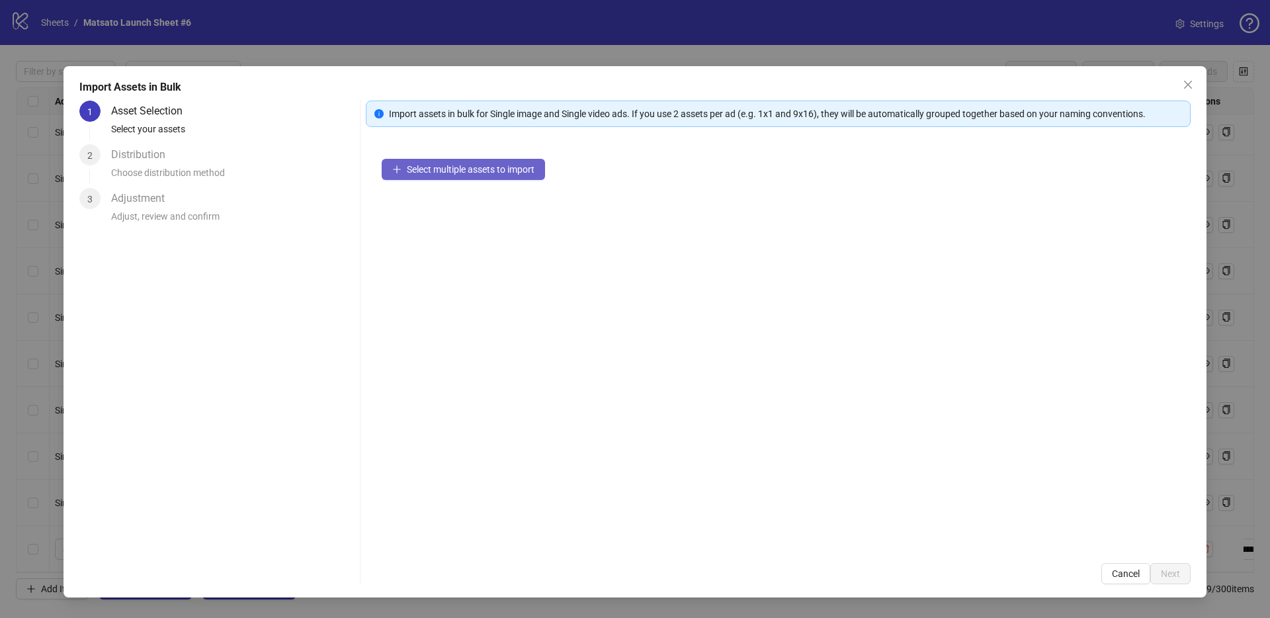
click at [471, 161] on button "Select multiple assets to import" at bounding box center [463, 169] width 163 height 21
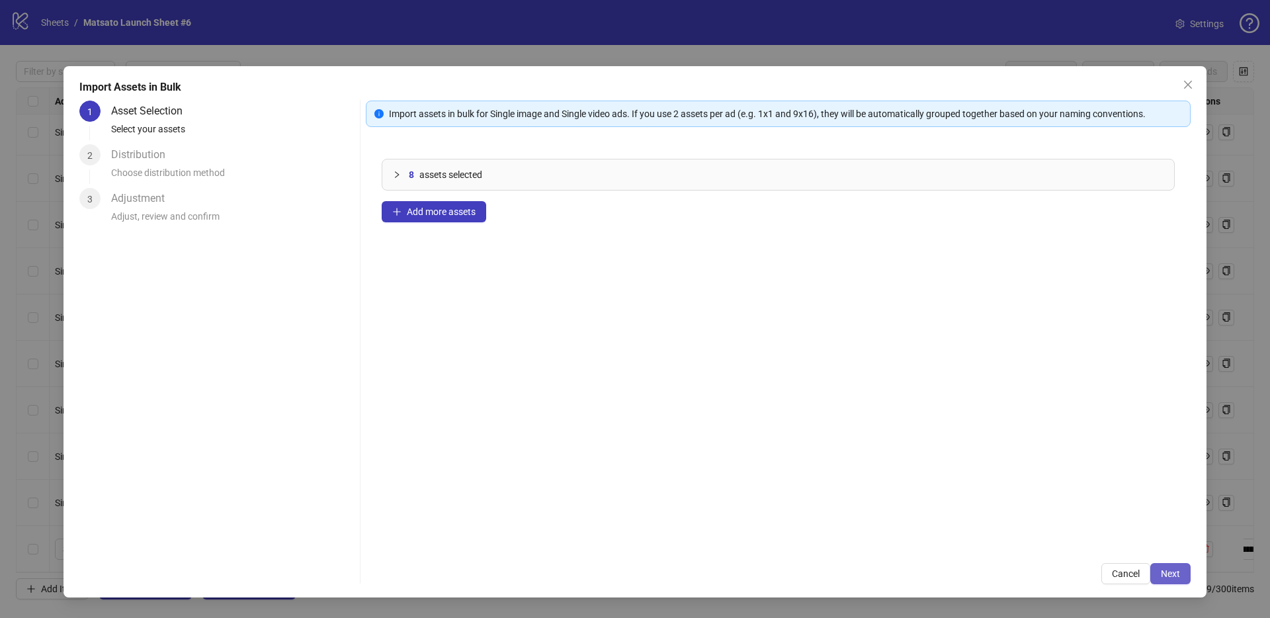
click at [1169, 569] on span "Next" at bounding box center [1169, 573] width 19 height 11
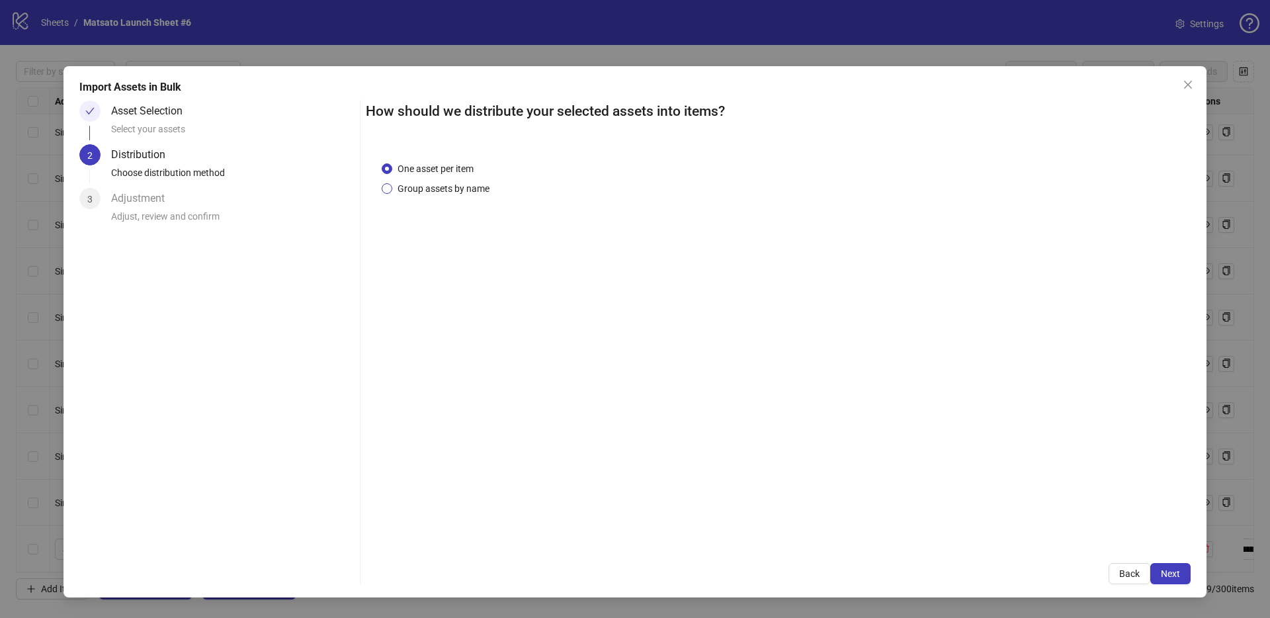
click at [440, 186] on span "Group assets by name" at bounding box center [443, 188] width 102 height 15
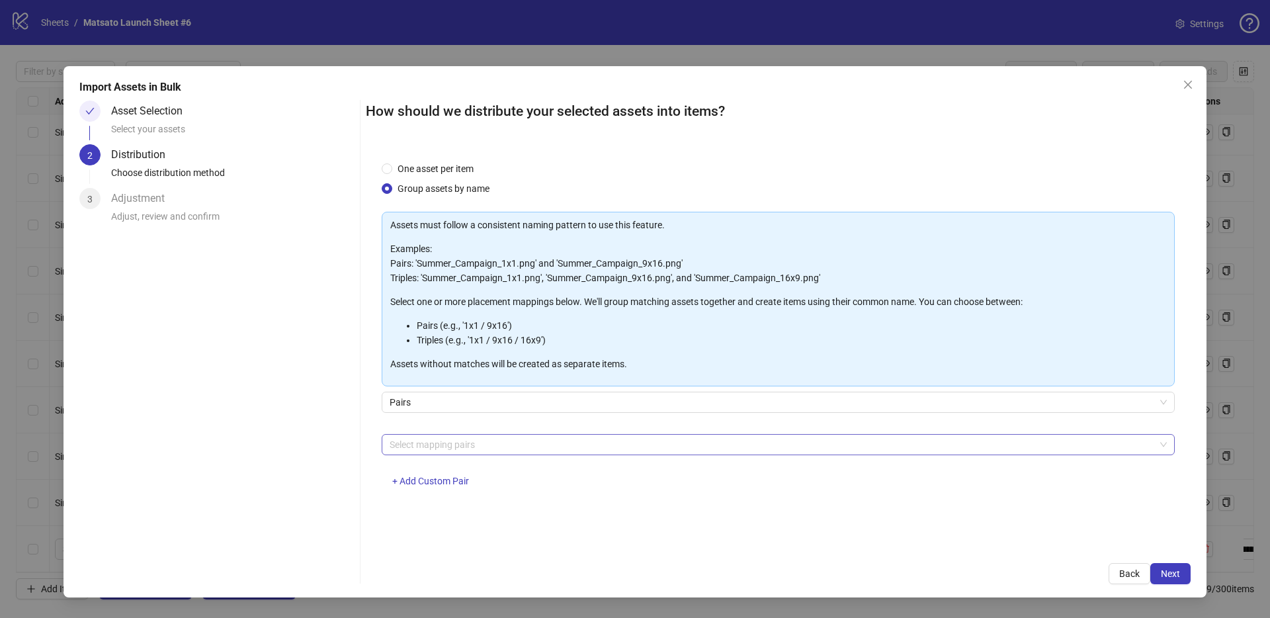
click at [447, 449] on div at bounding box center [771, 444] width 774 height 19
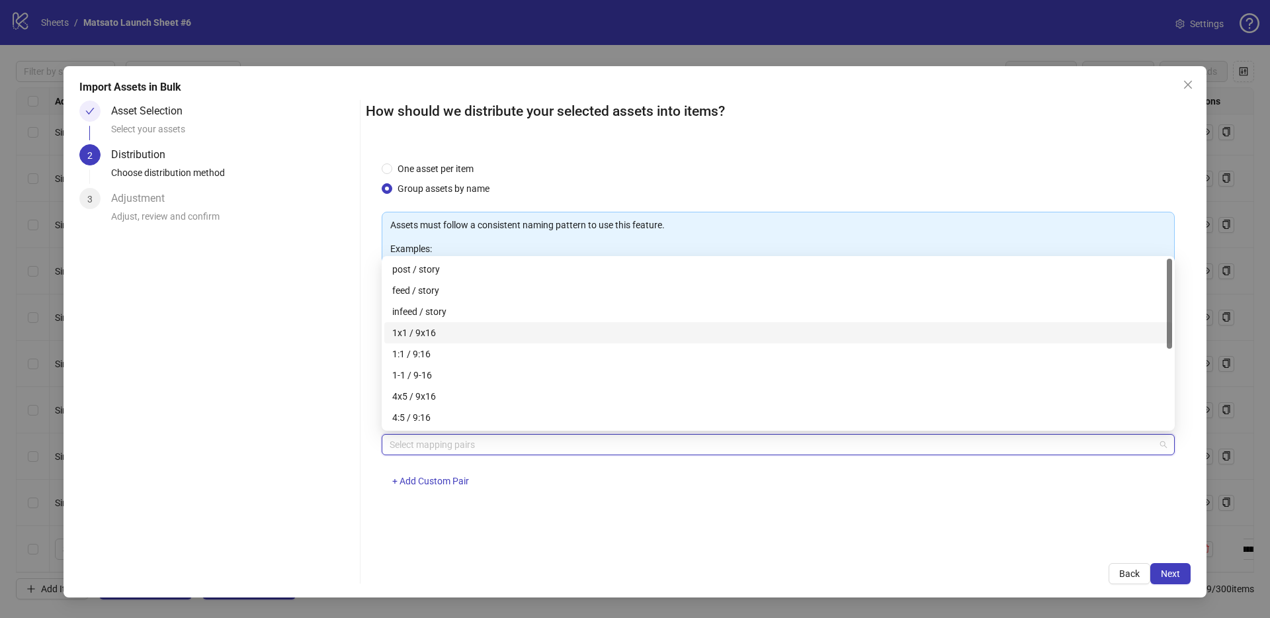
click at [426, 329] on div "1x1 / 9x16" at bounding box center [778, 332] width 772 height 15
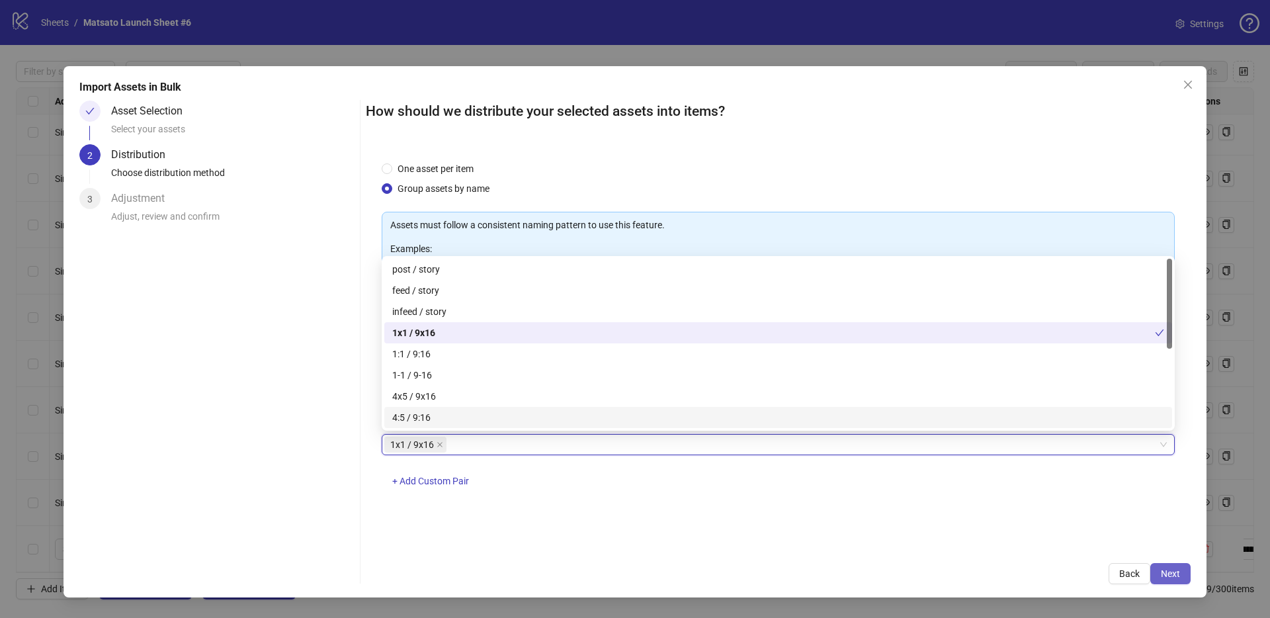
click at [1152, 571] on button "Next" at bounding box center [1170, 573] width 40 height 21
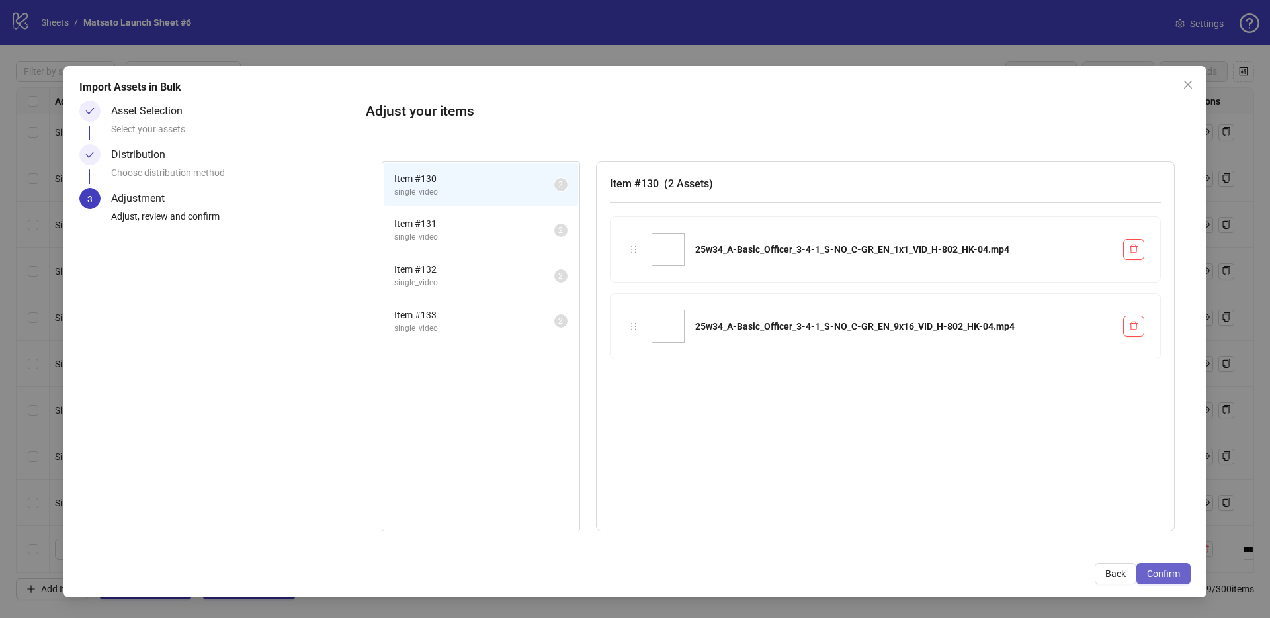
click at [1164, 574] on span "Confirm" at bounding box center [1163, 573] width 33 height 11
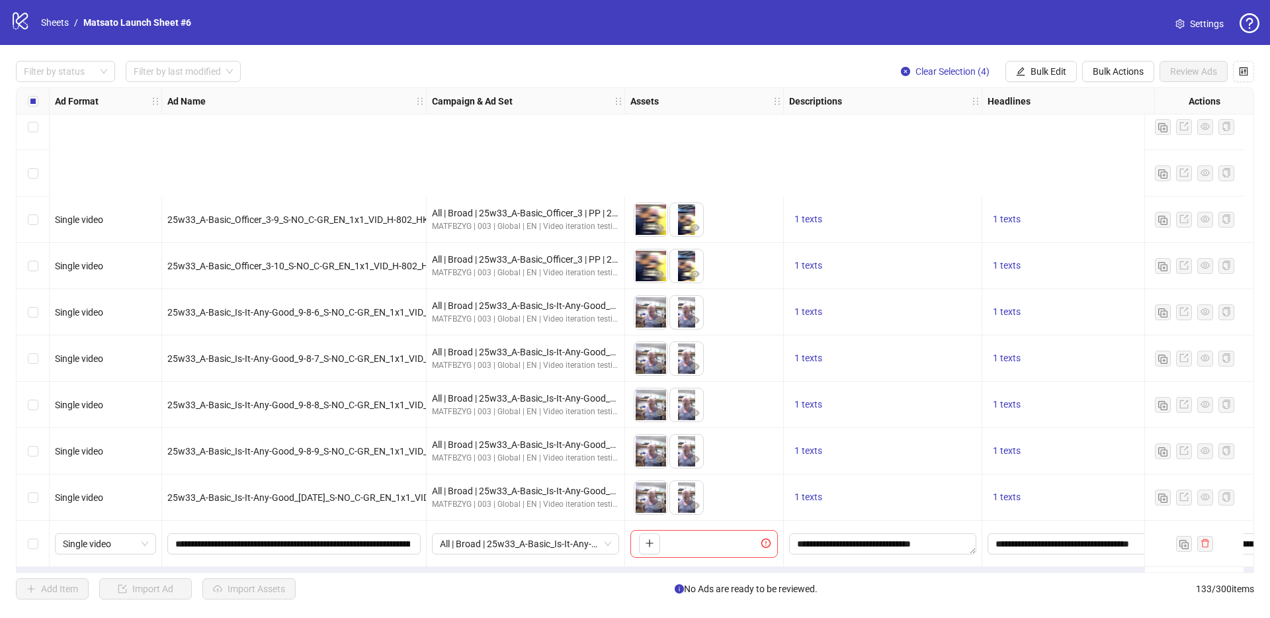
scroll to position [5704, 0]
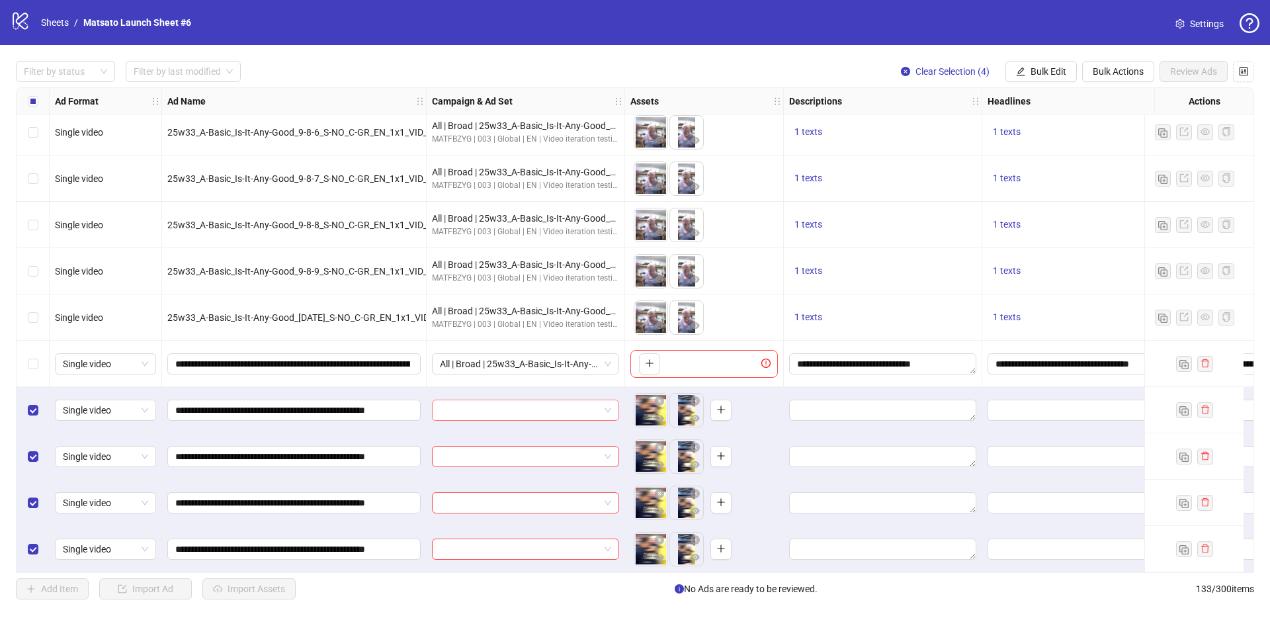
click at [507, 411] on input "search" at bounding box center [519, 410] width 159 height 20
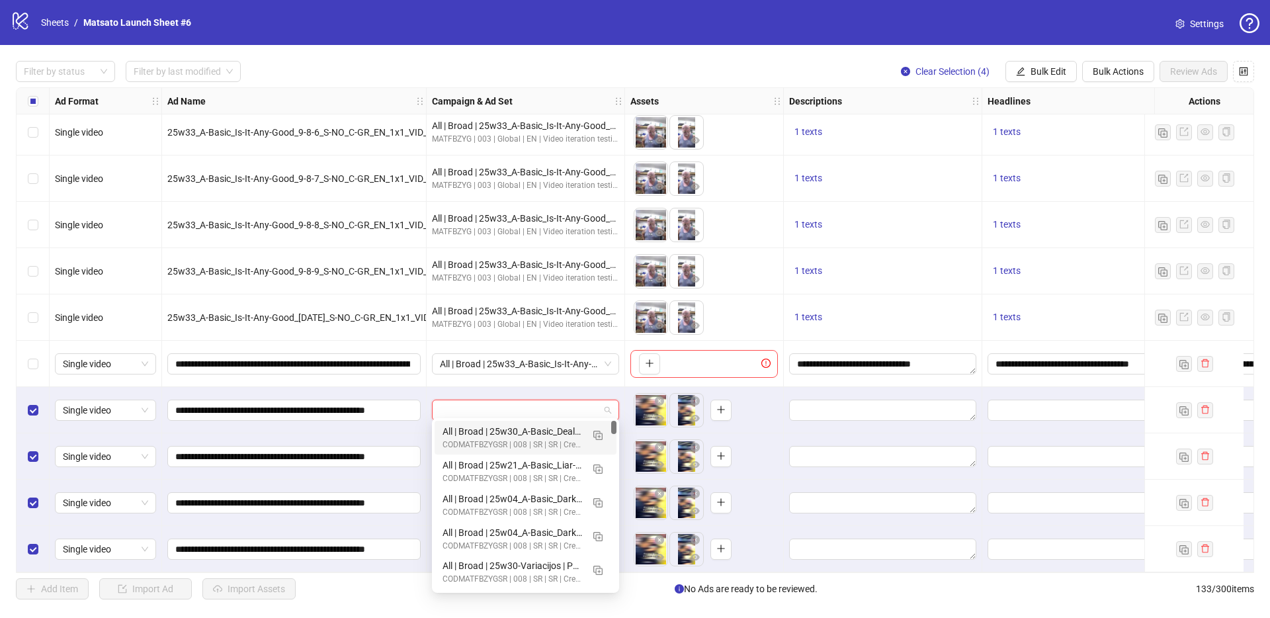
paste input "**********"
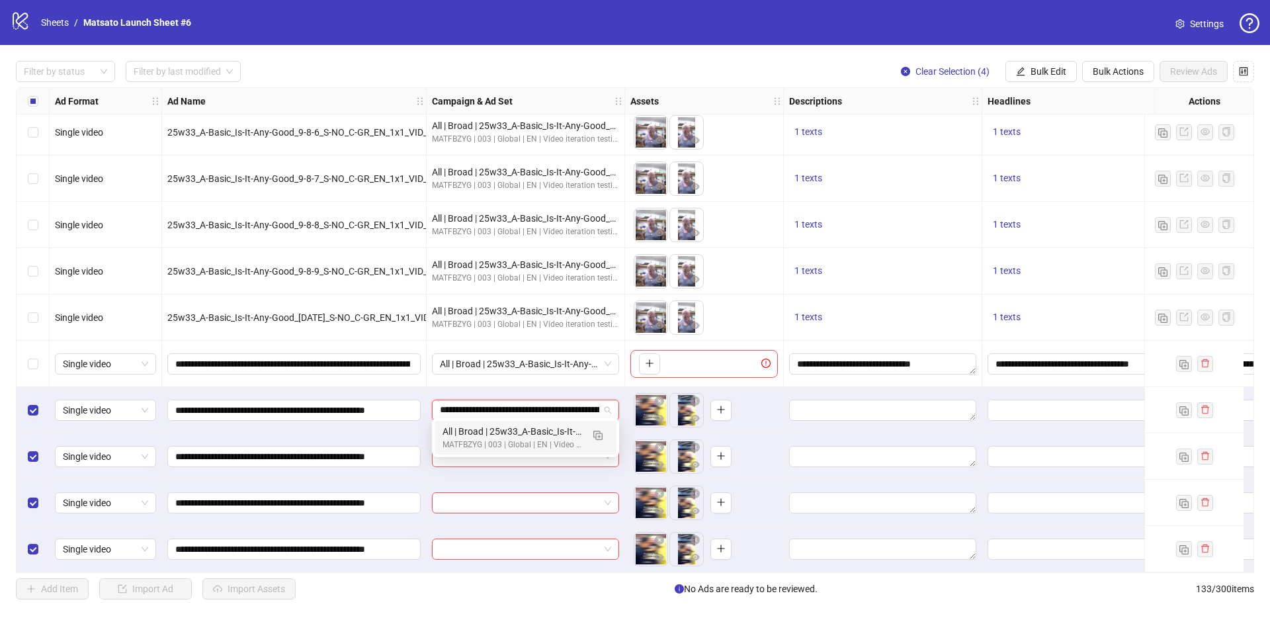
scroll to position [0, 220]
click at [600, 436] on img "button" at bounding box center [597, 434] width 9 height 9
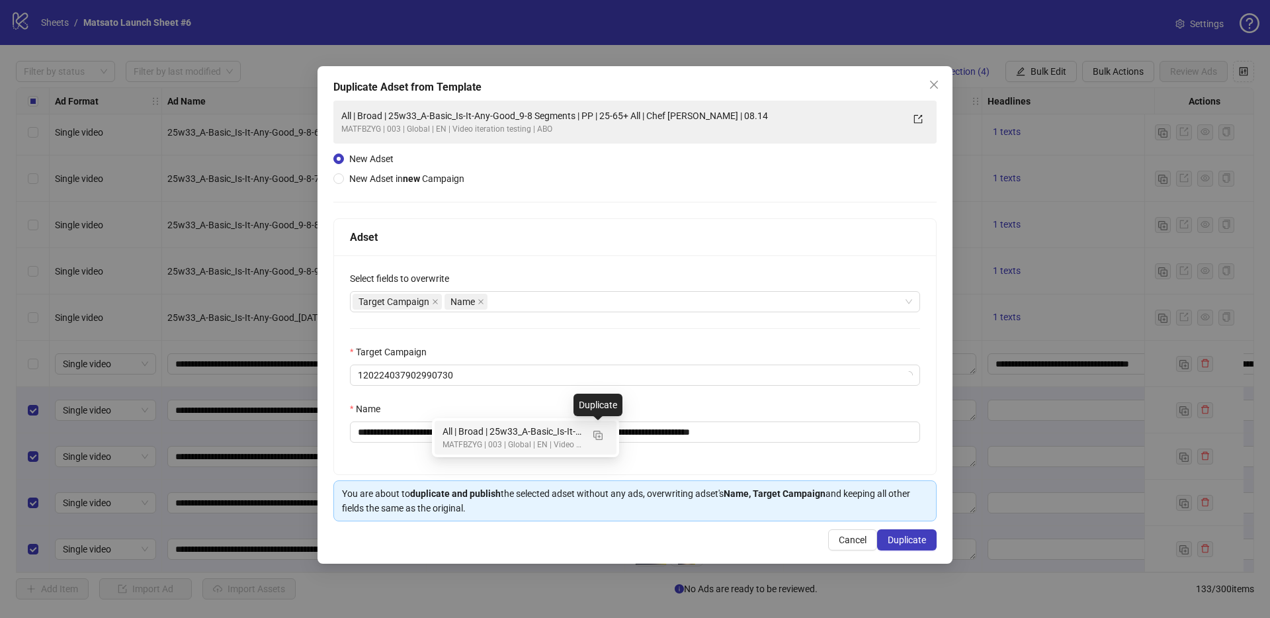
type input "**********"
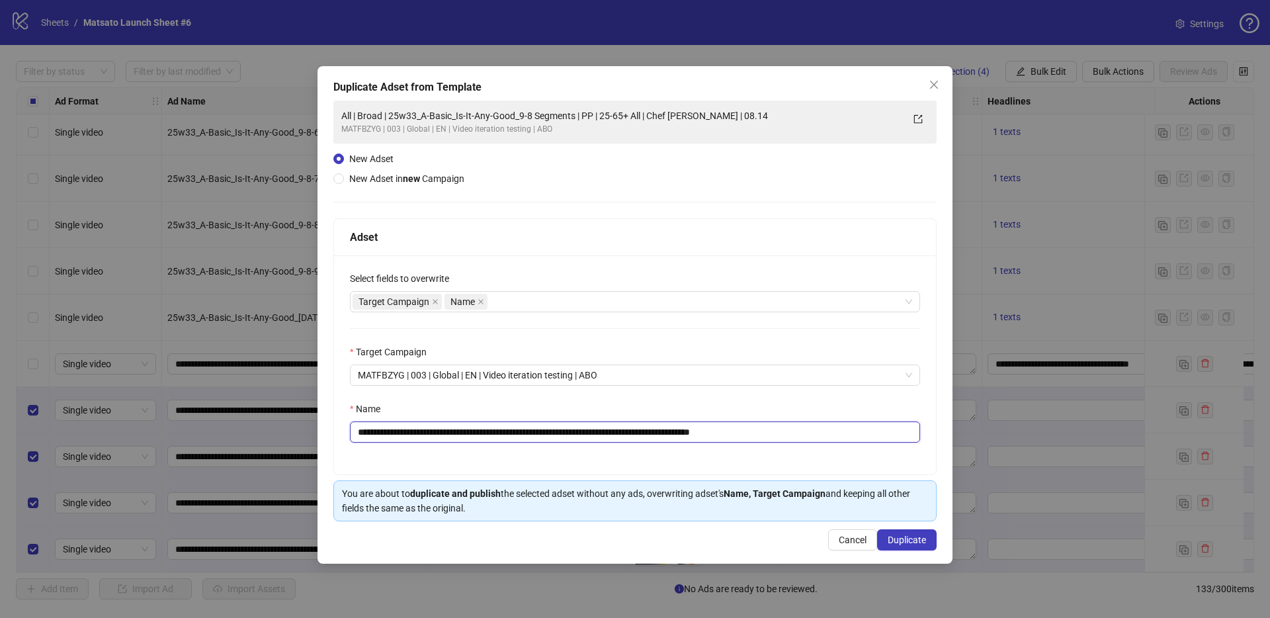
drag, startPoint x: 772, startPoint y: 436, endPoint x: 861, endPoint y: 444, distance: 89.0
click at [860, 445] on div "**********" at bounding box center [635, 364] width 602 height 219
drag, startPoint x: 592, startPoint y: 432, endPoint x: 407, endPoint y: 434, distance: 185.2
click at [407, 434] on input "**********" at bounding box center [635, 431] width 570 height 21
paste input "text"
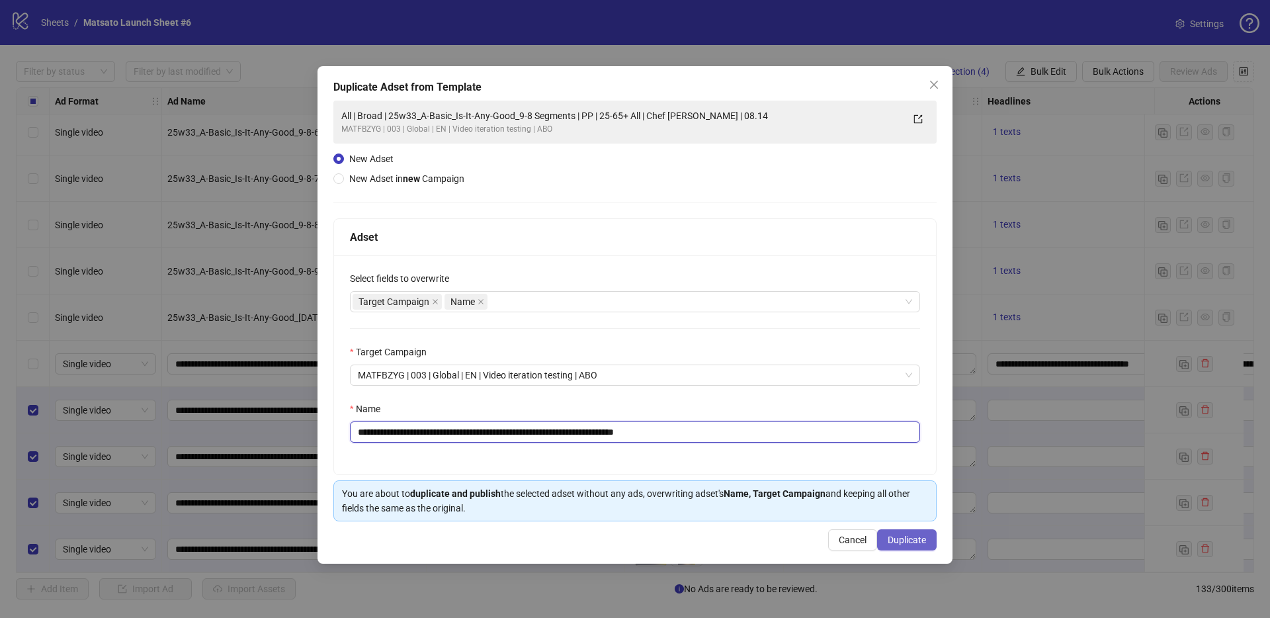
type input "**********"
click at [913, 537] on span "Duplicate" at bounding box center [906, 539] width 38 height 11
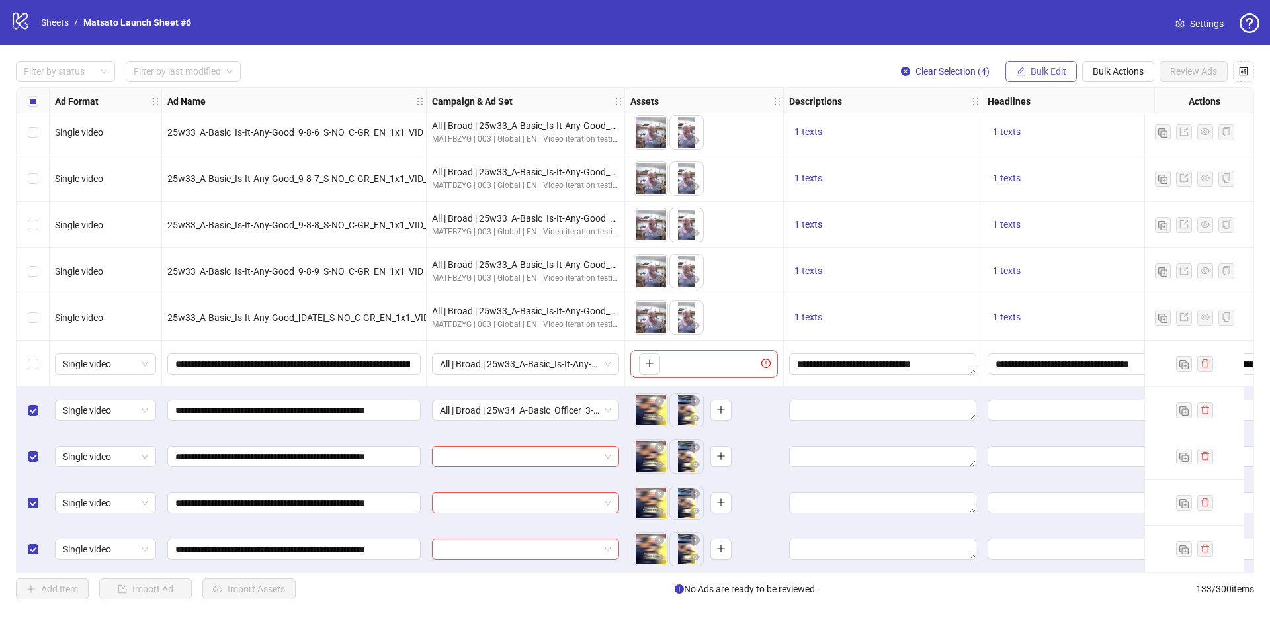
click at [1047, 76] on span "Bulk Edit" at bounding box center [1048, 71] width 36 height 11
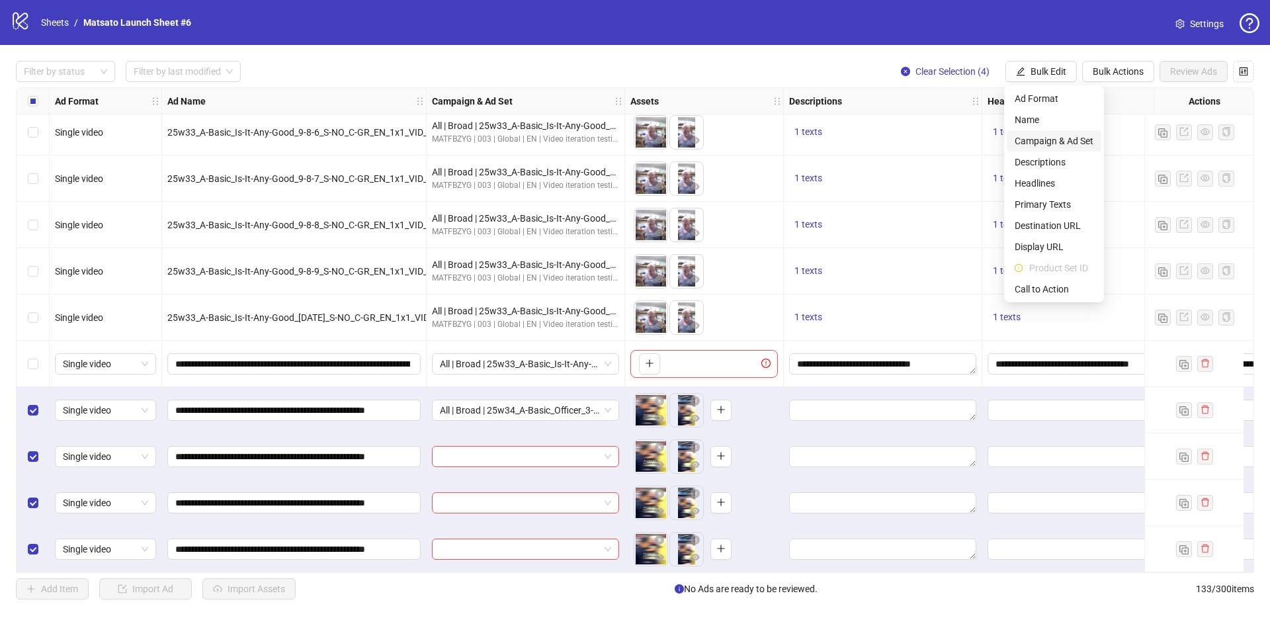
click at [1058, 140] on span "Campaign & Ad Set" at bounding box center [1053, 141] width 79 height 15
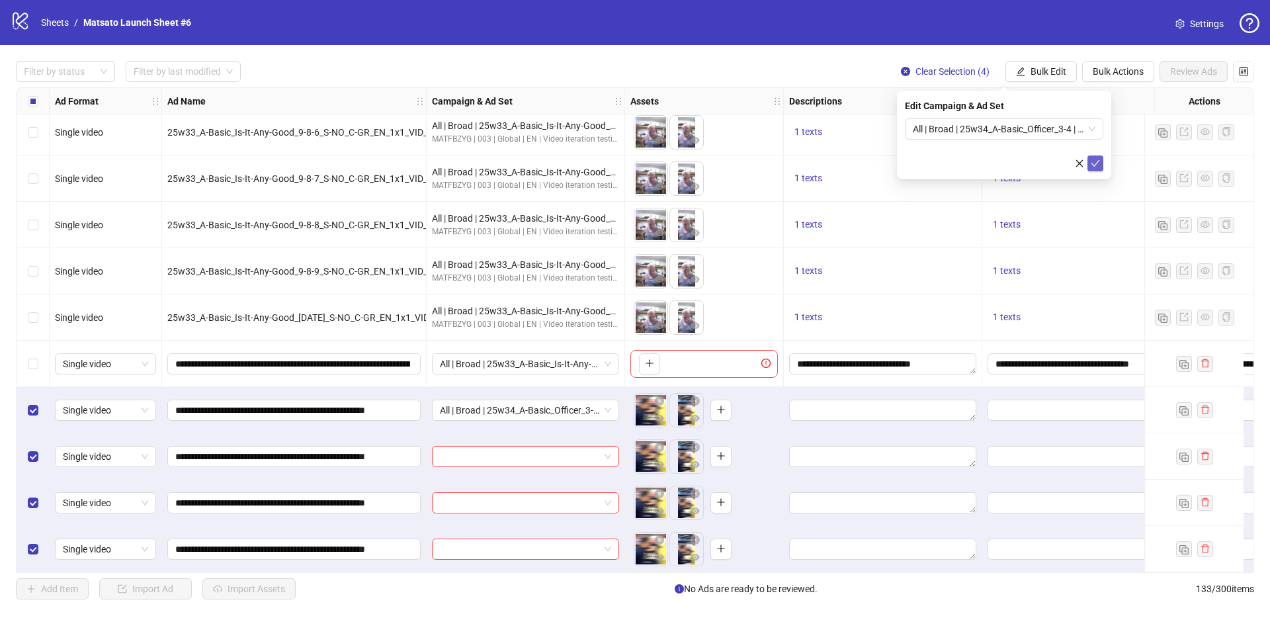
click at [1098, 164] on icon "check" at bounding box center [1094, 163] width 9 height 9
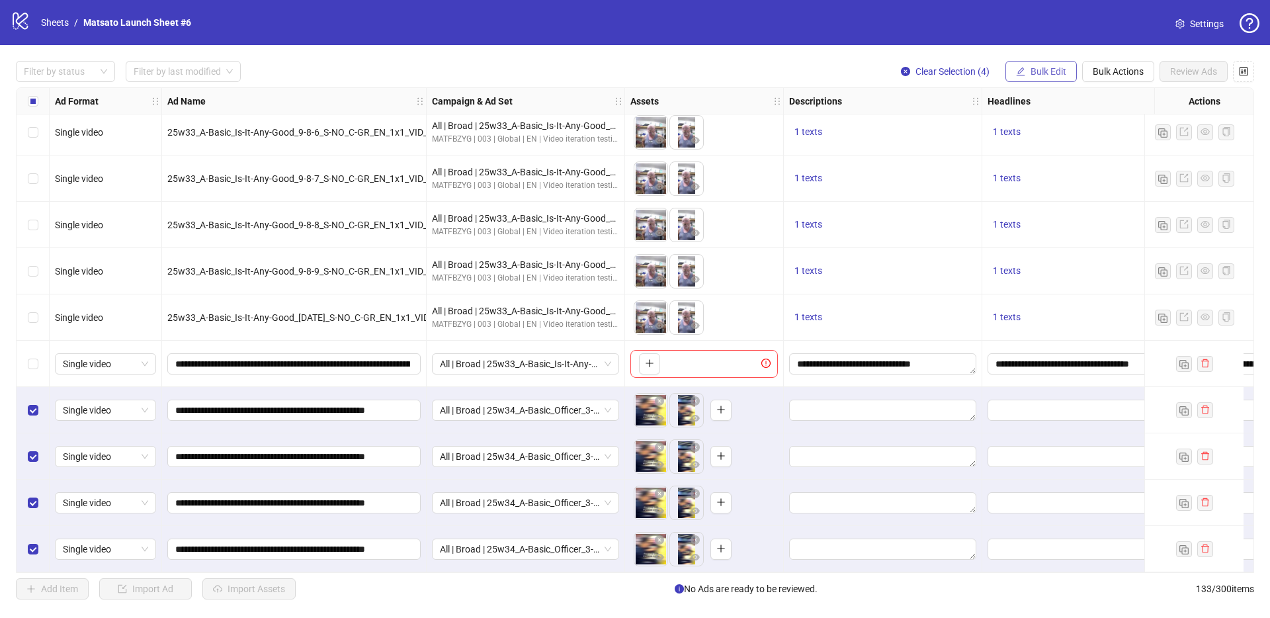
click at [1033, 70] on span "Bulk Edit" at bounding box center [1048, 71] width 36 height 11
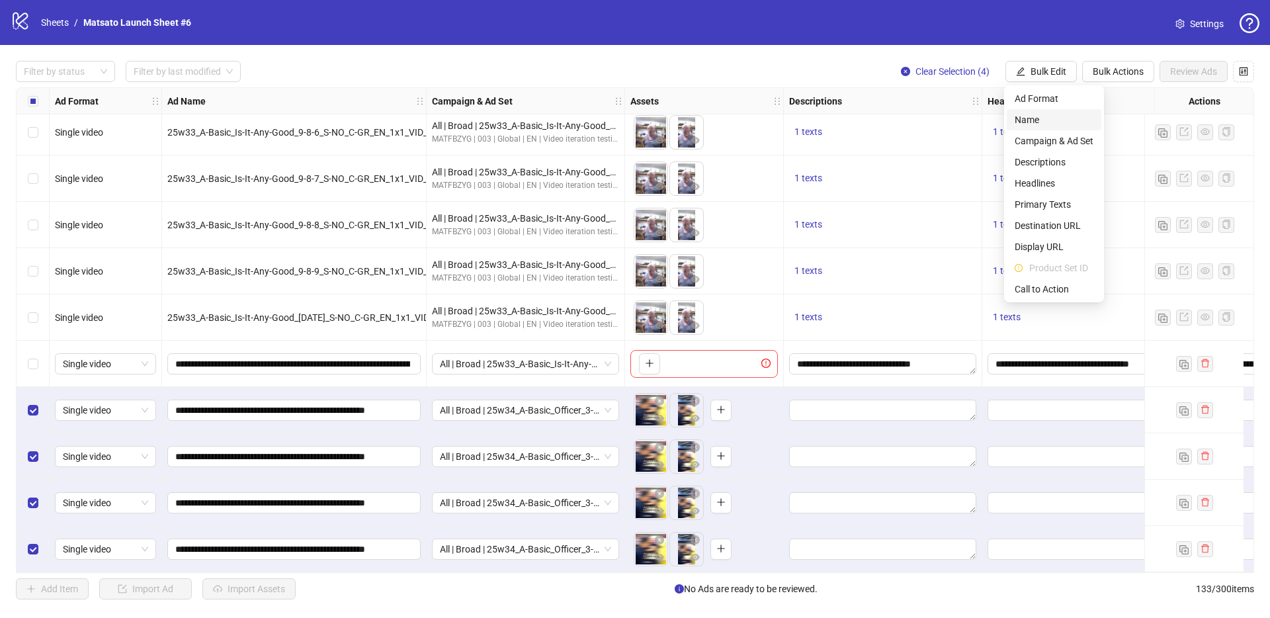
click at [1036, 122] on span "Name" at bounding box center [1053, 119] width 79 height 15
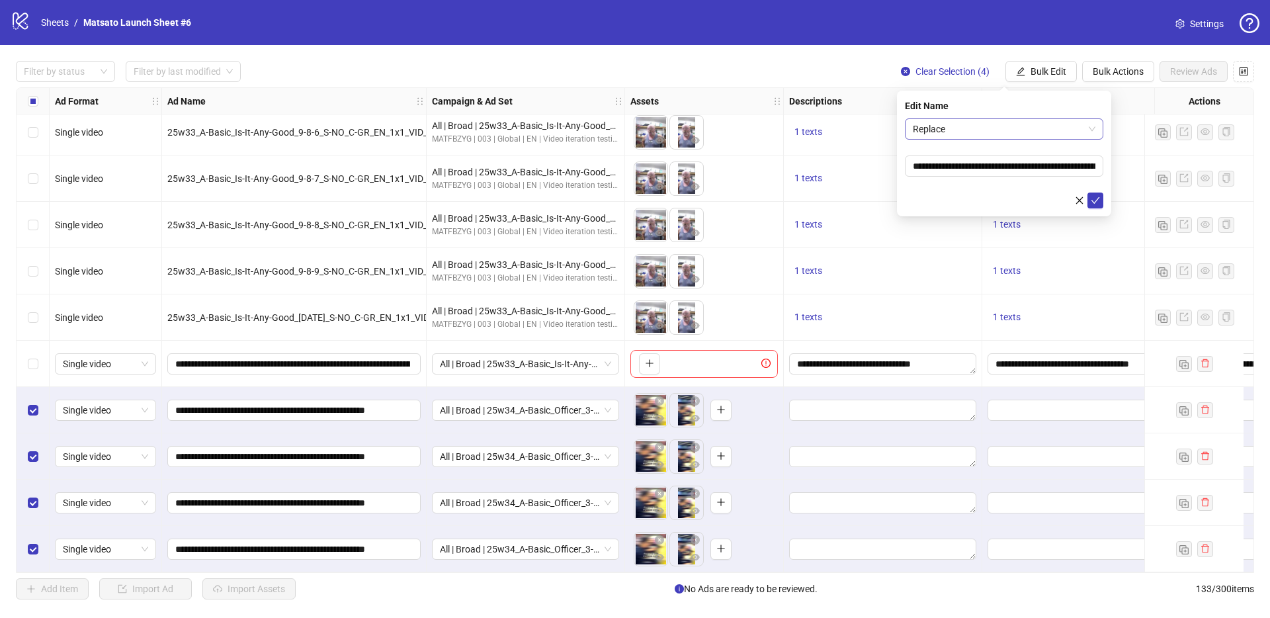
click at [994, 137] on span "Replace" at bounding box center [1004, 129] width 183 height 20
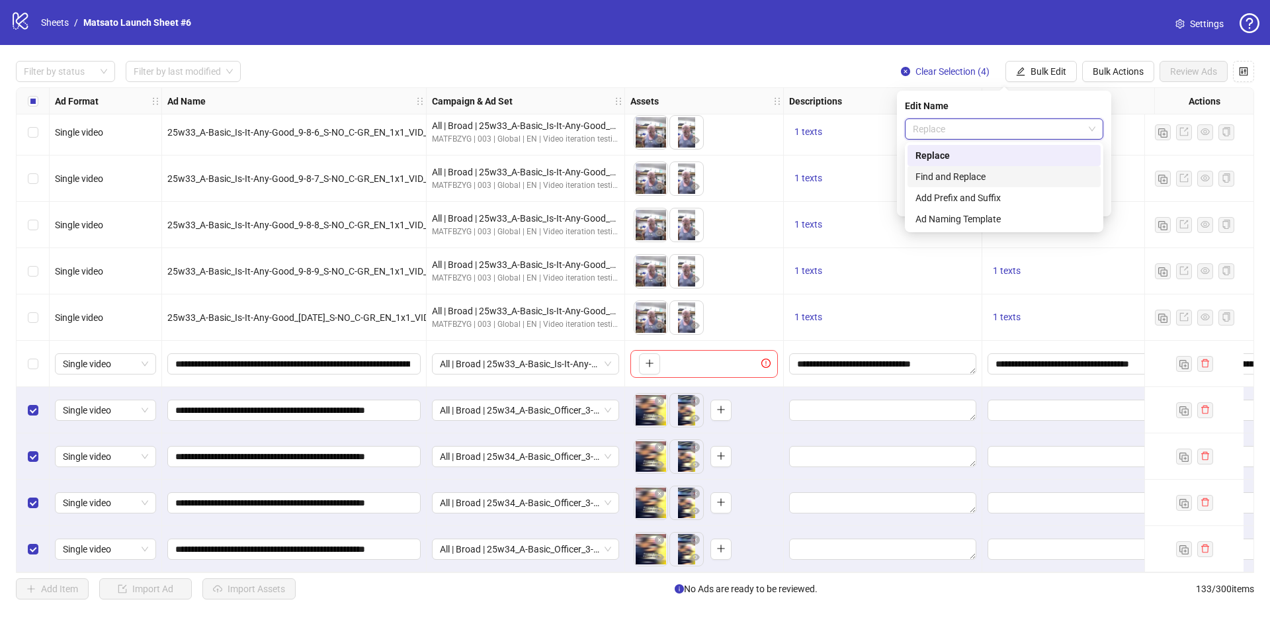
click at [999, 179] on div "Find and Replace" at bounding box center [1003, 176] width 177 height 15
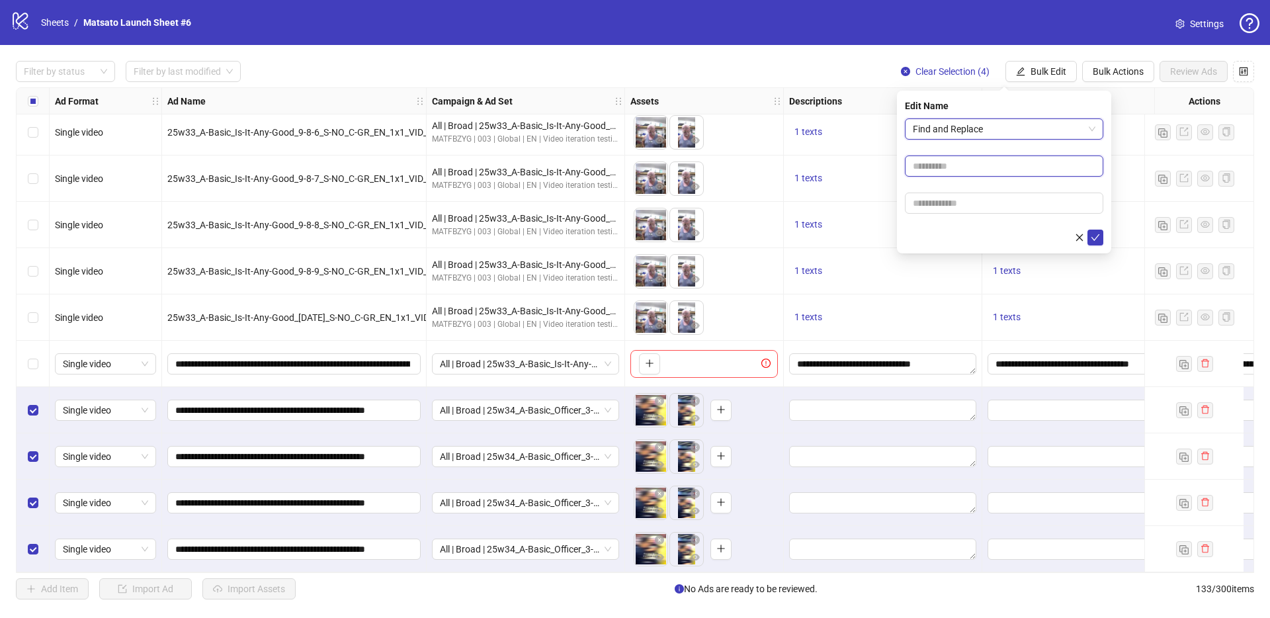
click at [991, 164] on input "text" at bounding box center [1004, 165] width 198 height 21
type input "**"
click at [974, 204] on input "text" at bounding box center [1004, 202] width 198 height 21
type input "*****"
click at [1100, 239] on button "submit" at bounding box center [1095, 237] width 16 height 16
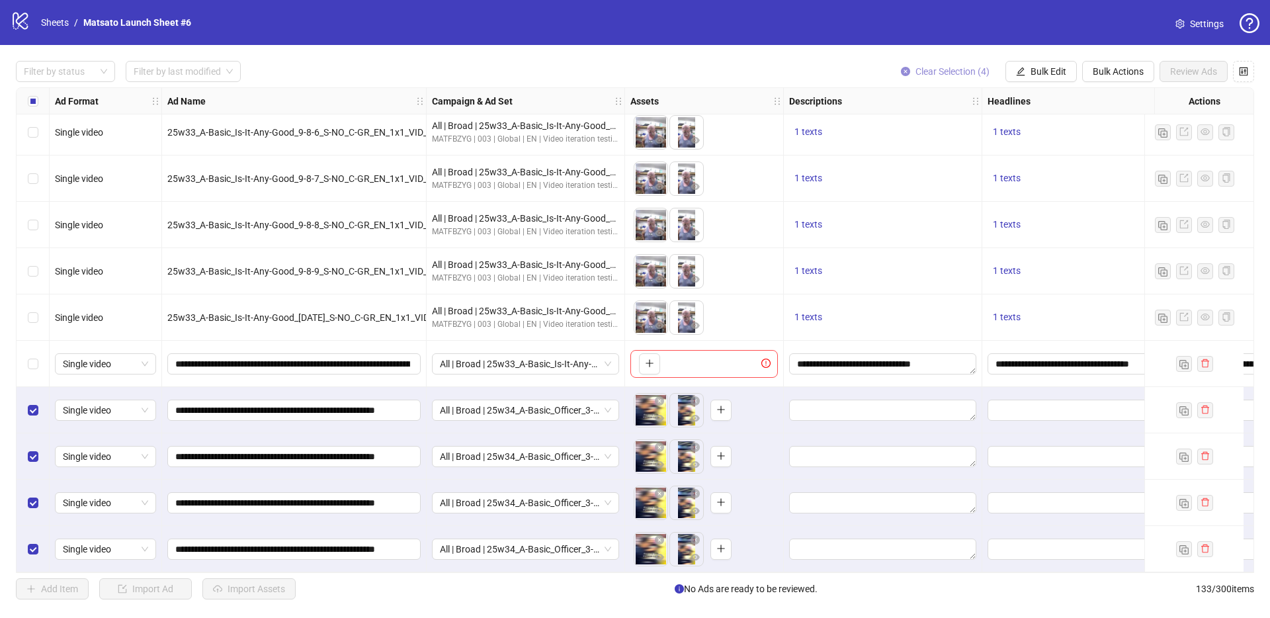
click at [937, 71] on span "Clear Selection (4)" at bounding box center [952, 71] width 74 height 11
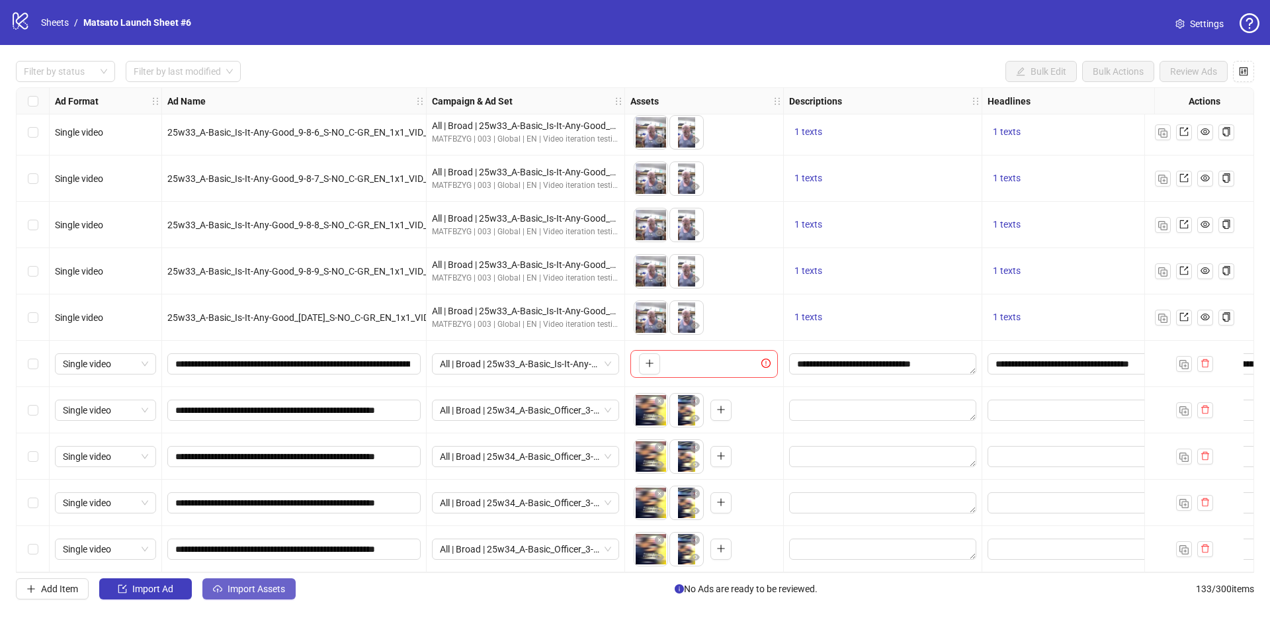
click at [264, 587] on span "Import Assets" at bounding box center [256, 588] width 58 height 11
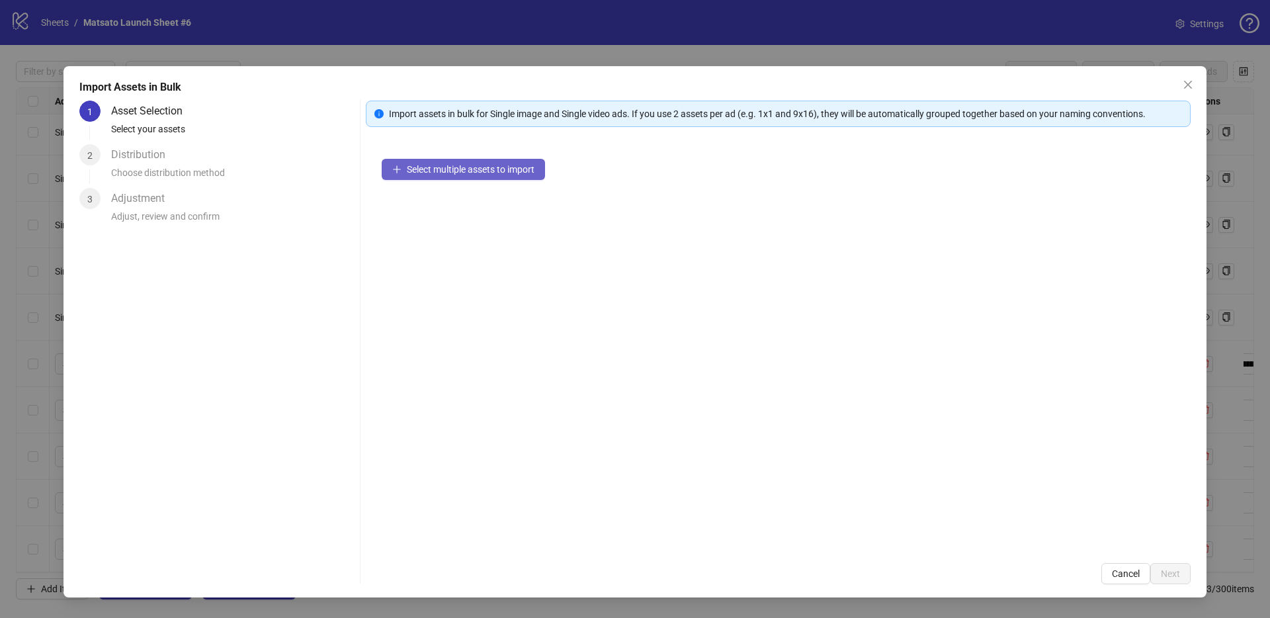
click at [467, 170] on span "Select multiple assets to import" at bounding box center [471, 169] width 128 height 11
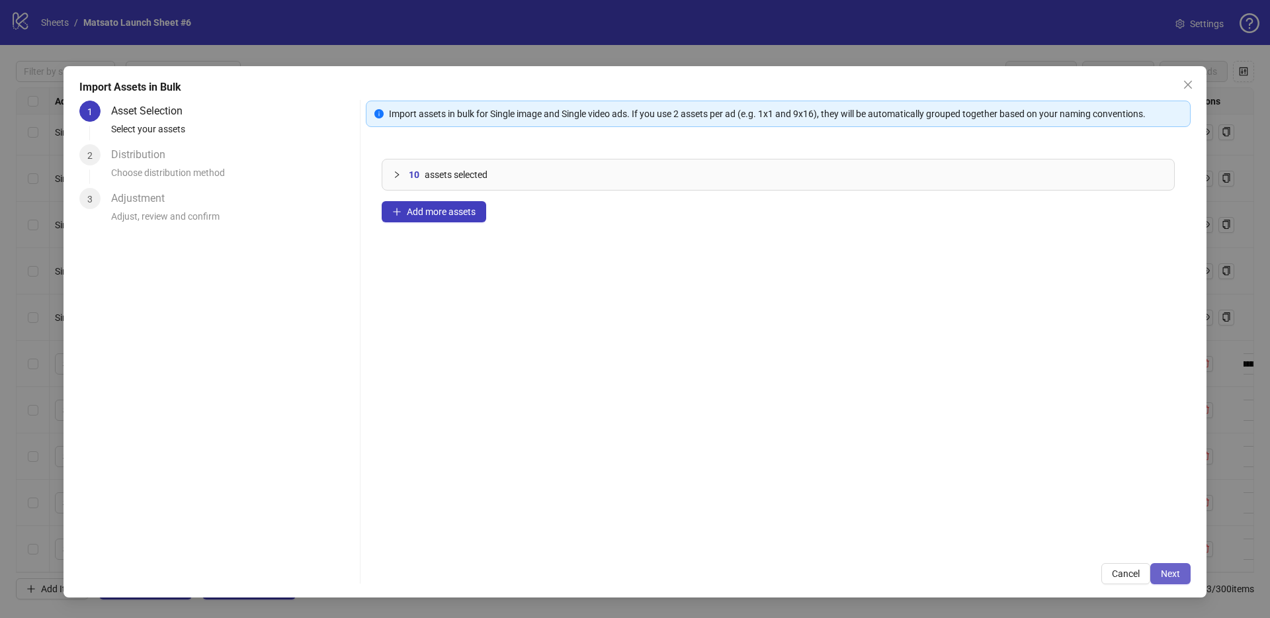
click at [1161, 576] on span "Next" at bounding box center [1169, 573] width 19 height 11
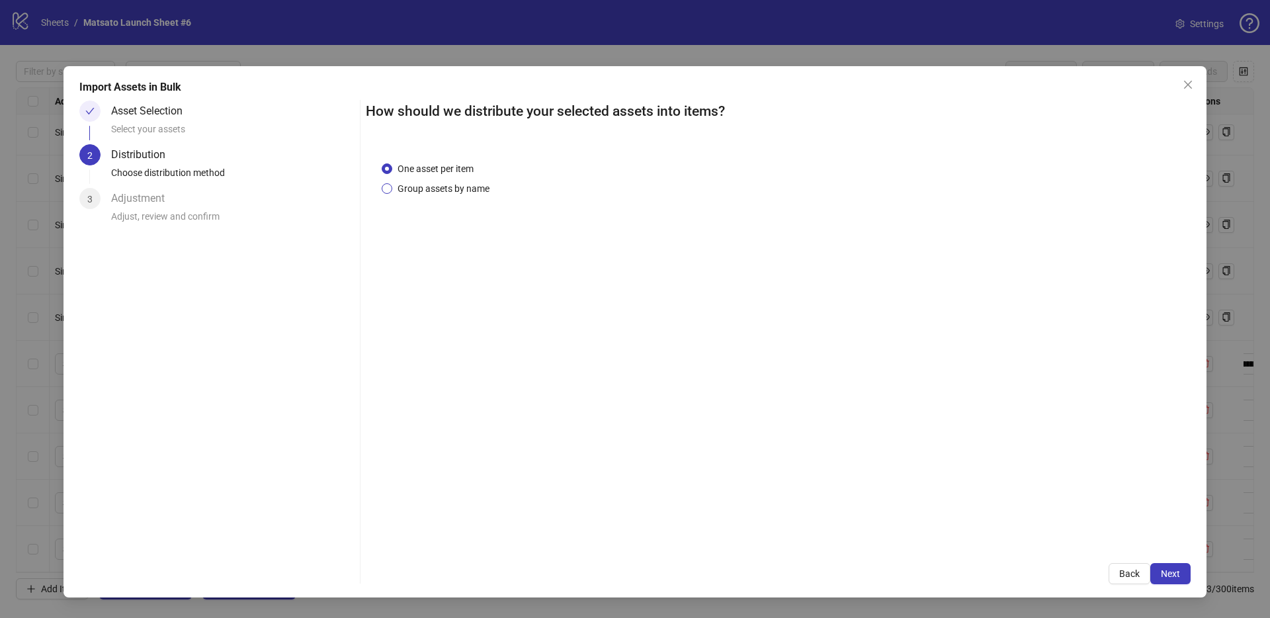
click at [470, 194] on span "Group assets by name" at bounding box center [443, 188] width 102 height 15
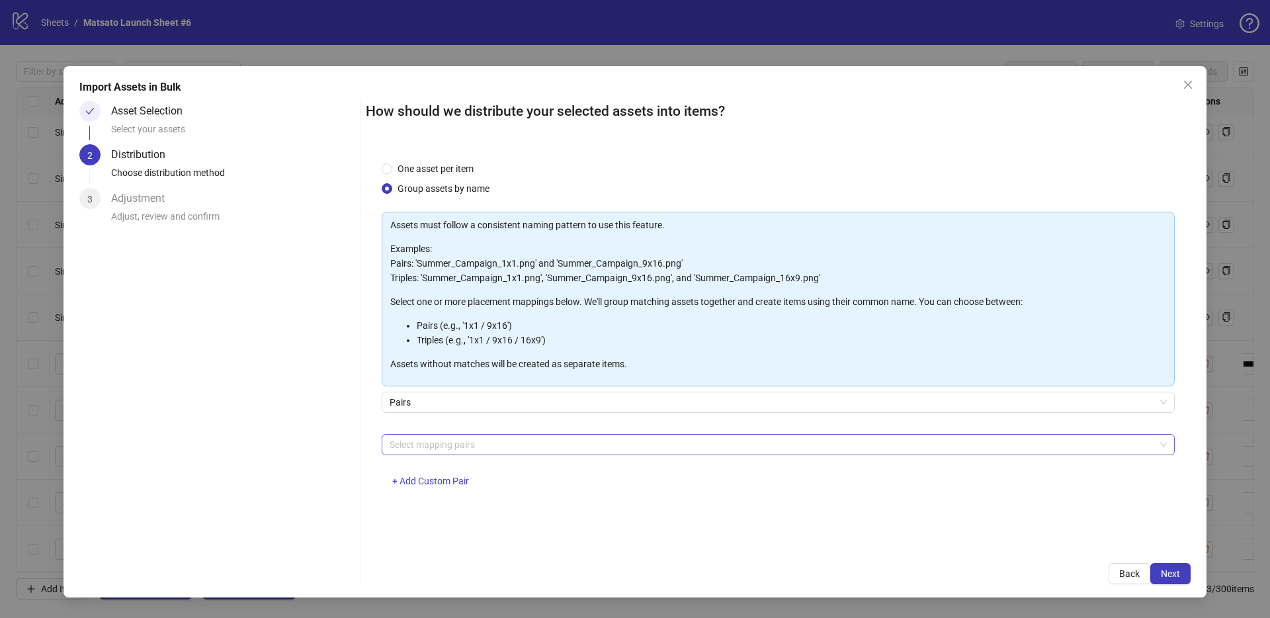
click at [481, 437] on div at bounding box center [771, 444] width 774 height 19
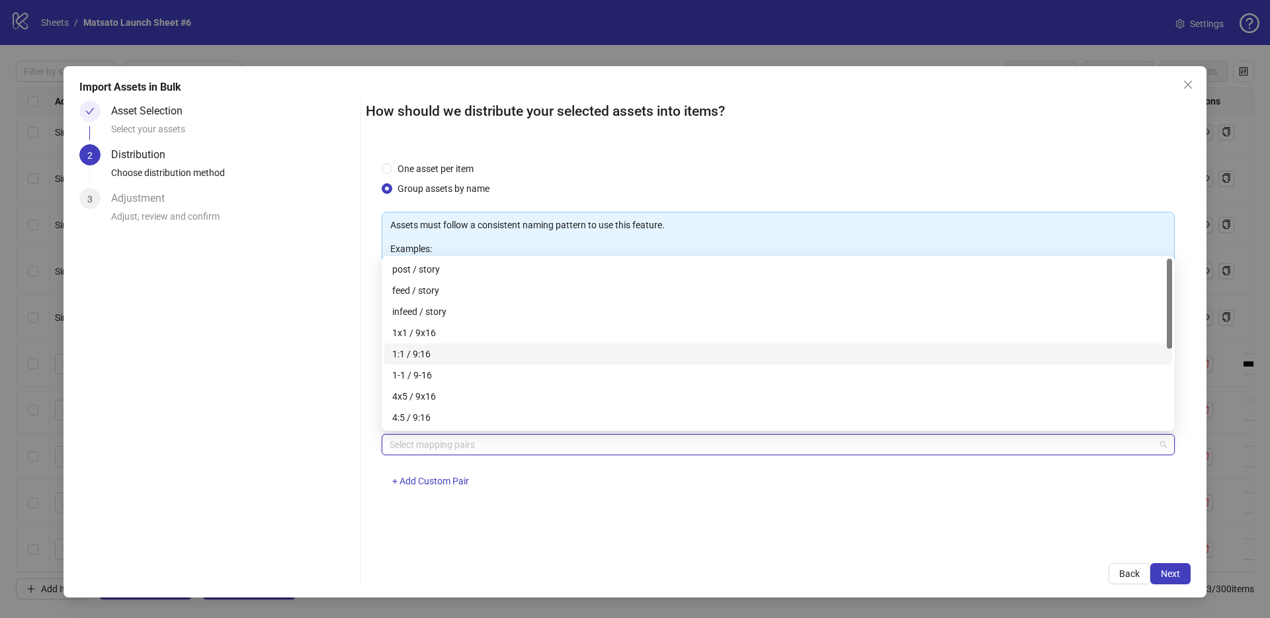
click at [433, 335] on div "1x1 / 9x16" at bounding box center [778, 332] width 772 height 15
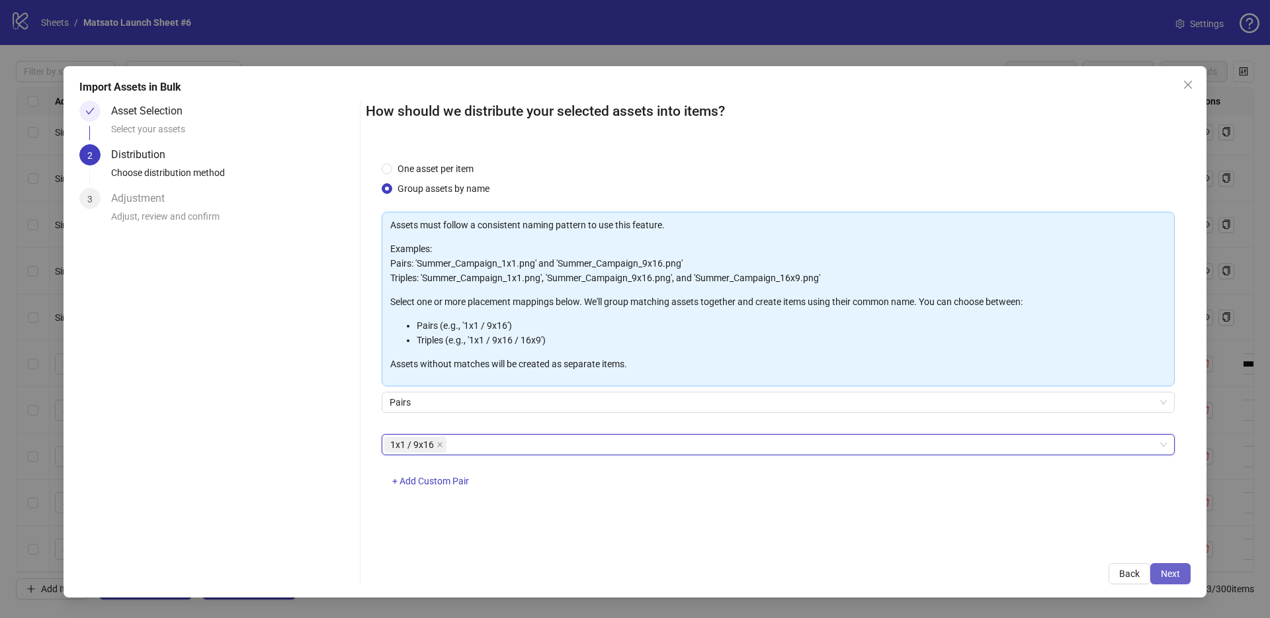
click at [1169, 574] on span "Next" at bounding box center [1169, 573] width 19 height 11
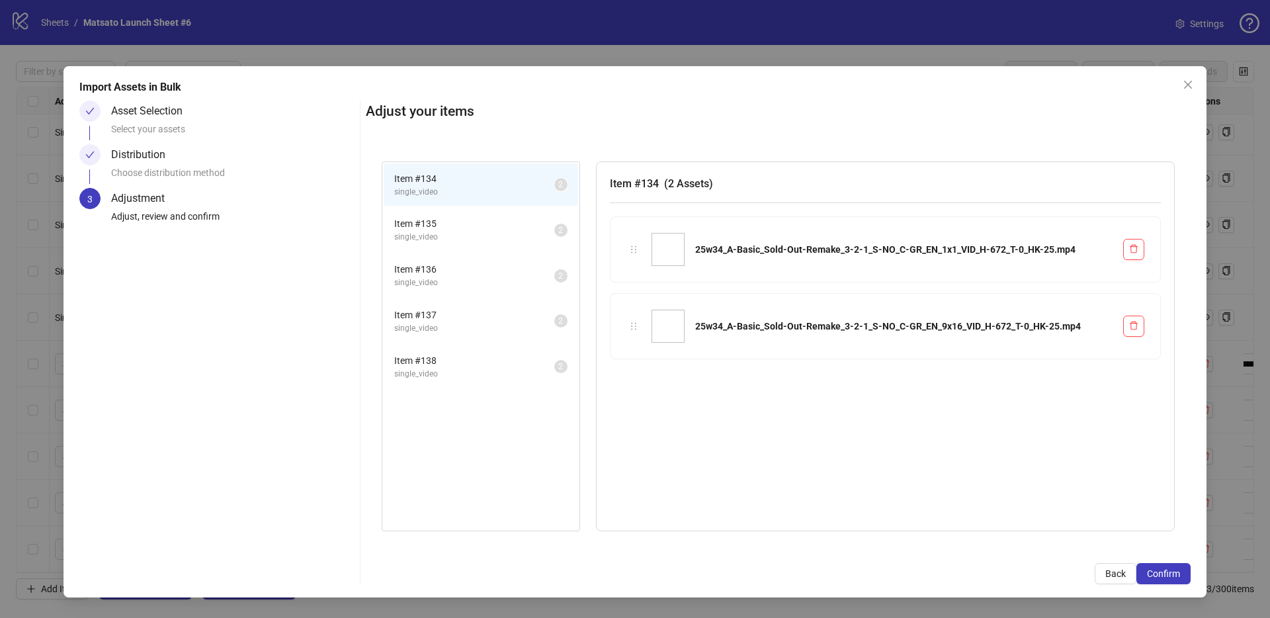
click at [1169, 574] on span "Confirm" at bounding box center [1163, 573] width 33 height 11
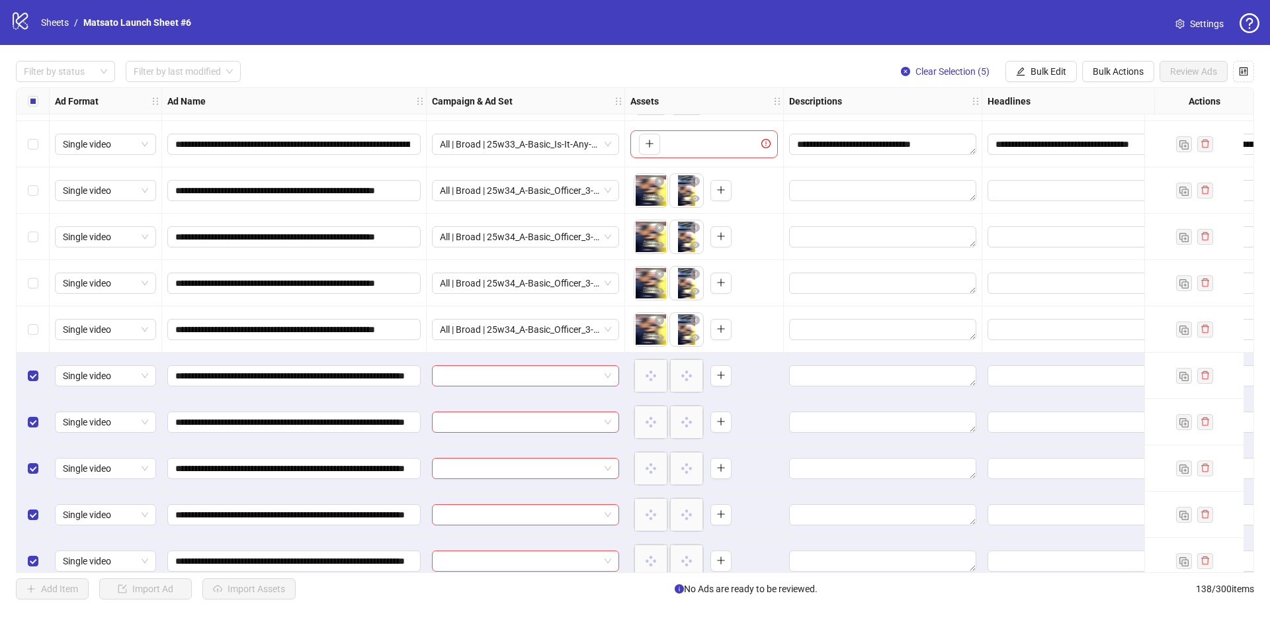
scroll to position [5935, 0]
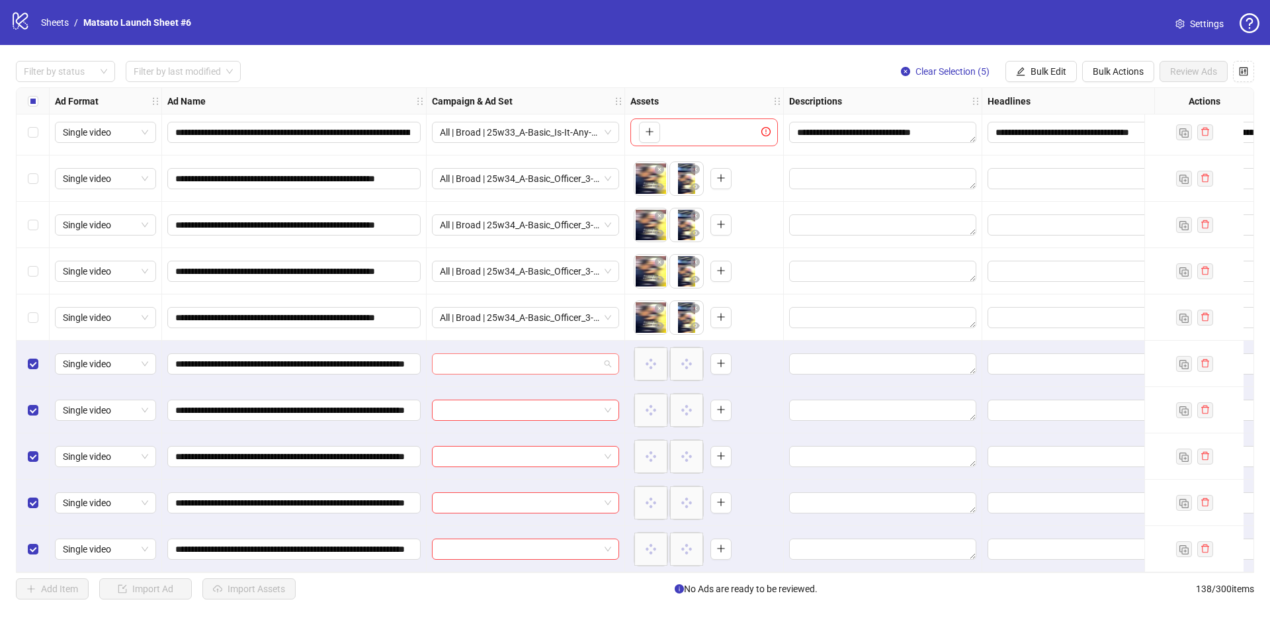
click at [604, 359] on span at bounding box center [525, 364] width 171 height 20
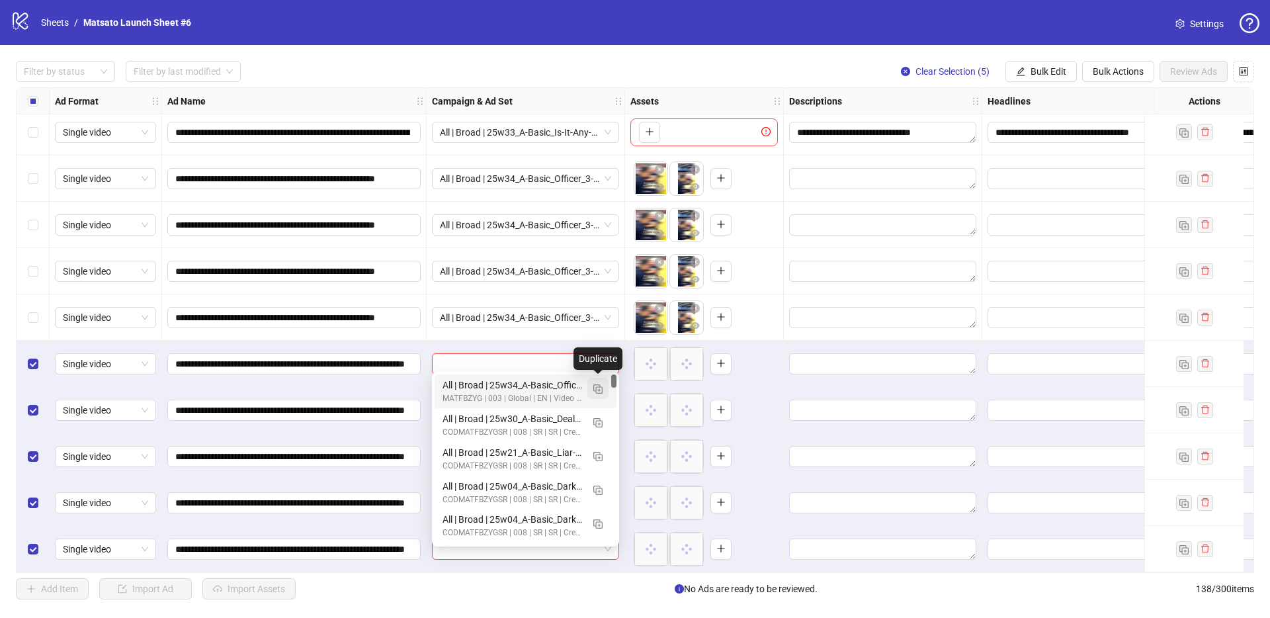
click at [602, 391] on img "button" at bounding box center [597, 388] width 9 height 9
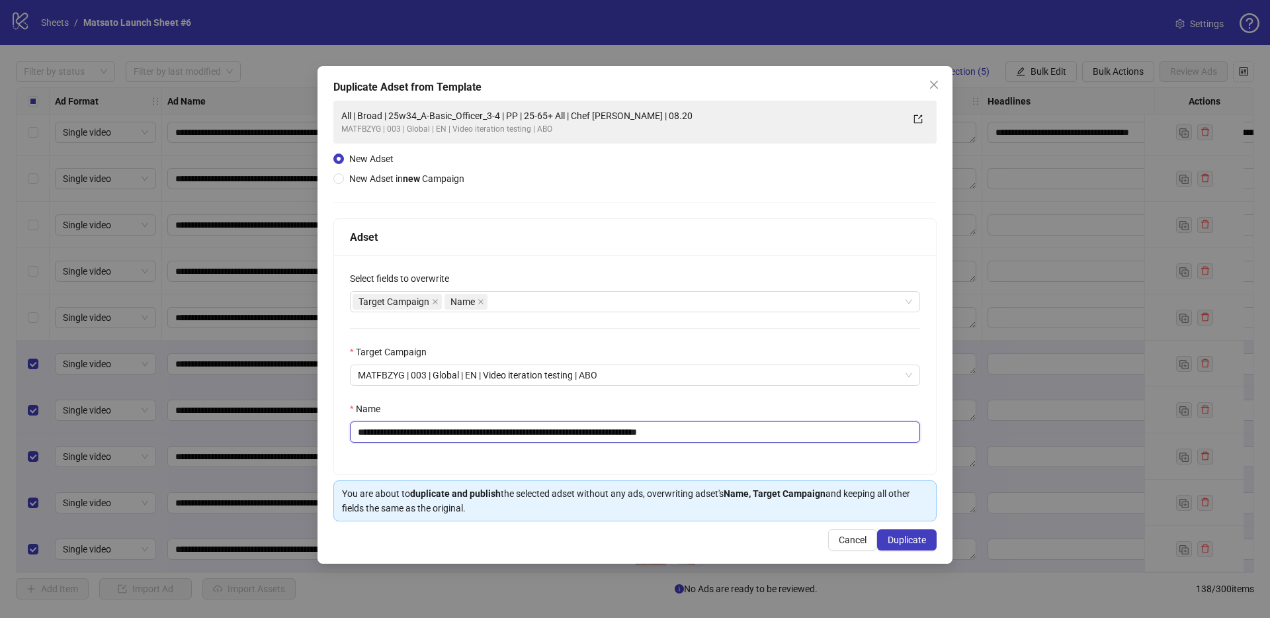
drag, startPoint x: 662, startPoint y: 432, endPoint x: 841, endPoint y: 437, distance: 179.3
click at [834, 438] on input "**********" at bounding box center [635, 431] width 570 height 21
drag, startPoint x: 517, startPoint y: 432, endPoint x: 406, endPoint y: 431, distance: 111.1
click at [406, 431] on input "**********" at bounding box center [635, 431] width 570 height 21
paste input "********"
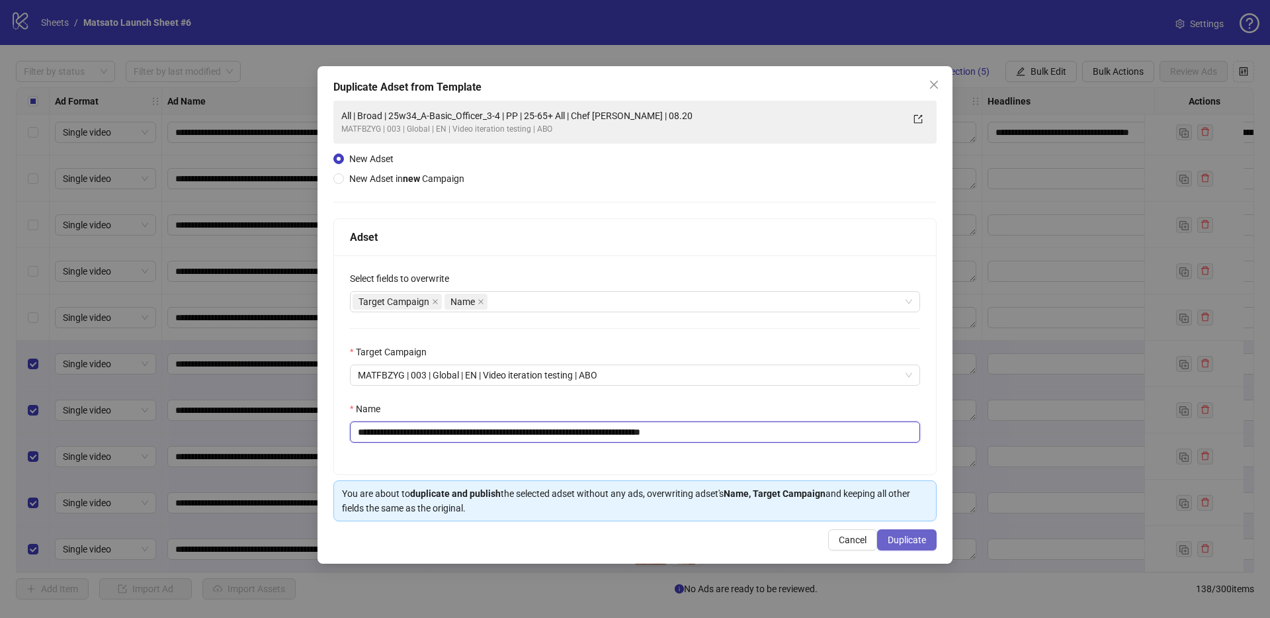
type input "**********"
click at [895, 532] on button "Duplicate" at bounding box center [907, 539] width 60 height 21
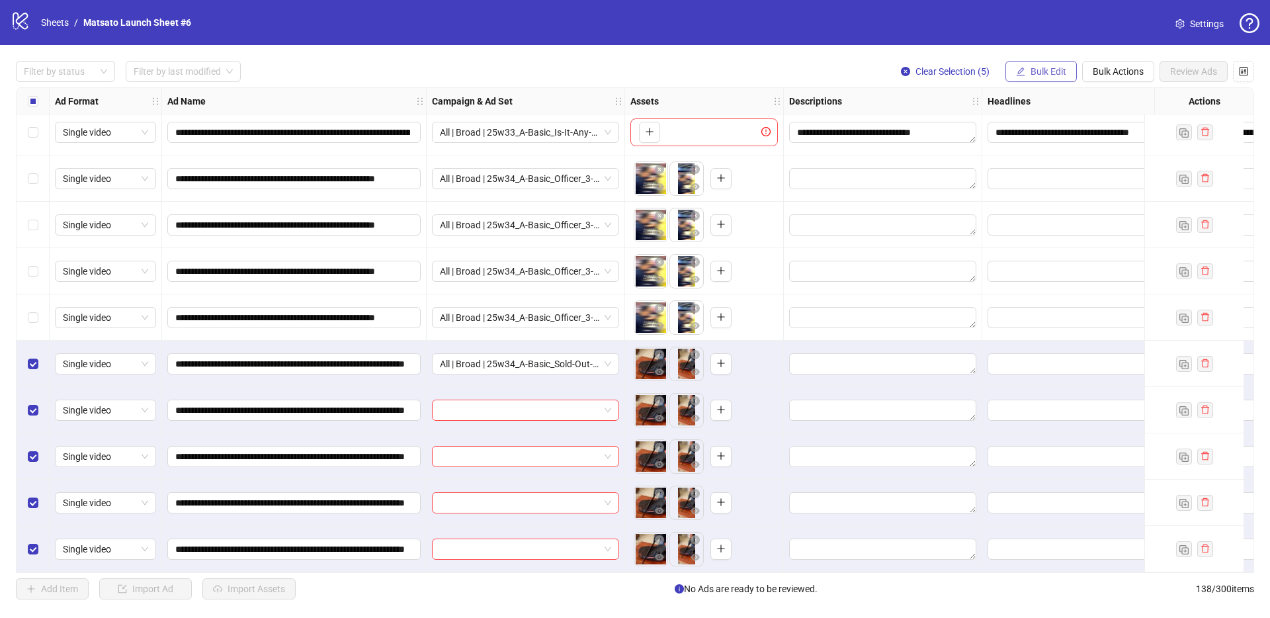
click at [1025, 75] on button "Bulk Edit" at bounding box center [1040, 71] width 71 height 21
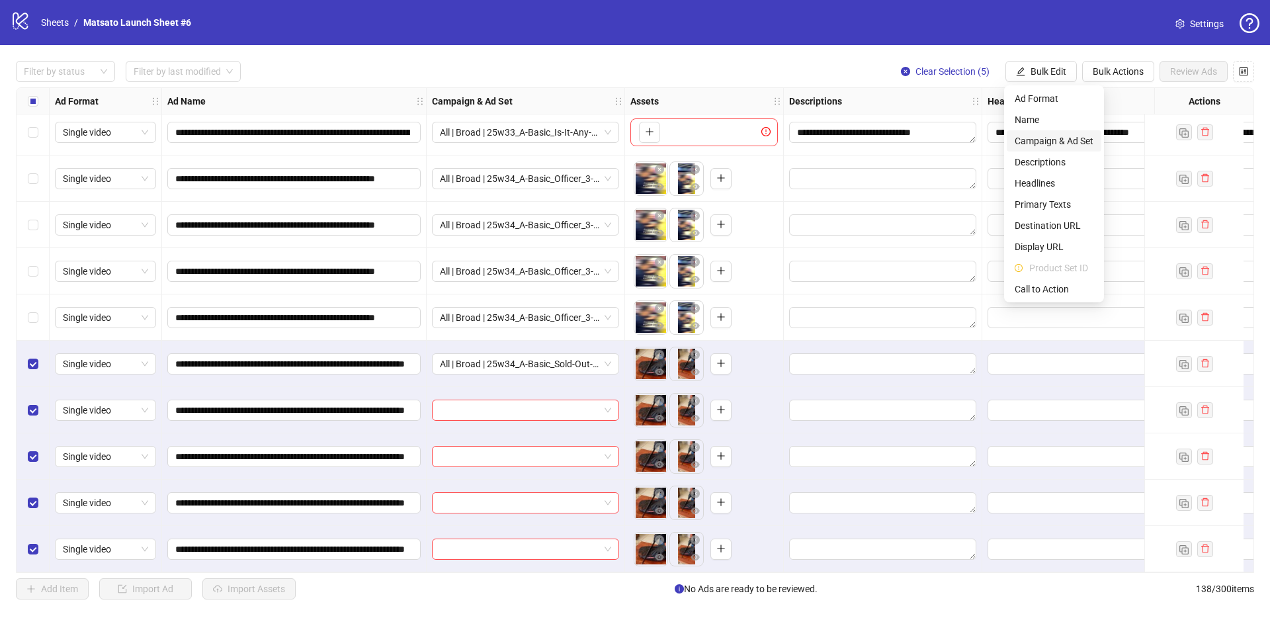
click at [1050, 147] on span "Campaign & Ad Set" at bounding box center [1053, 141] width 79 height 15
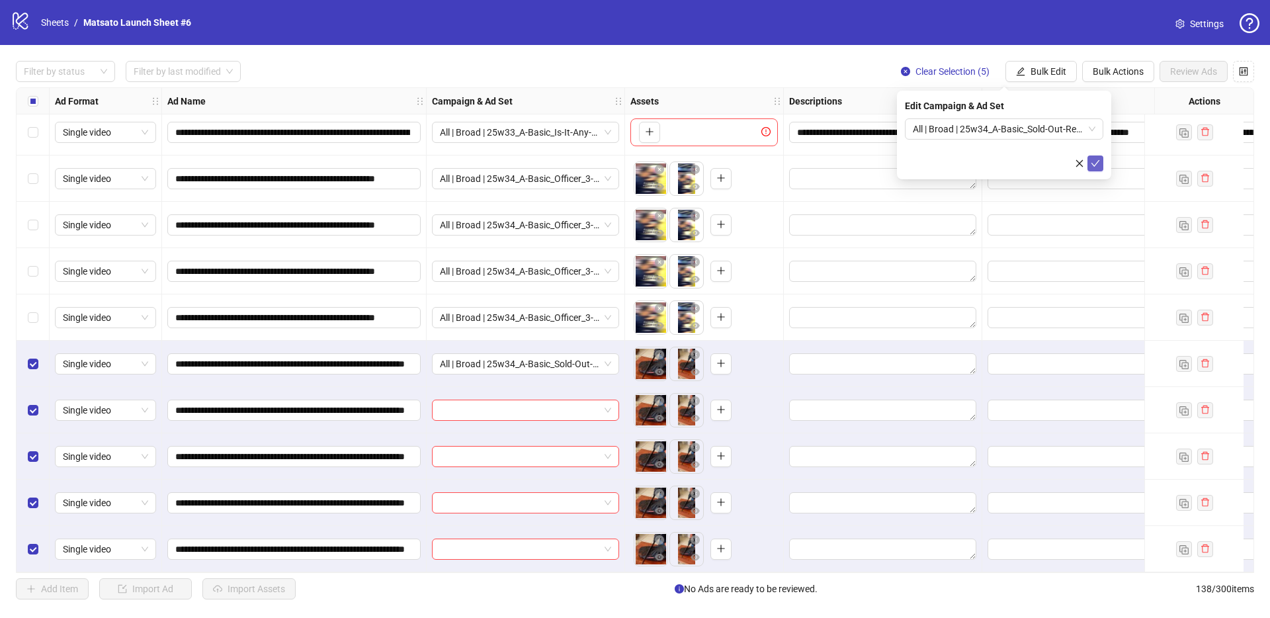
click at [1092, 163] on icon "check" at bounding box center [1094, 163] width 9 height 9
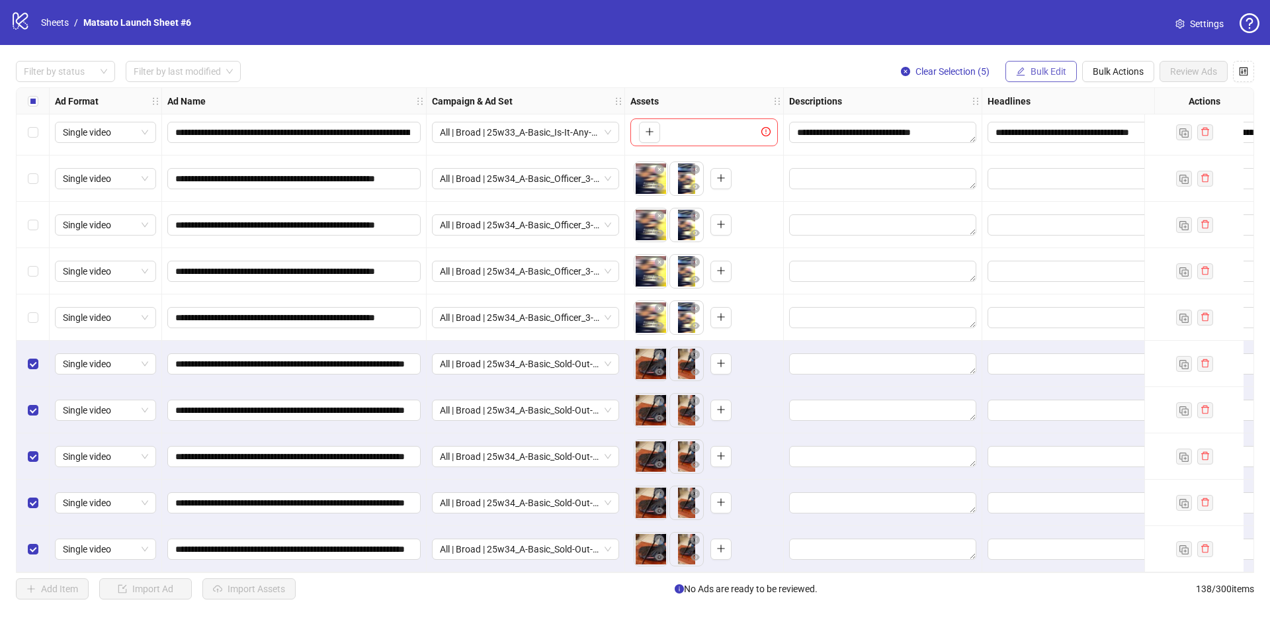
click at [1028, 67] on button "Bulk Edit" at bounding box center [1040, 71] width 71 height 21
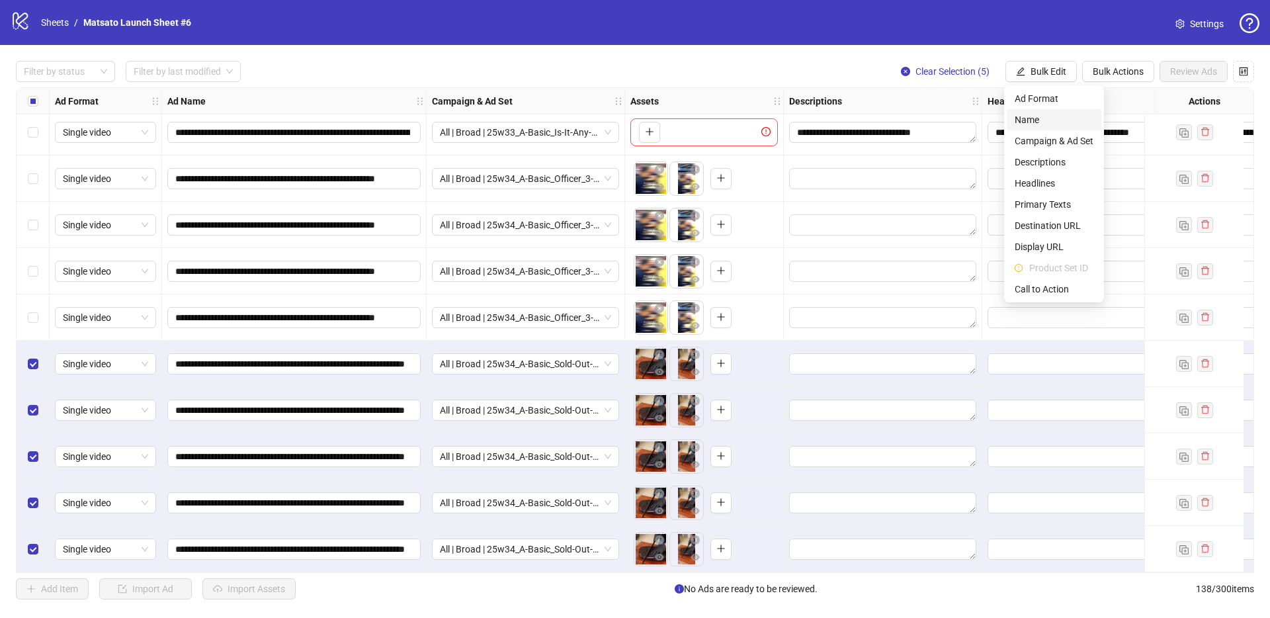
click at [1022, 115] on span "Name" at bounding box center [1053, 119] width 79 height 15
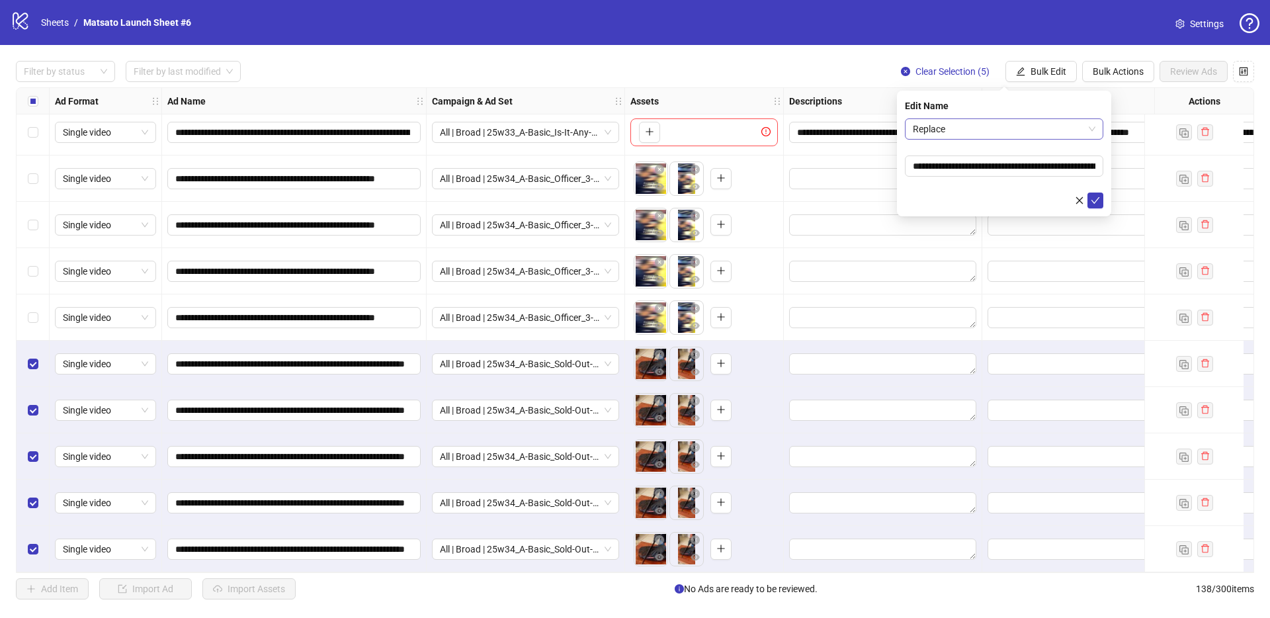
click at [1028, 130] on span "Replace" at bounding box center [1004, 129] width 183 height 20
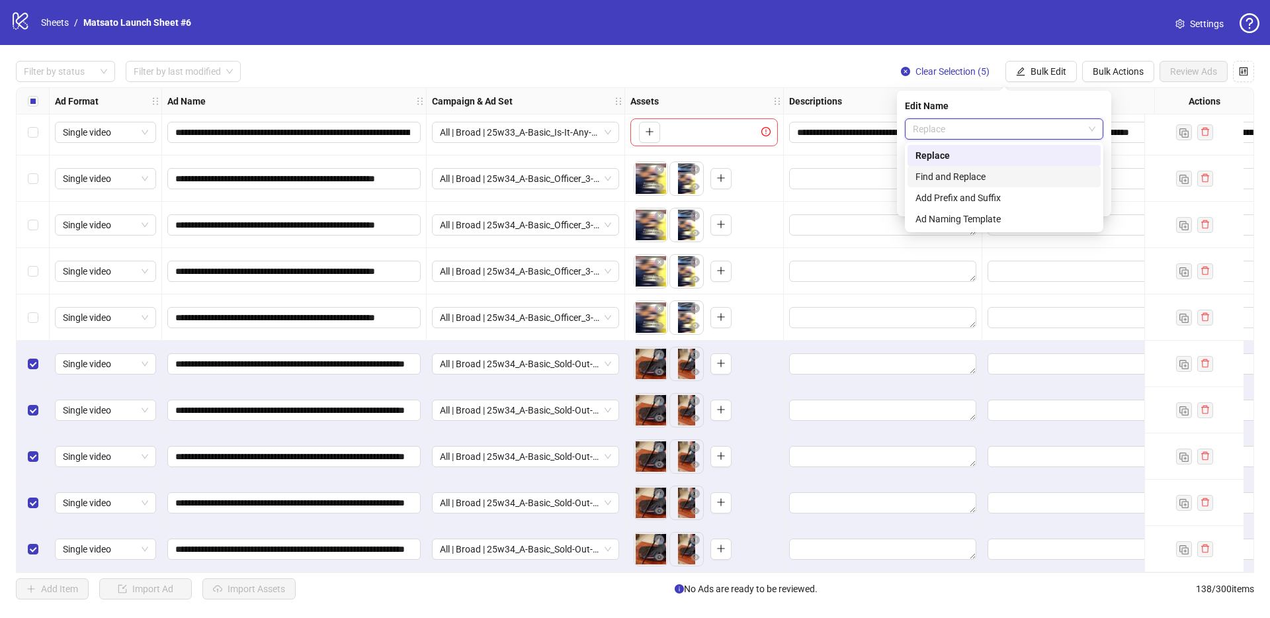
click at [983, 170] on div "Find and Replace" at bounding box center [1003, 176] width 177 height 15
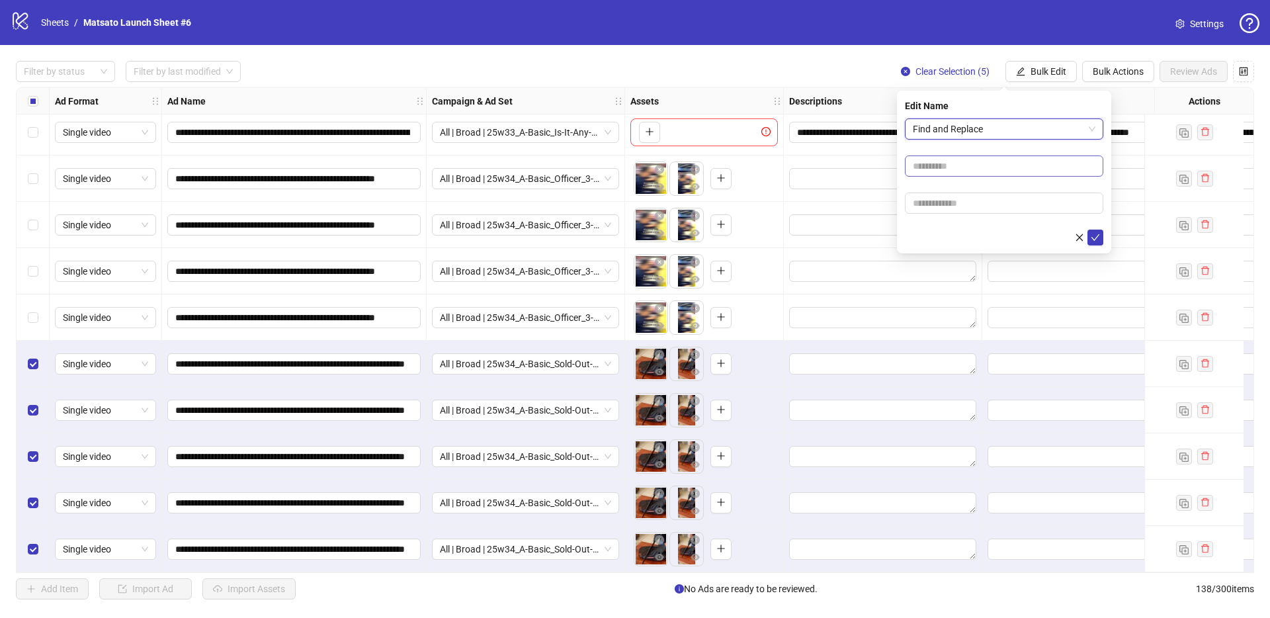
drag, startPoint x: 981, startPoint y: 181, endPoint x: 970, endPoint y: 165, distance: 18.5
click at [981, 181] on form "Find and Replace Find and Replace" at bounding box center [1004, 181] width 198 height 127
click at [969, 164] on input "text" at bounding box center [1004, 165] width 198 height 21
type input "**"
click at [990, 200] on input "text" at bounding box center [1004, 202] width 198 height 21
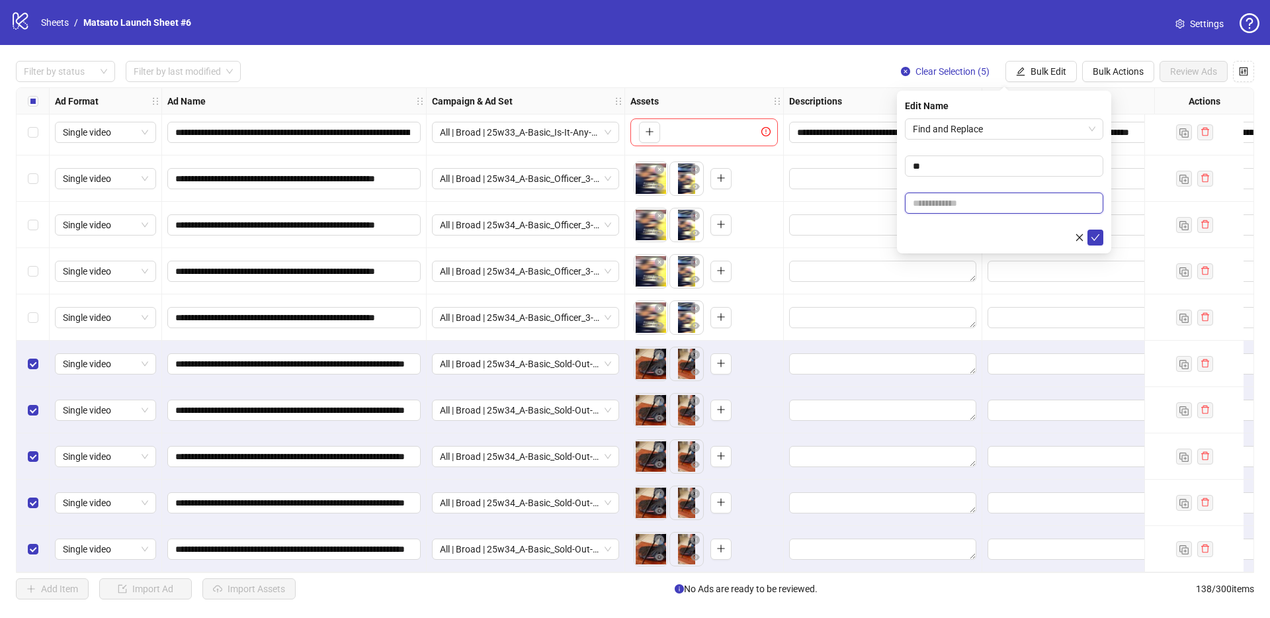
type input "*****"
click at [1098, 231] on button "submit" at bounding box center [1095, 237] width 16 height 16
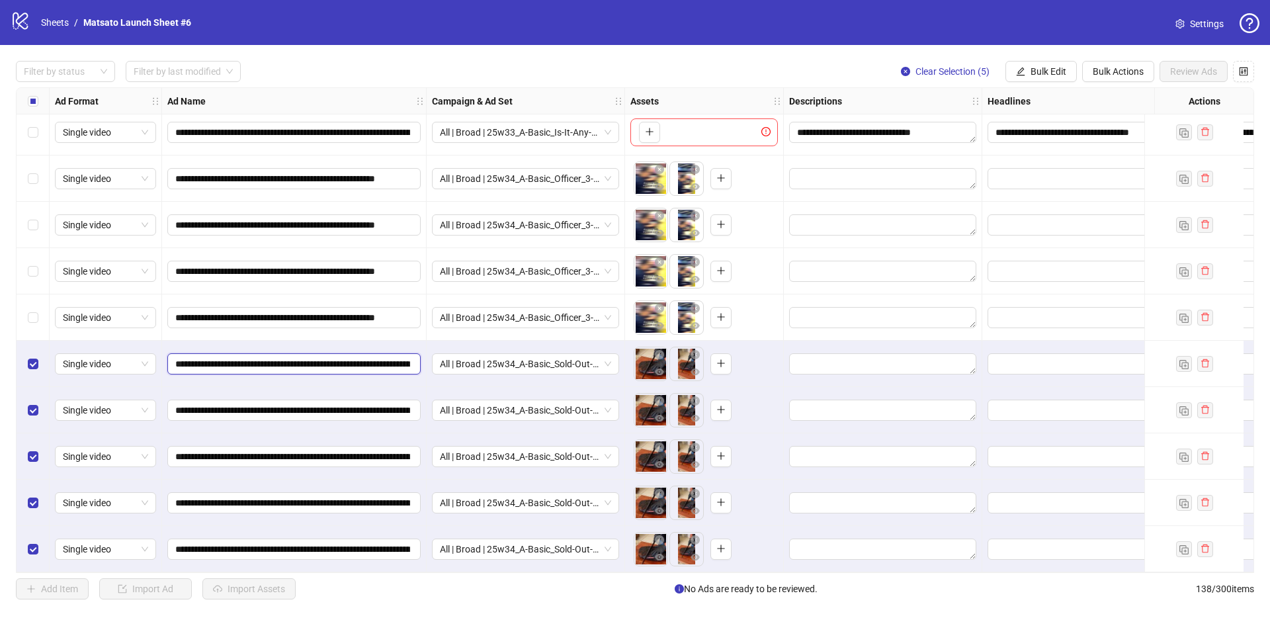
click at [401, 358] on input "**********" at bounding box center [292, 363] width 235 height 15
click at [797, 69] on div "Filter by status Filter by last modified Clear Selection (5) Bulk Edit Bulk Act…" at bounding box center [635, 71] width 1238 height 21
click at [951, 71] on span "Clear Selection (5)" at bounding box center [952, 71] width 74 height 11
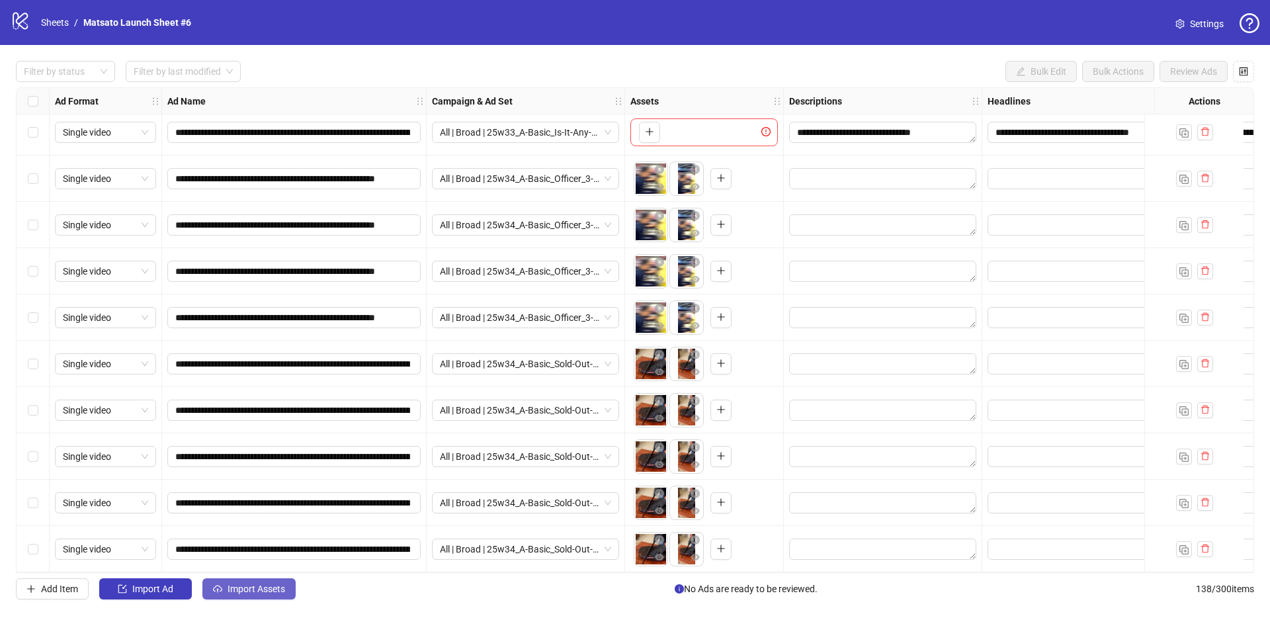
click at [257, 599] on button "Import Assets" at bounding box center [248, 588] width 93 height 21
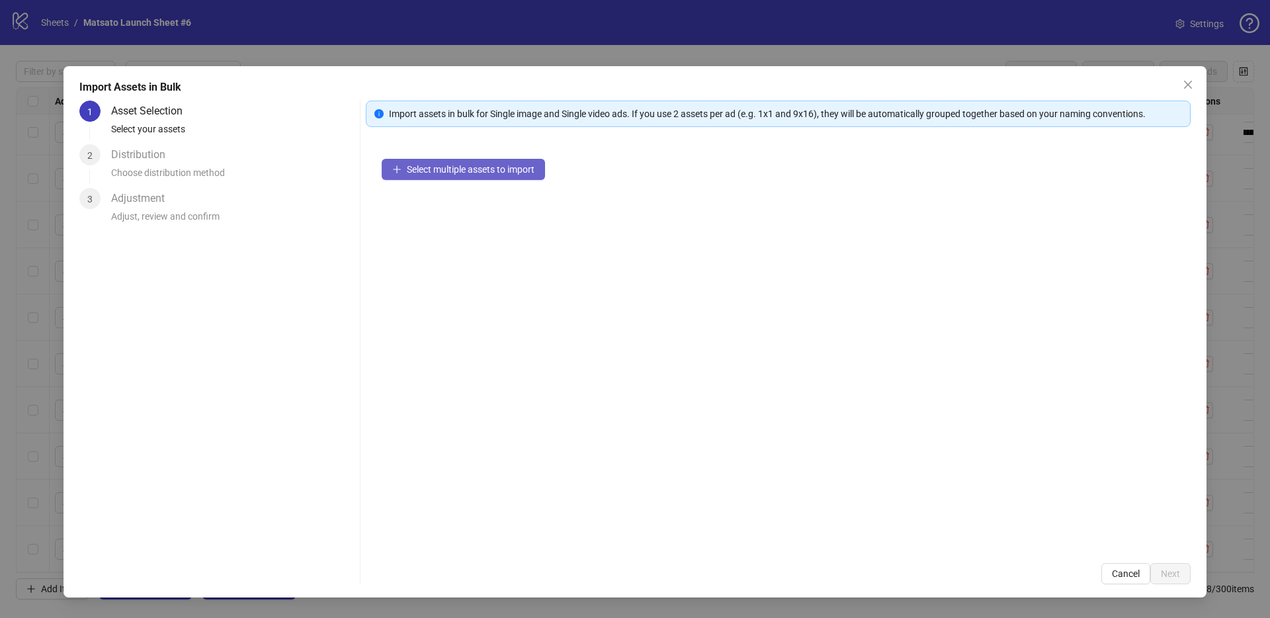
click at [461, 178] on button "Select multiple assets to import" at bounding box center [463, 169] width 163 height 21
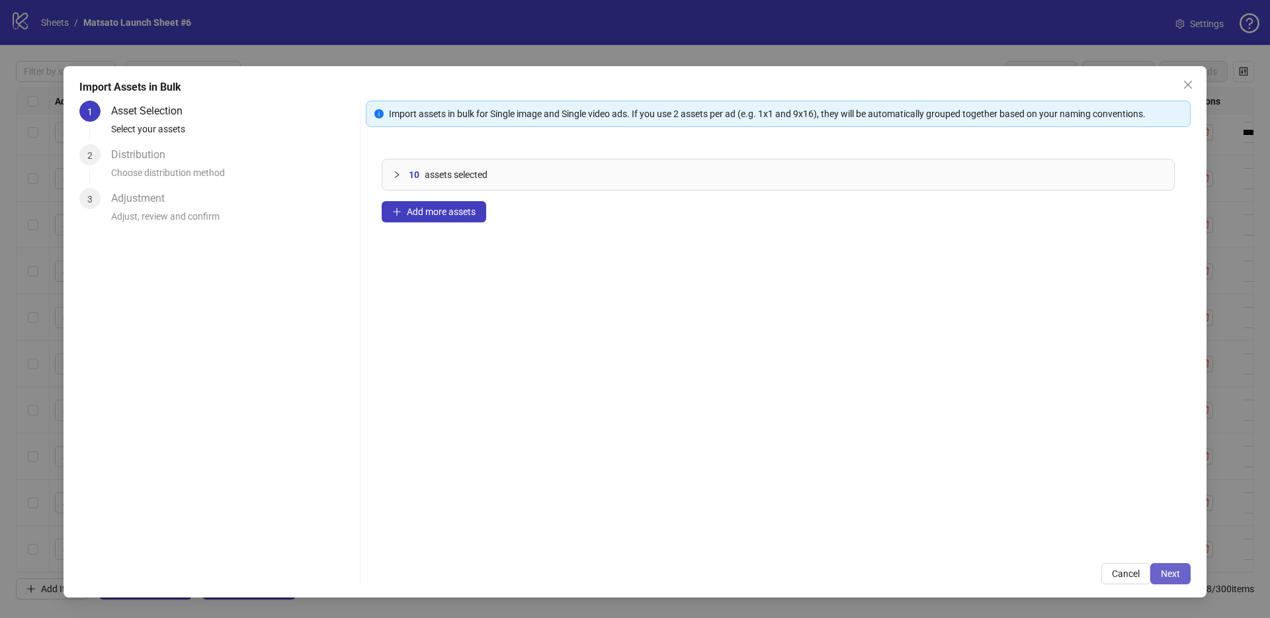
click at [1170, 575] on span "Next" at bounding box center [1169, 573] width 19 height 11
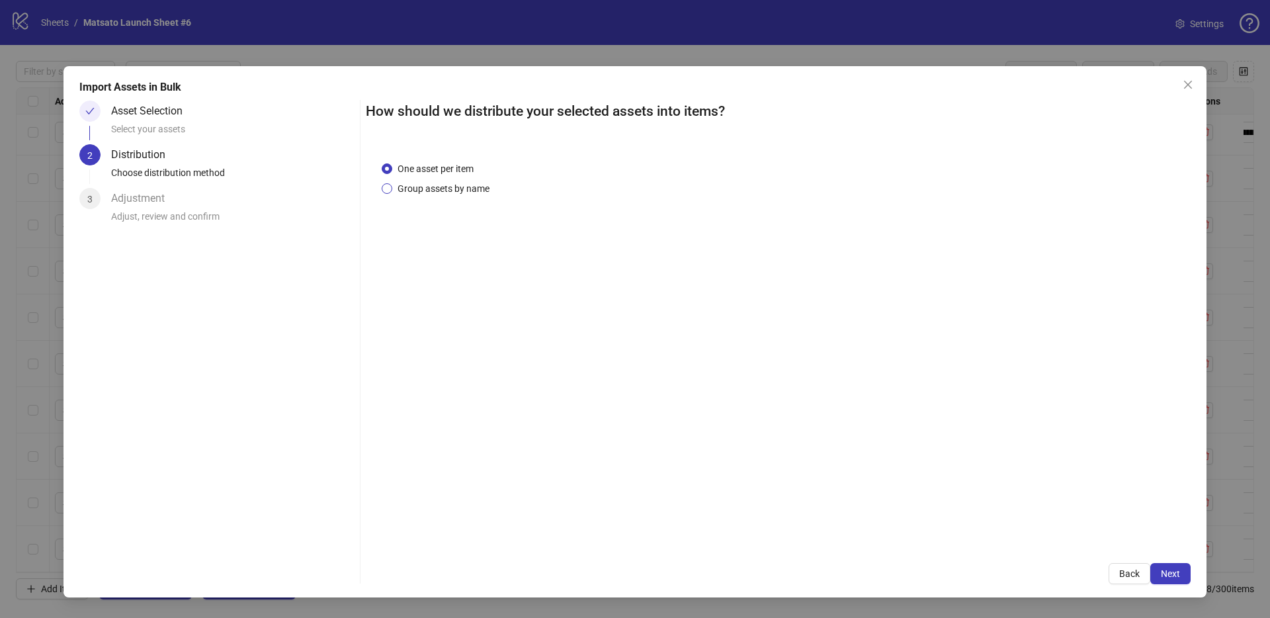
click at [448, 185] on span "Group assets by name" at bounding box center [443, 188] width 102 height 15
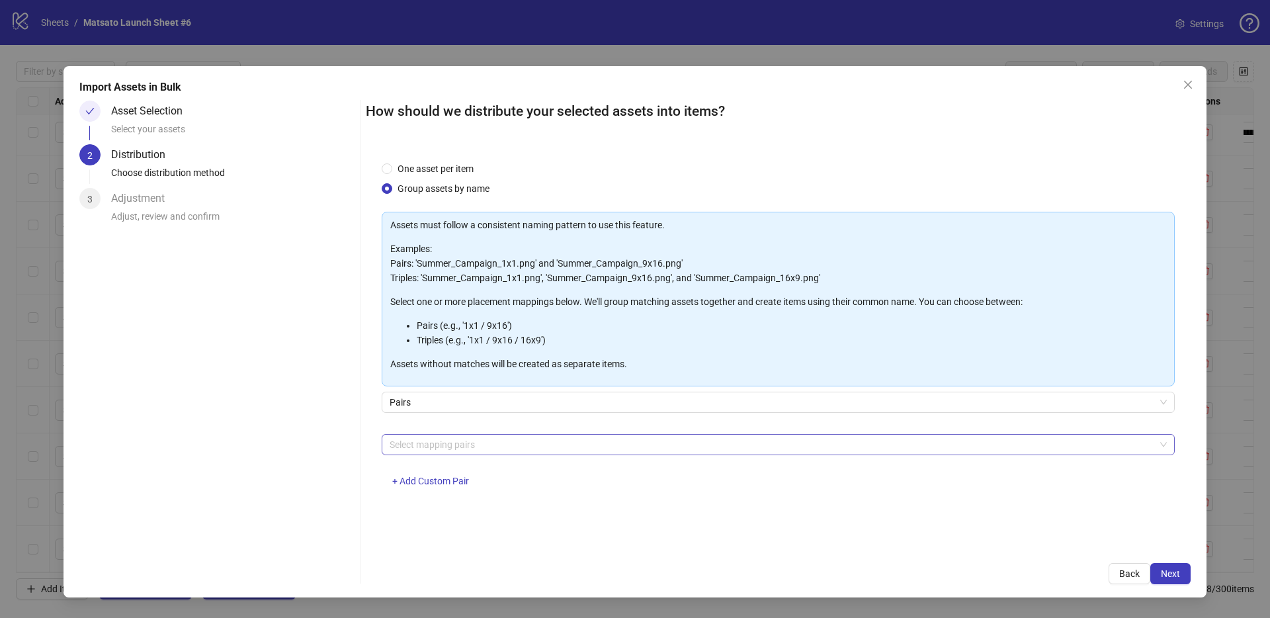
click at [491, 441] on div at bounding box center [771, 444] width 774 height 19
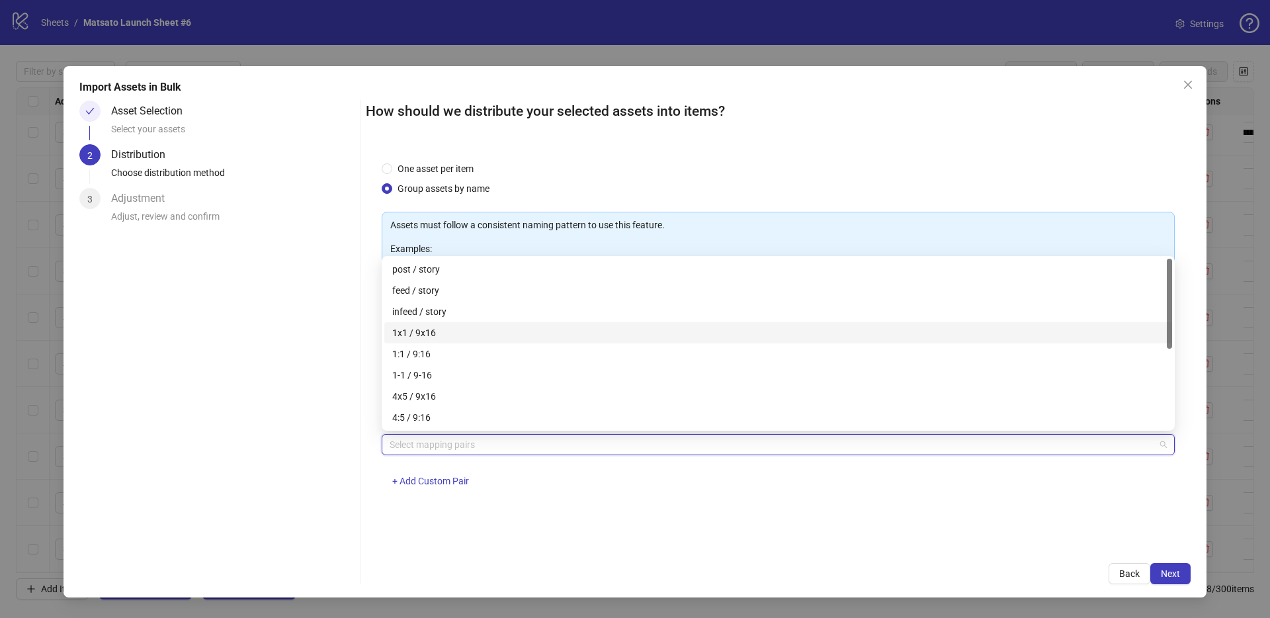
click at [438, 331] on div "1x1 / 9x16" at bounding box center [778, 332] width 772 height 15
click at [1170, 573] on span "Next" at bounding box center [1169, 573] width 19 height 11
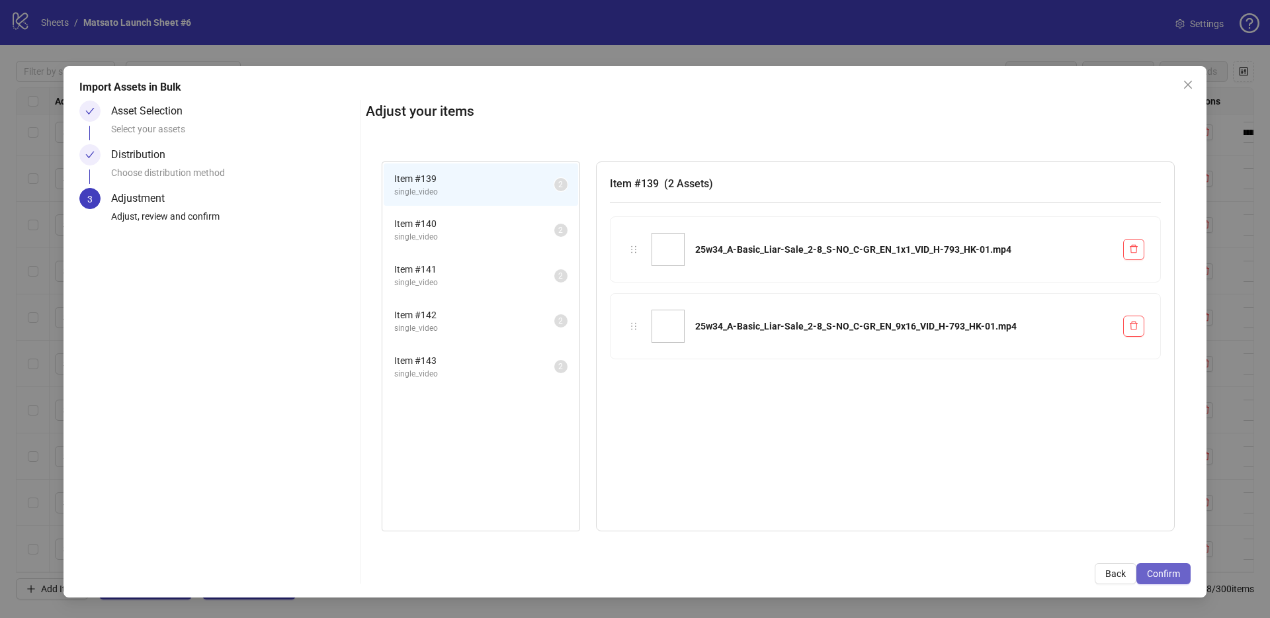
click at [1170, 573] on span "Confirm" at bounding box center [1163, 573] width 33 height 11
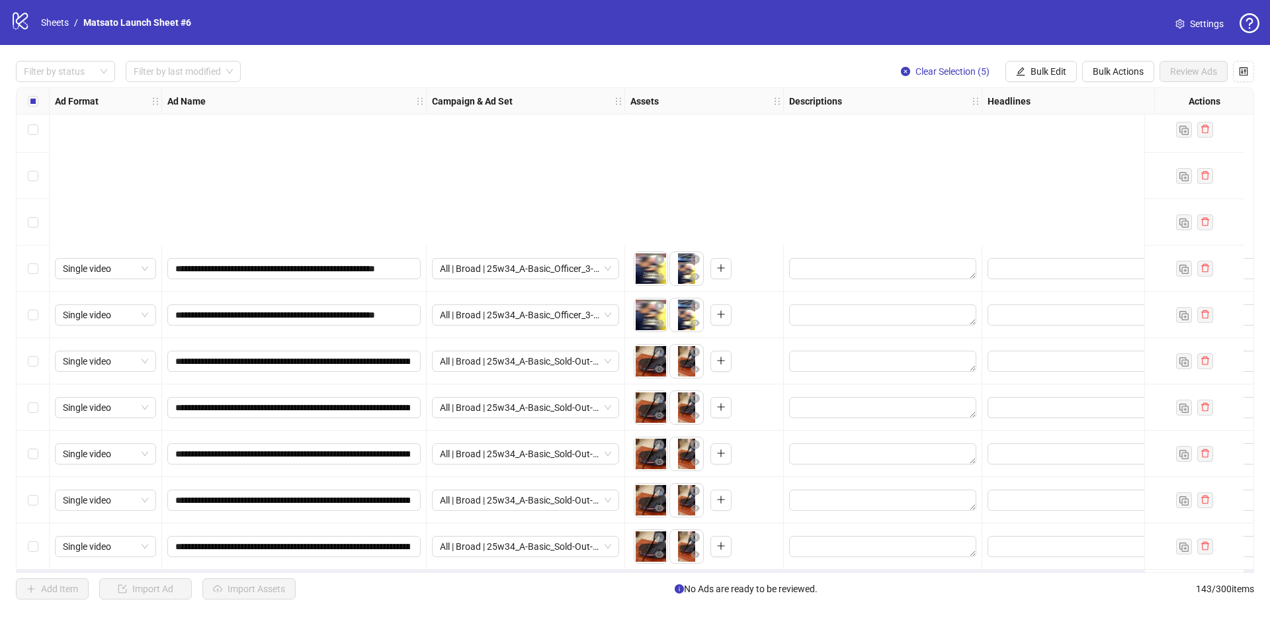
scroll to position [6167, 0]
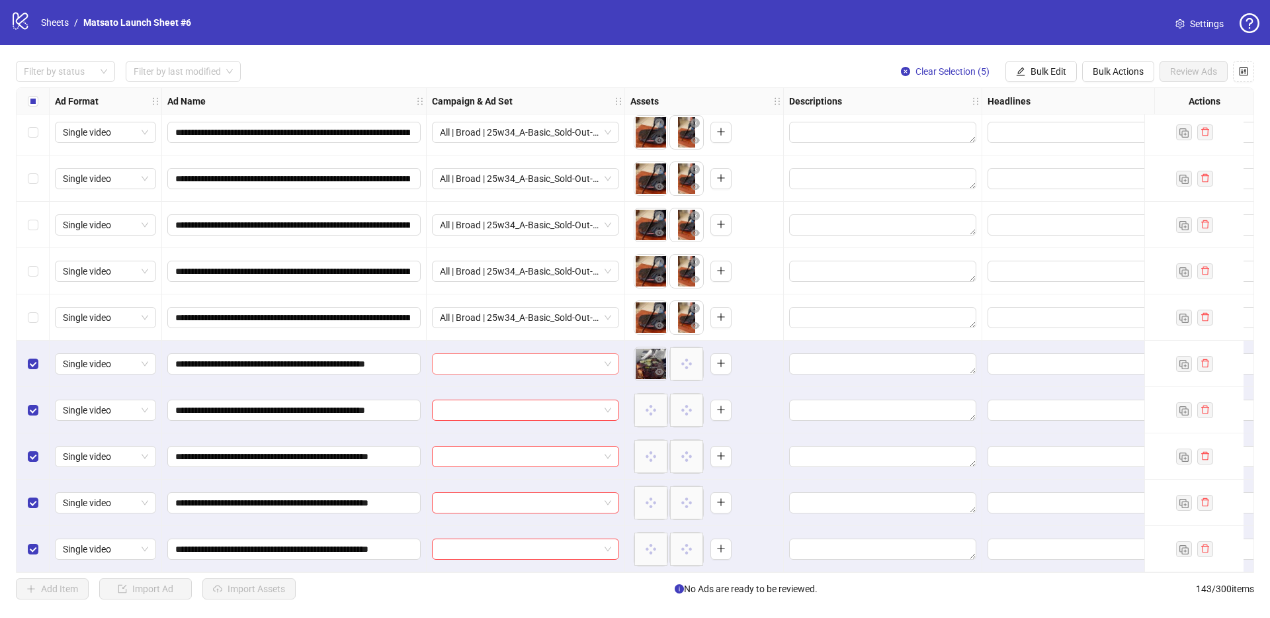
click at [608, 354] on span at bounding box center [525, 364] width 171 height 20
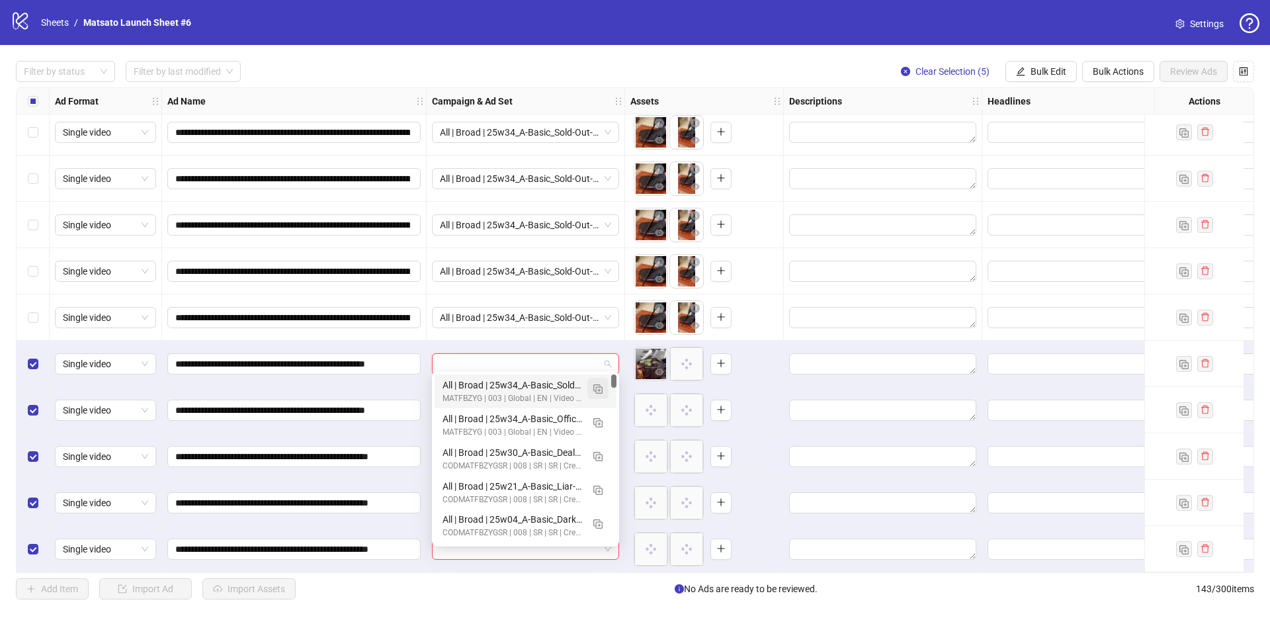
click at [601, 391] on img "button" at bounding box center [597, 388] width 9 height 9
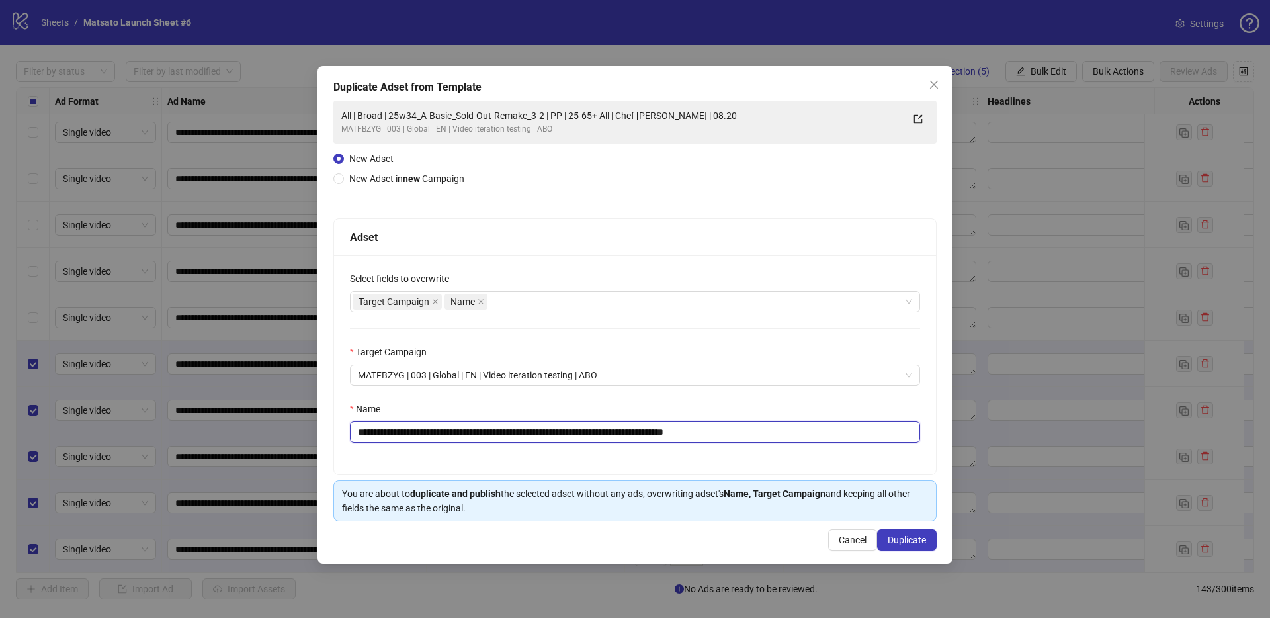
drag, startPoint x: 706, startPoint y: 428, endPoint x: 906, endPoint y: 454, distance: 201.9
click at [903, 454] on div "**********" at bounding box center [635, 364] width 602 height 219
drag, startPoint x: 561, startPoint y: 431, endPoint x: 406, endPoint y: 431, distance: 154.7
click at [406, 431] on input "**********" at bounding box center [635, 431] width 570 height 21
paste input "*"
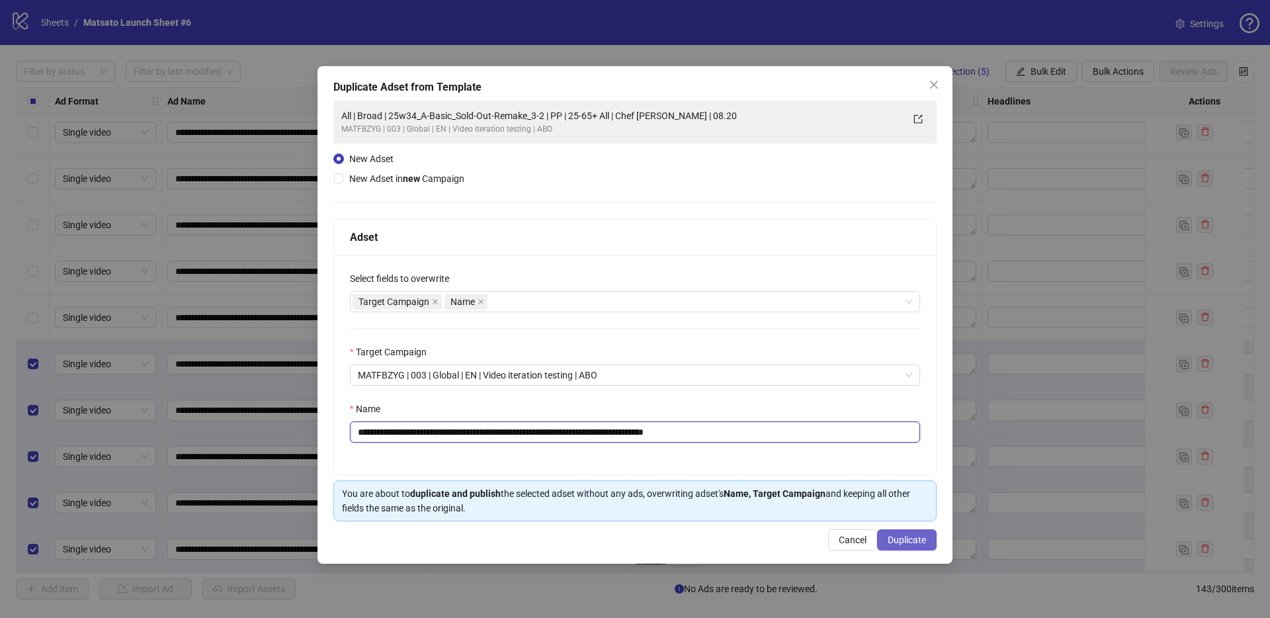
type input "**********"
click at [913, 540] on span "Duplicate" at bounding box center [906, 539] width 38 height 11
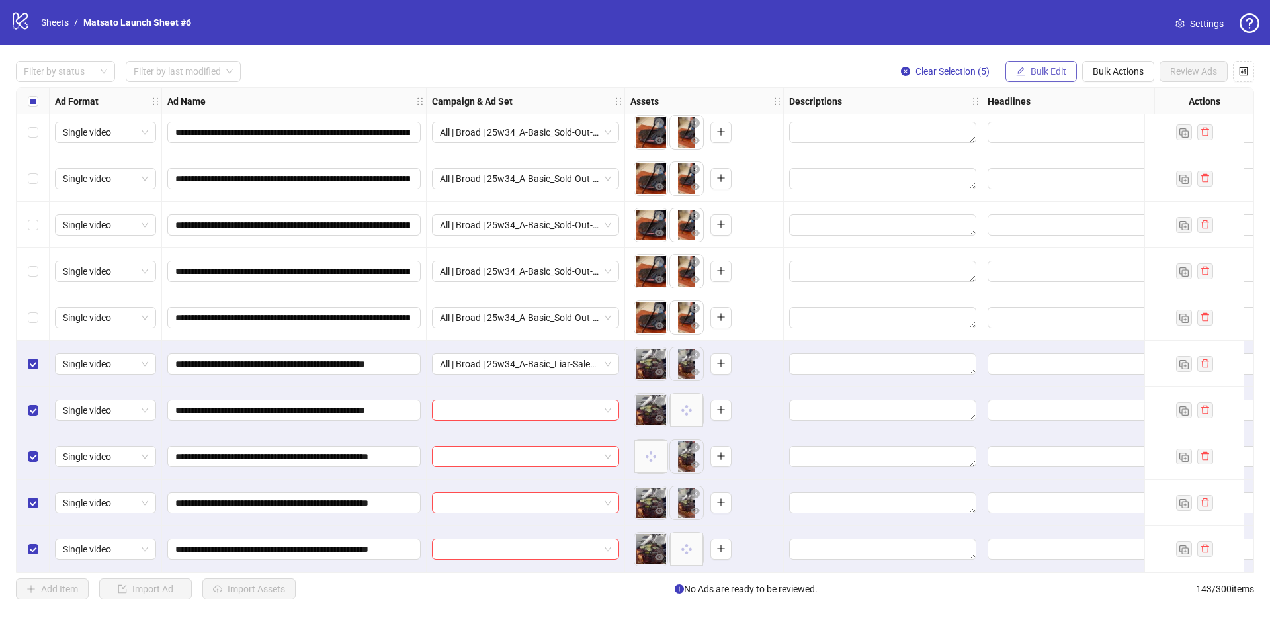
click at [1054, 70] on span "Bulk Edit" at bounding box center [1048, 71] width 36 height 11
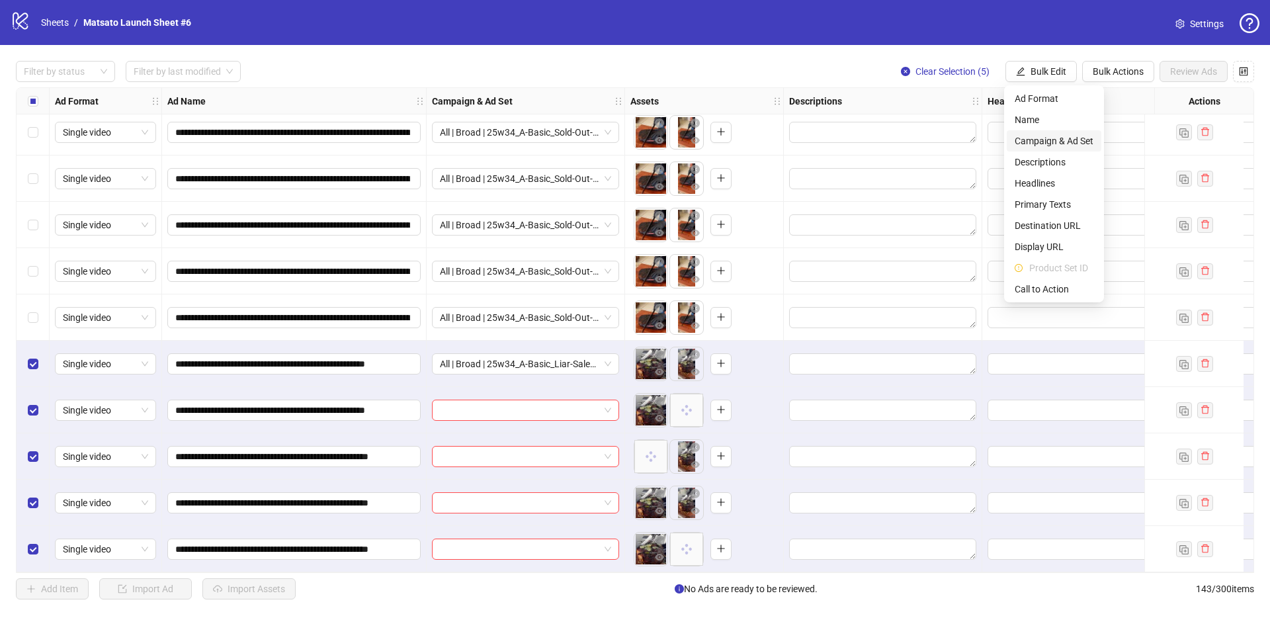
click at [1064, 140] on span "Campaign & Ad Set" at bounding box center [1053, 141] width 79 height 15
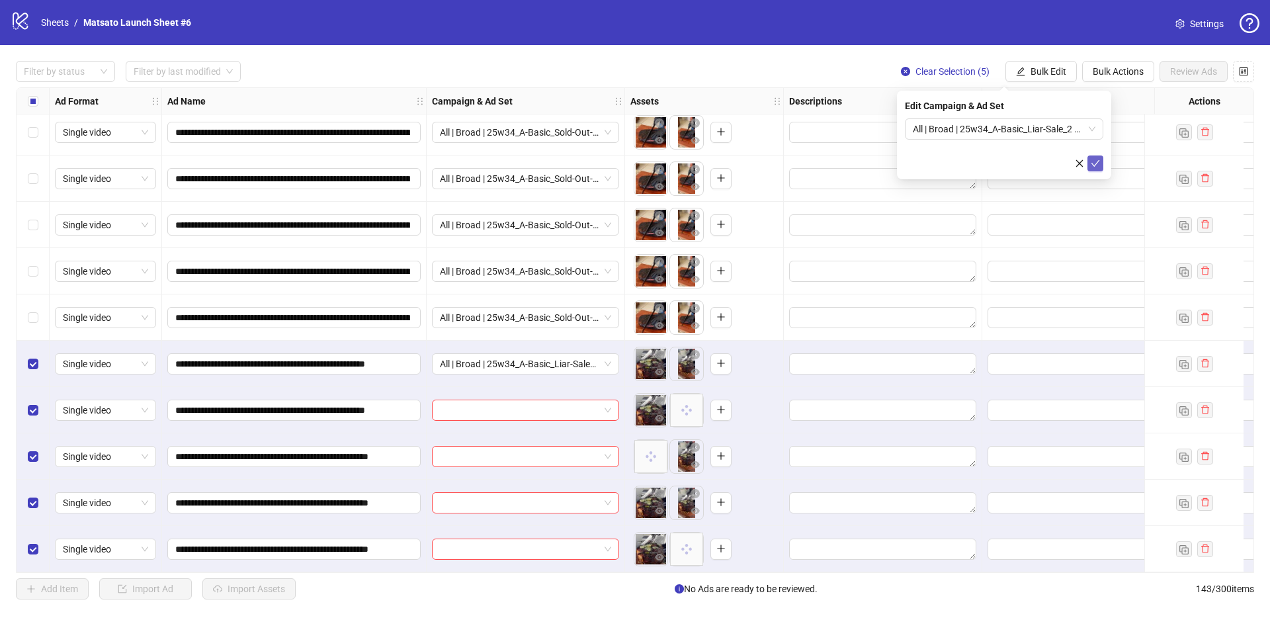
drag, startPoint x: 1096, startPoint y: 163, endPoint x: 1024, endPoint y: 70, distance: 116.9
click at [1096, 163] on icon "check" at bounding box center [1094, 163] width 9 height 9
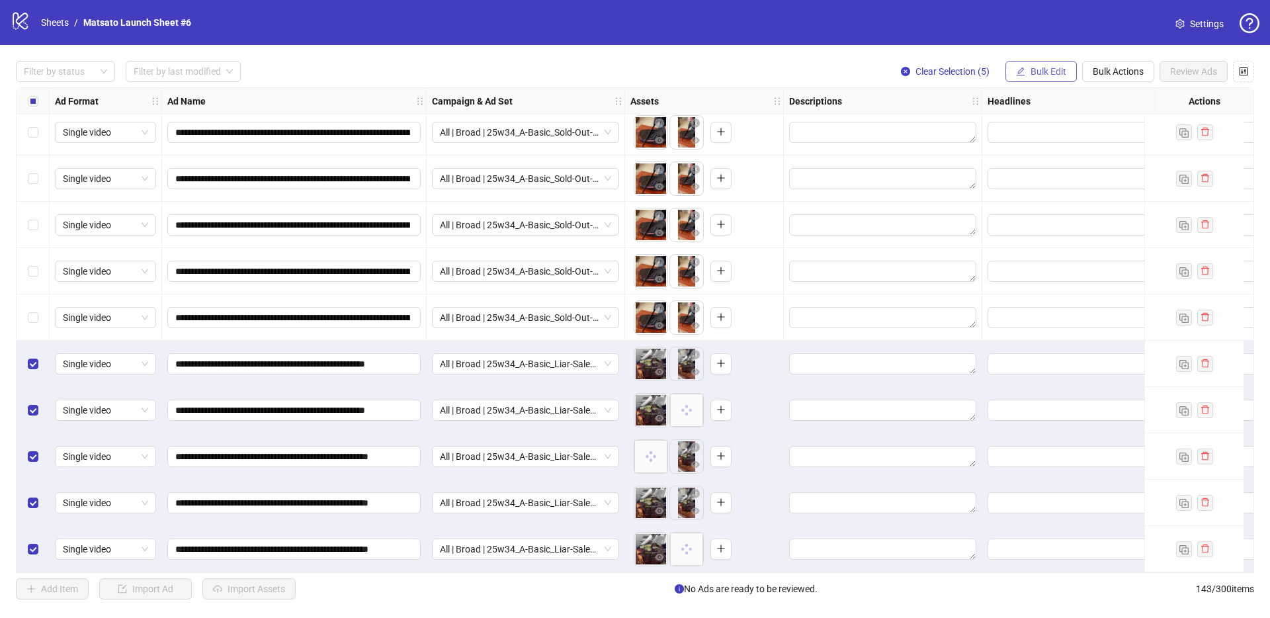
click at [1034, 67] on span "Bulk Edit" at bounding box center [1048, 71] width 36 height 11
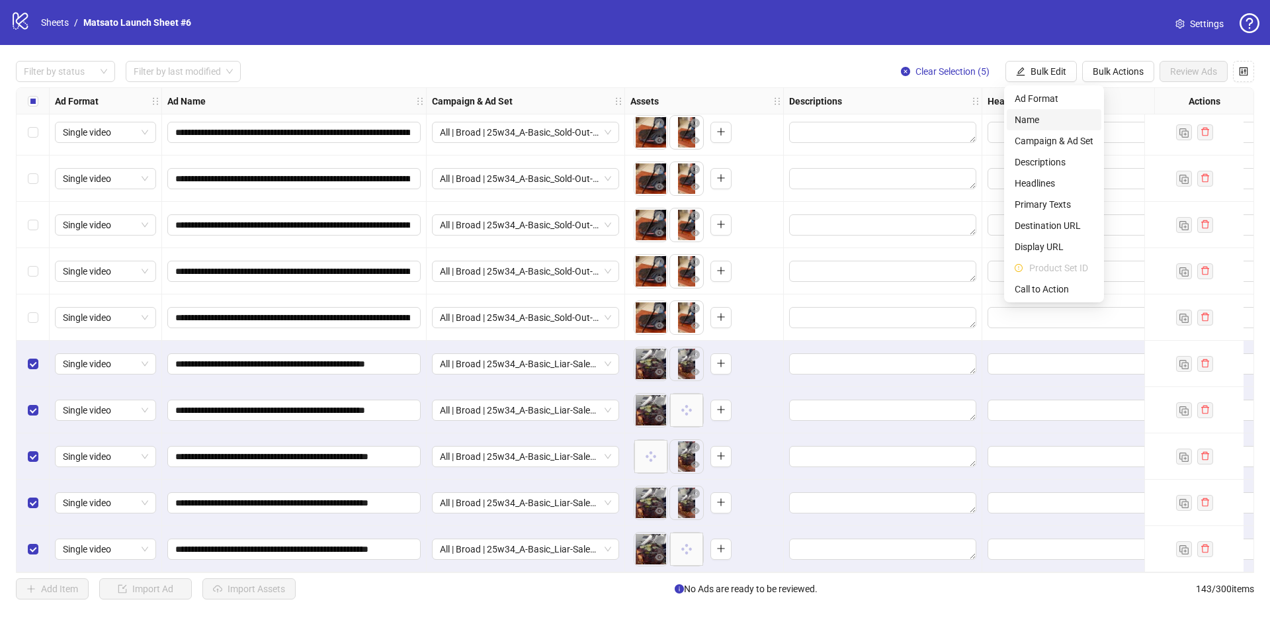
click at [1046, 115] on span "Name" at bounding box center [1053, 119] width 79 height 15
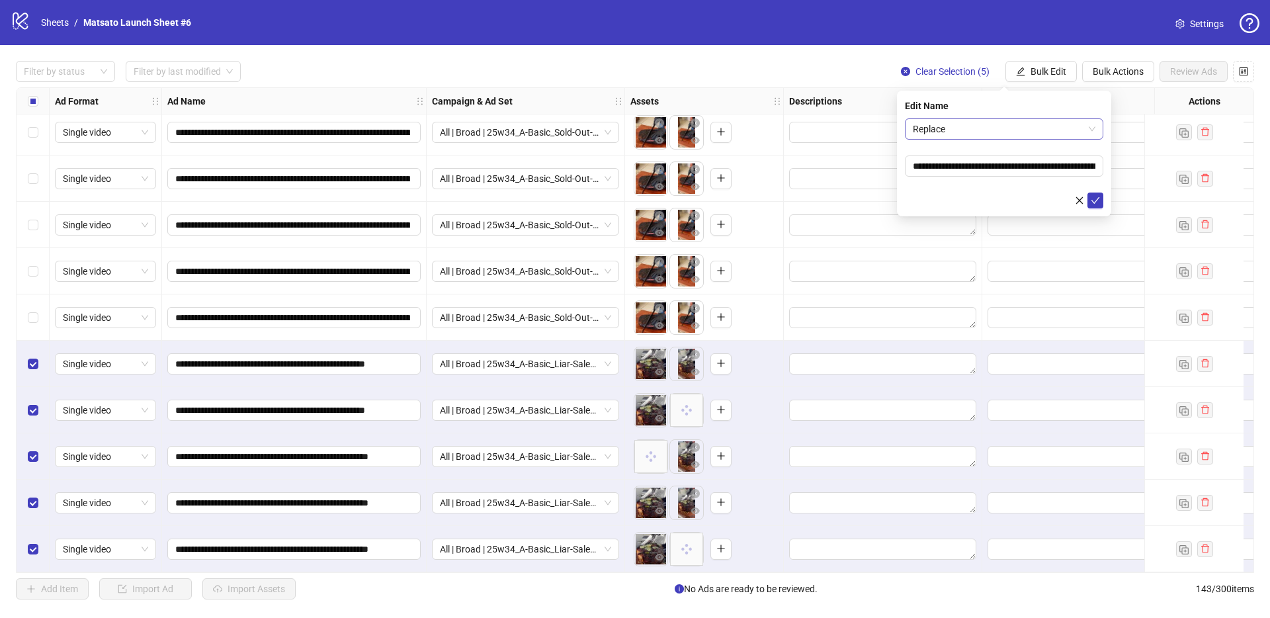
click at [1038, 129] on span "Replace" at bounding box center [1004, 129] width 183 height 20
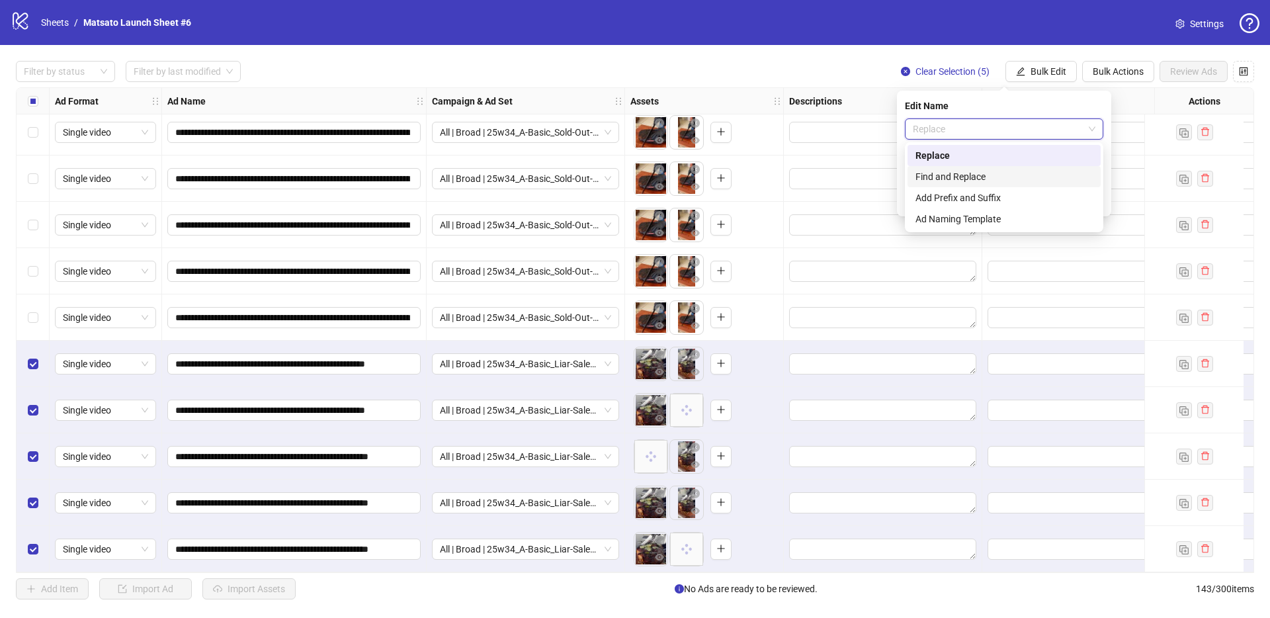
click at [993, 177] on div "Find and Replace" at bounding box center [1003, 176] width 177 height 15
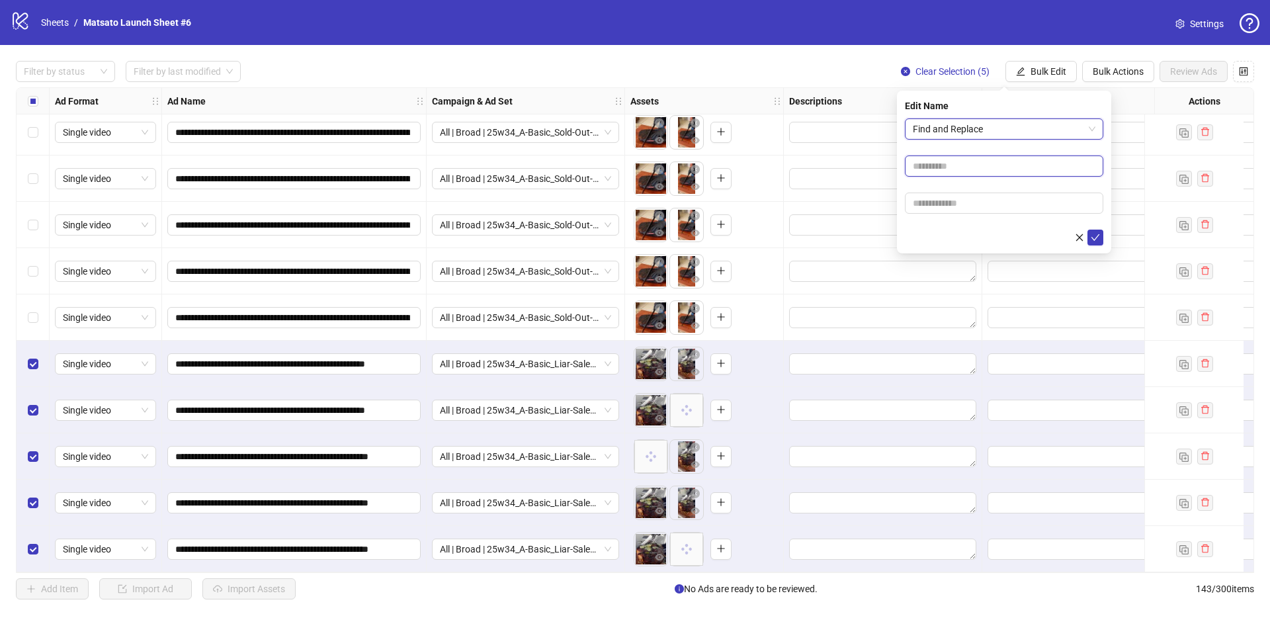
drag, startPoint x: 955, startPoint y: 158, endPoint x: 966, endPoint y: 177, distance: 21.7
click at [955, 157] on input "text" at bounding box center [1004, 165] width 198 height 21
type input "**"
click at [977, 204] on input "text" at bounding box center [1004, 202] width 198 height 21
type input "*****"
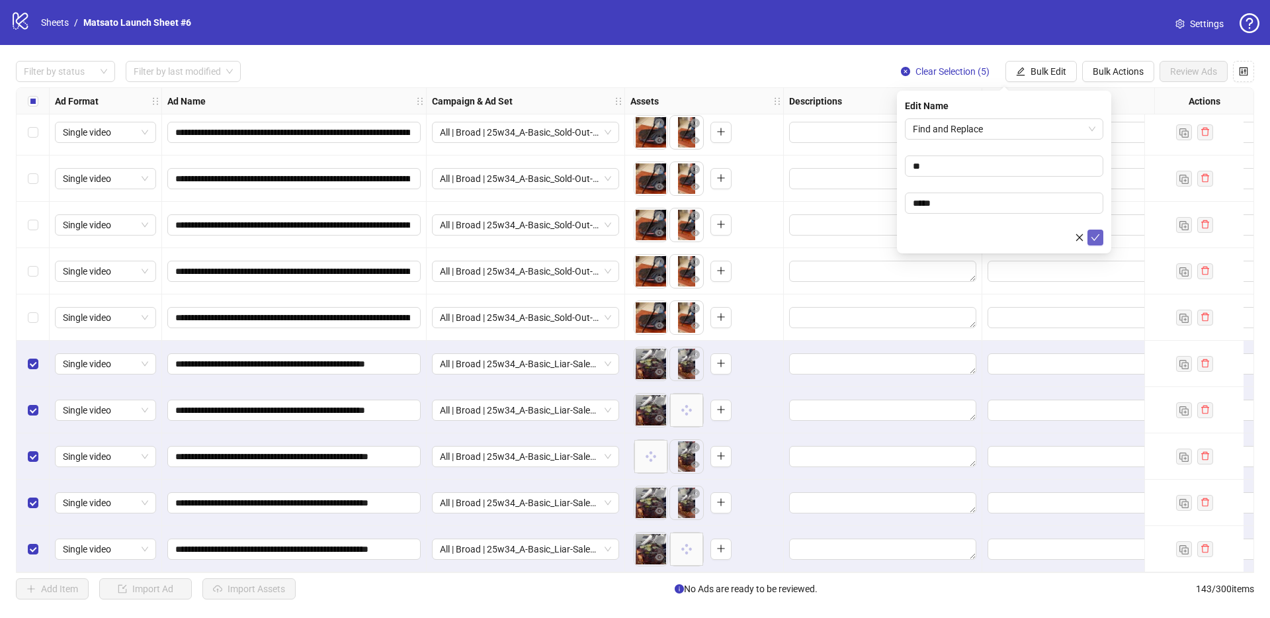
click at [1094, 240] on icon "check" at bounding box center [1094, 237] width 9 height 9
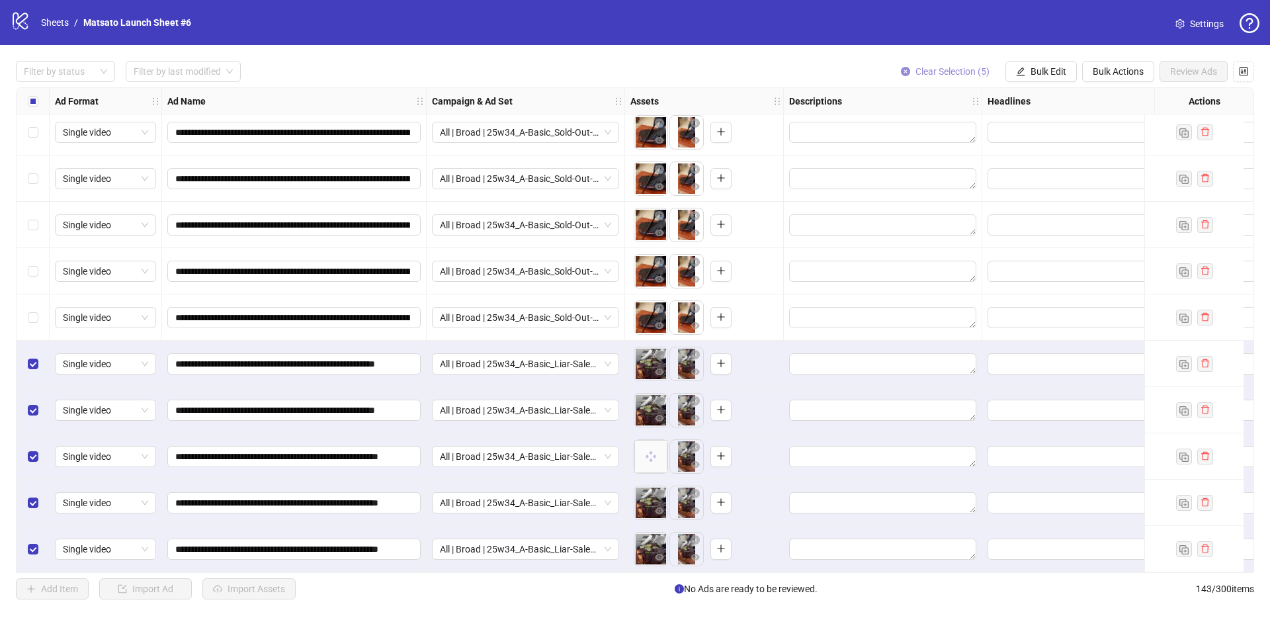
click at [939, 66] on span "Clear Selection (5)" at bounding box center [952, 71] width 74 height 11
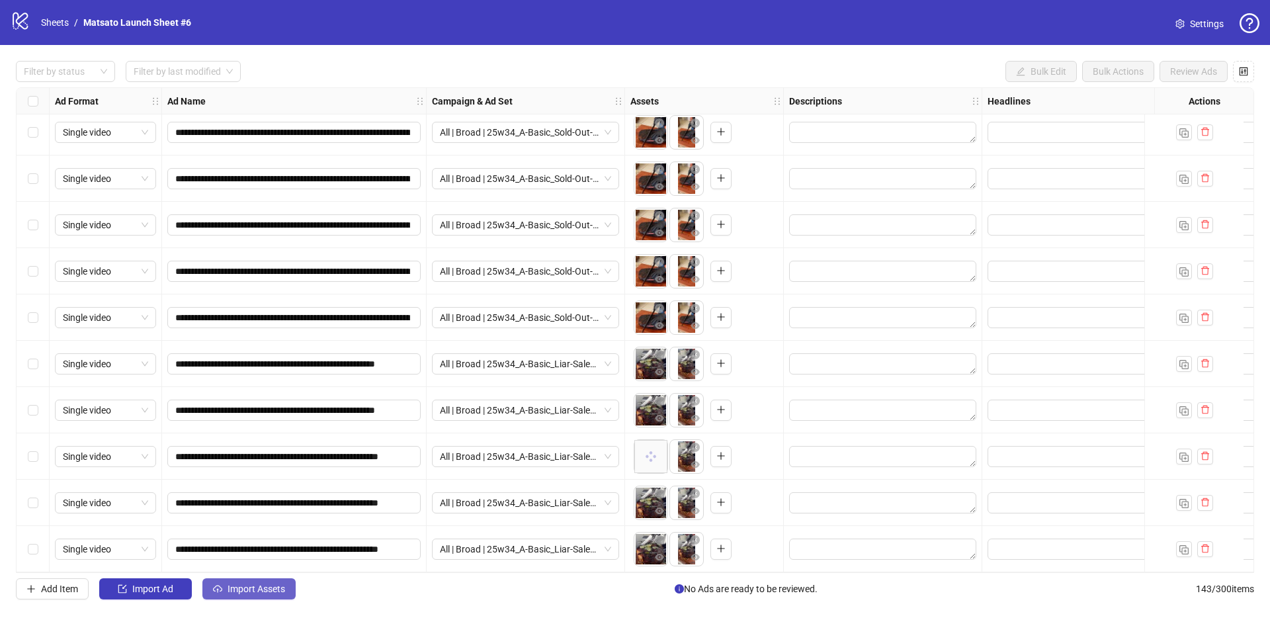
click at [279, 589] on span "Import Assets" at bounding box center [256, 588] width 58 height 11
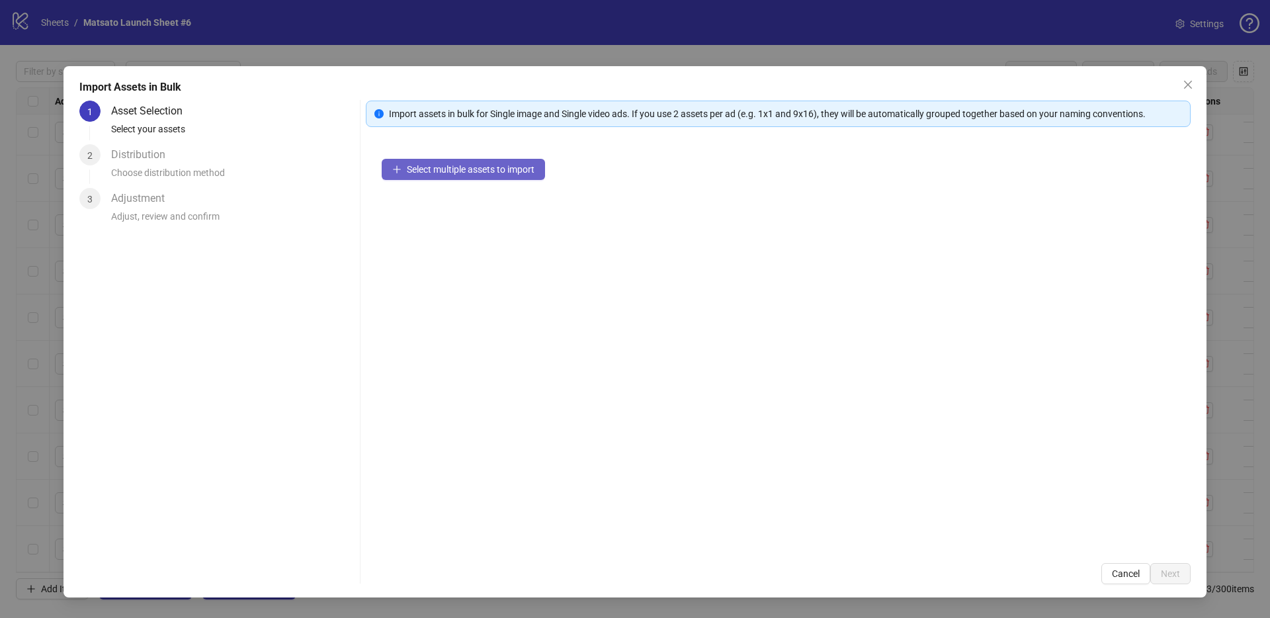
click at [493, 167] on span "Select multiple assets to import" at bounding box center [471, 169] width 128 height 11
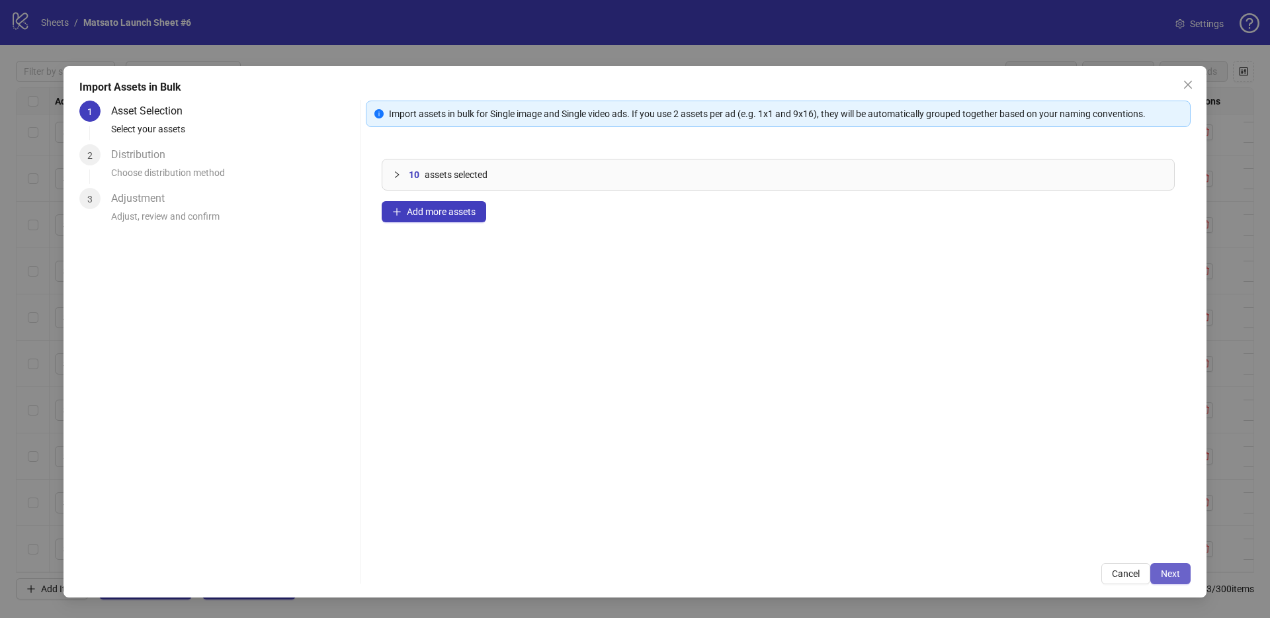
click at [1164, 571] on span "Next" at bounding box center [1169, 573] width 19 height 11
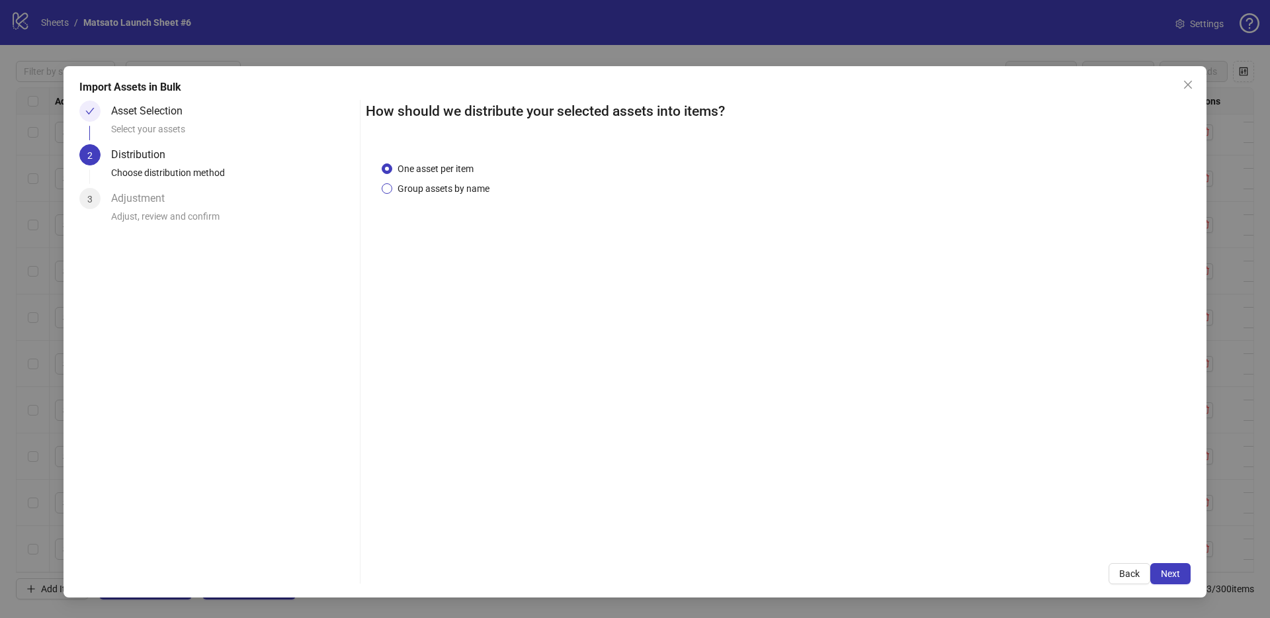
click at [443, 184] on span "Group assets by name" at bounding box center [443, 188] width 102 height 15
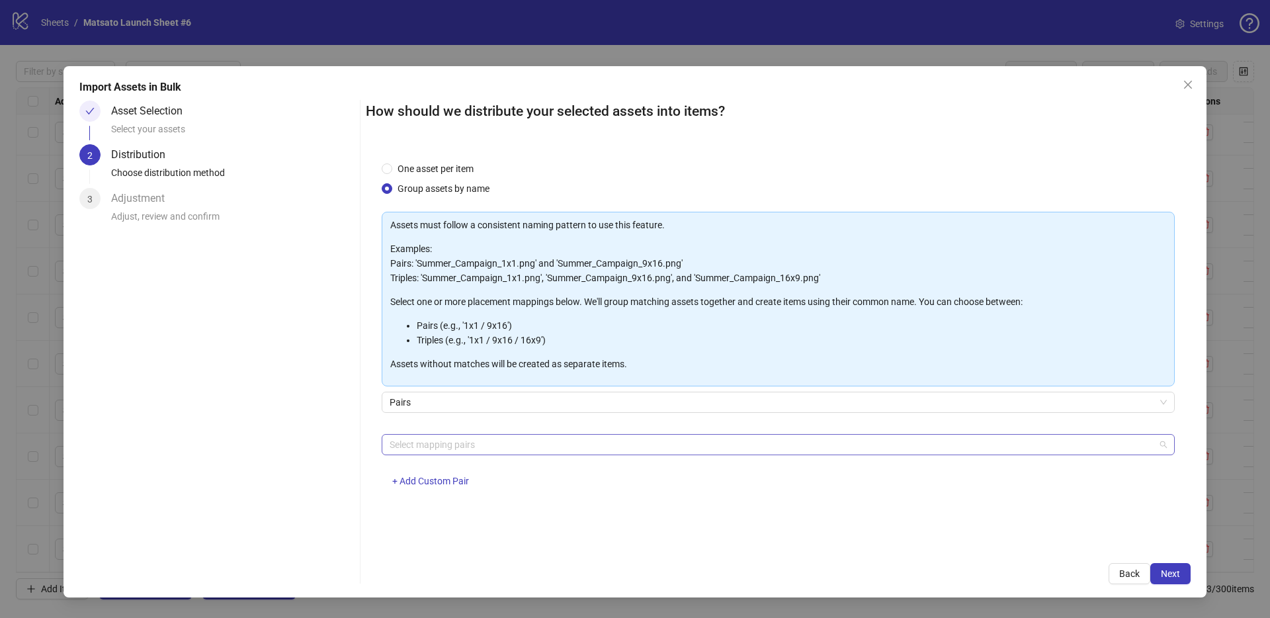
click at [470, 444] on div at bounding box center [771, 444] width 774 height 19
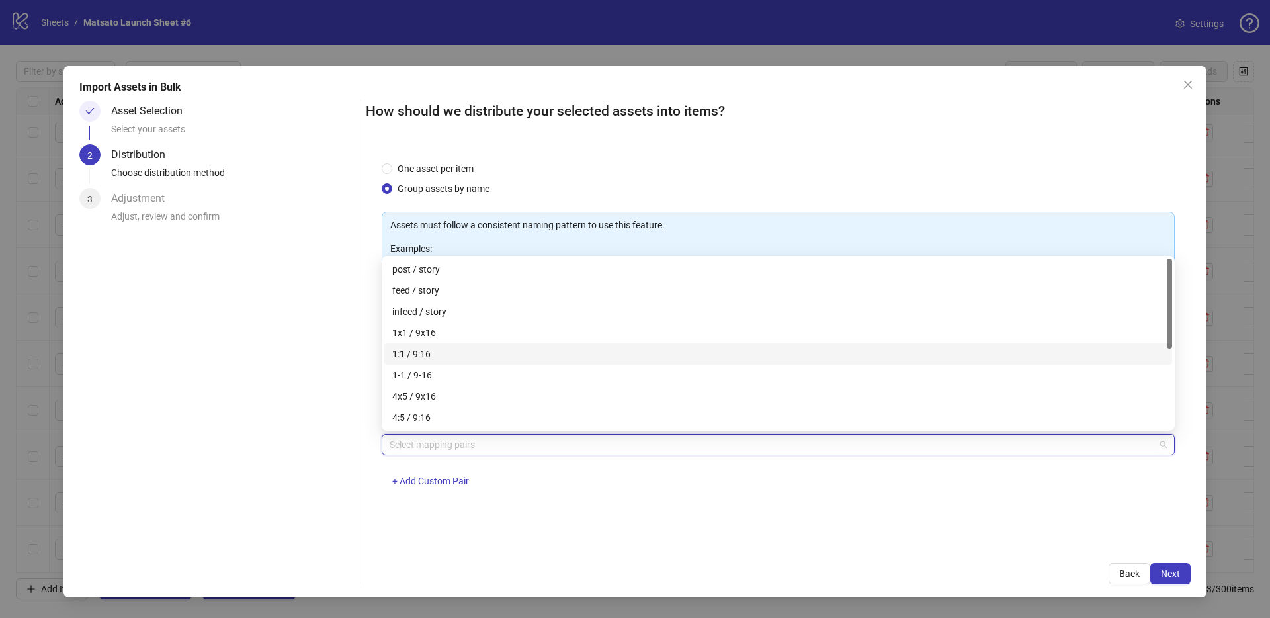
click at [435, 339] on div "1x1 / 9x16" at bounding box center [778, 332] width 772 height 15
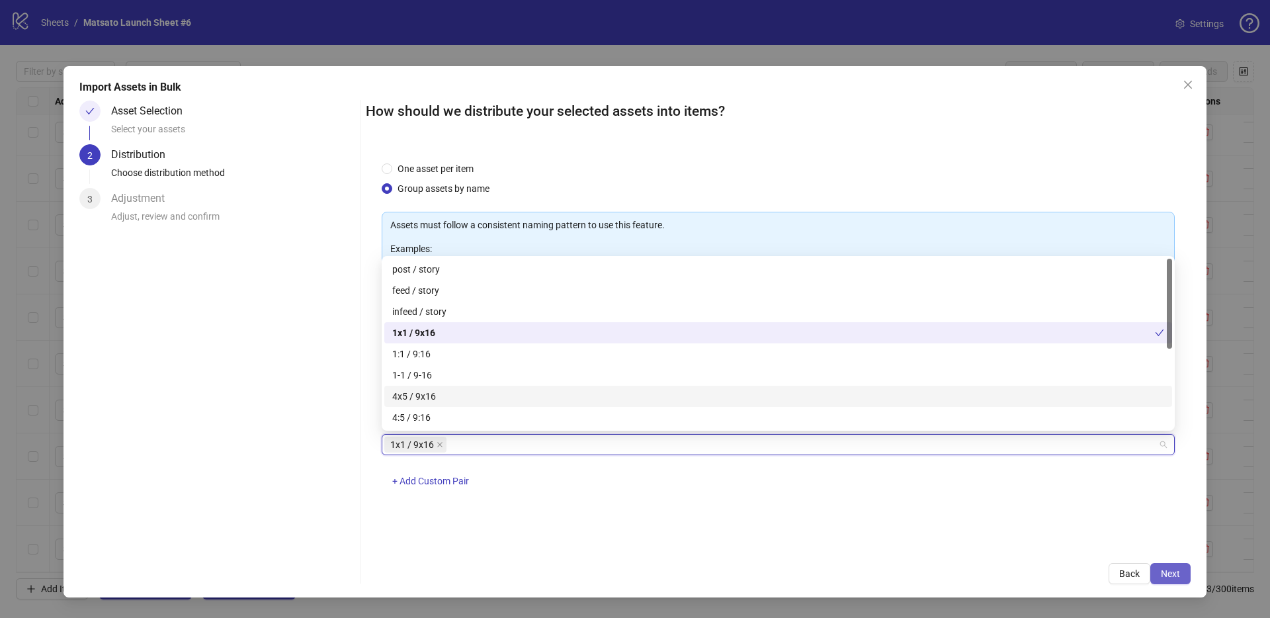
click at [1179, 576] on span "Next" at bounding box center [1169, 573] width 19 height 11
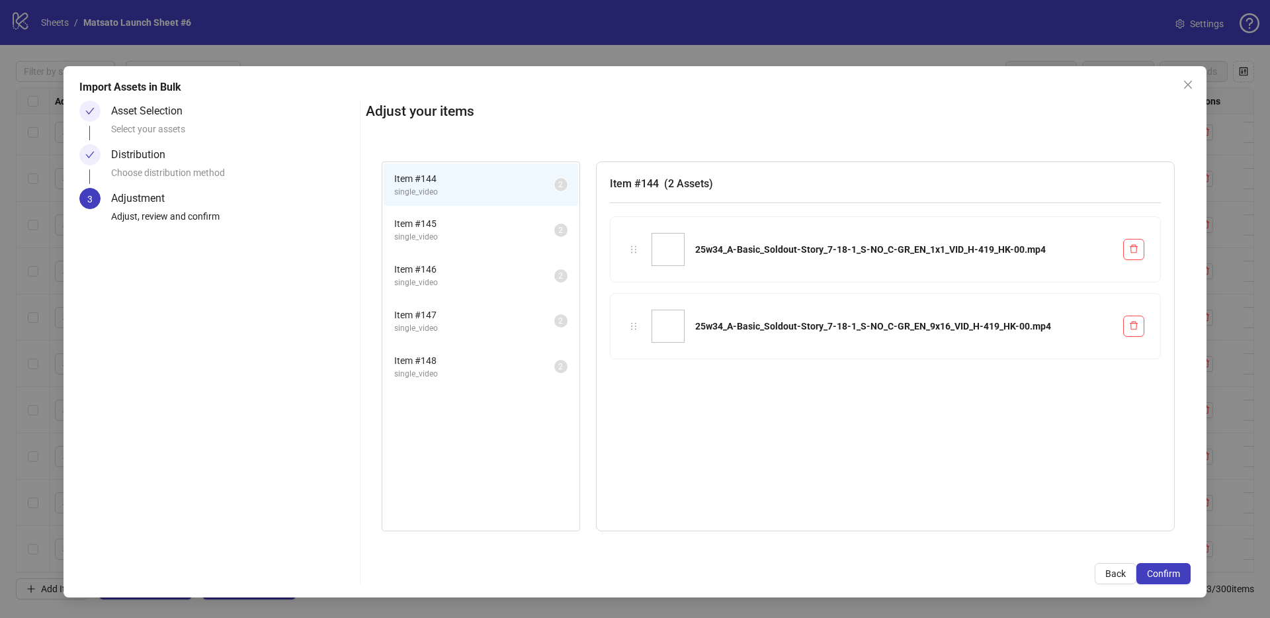
click at [1179, 576] on span "Confirm" at bounding box center [1163, 573] width 33 height 11
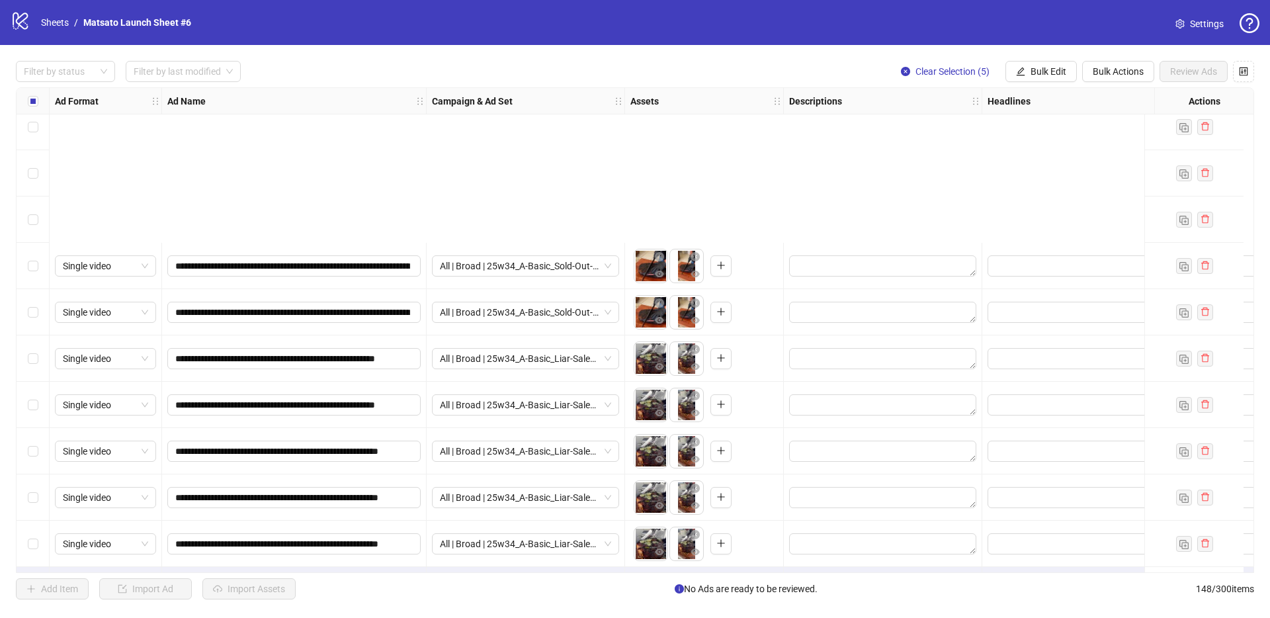
scroll to position [6398, 0]
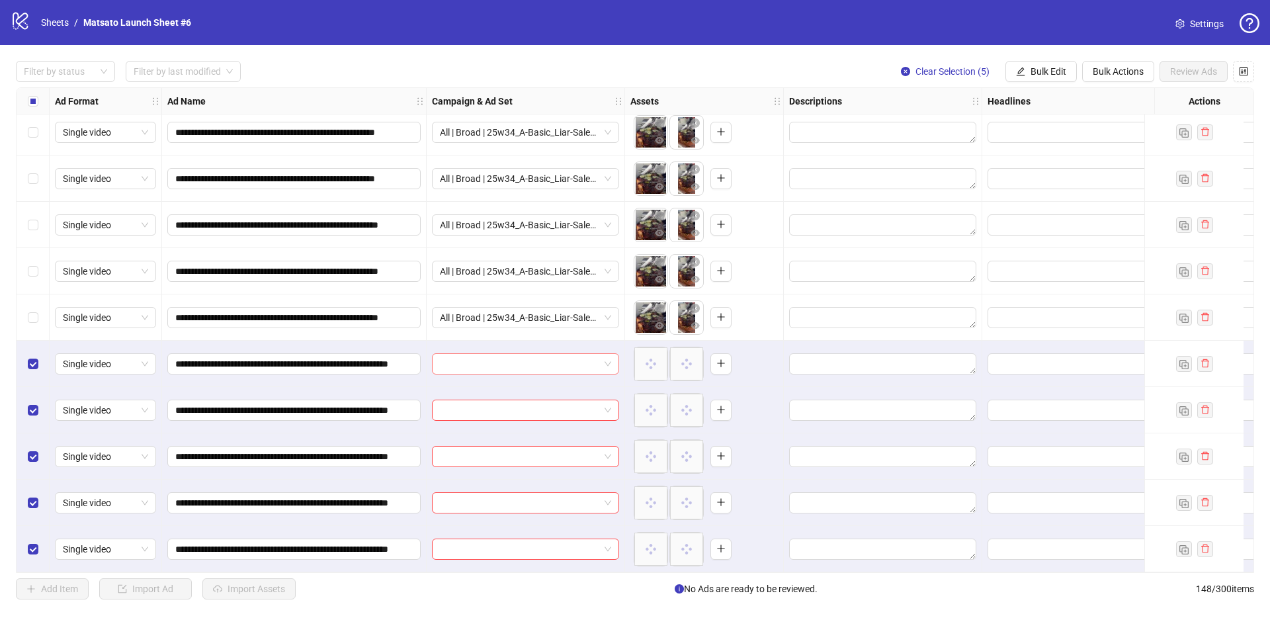
click at [606, 360] on span at bounding box center [525, 364] width 171 height 20
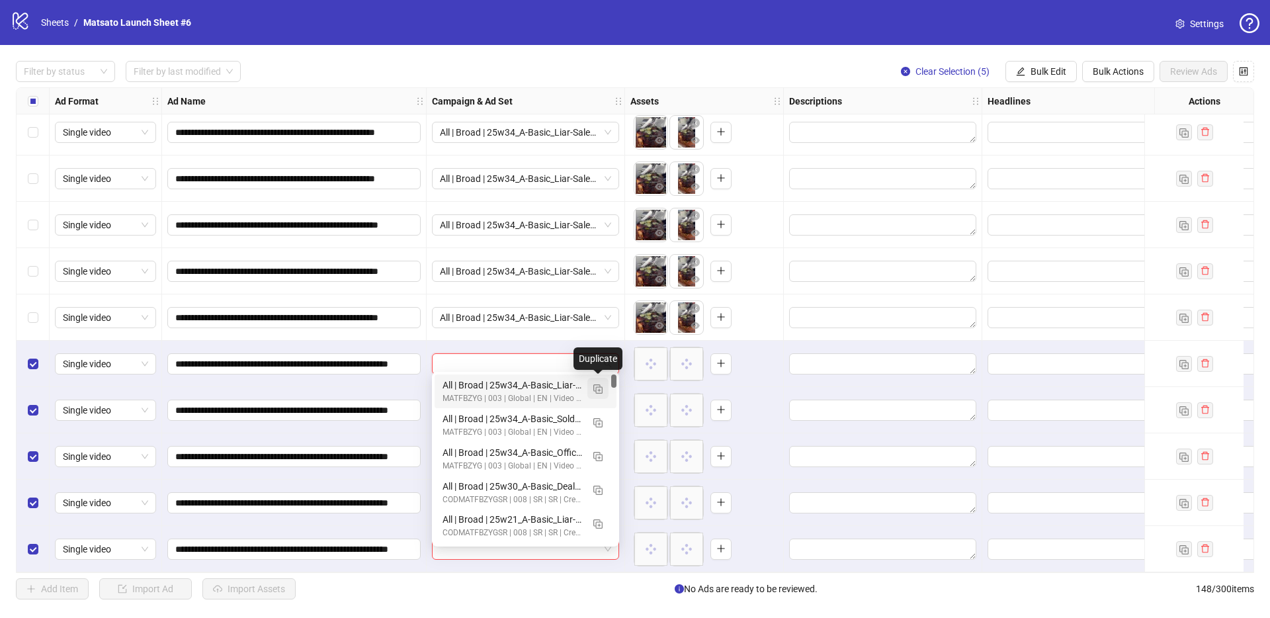
click at [600, 391] on img "button" at bounding box center [597, 388] width 9 height 9
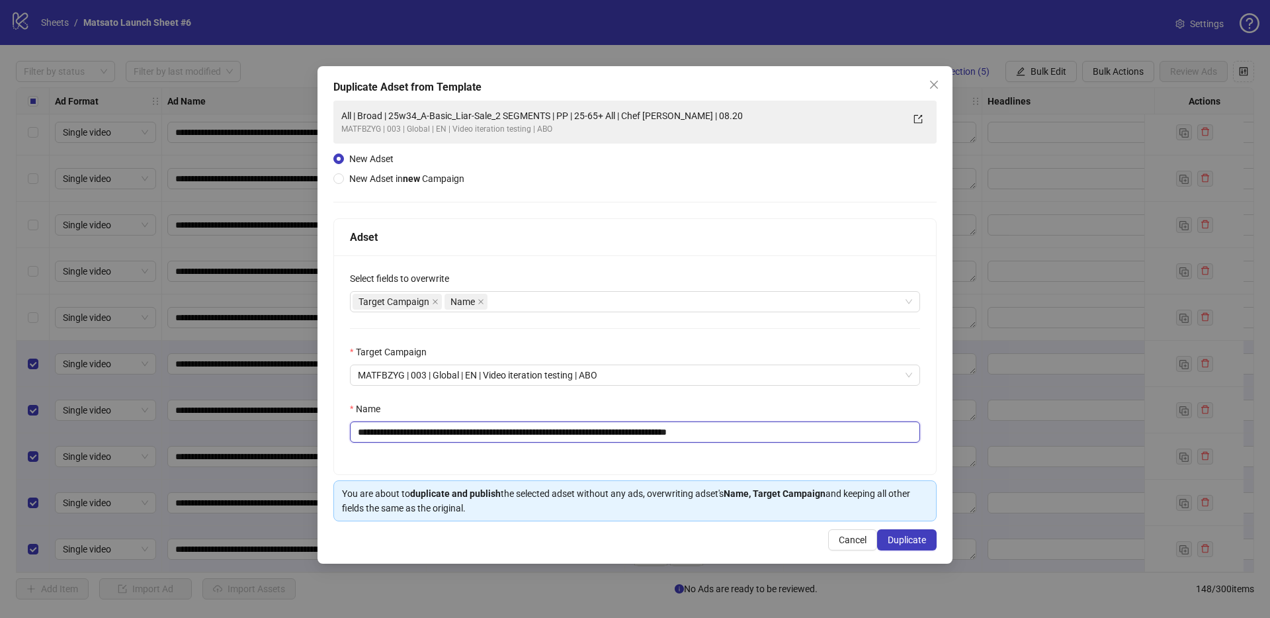
drag, startPoint x: 712, startPoint y: 431, endPoint x: 868, endPoint y: 459, distance: 158.5
click at [856, 456] on div "**********" at bounding box center [635, 364] width 602 height 219
drag, startPoint x: 539, startPoint y: 432, endPoint x: 408, endPoint y: 430, distance: 130.9
click at [408, 430] on input "**********" at bounding box center [635, 431] width 570 height 21
paste input "text"
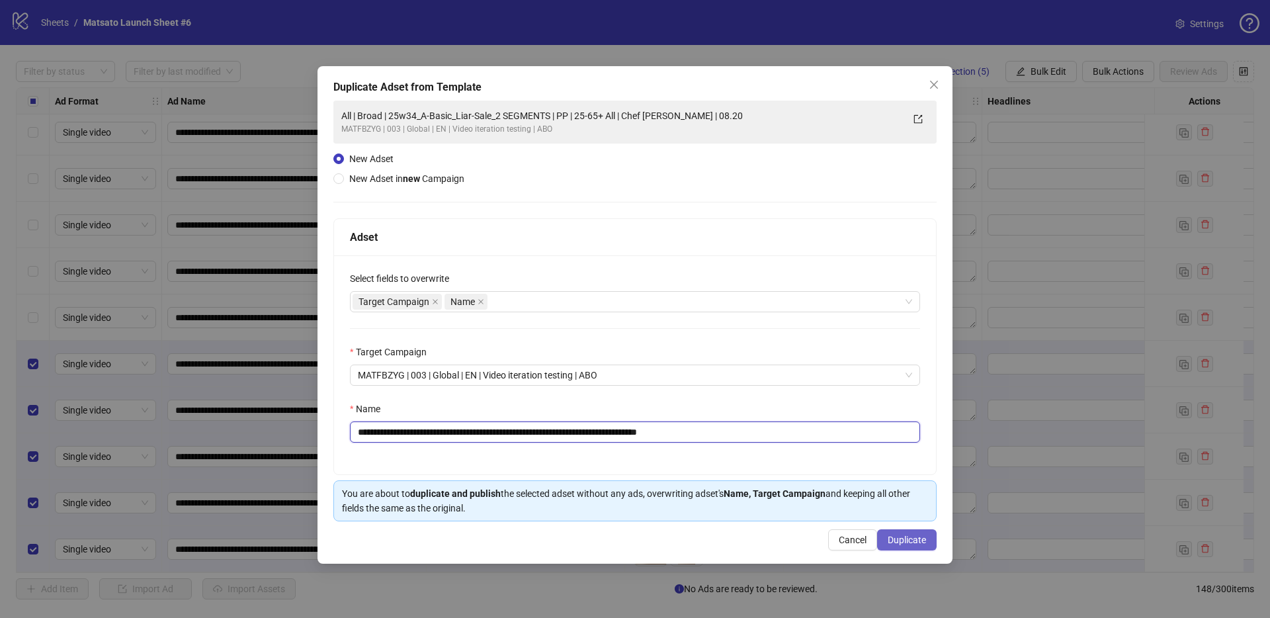
type input "**********"
click at [919, 546] on button "Duplicate" at bounding box center [907, 539] width 60 height 21
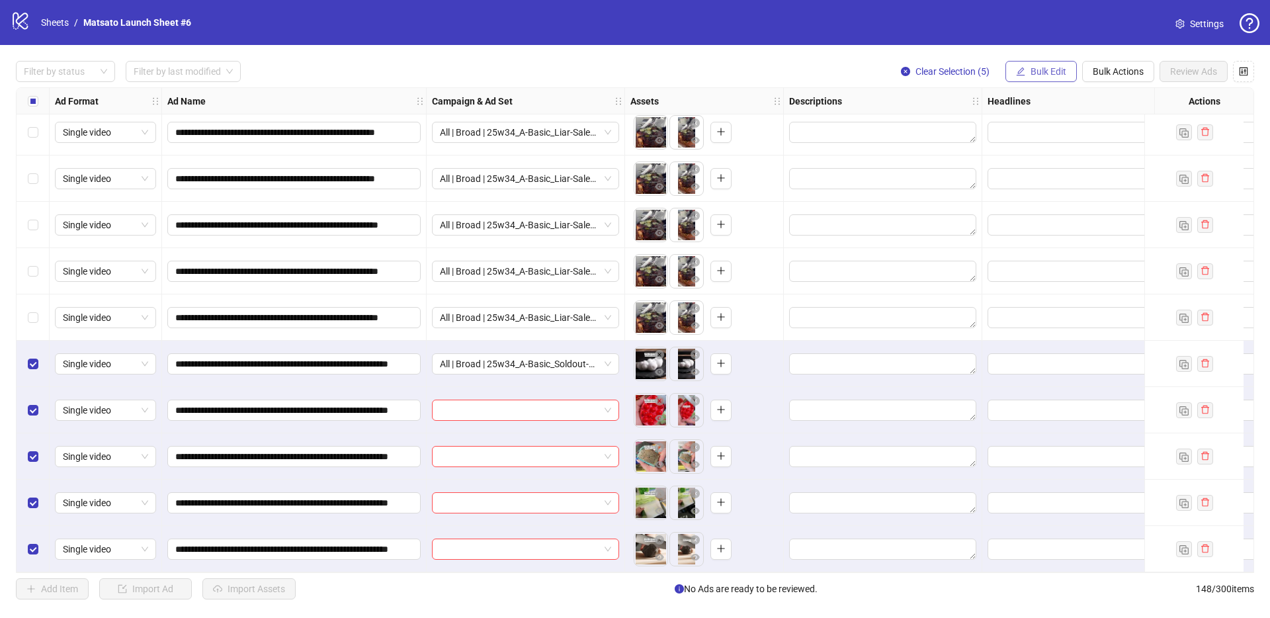
click at [1047, 68] on span "Bulk Edit" at bounding box center [1048, 71] width 36 height 11
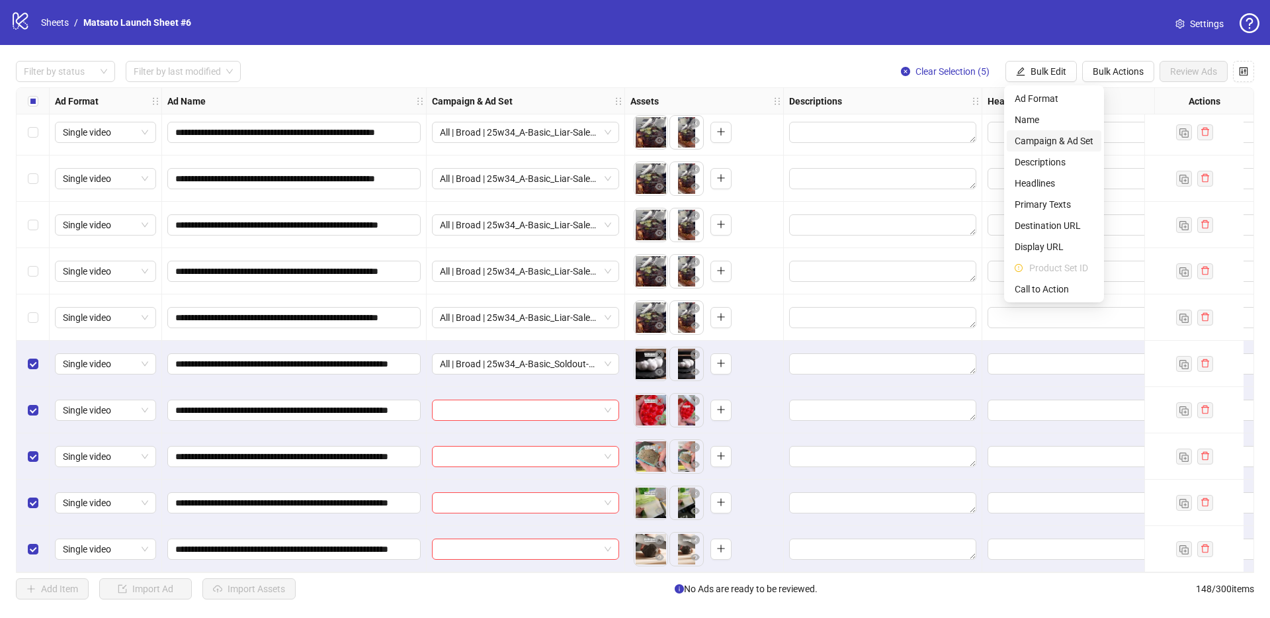
click at [1063, 141] on span "Campaign & Ad Set" at bounding box center [1053, 141] width 79 height 15
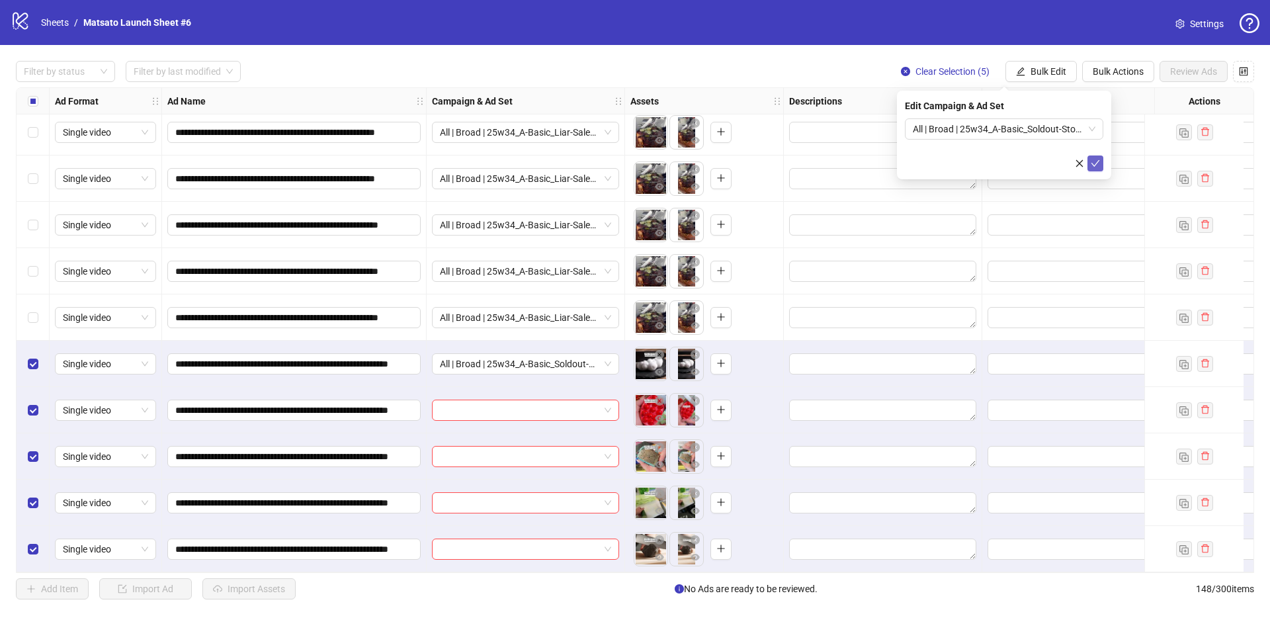
click at [1094, 159] on icon "check" at bounding box center [1094, 163] width 9 height 9
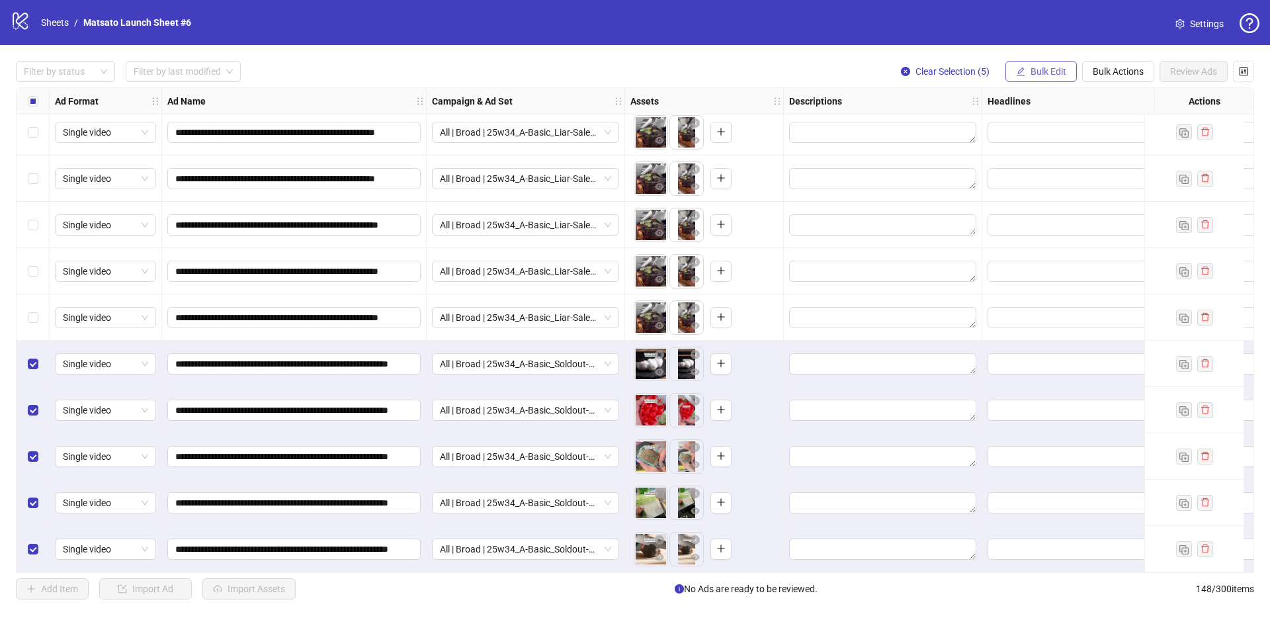
click at [1038, 73] on span "Bulk Edit" at bounding box center [1048, 71] width 36 height 11
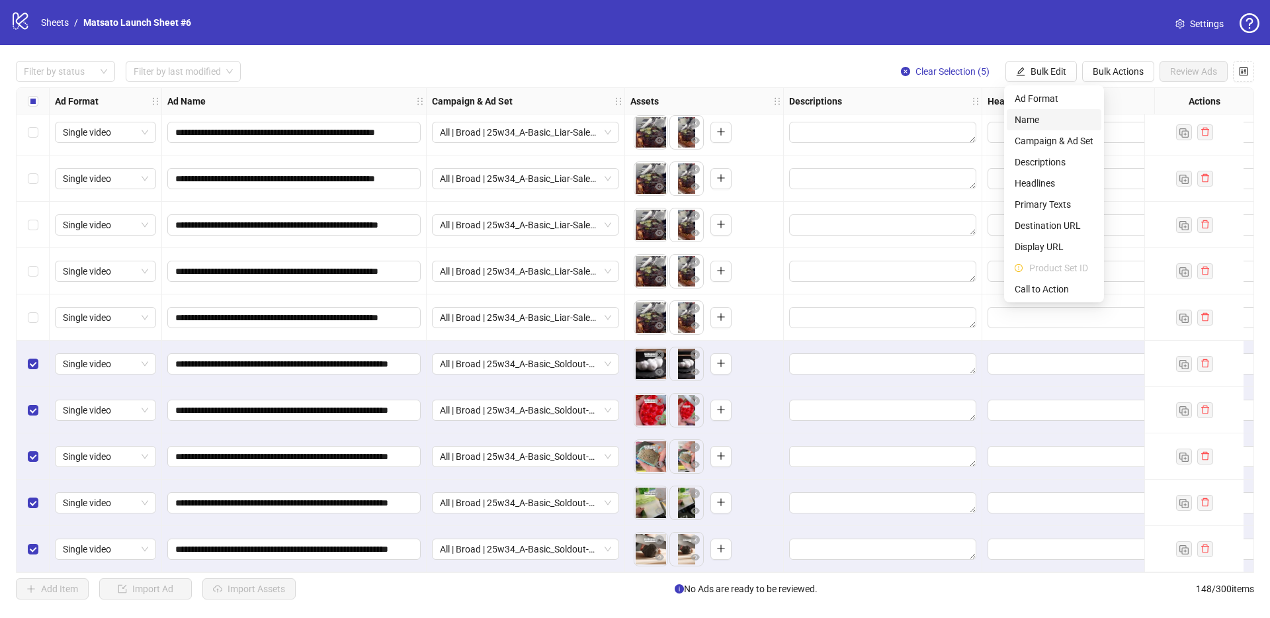
click at [1048, 126] on span "Name" at bounding box center [1053, 119] width 79 height 15
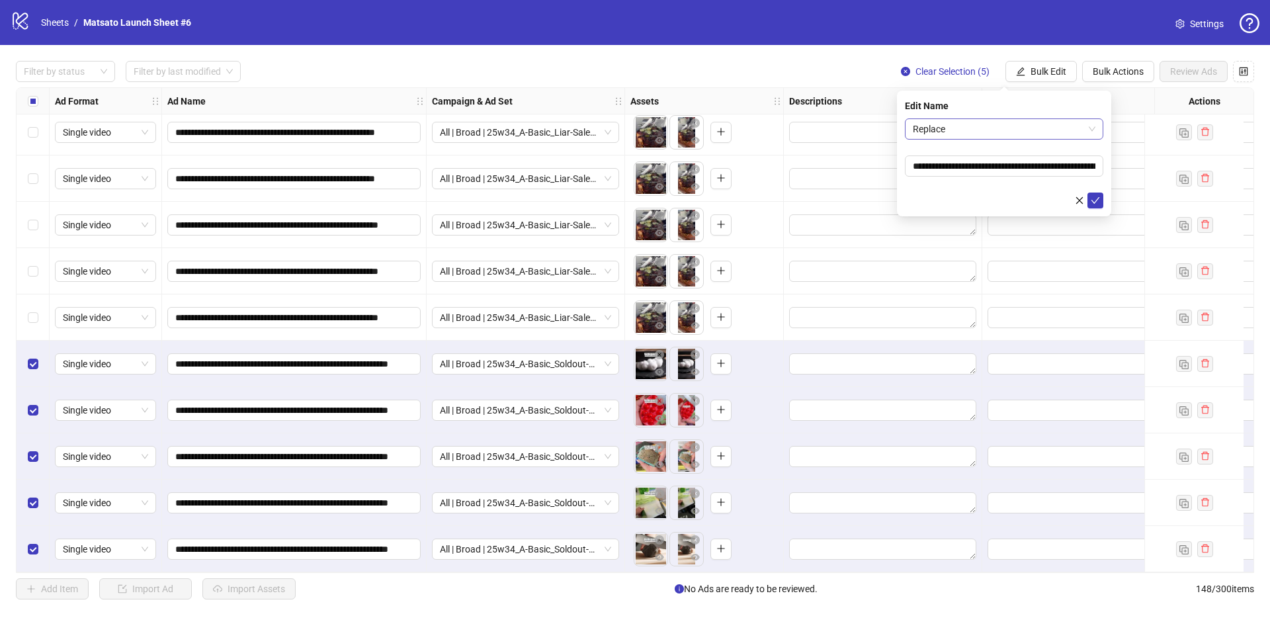
click at [1000, 140] on form "**********" at bounding box center [1004, 163] width 198 height 90
click at [993, 132] on span "Replace" at bounding box center [1004, 129] width 183 height 20
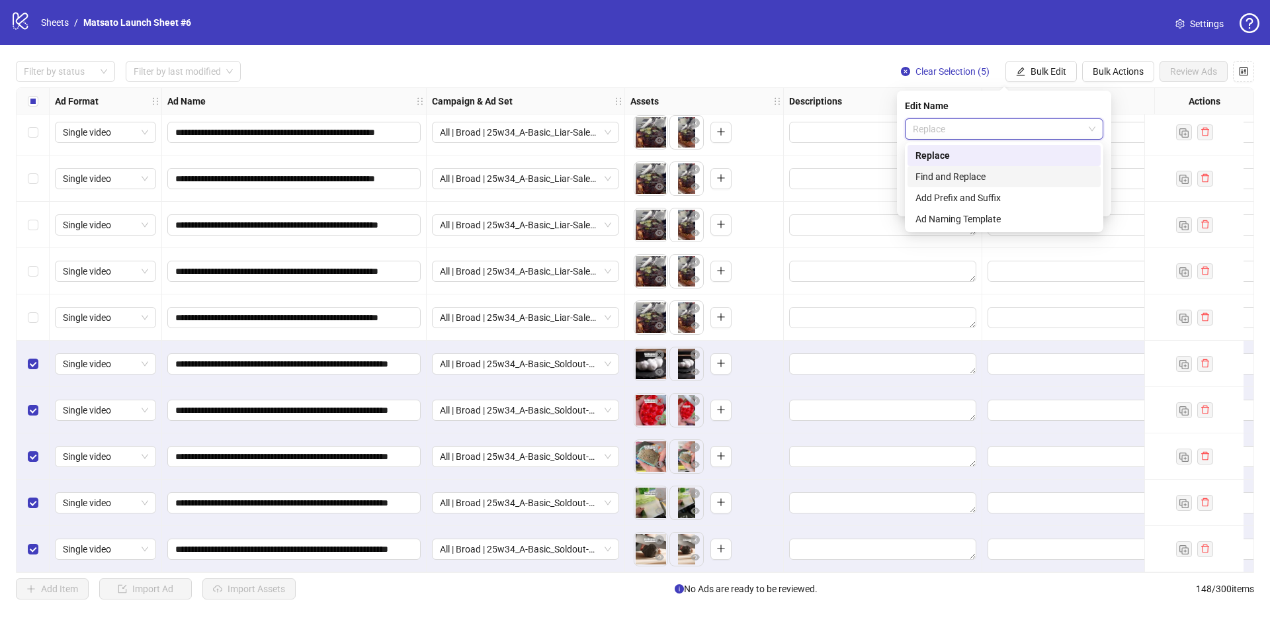
click at [961, 173] on div "Find and Replace" at bounding box center [1003, 176] width 177 height 15
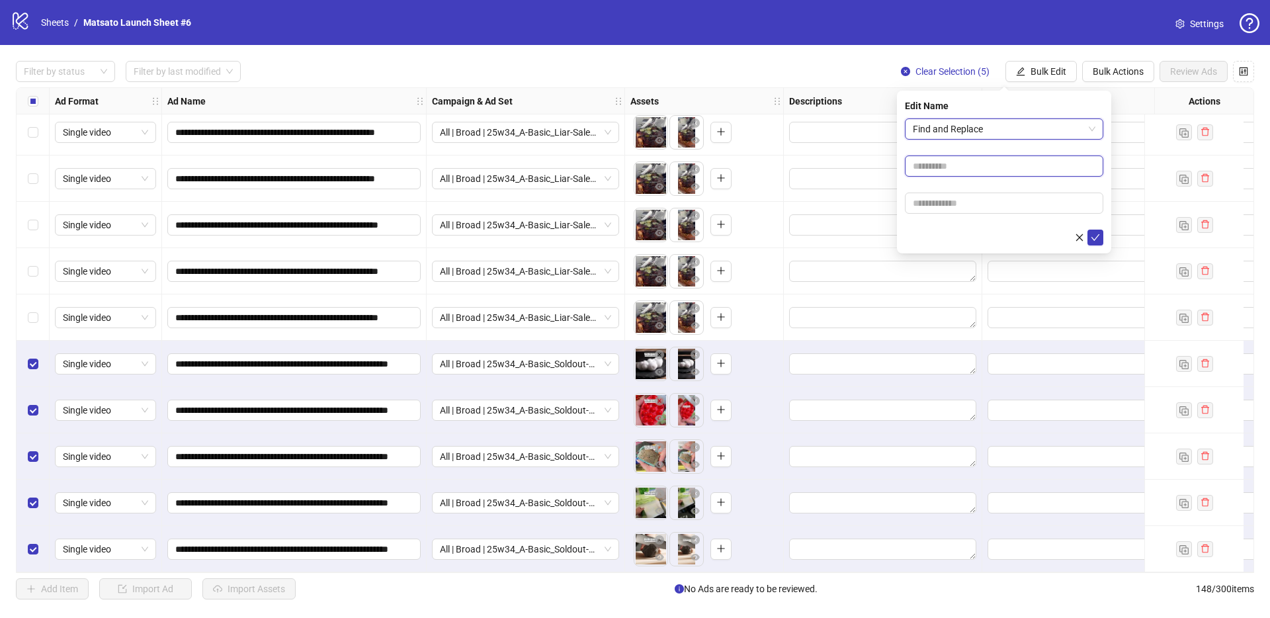
click at [975, 171] on input "text" at bounding box center [1004, 165] width 198 height 21
type input "**"
click at [969, 204] on input "text" at bounding box center [1004, 202] width 198 height 21
click at [970, 204] on input "text" at bounding box center [1004, 202] width 198 height 21
type input "*****"
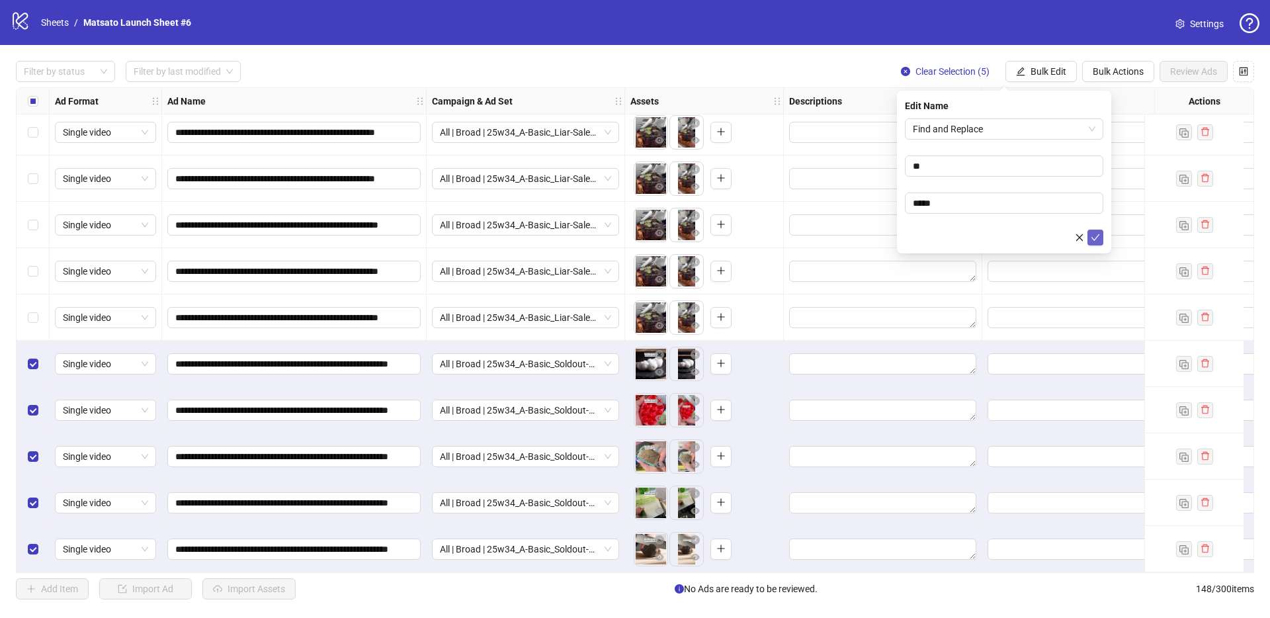
click at [1099, 238] on icon "check" at bounding box center [1094, 237] width 9 height 9
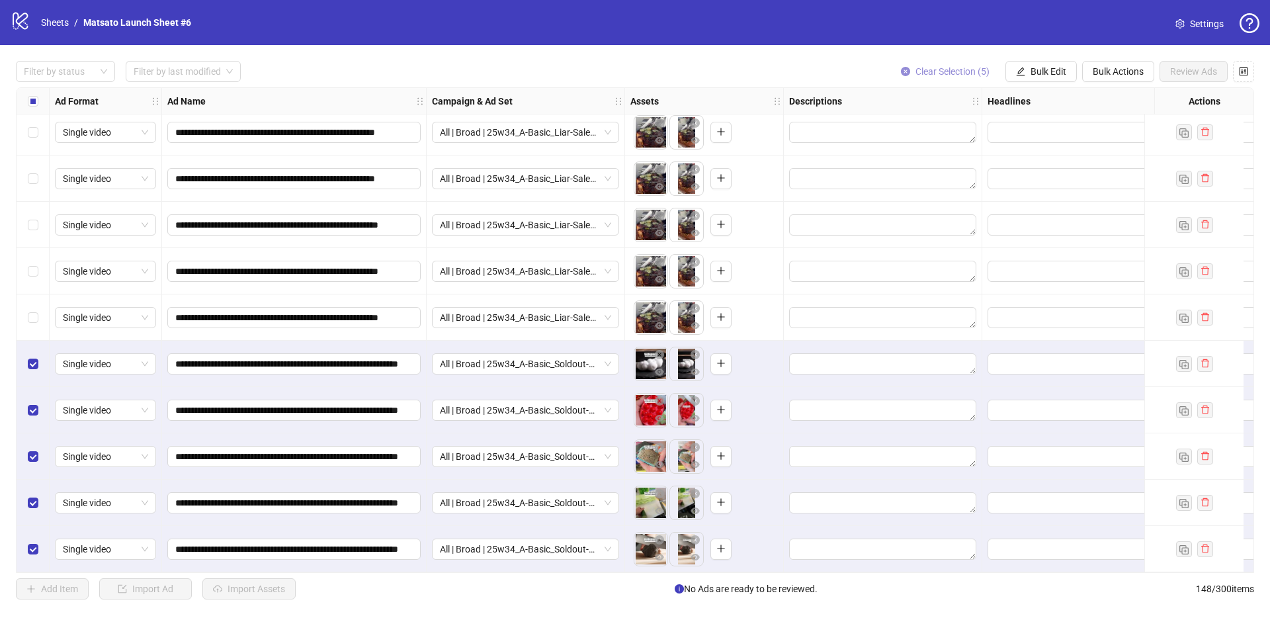
click at [948, 77] on button "Clear Selection (5)" at bounding box center [945, 71] width 110 height 21
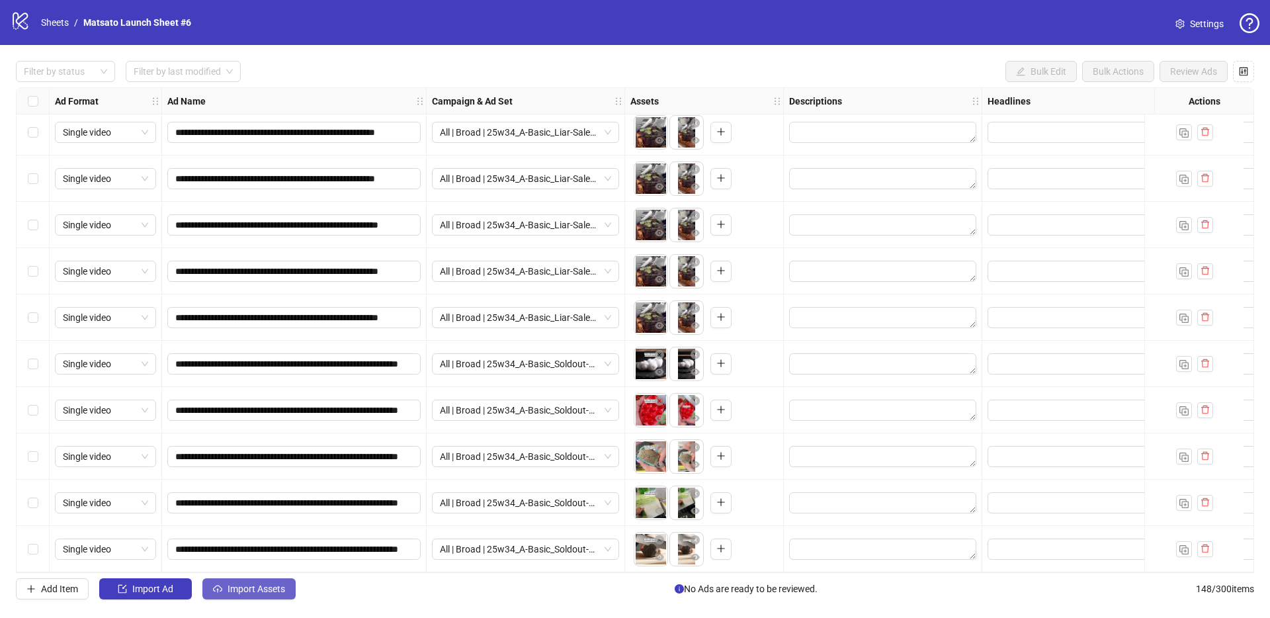
click at [265, 594] on button "Import Assets" at bounding box center [248, 588] width 93 height 21
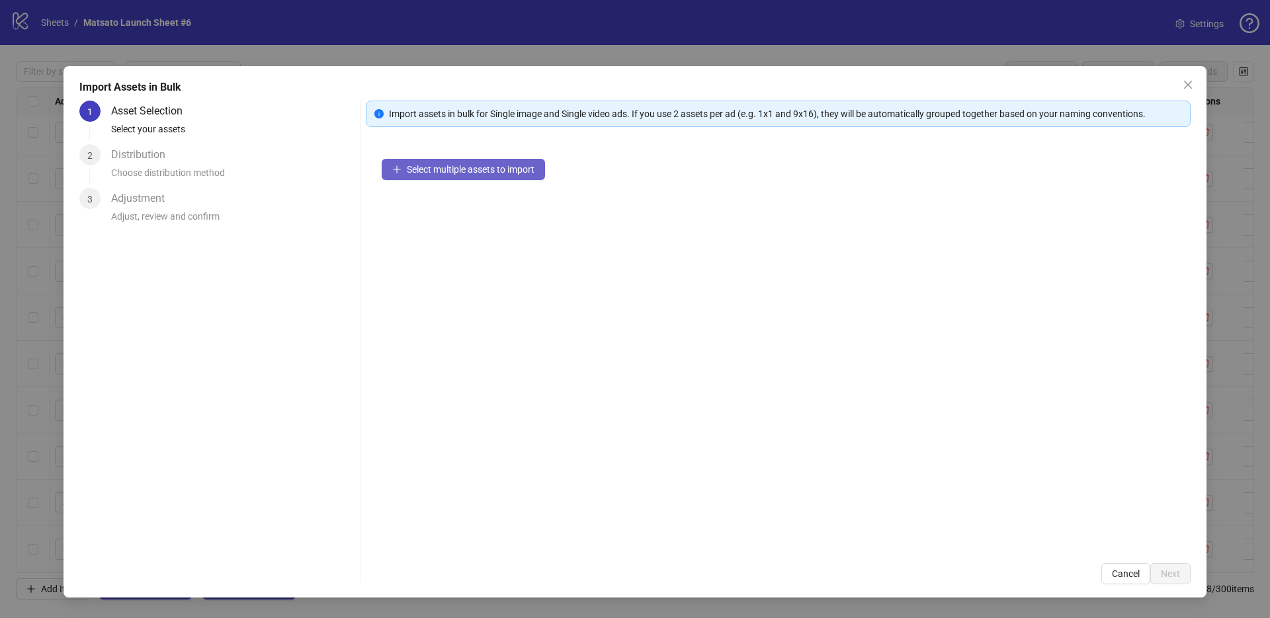
click at [416, 175] on button "Select multiple assets to import" at bounding box center [463, 169] width 163 height 21
click at [495, 171] on span "Select multiple assets to import" at bounding box center [471, 169] width 128 height 11
click at [1186, 87] on icon "close" at bounding box center [1188, 85] width 8 height 8
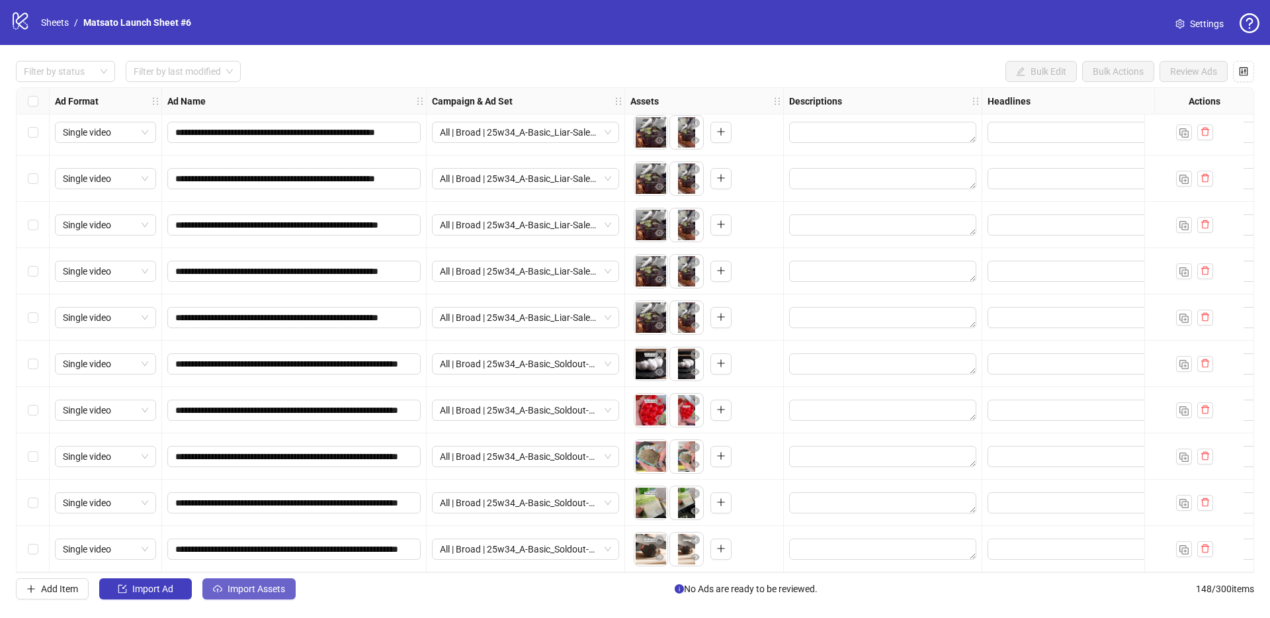
click at [216, 589] on icon "cloud-upload" at bounding box center [217, 588] width 9 height 9
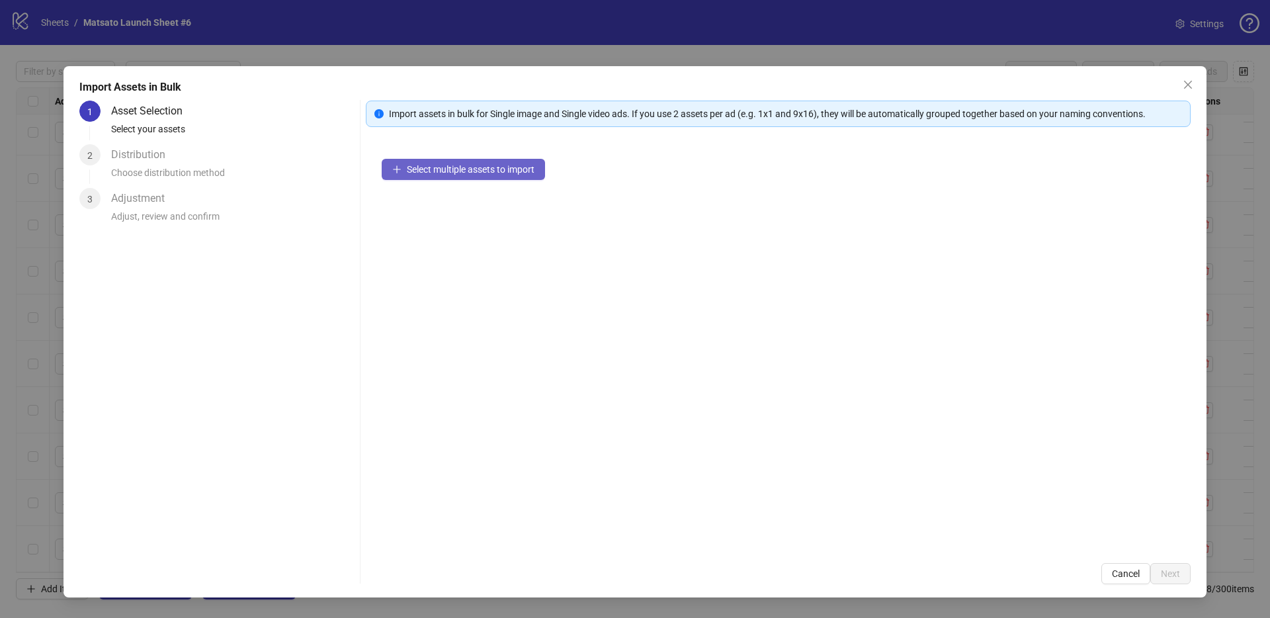
click at [477, 176] on button "Select multiple assets to import" at bounding box center [463, 169] width 163 height 21
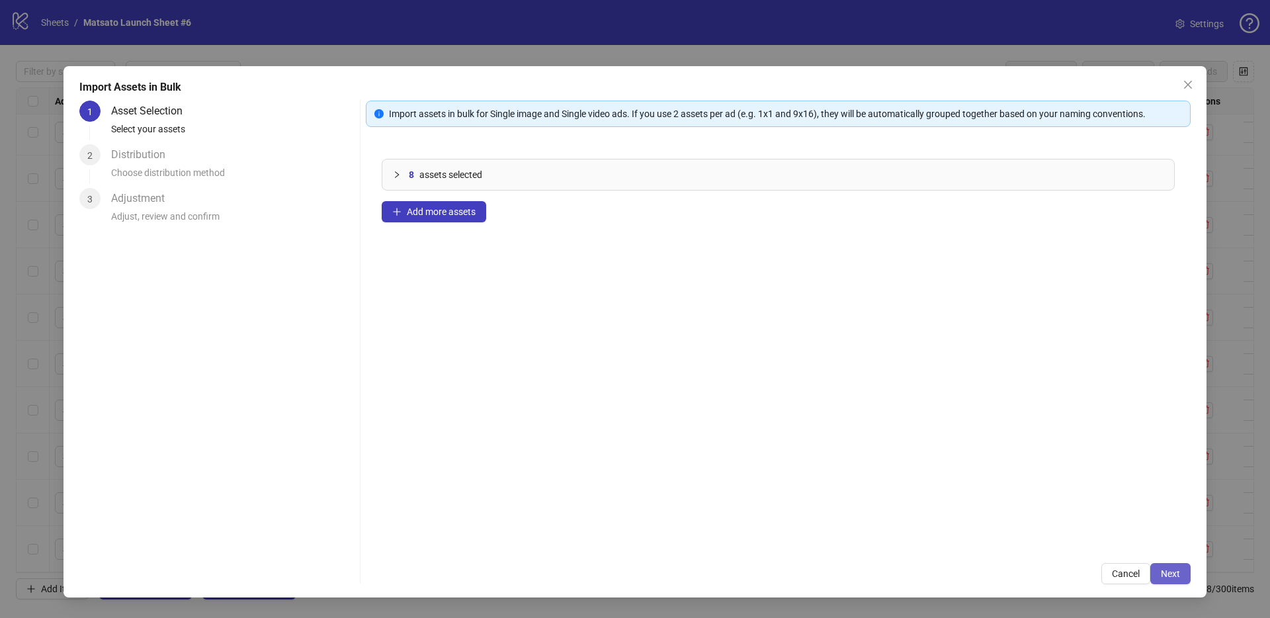
click at [1166, 568] on span "Next" at bounding box center [1169, 573] width 19 height 11
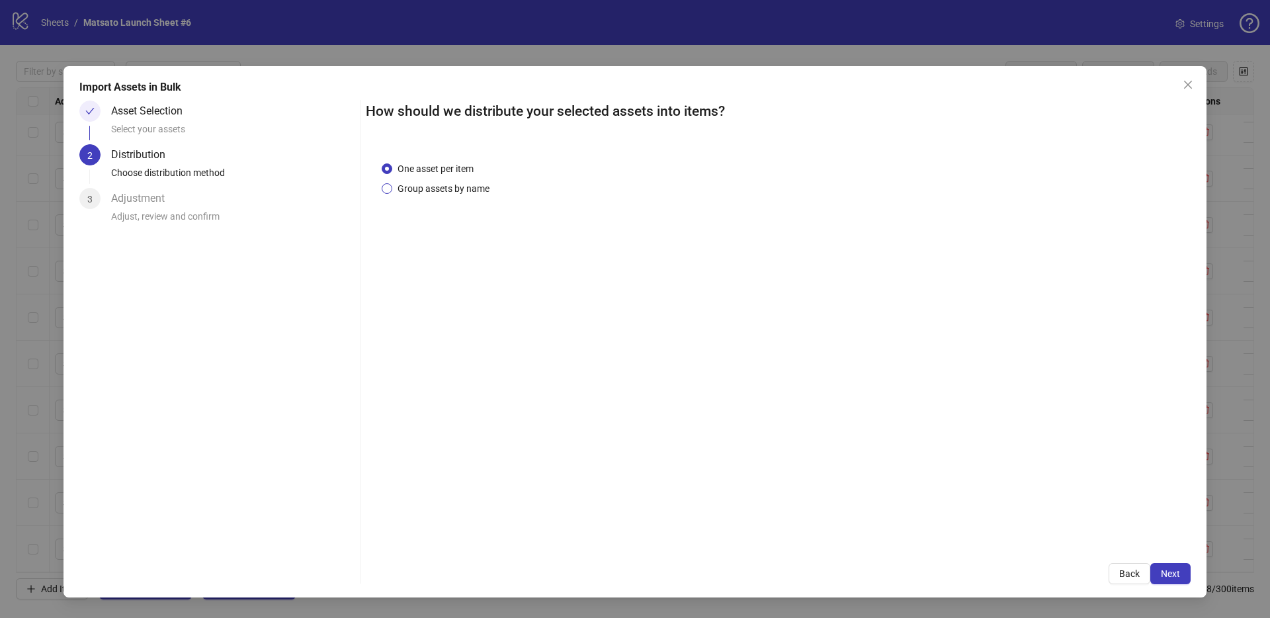
click at [450, 191] on span "Group assets by name" at bounding box center [443, 188] width 102 height 15
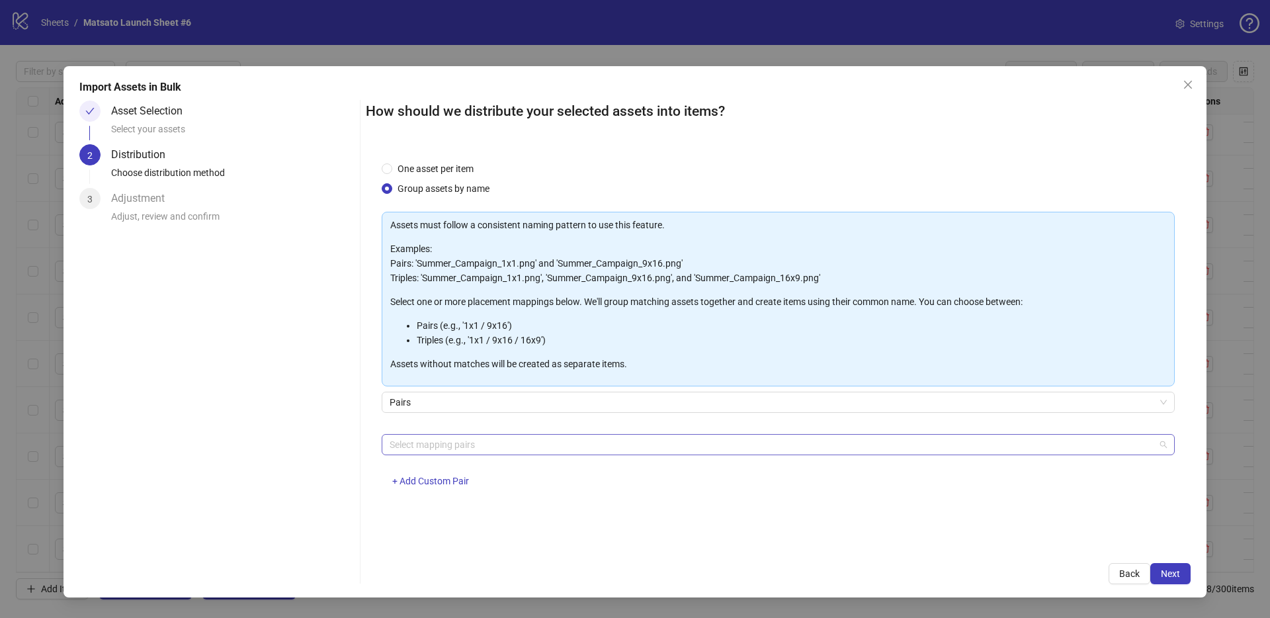
click at [512, 434] on div "Select mapping pairs" at bounding box center [778, 444] width 793 height 21
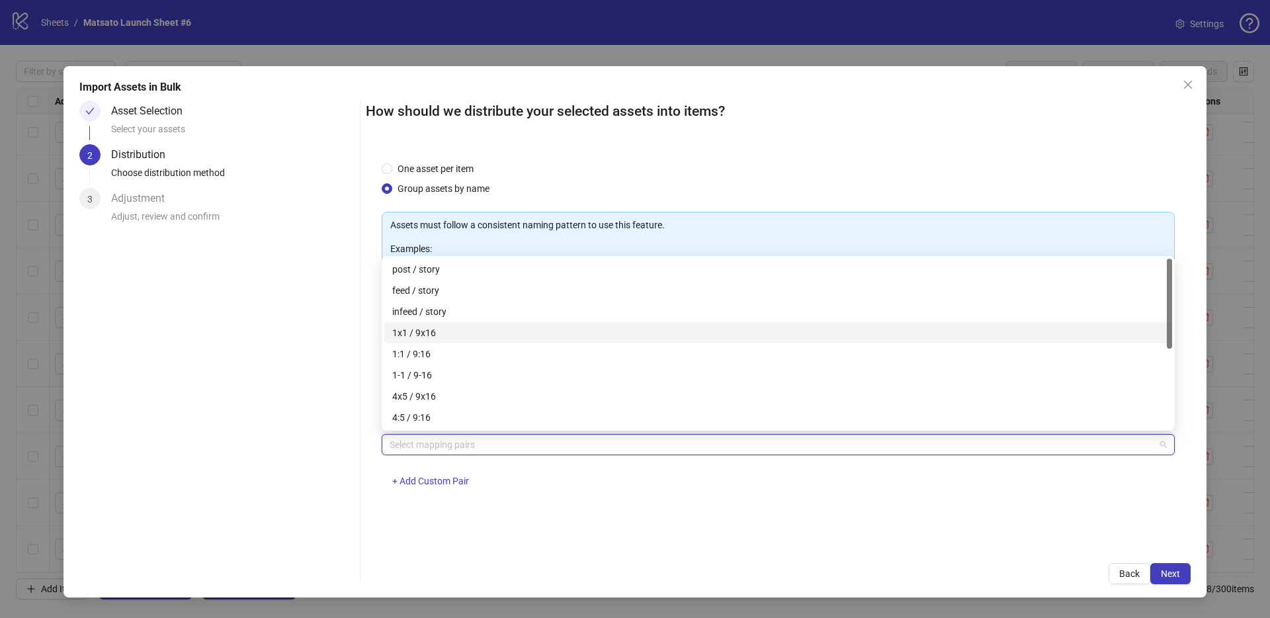
click at [452, 332] on div "1x1 / 9x16" at bounding box center [778, 332] width 772 height 15
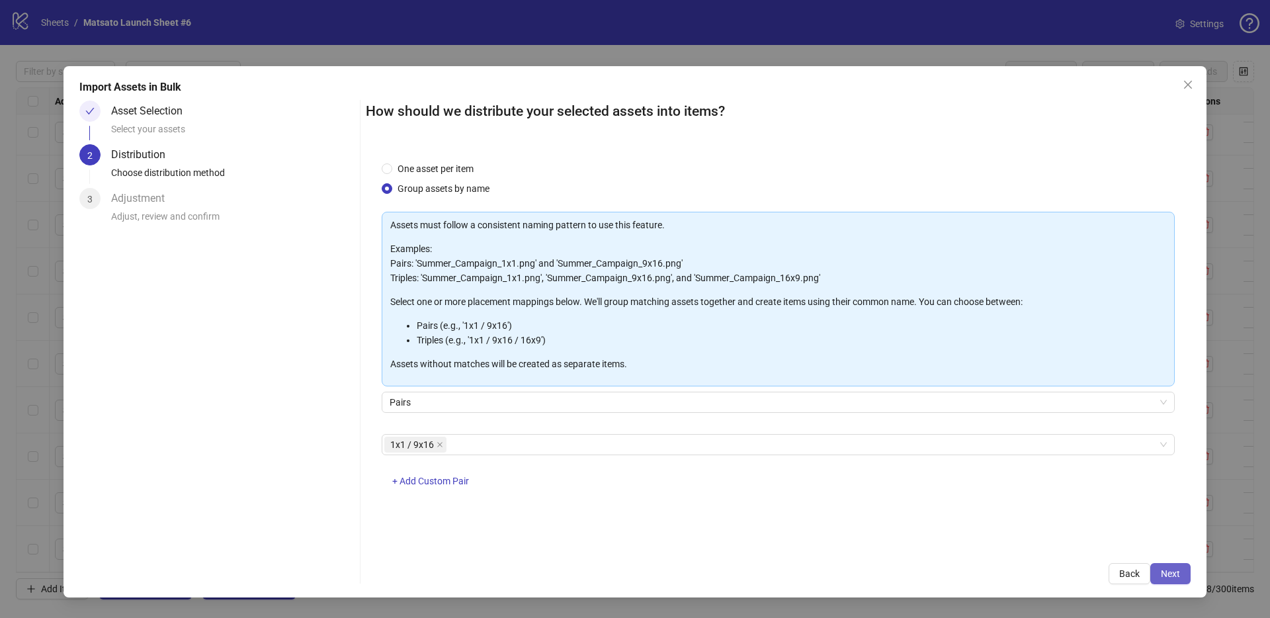
click at [1162, 581] on button "Next" at bounding box center [1170, 573] width 40 height 21
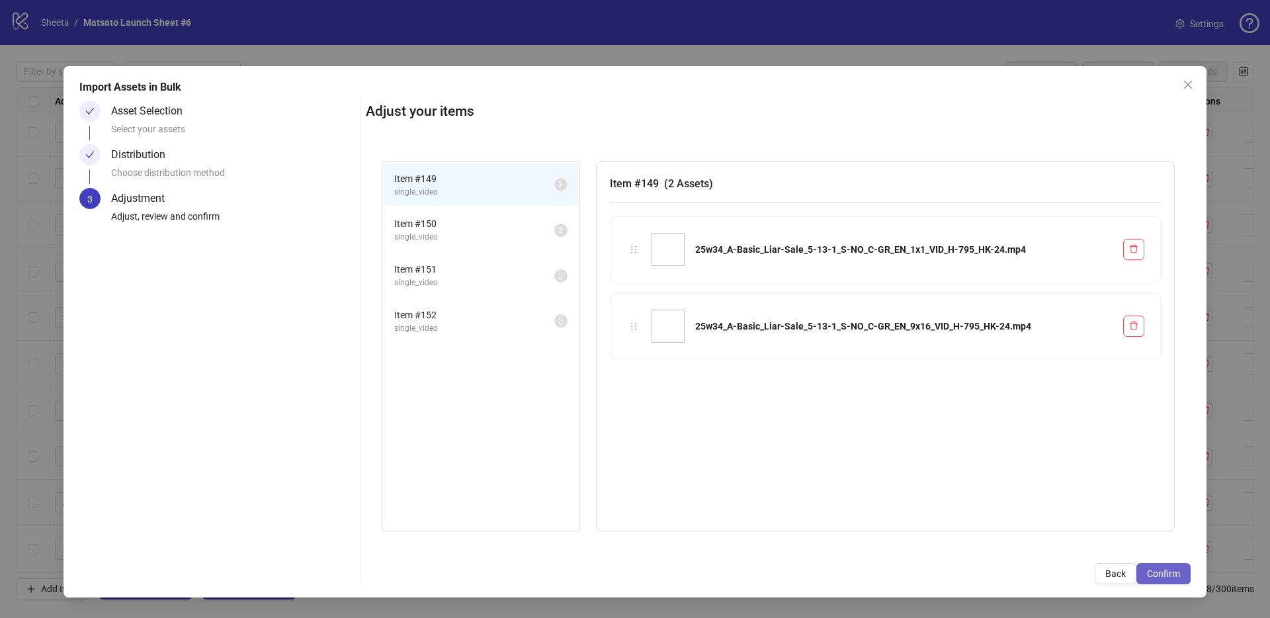
click at [1164, 573] on span "Confirm" at bounding box center [1163, 573] width 33 height 11
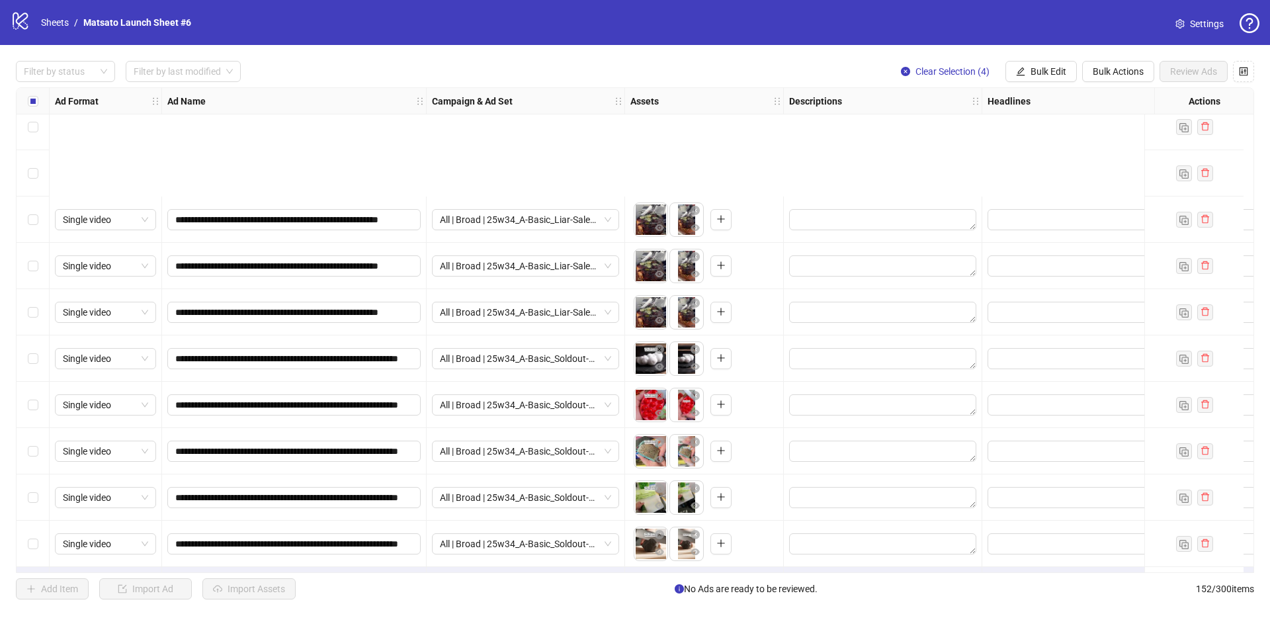
scroll to position [6583, 0]
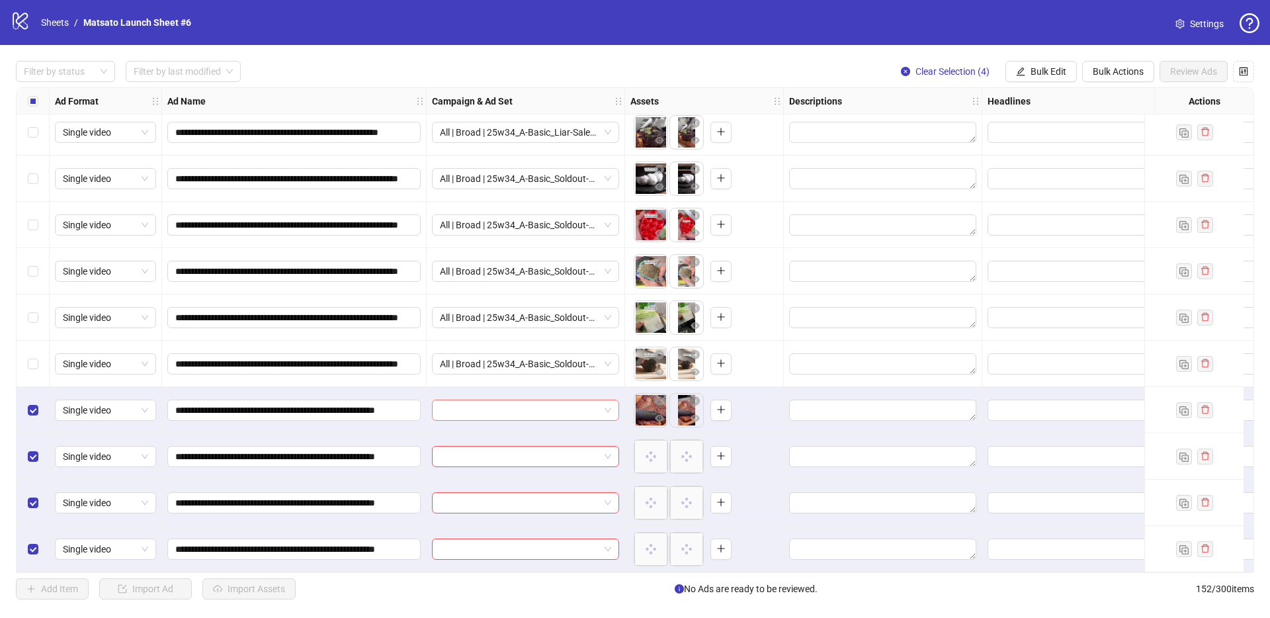
click at [604, 403] on span at bounding box center [525, 410] width 171 height 20
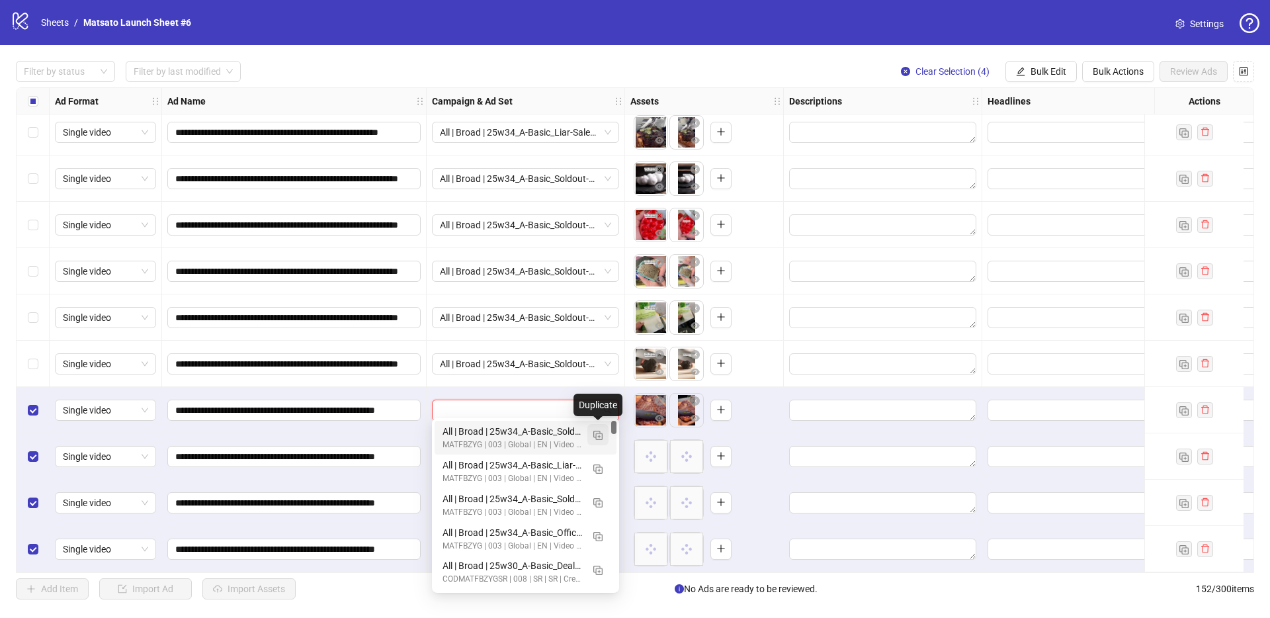
click at [601, 440] on button "button" at bounding box center [597, 434] width 21 height 21
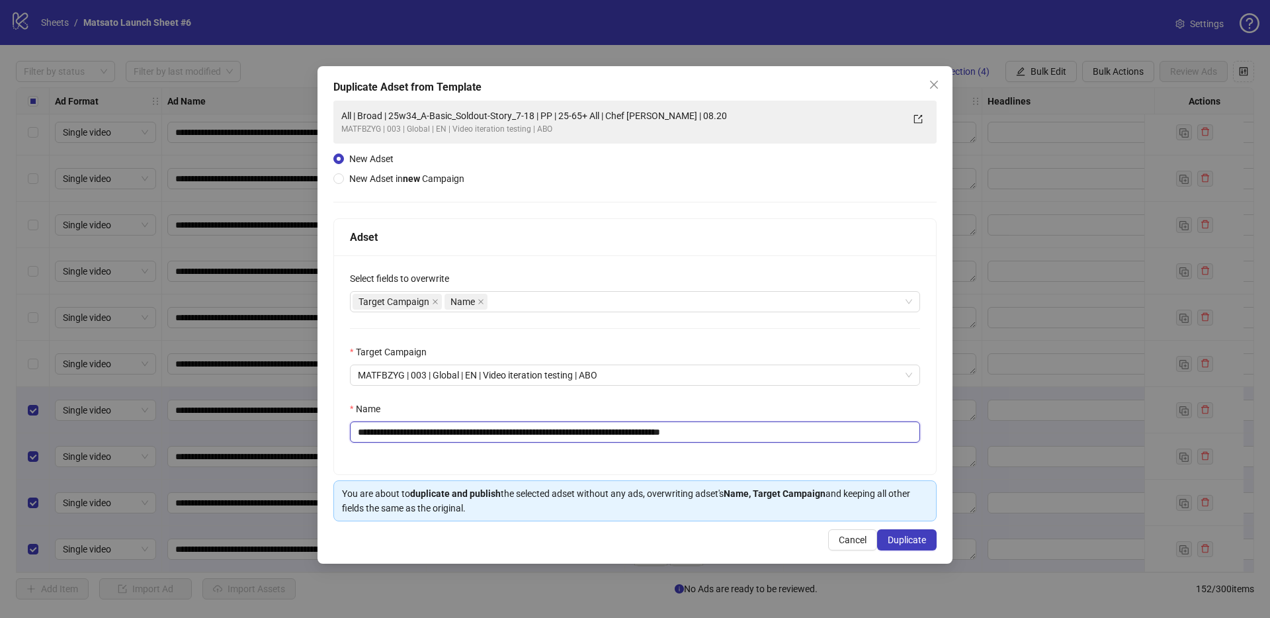
drag, startPoint x: 694, startPoint y: 432, endPoint x: 804, endPoint y: 454, distance: 112.6
click at [797, 452] on div "**********" at bounding box center [635, 364] width 602 height 219
drag, startPoint x: 550, startPoint y: 432, endPoint x: 407, endPoint y: 437, distance: 143.6
click at [407, 437] on input "**********" at bounding box center [635, 431] width 570 height 21
paste input "***"
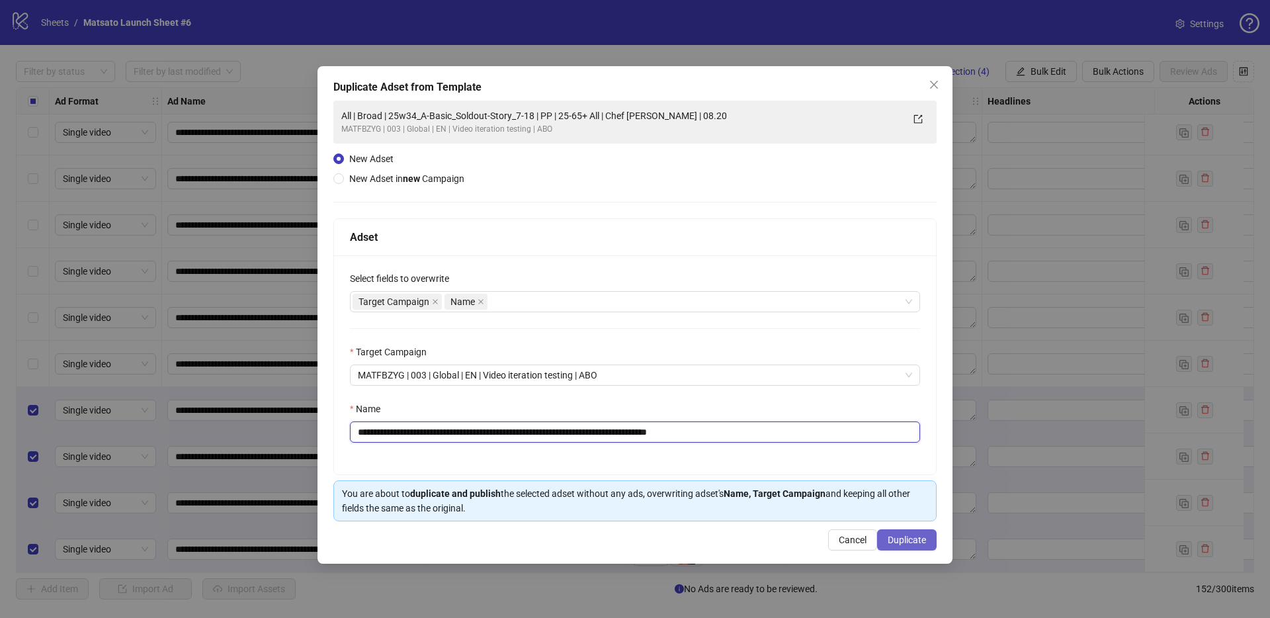
type input "**********"
click at [909, 539] on span "Duplicate" at bounding box center [906, 539] width 38 height 11
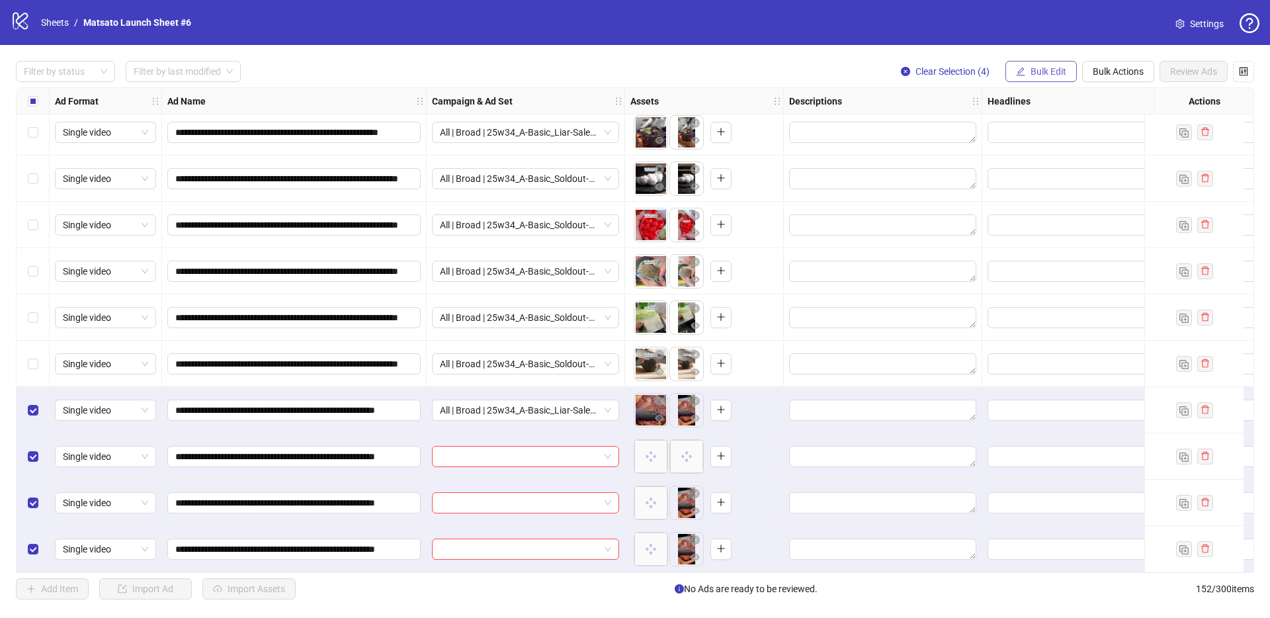
click at [1033, 75] on span "Bulk Edit" at bounding box center [1048, 71] width 36 height 11
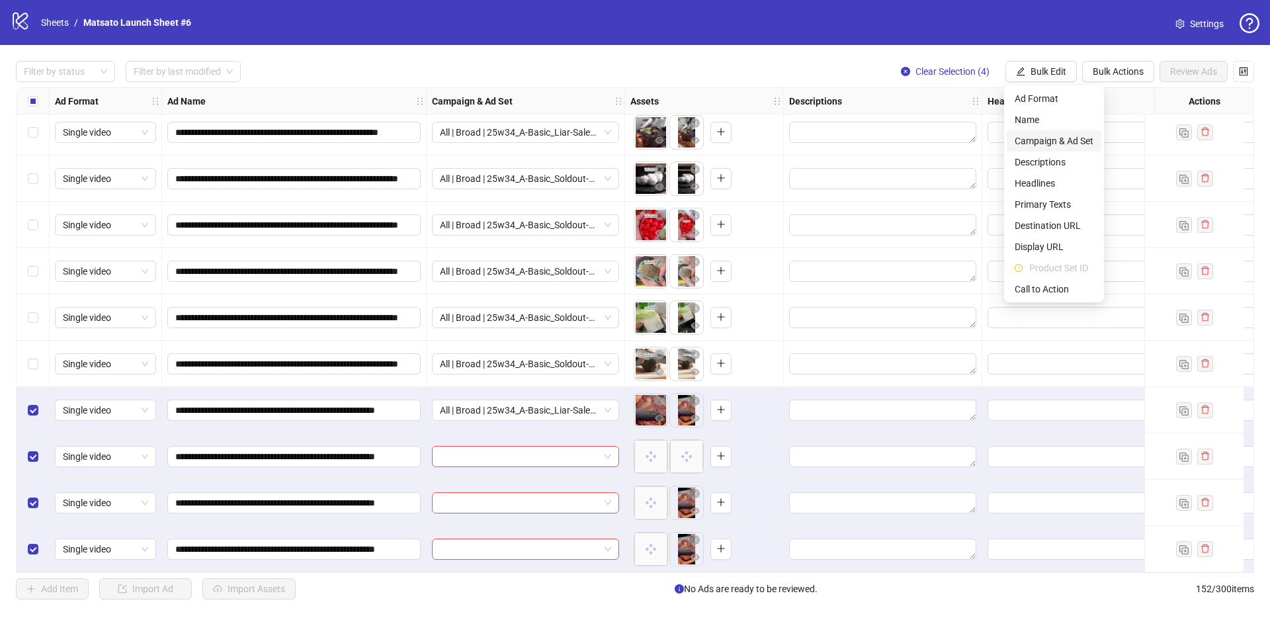
click at [1045, 136] on span "Campaign & Ad Set" at bounding box center [1053, 141] width 79 height 15
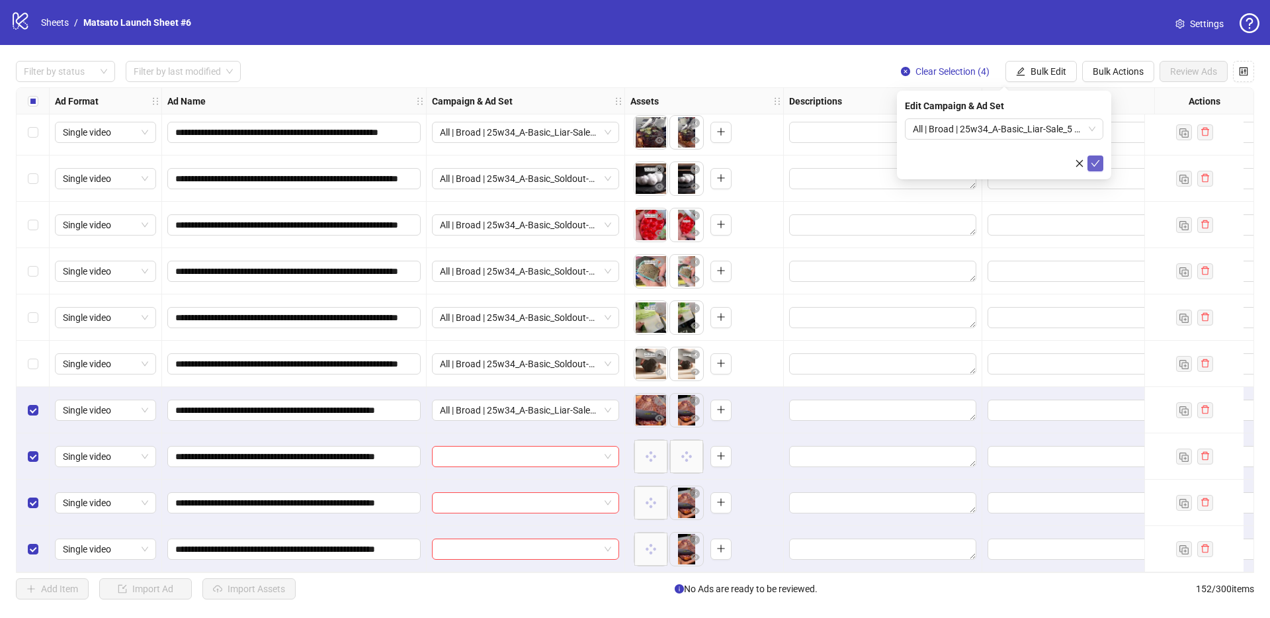
click at [1096, 163] on icon "check" at bounding box center [1094, 163] width 9 height 9
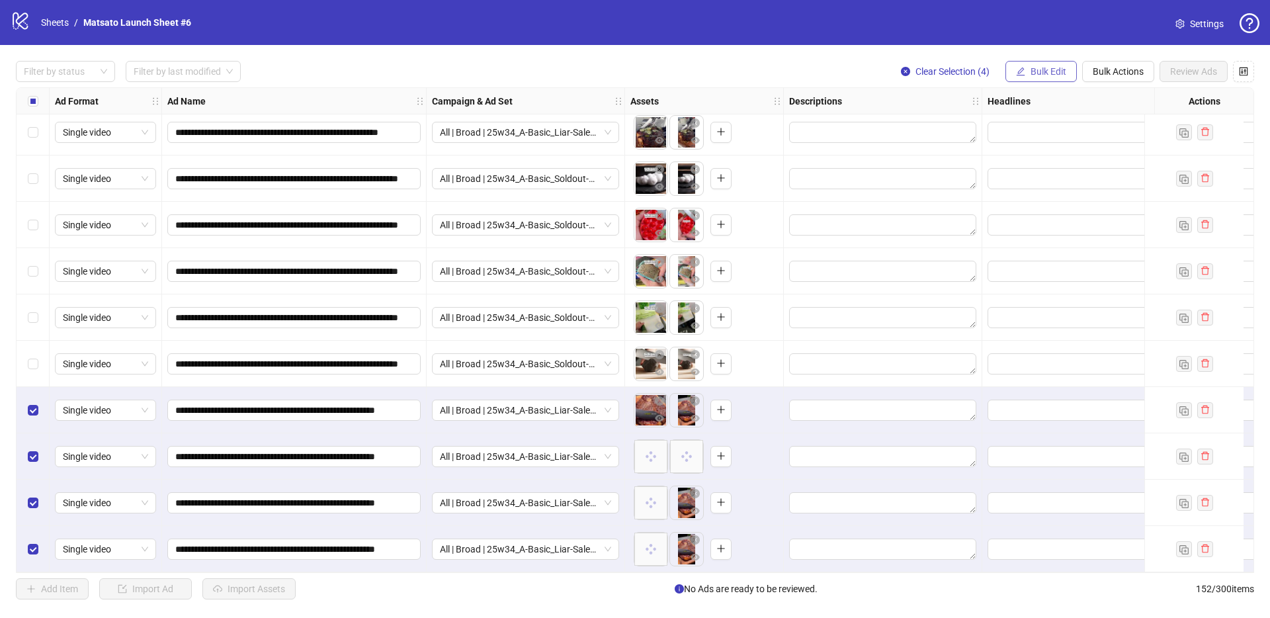
click at [1031, 73] on span "Bulk Edit" at bounding box center [1048, 71] width 36 height 11
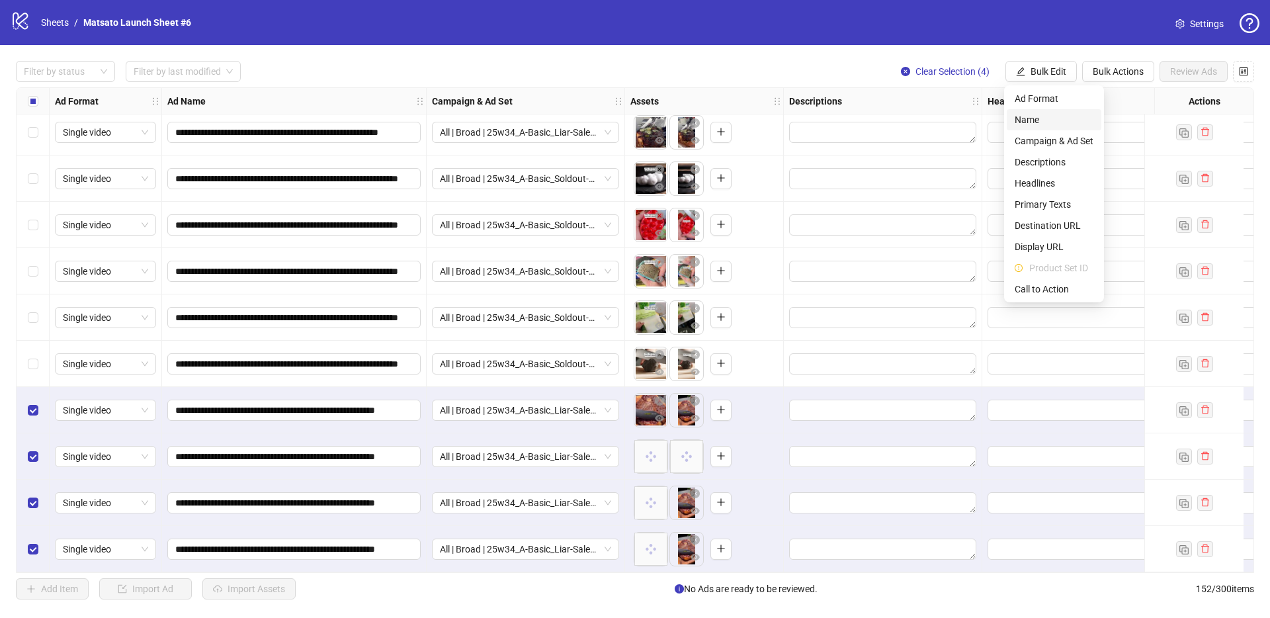
click at [1024, 120] on span "Name" at bounding box center [1053, 119] width 79 height 15
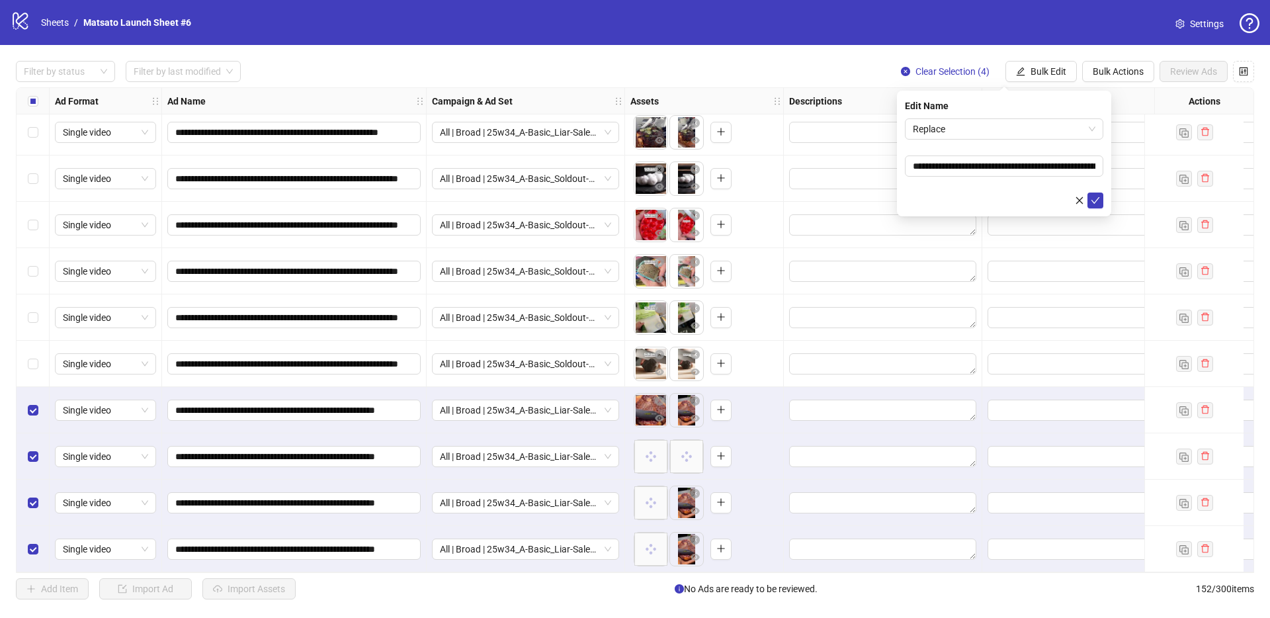
click at [1020, 142] on form "**********" at bounding box center [1004, 163] width 198 height 90
click at [1016, 138] on span "Replace" at bounding box center [1004, 129] width 183 height 20
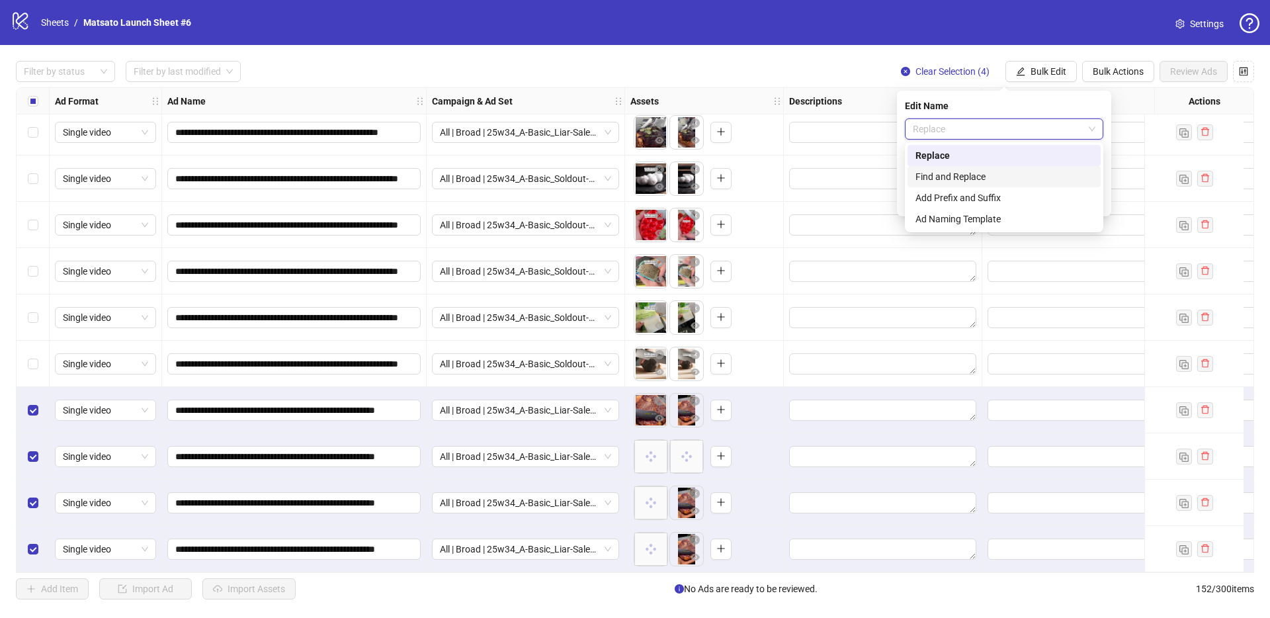
click at [980, 174] on div "Find and Replace" at bounding box center [1003, 176] width 177 height 15
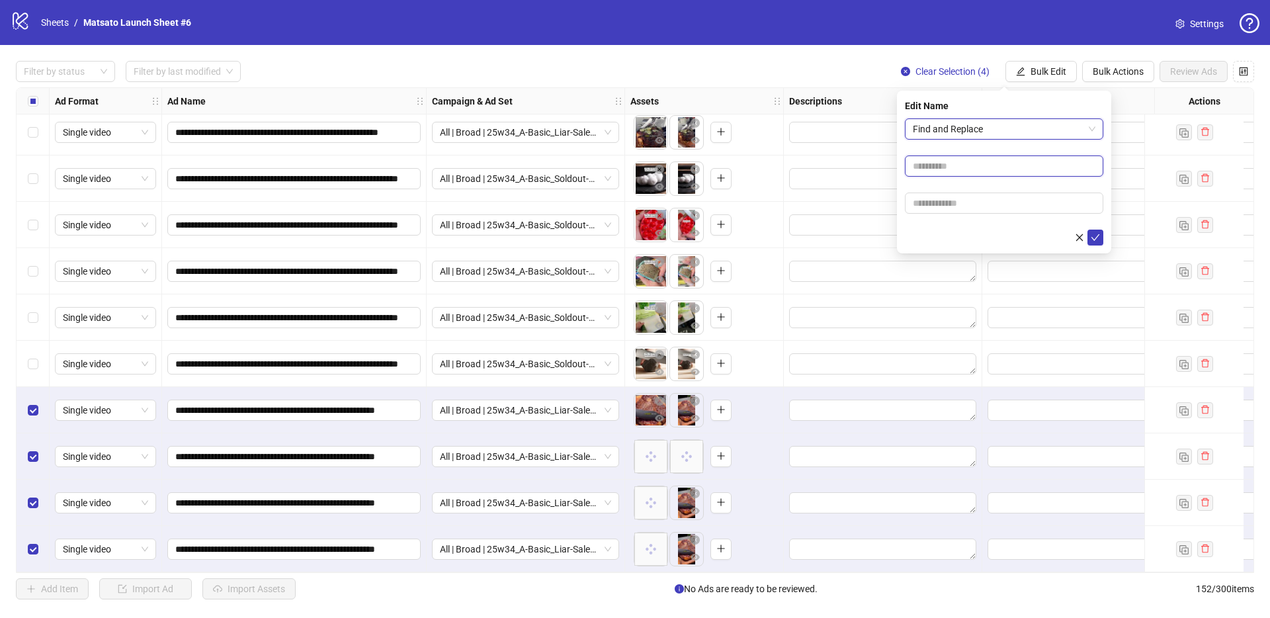
click at [977, 171] on input "text" at bounding box center [1004, 165] width 198 height 21
type input "**"
click at [965, 203] on input "text" at bounding box center [1004, 202] width 198 height 21
type input "*****"
click at [1097, 229] on button "submit" at bounding box center [1095, 237] width 16 height 16
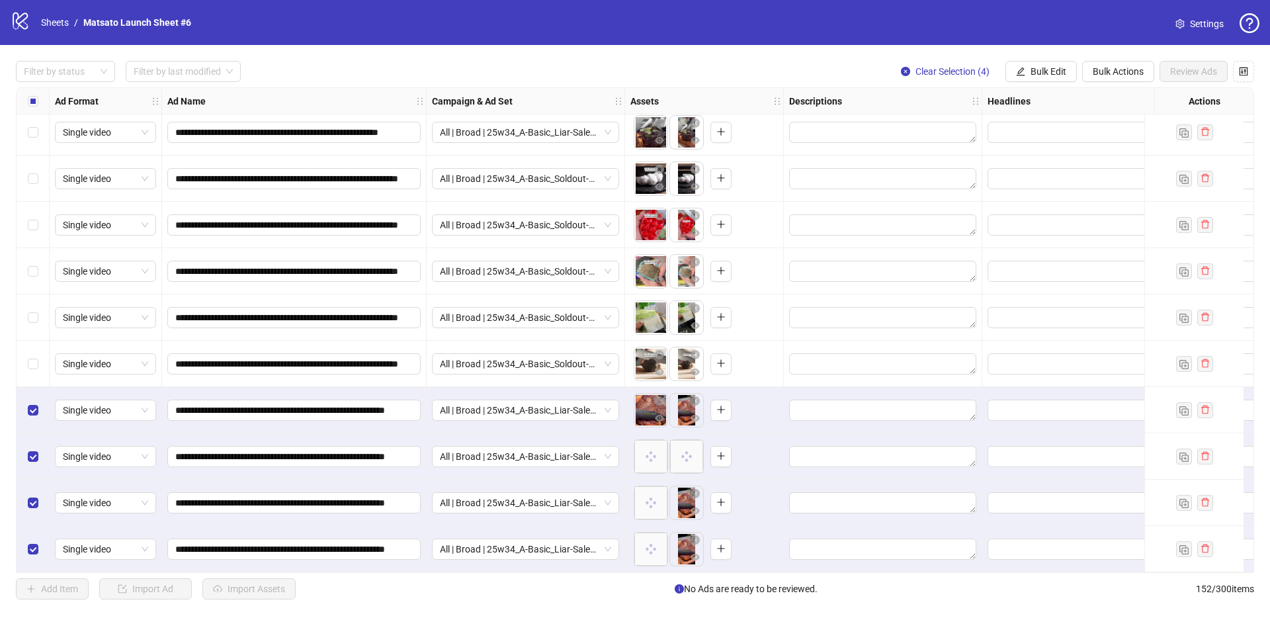
click at [950, 77] on span "Clear Selection (4)" at bounding box center [952, 71] width 74 height 11
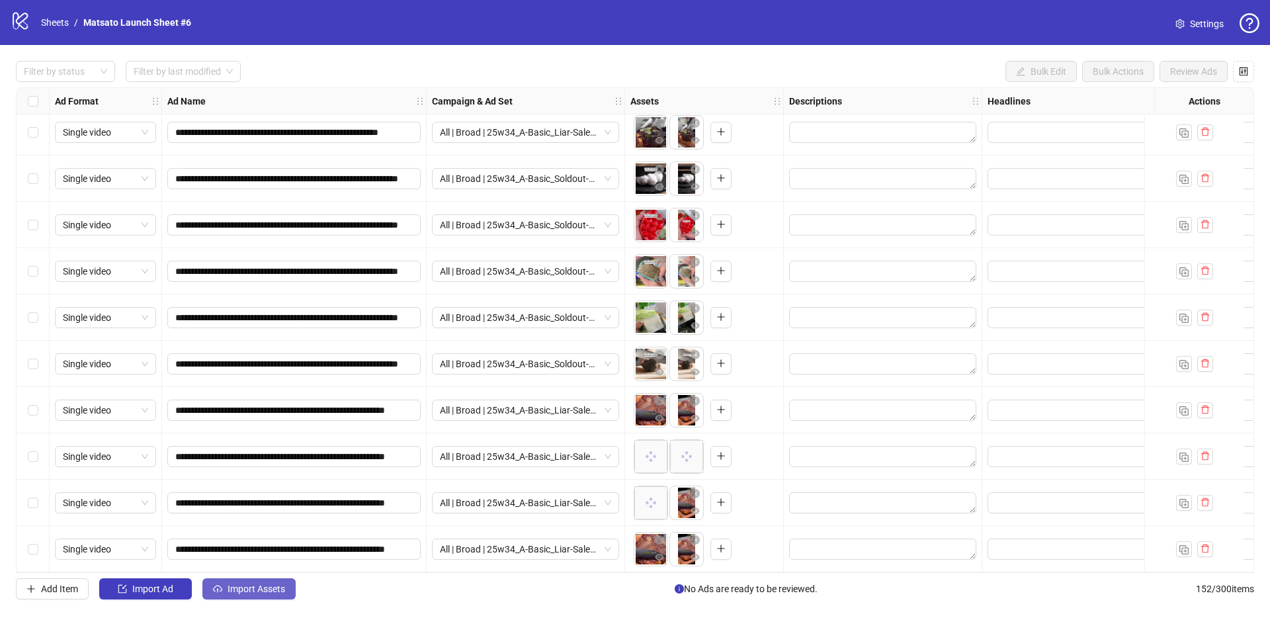
click at [282, 595] on button "Import Assets" at bounding box center [248, 588] width 93 height 21
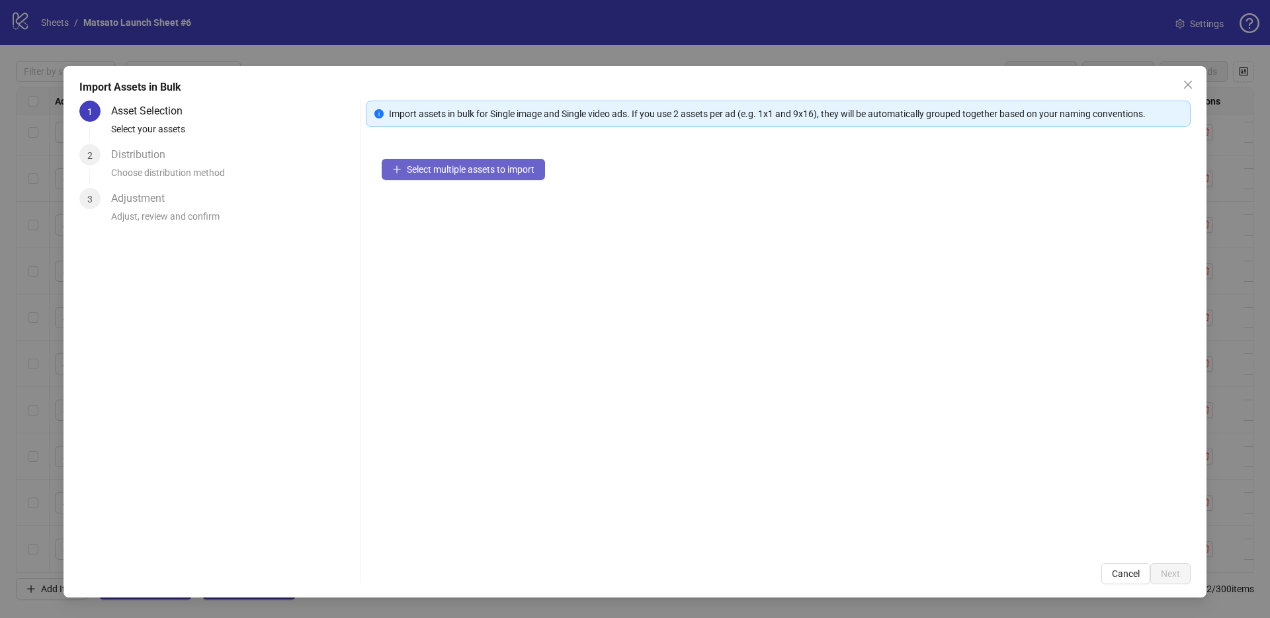
click at [496, 165] on span "Select multiple assets to import" at bounding box center [471, 169] width 128 height 11
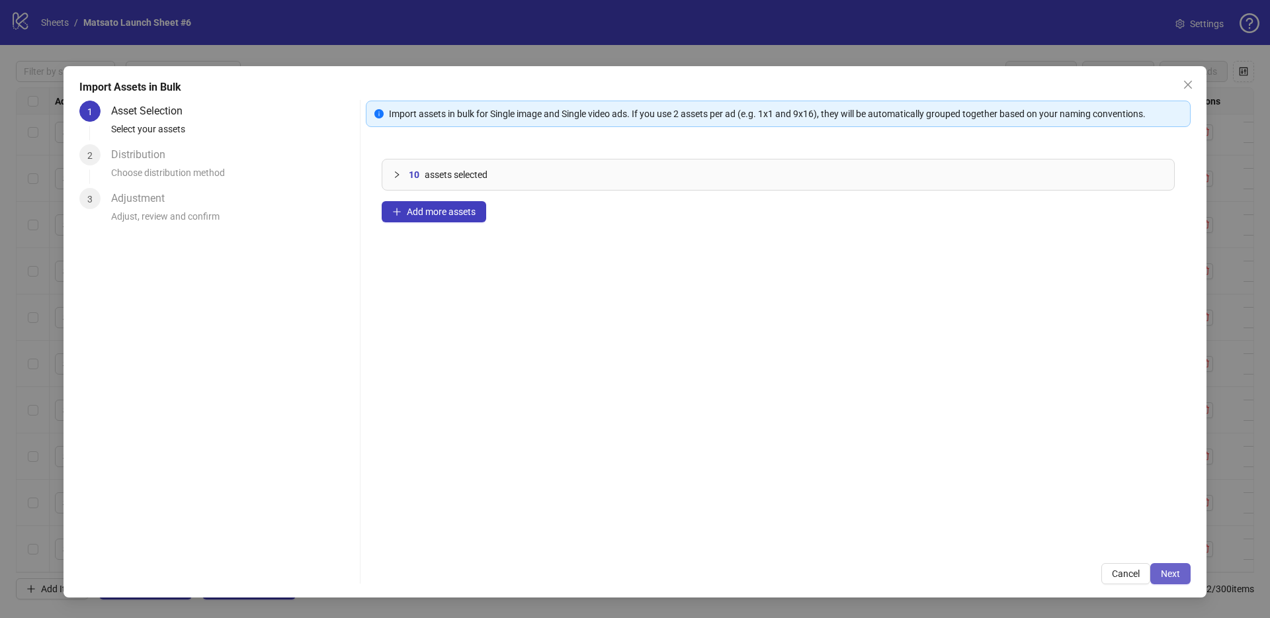
click at [1168, 574] on span "Next" at bounding box center [1169, 573] width 19 height 11
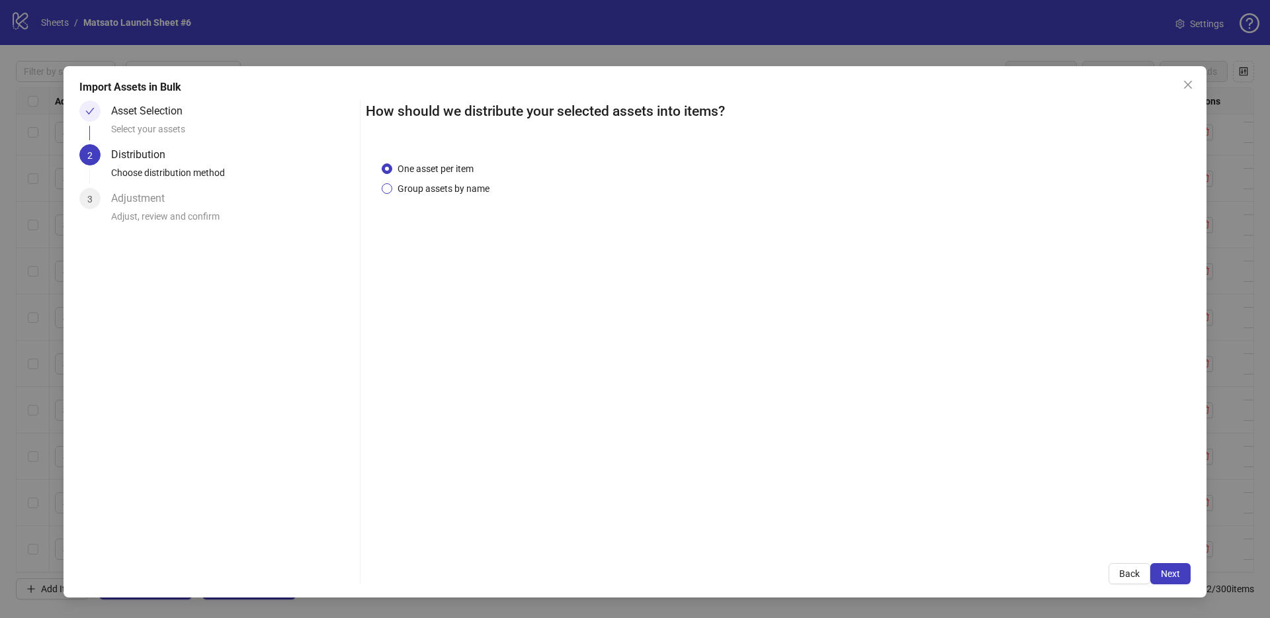
click at [454, 196] on div "One asset per item Group assets by name" at bounding box center [778, 345] width 825 height 401
click at [456, 188] on span "Group assets by name" at bounding box center [443, 188] width 102 height 15
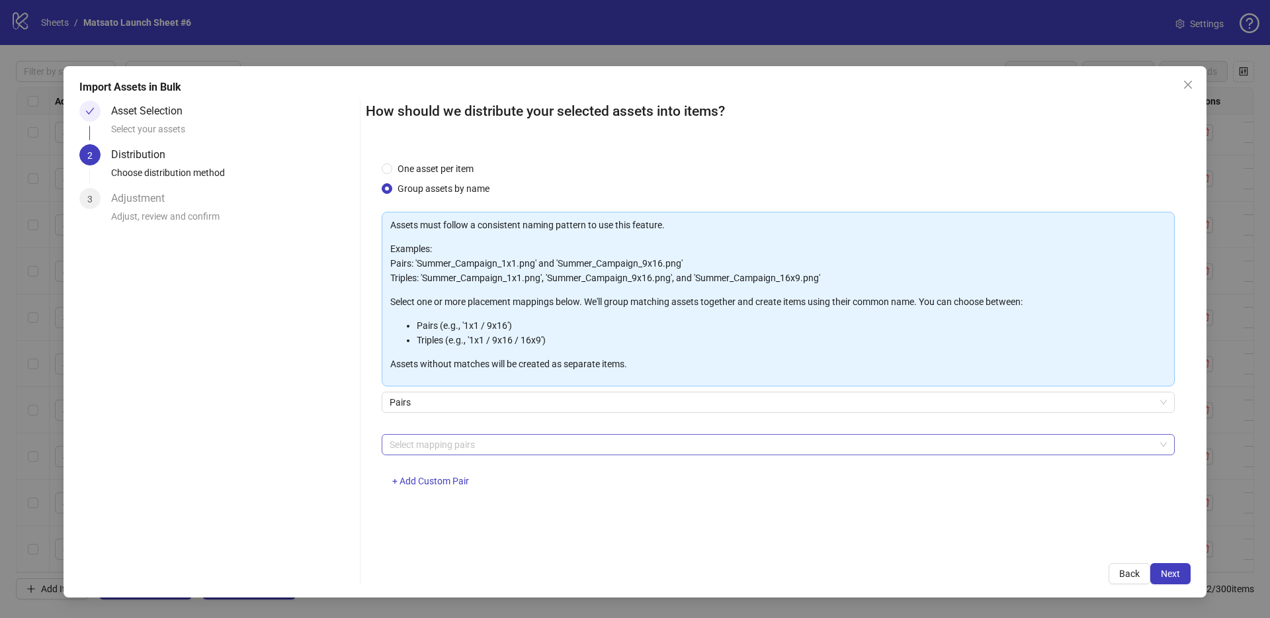
click at [510, 442] on div at bounding box center [771, 444] width 774 height 19
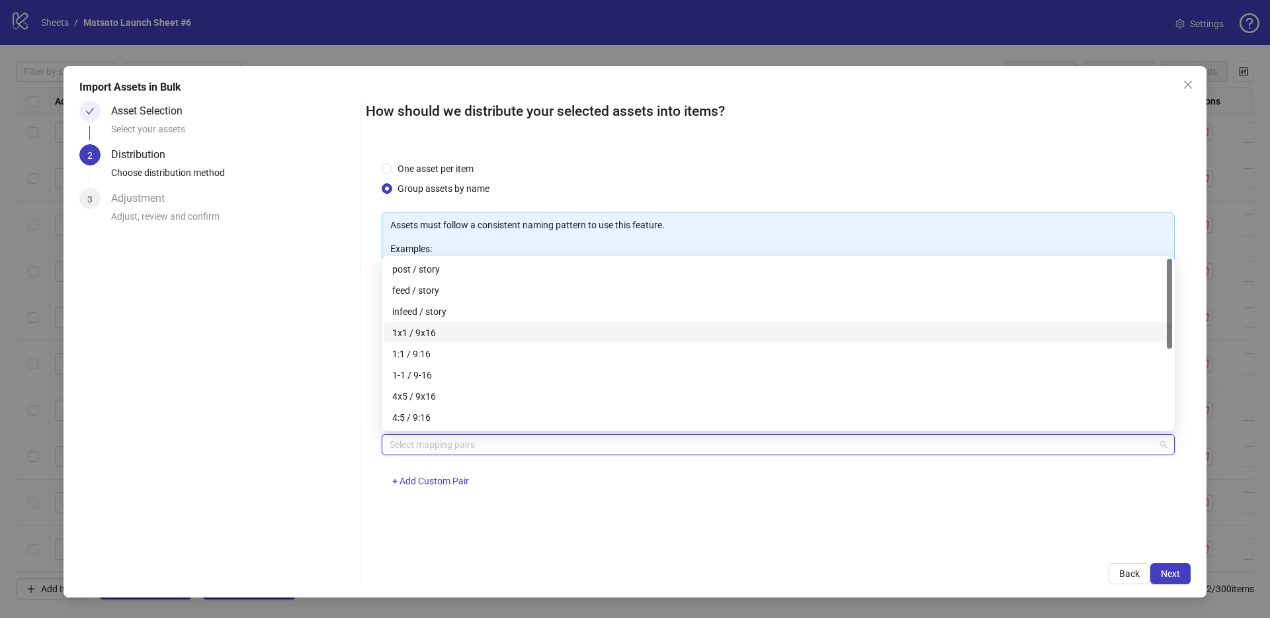
click at [444, 332] on div "1x1 / 9x16" at bounding box center [778, 332] width 772 height 15
click at [1184, 587] on div "Import Assets in Bulk Asset Selection Select your assets 2 Distribution Choose …" at bounding box center [634, 331] width 1143 height 531
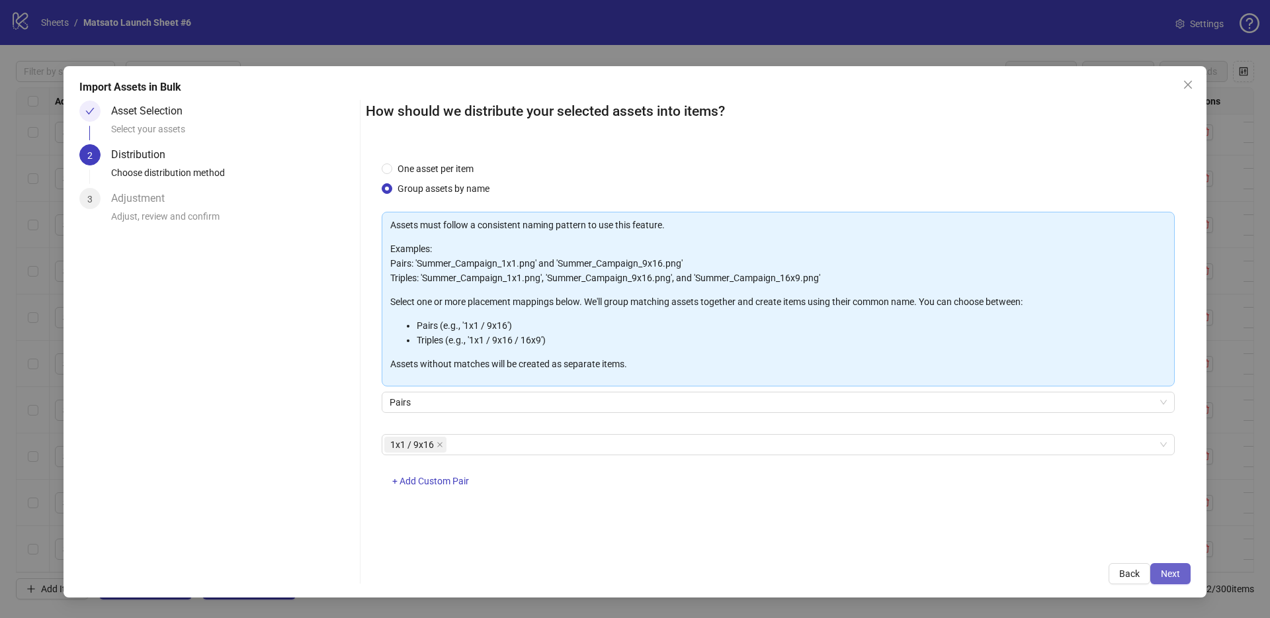
click at [1178, 581] on button "Next" at bounding box center [1170, 573] width 40 height 21
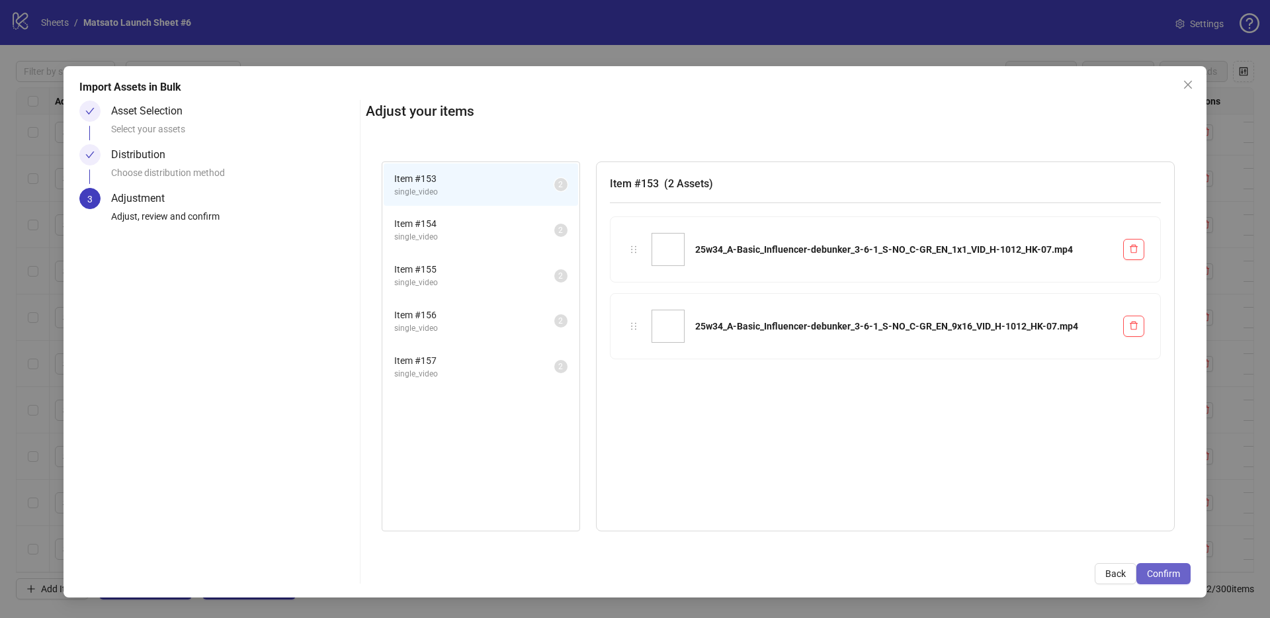
click at [1175, 577] on span "Confirm" at bounding box center [1163, 573] width 33 height 11
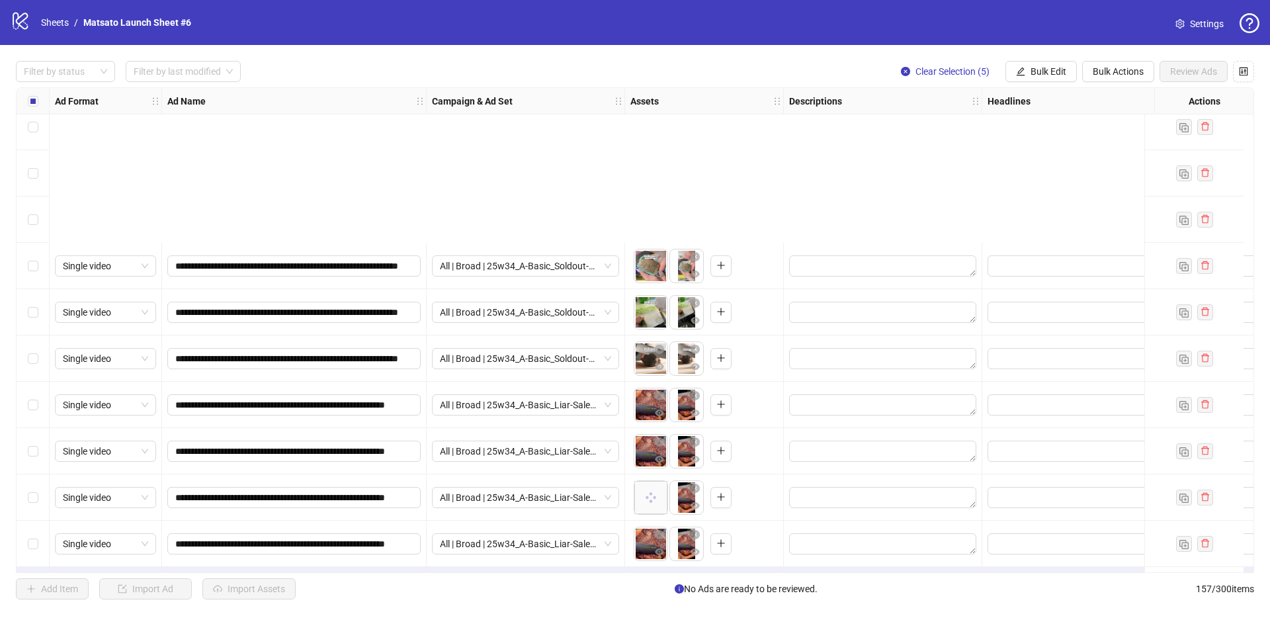
scroll to position [6815, 0]
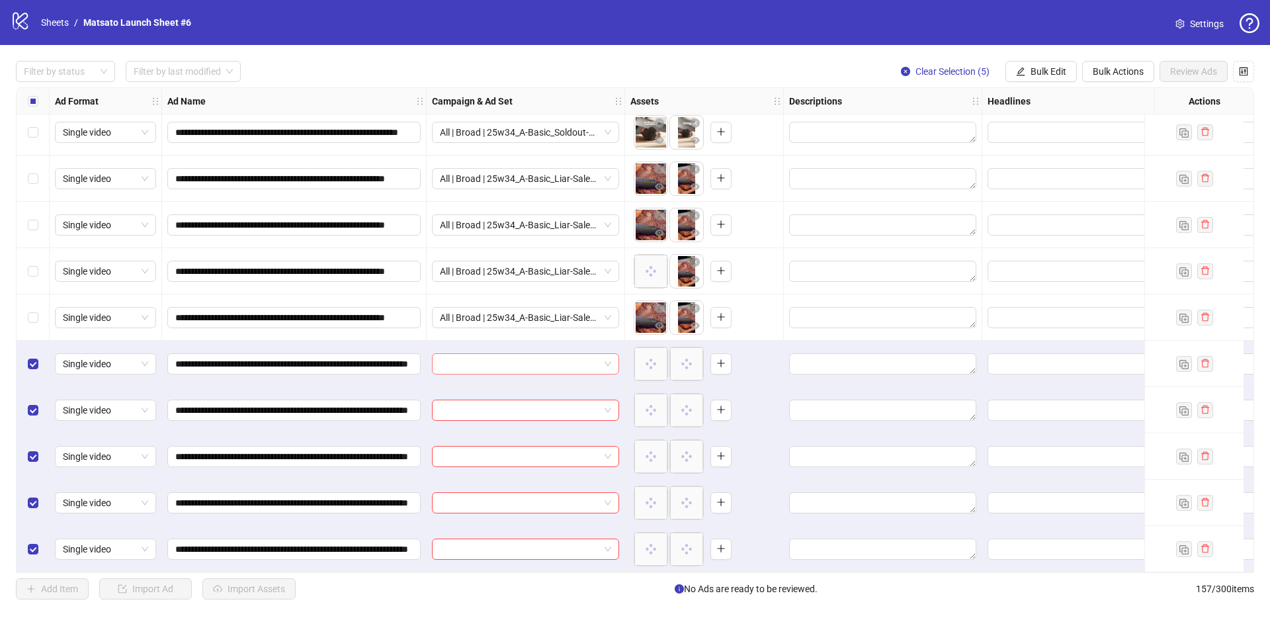
click at [606, 356] on span at bounding box center [525, 364] width 171 height 20
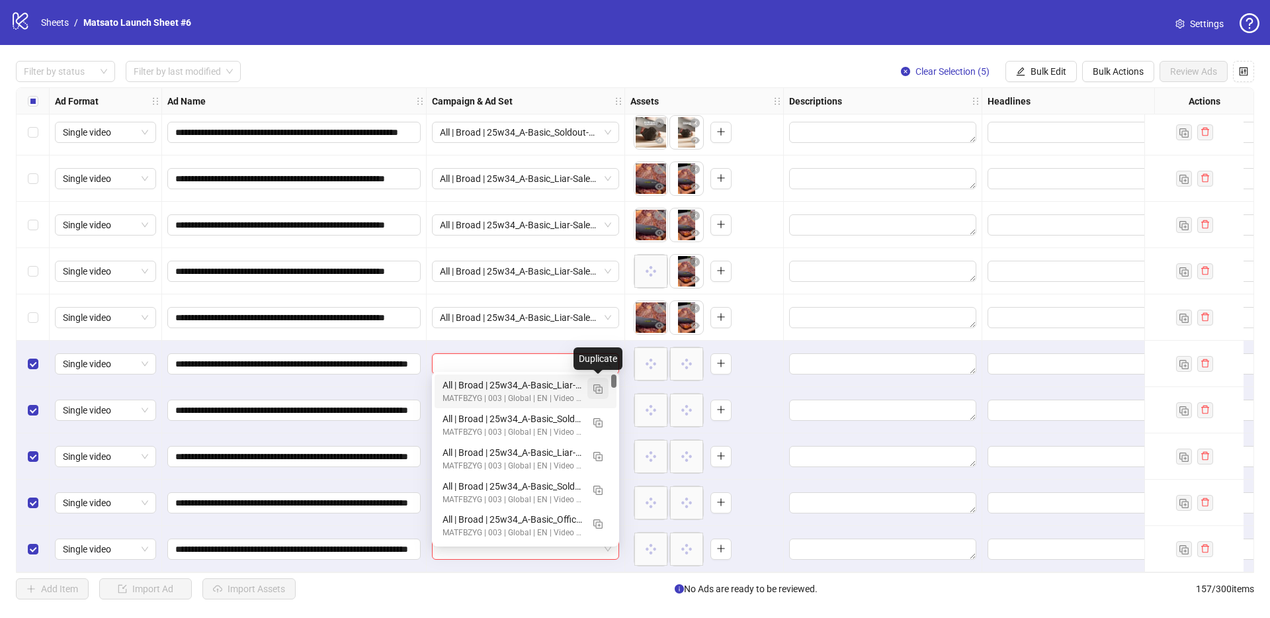
click at [603, 389] on button "button" at bounding box center [597, 388] width 21 height 21
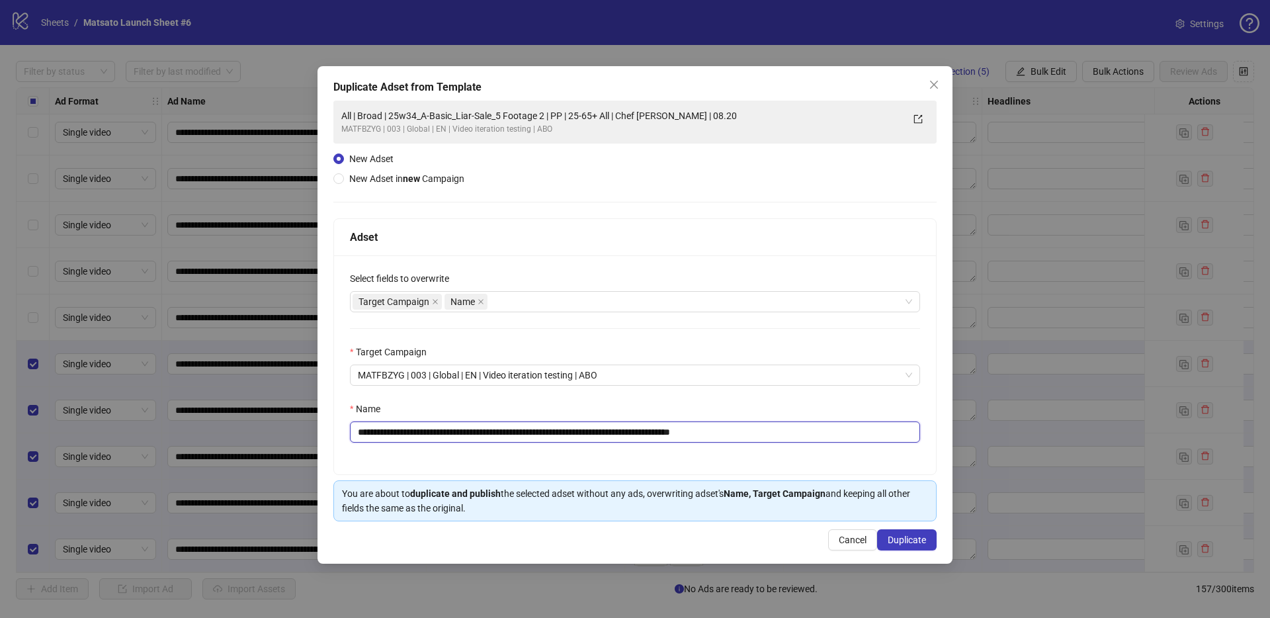
drag, startPoint x: 706, startPoint y: 432, endPoint x: 866, endPoint y: 443, distance: 159.7
click at [864, 444] on div "**********" at bounding box center [635, 364] width 602 height 219
drag, startPoint x: 561, startPoint y: 433, endPoint x: 406, endPoint y: 434, distance: 155.4
click at [406, 434] on input "**********" at bounding box center [635, 431] width 570 height 21
paste input "**"
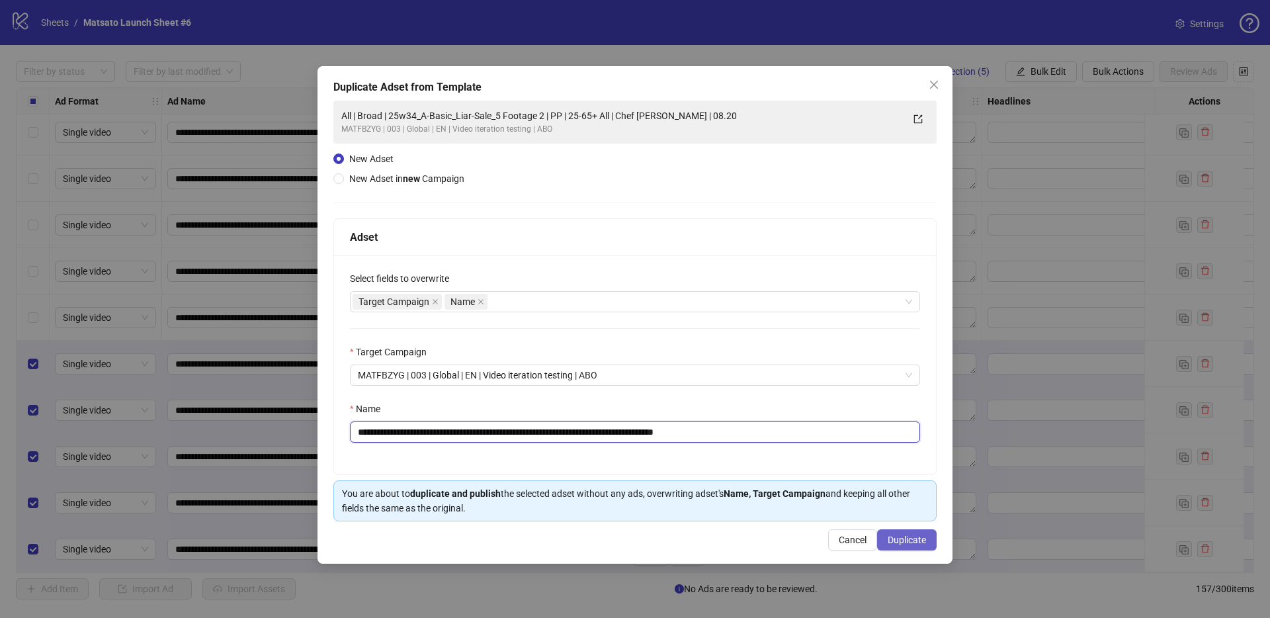
type input "**********"
click at [924, 542] on span "Duplicate" at bounding box center [906, 539] width 38 height 11
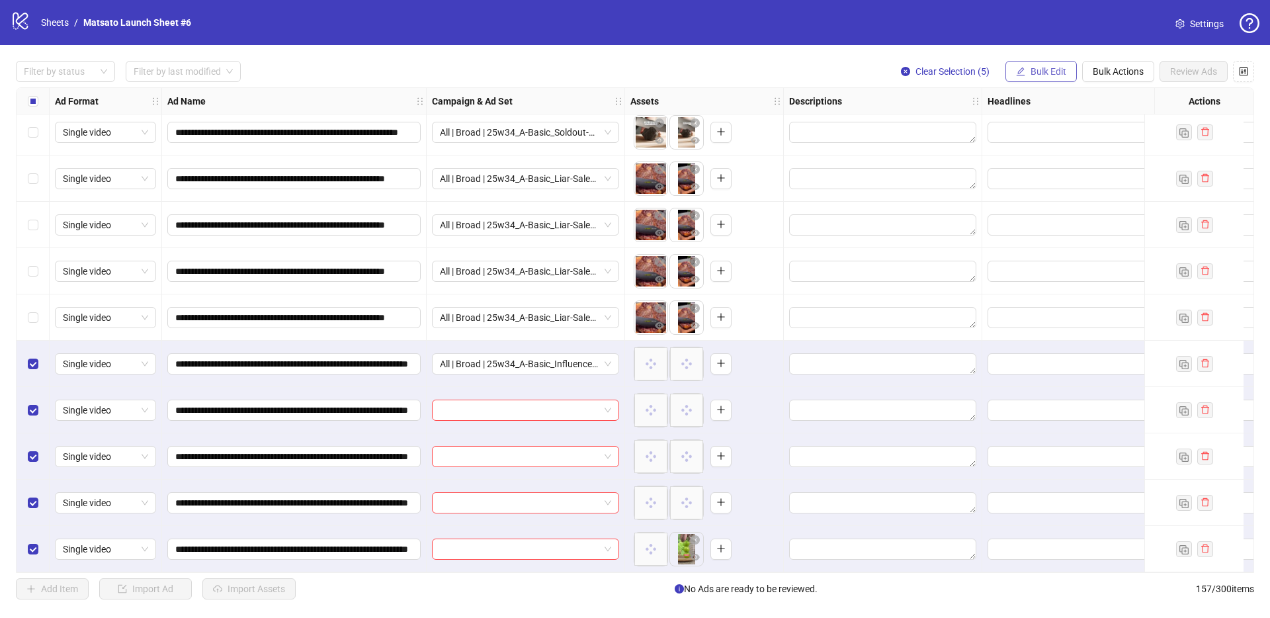
click at [1056, 70] on span "Bulk Edit" at bounding box center [1048, 71] width 36 height 11
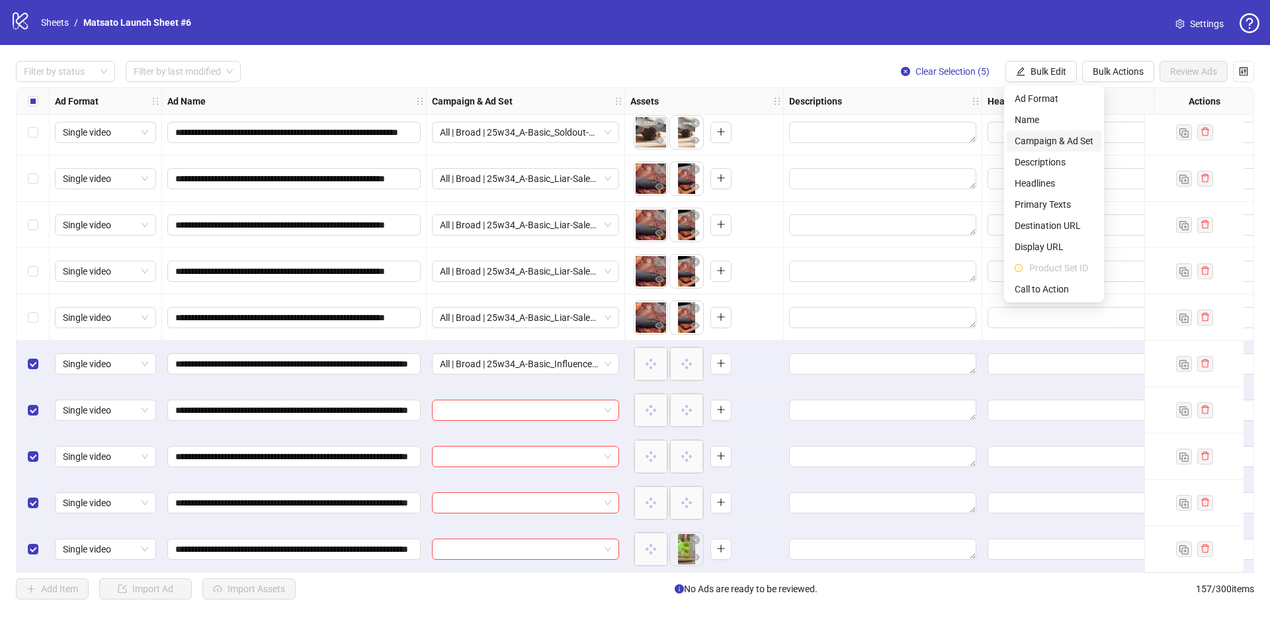
click at [1068, 139] on span "Campaign & Ad Set" at bounding box center [1053, 141] width 79 height 15
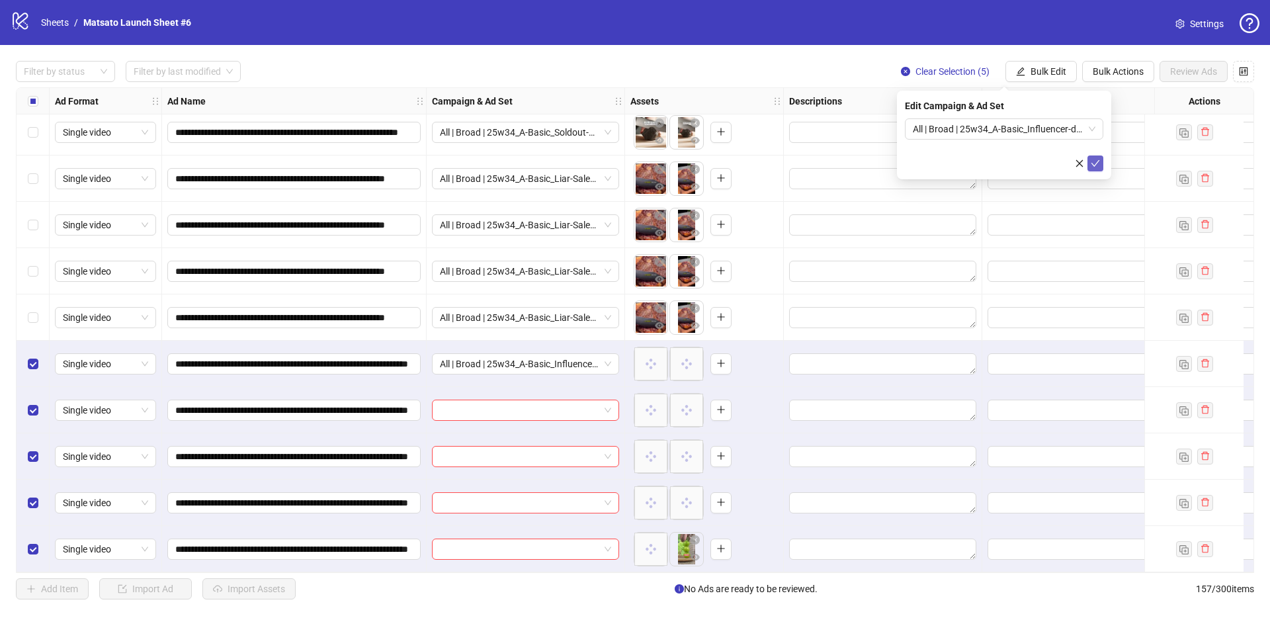
click at [1095, 167] on icon "check" at bounding box center [1094, 163] width 9 height 9
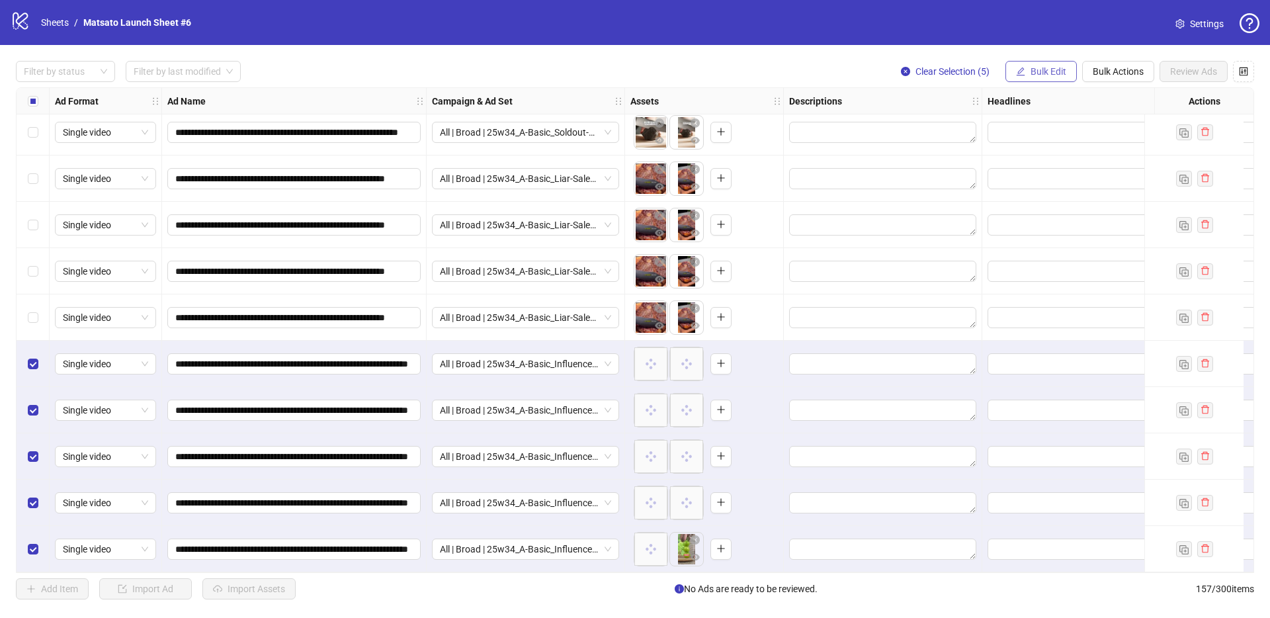
click at [1036, 66] on span "Bulk Edit" at bounding box center [1048, 71] width 36 height 11
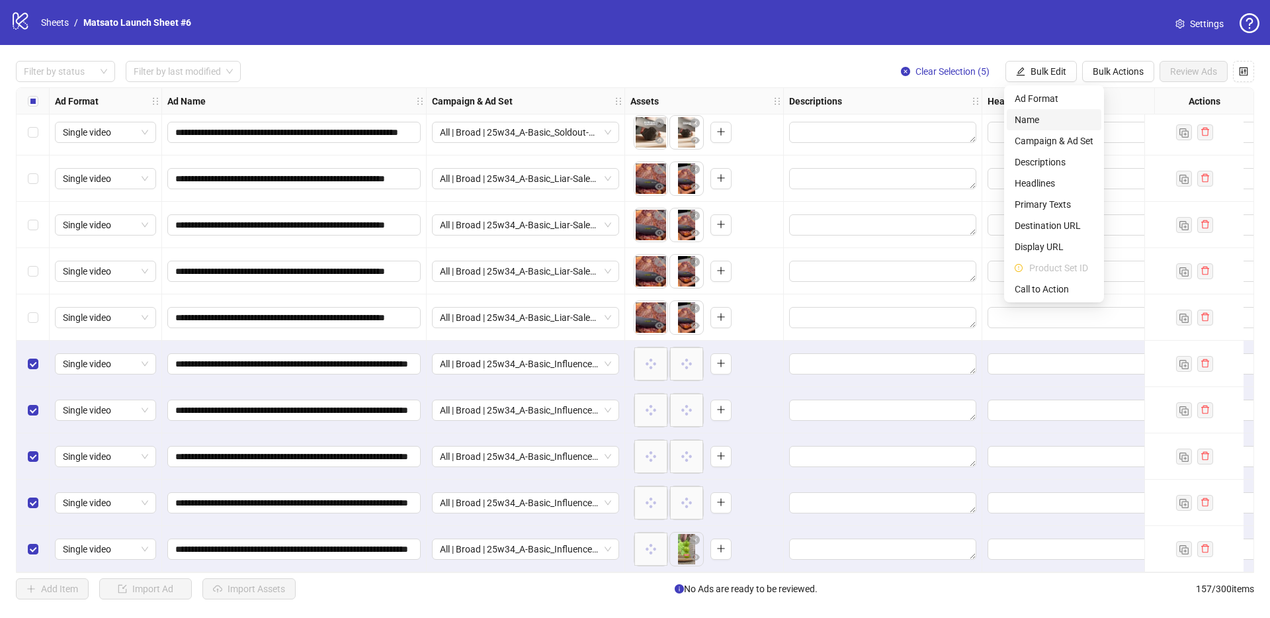
click at [1045, 123] on span "Name" at bounding box center [1053, 119] width 79 height 15
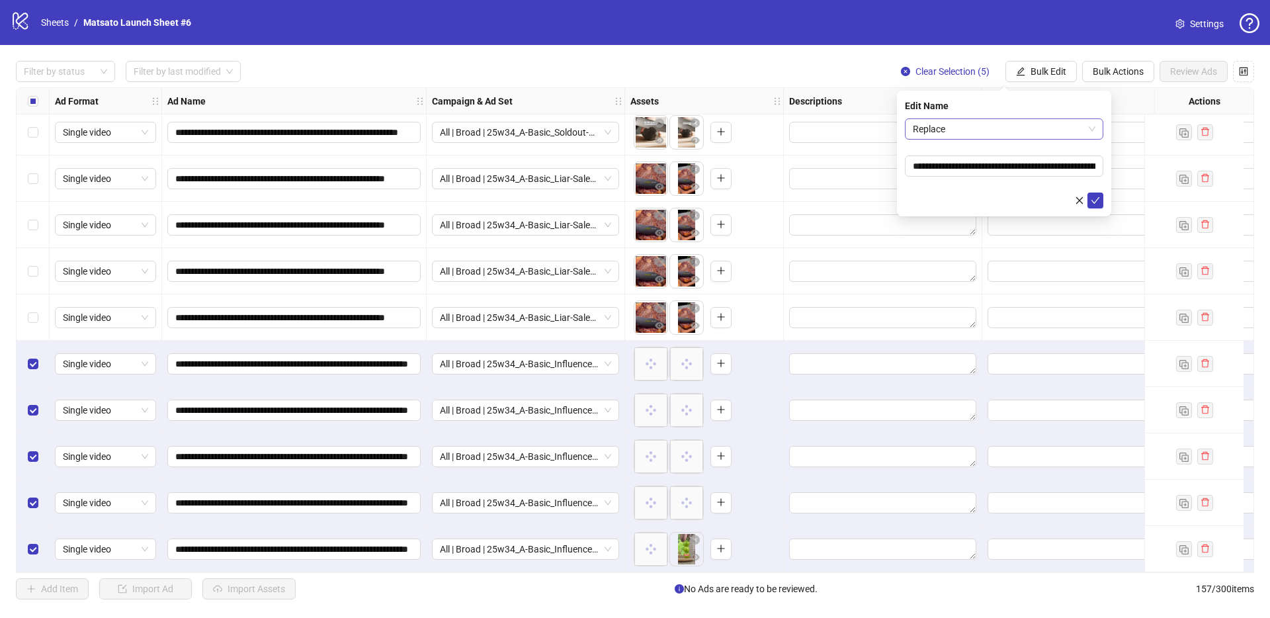
click at [1025, 135] on span "Replace" at bounding box center [1004, 129] width 183 height 20
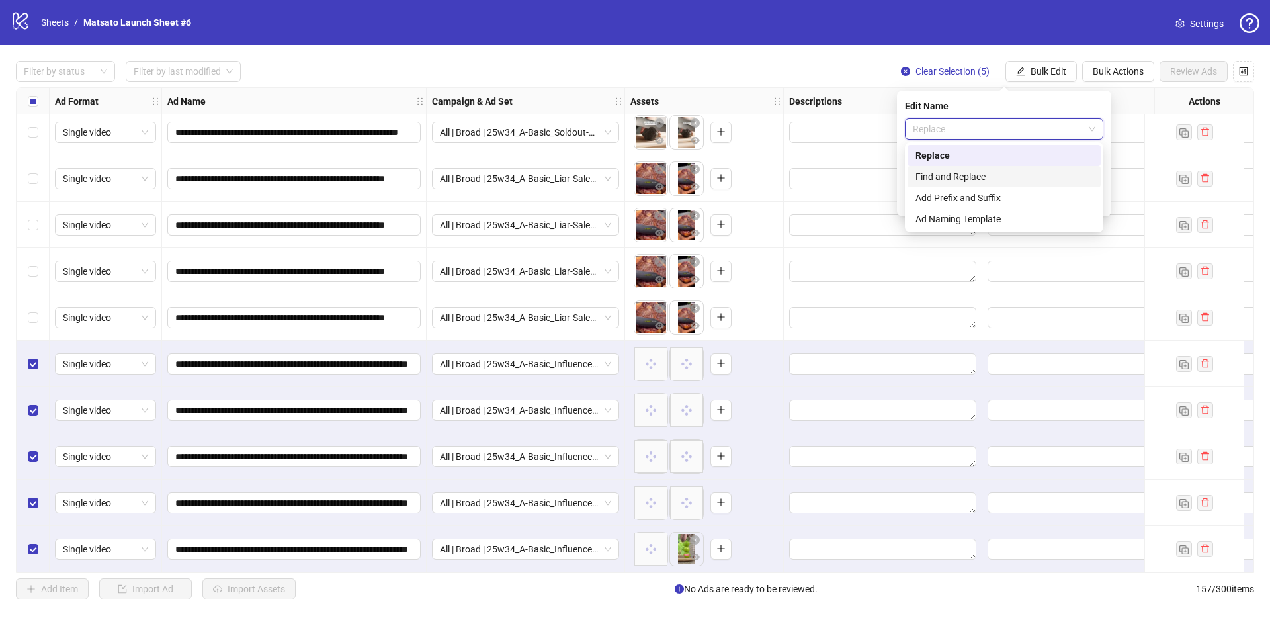
click at [1006, 175] on div "Find and Replace" at bounding box center [1003, 176] width 177 height 15
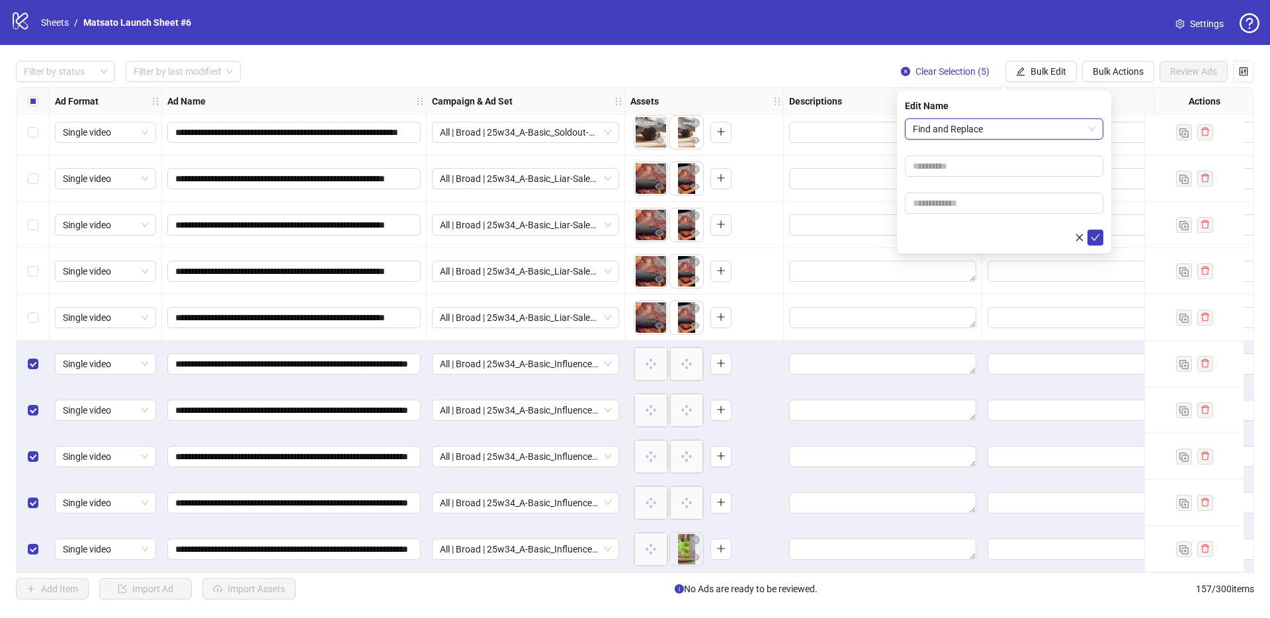
click at [1008, 179] on form "Find and Replace Find and Replace" at bounding box center [1004, 181] width 198 height 127
click at [984, 163] on input "text" at bounding box center [1004, 165] width 198 height 21
type input "**"
click at [989, 206] on input "text" at bounding box center [1004, 202] width 198 height 21
type input "*****"
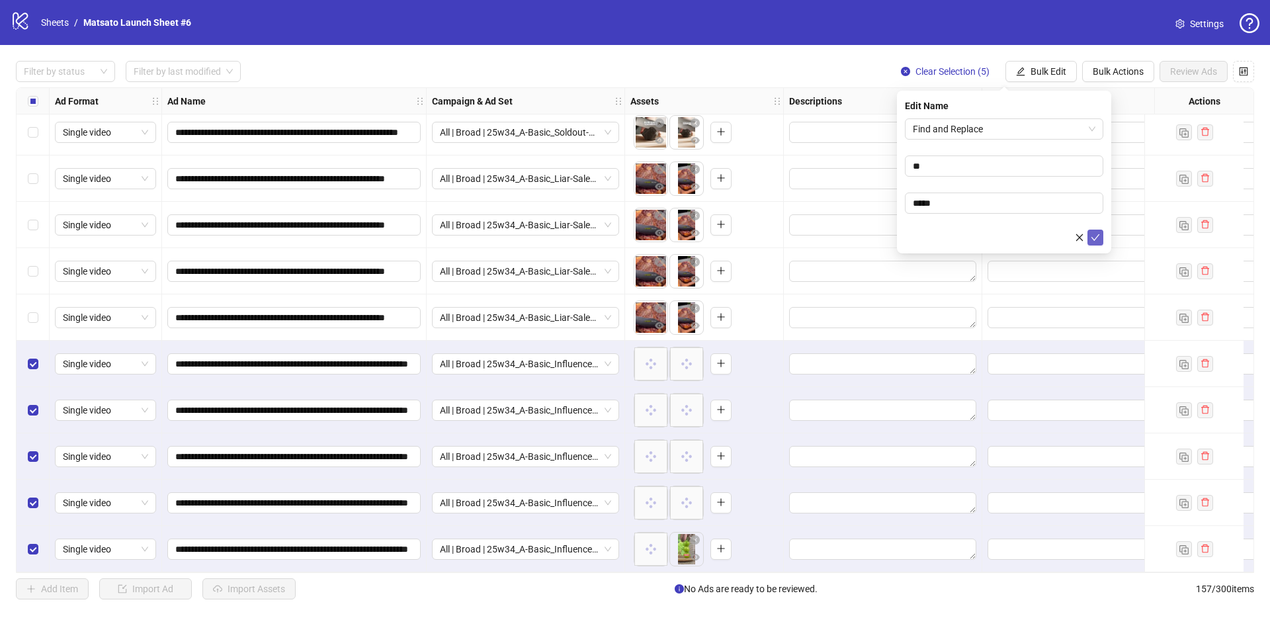
click at [1091, 237] on icon "check" at bounding box center [1094, 237] width 9 height 9
click at [950, 76] on span "Clear Selection (5)" at bounding box center [952, 71] width 74 height 11
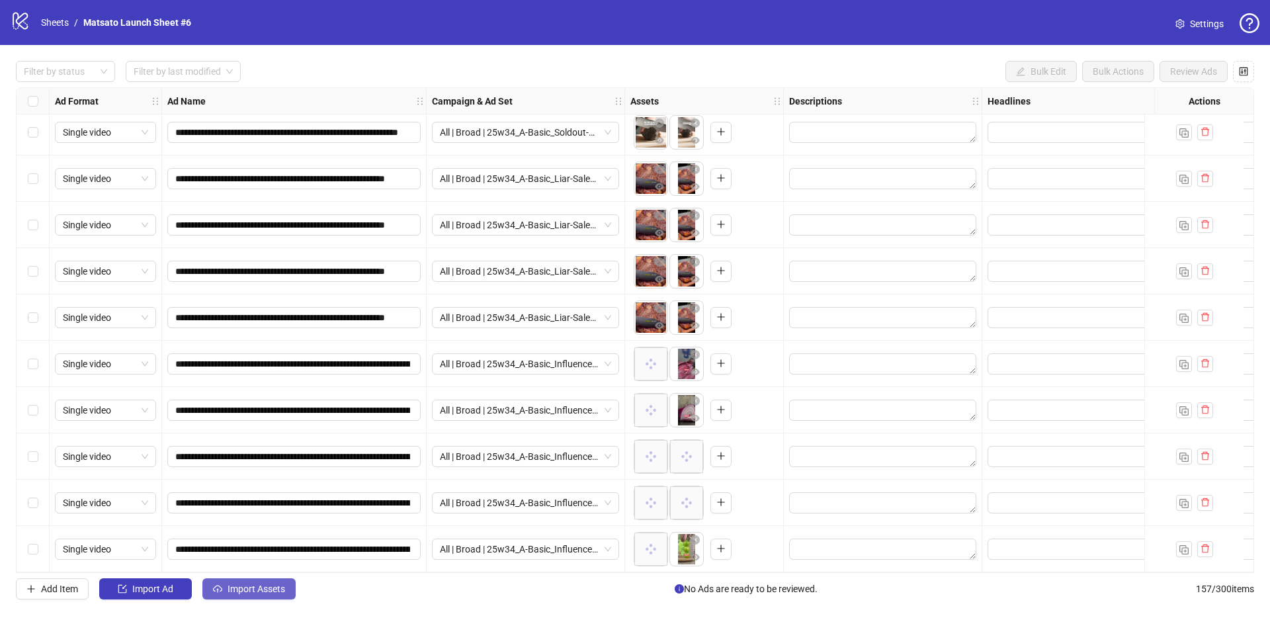
click at [280, 581] on button "Import Assets" at bounding box center [248, 588] width 93 height 21
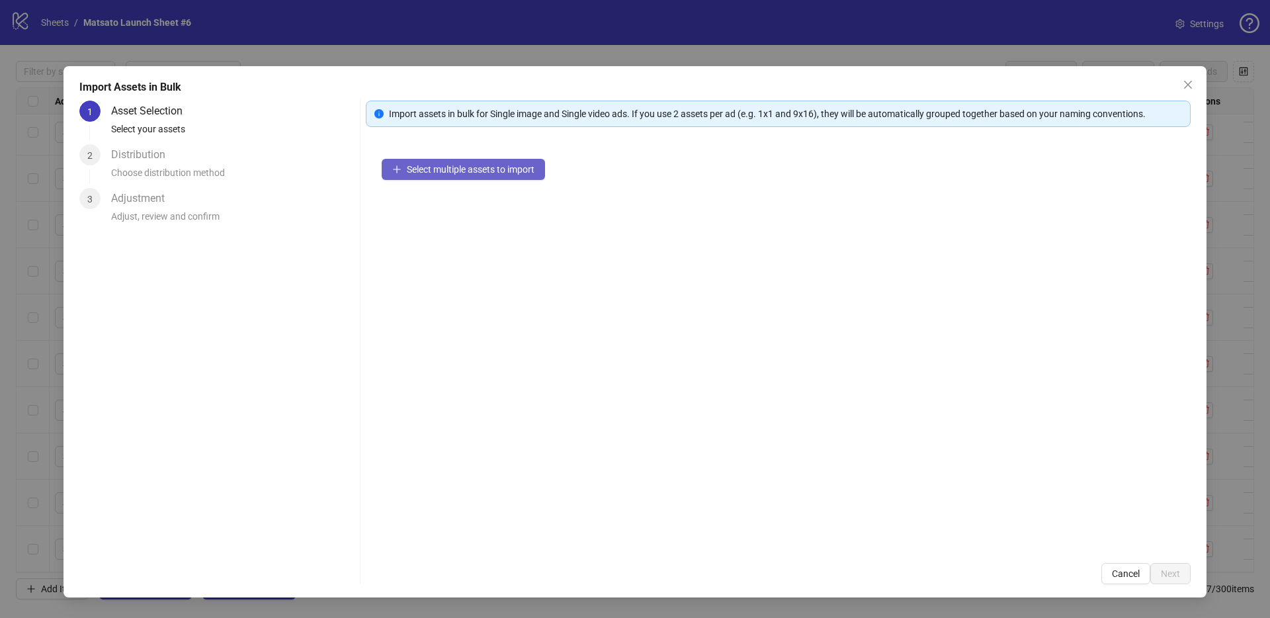
click at [481, 178] on button "Select multiple assets to import" at bounding box center [463, 169] width 163 height 21
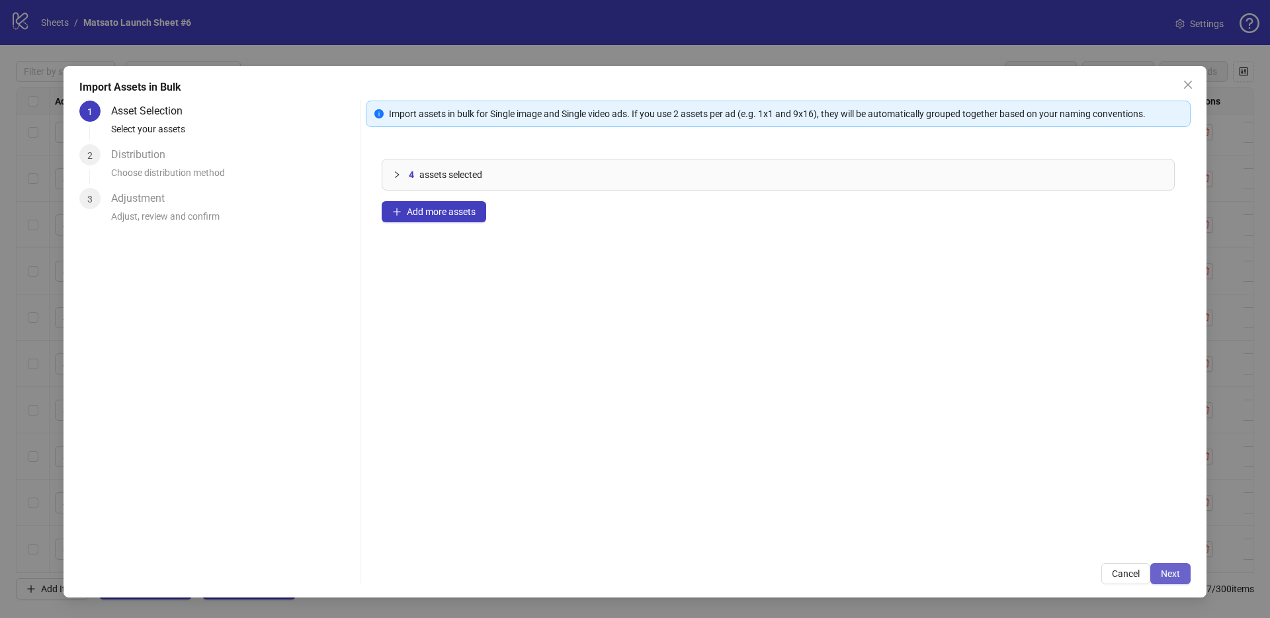
click at [1169, 573] on span "Next" at bounding box center [1169, 573] width 19 height 11
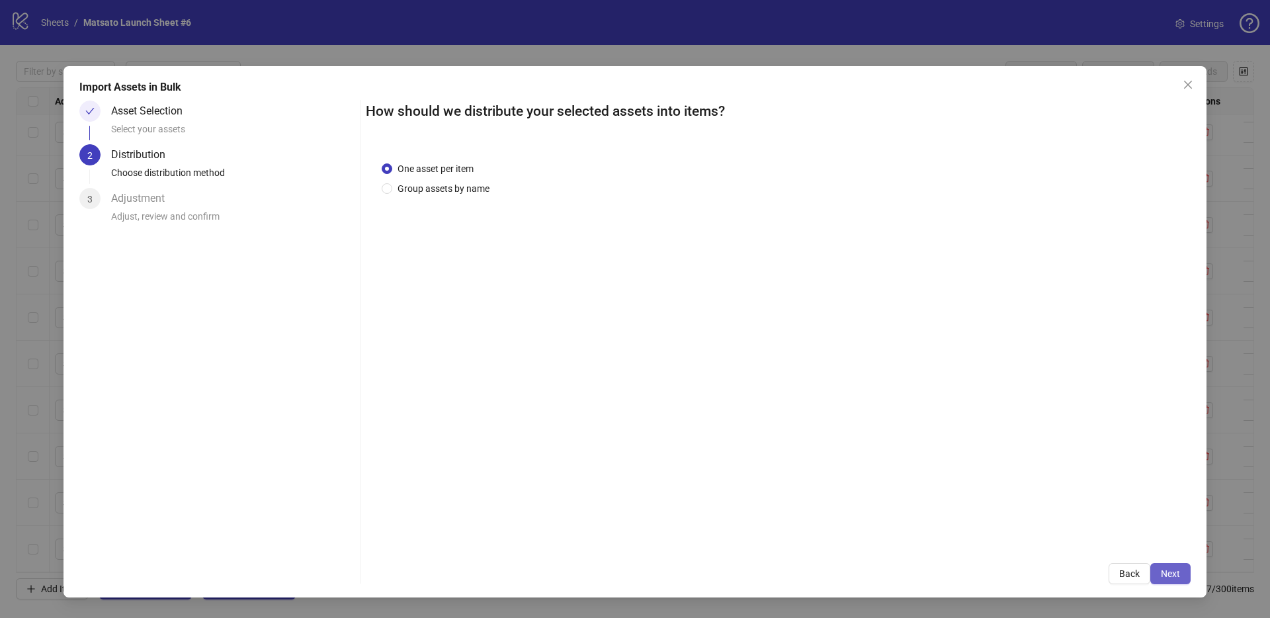
click at [1169, 573] on span "Next" at bounding box center [1169, 573] width 19 height 11
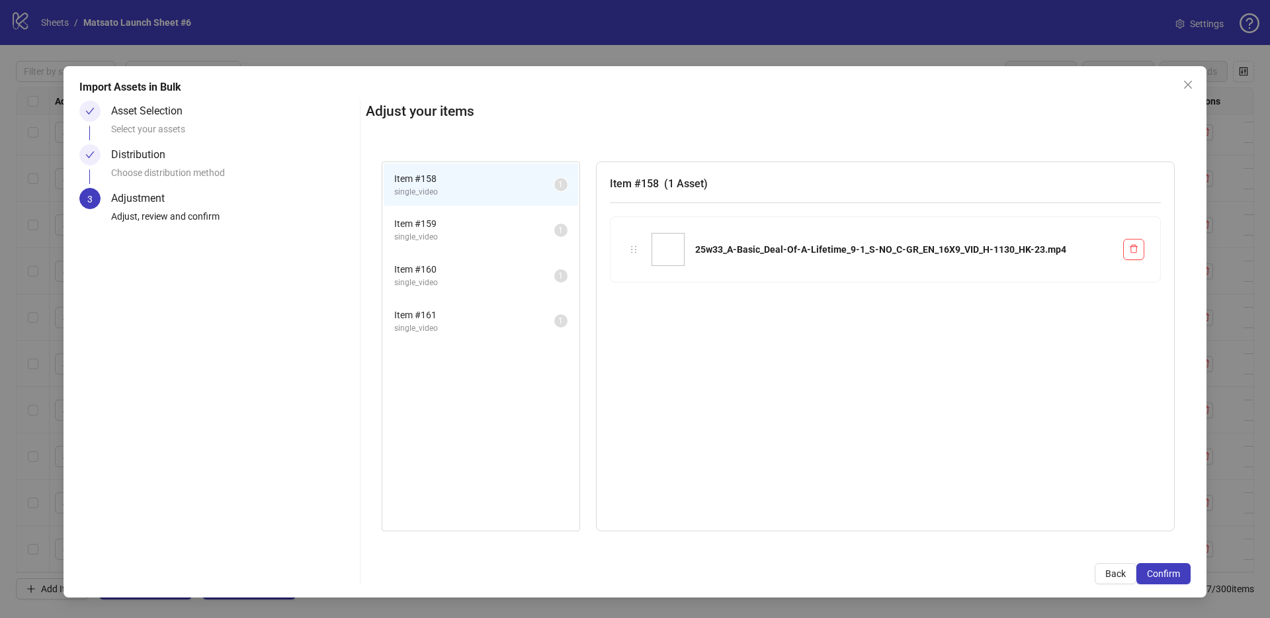
click at [1169, 573] on span "Confirm" at bounding box center [1163, 573] width 33 height 11
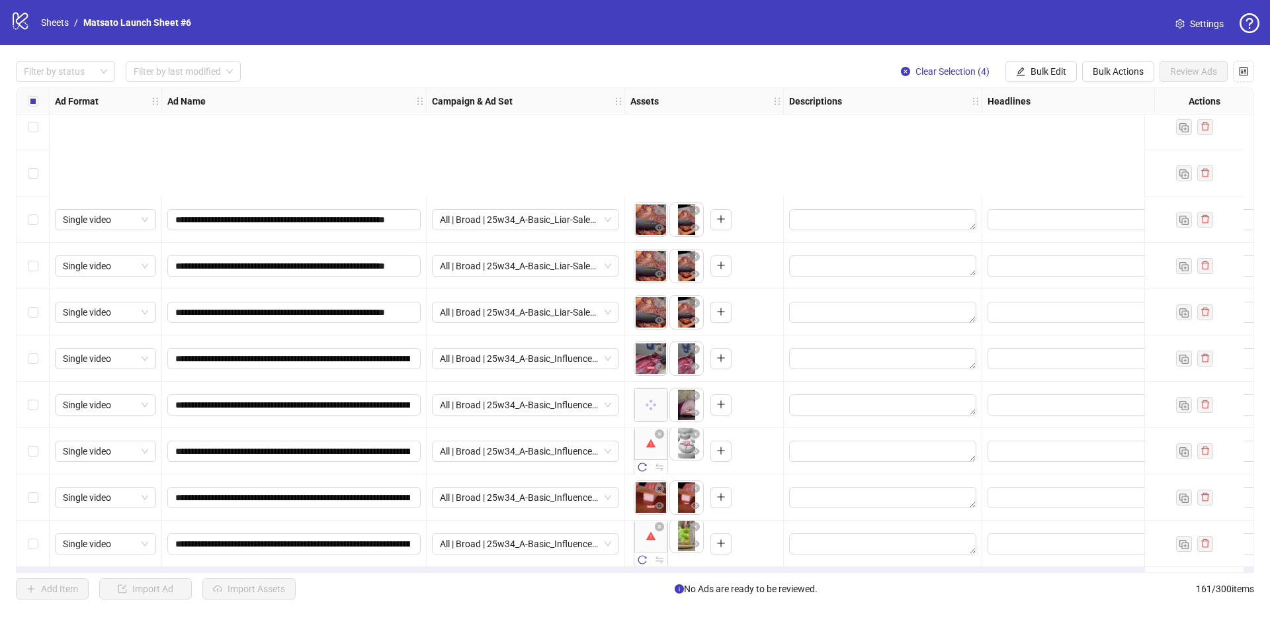
scroll to position [7000, 0]
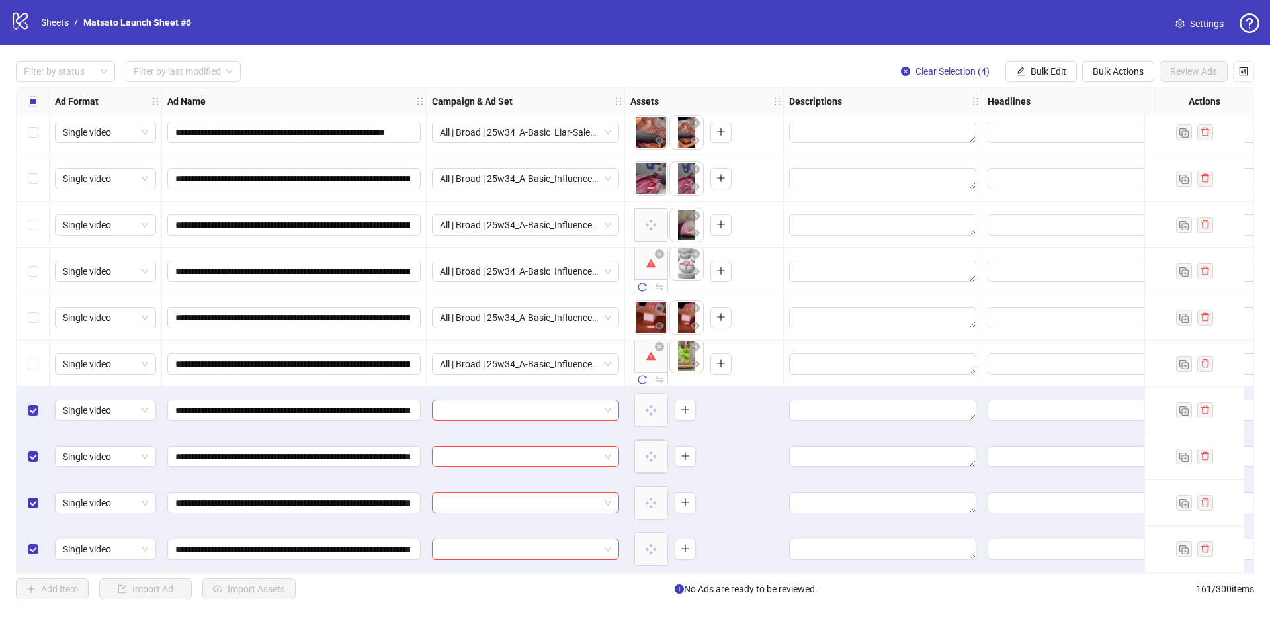
click at [1034, 66] on span "Bulk Edit" at bounding box center [1048, 71] width 36 height 11
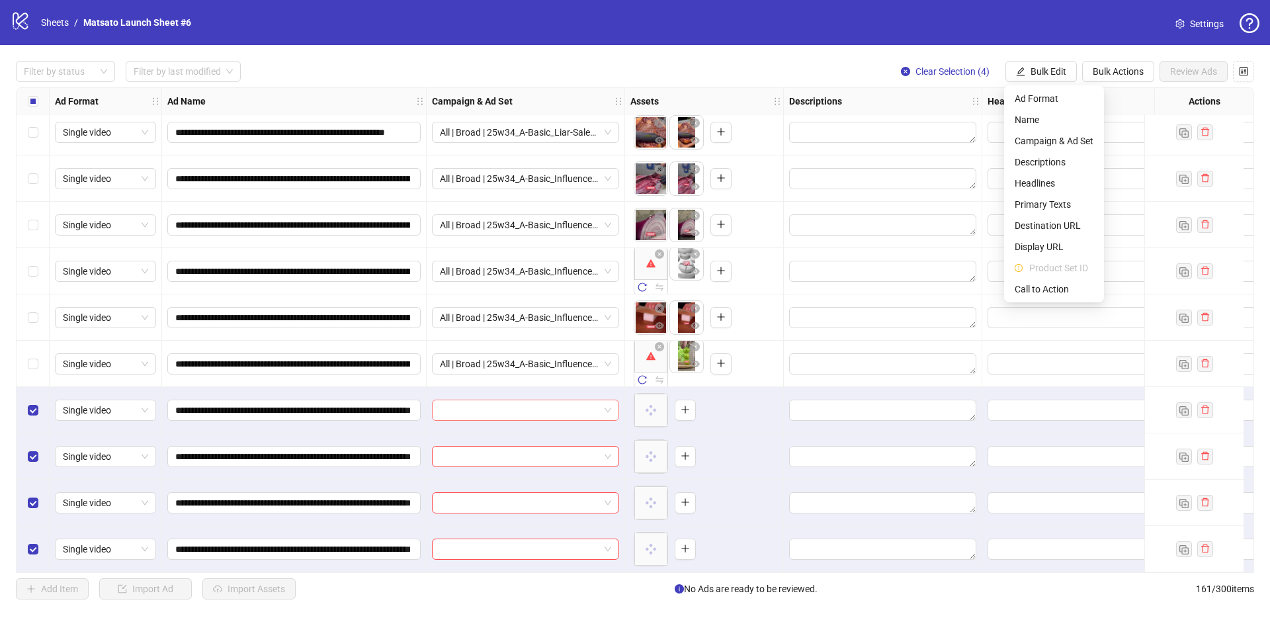
click at [610, 405] on span at bounding box center [525, 410] width 171 height 20
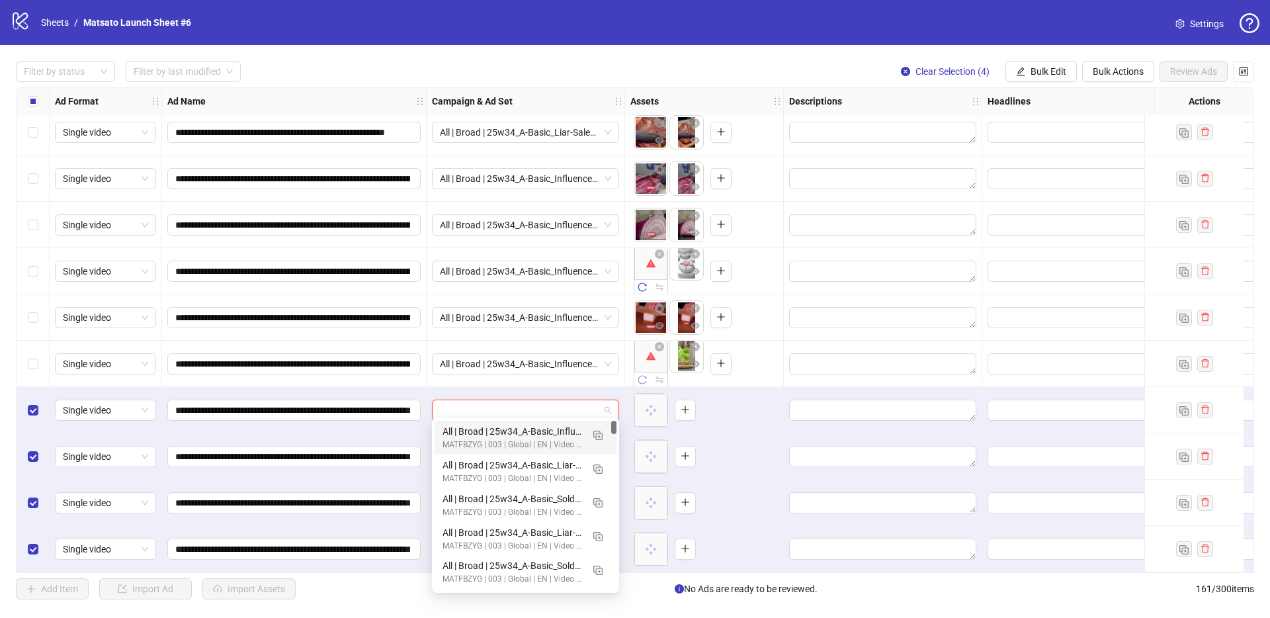
click at [640, 375] on icon "reload" at bounding box center [641, 379] width 9 height 9
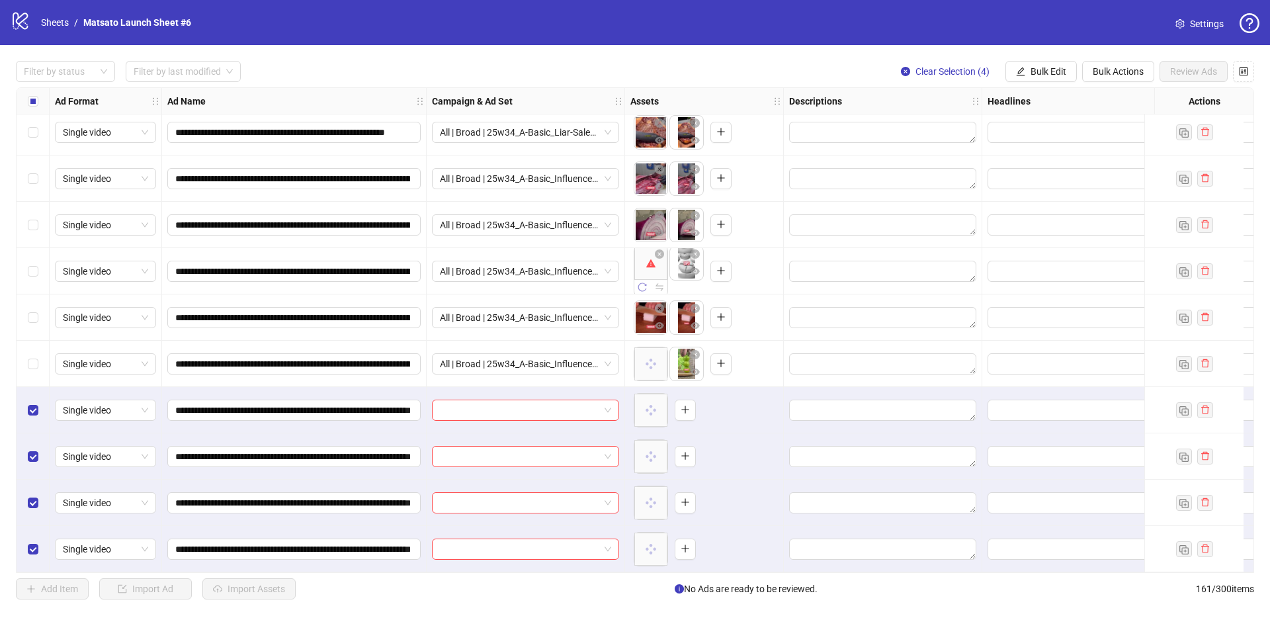
click at [642, 282] on icon "reload" at bounding box center [641, 286] width 9 height 9
click at [609, 406] on span at bounding box center [525, 410] width 171 height 20
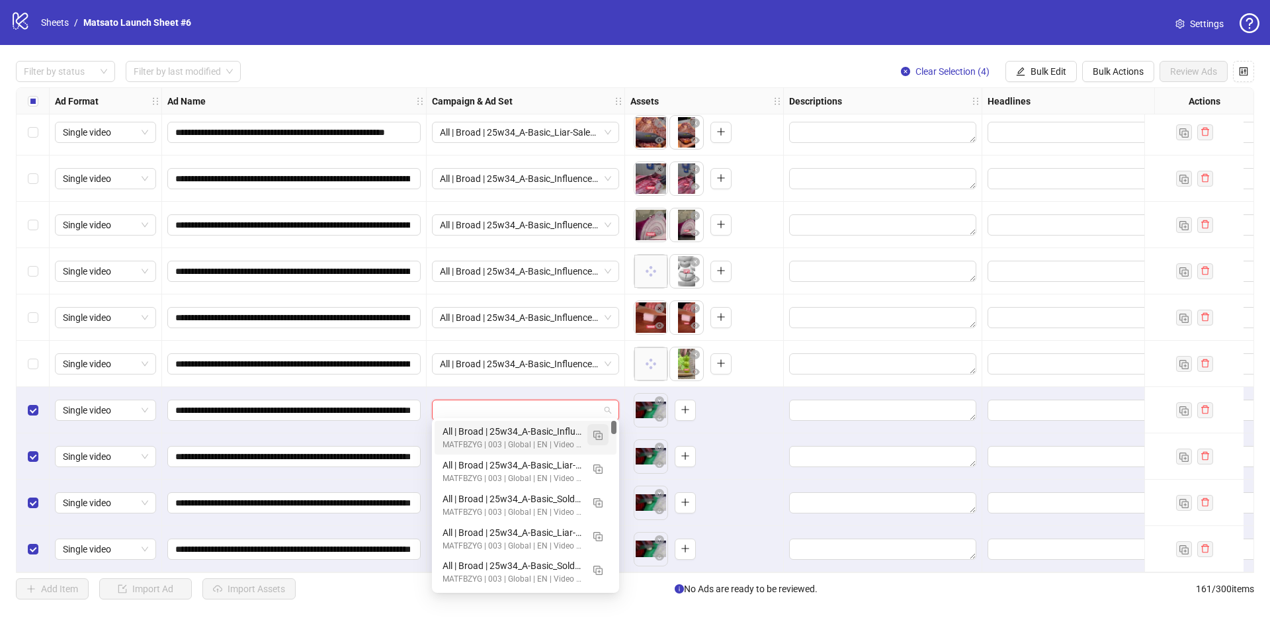
click at [600, 432] on img "button" at bounding box center [597, 434] width 9 height 9
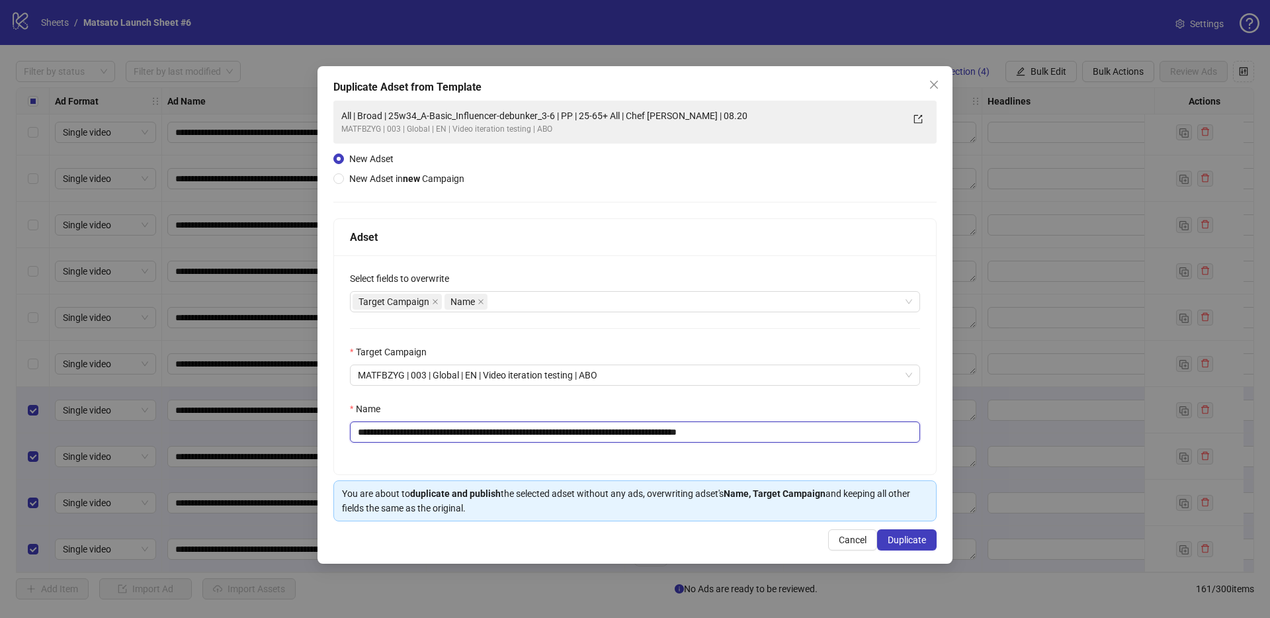
drag, startPoint x: 717, startPoint y: 437, endPoint x: 881, endPoint y: 456, distance: 164.5
click at [879, 456] on div "**********" at bounding box center [635, 364] width 602 height 219
drag, startPoint x: 571, startPoint y: 432, endPoint x: 408, endPoint y: 432, distance: 163.3
click at [408, 432] on input "**********" at bounding box center [635, 431] width 570 height 21
paste input "text"
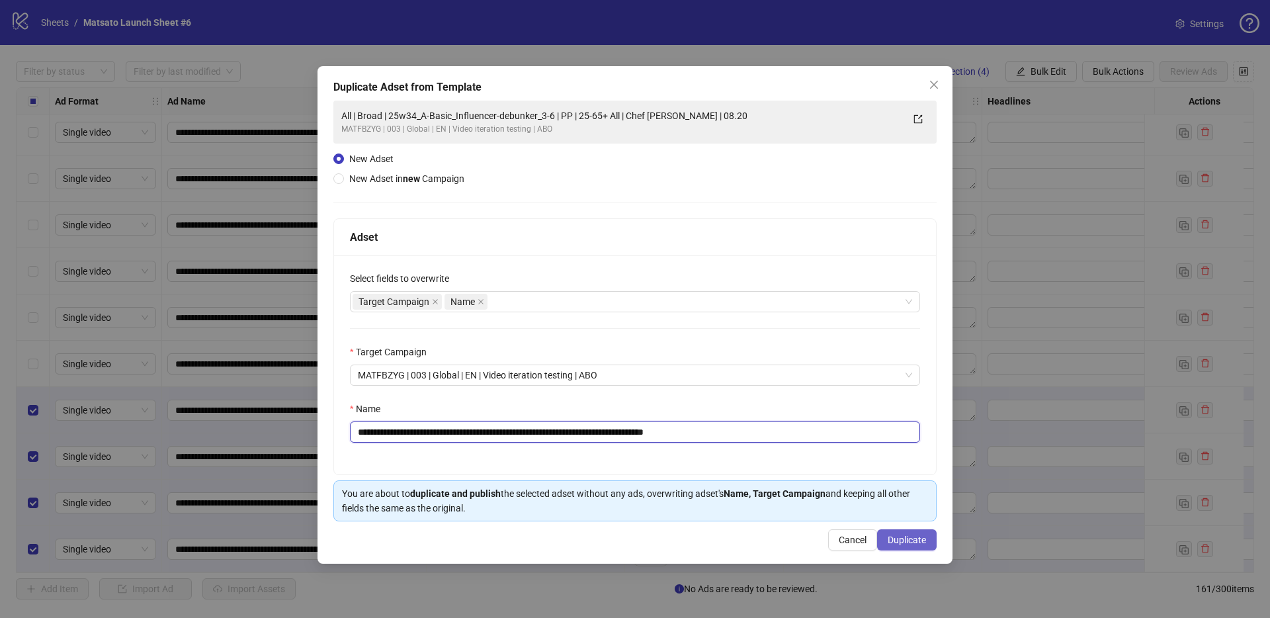
type input "**********"
click at [897, 532] on button "Duplicate" at bounding box center [907, 539] width 60 height 21
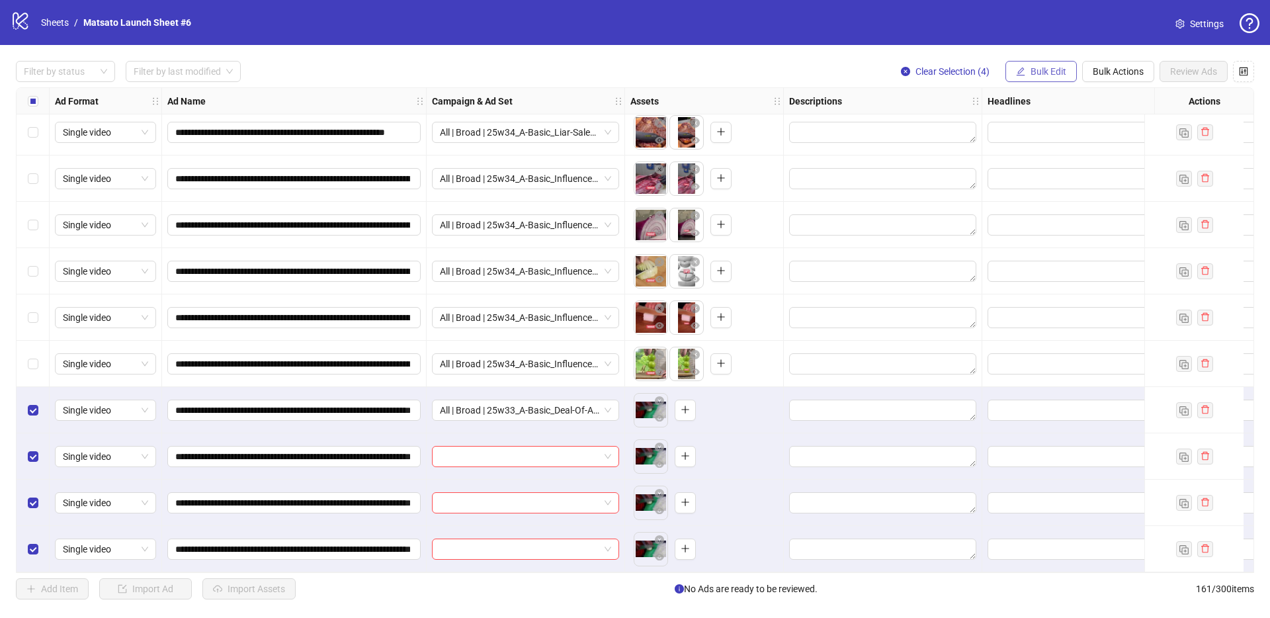
click at [1057, 68] on span "Bulk Edit" at bounding box center [1048, 71] width 36 height 11
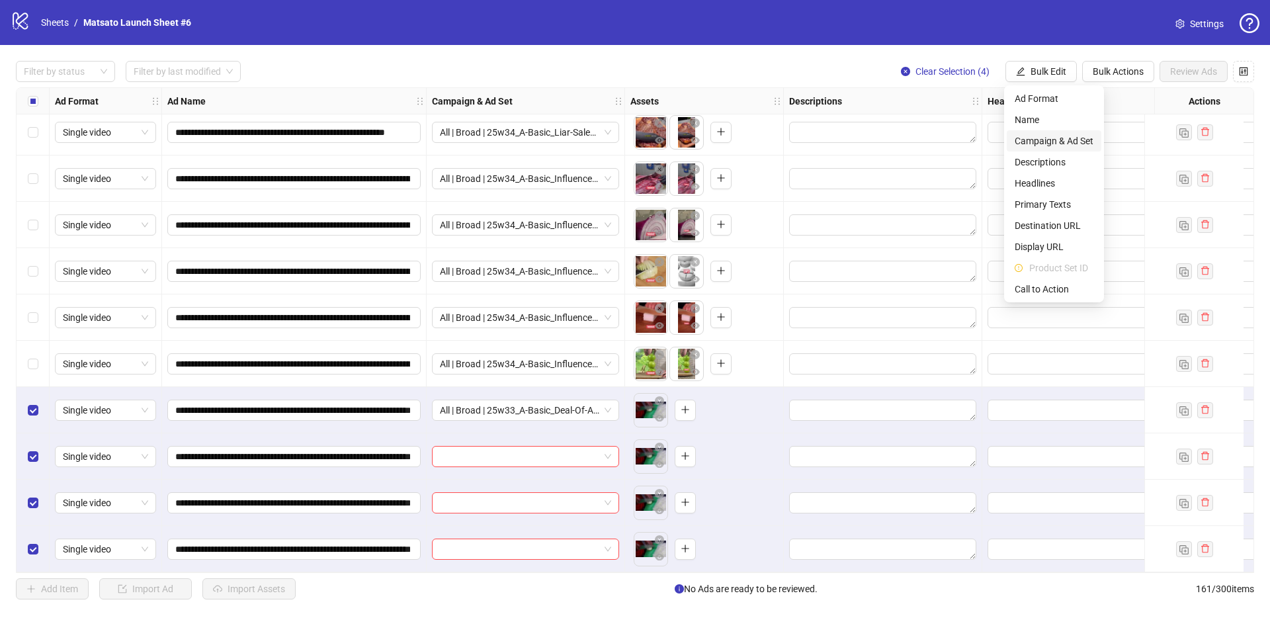
click at [1064, 134] on span "Campaign & Ad Set" at bounding box center [1053, 141] width 79 height 15
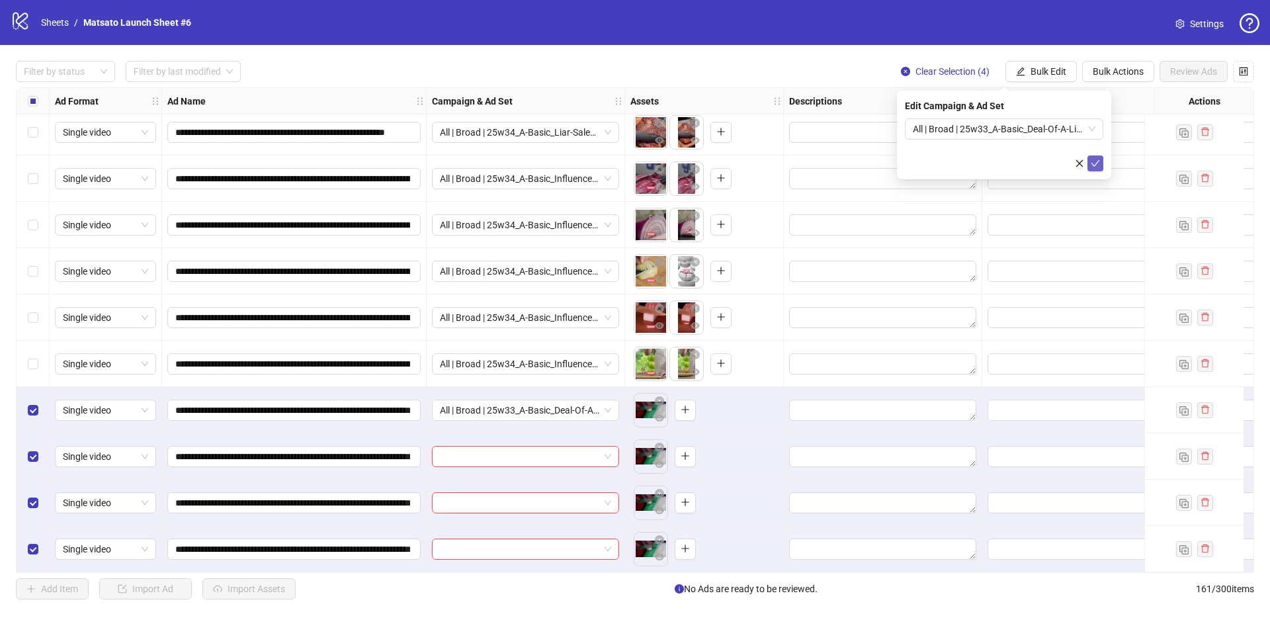
click at [1102, 159] on button "submit" at bounding box center [1095, 163] width 16 height 16
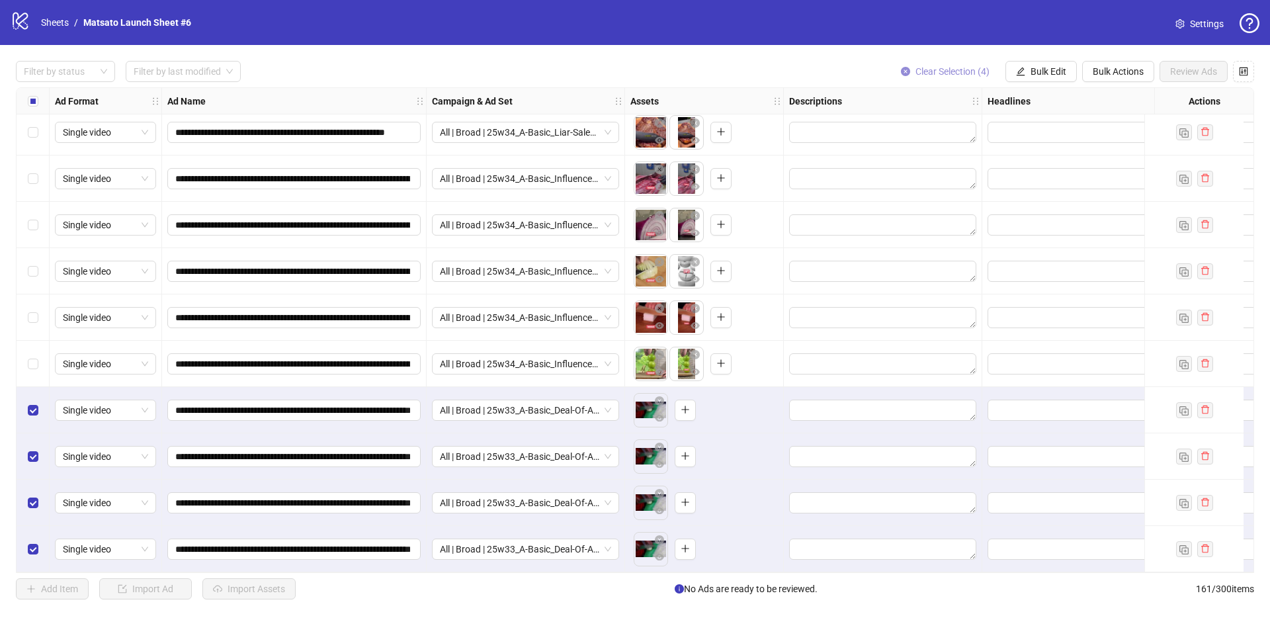
click at [950, 74] on span "Clear Selection (4)" at bounding box center [952, 71] width 74 height 11
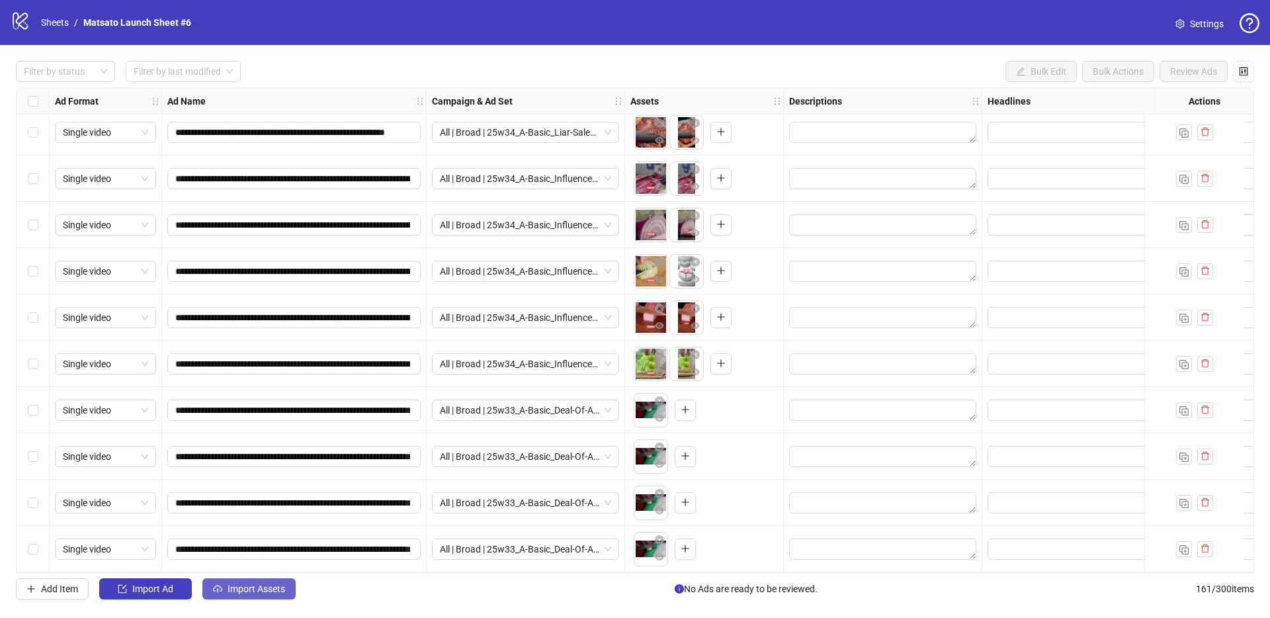
click at [244, 592] on span "Import Assets" at bounding box center [256, 588] width 58 height 11
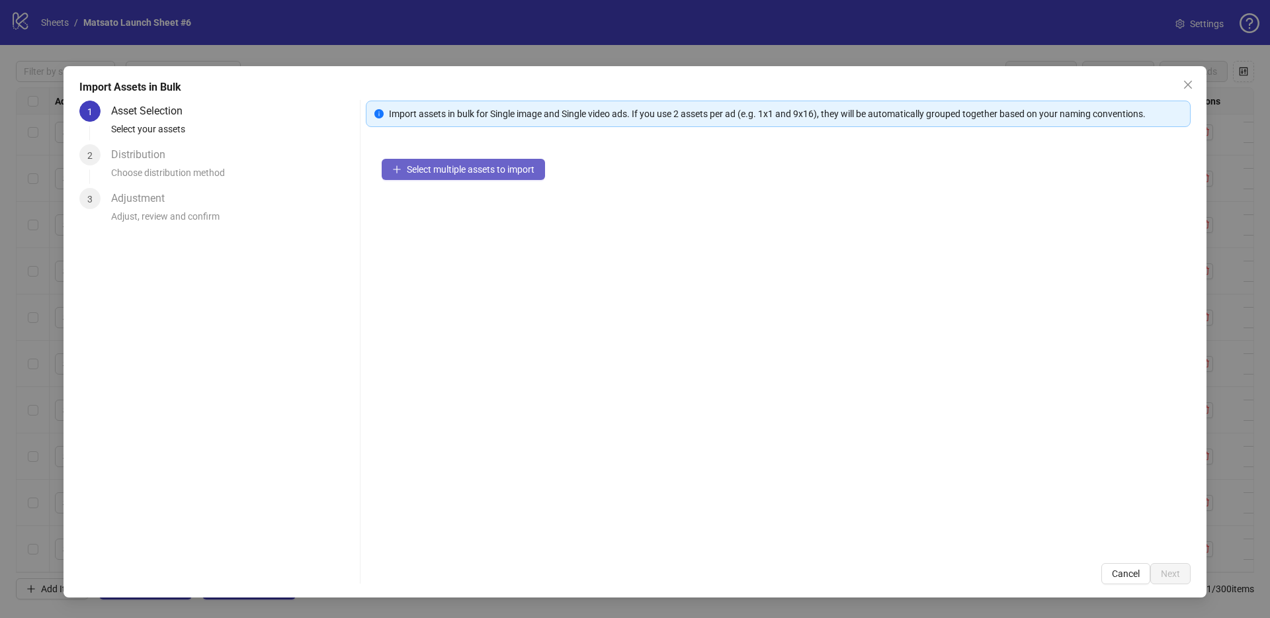
click at [447, 170] on span "Select multiple assets to import" at bounding box center [471, 169] width 128 height 11
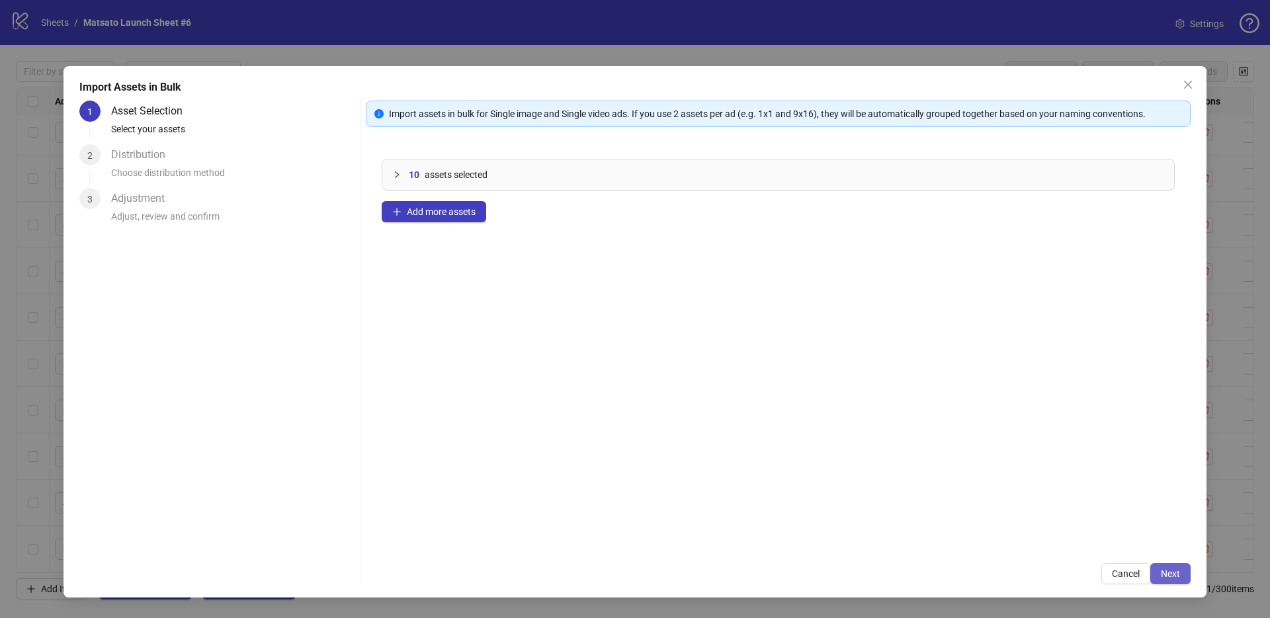
click at [1164, 568] on span "Next" at bounding box center [1169, 573] width 19 height 11
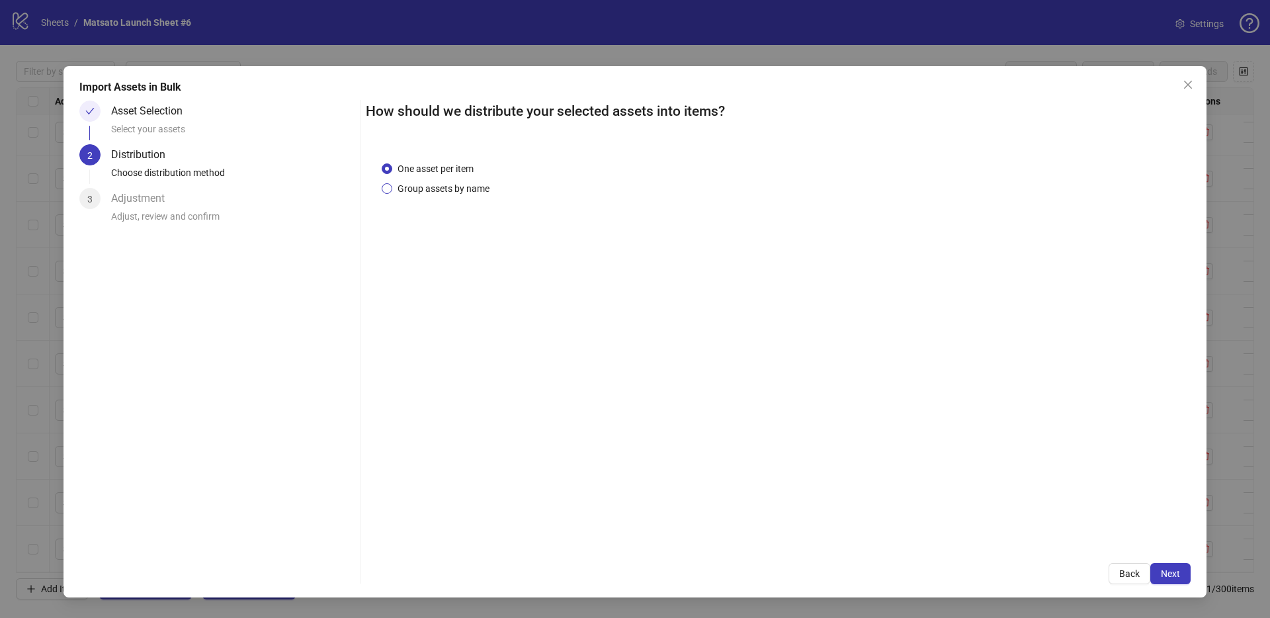
drag, startPoint x: 459, startPoint y: 197, endPoint x: 454, endPoint y: 190, distance: 8.5
click at [459, 196] on div "One asset per item Group assets by name" at bounding box center [778, 345] width 825 height 401
click at [454, 190] on span "Group assets by name" at bounding box center [443, 188] width 102 height 15
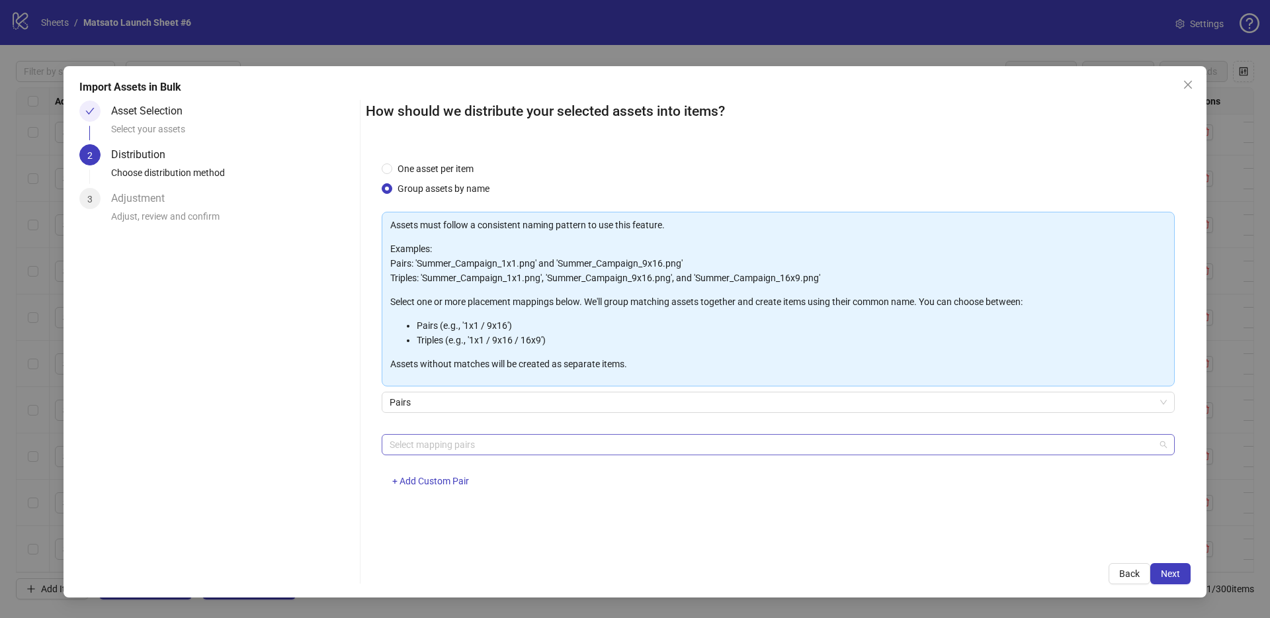
click at [487, 442] on div at bounding box center [771, 444] width 774 height 19
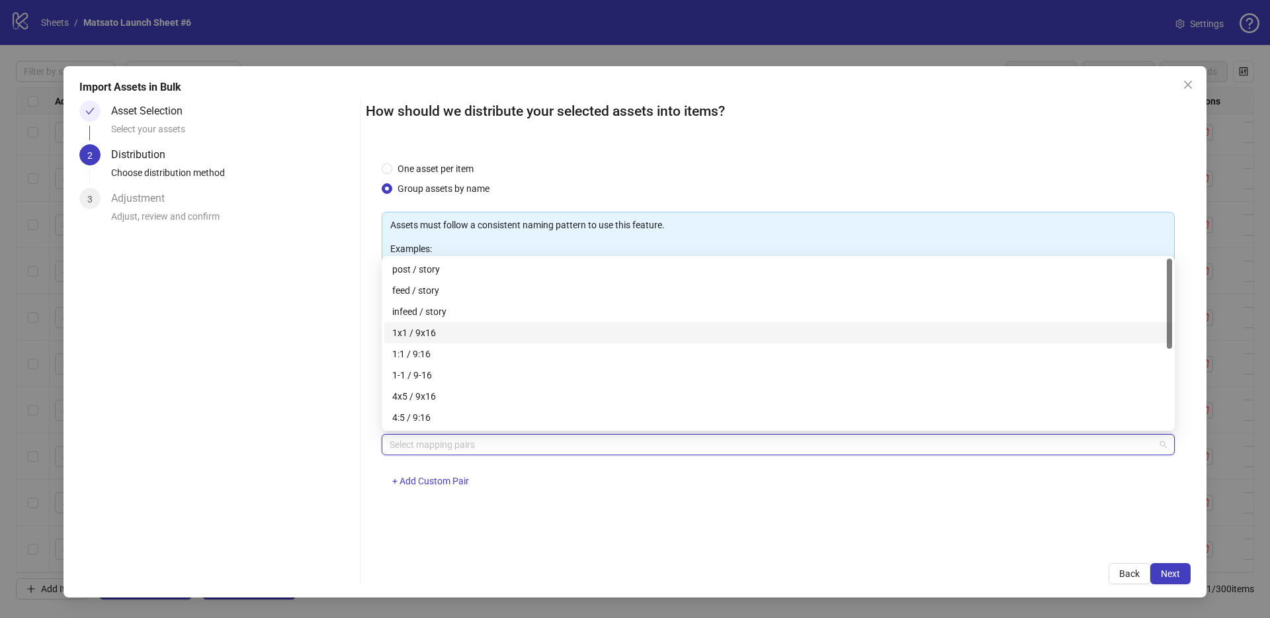
click at [464, 340] on div "1x1 / 9x16" at bounding box center [778, 332] width 788 height 21
click at [1172, 570] on span "Next" at bounding box center [1169, 573] width 19 height 11
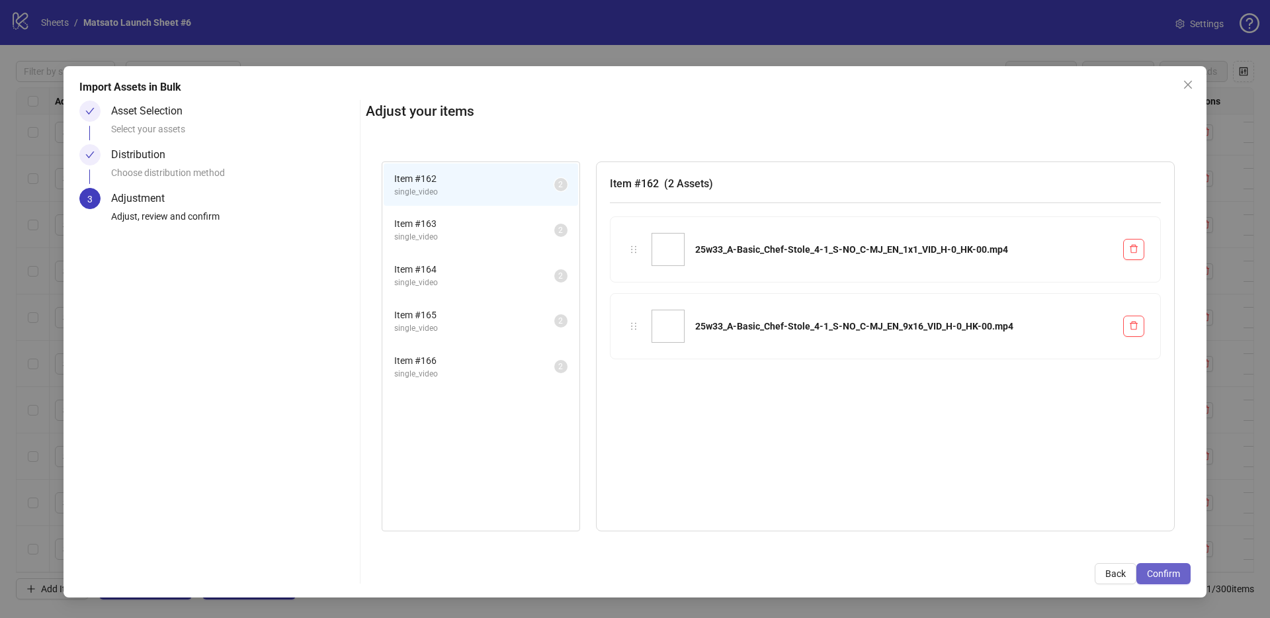
click at [1173, 575] on span "Confirm" at bounding box center [1163, 573] width 33 height 11
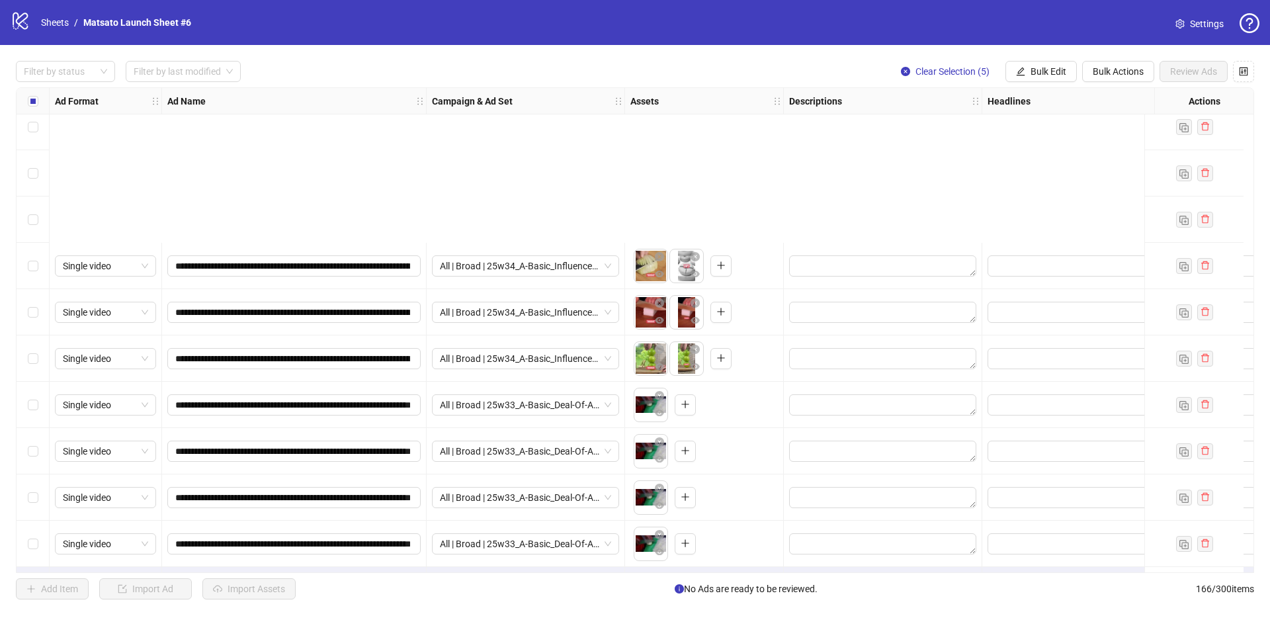
scroll to position [7231, 0]
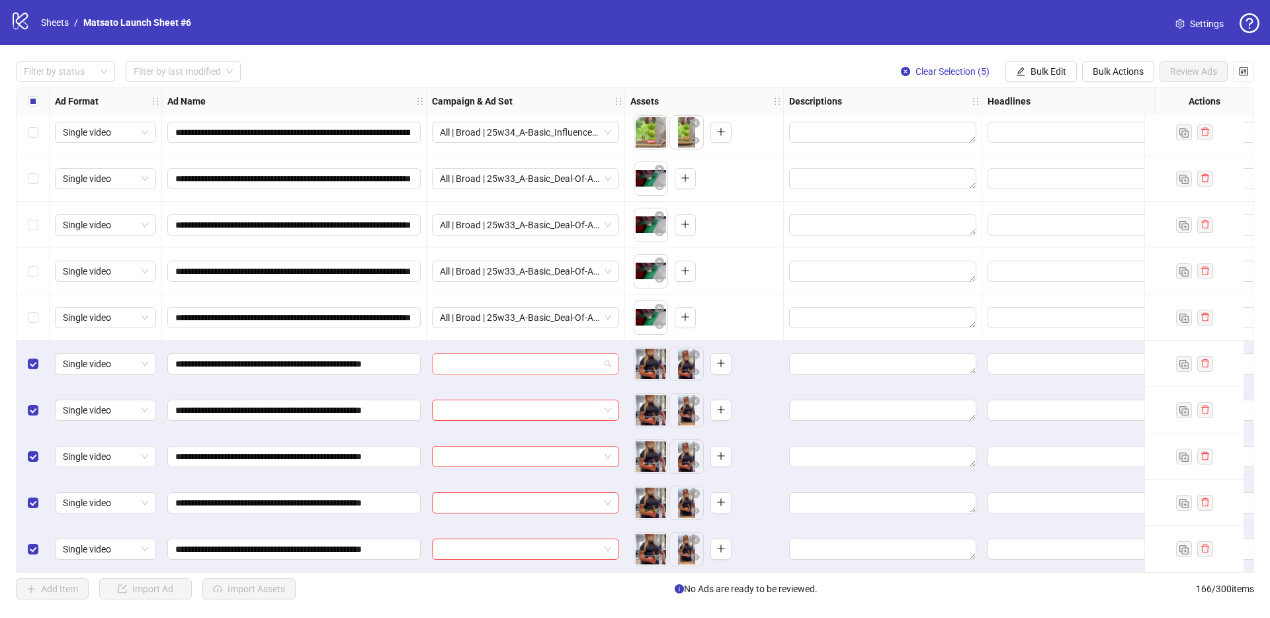
click at [610, 360] on span at bounding box center [525, 364] width 171 height 20
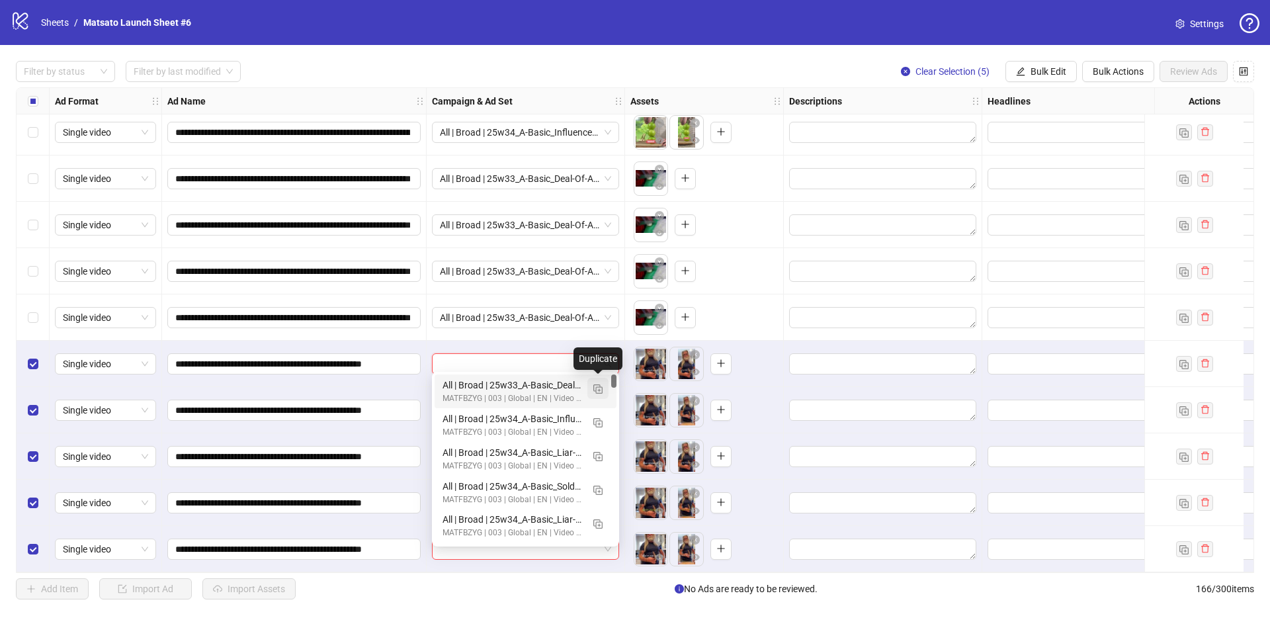
click at [605, 393] on button "button" at bounding box center [597, 388] width 21 height 21
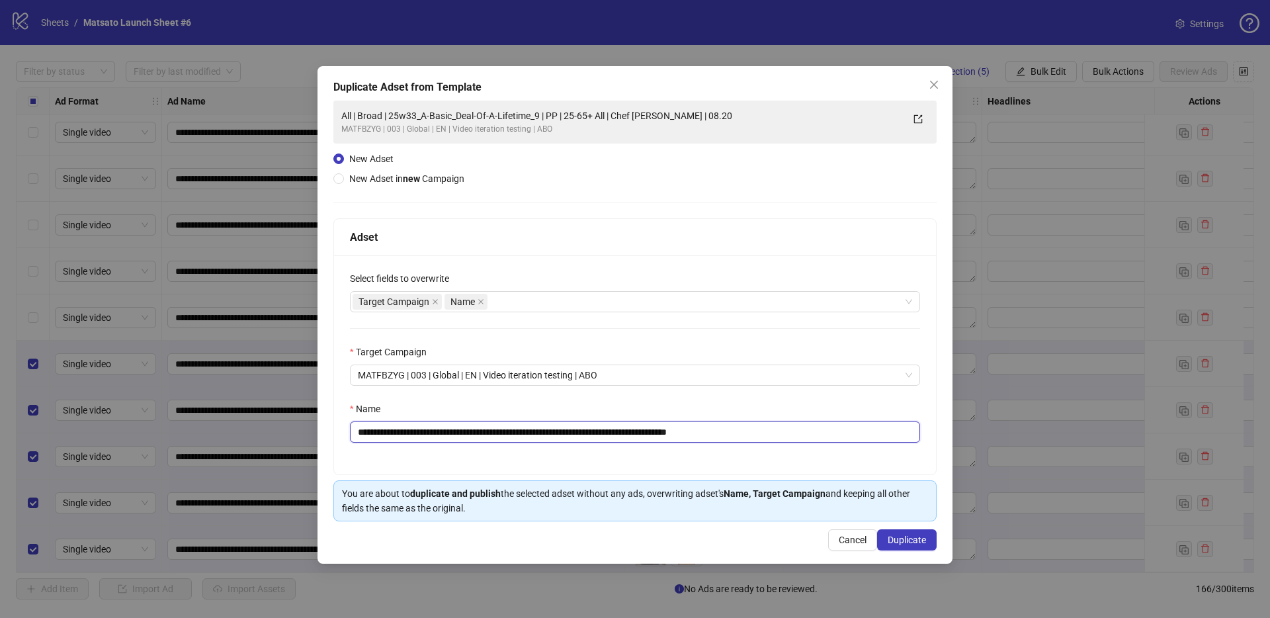
drag, startPoint x: 700, startPoint y: 430, endPoint x: 783, endPoint y: 443, distance: 84.4
click at [782, 443] on div "**********" at bounding box center [635, 364] width 602 height 219
drag, startPoint x: 555, startPoint y: 434, endPoint x: 436, endPoint y: 432, distance: 119.7
click at [436, 432] on input "**********" at bounding box center [635, 431] width 570 height 21
drag, startPoint x: 557, startPoint y: 432, endPoint x: 407, endPoint y: 430, distance: 150.1
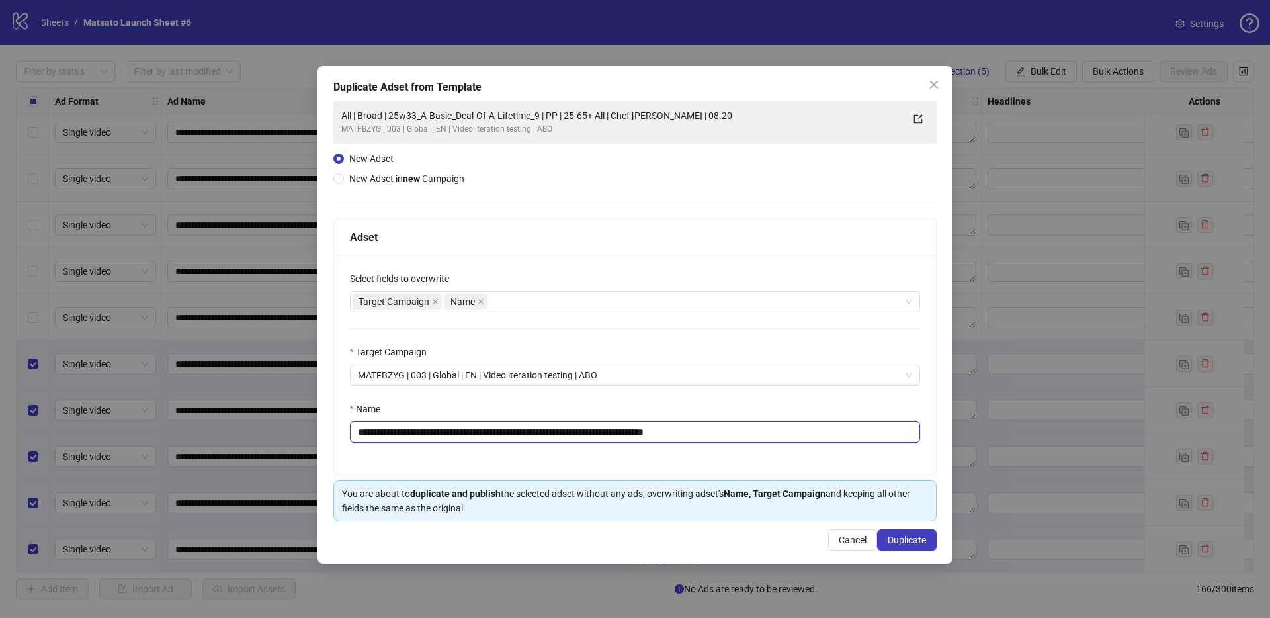
click at [407, 430] on input "**********" at bounding box center [635, 431] width 570 height 21
paste input "text"
type input "**********"
click at [917, 540] on span "Duplicate" at bounding box center [906, 539] width 38 height 11
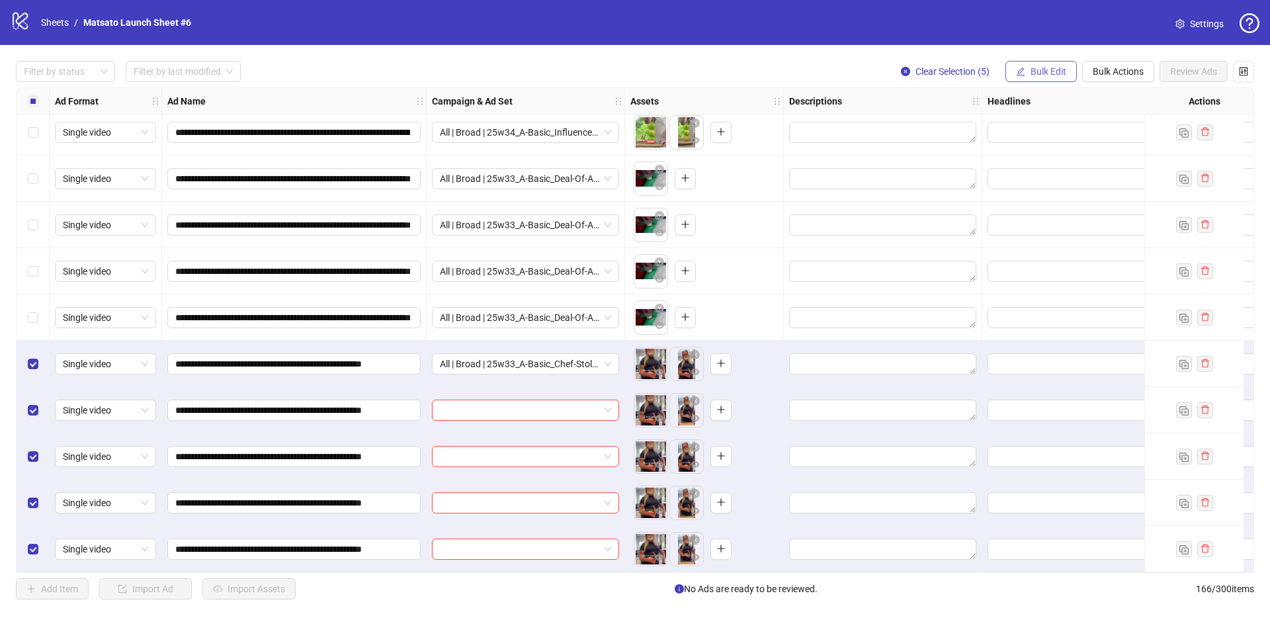
click at [1030, 74] on span "Bulk Edit" at bounding box center [1048, 71] width 36 height 11
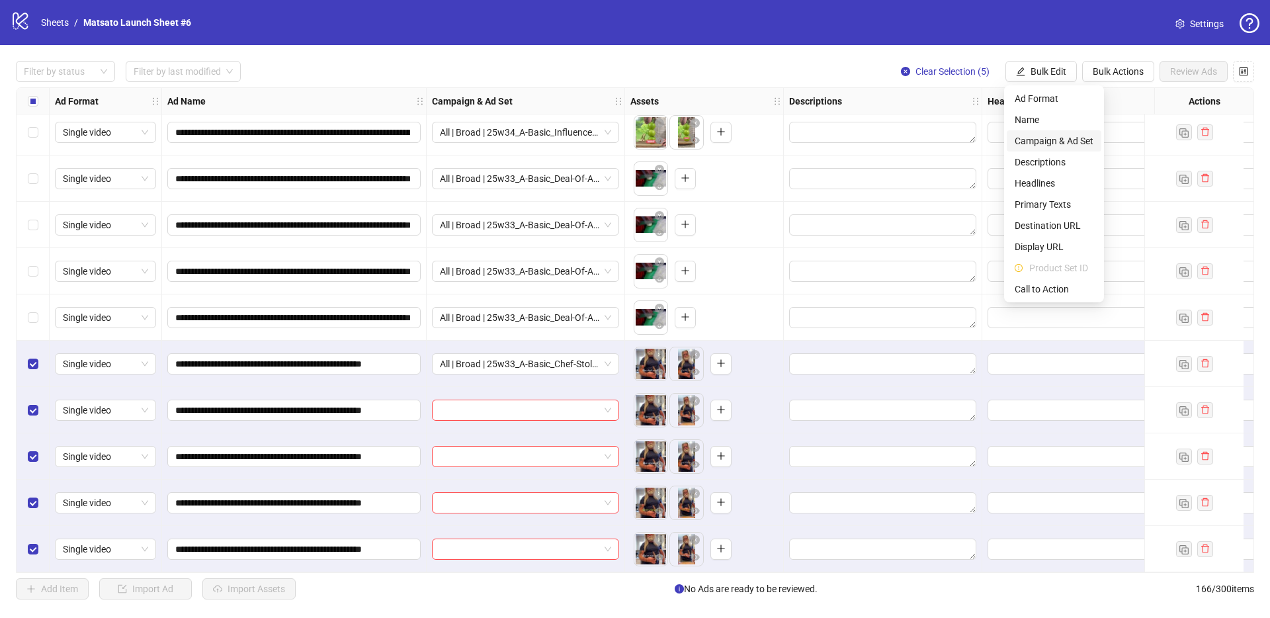
click at [1046, 140] on span "Campaign & Ad Set" at bounding box center [1053, 141] width 79 height 15
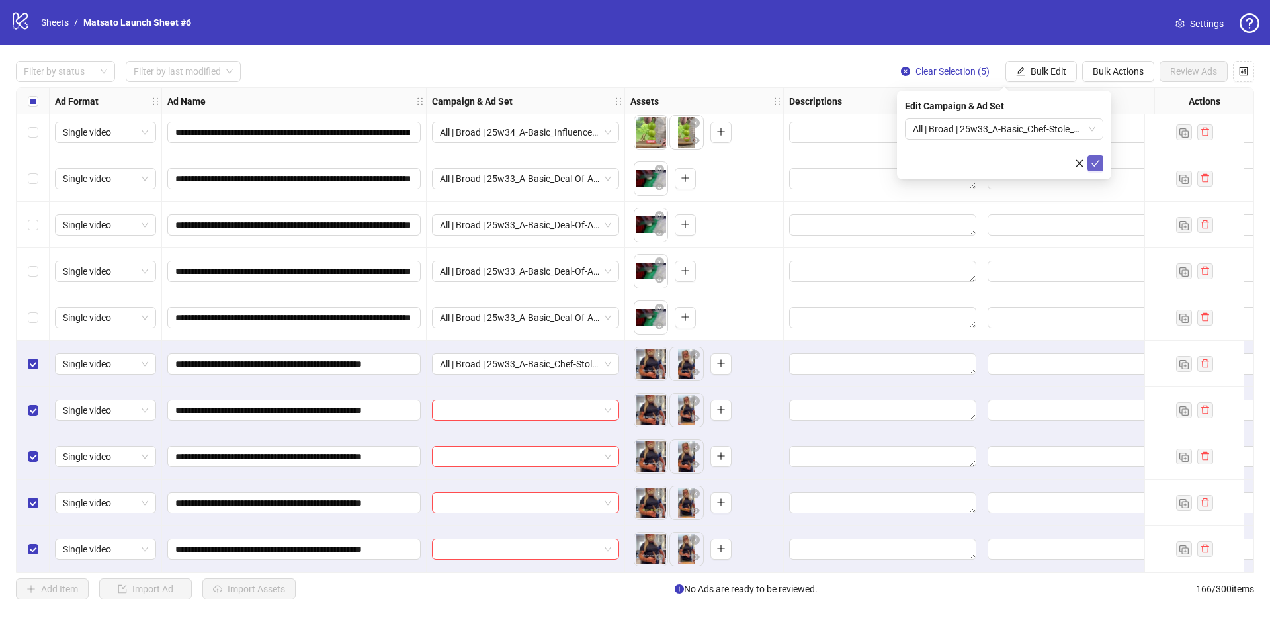
click at [1094, 162] on icon "check" at bounding box center [1094, 163] width 9 height 9
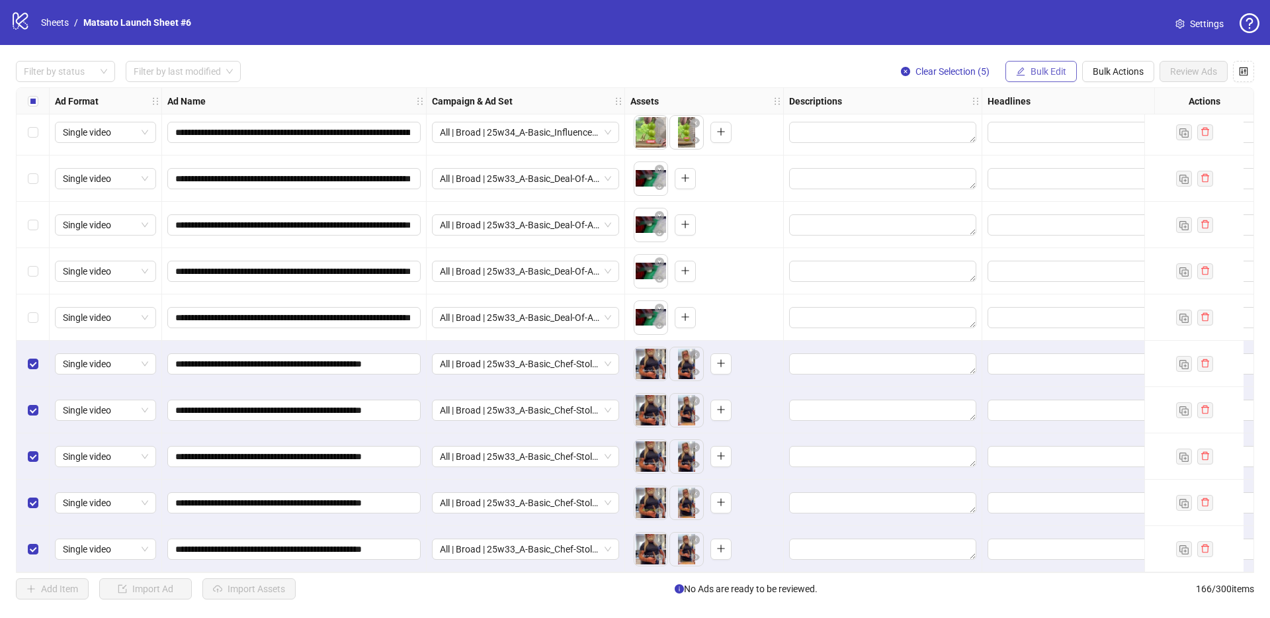
click at [1034, 63] on button "Bulk Edit" at bounding box center [1040, 71] width 71 height 21
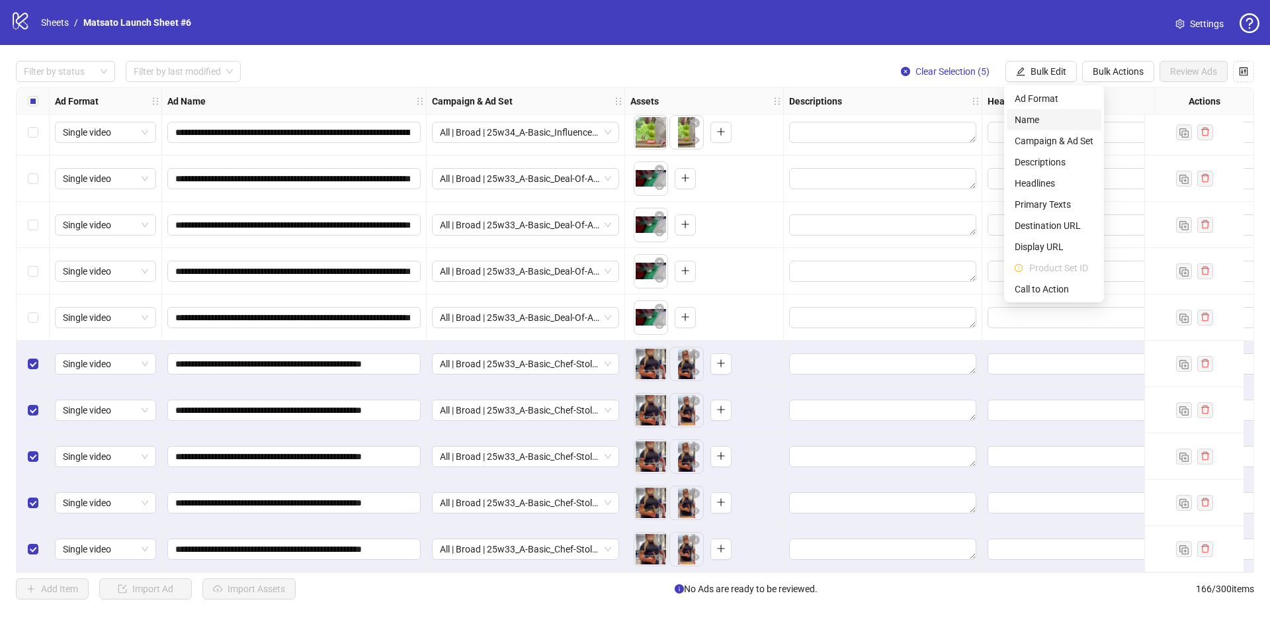
click at [1036, 111] on li "Name" at bounding box center [1053, 119] width 95 height 21
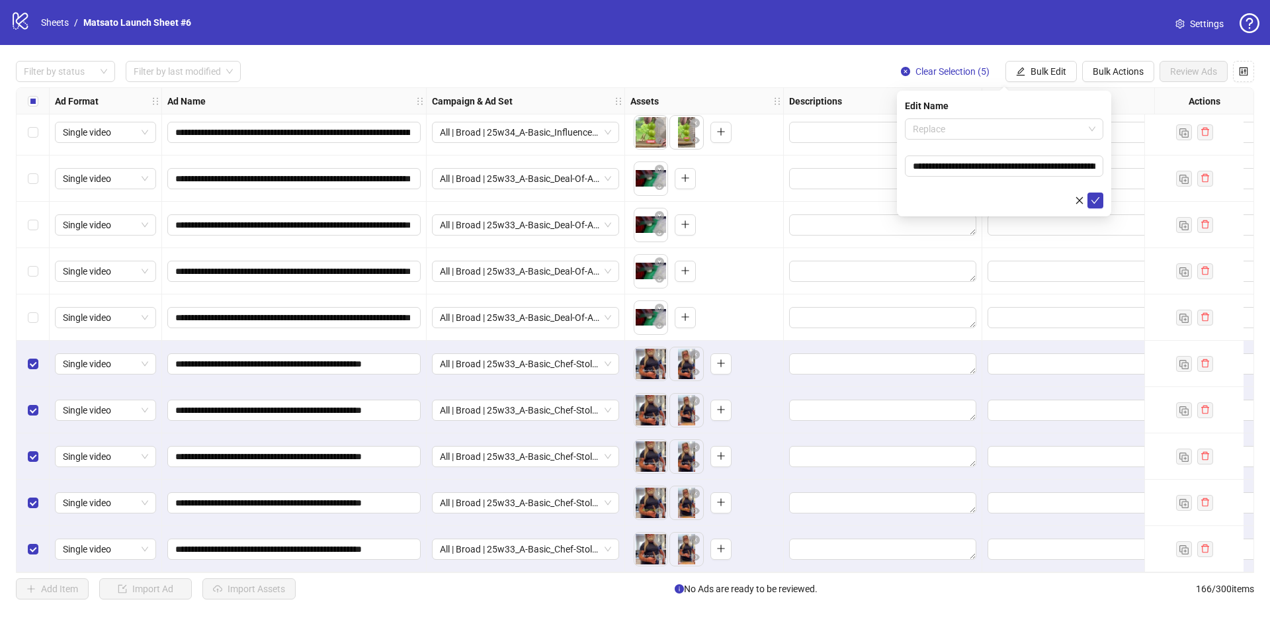
drag, startPoint x: 1002, startPoint y: 132, endPoint x: 1008, endPoint y: 155, distance: 23.9
click at [1002, 132] on span "Replace" at bounding box center [1004, 129] width 183 height 20
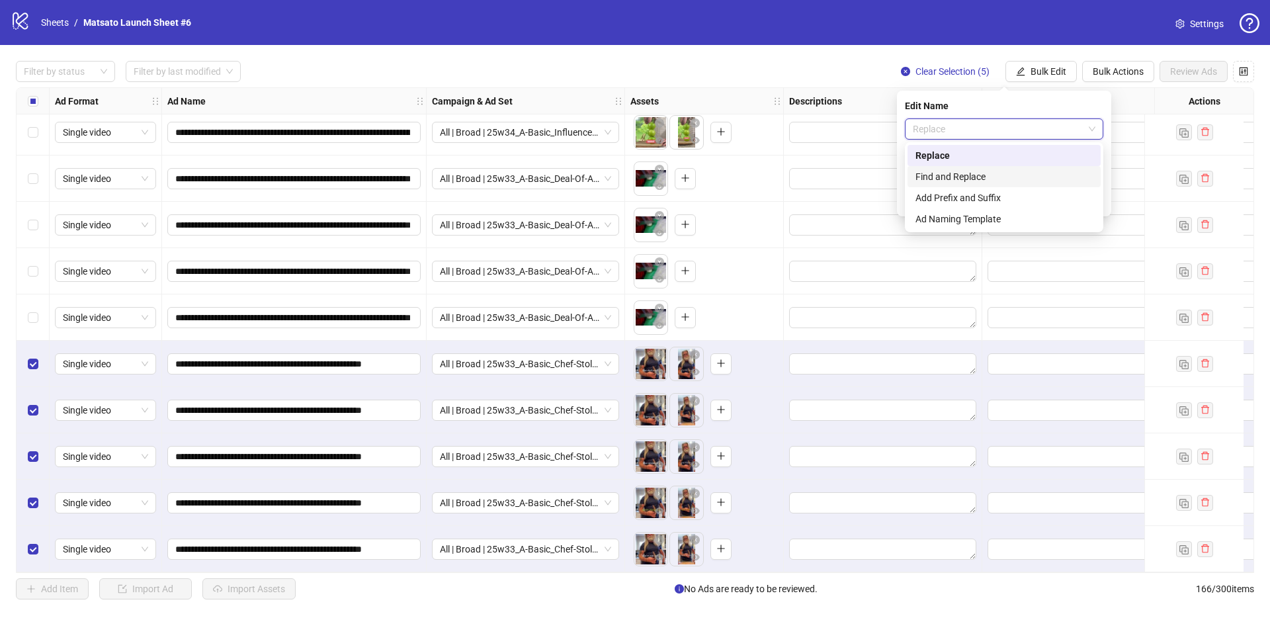
click at [976, 179] on div "Find and Replace" at bounding box center [1003, 176] width 177 height 15
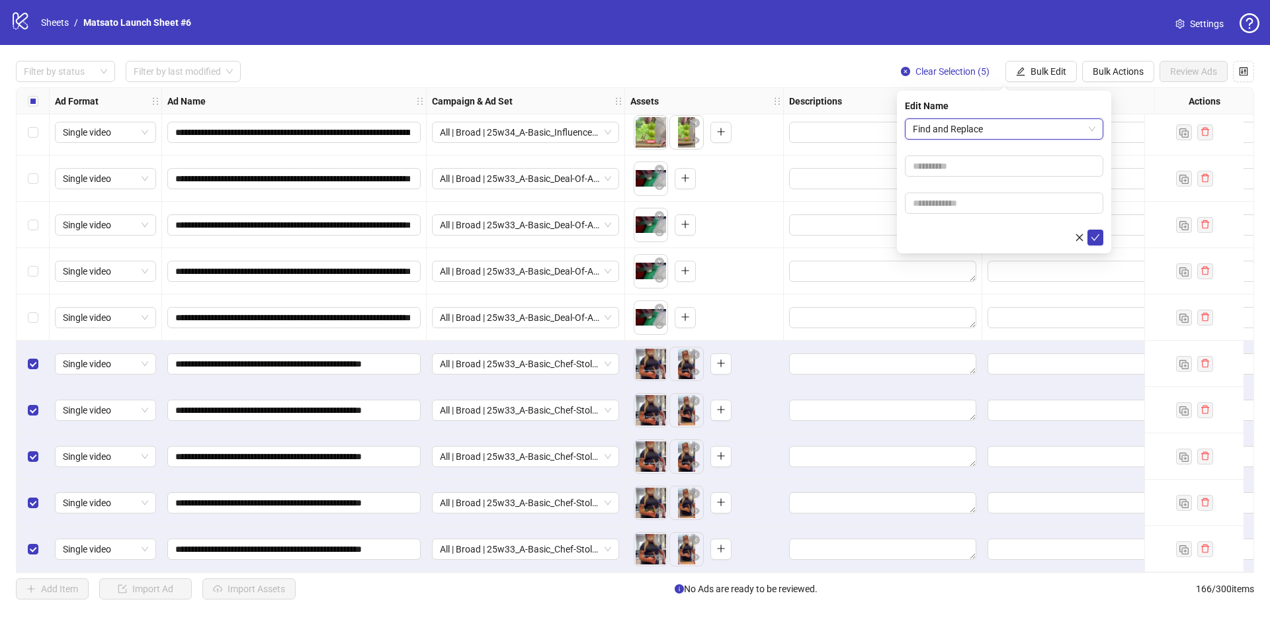
click at [991, 179] on form "Find and Replace Find and Replace" at bounding box center [1004, 181] width 198 height 127
click at [974, 167] on input "text" at bounding box center [1004, 165] width 198 height 21
type input "**"
click at [965, 203] on input "text" at bounding box center [1004, 202] width 198 height 21
type input "*****"
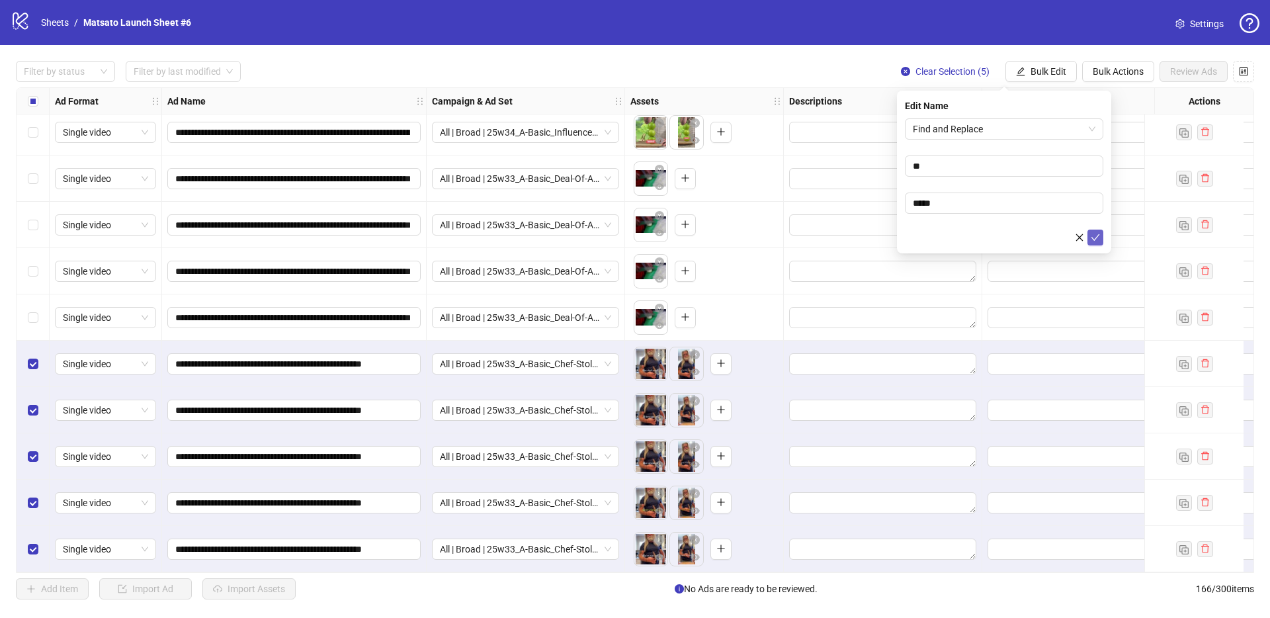
click at [1094, 235] on icon "check" at bounding box center [1094, 237] width 9 height 9
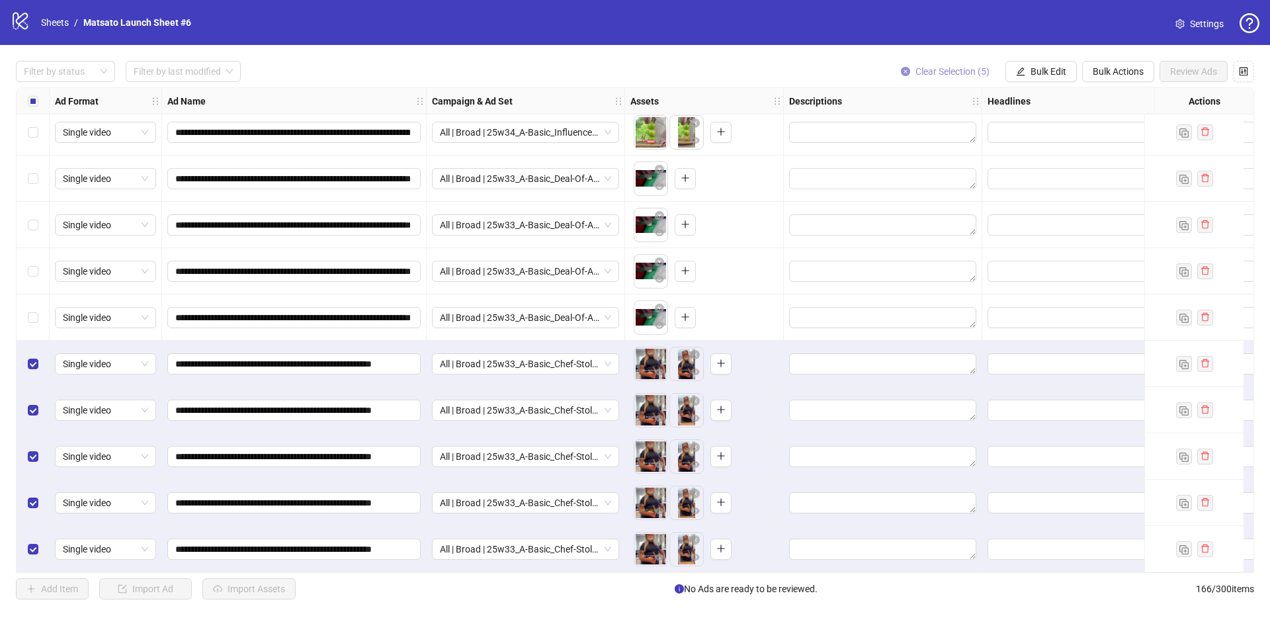
click at [927, 76] on span "Clear Selection (5)" at bounding box center [952, 71] width 74 height 11
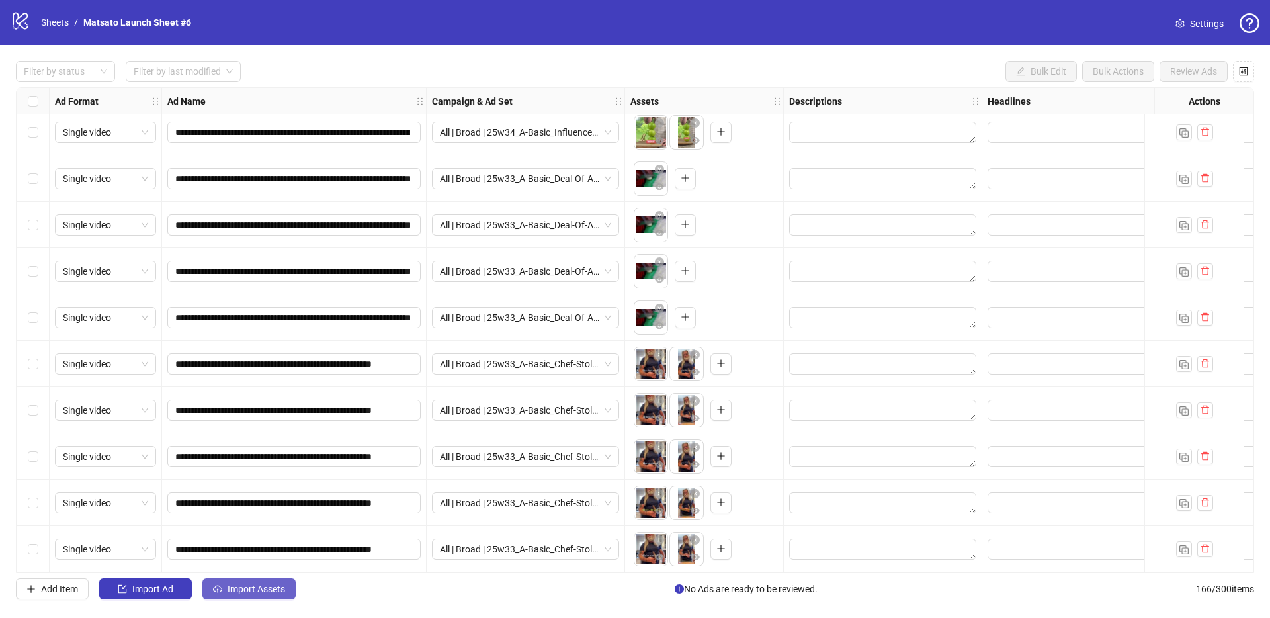
click at [260, 590] on span "Import Assets" at bounding box center [256, 588] width 58 height 11
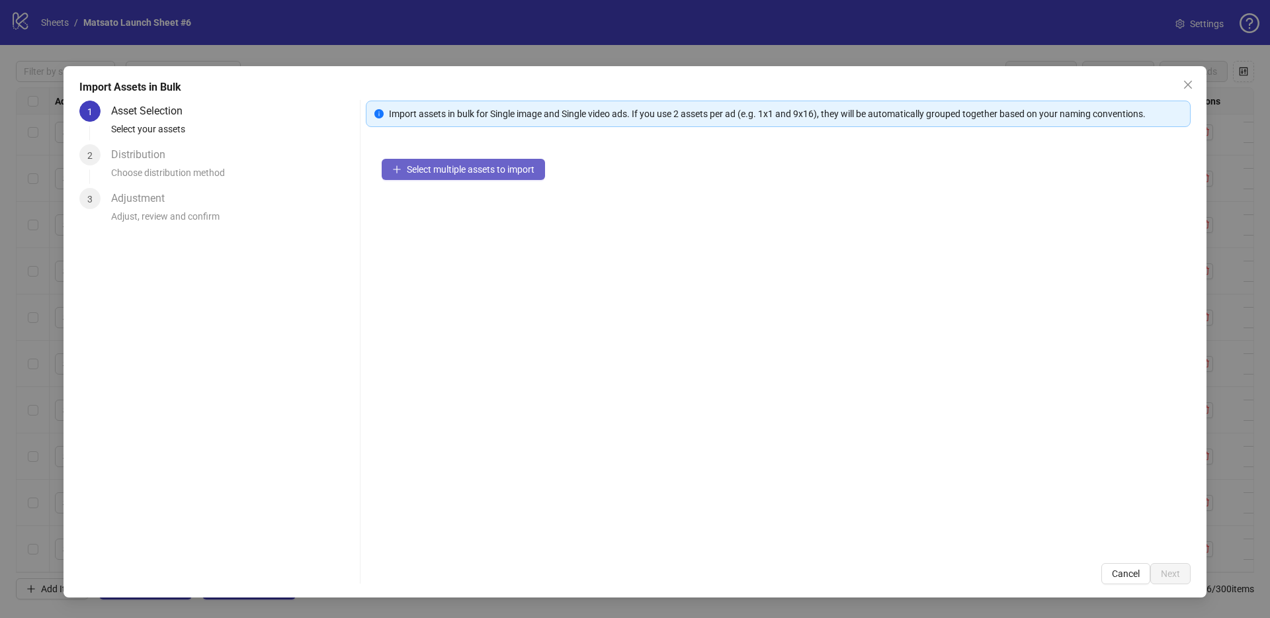
click at [468, 174] on span "Select multiple assets to import" at bounding box center [471, 169] width 128 height 11
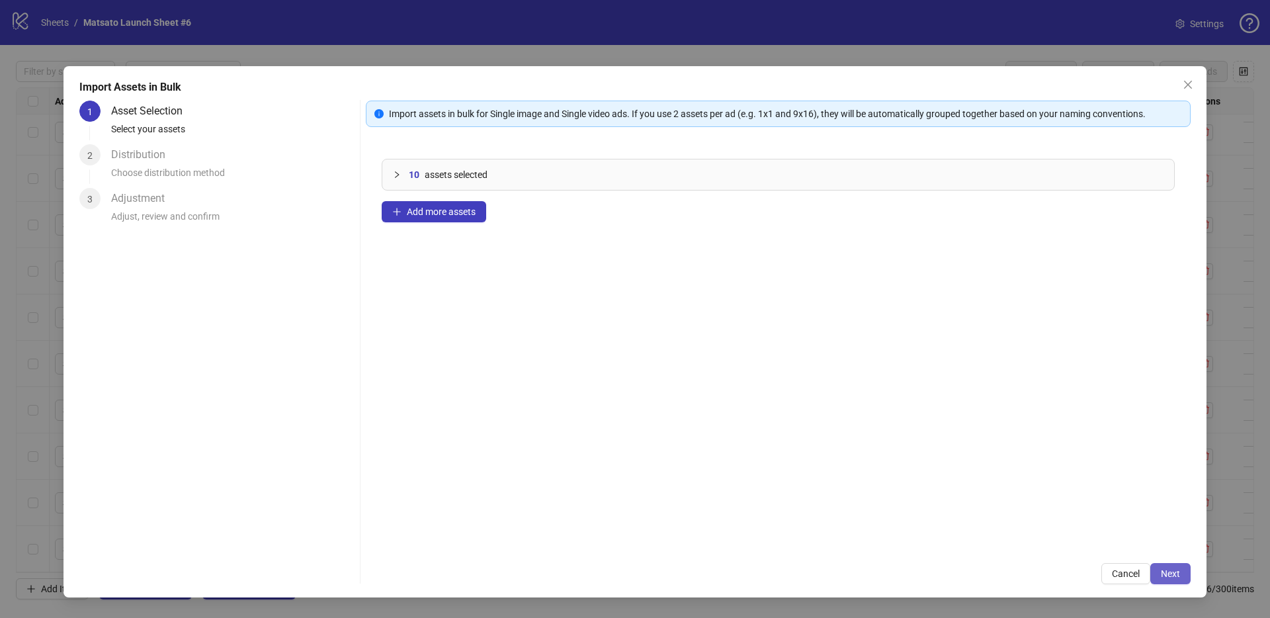
click at [1186, 573] on button "Next" at bounding box center [1170, 573] width 40 height 21
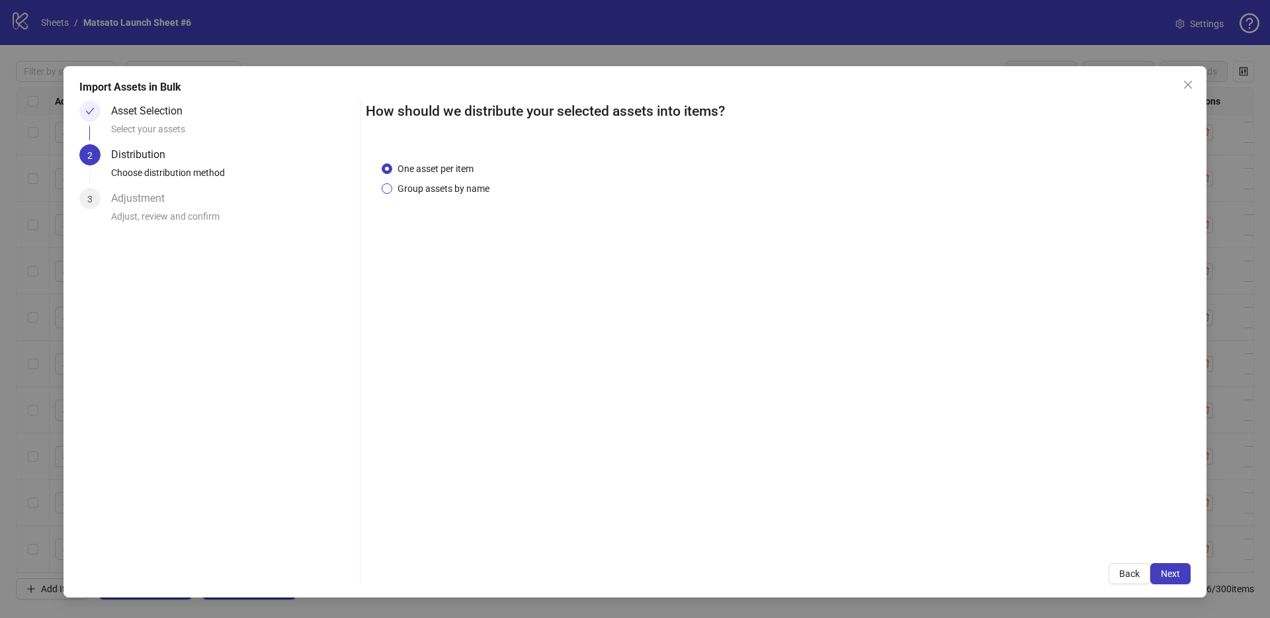
click at [446, 192] on span "Group assets by name" at bounding box center [443, 188] width 102 height 15
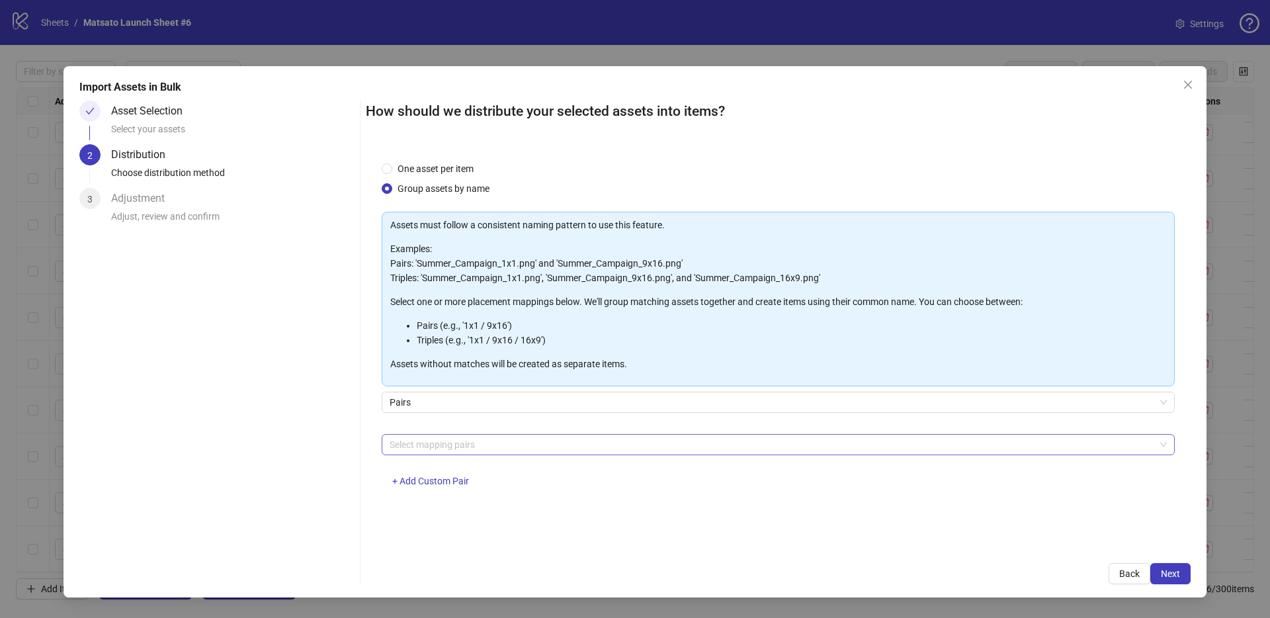
click at [477, 439] on div at bounding box center [771, 444] width 774 height 19
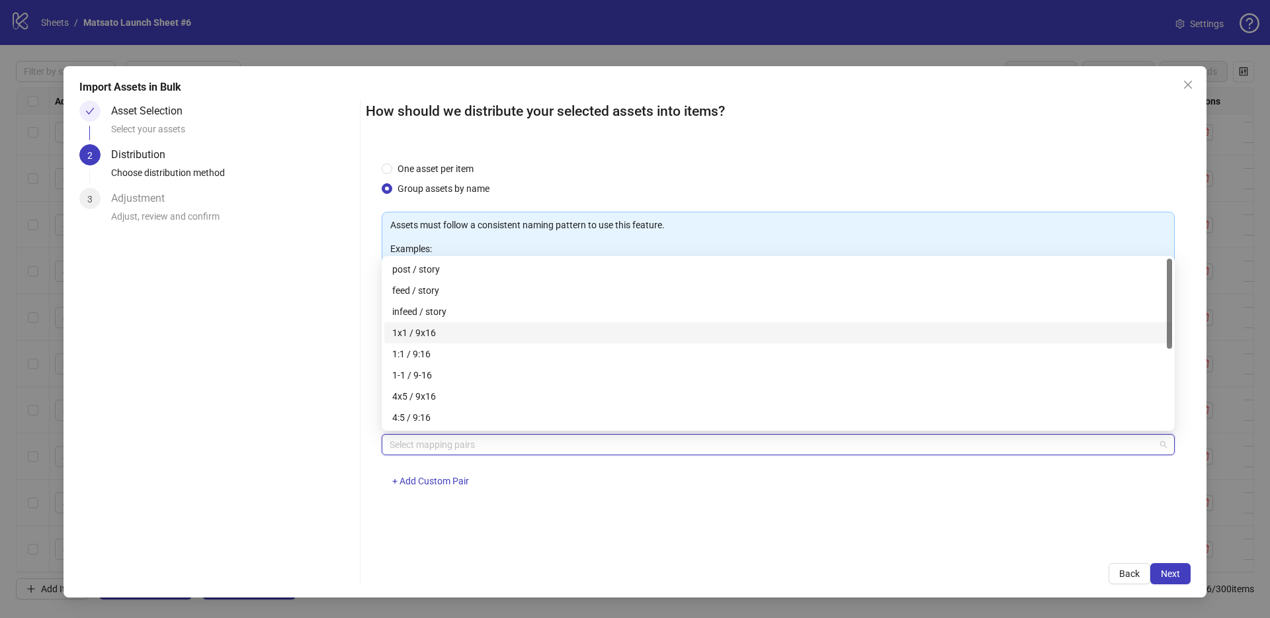
click at [453, 329] on div "1x1 / 9x16" at bounding box center [778, 332] width 772 height 15
click at [1184, 575] on button "Next" at bounding box center [1170, 573] width 40 height 21
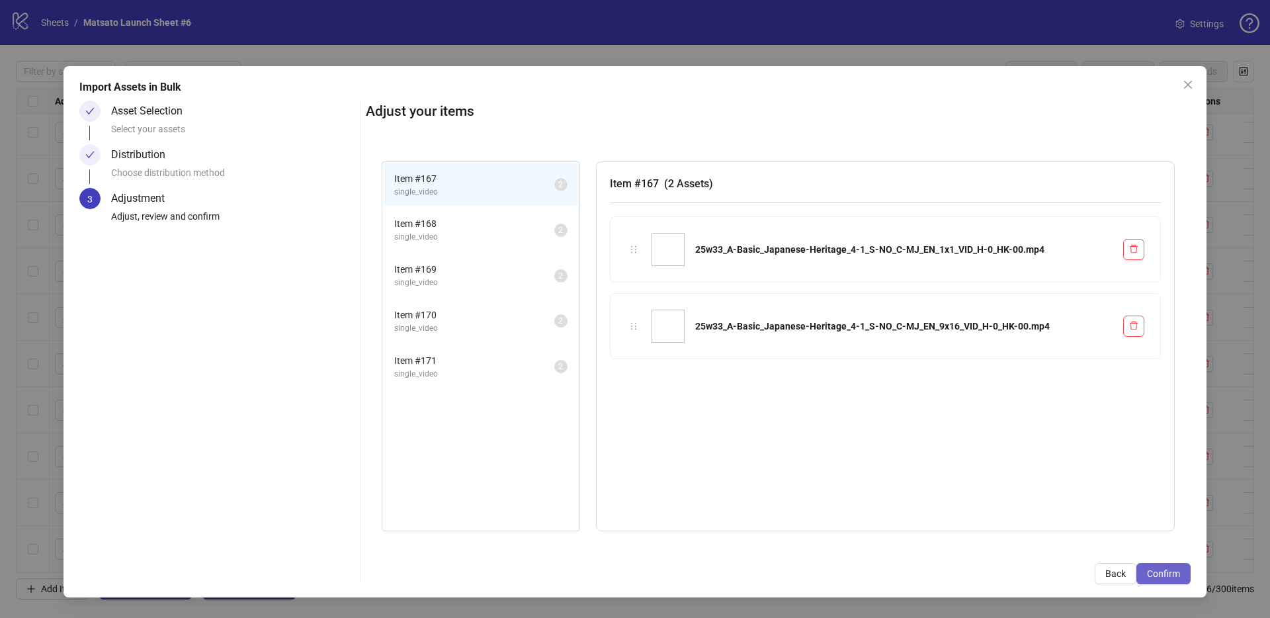
click at [1178, 575] on span "Confirm" at bounding box center [1163, 573] width 33 height 11
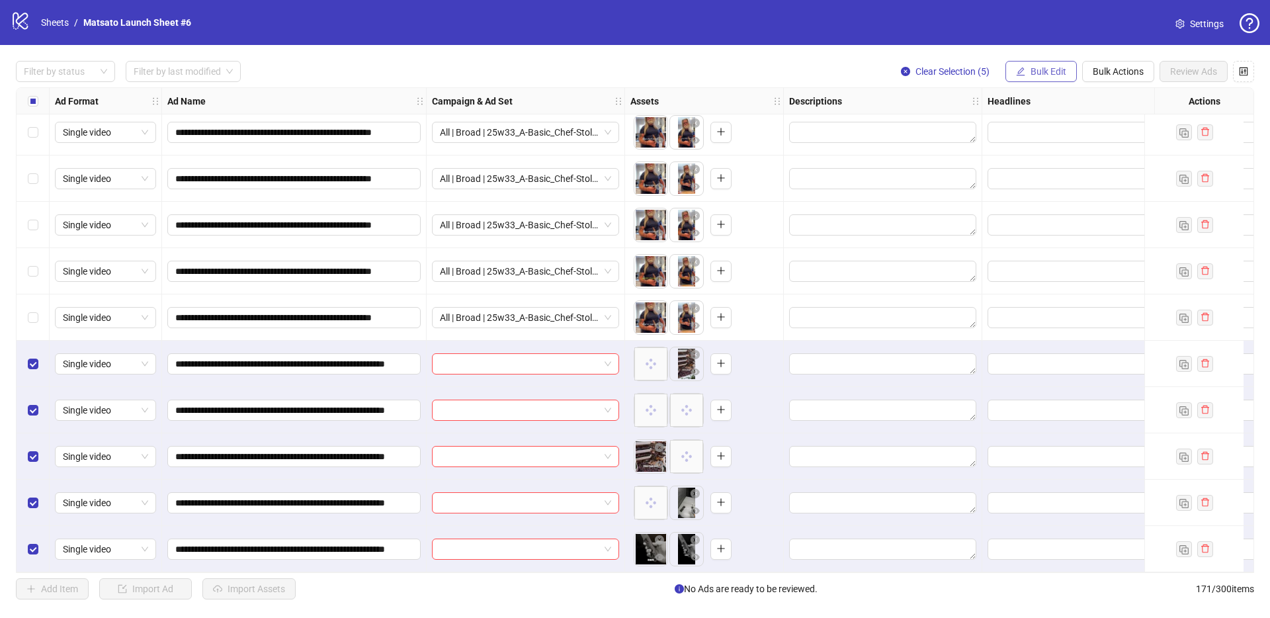
click at [1049, 68] on span "Bulk Edit" at bounding box center [1048, 71] width 36 height 11
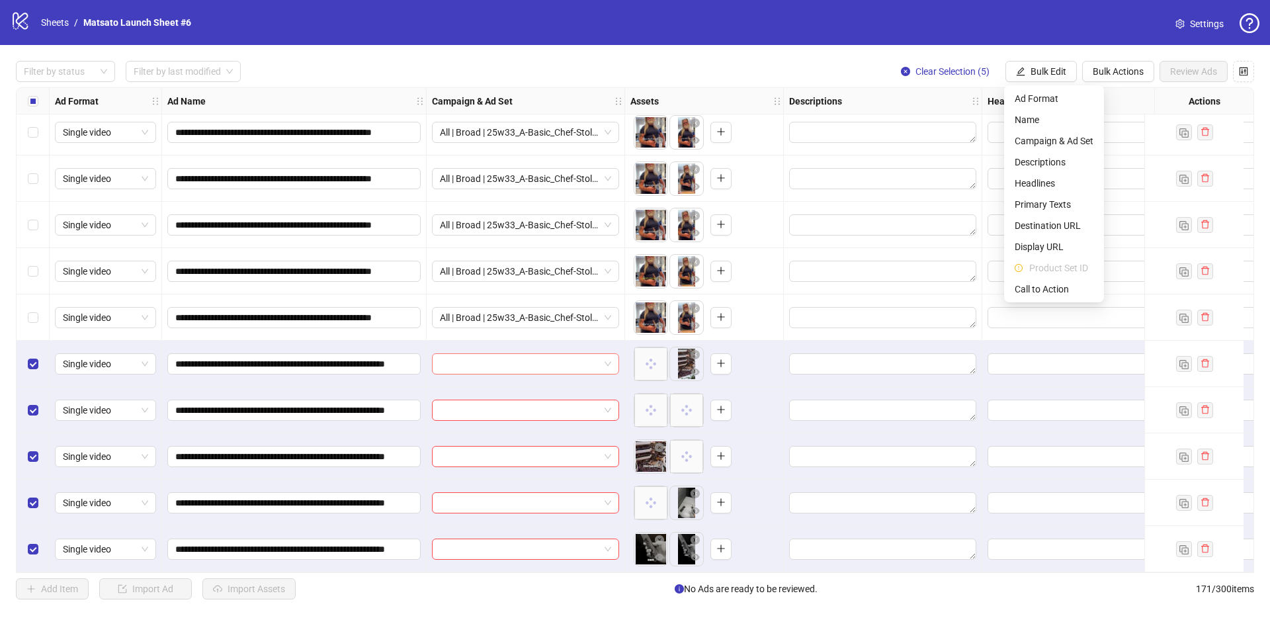
click at [609, 362] on span at bounding box center [525, 364] width 171 height 20
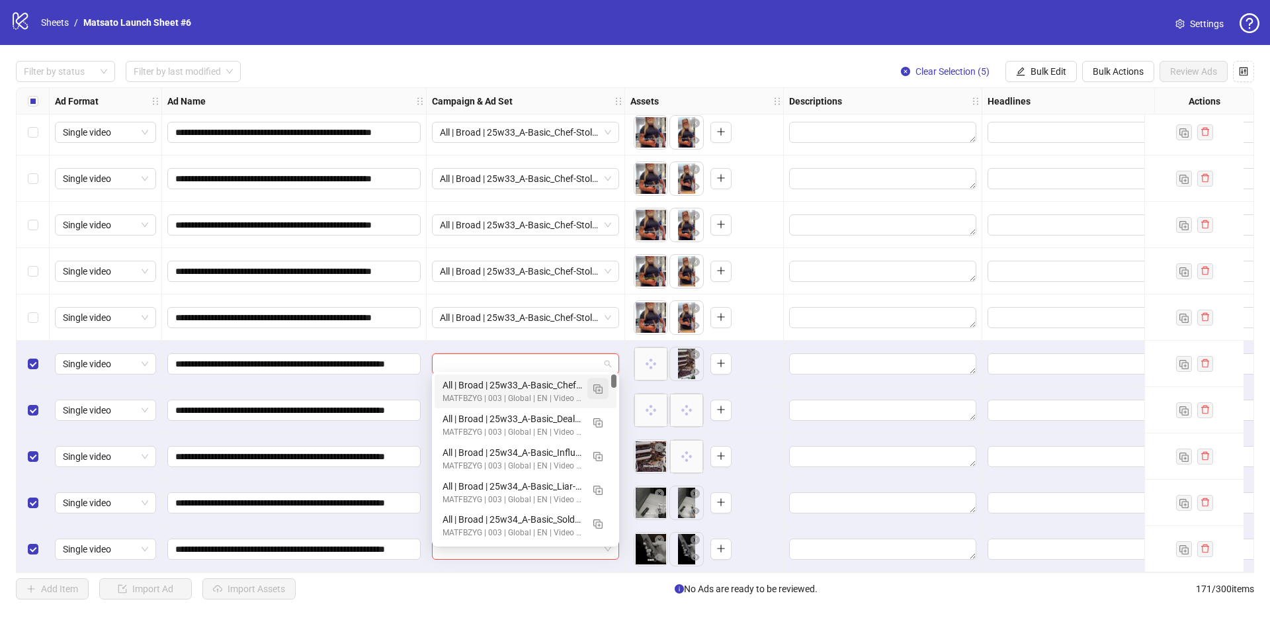
click at [602, 392] on img "button" at bounding box center [597, 388] width 9 height 9
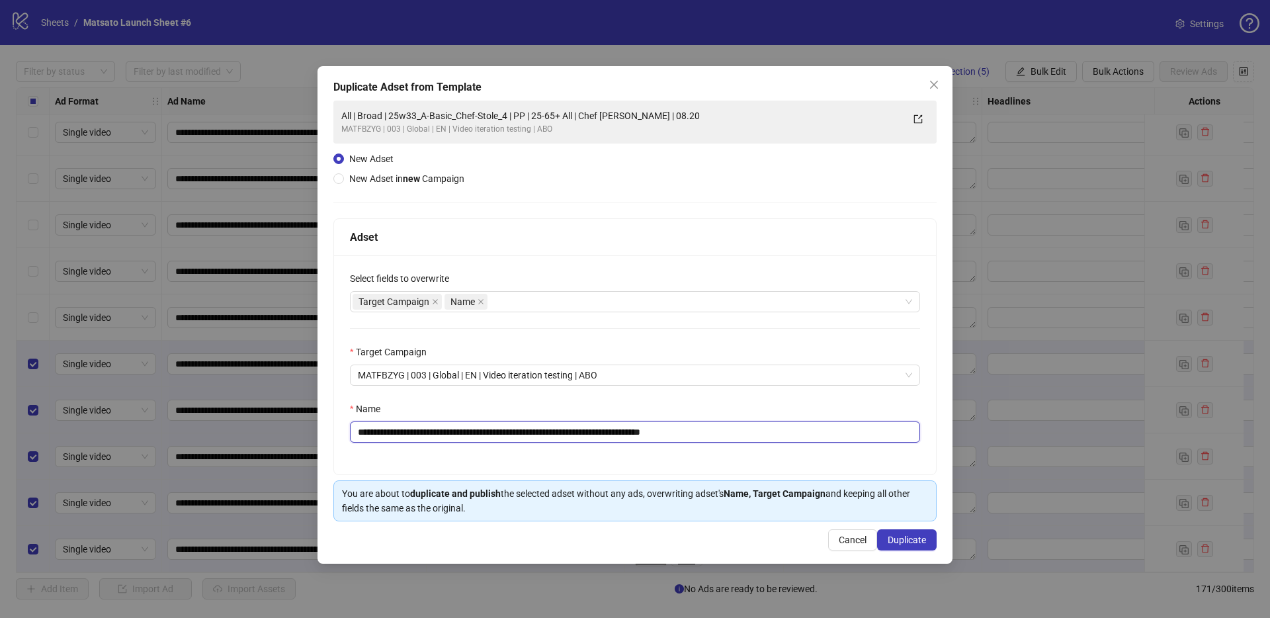
drag, startPoint x: 672, startPoint y: 430, endPoint x: 870, endPoint y: 454, distance: 199.8
click at [868, 454] on div "**********" at bounding box center [635, 364] width 602 height 219
drag, startPoint x: 524, startPoint y: 430, endPoint x: 408, endPoint y: 434, distance: 116.5
click at [408, 434] on input "**********" at bounding box center [635, 431] width 570 height 21
paste input "*******"
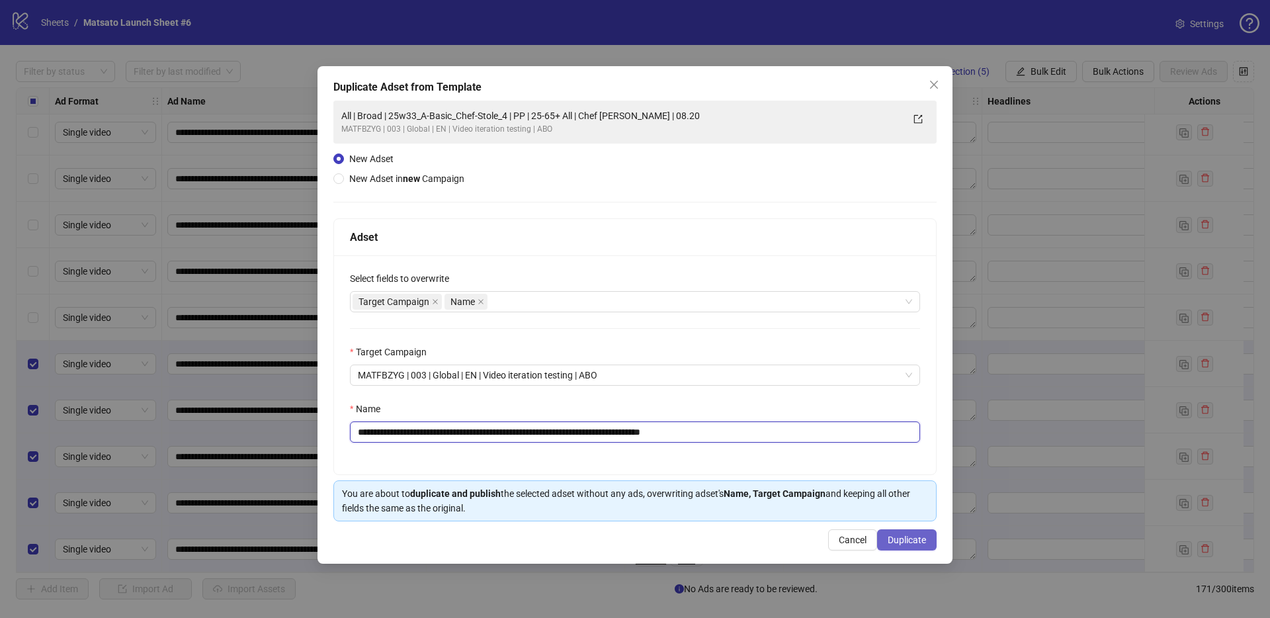
type input "**********"
click at [915, 550] on button "Duplicate" at bounding box center [907, 539] width 60 height 21
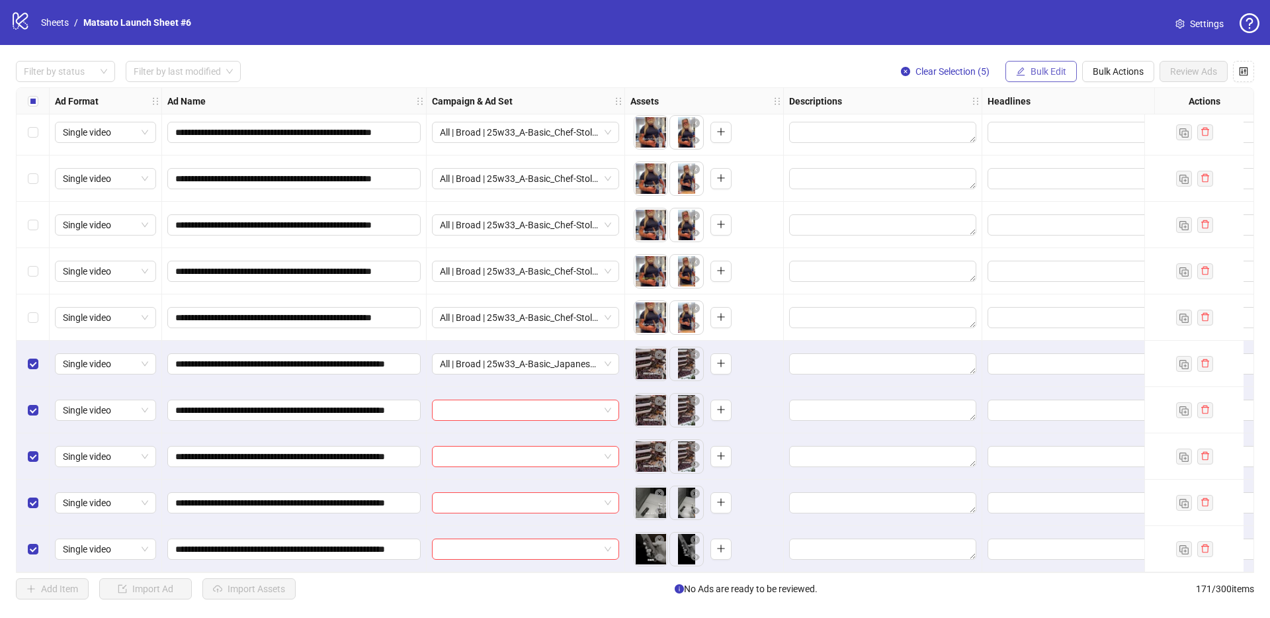
click at [1047, 72] on span "Bulk Edit" at bounding box center [1048, 71] width 36 height 11
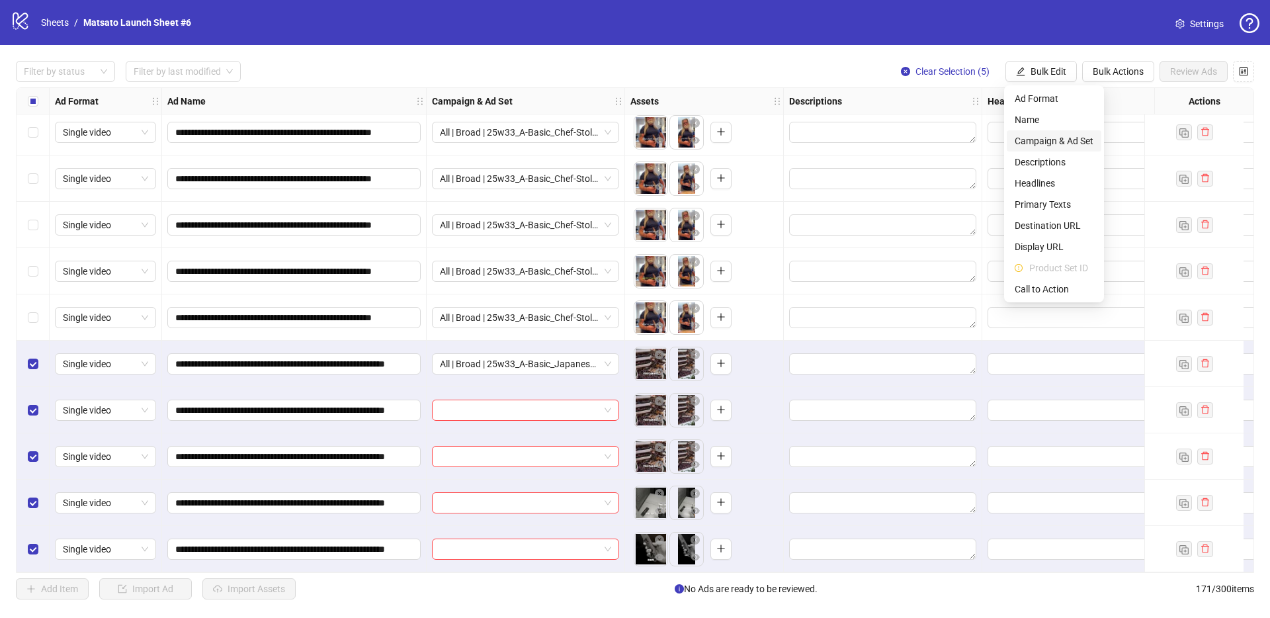
click at [1049, 136] on span "Campaign & Ad Set" at bounding box center [1053, 141] width 79 height 15
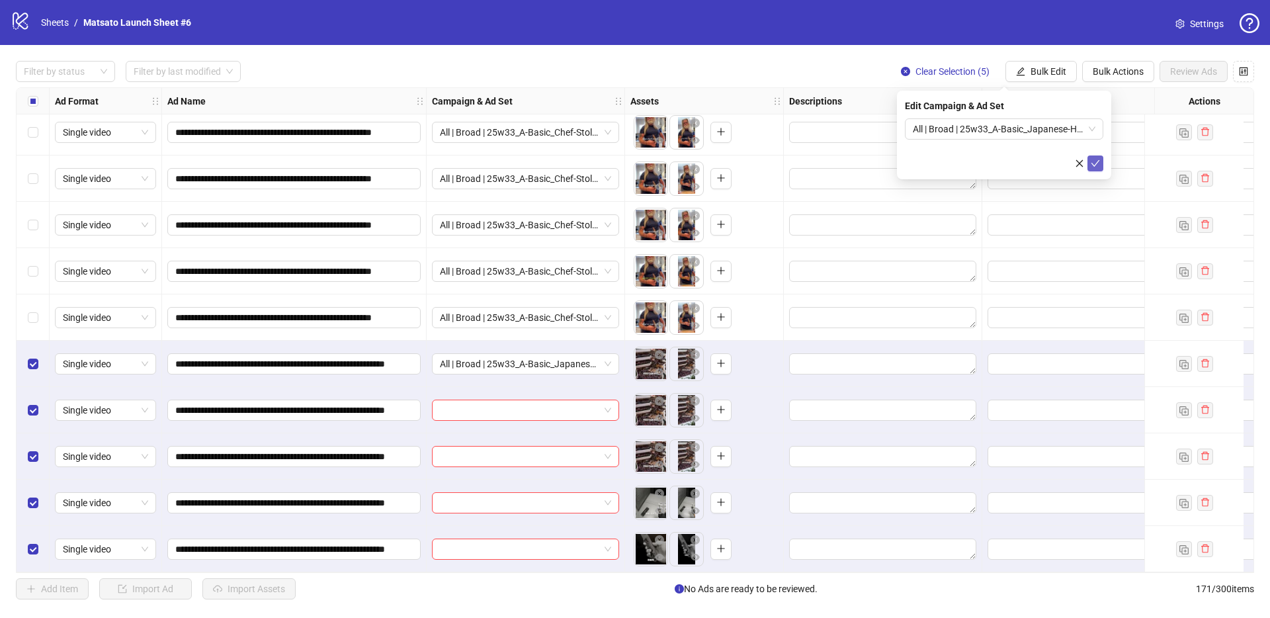
click at [1091, 162] on icon "check" at bounding box center [1094, 163] width 9 height 9
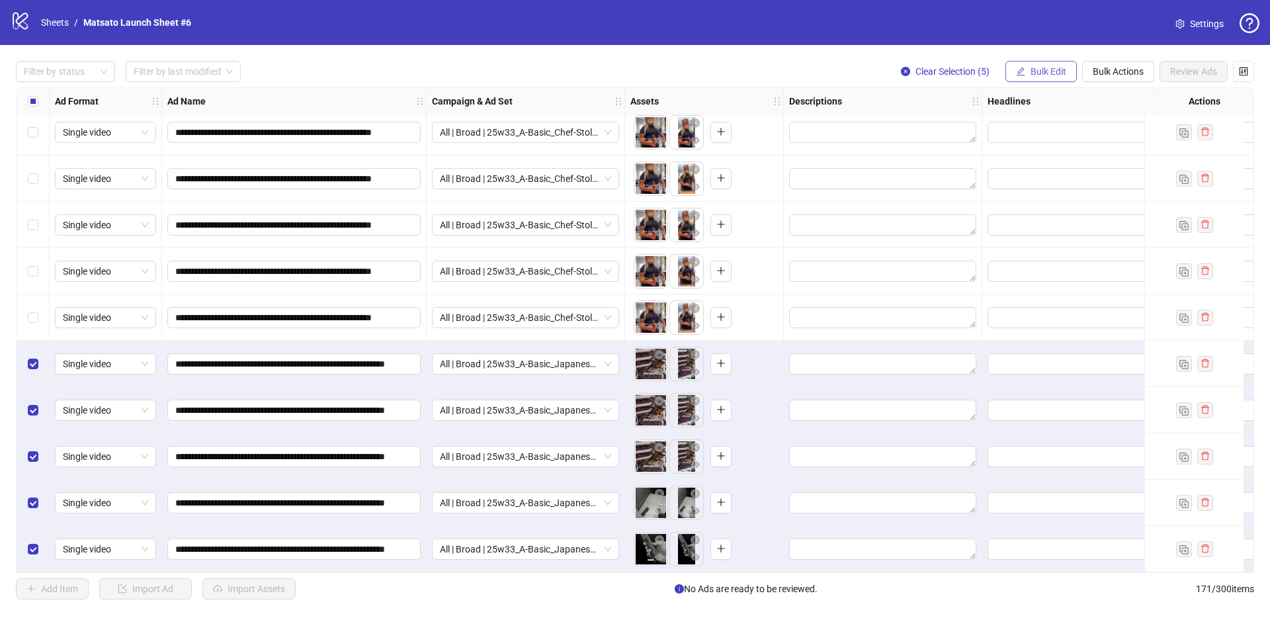
click at [1023, 75] on span "button" at bounding box center [1020, 71] width 9 height 11
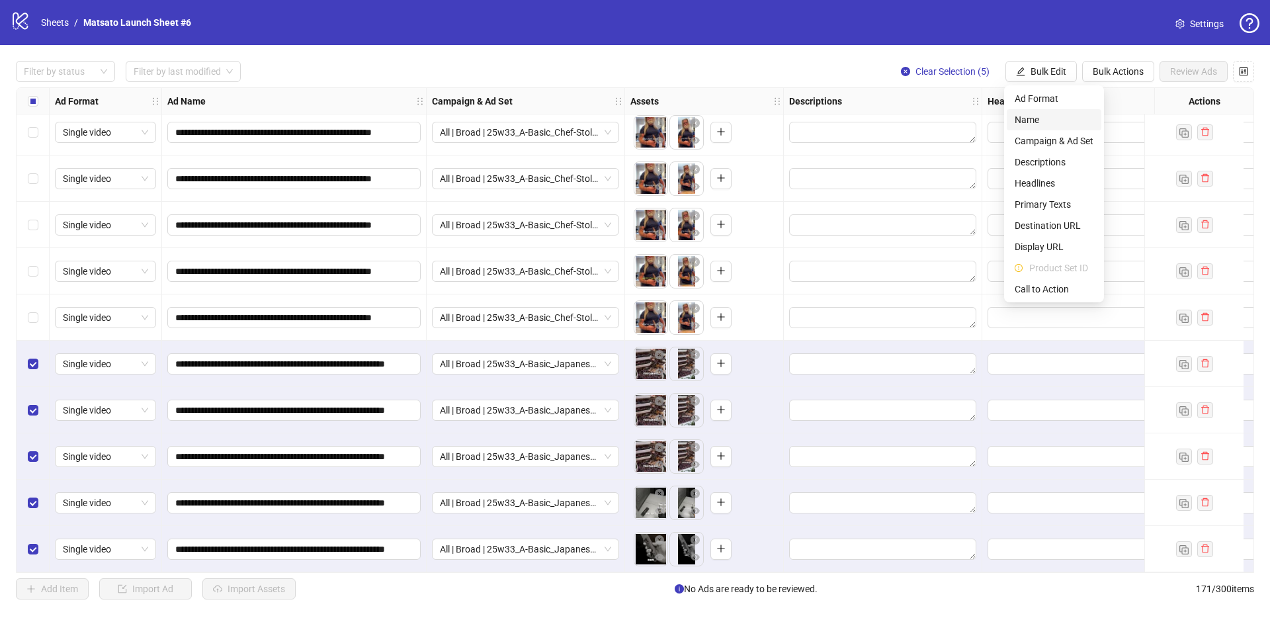
click at [1038, 123] on span "Name" at bounding box center [1053, 119] width 79 height 15
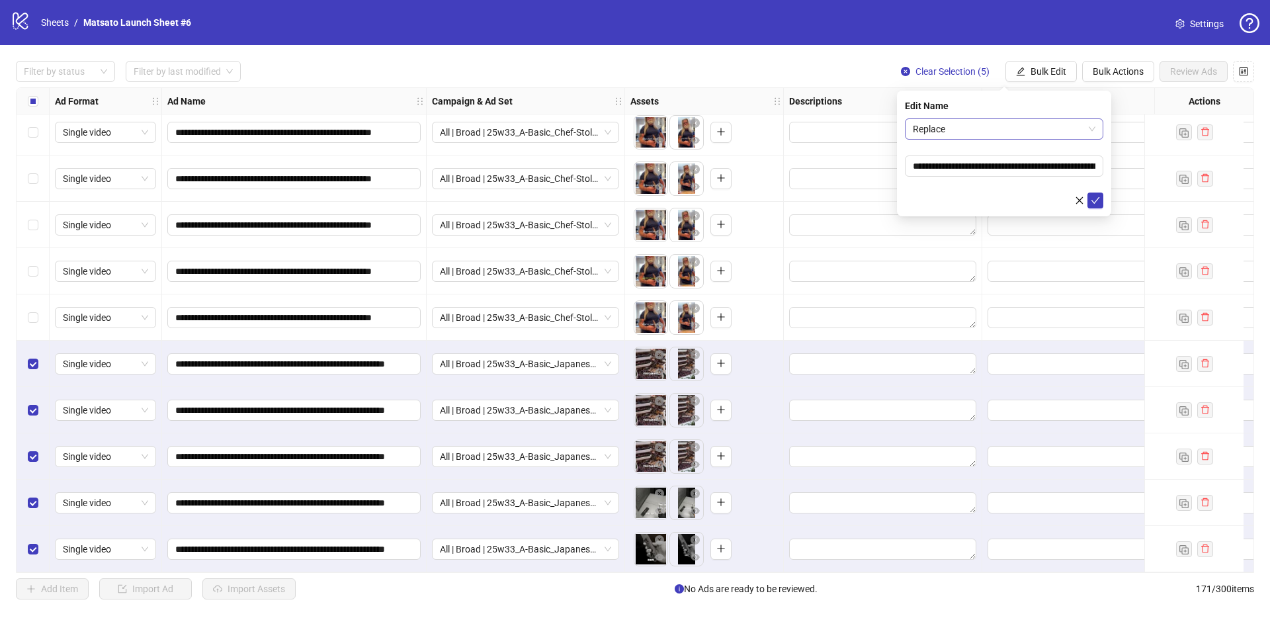
click at [1020, 128] on span "Replace" at bounding box center [1004, 129] width 183 height 20
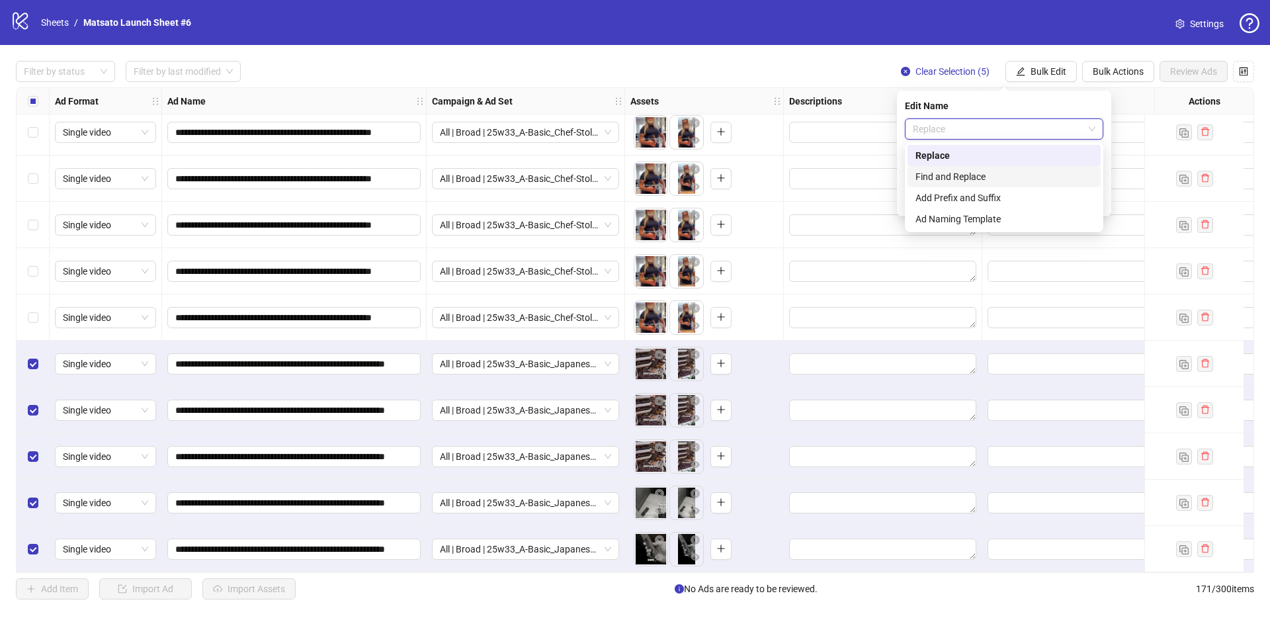
click at [1000, 183] on div "Find and Replace" at bounding box center [1003, 176] width 177 height 15
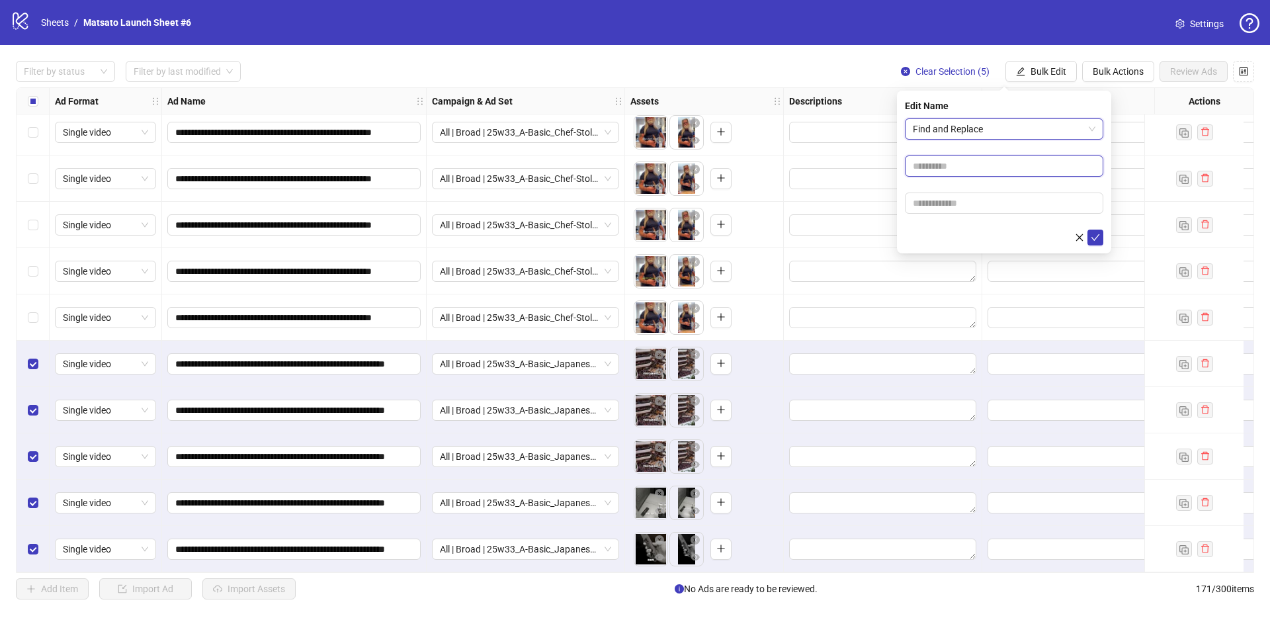
click at [981, 175] on input "text" at bounding box center [1004, 165] width 198 height 21
type input "**"
click at [965, 204] on input "text" at bounding box center [1004, 202] width 198 height 21
type input "*****"
click at [1093, 239] on icon "check" at bounding box center [1094, 237] width 9 height 9
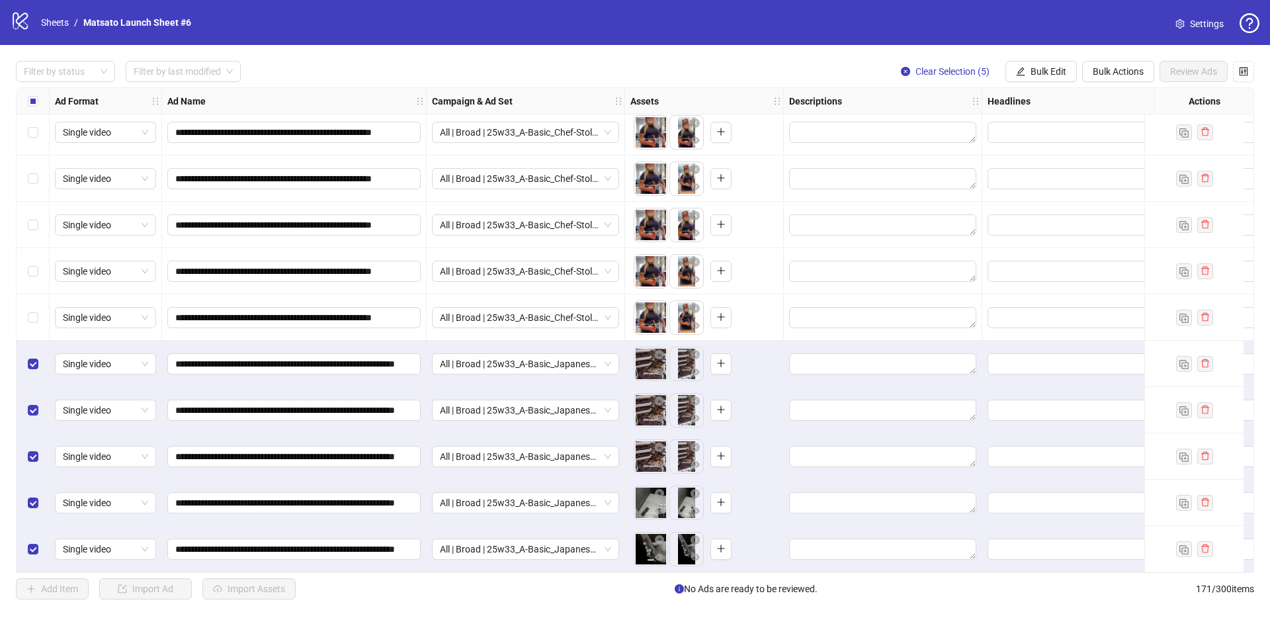
drag, startPoint x: 937, startPoint y: 69, endPoint x: 664, endPoint y: 4, distance: 280.7
click at [937, 69] on span "Clear Selection (5)" at bounding box center [952, 71] width 74 height 11
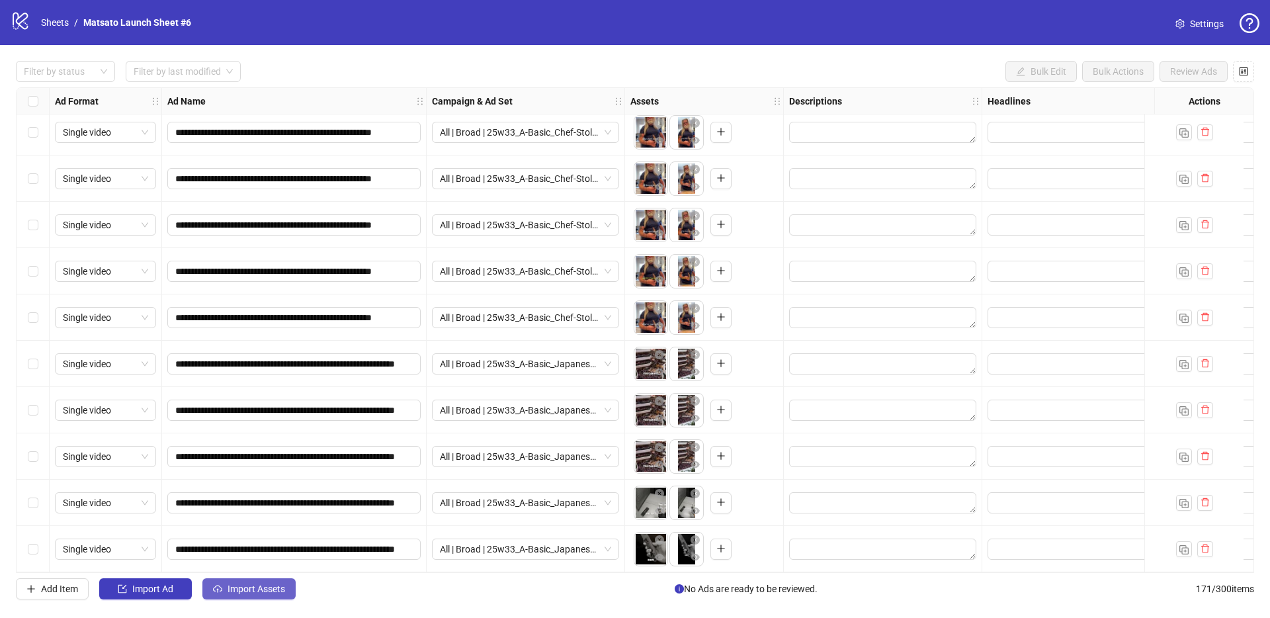
click at [232, 589] on span "Import Assets" at bounding box center [256, 588] width 58 height 11
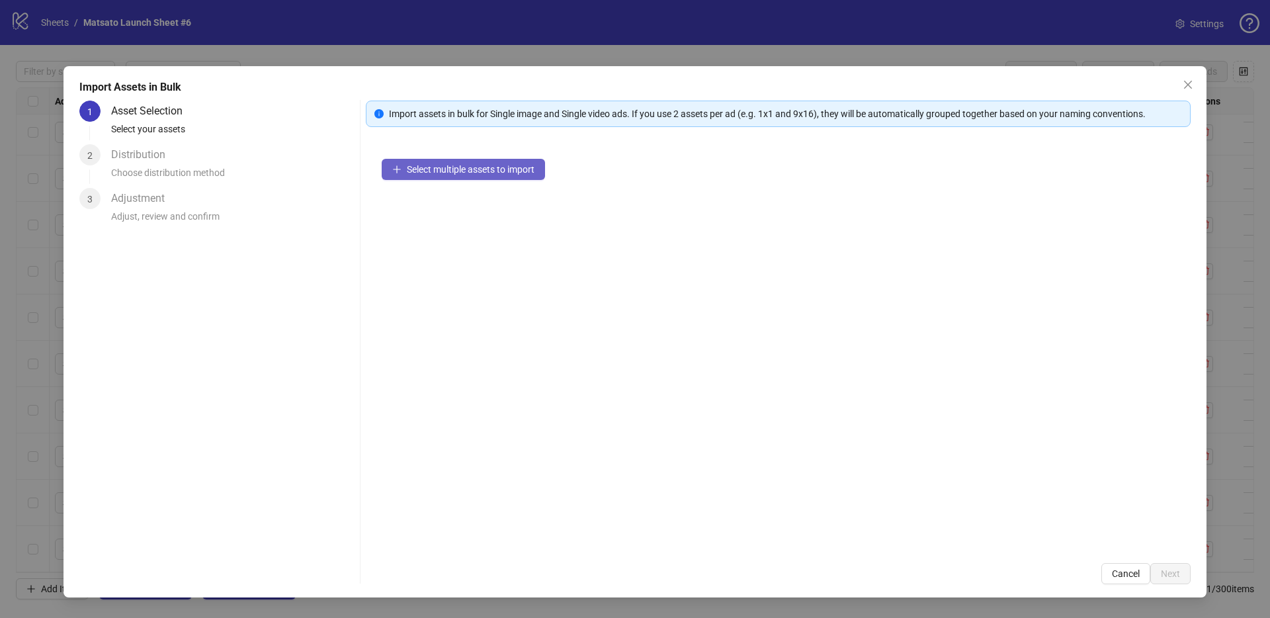
click at [518, 170] on span "Select multiple assets to import" at bounding box center [471, 169] width 128 height 11
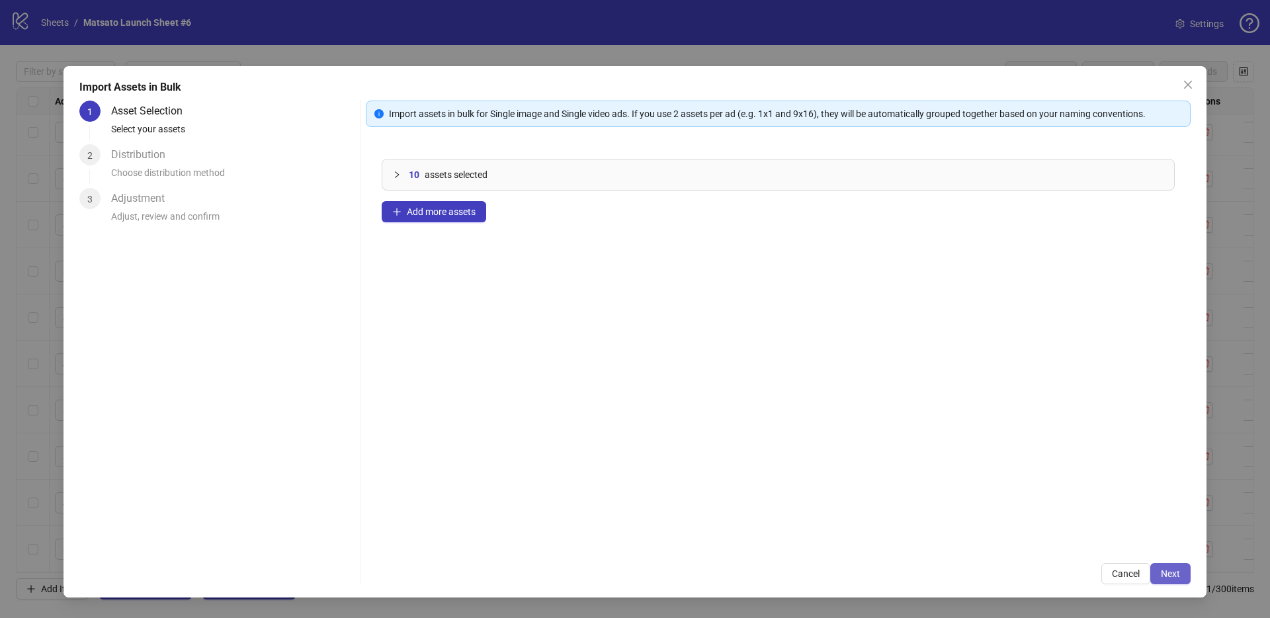
click at [1168, 575] on span "Next" at bounding box center [1169, 573] width 19 height 11
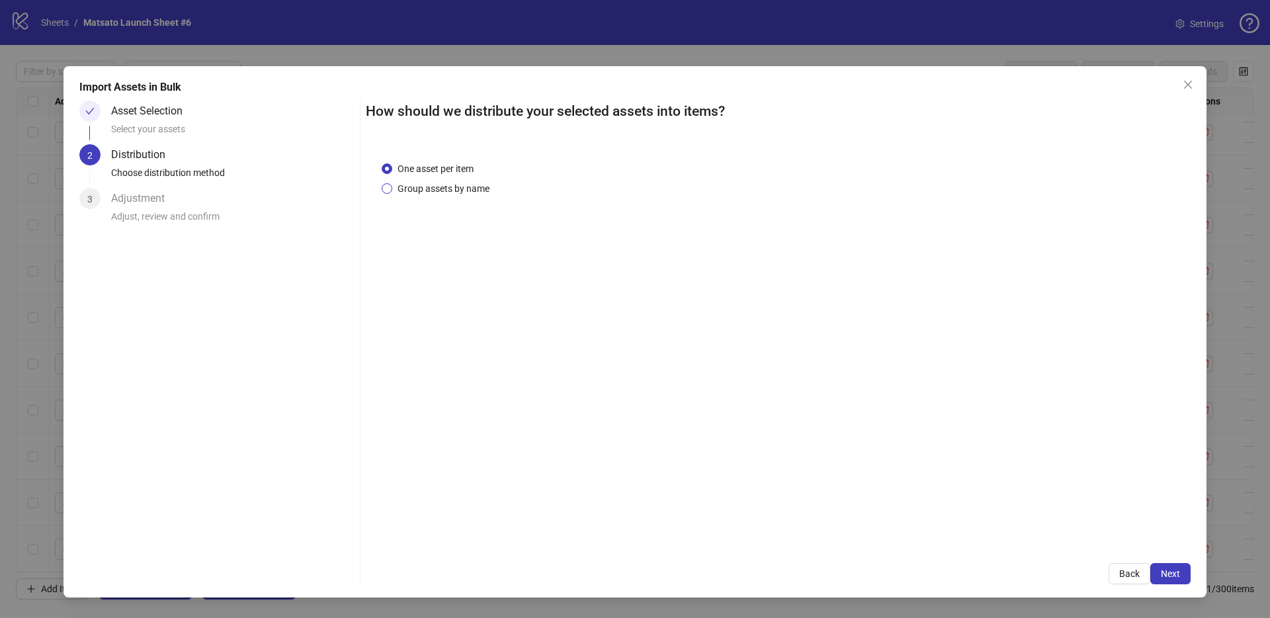
click at [467, 194] on span "Group assets by name" at bounding box center [443, 188] width 102 height 15
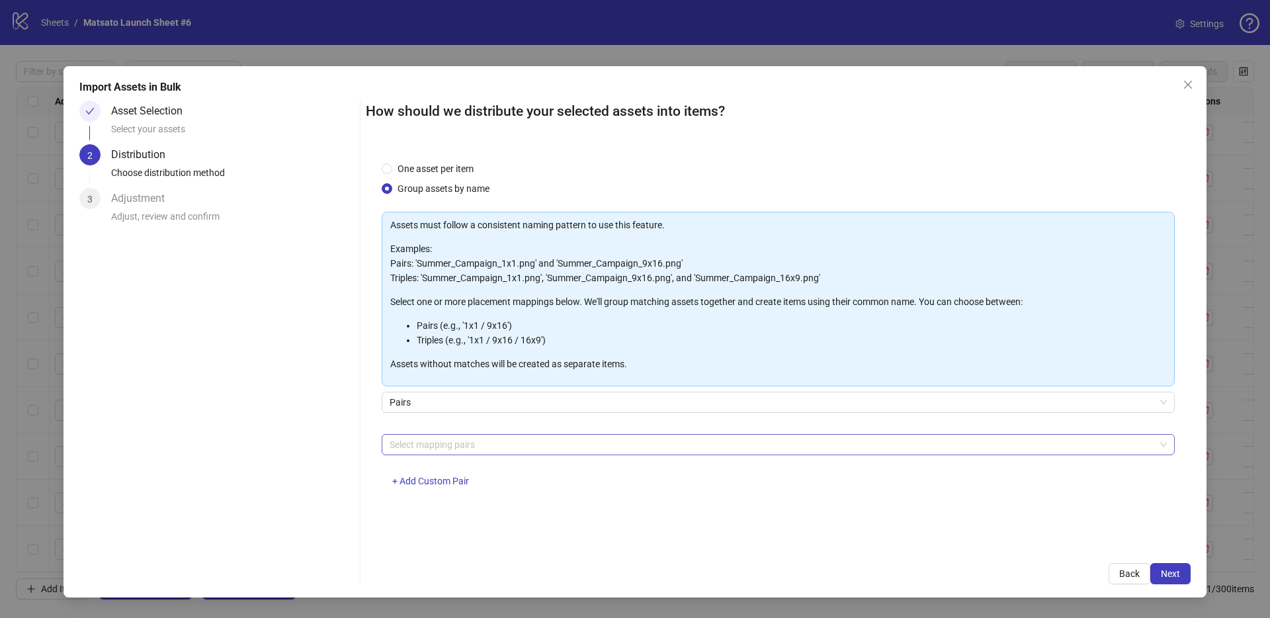
click at [473, 437] on div at bounding box center [771, 444] width 774 height 19
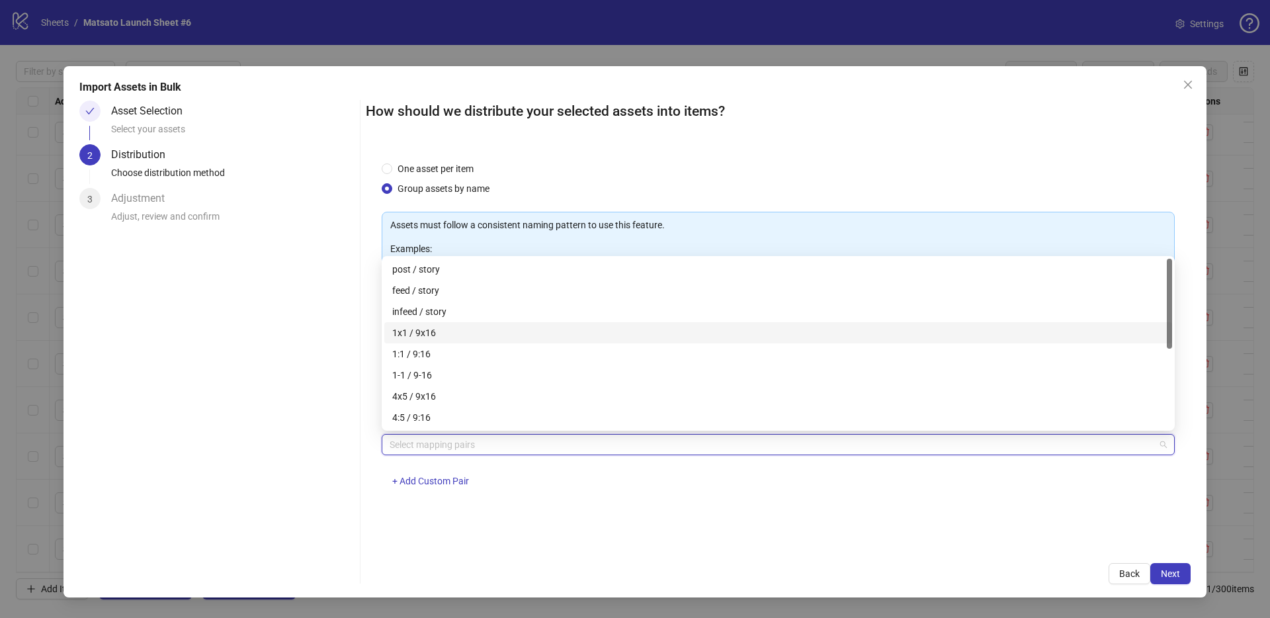
click at [450, 325] on div "1x1 / 9x16" at bounding box center [778, 332] width 772 height 15
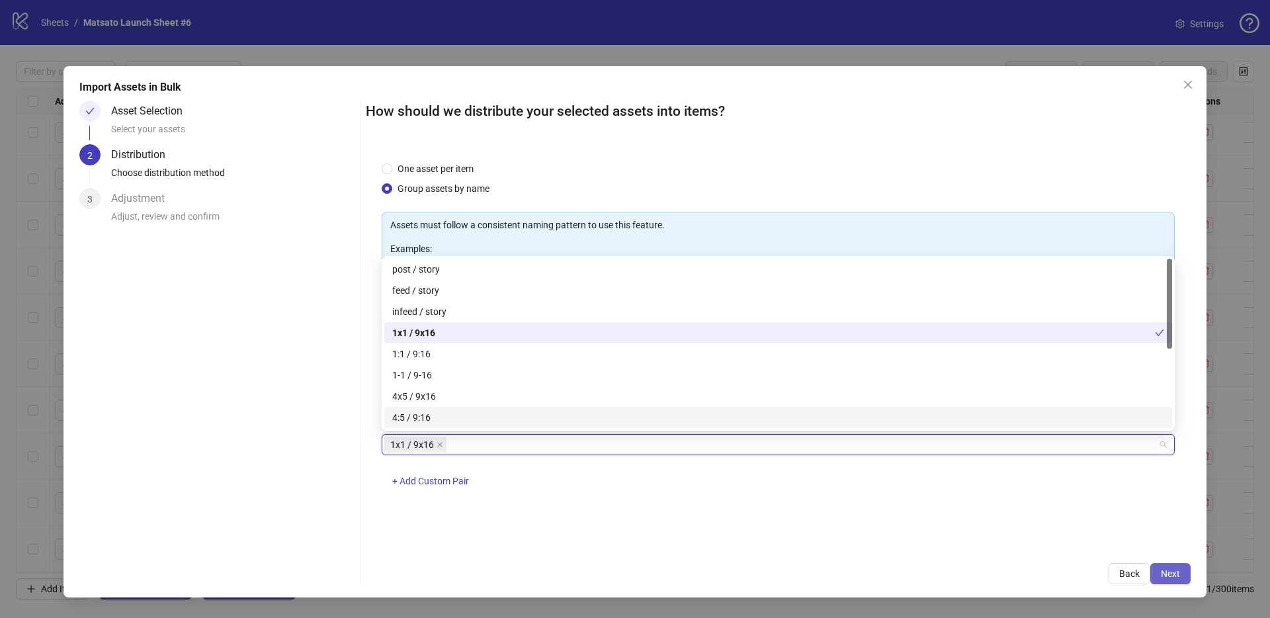
click at [1168, 567] on button "Next" at bounding box center [1170, 573] width 40 height 21
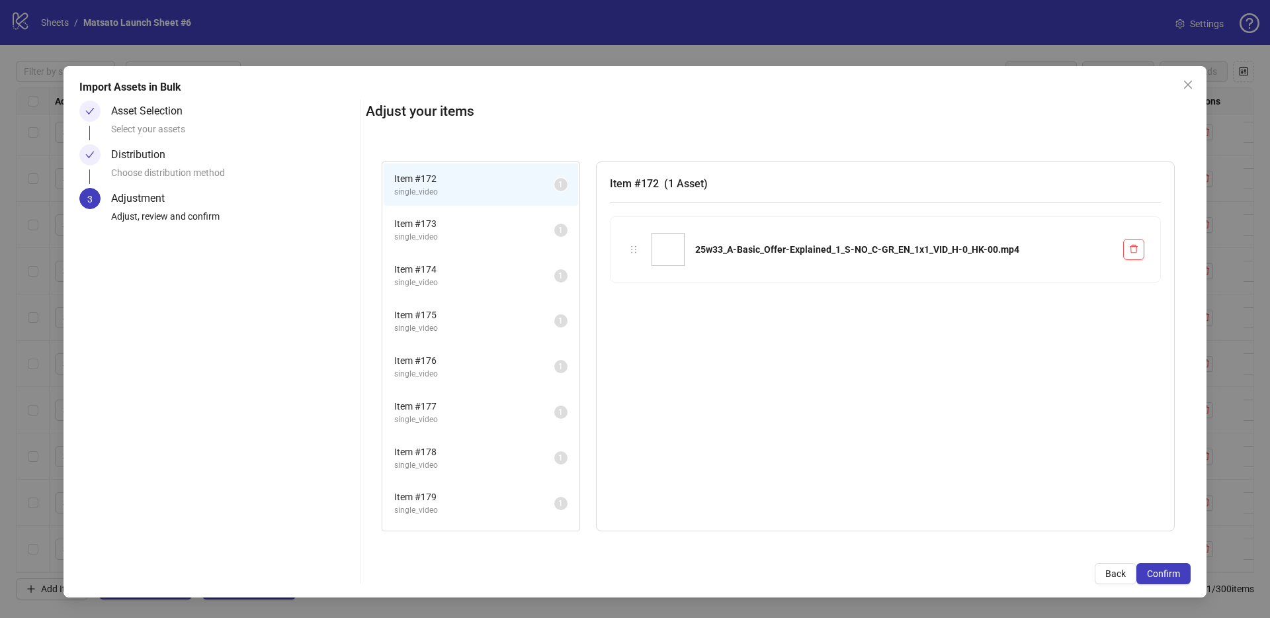
scroll to position [87, 0]
click at [1186, 85] on icon "close" at bounding box center [1188, 85] width 8 height 8
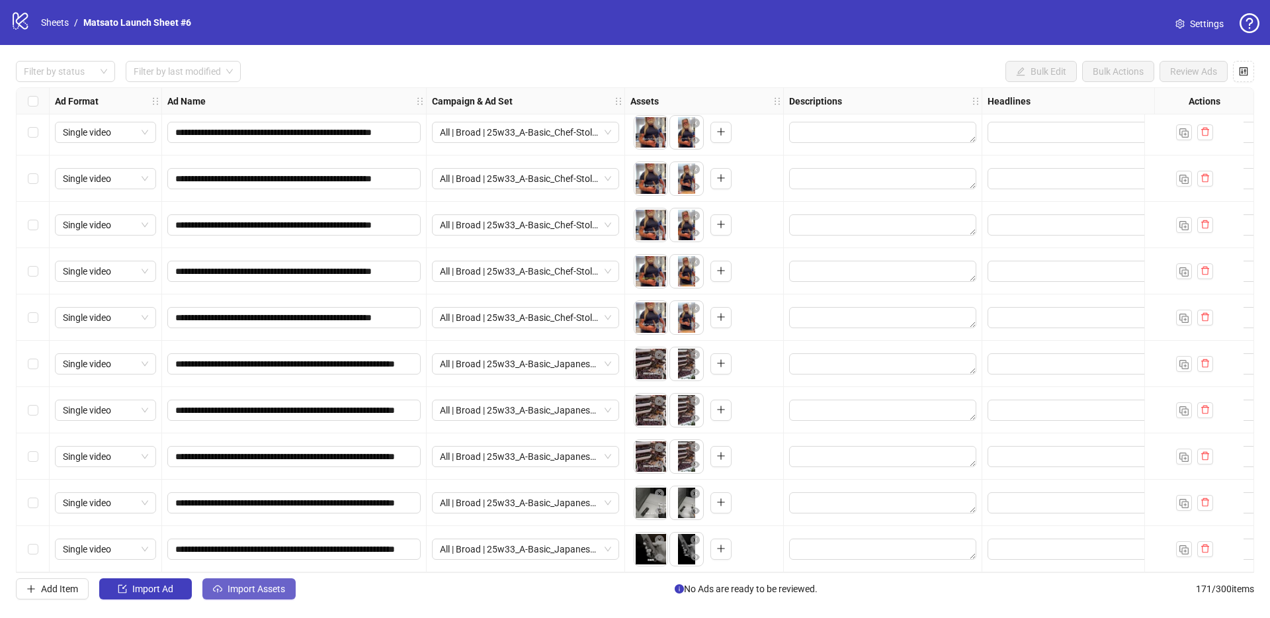
click at [272, 589] on span "Import Assets" at bounding box center [256, 588] width 58 height 11
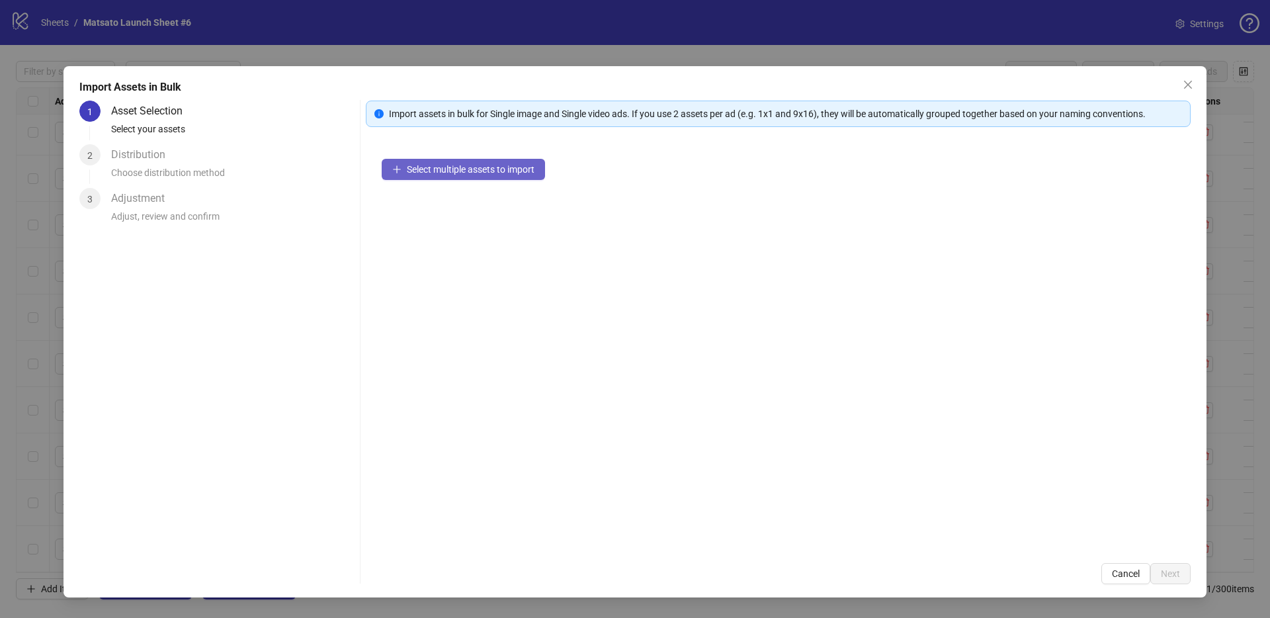
click at [444, 174] on span "Select multiple assets to import" at bounding box center [471, 169] width 128 height 11
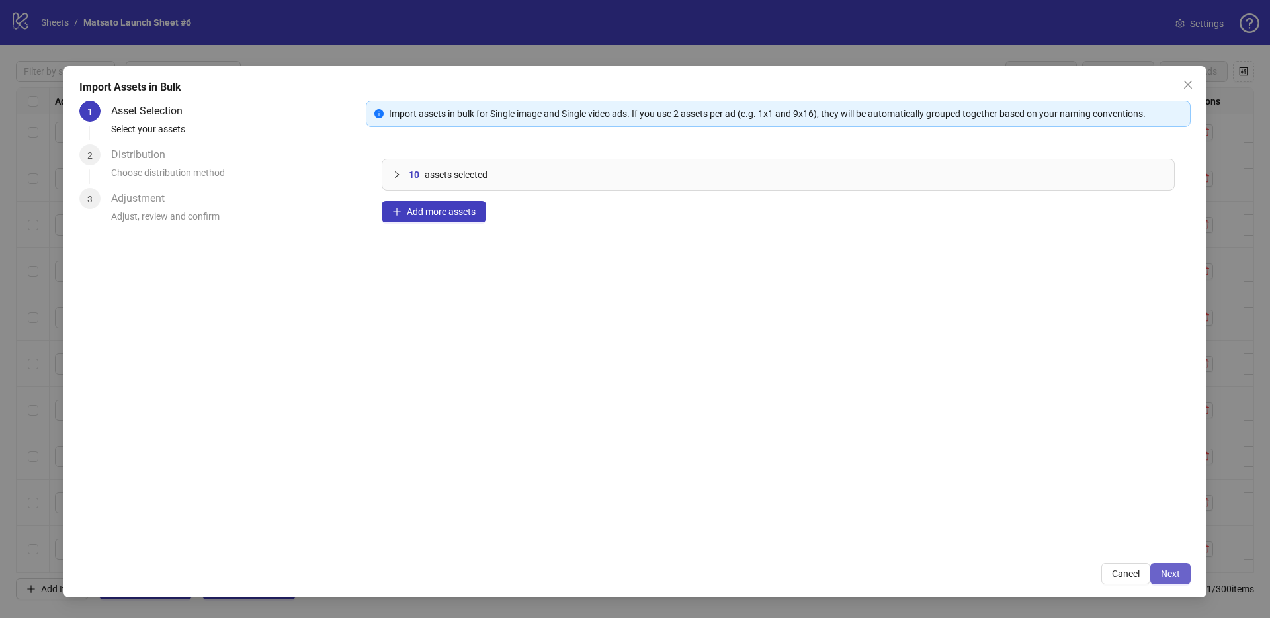
click at [1173, 577] on span "Next" at bounding box center [1169, 573] width 19 height 11
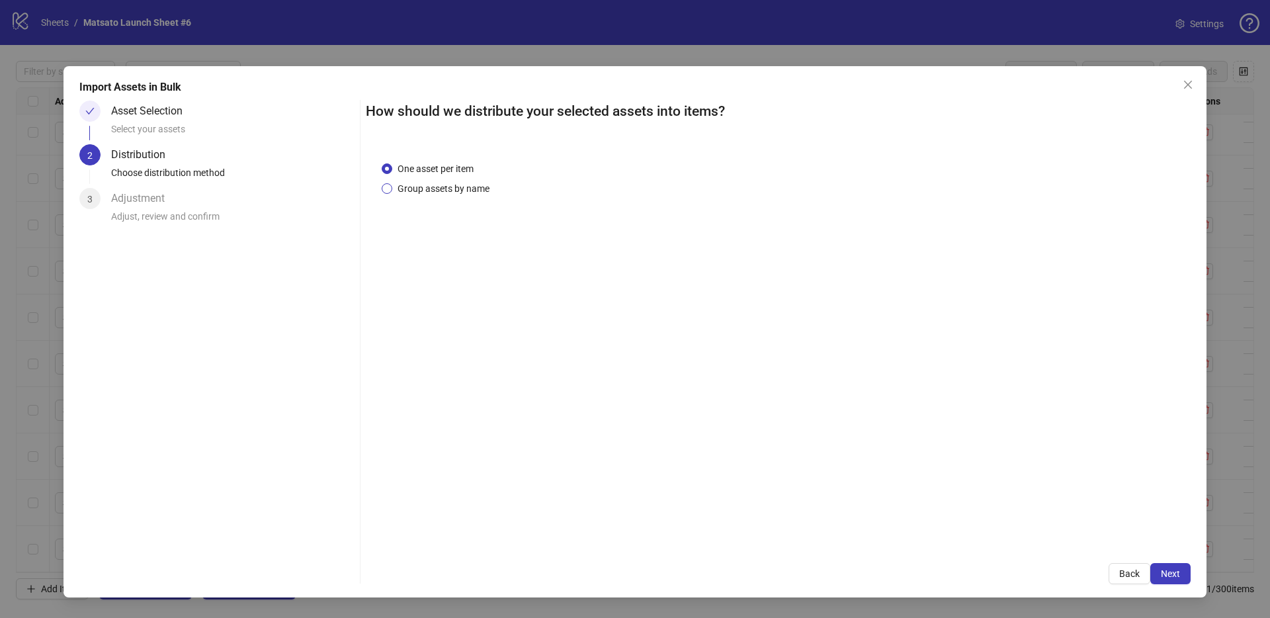
click at [415, 188] on span "Group assets by name" at bounding box center [443, 188] width 102 height 15
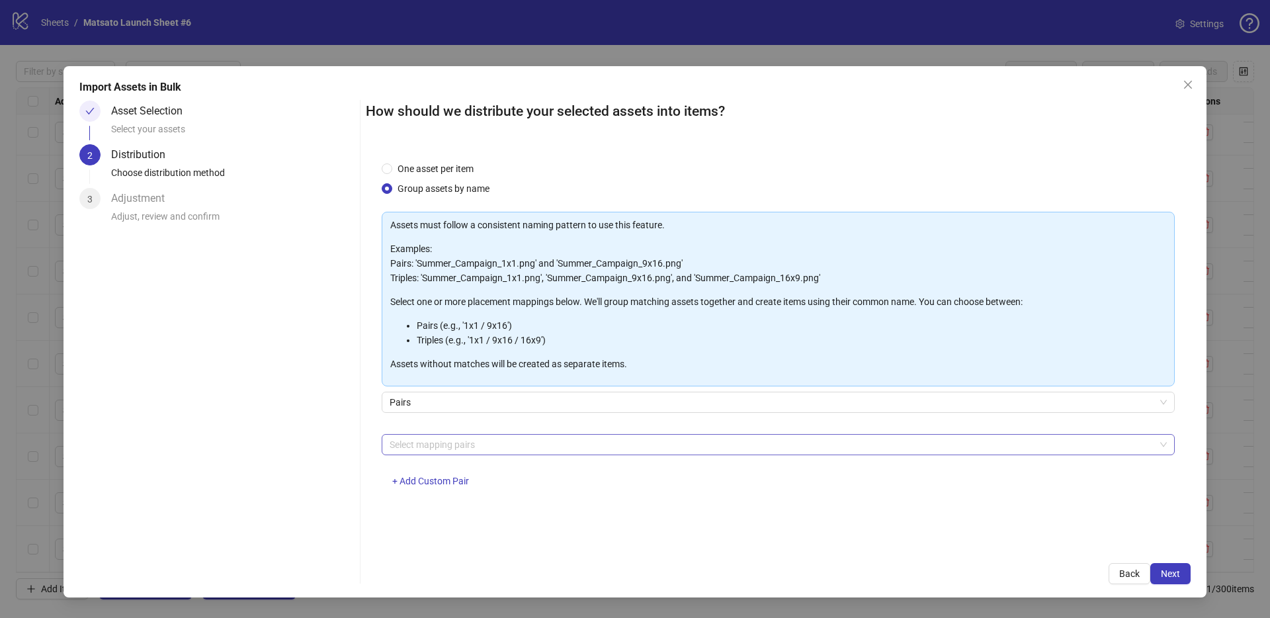
click at [467, 448] on div at bounding box center [771, 444] width 774 height 19
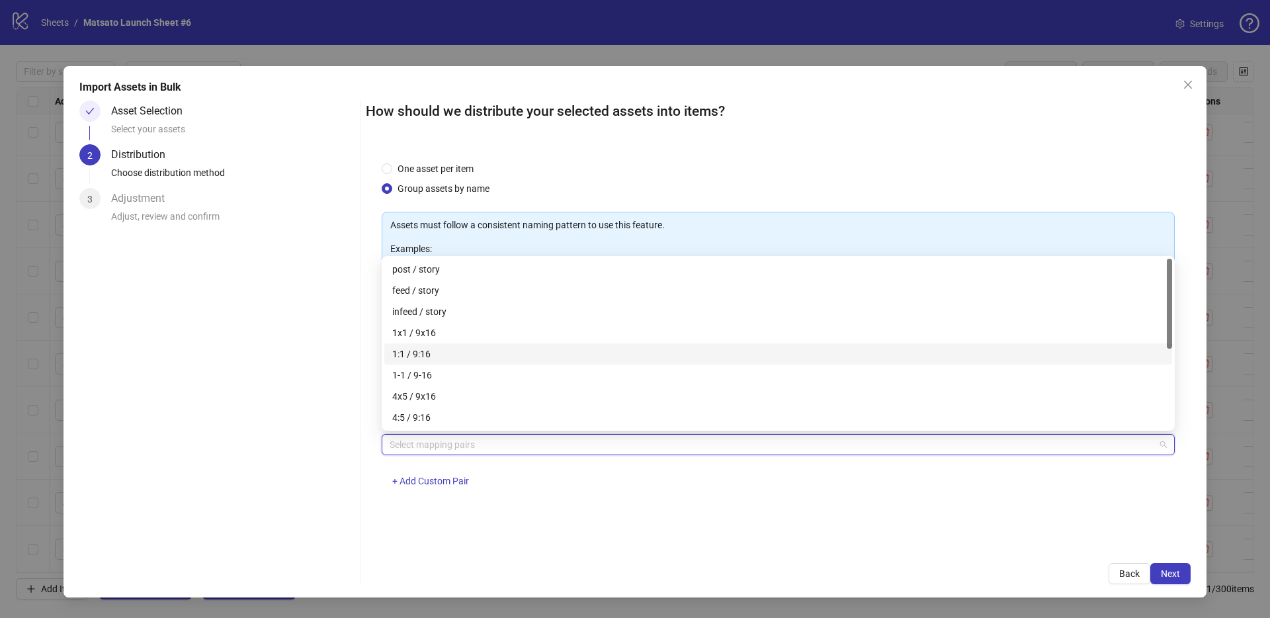
click at [437, 341] on div "1x1 / 9x16" at bounding box center [778, 332] width 788 height 21
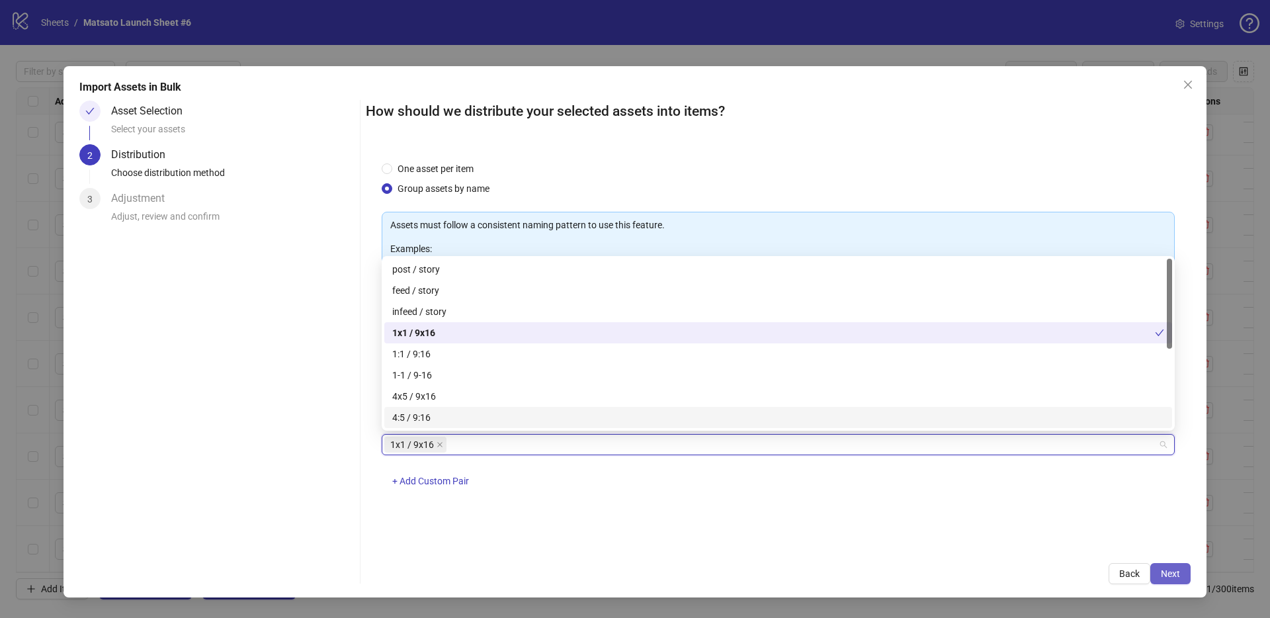
click at [1162, 568] on span "Next" at bounding box center [1169, 573] width 19 height 11
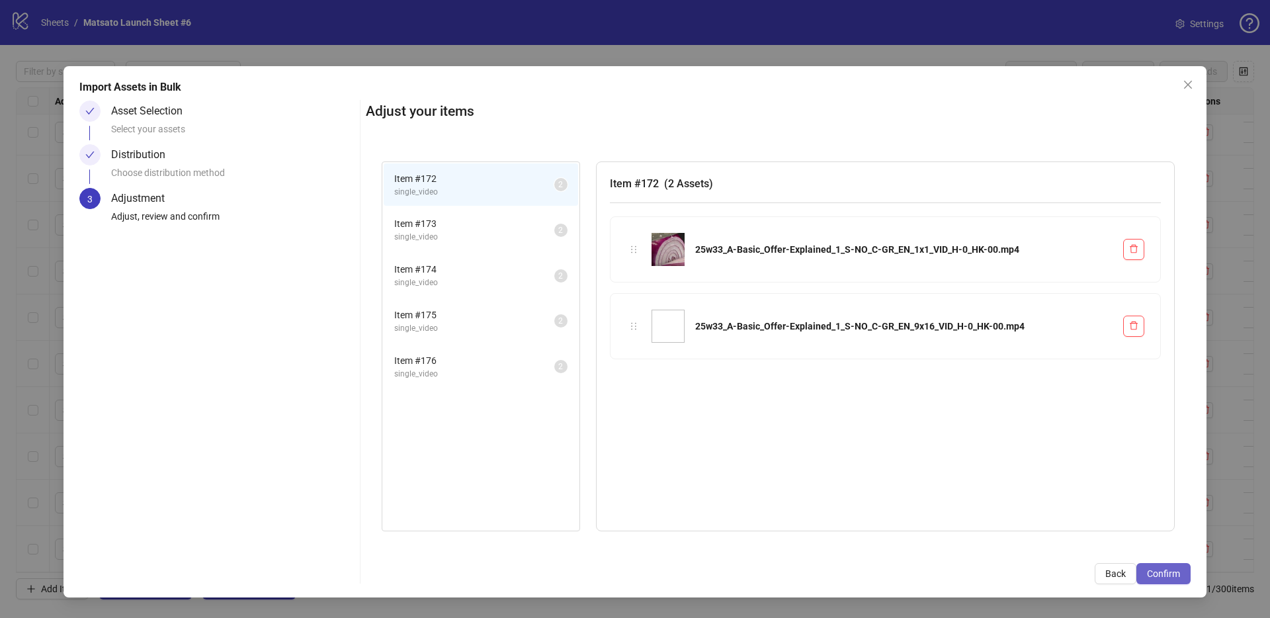
click at [1164, 569] on span "Confirm" at bounding box center [1163, 573] width 33 height 11
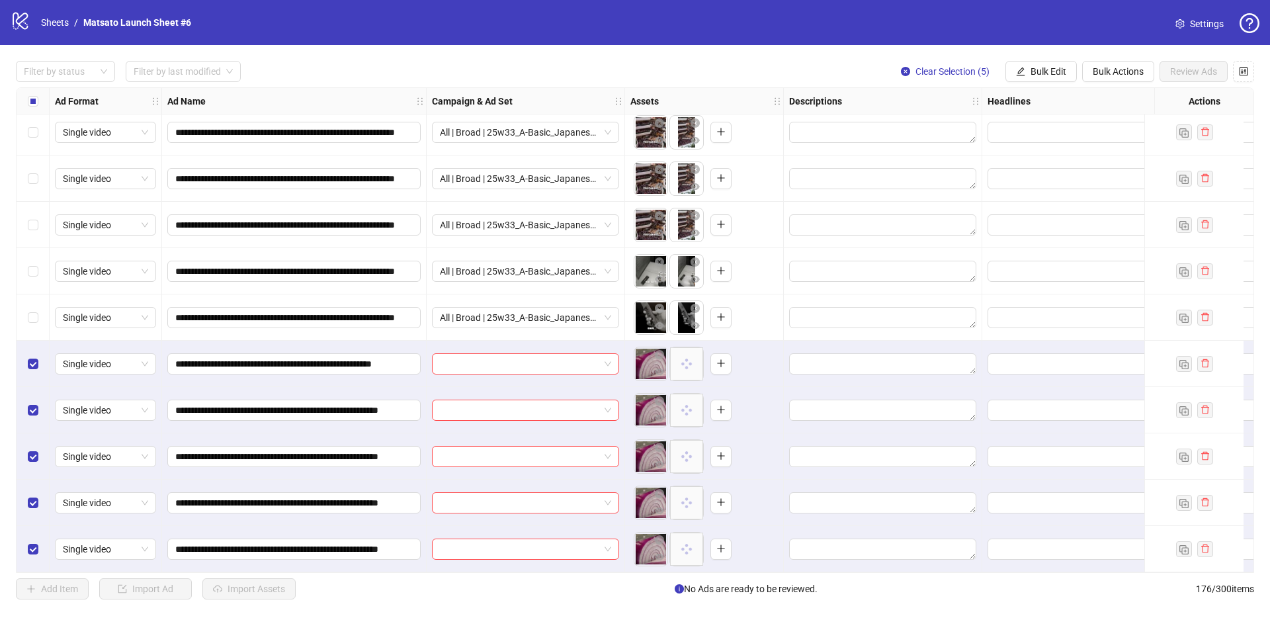
scroll to position [7694, 0]
click at [607, 354] on span at bounding box center [525, 364] width 171 height 20
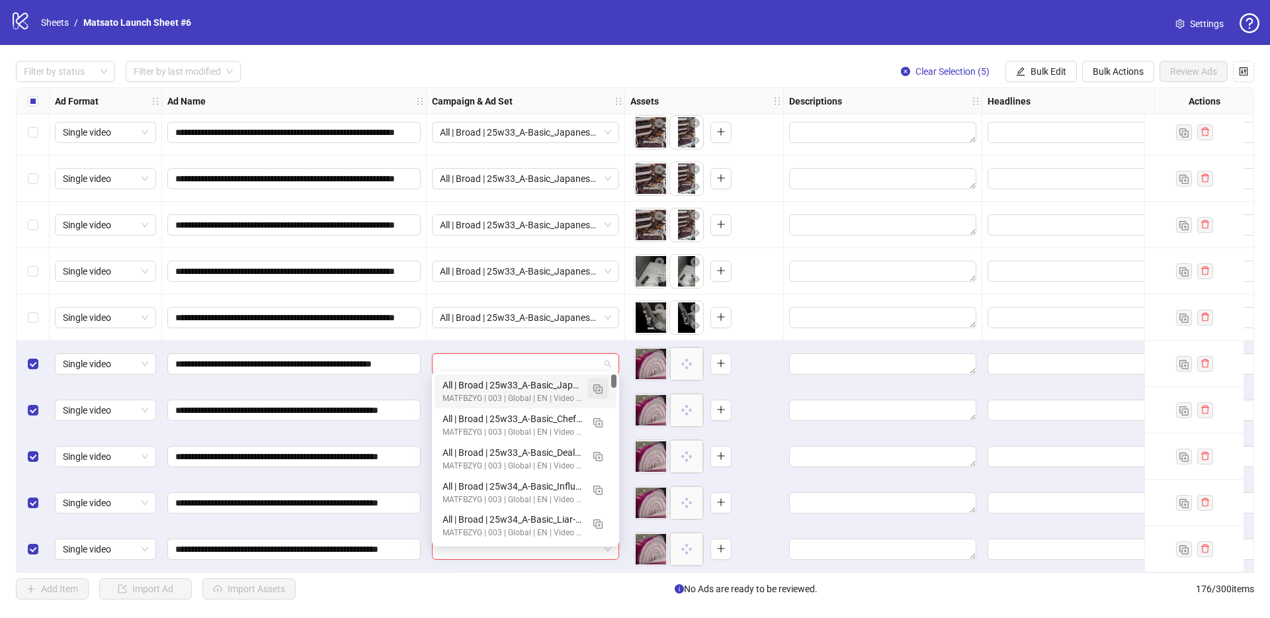
click at [596, 391] on img "button" at bounding box center [597, 388] width 9 height 9
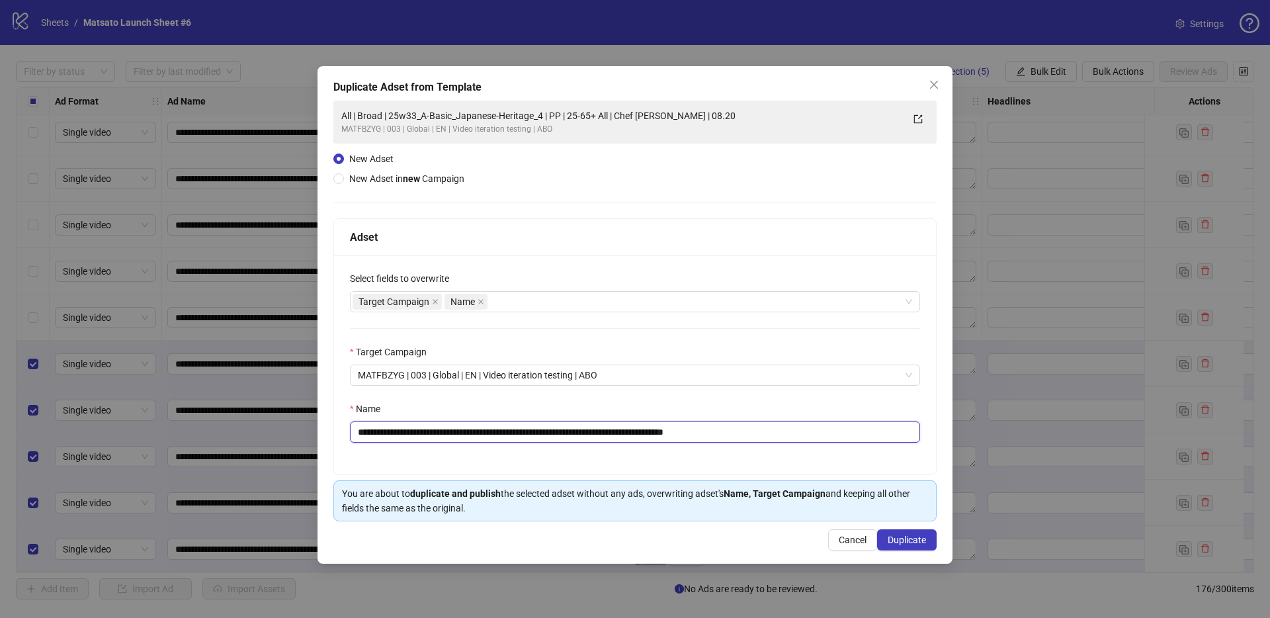
drag, startPoint x: 702, startPoint y: 432, endPoint x: 829, endPoint y: 450, distance: 127.6
click at [829, 450] on div "**********" at bounding box center [635, 364] width 602 height 219
drag, startPoint x: 561, startPoint y: 434, endPoint x: 408, endPoint y: 434, distance: 152.7
click at [408, 434] on input "**********" at bounding box center [635, 431] width 570 height 21
paste input "***"
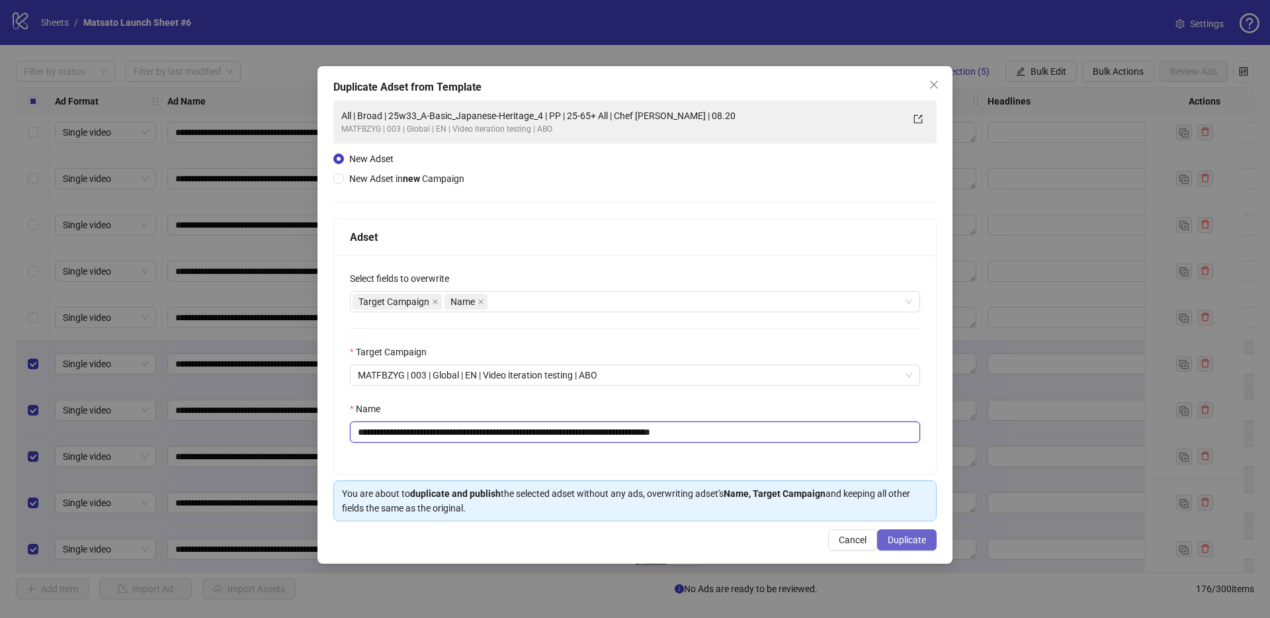
type input "**********"
click at [909, 543] on span "Duplicate" at bounding box center [906, 539] width 38 height 11
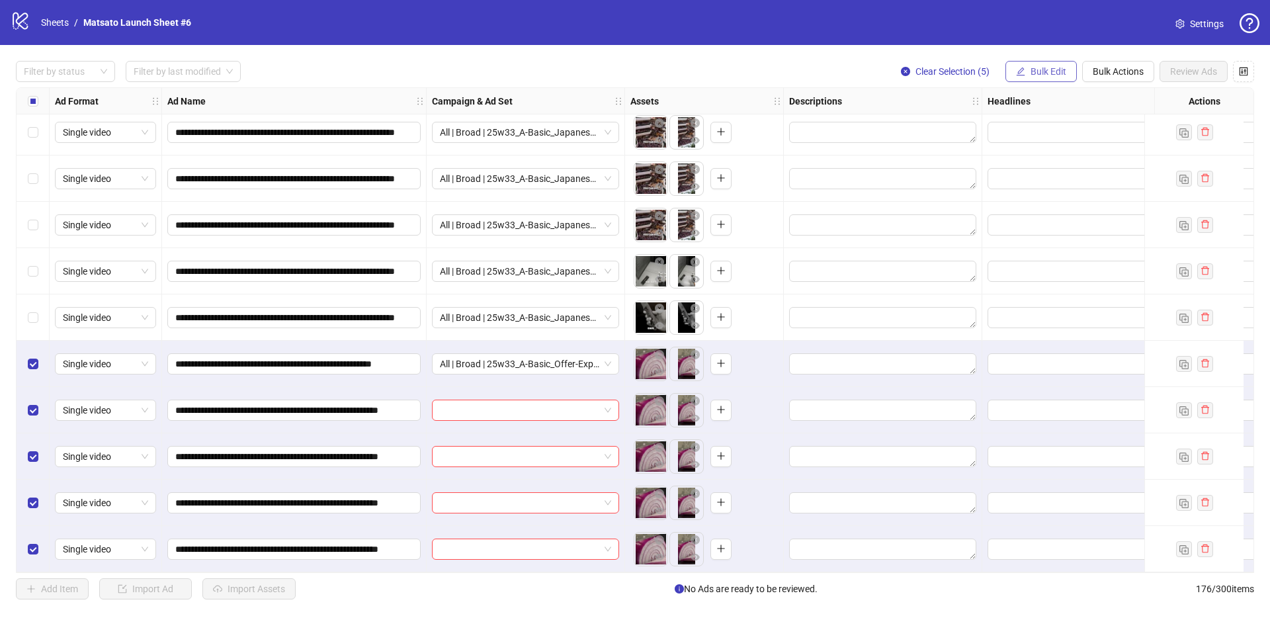
click at [1051, 64] on button "Bulk Edit" at bounding box center [1040, 71] width 71 height 21
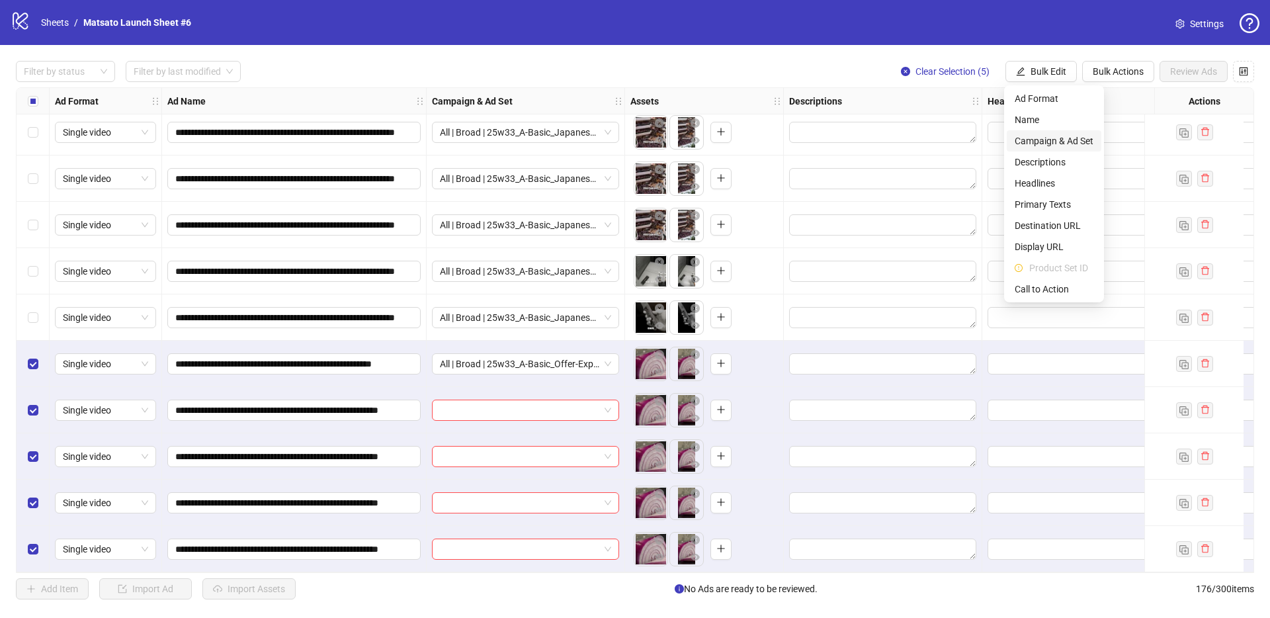
click at [1075, 142] on span "Campaign & Ad Set" at bounding box center [1053, 141] width 79 height 15
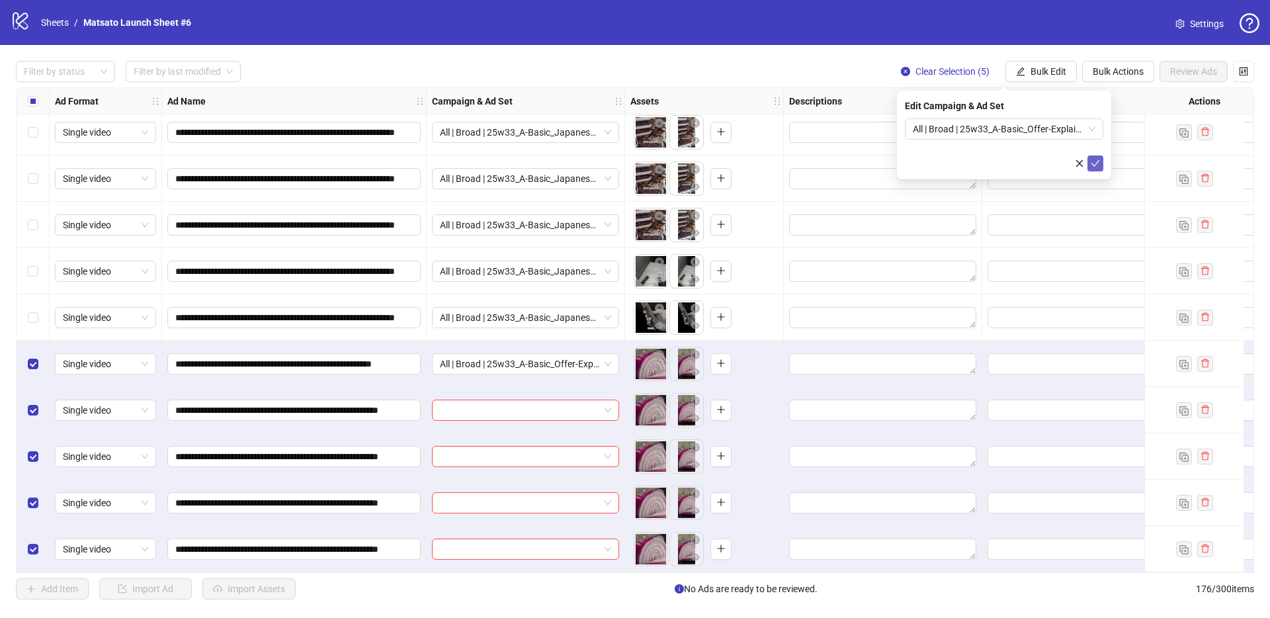
click at [1101, 167] on button "submit" at bounding box center [1095, 163] width 16 height 16
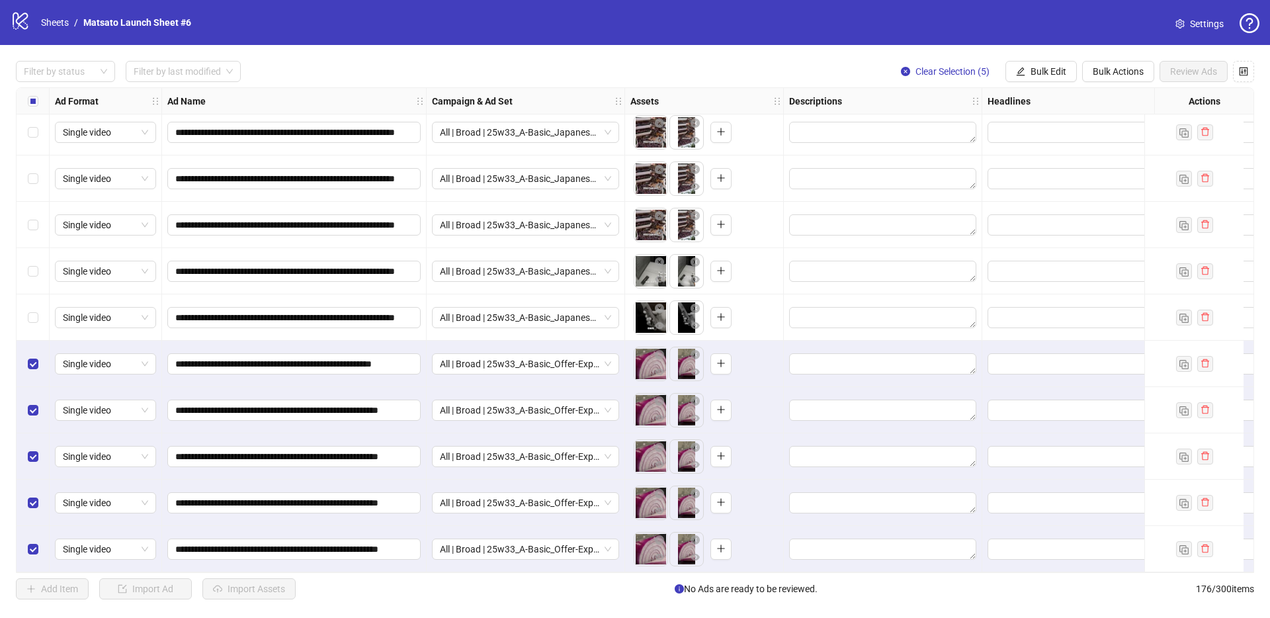
click at [1024, 83] on div "**********" at bounding box center [635, 330] width 1270 height 570
click at [1028, 79] on button "Bulk Edit" at bounding box center [1040, 71] width 71 height 21
click at [1029, 118] on span "Name" at bounding box center [1053, 119] width 79 height 15
click at [997, 130] on span "Replace" at bounding box center [1004, 129] width 183 height 20
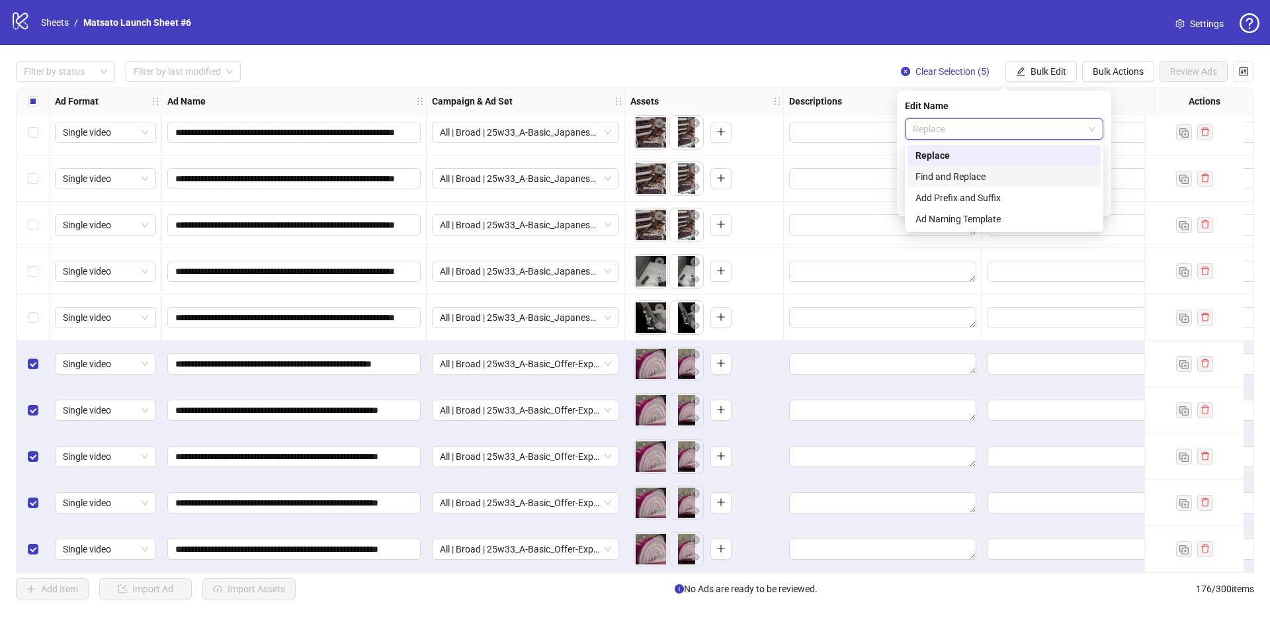
click at [985, 176] on div "Find and Replace" at bounding box center [1003, 176] width 177 height 15
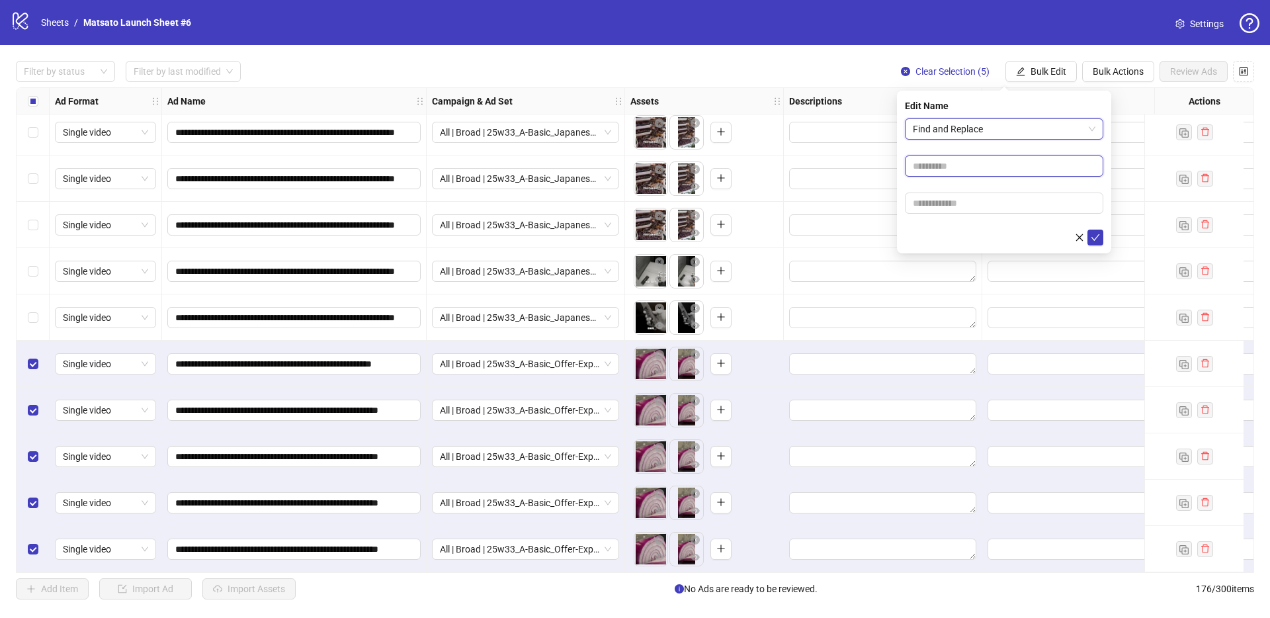
click at [979, 172] on input "text" at bounding box center [1004, 165] width 198 height 21
type input "**"
click at [985, 201] on input "text" at bounding box center [1004, 202] width 198 height 21
type input "*****"
click at [1092, 235] on icon "check" at bounding box center [1094, 237] width 9 height 9
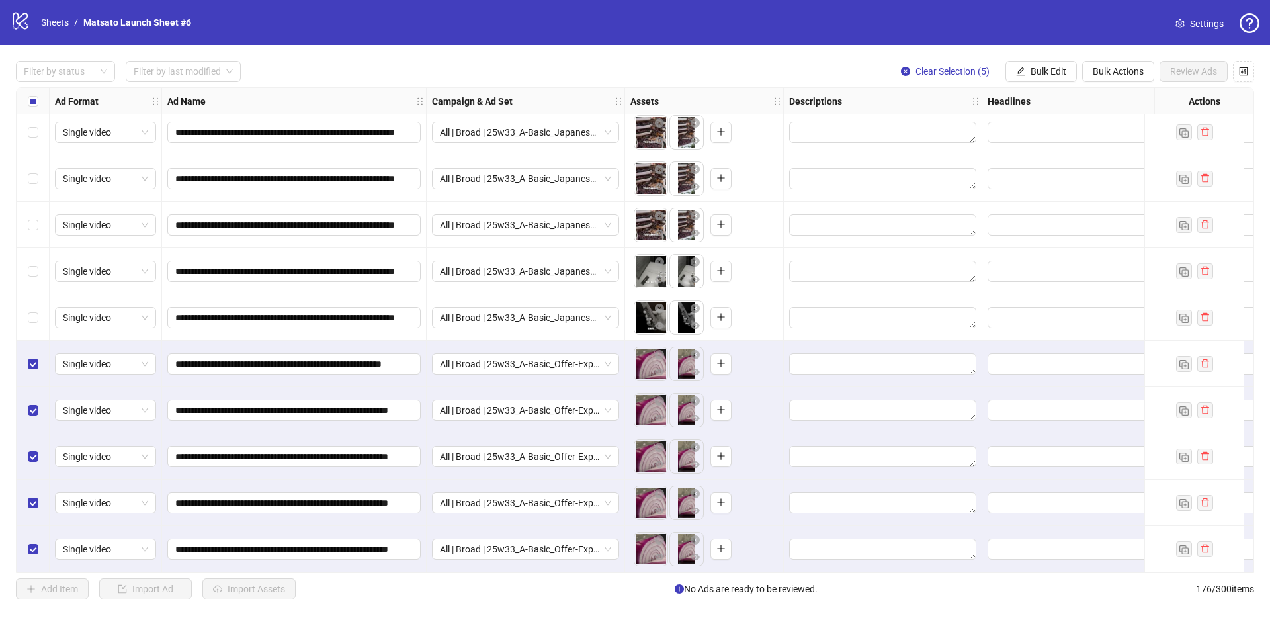
scroll to position [7692, 0]
click at [933, 77] on button "Clear Selection (5)" at bounding box center [945, 71] width 110 height 21
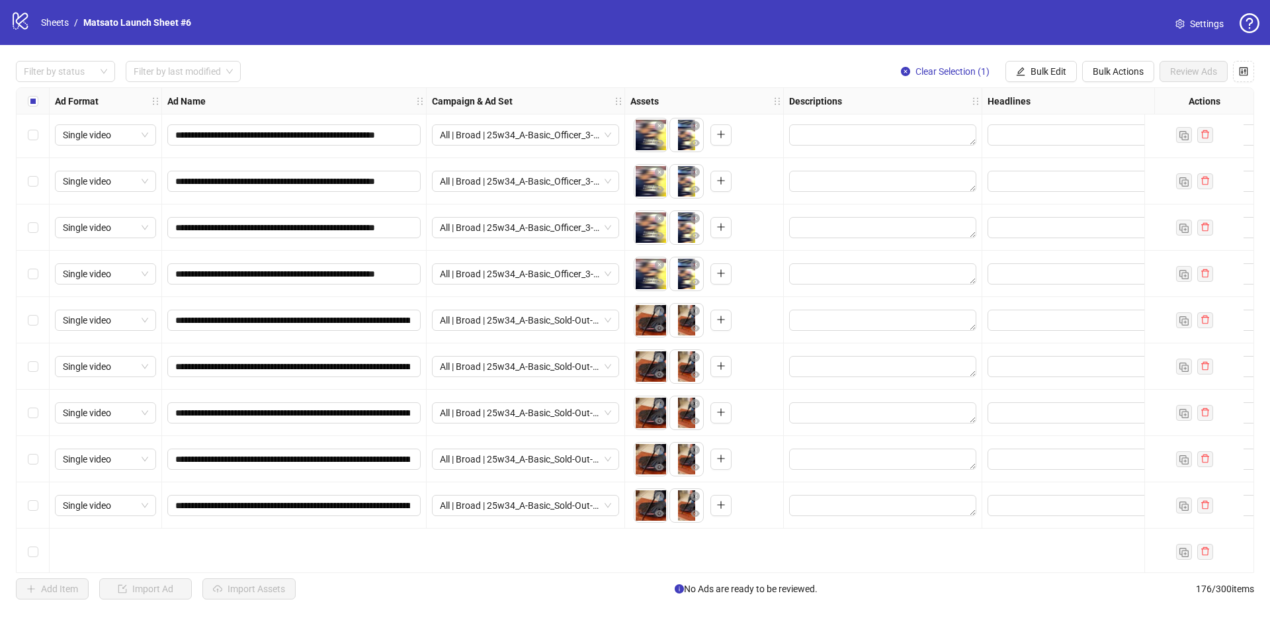
scroll to position [5853, 0]
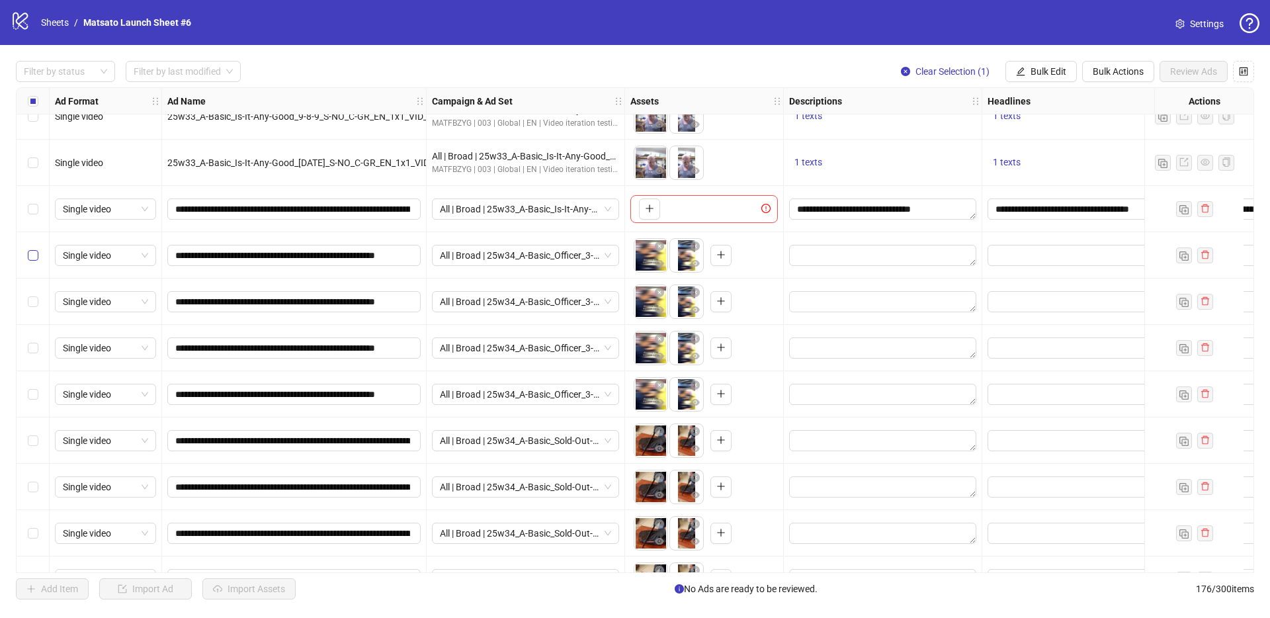
click at [34, 260] on label "Select row 130" at bounding box center [33, 255] width 11 height 15
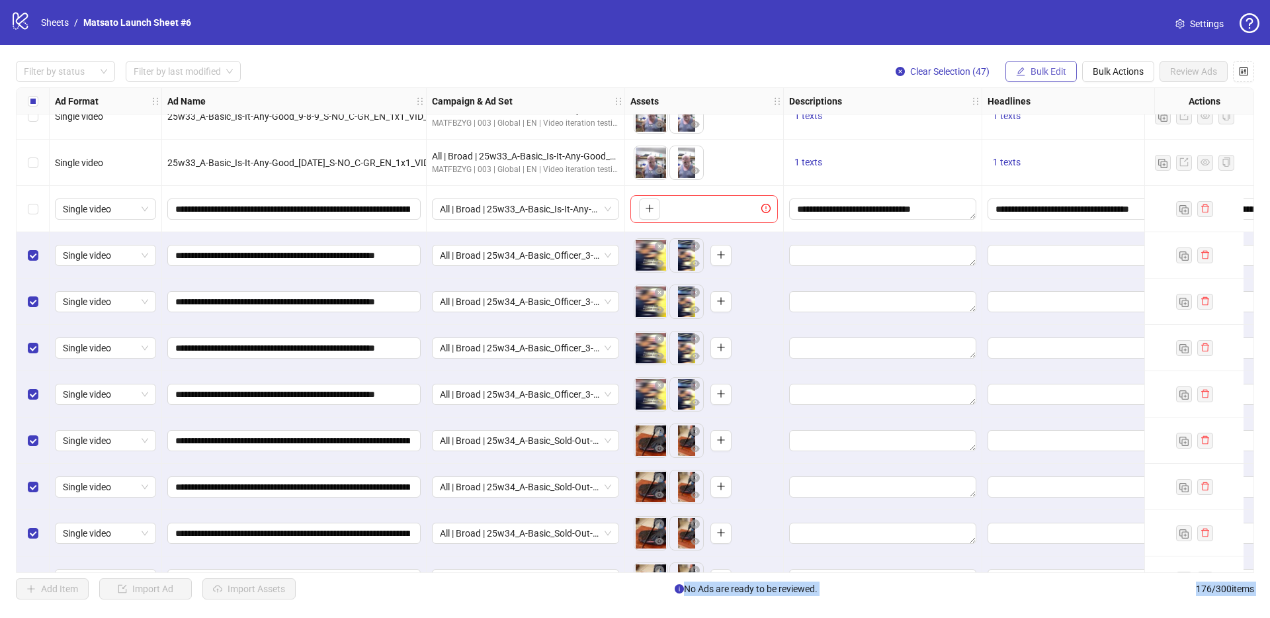
click at [1047, 64] on button "Bulk Edit" at bounding box center [1040, 71] width 71 height 21
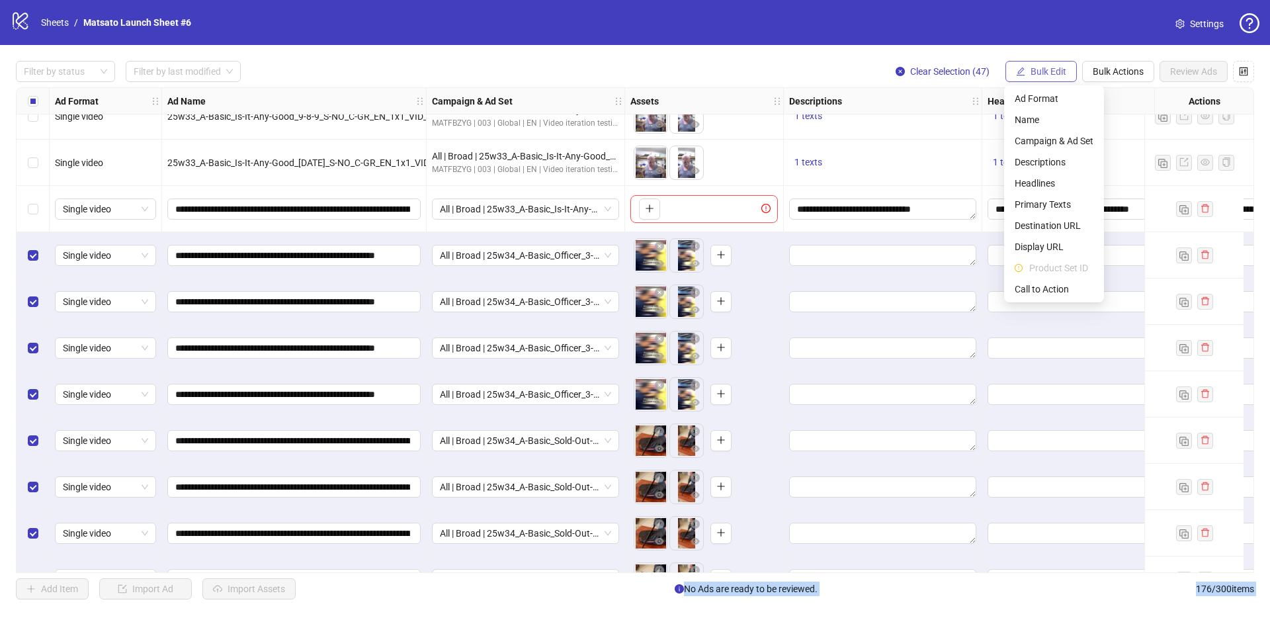
click at [1045, 66] on span "Bulk Edit" at bounding box center [1048, 71] width 36 height 11
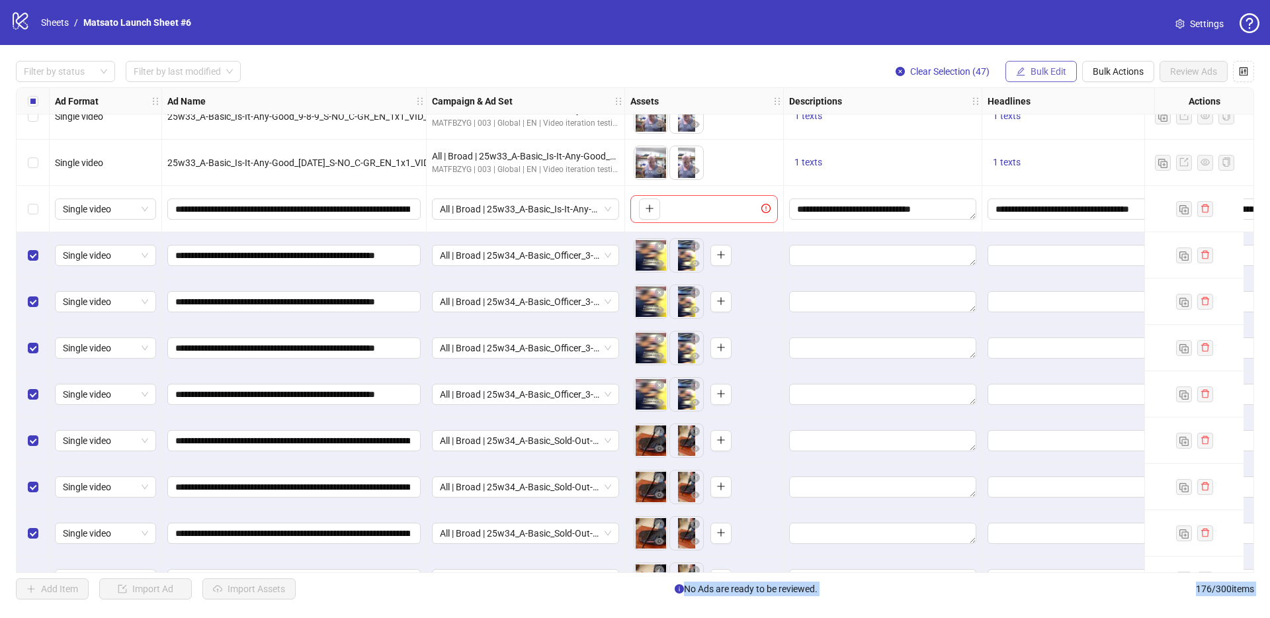
click at [1045, 66] on span "Bulk Edit" at bounding box center [1048, 71] width 36 height 11
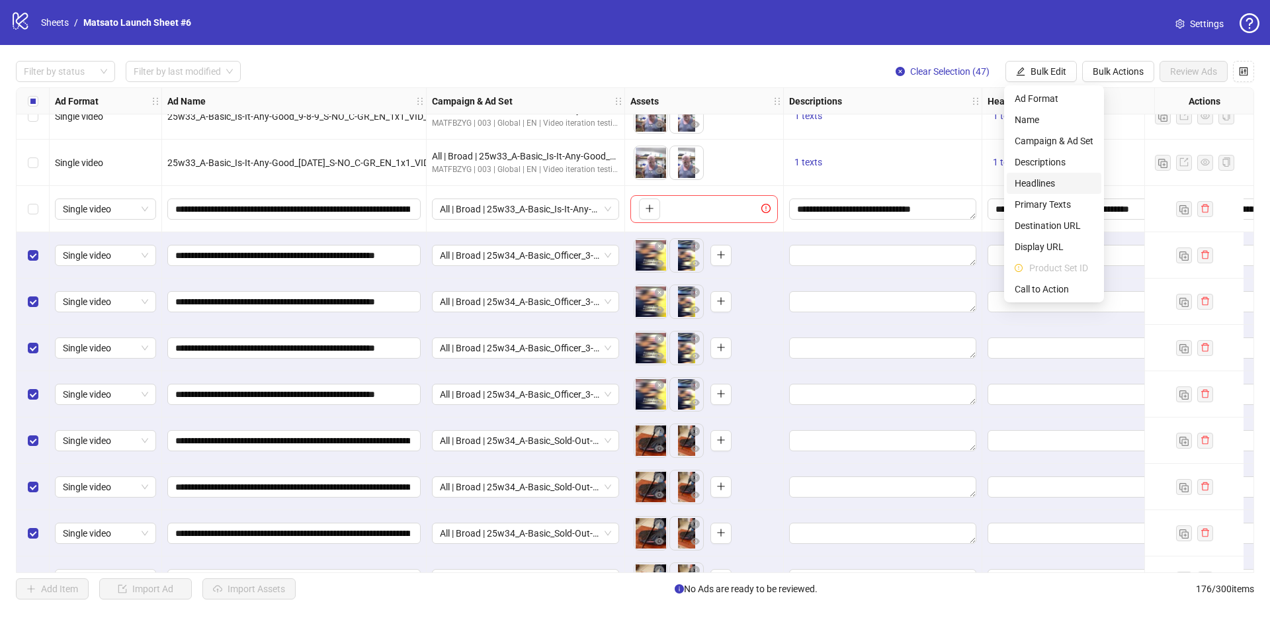
click at [1045, 184] on span "Headlines" at bounding box center [1053, 183] width 79 height 15
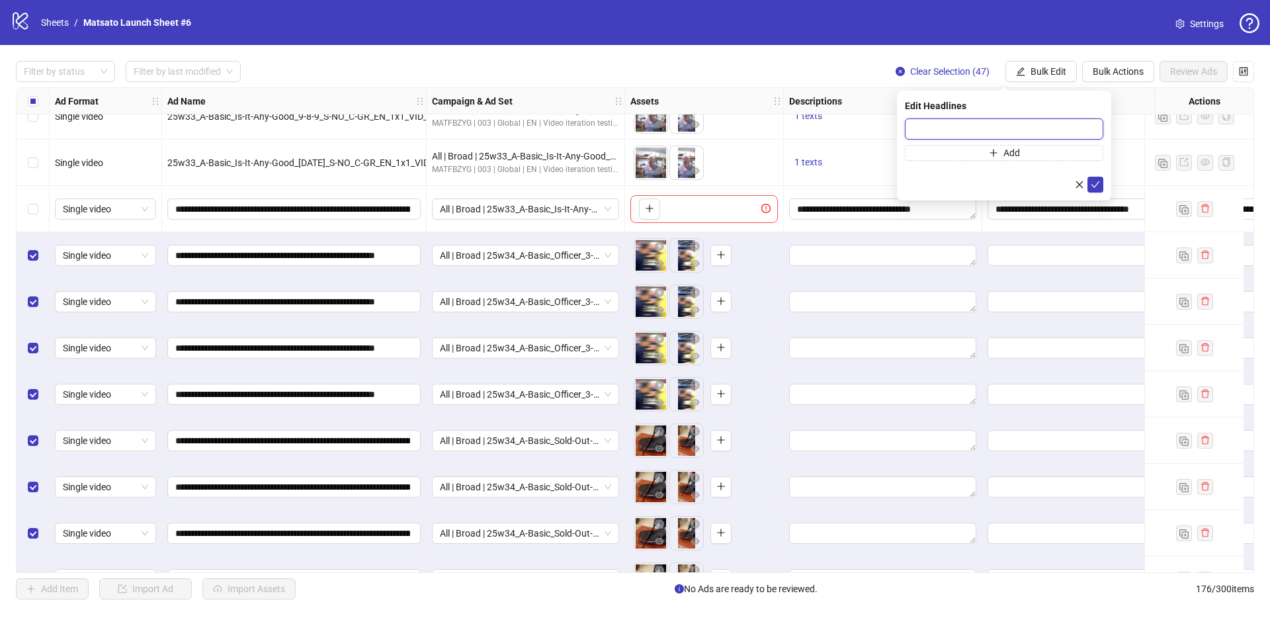
click at [995, 121] on input "text" at bounding box center [1004, 128] width 198 height 21
paste input "**********"
type input "**********"
click at [1096, 181] on icon "check" at bounding box center [1094, 184] width 9 height 9
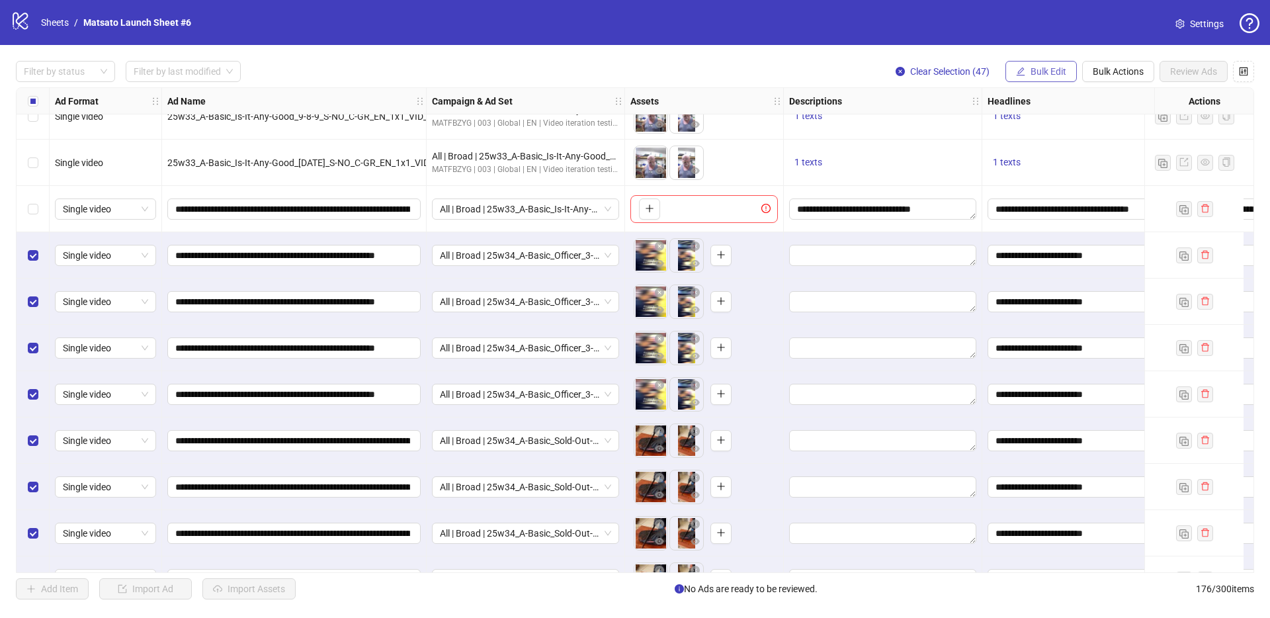
click at [1057, 77] on button "Bulk Edit" at bounding box center [1040, 71] width 71 height 21
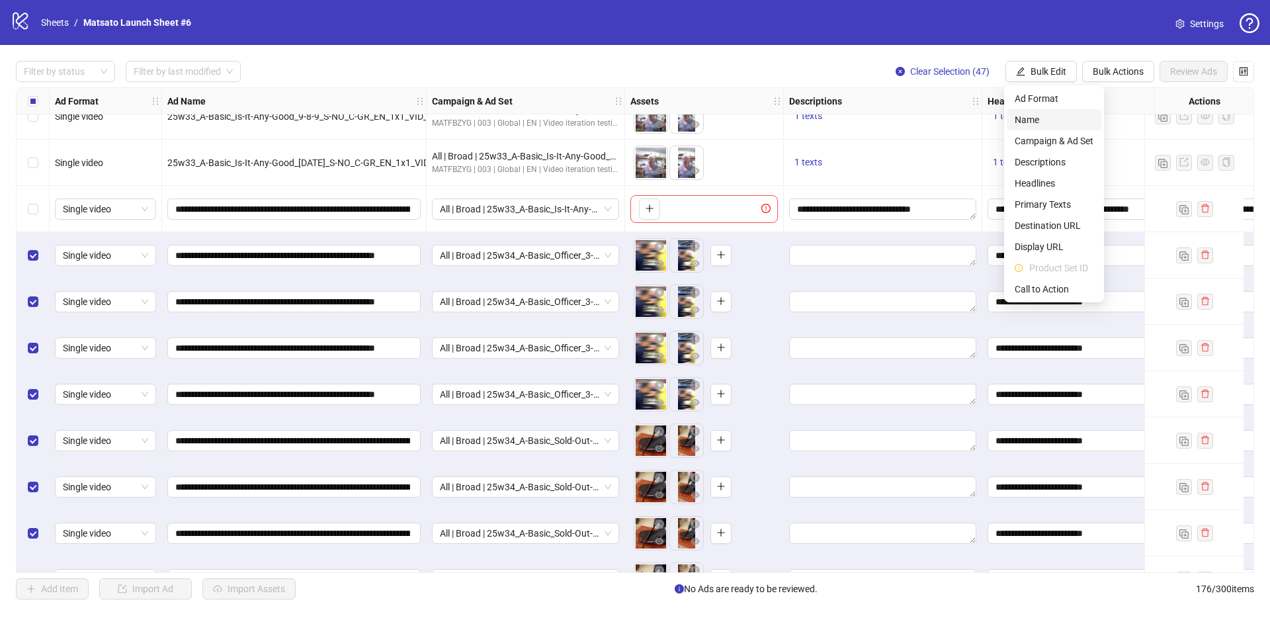
click at [1039, 119] on span "Name" at bounding box center [1053, 119] width 79 height 15
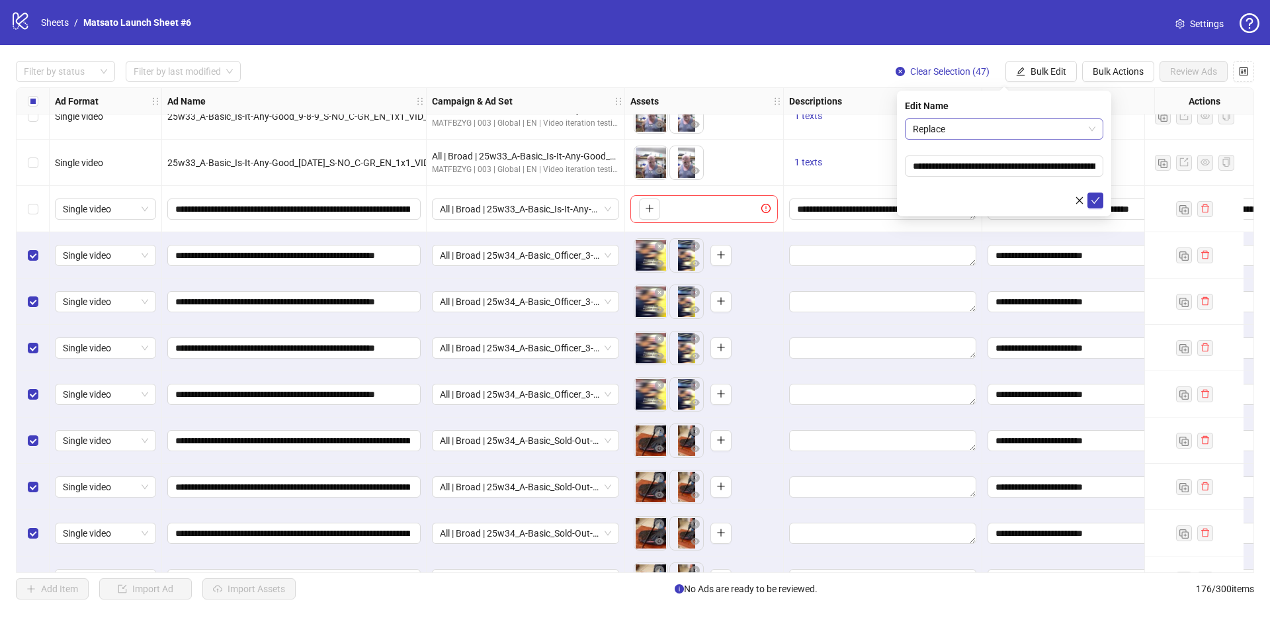
click at [988, 130] on span "Replace" at bounding box center [1004, 129] width 183 height 20
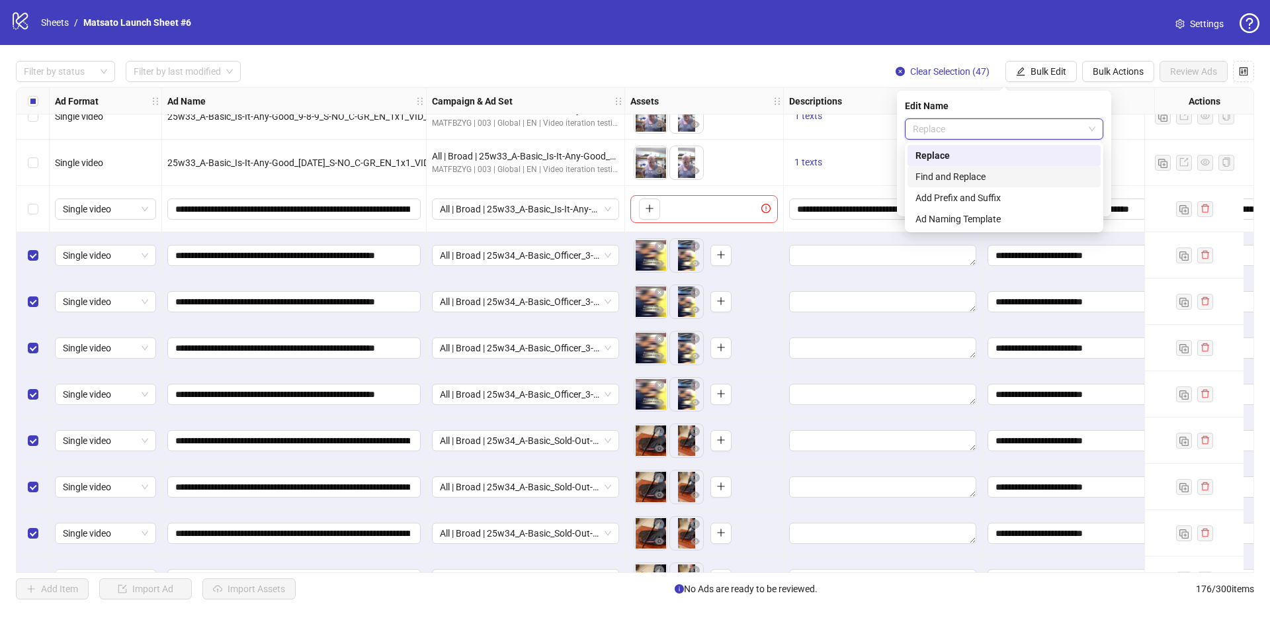
click at [986, 173] on div "Find and Replace" at bounding box center [1003, 176] width 177 height 15
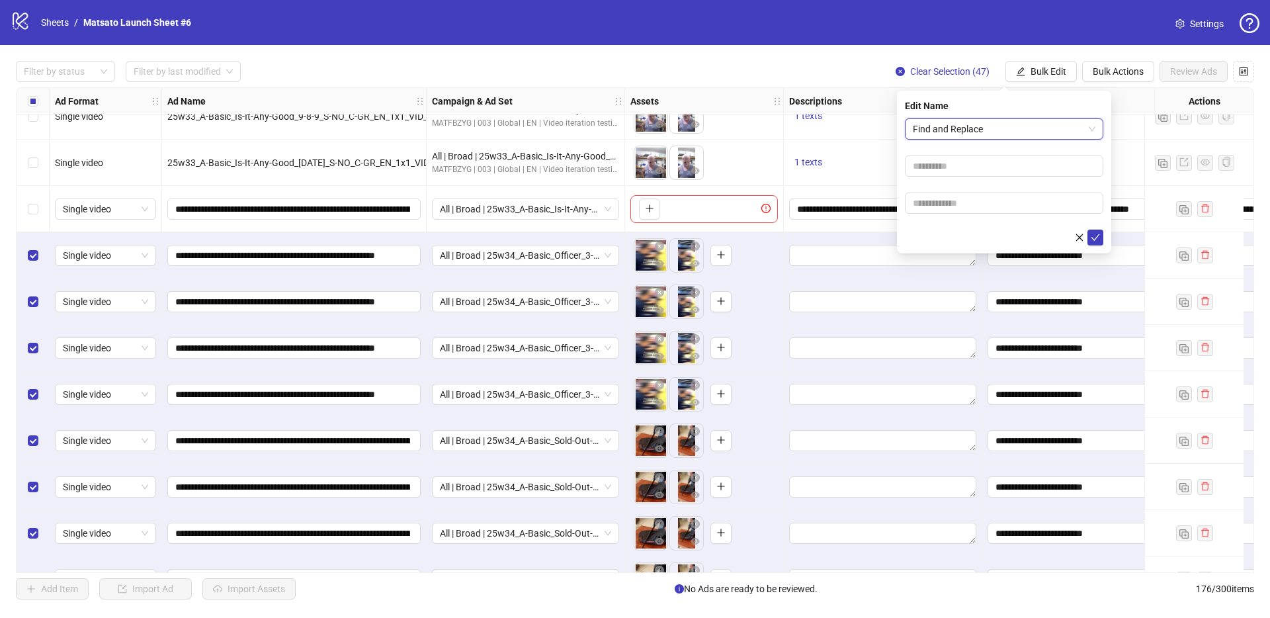
click at [994, 132] on span "Find and Replace" at bounding box center [1004, 129] width 183 height 20
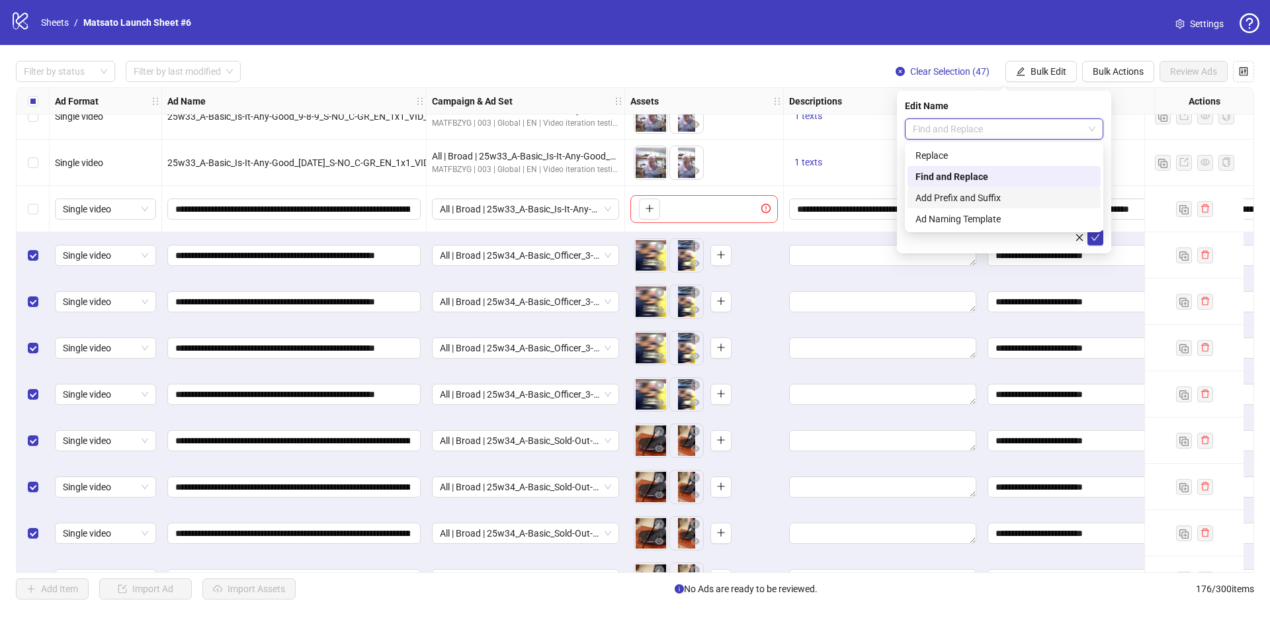
click at [979, 198] on div "Add Prefix and Suffix" at bounding box center [1003, 197] width 177 height 15
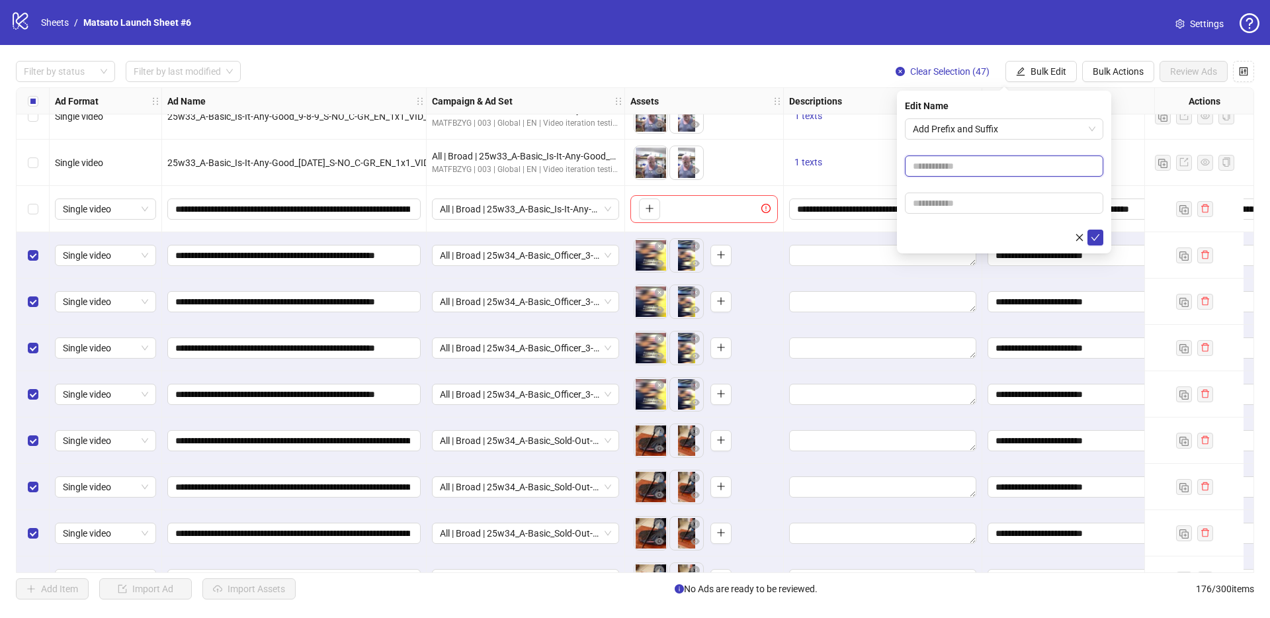
click at [978, 172] on input "text" at bounding box center [1004, 165] width 198 height 21
click at [967, 198] on input "text" at bounding box center [1004, 202] width 198 height 21
type input "**********"
click at [1092, 237] on icon "check" at bounding box center [1094, 237] width 9 height 9
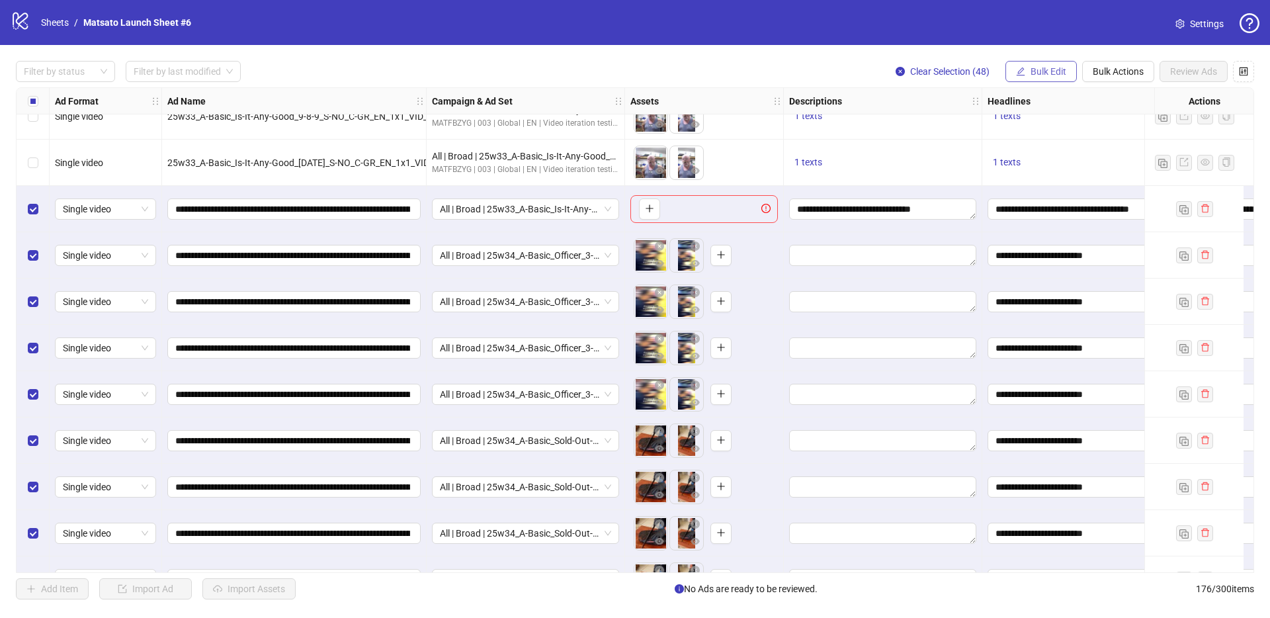
click at [1026, 74] on button "Bulk Edit" at bounding box center [1040, 71] width 71 height 21
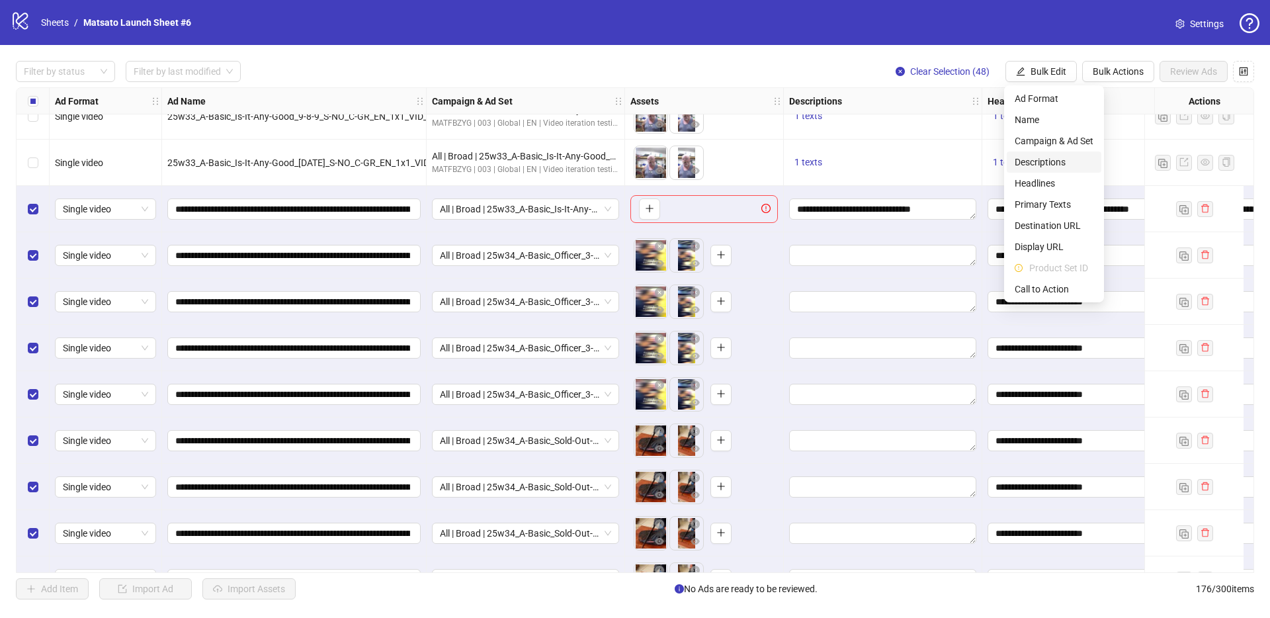
click at [1051, 162] on span "Descriptions" at bounding box center [1053, 162] width 79 height 15
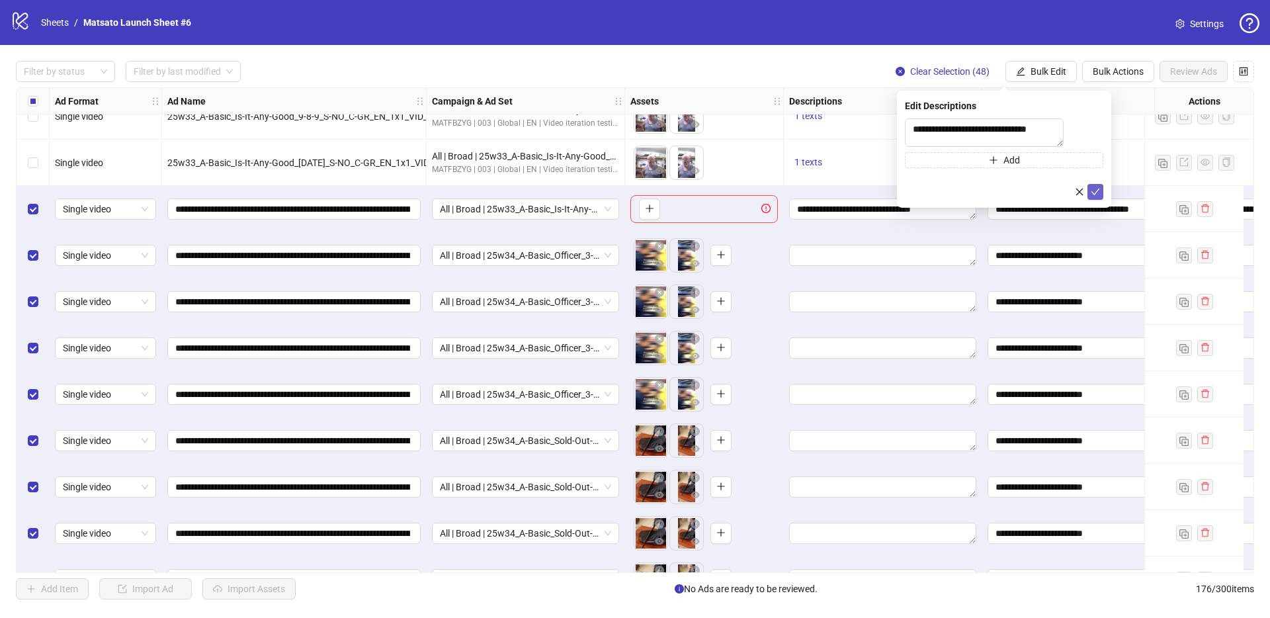
click at [1092, 193] on span "submit" at bounding box center [1094, 191] width 9 height 11
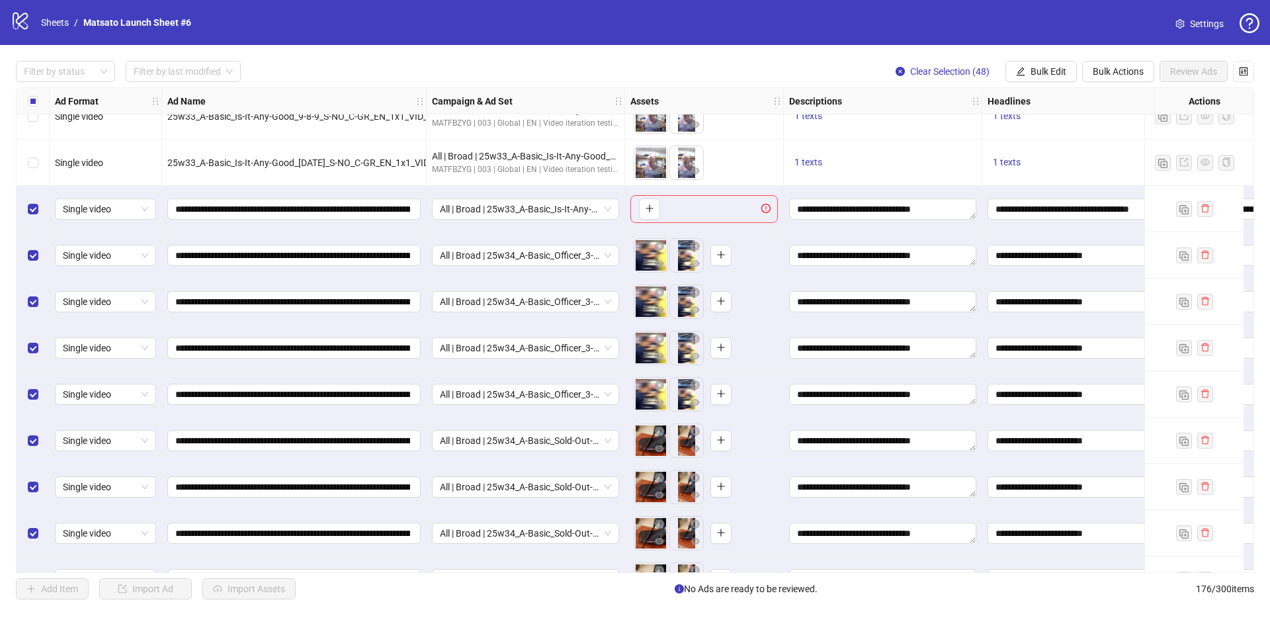
drag, startPoint x: 1051, startPoint y: 74, endPoint x: 1056, endPoint y: 87, distance: 13.4
click at [1051, 74] on span "Bulk Edit" at bounding box center [1048, 71] width 36 height 11
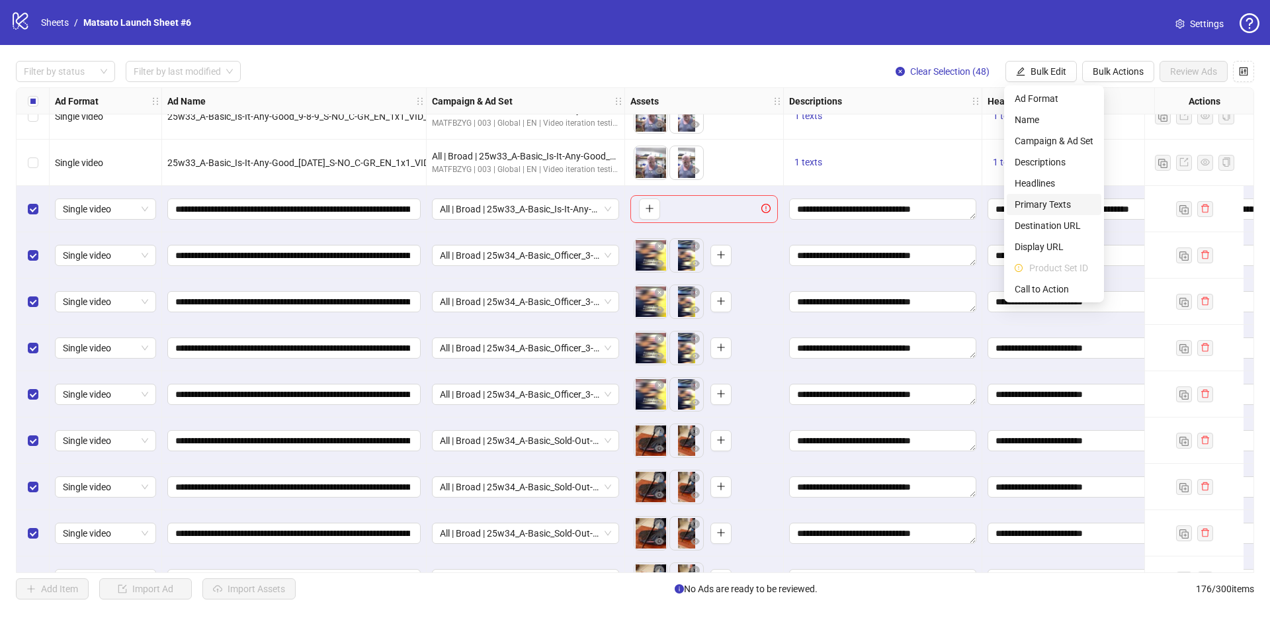
click at [1061, 200] on span "Primary Texts" at bounding box center [1053, 204] width 79 height 15
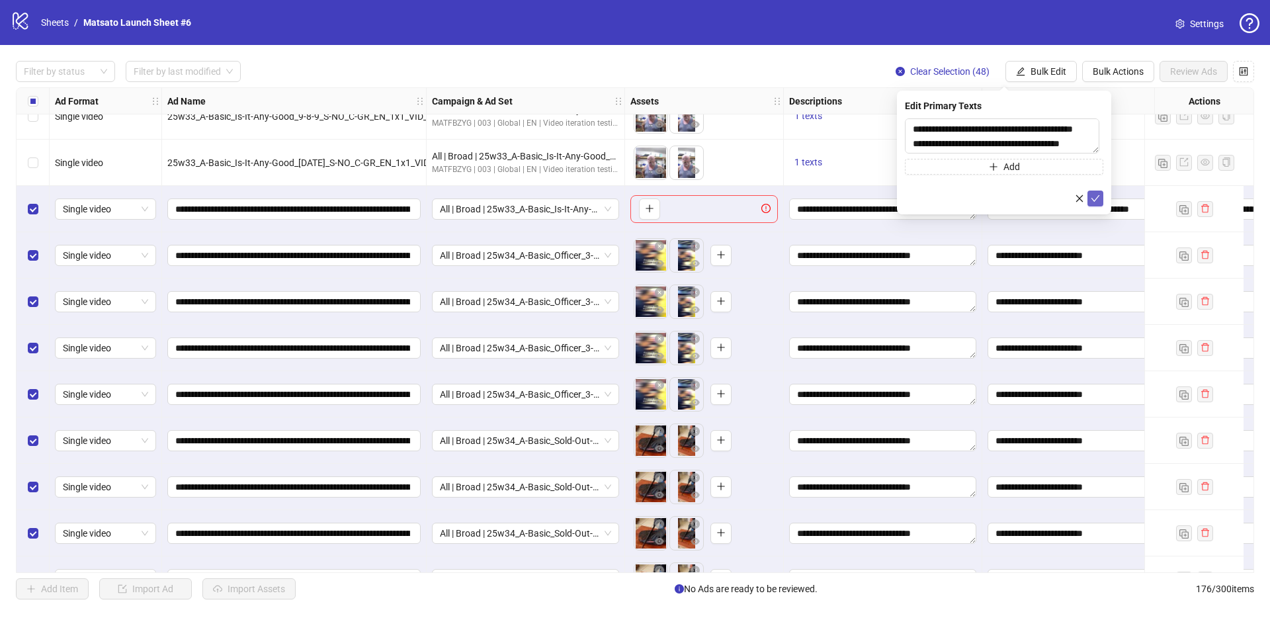
click at [1092, 194] on icon "check" at bounding box center [1094, 198] width 9 height 9
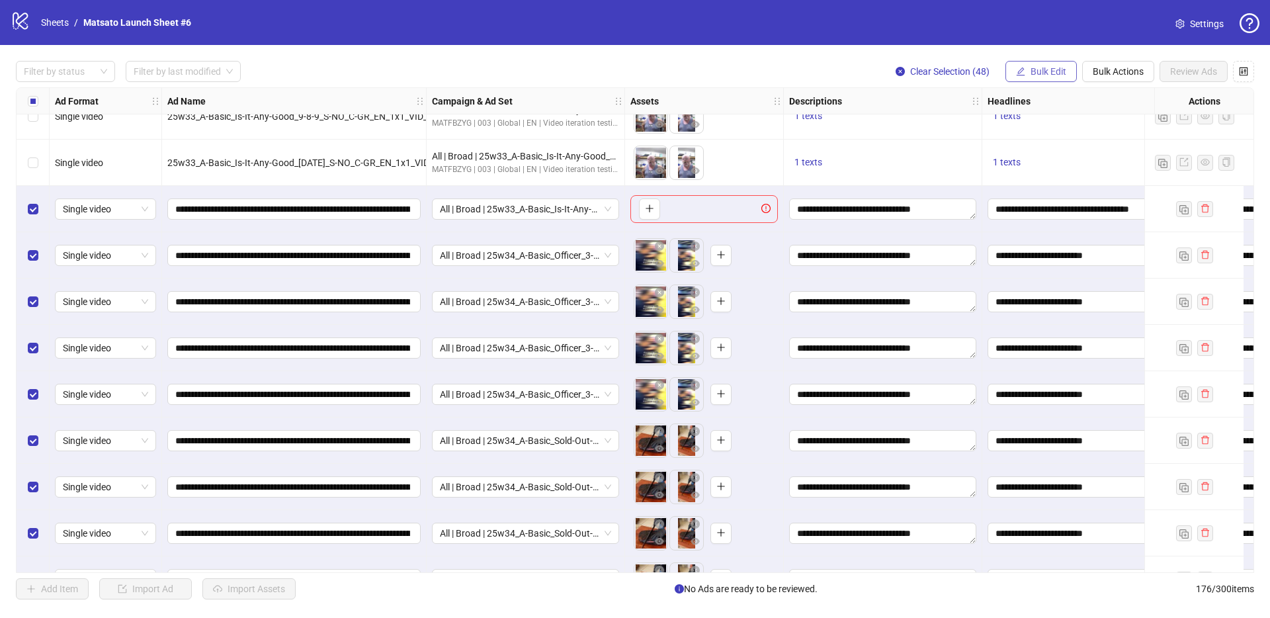
click at [1051, 73] on span "Bulk Edit" at bounding box center [1048, 71] width 36 height 11
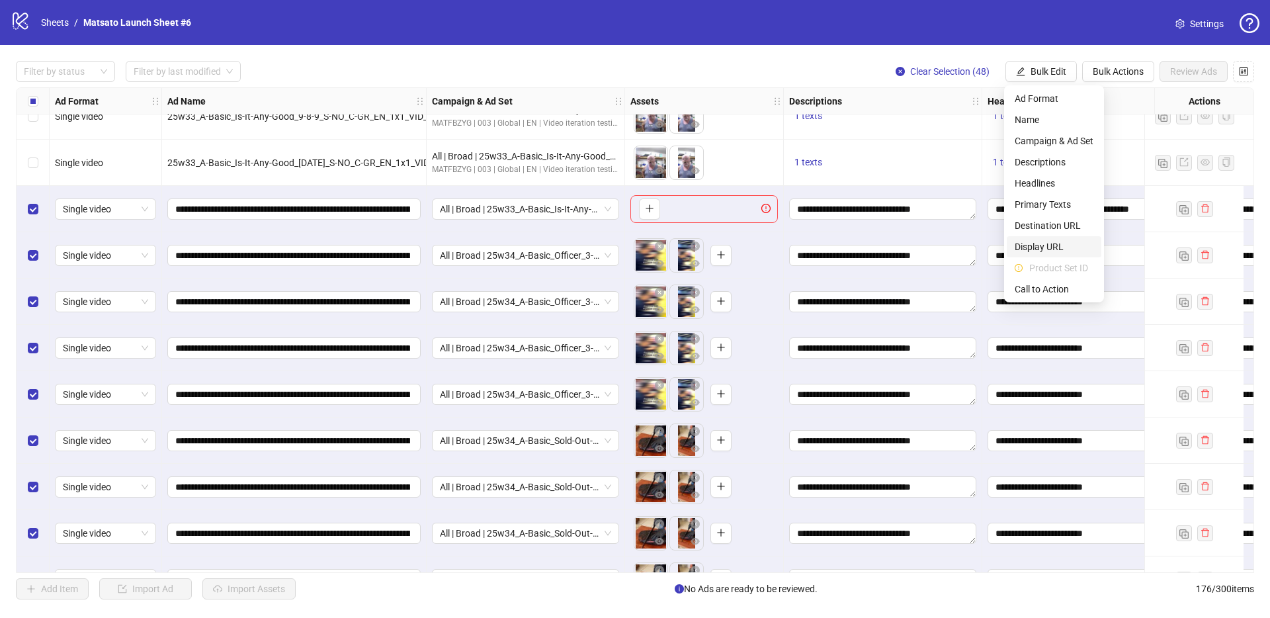
click at [1057, 242] on span "Display URL" at bounding box center [1053, 246] width 79 height 15
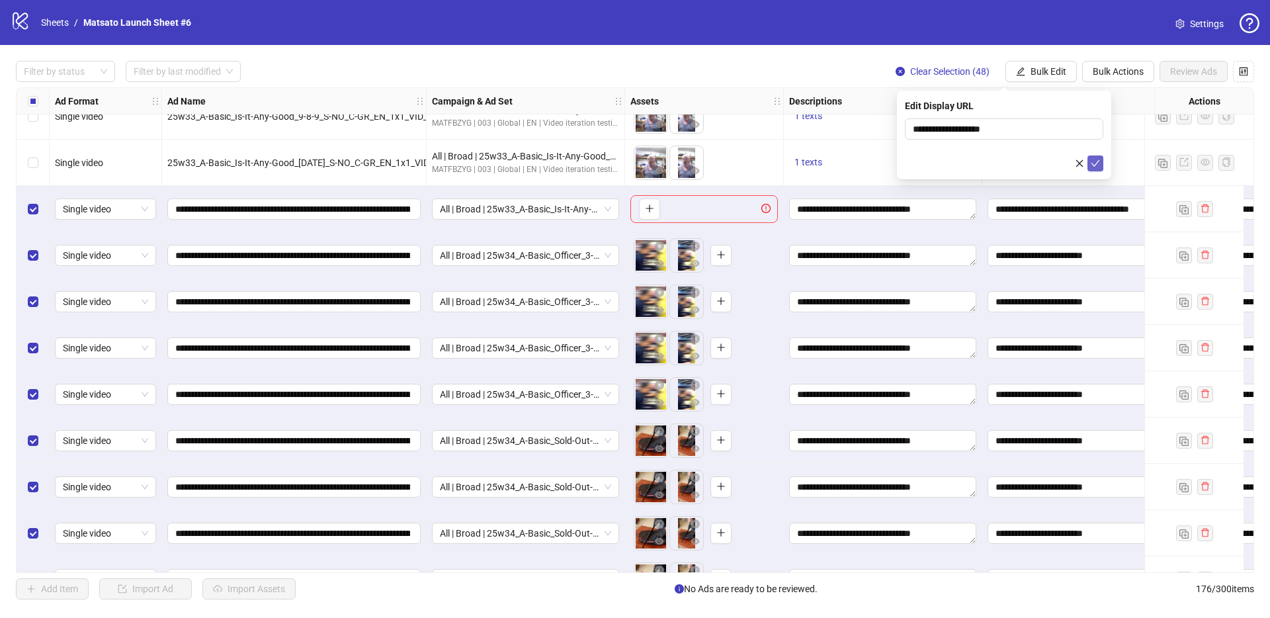
click at [1096, 165] on icon "check" at bounding box center [1094, 163] width 9 height 9
click at [1055, 67] on span "Bulk Edit" at bounding box center [1048, 71] width 36 height 11
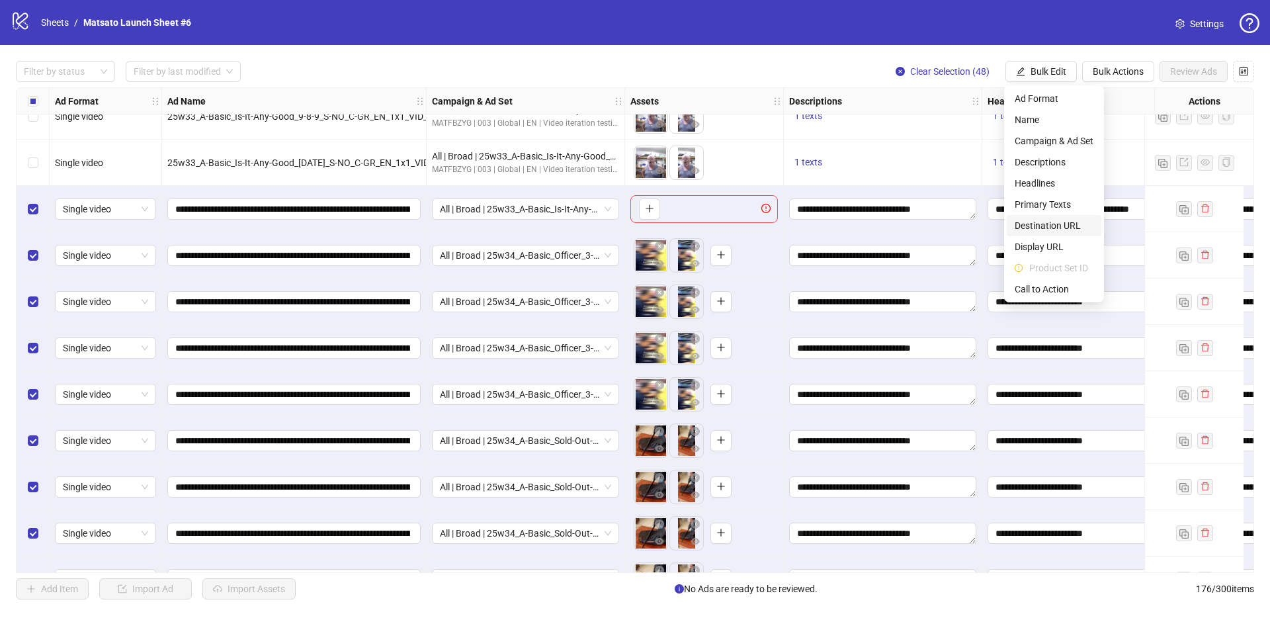
click at [1053, 229] on span "Destination URL" at bounding box center [1053, 225] width 79 height 15
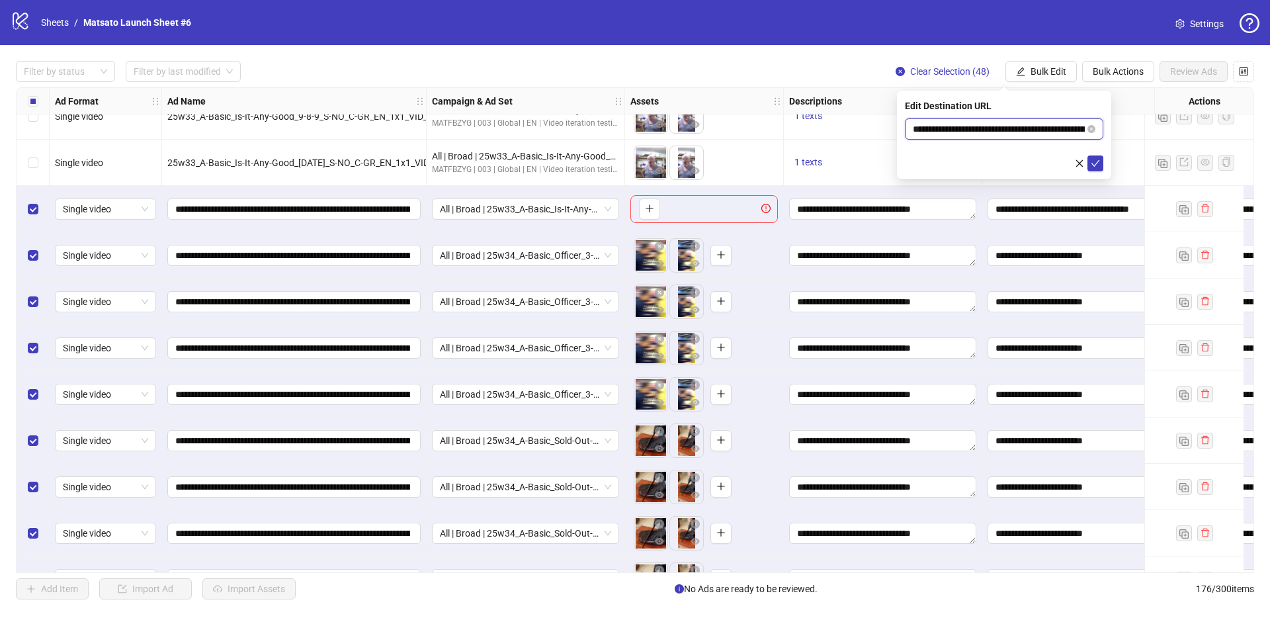
click at [1046, 122] on input "**********" at bounding box center [999, 129] width 172 height 15
click at [1049, 125] on input "**********" at bounding box center [999, 129] width 172 height 15
click at [1093, 163] on icon "check" at bounding box center [1094, 163] width 9 height 9
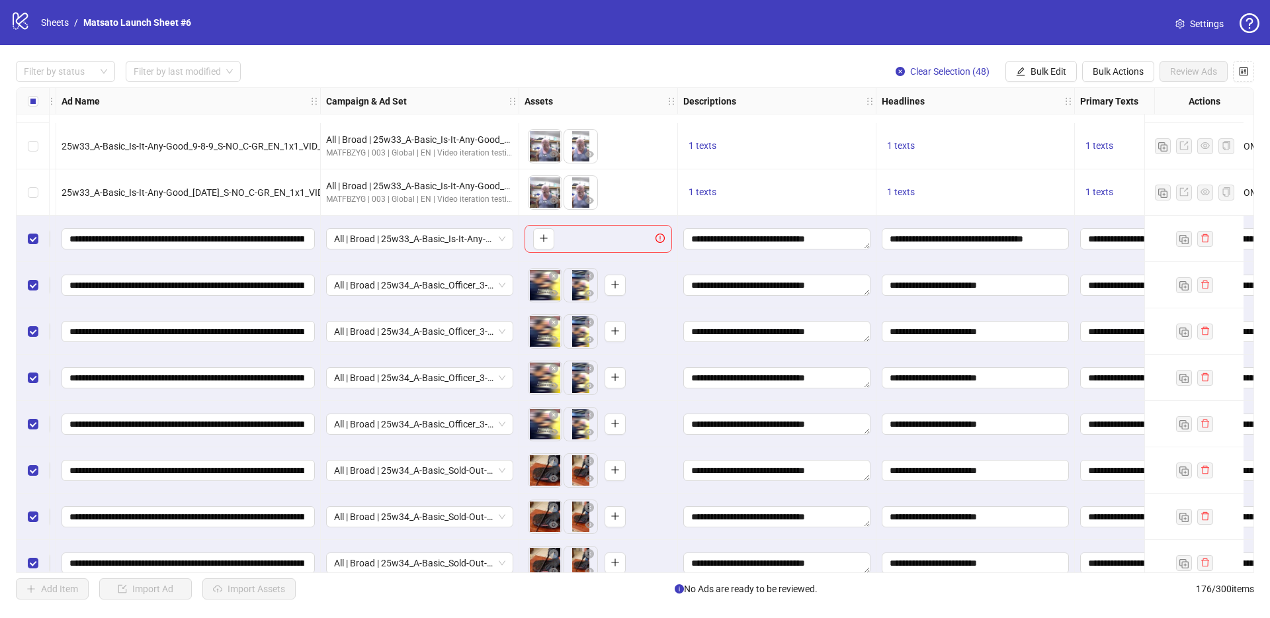
scroll to position [5909, 106]
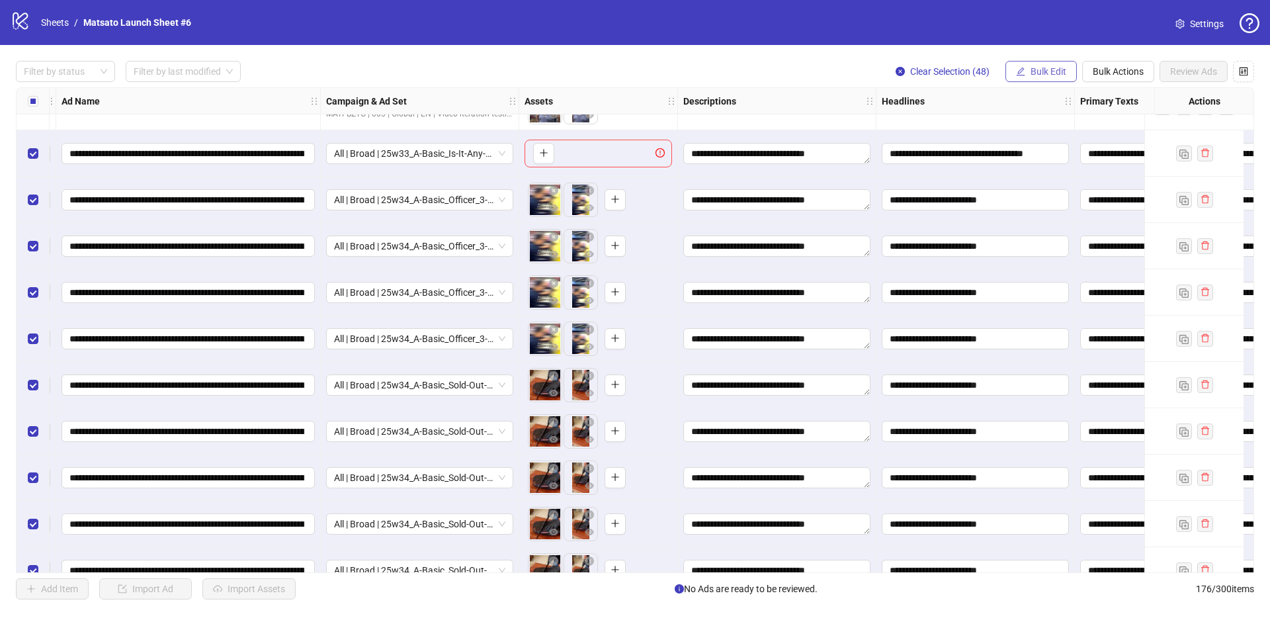
click at [1055, 71] on span "Bulk Edit" at bounding box center [1048, 71] width 36 height 11
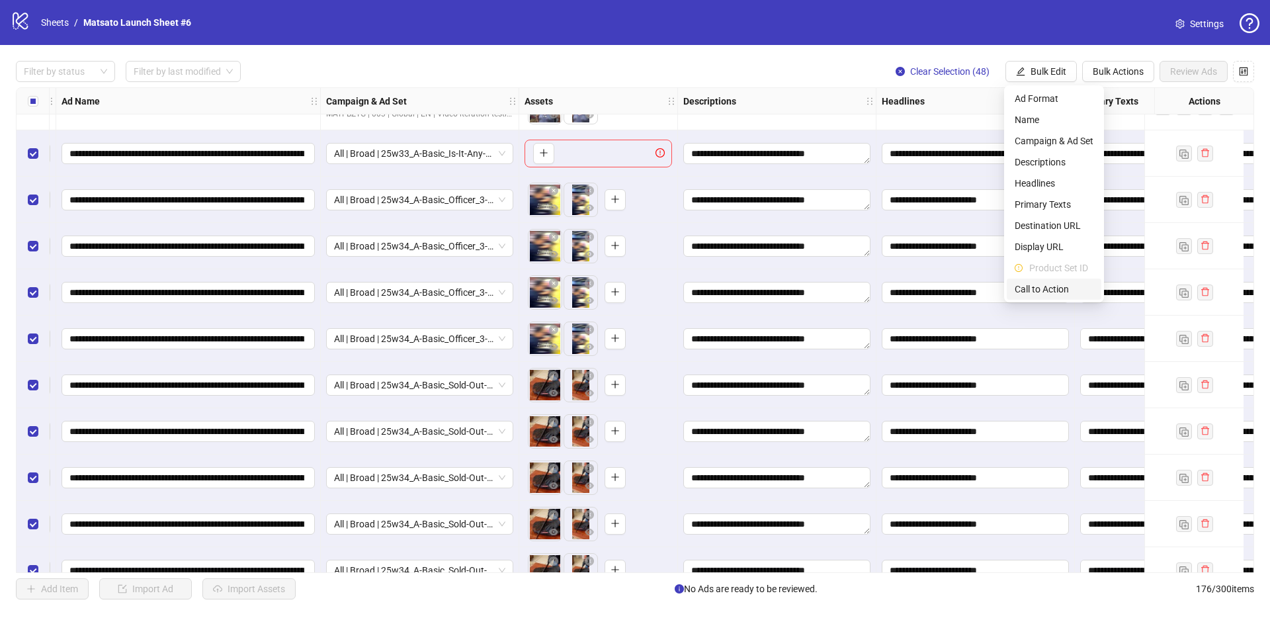
click at [1066, 284] on span "Call to Action" at bounding box center [1053, 289] width 79 height 15
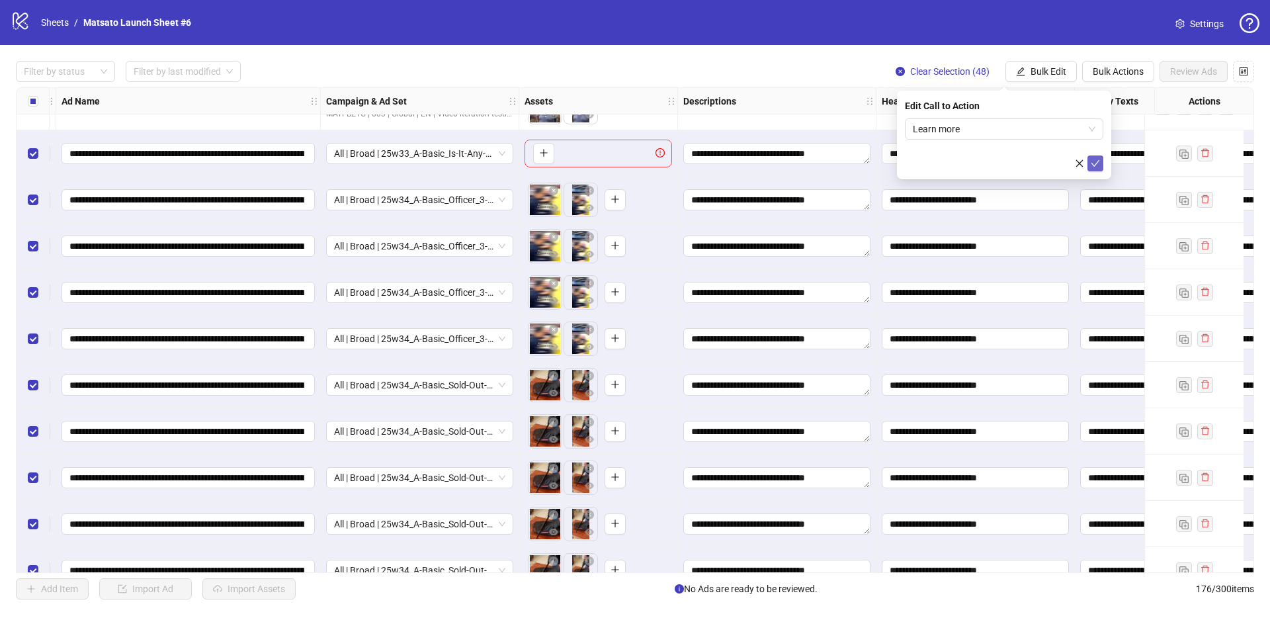
click at [1096, 165] on icon "check" at bounding box center [1094, 163] width 9 height 9
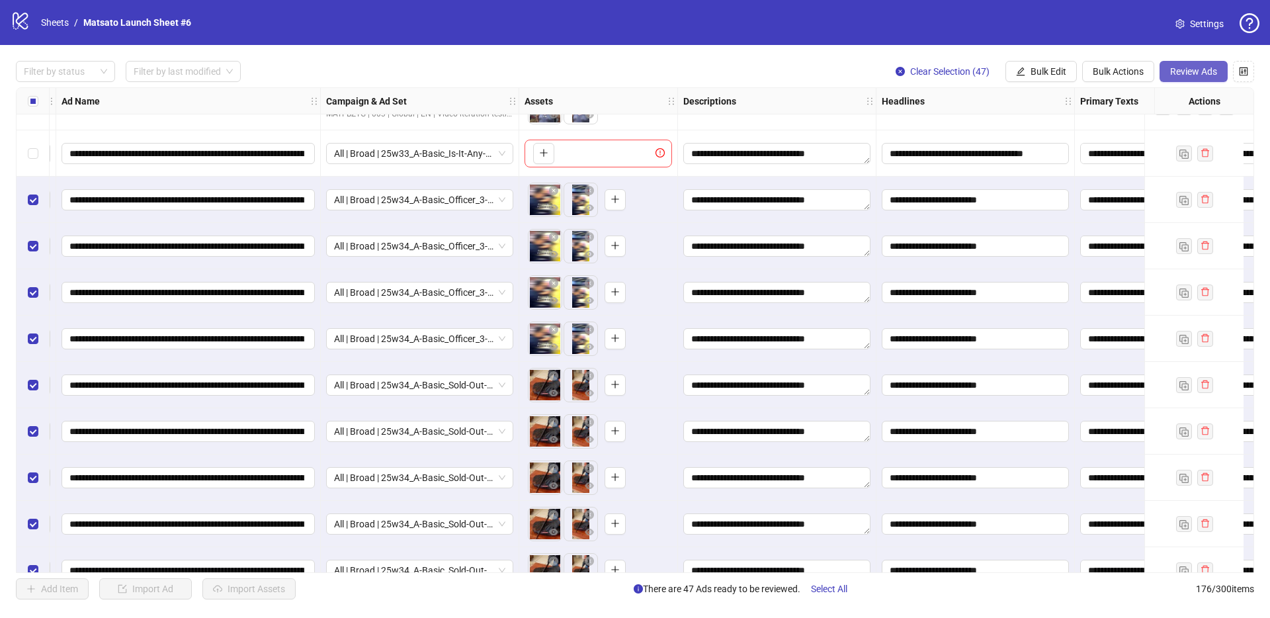
click at [1201, 69] on span "Review Ads" at bounding box center [1193, 71] width 47 height 11
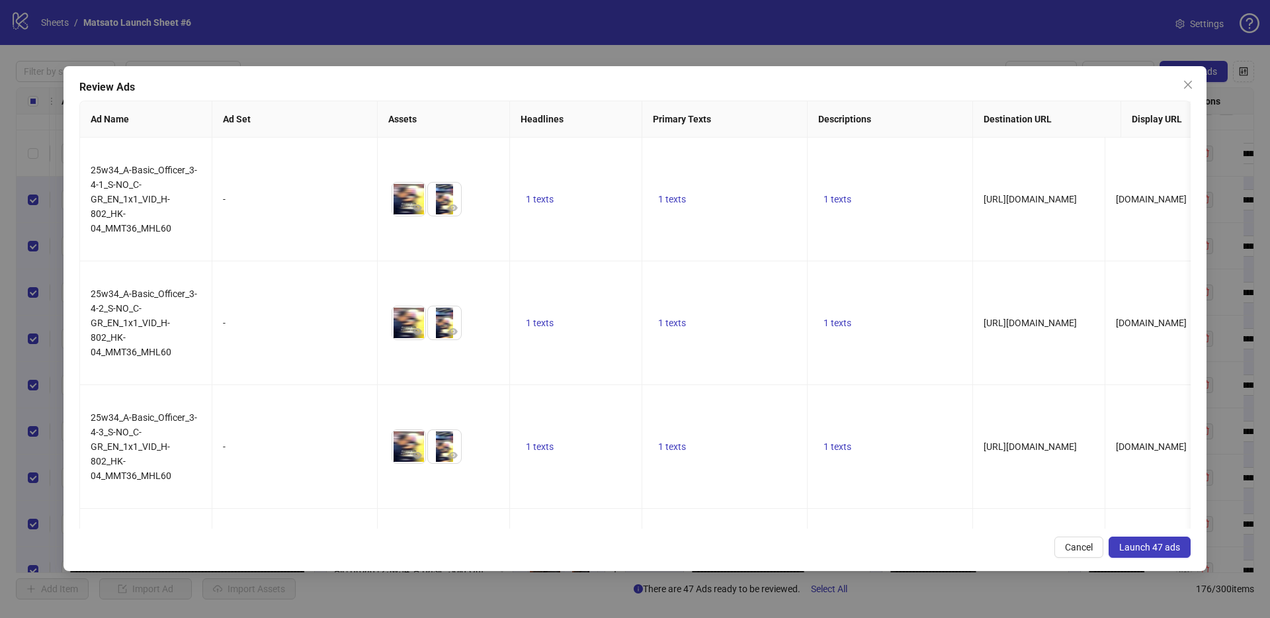
click at [1142, 549] on span "Launch 47 ads" at bounding box center [1149, 547] width 61 height 11
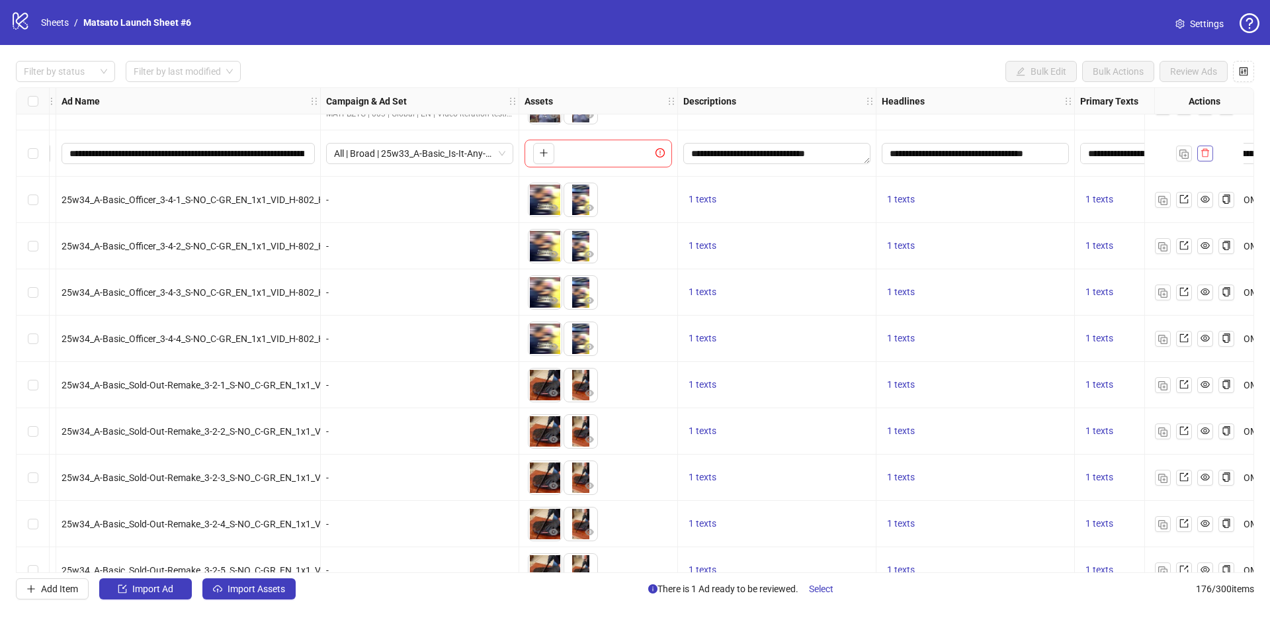
scroll to position [5938, 106]
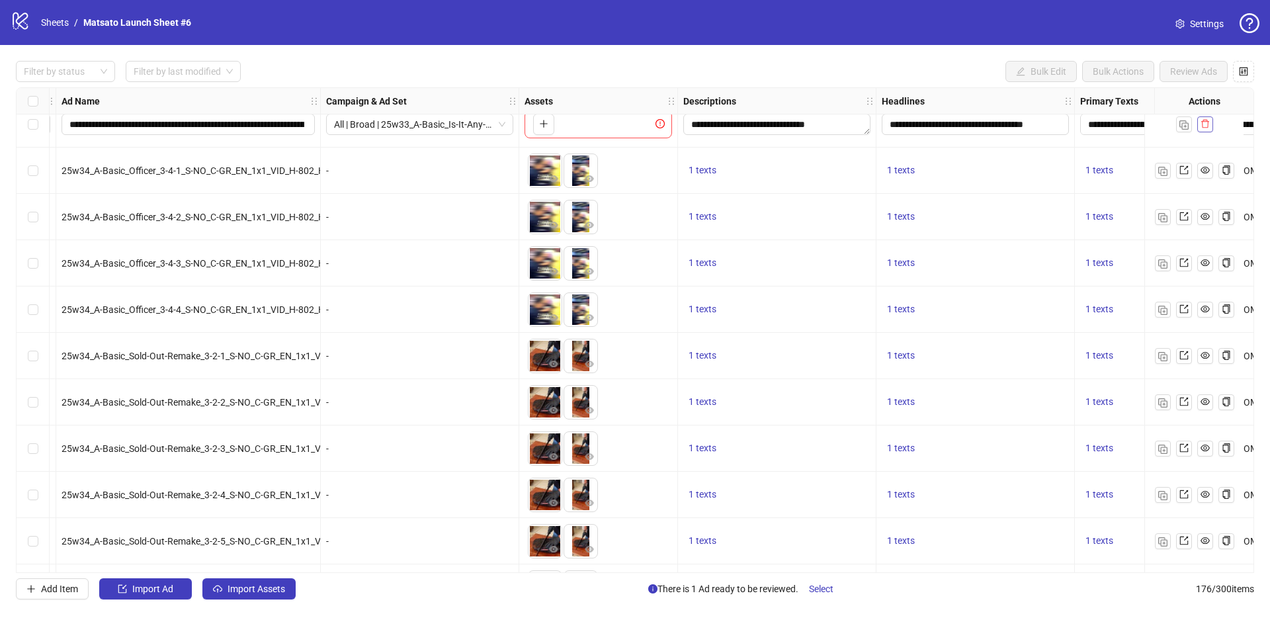
click at [1205, 126] on icon "delete" at bounding box center [1204, 123] width 9 height 9
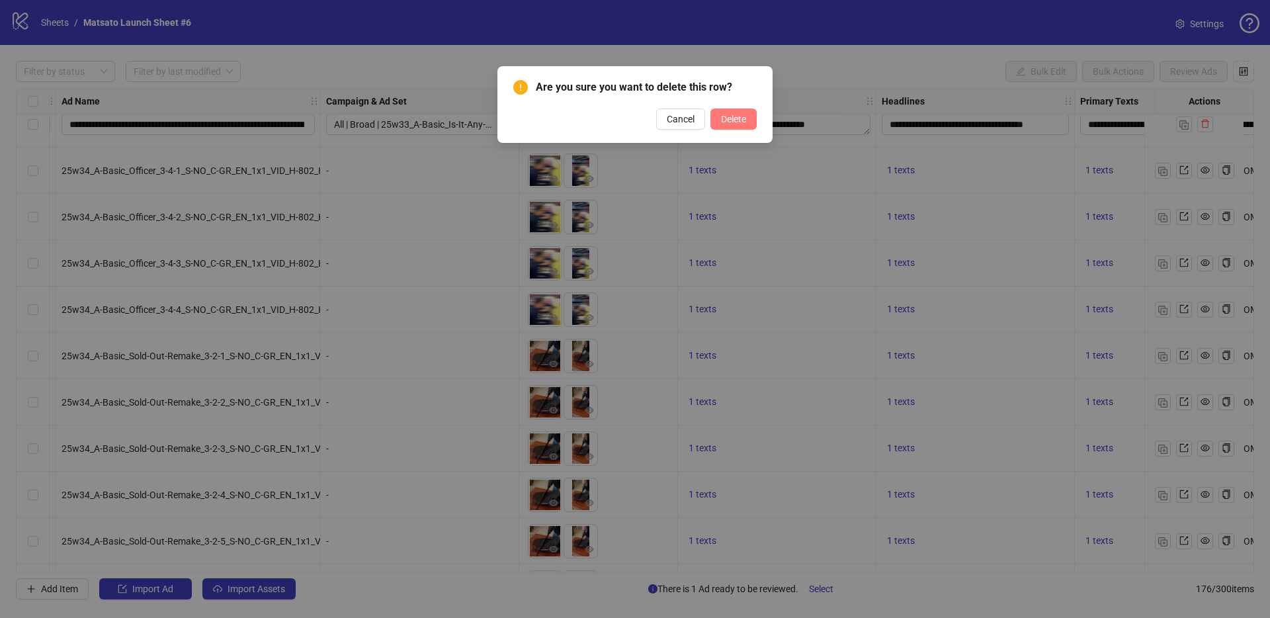
click at [733, 125] on button "Delete" at bounding box center [733, 118] width 46 height 21
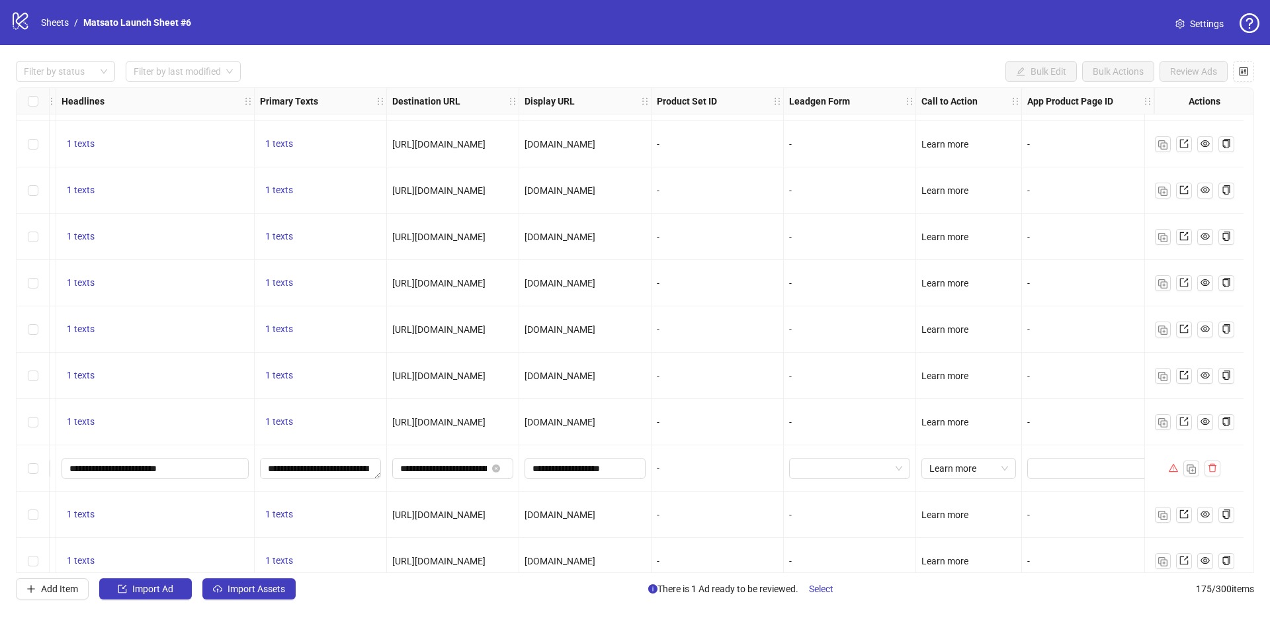
scroll to position [7122, 909]
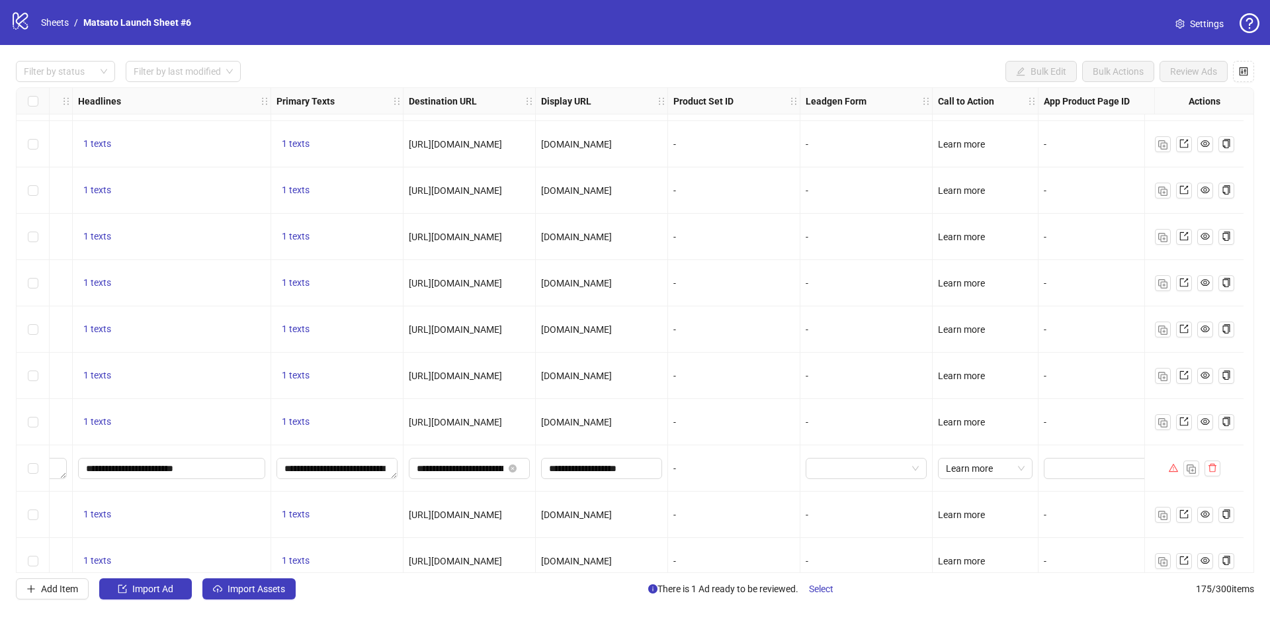
click at [1170, 464] on icon "warning" at bounding box center [1172, 467] width 9 height 9
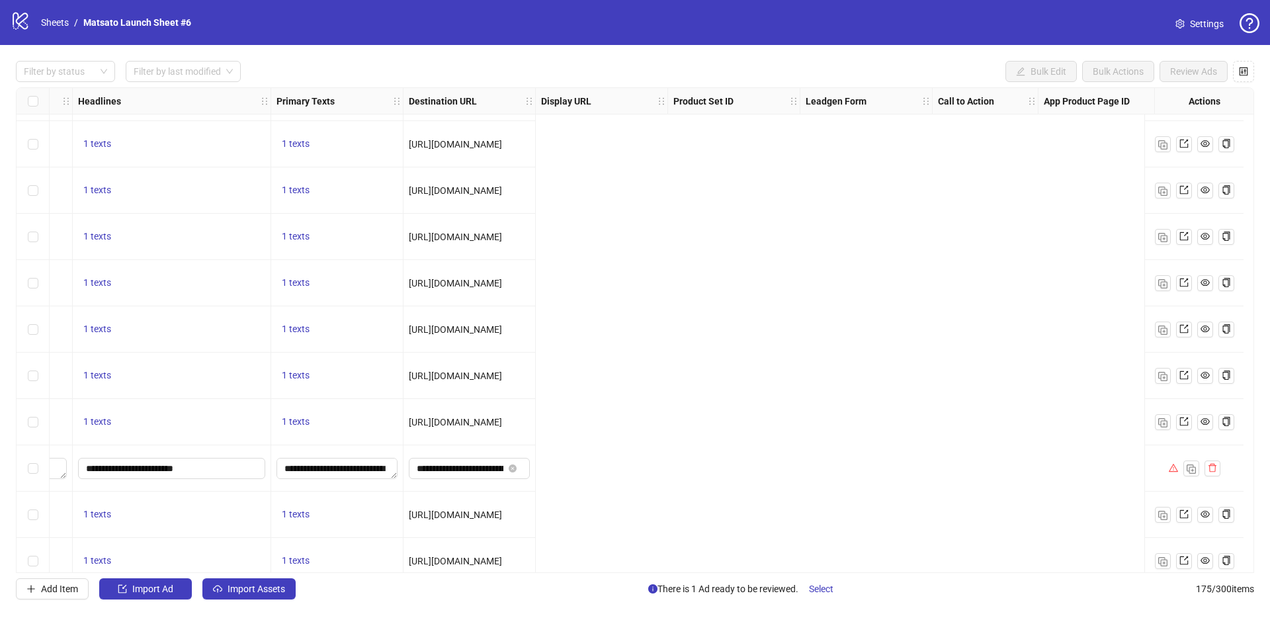
scroll to position [7122, 0]
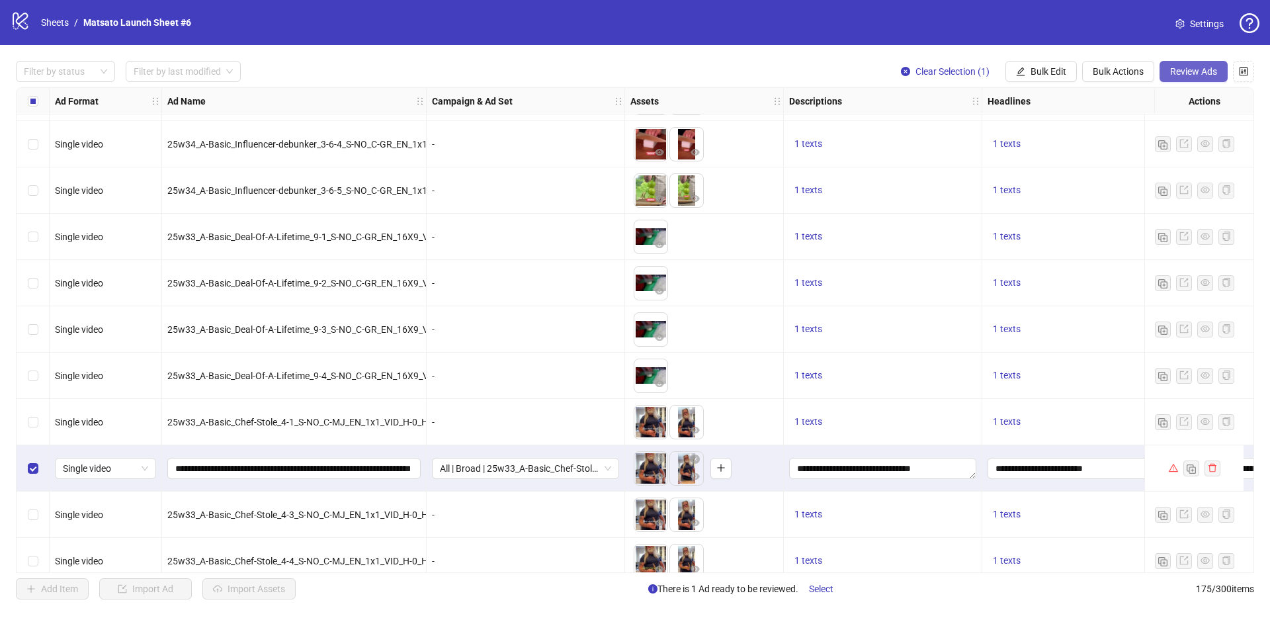
click at [1194, 71] on span "Review Ads" at bounding box center [1193, 71] width 47 height 11
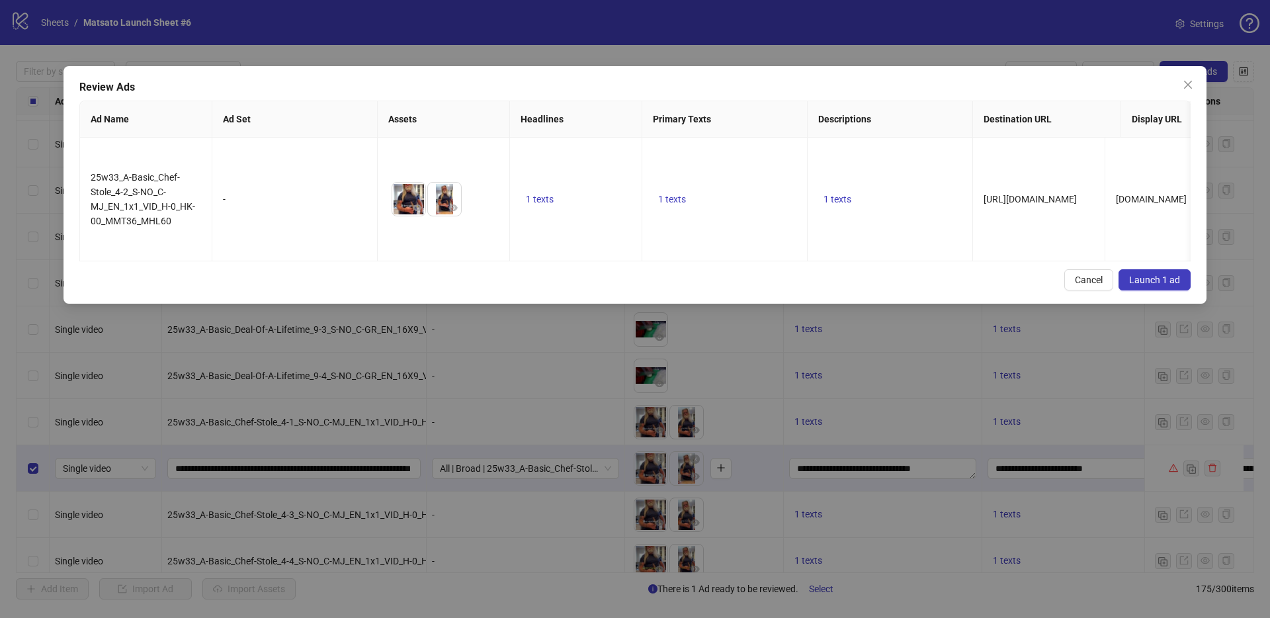
click at [1158, 285] on span "Launch 1 ad" at bounding box center [1154, 279] width 51 height 11
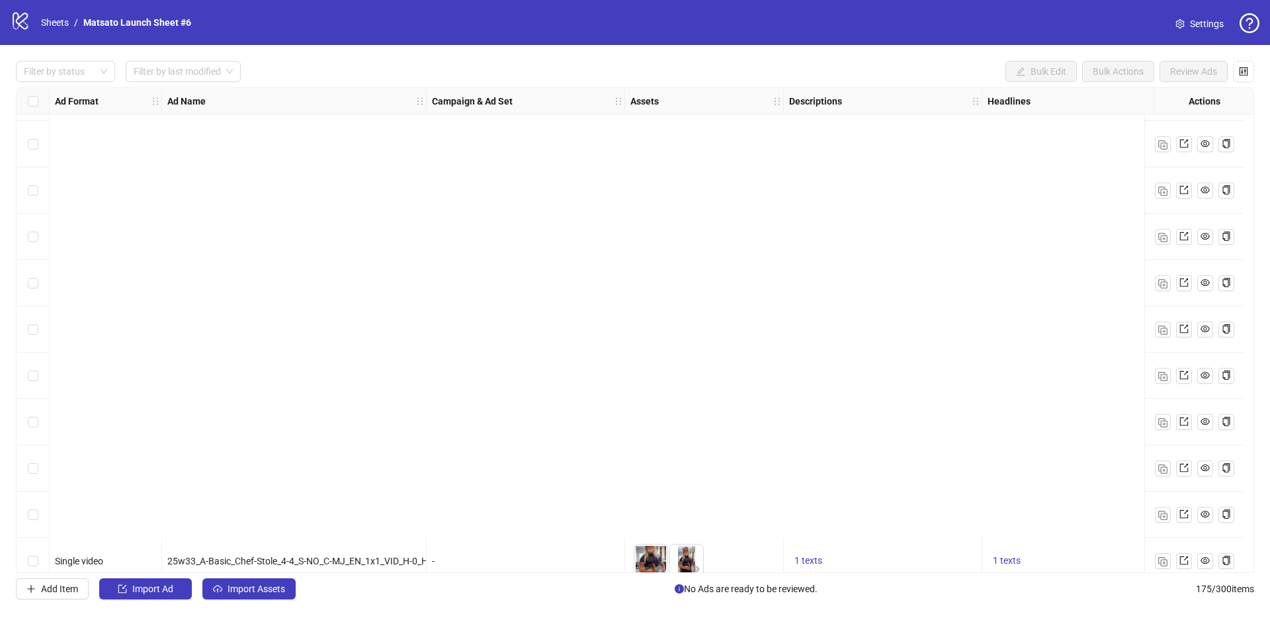
scroll to position [7648, 0]
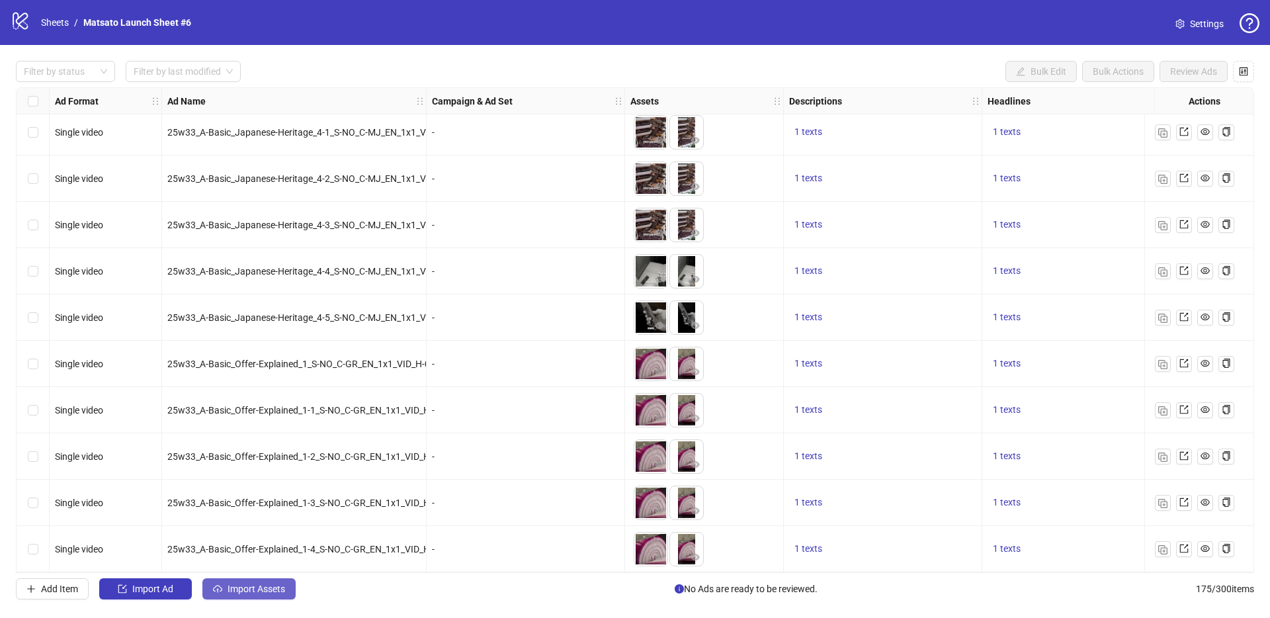
click at [257, 591] on span "Import Assets" at bounding box center [256, 588] width 58 height 11
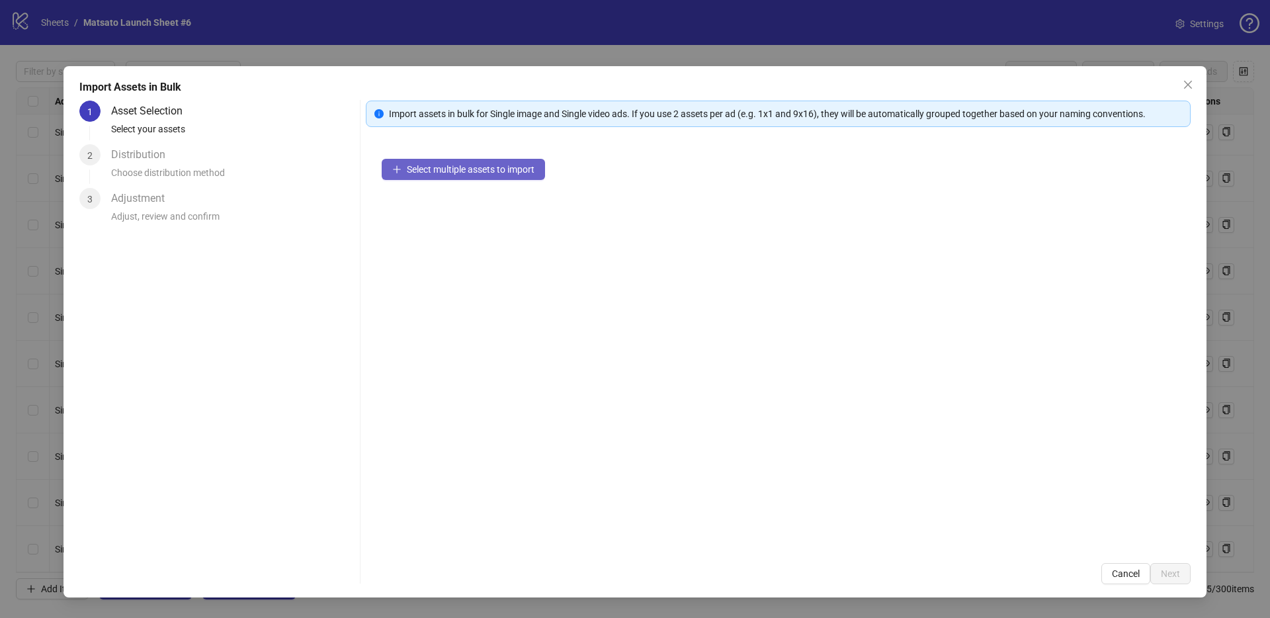
click at [472, 164] on span "Select multiple assets to import" at bounding box center [471, 169] width 128 height 11
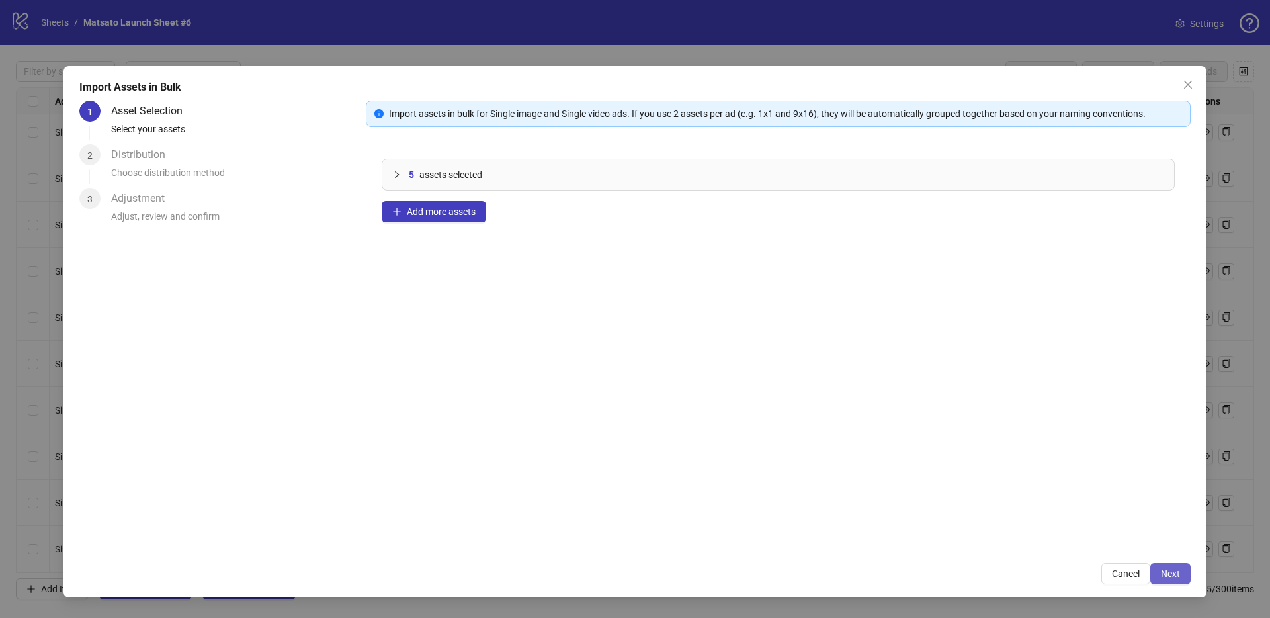
click at [1176, 573] on span "Next" at bounding box center [1169, 573] width 19 height 11
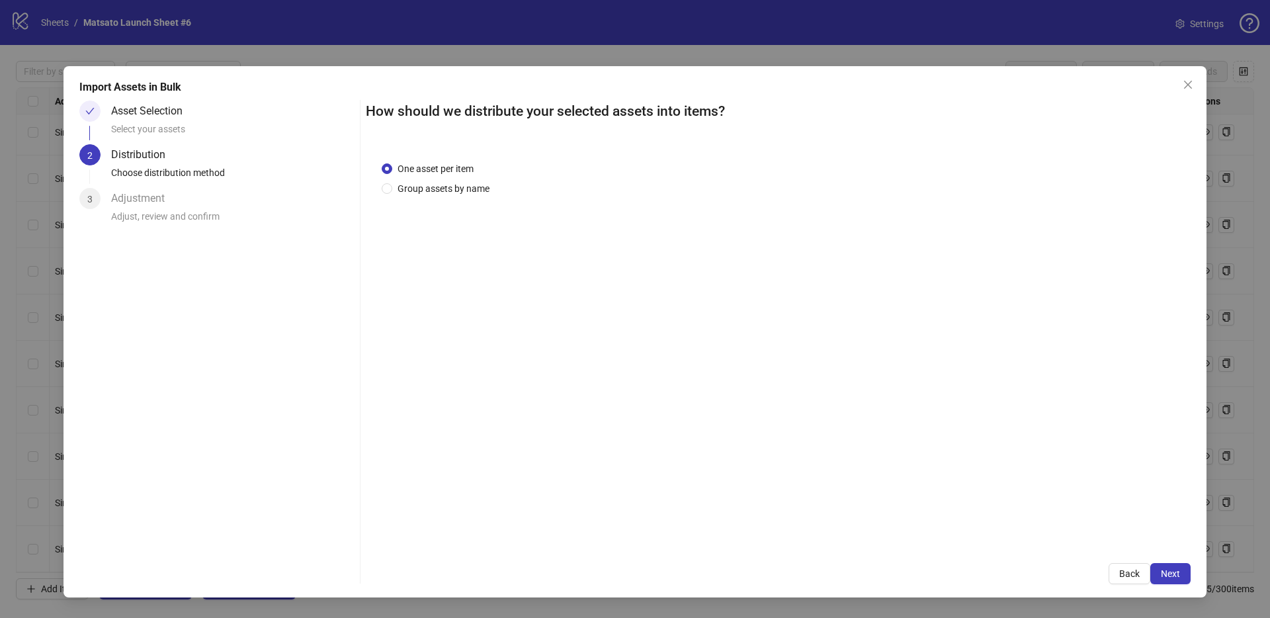
click at [1176, 573] on span "Next" at bounding box center [1169, 573] width 19 height 11
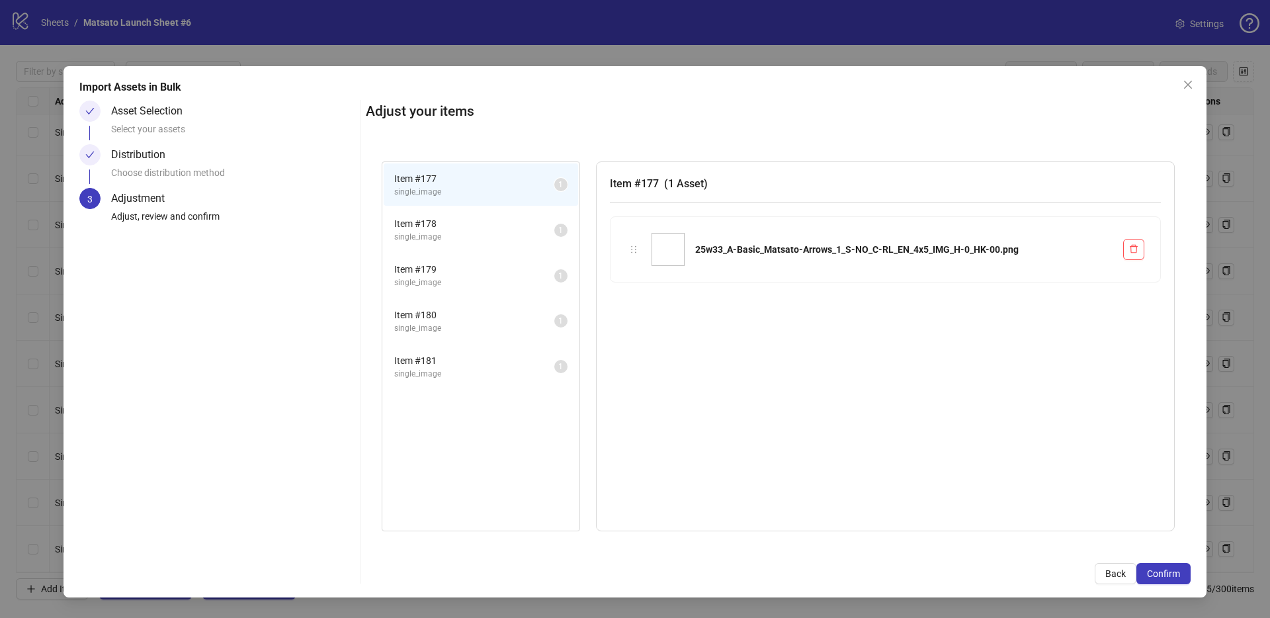
click at [1175, 573] on span "Confirm" at bounding box center [1163, 573] width 33 height 11
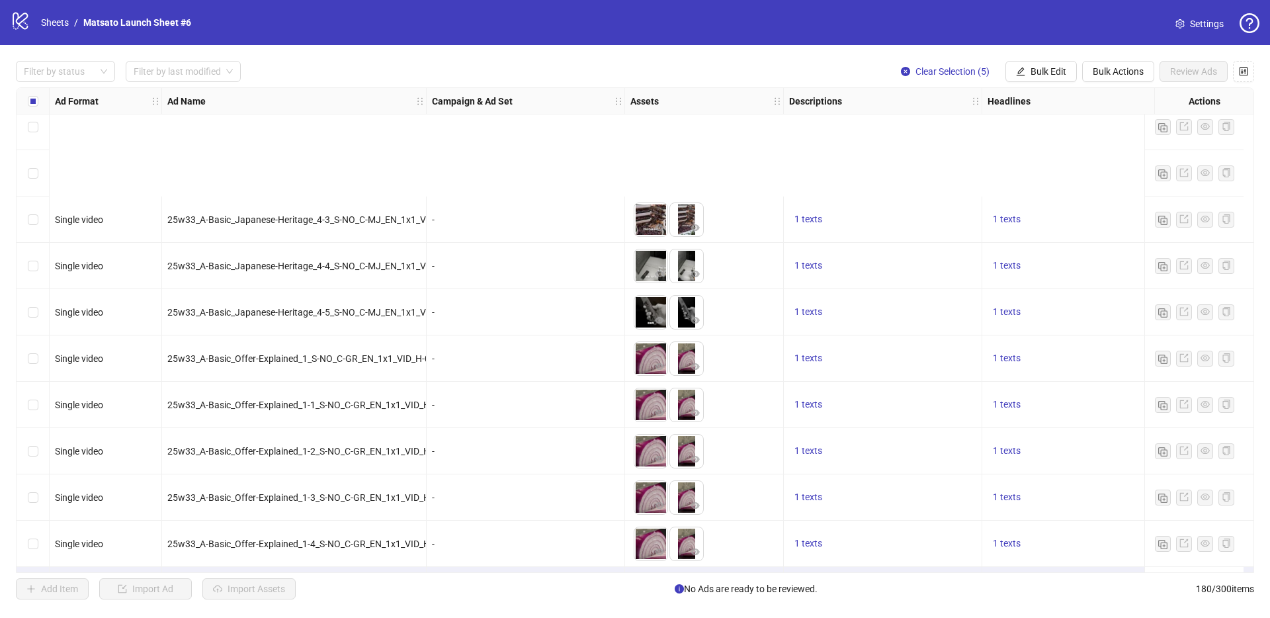
scroll to position [7879, 0]
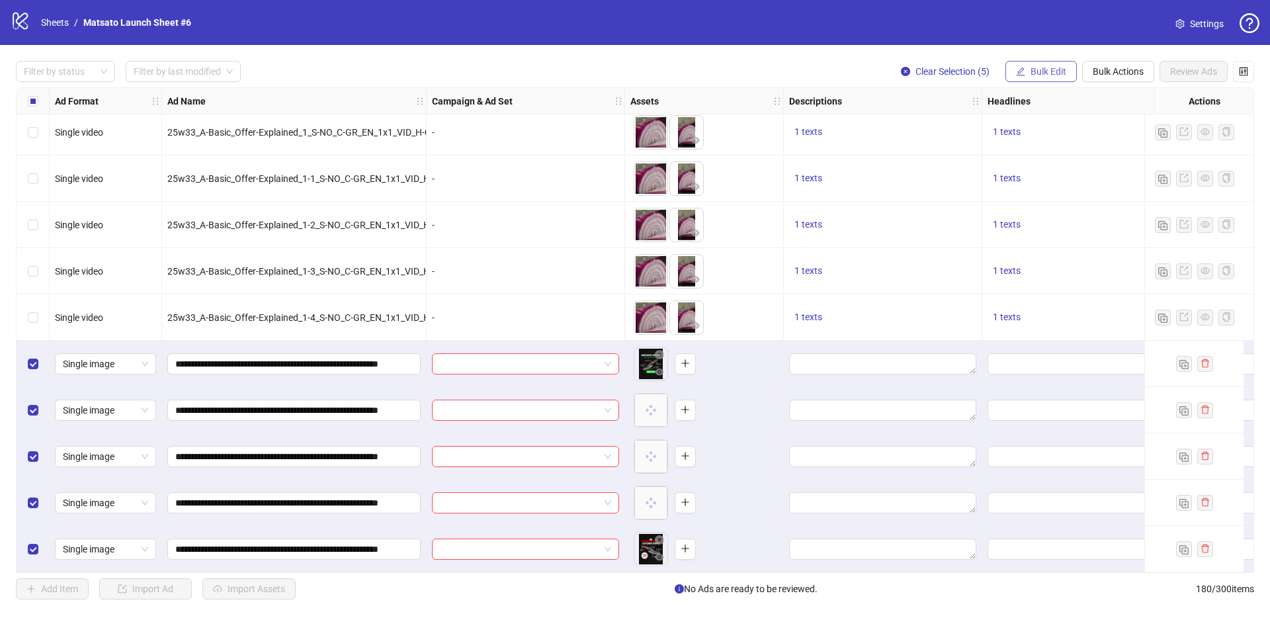
click at [1043, 73] on span "Bulk Edit" at bounding box center [1048, 71] width 36 height 11
click at [971, 63] on button "Clear Selection (5)" at bounding box center [945, 71] width 110 height 21
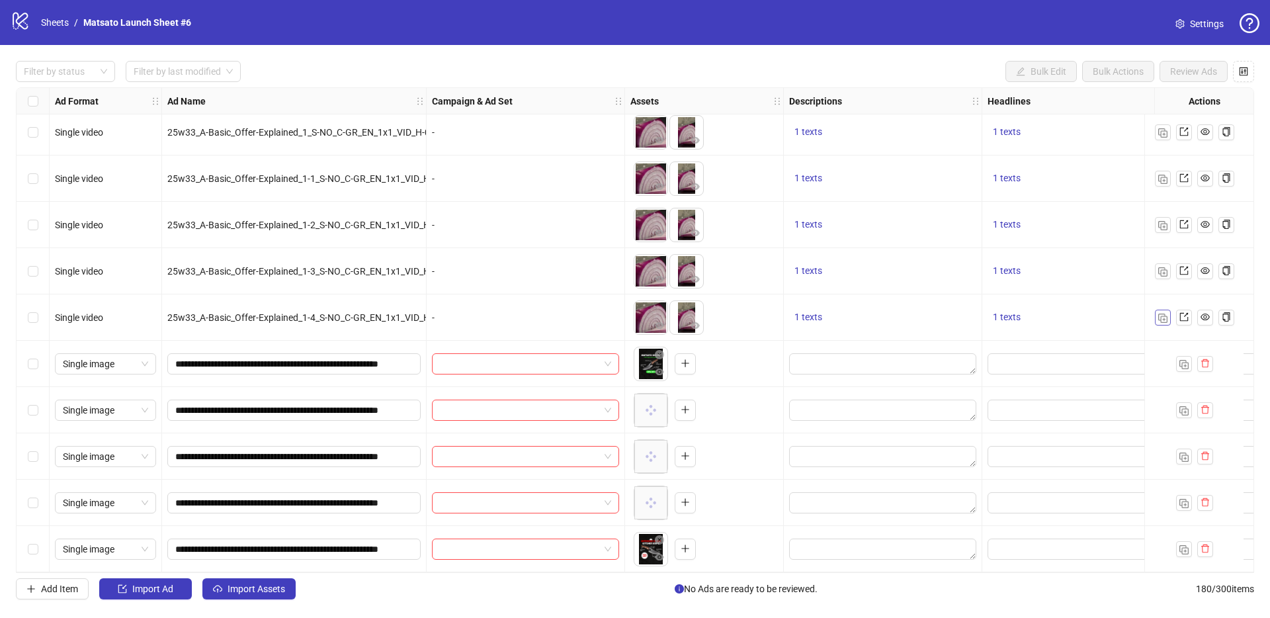
click at [1160, 313] on img "button" at bounding box center [1162, 317] width 9 height 9
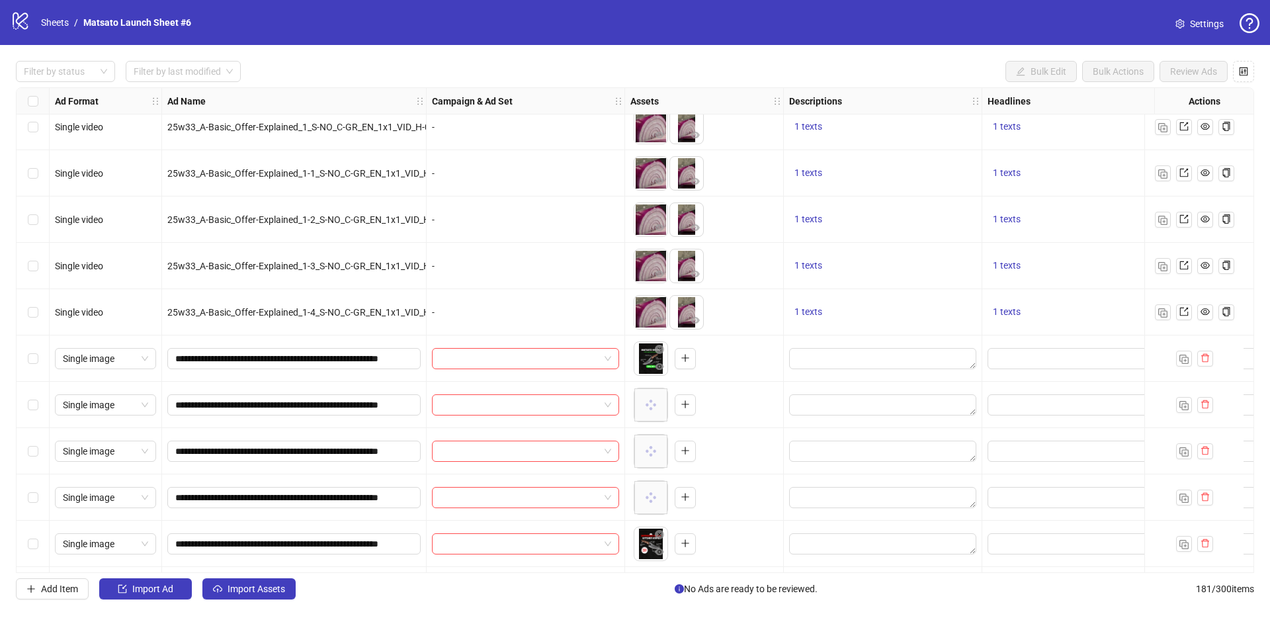
scroll to position [7926, 0]
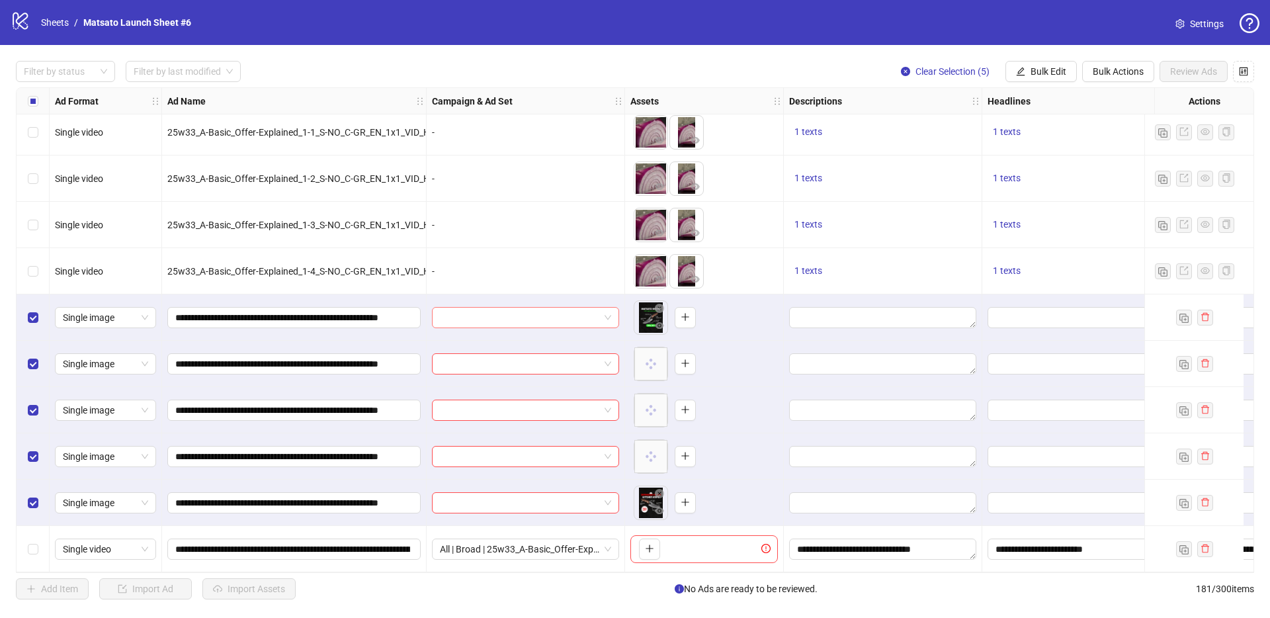
click at [608, 310] on span at bounding box center [525, 317] width 171 height 20
click at [545, 307] on input "search" at bounding box center [519, 317] width 159 height 20
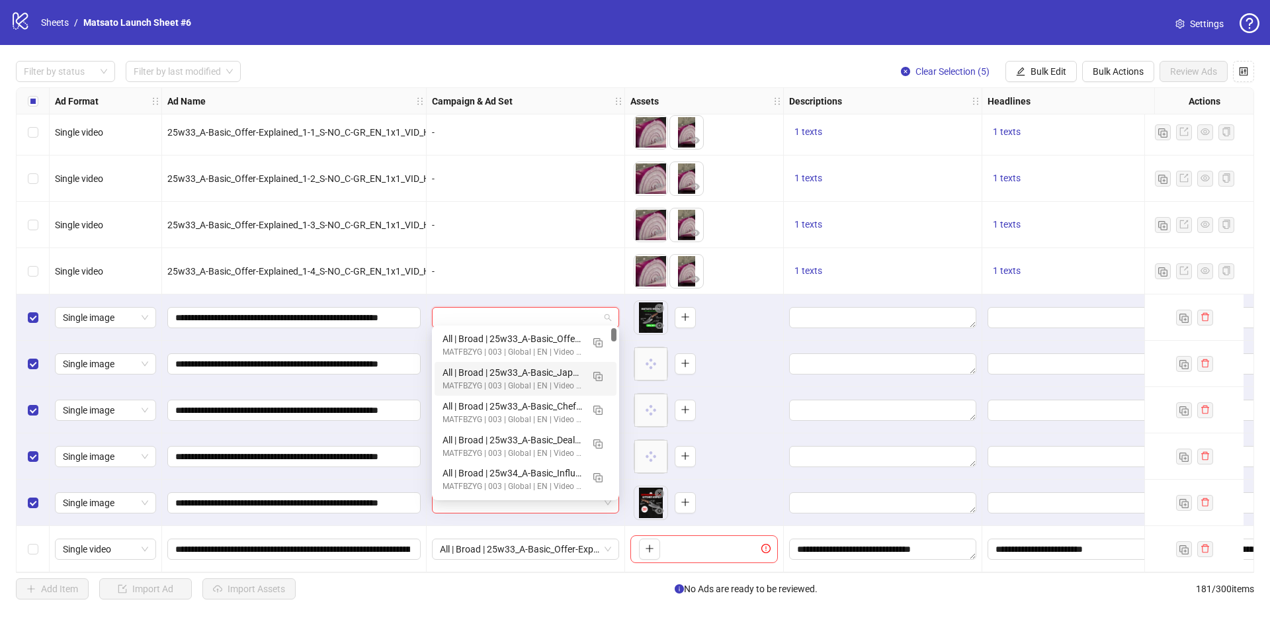
paste input "**********"
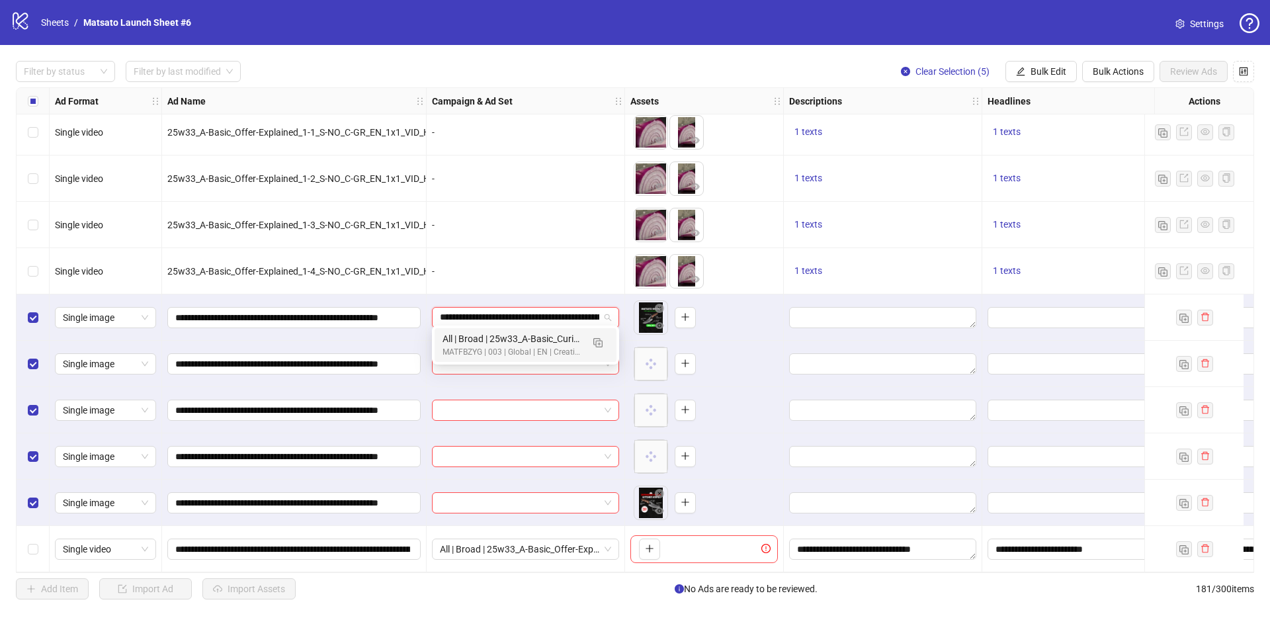
scroll to position [0, 137]
type input "**********"
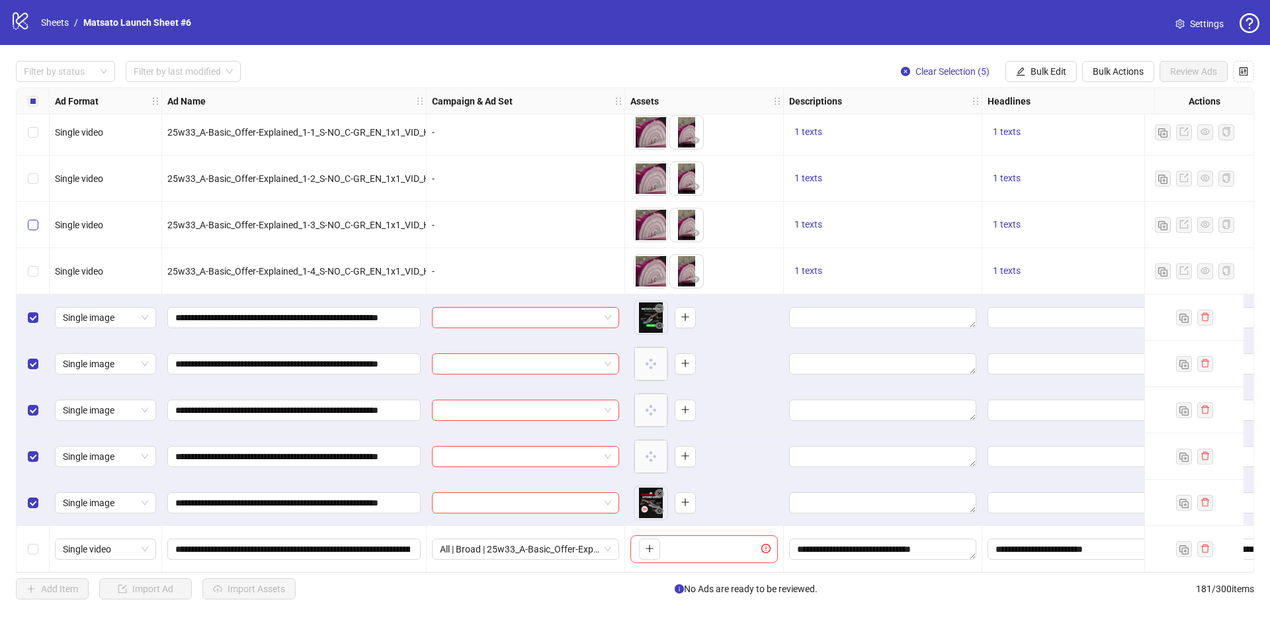
scroll to position [0, 0]
click at [567, 311] on input "search" at bounding box center [519, 317] width 159 height 20
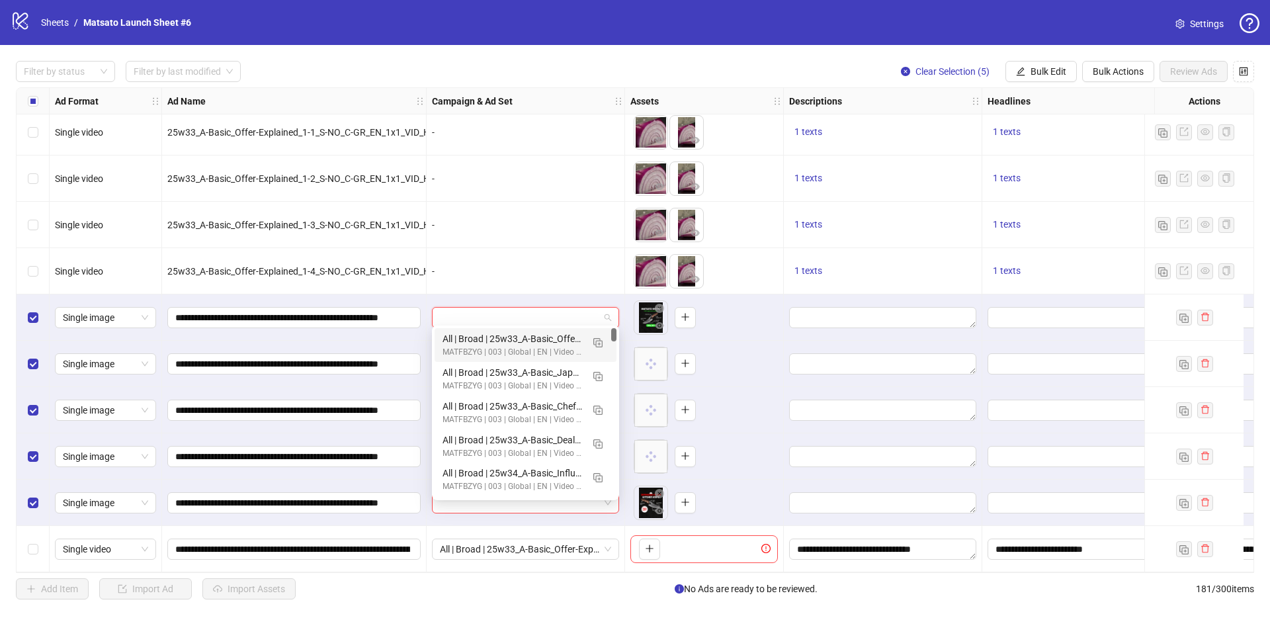
paste input "**********"
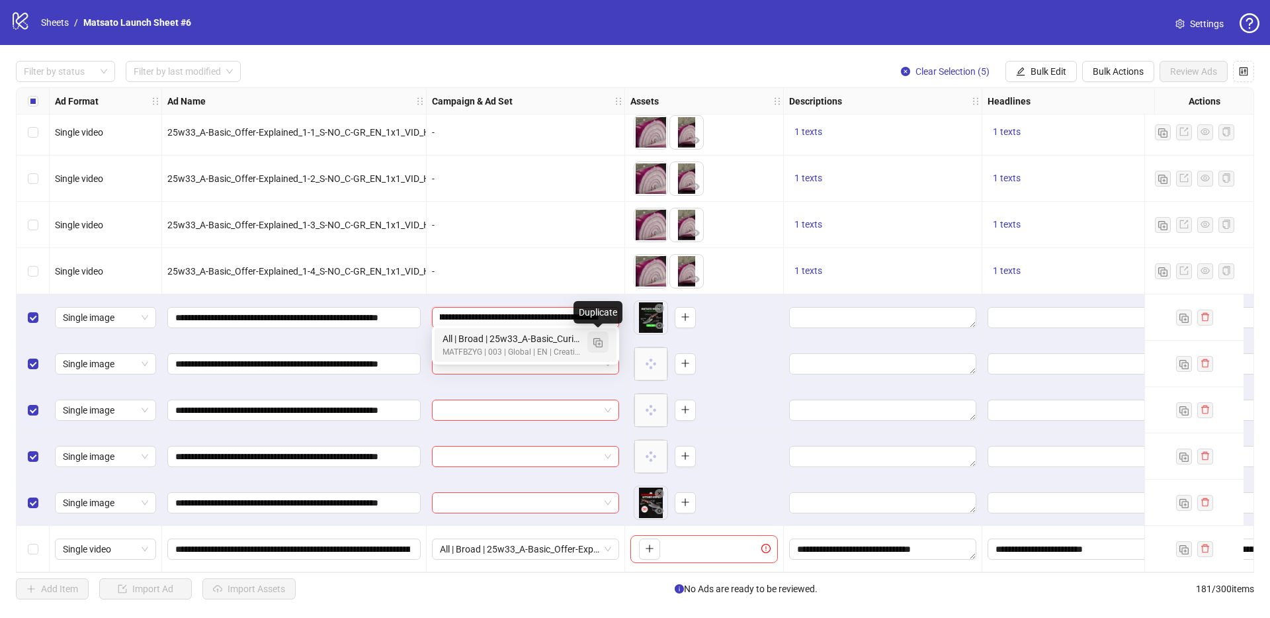
click at [598, 344] on img "button" at bounding box center [597, 342] width 9 height 9
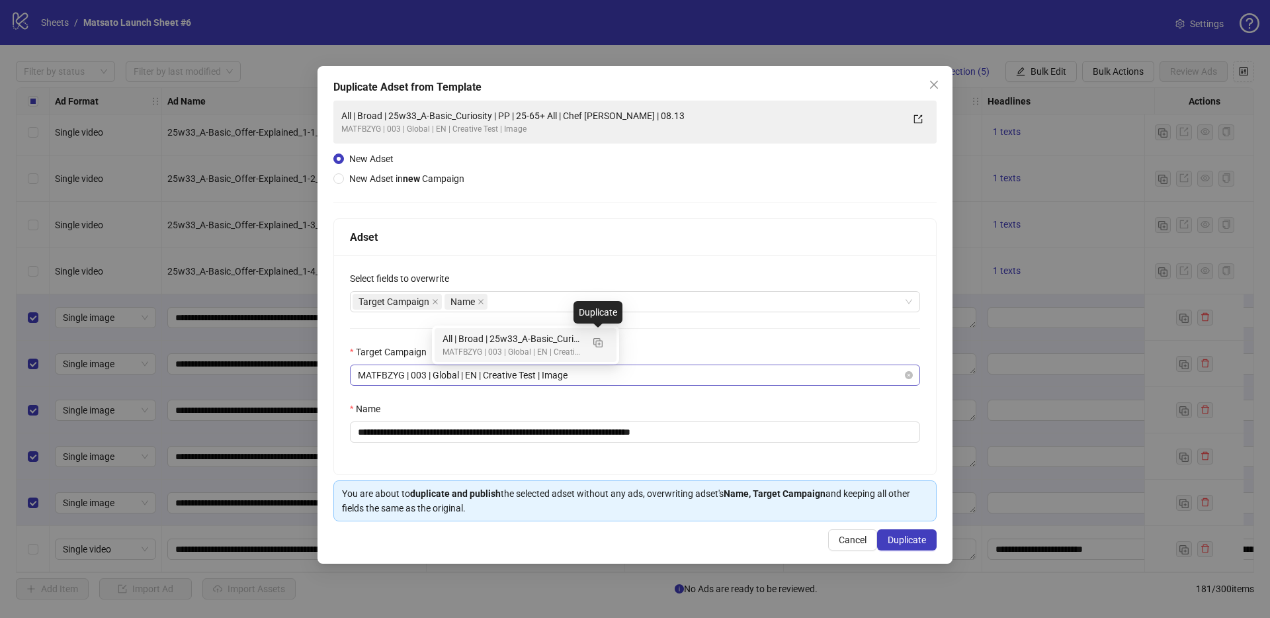
type input "**********"
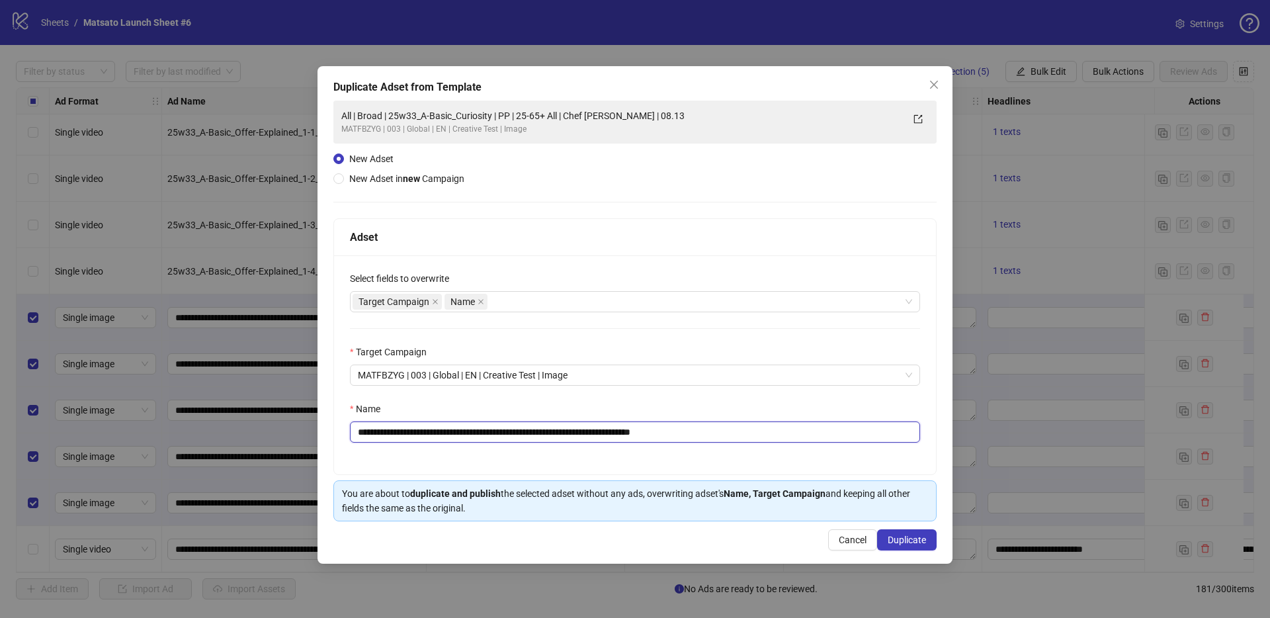
drag, startPoint x: 509, startPoint y: 434, endPoint x: 407, endPoint y: 432, distance: 101.9
click at [407, 432] on input "**********" at bounding box center [635, 431] width 570 height 21
paste input "*****"
drag, startPoint x: 661, startPoint y: 432, endPoint x: 800, endPoint y: 453, distance: 140.4
click at [800, 453] on div "**********" at bounding box center [635, 364] width 602 height 219
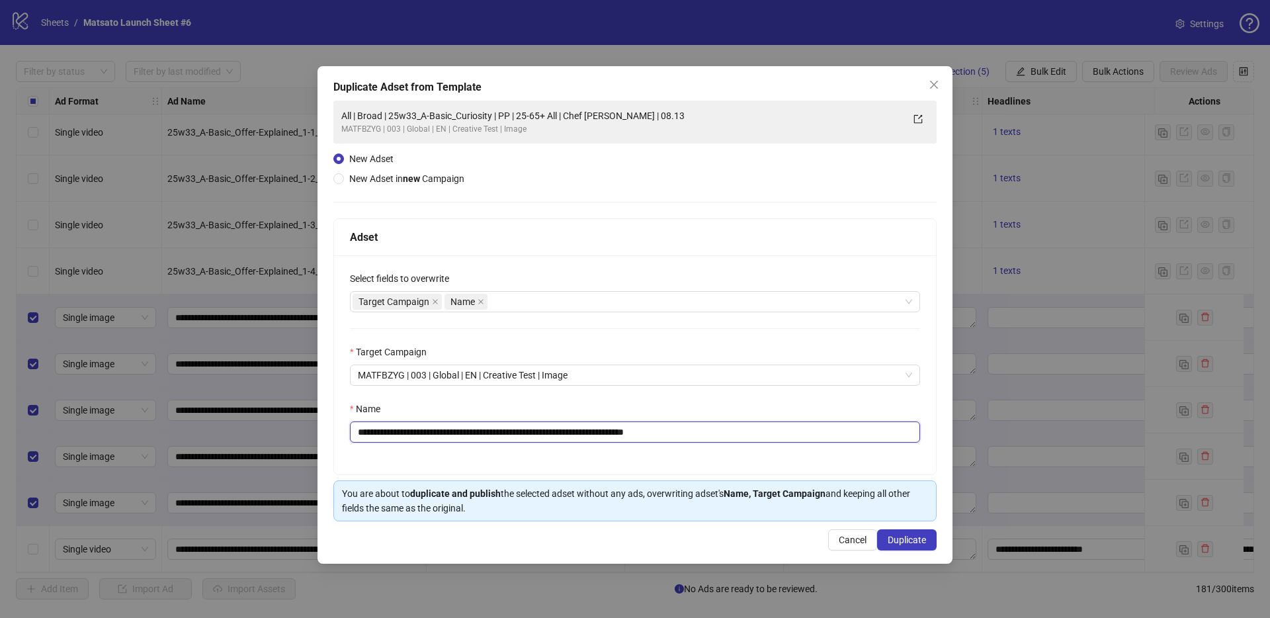
type input "**********"
click at [720, 462] on div "**********" at bounding box center [635, 364] width 602 height 219
click at [909, 538] on span "Duplicate" at bounding box center [906, 539] width 38 height 11
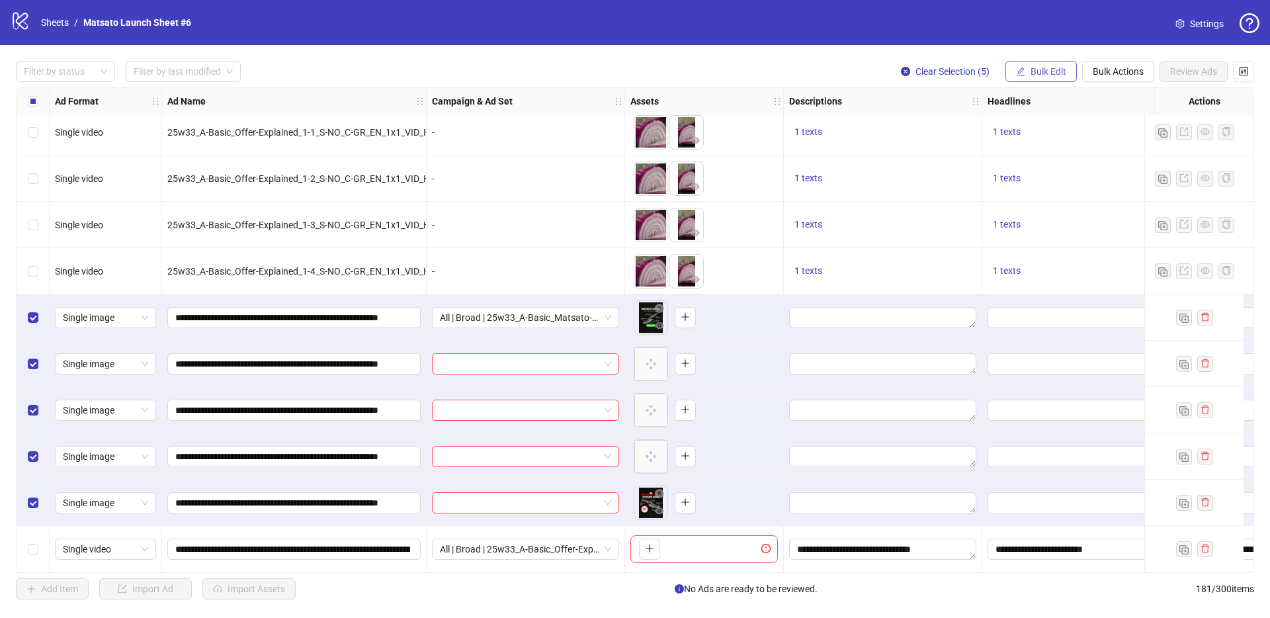
click at [1048, 72] on span "Bulk Edit" at bounding box center [1048, 71] width 36 height 11
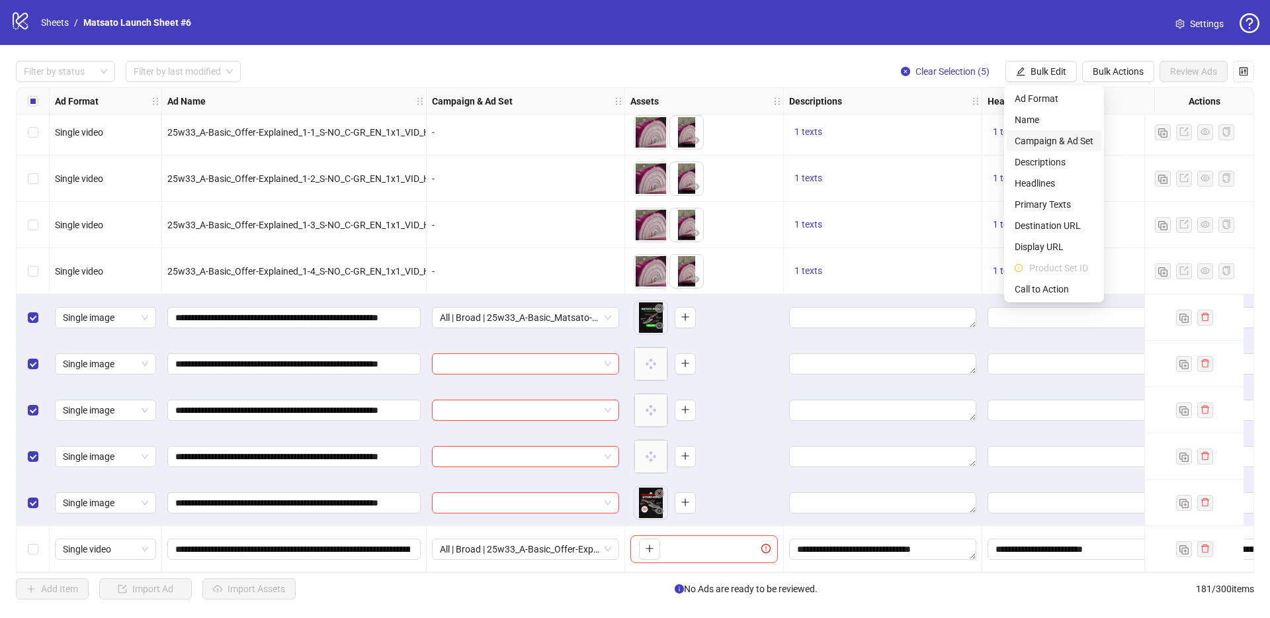
click at [1073, 138] on span "Campaign & Ad Set" at bounding box center [1053, 141] width 79 height 15
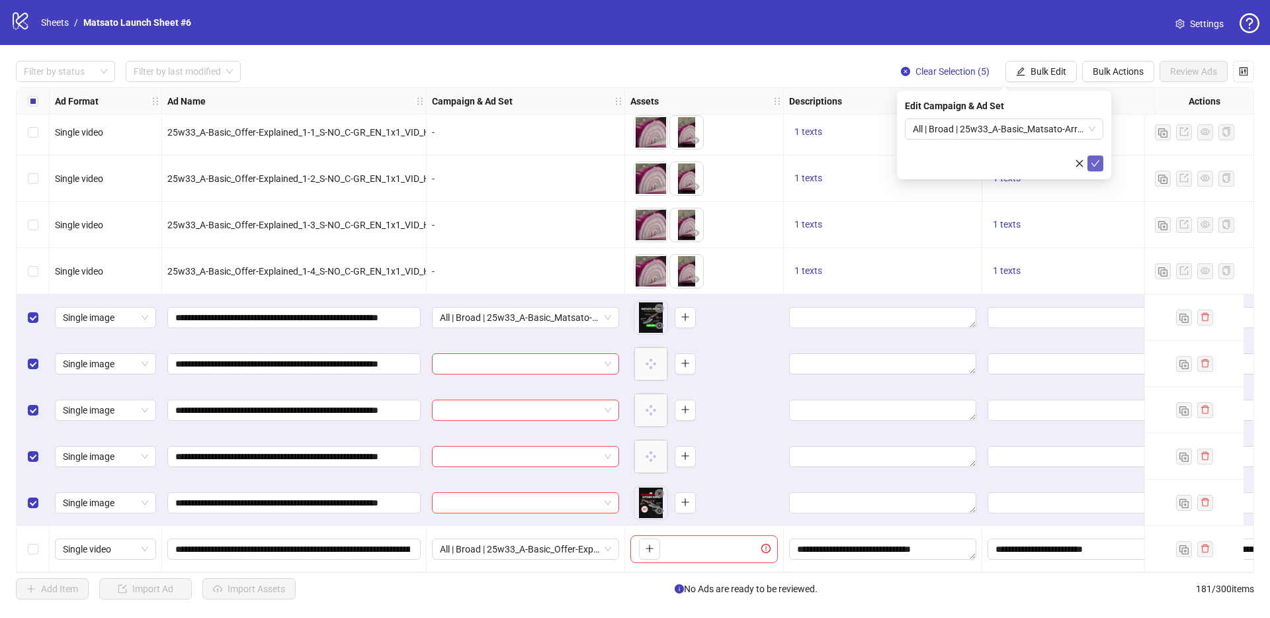
click at [1100, 168] on button "submit" at bounding box center [1095, 163] width 16 height 16
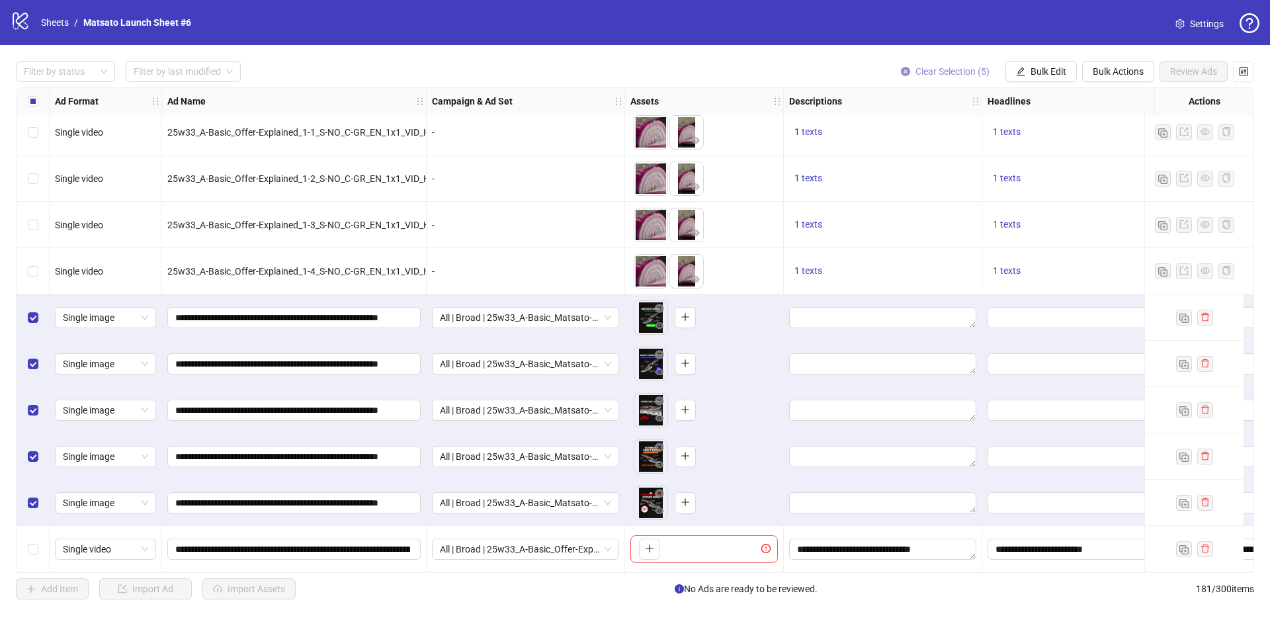
click at [956, 67] on span "Clear Selection (5)" at bounding box center [952, 71] width 74 height 11
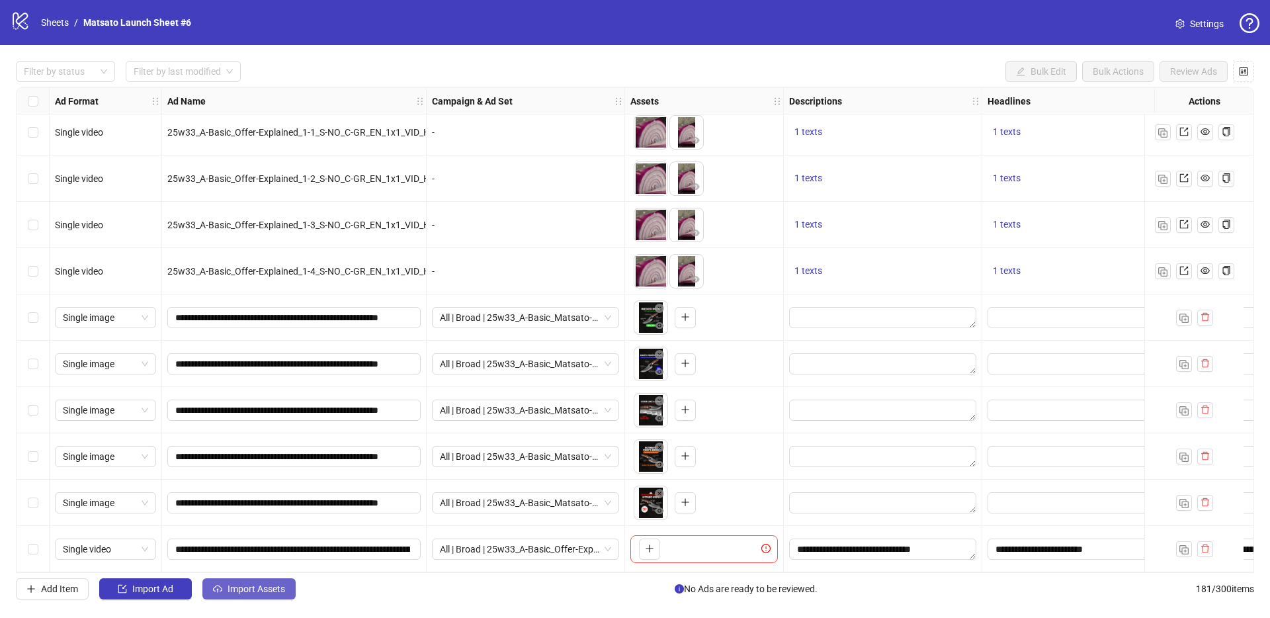
click at [273, 590] on span "Import Assets" at bounding box center [256, 588] width 58 height 11
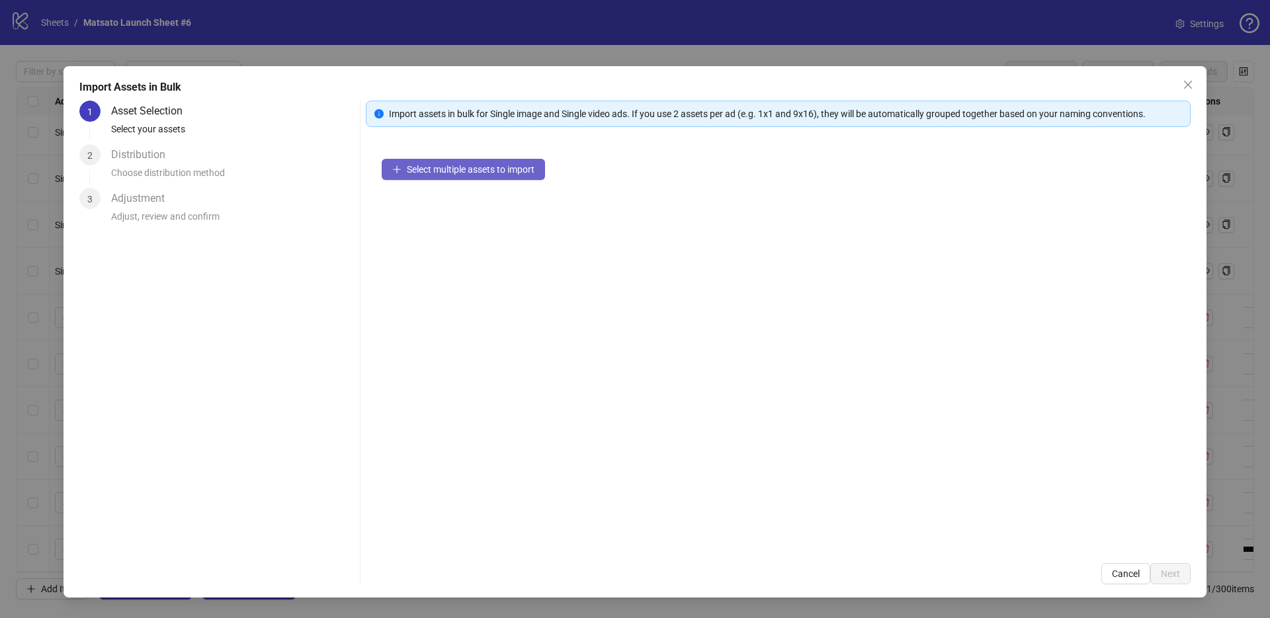
click at [456, 169] on span "Select multiple assets to import" at bounding box center [471, 169] width 128 height 11
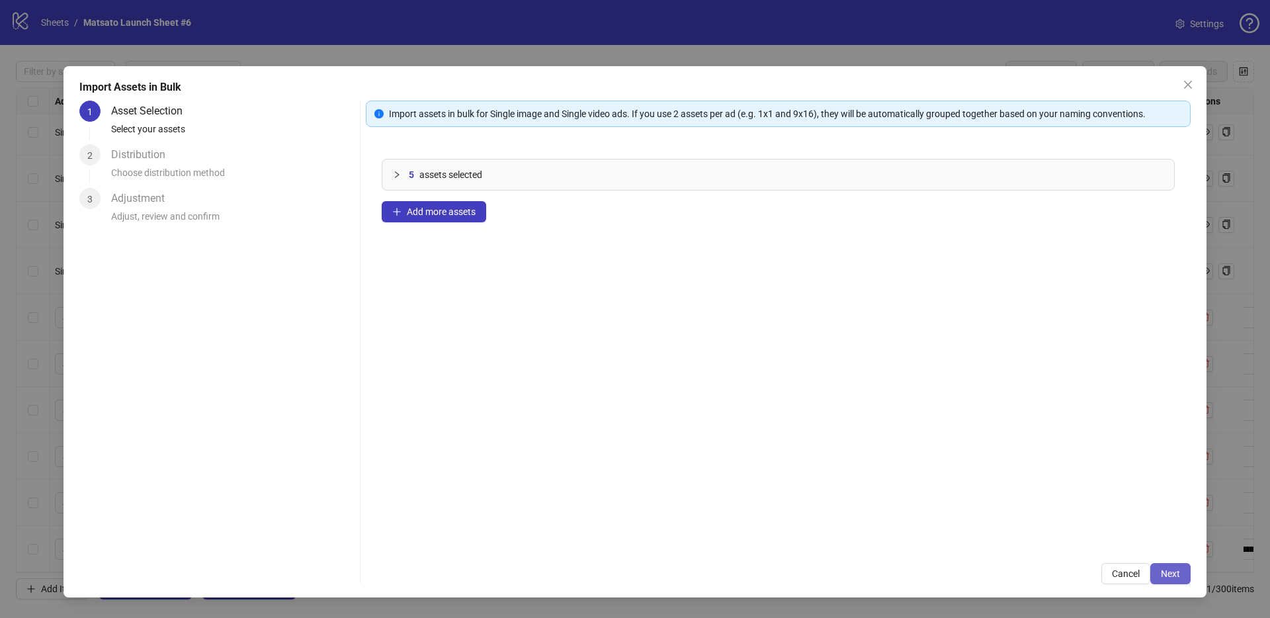
click at [1186, 569] on button "Next" at bounding box center [1170, 573] width 40 height 21
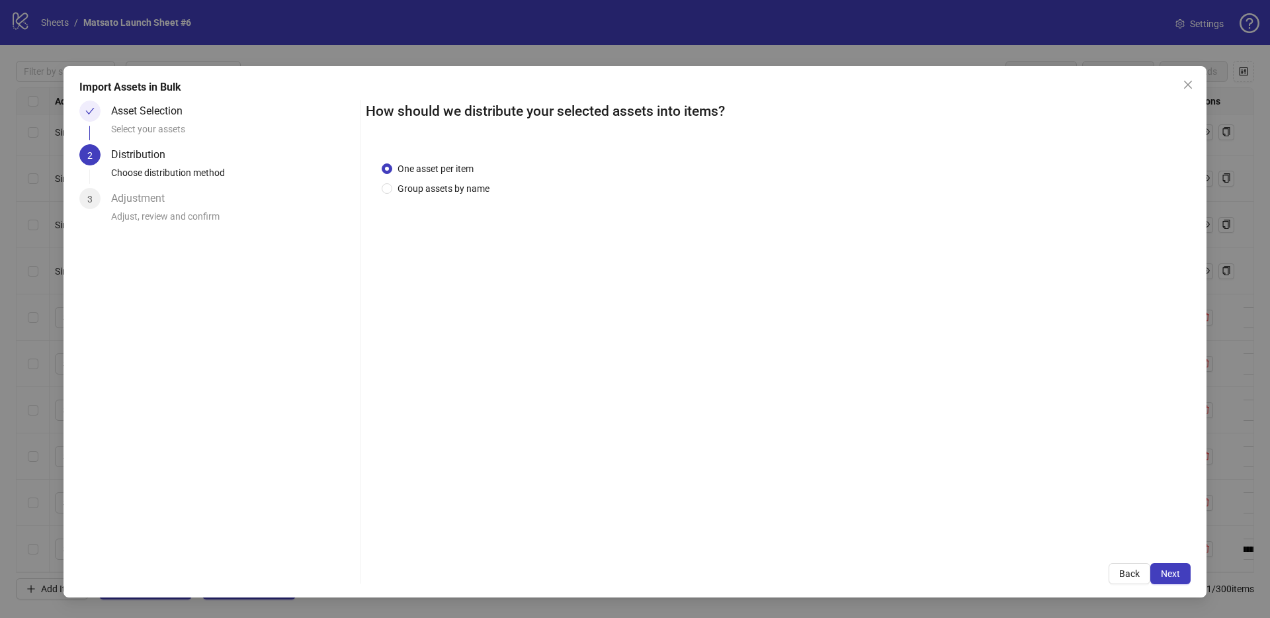
click at [1184, 572] on button "Next" at bounding box center [1170, 573] width 40 height 21
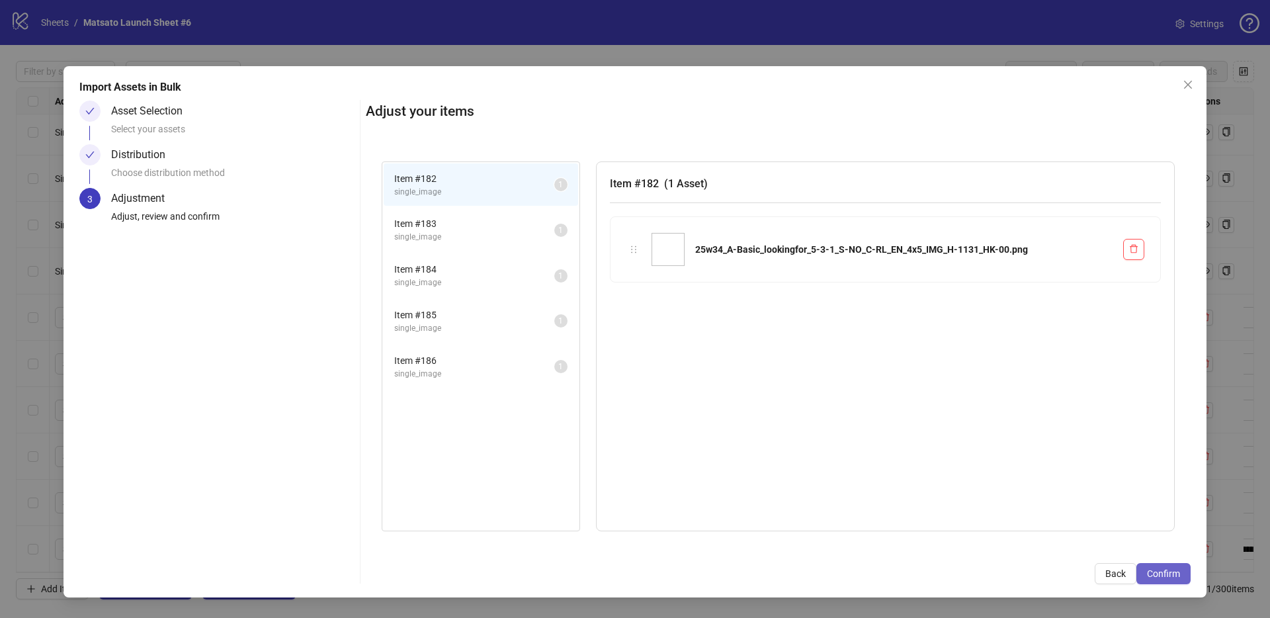
click at [1177, 573] on span "Confirm" at bounding box center [1163, 573] width 33 height 11
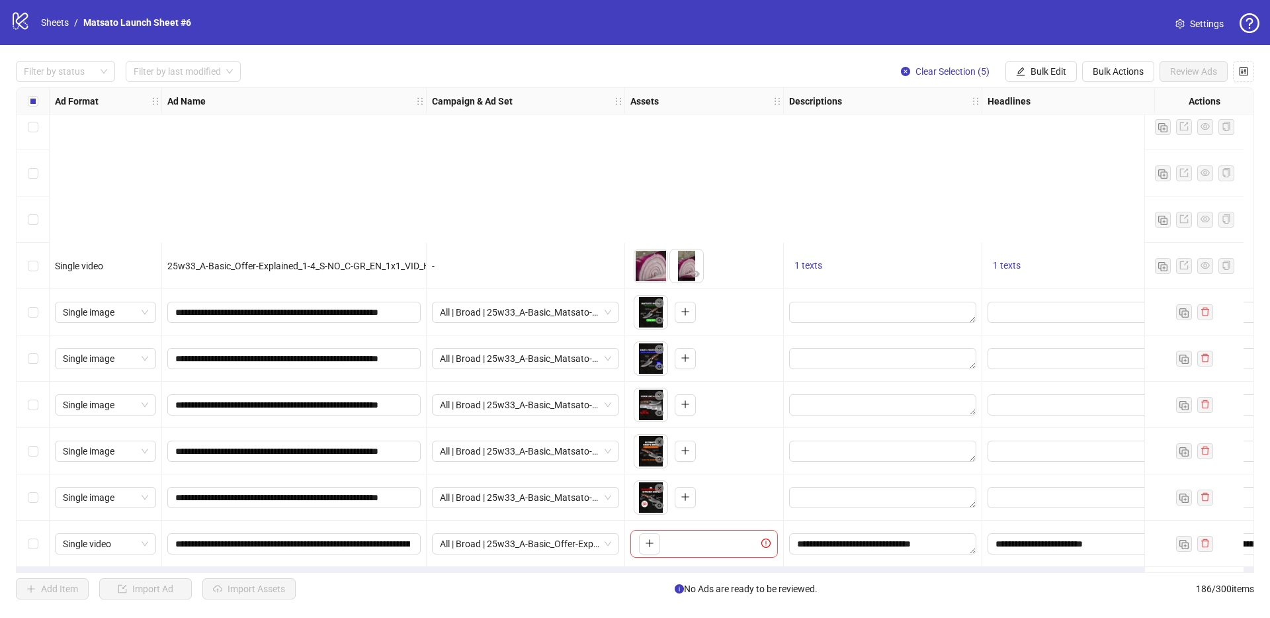
scroll to position [8157, 0]
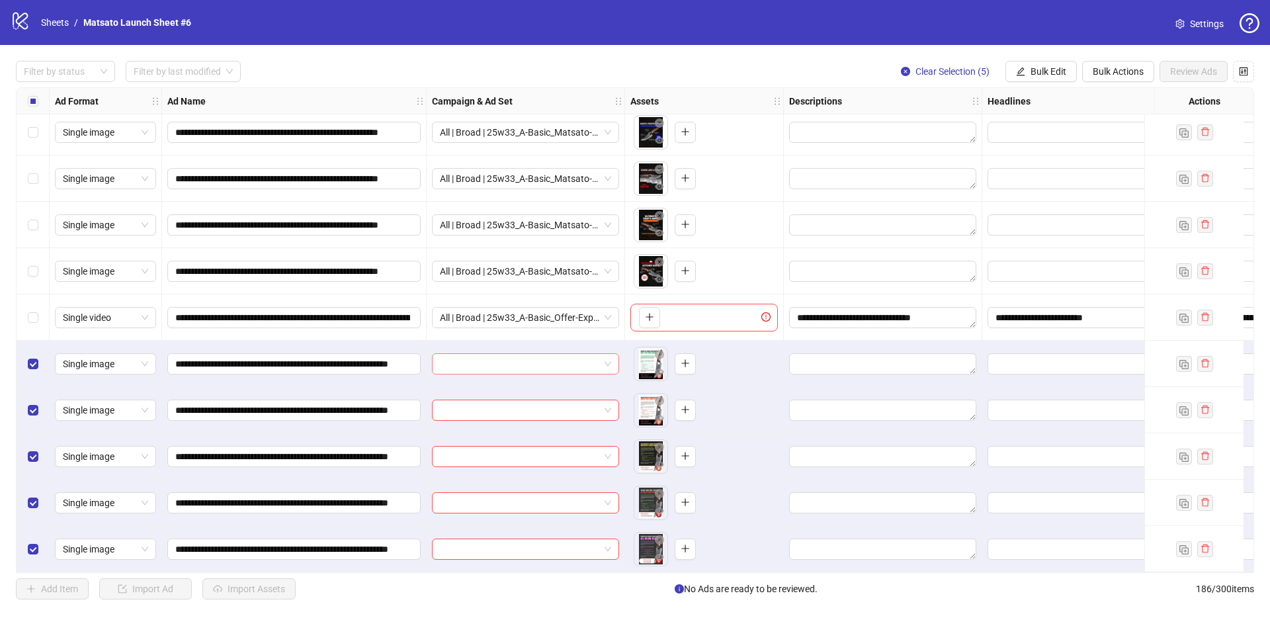
click at [608, 359] on span at bounding box center [525, 364] width 171 height 20
click at [513, 354] on input "search" at bounding box center [519, 364] width 159 height 20
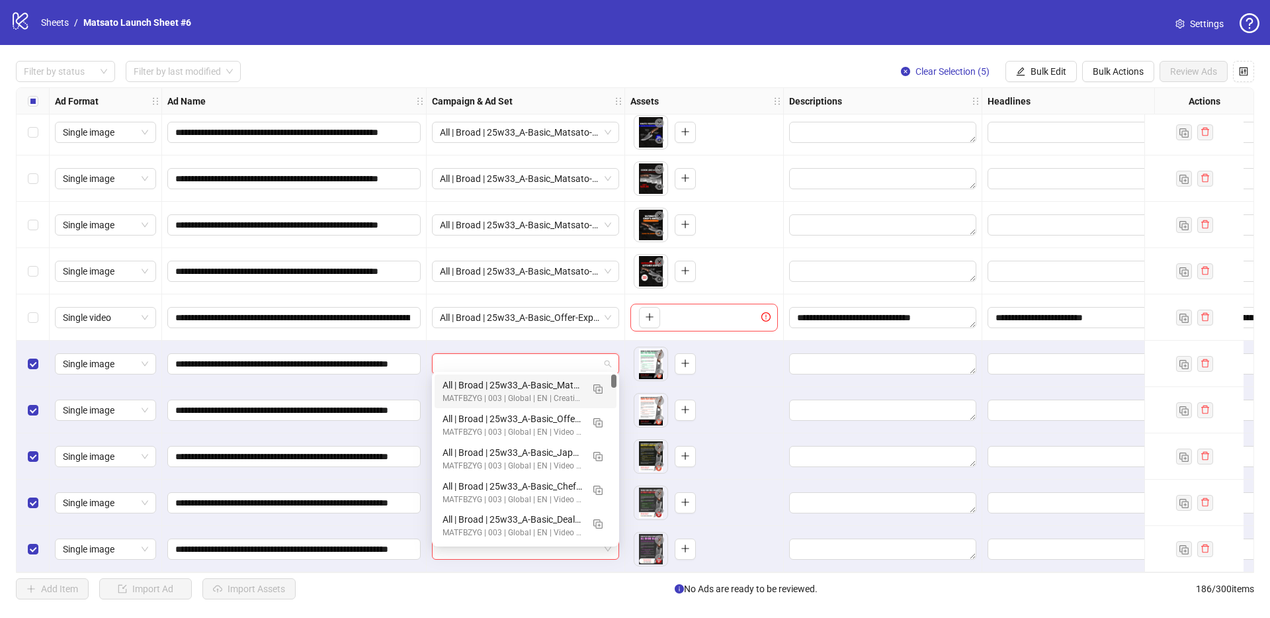
paste input "**********"
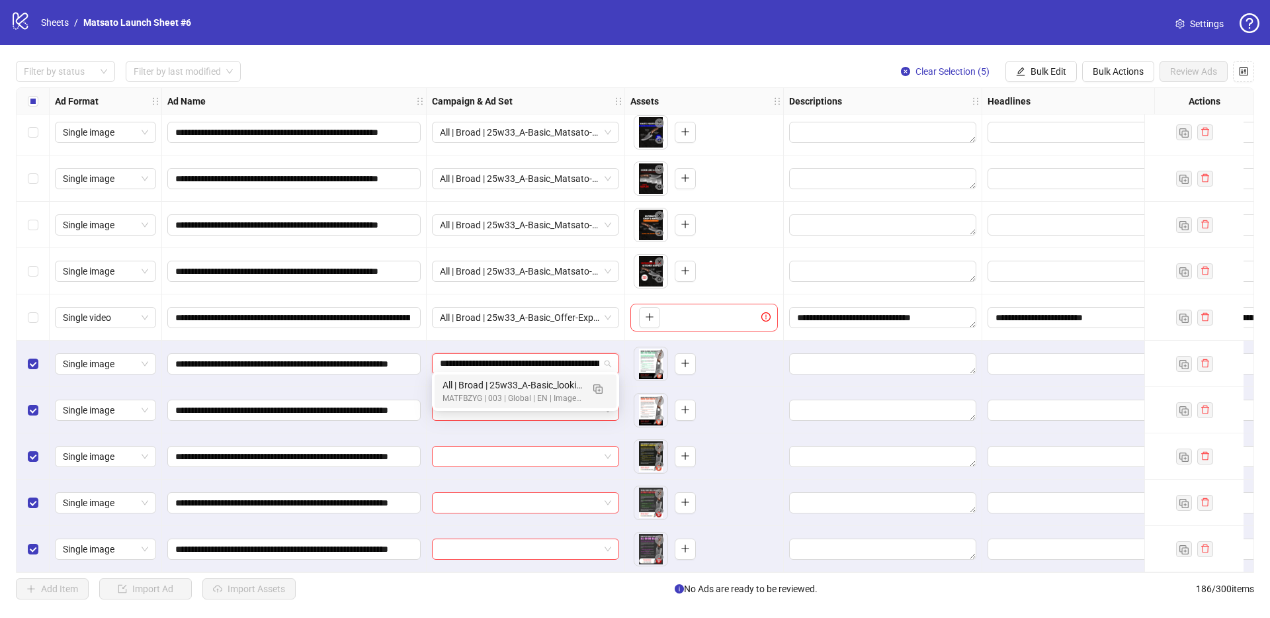
scroll to position [0, 151]
click at [599, 390] on img "button" at bounding box center [597, 388] width 9 height 9
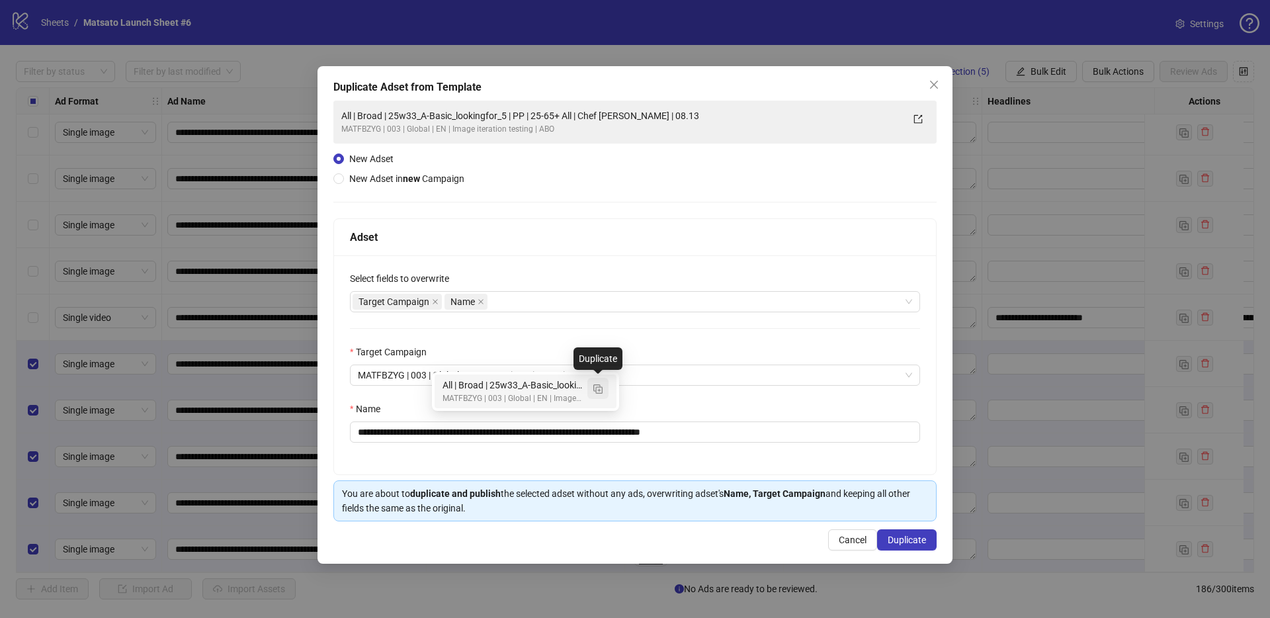
type input "**********"
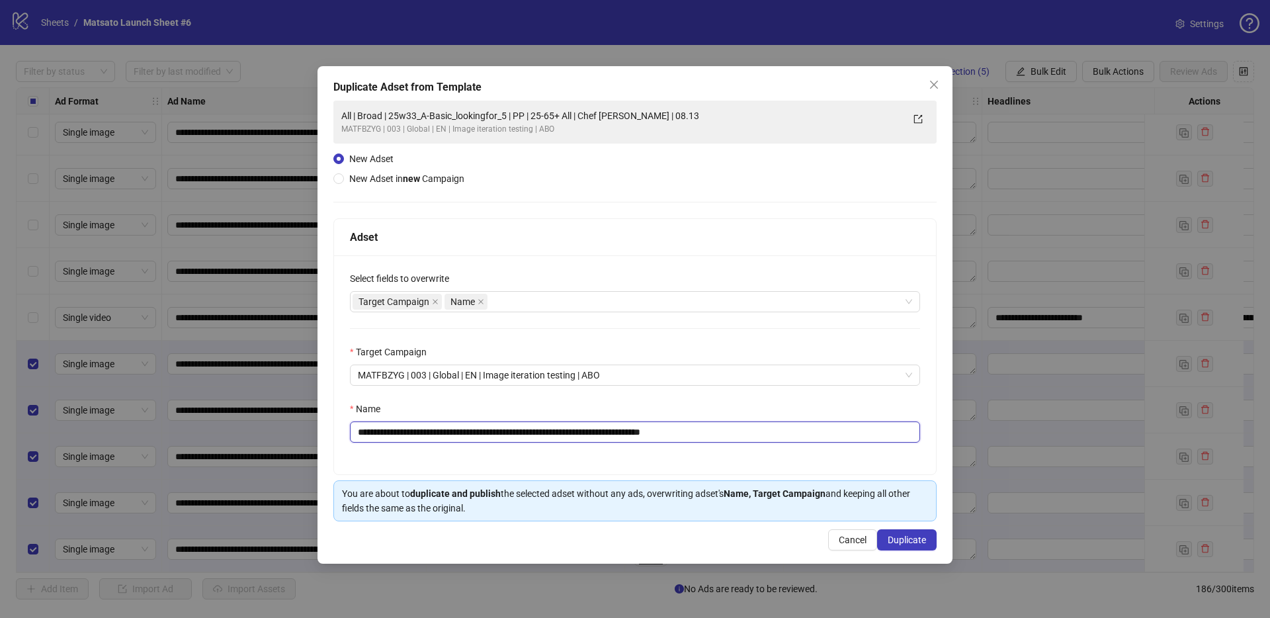
drag, startPoint x: 660, startPoint y: 433, endPoint x: 788, endPoint y: 451, distance: 128.9
click at [787, 451] on div "**********" at bounding box center [635, 364] width 602 height 219
drag, startPoint x: 525, startPoint y: 431, endPoint x: 407, endPoint y: 430, distance: 118.4
click at [407, 430] on input "**********" at bounding box center [635, 431] width 570 height 21
paste input "**"
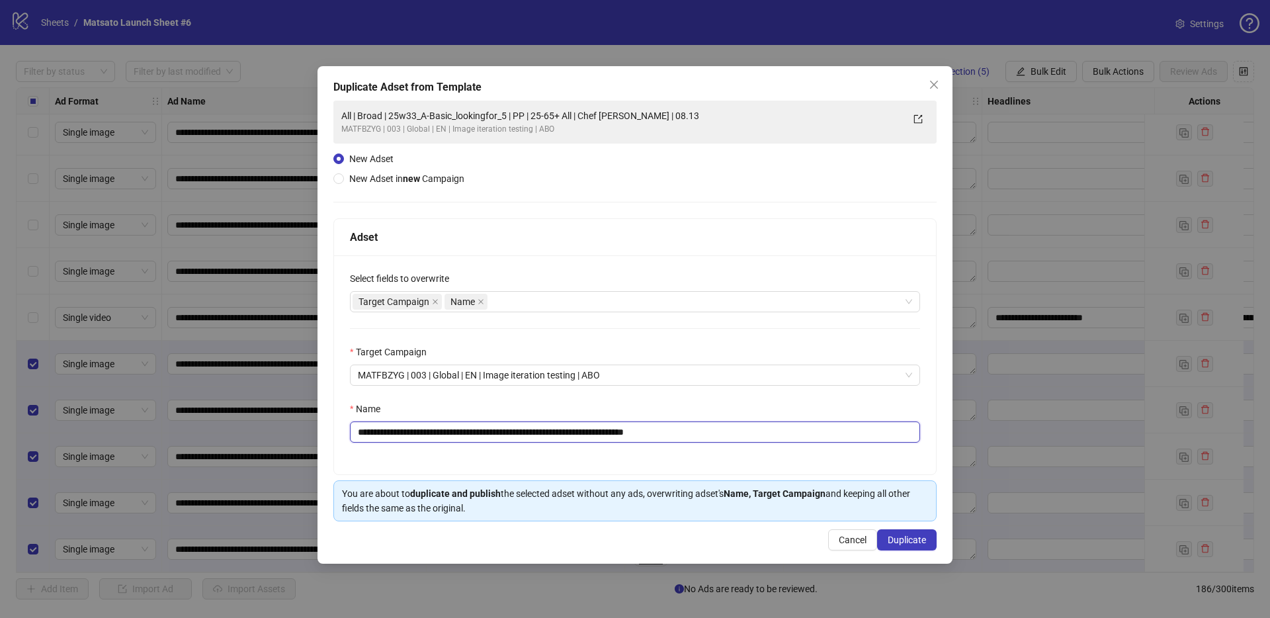
type input "**********"
click at [924, 548] on button "Duplicate" at bounding box center [907, 539] width 60 height 21
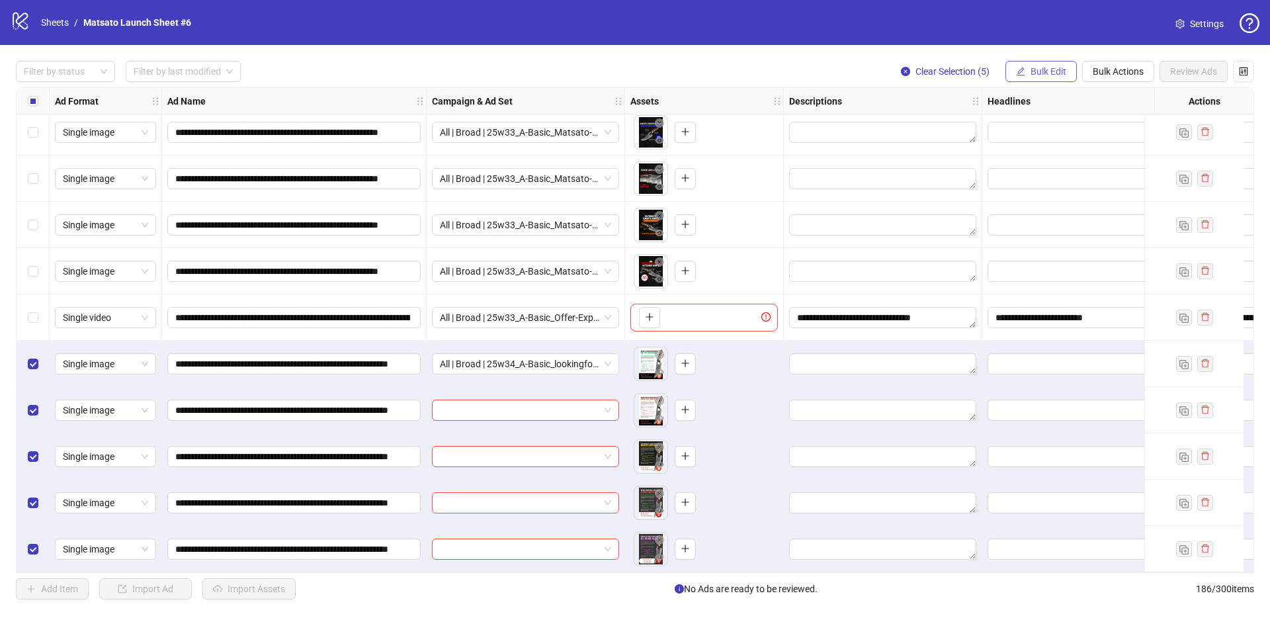
click at [1032, 65] on button "Bulk Edit" at bounding box center [1040, 71] width 71 height 21
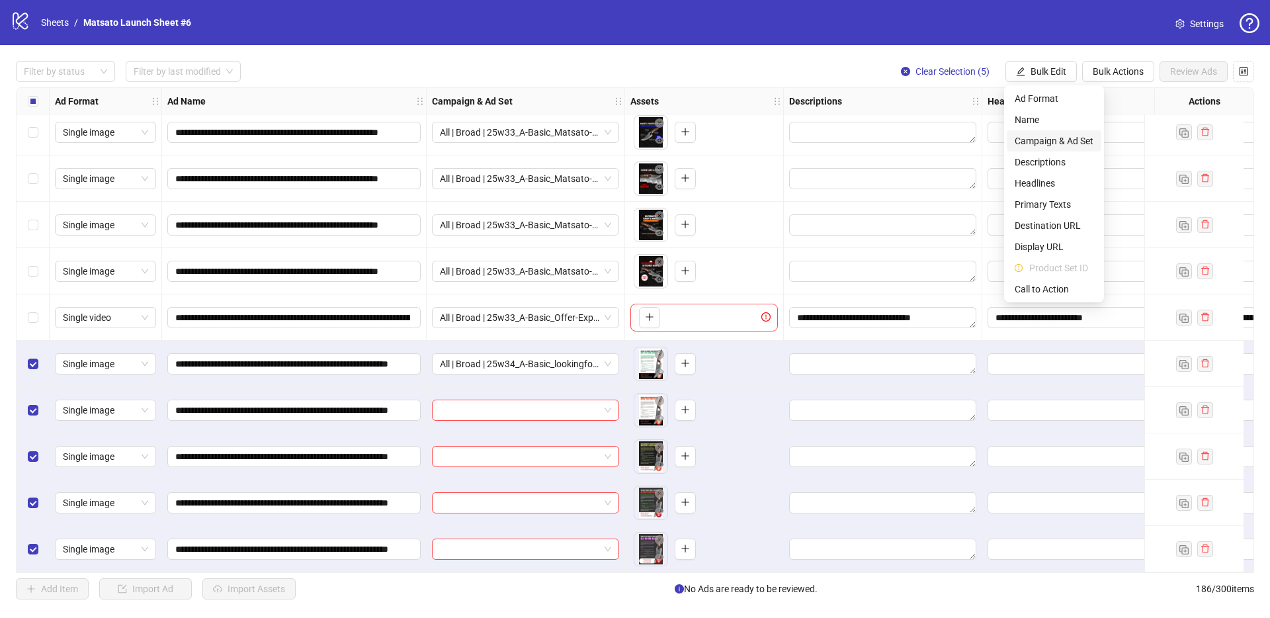
click at [1057, 147] on span "Campaign & Ad Set" at bounding box center [1053, 141] width 79 height 15
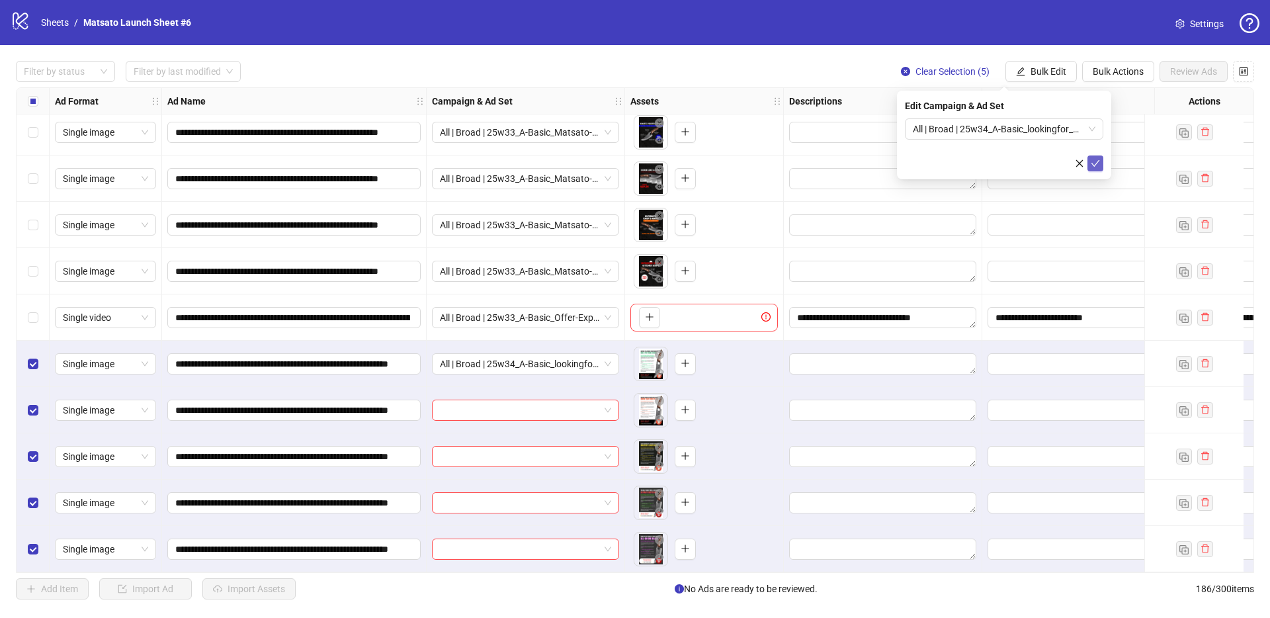
click at [1095, 160] on icon "check" at bounding box center [1094, 163] width 9 height 9
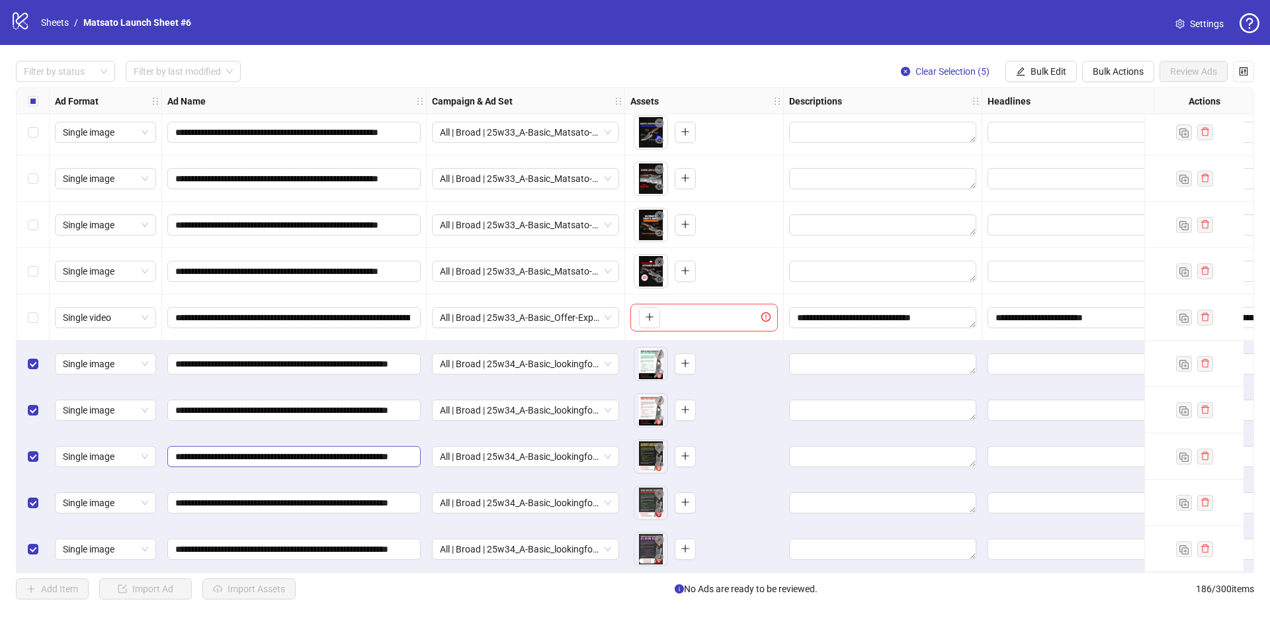
click at [954, 68] on span "Clear Selection (5)" at bounding box center [952, 71] width 74 height 11
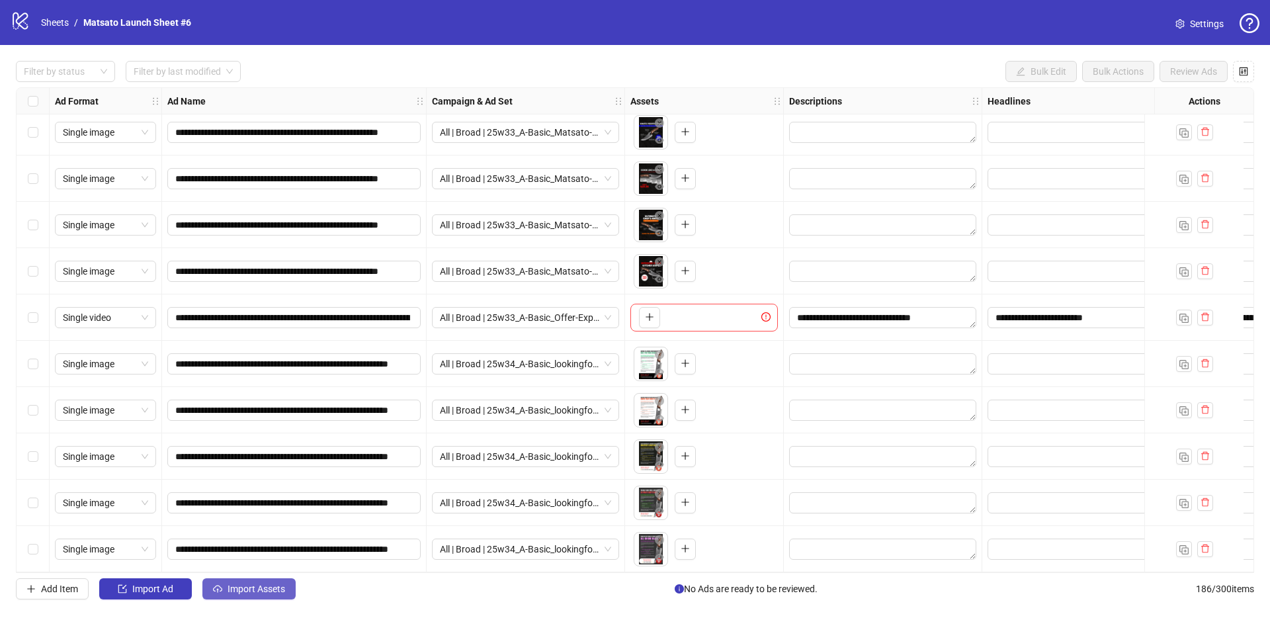
click at [279, 585] on span "Import Assets" at bounding box center [256, 588] width 58 height 11
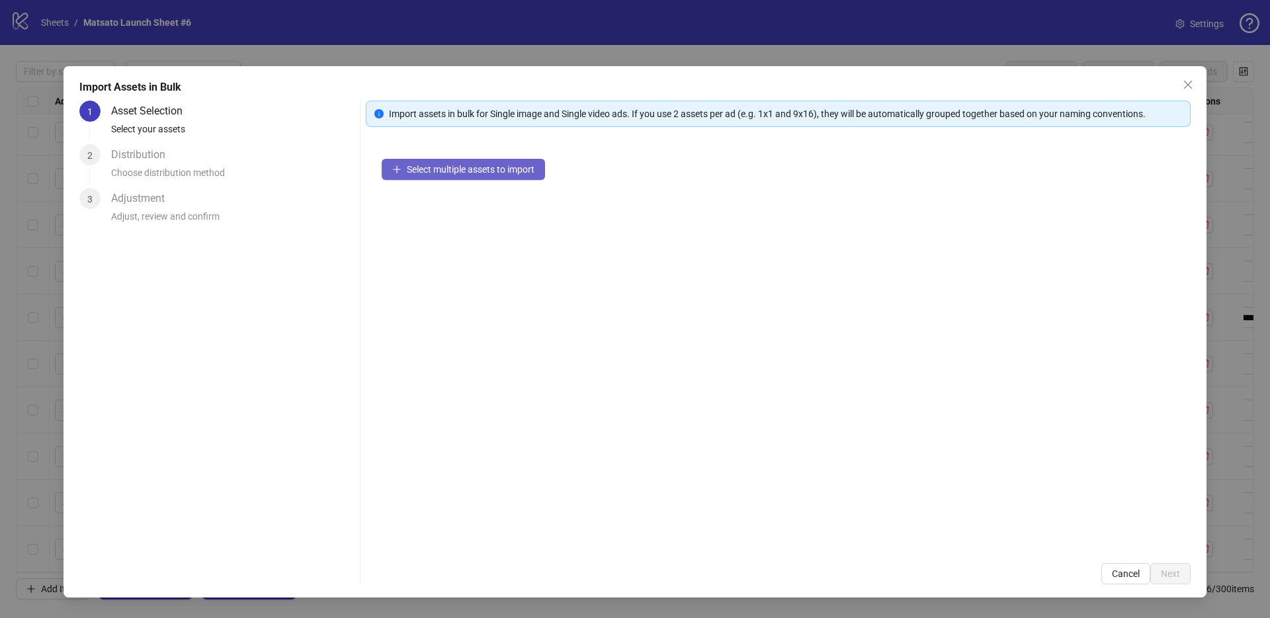
click at [501, 171] on span "Select multiple assets to import" at bounding box center [471, 169] width 128 height 11
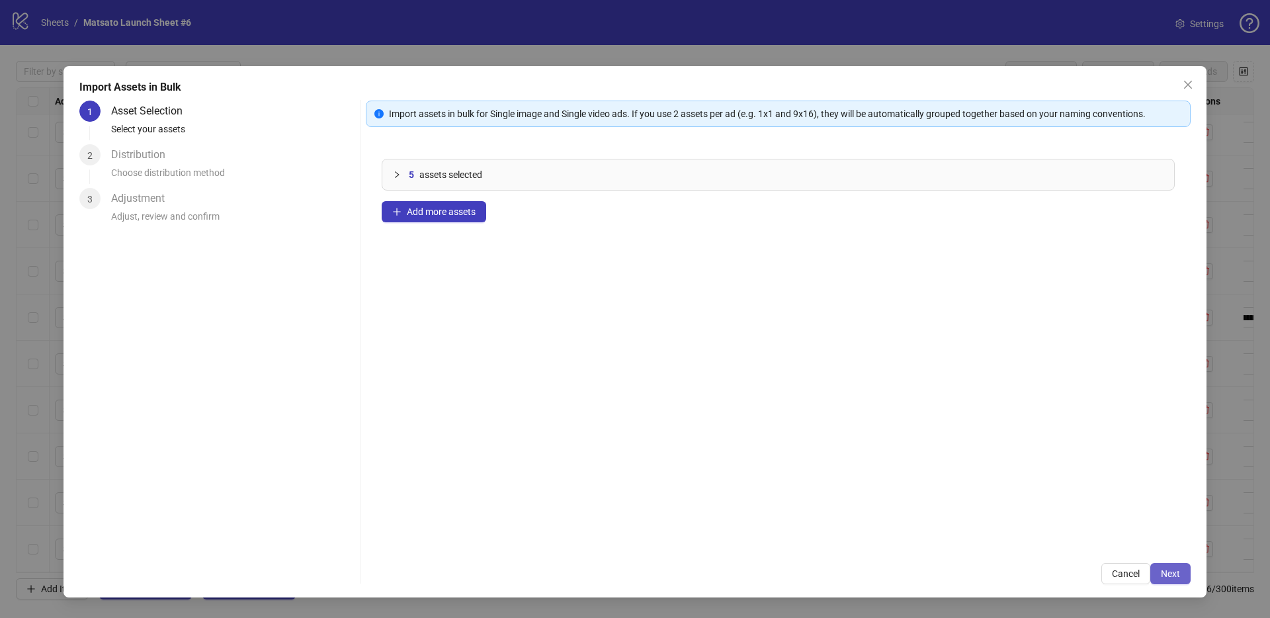
click at [1161, 566] on button "Next" at bounding box center [1170, 573] width 40 height 21
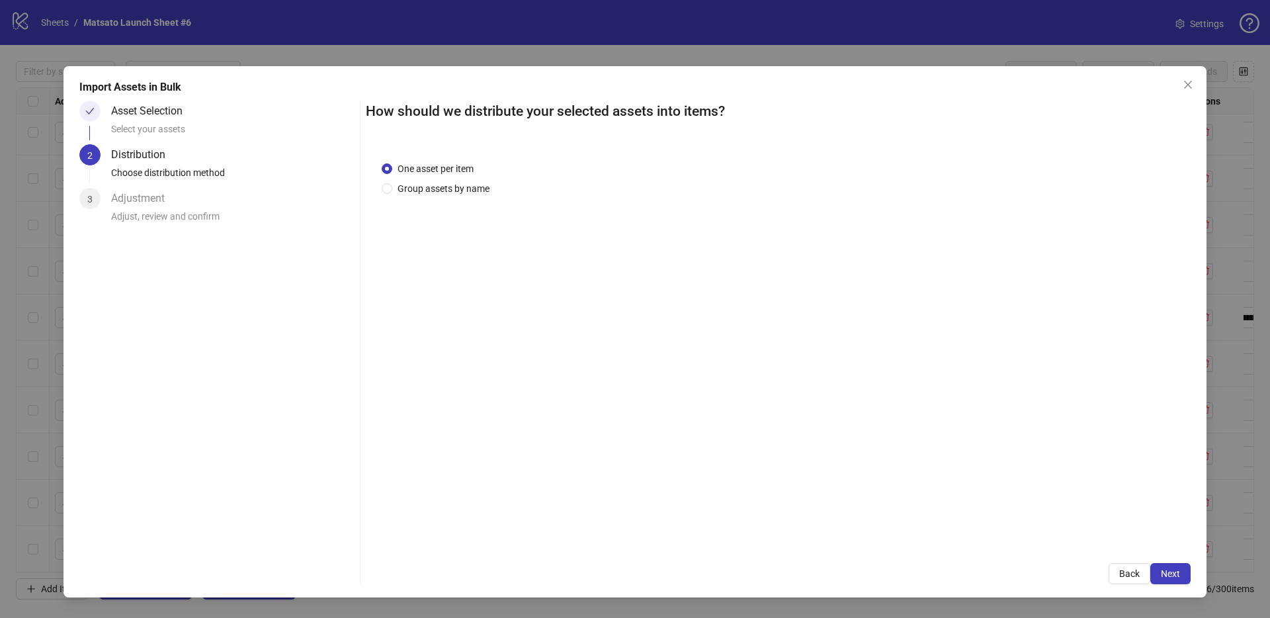
click at [1162, 565] on button "Next" at bounding box center [1170, 573] width 40 height 21
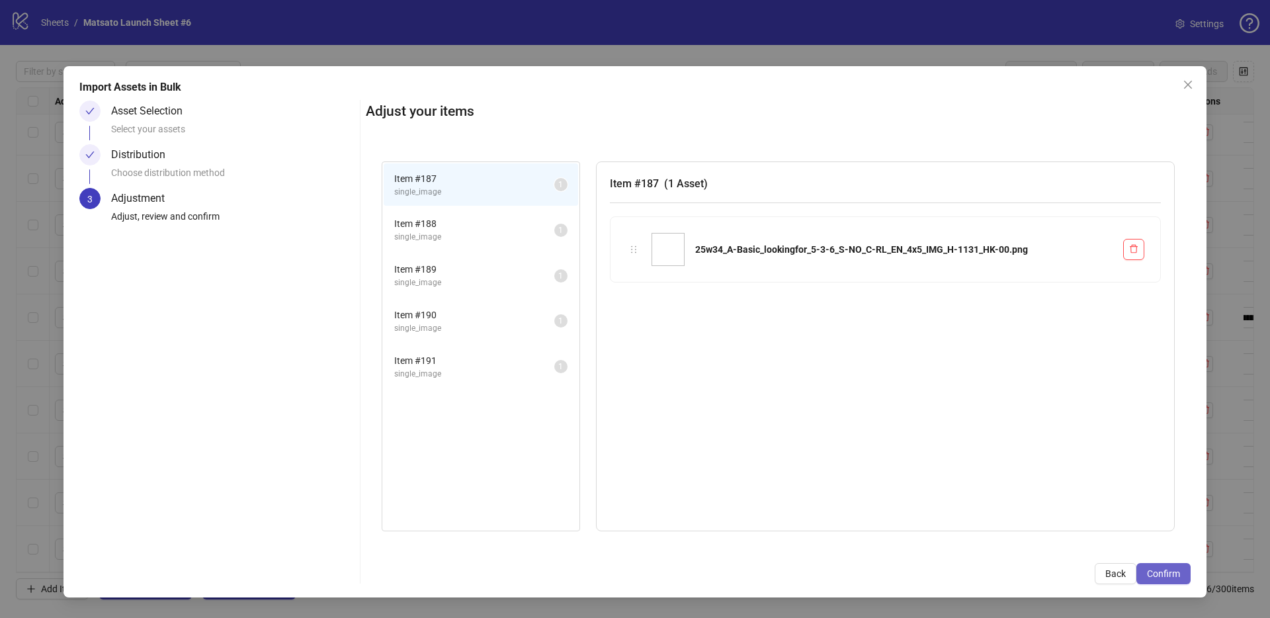
click at [1162, 565] on button "Confirm" at bounding box center [1163, 573] width 54 height 21
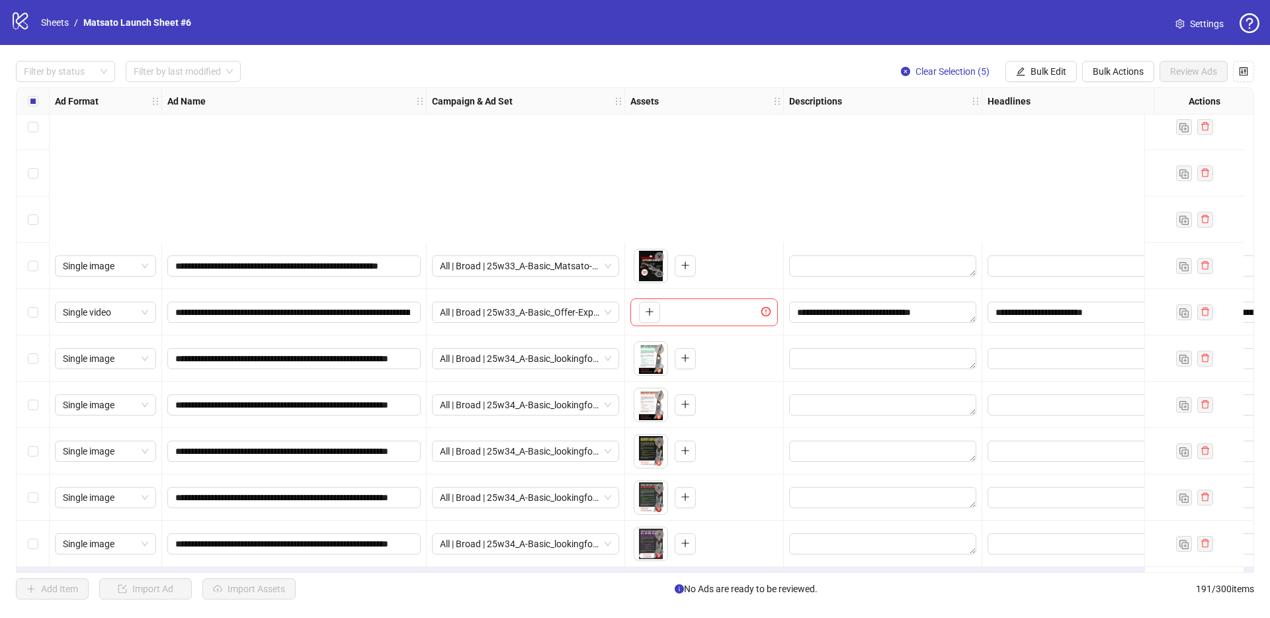
scroll to position [8389, 0]
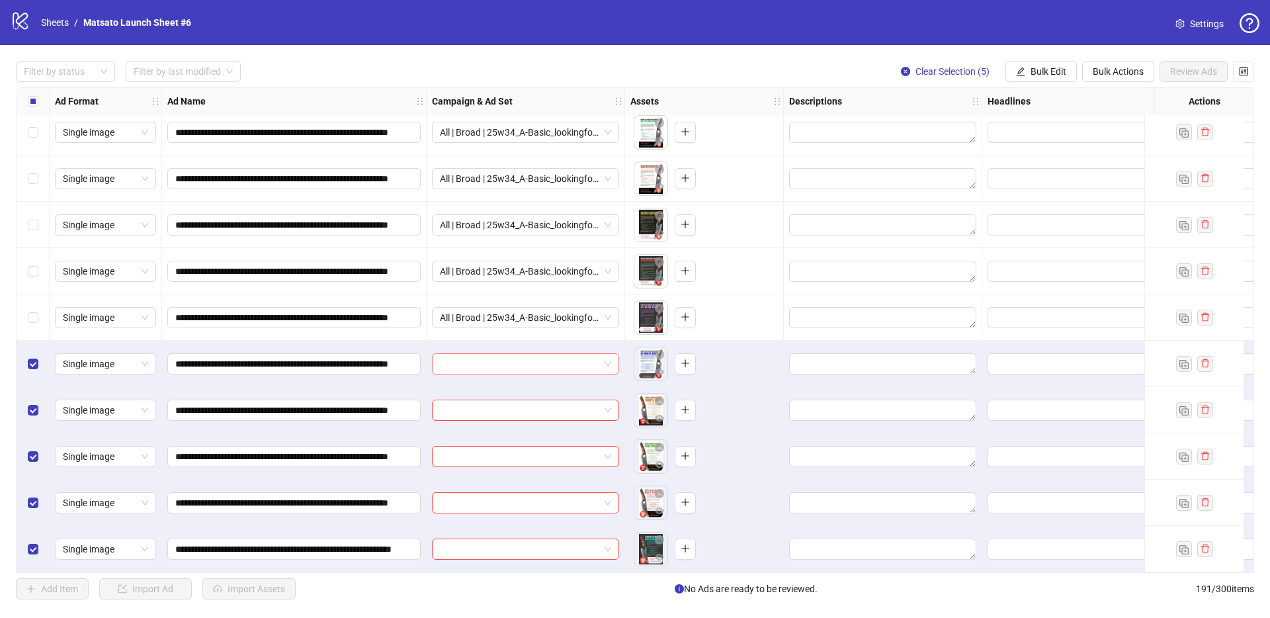
click at [604, 358] on span at bounding box center [525, 364] width 171 height 20
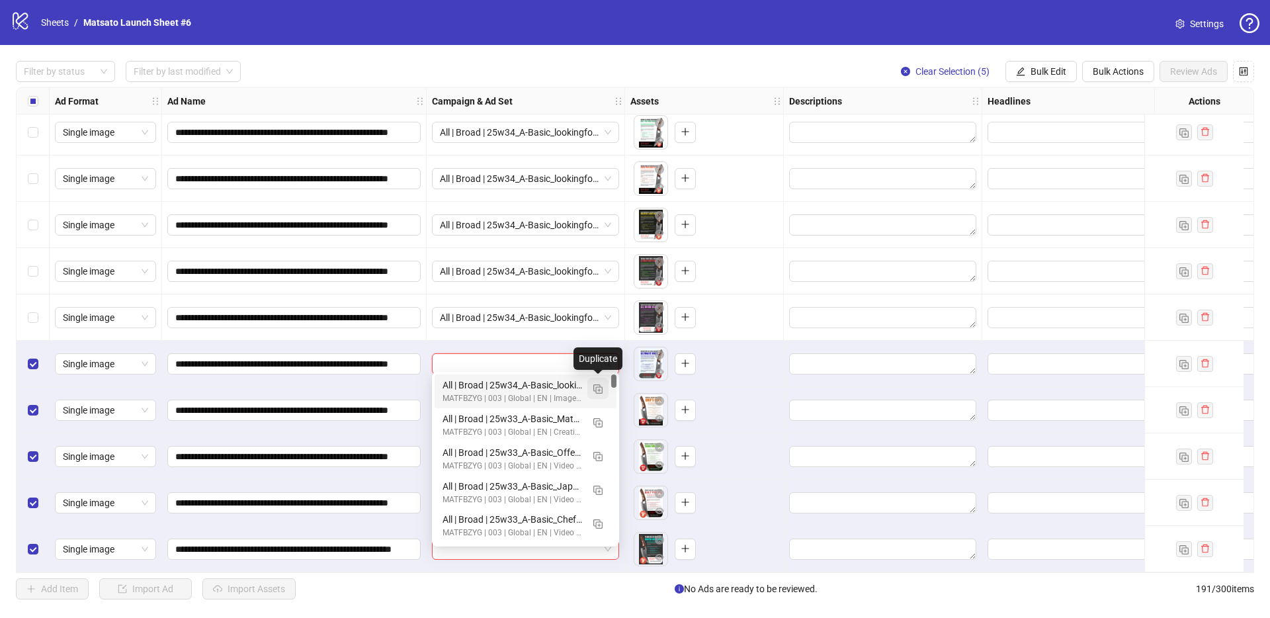
click at [598, 390] on img "button" at bounding box center [597, 388] width 9 height 9
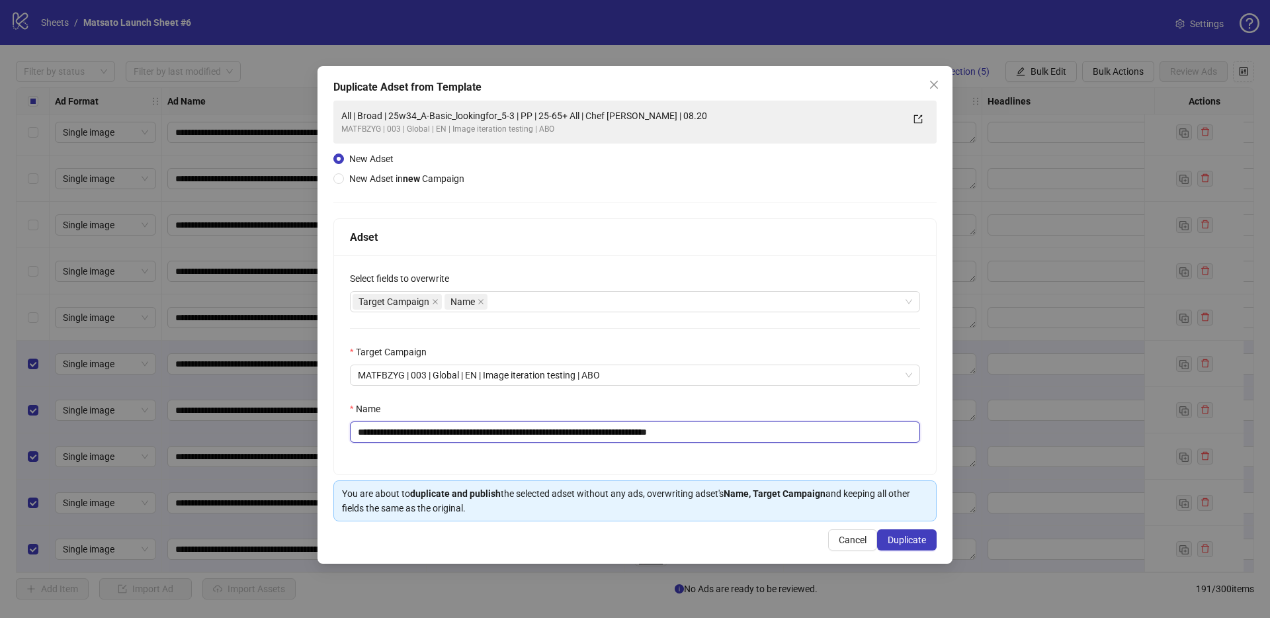
drag, startPoint x: 680, startPoint y: 432, endPoint x: 765, endPoint y: 438, distance: 85.5
click at [765, 438] on input "**********" at bounding box center [635, 431] width 570 height 21
type input "**********"
click at [891, 533] on button "Duplicate" at bounding box center [907, 539] width 60 height 21
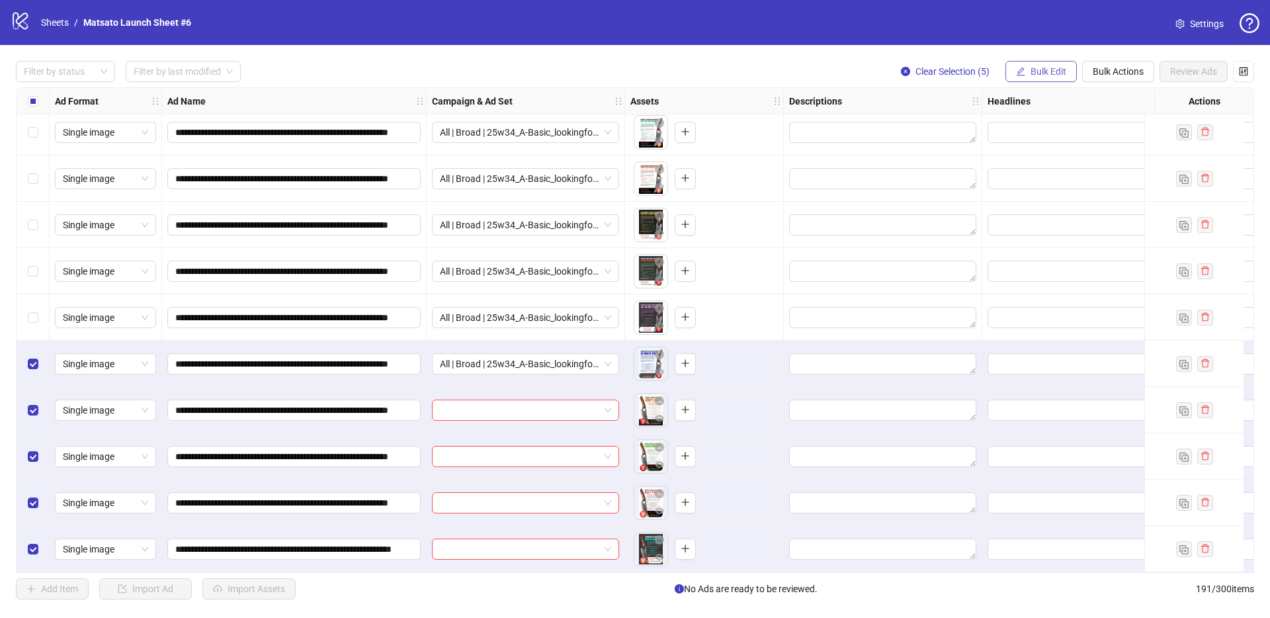
click at [1031, 74] on span "Bulk Edit" at bounding box center [1048, 71] width 36 height 11
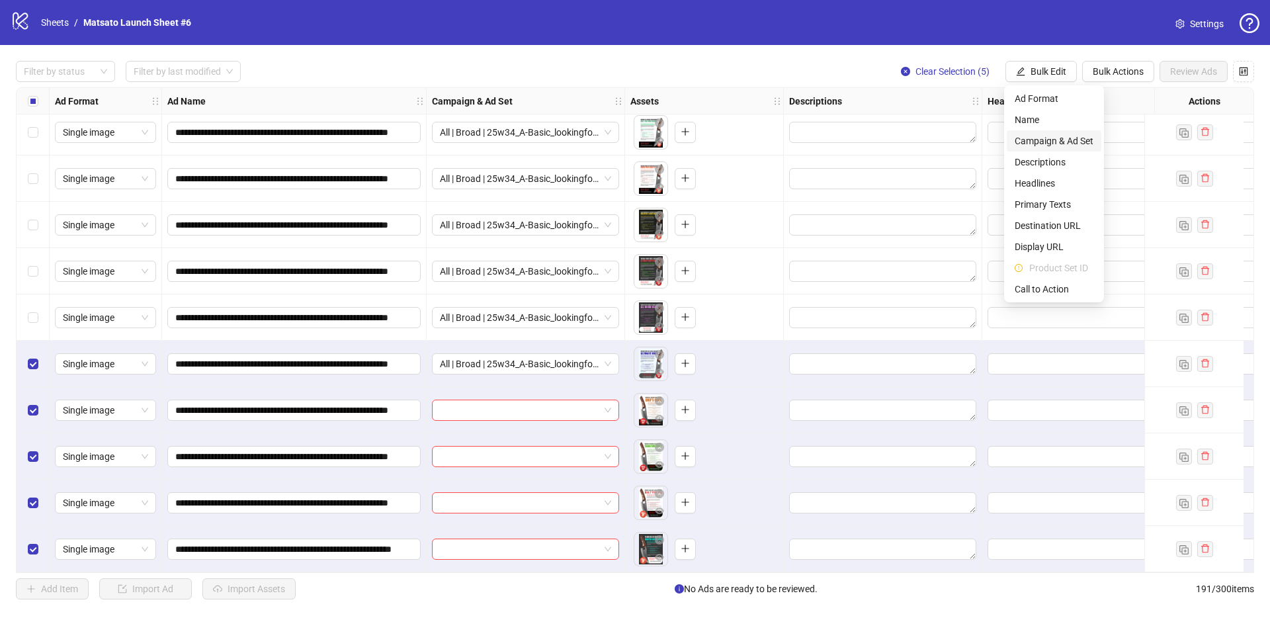
click at [1060, 147] on span "Campaign & Ad Set" at bounding box center [1053, 141] width 79 height 15
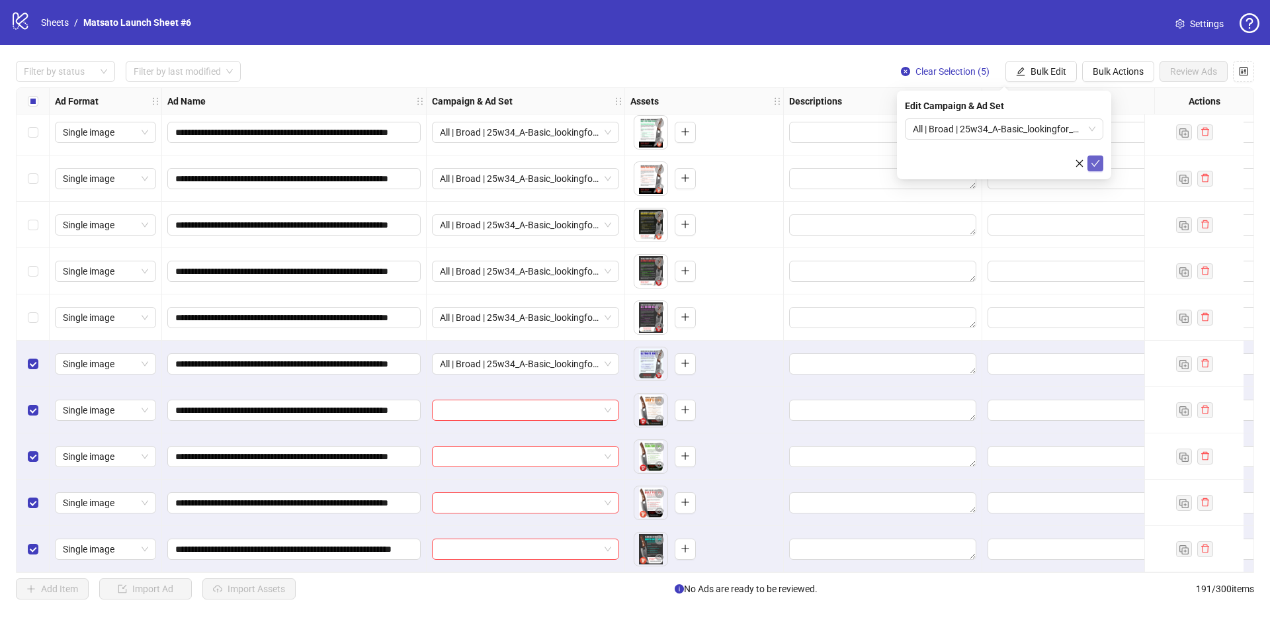
click at [1096, 160] on icon "check" at bounding box center [1094, 163] width 9 height 9
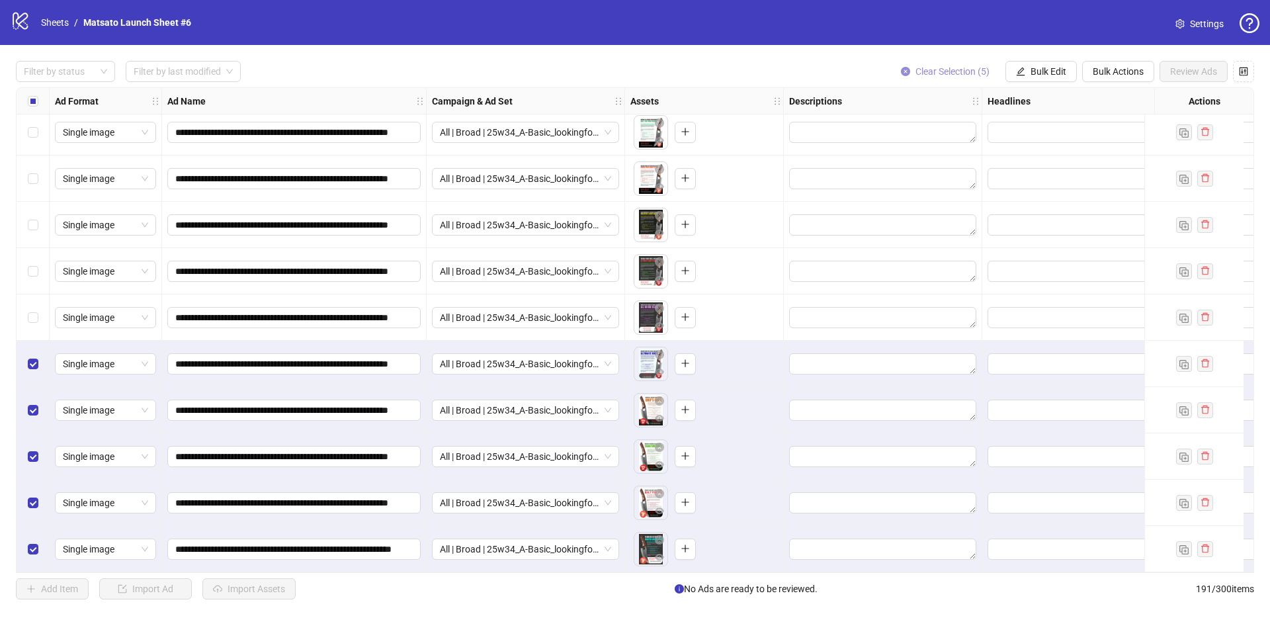
click at [957, 69] on span "Clear Selection (5)" at bounding box center [952, 71] width 74 height 11
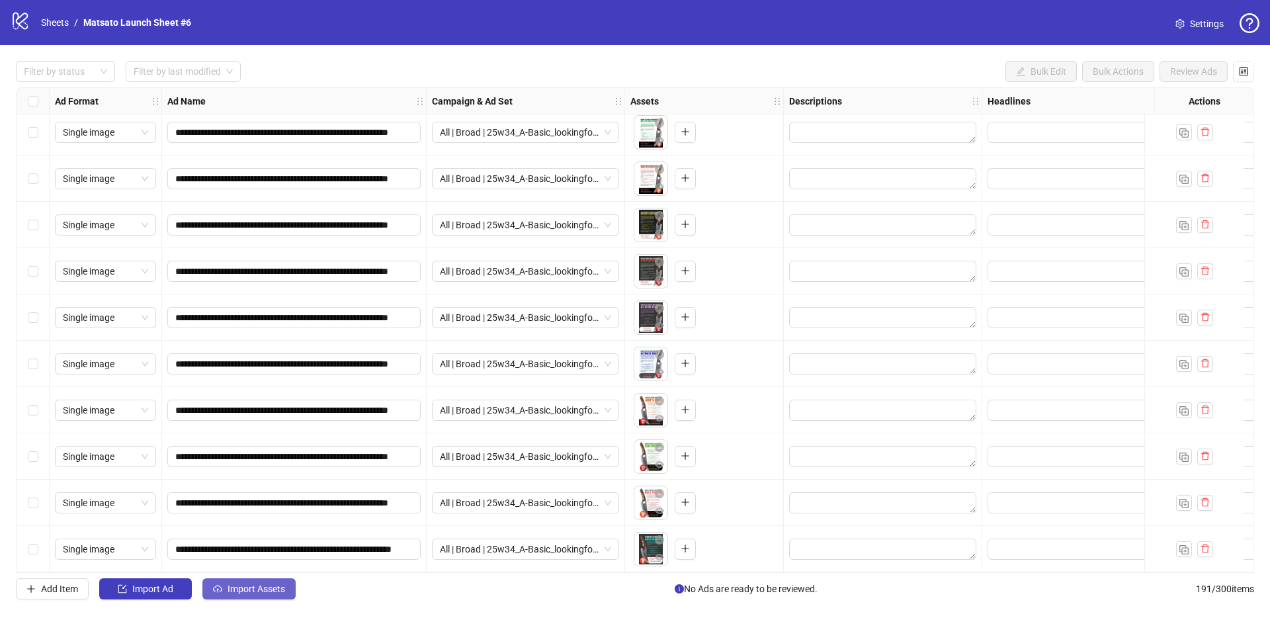
click at [268, 585] on span "Import Assets" at bounding box center [256, 588] width 58 height 11
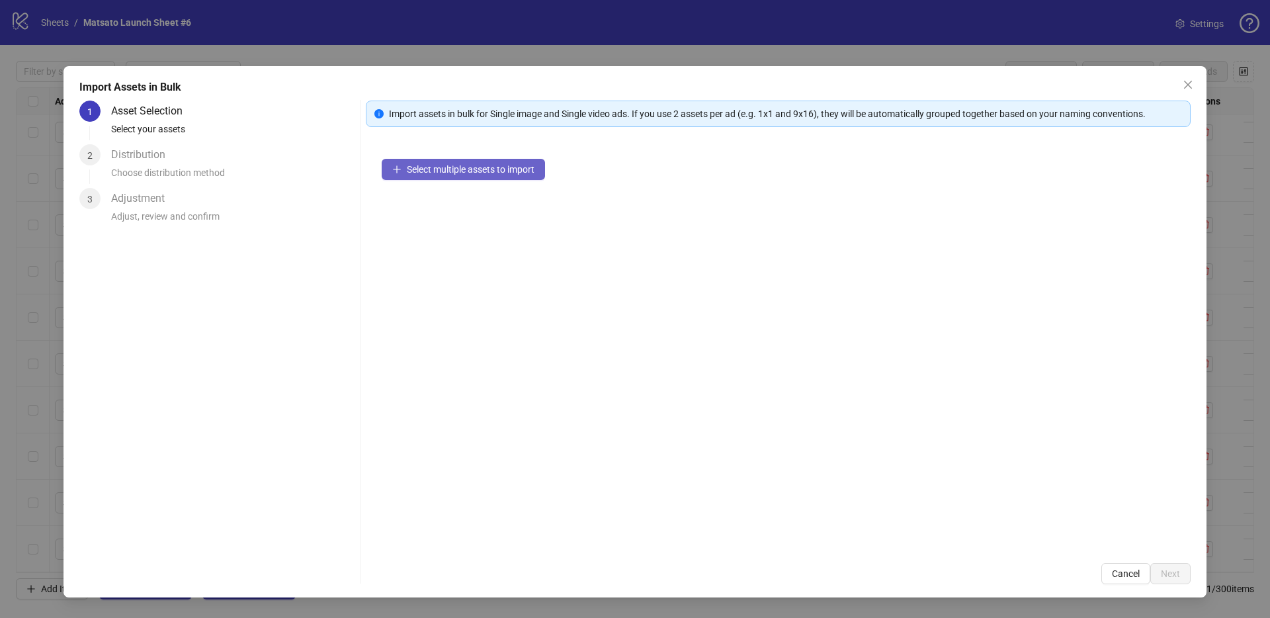
click at [480, 175] on button "Select multiple assets to import" at bounding box center [463, 169] width 163 height 21
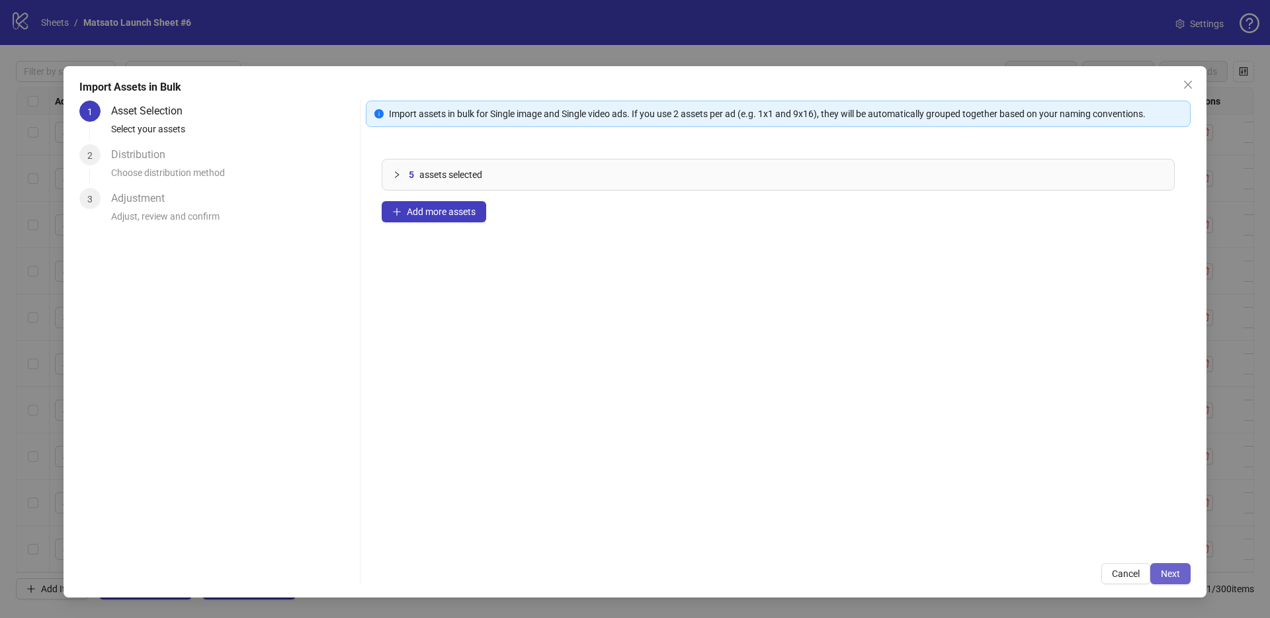
click at [1180, 577] on button "Next" at bounding box center [1170, 573] width 40 height 21
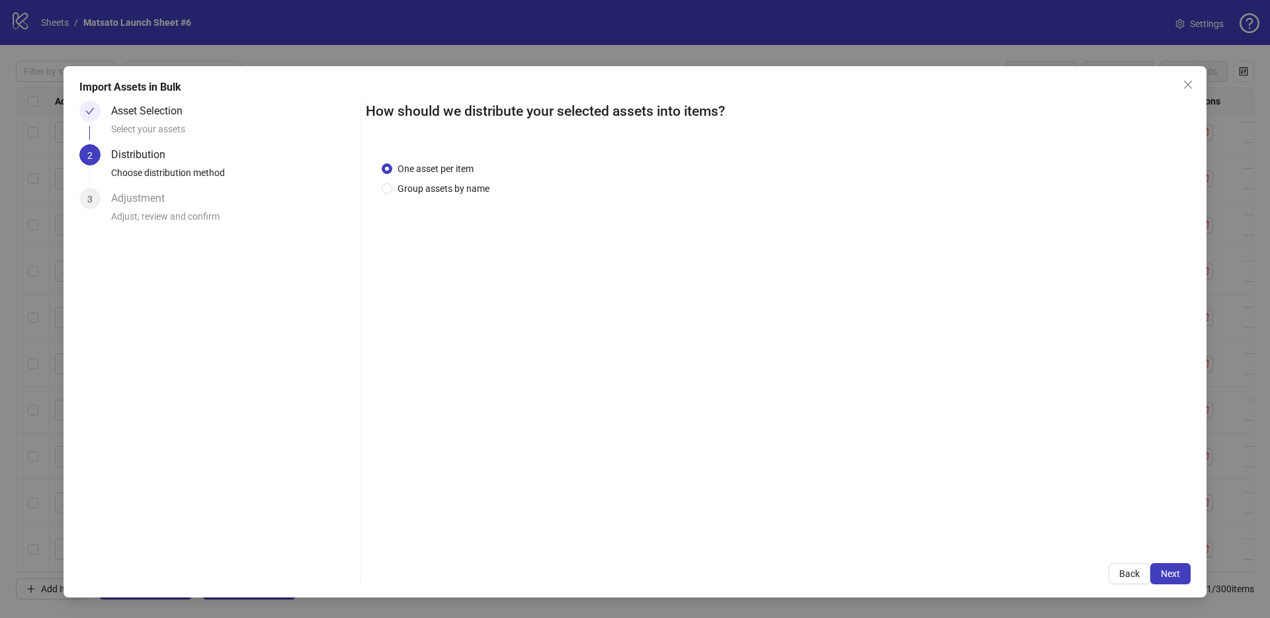
click at [1177, 575] on span "Next" at bounding box center [1169, 573] width 19 height 11
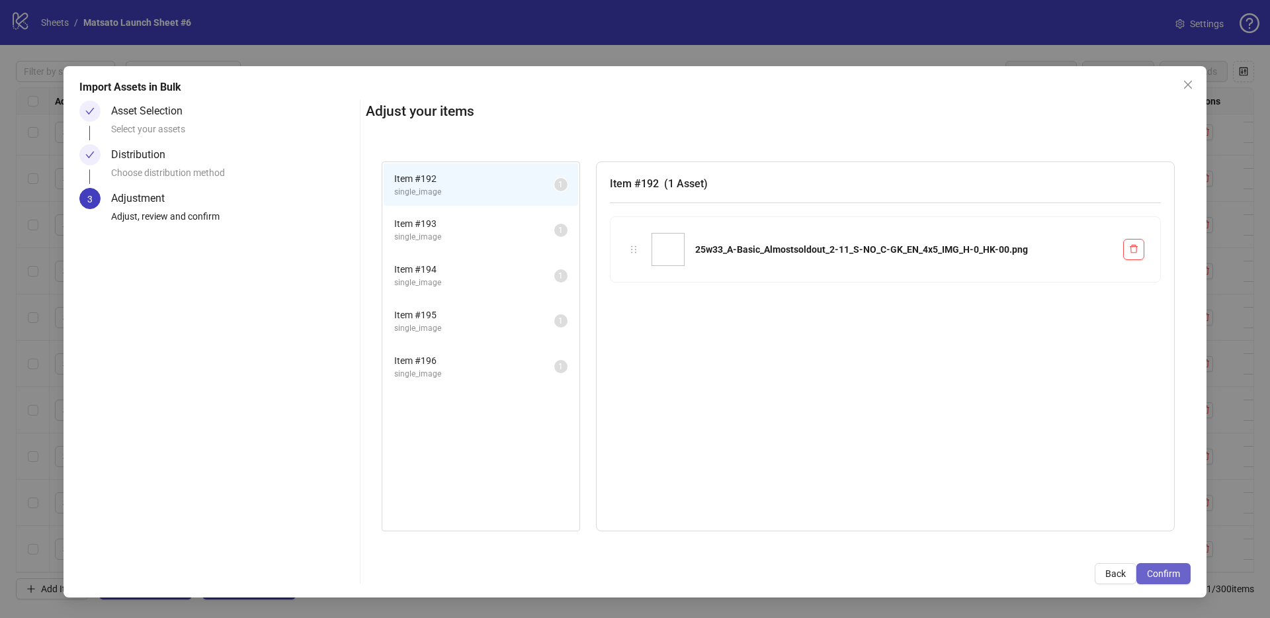
click at [1176, 575] on span "Confirm" at bounding box center [1163, 573] width 33 height 11
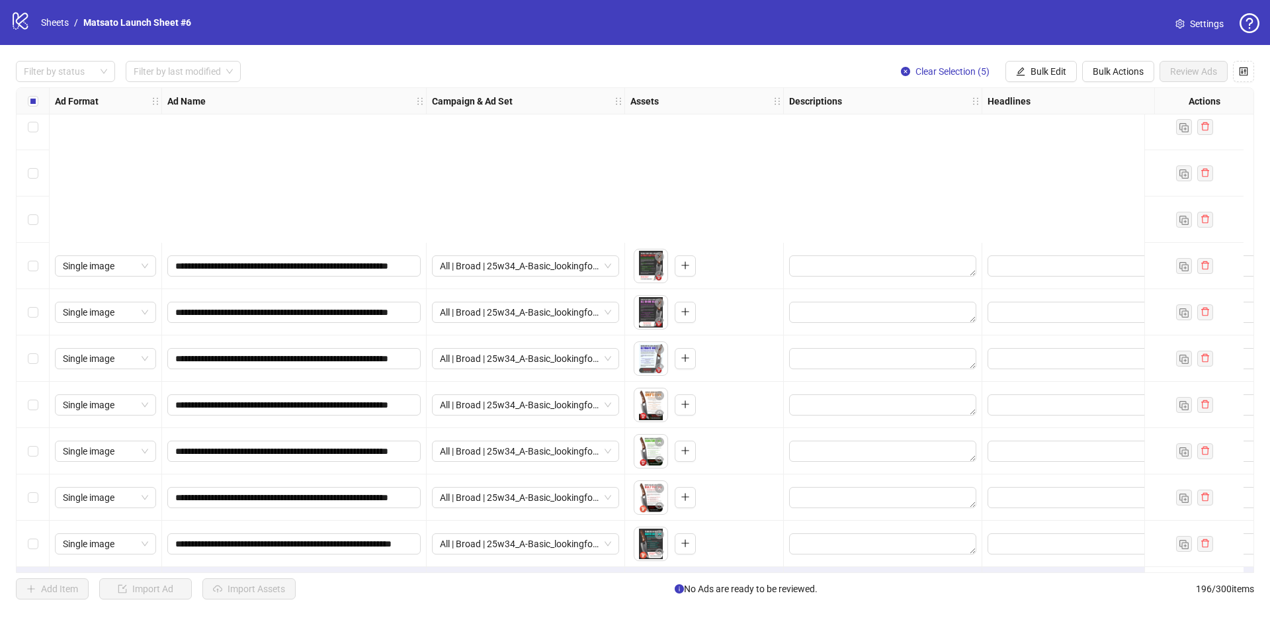
scroll to position [8620, 0]
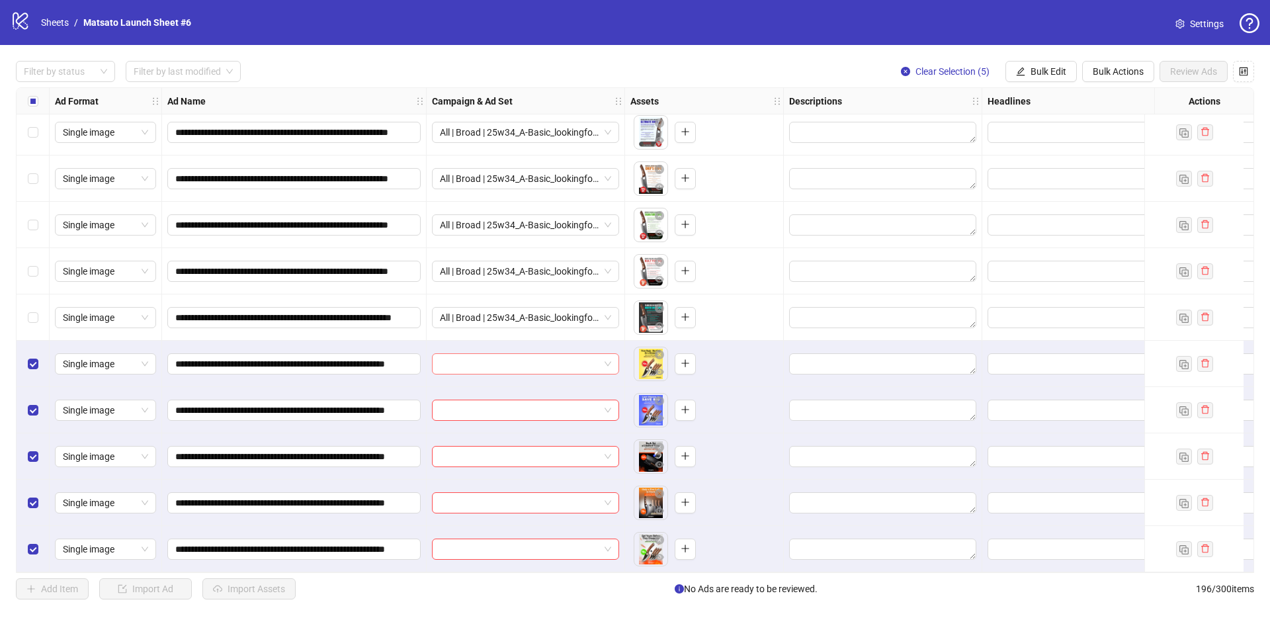
click at [608, 360] on span at bounding box center [525, 364] width 171 height 20
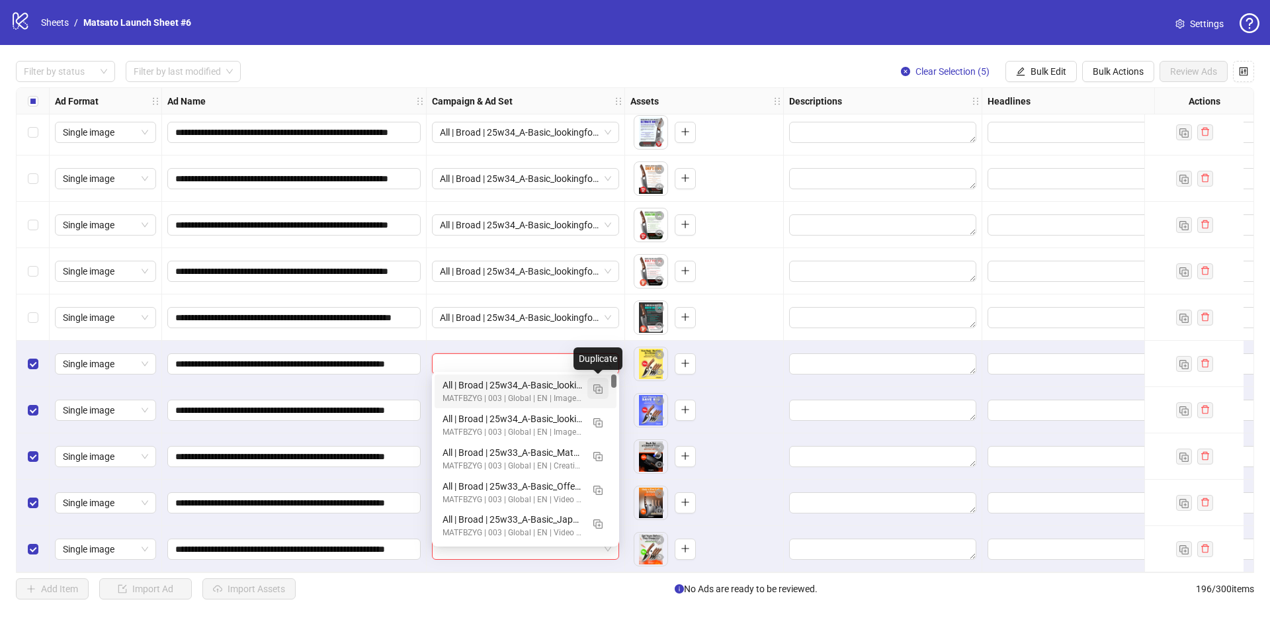
click at [599, 387] on img "button" at bounding box center [597, 388] width 9 height 9
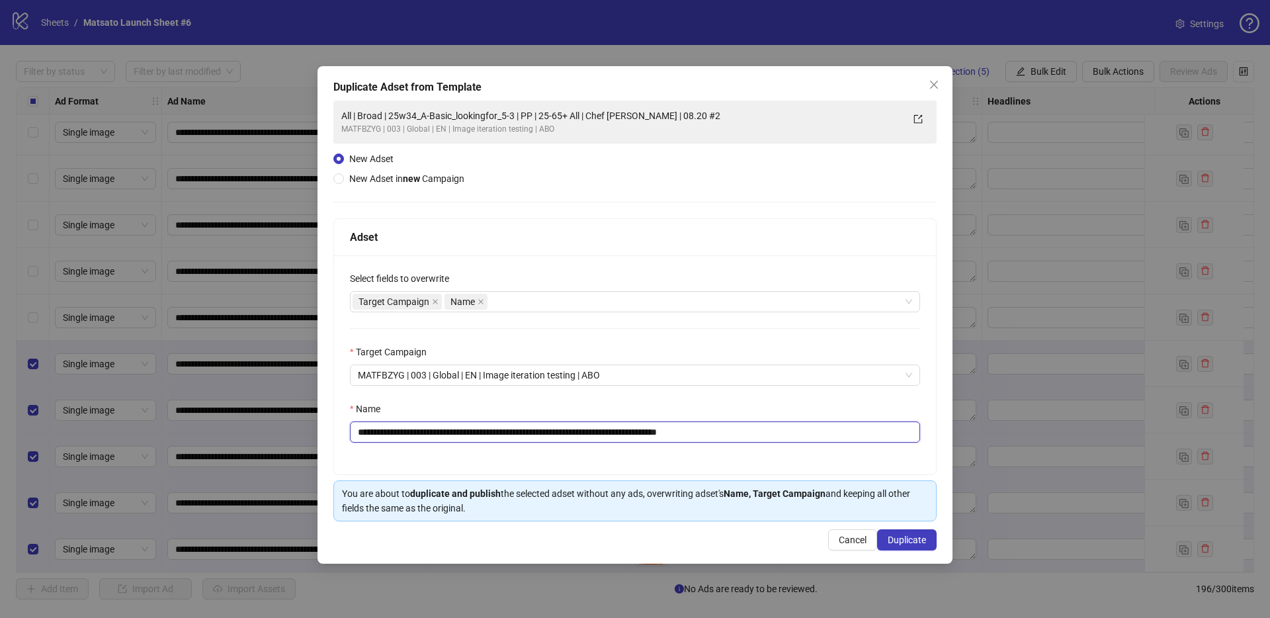
drag, startPoint x: 674, startPoint y: 429, endPoint x: 831, endPoint y: 464, distance: 160.4
click at [825, 460] on div "**********" at bounding box center [635, 364] width 602 height 219
drag, startPoint x: 532, startPoint y: 431, endPoint x: 403, endPoint y: 432, distance: 128.3
click at [403, 432] on input "**********" at bounding box center [635, 431] width 570 height 21
paste input "**********"
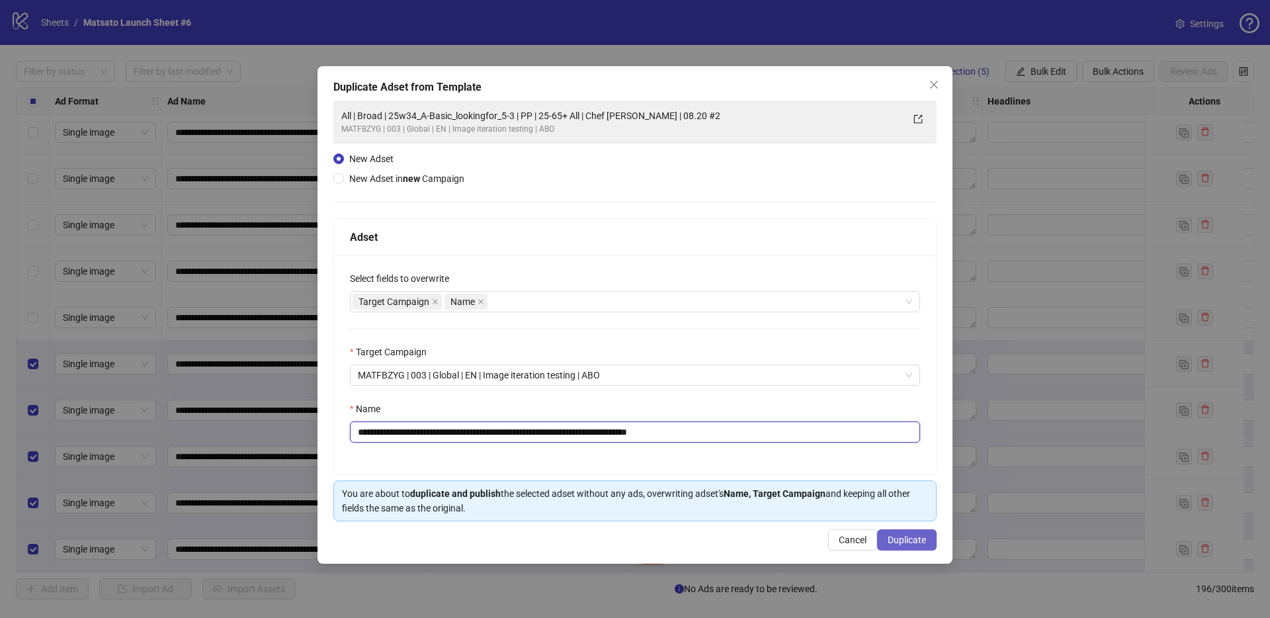
type input "**********"
click at [905, 540] on span "Duplicate" at bounding box center [906, 539] width 38 height 11
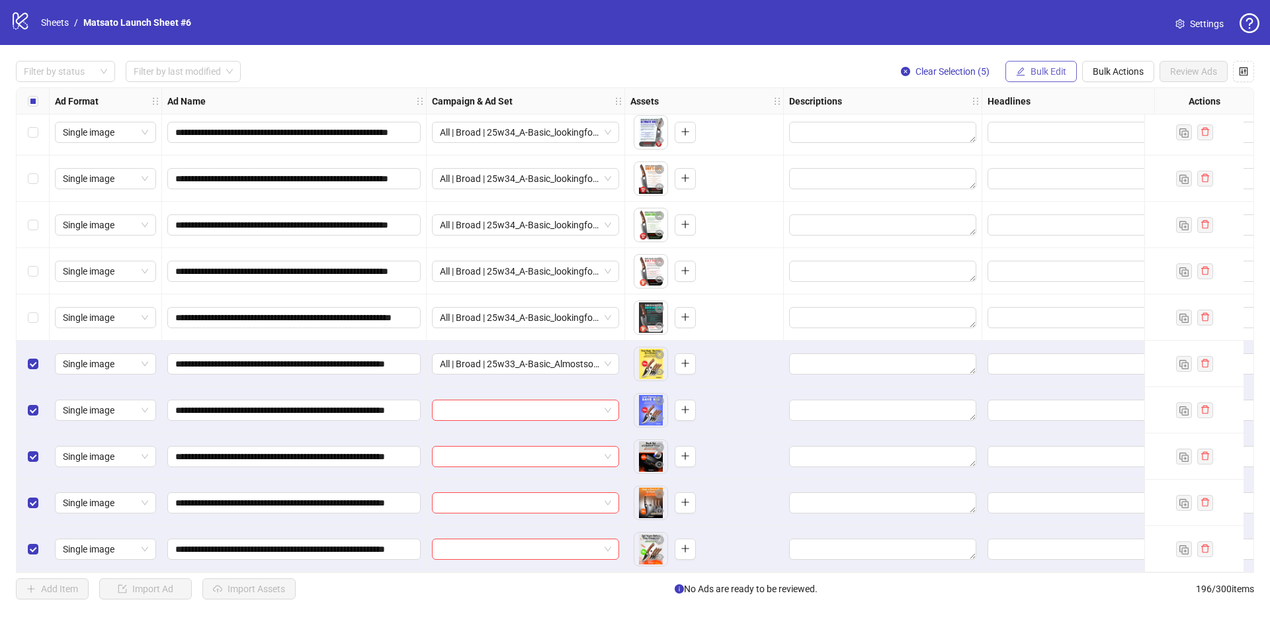
click at [1050, 69] on span "Bulk Edit" at bounding box center [1048, 71] width 36 height 11
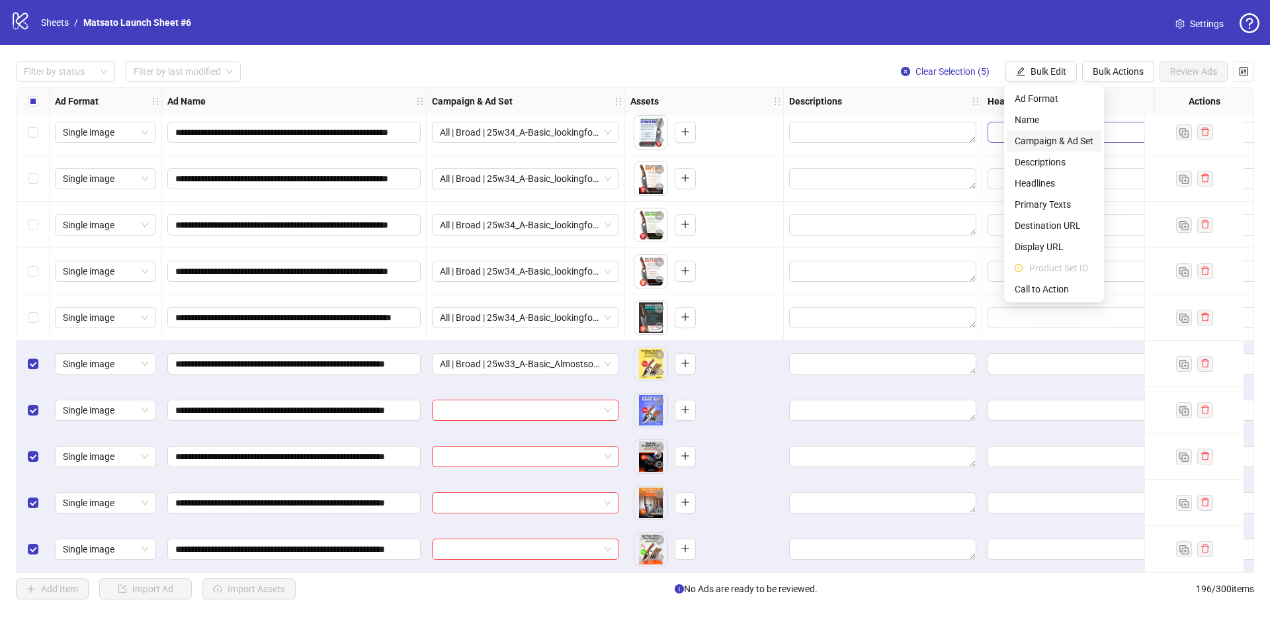
click at [1044, 136] on span "Campaign & Ad Set" at bounding box center [1053, 141] width 79 height 15
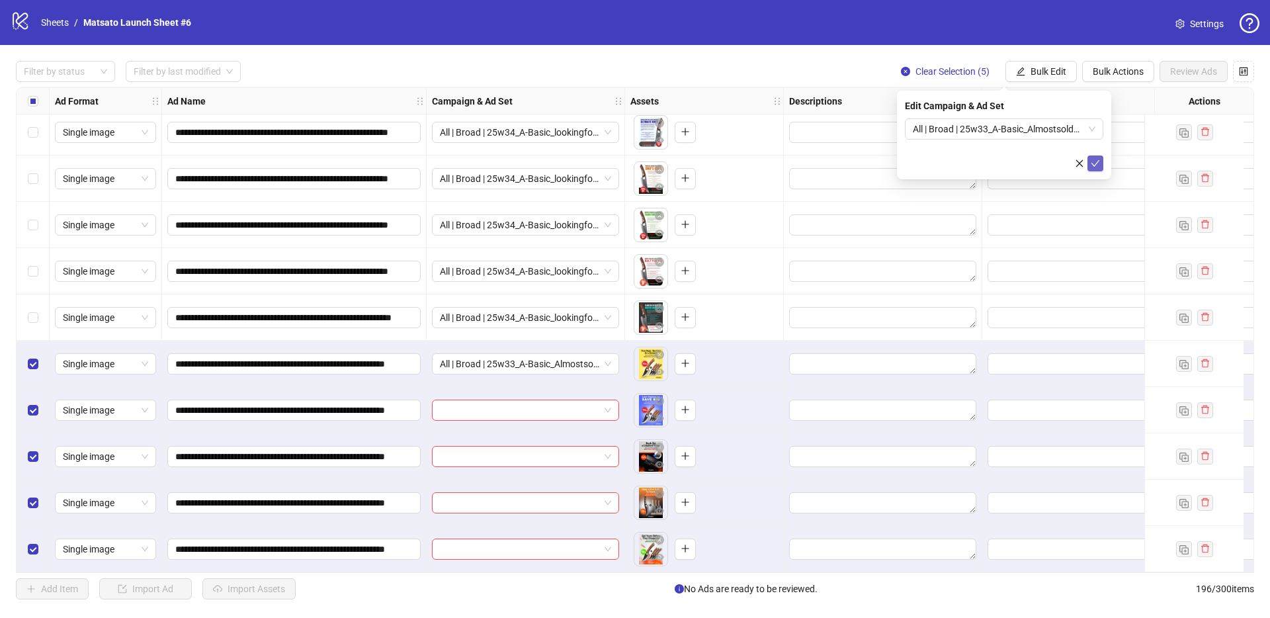
click at [1095, 166] on icon "check" at bounding box center [1094, 163] width 9 height 9
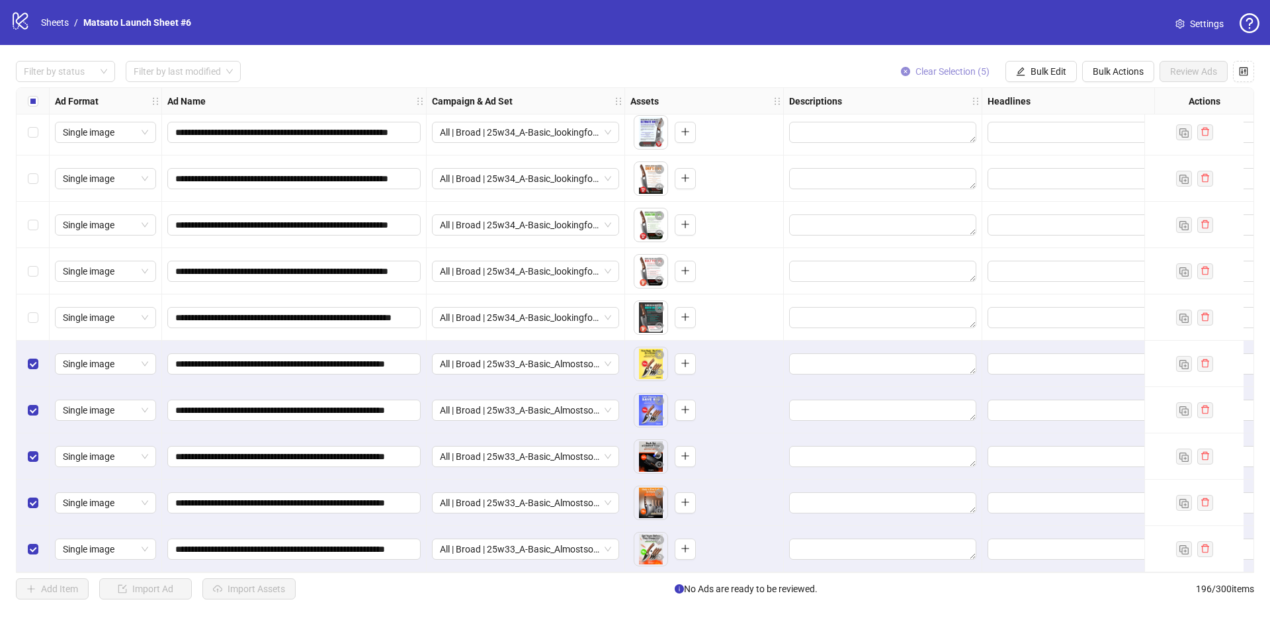
click at [944, 69] on span "Clear Selection (5)" at bounding box center [952, 71] width 74 height 11
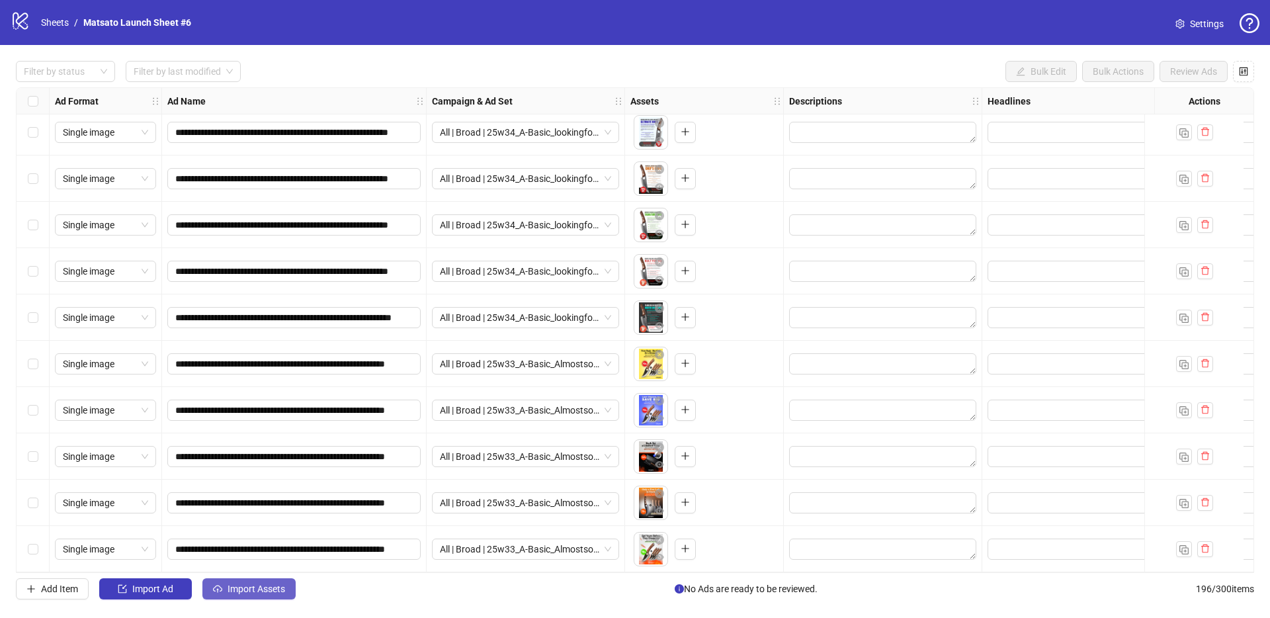
click at [243, 598] on button "Import Assets" at bounding box center [248, 588] width 93 height 21
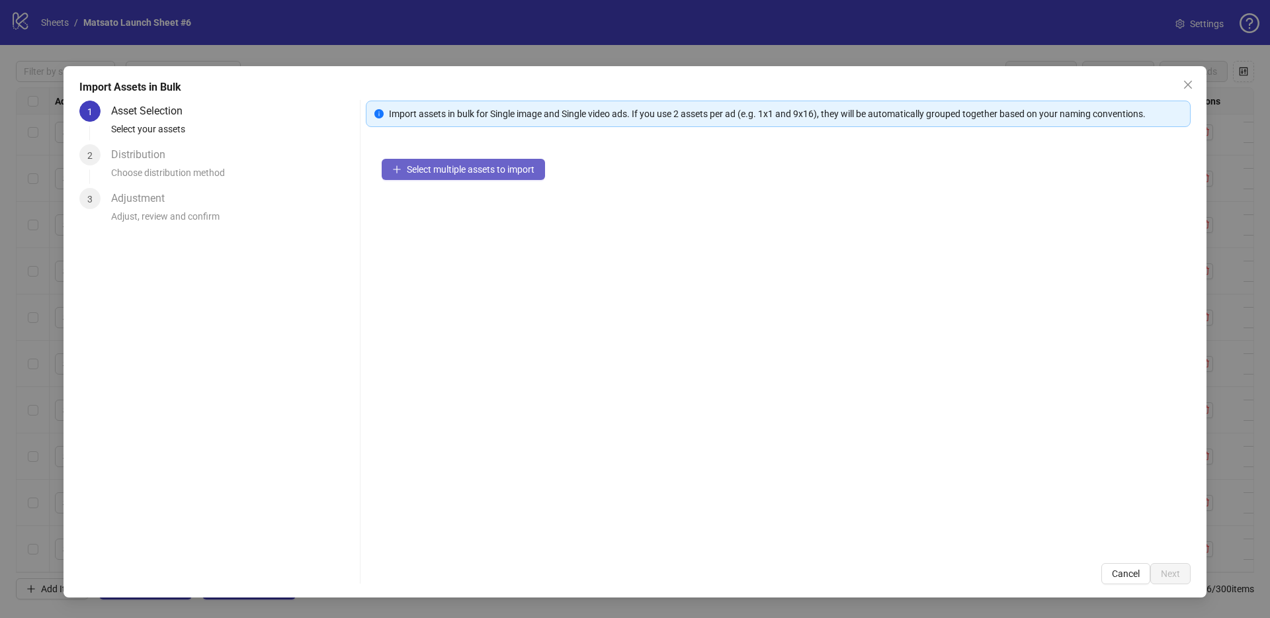
click at [468, 163] on button "Select multiple assets to import" at bounding box center [463, 169] width 163 height 21
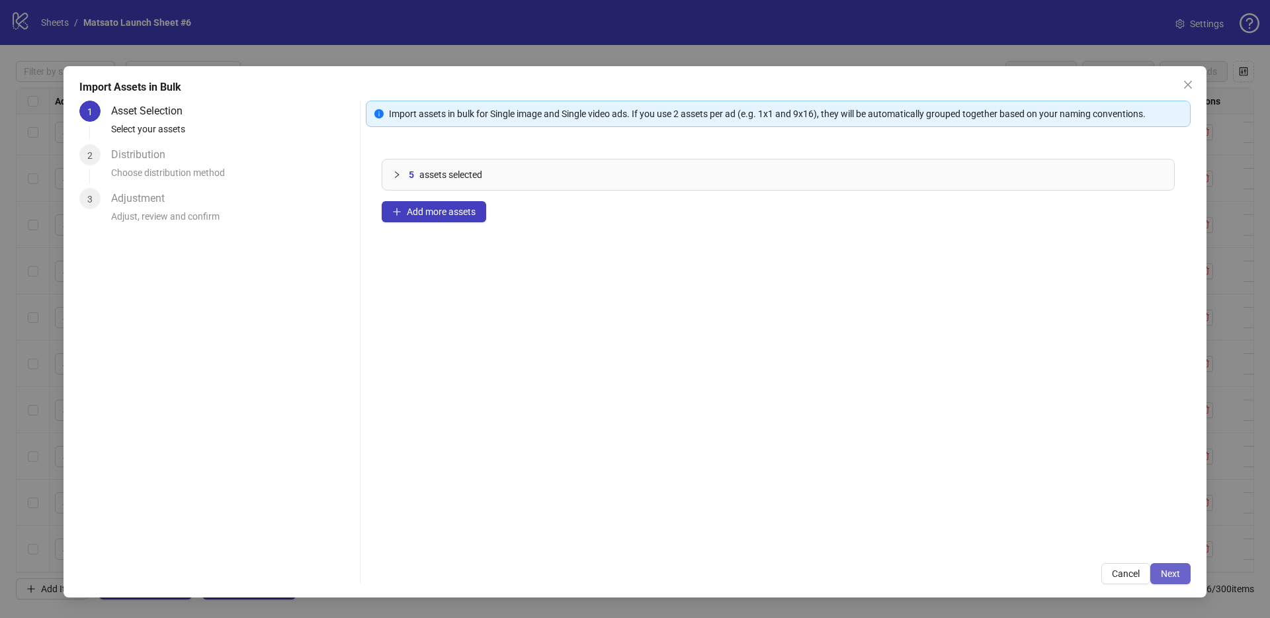
click at [1183, 574] on button "Next" at bounding box center [1170, 573] width 40 height 21
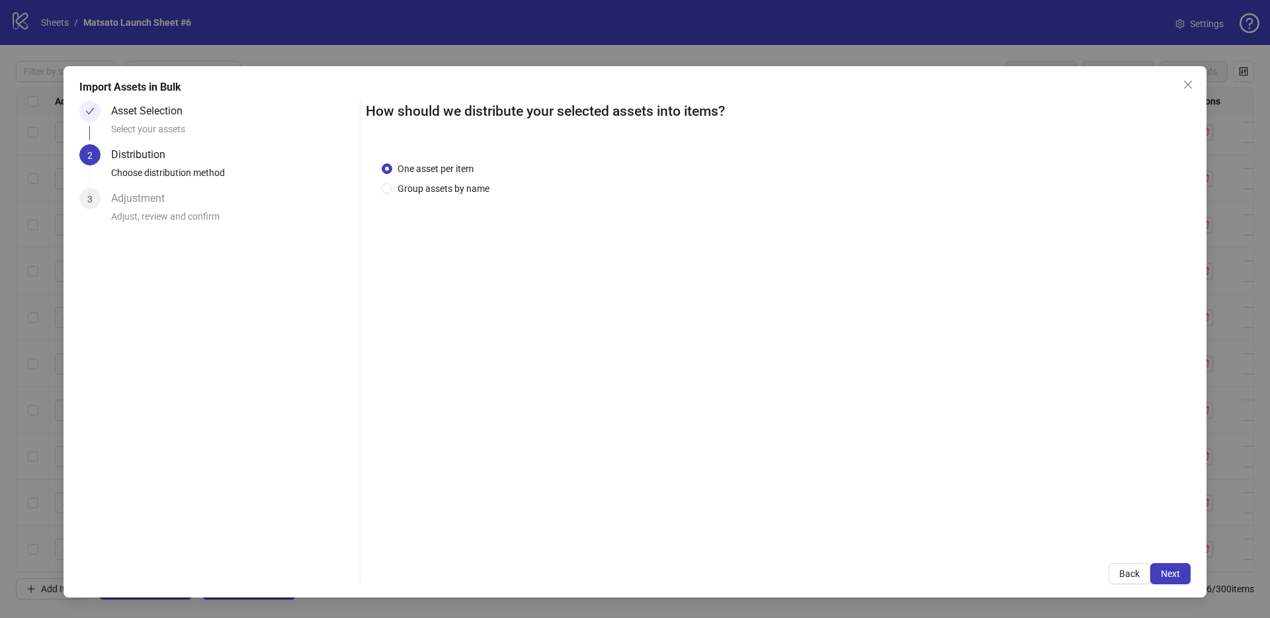
click at [1181, 574] on button "Next" at bounding box center [1170, 573] width 40 height 21
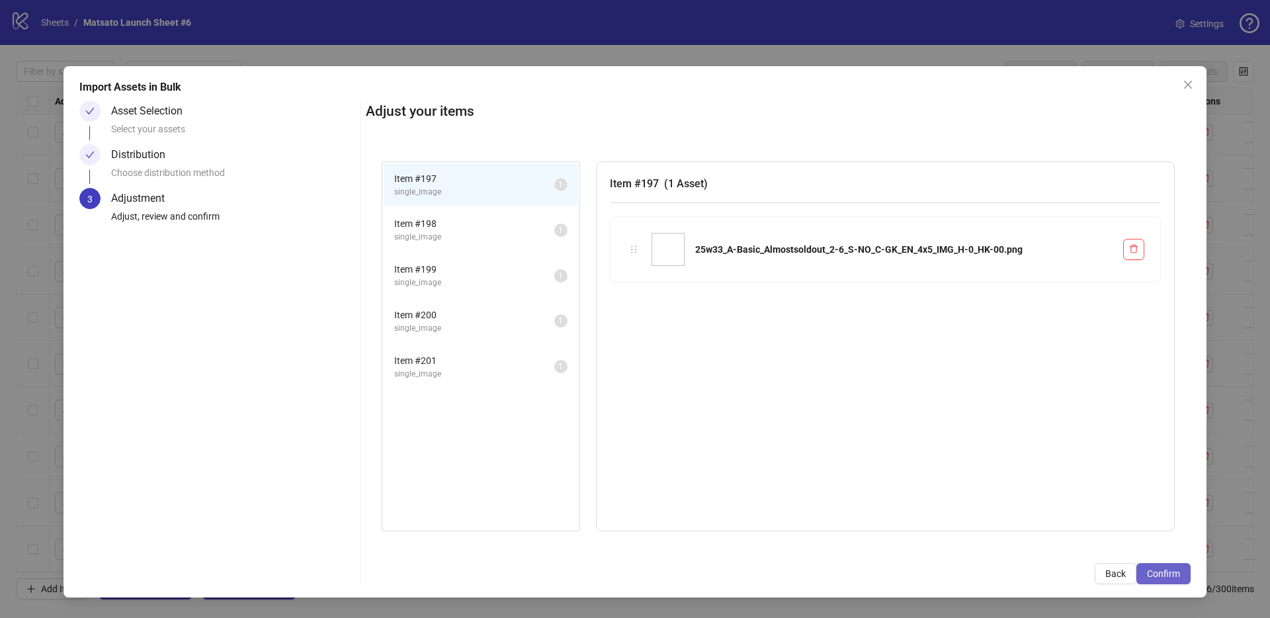
click at [1180, 574] on button "Confirm" at bounding box center [1163, 573] width 54 height 21
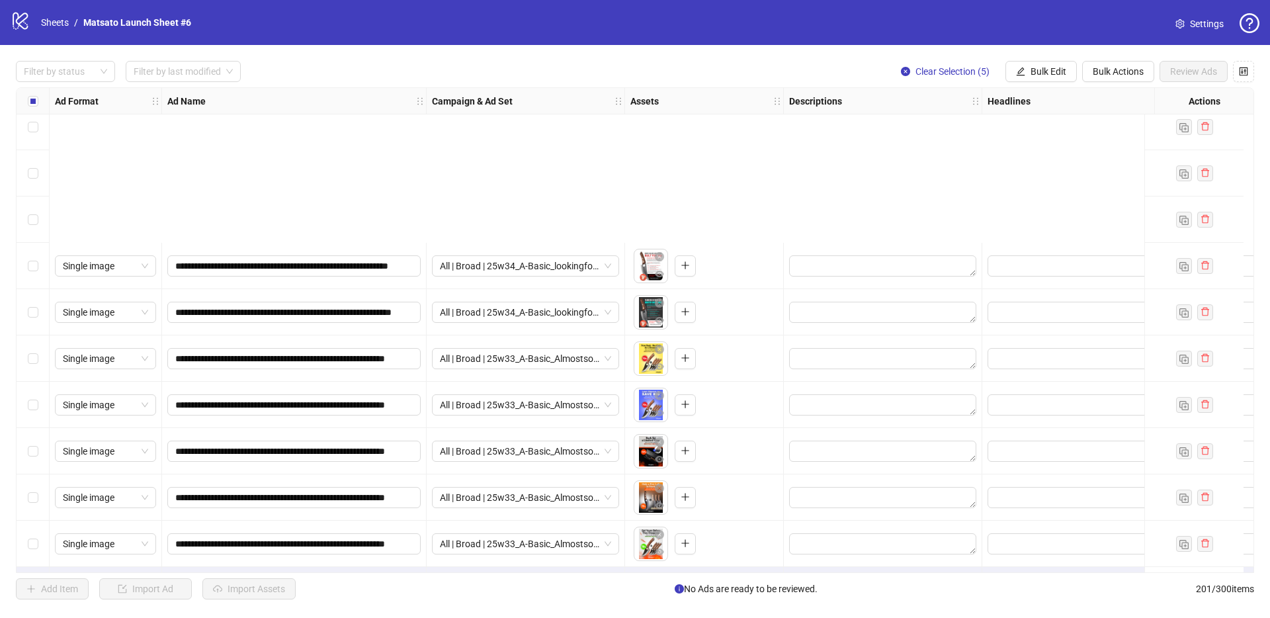
scroll to position [8852, 0]
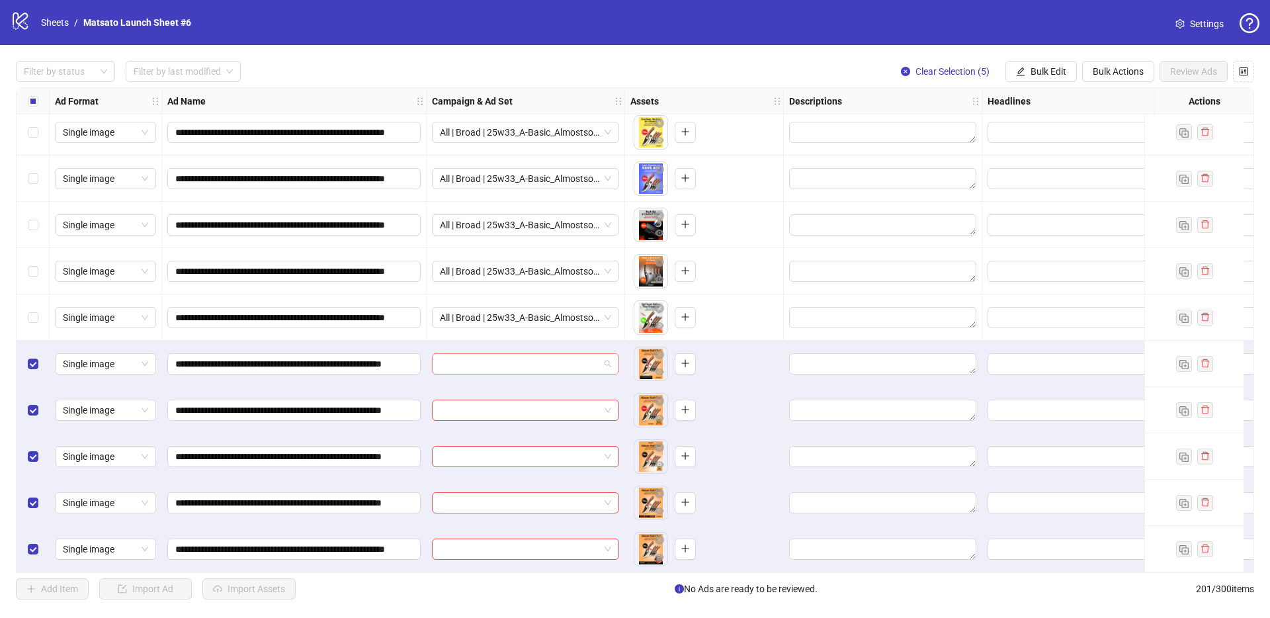
click at [610, 358] on span at bounding box center [525, 364] width 171 height 20
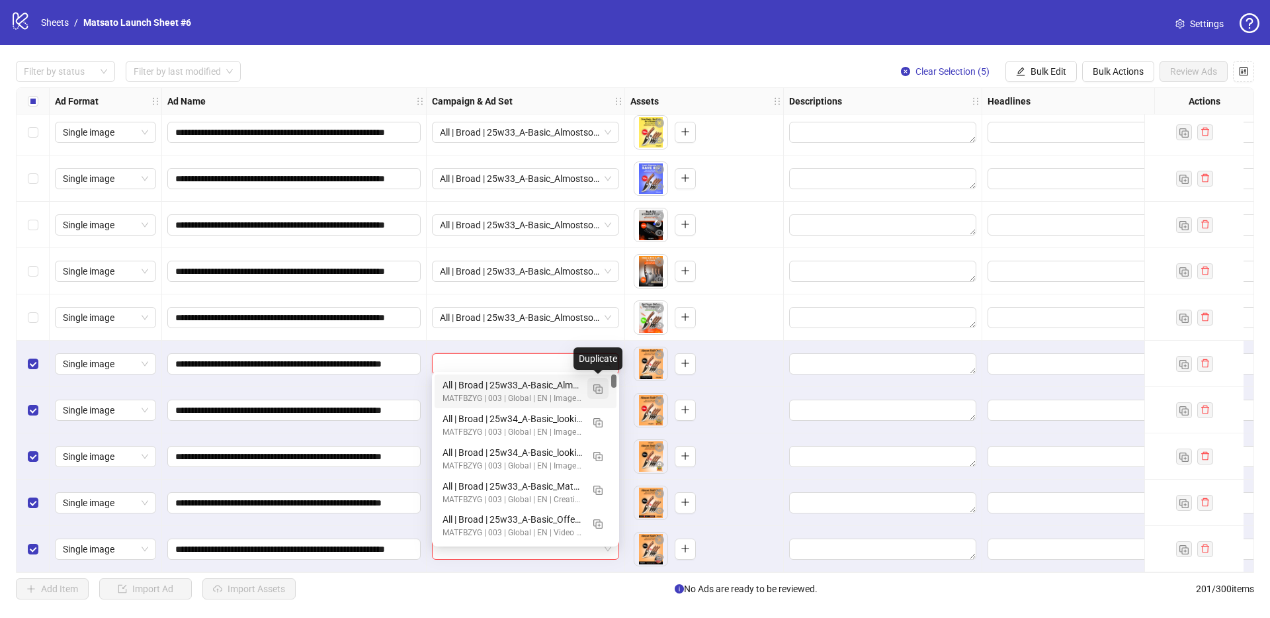
click at [598, 390] on img "button" at bounding box center [597, 388] width 9 height 9
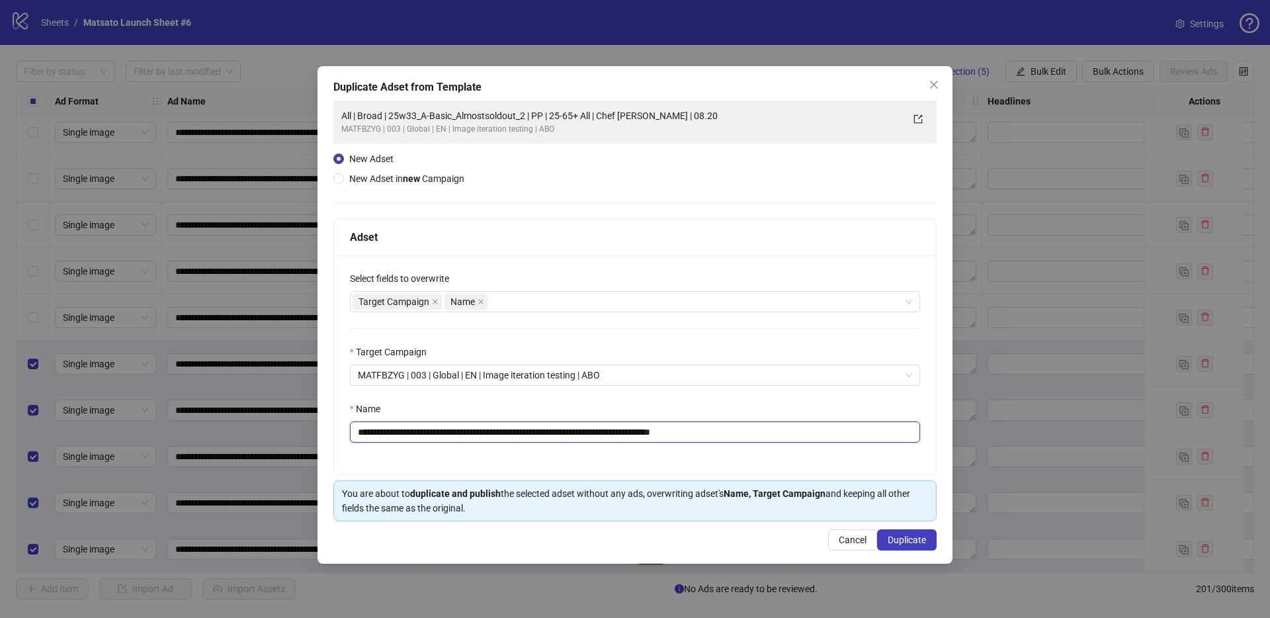
drag, startPoint x: 690, startPoint y: 432, endPoint x: 842, endPoint y: 442, distance: 151.7
click at [842, 442] on input "**********" at bounding box center [635, 431] width 570 height 21
type input "**********"
click at [897, 535] on span "Duplicate" at bounding box center [906, 539] width 38 height 11
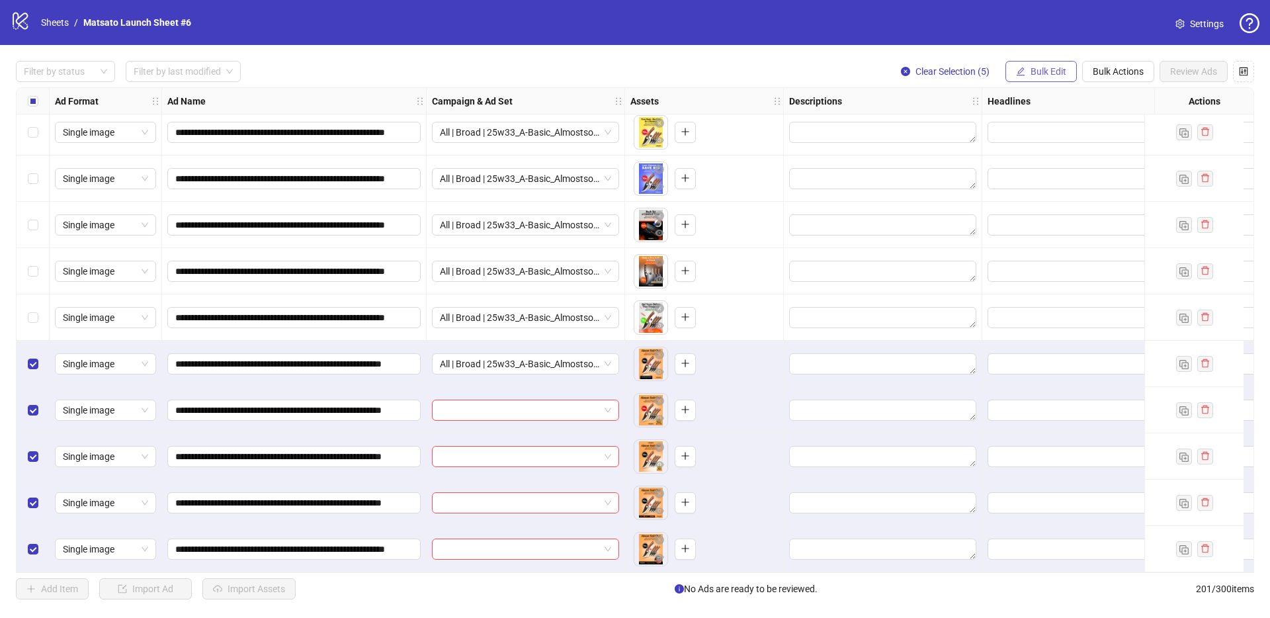
click at [1031, 66] on span "Bulk Edit" at bounding box center [1048, 71] width 36 height 11
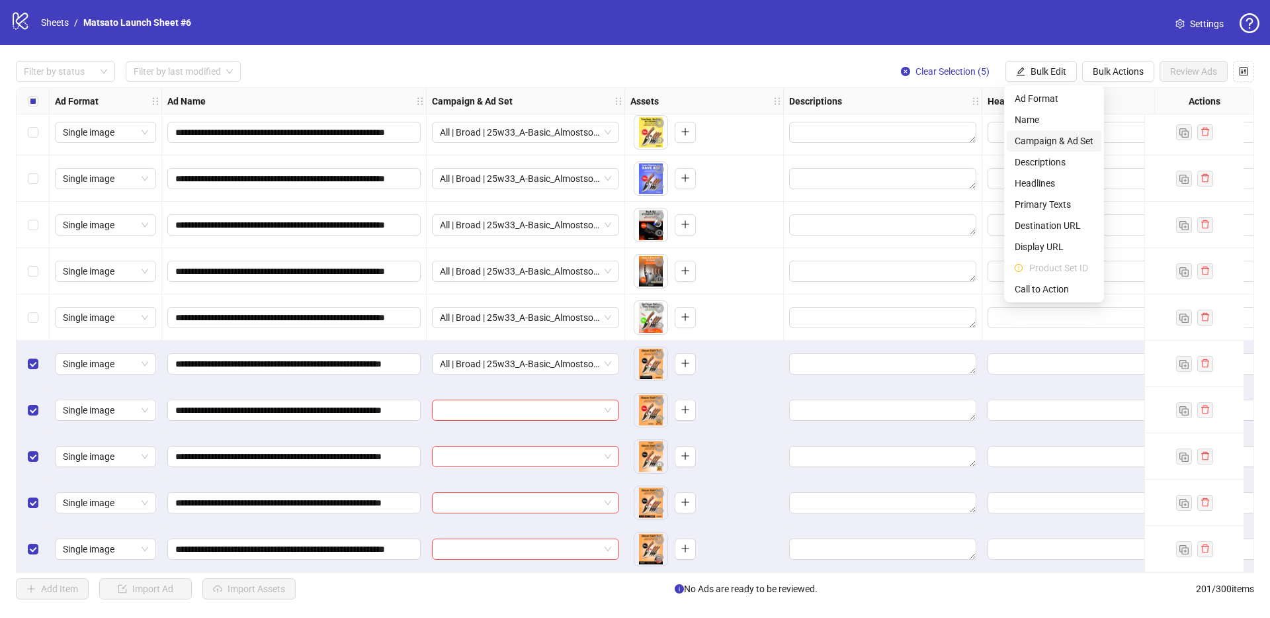
click at [1068, 138] on span "Campaign & Ad Set" at bounding box center [1053, 141] width 79 height 15
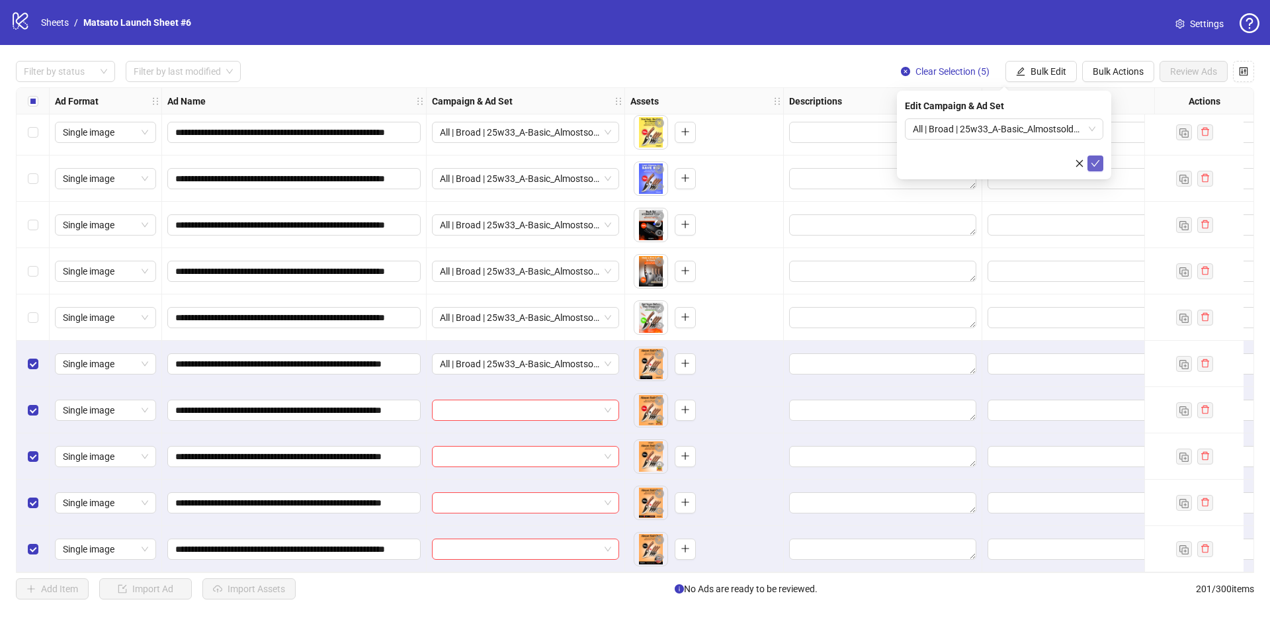
click at [1101, 160] on button "submit" at bounding box center [1095, 163] width 16 height 16
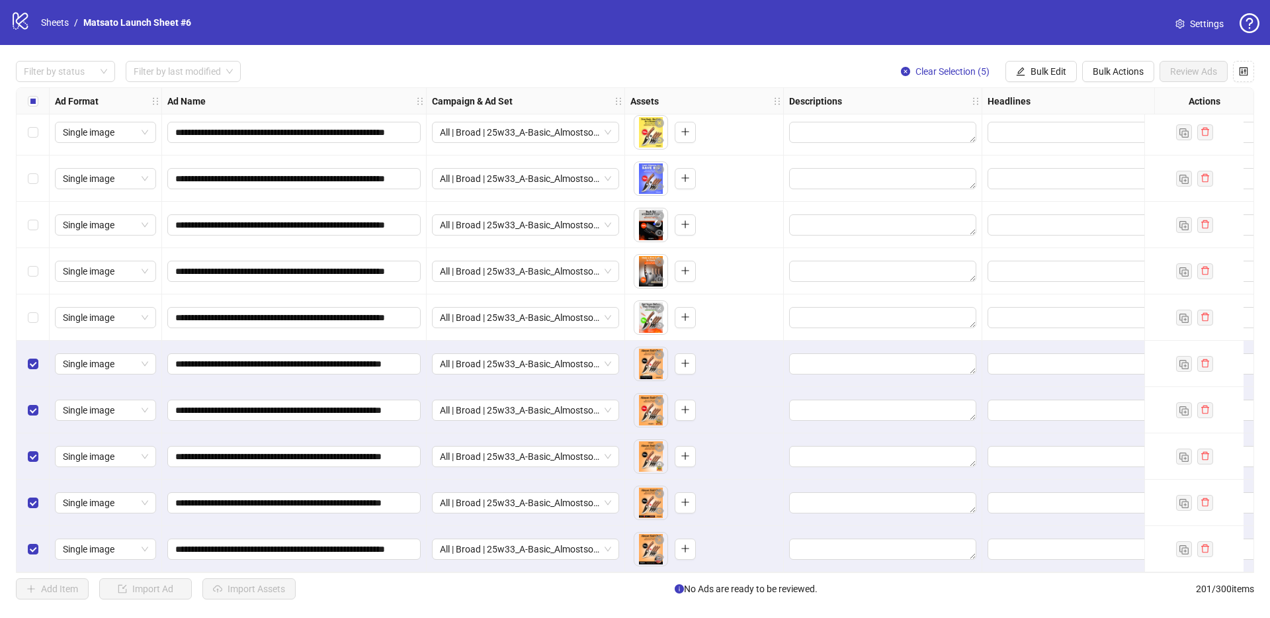
click at [958, 66] on span "Clear Selection (5)" at bounding box center [952, 71] width 74 height 11
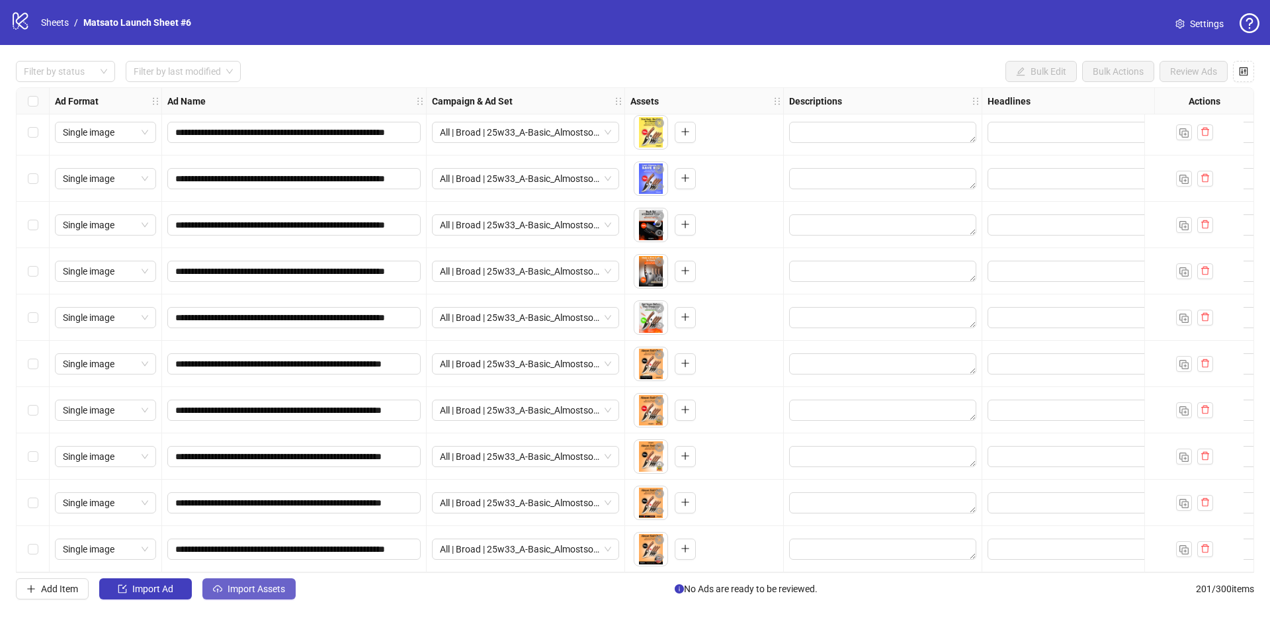
click at [277, 590] on span "Import Assets" at bounding box center [256, 588] width 58 height 11
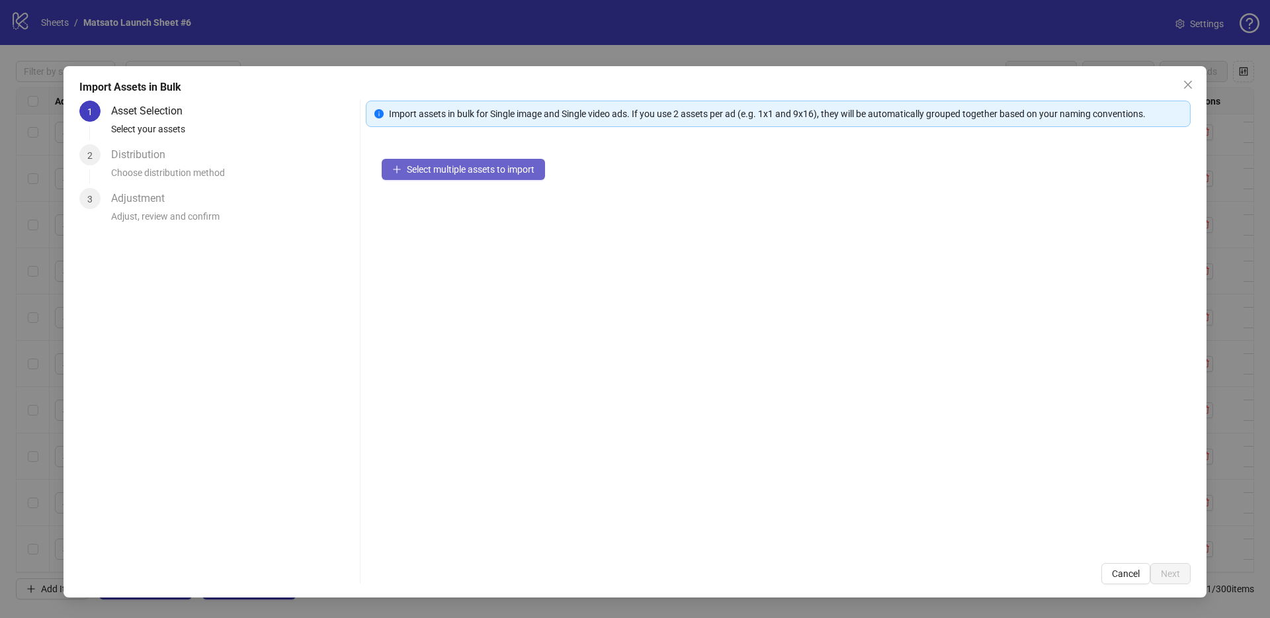
click at [475, 168] on span "Select multiple assets to import" at bounding box center [471, 169] width 128 height 11
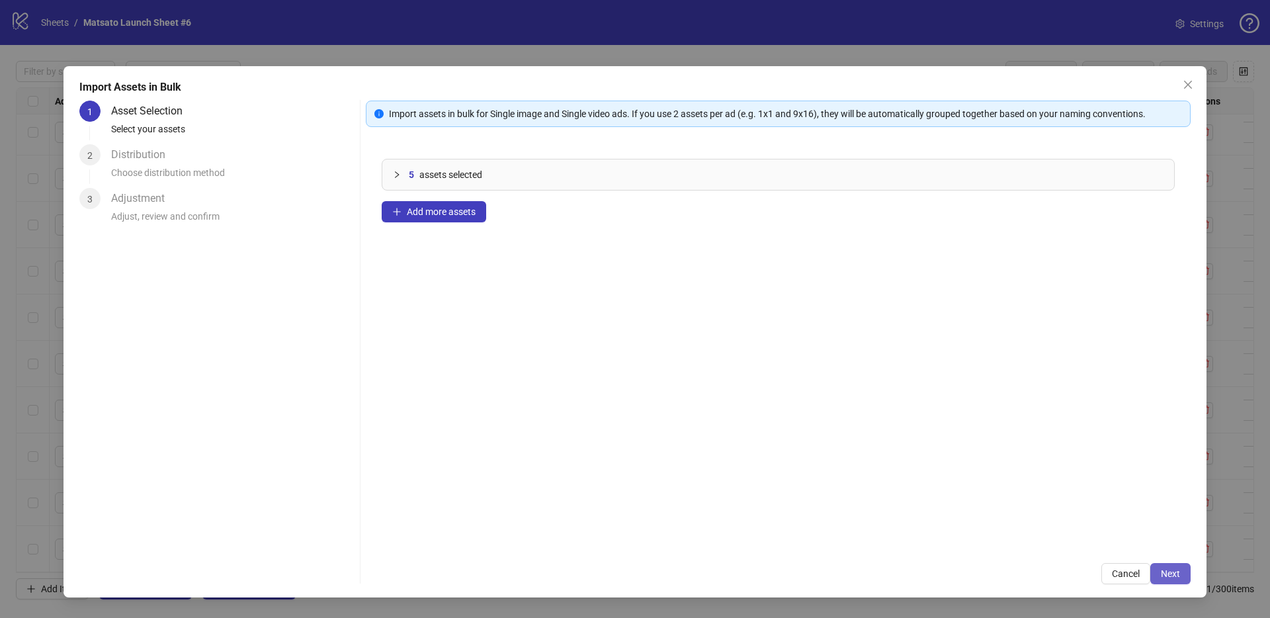
click at [1164, 572] on span "Next" at bounding box center [1169, 573] width 19 height 11
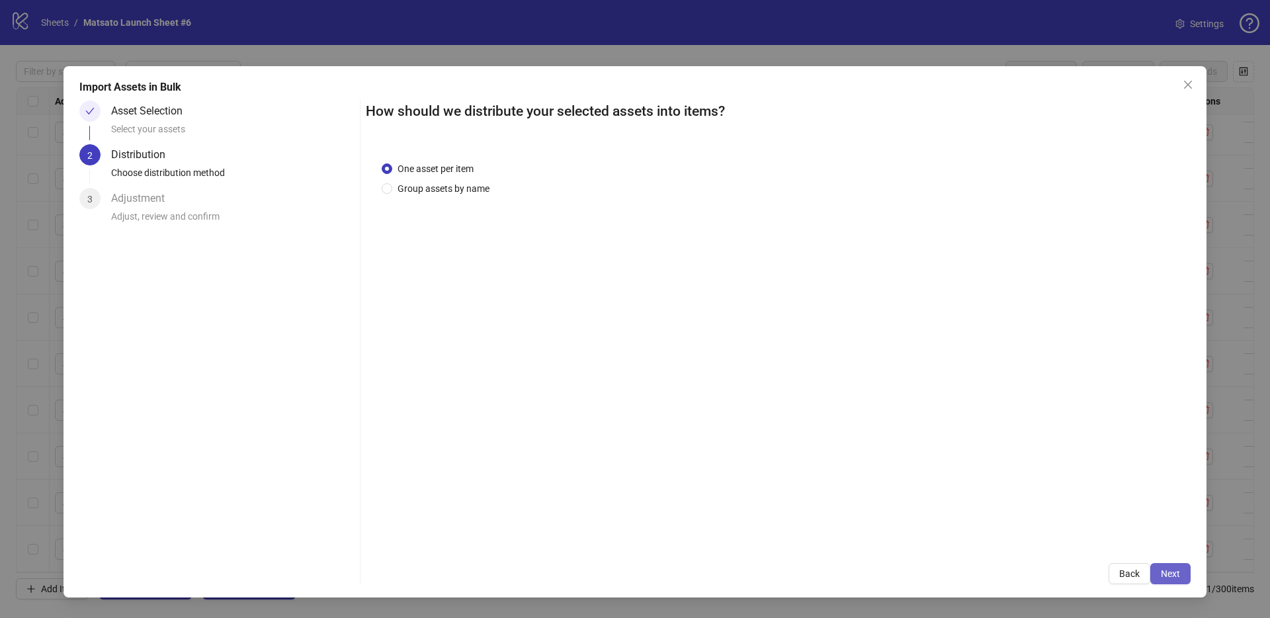
click at [1165, 573] on span "Next" at bounding box center [1169, 573] width 19 height 11
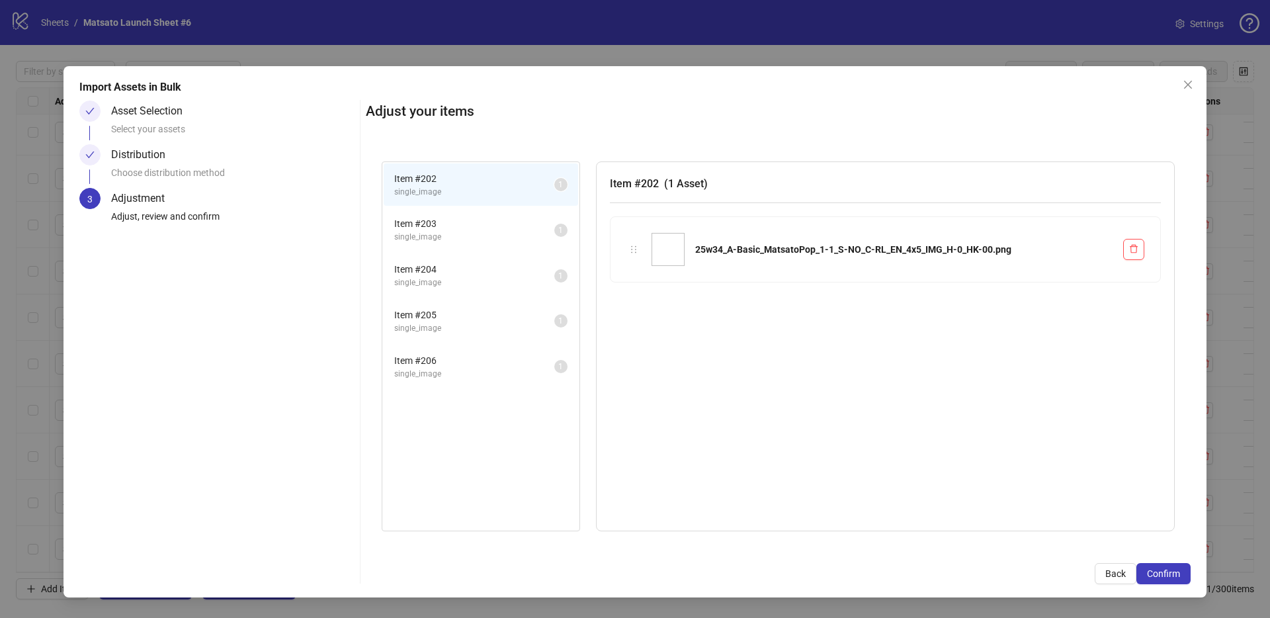
click at [1165, 573] on span "Confirm" at bounding box center [1163, 573] width 33 height 11
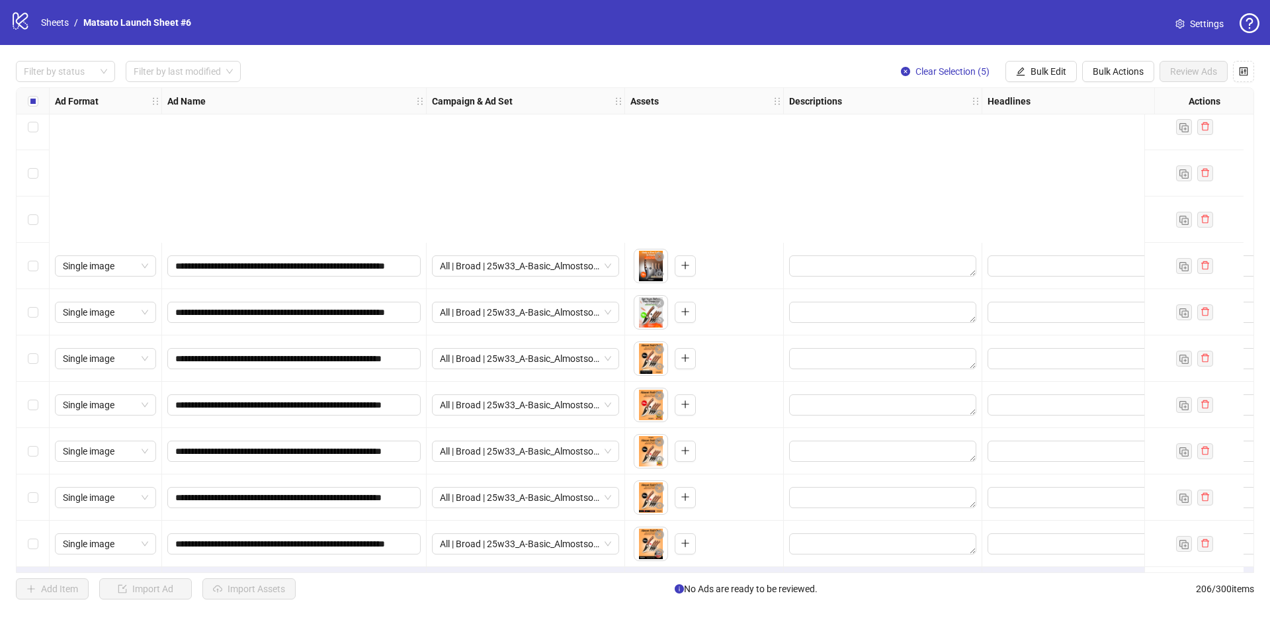
scroll to position [9083, 0]
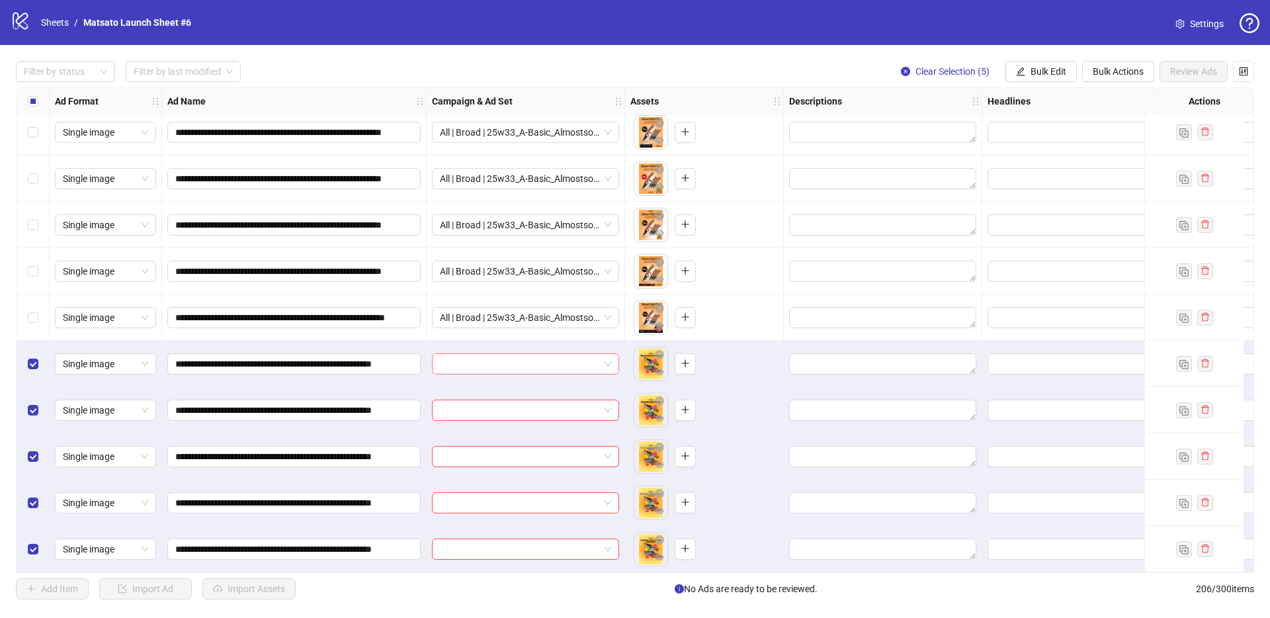
click at [610, 358] on span at bounding box center [525, 364] width 171 height 20
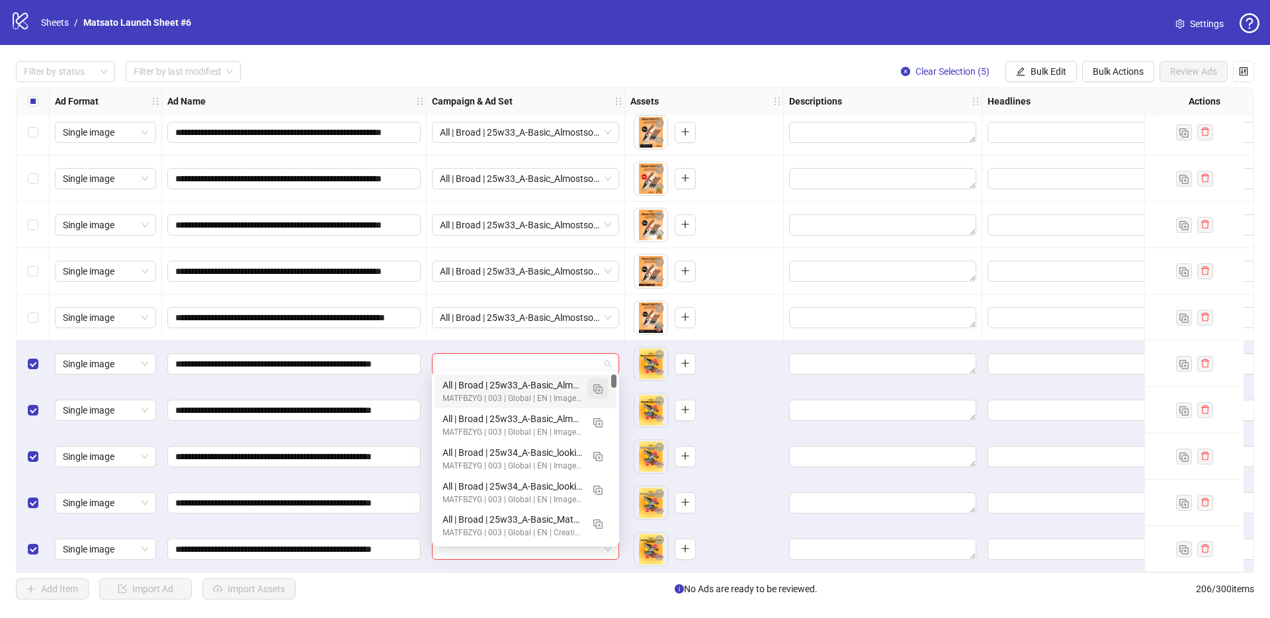
click at [596, 393] on button "button" at bounding box center [597, 388] width 21 height 21
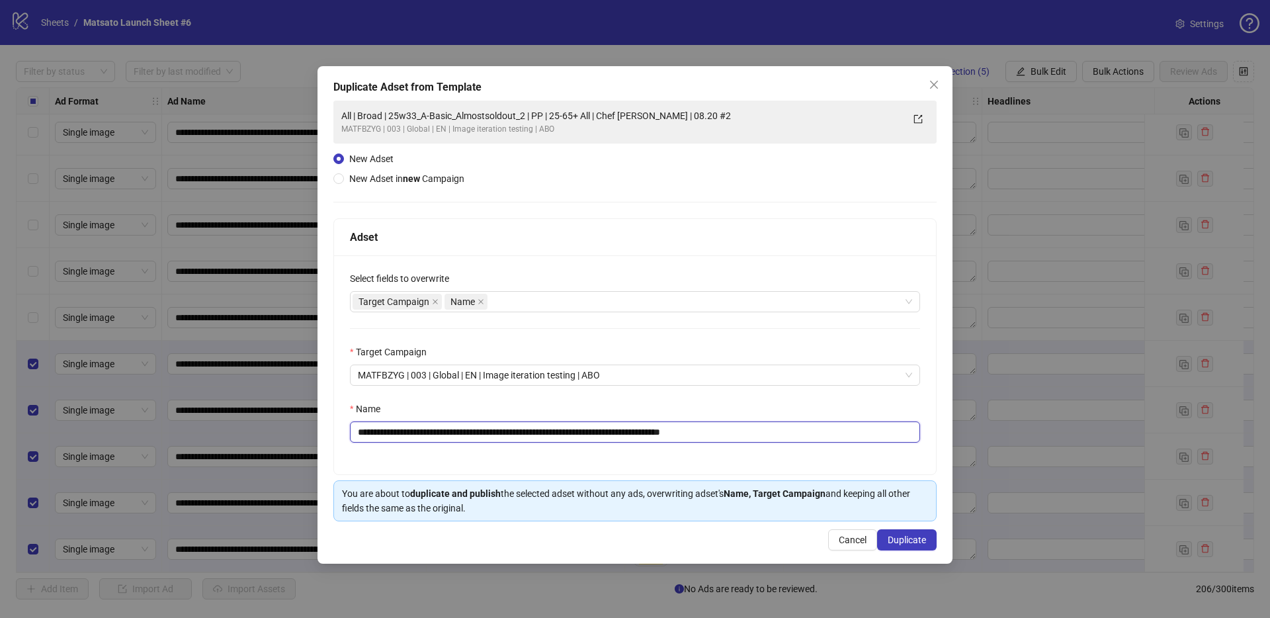
drag, startPoint x: 686, startPoint y: 433, endPoint x: 882, endPoint y: 467, distance: 198.6
click at [875, 466] on div "**********" at bounding box center [635, 364] width 602 height 219
drag, startPoint x: 542, startPoint y: 432, endPoint x: 405, endPoint y: 428, distance: 136.9
click at [405, 428] on input "**********" at bounding box center [635, 431] width 570 height 21
paste input "text"
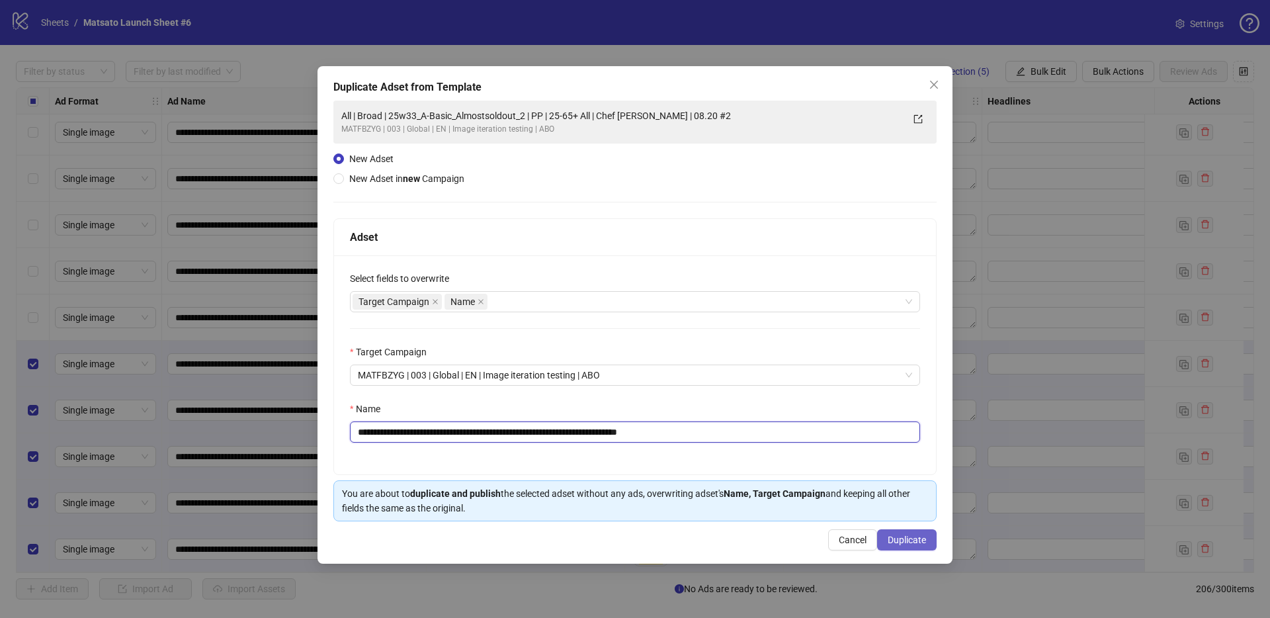
type input "**********"
click at [909, 546] on button "Duplicate" at bounding box center [907, 539] width 60 height 21
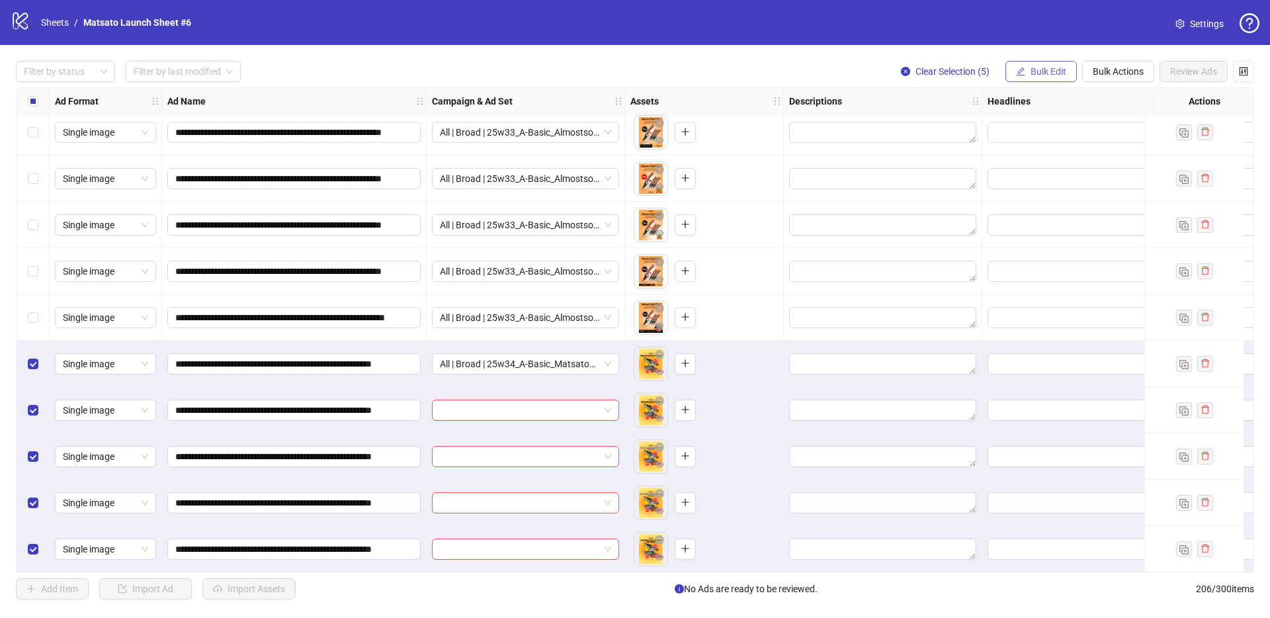
click at [1031, 71] on span "Bulk Edit" at bounding box center [1048, 71] width 36 height 11
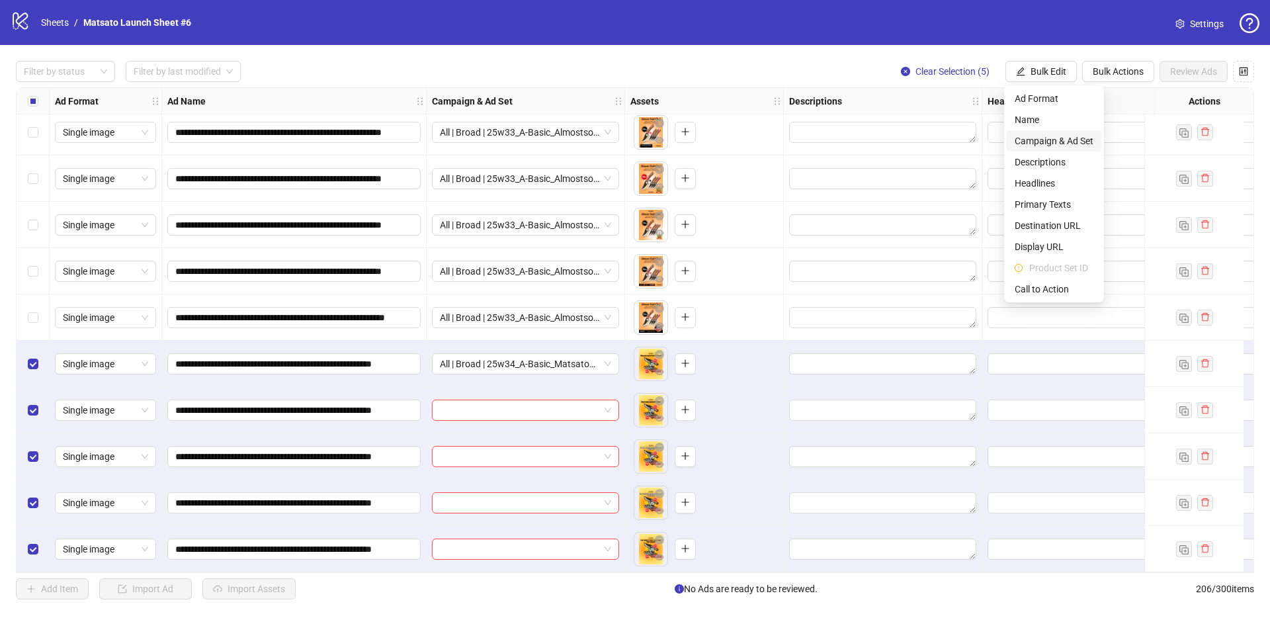
click at [1046, 142] on span "Campaign & Ad Set" at bounding box center [1053, 141] width 79 height 15
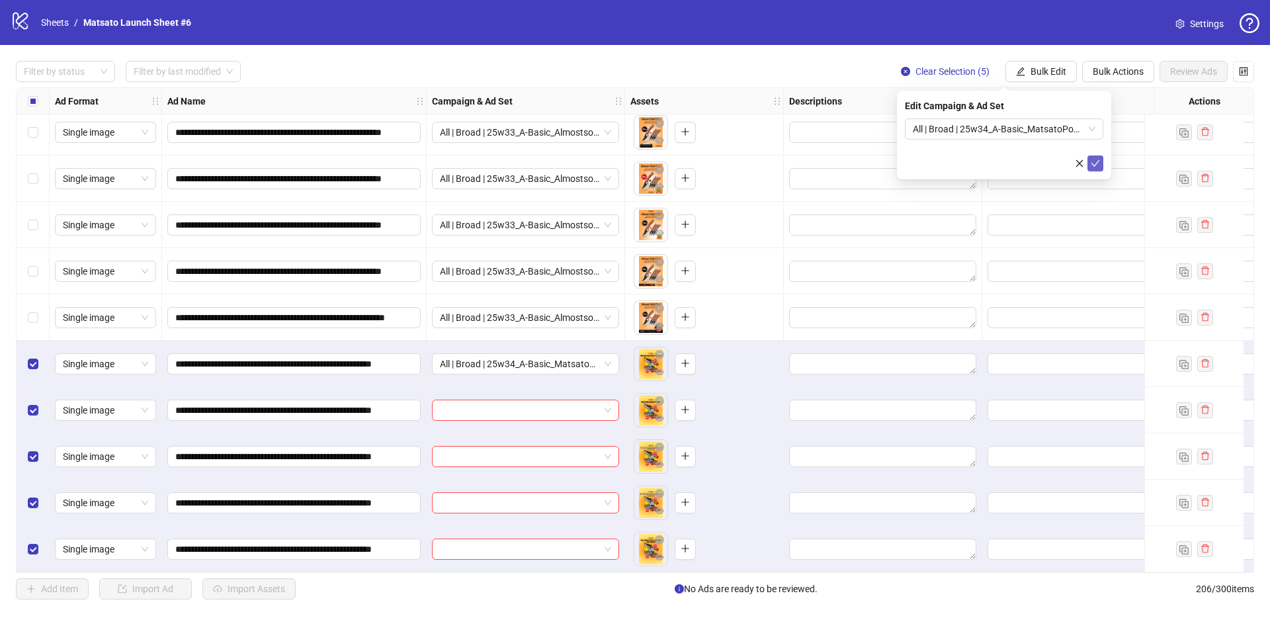
click at [1094, 166] on icon "check" at bounding box center [1094, 163] width 9 height 9
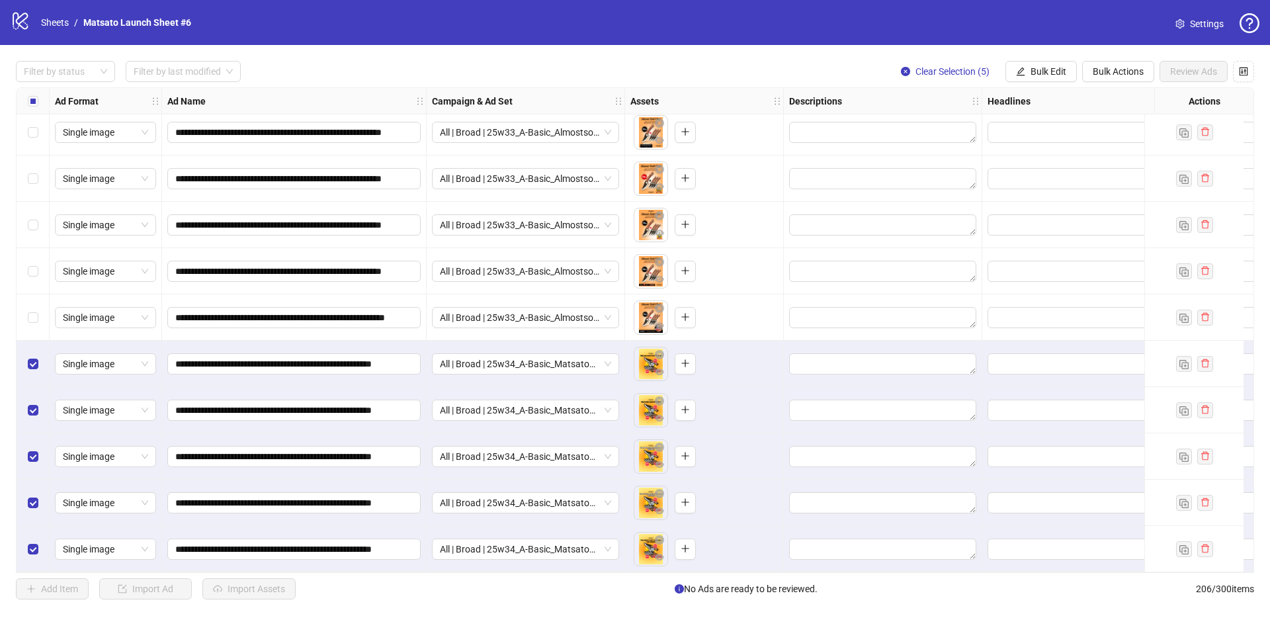
click at [840, 68] on div "Filter by status Filter by last modified Clear Selection (5) Bulk Edit Bulk Act…" at bounding box center [635, 71] width 1238 height 21
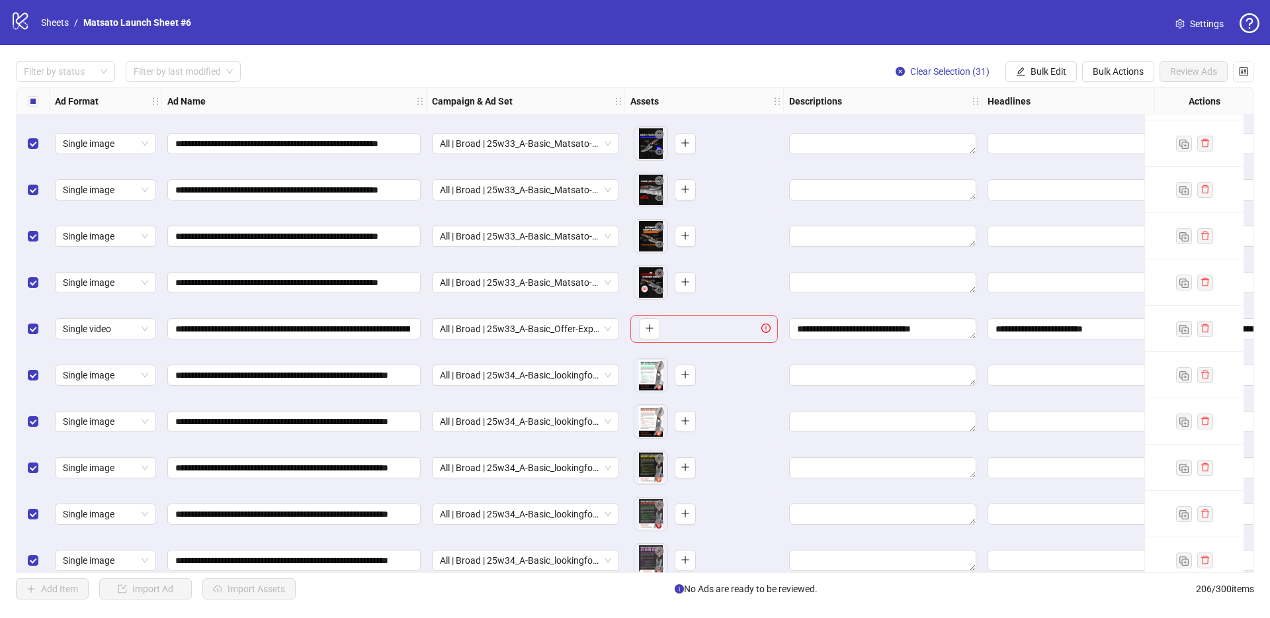
scroll to position [8071, 0]
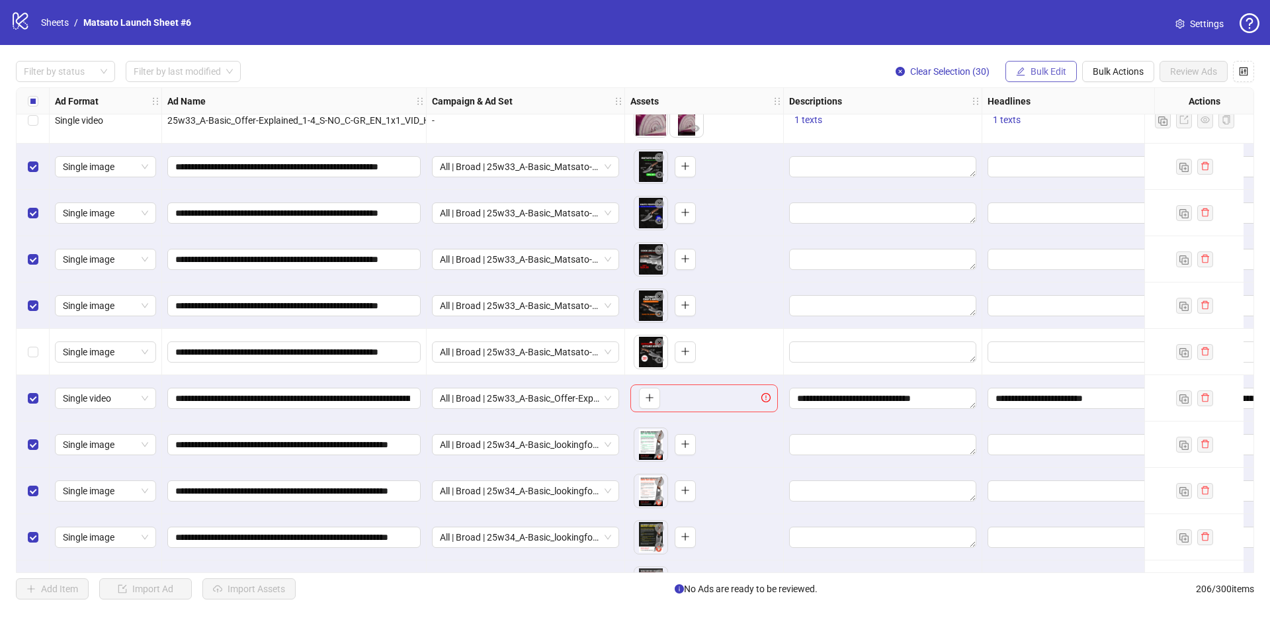
click at [1048, 75] on span "Bulk Edit" at bounding box center [1048, 71] width 36 height 11
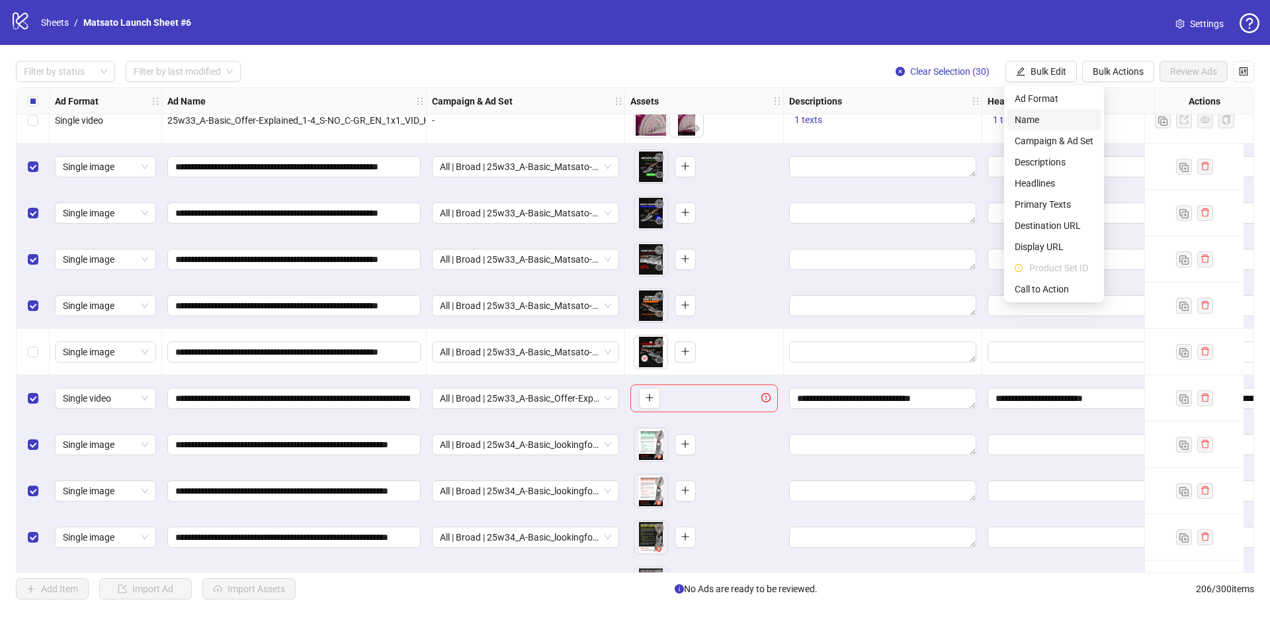
click at [1052, 122] on span "Name" at bounding box center [1053, 119] width 79 height 15
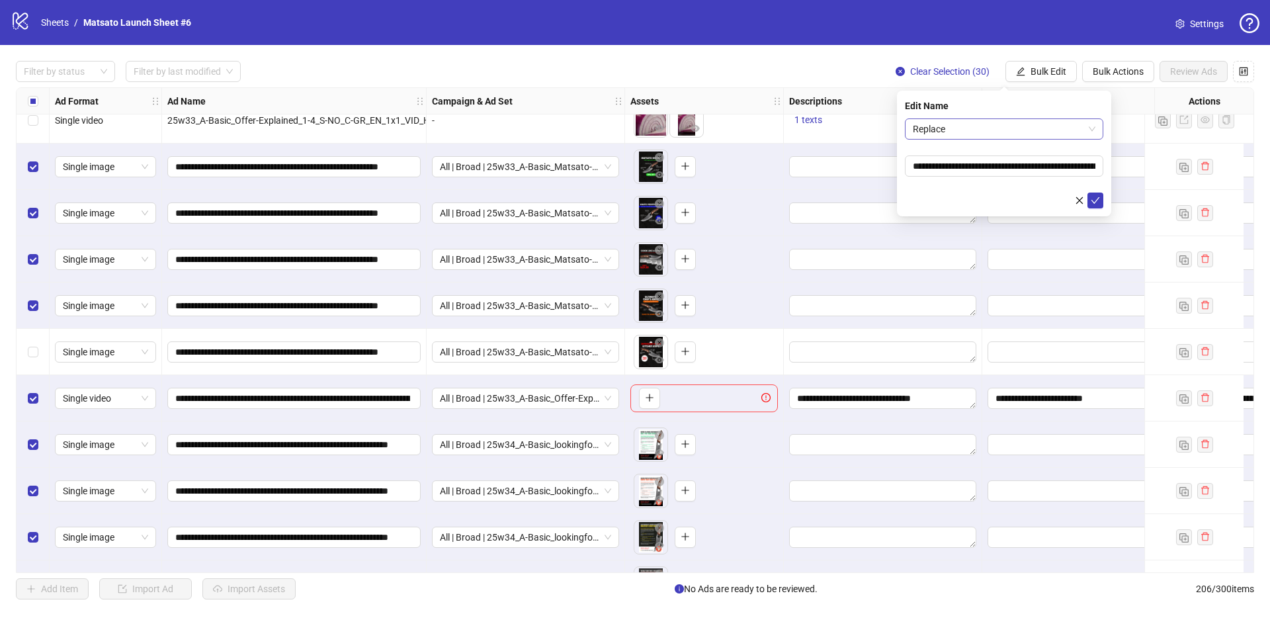
click at [1007, 134] on span "Replace" at bounding box center [1004, 129] width 183 height 20
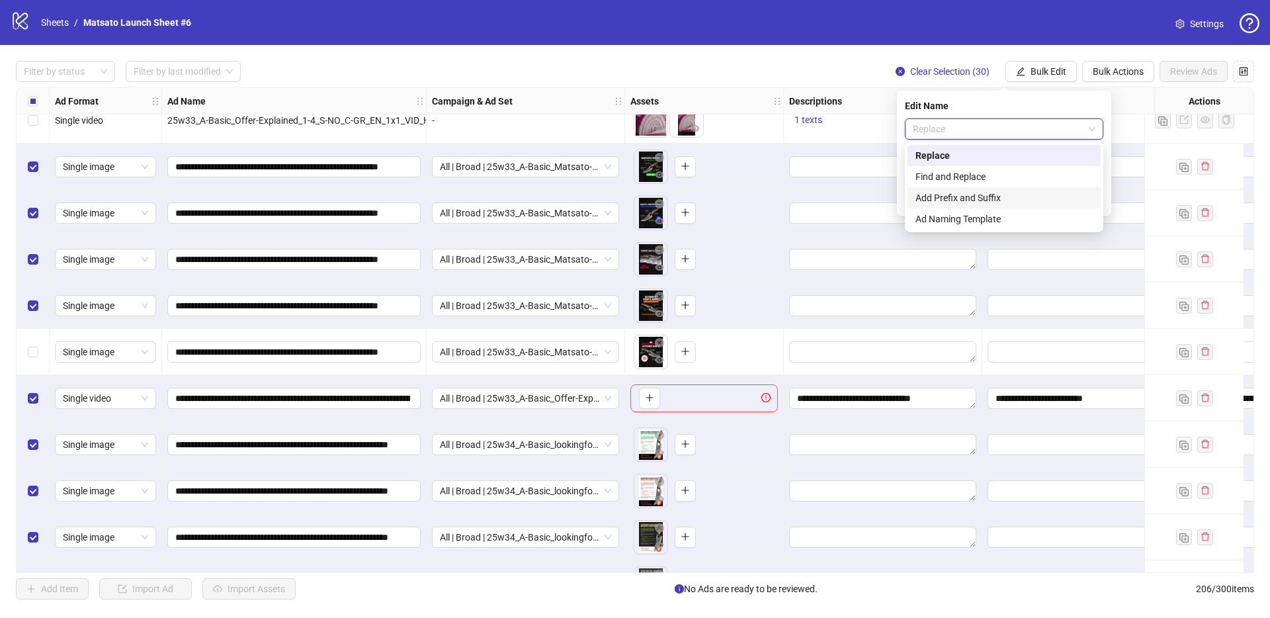
click at [980, 195] on div "Add Prefix and Suffix" at bounding box center [1003, 197] width 177 height 15
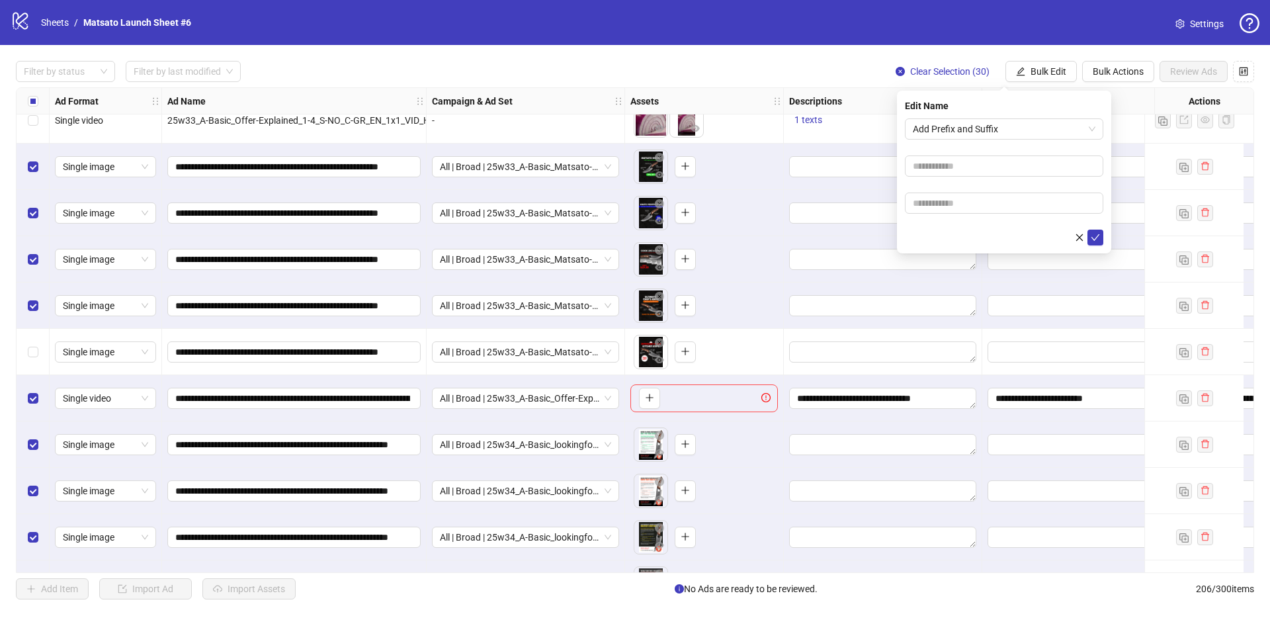
click at [951, 214] on form "Add Prefix and Suffix" at bounding box center [1004, 181] width 198 height 127
click at [952, 205] on input "text" at bounding box center [1004, 202] width 198 height 21
type input "**********"
click at [1093, 236] on icon "check" at bounding box center [1094, 237] width 9 height 9
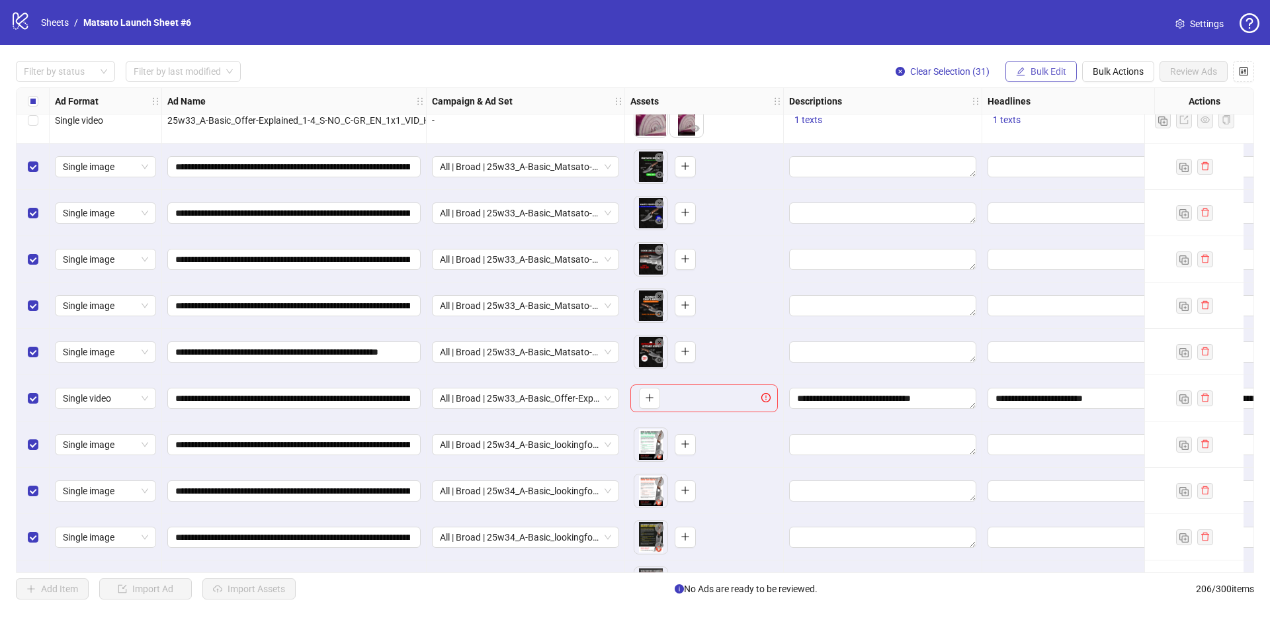
click at [1047, 67] on span "Bulk Edit" at bounding box center [1048, 71] width 36 height 11
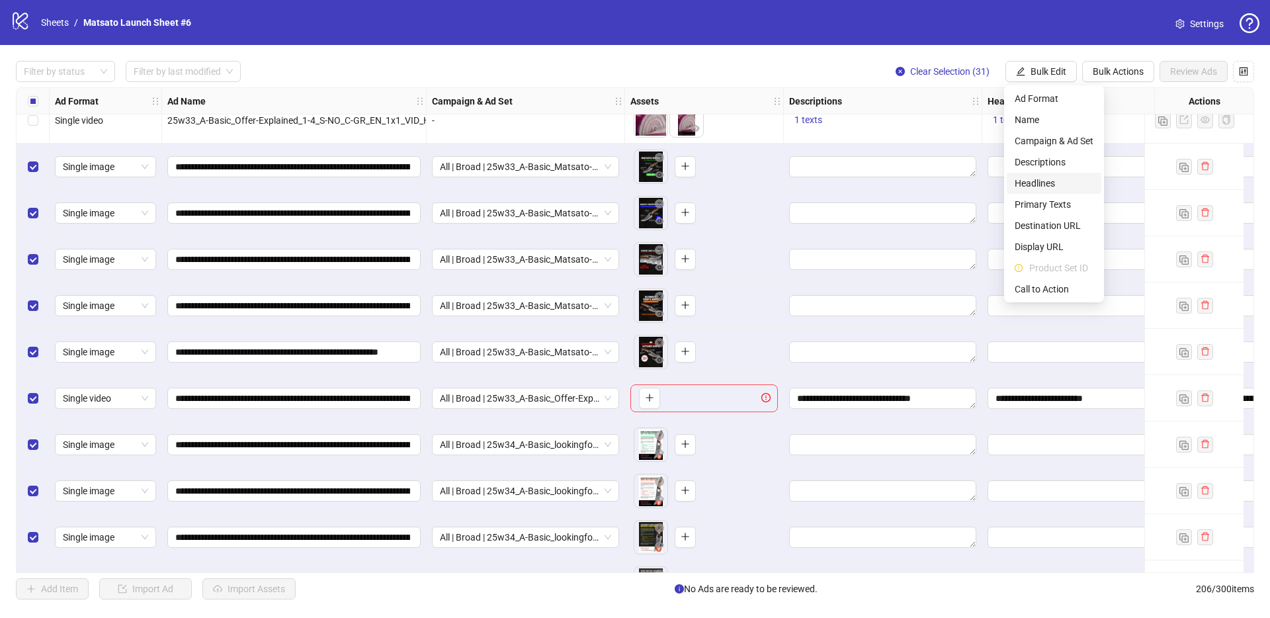
click at [1057, 181] on span "Headlines" at bounding box center [1053, 183] width 79 height 15
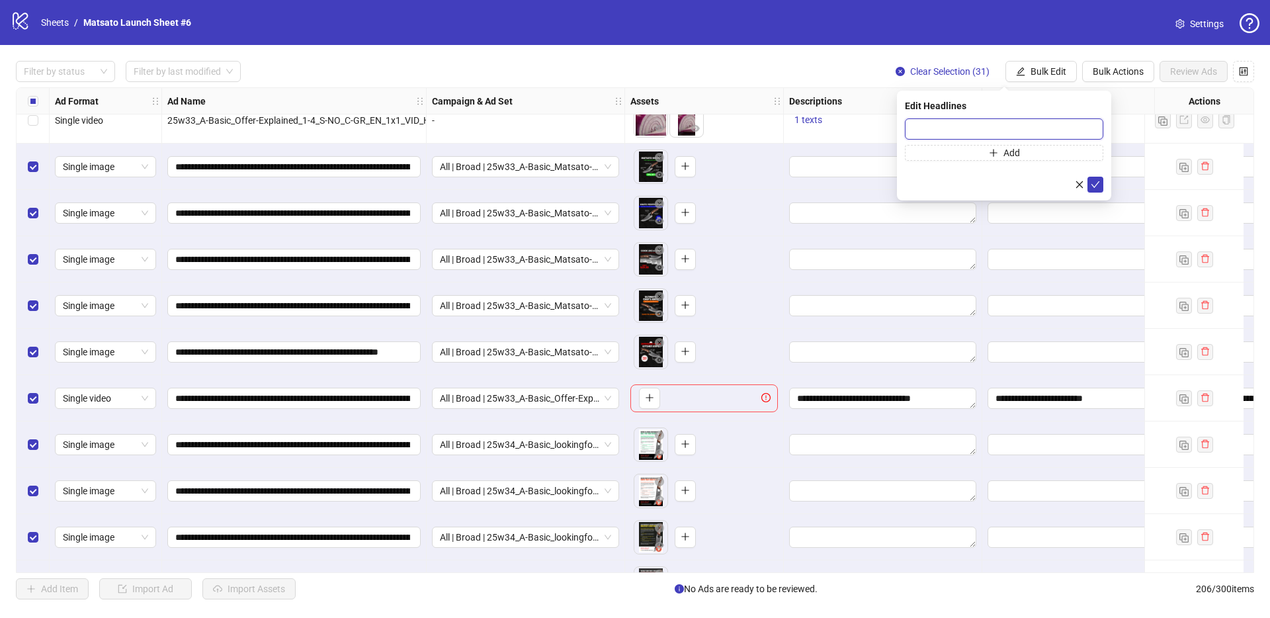
click at [1028, 122] on input "text" at bounding box center [1004, 128] width 198 height 21
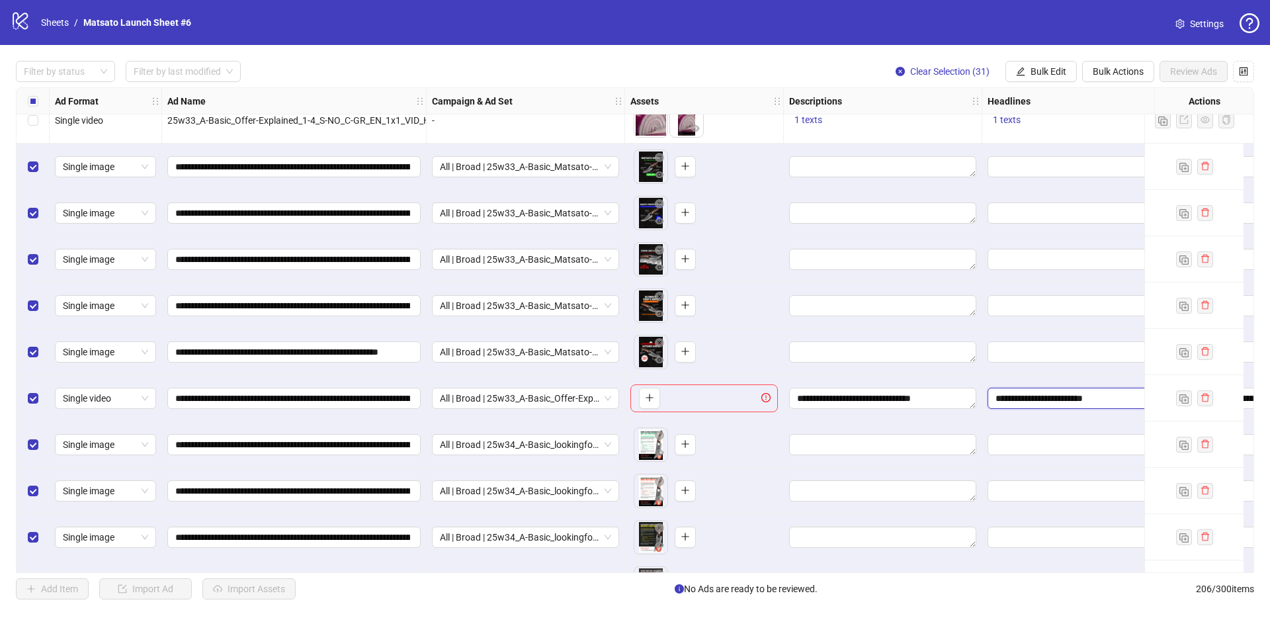
click at [1062, 400] on input "**********" at bounding box center [1079, 398] width 169 height 15
click at [1075, 432] on input "**********" at bounding box center [1094, 435] width 198 height 21
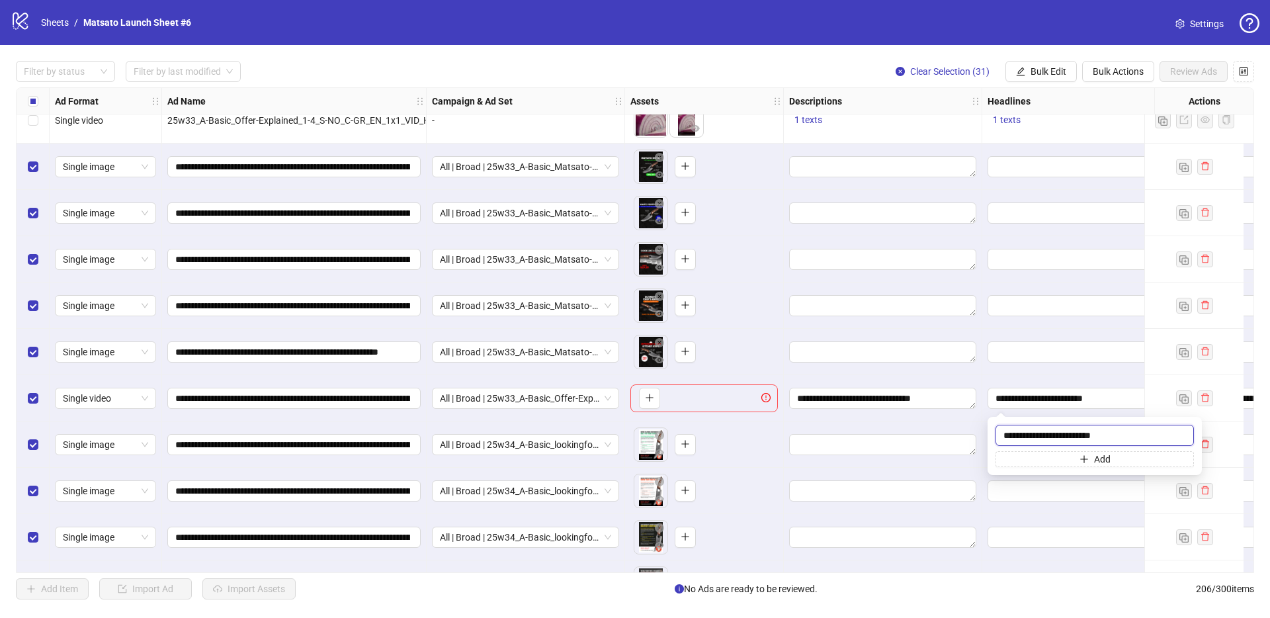
click at [1075, 432] on input "**********" at bounding box center [1094, 435] width 198 height 21
click at [1035, 63] on button "Bulk Edit" at bounding box center [1040, 71] width 71 height 21
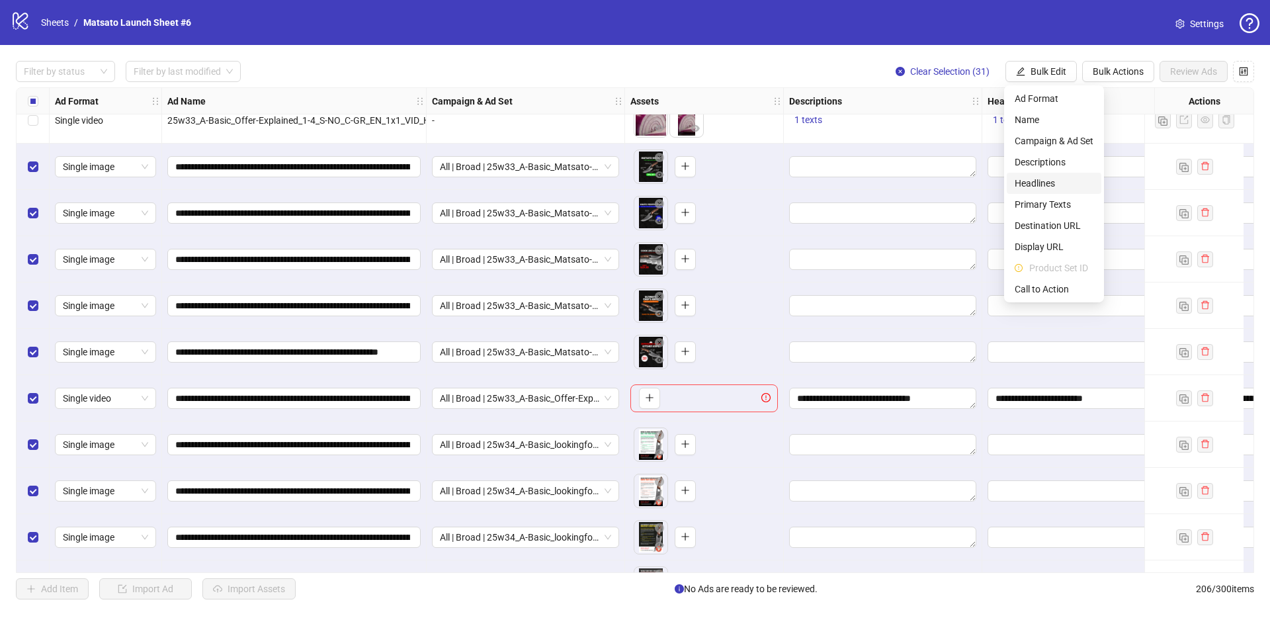
click at [1054, 180] on span "Headlines" at bounding box center [1053, 183] width 79 height 15
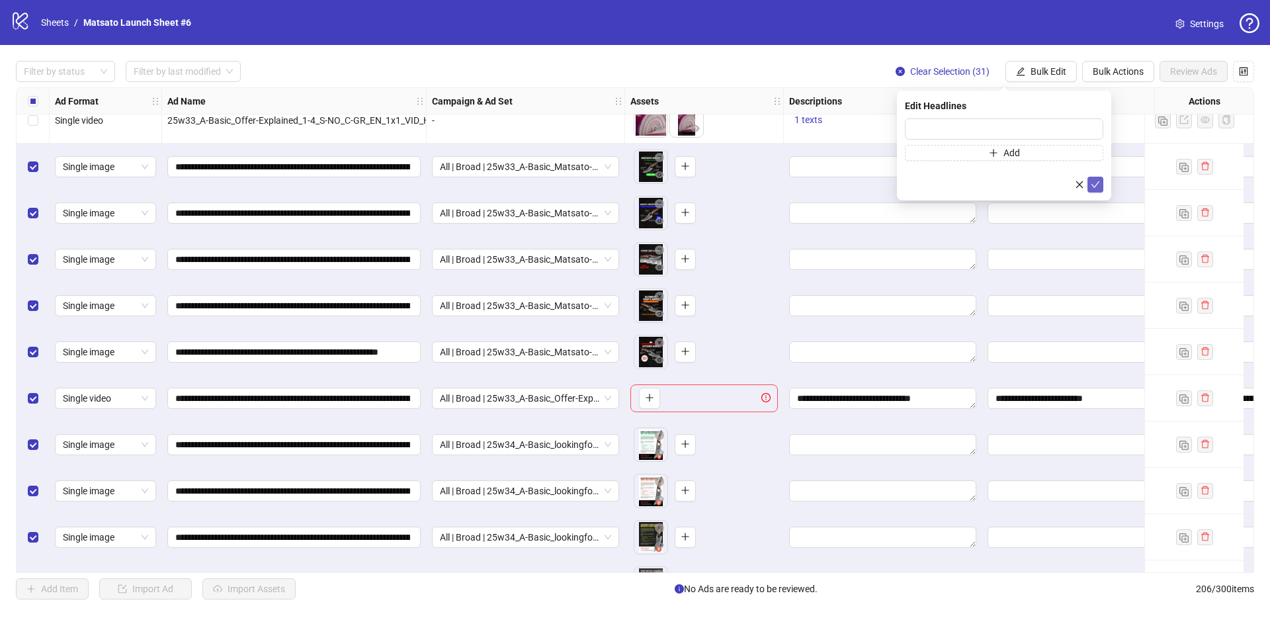
click at [1098, 185] on icon "check" at bounding box center [1094, 184] width 9 height 9
click at [1025, 134] on input "text" at bounding box center [1004, 128] width 198 height 21
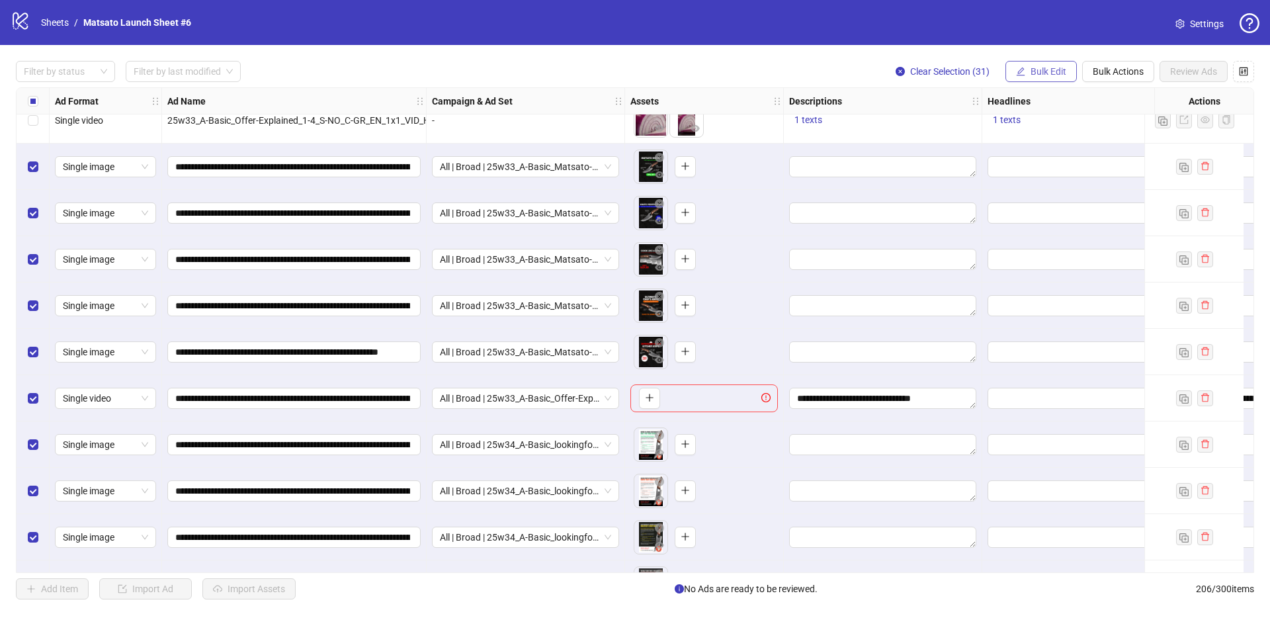
click at [1038, 85] on div "Filter by status Filter by last modified Clear Selection (31) Bulk Edit Bulk Ac…" at bounding box center [635, 330] width 1270 height 570
click at [1039, 60] on div "Filter by status Filter by last modified Clear Selection (31) Bulk Edit Bulk Ac…" at bounding box center [635, 330] width 1270 height 570
click at [1041, 79] on button "Bulk Edit" at bounding box center [1040, 71] width 71 height 21
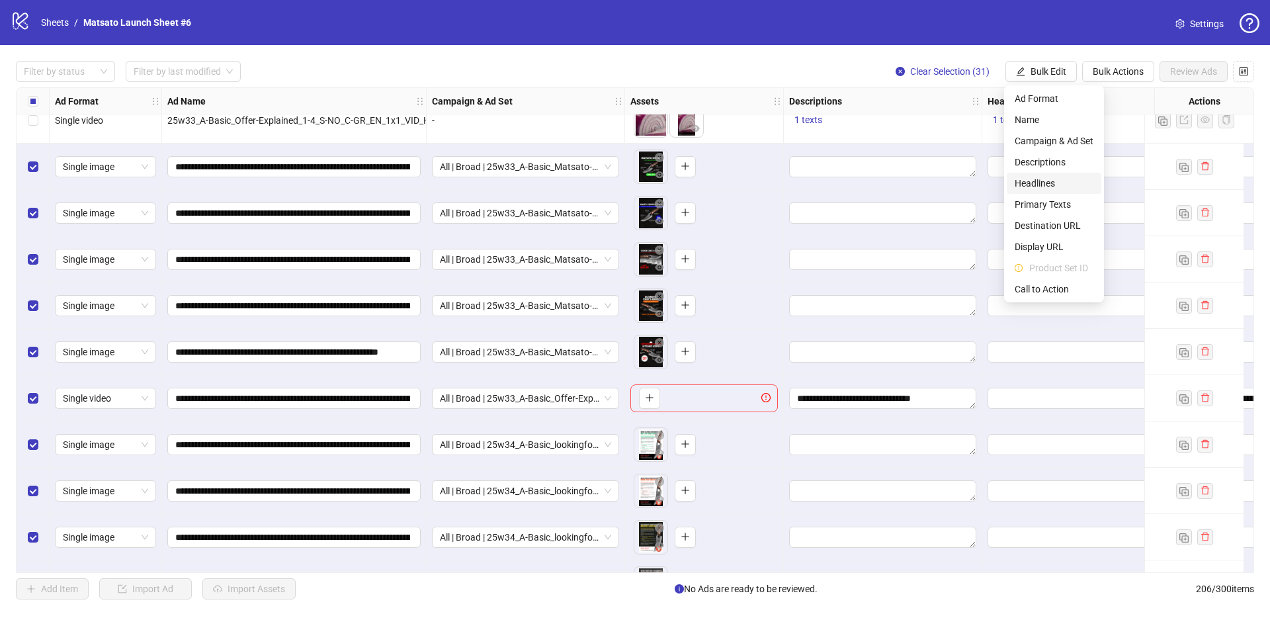
click at [1056, 183] on span "Headlines" at bounding box center [1053, 183] width 79 height 15
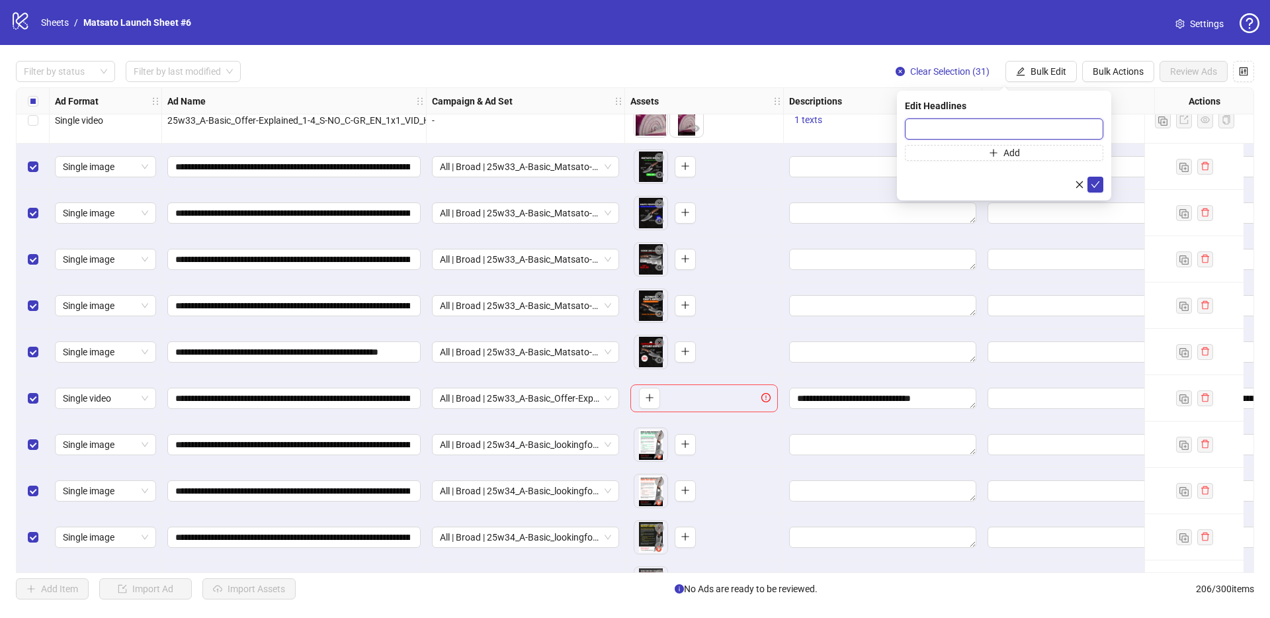
click at [1030, 132] on input "text" at bounding box center [1004, 128] width 198 height 21
paste input "**********"
type input "**********"
click at [1098, 186] on icon "check" at bounding box center [1094, 184] width 9 height 9
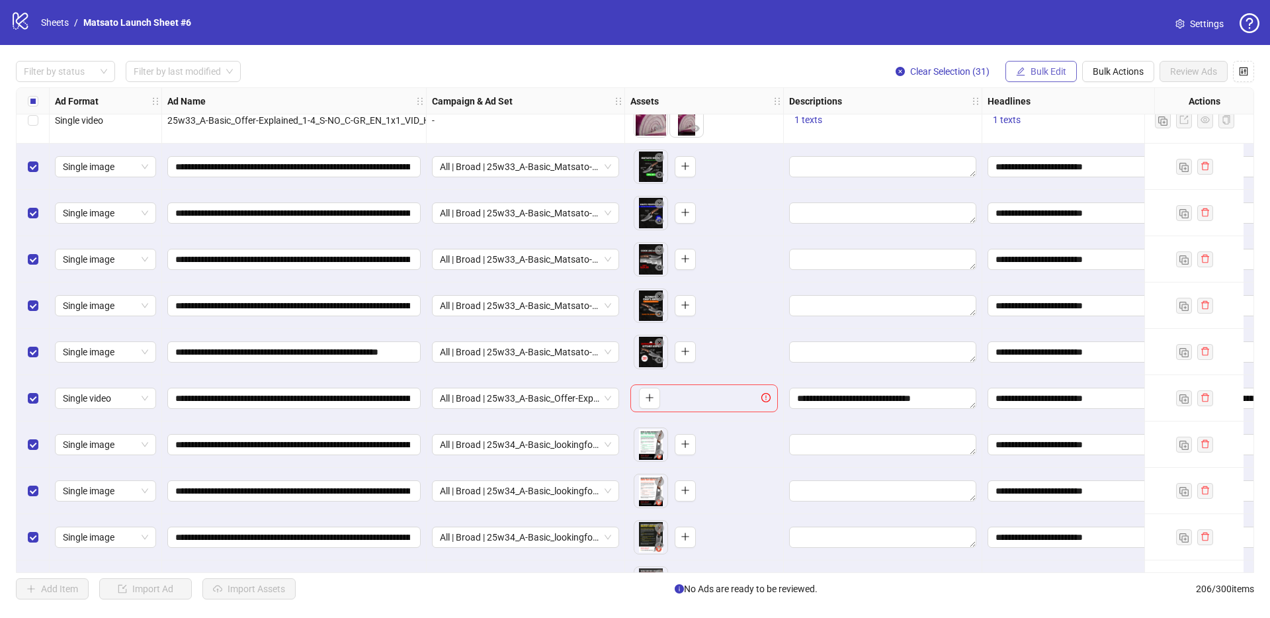
click at [1039, 76] on span "Bulk Edit" at bounding box center [1048, 71] width 36 height 11
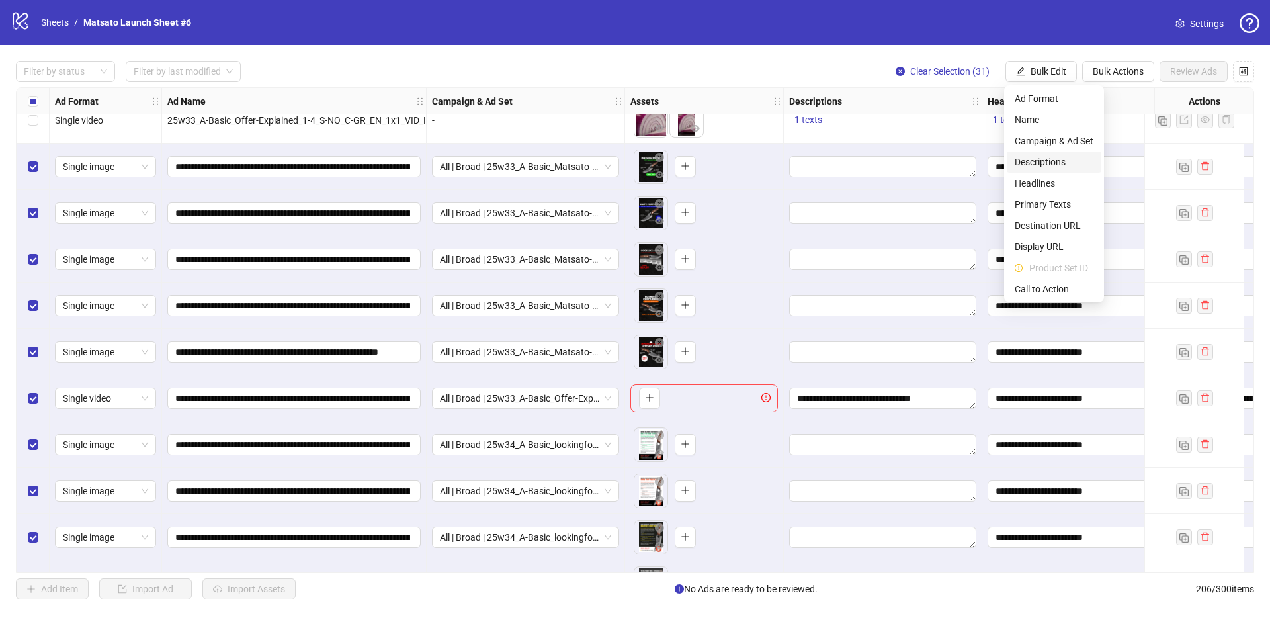
click at [1045, 163] on span "Descriptions" at bounding box center [1053, 162] width 79 height 15
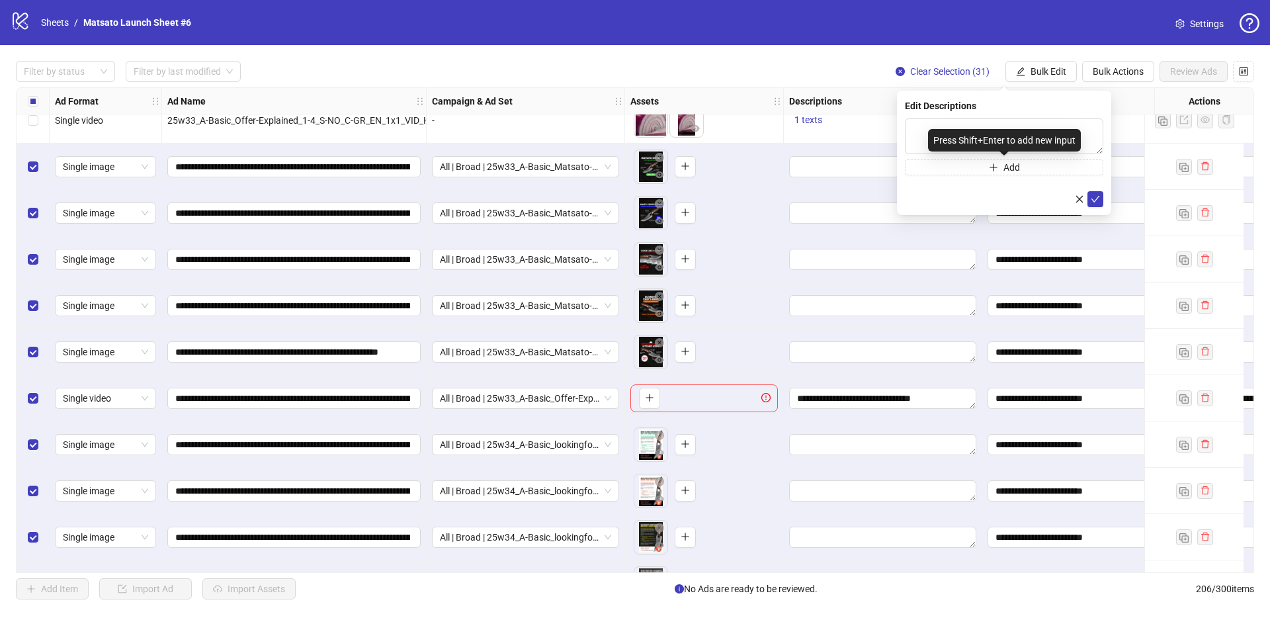
drag, startPoint x: 1007, startPoint y: 131, endPoint x: 913, endPoint y: 186, distance: 109.3
click at [1007, 130] on div "Press Shift+Enter to add new input" at bounding box center [1004, 140] width 153 height 22
click at [884, 402] on textarea "**********" at bounding box center [882, 397] width 187 height 21
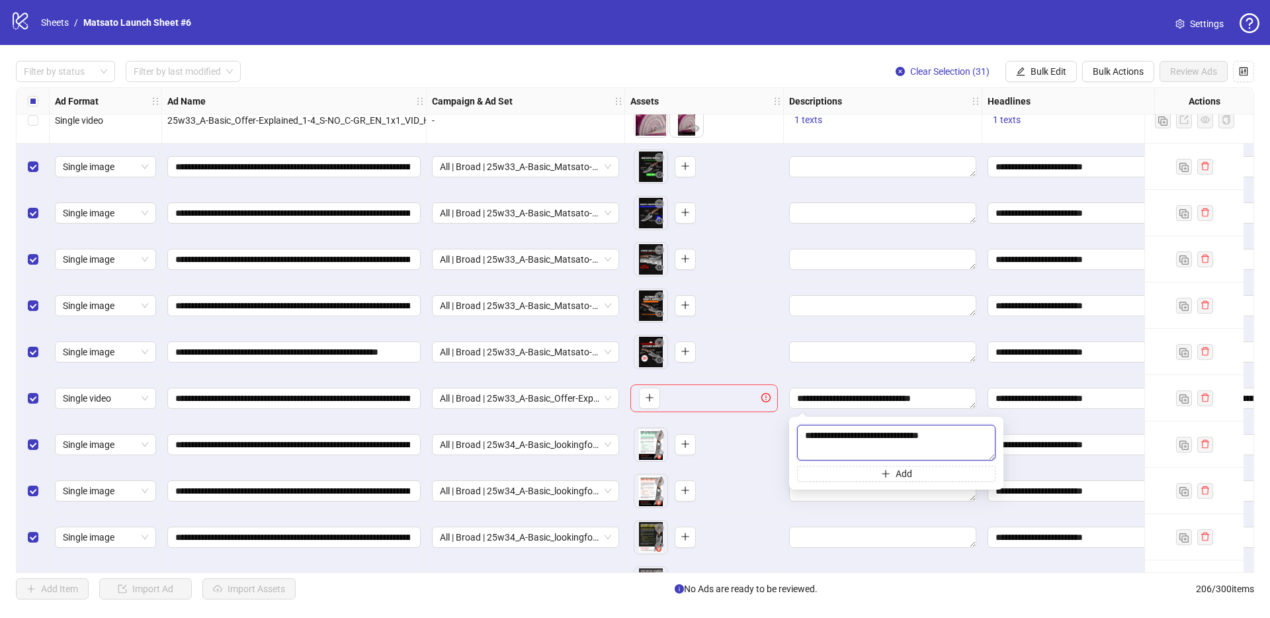
click at [889, 435] on textarea "**********" at bounding box center [896, 443] width 198 height 36
click at [1034, 66] on span "Bulk Edit" at bounding box center [1048, 71] width 36 height 11
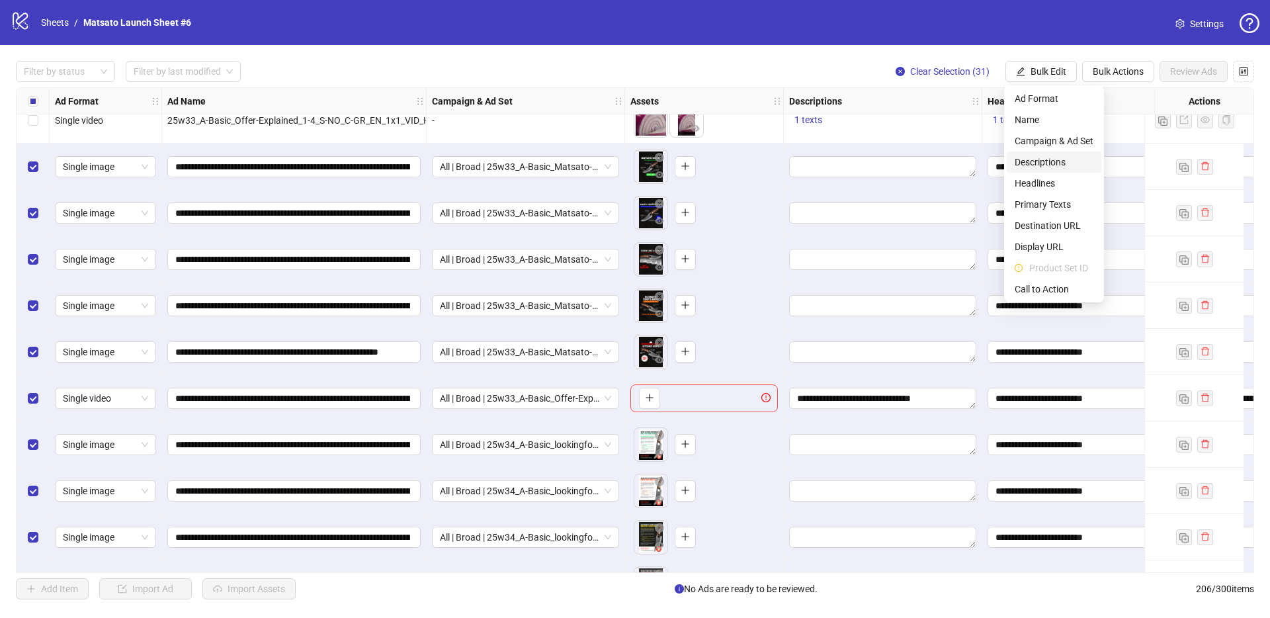
click at [1049, 165] on span "Descriptions" at bounding box center [1053, 162] width 79 height 15
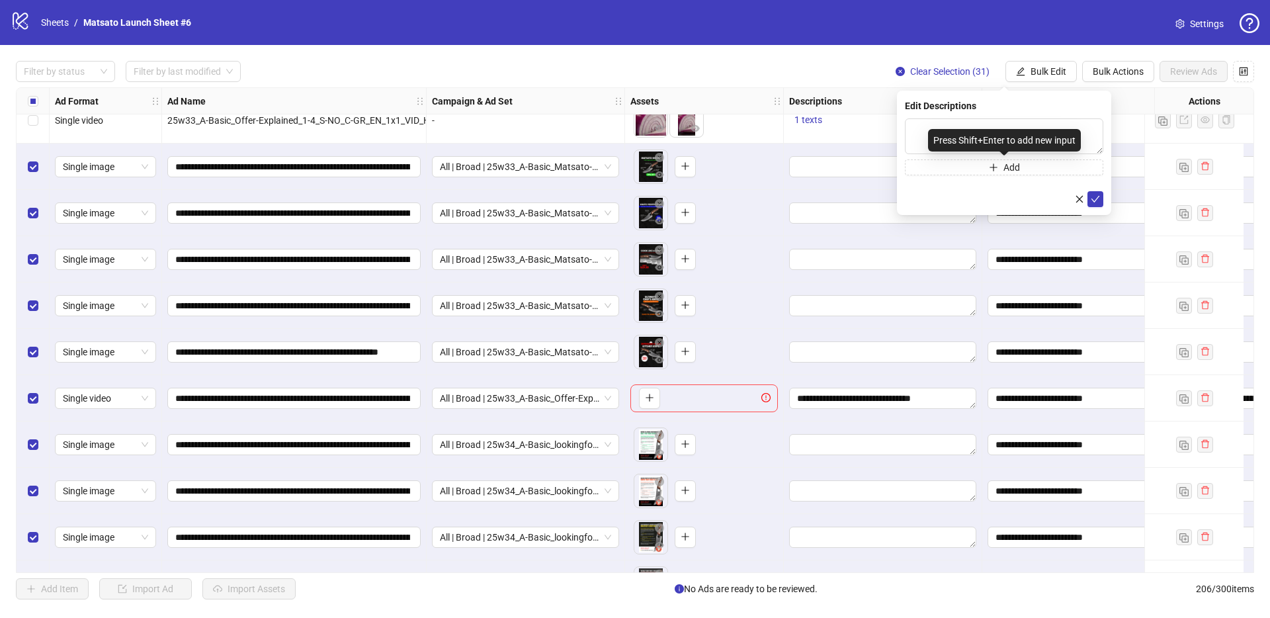
click at [1020, 140] on div "Press Shift+Enter to add new input" at bounding box center [1004, 140] width 153 height 22
click at [1013, 123] on textarea at bounding box center [1004, 136] width 198 height 36
paste textarea "**********"
type textarea "**********"
click at [1094, 198] on icon "check" at bounding box center [1094, 198] width 9 height 9
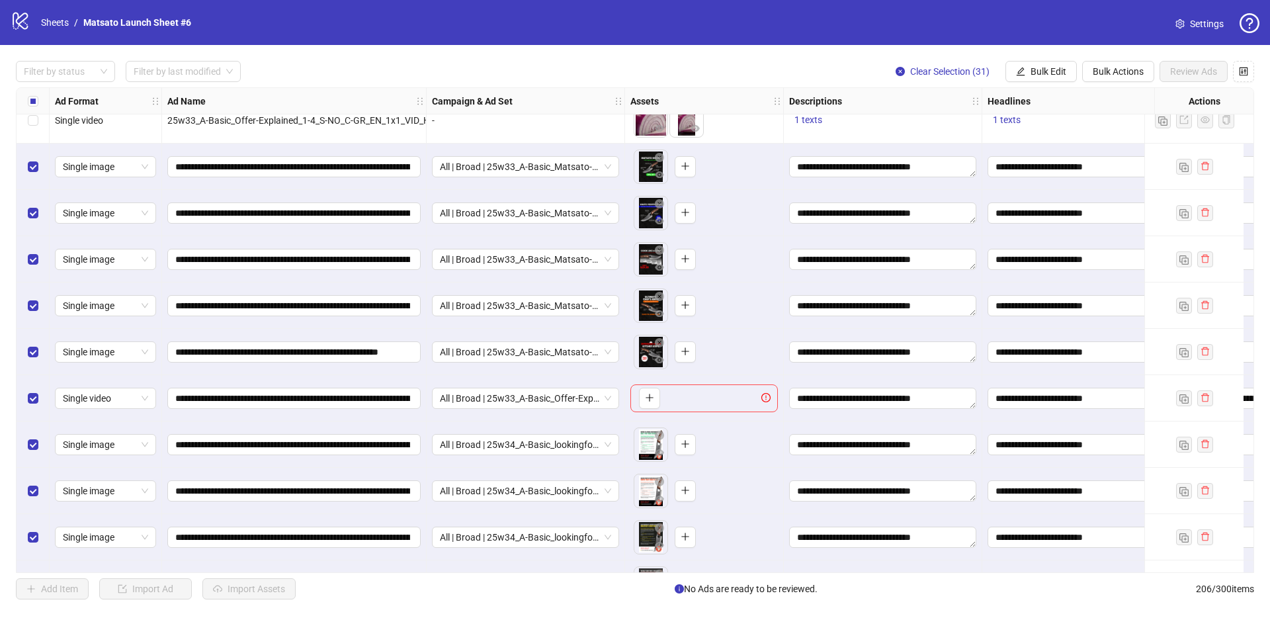
scroll to position [8071, 212]
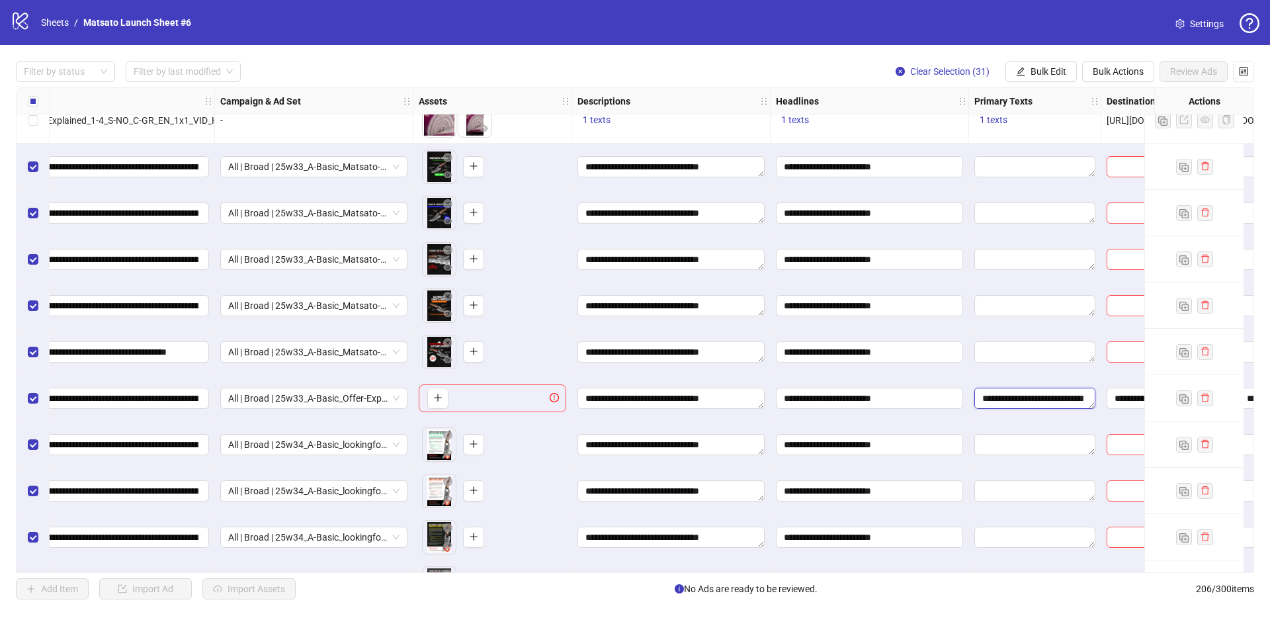
click at [1018, 397] on textarea "**********" at bounding box center [1034, 397] width 121 height 21
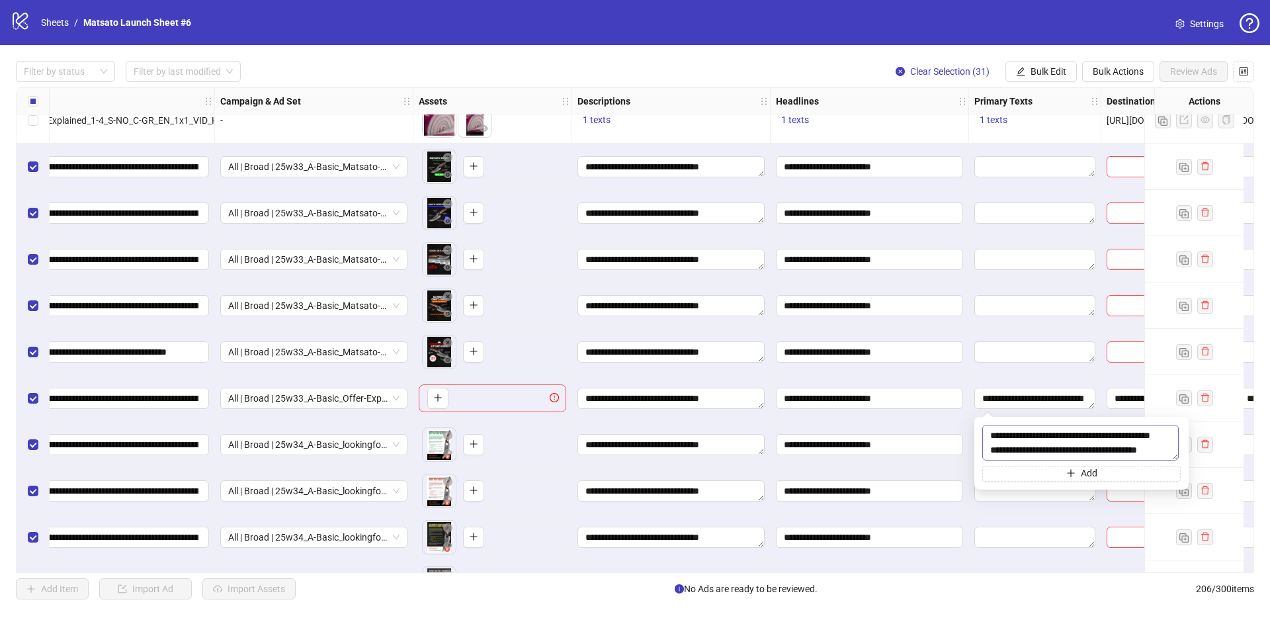
click at [1030, 434] on textarea "**********" at bounding box center [1080, 443] width 196 height 36
click at [1026, 67] on button "Bulk Edit" at bounding box center [1040, 71] width 71 height 21
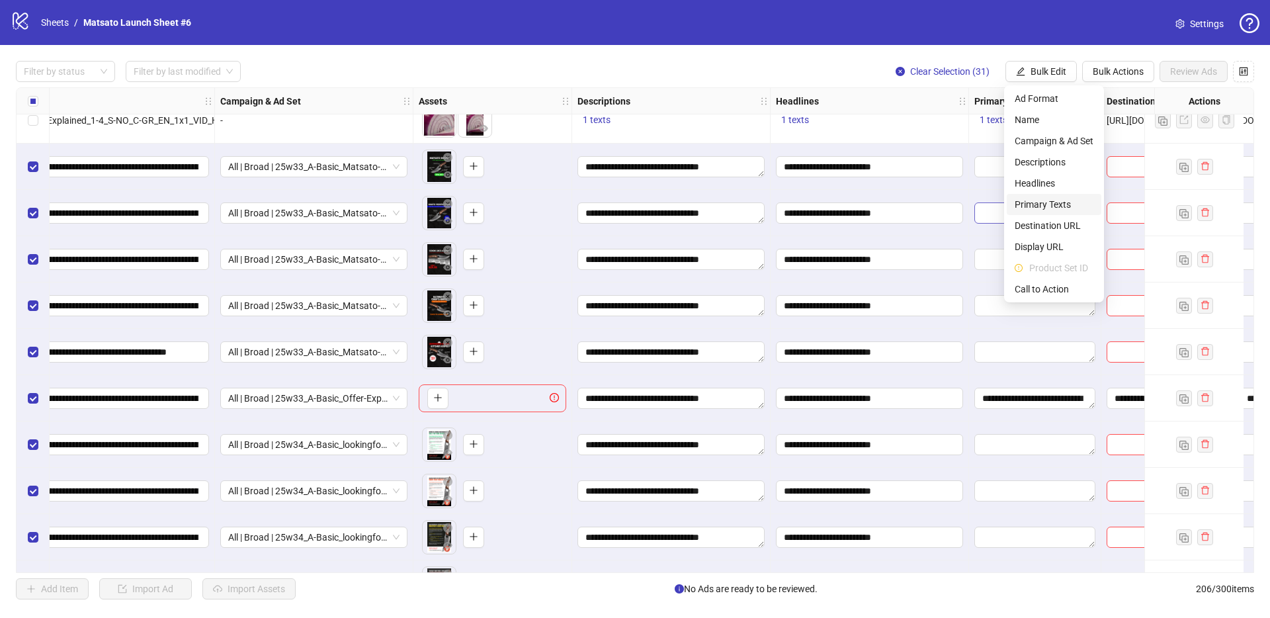
click at [1054, 209] on span "Primary Texts" at bounding box center [1053, 204] width 79 height 15
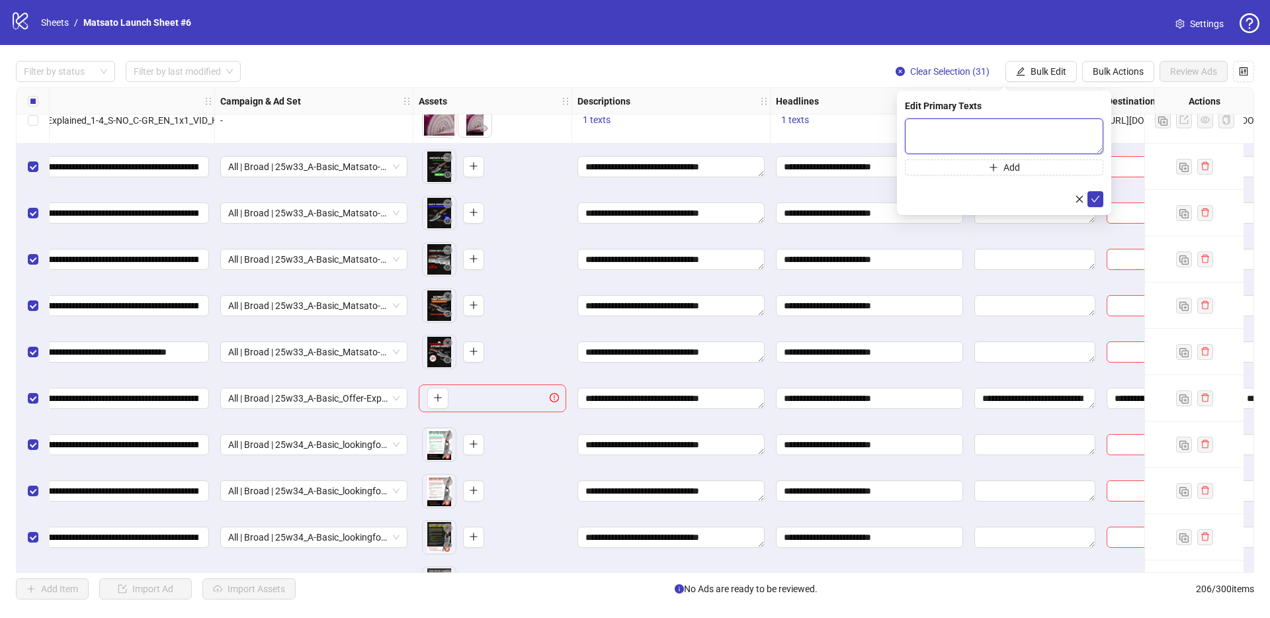
click at [1054, 141] on textarea at bounding box center [1004, 136] width 198 height 36
paste textarea "**********"
type textarea "**********"
click at [1096, 199] on icon "check" at bounding box center [1095, 199] width 9 height 7
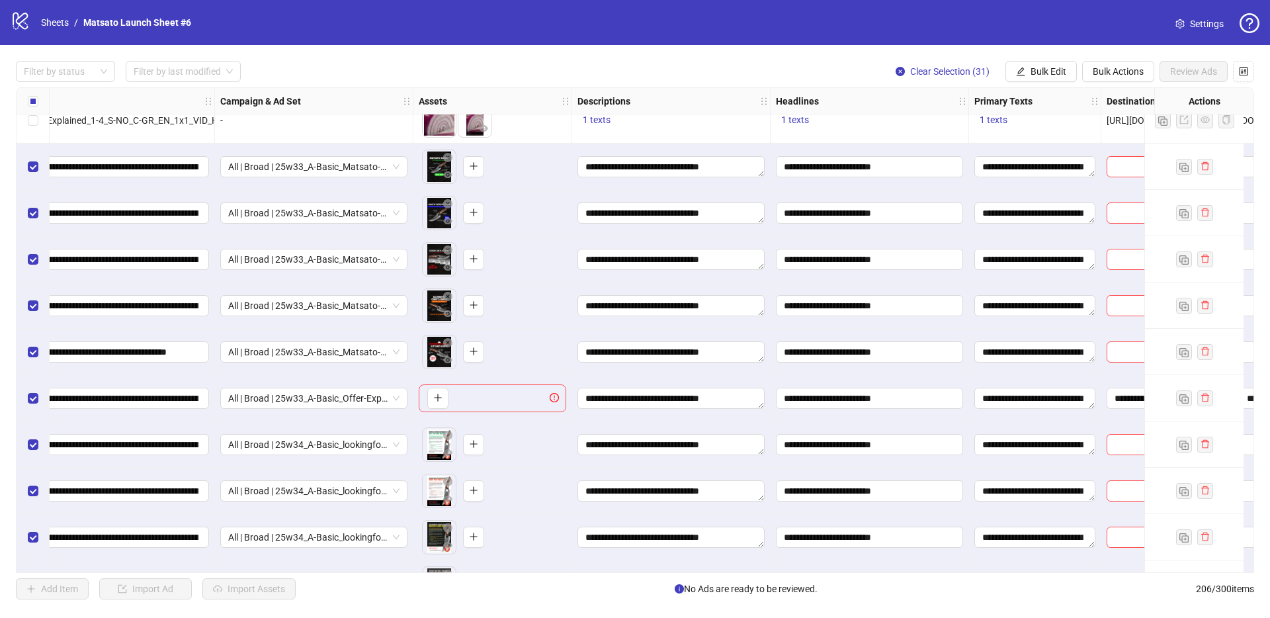
scroll to position [8071, 476]
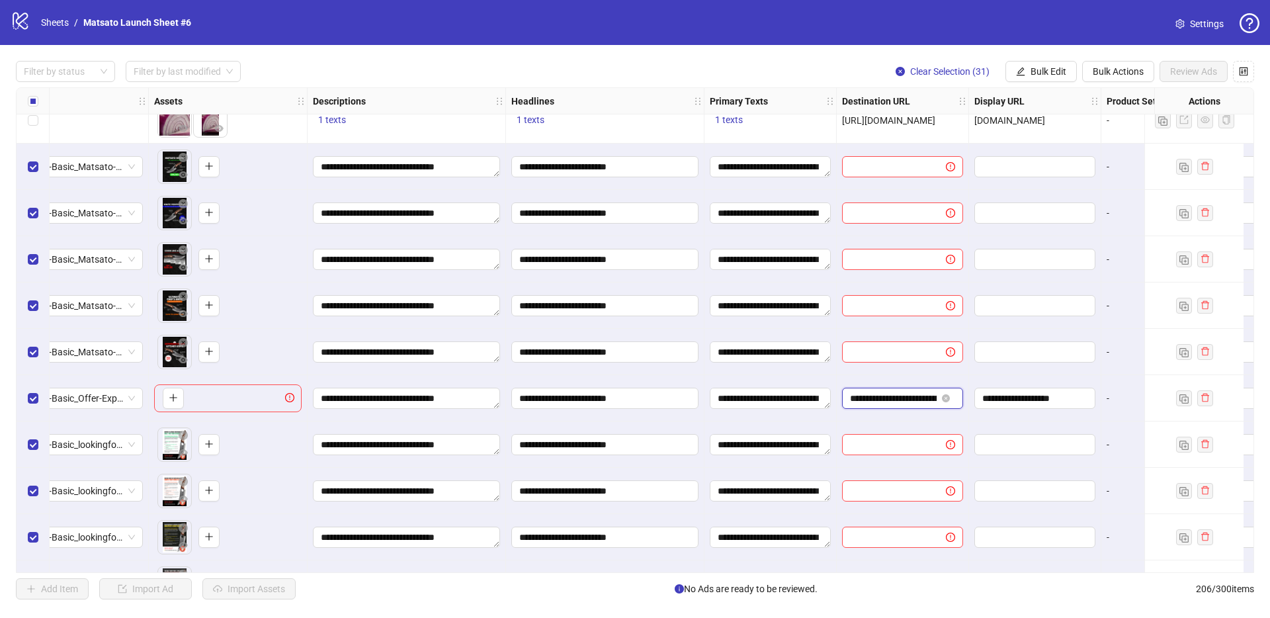
click at [913, 401] on input "**********" at bounding box center [893, 398] width 87 height 15
click at [905, 402] on input "**********" at bounding box center [893, 398] width 87 height 15
click at [1036, 77] on button "Bulk Edit" at bounding box center [1040, 71] width 71 height 21
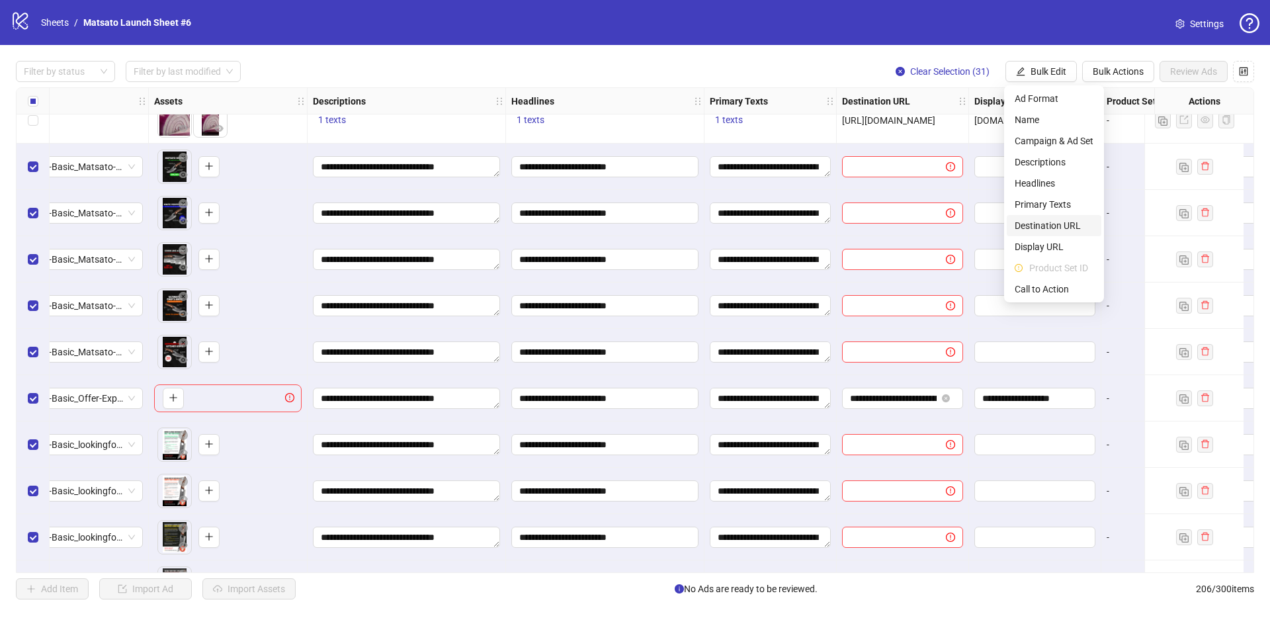
click at [1048, 222] on span "Destination URL" at bounding box center [1053, 225] width 79 height 15
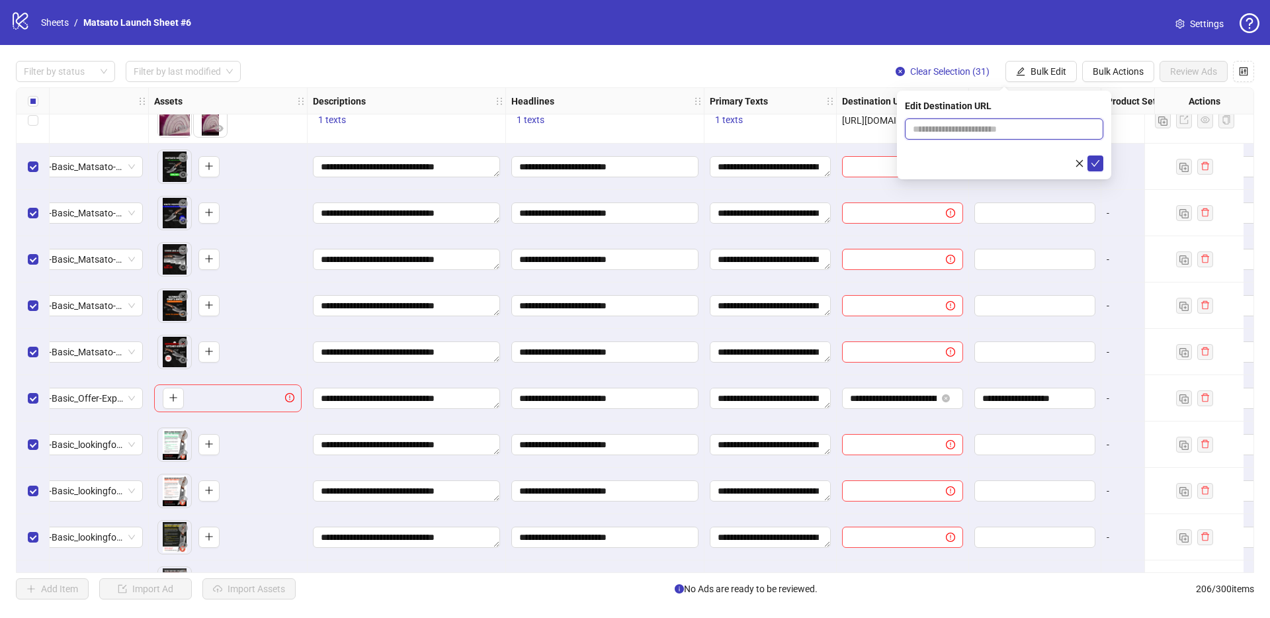
click at [945, 126] on input "text" at bounding box center [999, 129] width 172 height 15
paste input "**********"
type input "**********"
click at [1092, 166] on icon "check" at bounding box center [1094, 163] width 9 height 9
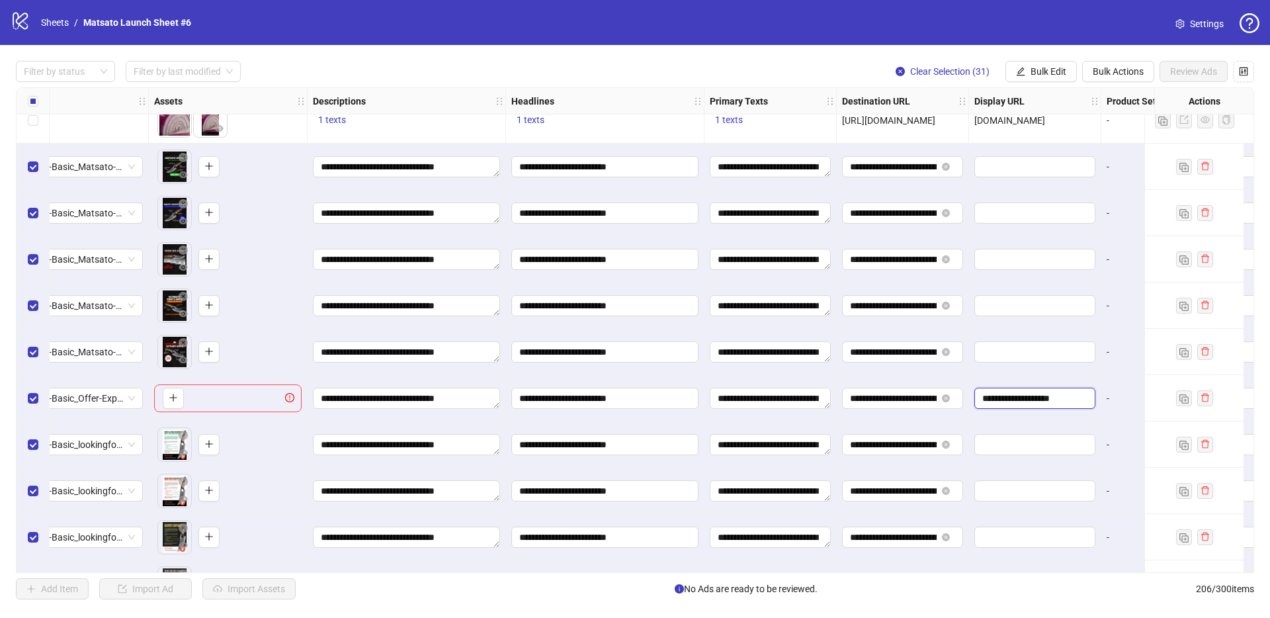
click at [1039, 395] on input "**********" at bounding box center [1033, 398] width 102 height 15
click at [1044, 73] on span "Bulk Edit" at bounding box center [1048, 71] width 36 height 11
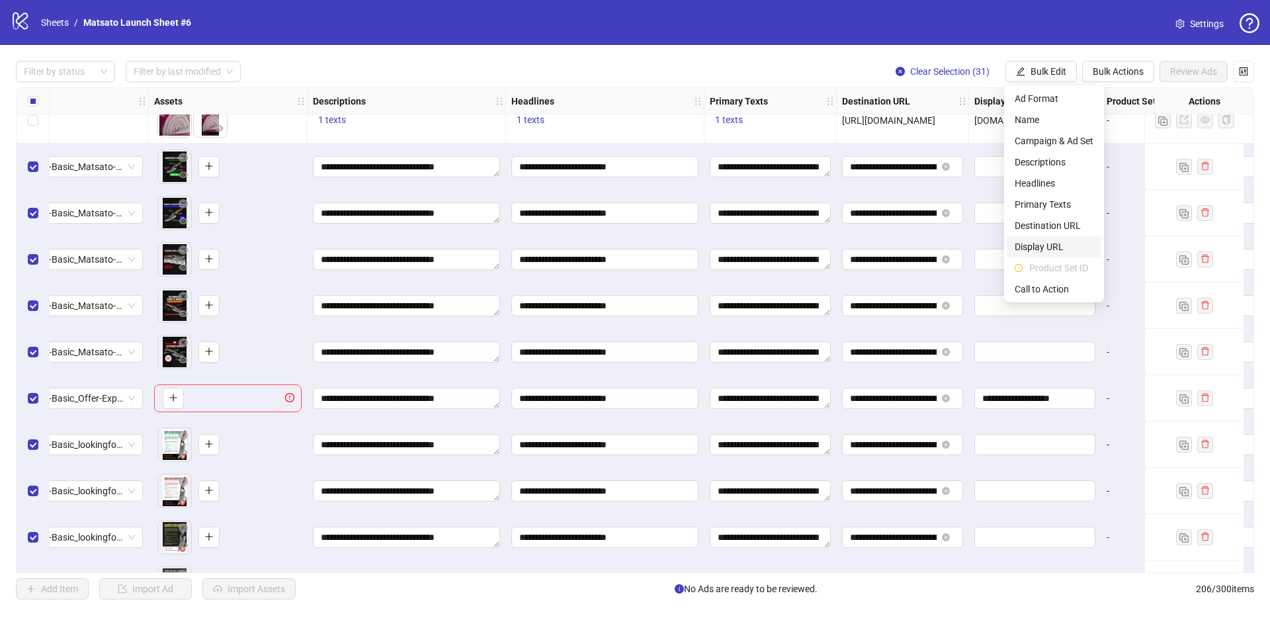
click at [1054, 238] on li "Display URL" at bounding box center [1053, 246] width 95 height 21
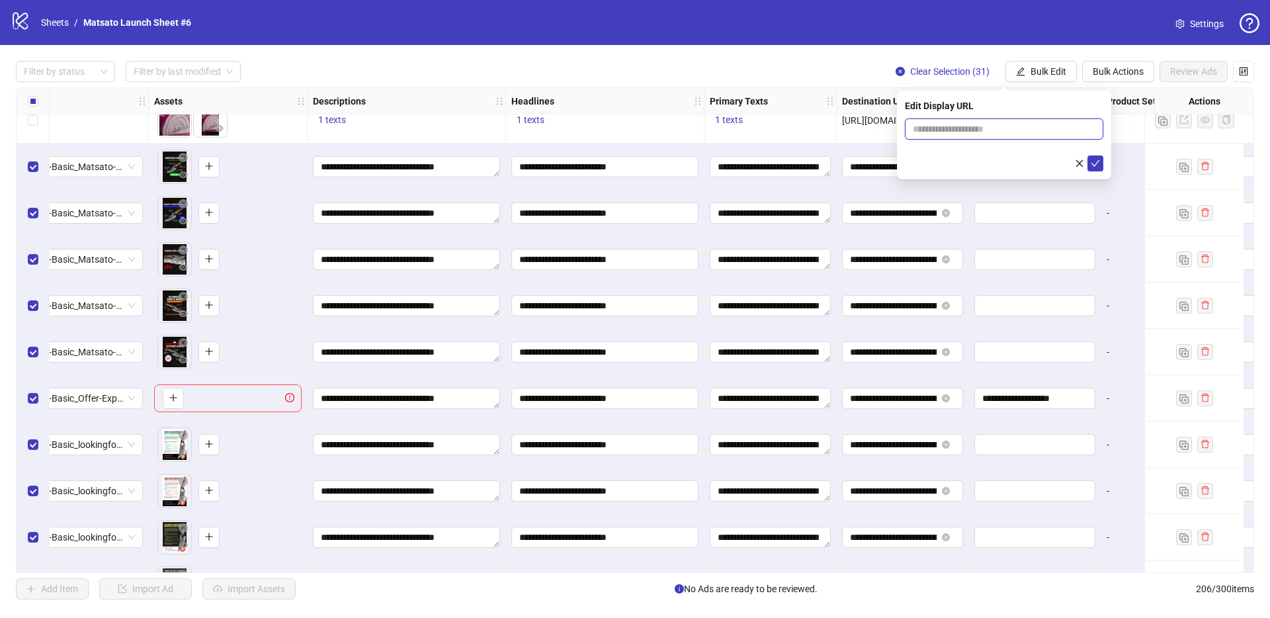
click at [976, 124] on input "text" at bounding box center [1004, 128] width 198 height 21
paste input "**********"
type input "**********"
click at [1096, 163] on icon "check" at bounding box center [1094, 163] width 9 height 9
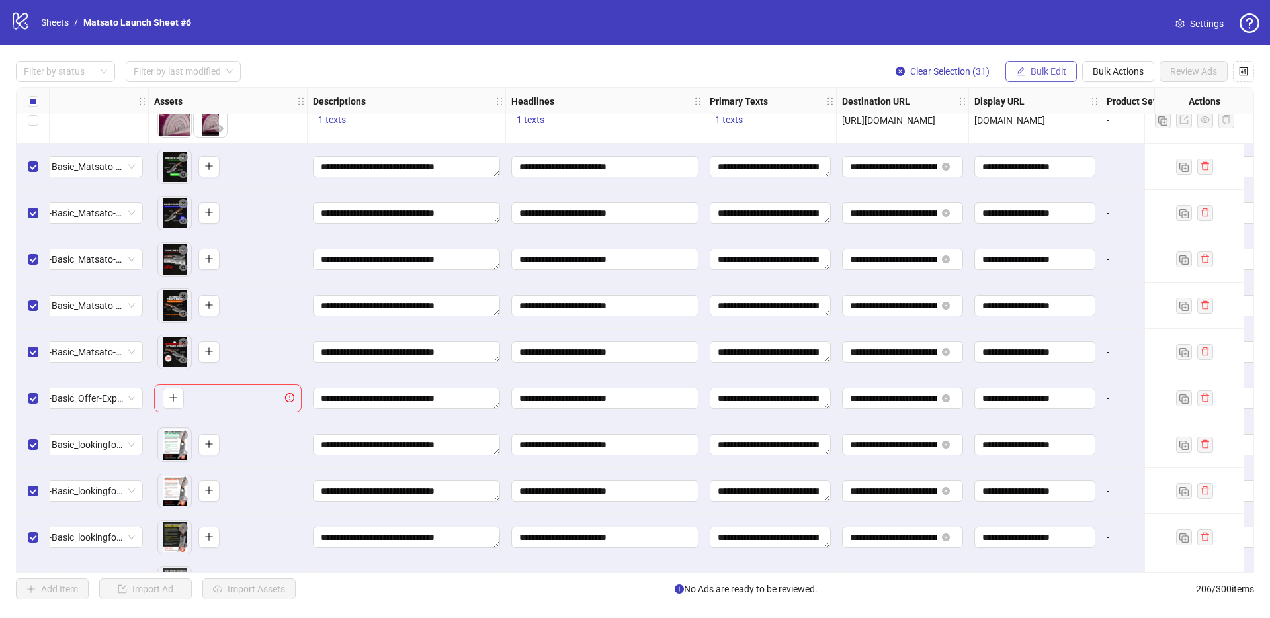
click at [1025, 79] on button "Bulk Edit" at bounding box center [1040, 71] width 71 height 21
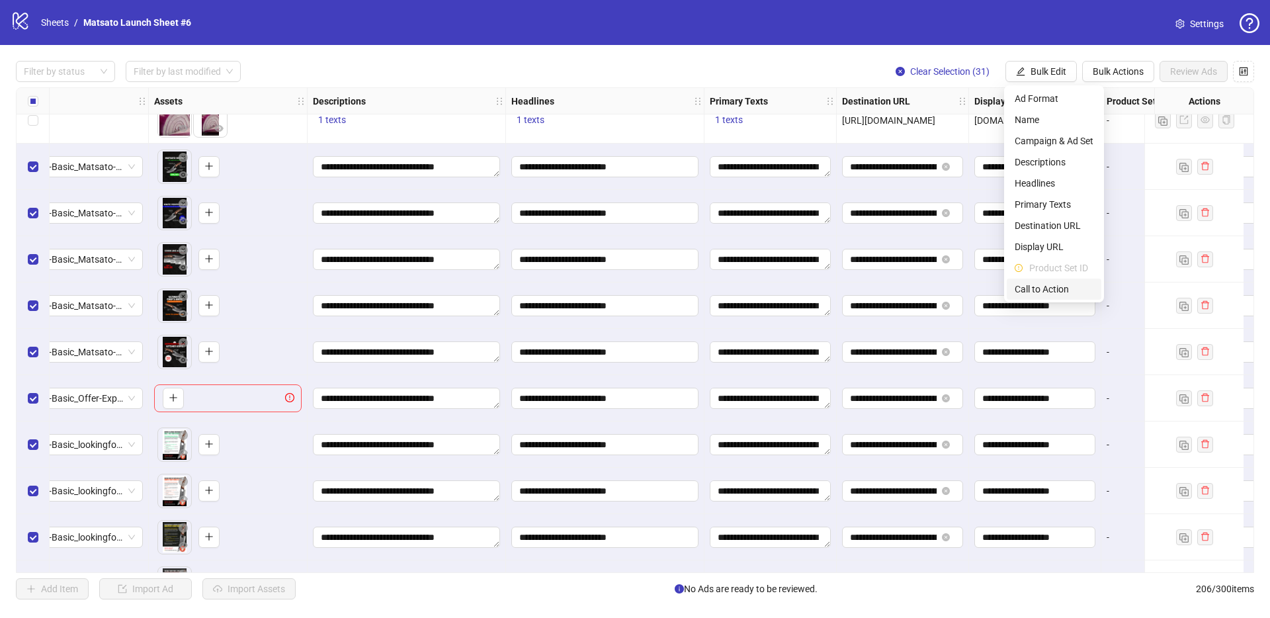
click at [1075, 288] on span "Call to Action" at bounding box center [1053, 289] width 79 height 15
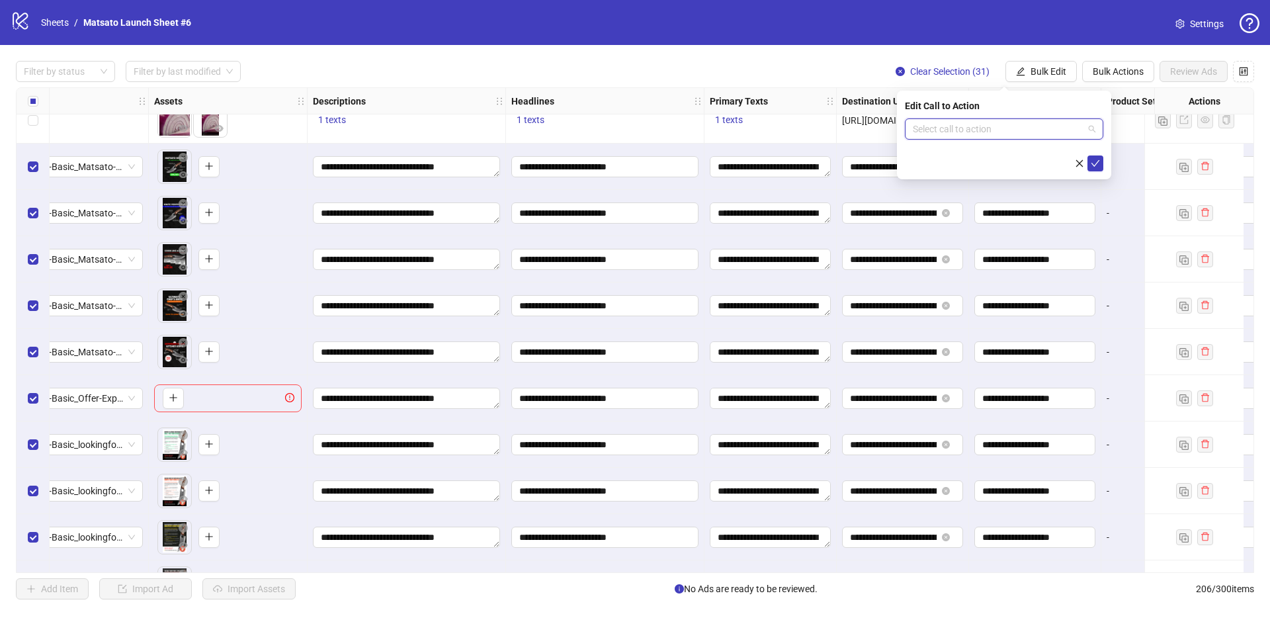
click at [965, 126] on input "search" at bounding box center [998, 129] width 171 height 20
type input "****"
click at [979, 160] on div "Learn more" at bounding box center [1003, 155] width 177 height 15
click at [1096, 167] on span "submit" at bounding box center [1094, 163] width 9 height 11
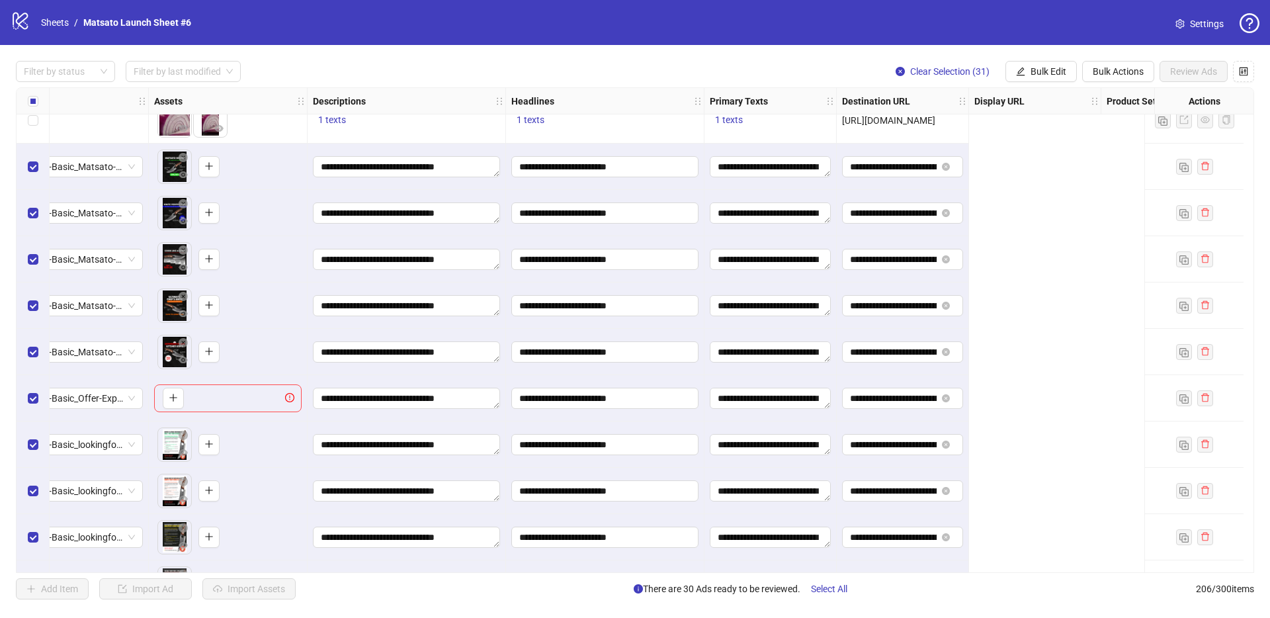
scroll to position [8071, 0]
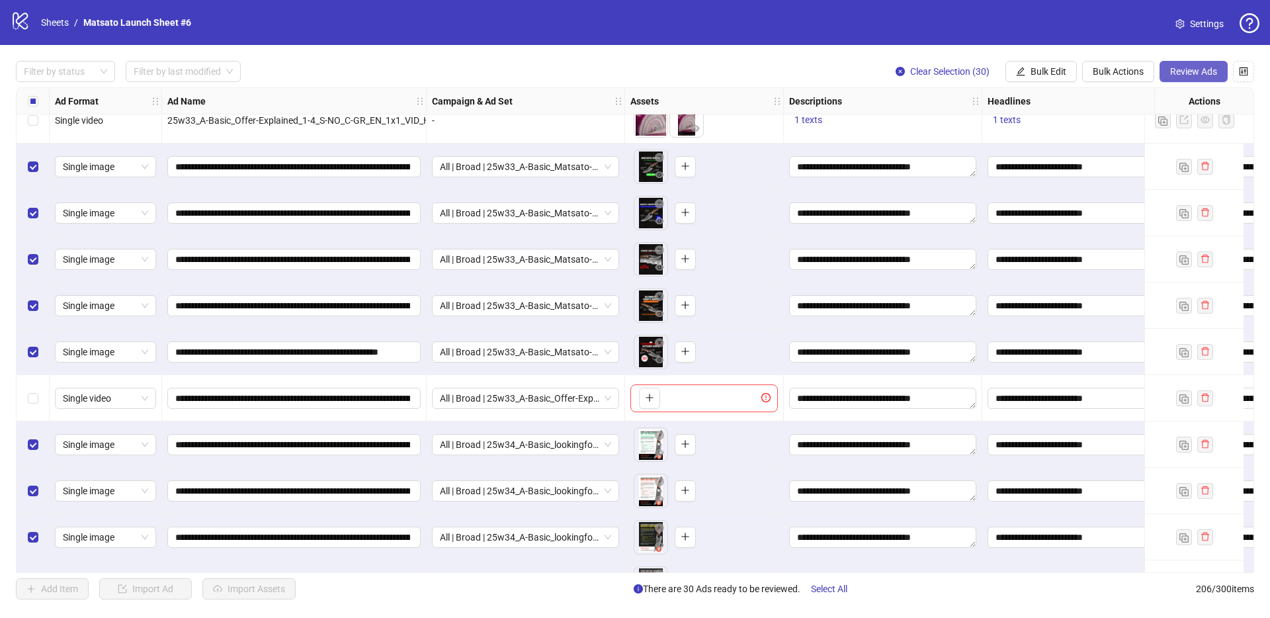
click at [1212, 71] on span "Review Ads" at bounding box center [1193, 71] width 47 height 11
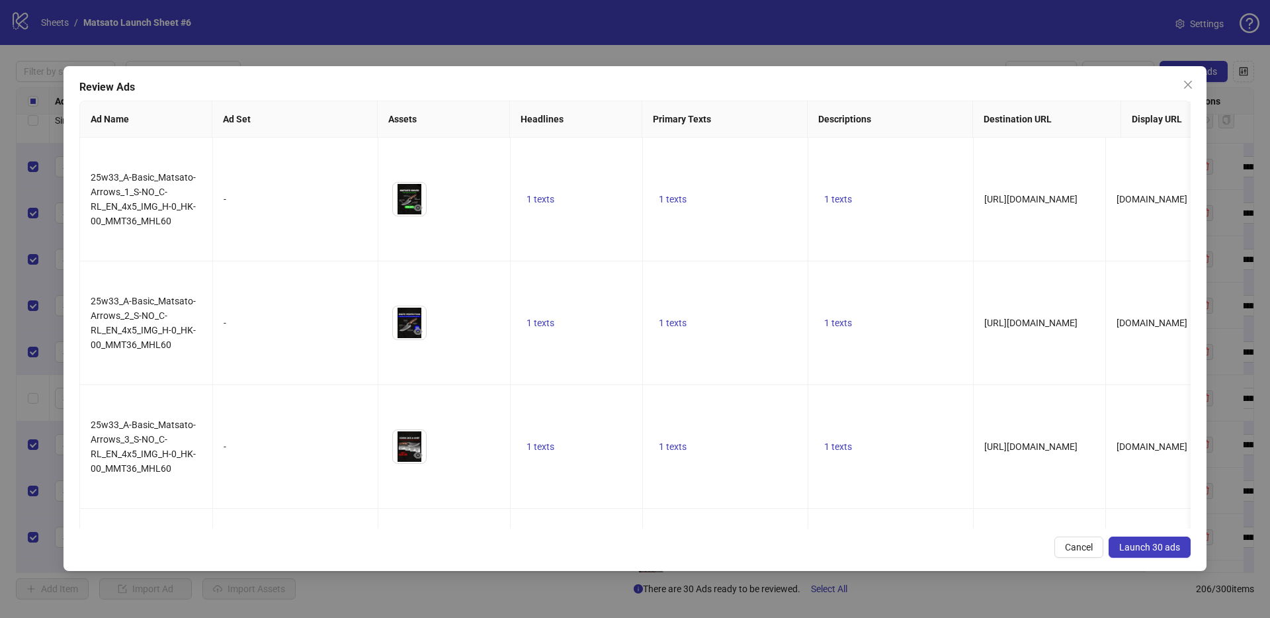
click at [1160, 549] on span "Launch 30 ads" at bounding box center [1149, 547] width 61 height 11
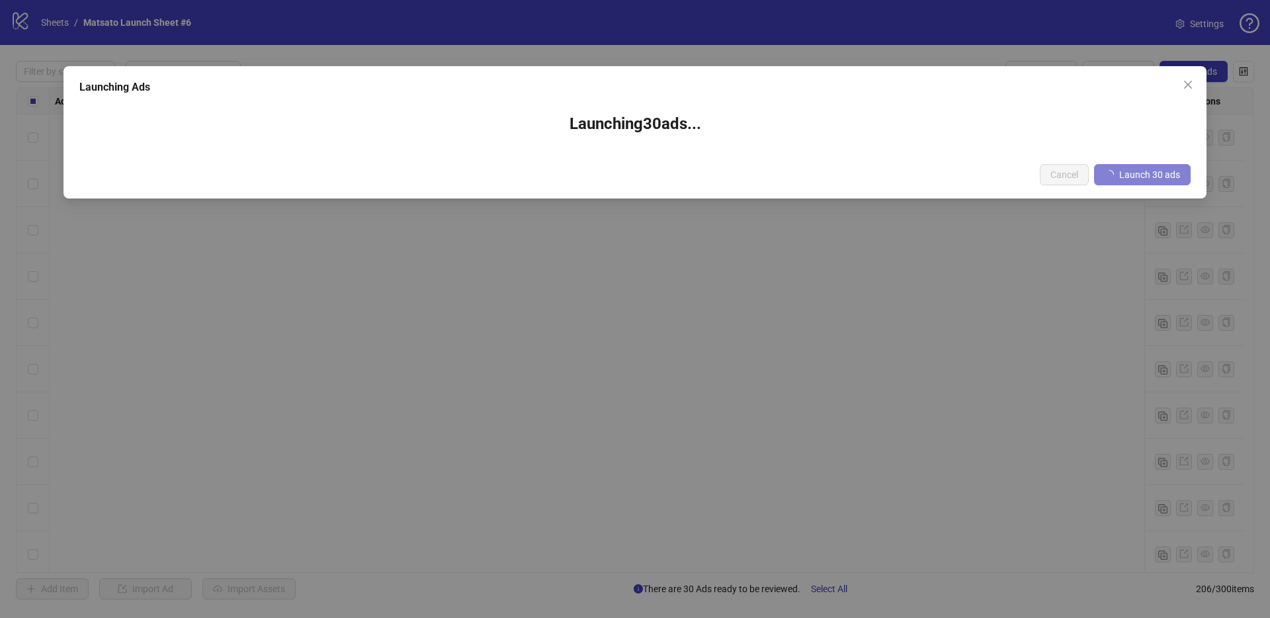
scroll to position [8071, 0]
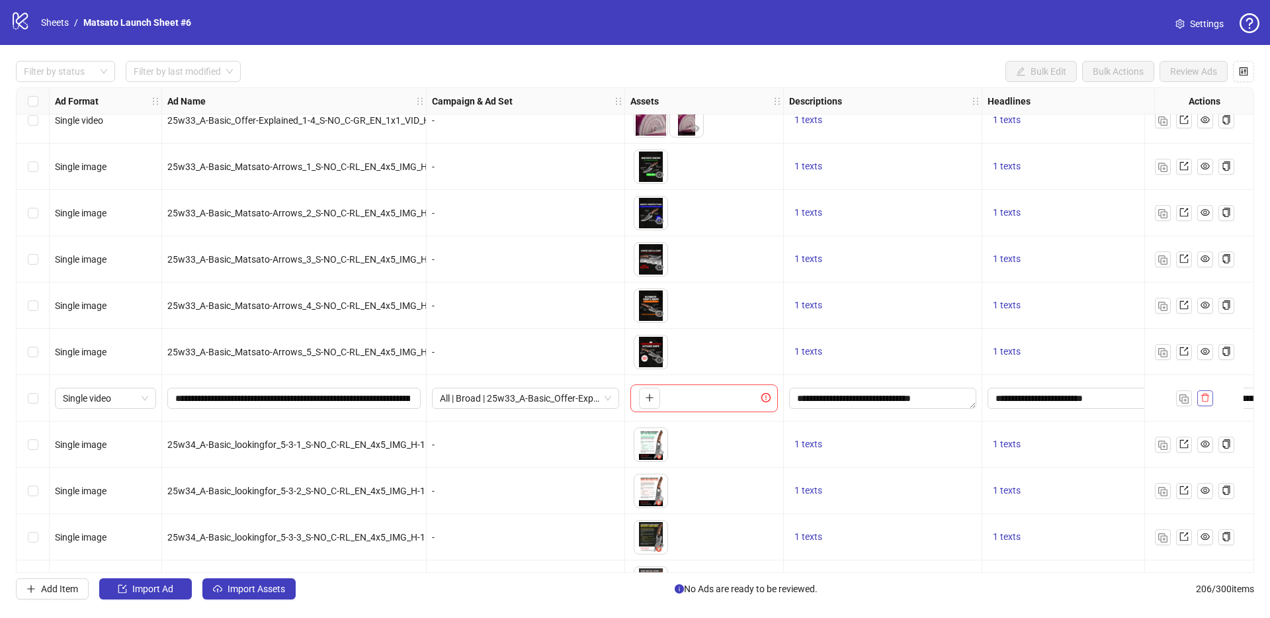
click at [1205, 399] on icon "delete" at bounding box center [1204, 397] width 9 height 9
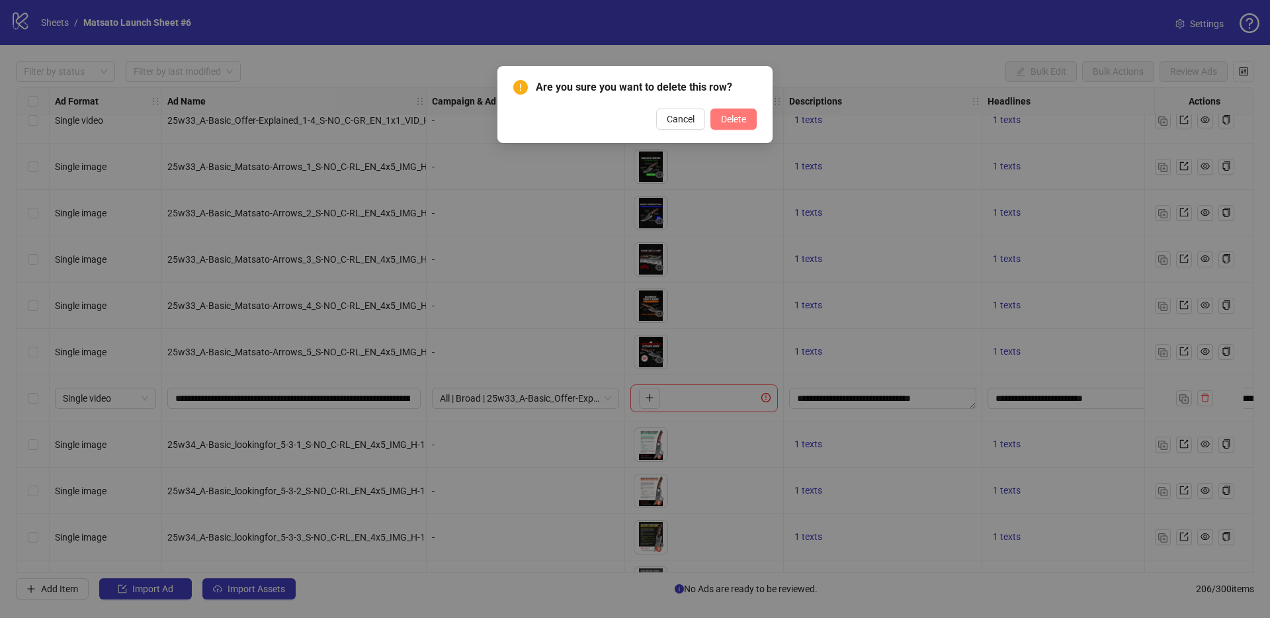
click at [733, 117] on span "Delete" at bounding box center [733, 119] width 25 height 11
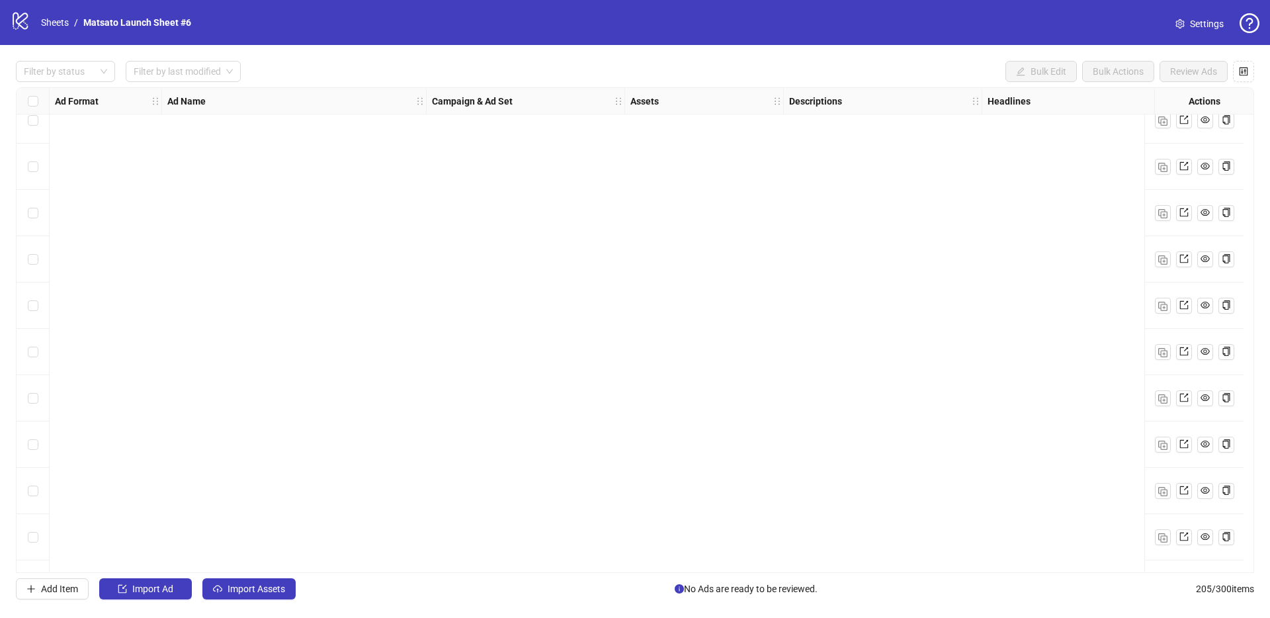
scroll to position [9037, 0]
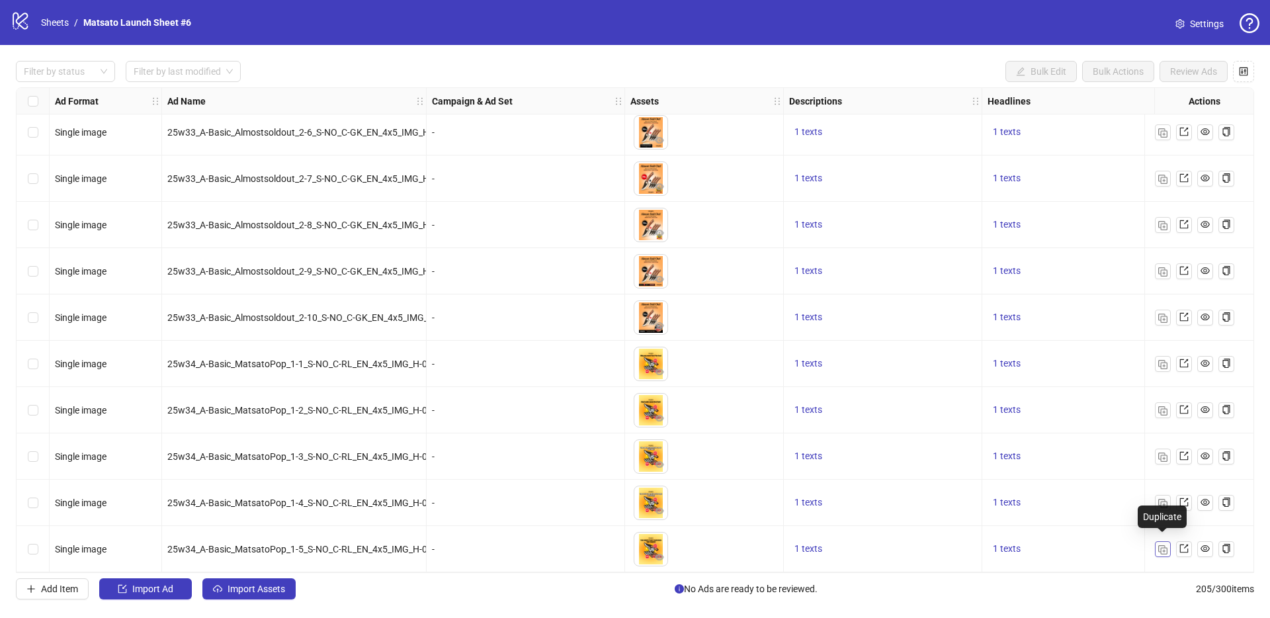
click at [1158, 549] on button "button" at bounding box center [1163, 549] width 16 height 16
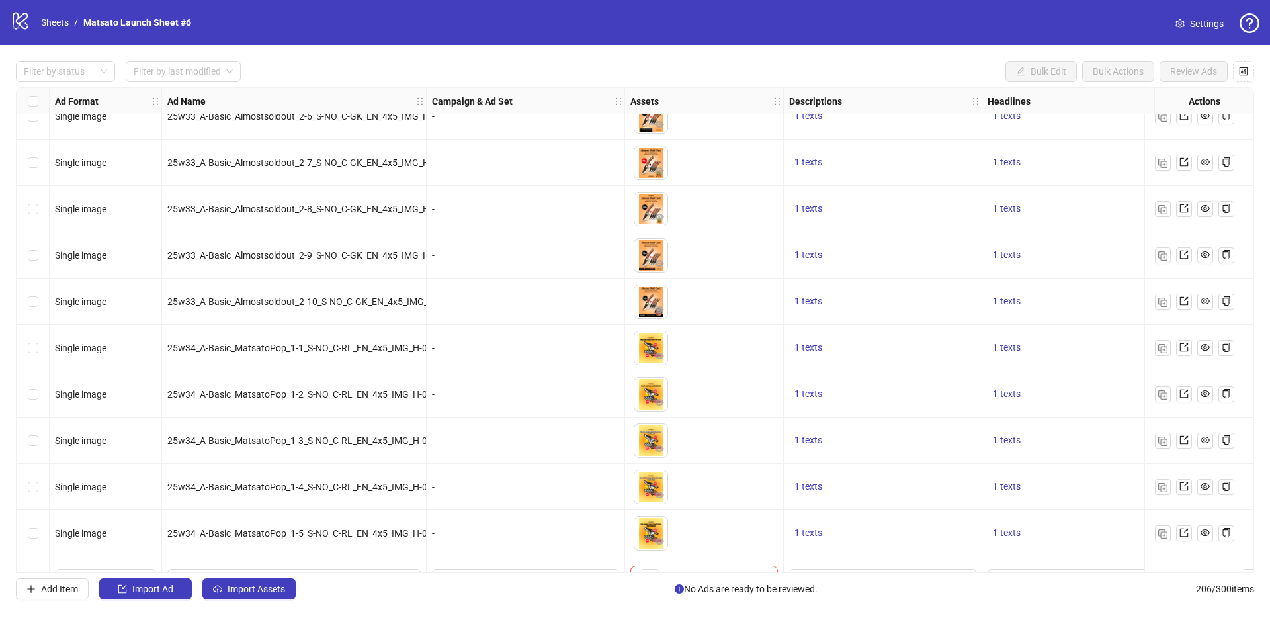
scroll to position [9083, 0]
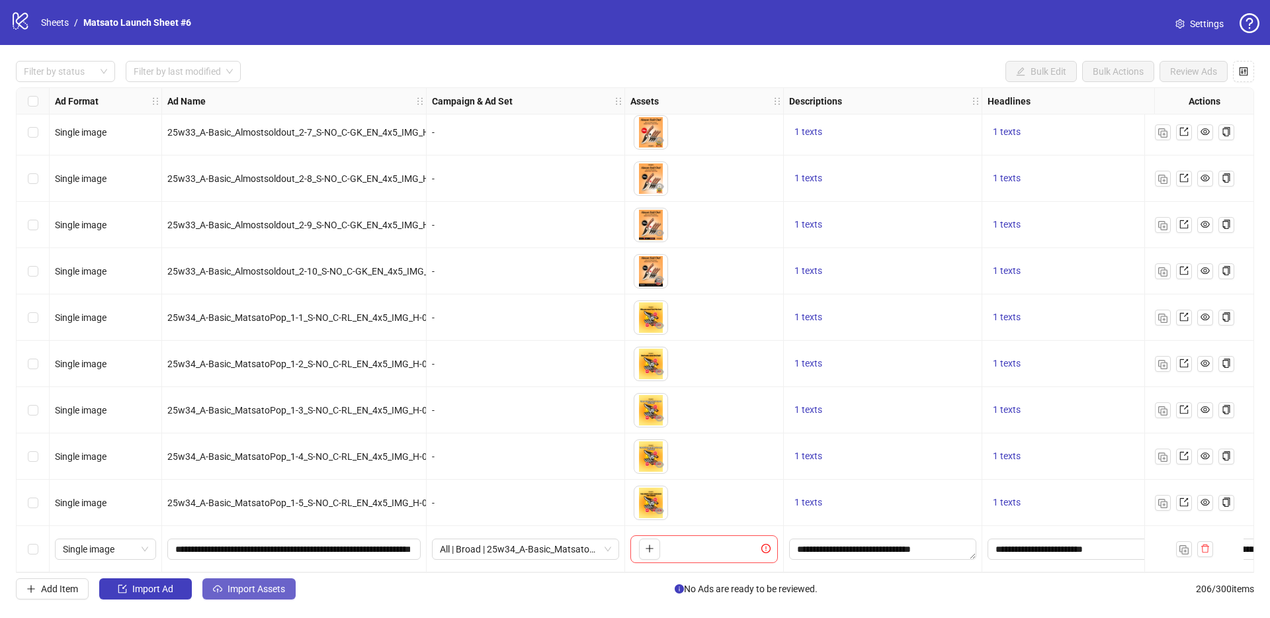
click at [282, 584] on span "Import Assets" at bounding box center [256, 588] width 58 height 11
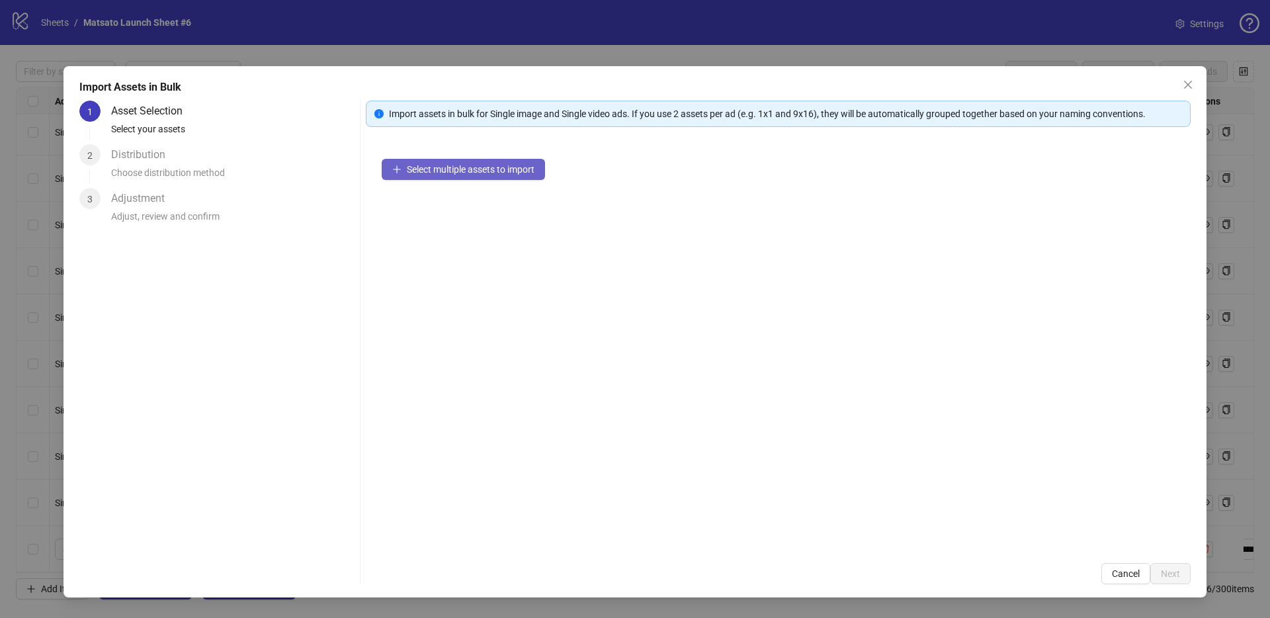
click at [507, 173] on span "Select multiple assets to import" at bounding box center [471, 169] width 128 height 11
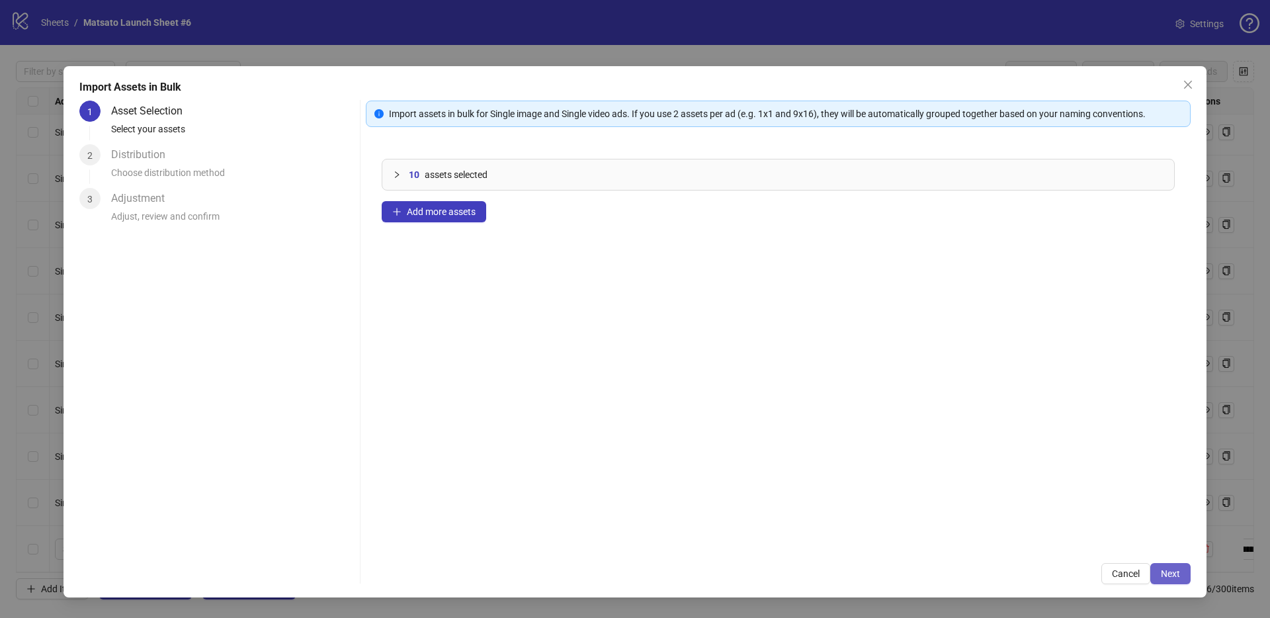
click at [1172, 570] on span "Next" at bounding box center [1169, 573] width 19 height 11
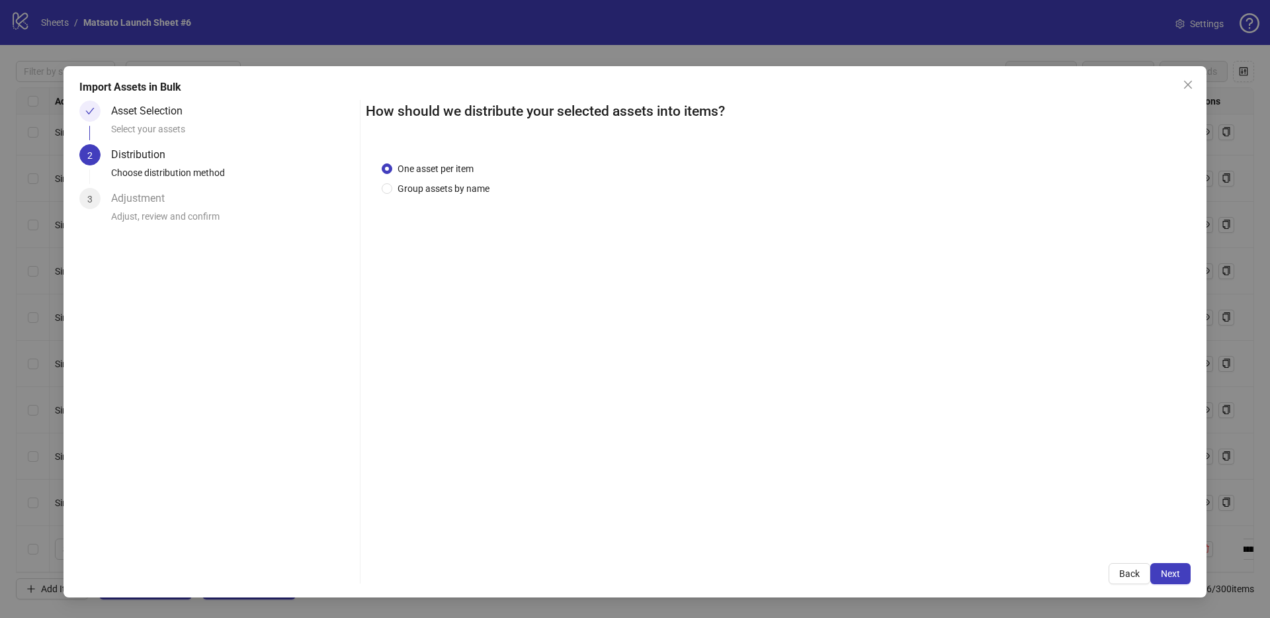
click at [1172, 570] on span "Next" at bounding box center [1169, 573] width 19 height 11
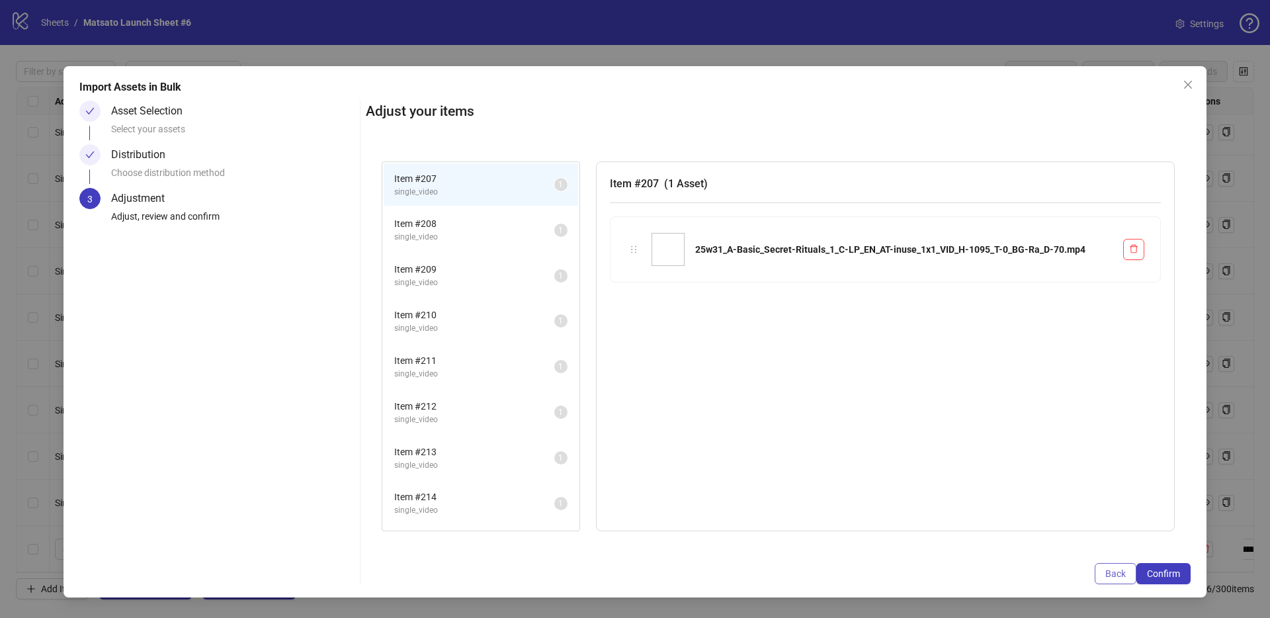
click at [1117, 574] on span "Back" at bounding box center [1115, 573] width 20 height 11
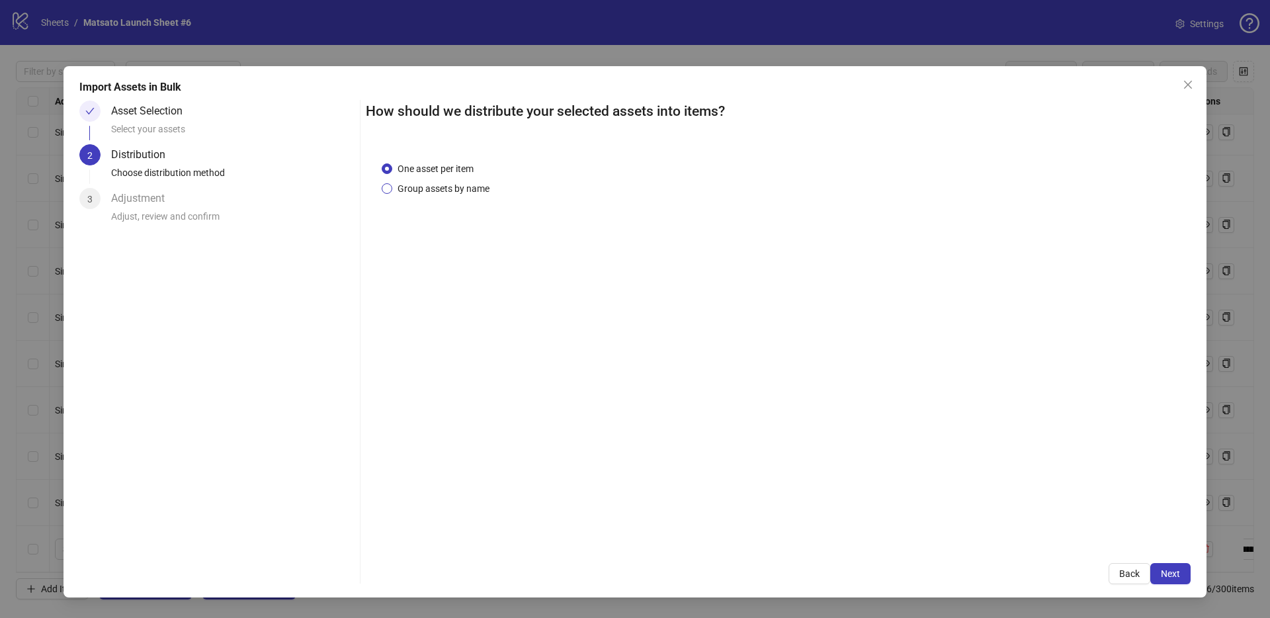
click at [444, 183] on span "Group assets by name" at bounding box center [443, 188] width 102 height 15
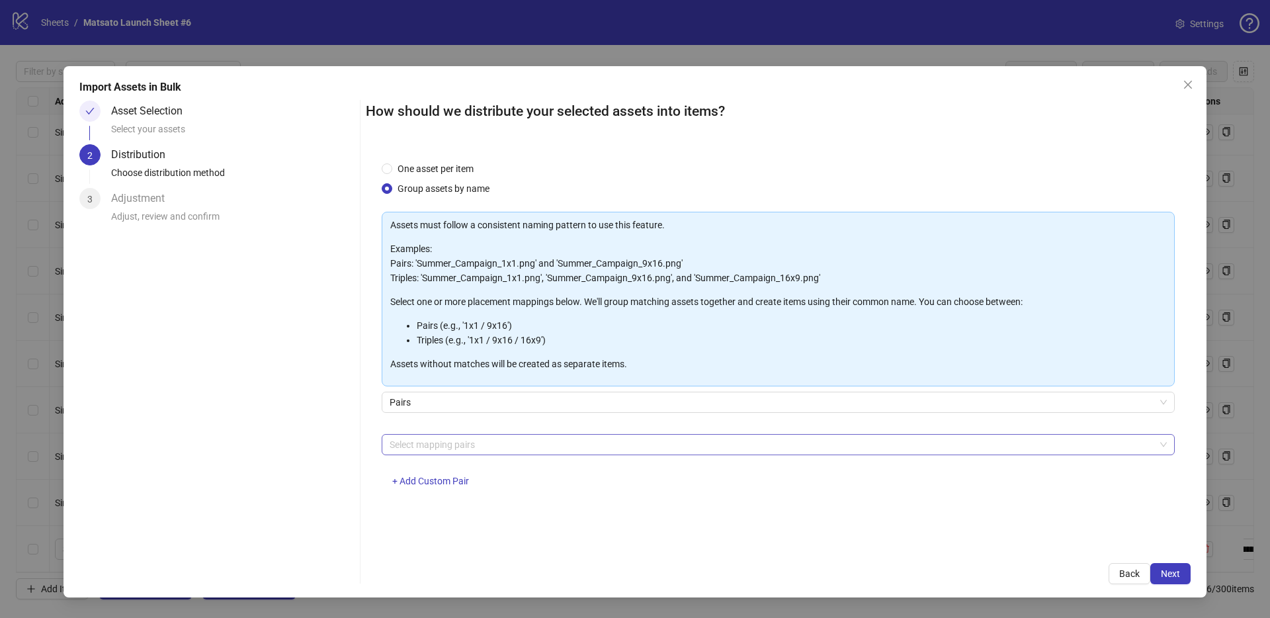
click at [468, 448] on div at bounding box center [771, 444] width 774 height 19
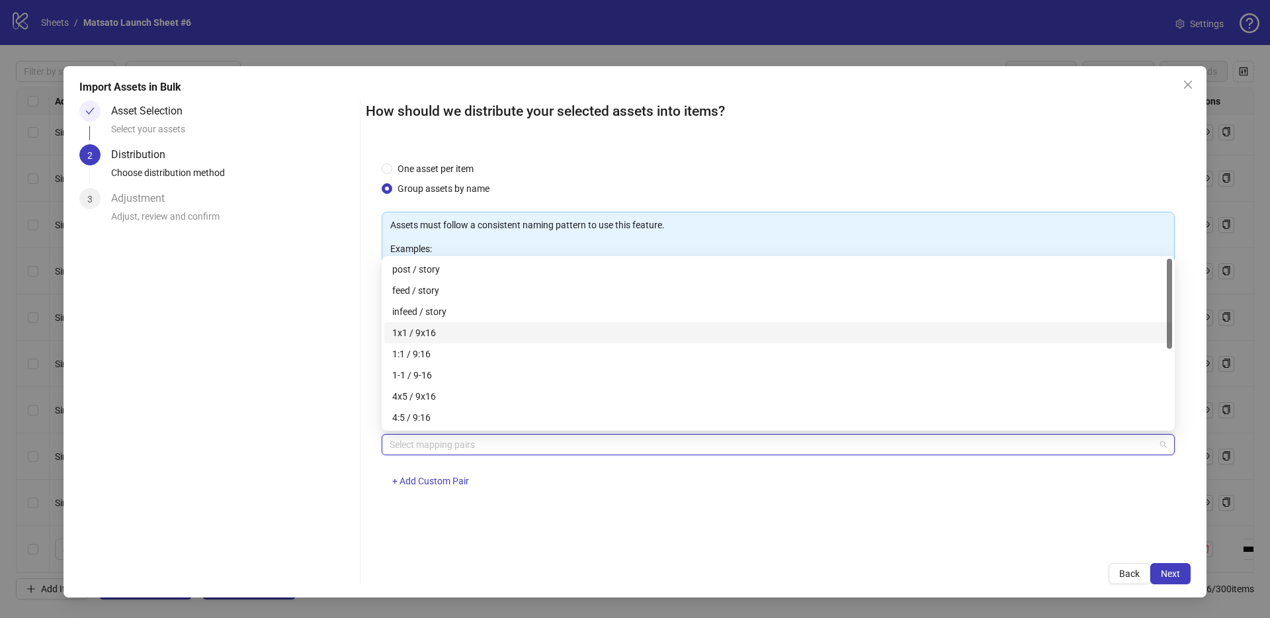
click at [431, 323] on div "1x1 / 9x16" at bounding box center [778, 332] width 788 height 21
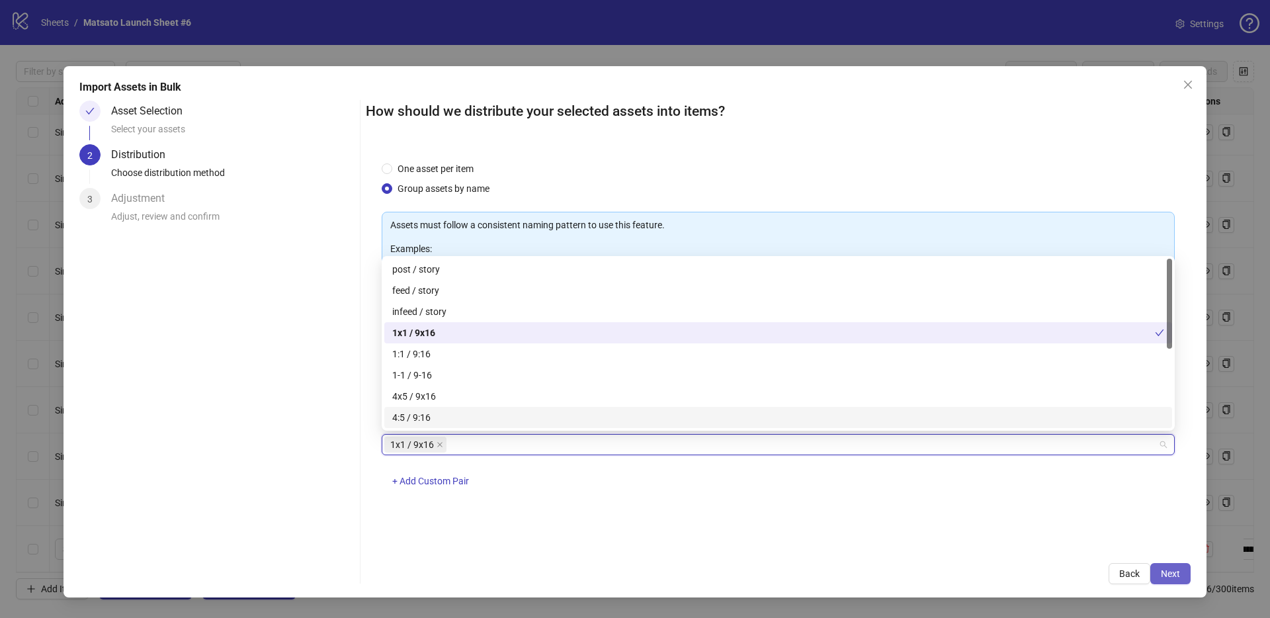
click at [1167, 564] on button "Next" at bounding box center [1170, 573] width 40 height 21
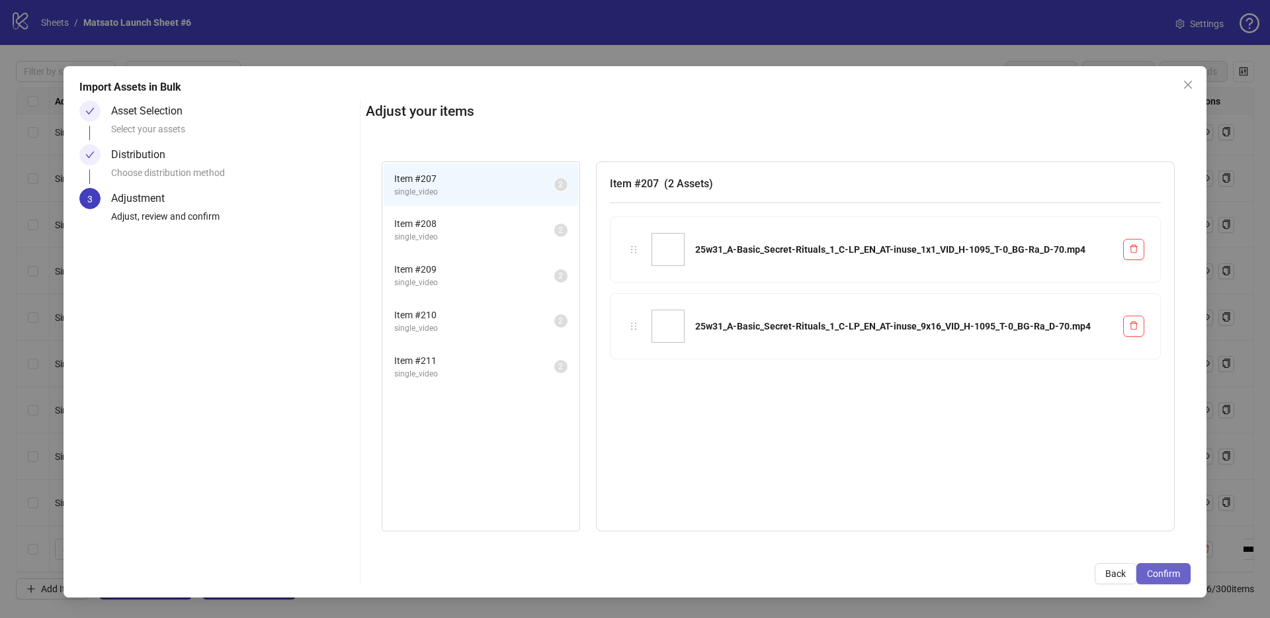
click at [1168, 571] on span "Confirm" at bounding box center [1163, 573] width 33 height 11
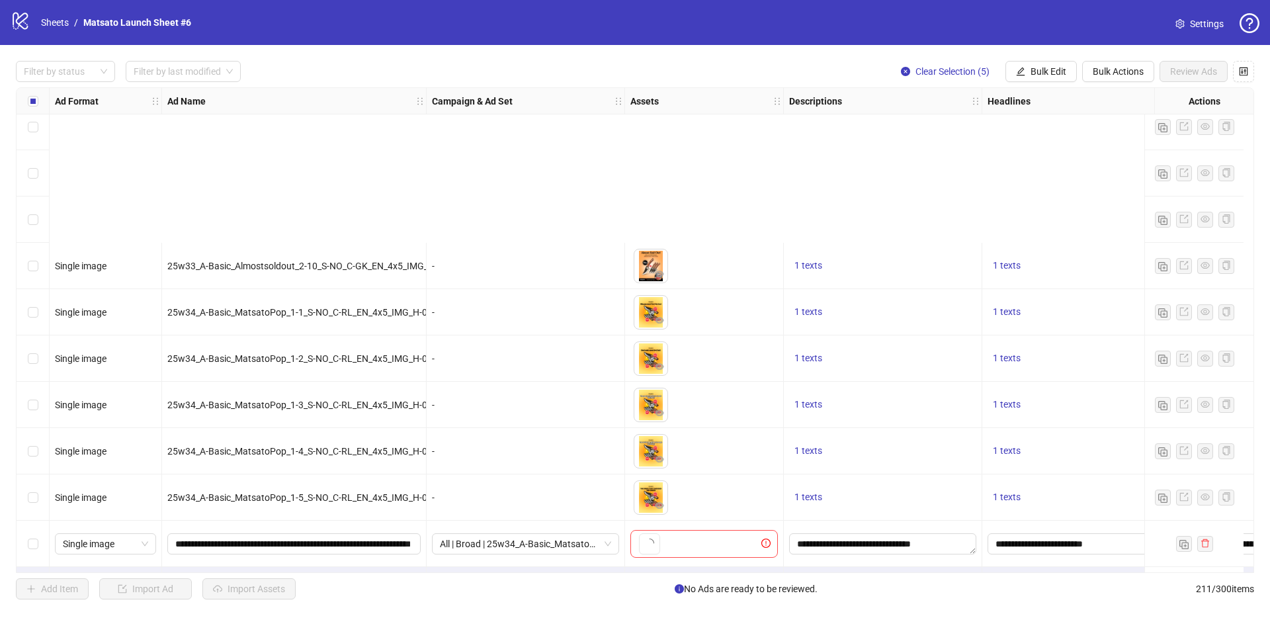
scroll to position [9314, 0]
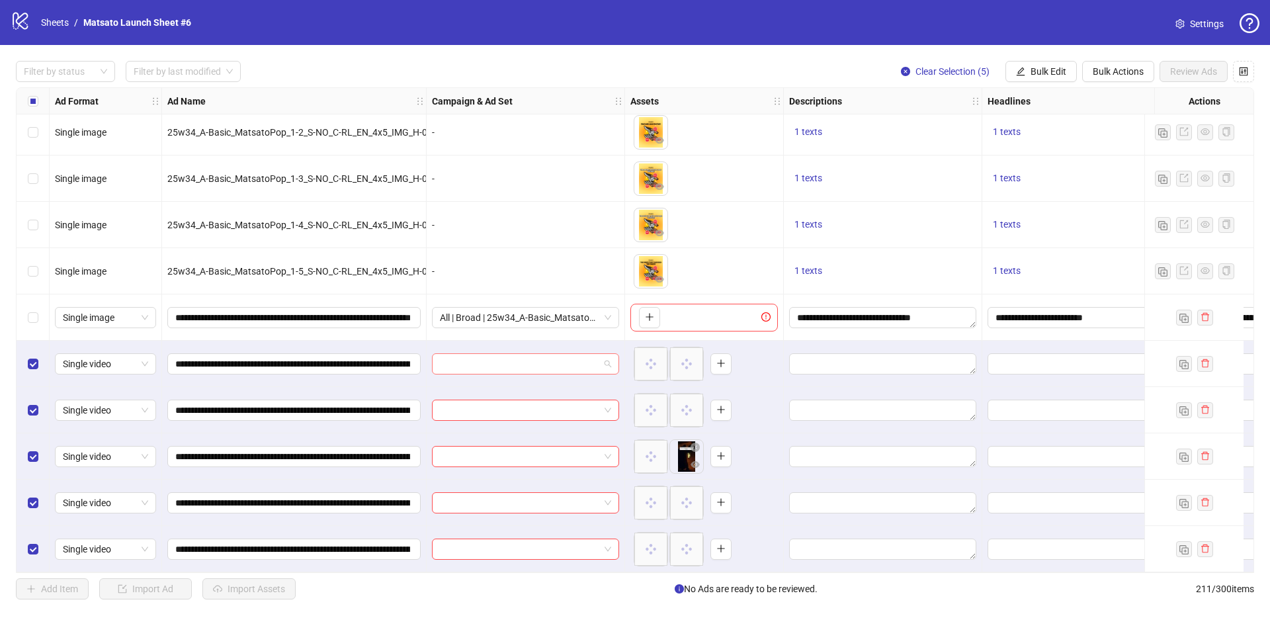
click at [613, 358] on div at bounding box center [525, 363] width 187 height 21
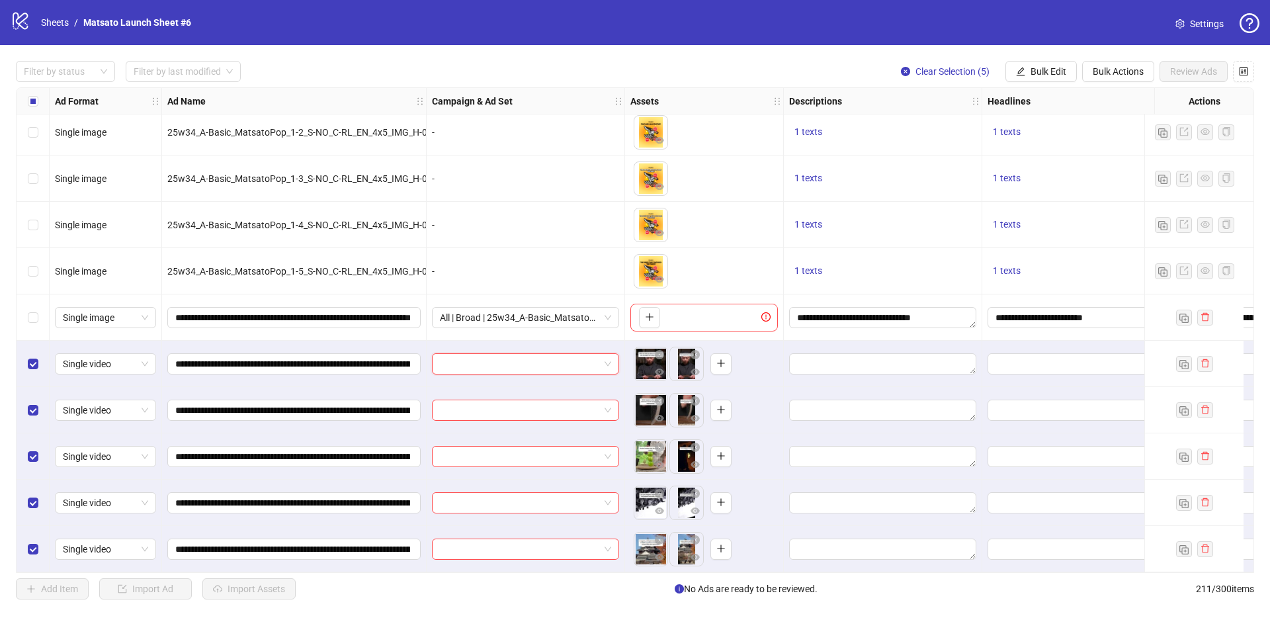
click at [542, 355] on input "search" at bounding box center [519, 364] width 159 height 20
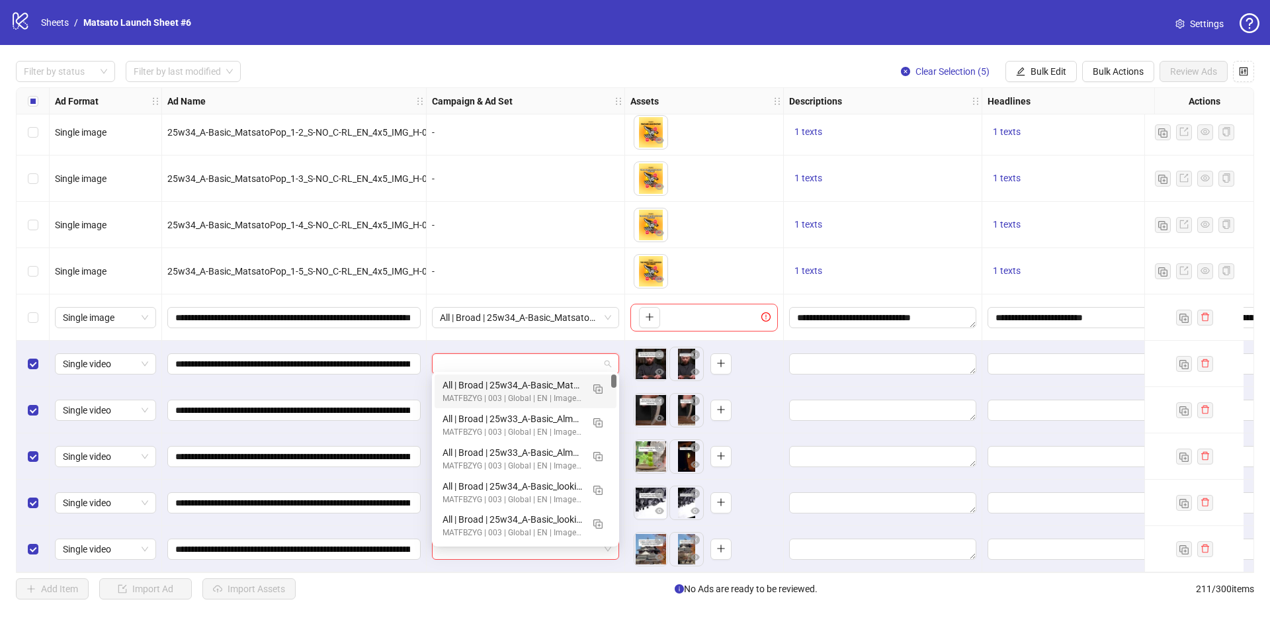
paste input "**********"
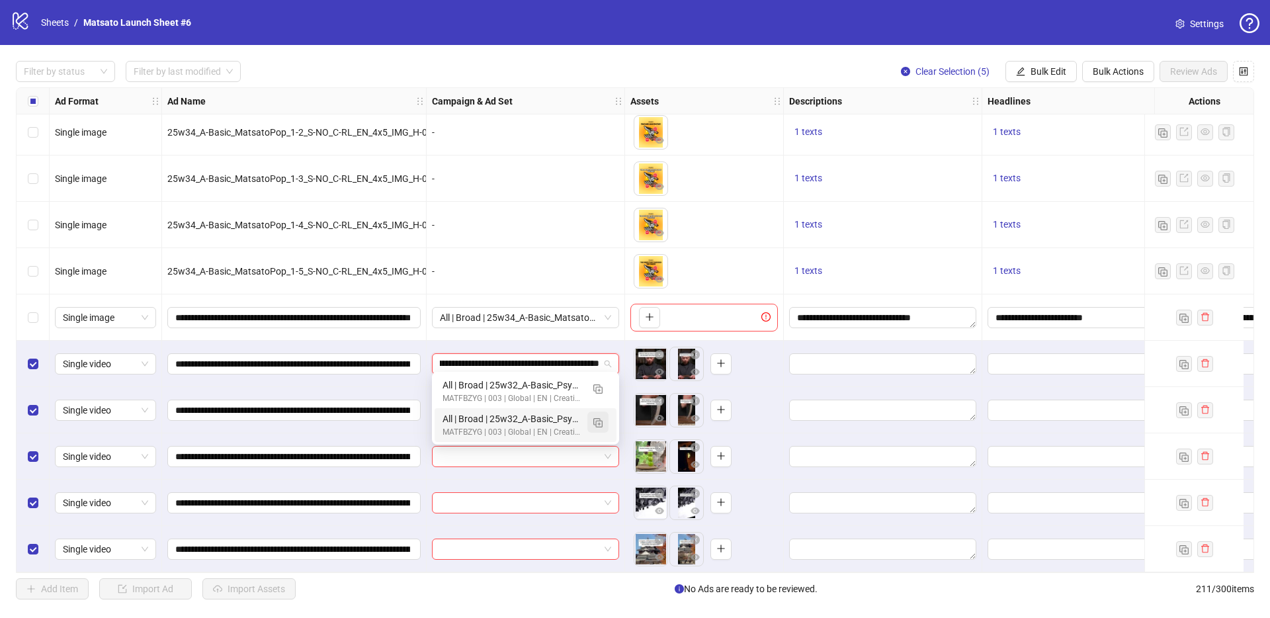
click at [598, 425] on img "button" at bounding box center [597, 422] width 9 height 9
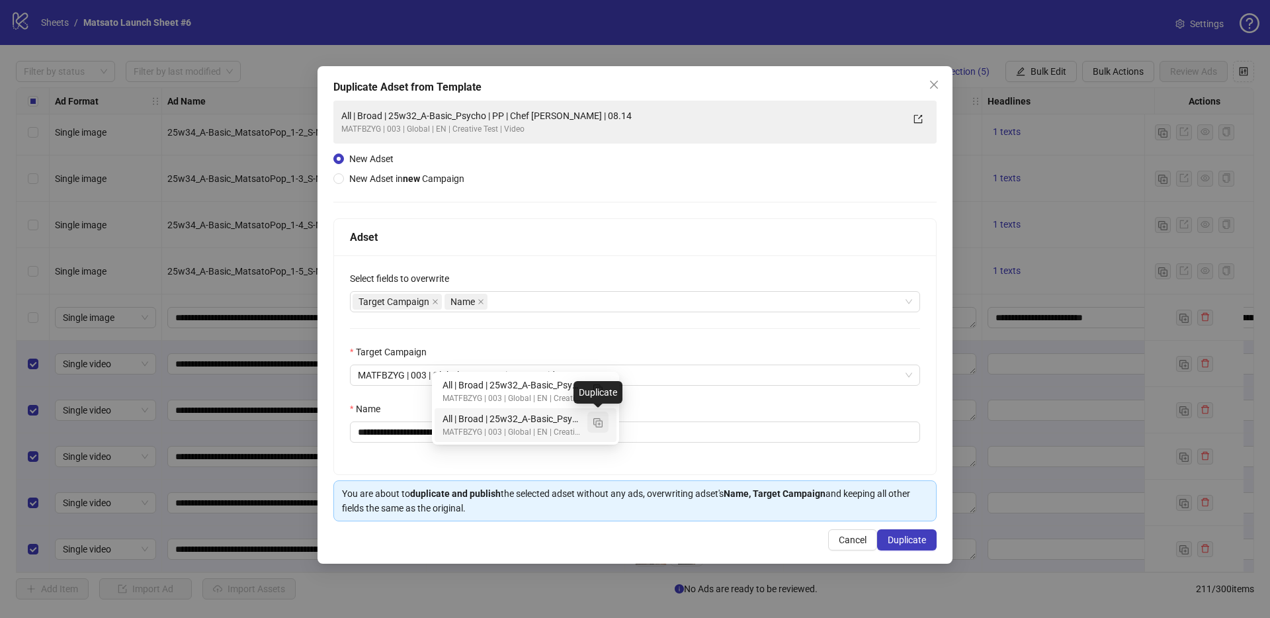
type input "**********"
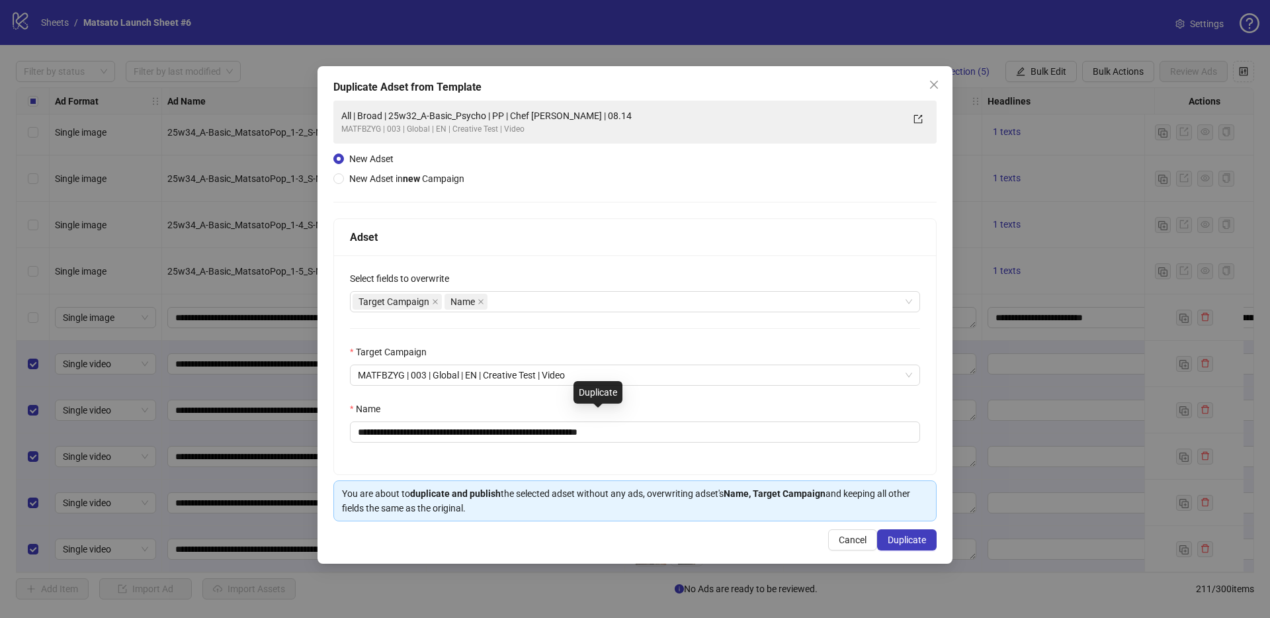
scroll to position [0, 0]
drag, startPoint x: 591, startPoint y: 431, endPoint x: 693, endPoint y: 444, distance: 102.6
click at [693, 444] on div "**********" at bounding box center [635, 364] width 602 height 219
drag, startPoint x: 501, startPoint y: 434, endPoint x: 407, endPoint y: 430, distance: 94.0
click at [407, 430] on input "**********" at bounding box center [635, 431] width 570 height 21
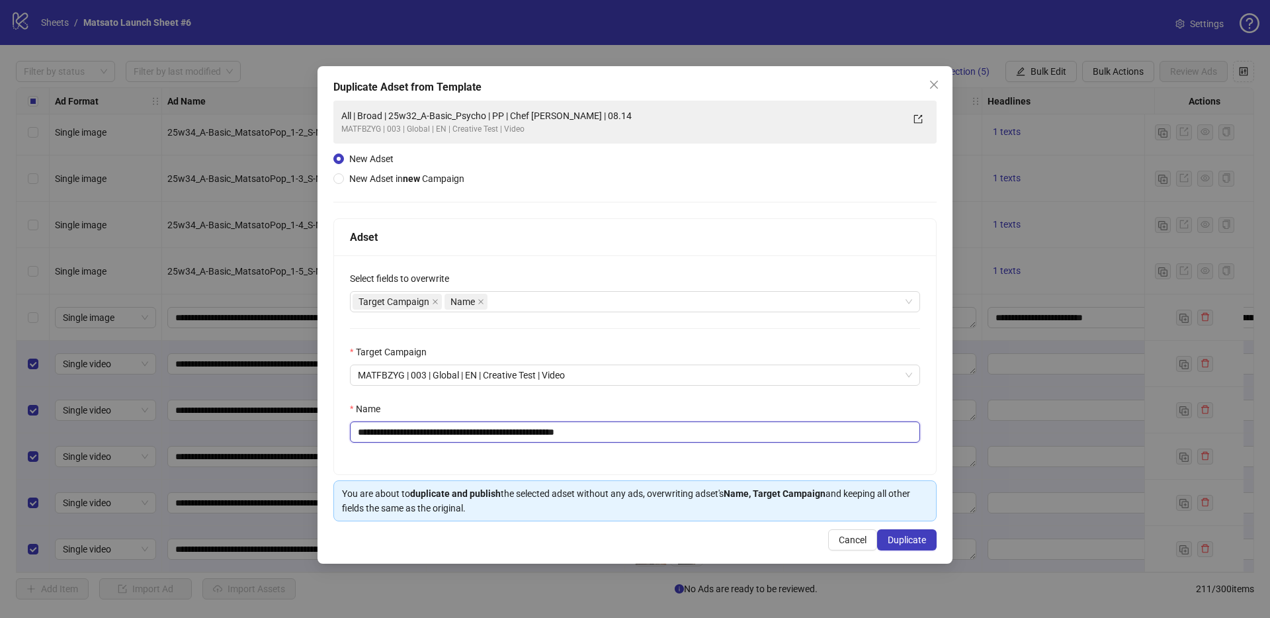
paste input "********"
type input "**********"
click at [886, 538] on button "Duplicate" at bounding box center [907, 539] width 60 height 21
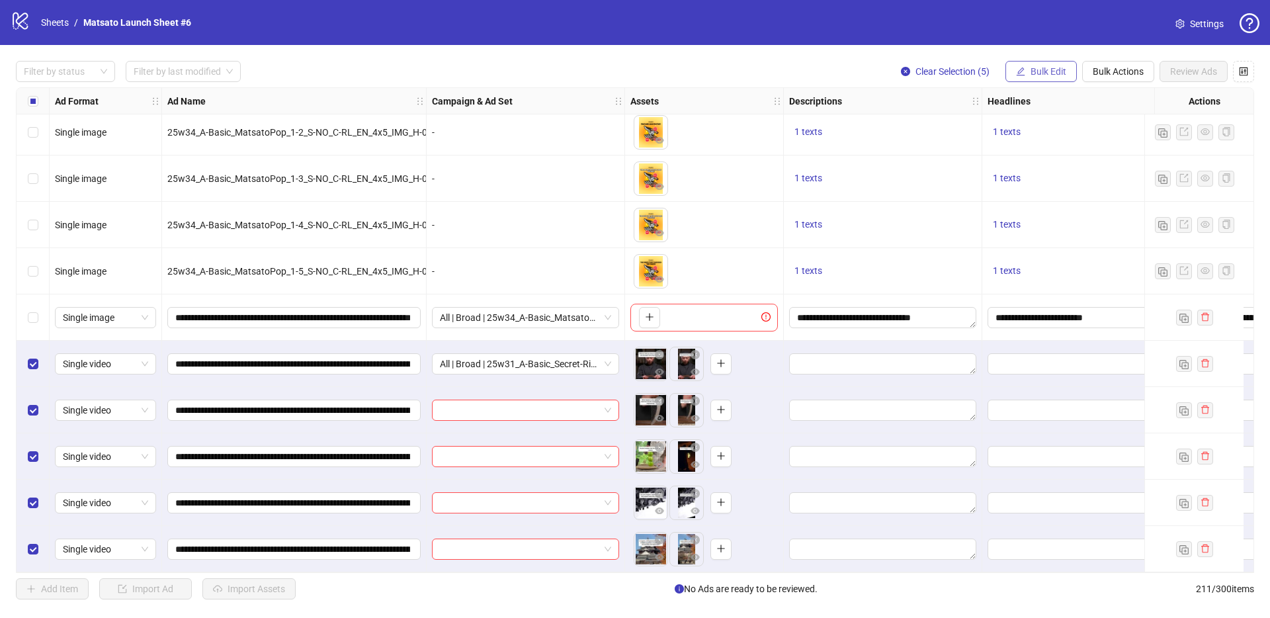
click at [1038, 77] on button "Bulk Edit" at bounding box center [1040, 71] width 71 height 21
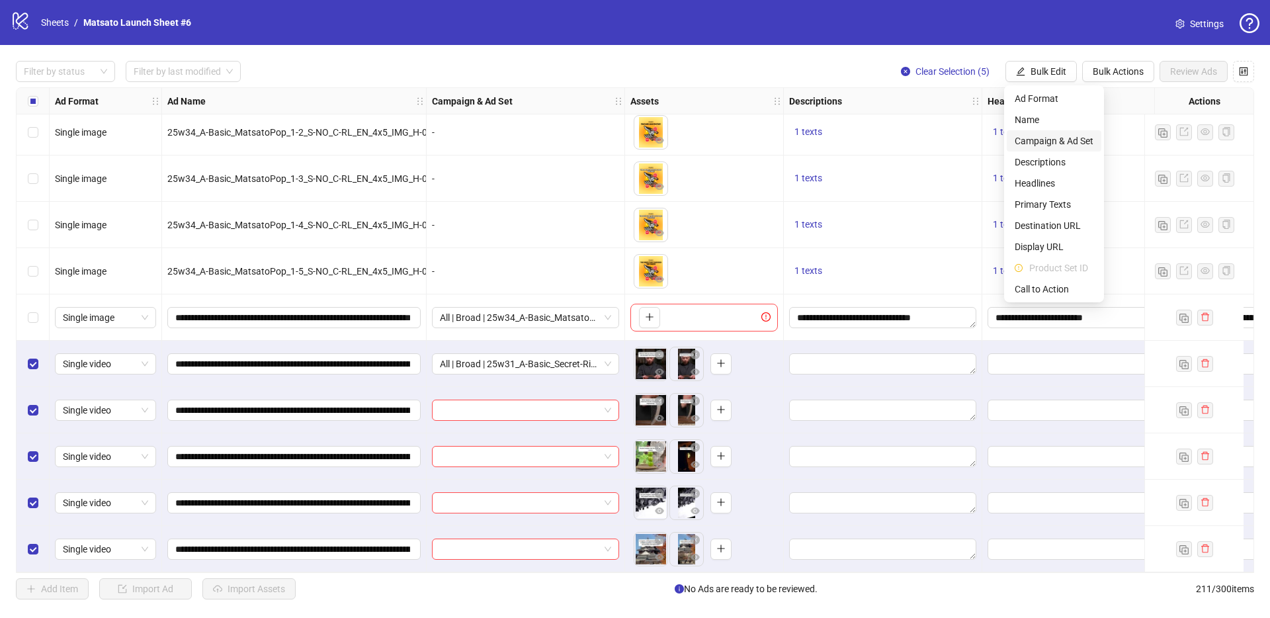
click at [1051, 138] on span "Campaign & Ad Set" at bounding box center [1053, 141] width 79 height 15
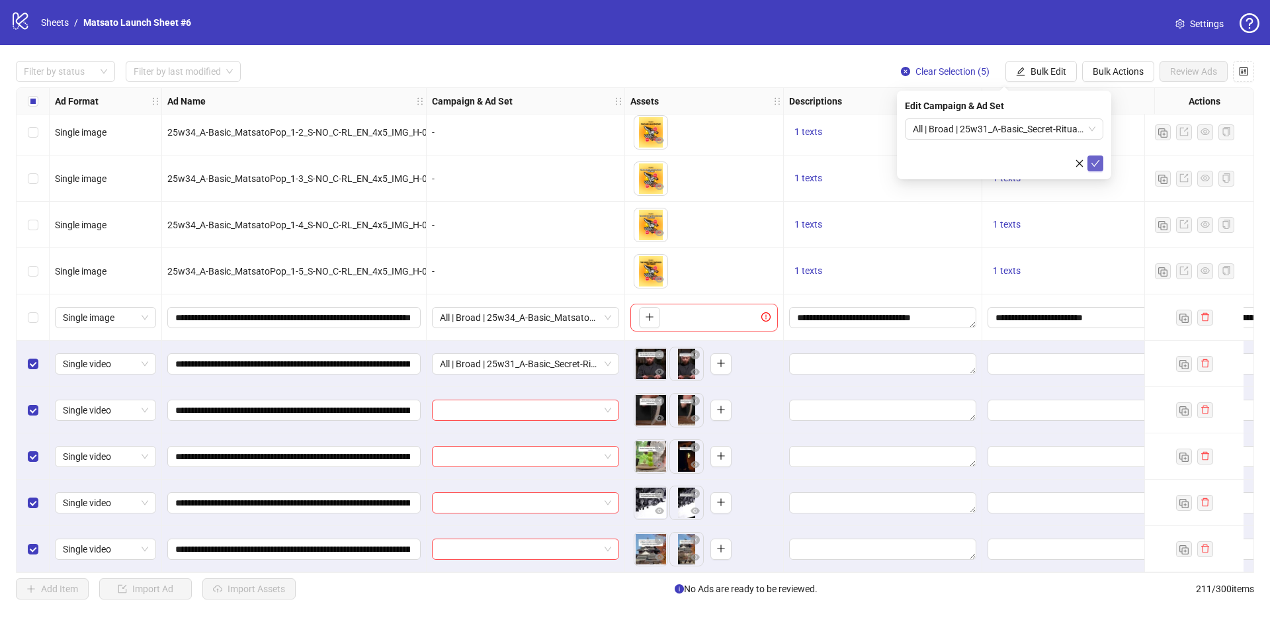
click at [1096, 162] on icon "check" at bounding box center [1095, 163] width 9 height 7
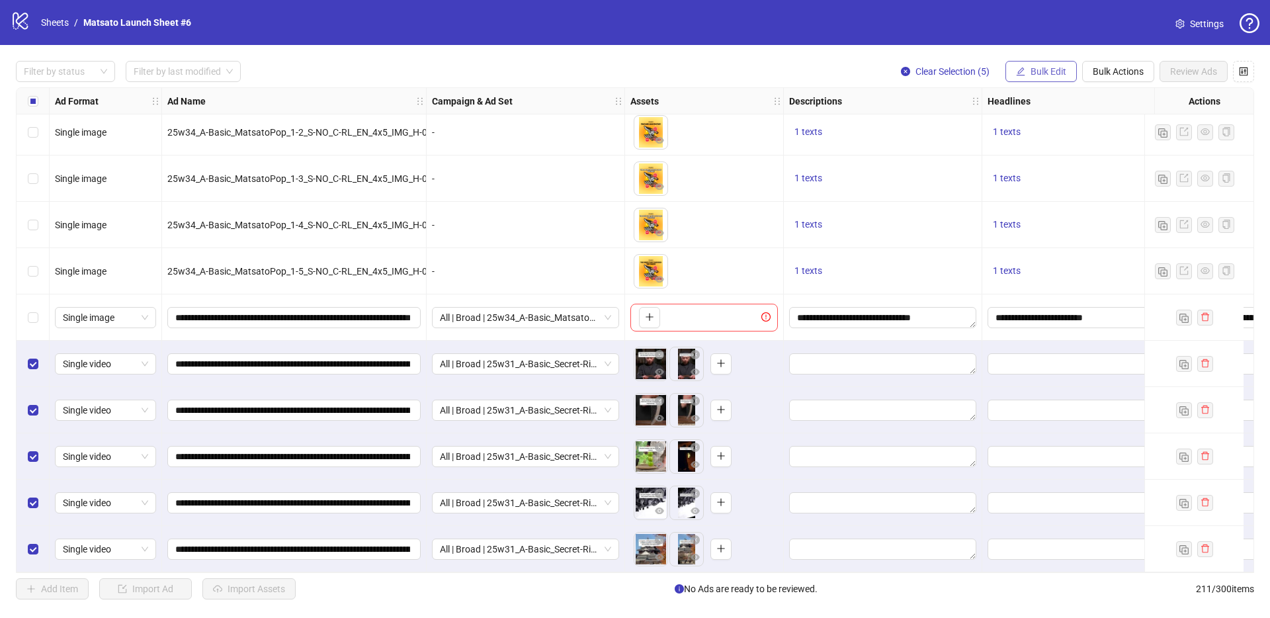
click at [1030, 74] on span "Bulk Edit" at bounding box center [1048, 71] width 36 height 11
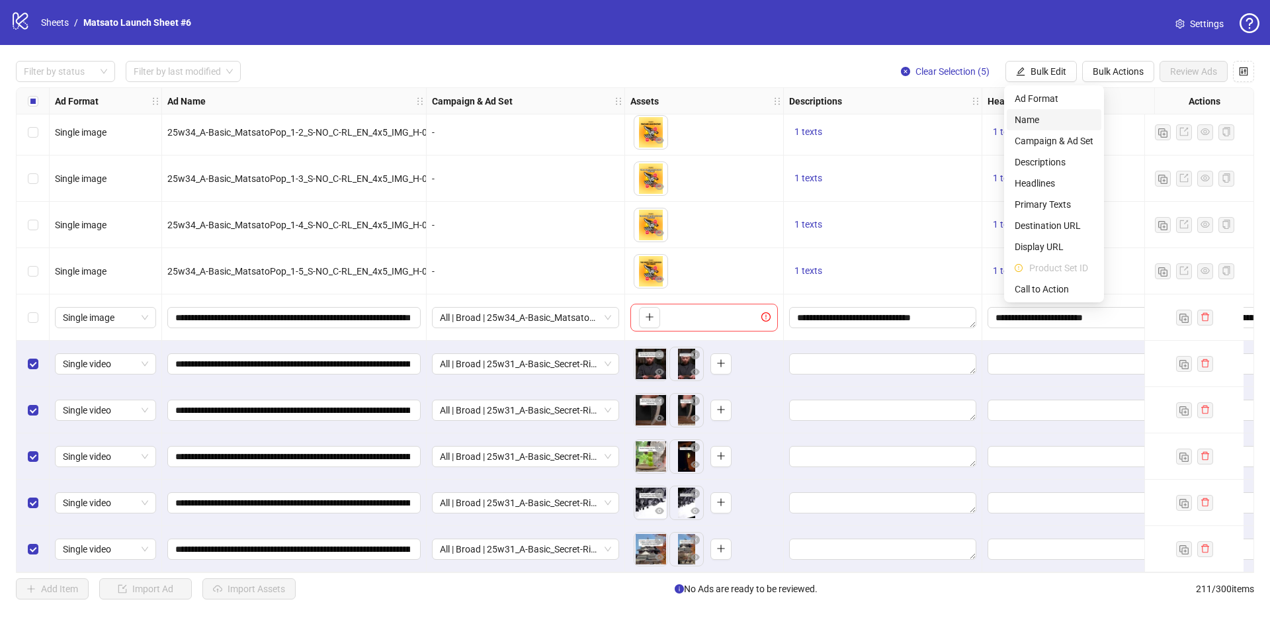
click at [1031, 114] on span "Name" at bounding box center [1053, 119] width 79 height 15
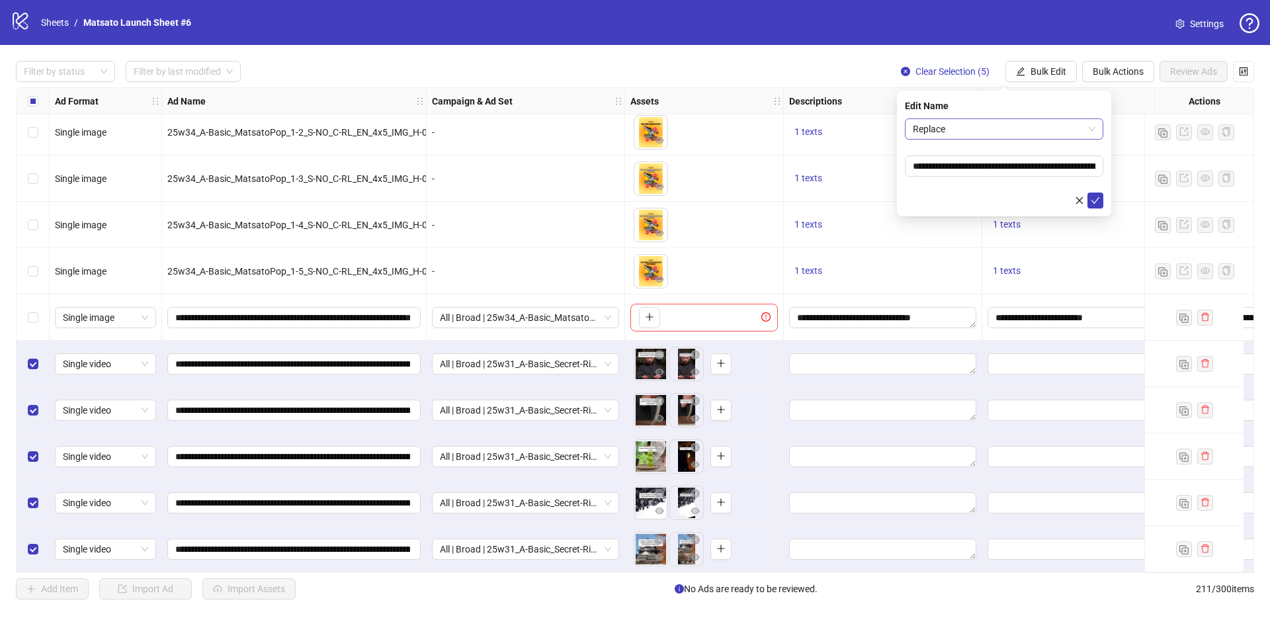
click at [1008, 127] on span "Replace" at bounding box center [1004, 129] width 183 height 20
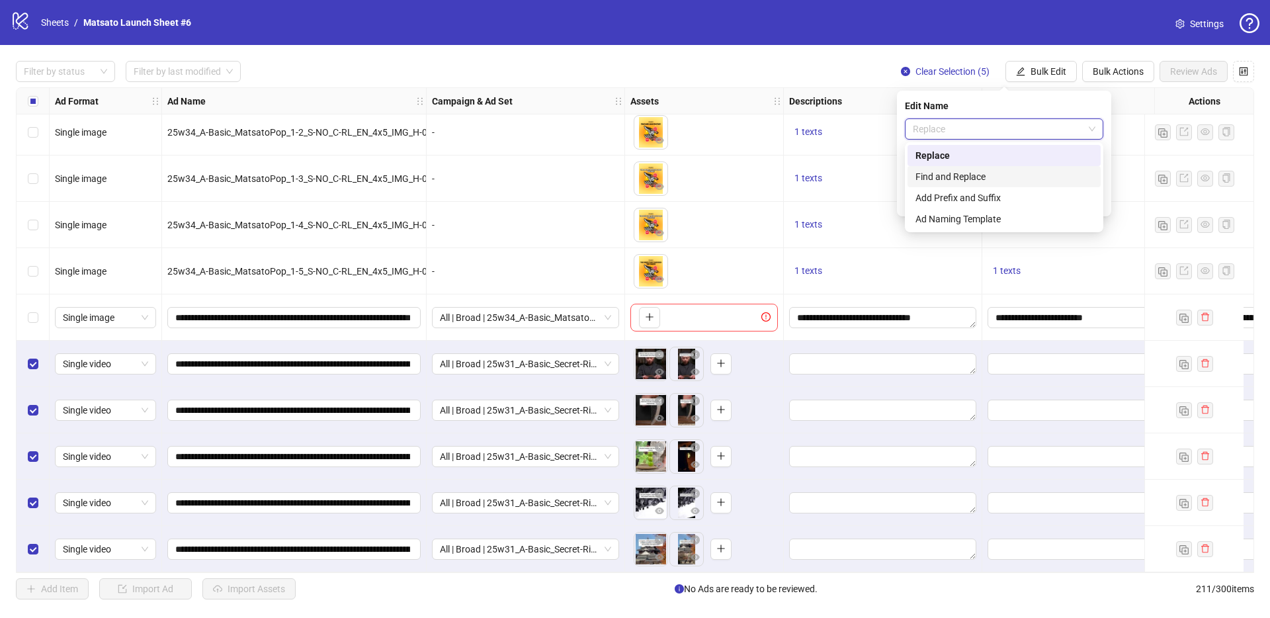
click at [997, 172] on div "Find and Replace" at bounding box center [1003, 176] width 177 height 15
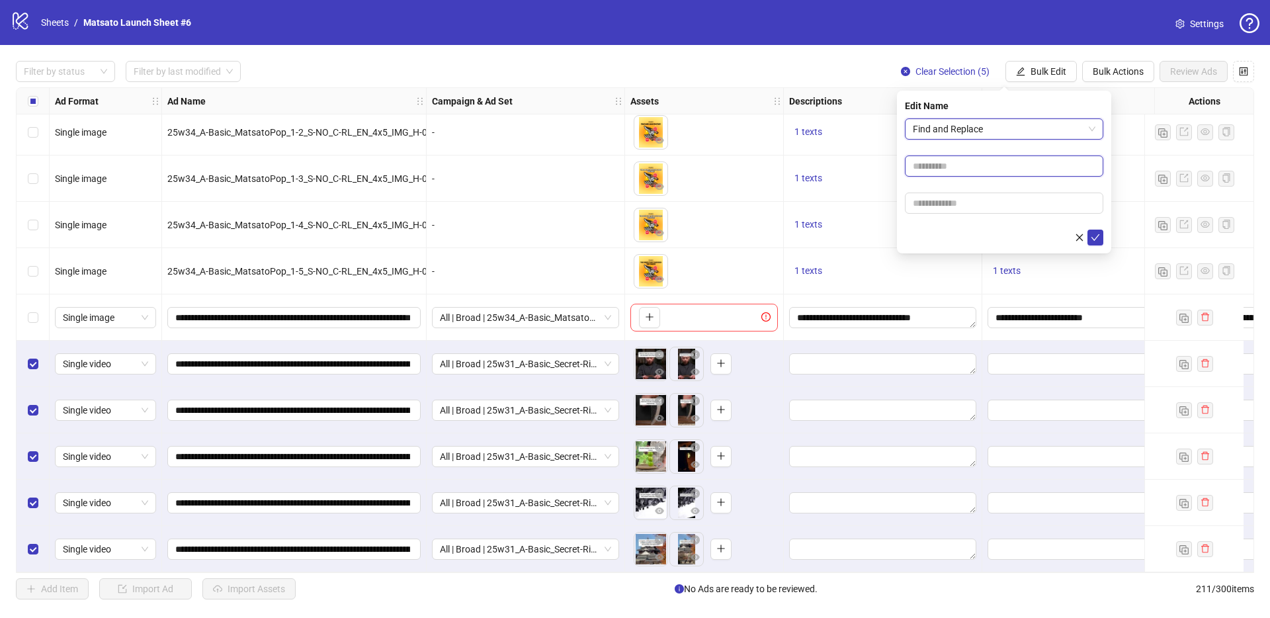
click at [995, 171] on input "text" at bounding box center [1004, 165] width 198 height 21
type input "**"
click at [1004, 213] on input "text" at bounding box center [1004, 202] width 198 height 21
type input "*****"
click at [1096, 233] on icon "check" at bounding box center [1094, 237] width 9 height 9
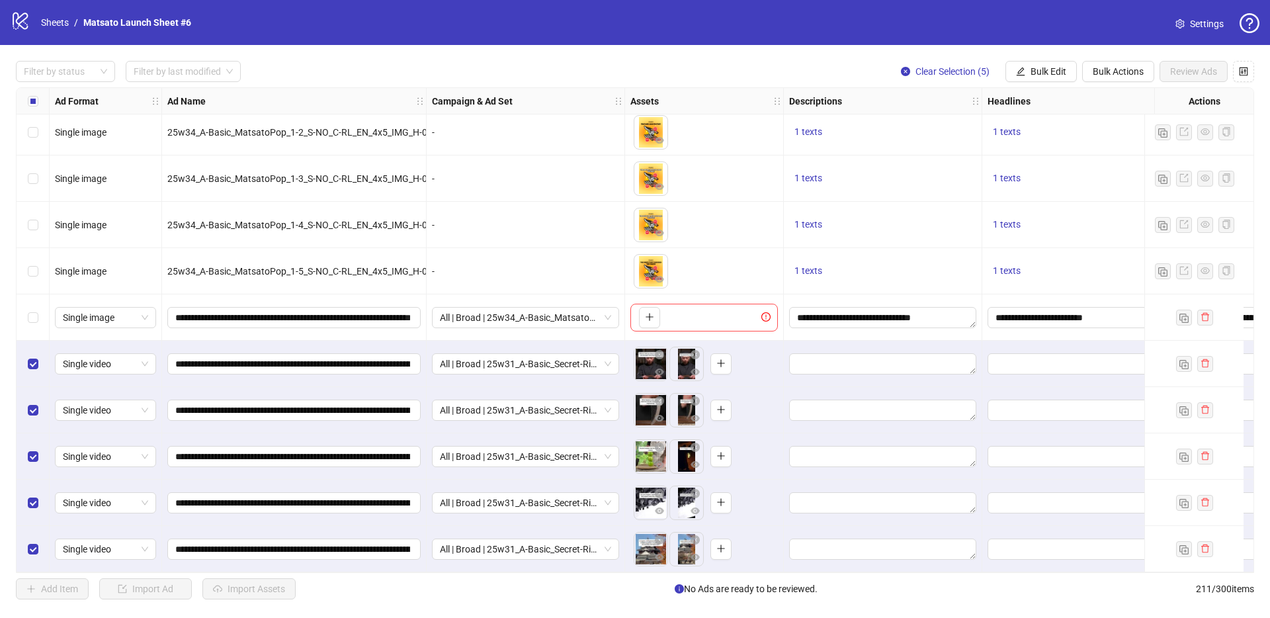
drag, startPoint x: 930, startPoint y: 71, endPoint x: 421, endPoint y: 65, distance: 509.9
click at [930, 71] on span "Clear Selection (5)" at bounding box center [952, 71] width 74 height 11
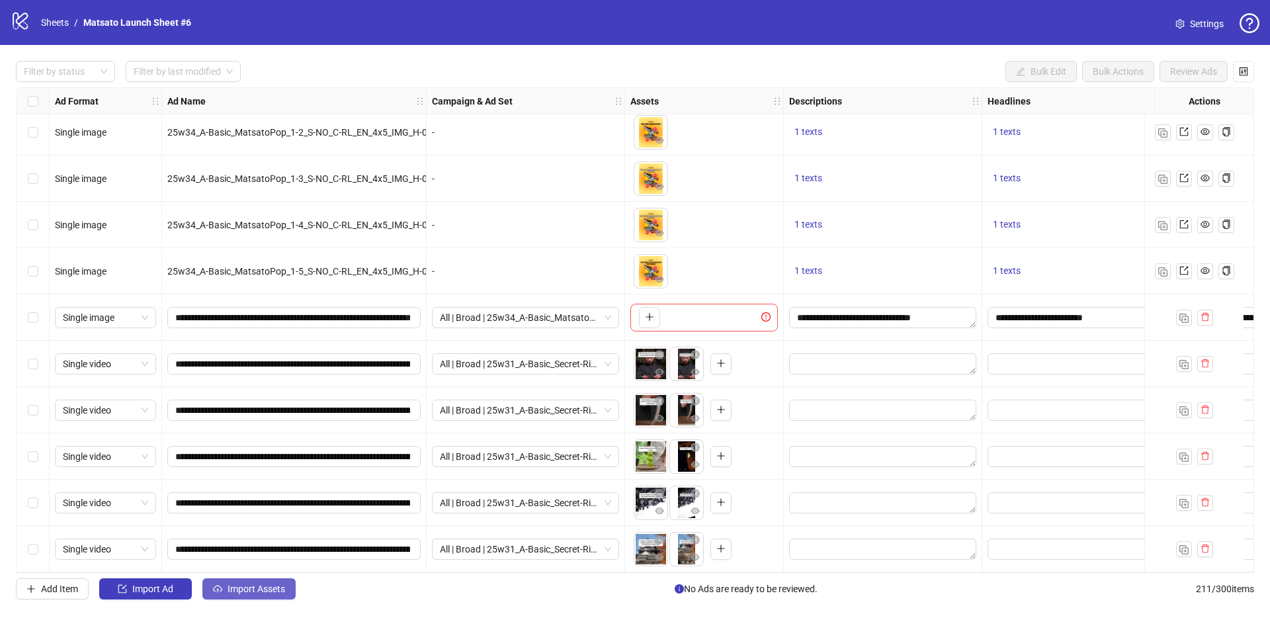
click at [261, 585] on span "Import Assets" at bounding box center [256, 588] width 58 height 11
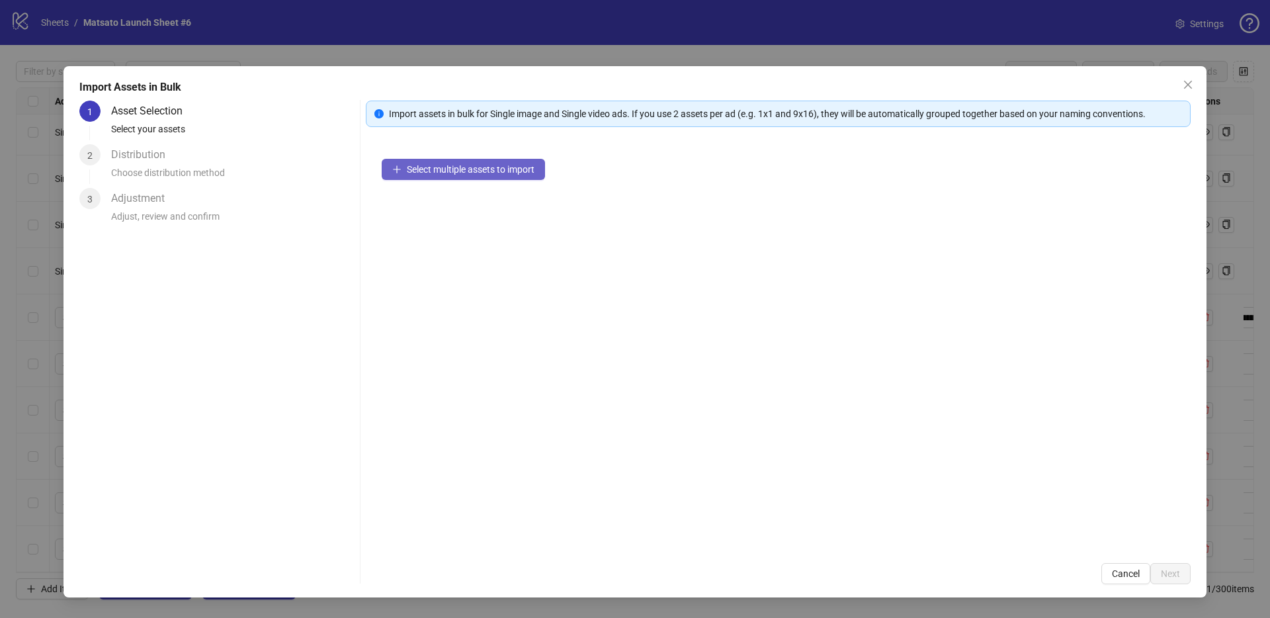
click at [452, 172] on span "Select multiple assets to import" at bounding box center [471, 169] width 128 height 11
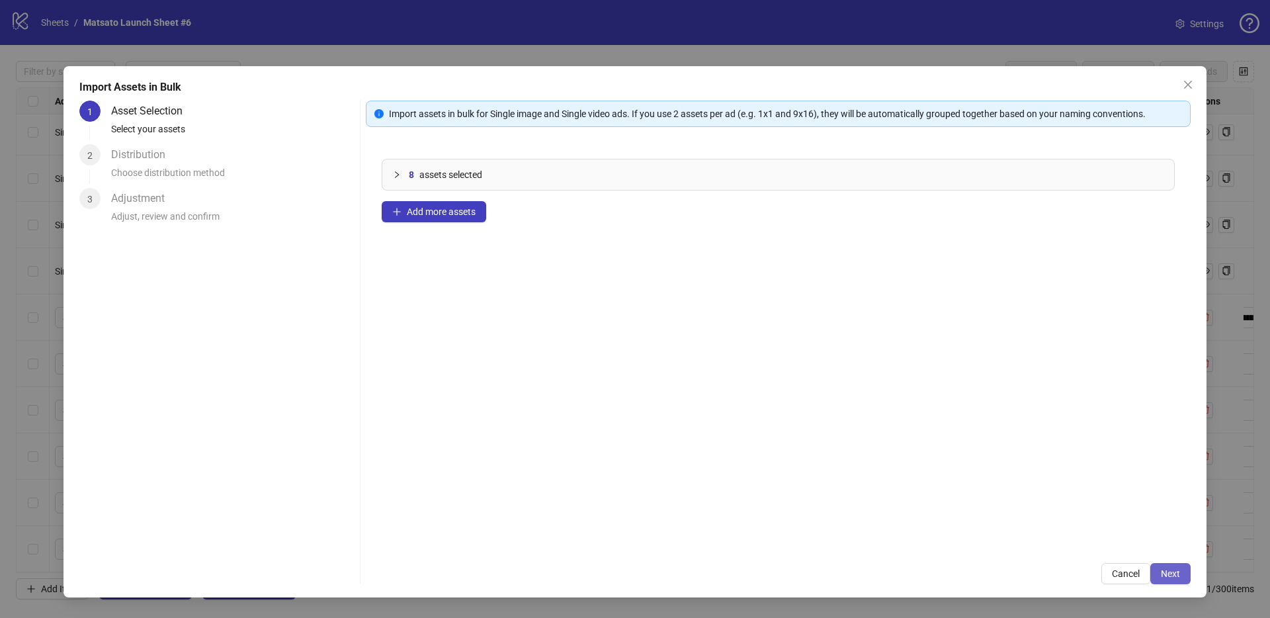
click at [1166, 573] on span "Next" at bounding box center [1169, 573] width 19 height 11
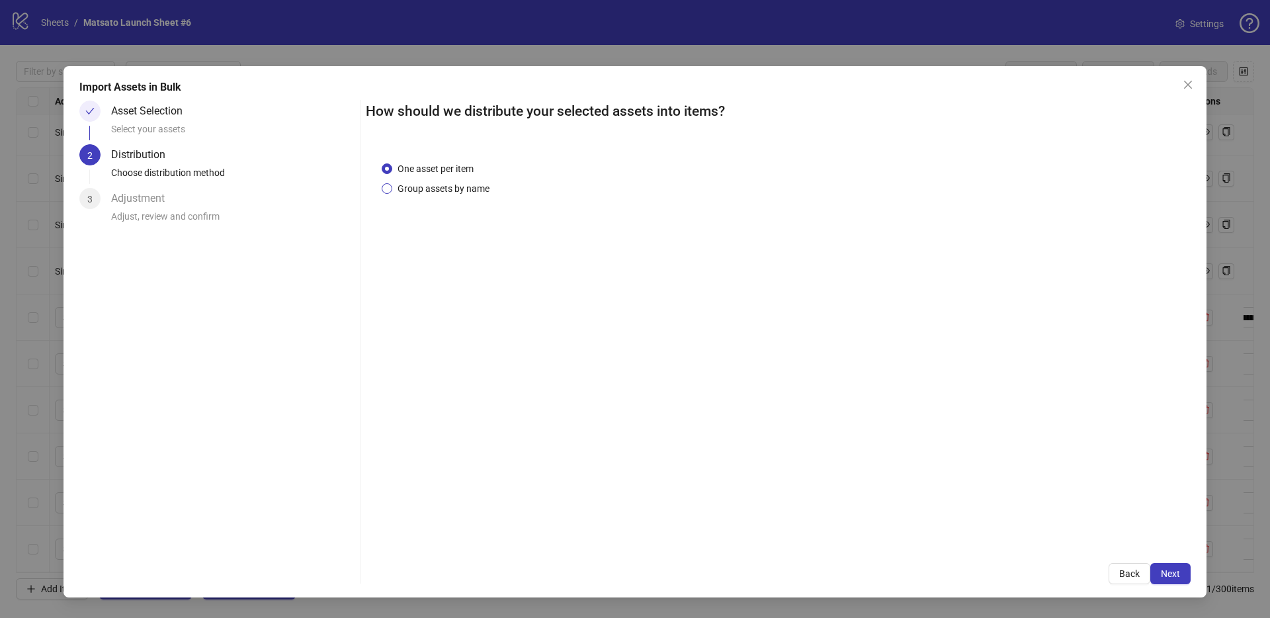
click at [455, 192] on span "Group assets by name" at bounding box center [443, 188] width 102 height 15
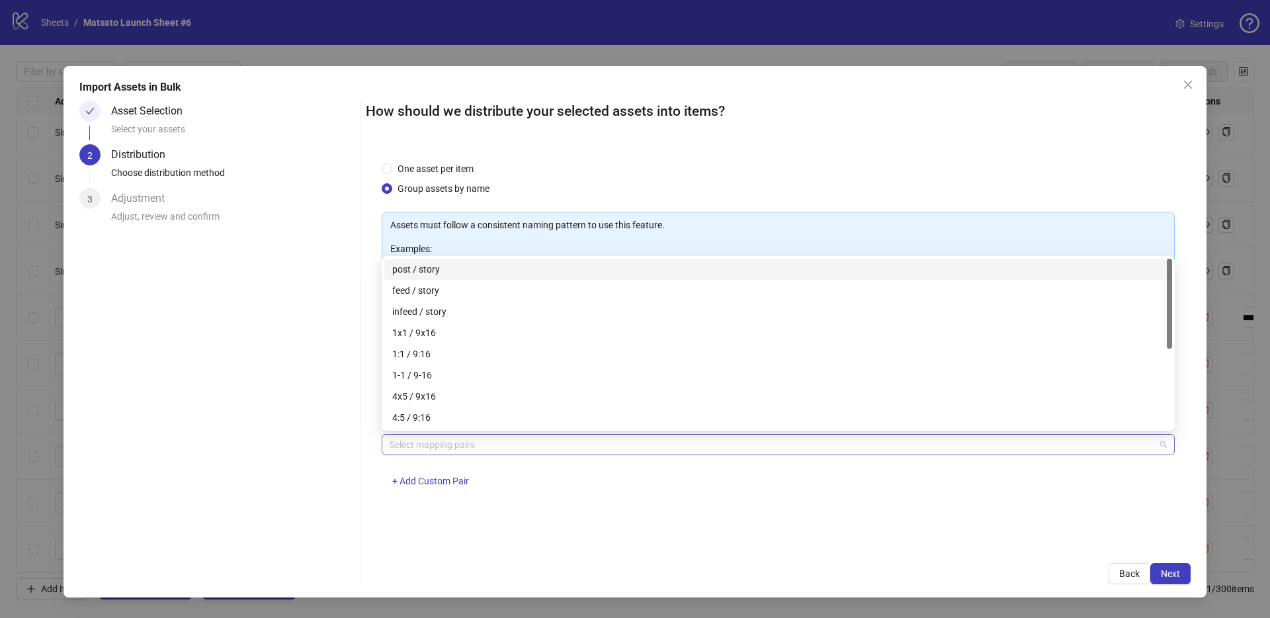
click at [464, 437] on div at bounding box center [771, 444] width 774 height 19
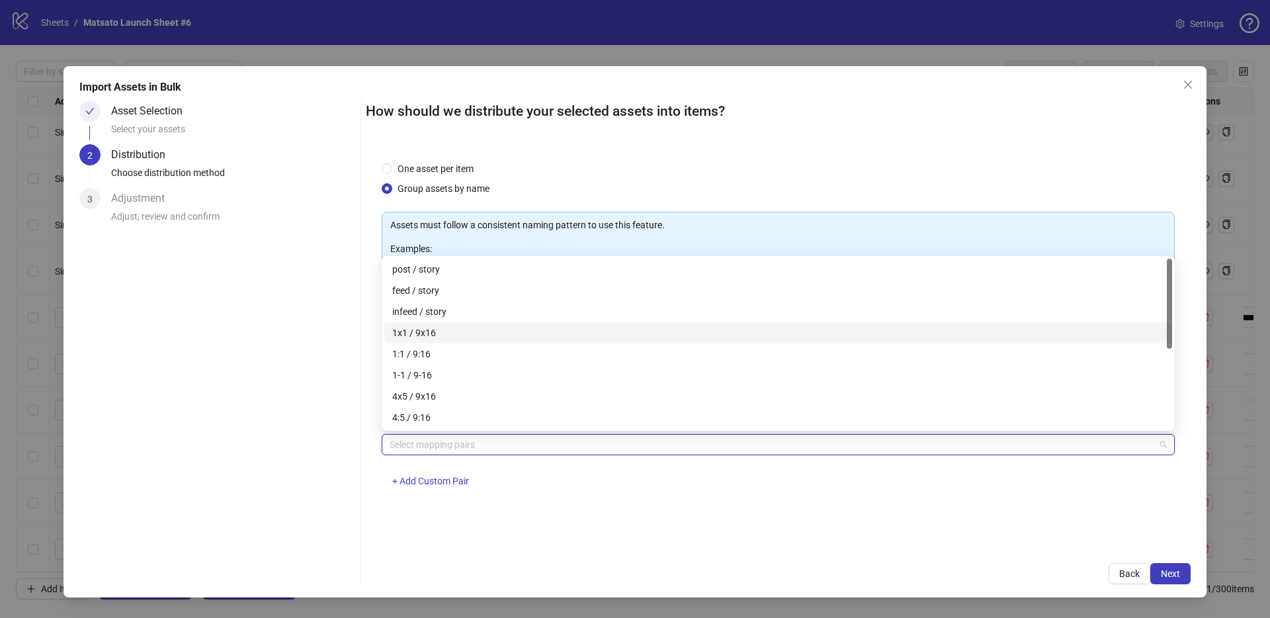
click at [437, 337] on div "1x1 / 9x16" at bounding box center [778, 332] width 772 height 15
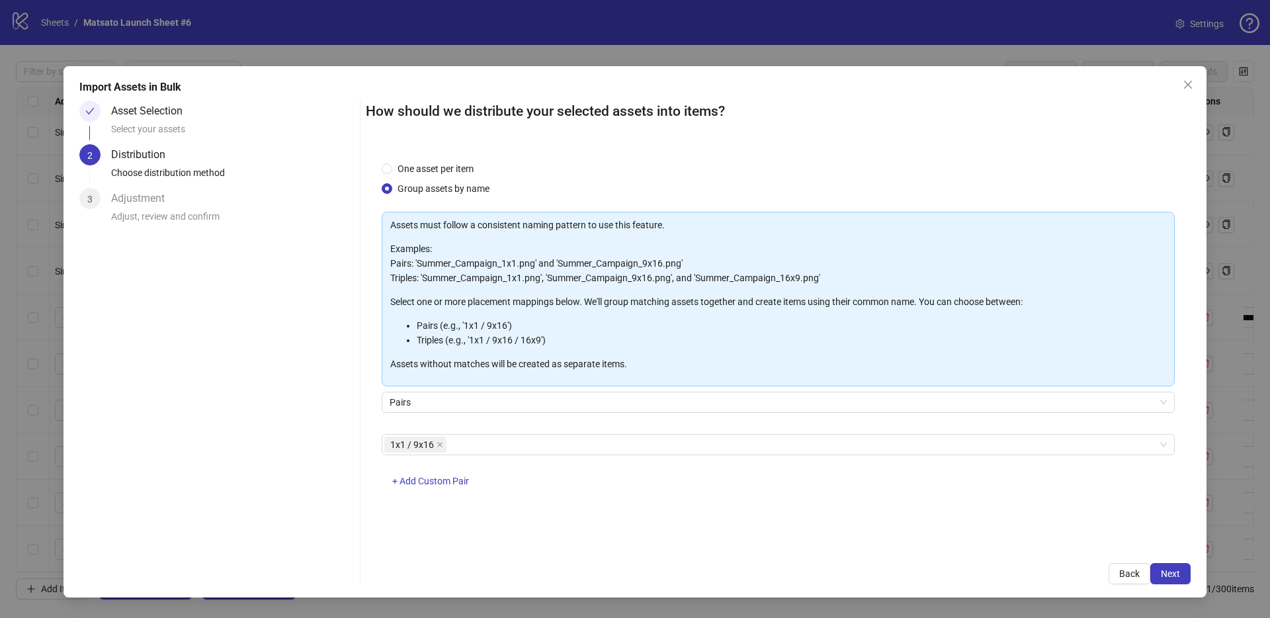
click at [1168, 593] on div "Import Assets in Bulk Asset Selection Select your assets 2 Distribution Choose …" at bounding box center [634, 331] width 1143 height 531
click at [1168, 564] on button "Next" at bounding box center [1170, 573] width 40 height 21
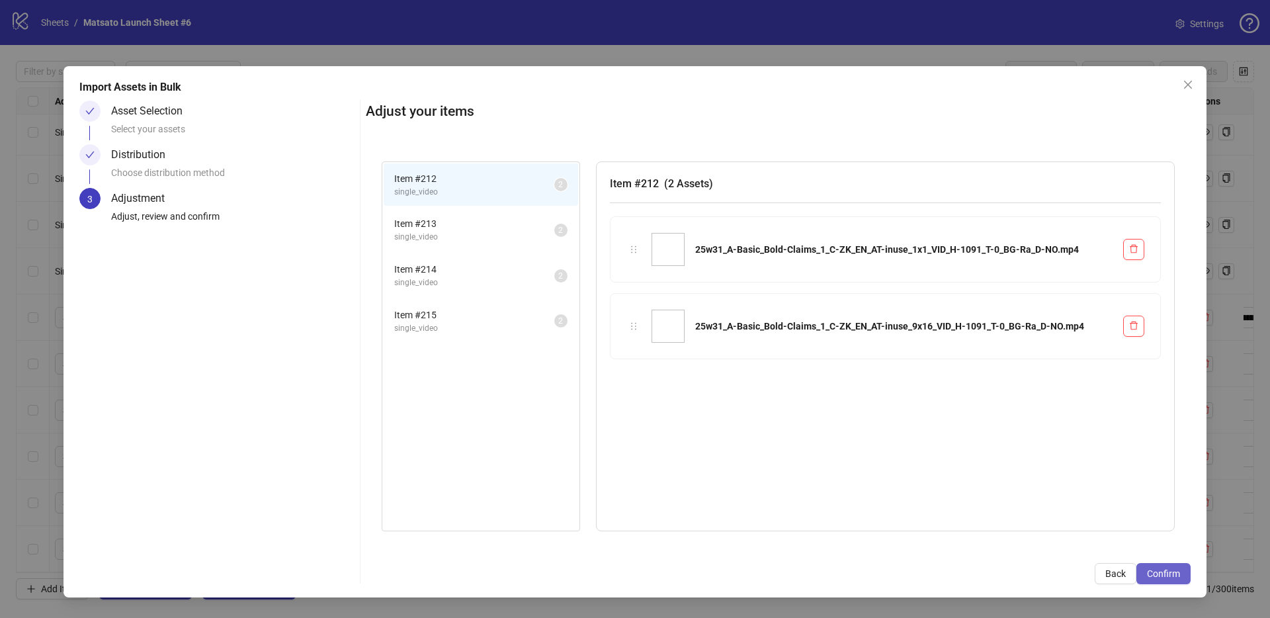
click at [1167, 569] on span "Confirm" at bounding box center [1163, 573] width 33 height 11
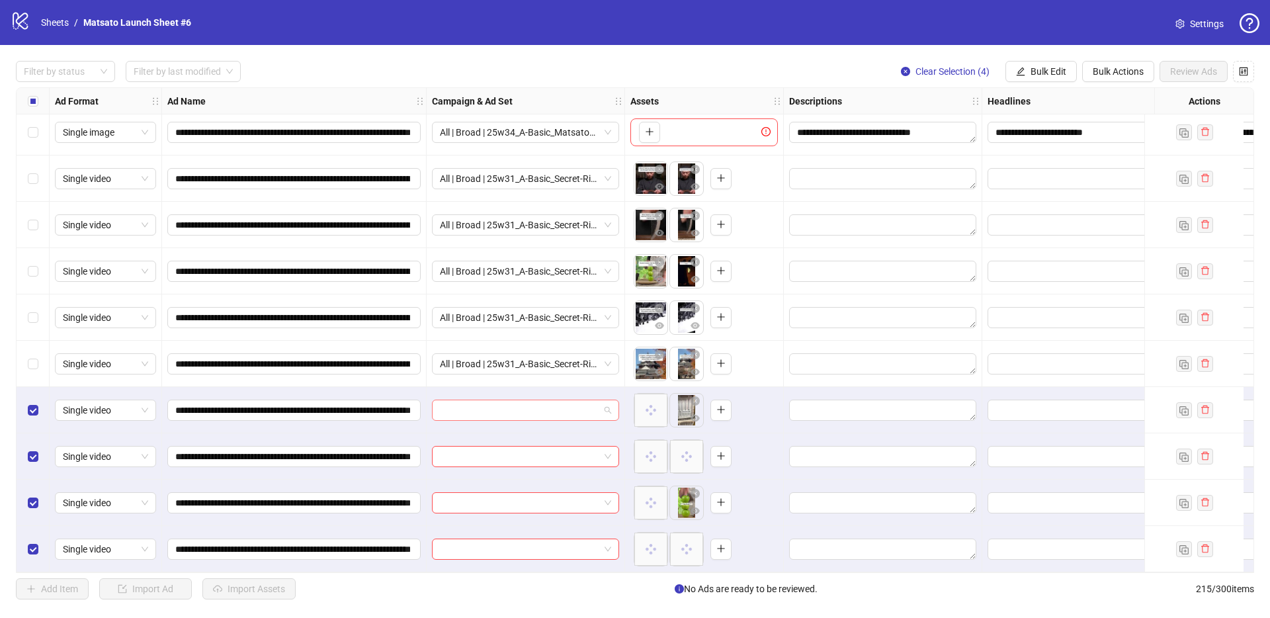
click at [605, 404] on span at bounding box center [525, 410] width 171 height 20
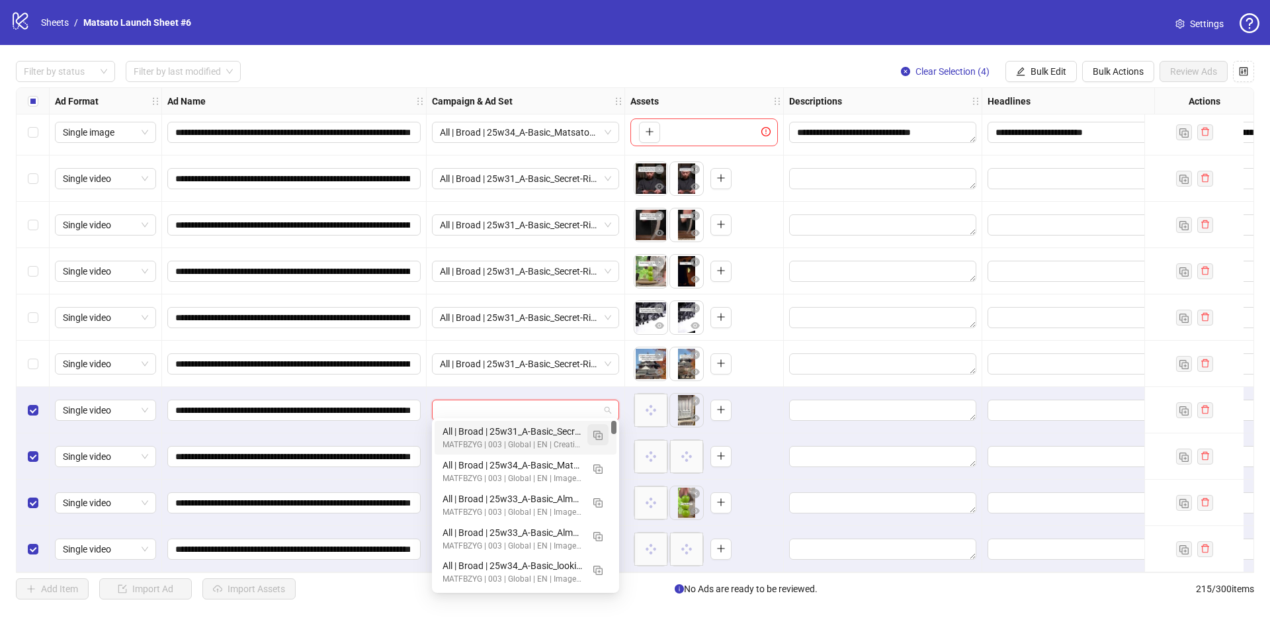
click at [596, 436] on img "button" at bounding box center [597, 434] width 9 height 9
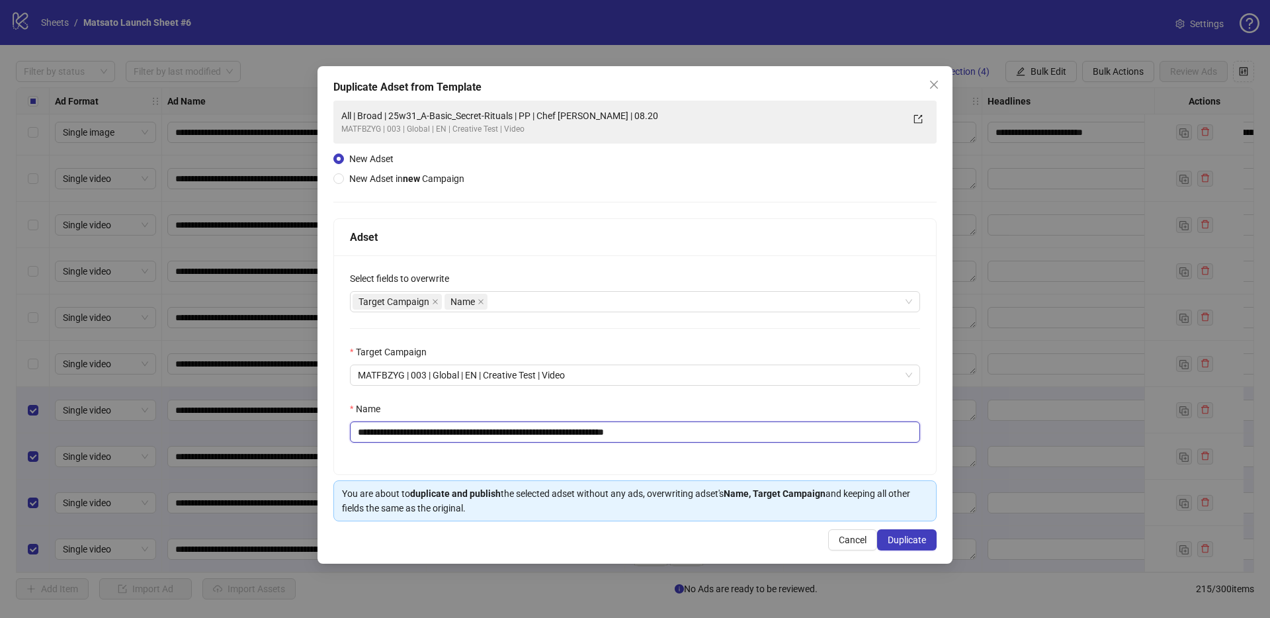
click at [950, 482] on div "**********" at bounding box center [634, 314] width 635 height 497
drag, startPoint x: 530, startPoint y: 434, endPoint x: 407, endPoint y: 432, distance: 123.7
click at [407, 432] on input "**********" at bounding box center [635, 431] width 570 height 21
paste input "text"
type input "**********"
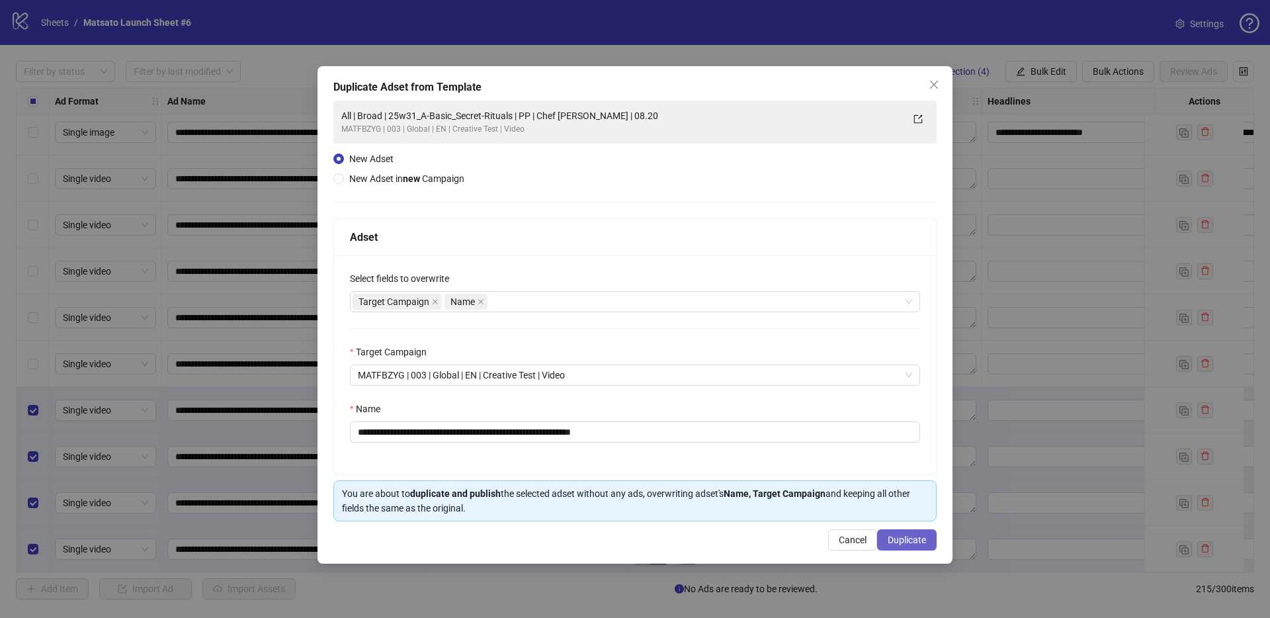
click at [900, 540] on span "Duplicate" at bounding box center [906, 539] width 38 height 11
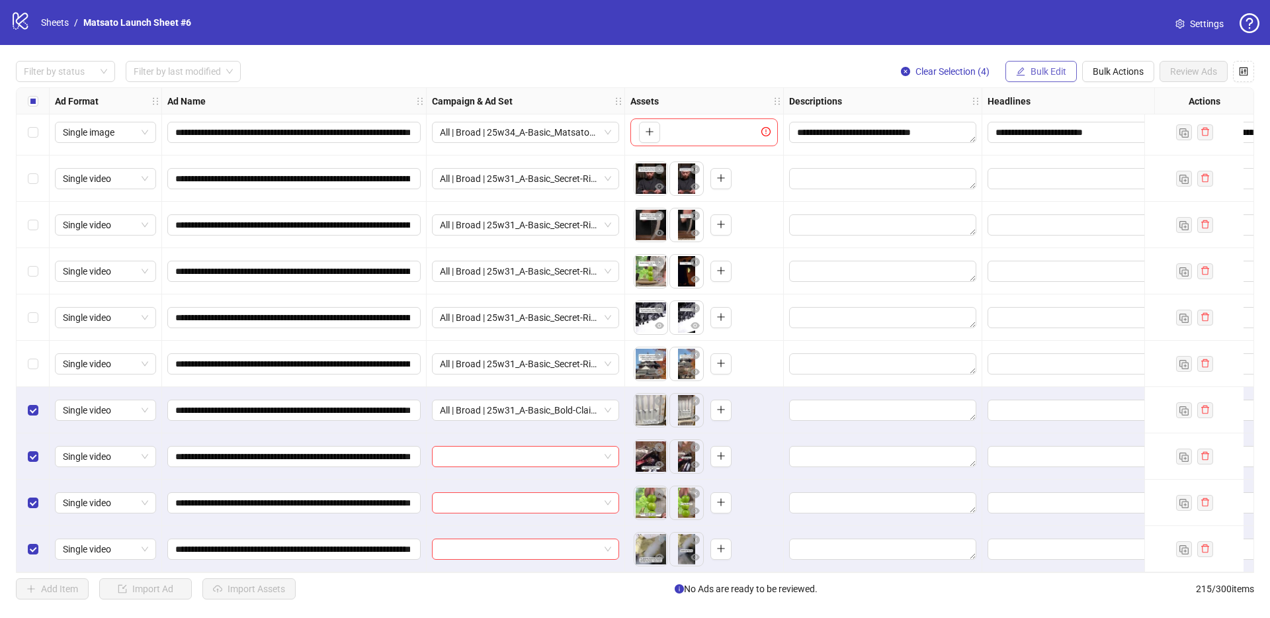
click at [1032, 73] on span "Bulk Edit" at bounding box center [1048, 71] width 36 height 11
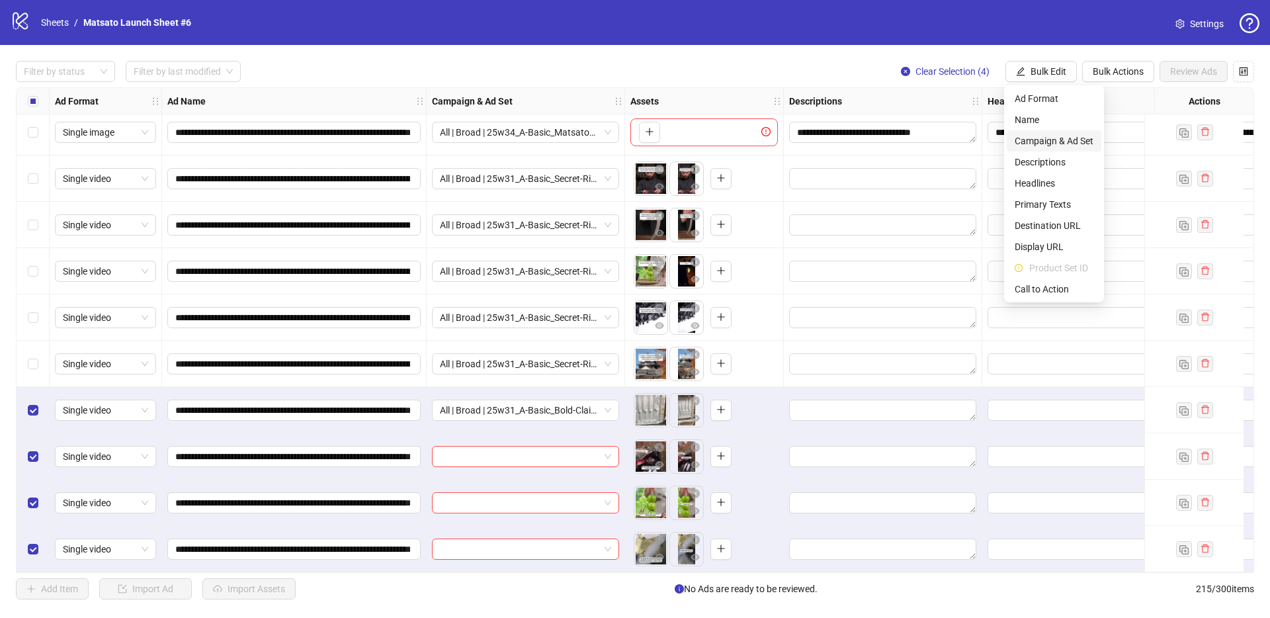
click at [1063, 139] on span "Campaign & Ad Set" at bounding box center [1053, 141] width 79 height 15
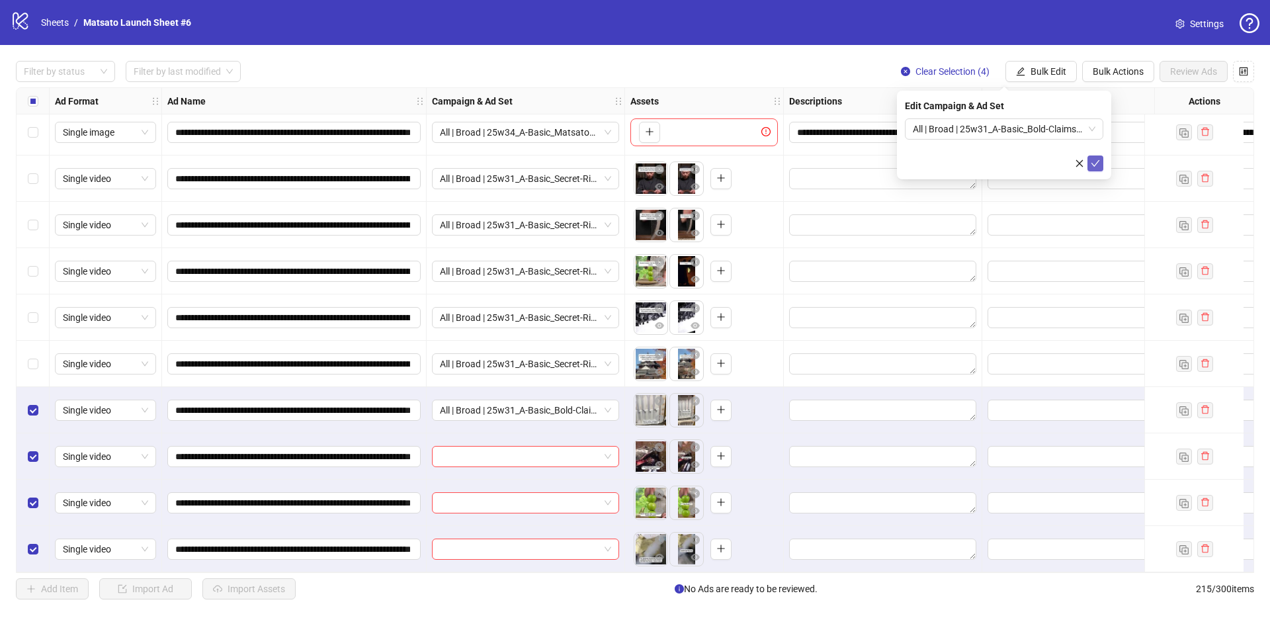
click at [1097, 161] on icon "check" at bounding box center [1094, 163] width 9 height 9
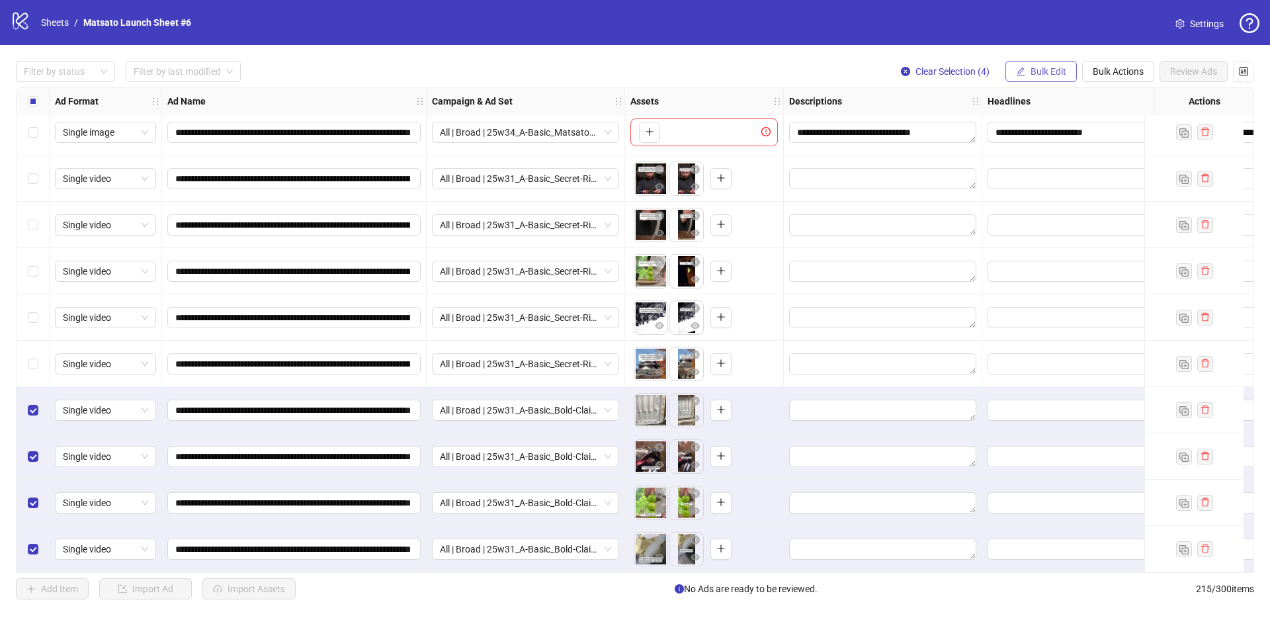
click at [1043, 70] on span "Bulk Edit" at bounding box center [1048, 71] width 36 height 11
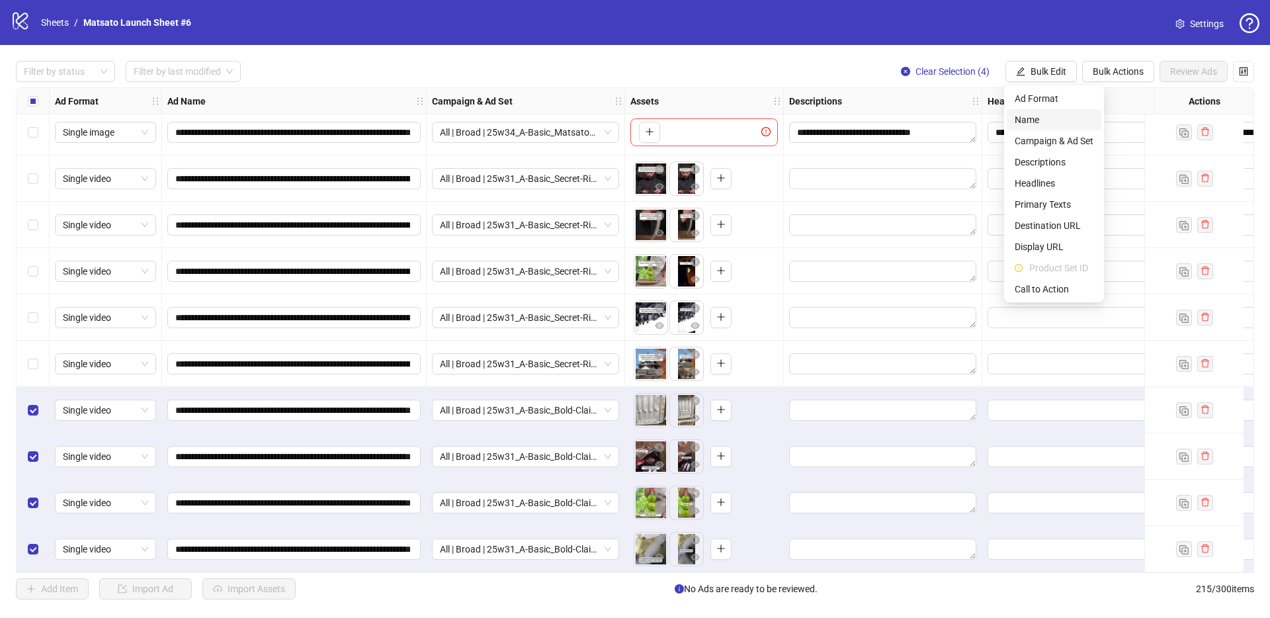
click at [1022, 114] on span "Name" at bounding box center [1053, 119] width 79 height 15
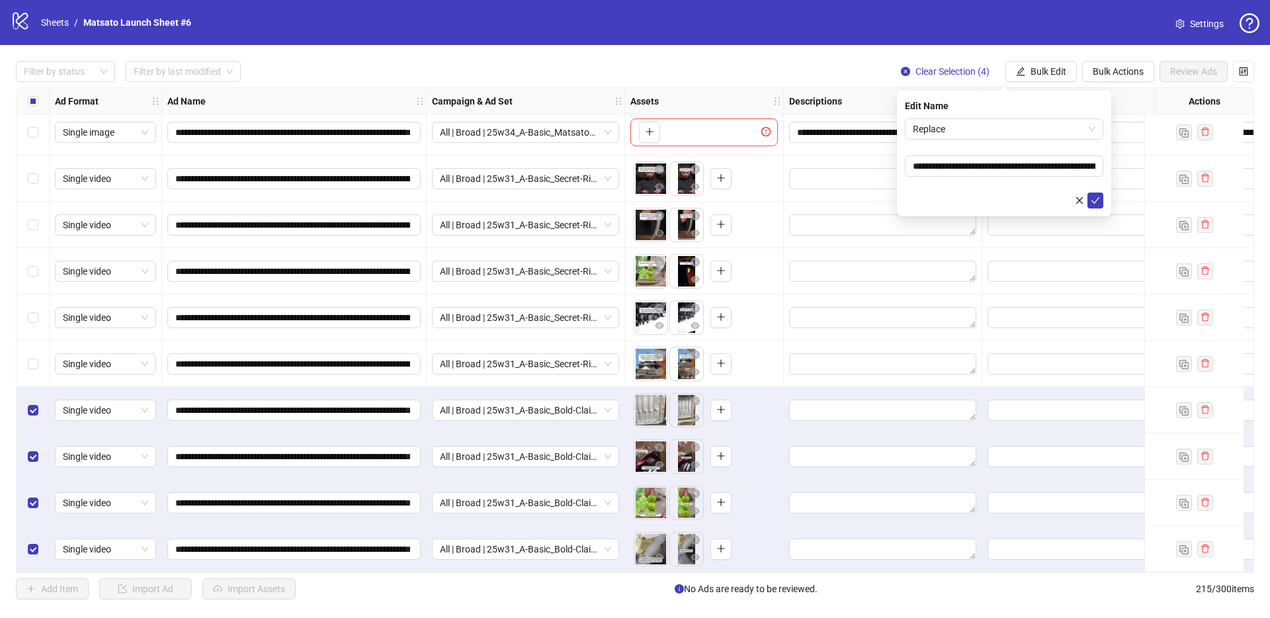
click at [1019, 130] on span "Replace" at bounding box center [1004, 129] width 183 height 20
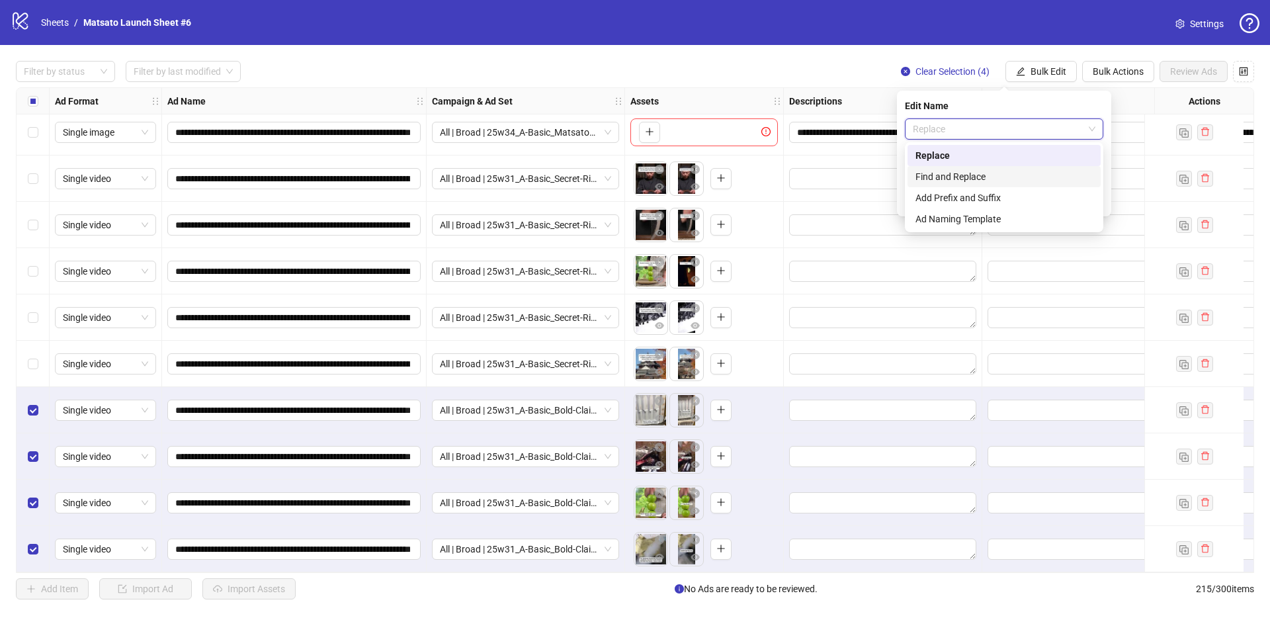
click at [983, 174] on div "Find and Replace" at bounding box center [1003, 176] width 177 height 15
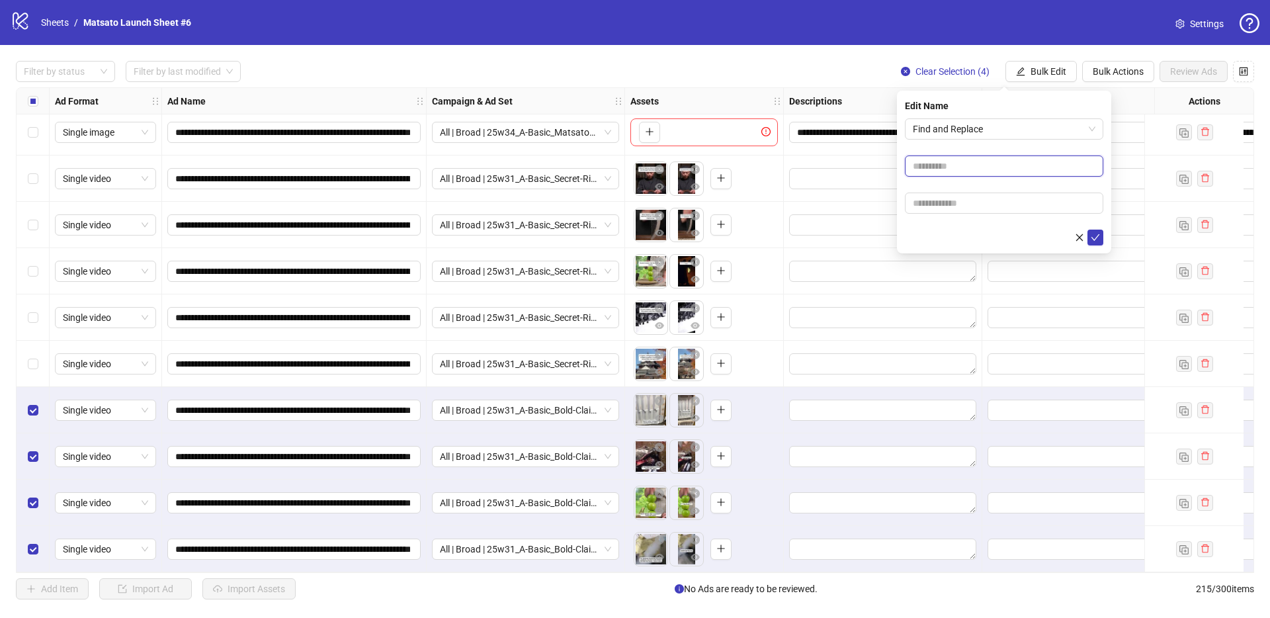
click at [975, 164] on input "text" at bounding box center [1004, 165] width 198 height 21
type input "**"
click at [984, 201] on input "text" at bounding box center [1004, 202] width 198 height 21
type input "*****"
click at [1094, 235] on icon "check" at bounding box center [1094, 237] width 9 height 9
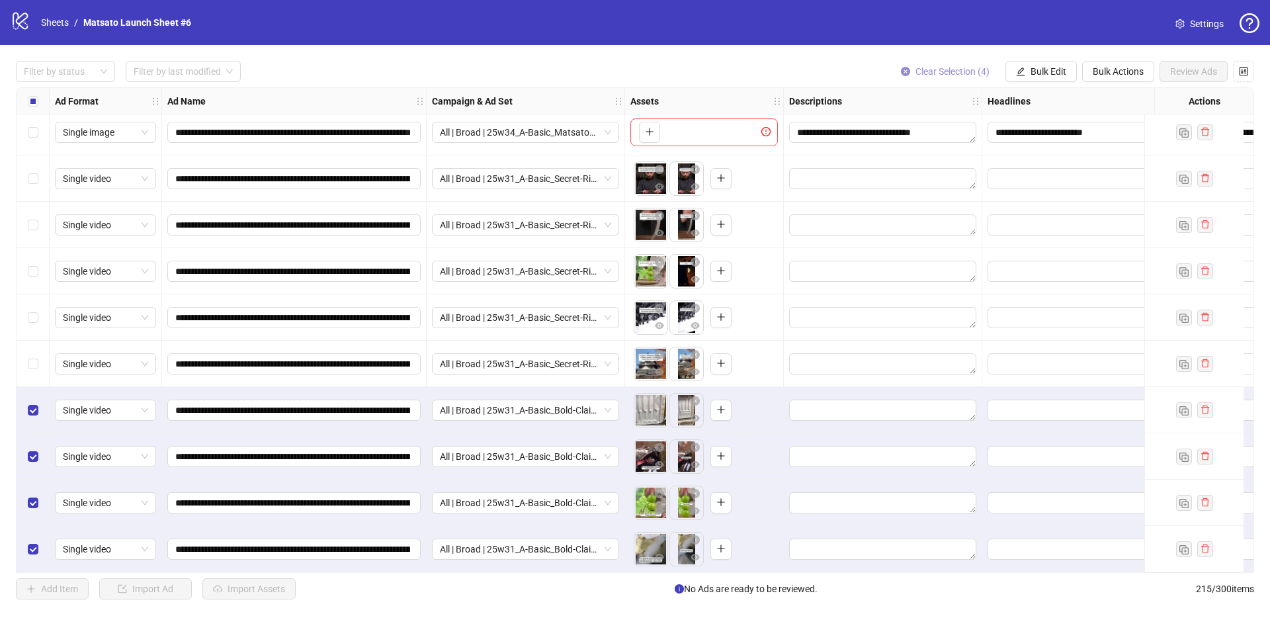
click at [955, 72] on span "Clear Selection (4)" at bounding box center [952, 71] width 74 height 11
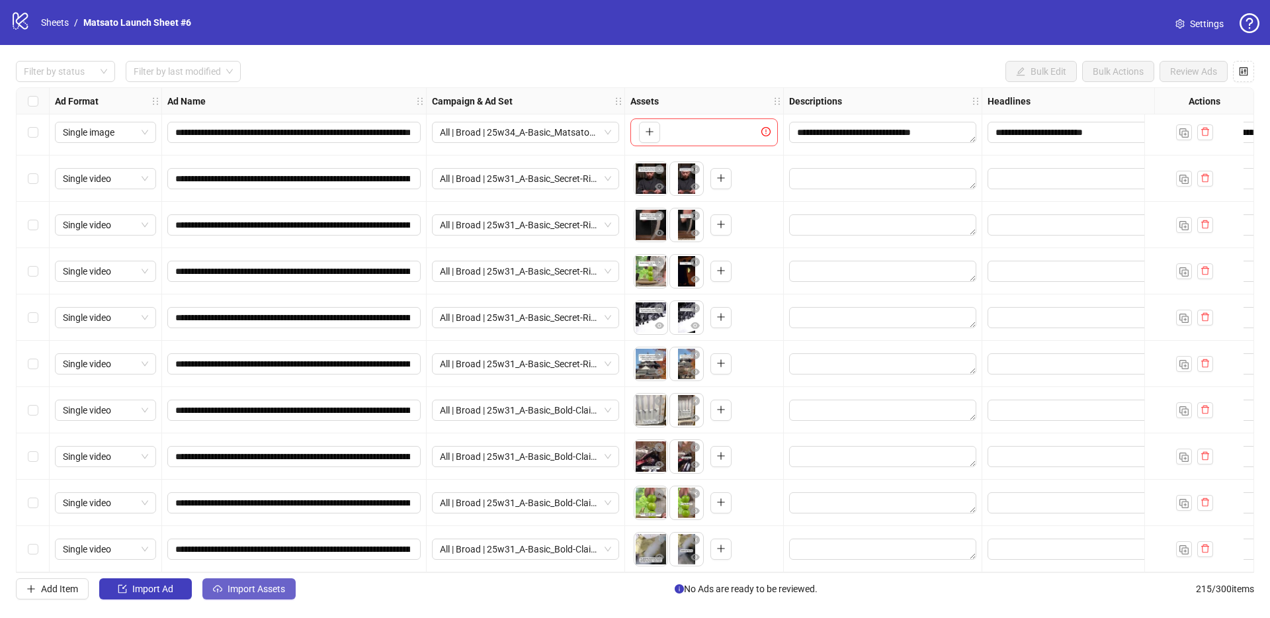
click at [272, 590] on span "Import Assets" at bounding box center [256, 588] width 58 height 11
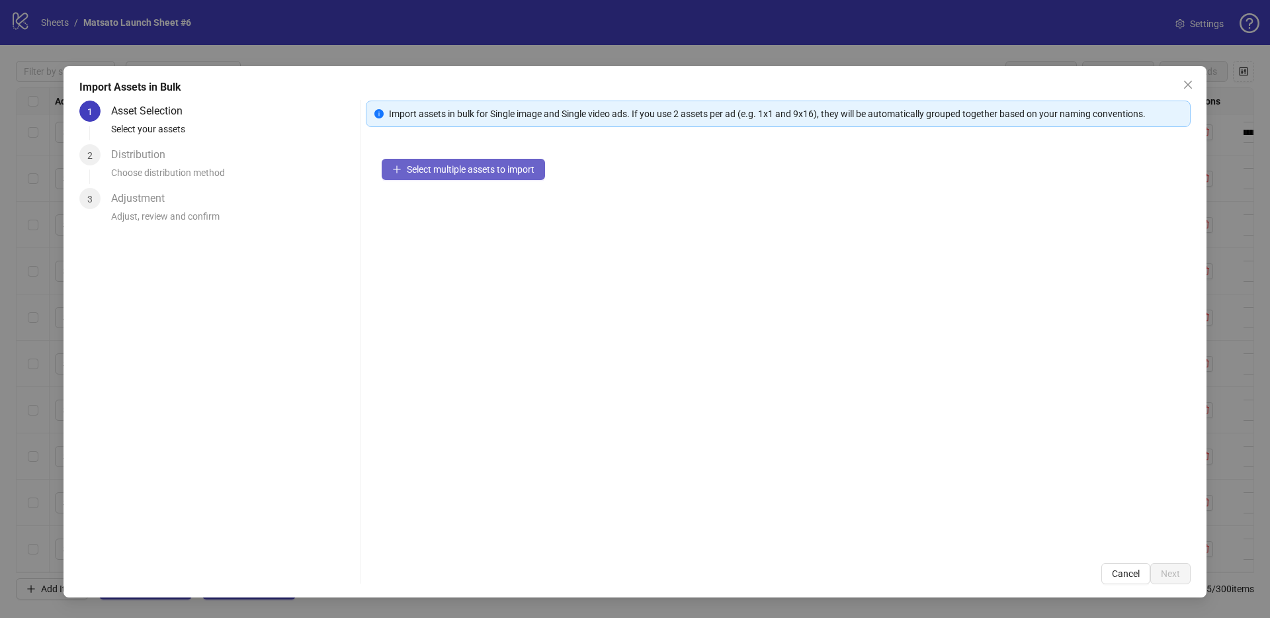
click at [497, 171] on span "Select multiple assets to import" at bounding box center [471, 169] width 128 height 11
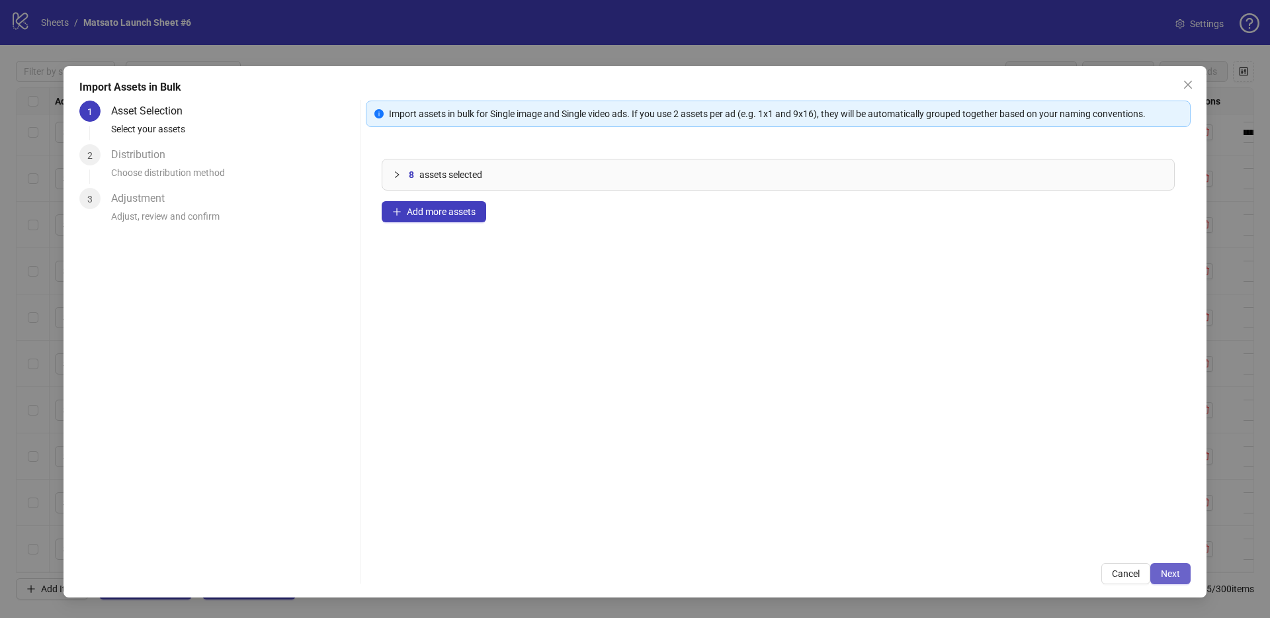
click at [1178, 574] on span "Next" at bounding box center [1169, 573] width 19 height 11
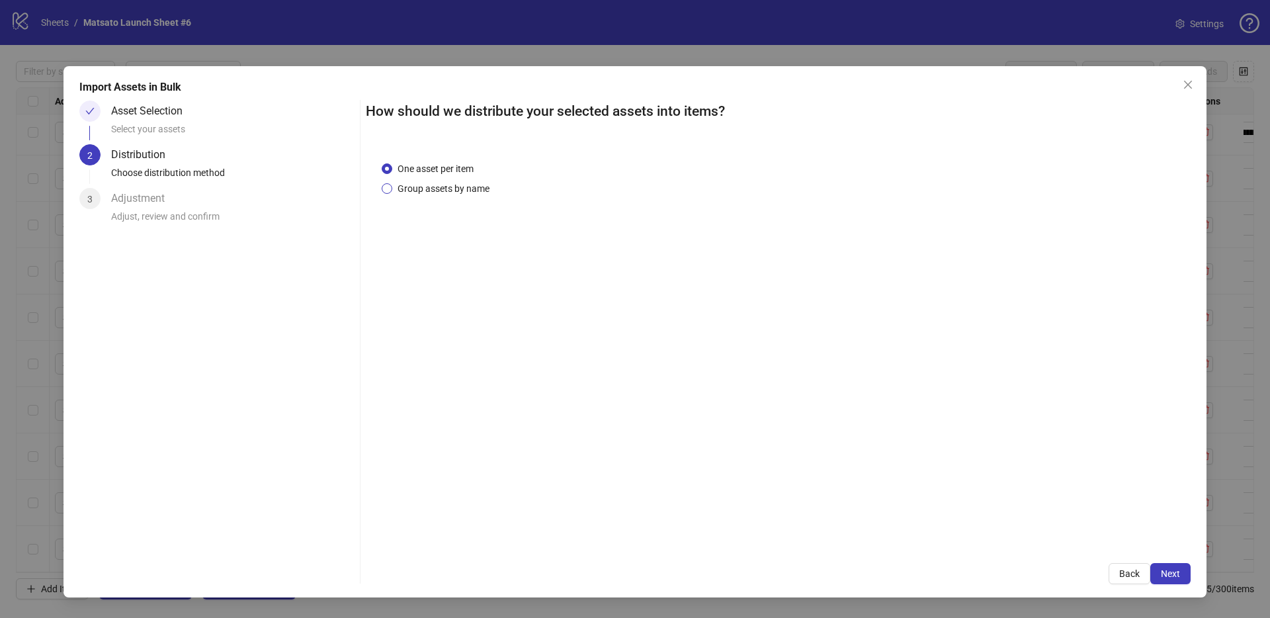
click at [427, 190] on span "Group assets by name" at bounding box center [443, 188] width 102 height 15
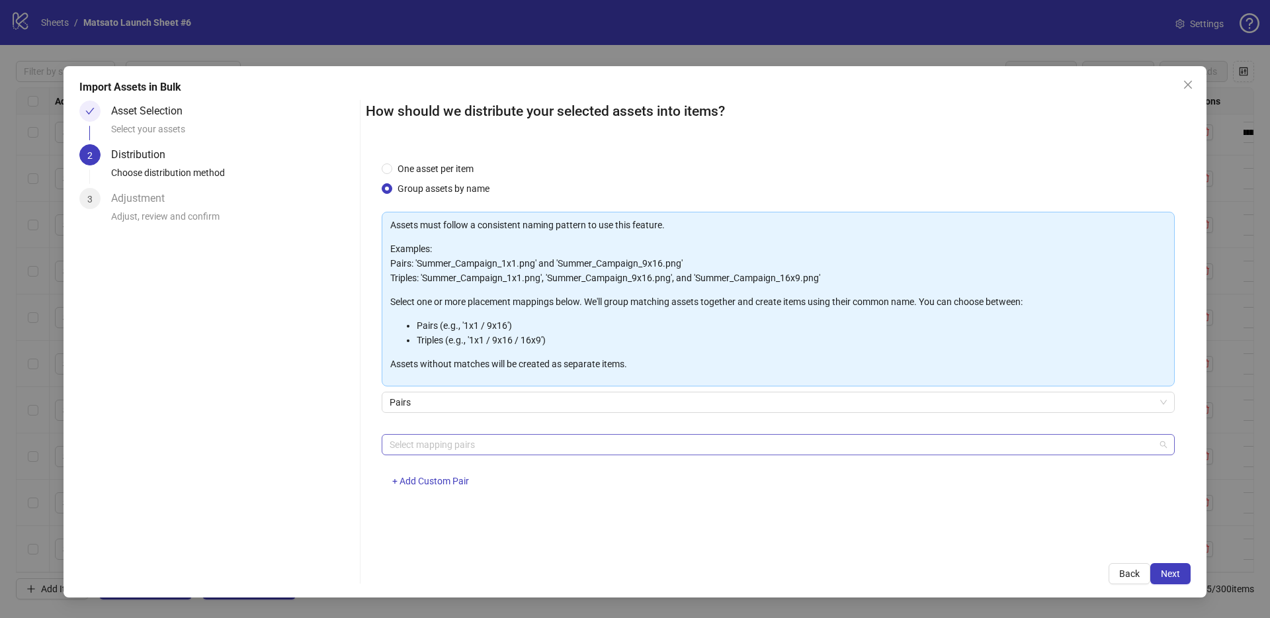
click at [473, 434] on div "Select mapping pairs" at bounding box center [778, 444] width 793 height 21
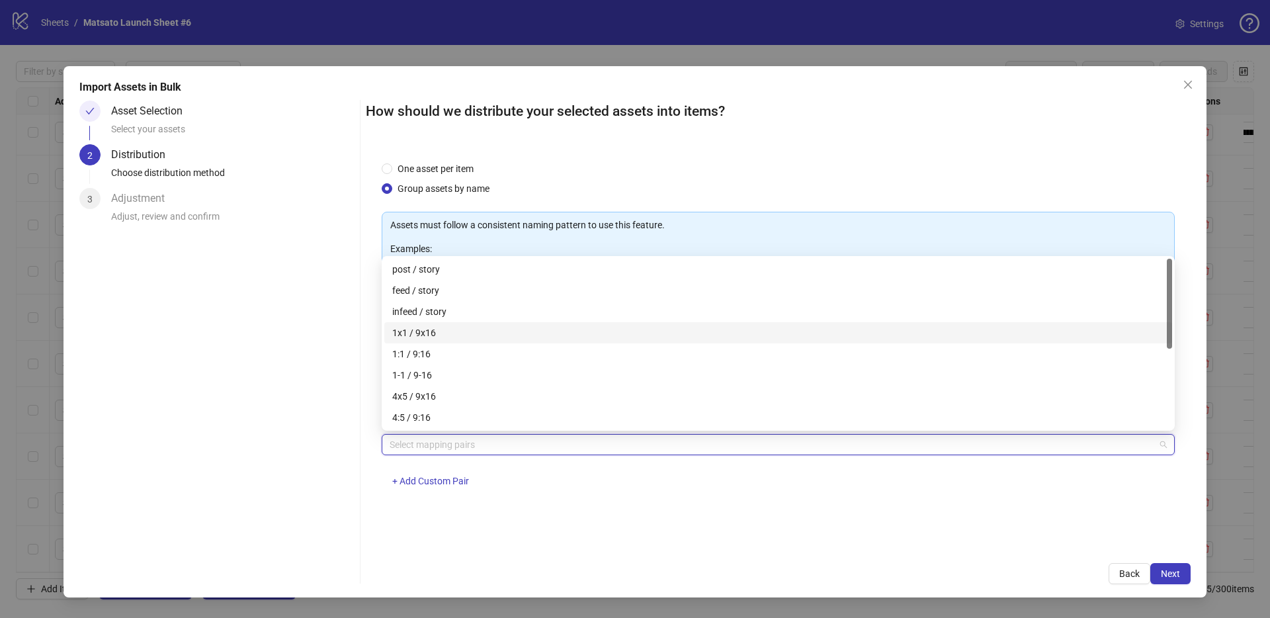
click at [429, 334] on div "1x1 / 9x16" at bounding box center [778, 332] width 772 height 15
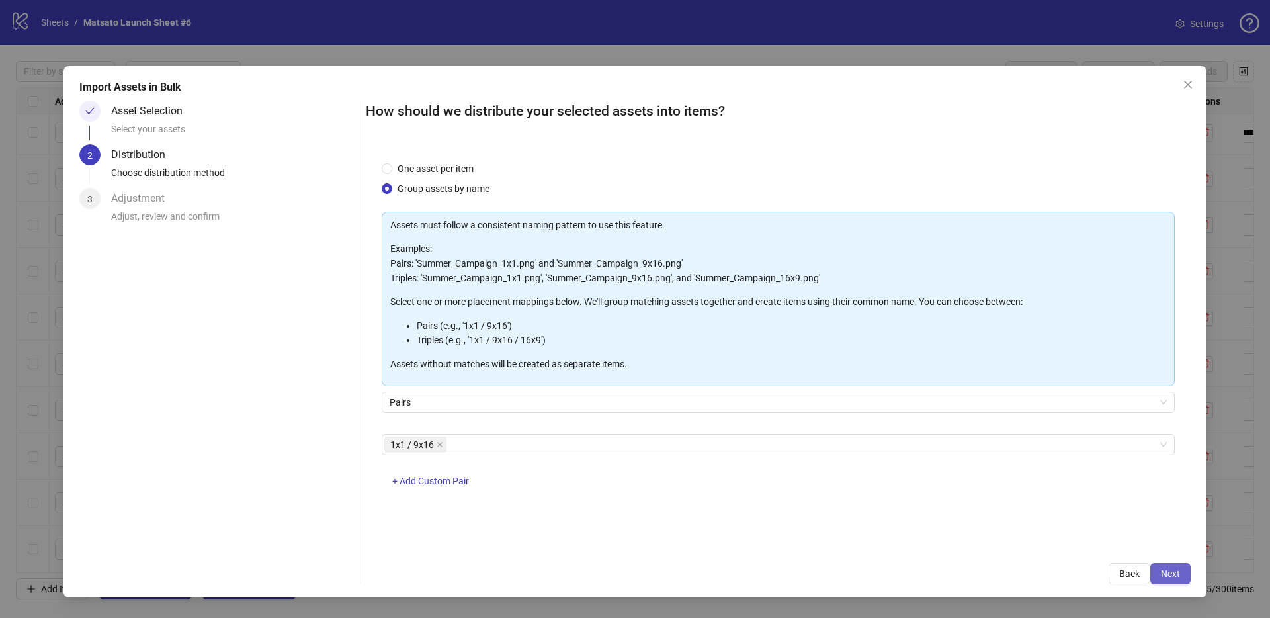
click at [1173, 569] on span "Next" at bounding box center [1169, 573] width 19 height 11
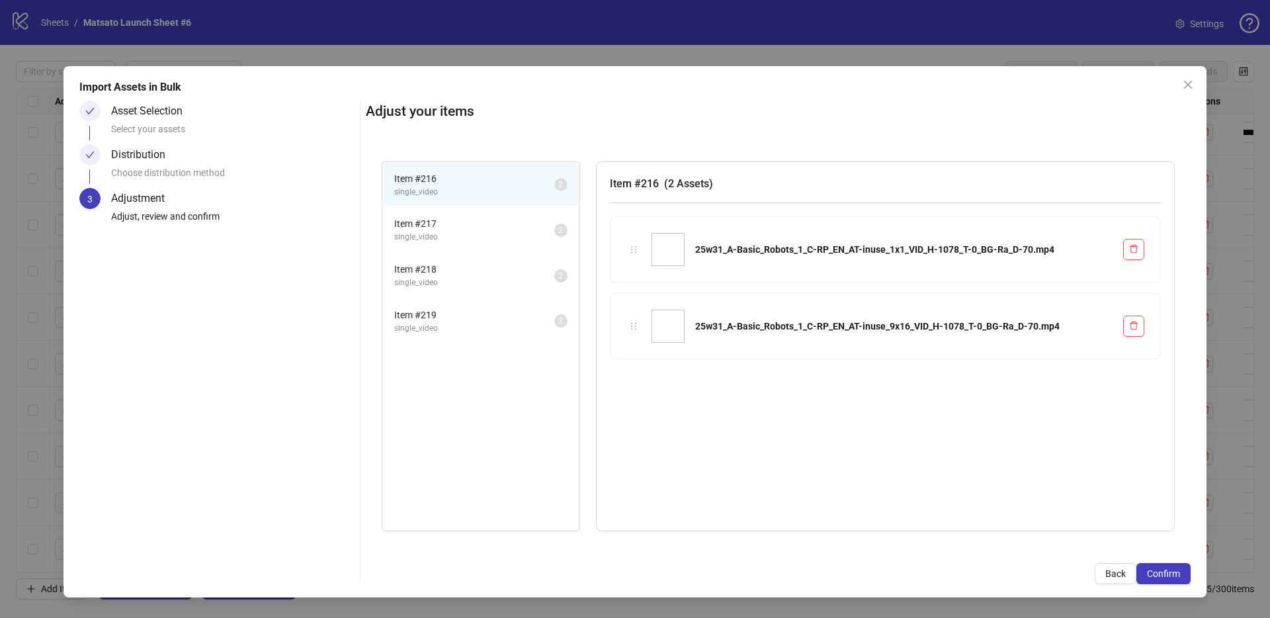
click at [1172, 569] on span "Confirm" at bounding box center [1163, 573] width 33 height 11
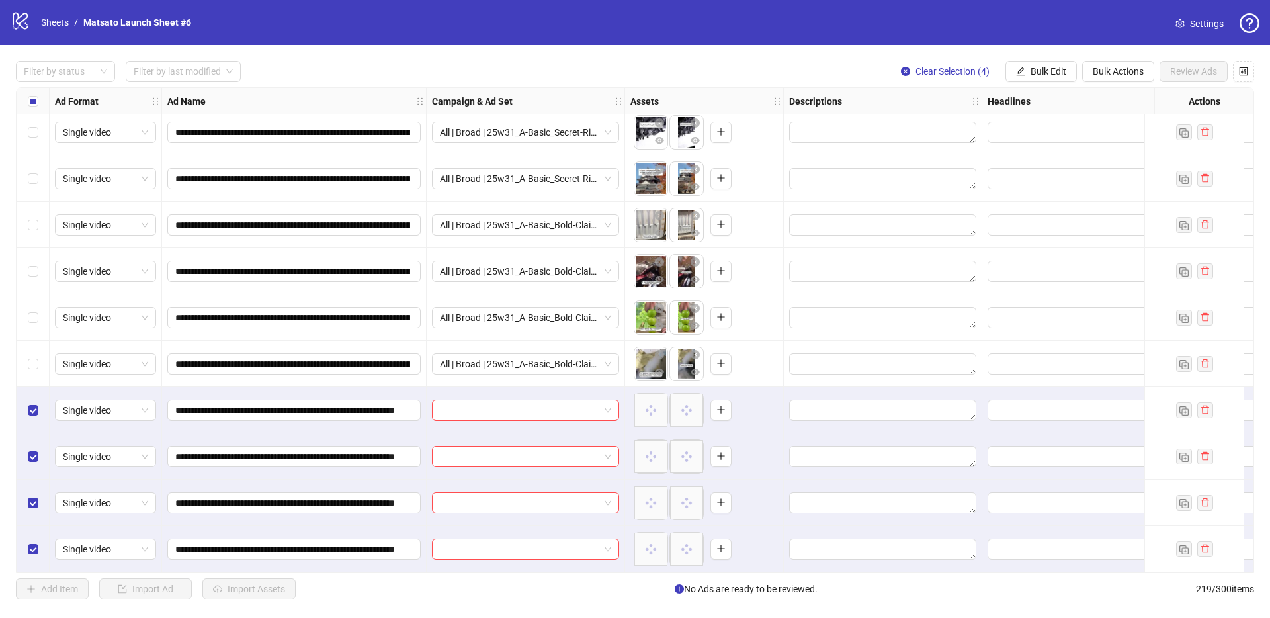
click at [606, 400] on span at bounding box center [525, 410] width 171 height 20
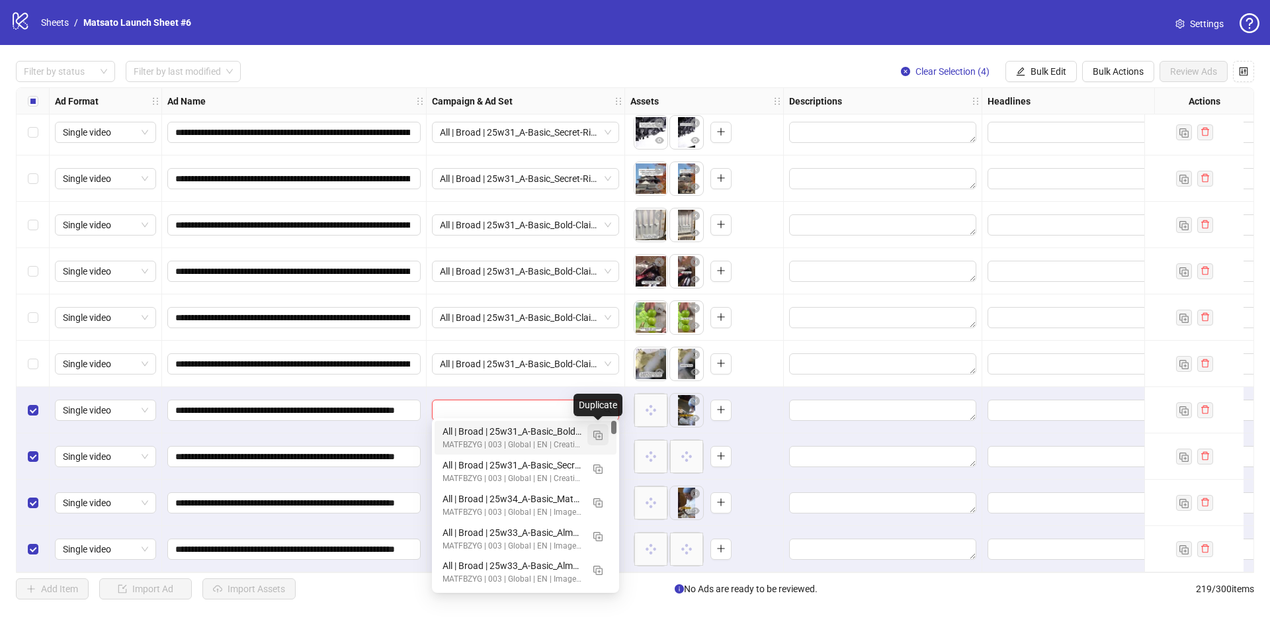
click at [596, 436] on img "button" at bounding box center [597, 434] width 9 height 9
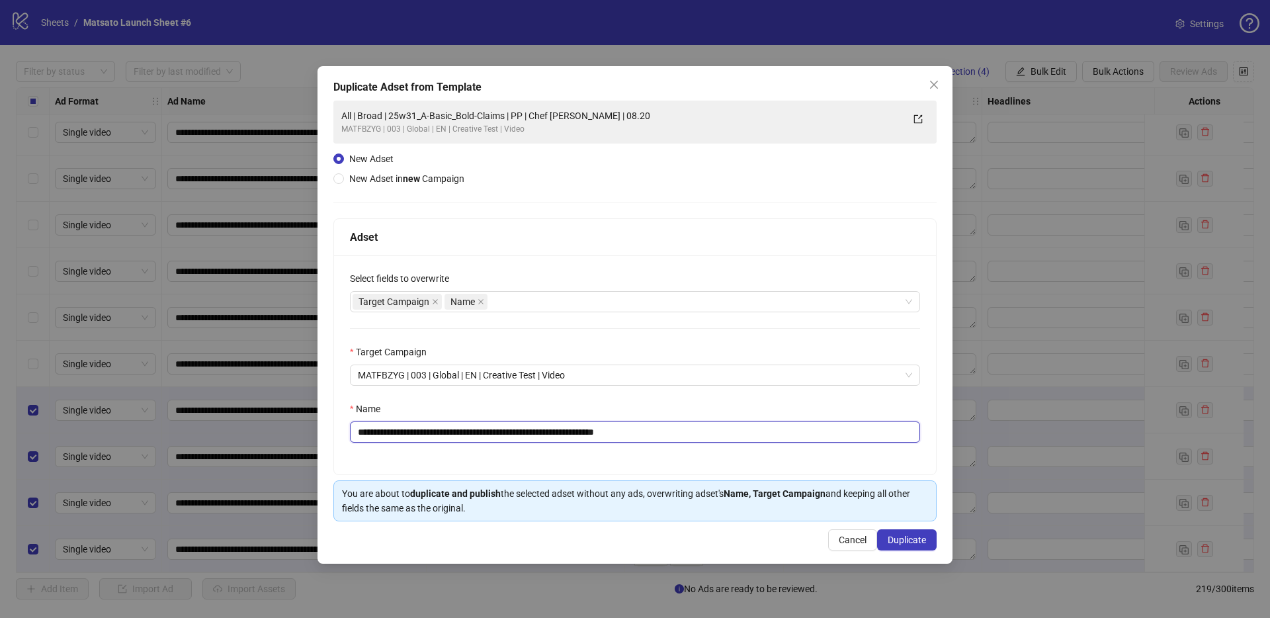
drag, startPoint x: 620, startPoint y: 432, endPoint x: 747, endPoint y: 446, distance: 127.7
click at [746, 448] on div "**********" at bounding box center [635, 364] width 602 height 219
drag, startPoint x: 522, startPoint y: 432, endPoint x: 407, endPoint y: 430, distance: 115.1
click at [407, 430] on input "**********" at bounding box center [635, 431] width 570 height 21
paste input "text"
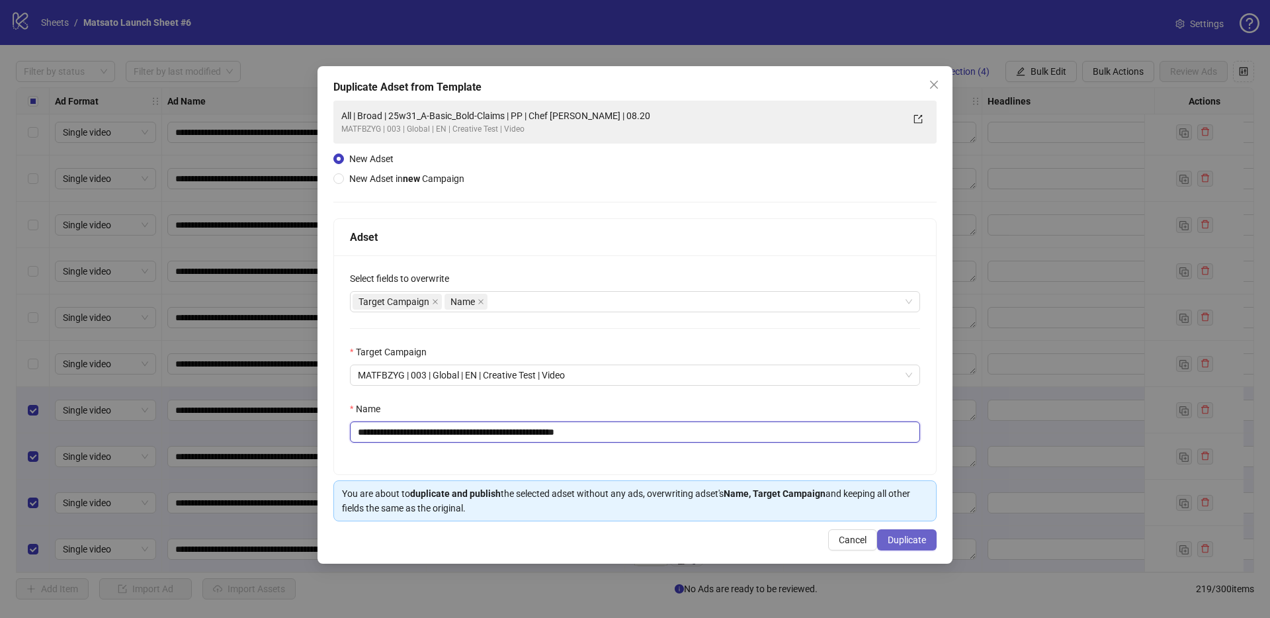
type input "**********"
click at [906, 548] on button "Duplicate" at bounding box center [907, 539] width 60 height 21
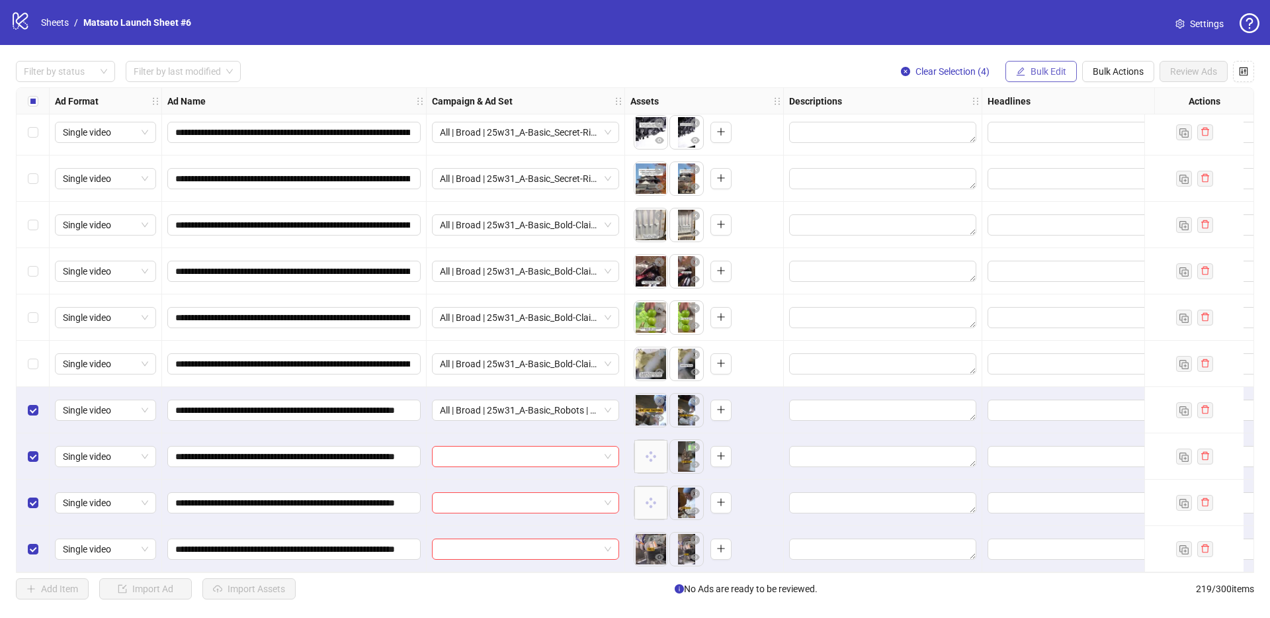
click at [1044, 66] on span "Bulk Edit" at bounding box center [1048, 71] width 36 height 11
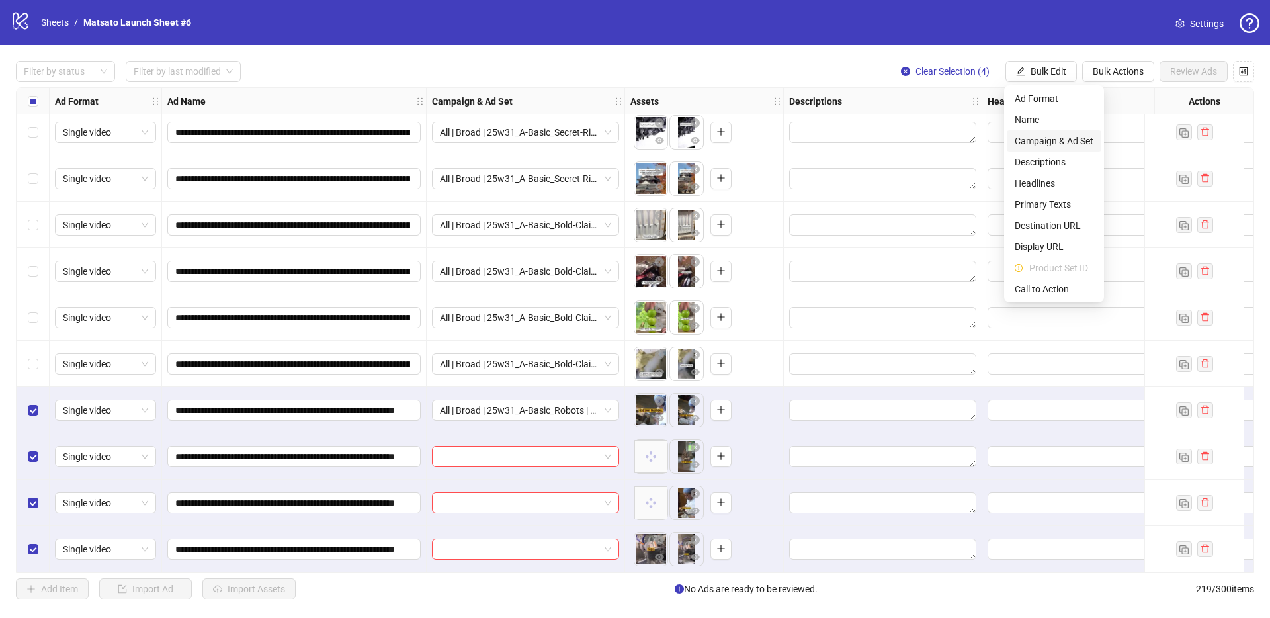
click at [1053, 145] on span "Campaign & Ad Set" at bounding box center [1053, 141] width 79 height 15
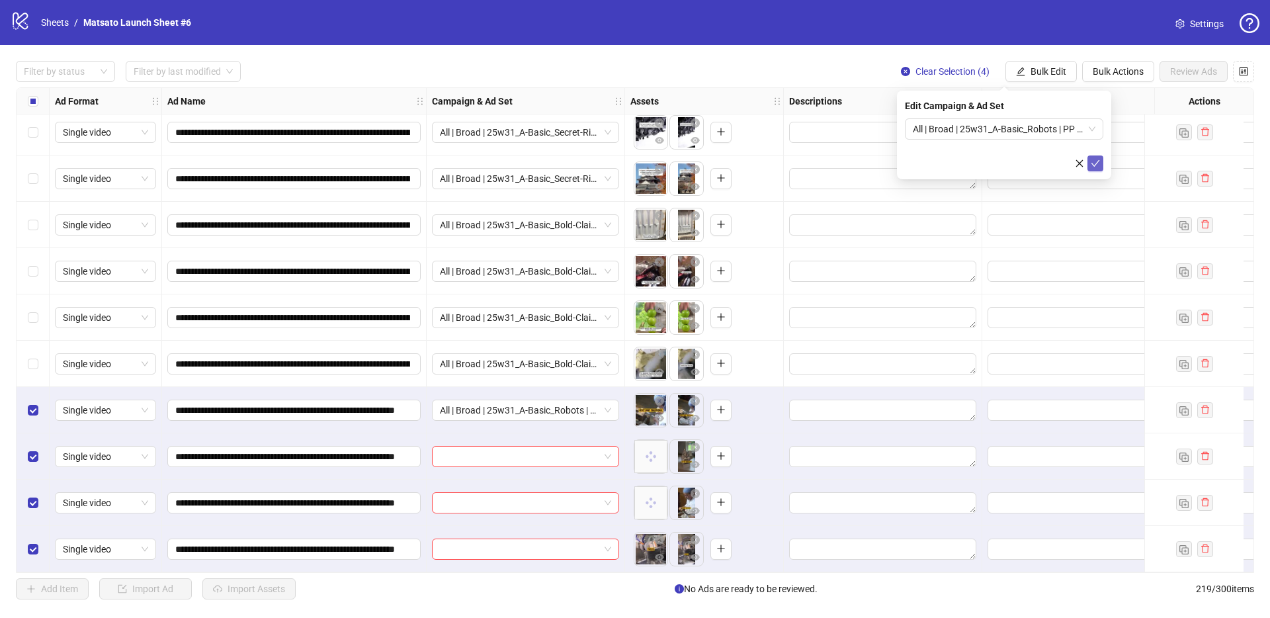
click at [1092, 161] on icon "check" at bounding box center [1094, 163] width 9 height 9
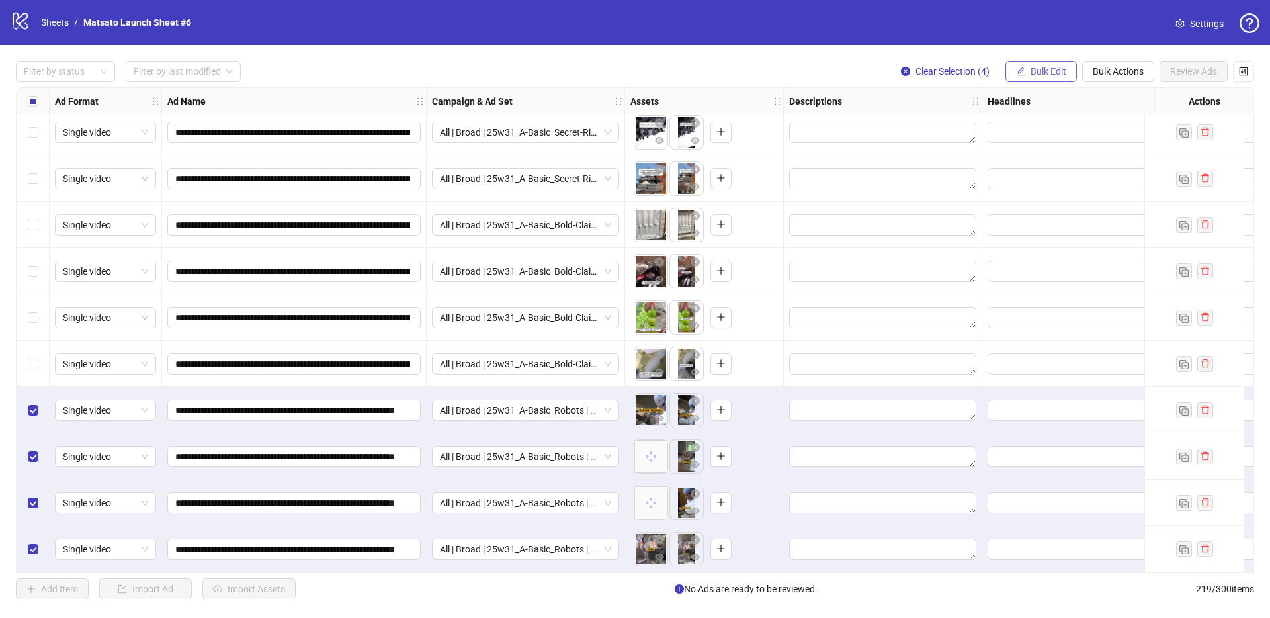
click at [1026, 70] on button "Bulk Edit" at bounding box center [1040, 71] width 71 height 21
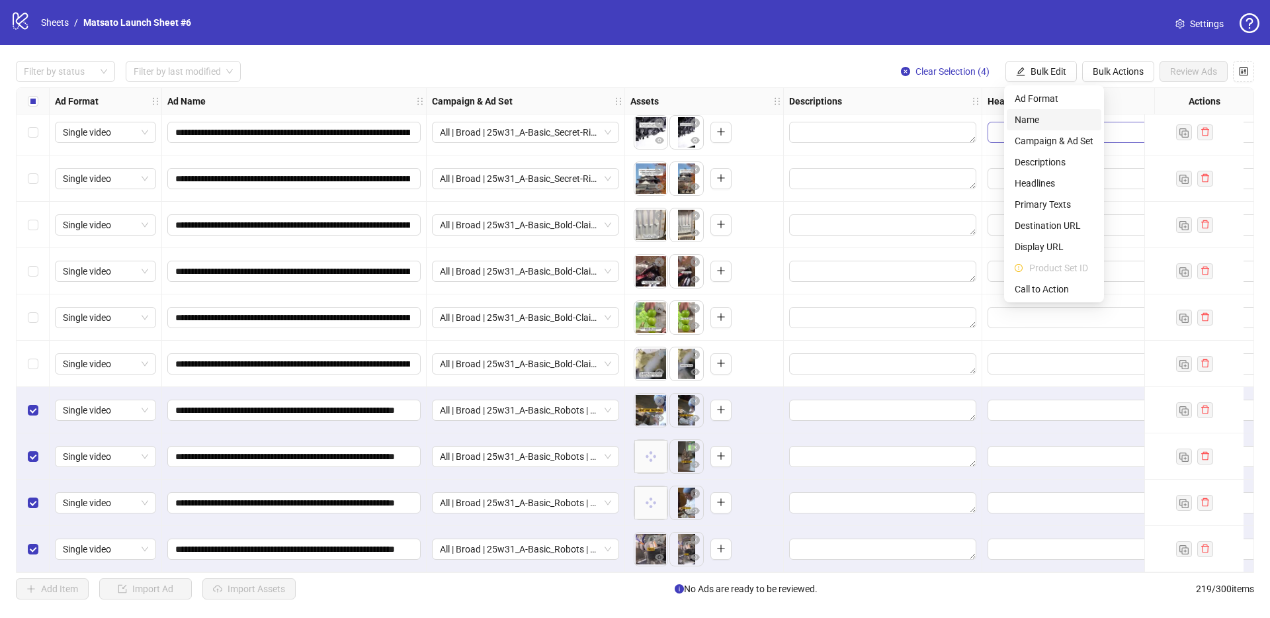
click at [1030, 118] on span "Name" at bounding box center [1053, 119] width 79 height 15
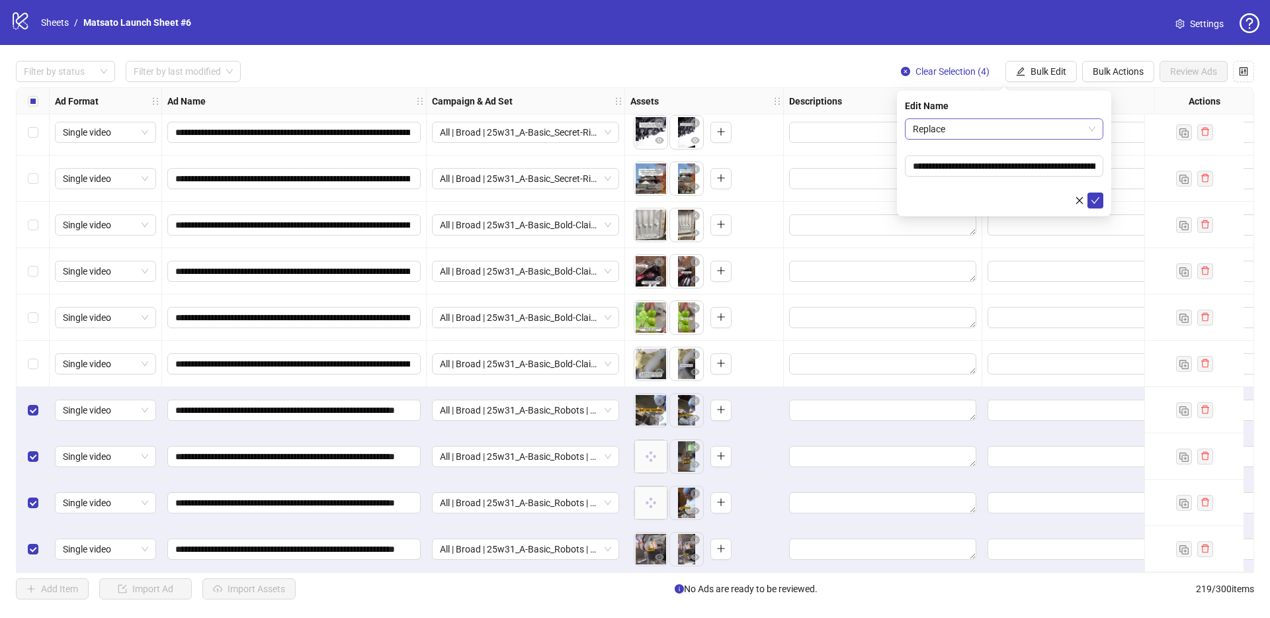
click at [1012, 136] on span "Replace" at bounding box center [1004, 129] width 183 height 20
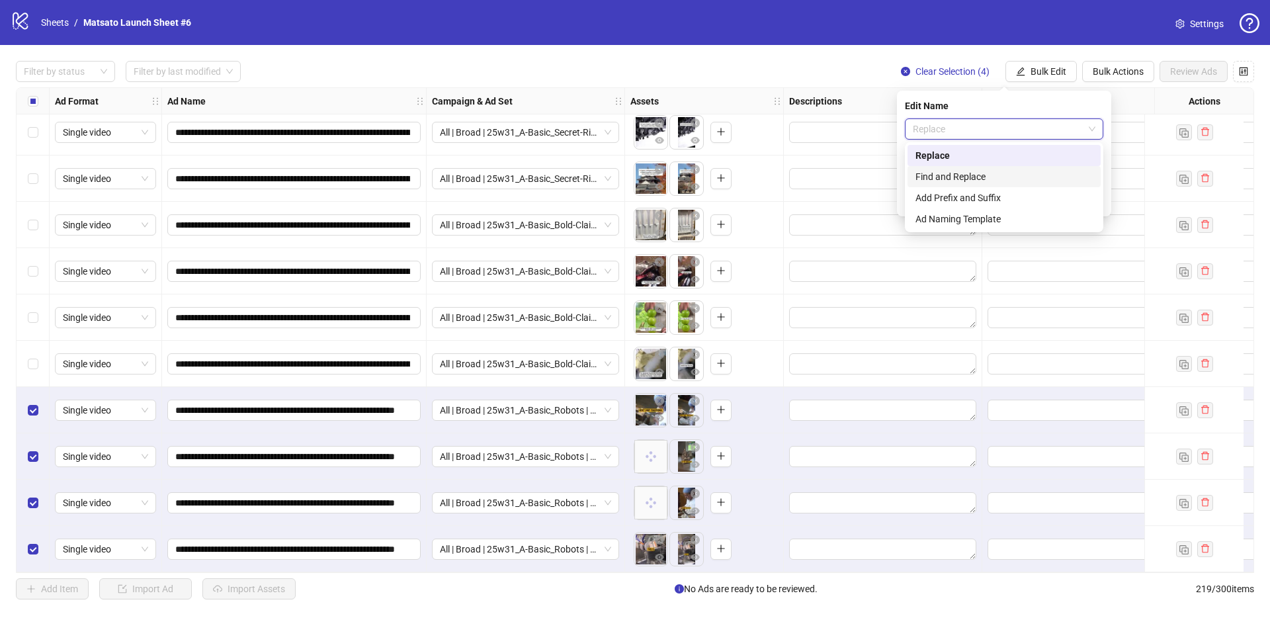
click at [970, 177] on div "Find and Replace" at bounding box center [1003, 176] width 177 height 15
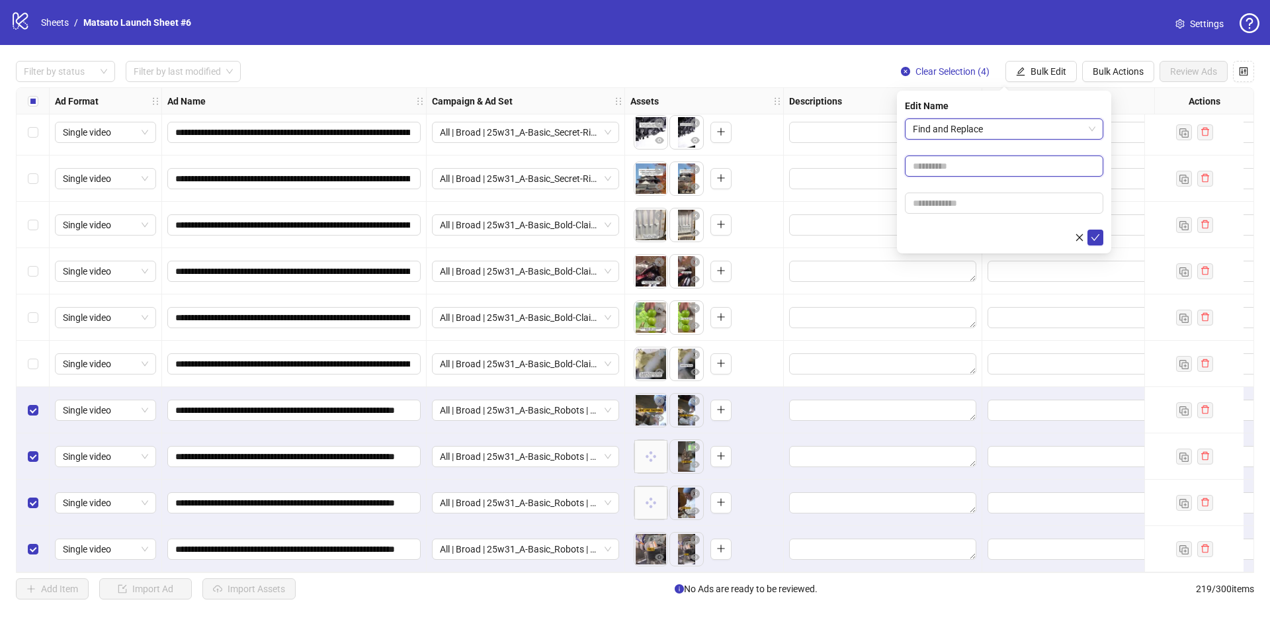
drag, startPoint x: 966, startPoint y: 163, endPoint x: 969, endPoint y: 169, distance: 7.4
click at [966, 163] on input "text" at bounding box center [1004, 165] width 198 height 21
type input "**"
click at [973, 204] on input "text" at bounding box center [1004, 202] width 198 height 21
type input "*****"
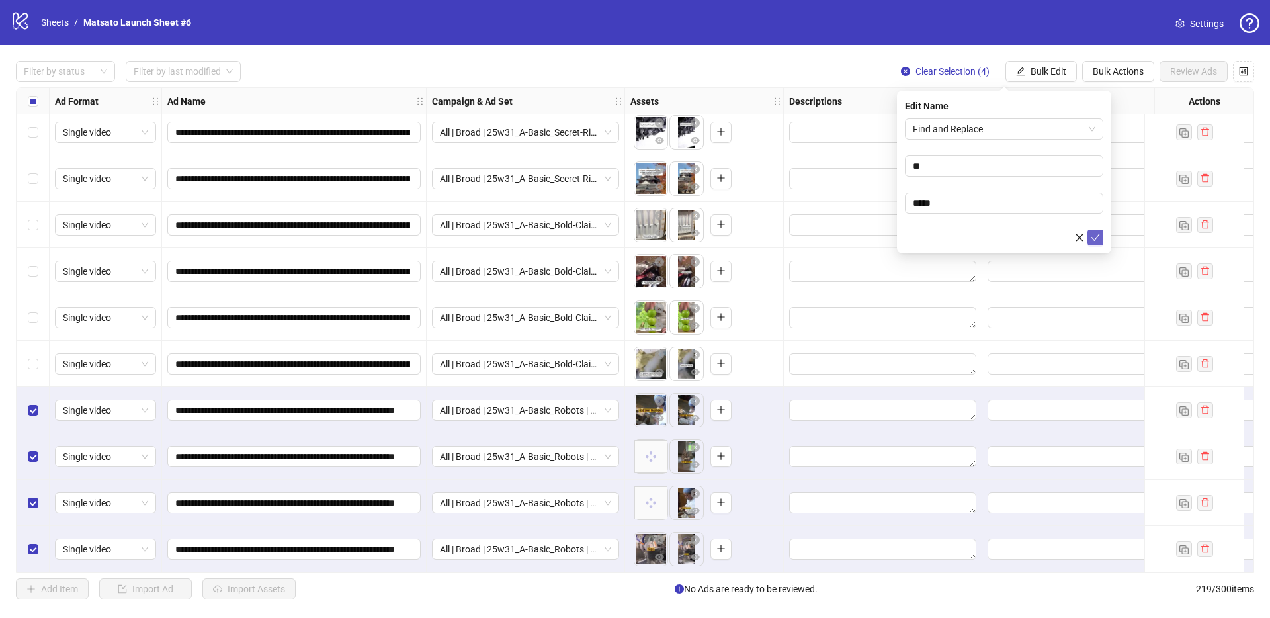
click at [1094, 235] on icon "check" at bounding box center [1094, 237] width 9 height 9
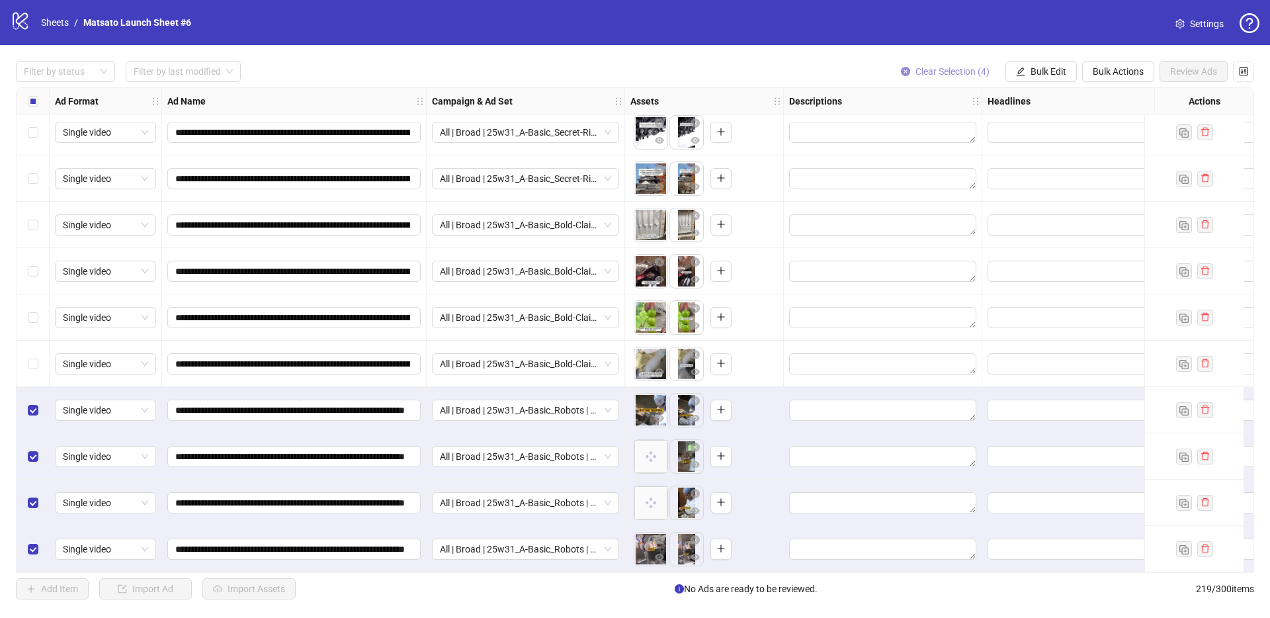
click at [930, 72] on span "Clear Selection (4)" at bounding box center [952, 71] width 74 height 11
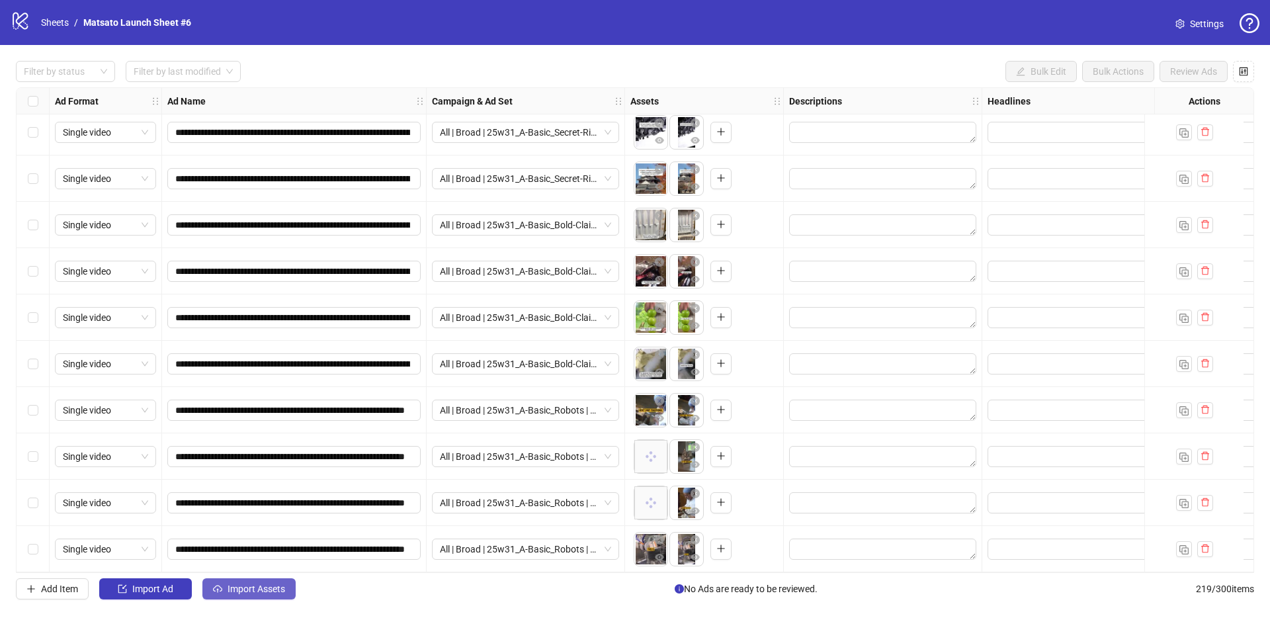
drag, startPoint x: 276, startPoint y: 602, endPoint x: 275, endPoint y: 595, distance: 7.3
click at [275, 601] on div "**********" at bounding box center [635, 330] width 1270 height 570
click at [275, 595] on button "Import Assets" at bounding box center [248, 588] width 93 height 21
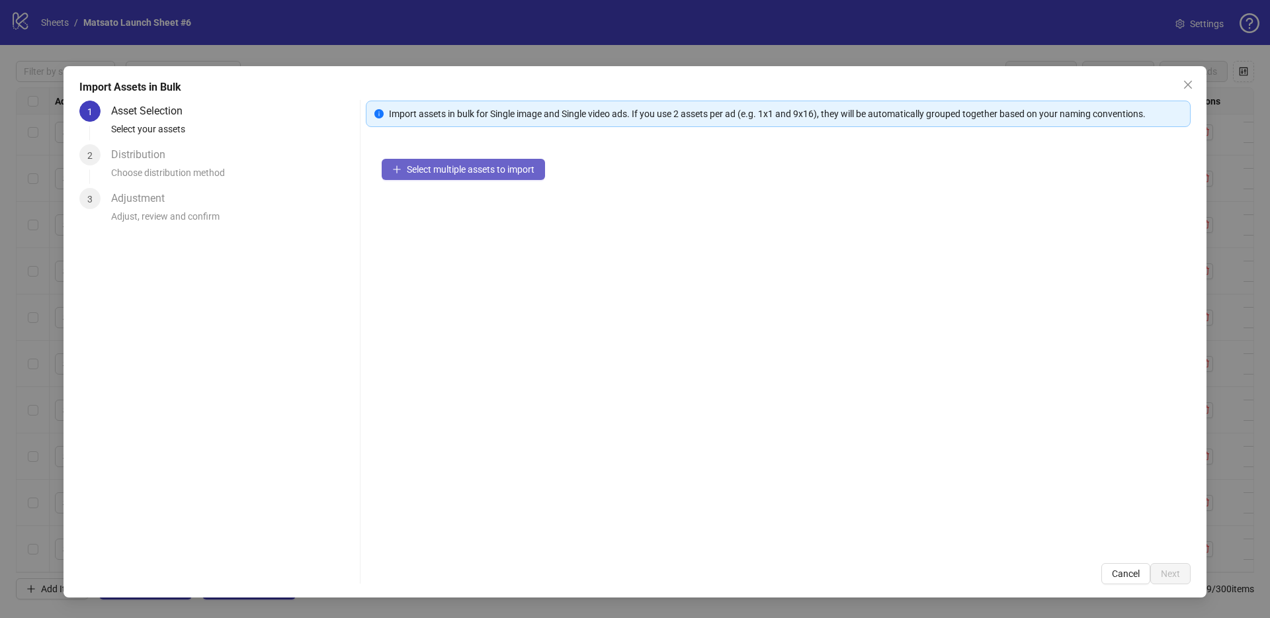
click at [488, 173] on span "Select multiple assets to import" at bounding box center [471, 169] width 128 height 11
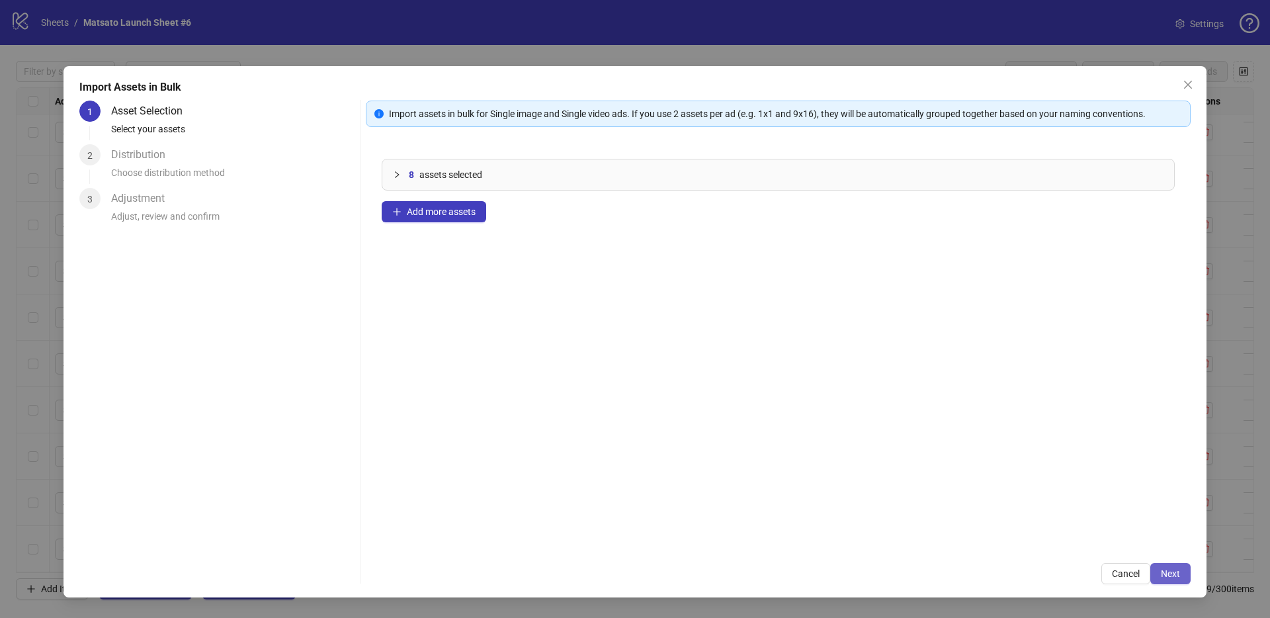
click at [1160, 570] on span "Next" at bounding box center [1169, 573] width 19 height 11
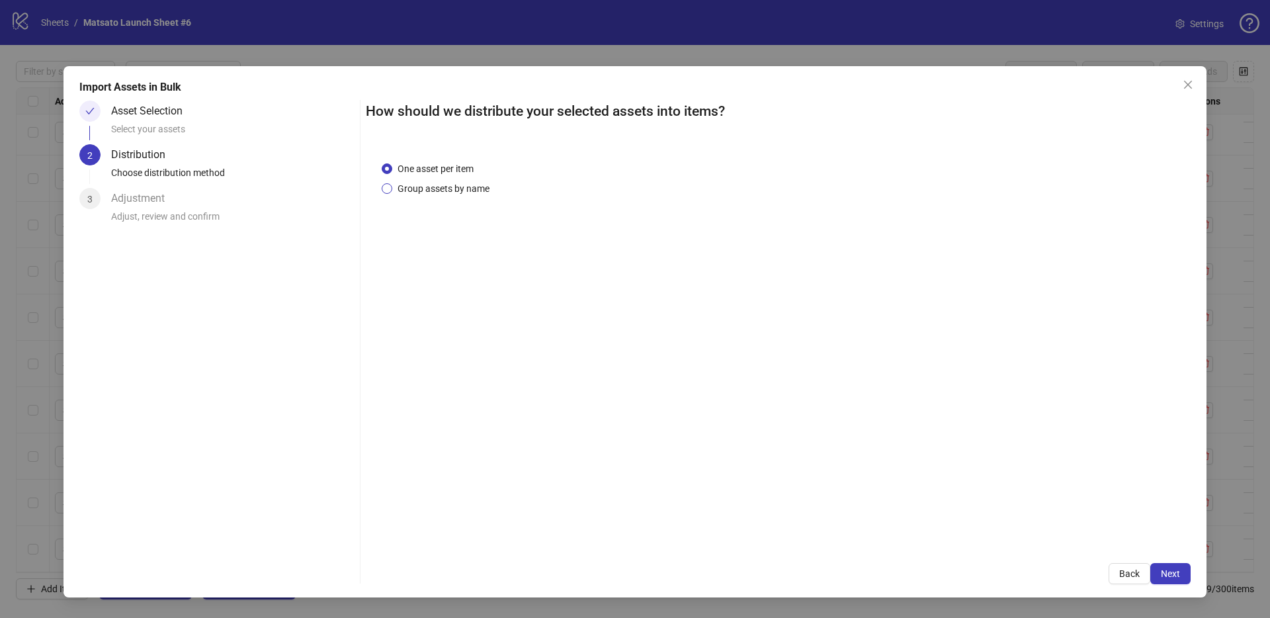
click at [449, 192] on span "Group assets by name" at bounding box center [443, 188] width 102 height 15
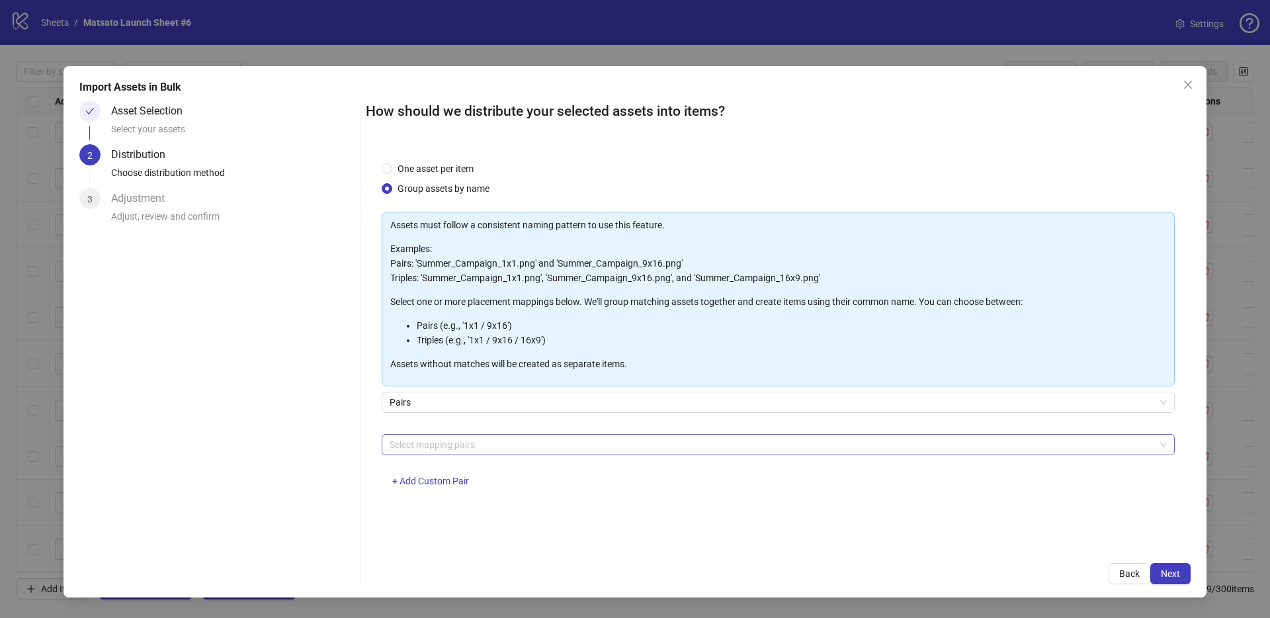
click at [509, 442] on div at bounding box center [771, 444] width 774 height 19
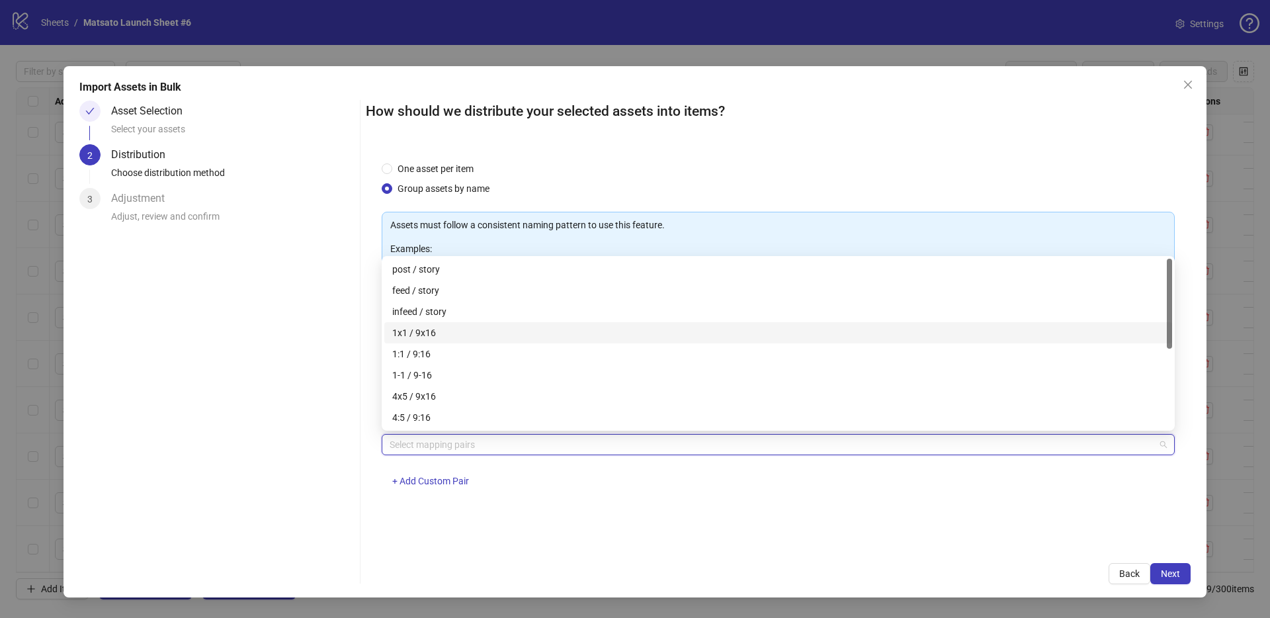
click at [443, 332] on div "1x1 / 9x16" at bounding box center [778, 332] width 772 height 15
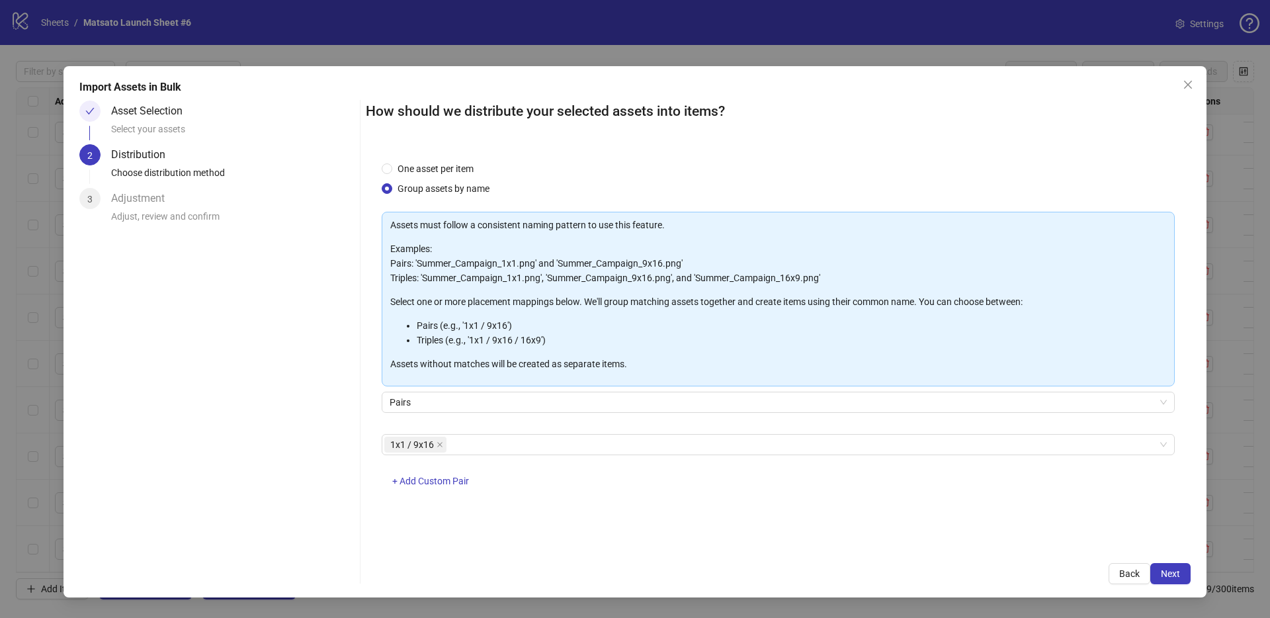
click at [1192, 581] on div "Import Assets in Bulk Asset Selection Select your assets 2 Distribution Choose …" at bounding box center [634, 331] width 1143 height 531
click at [1180, 574] on button "Next" at bounding box center [1170, 573] width 40 height 21
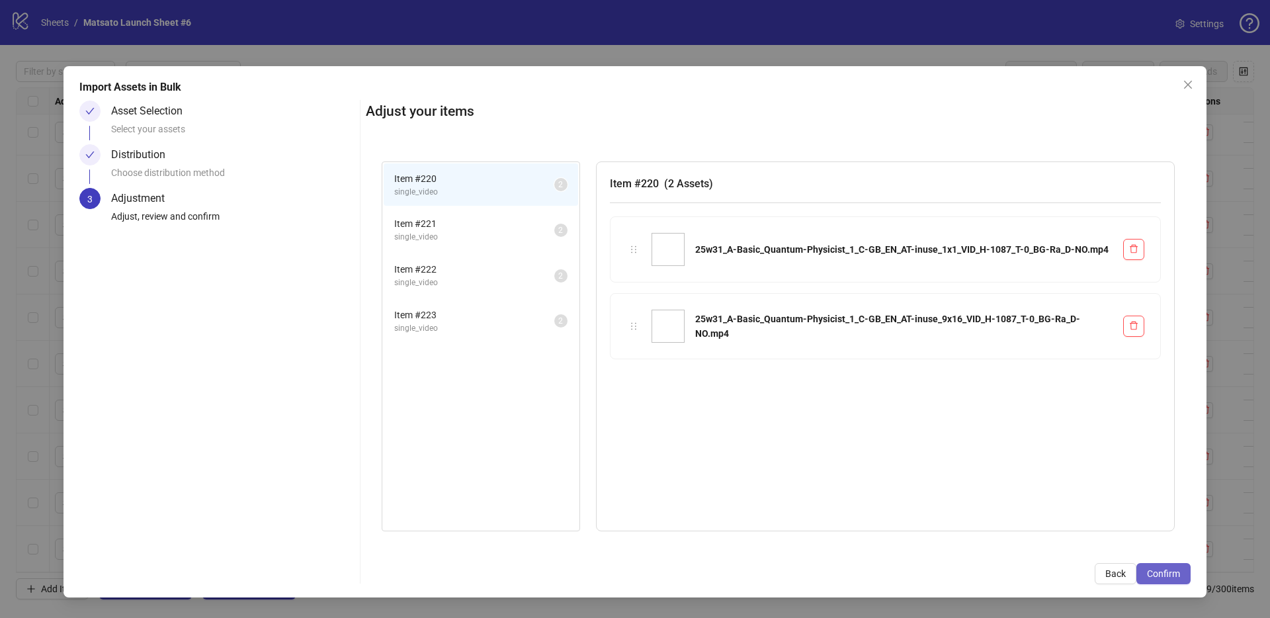
click at [1179, 574] on span "Confirm" at bounding box center [1163, 573] width 33 height 11
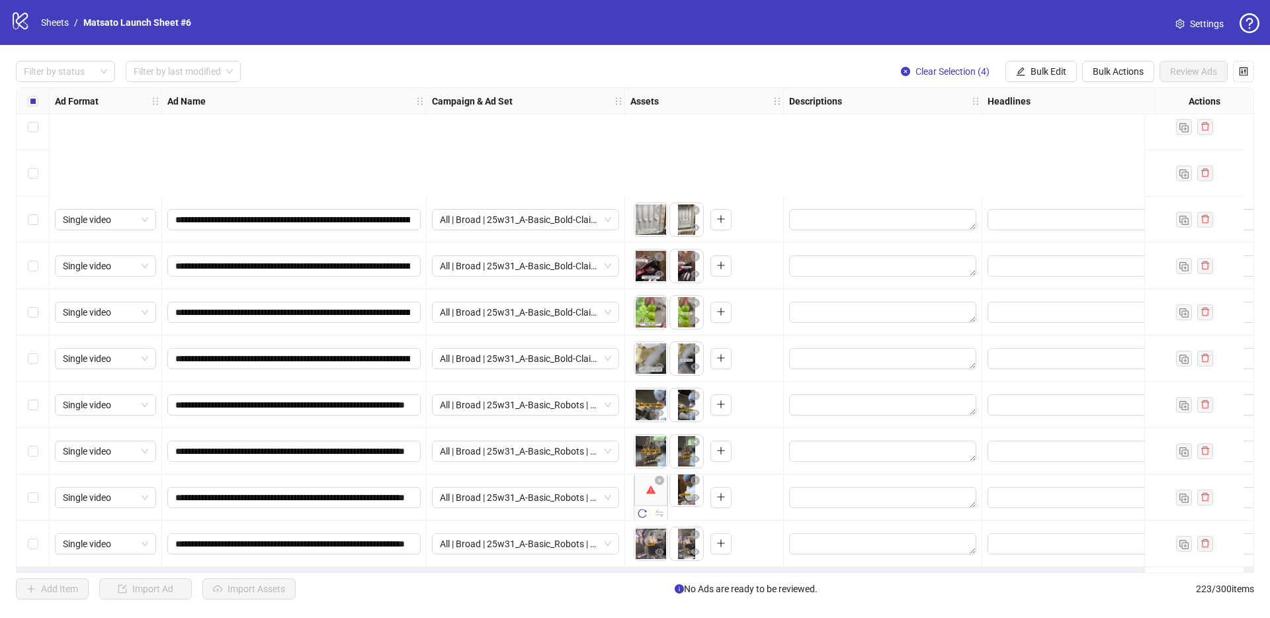
scroll to position [9870, 0]
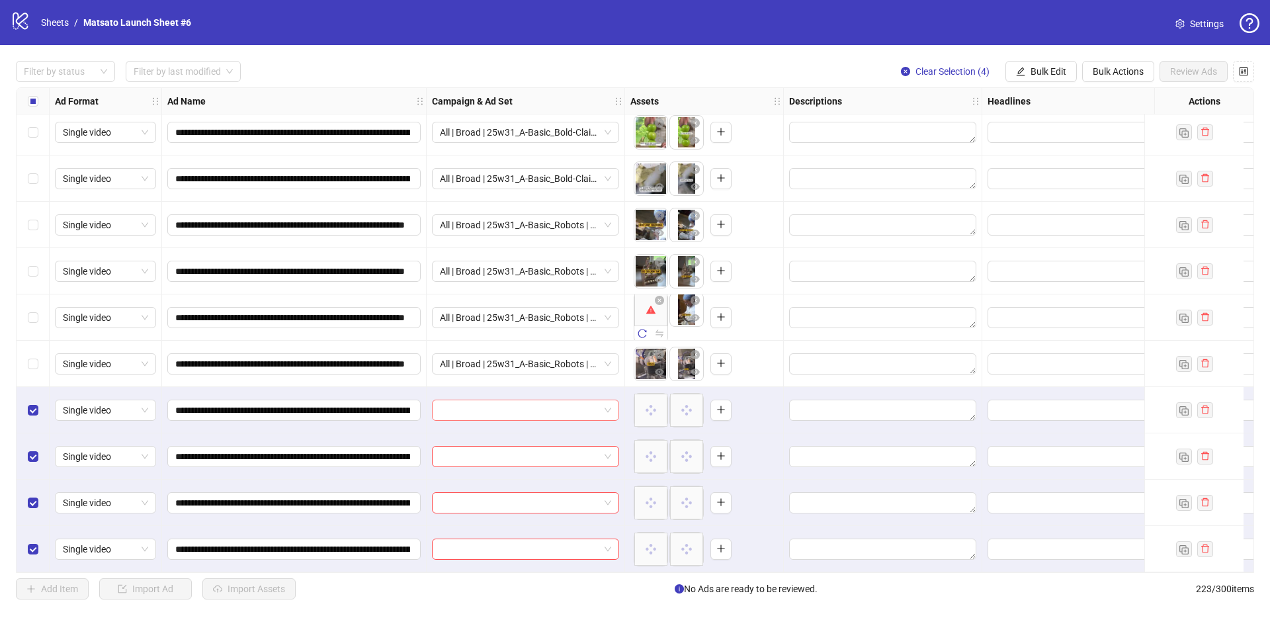
click at [608, 400] on span at bounding box center [525, 410] width 171 height 20
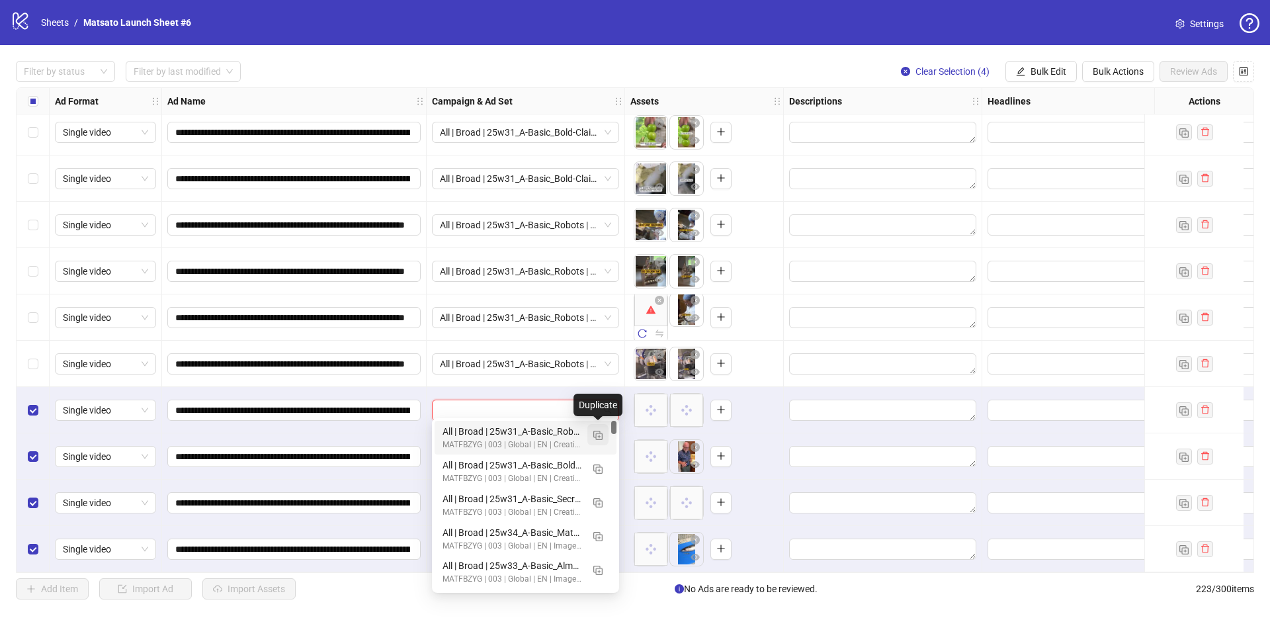
click at [597, 438] on img "button" at bounding box center [597, 434] width 9 height 9
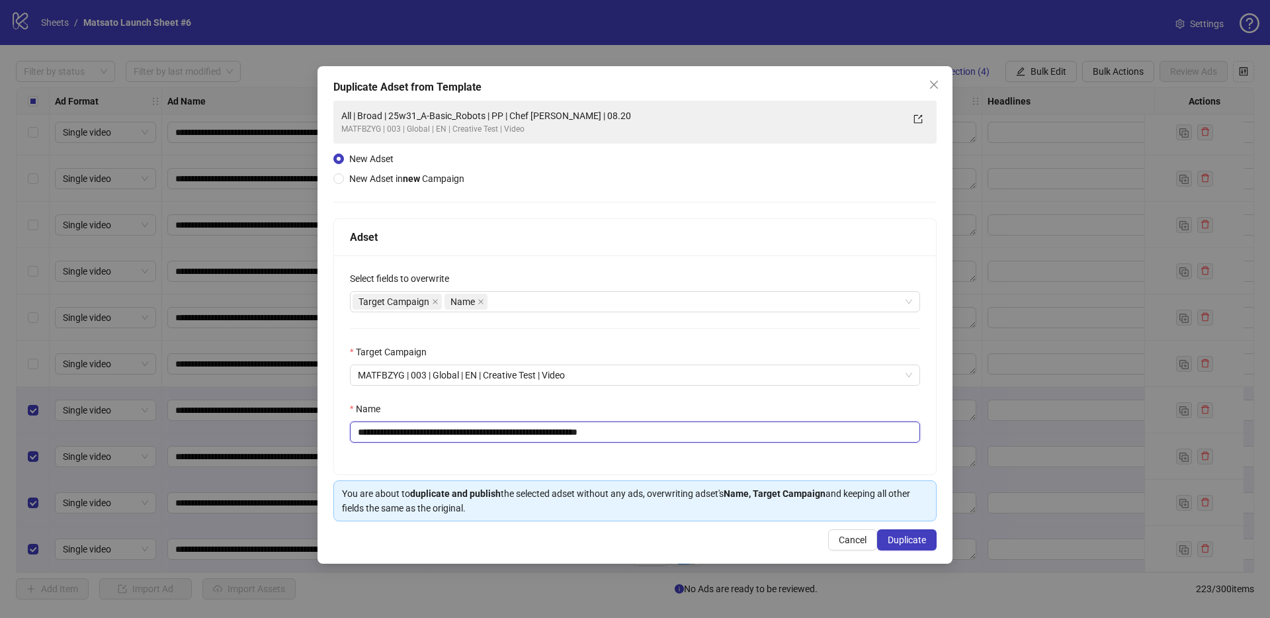
drag, startPoint x: 598, startPoint y: 431, endPoint x: 730, endPoint y: 439, distance: 131.8
click at [729, 439] on input "**********" at bounding box center [635, 431] width 570 height 21
drag, startPoint x: 502, startPoint y: 432, endPoint x: 405, endPoint y: 432, distance: 96.5
click at [405, 432] on input "**********" at bounding box center [635, 431] width 570 height 21
paste input "**********"
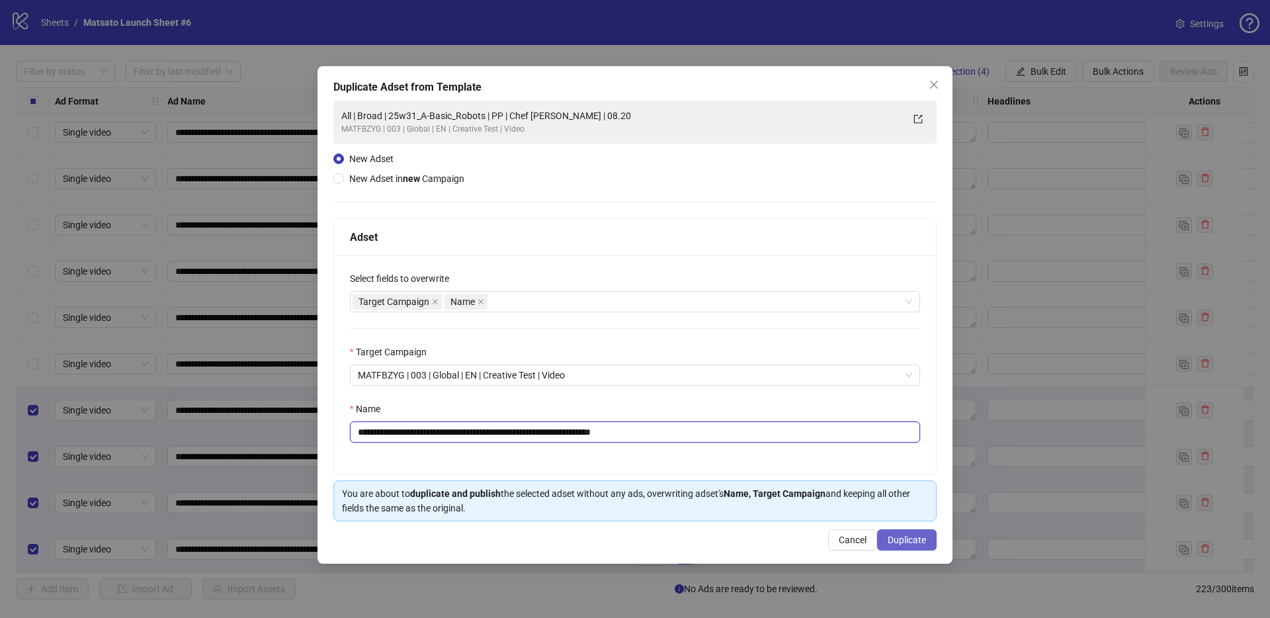
type input "**********"
click at [920, 540] on span "Duplicate" at bounding box center [906, 539] width 38 height 11
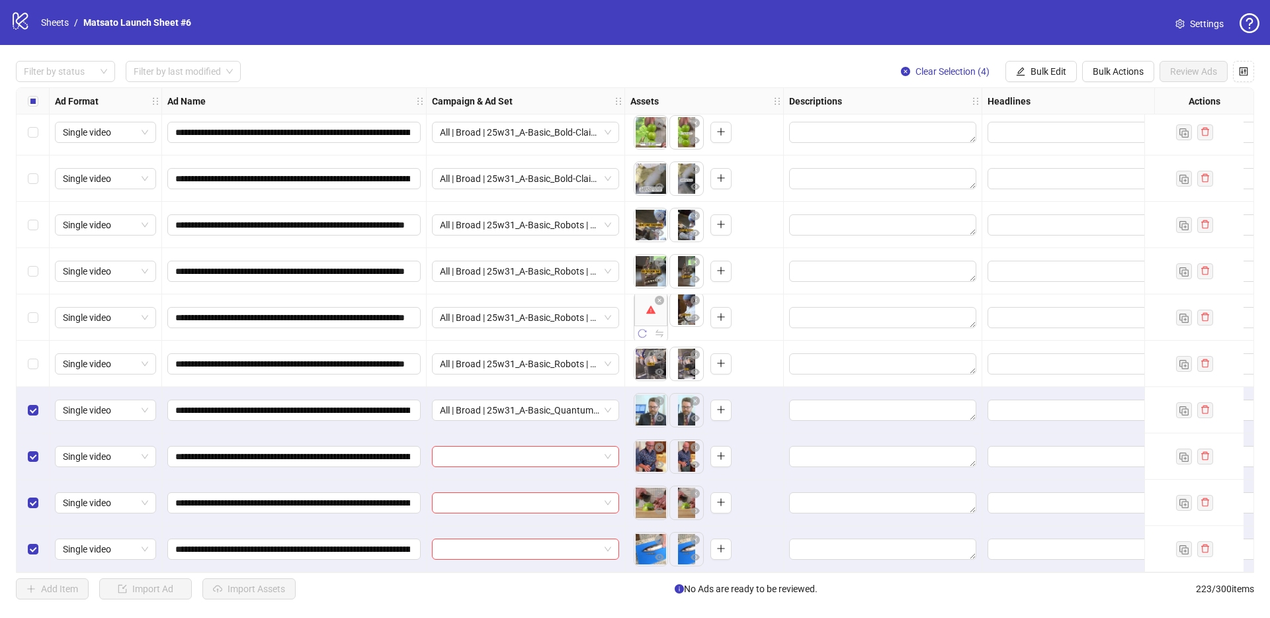
click at [640, 329] on icon "reload" at bounding box center [641, 333] width 9 height 9
click at [1055, 88] on div "Headlines" at bounding box center [1081, 101] width 198 height 26
click at [1032, 63] on button "Bulk Edit" at bounding box center [1040, 71] width 71 height 21
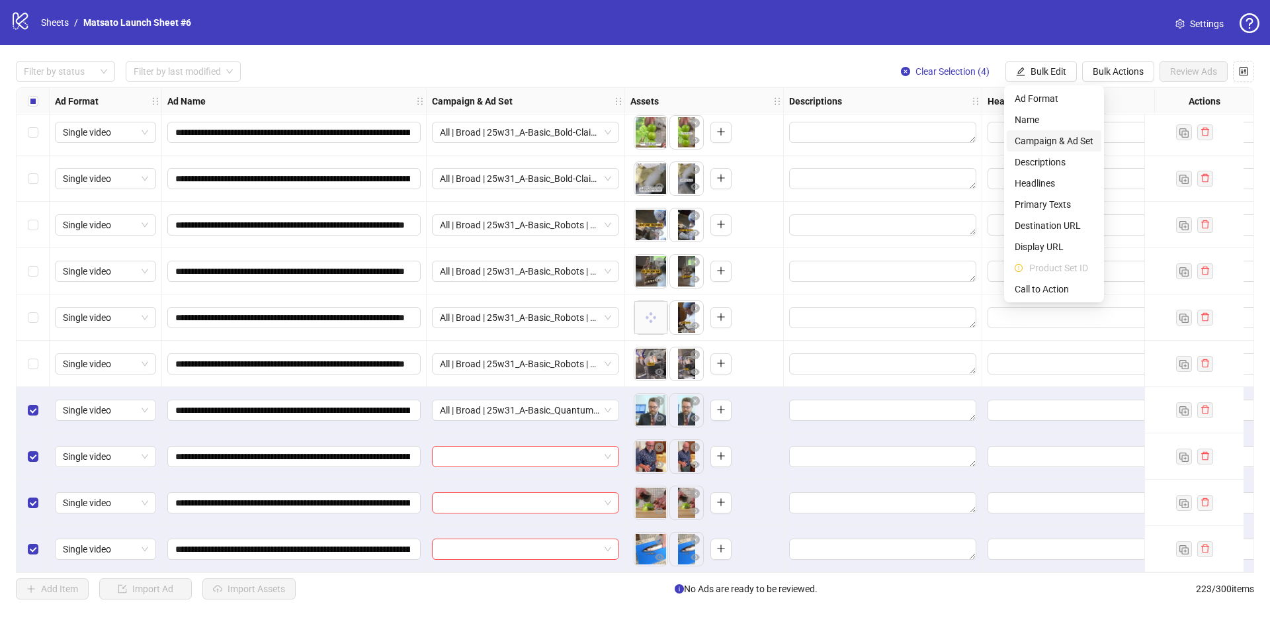
click at [1055, 135] on span "Campaign & Ad Set" at bounding box center [1053, 141] width 79 height 15
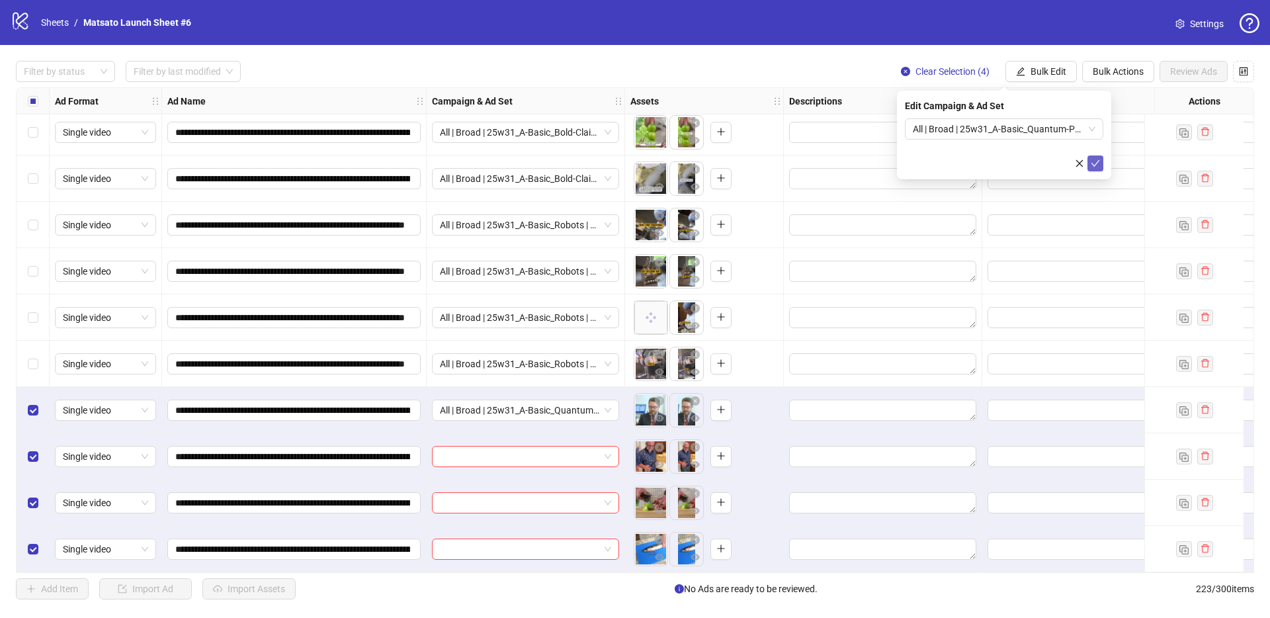
click at [1098, 161] on icon "check" at bounding box center [1094, 163] width 9 height 9
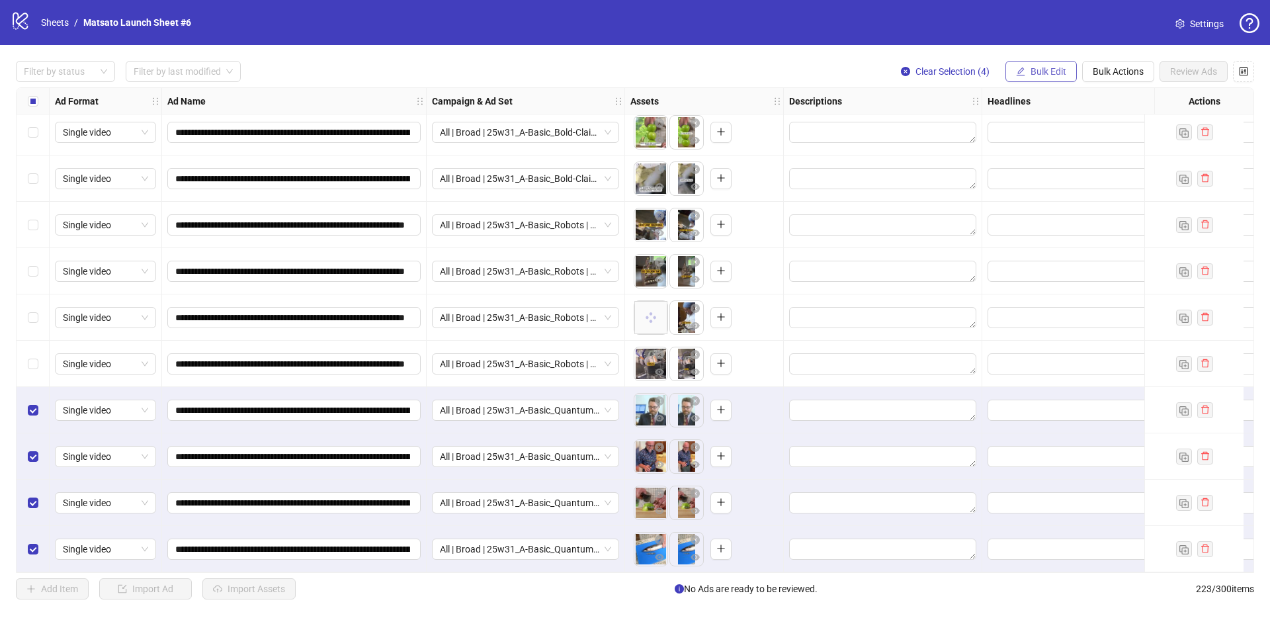
click at [1039, 76] on span "Bulk Edit" at bounding box center [1048, 71] width 36 height 11
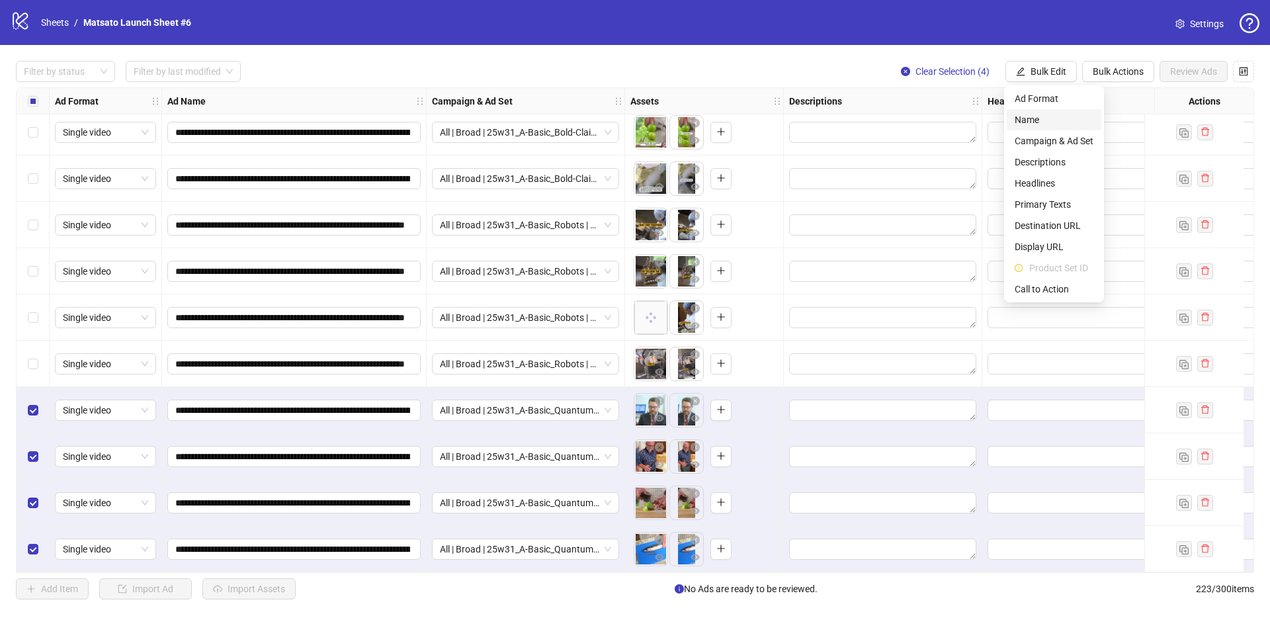
click at [1047, 123] on span "Name" at bounding box center [1053, 119] width 79 height 15
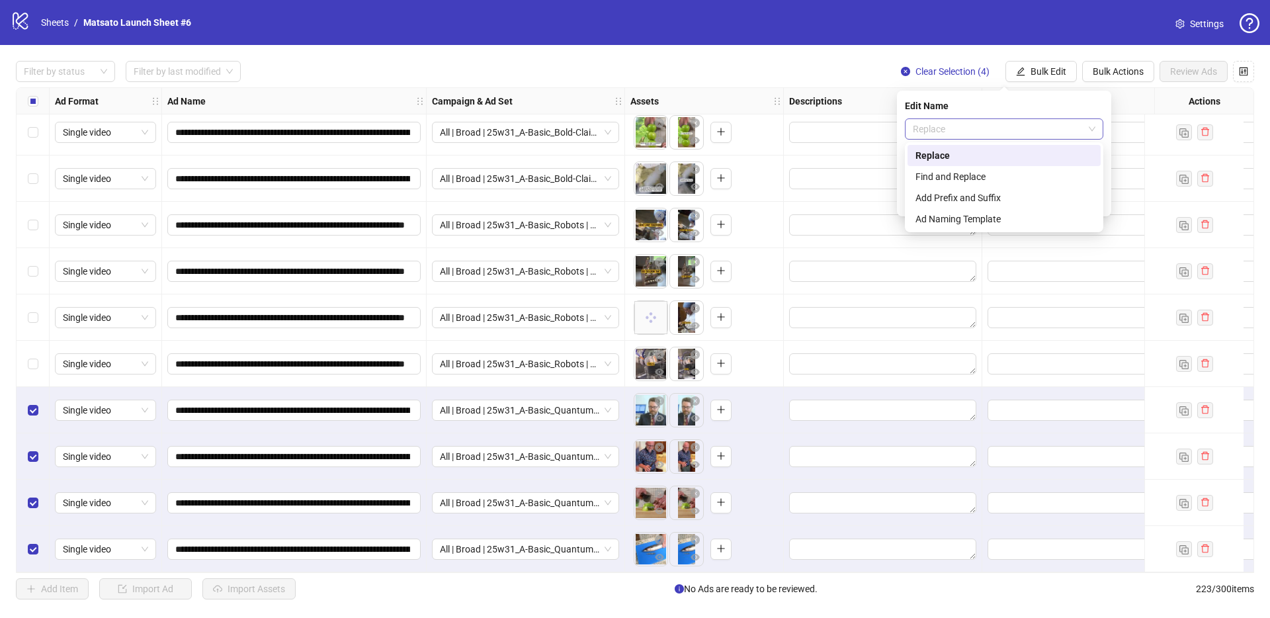
click at [1043, 127] on span "Replace" at bounding box center [1004, 129] width 183 height 20
click at [945, 181] on div "Find and Replace" at bounding box center [1003, 176] width 177 height 15
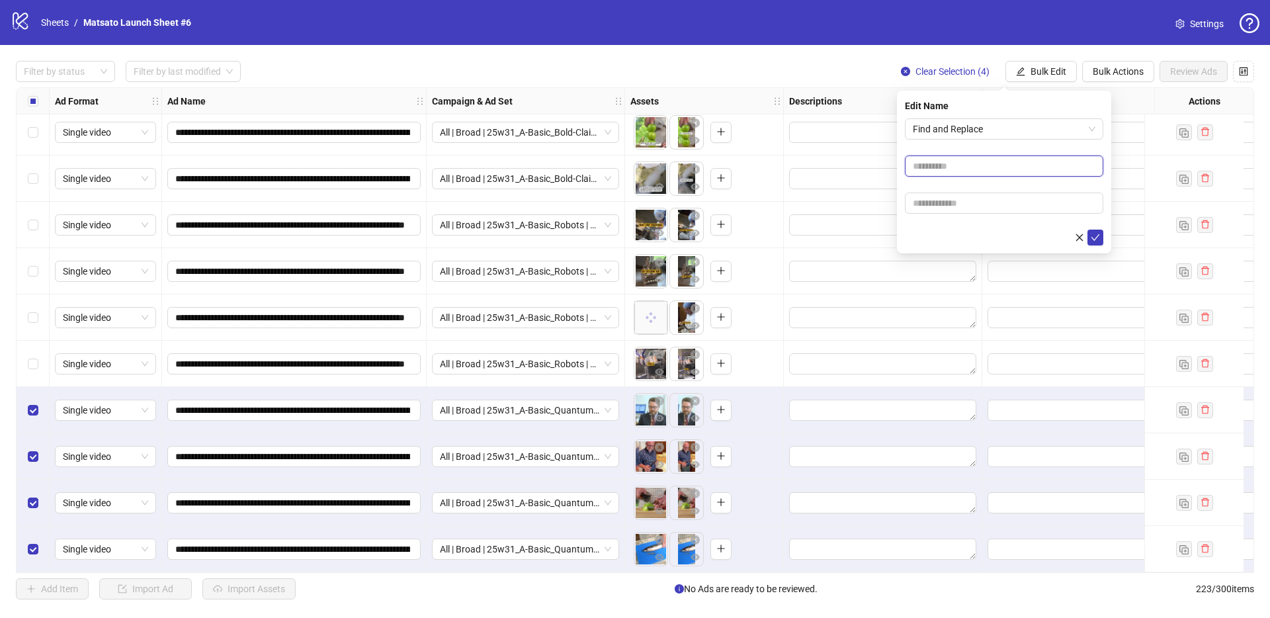
click at [949, 165] on input "text" at bounding box center [1004, 165] width 198 height 21
type input "**"
click at [967, 204] on input "text" at bounding box center [1004, 202] width 198 height 21
type input "*****"
click at [1098, 235] on icon "check" at bounding box center [1095, 237] width 9 height 7
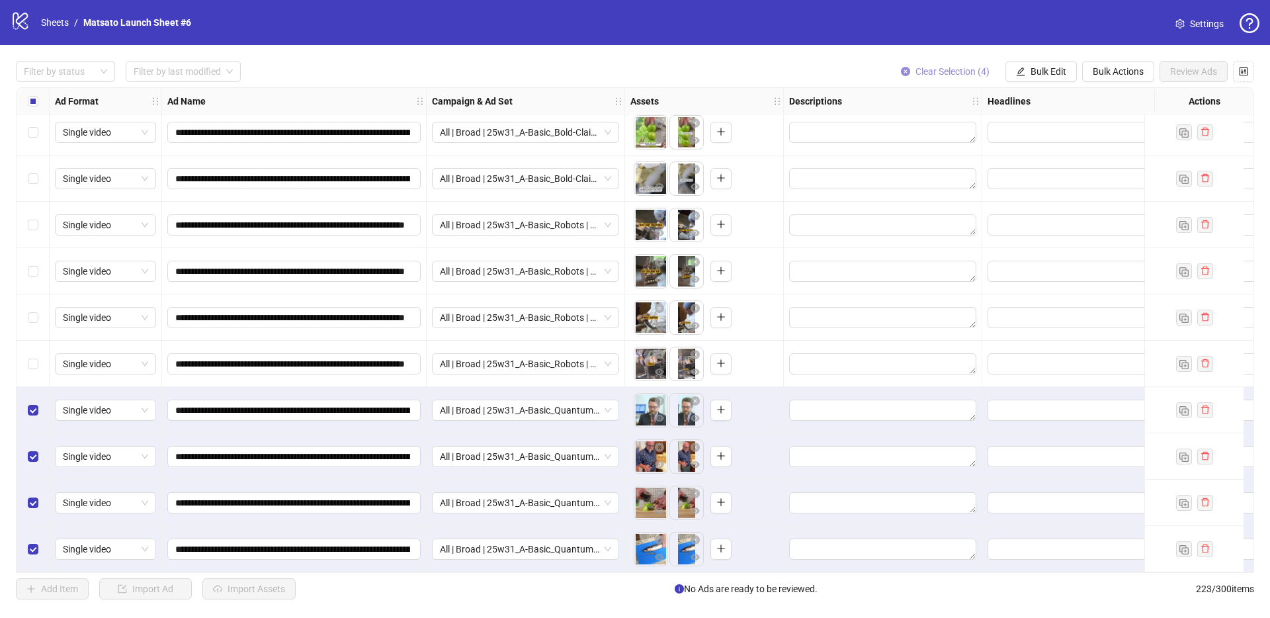
click at [941, 69] on span "Clear Selection (4)" at bounding box center [952, 71] width 74 height 11
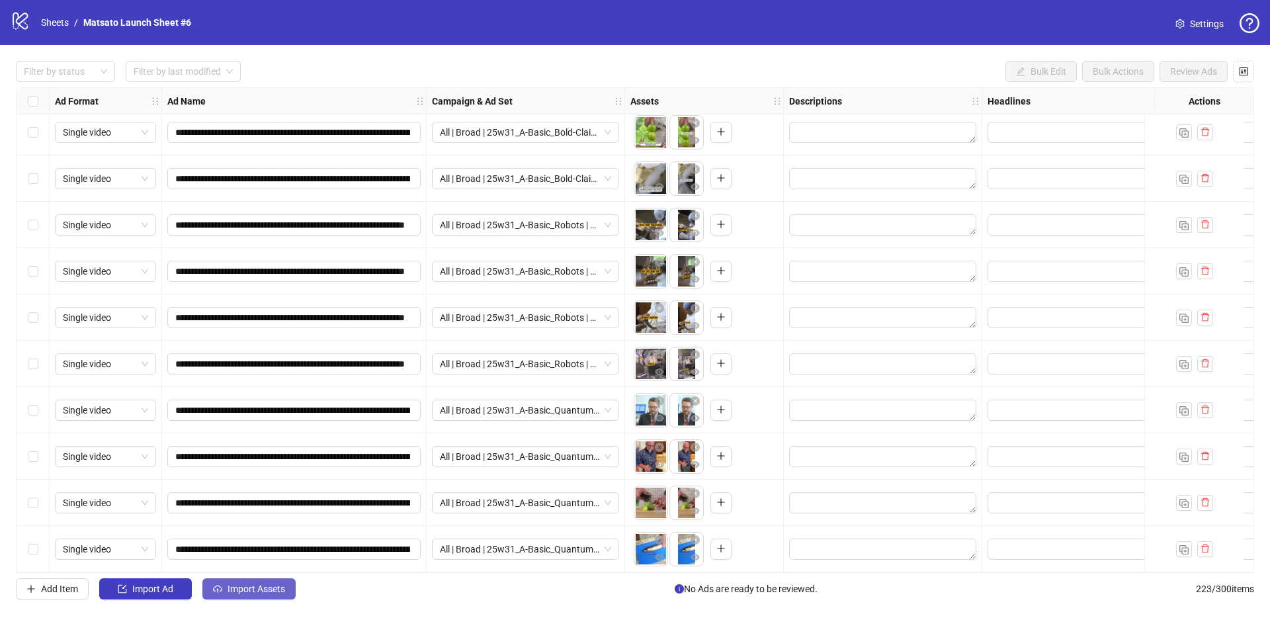
click at [258, 581] on button "Import Assets" at bounding box center [248, 588] width 93 height 21
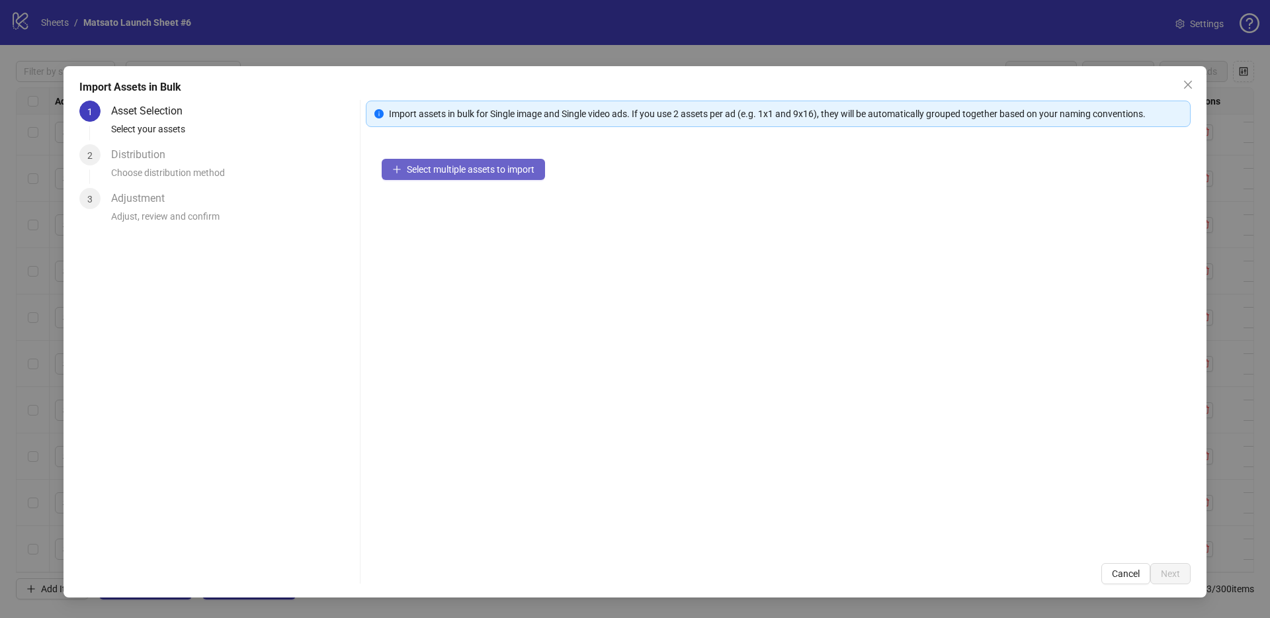
click at [449, 164] on span "Select multiple assets to import" at bounding box center [471, 169] width 128 height 11
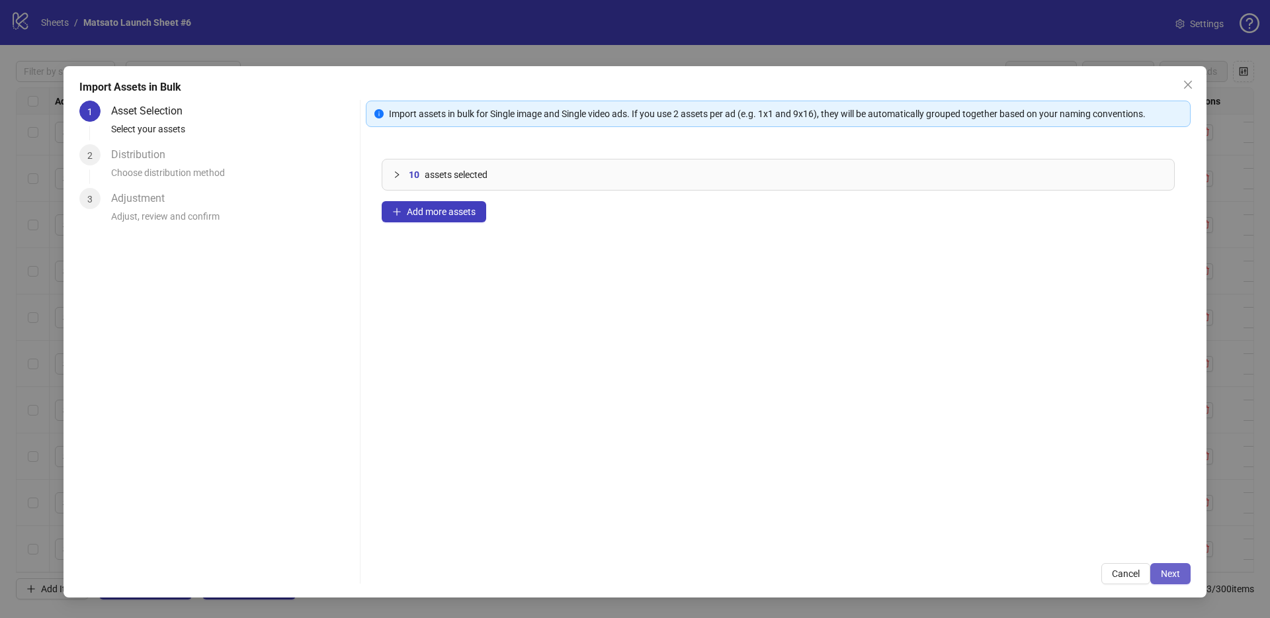
click at [1178, 579] on button "Next" at bounding box center [1170, 573] width 40 height 21
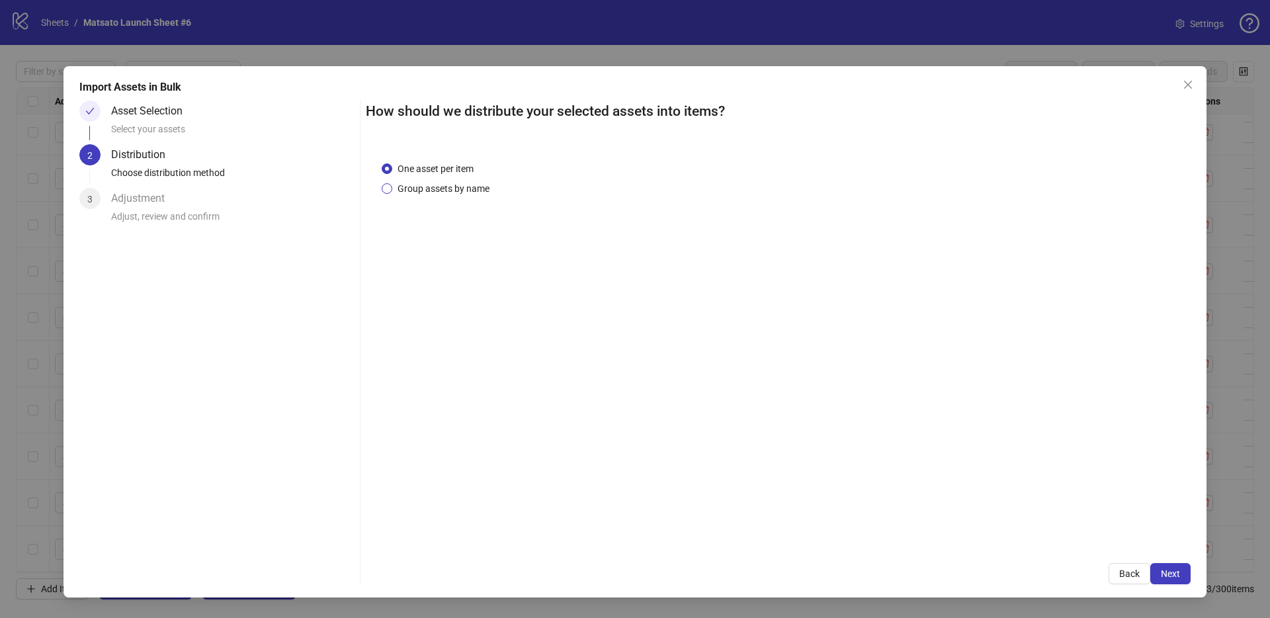
click at [462, 188] on span "Group assets by name" at bounding box center [443, 188] width 102 height 15
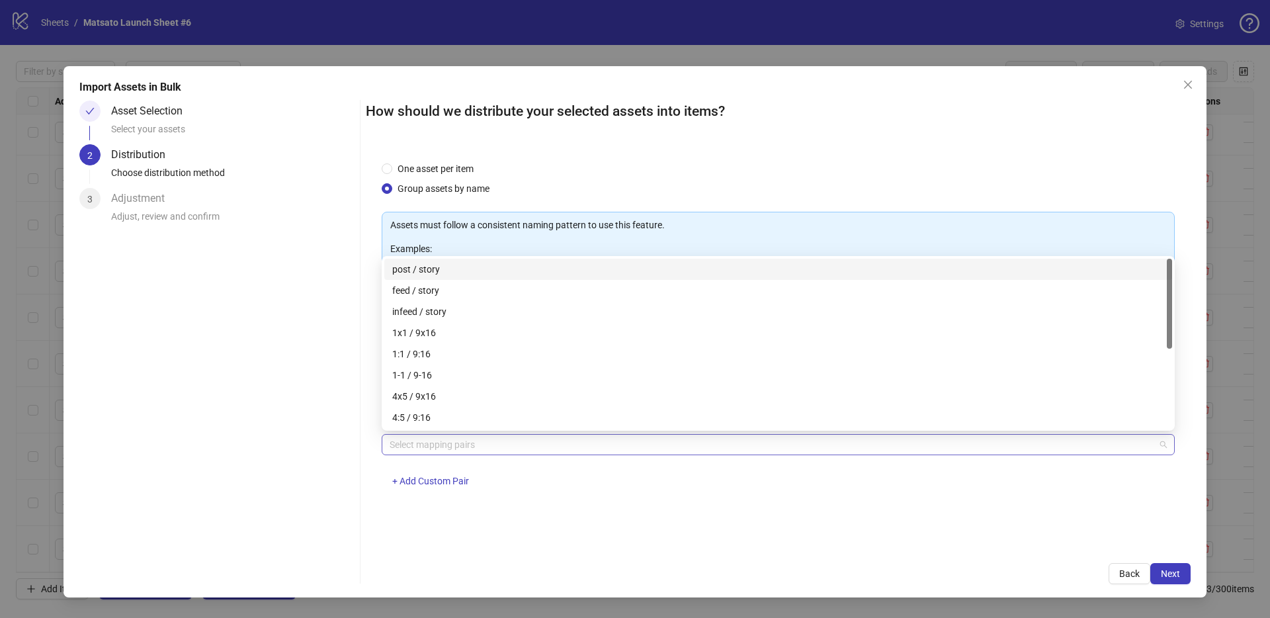
click at [501, 443] on div at bounding box center [771, 444] width 774 height 19
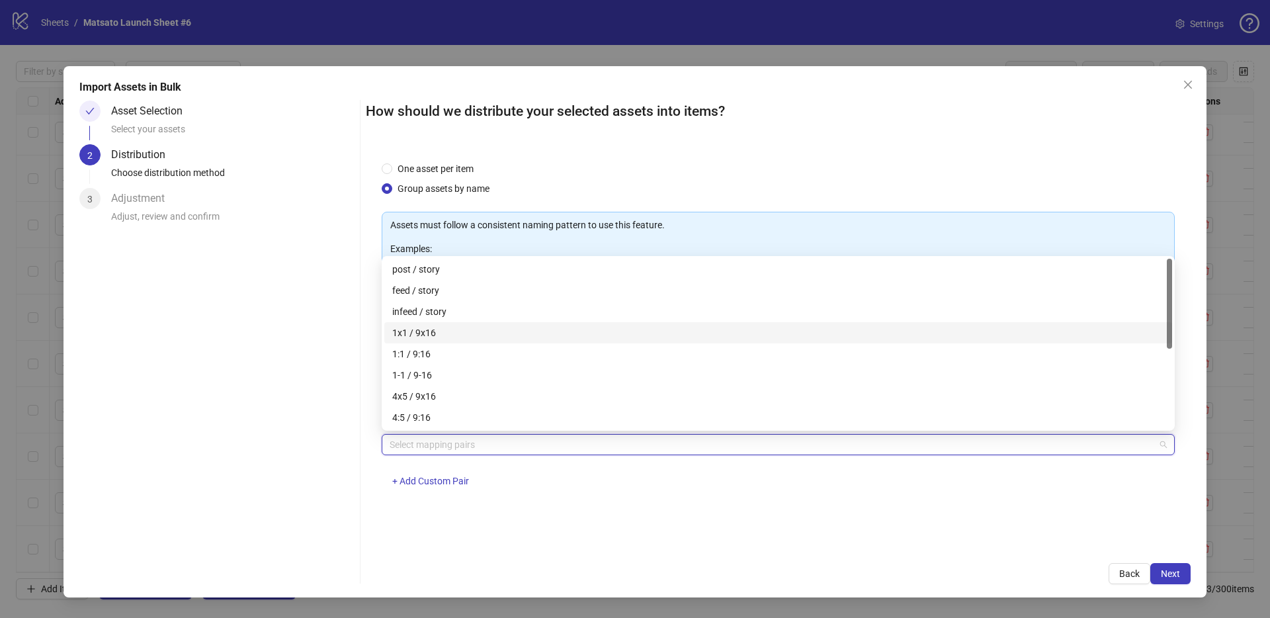
click at [468, 330] on div "1x1 / 9x16" at bounding box center [778, 332] width 772 height 15
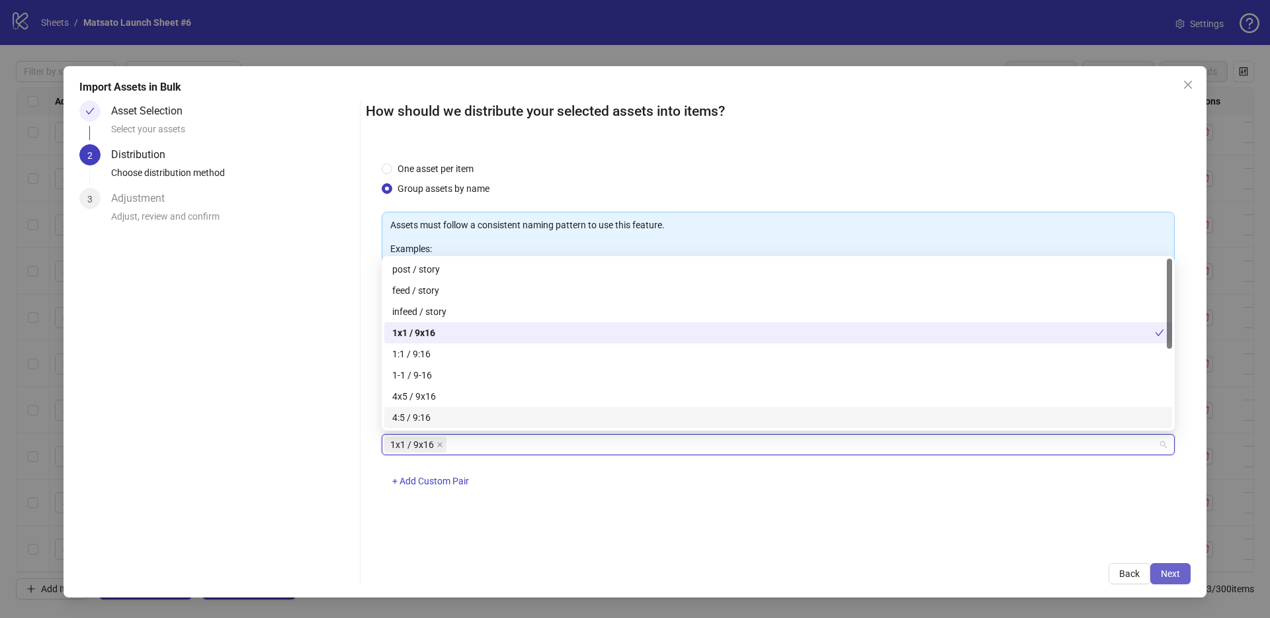
click at [1179, 576] on span "Next" at bounding box center [1169, 573] width 19 height 11
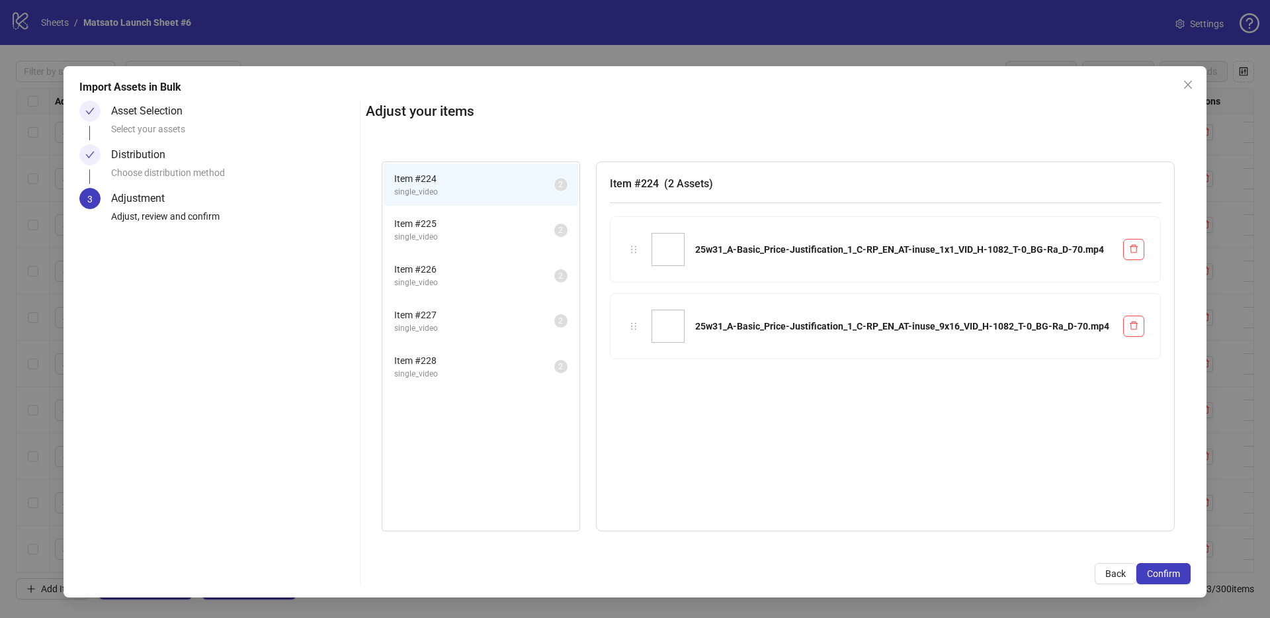
click at [1180, 576] on button "Confirm" at bounding box center [1163, 573] width 54 height 21
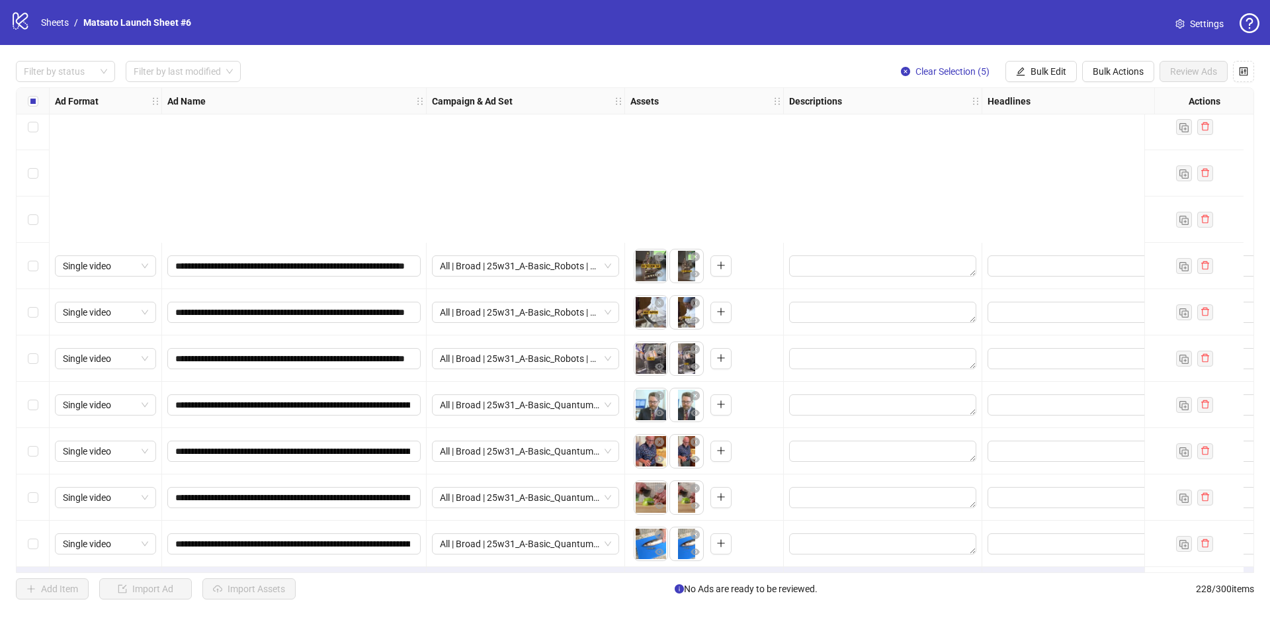
scroll to position [10101, 0]
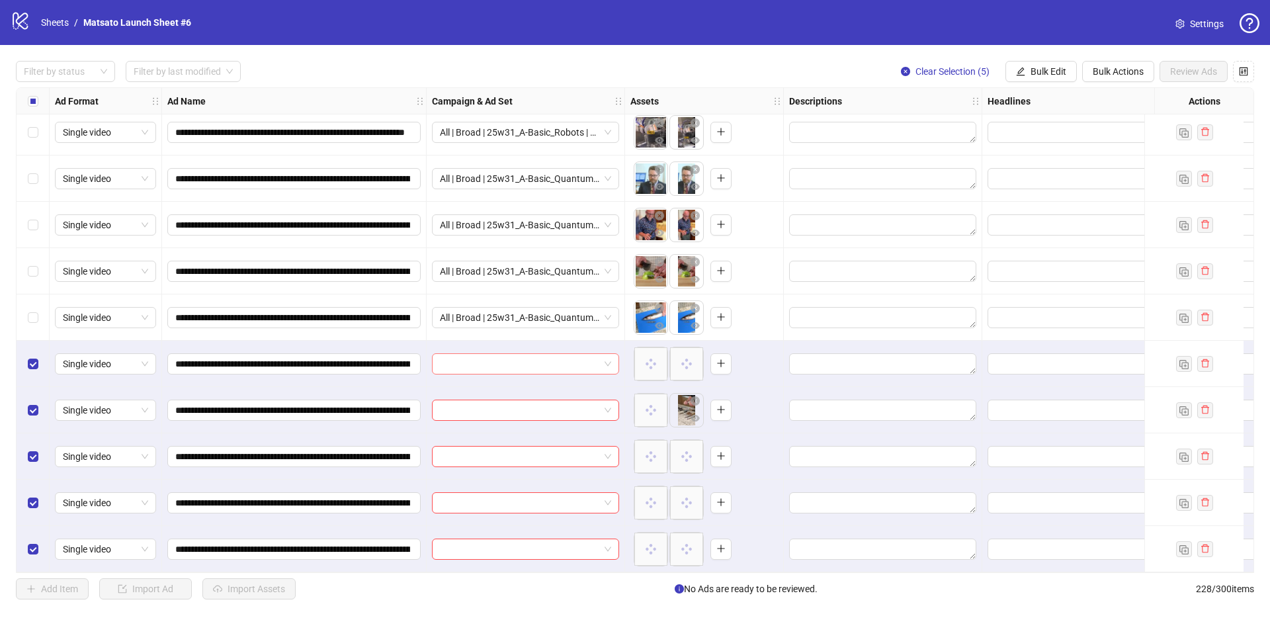
click at [610, 362] on span at bounding box center [525, 364] width 171 height 20
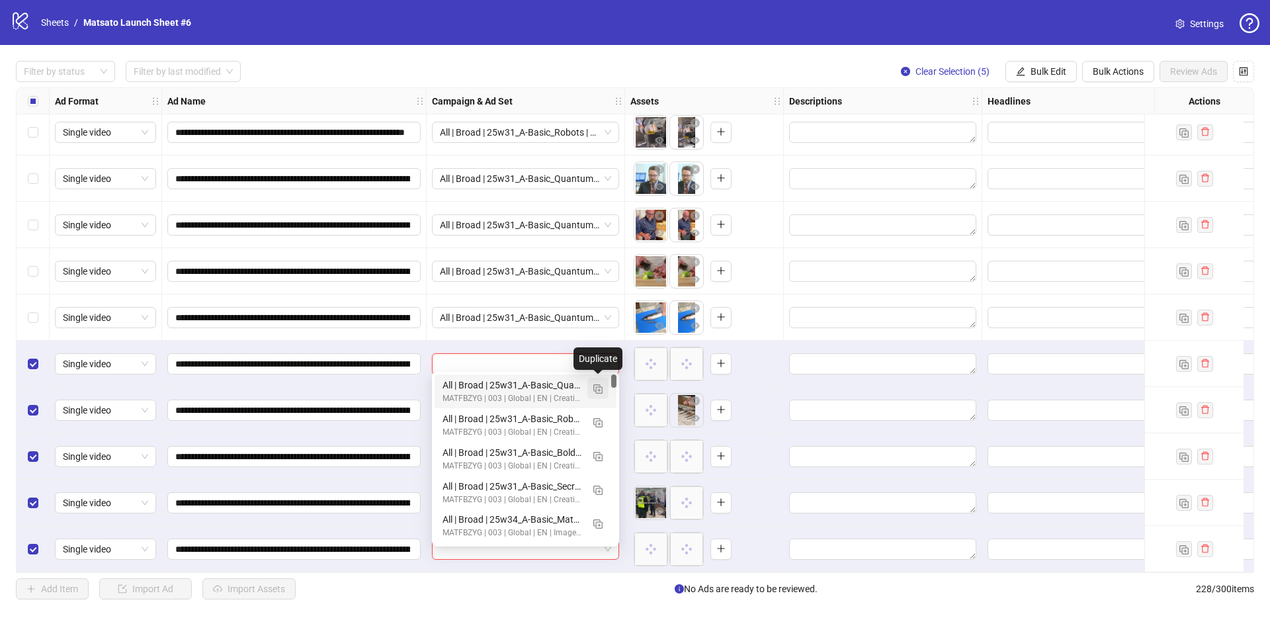
click at [597, 386] on img "button" at bounding box center [597, 388] width 9 height 9
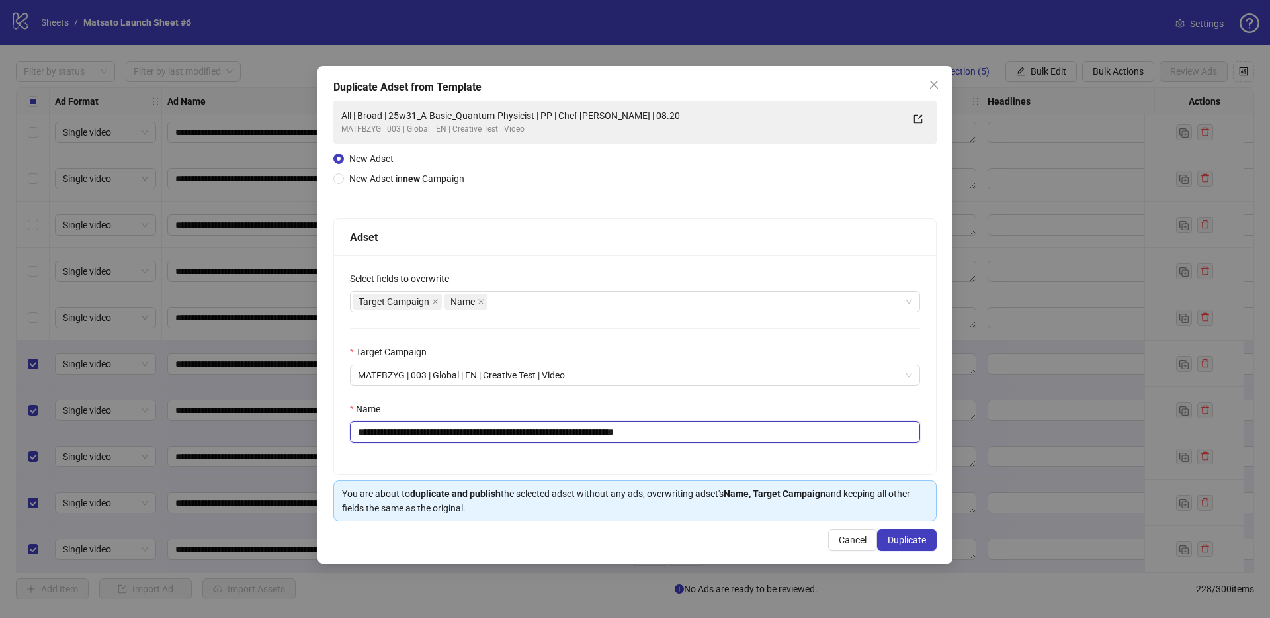
drag, startPoint x: 648, startPoint y: 430, endPoint x: 734, endPoint y: 450, distance: 88.2
click at [733, 449] on div "**********" at bounding box center [635, 364] width 602 height 219
drag, startPoint x: 551, startPoint y: 431, endPoint x: 406, endPoint y: 437, distance: 145.6
click at [406, 437] on input "**********" at bounding box center [635, 431] width 570 height 21
paste input "**"
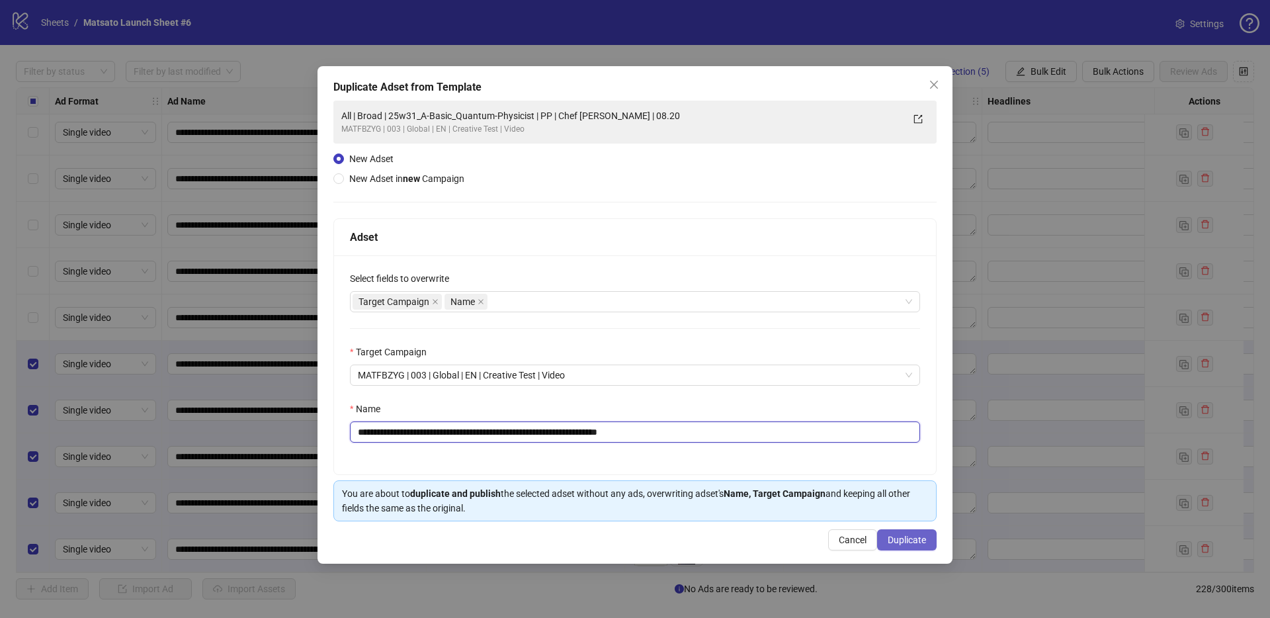
type input "**********"
click at [922, 536] on span "Duplicate" at bounding box center [906, 539] width 38 height 11
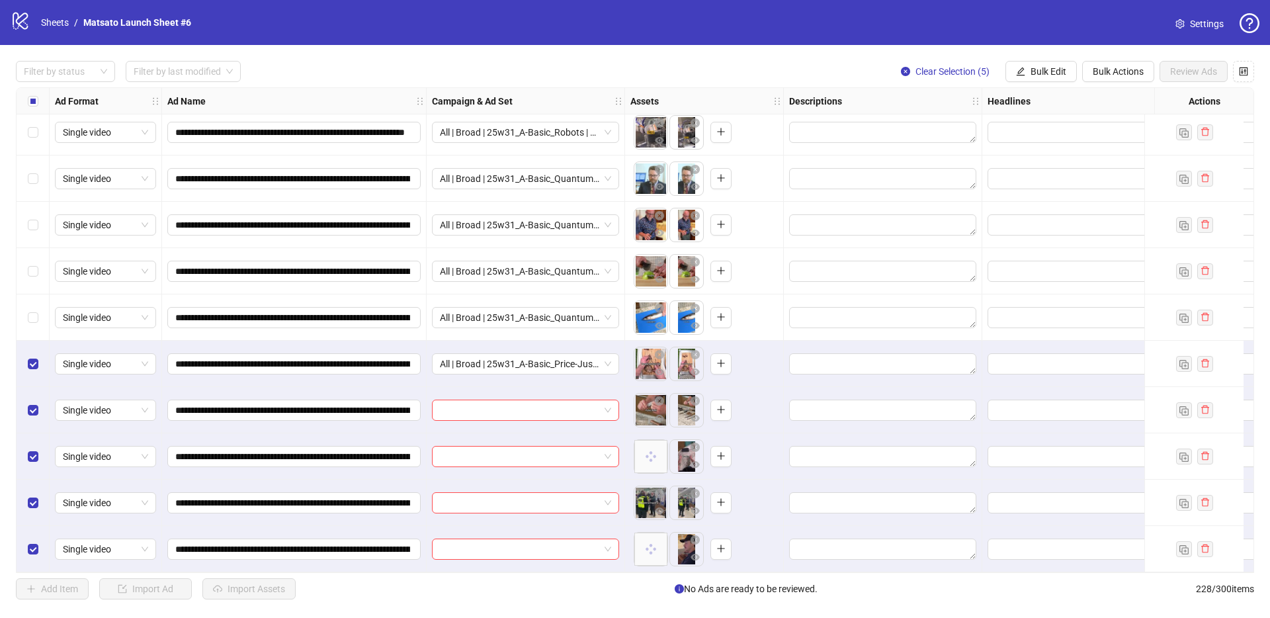
click at [1043, 72] on span "Bulk Edit" at bounding box center [1048, 71] width 36 height 11
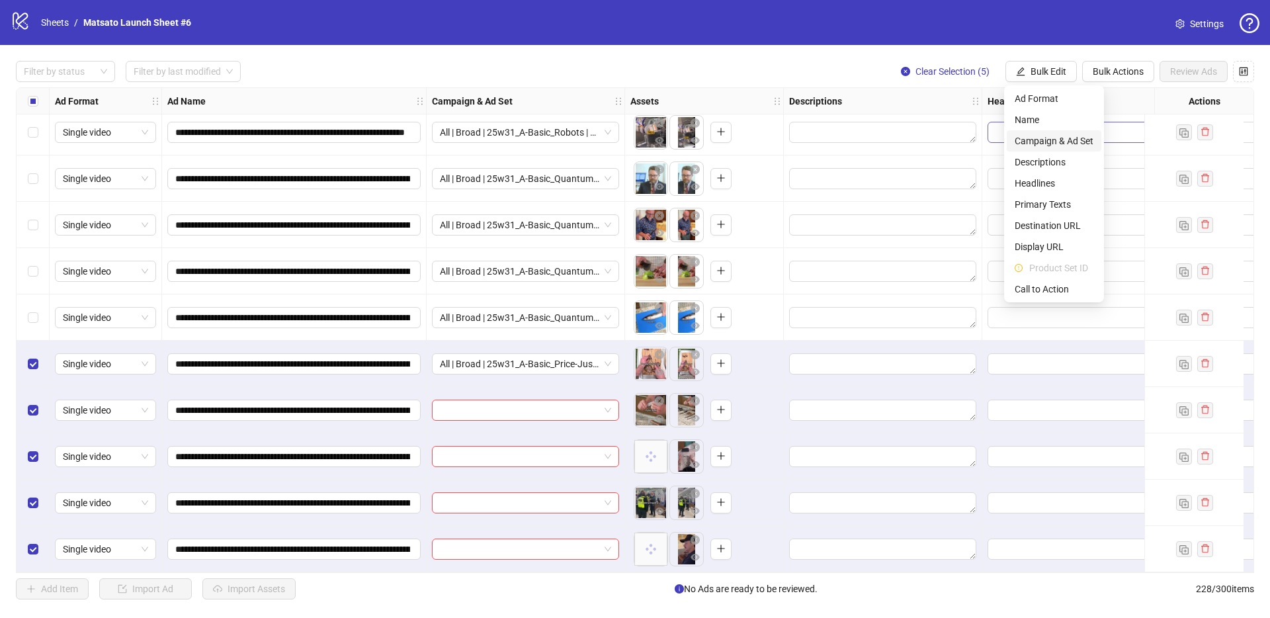
drag, startPoint x: 1043, startPoint y: 136, endPoint x: 1094, endPoint y: 128, distance: 51.4
click at [1043, 136] on span "Campaign & Ad Set" at bounding box center [1053, 141] width 79 height 15
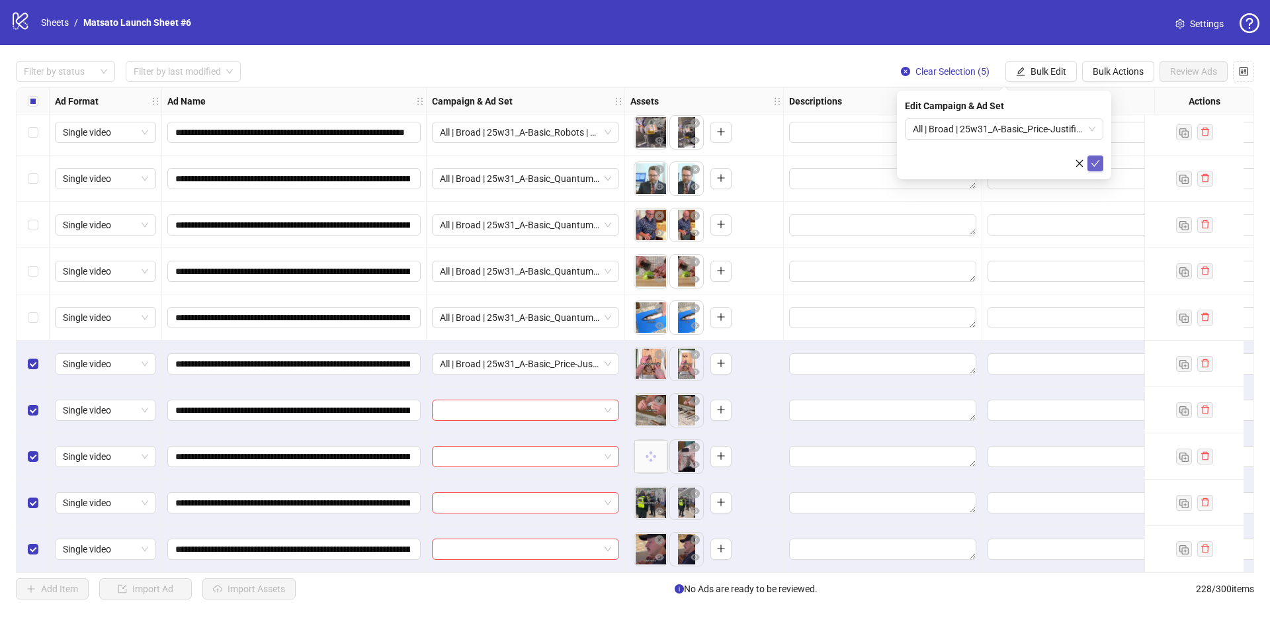
click at [1094, 161] on icon "check" at bounding box center [1094, 163] width 9 height 9
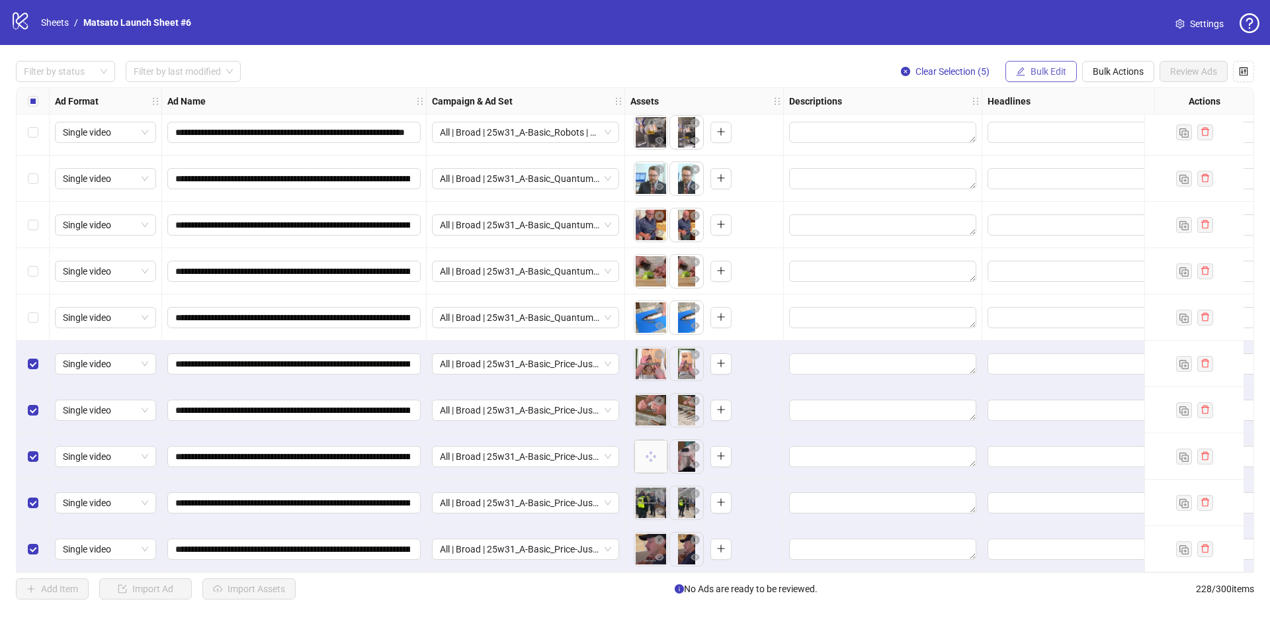
click at [1038, 73] on span "Bulk Edit" at bounding box center [1048, 71] width 36 height 11
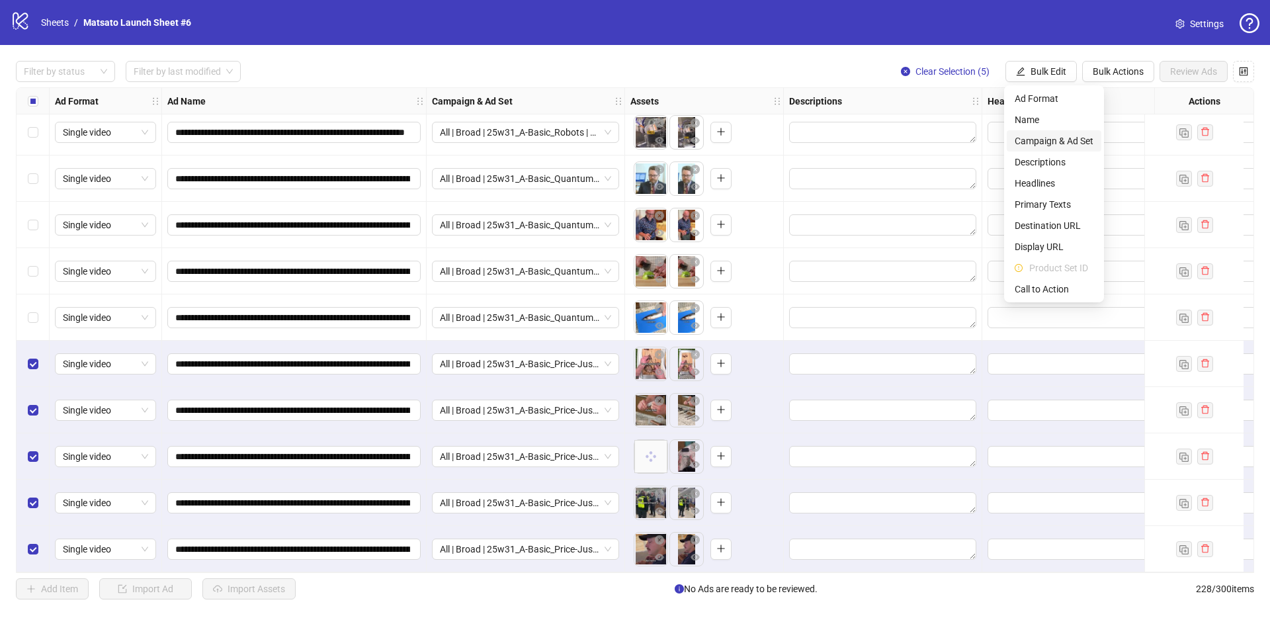
click at [1061, 130] on li "Campaign & Ad Set" at bounding box center [1053, 140] width 95 height 21
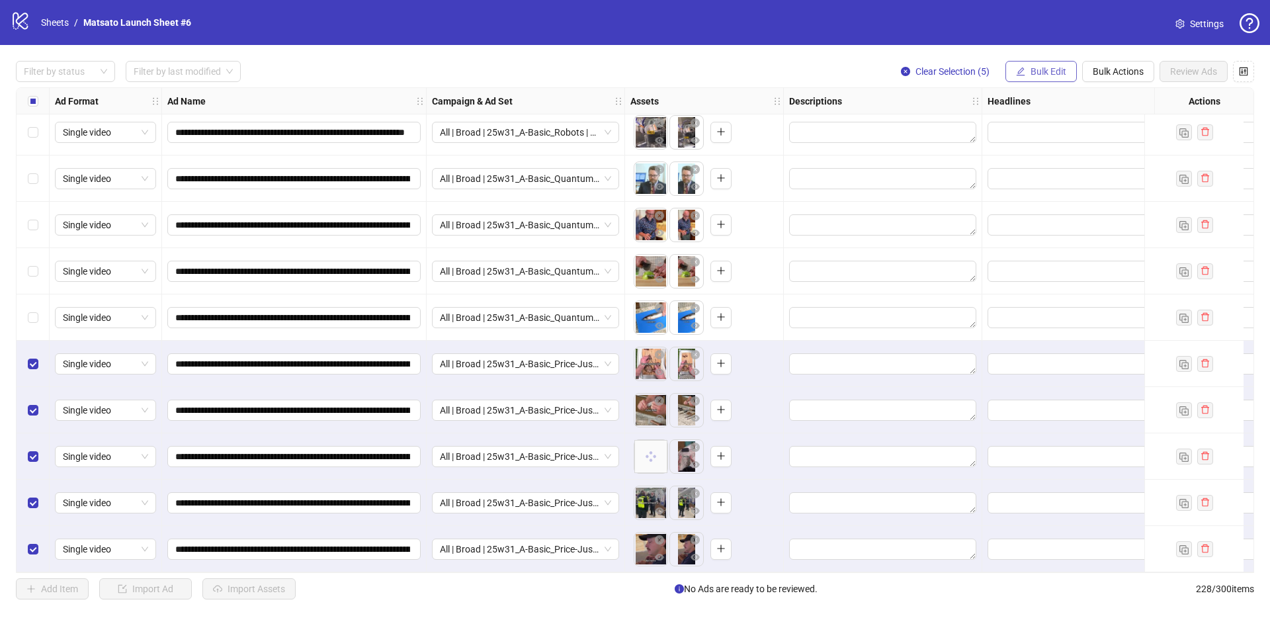
click at [1047, 75] on span "Bulk Edit" at bounding box center [1048, 71] width 36 height 11
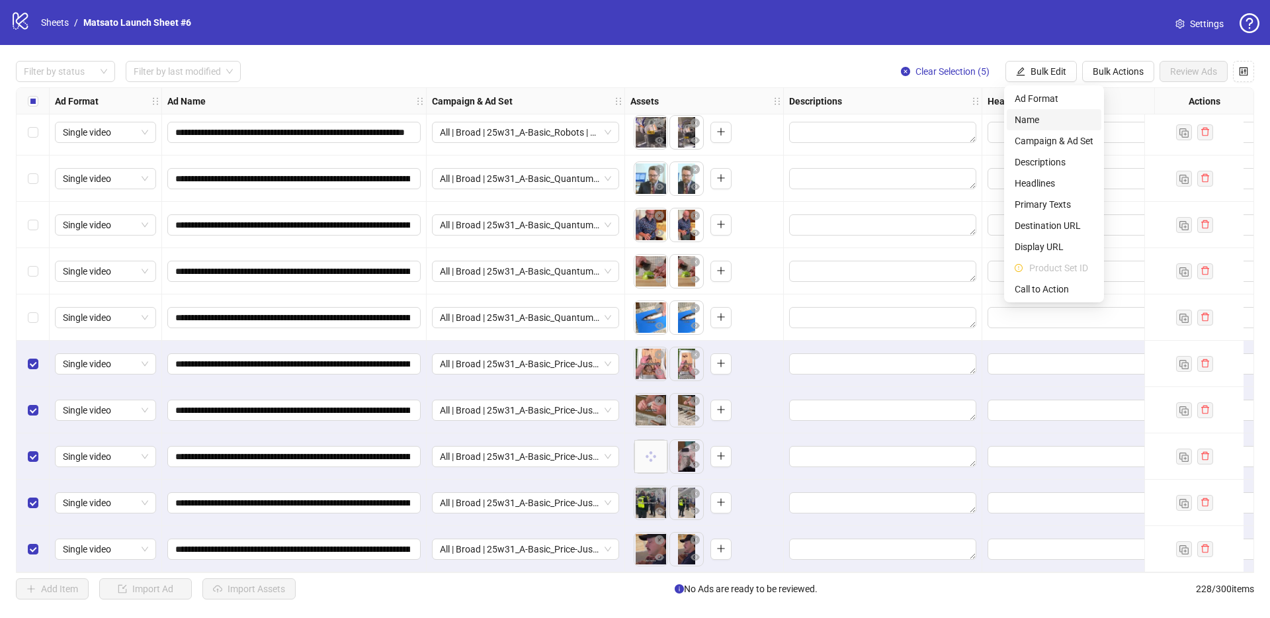
click at [1036, 116] on span "Name" at bounding box center [1053, 119] width 79 height 15
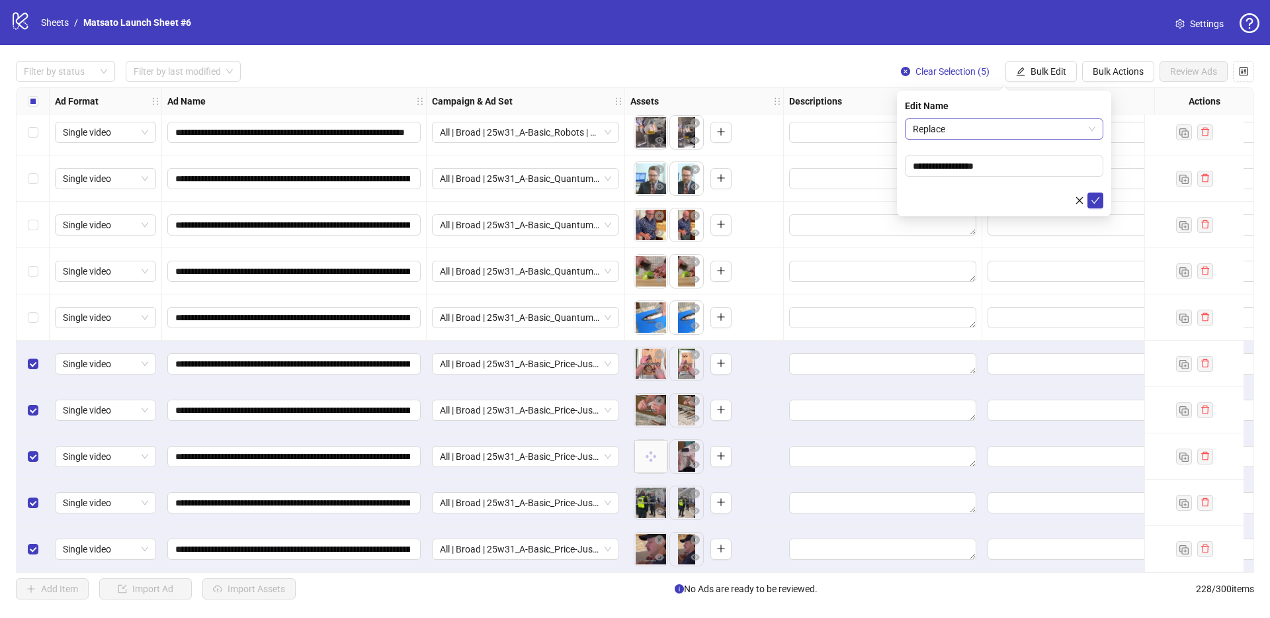
click at [991, 127] on span "Replace" at bounding box center [1004, 129] width 183 height 20
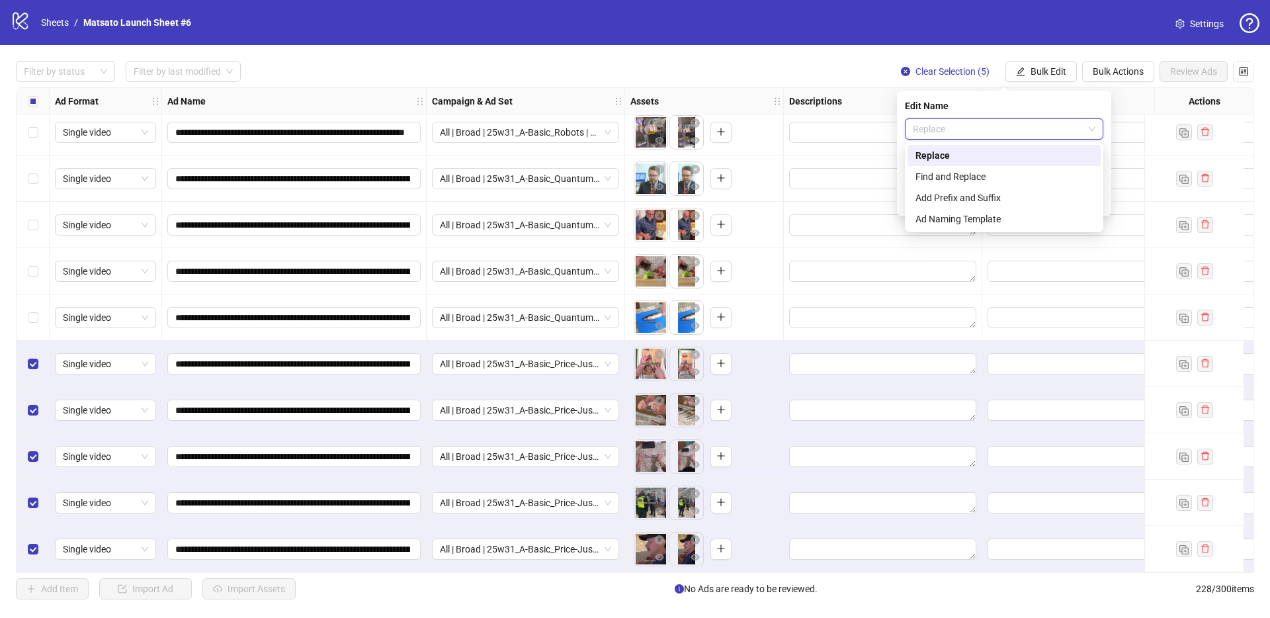
click at [989, 108] on div "Edit Name" at bounding box center [1004, 106] width 198 height 15
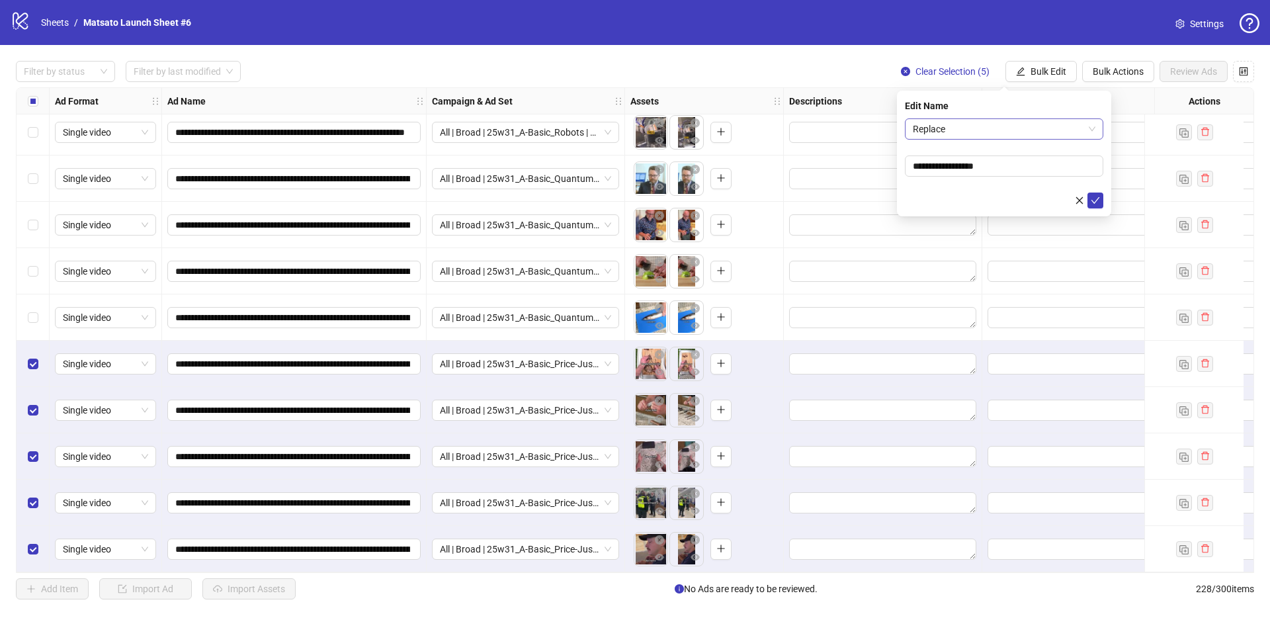
click at [993, 132] on span "Replace" at bounding box center [1004, 129] width 183 height 20
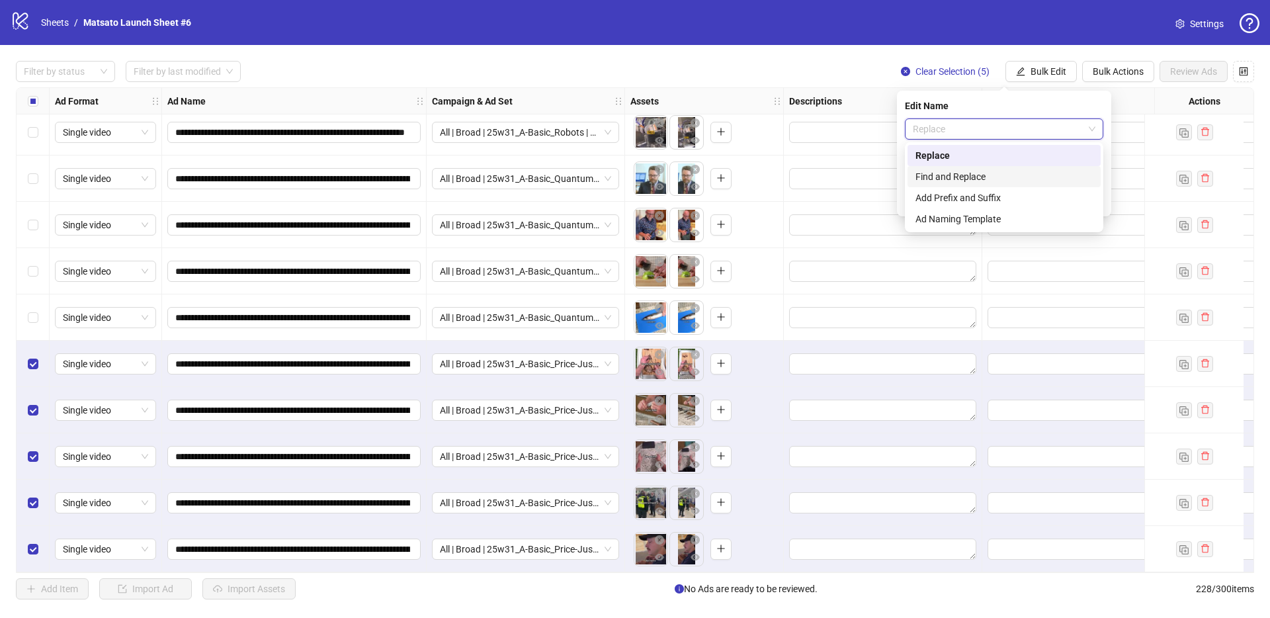
click at [979, 171] on div "Find and Replace" at bounding box center [1003, 176] width 177 height 15
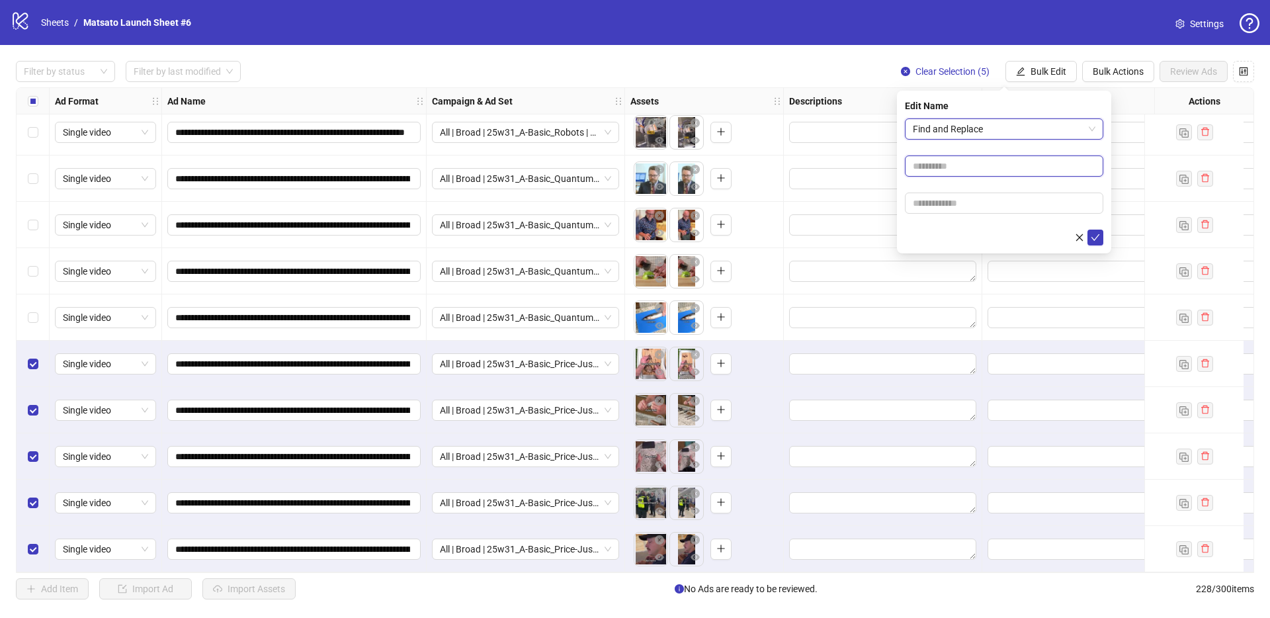
click at [978, 161] on input "text" at bounding box center [1004, 165] width 198 height 21
type input "**"
click at [981, 208] on input "text" at bounding box center [1004, 202] width 198 height 21
type input "*****"
click at [1098, 241] on span "submit" at bounding box center [1094, 237] width 9 height 11
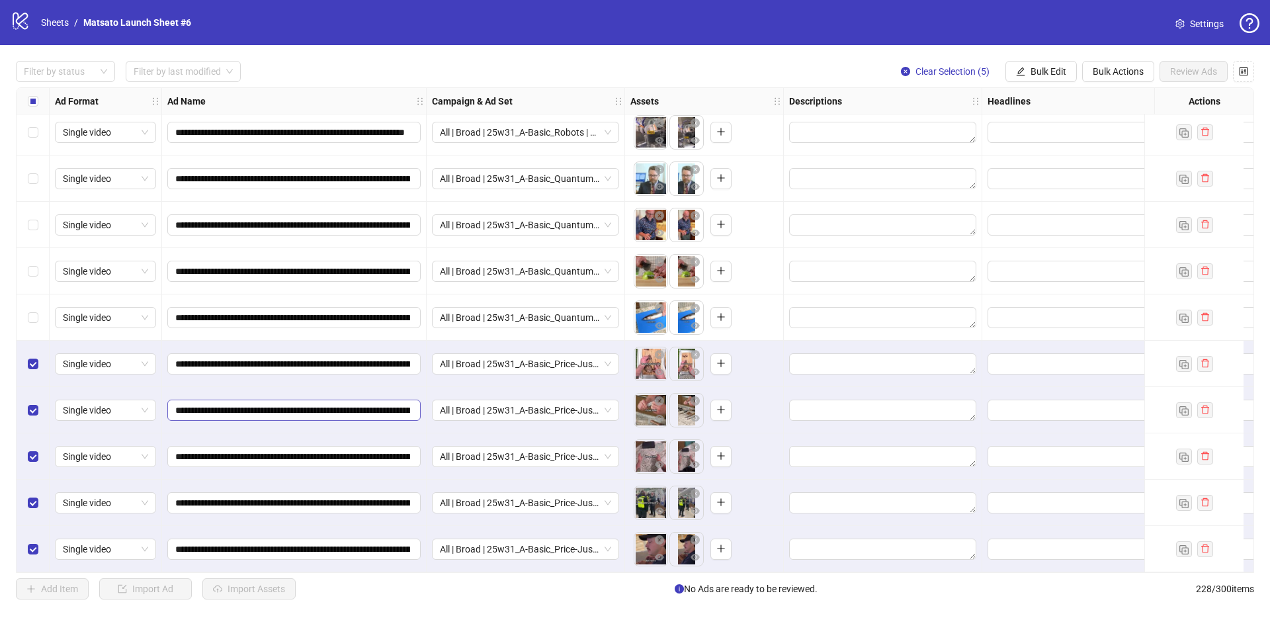
click at [397, 399] on span "**********" at bounding box center [293, 409] width 253 height 21
click at [398, 404] on input "**********" at bounding box center [292, 410] width 235 height 15
click at [948, 69] on span "Clear Selection (5)" at bounding box center [952, 71] width 74 height 11
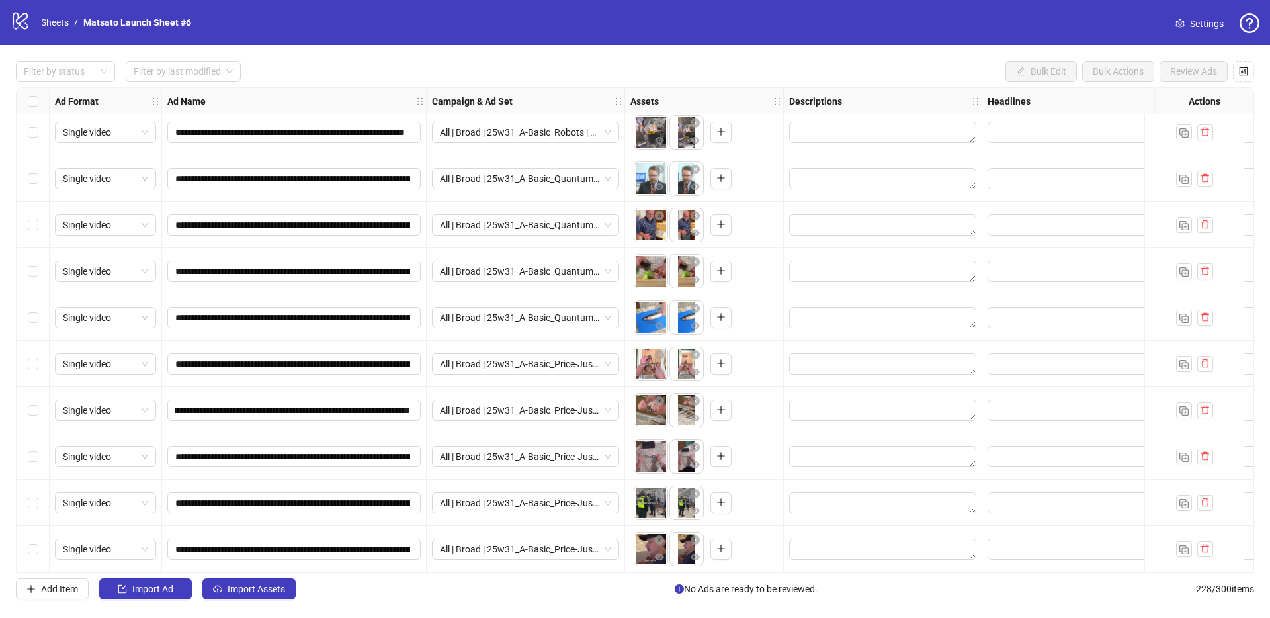
scroll to position [0, 0]
click at [264, 582] on button "Import Assets" at bounding box center [248, 588] width 93 height 21
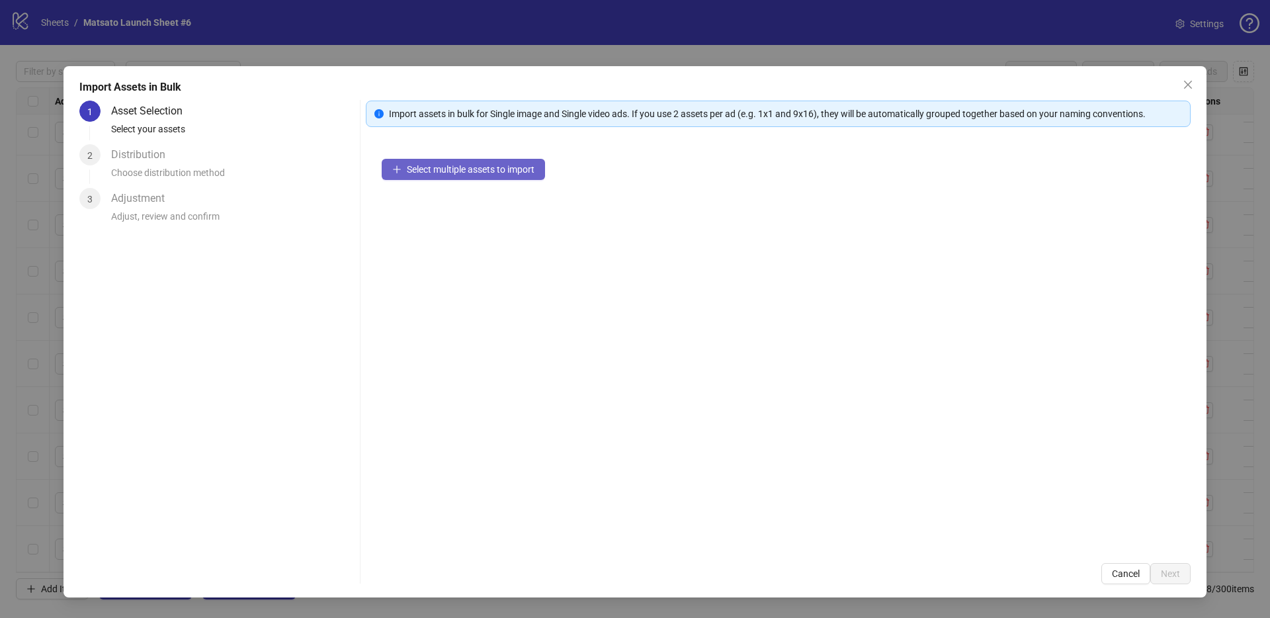
click at [445, 178] on button "Select multiple assets to import" at bounding box center [463, 169] width 163 height 21
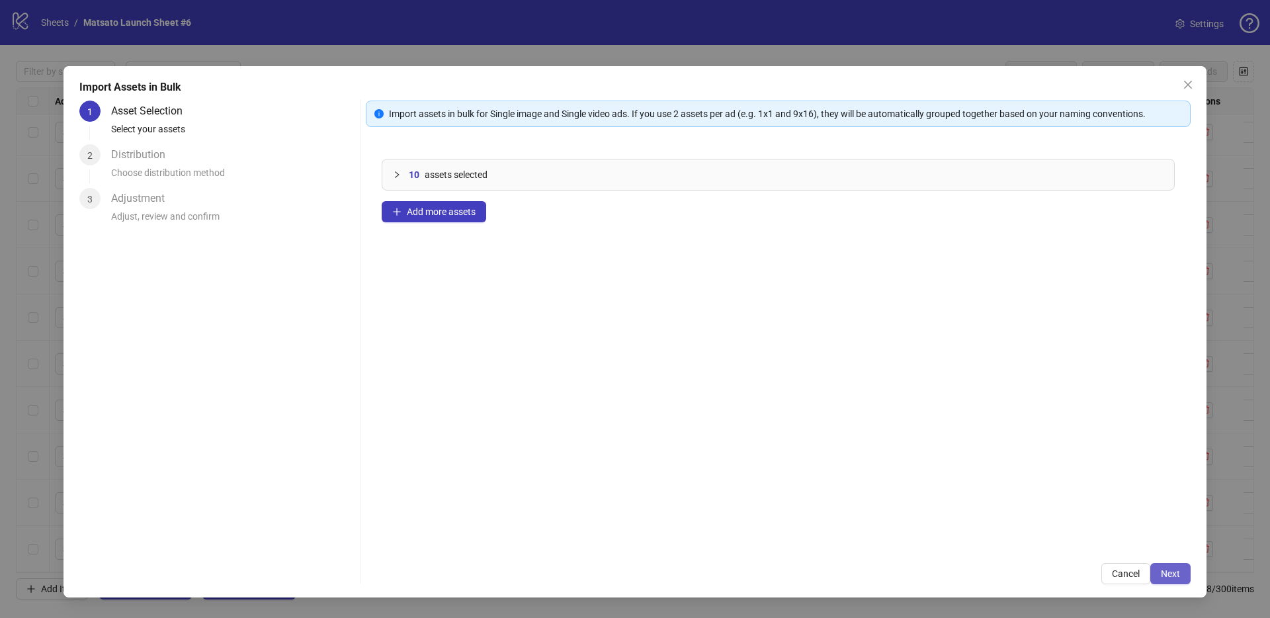
click at [1180, 573] on button "Next" at bounding box center [1170, 573] width 40 height 21
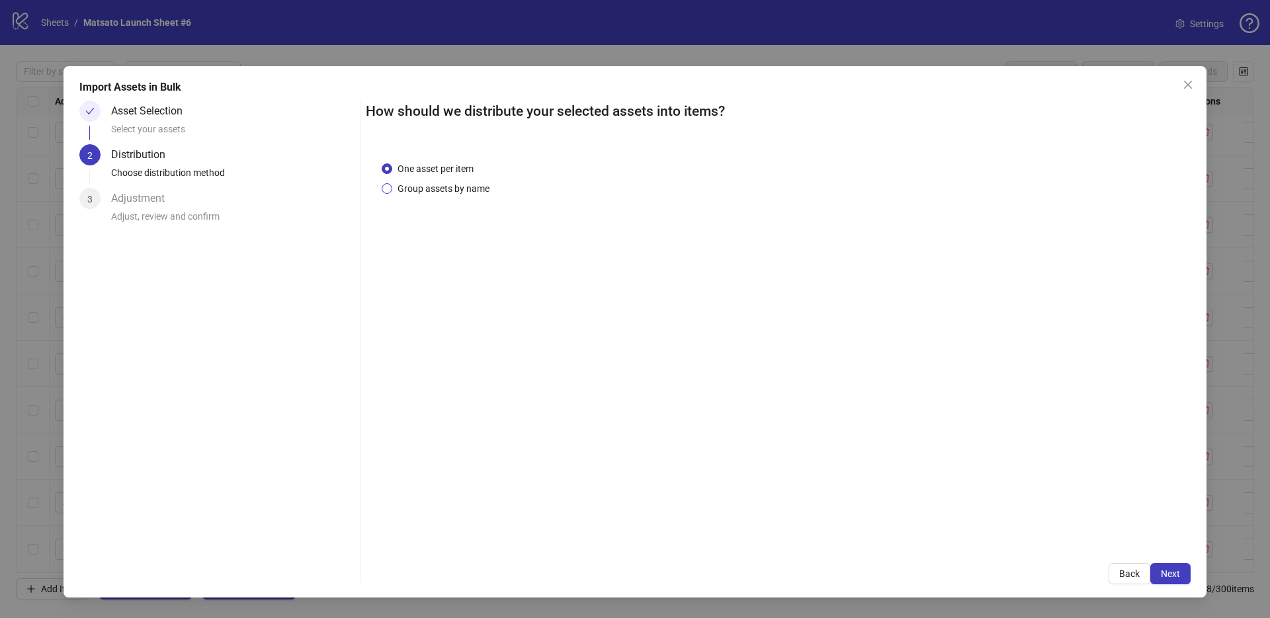
click at [462, 185] on span "Group assets by name" at bounding box center [443, 188] width 102 height 15
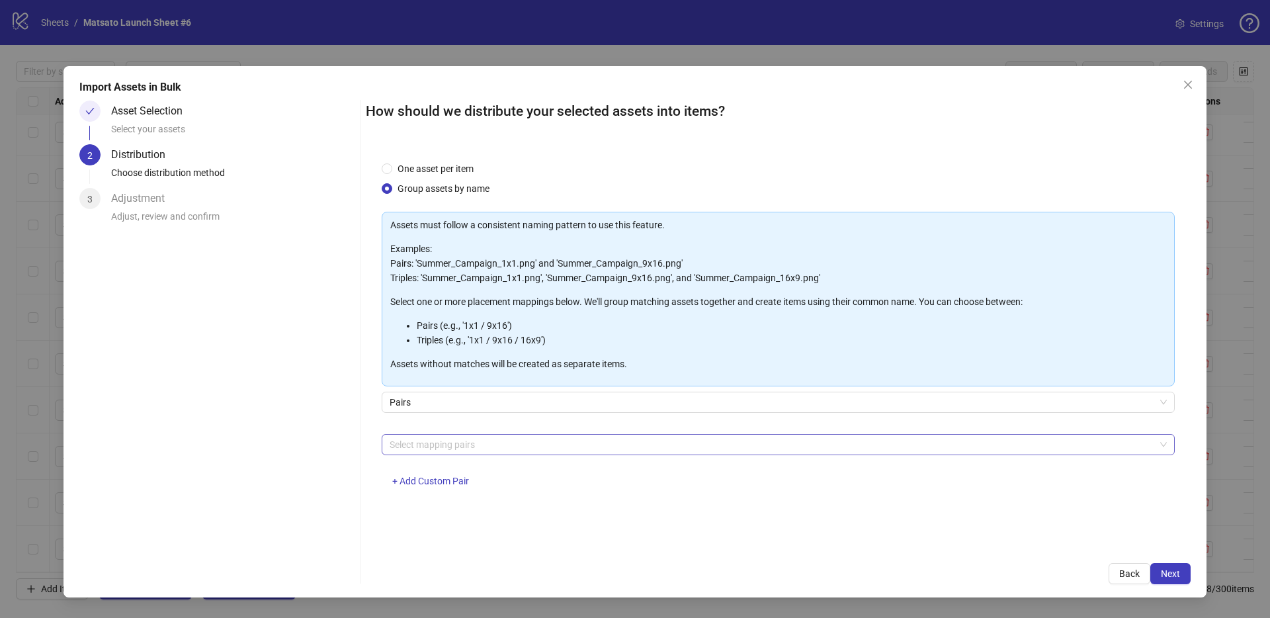
click at [460, 441] on div at bounding box center [771, 444] width 774 height 19
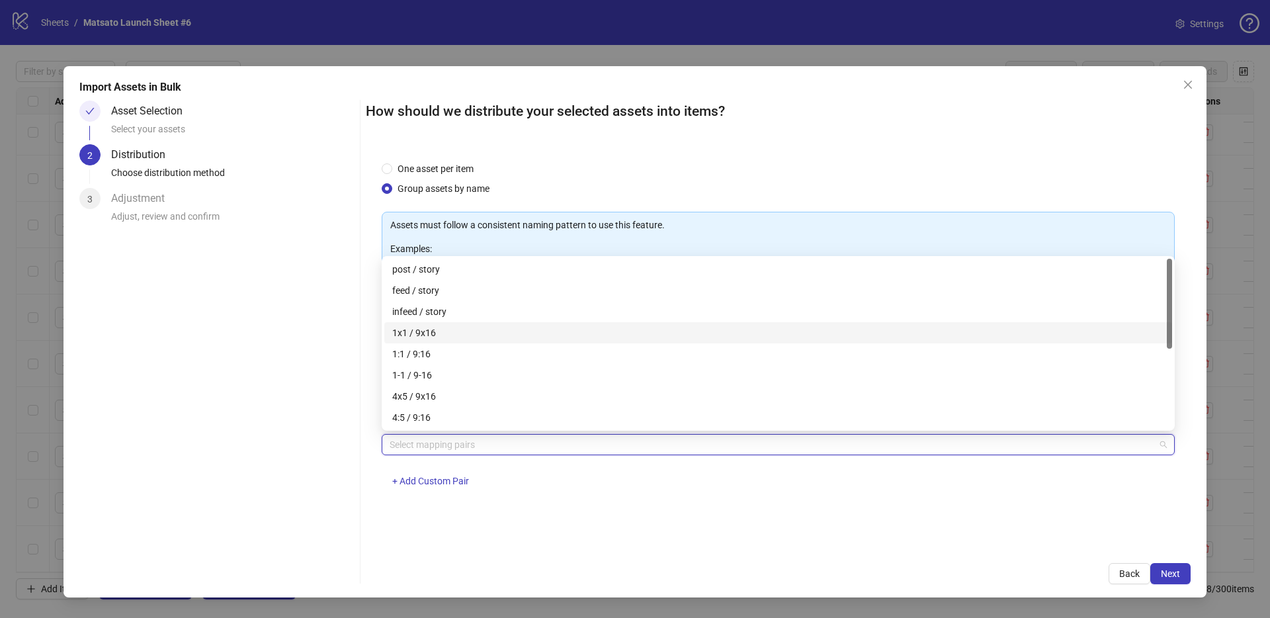
click at [433, 337] on div "1x1 / 9x16" at bounding box center [778, 332] width 772 height 15
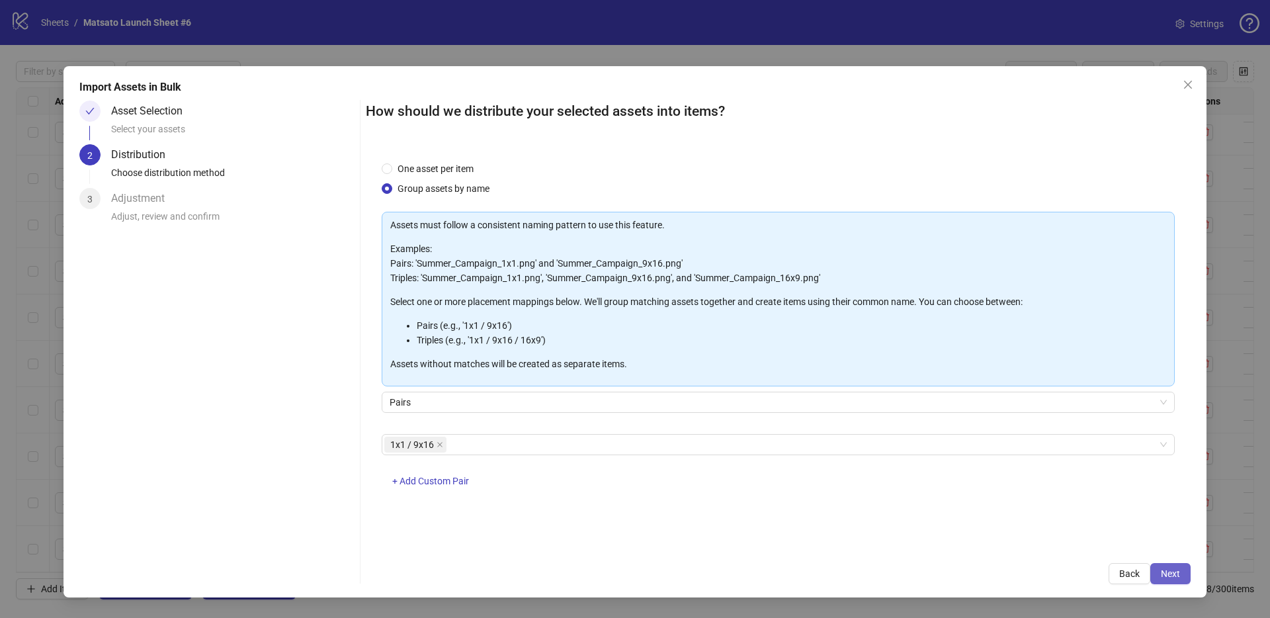
click at [1170, 568] on span "Next" at bounding box center [1169, 573] width 19 height 11
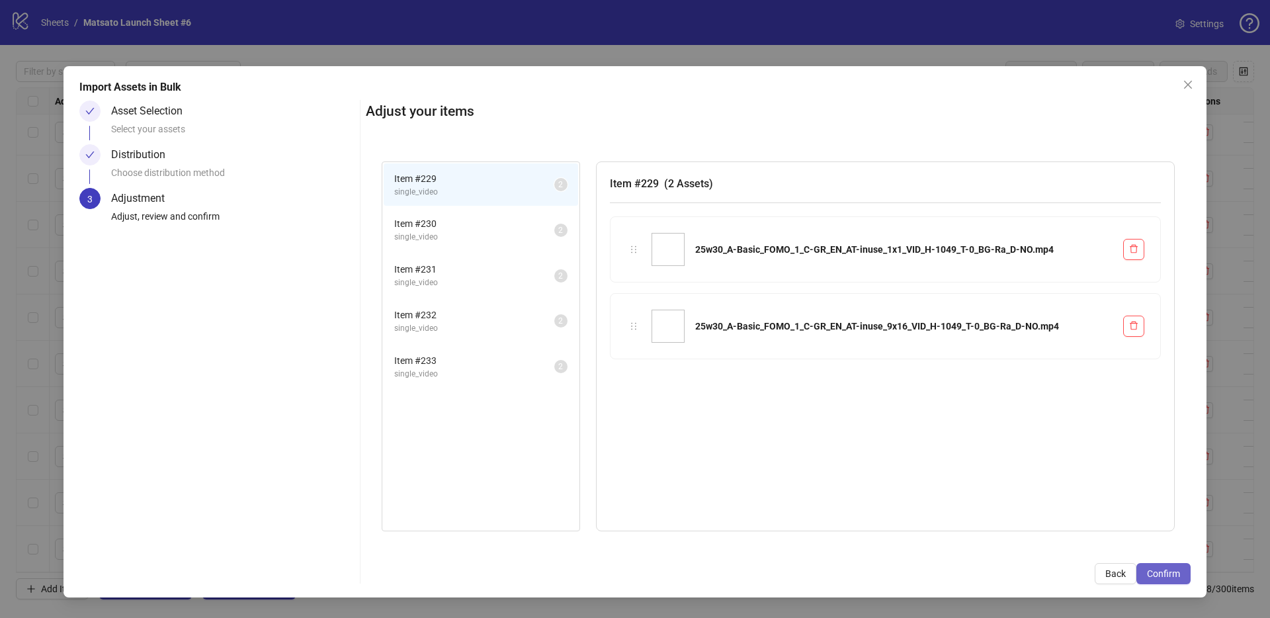
click at [1172, 568] on span "Confirm" at bounding box center [1163, 573] width 33 height 11
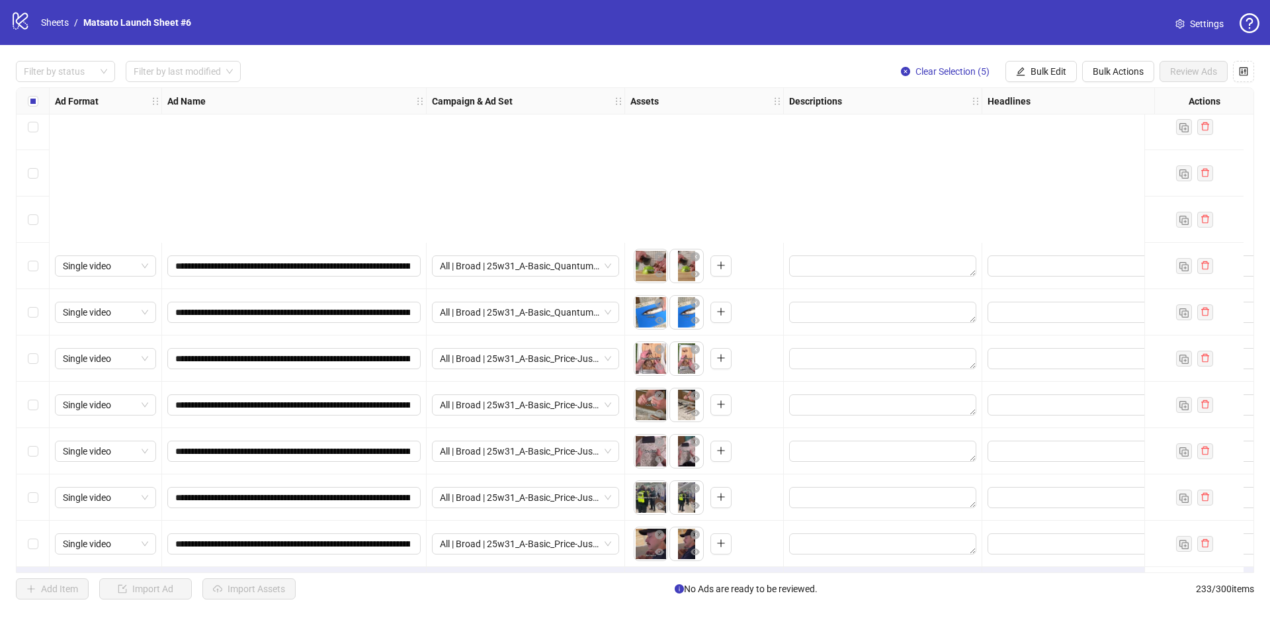
scroll to position [10333, 0]
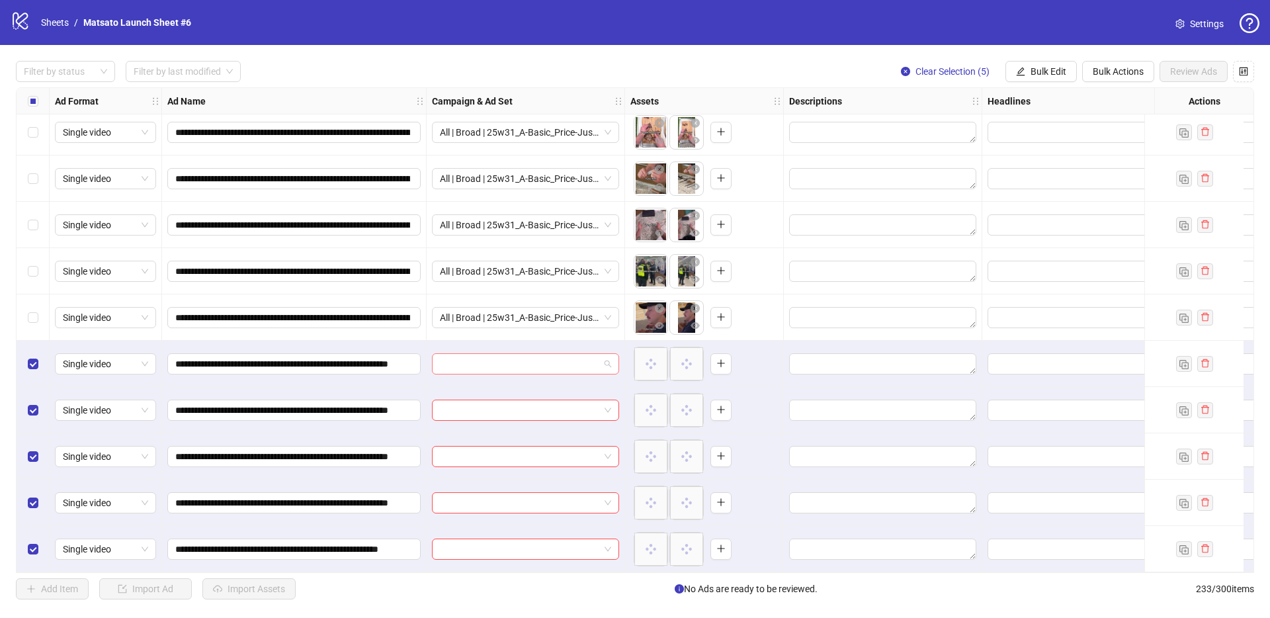
click at [606, 360] on span at bounding box center [525, 364] width 171 height 20
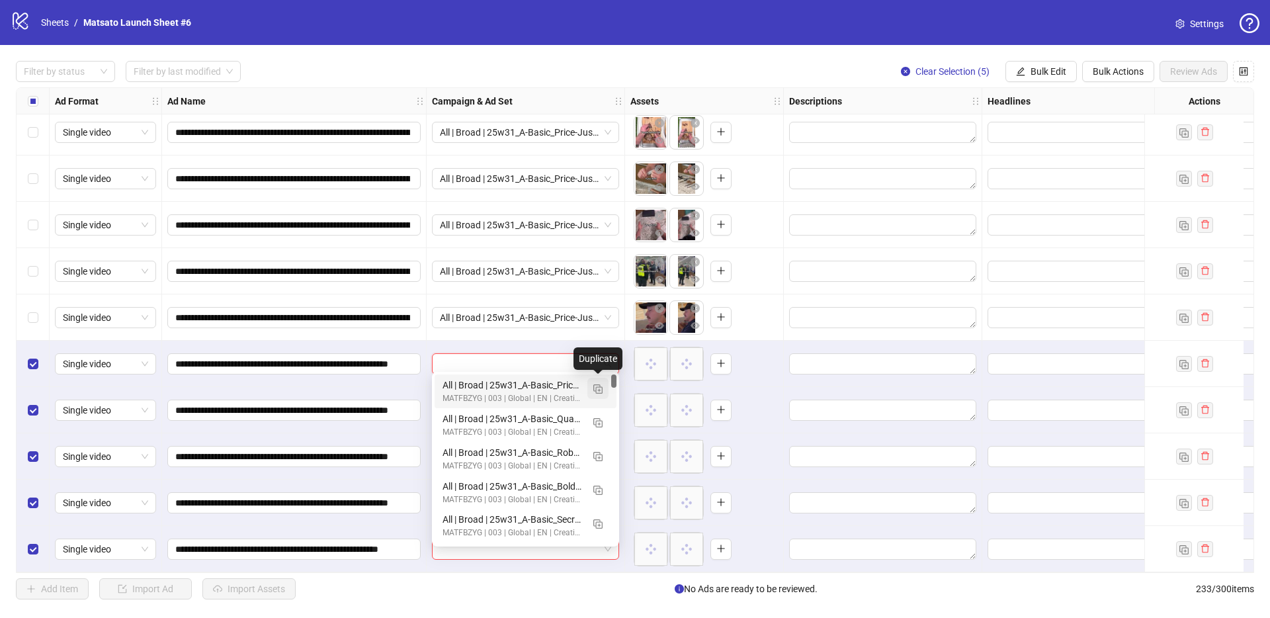
click at [601, 388] on img "button" at bounding box center [597, 388] width 9 height 9
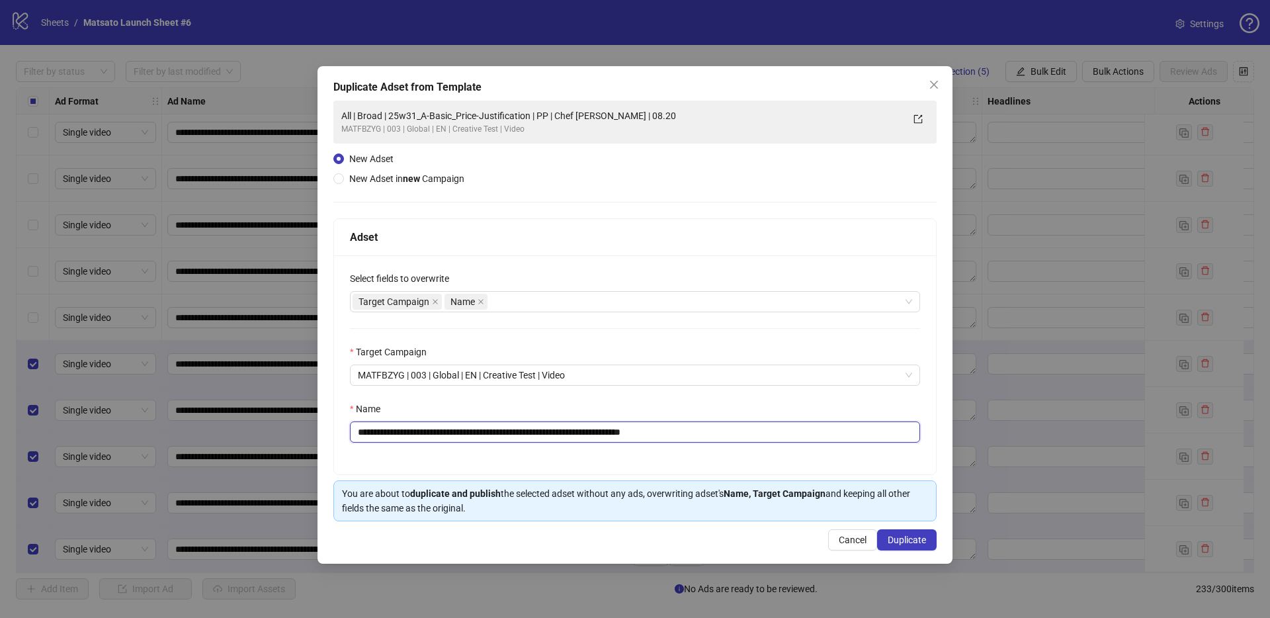
drag, startPoint x: 644, startPoint y: 434, endPoint x: 742, endPoint y: 439, distance: 98.0
click at [742, 439] on input "**********" at bounding box center [635, 431] width 570 height 21
drag, startPoint x: 548, startPoint y: 432, endPoint x: 407, endPoint y: 437, distance: 140.3
click at [407, 437] on input "**********" at bounding box center [635, 431] width 570 height 21
paste input "text"
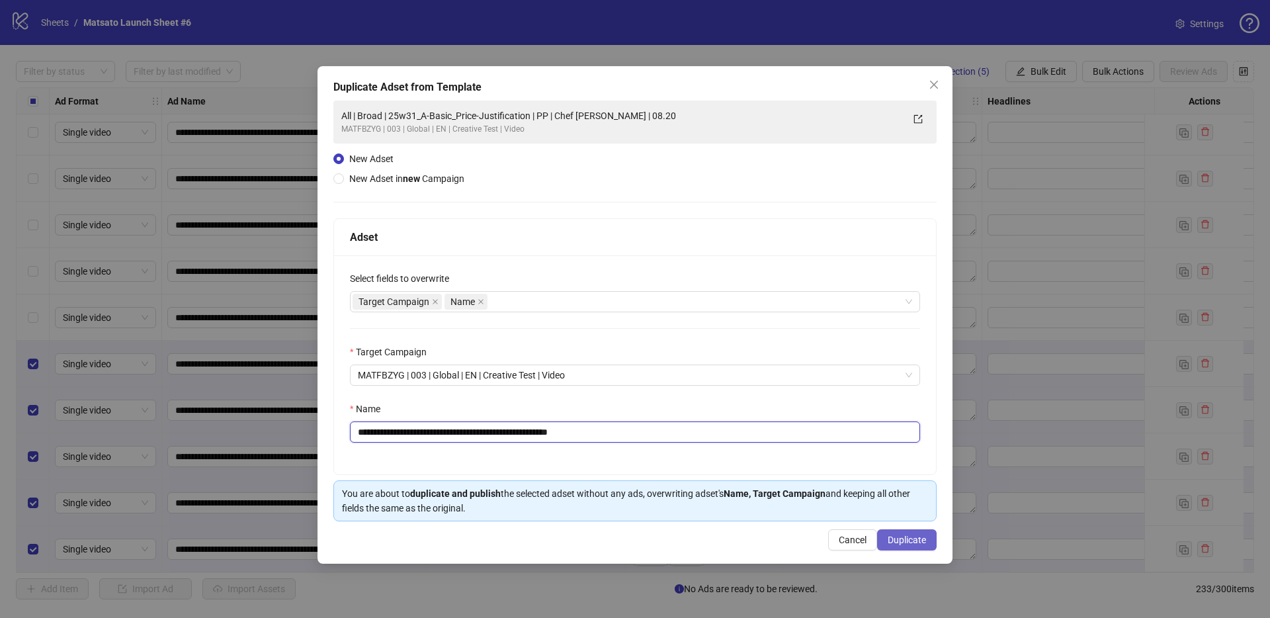
type input "**********"
click at [905, 543] on span "Duplicate" at bounding box center [906, 539] width 38 height 11
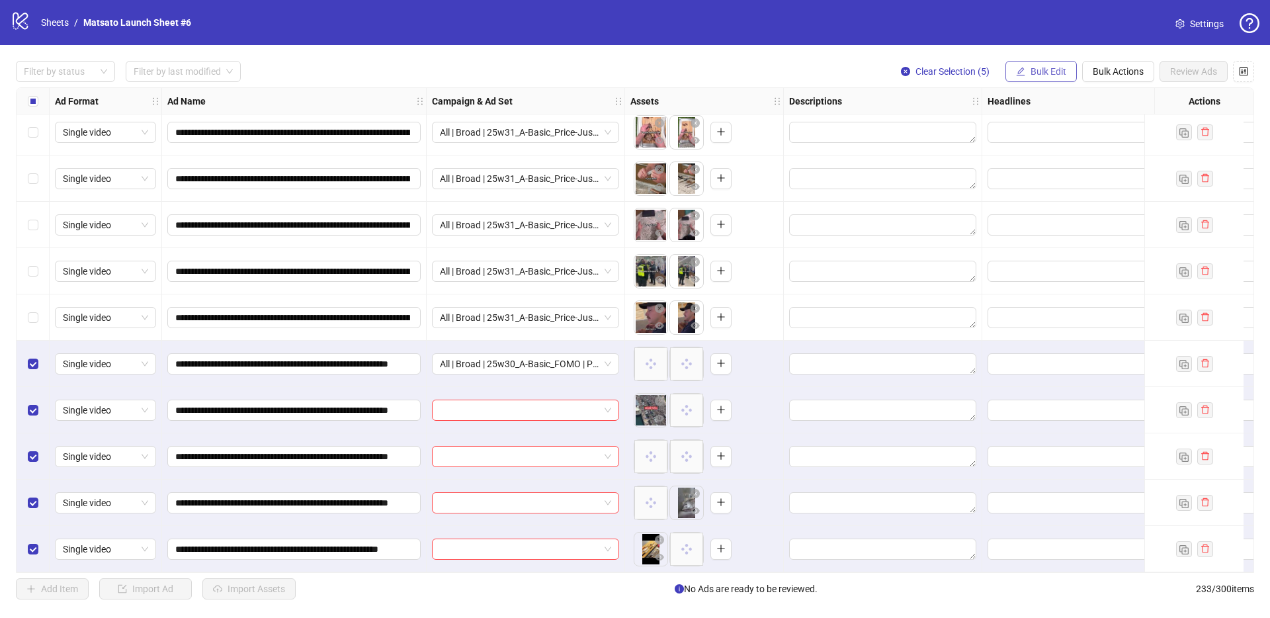
click at [1024, 77] on button "Bulk Edit" at bounding box center [1040, 71] width 71 height 21
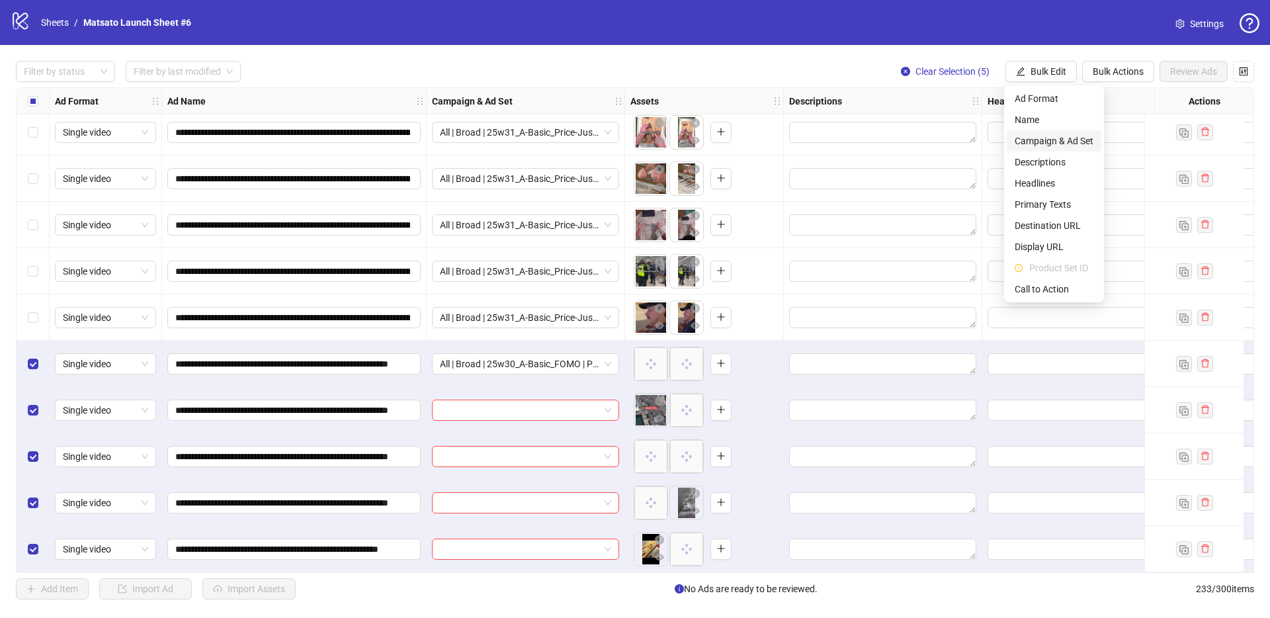
click at [1055, 139] on span "Campaign & Ad Set" at bounding box center [1053, 141] width 79 height 15
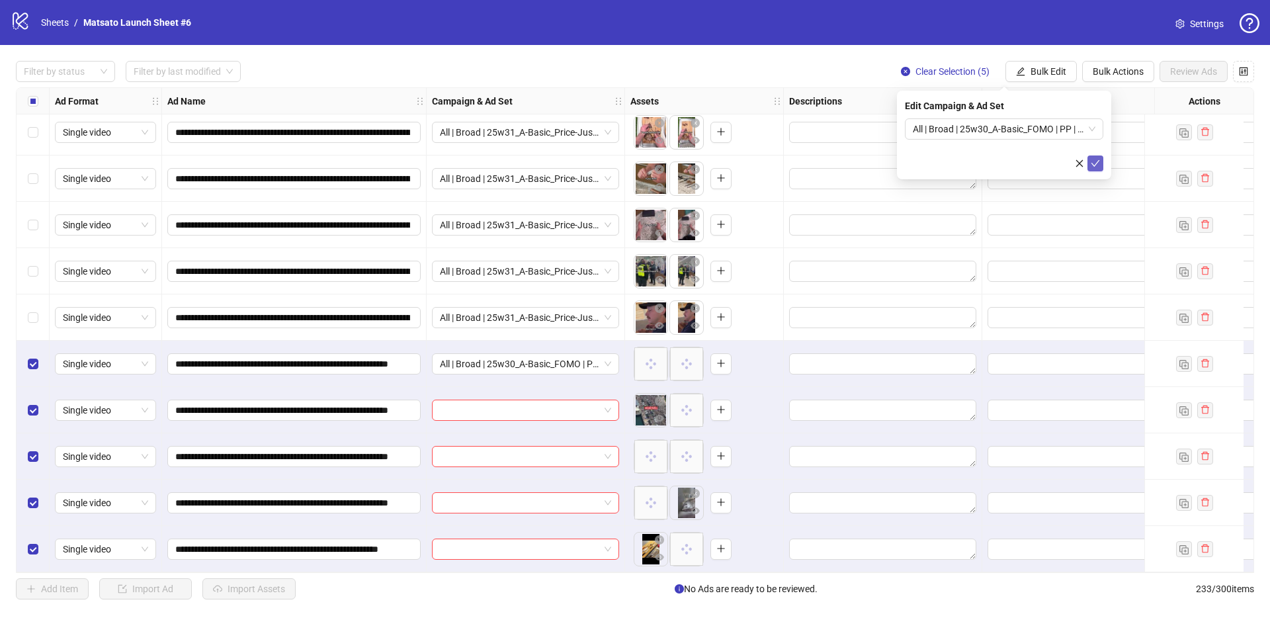
click at [1096, 159] on icon "check" at bounding box center [1094, 163] width 9 height 9
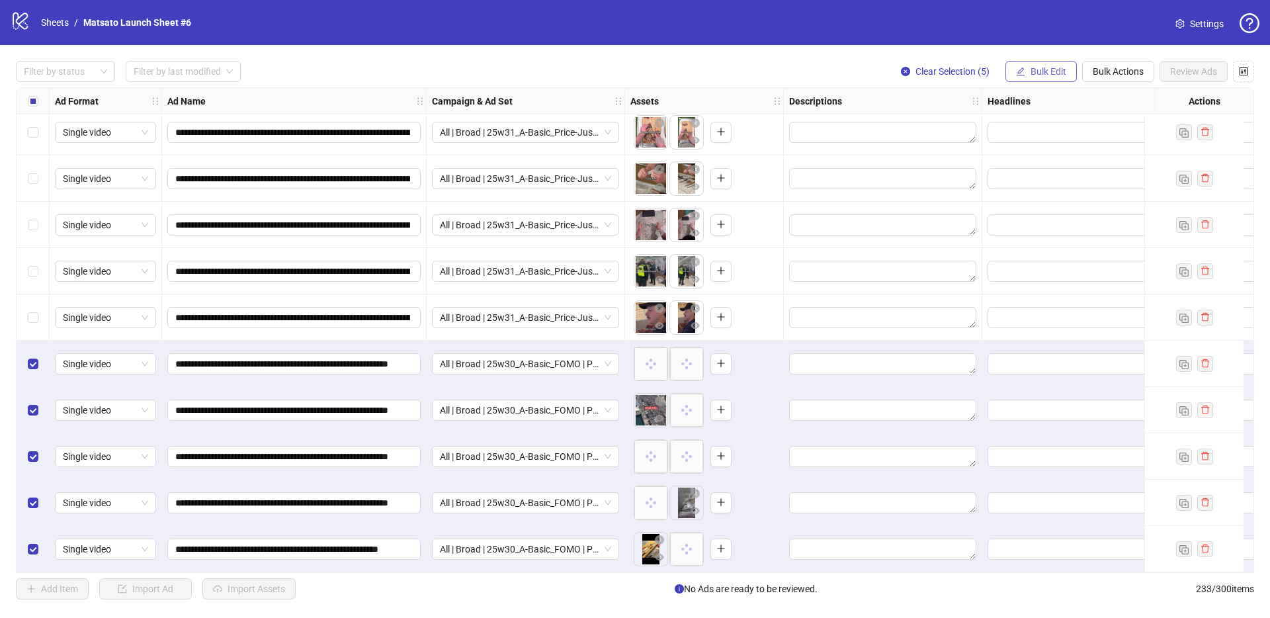
click at [1040, 69] on span "Bulk Edit" at bounding box center [1048, 71] width 36 height 11
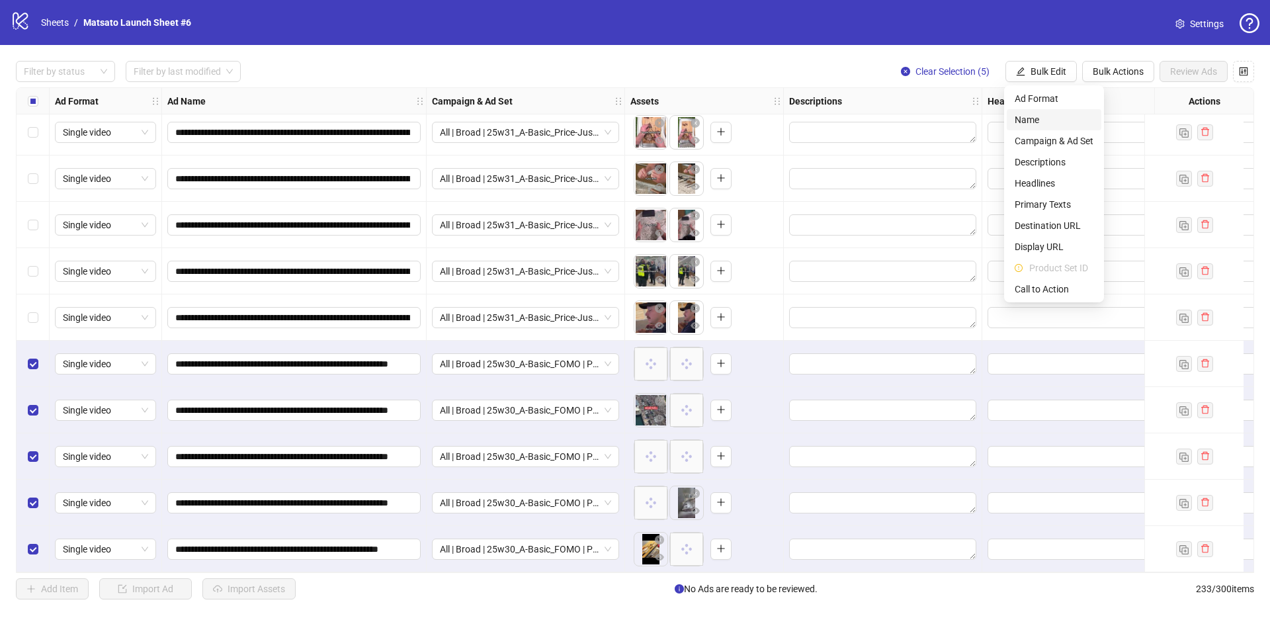
click at [1051, 123] on span "Name" at bounding box center [1053, 119] width 79 height 15
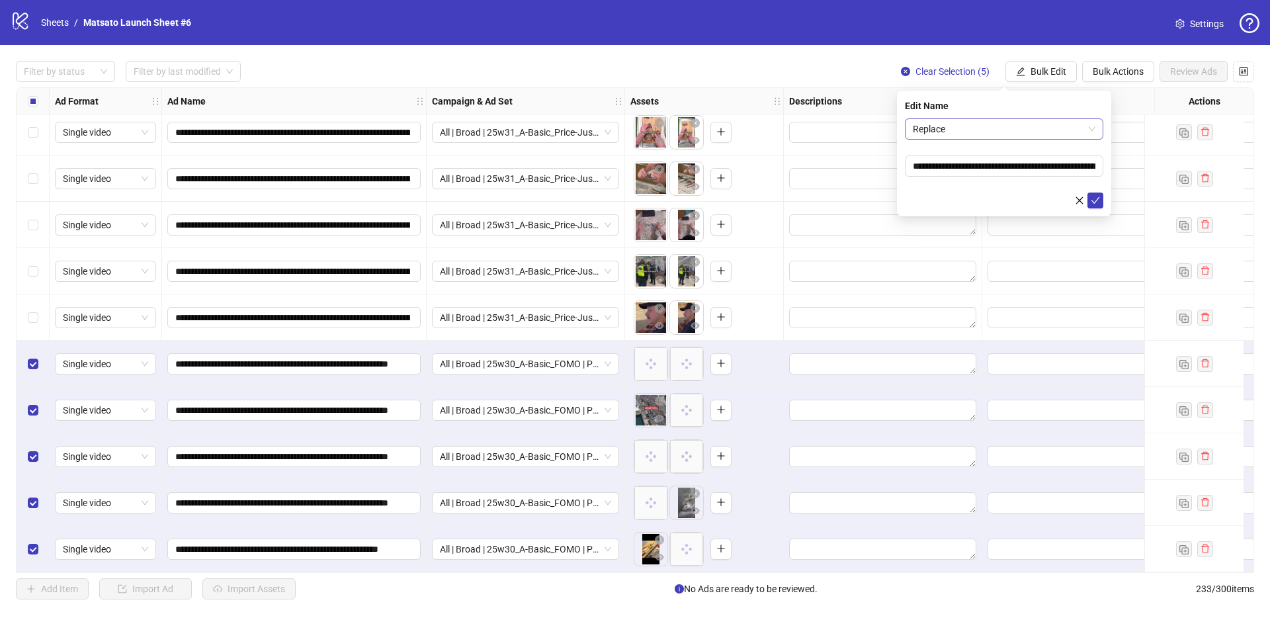
click at [1030, 130] on span "Replace" at bounding box center [1004, 129] width 183 height 20
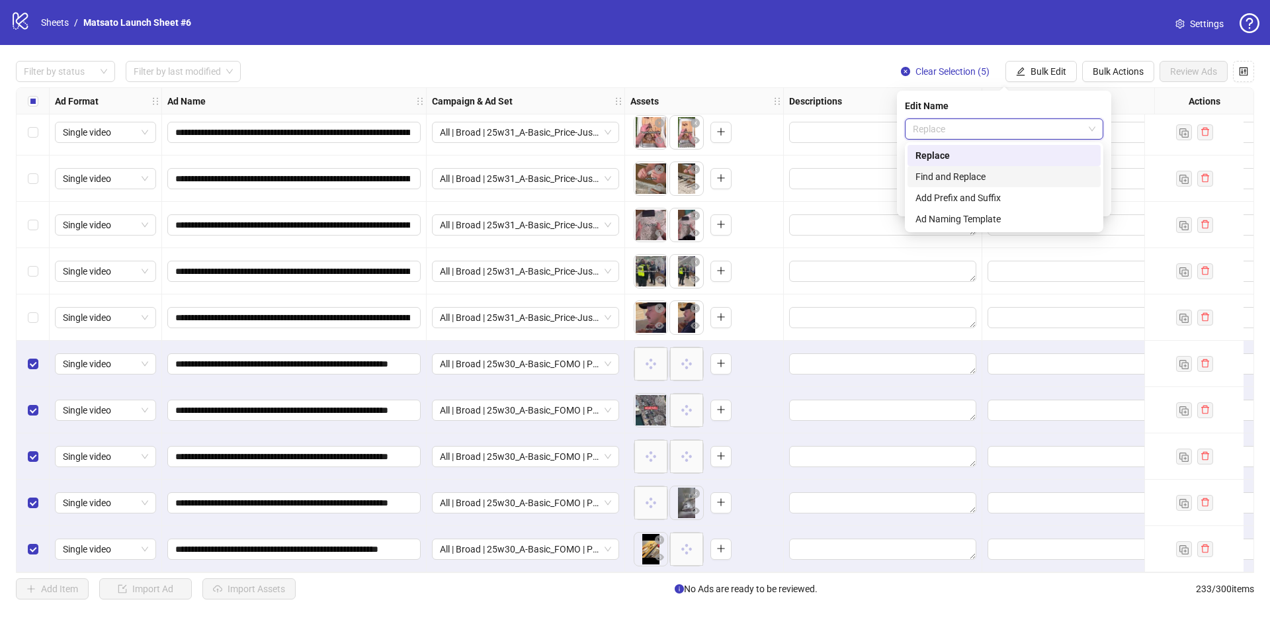
click at [1000, 177] on div "Find and Replace" at bounding box center [1003, 176] width 177 height 15
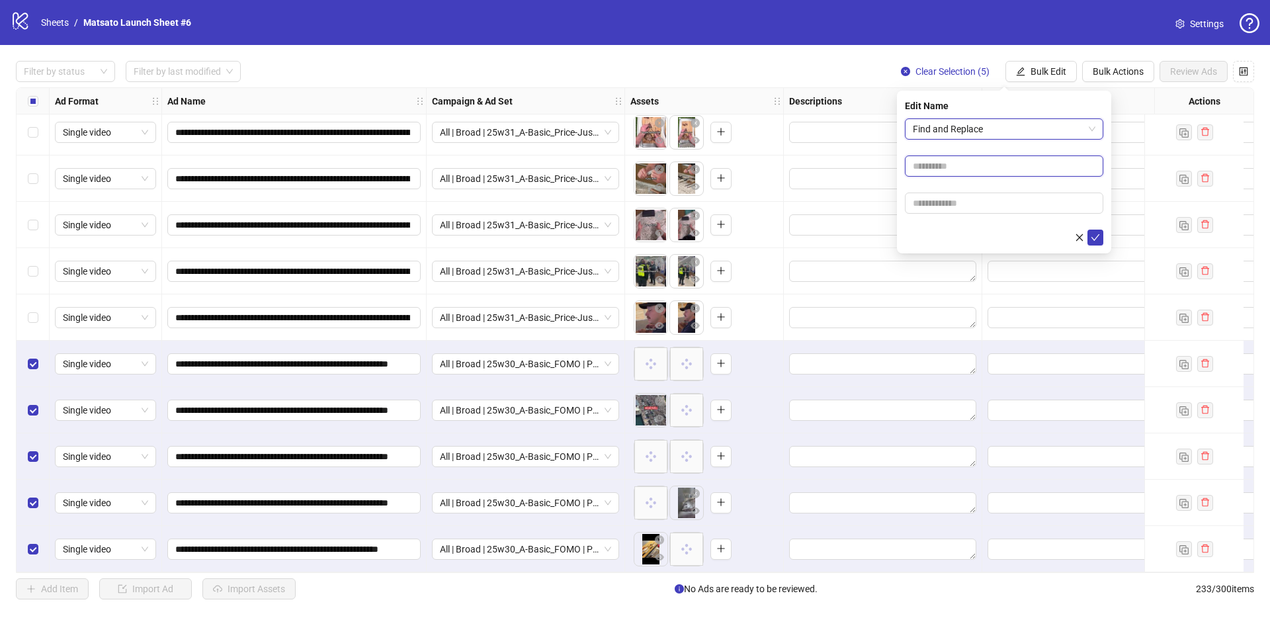
click at [982, 160] on input "text" at bounding box center [1004, 165] width 198 height 21
type input "**"
click at [979, 204] on input "text" at bounding box center [1004, 202] width 198 height 21
type input "*****"
click at [1096, 239] on icon "check" at bounding box center [1094, 237] width 9 height 9
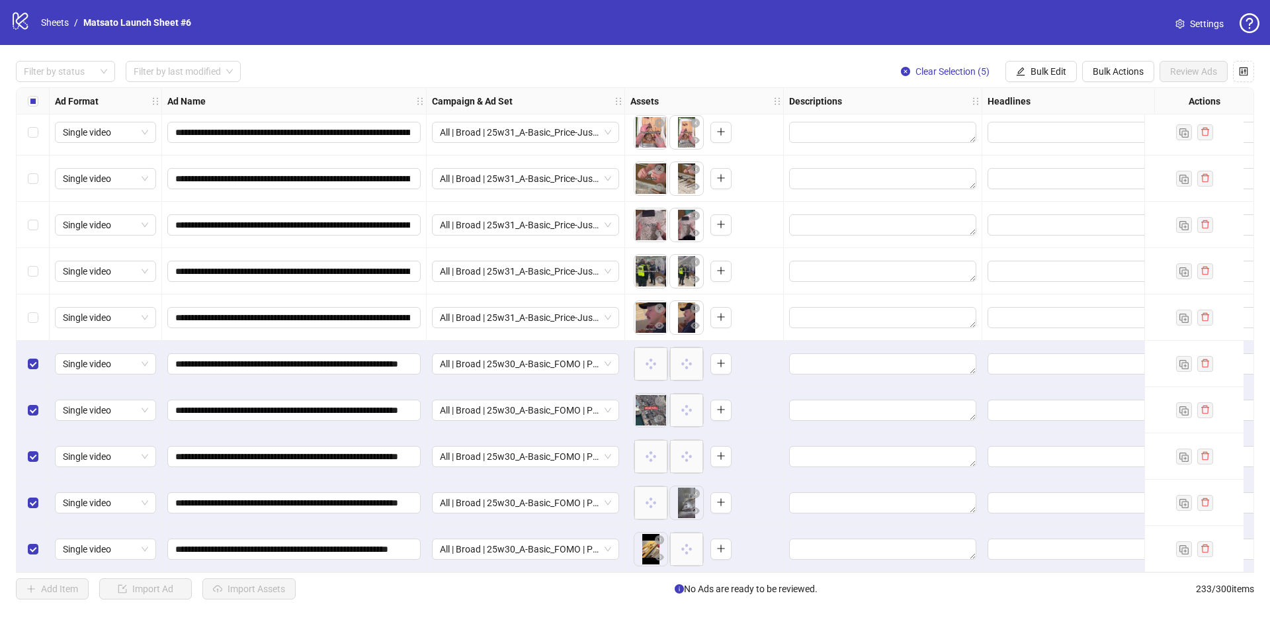
click at [936, 71] on span "Clear Selection (5)" at bounding box center [952, 71] width 74 height 11
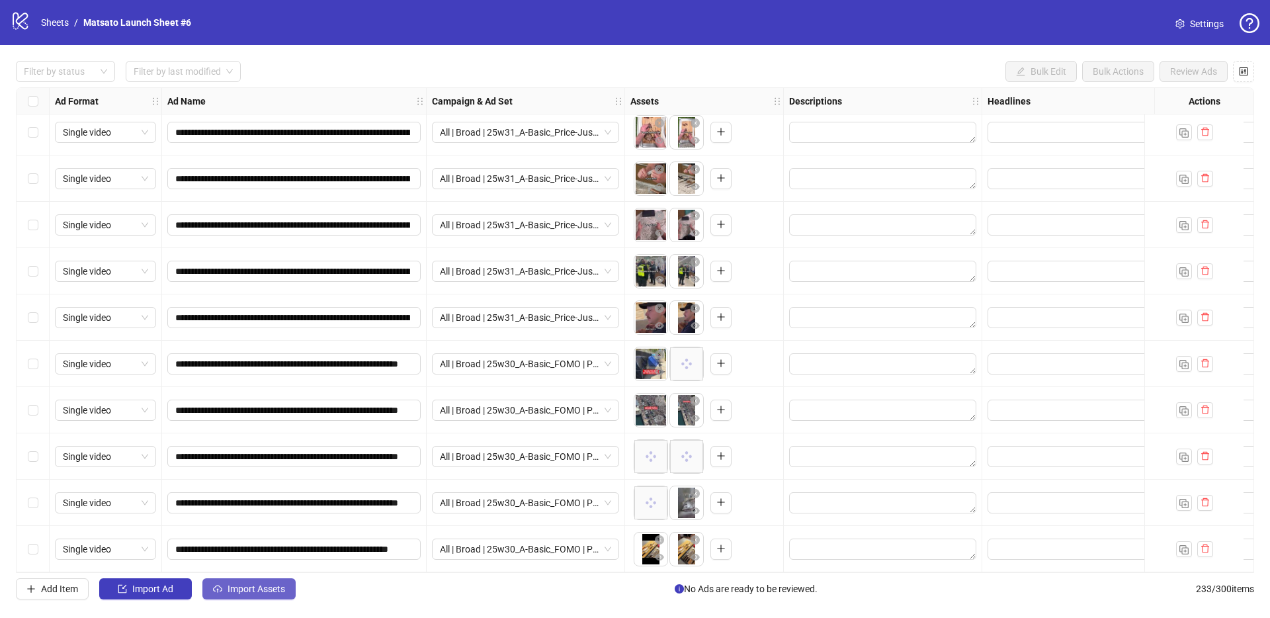
click at [282, 591] on span "Import Assets" at bounding box center [256, 588] width 58 height 11
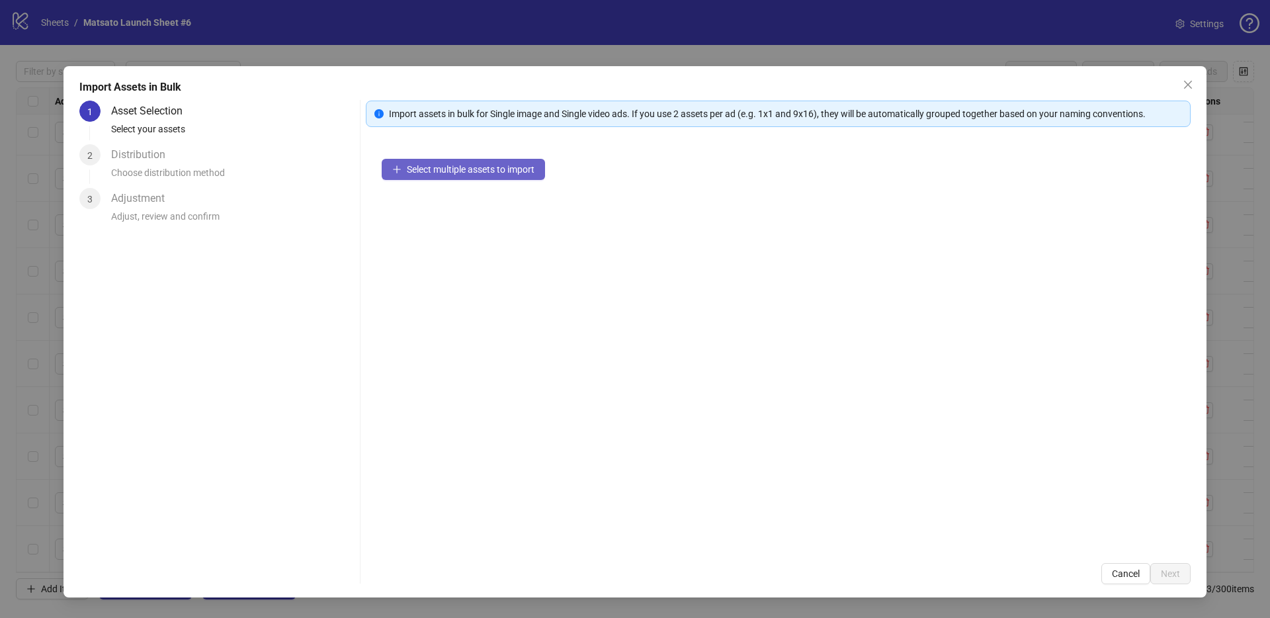
click at [483, 176] on button "Select multiple assets to import" at bounding box center [463, 169] width 163 height 21
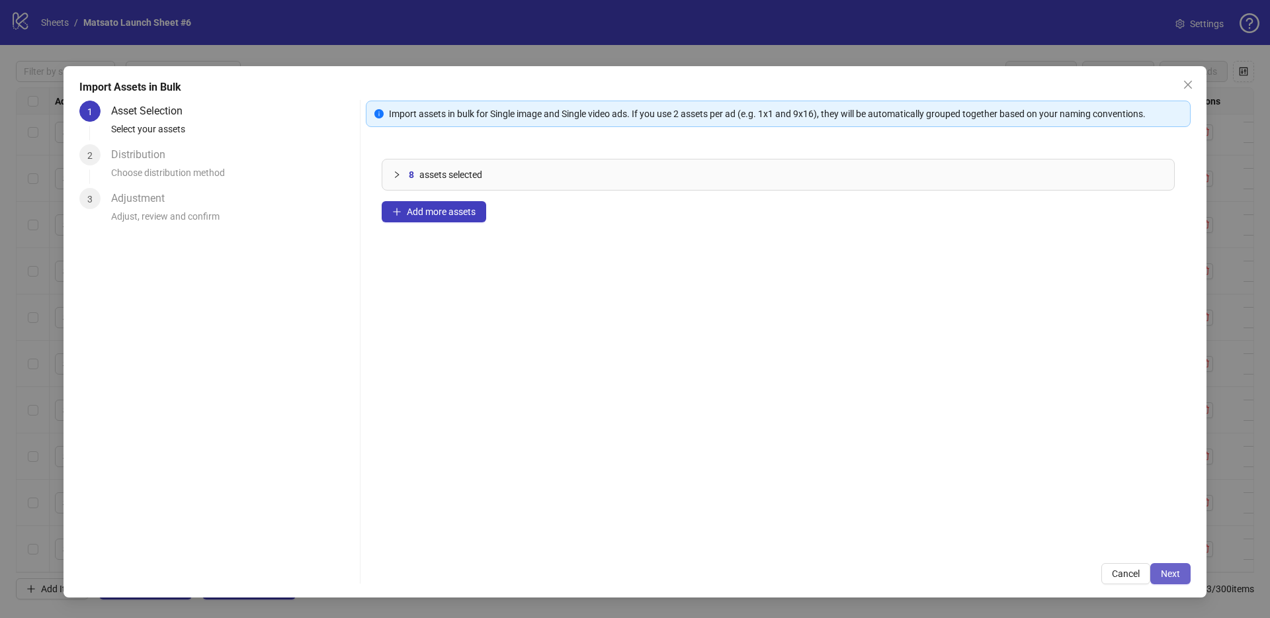
click at [1184, 581] on button "Next" at bounding box center [1170, 573] width 40 height 21
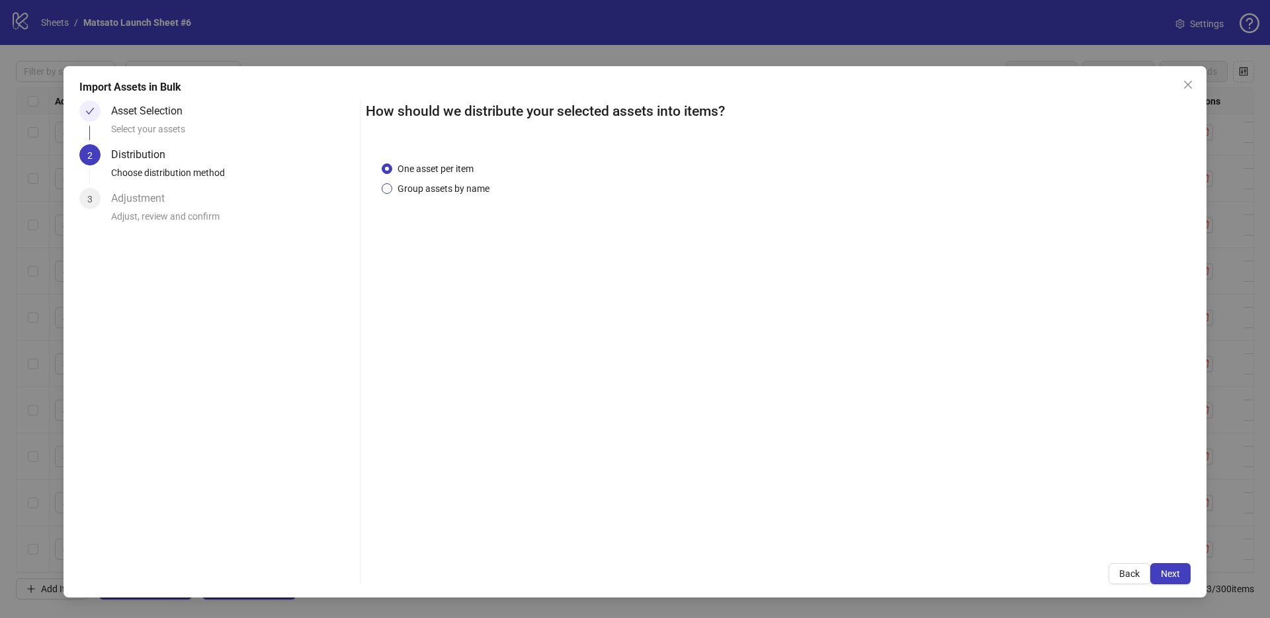
click at [441, 186] on span "Group assets by name" at bounding box center [443, 188] width 102 height 15
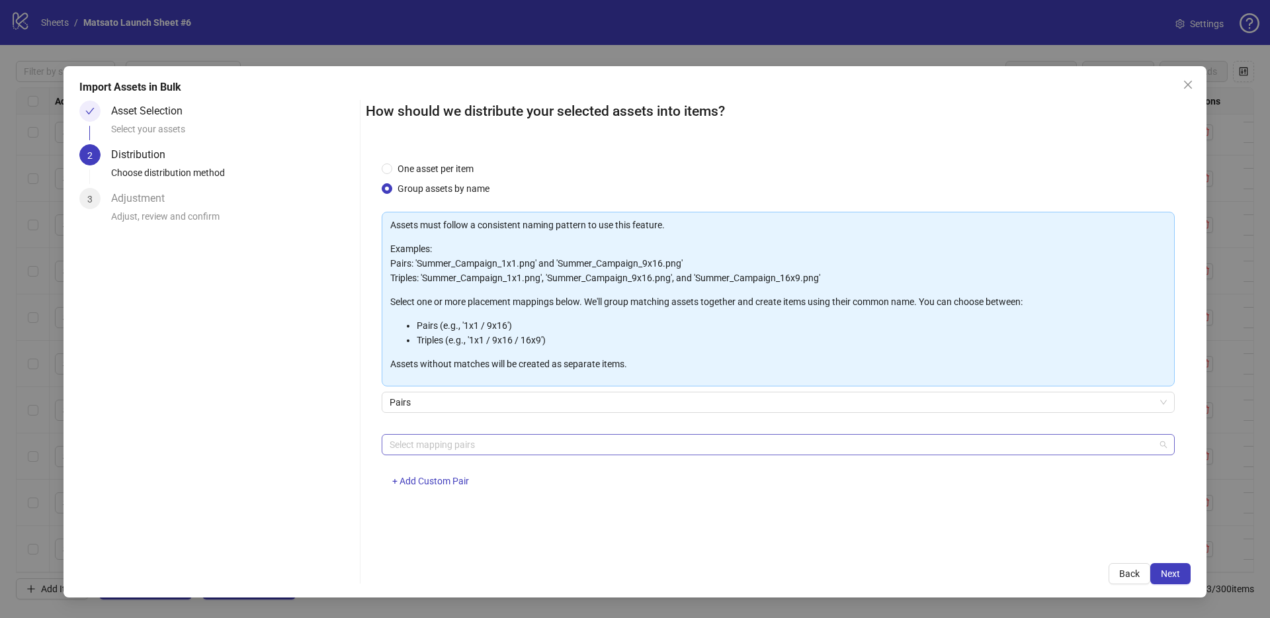
click at [425, 439] on div at bounding box center [771, 444] width 774 height 19
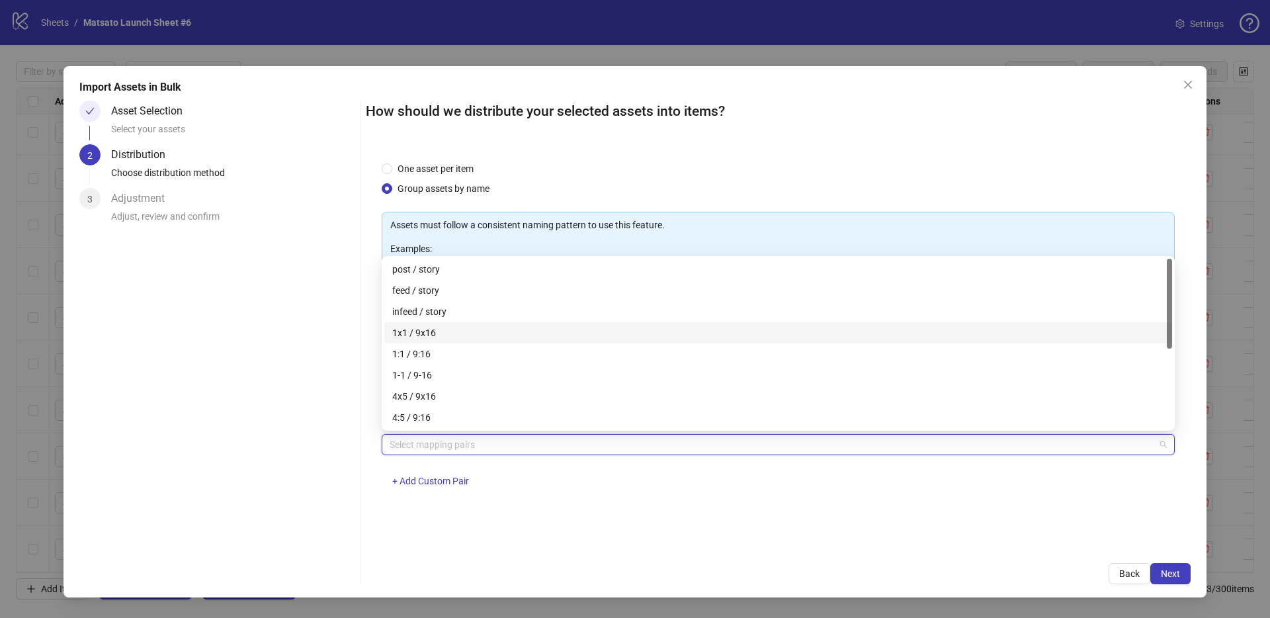
click at [437, 333] on div "1x1 / 9x16" at bounding box center [778, 332] width 772 height 15
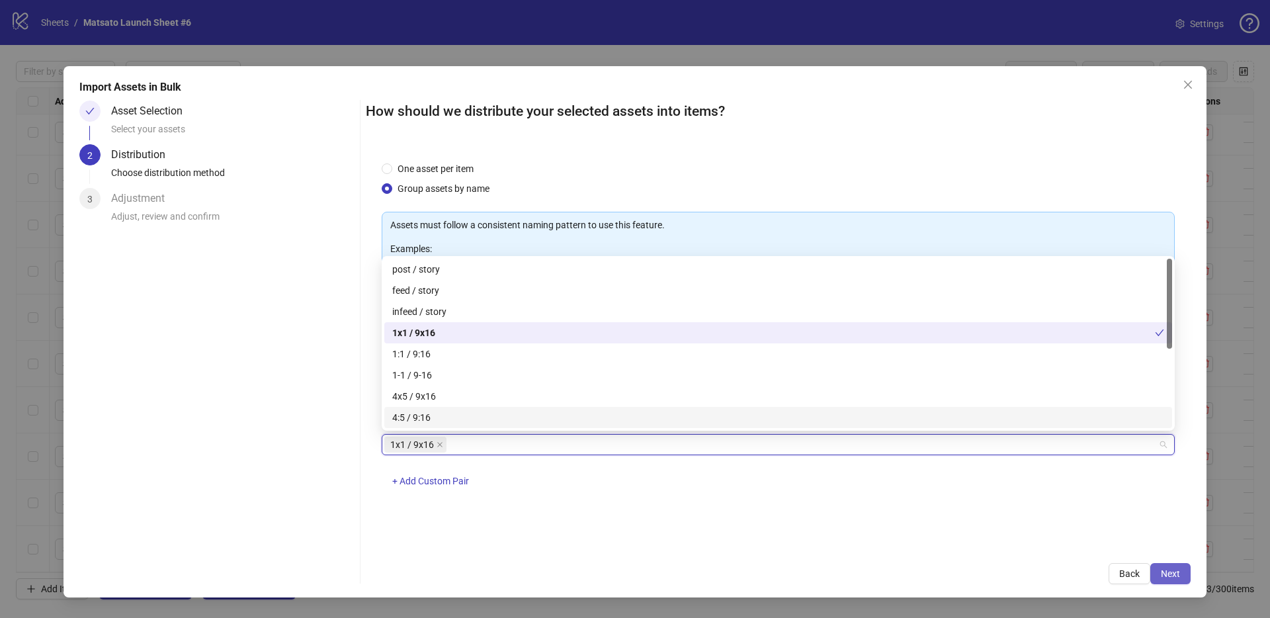
click at [1168, 571] on span "Next" at bounding box center [1169, 573] width 19 height 11
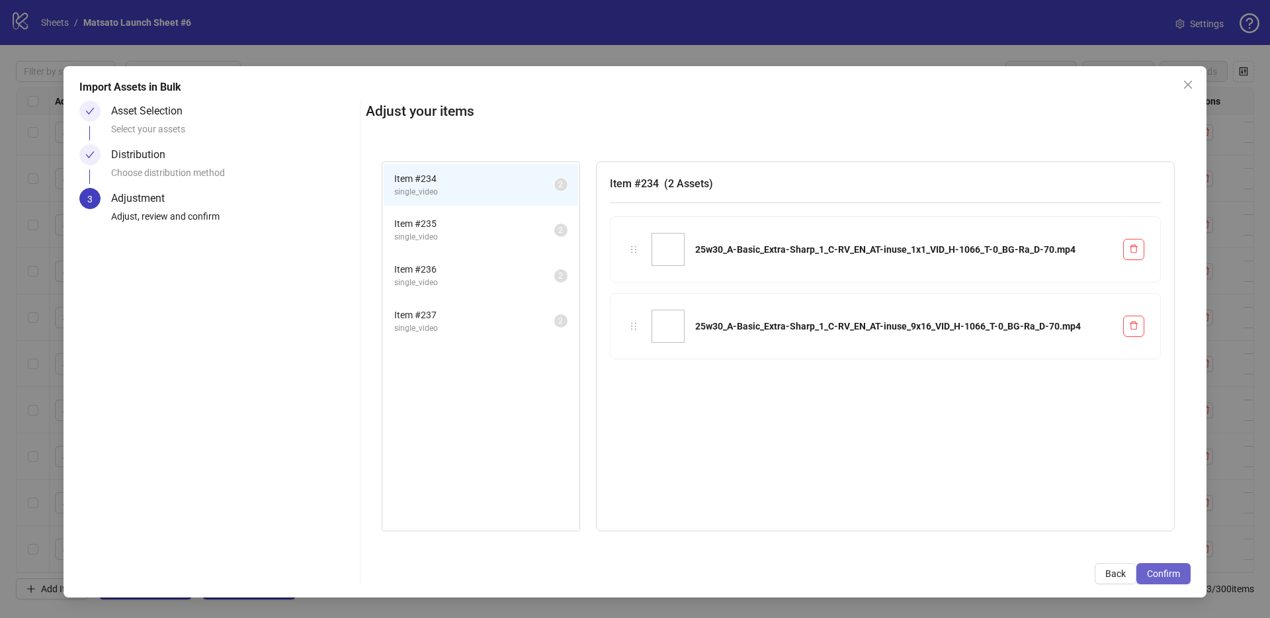
click at [1178, 571] on span "Confirm" at bounding box center [1163, 573] width 33 height 11
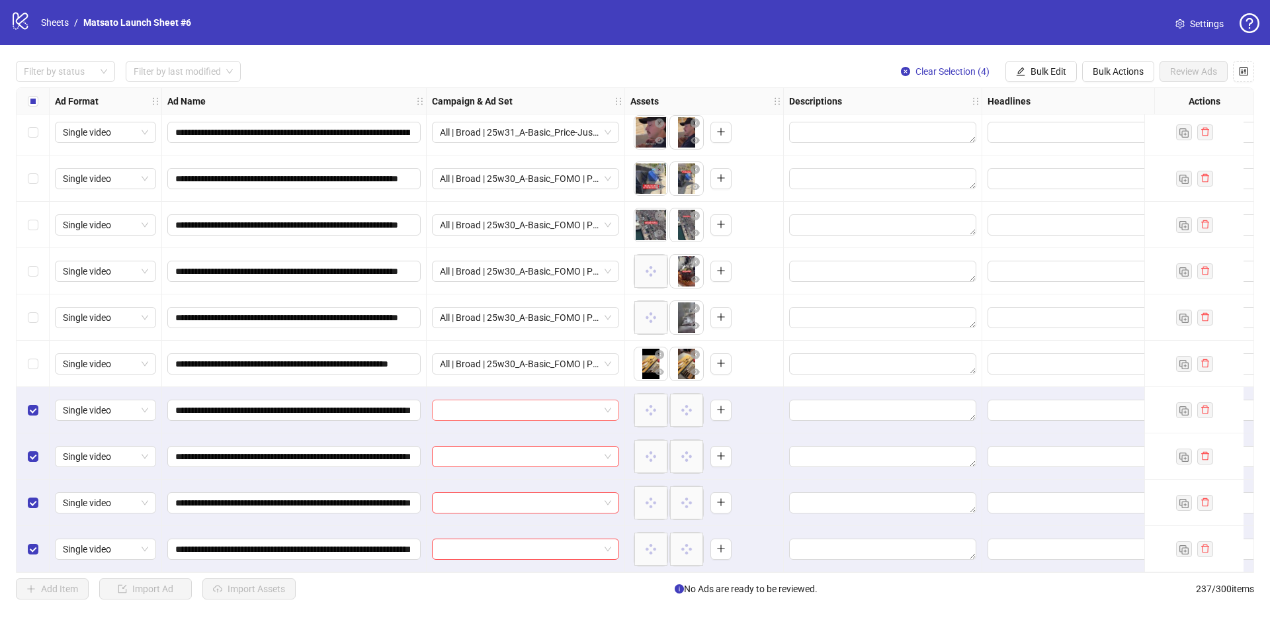
click at [608, 406] on span at bounding box center [525, 410] width 171 height 20
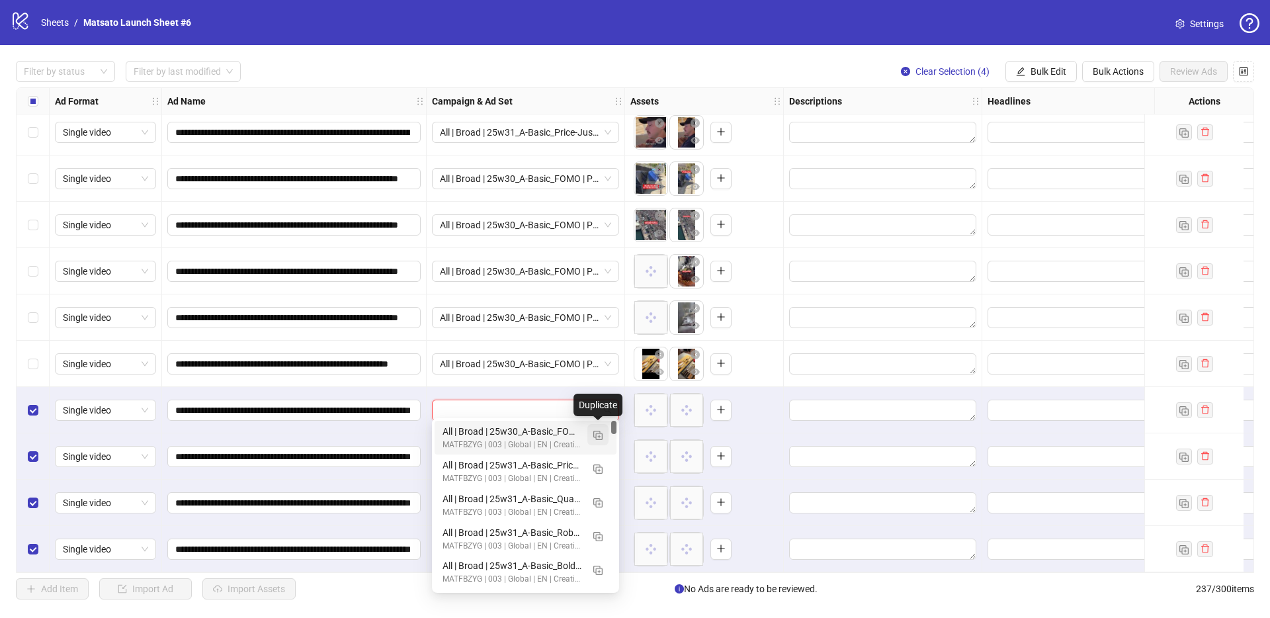
click at [597, 434] on img "button" at bounding box center [597, 434] width 9 height 9
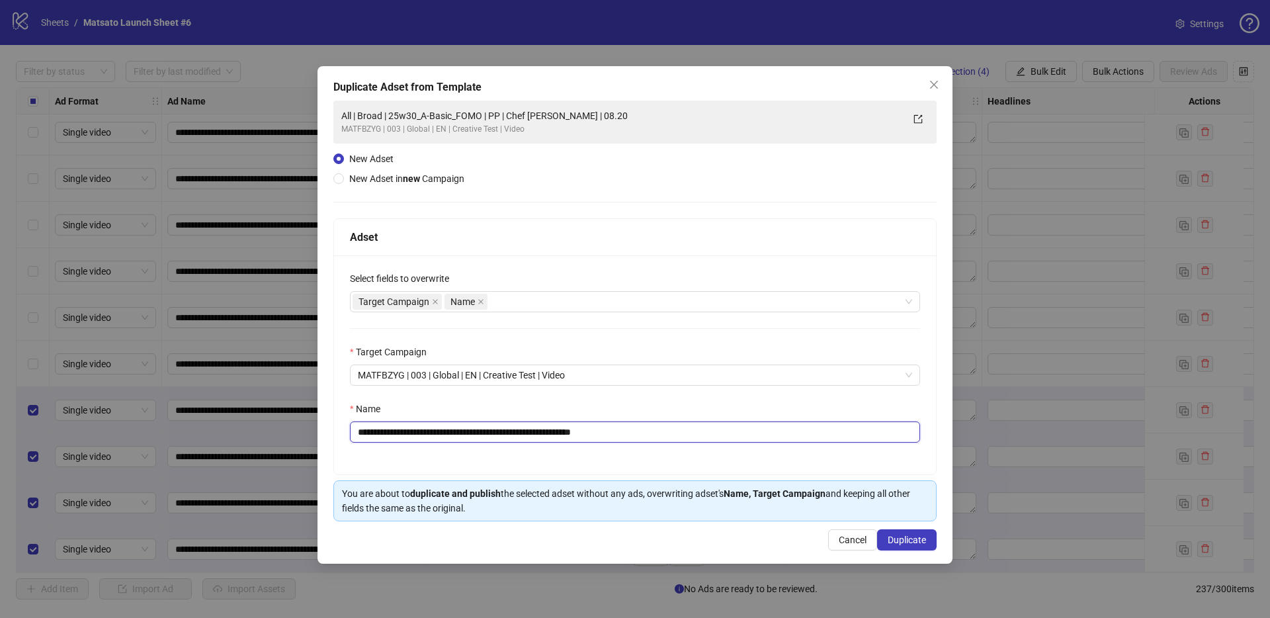
click at [690, 444] on div "**********" at bounding box center [635, 364] width 602 height 219
drag, startPoint x: 499, startPoint y: 430, endPoint x: 407, endPoint y: 436, distance: 92.8
click at [407, 436] on input "**********" at bounding box center [635, 431] width 570 height 21
paste input "*******"
type input "**********"
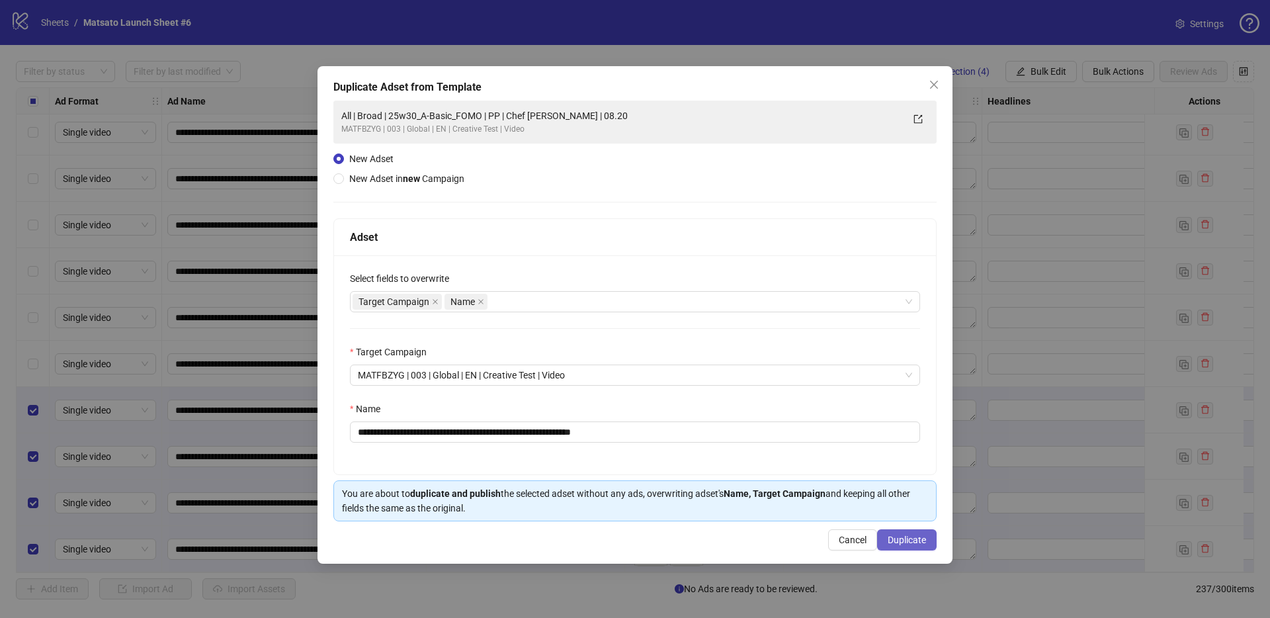
click at [907, 533] on button "Duplicate" at bounding box center [907, 539] width 60 height 21
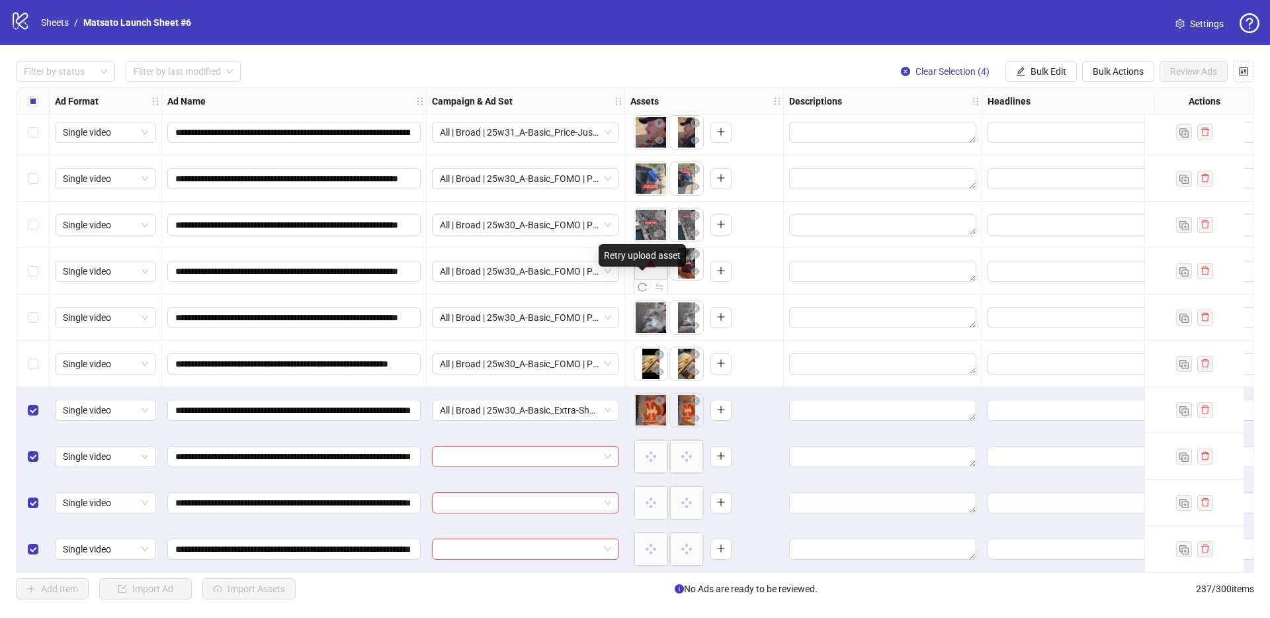
click at [643, 282] on icon "reload" at bounding box center [641, 286] width 9 height 9
click at [1045, 75] on span "Bulk Edit" at bounding box center [1048, 71] width 36 height 11
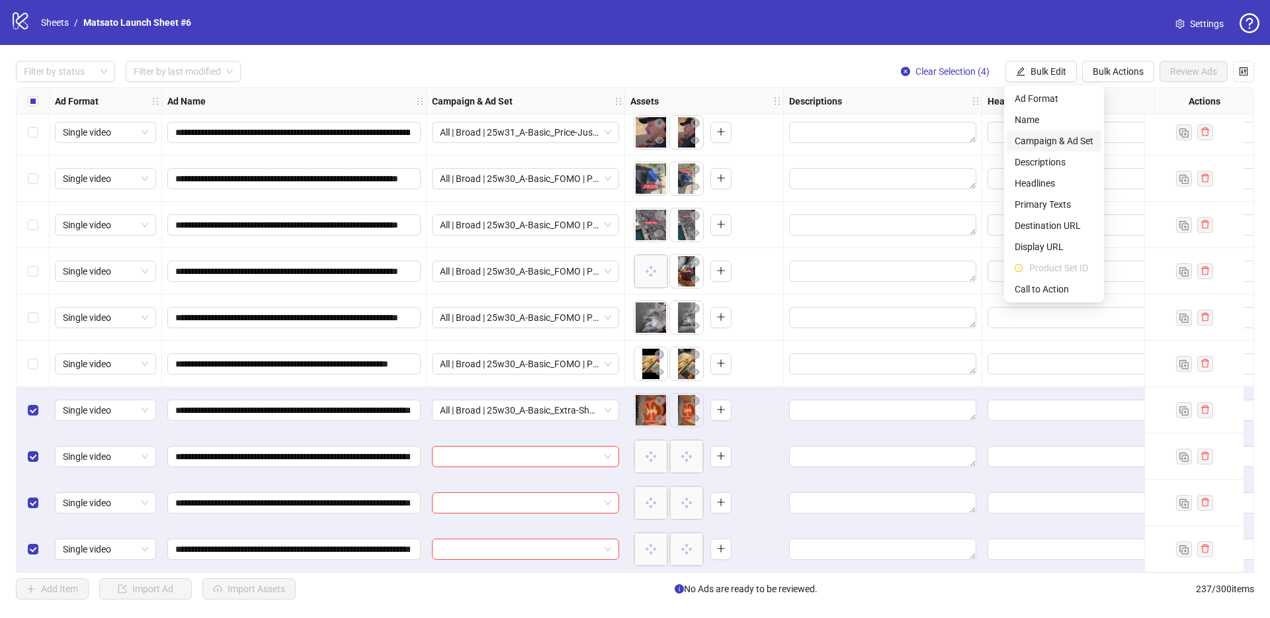
click at [1058, 142] on span "Campaign & Ad Set" at bounding box center [1053, 141] width 79 height 15
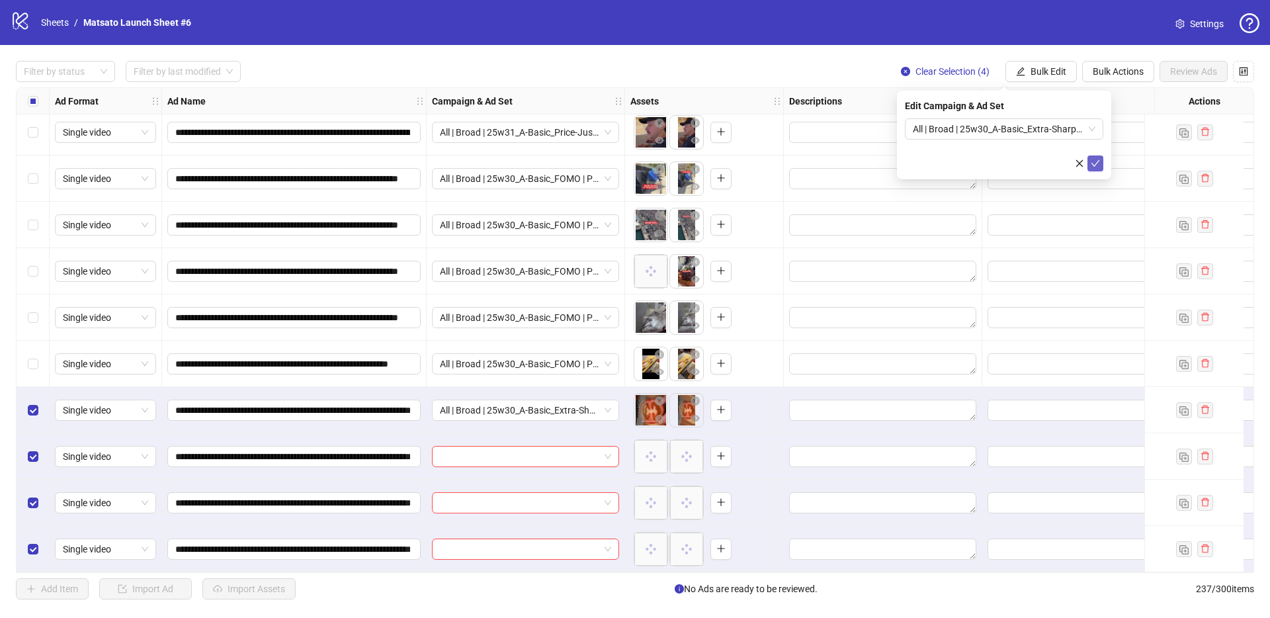
click at [1093, 163] on icon "check" at bounding box center [1094, 163] width 9 height 9
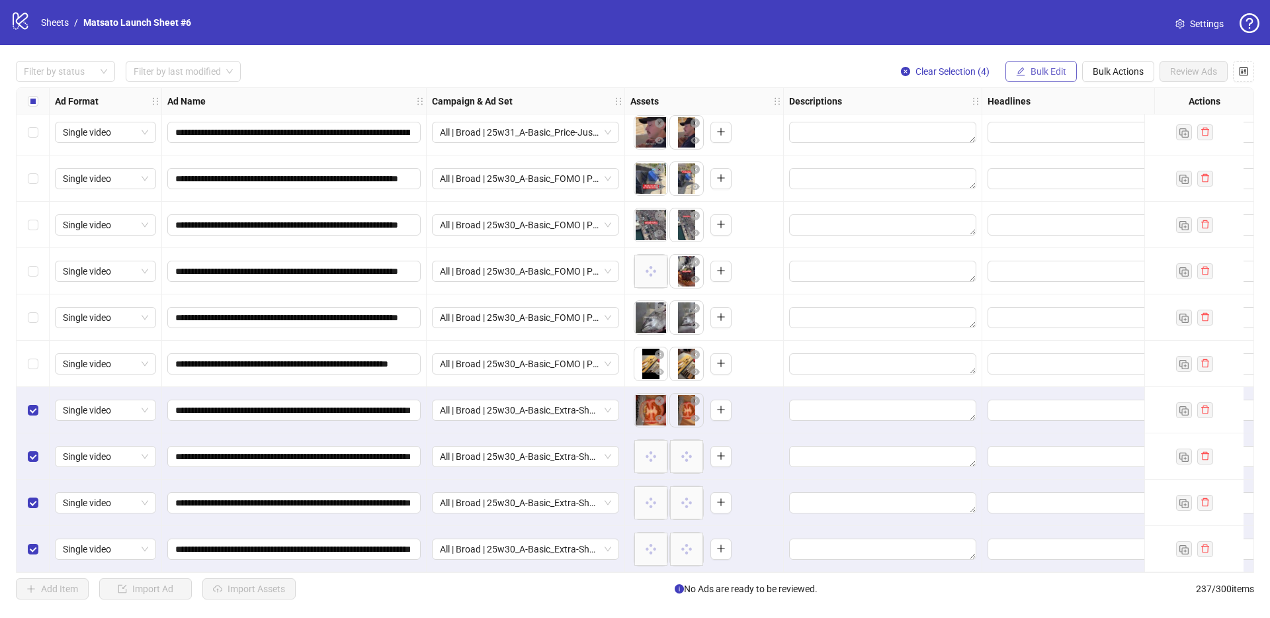
click at [1034, 71] on span "Bulk Edit" at bounding box center [1048, 71] width 36 height 11
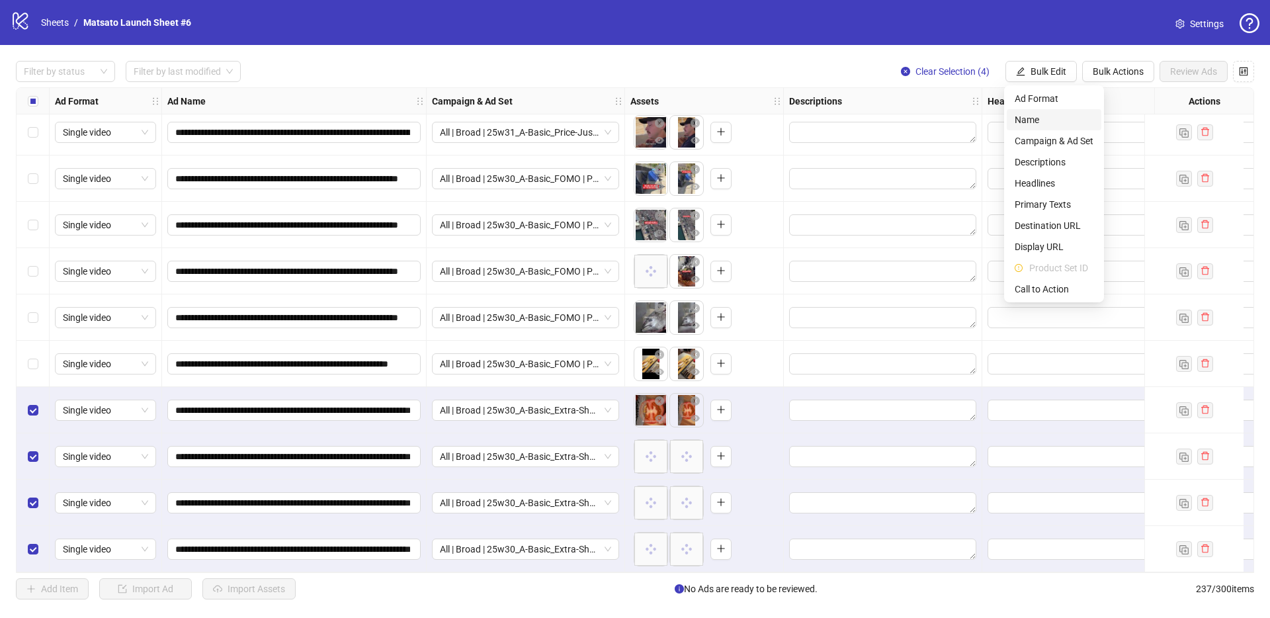
click at [1035, 120] on span "Name" at bounding box center [1053, 119] width 79 height 15
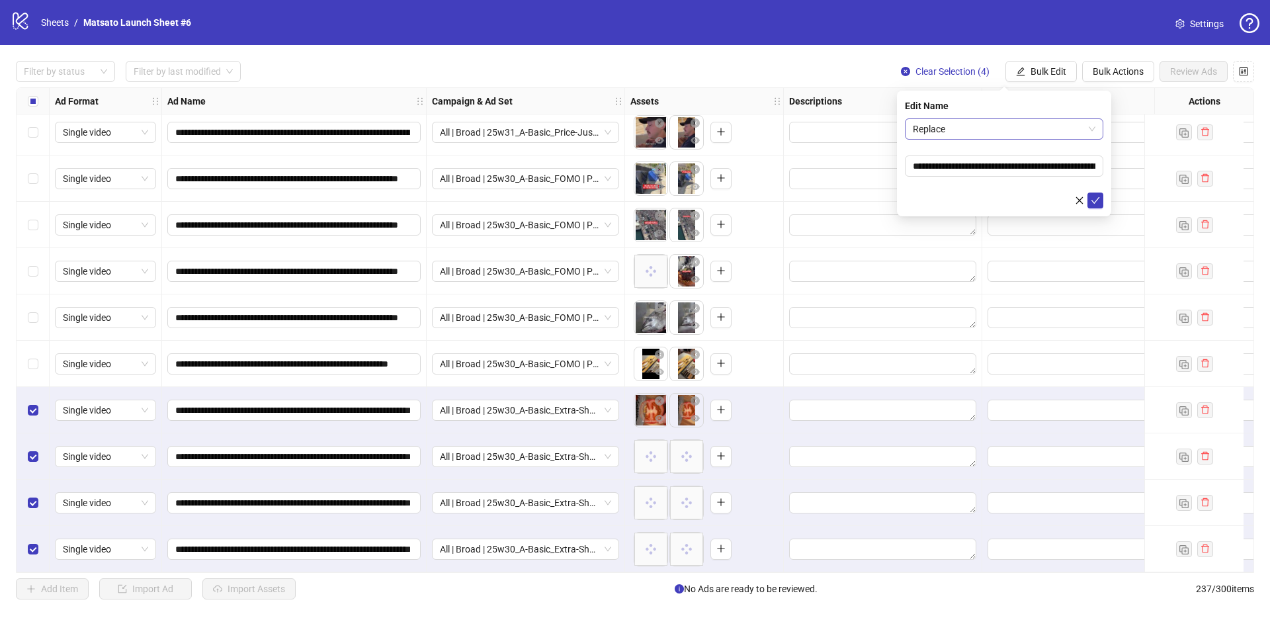
click at [1027, 130] on span "Replace" at bounding box center [1004, 129] width 183 height 20
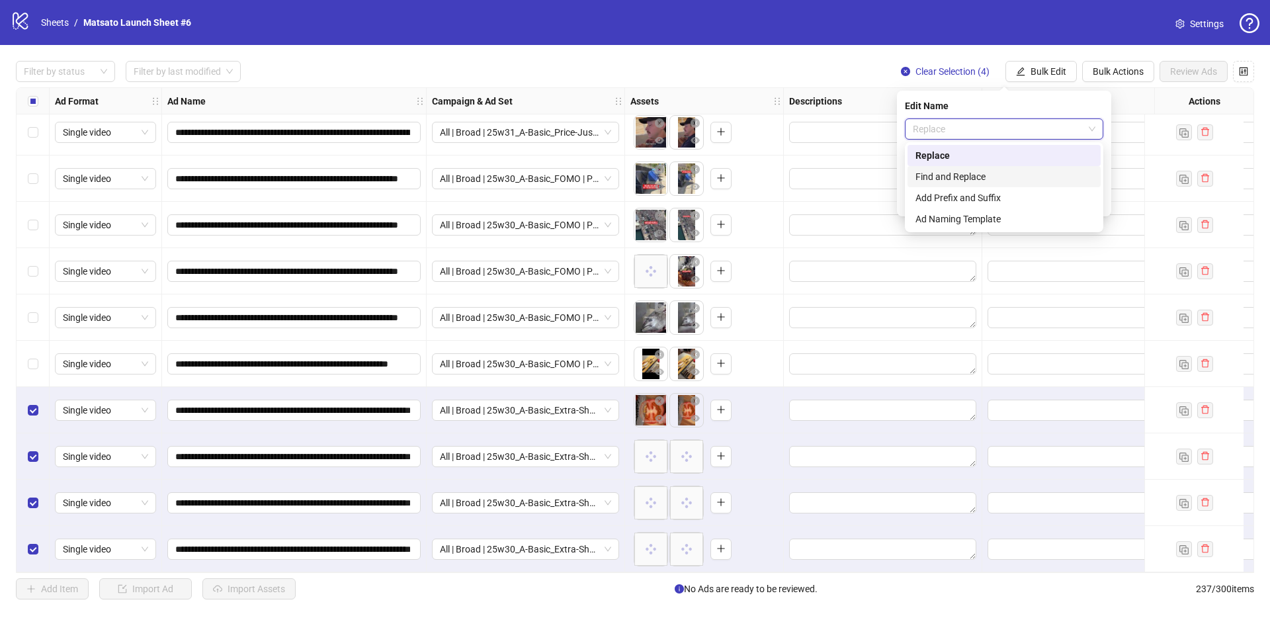
click at [973, 167] on div "Find and Replace" at bounding box center [1003, 176] width 193 height 21
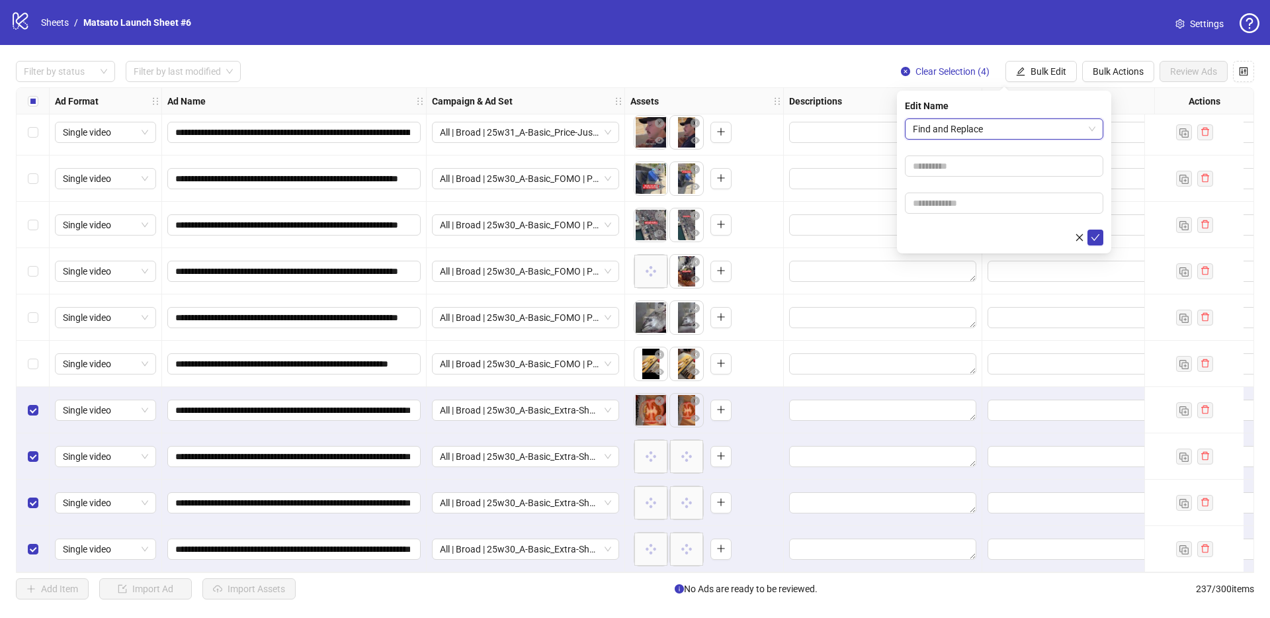
click at [988, 179] on form "Find and Replace Find and Replace" at bounding box center [1004, 181] width 198 height 127
click at [979, 167] on input "text" at bounding box center [1004, 165] width 198 height 21
type input "**"
click at [969, 204] on input "text" at bounding box center [1004, 202] width 198 height 21
type input "*****"
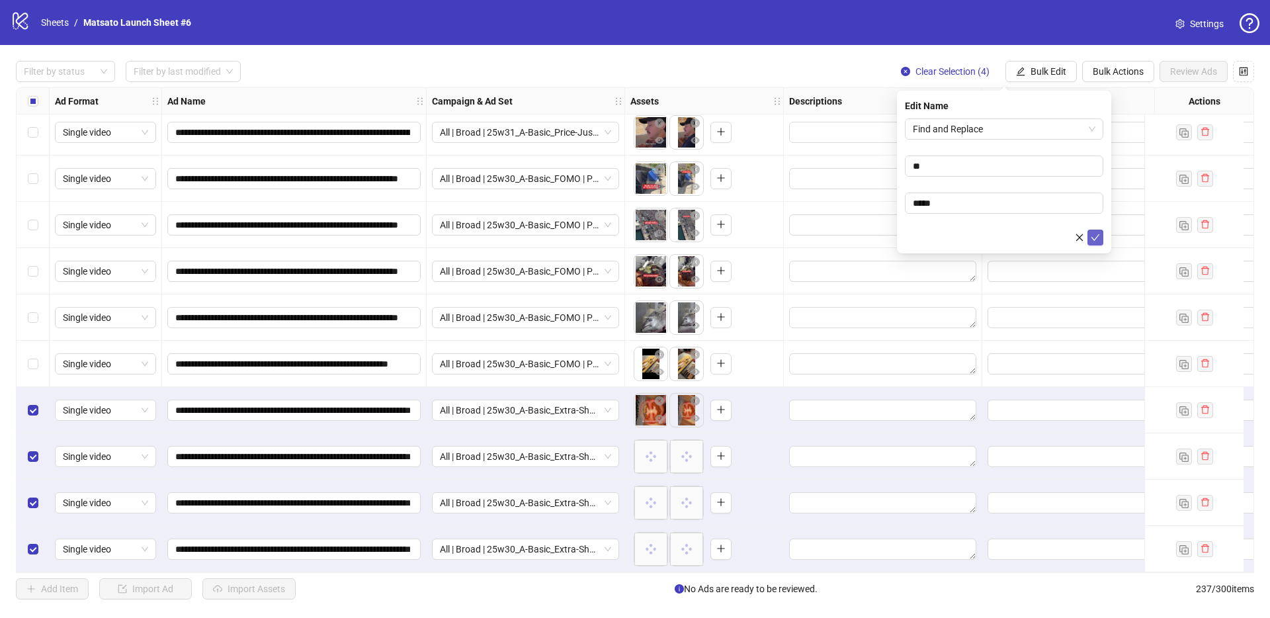
click at [1093, 239] on icon "check" at bounding box center [1095, 237] width 9 height 7
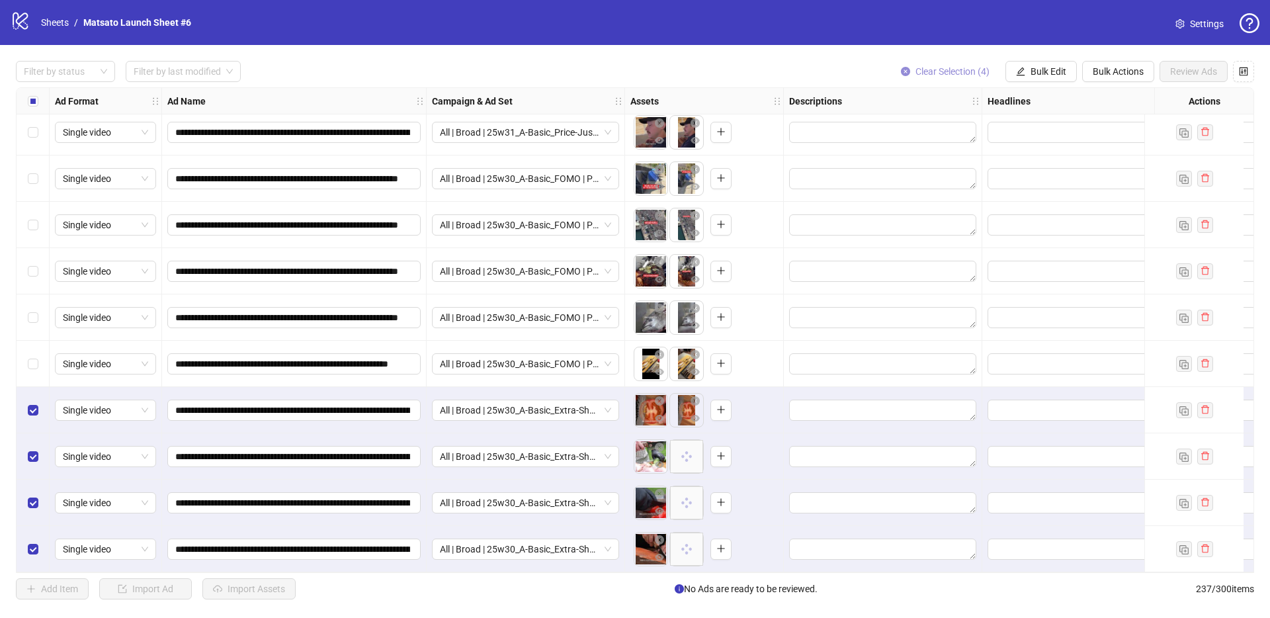
click at [961, 72] on span "Clear Selection (4)" at bounding box center [952, 71] width 74 height 11
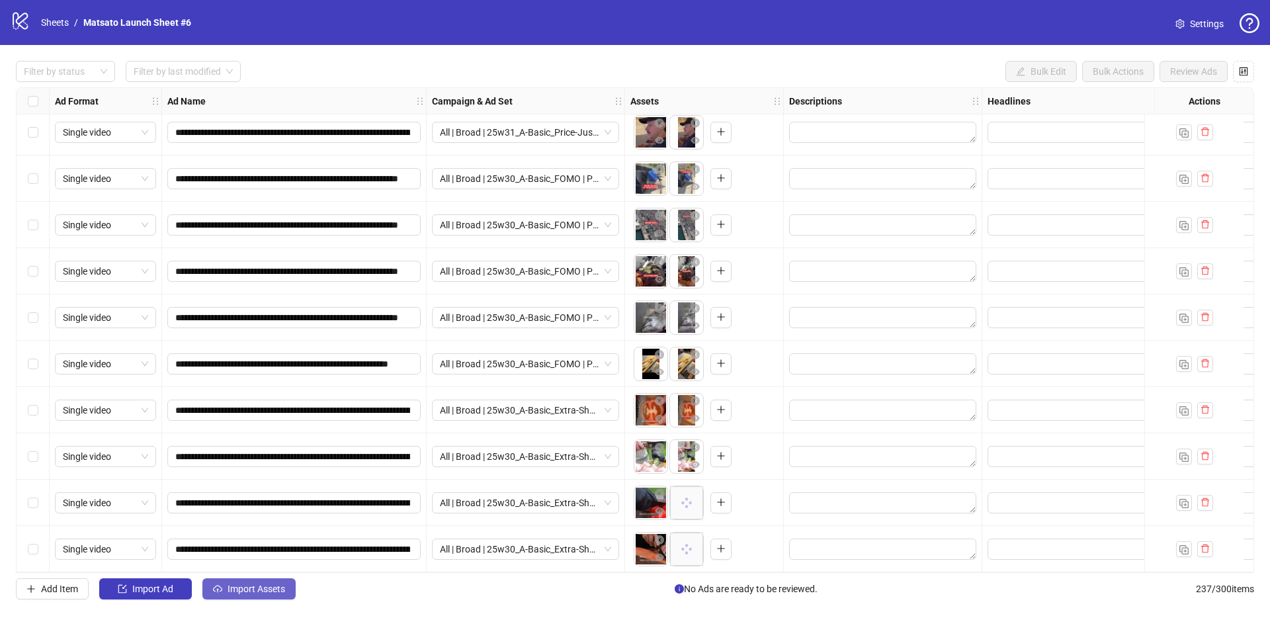
click at [270, 585] on span "Import Assets" at bounding box center [256, 588] width 58 height 11
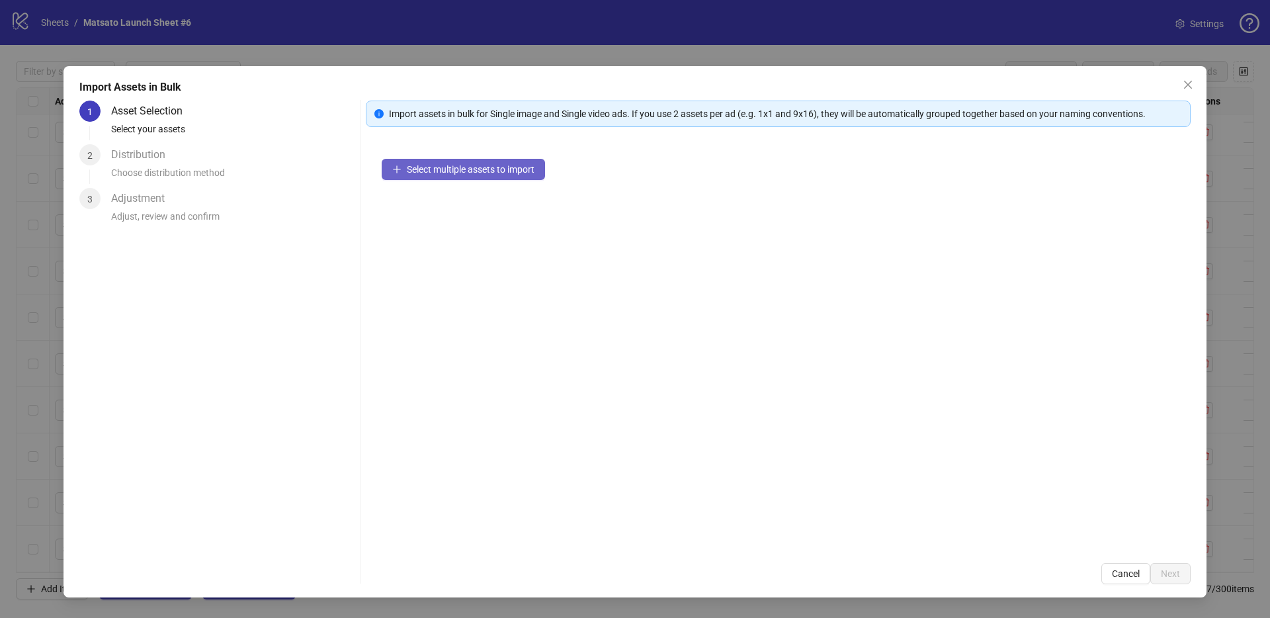
click at [489, 170] on span "Select multiple assets to import" at bounding box center [471, 169] width 128 height 11
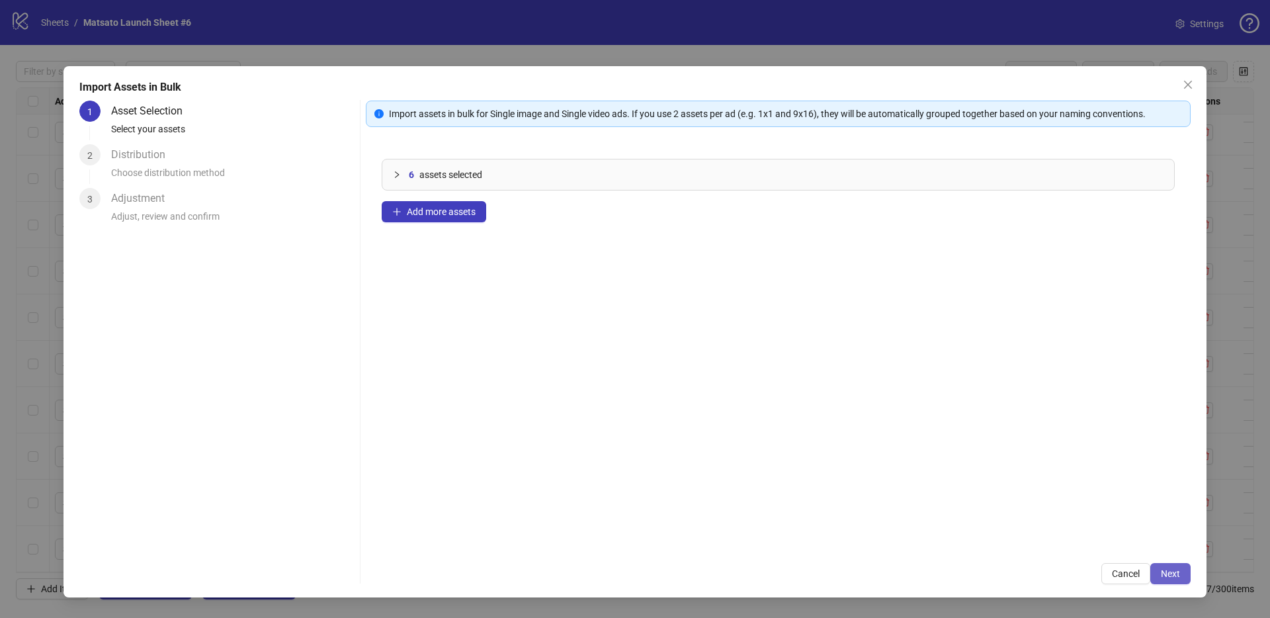
click at [1170, 573] on span "Next" at bounding box center [1169, 573] width 19 height 11
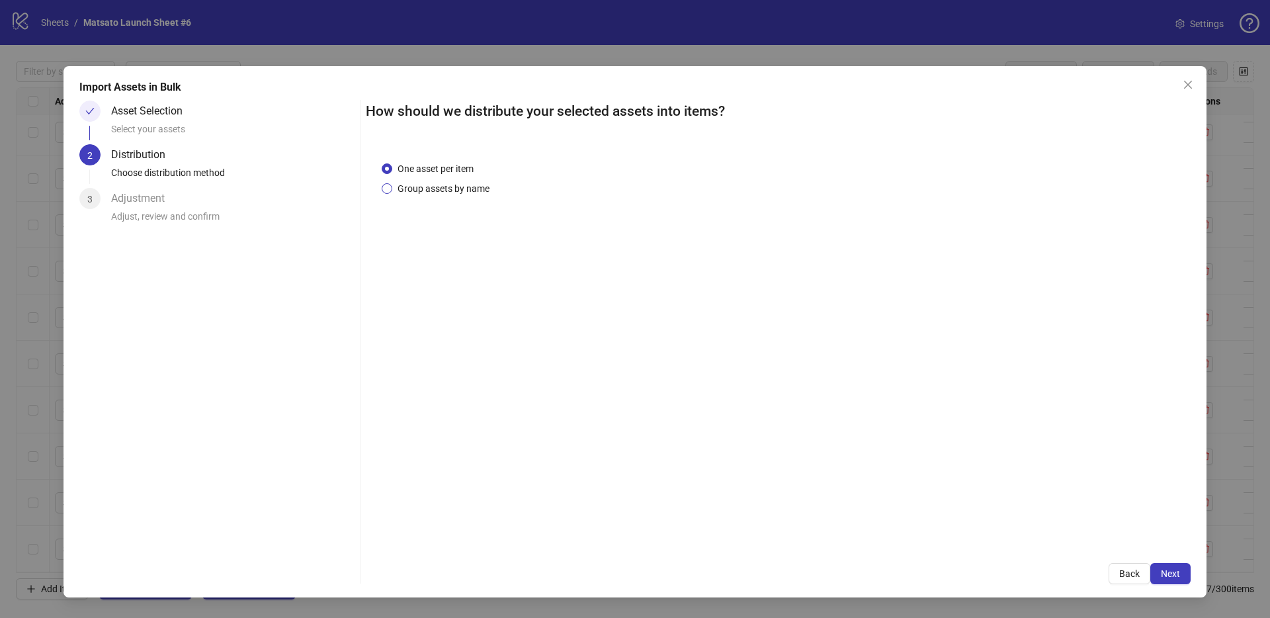
click at [450, 193] on span "Group assets by name" at bounding box center [443, 188] width 102 height 15
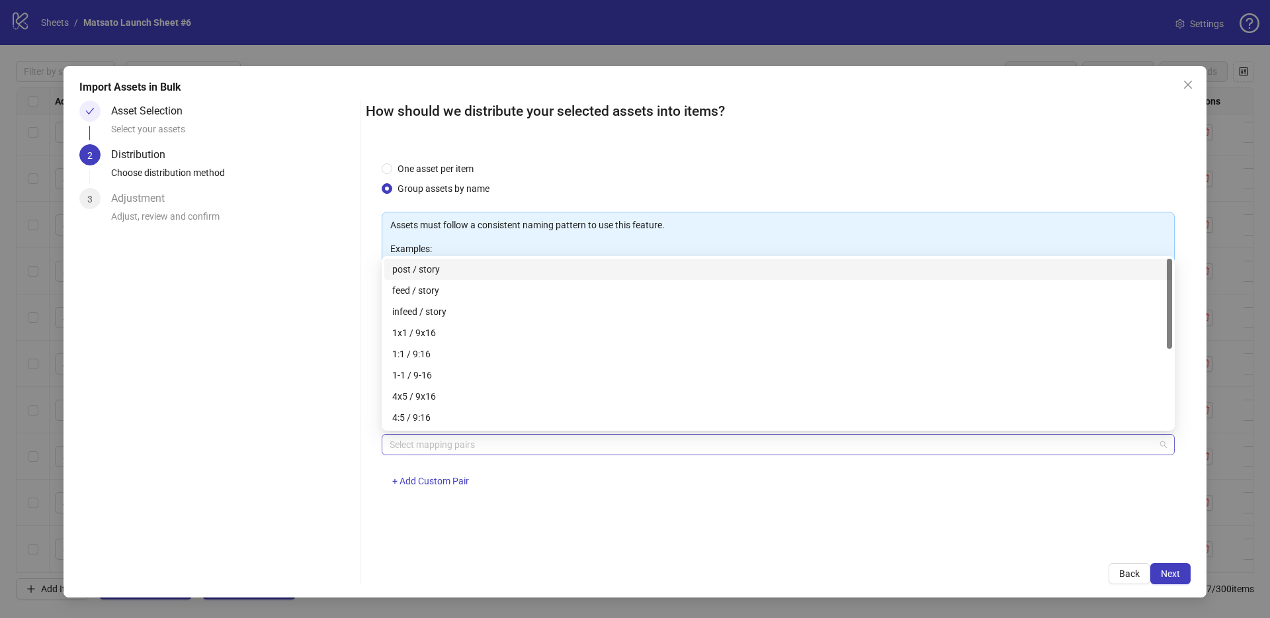
click at [447, 438] on div at bounding box center [771, 444] width 774 height 19
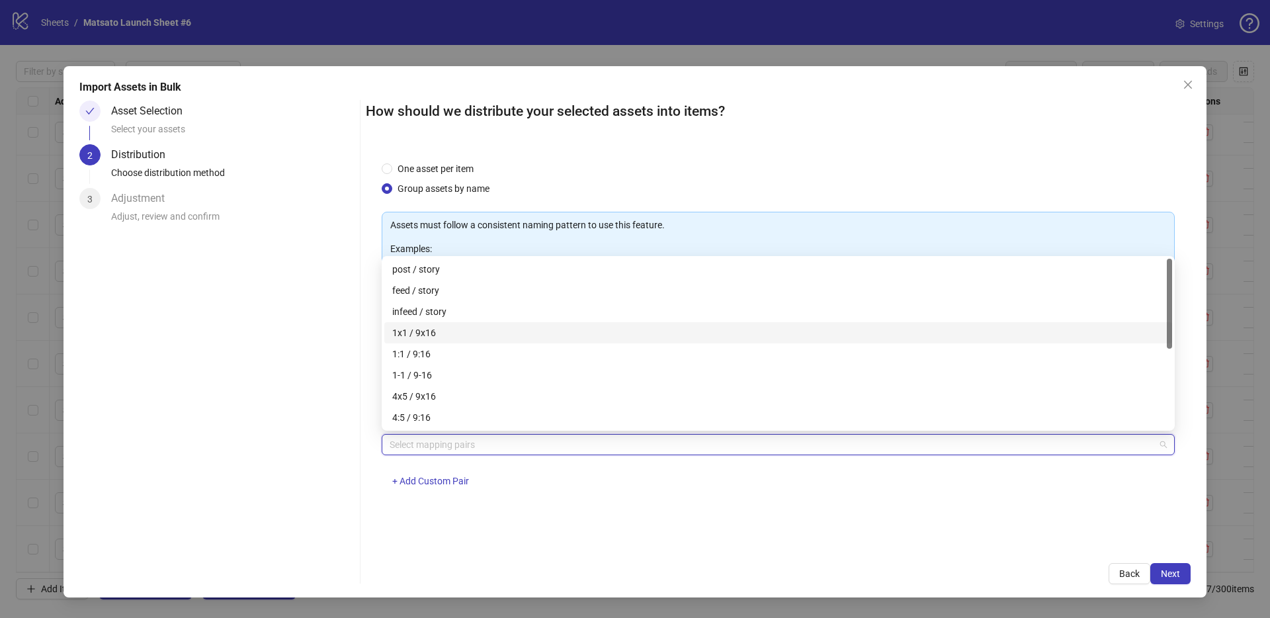
click at [444, 331] on div "1x1 / 9x16" at bounding box center [778, 332] width 772 height 15
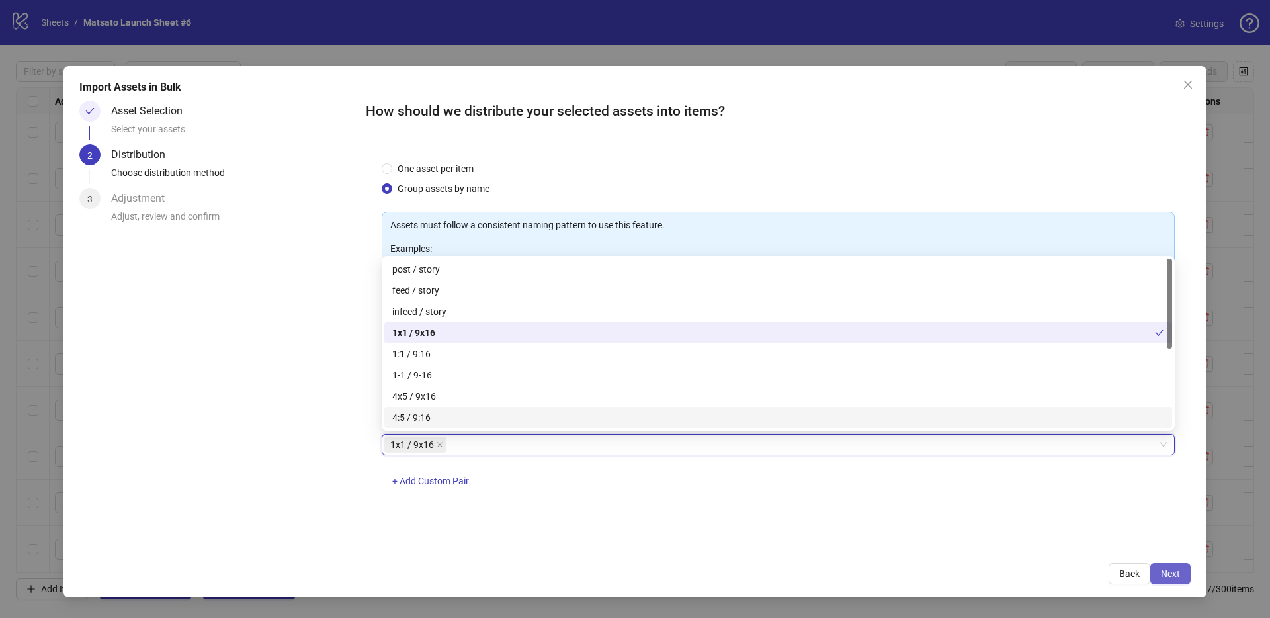
click at [1166, 571] on span "Next" at bounding box center [1169, 573] width 19 height 11
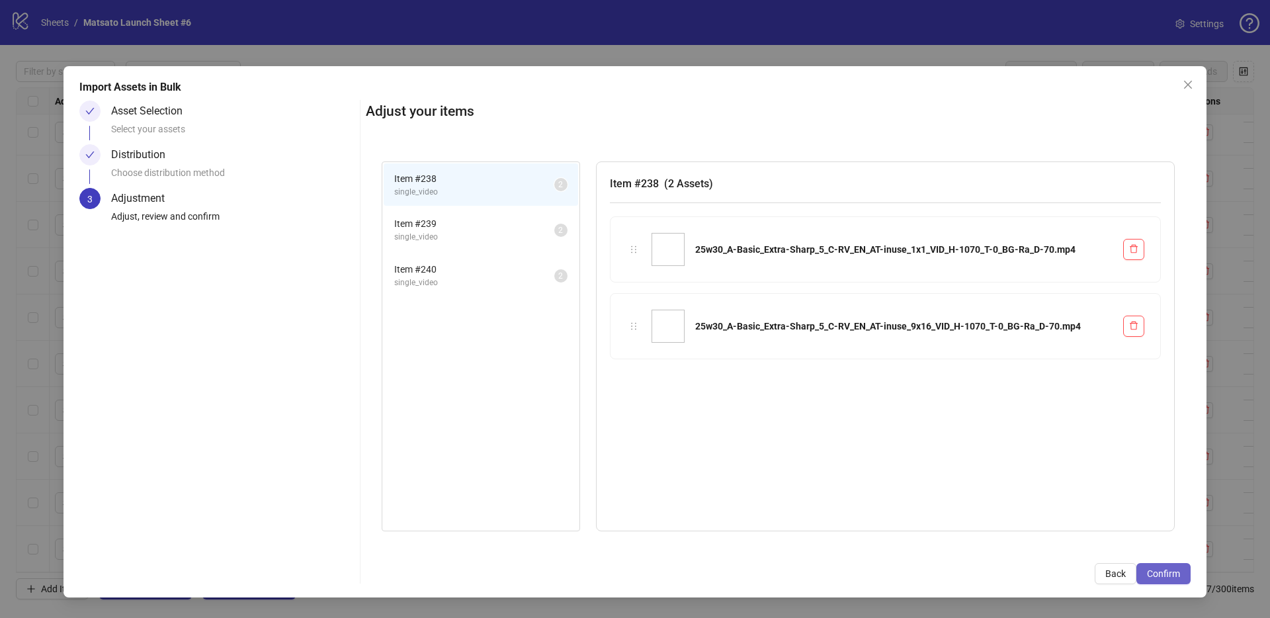
click at [1165, 566] on button "Confirm" at bounding box center [1163, 573] width 54 height 21
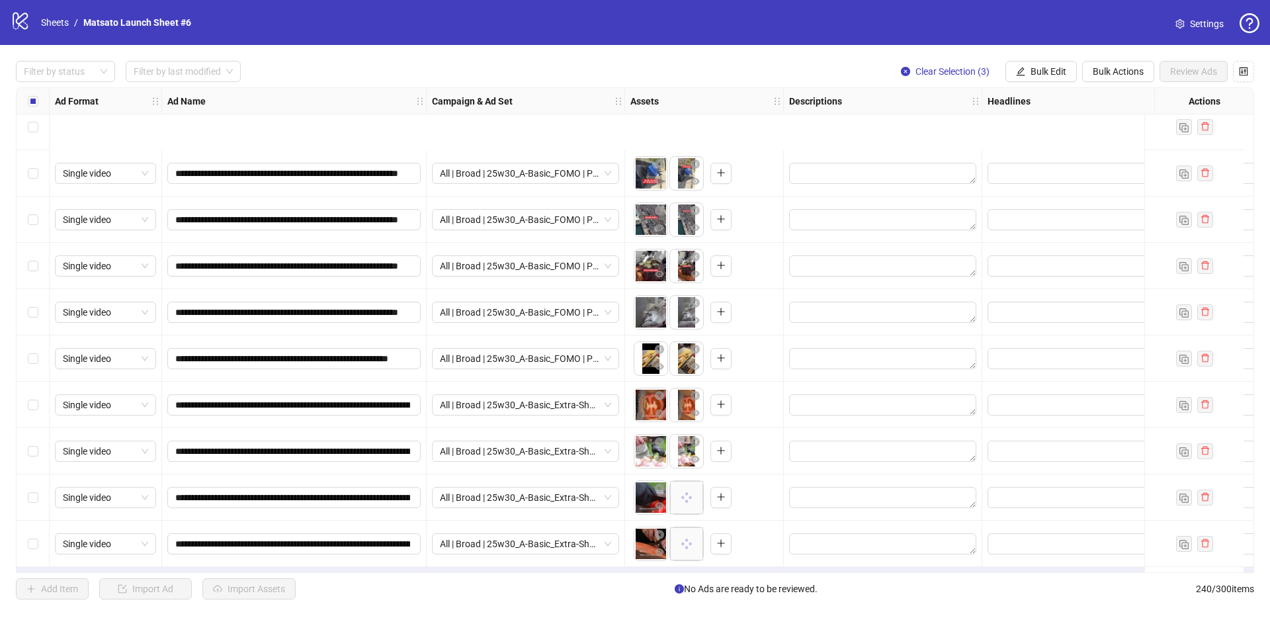
scroll to position [10657, 0]
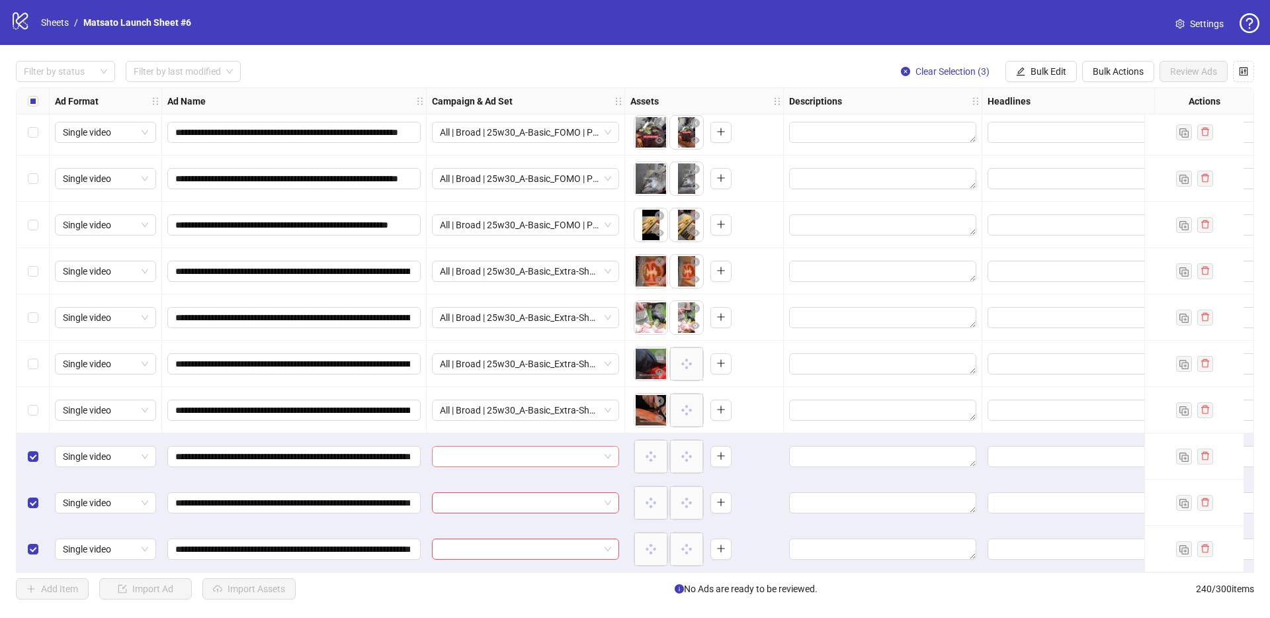
click at [606, 447] on span at bounding box center [525, 456] width 171 height 20
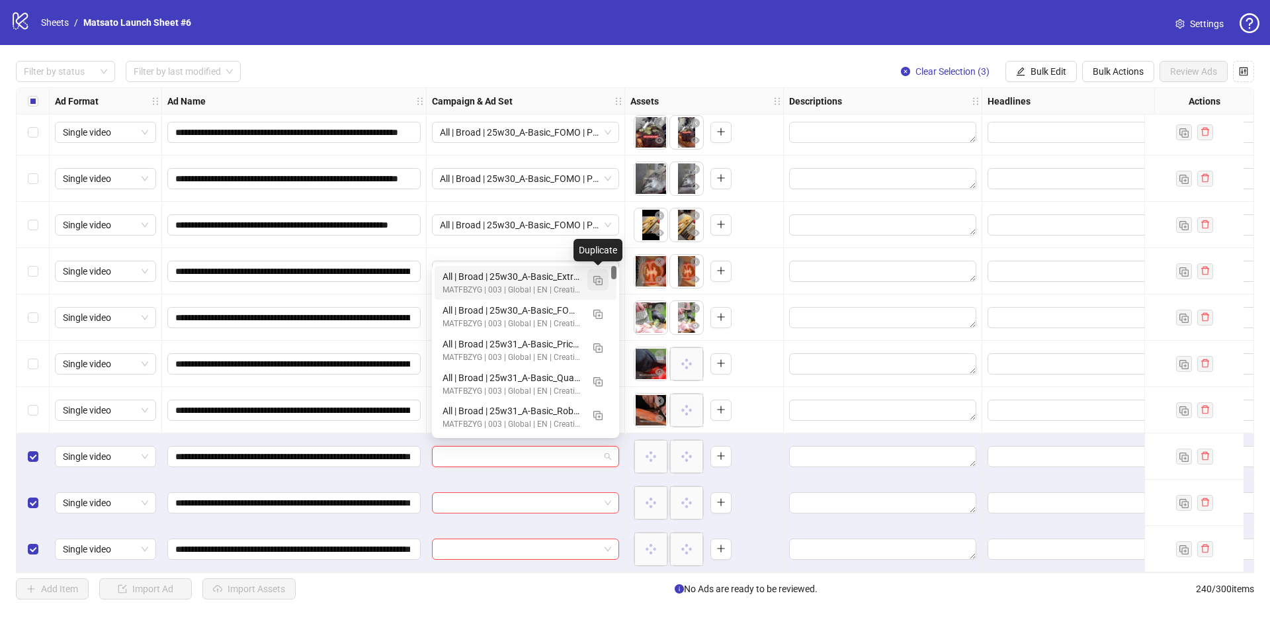
click at [595, 282] on img "button" at bounding box center [597, 280] width 9 height 9
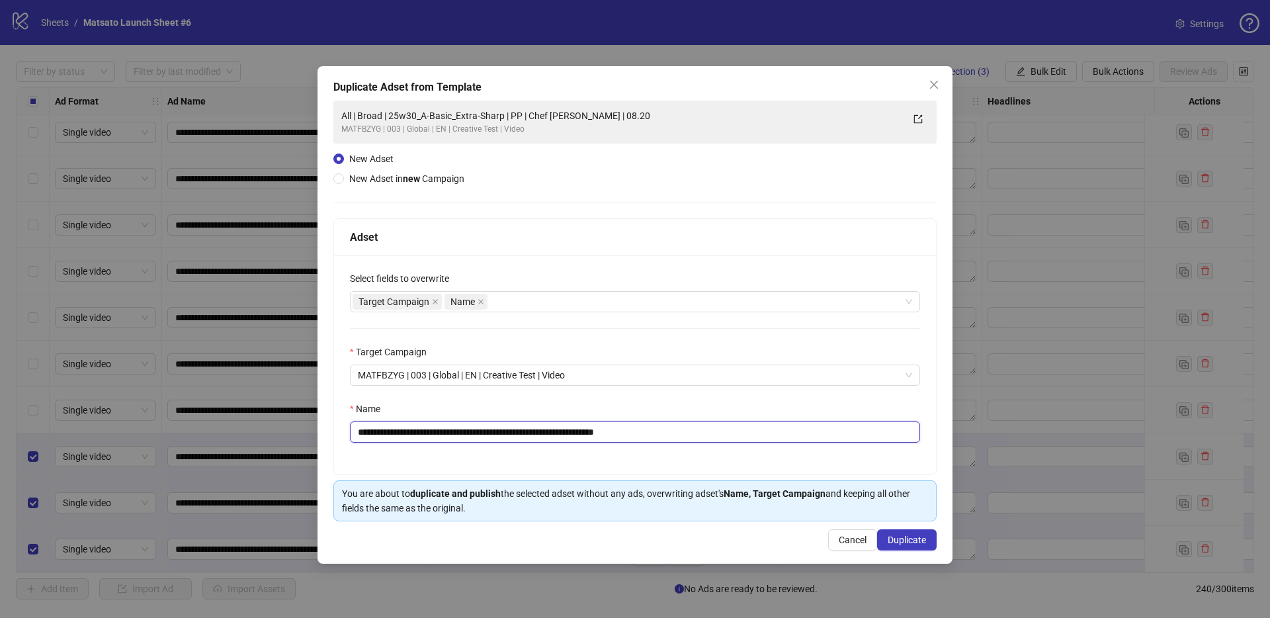
drag, startPoint x: 619, startPoint y: 432, endPoint x: 696, endPoint y: 435, distance: 77.4
click at [698, 434] on input "**********" at bounding box center [635, 431] width 570 height 21
type input "**********"
click at [920, 545] on button "Duplicate" at bounding box center [907, 539] width 60 height 21
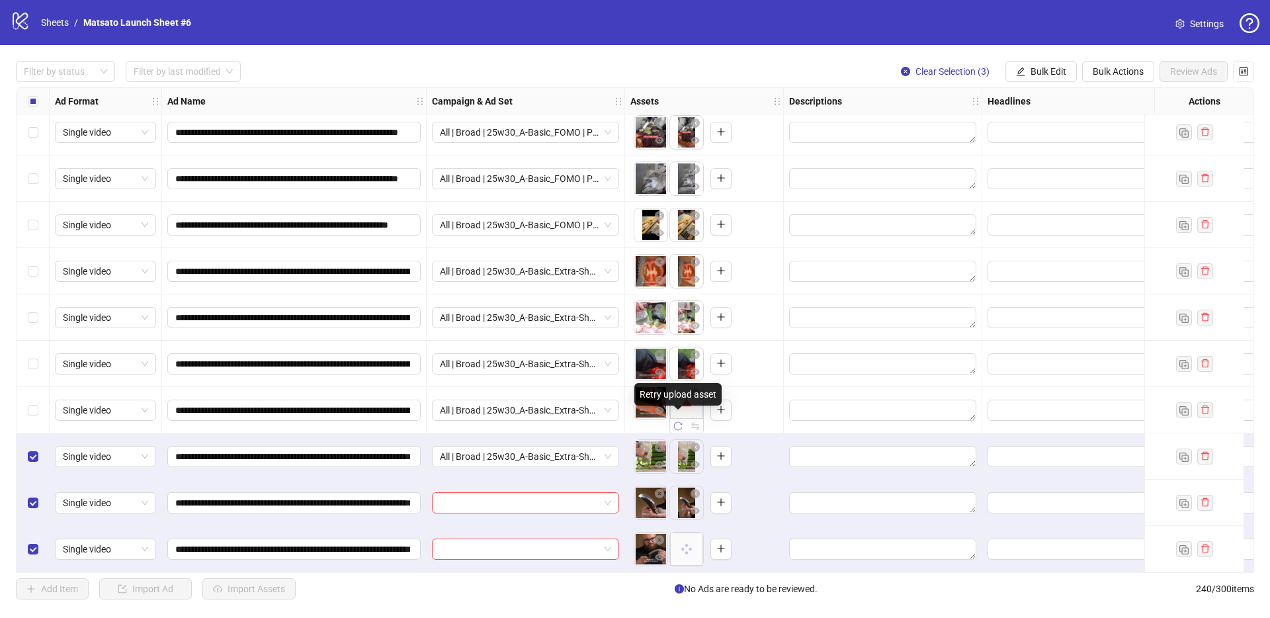
click at [675, 425] on icon "reload" at bounding box center [677, 425] width 9 height 9
click at [1045, 72] on span "Bulk Edit" at bounding box center [1048, 71] width 36 height 11
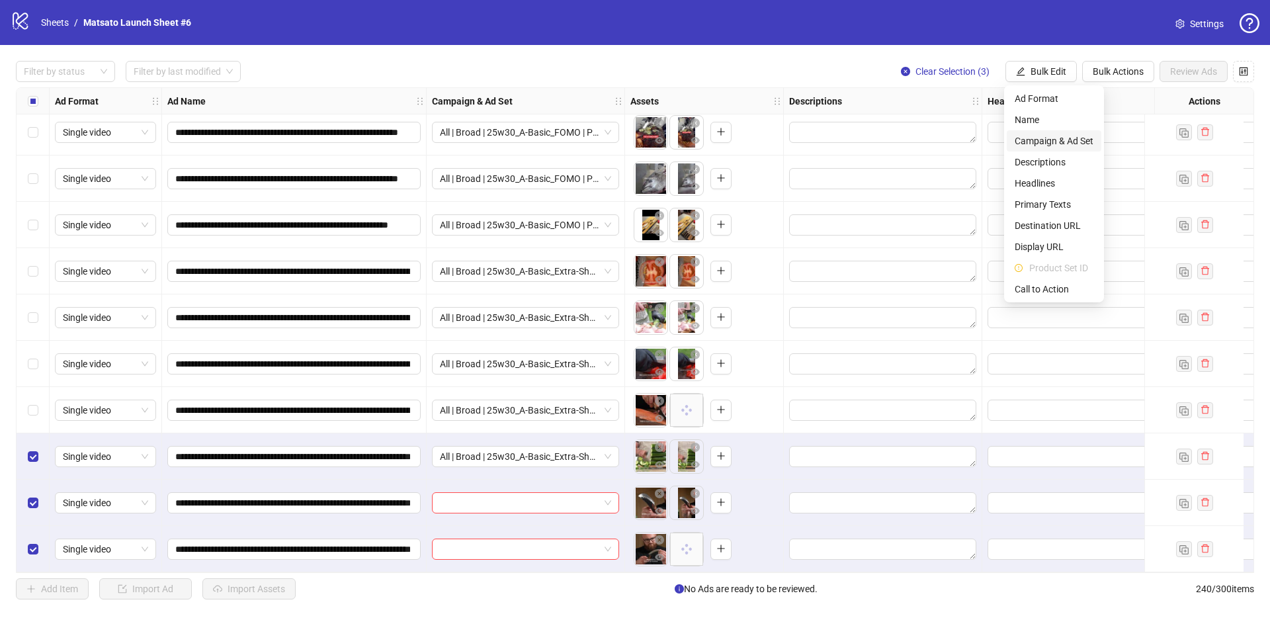
click at [1053, 139] on span "Campaign & Ad Set" at bounding box center [1053, 141] width 79 height 15
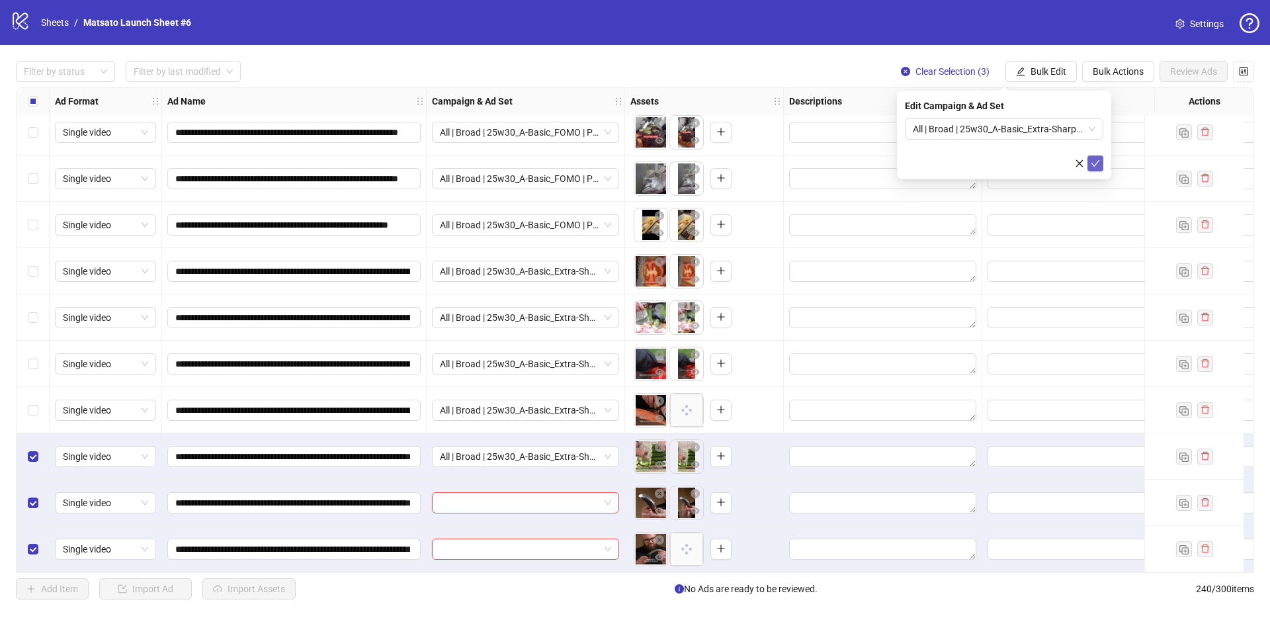
click at [1092, 161] on icon "check" at bounding box center [1094, 163] width 9 height 9
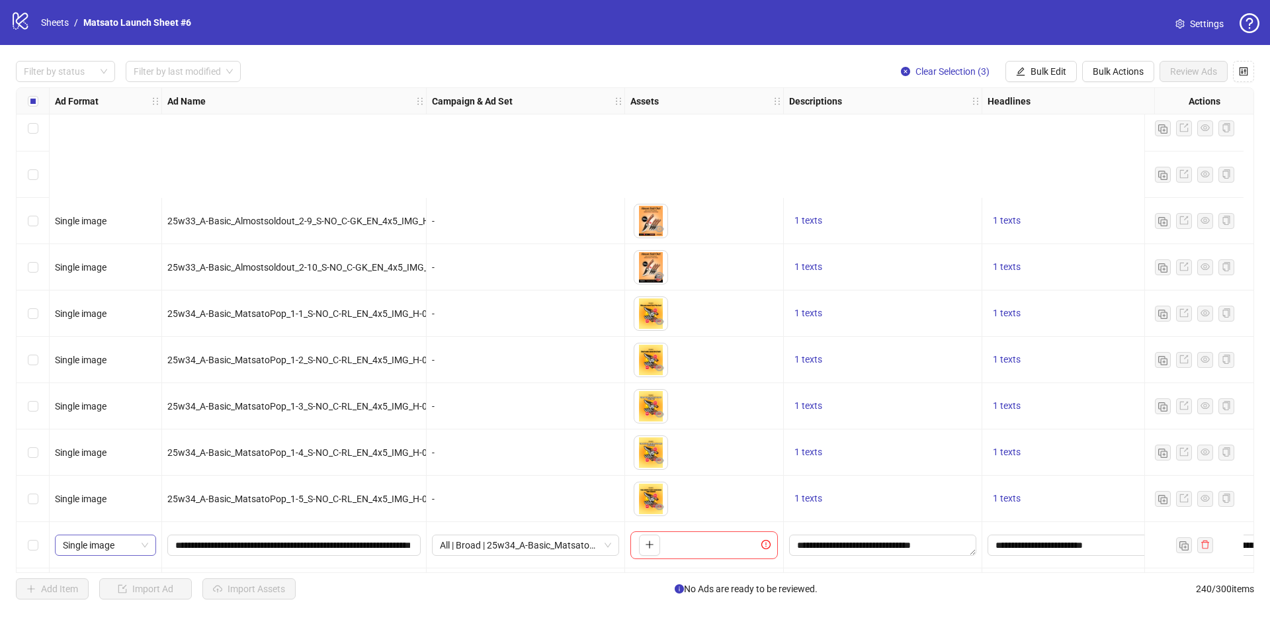
scroll to position [9238, 0]
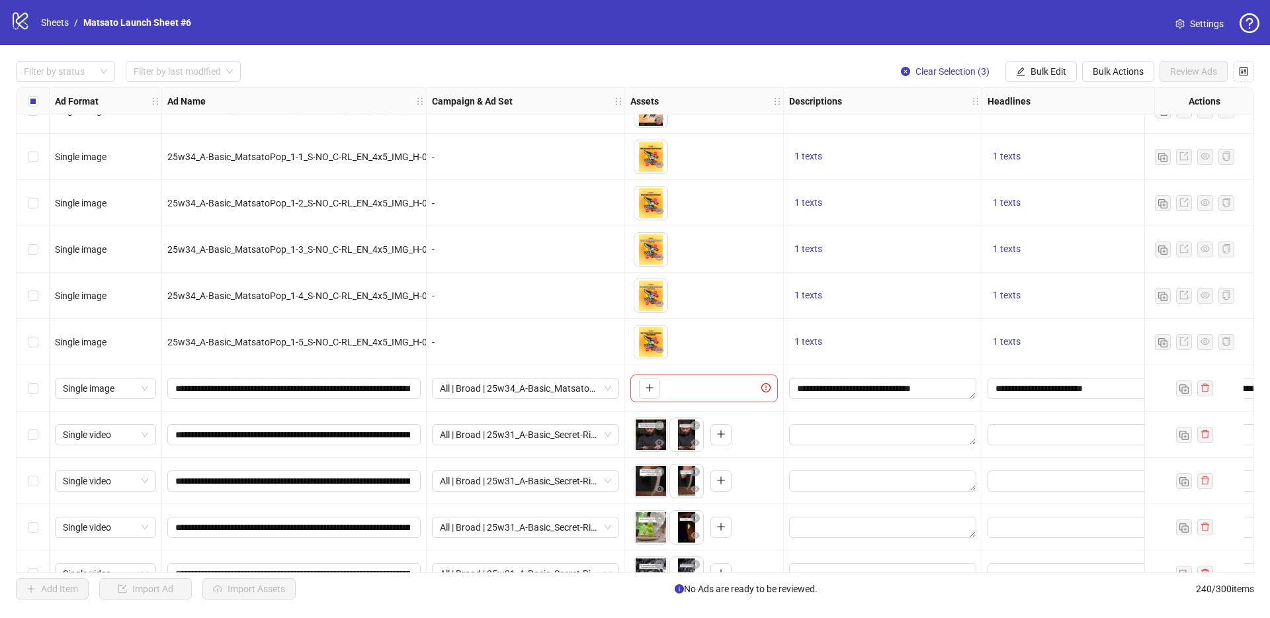
click at [39, 428] on div "Select row 207" at bounding box center [33, 434] width 33 height 46
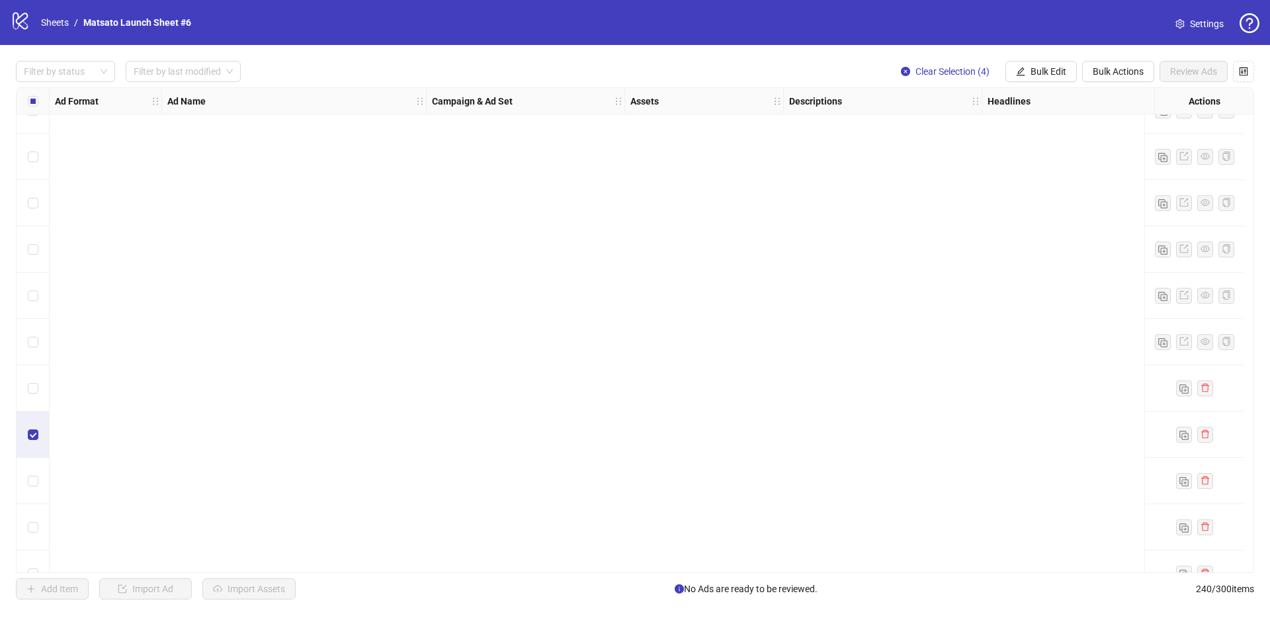
scroll to position [10657, 0]
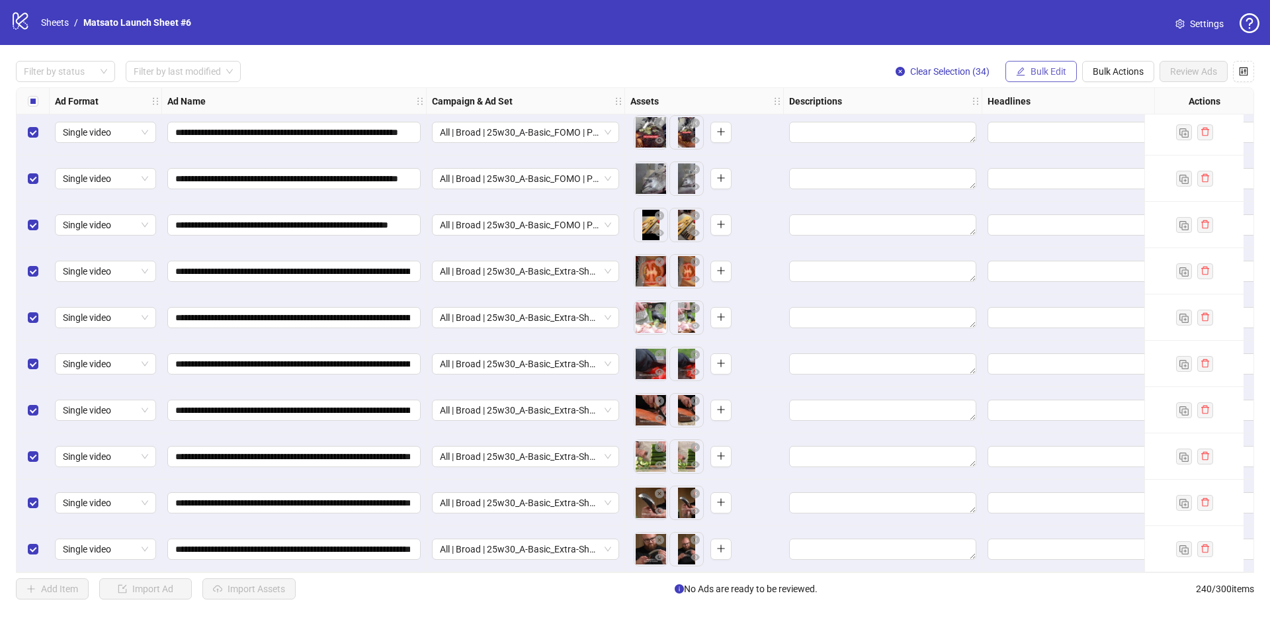
click at [1051, 75] on span "Bulk Edit" at bounding box center [1048, 71] width 36 height 11
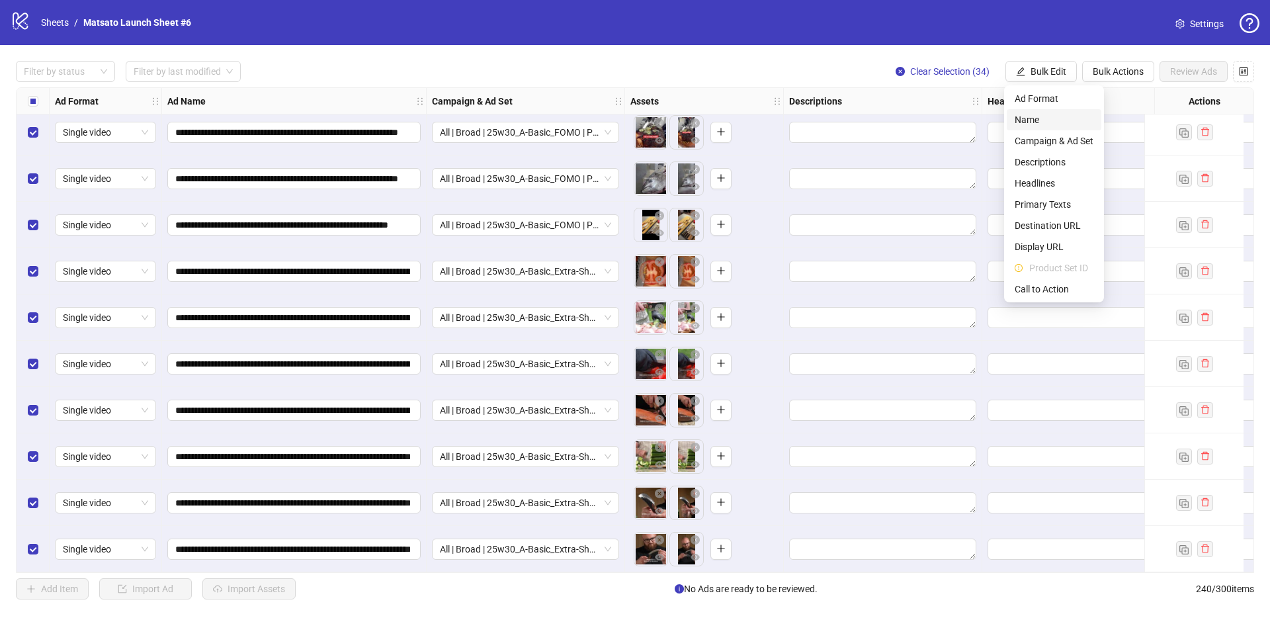
click at [1051, 118] on span "Name" at bounding box center [1053, 119] width 79 height 15
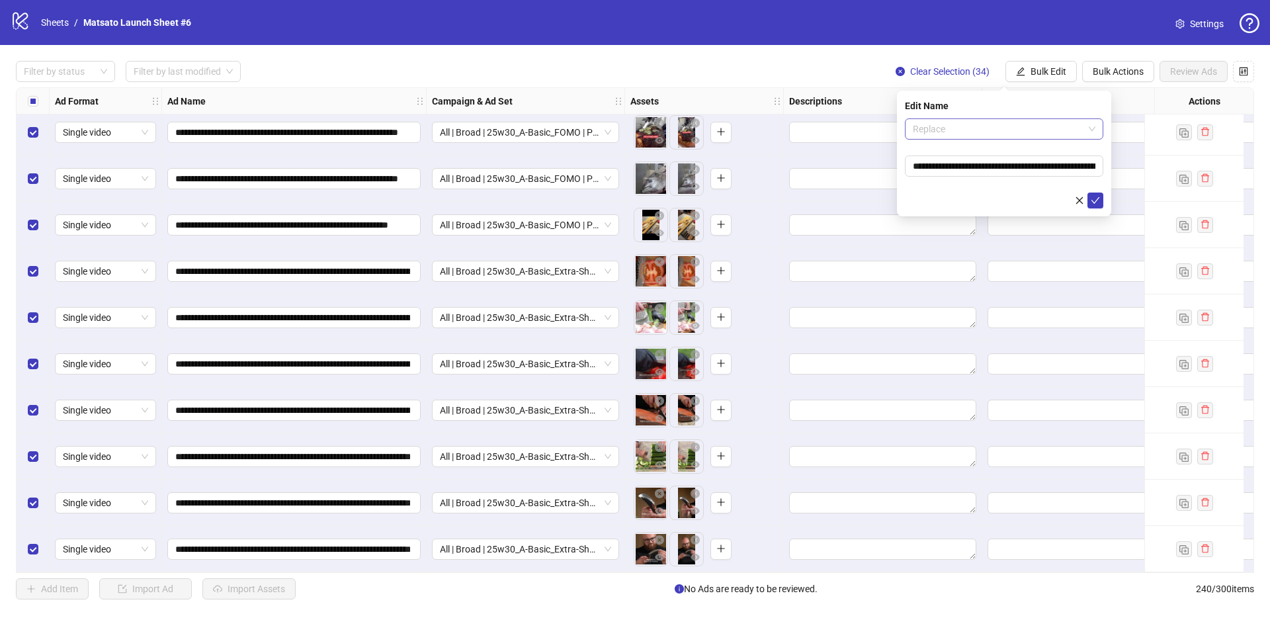
click at [972, 136] on span "Replace" at bounding box center [1004, 129] width 183 height 20
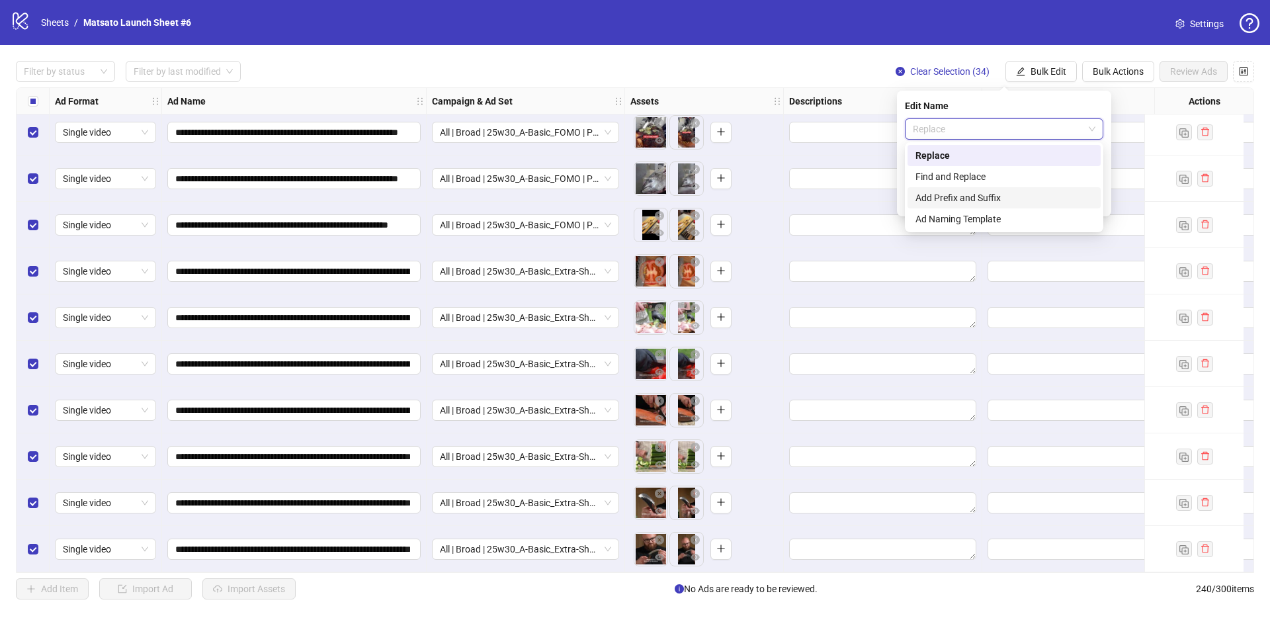
click at [972, 197] on div "Add Prefix and Suffix" at bounding box center [1003, 197] width 177 height 15
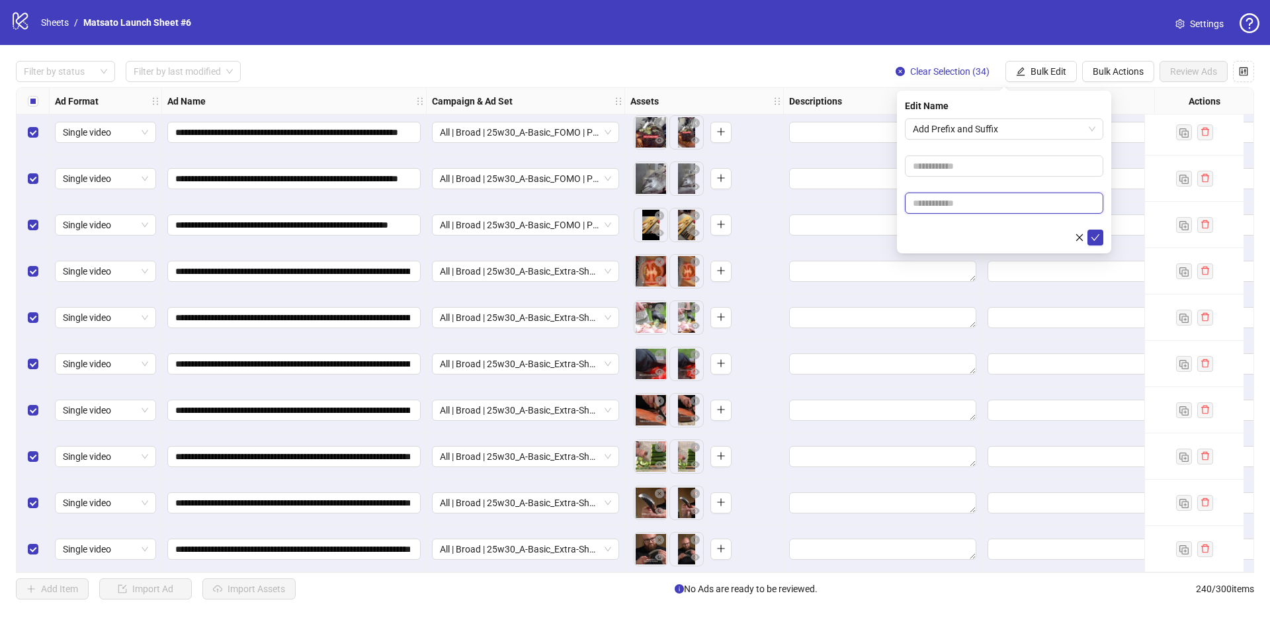
click at [966, 204] on input "text" at bounding box center [1004, 202] width 198 height 21
type input "**********"
click at [1096, 237] on icon "check" at bounding box center [1094, 237] width 9 height 9
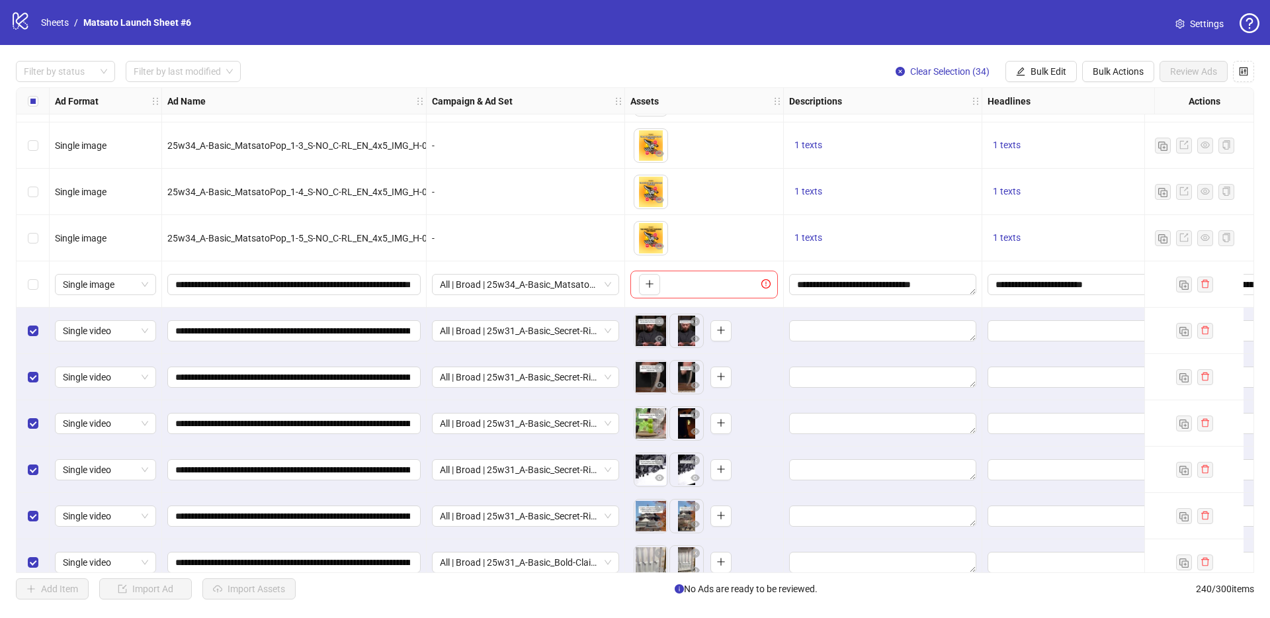
scroll to position [9289, 0]
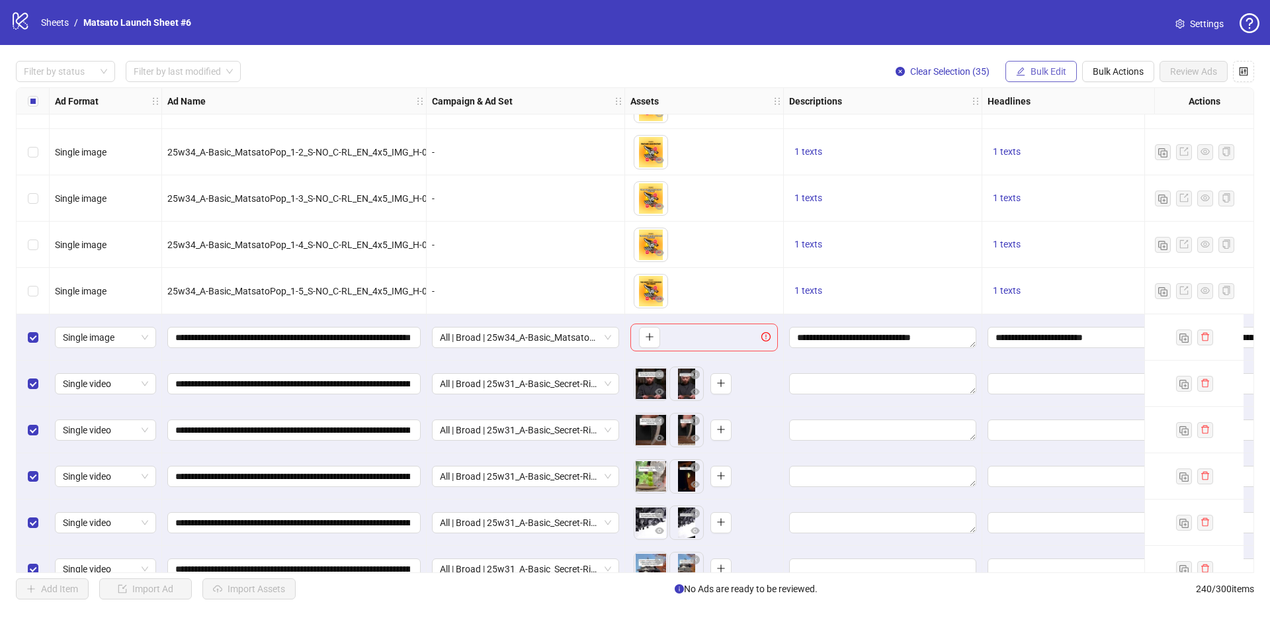
click at [1055, 63] on button "Bulk Edit" at bounding box center [1040, 71] width 71 height 21
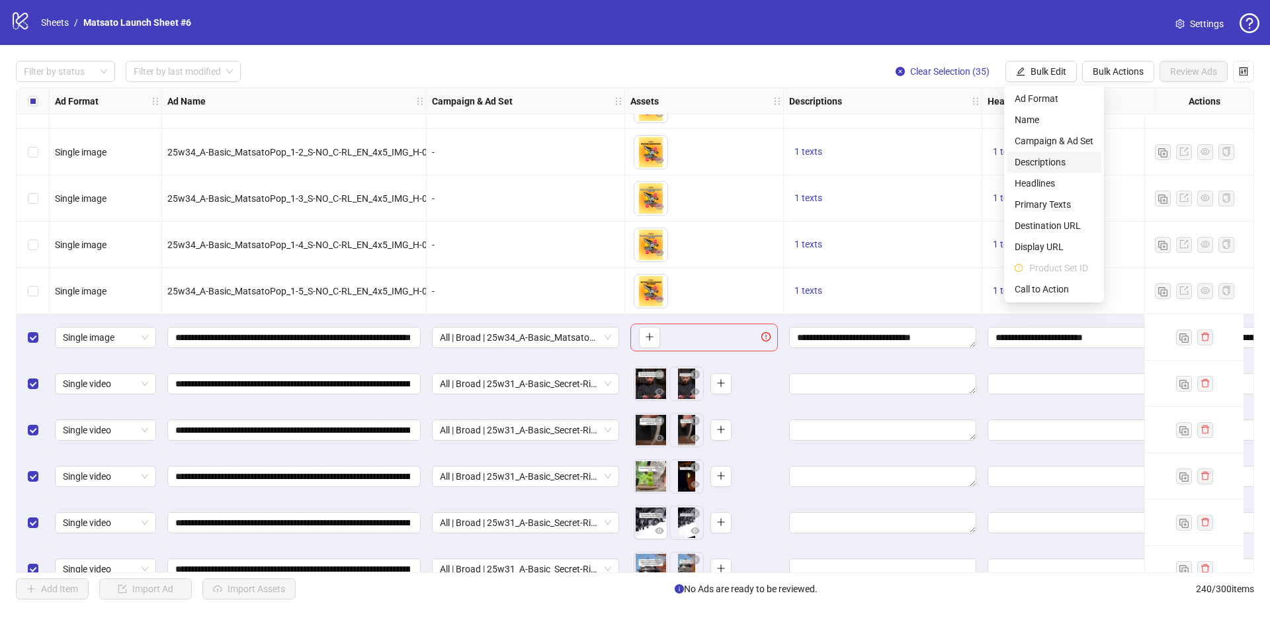
click at [1055, 160] on span "Descriptions" at bounding box center [1053, 162] width 79 height 15
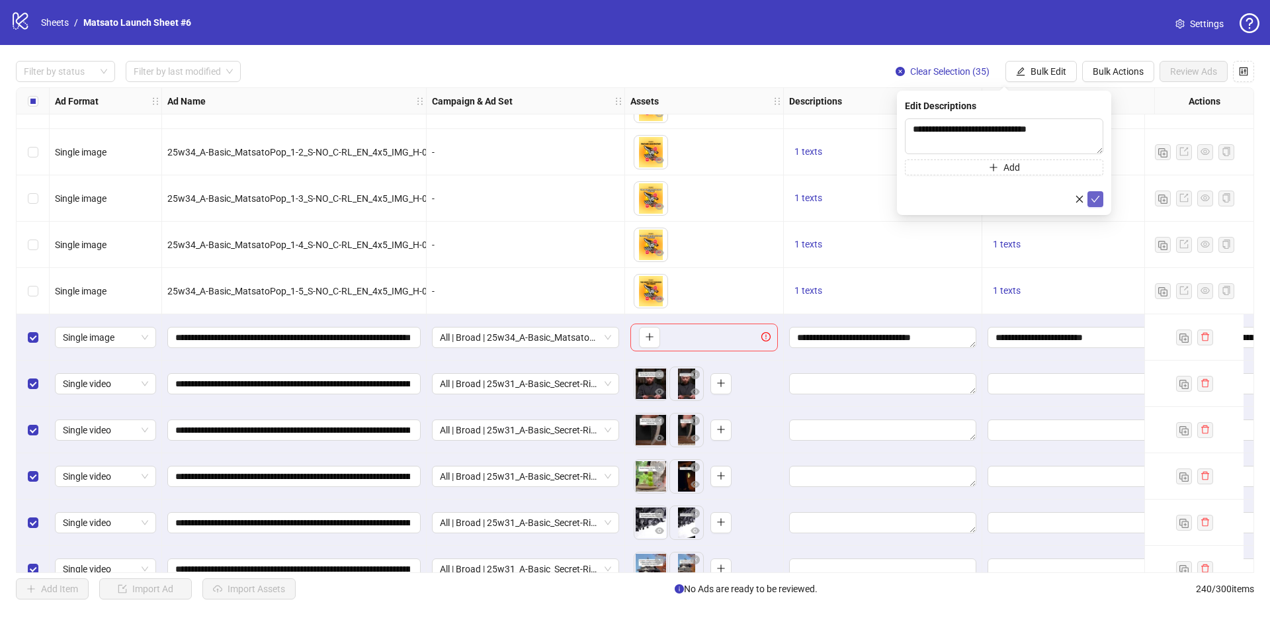
click at [1092, 199] on icon "check" at bounding box center [1095, 199] width 9 height 7
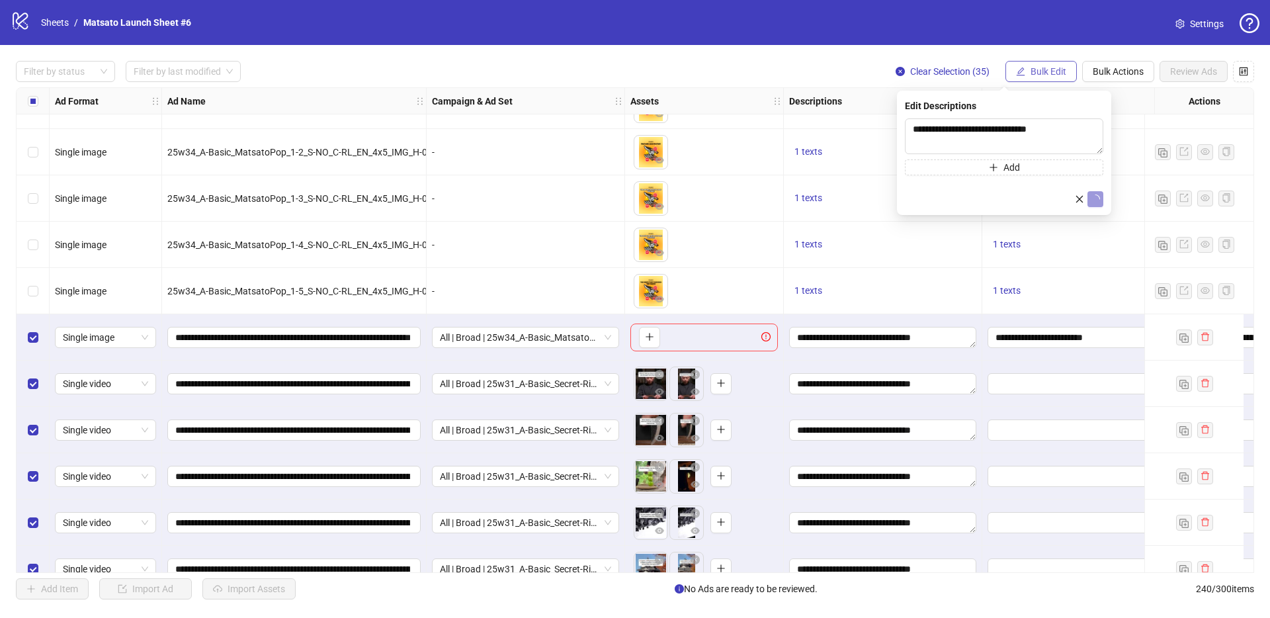
click at [1055, 76] on span "Bulk Edit" at bounding box center [1048, 71] width 36 height 11
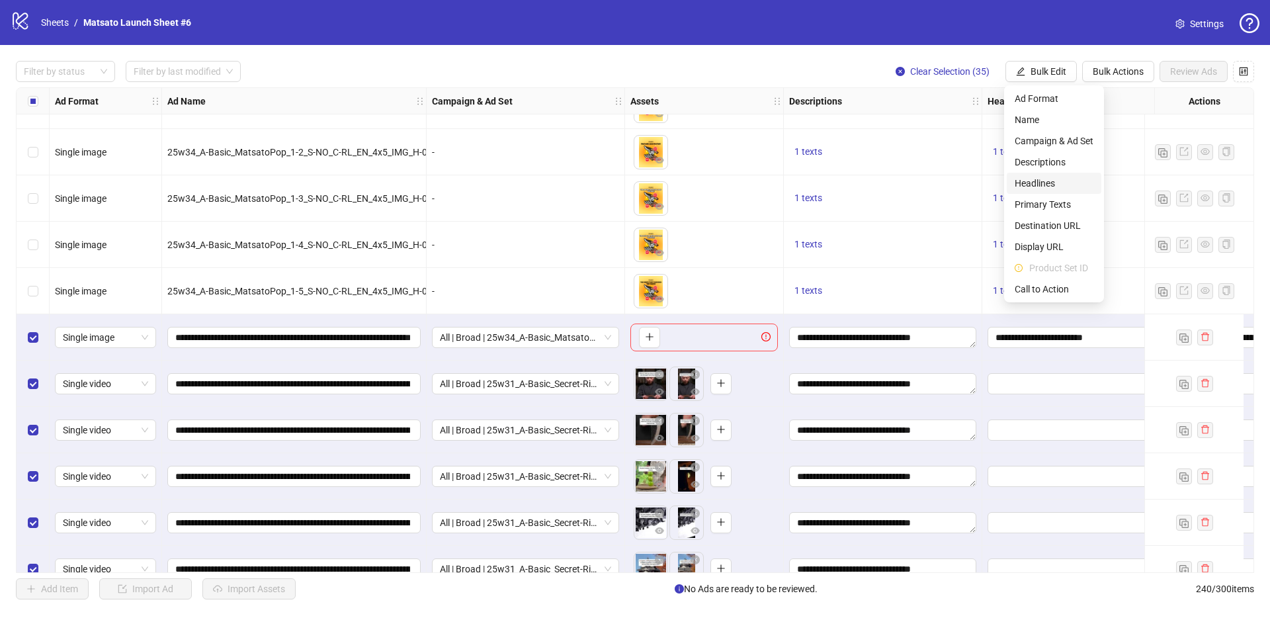
click at [1059, 184] on span "Headlines" at bounding box center [1053, 183] width 79 height 15
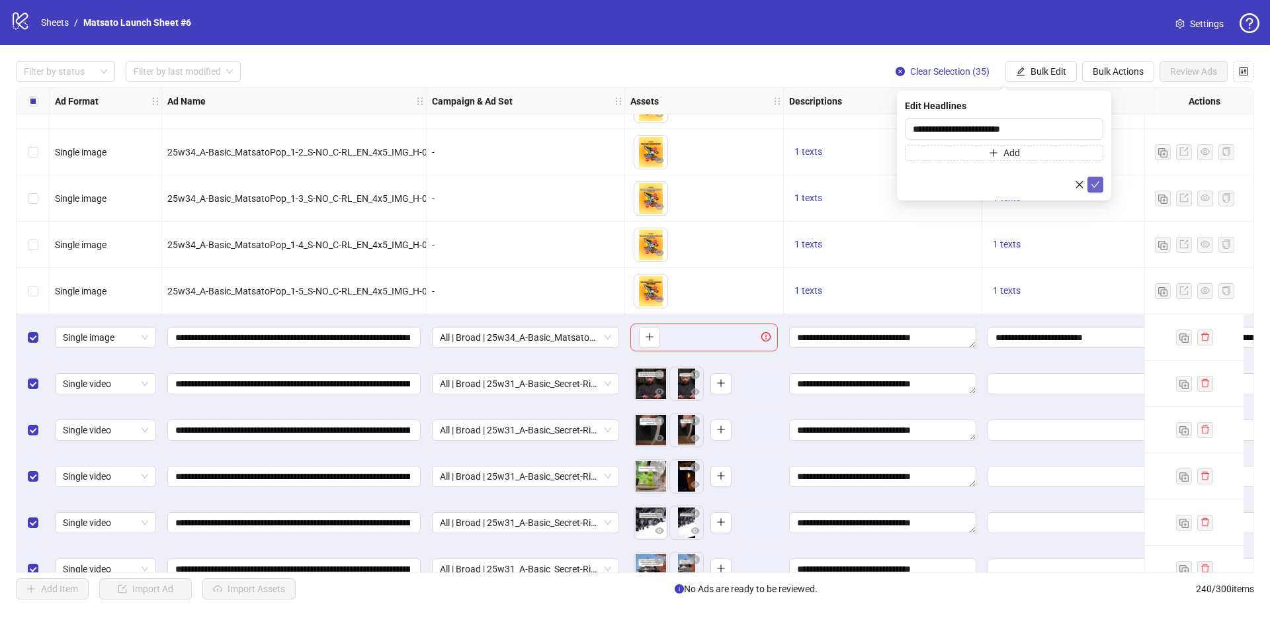
click at [1100, 185] on button "submit" at bounding box center [1095, 185] width 16 height 16
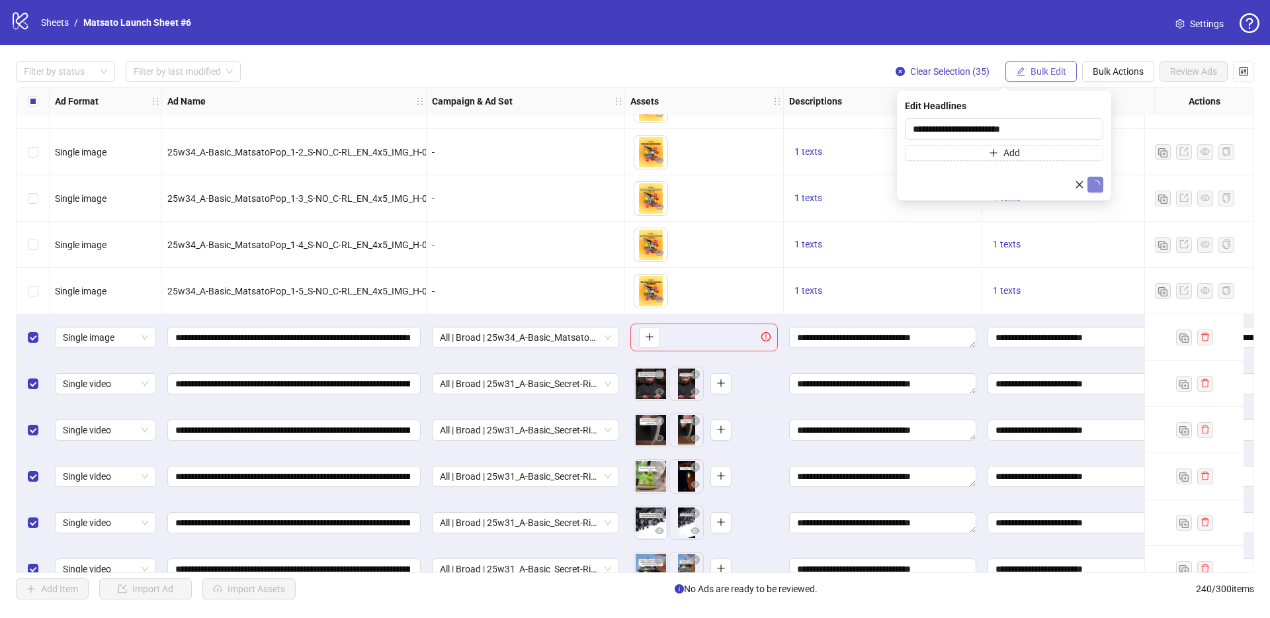
click at [1037, 73] on span "Bulk Edit" at bounding box center [1048, 71] width 36 height 11
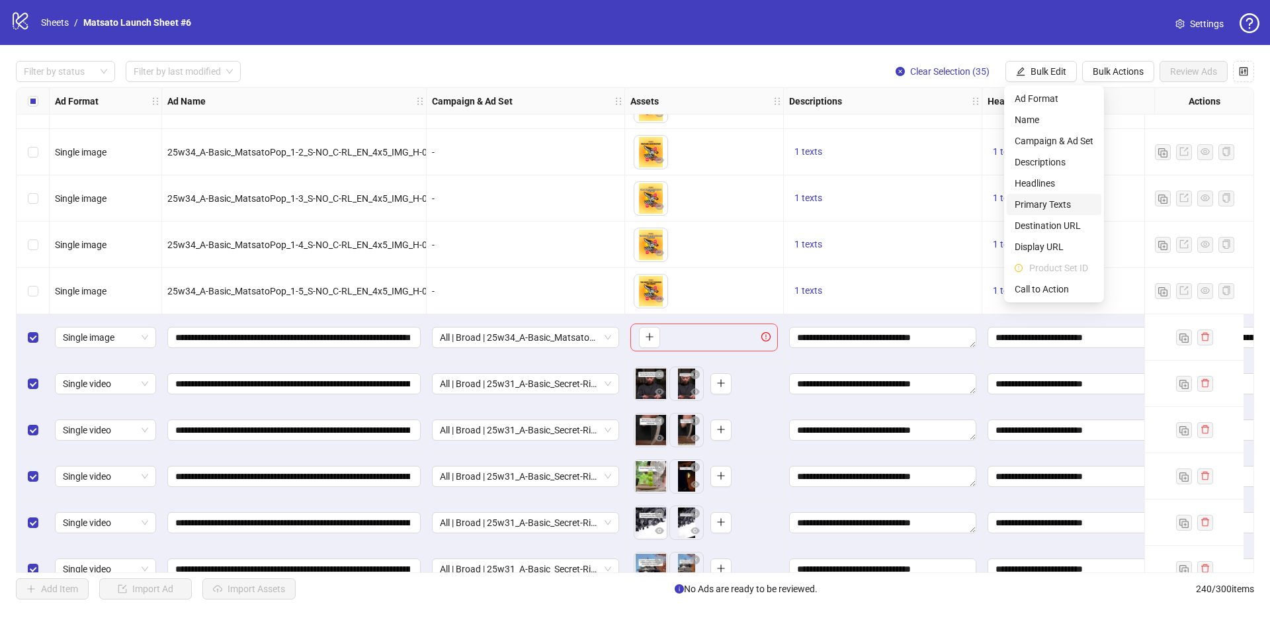
click at [1051, 204] on span "Primary Texts" at bounding box center [1053, 204] width 79 height 15
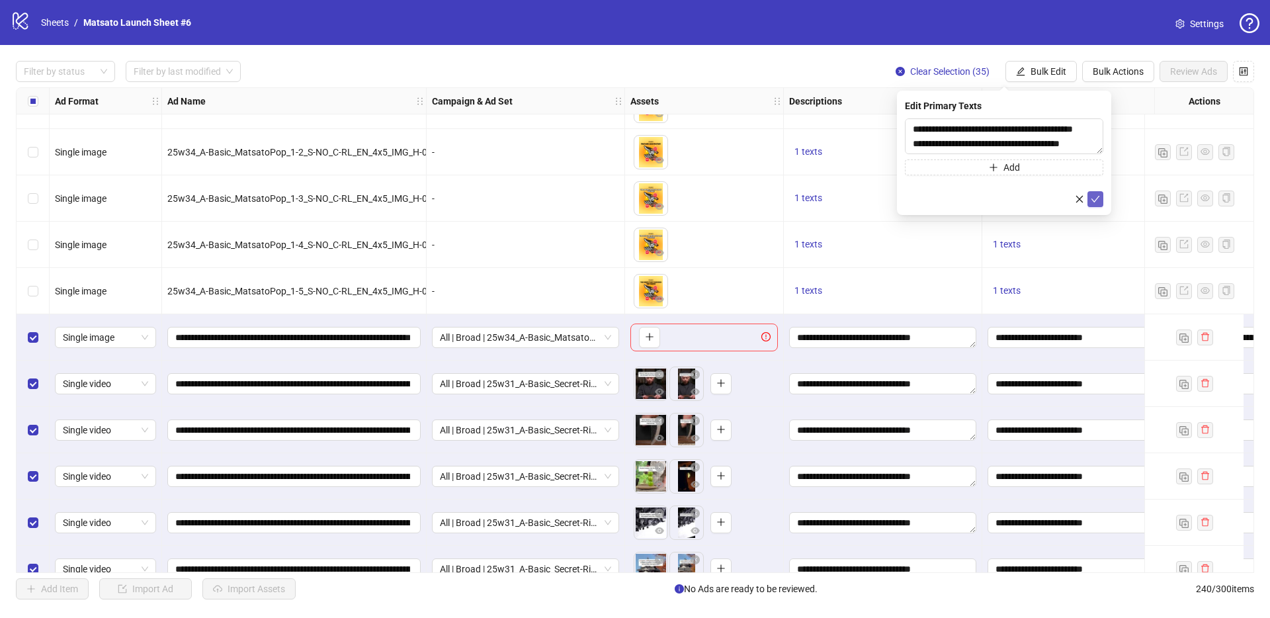
click at [1097, 199] on icon "check" at bounding box center [1094, 198] width 9 height 9
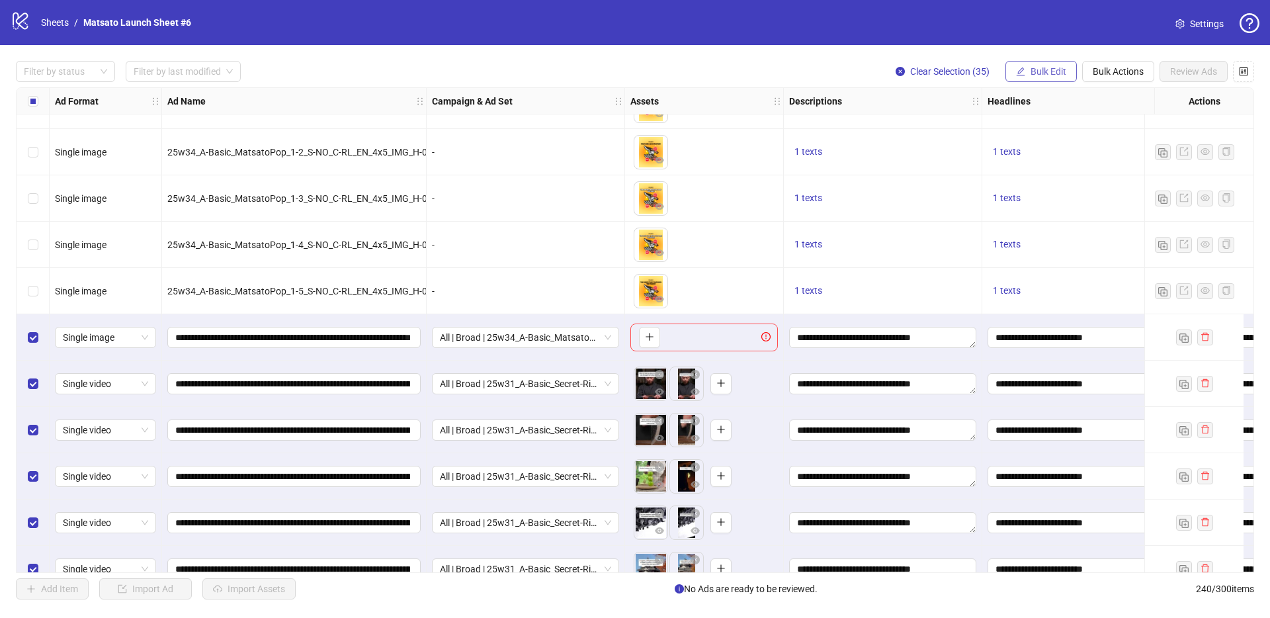
click at [1060, 76] on span "Bulk Edit" at bounding box center [1048, 71] width 36 height 11
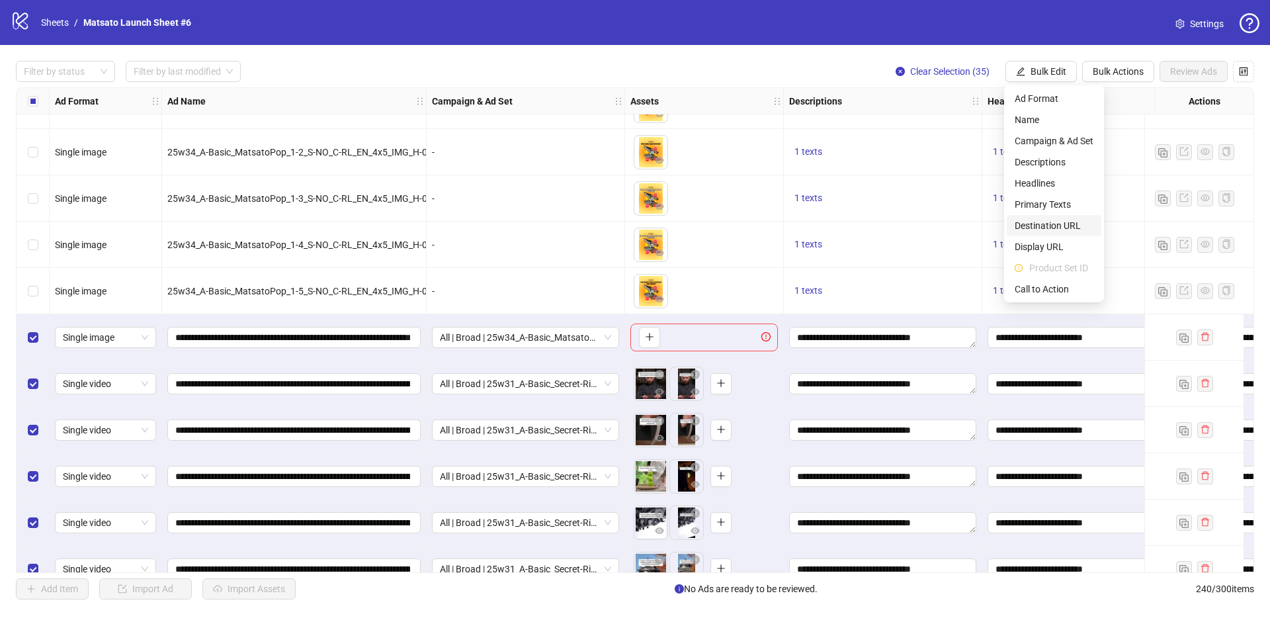
click at [1052, 230] on span "Destination URL" at bounding box center [1053, 225] width 79 height 15
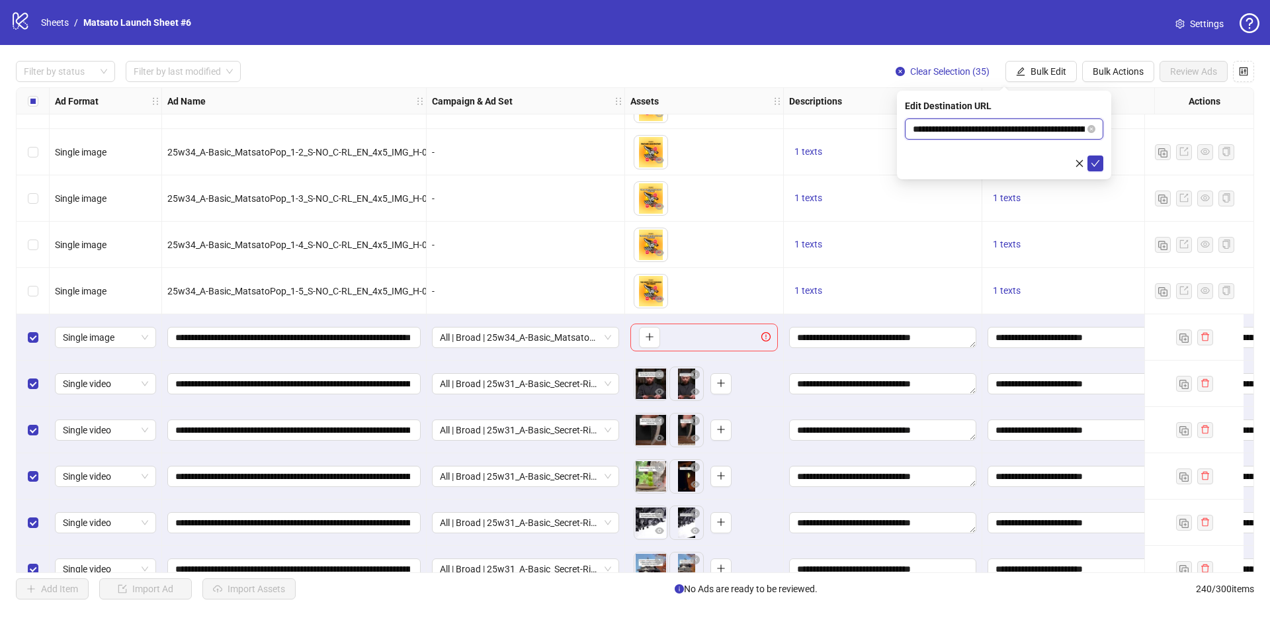
click at [1044, 134] on input "**********" at bounding box center [999, 129] width 172 height 15
click at [1096, 169] on button "submit" at bounding box center [1095, 163] width 16 height 16
click at [1049, 74] on span "Bulk Edit" at bounding box center [1048, 71] width 36 height 11
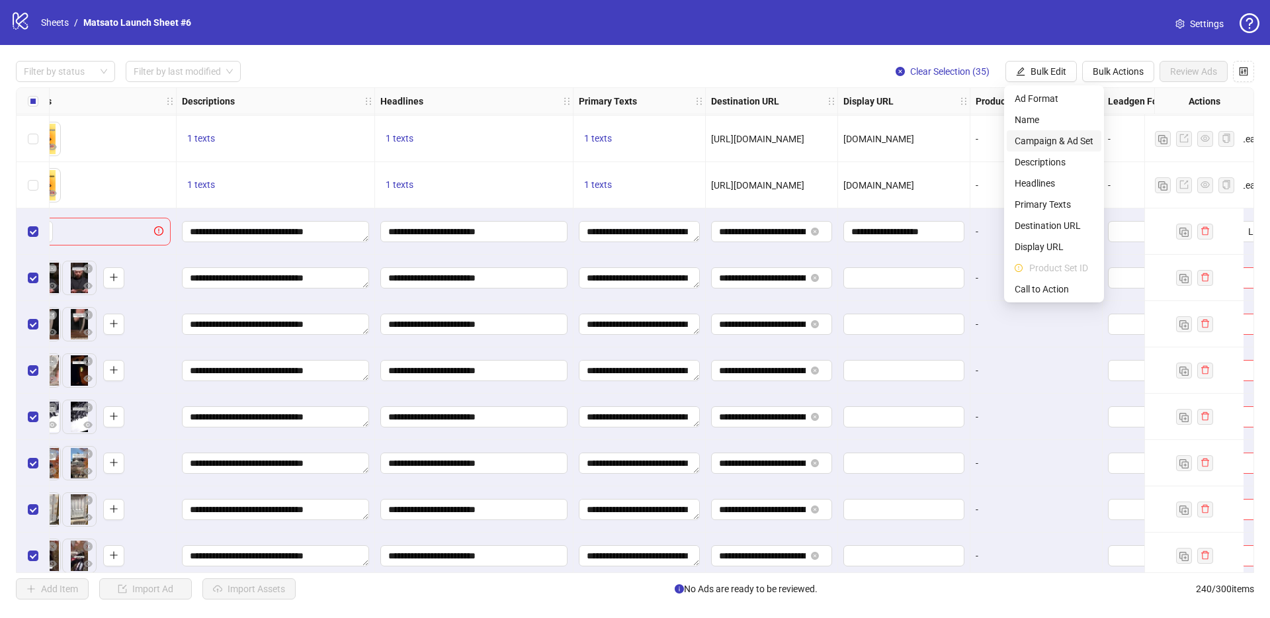
scroll to position [9395, 608]
click at [1051, 244] on span "Display URL" at bounding box center [1053, 246] width 79 height 15
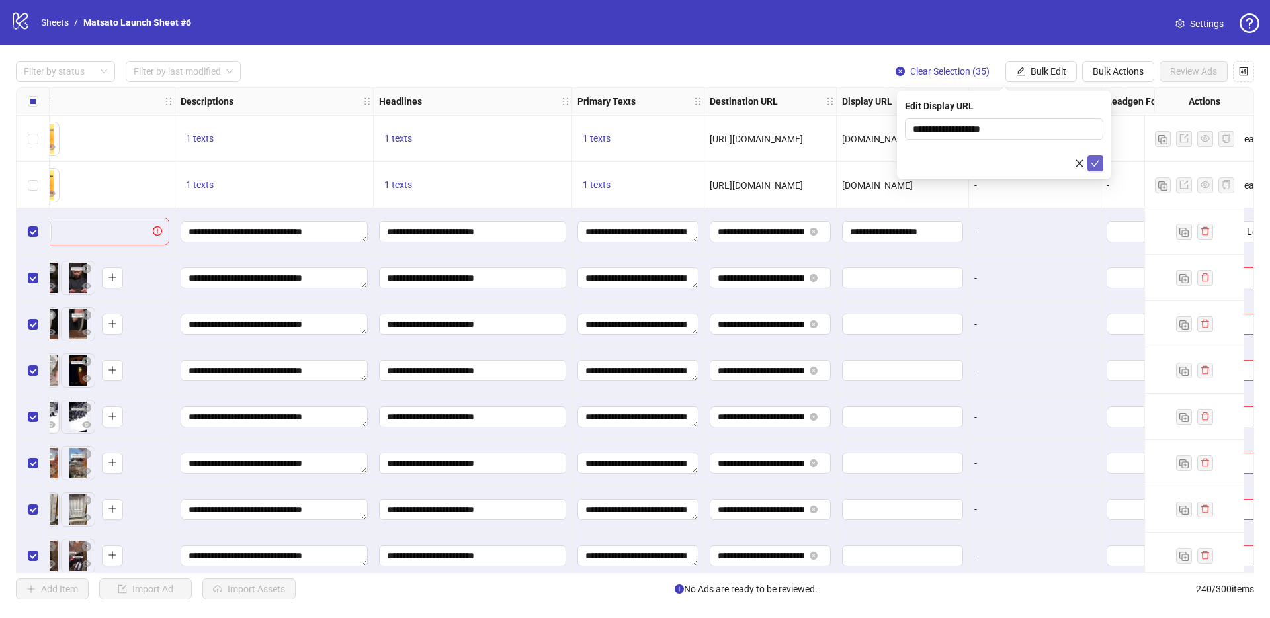
click at [1095, 163] on icon "check" at bounding box center [1094, 163] width 9 height 9
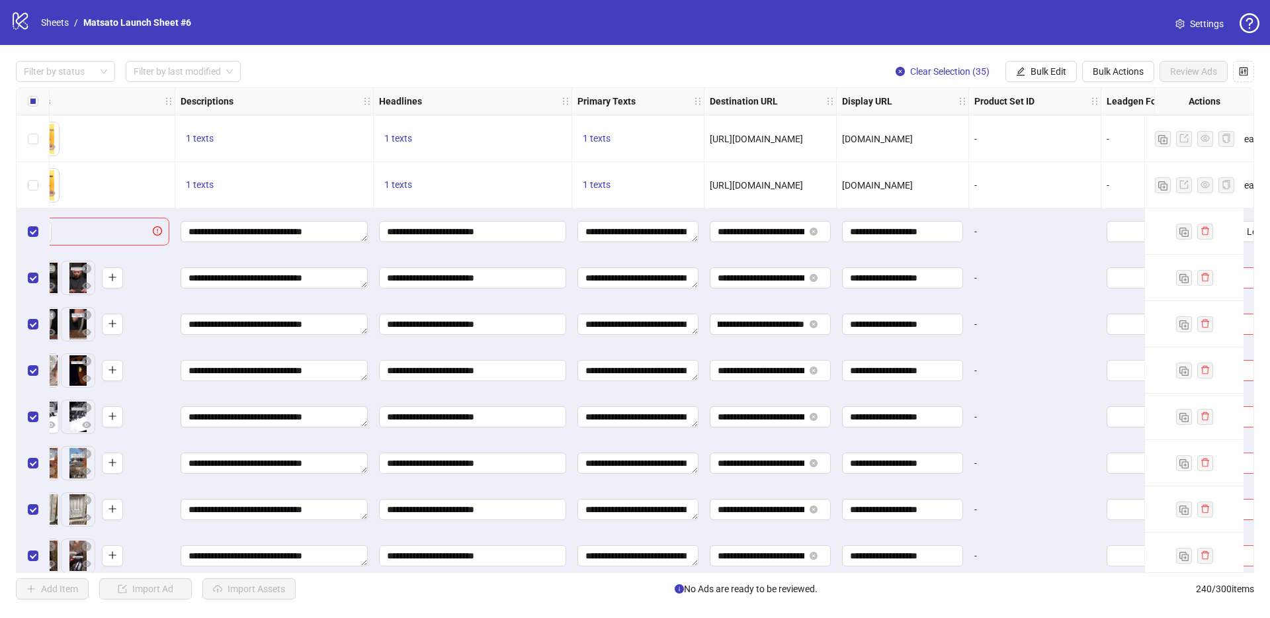
scroll to position [9398, 936]
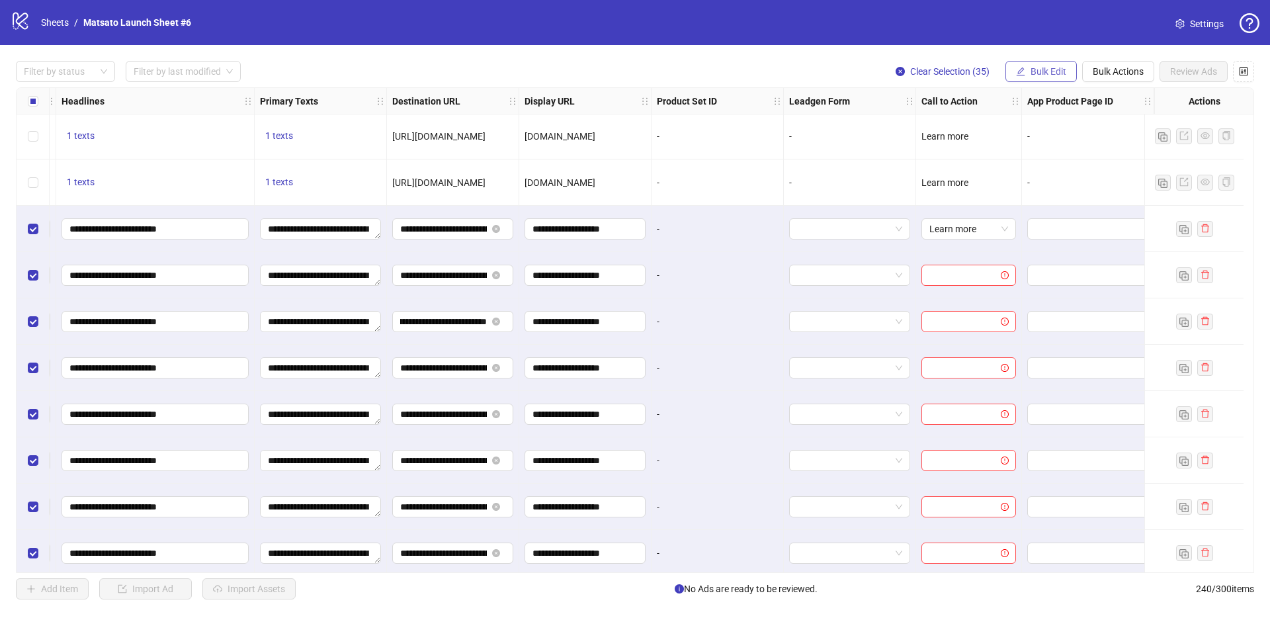
click at [1069, 63] on button "Bulk Edit" at bounding box center [1040, 71] width 71 height 21
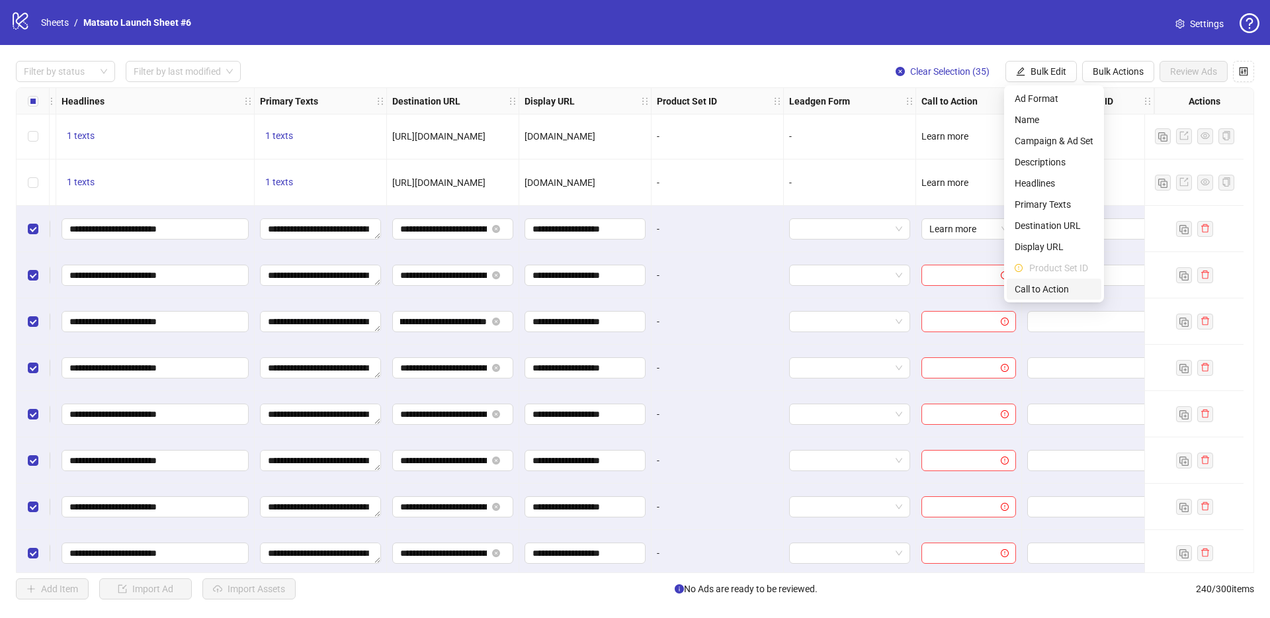
click at [1063, 286] on span "Call to Action" at bounding box center [1053, 289] width 79 height 15
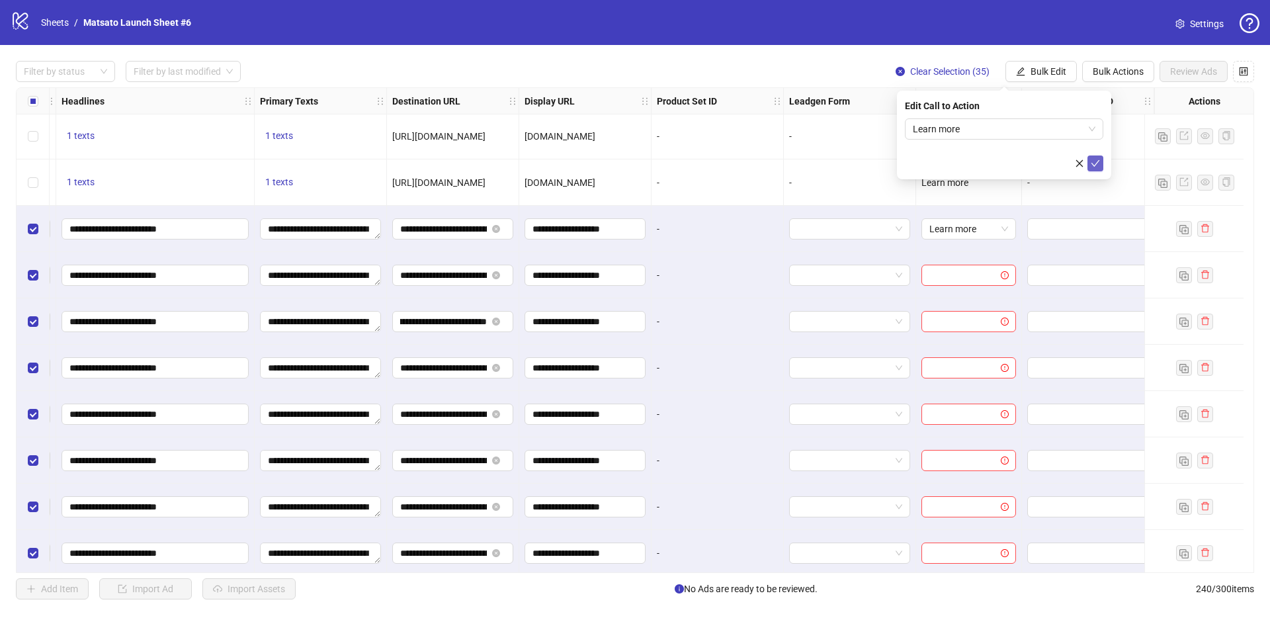
click at [1094, 163] on icon "check" at bounding box center [1094, 163] width 9 height 9
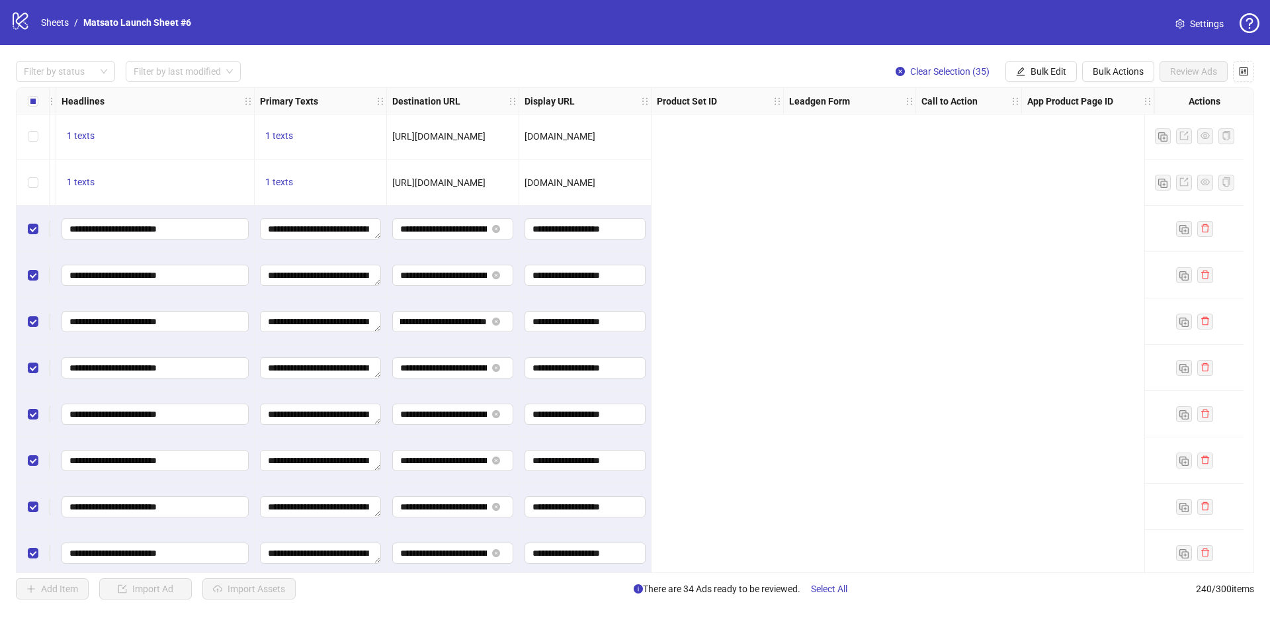
scroll to position [9398, 0]
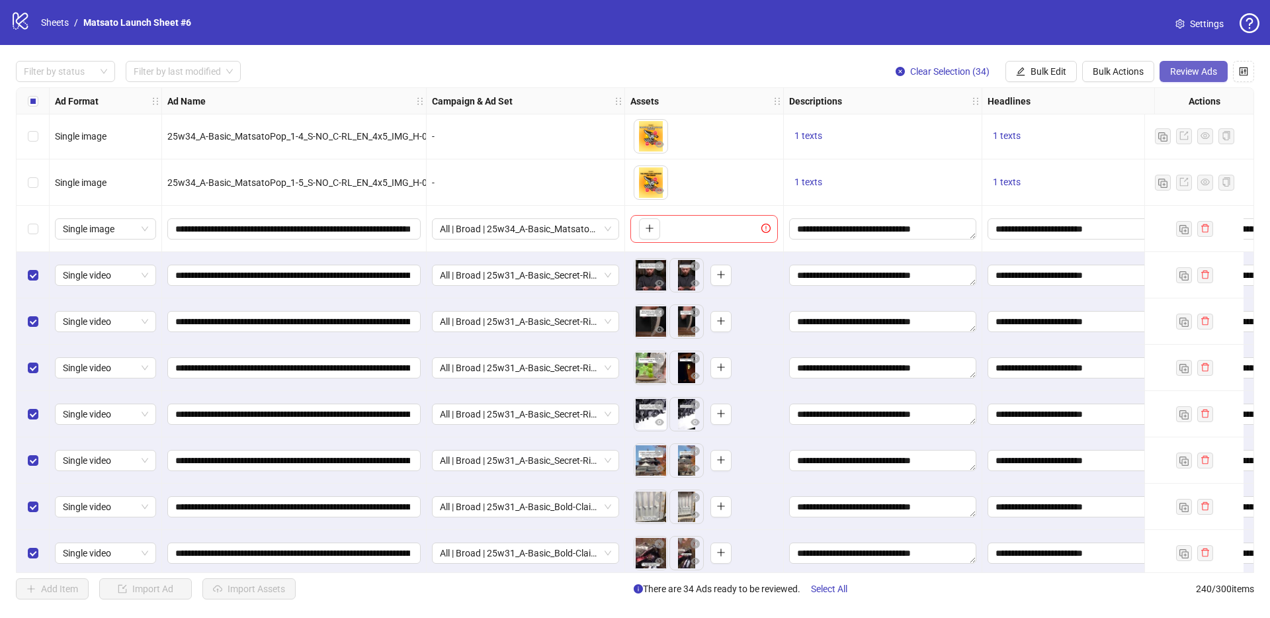
click at [1190, 73] on span "Review Ads" at bounding box center [1193, 71] width 47 height 11
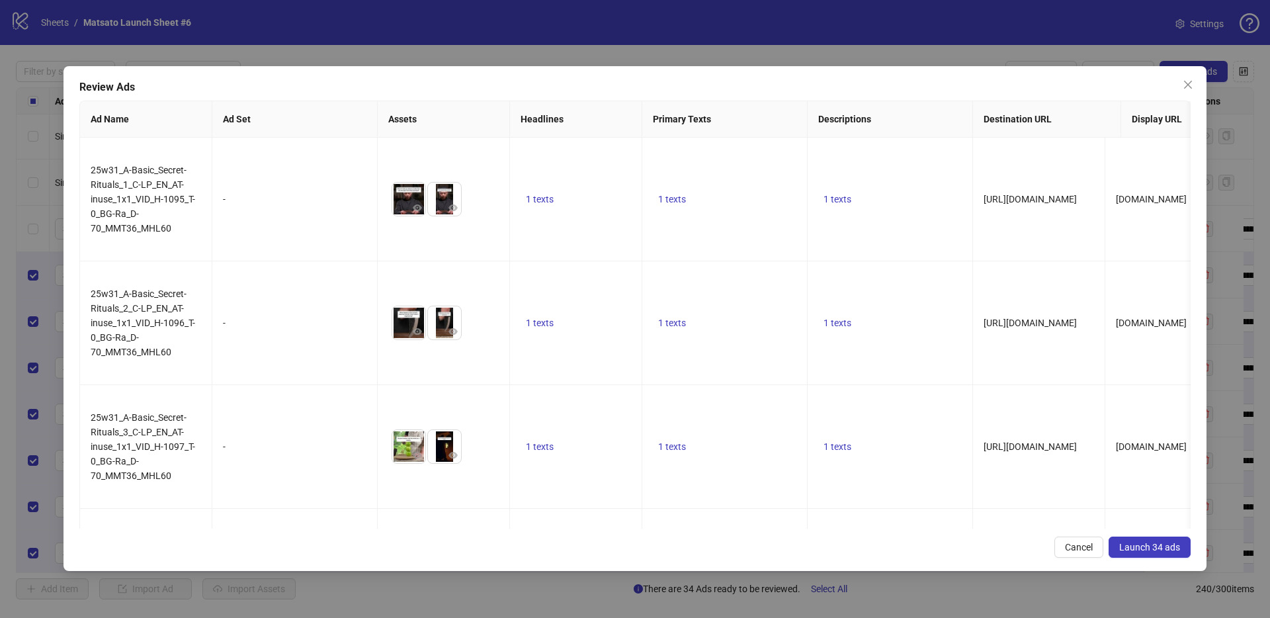
click at [1141, 544] on span "Launch 34 ads" at bounding box center [1149, 547] width 61 height 11
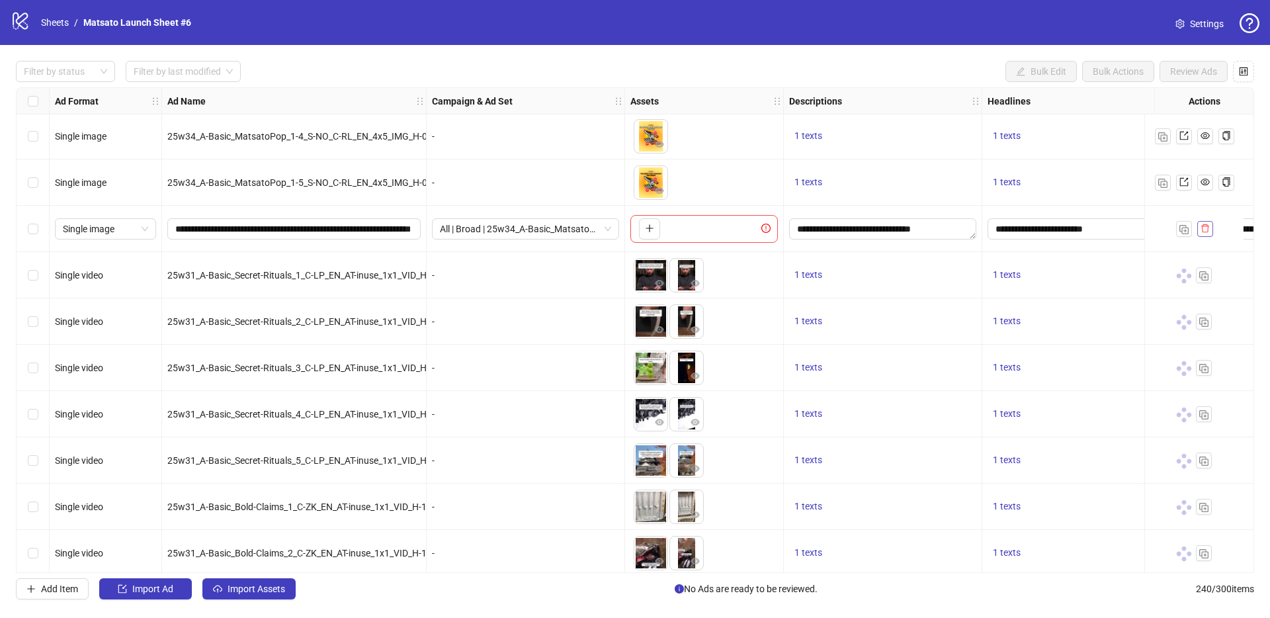
click at [1206, 233] on button "button" at bounding box center [1205, 229] width 16 height 16
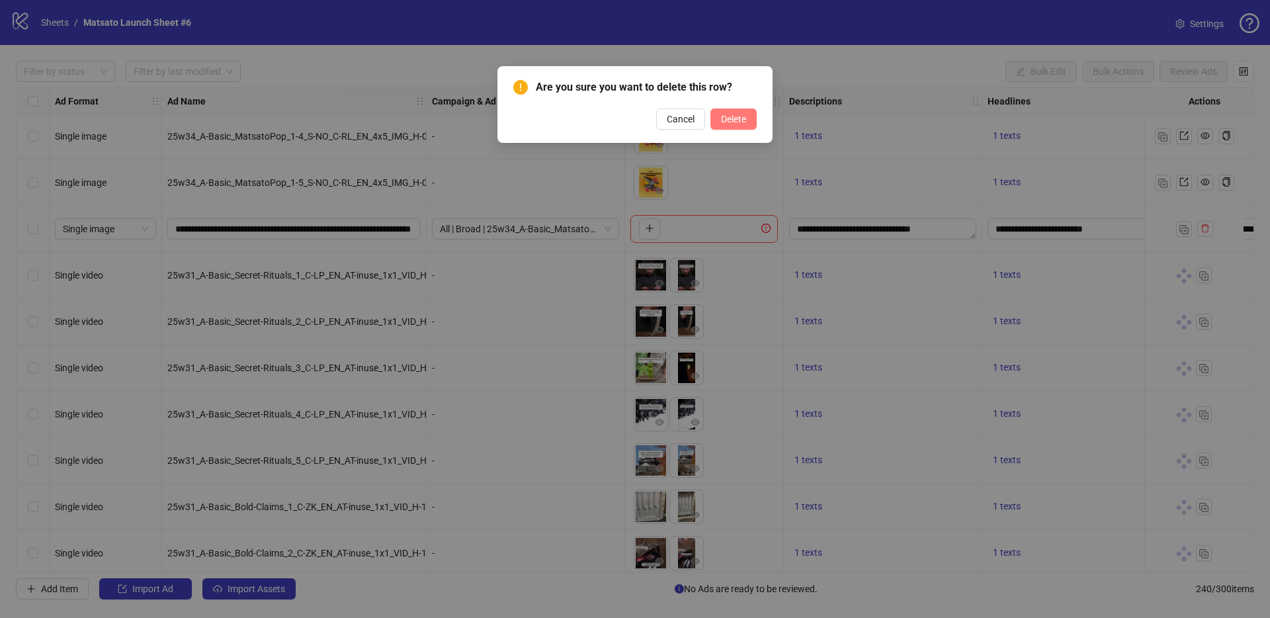
click at [738, 120] on span "Delete" at bounding box center [733, 119] width 25 height 11
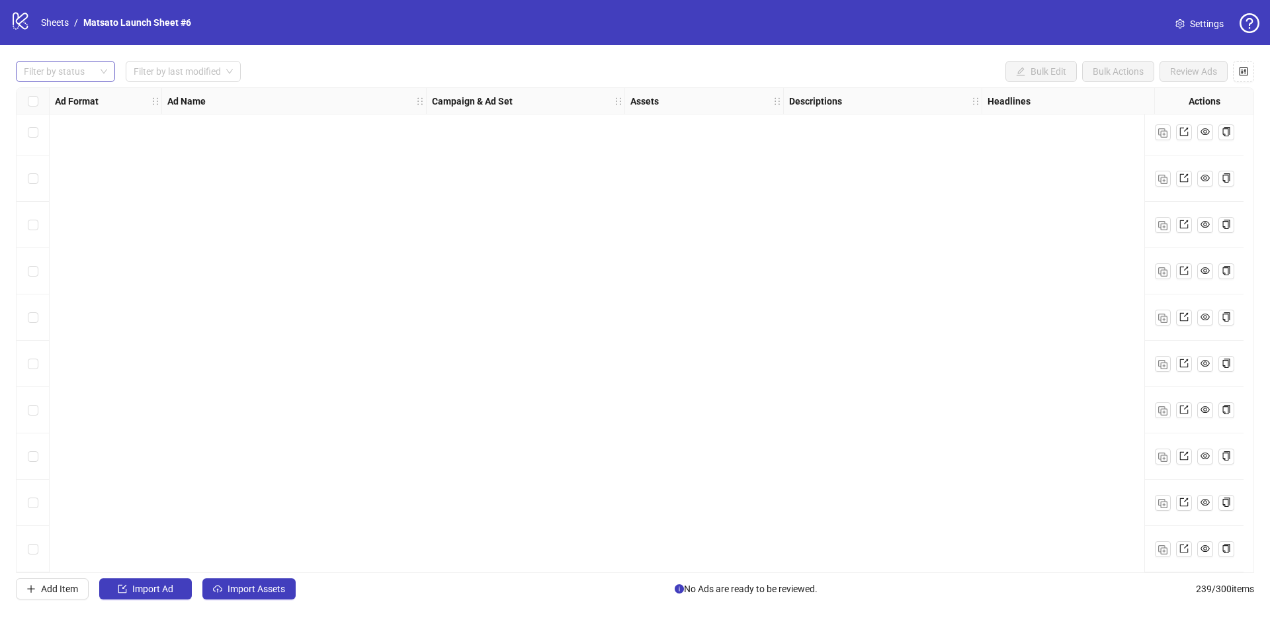
scroll to position [9497, 0]
